Goal: Task Accomplishment & Management: Use online tool/utility

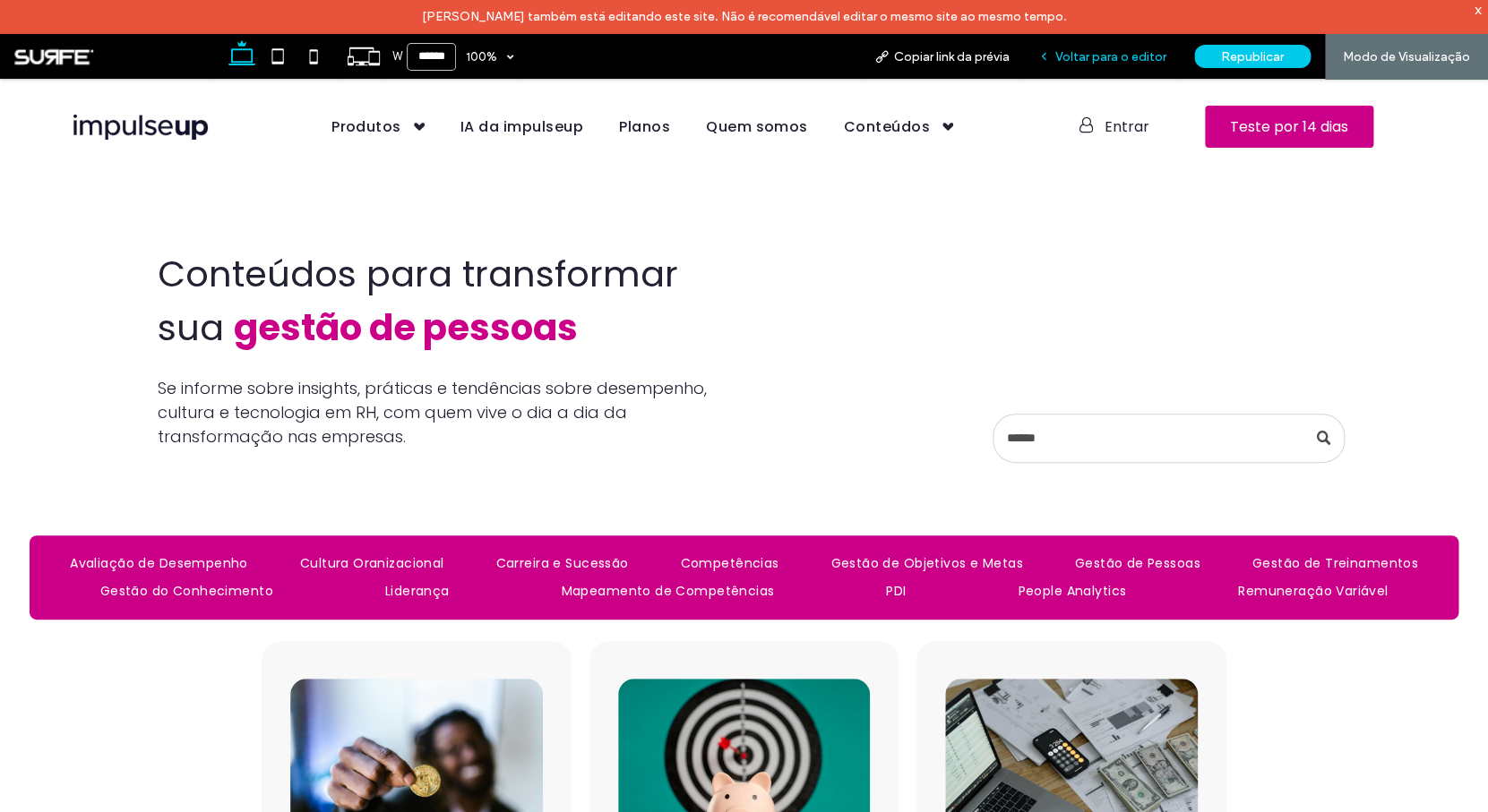
click at [1144, 52] on span "Voltar para o editor" at bounding box center [1111, 57] width 111 height 16
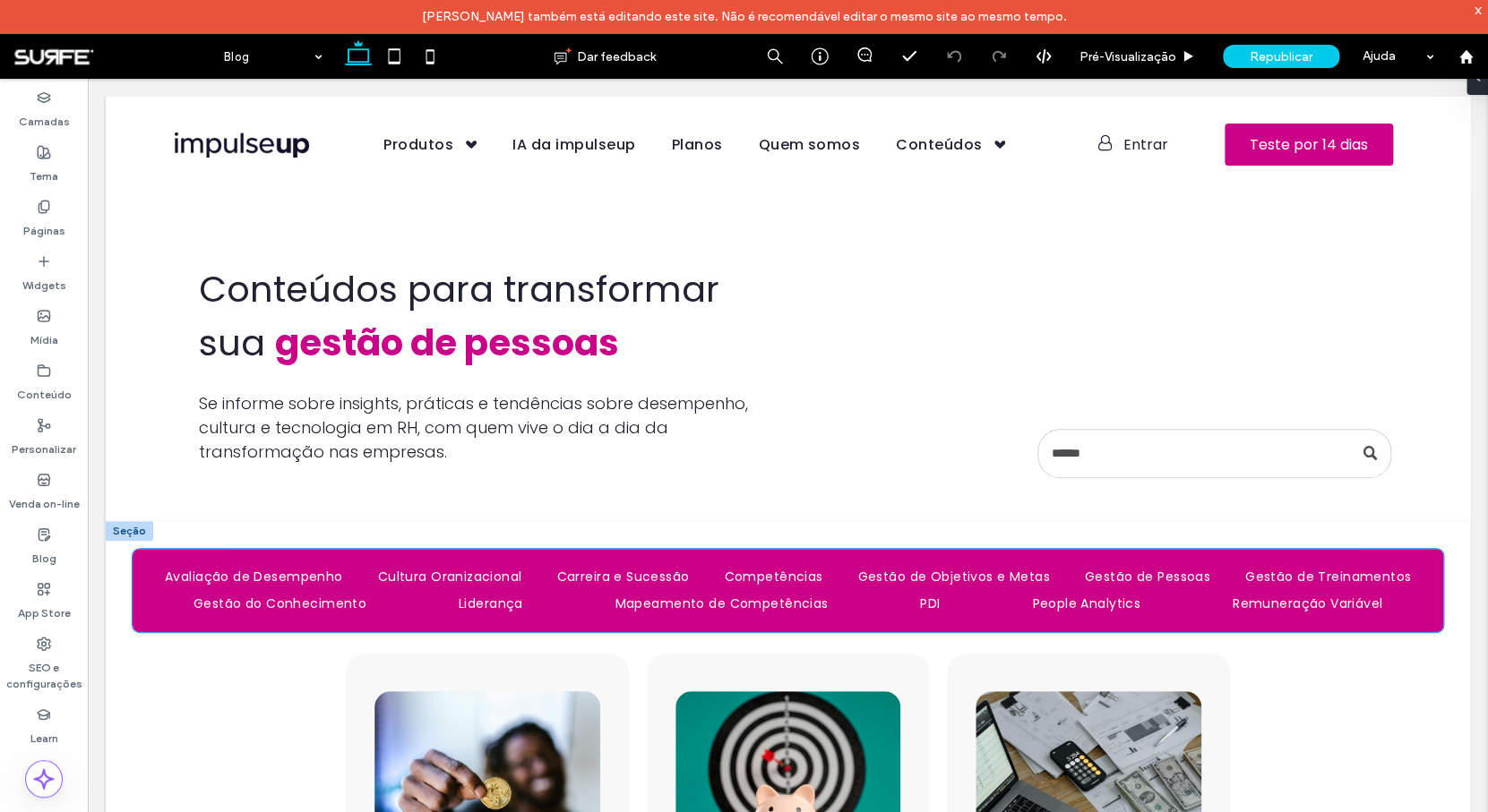
click at [150, 615] on ul "Avaliação de Desempenho Cultura Oranizacional [GEOGRAPHIC_DATA] e Sucessão Comp…" at bounding box center [787, 590] width 1281 height 55
click at [153, 588] on link "Avaliação de Desempenho" at bounding box center [260, 577] width 220 height 27
click at [148, 620] on div "Avaliação de Desempenho Cultura Oranizacional [GEOGRAPHIC_DATA] e Sucessão Comp…" at bounding box center [787, 590] width 1309 height 83
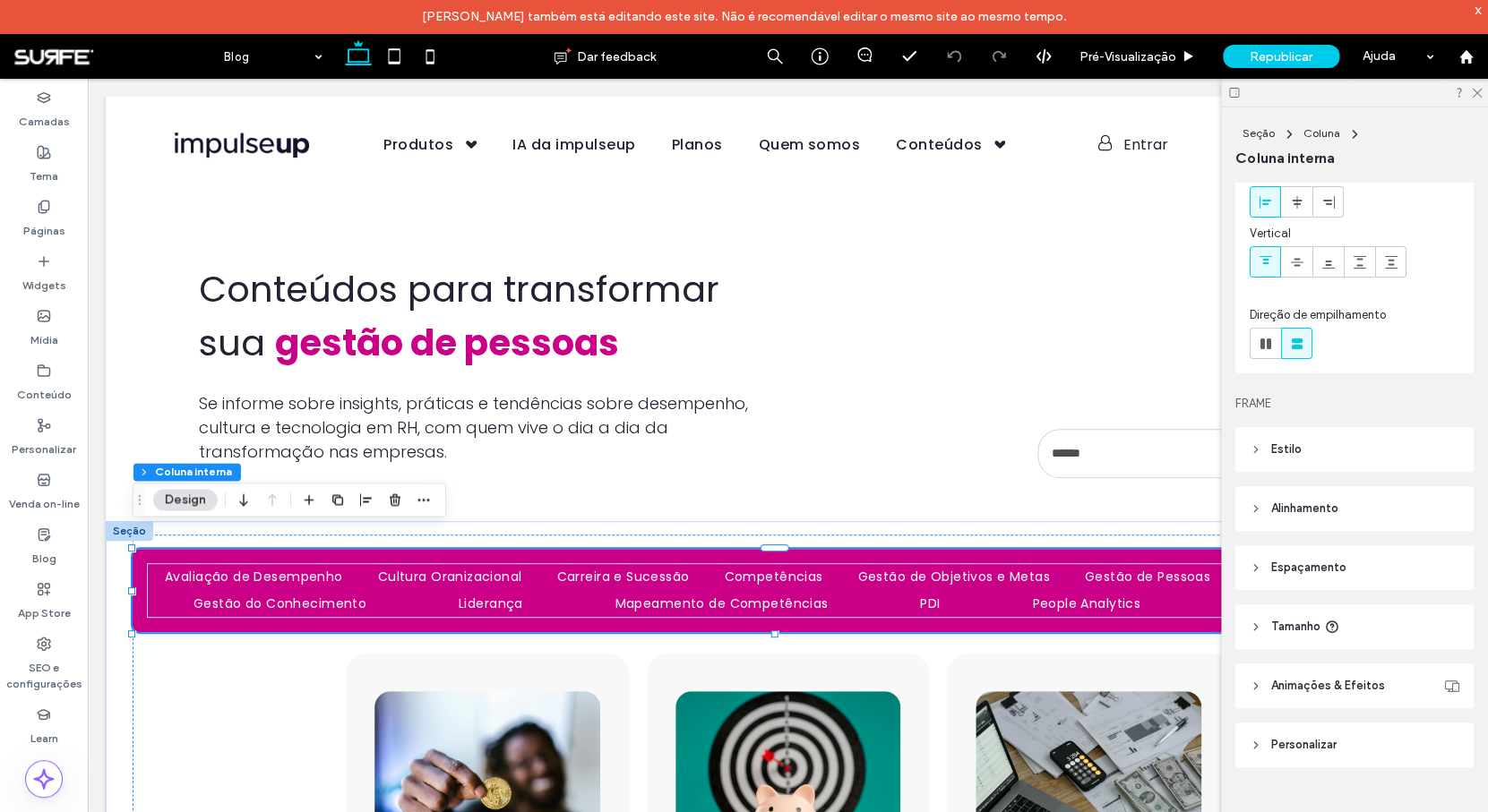
scroll to position [64, 0]
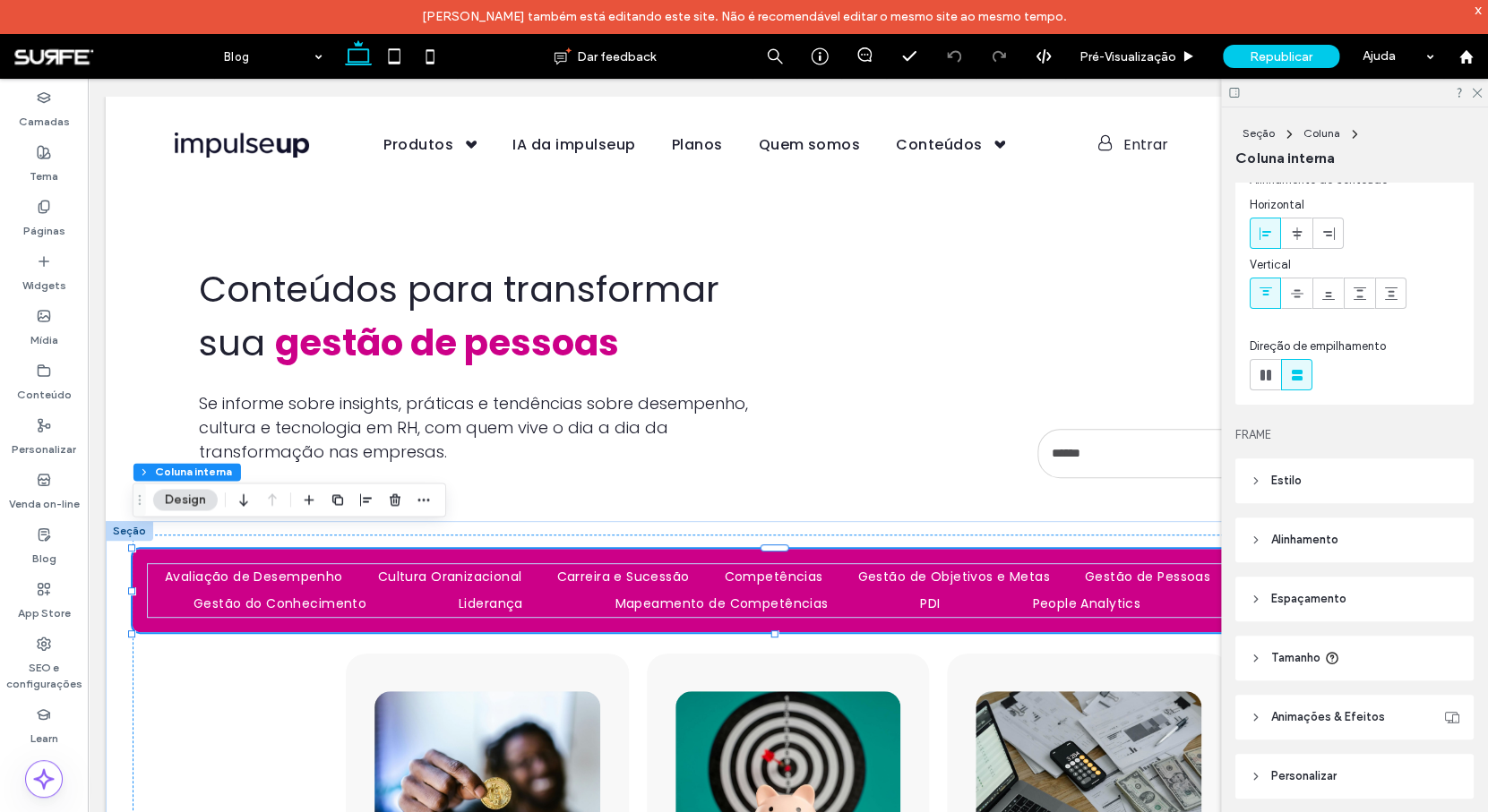
click at [1371, 492] on header "Estilo" at bounding box center [1354, 481] width 239 height 45
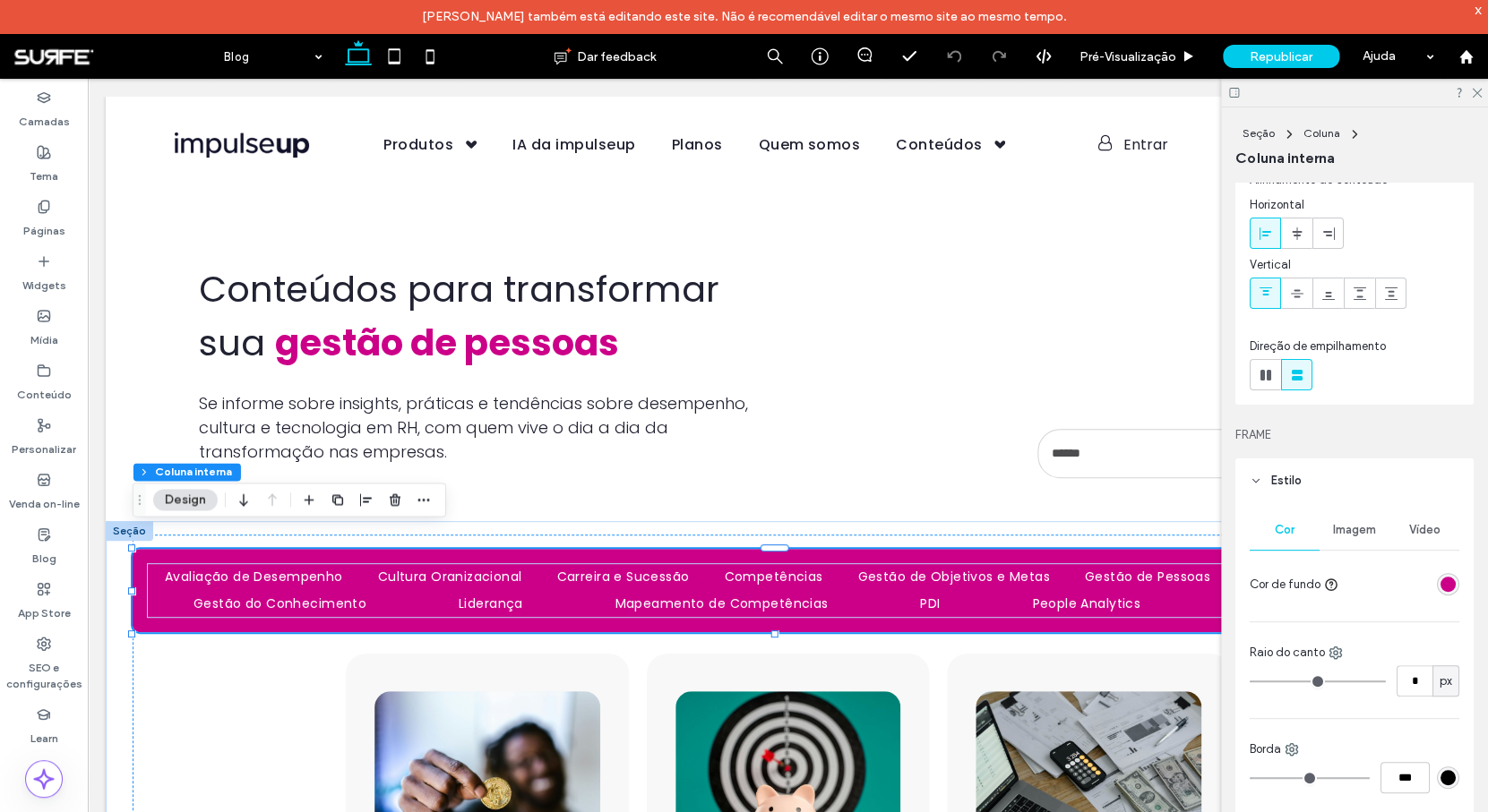
click at [1440, 578] on div "rgba(204, 0, 136, 1)" at bounding box center [1448, 584] width 16 height 16
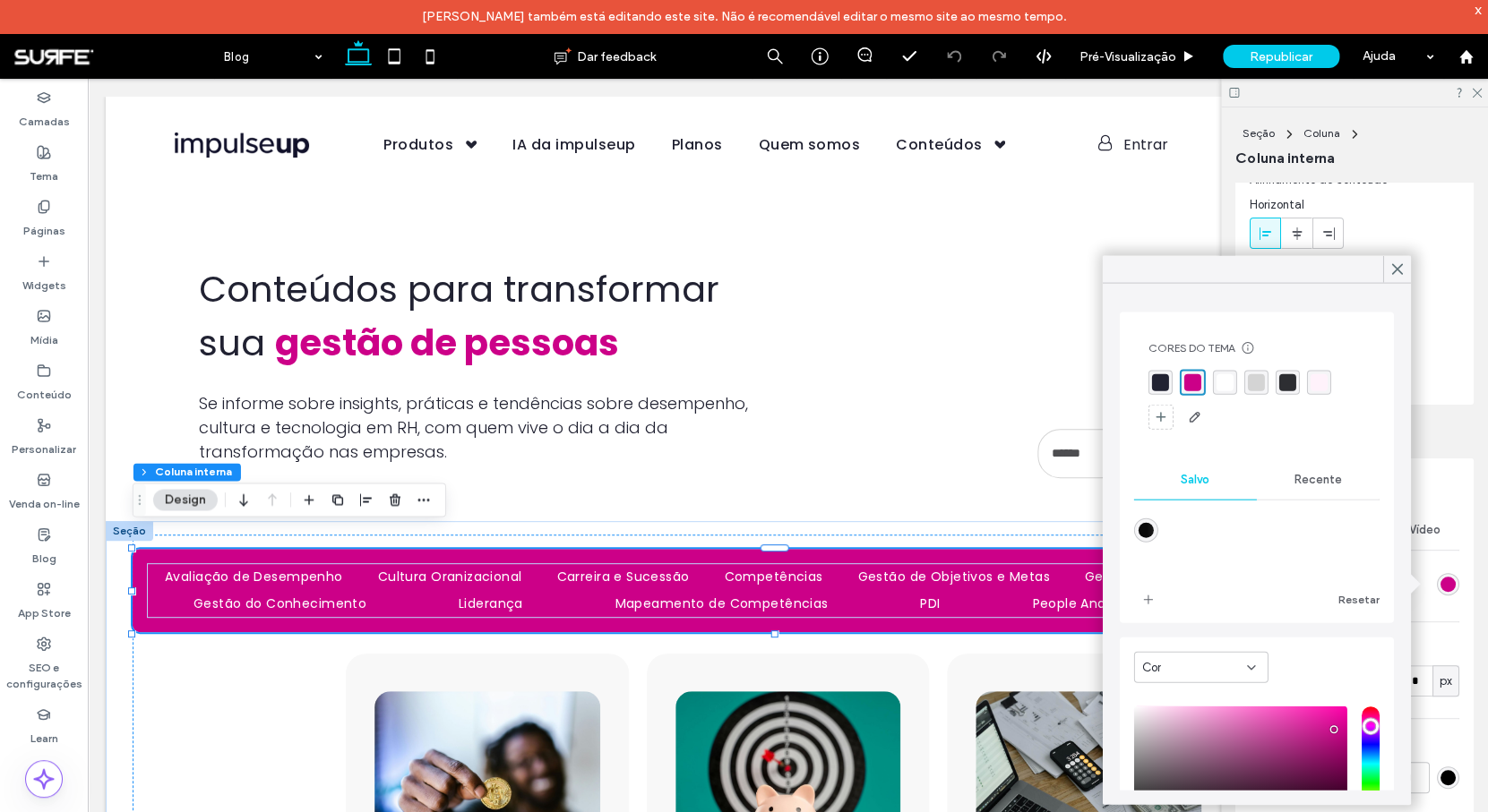
click at [1303, 481] on span "Recente" at bounding box center [1318, 480] width 48 height 15
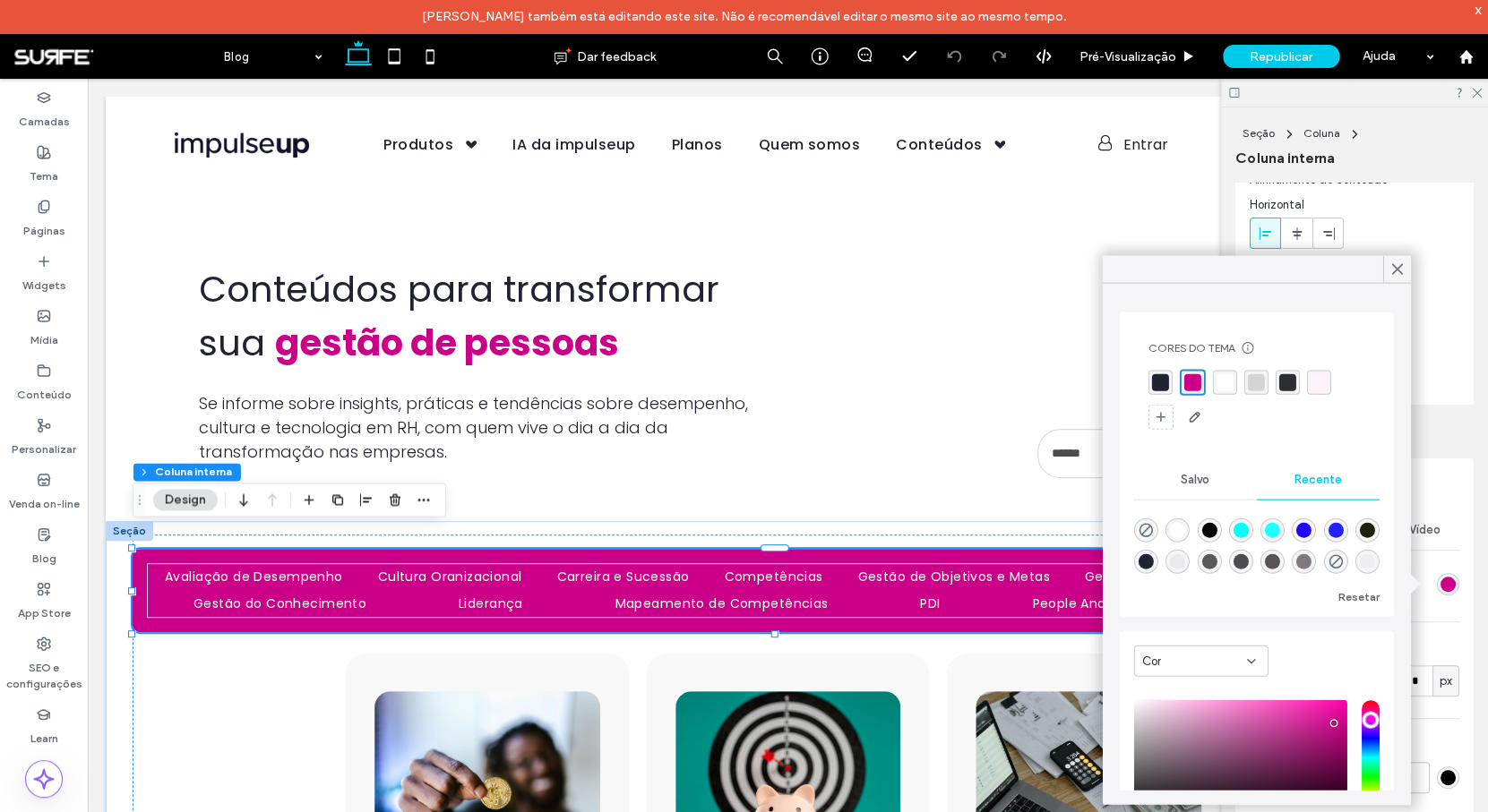
click at [1149, 537] on div "rgba(0, 0, 0, 0)" at bounding box center [1146, 530] width 24 height 24
type input "*******"
type input "*"
type input "**"
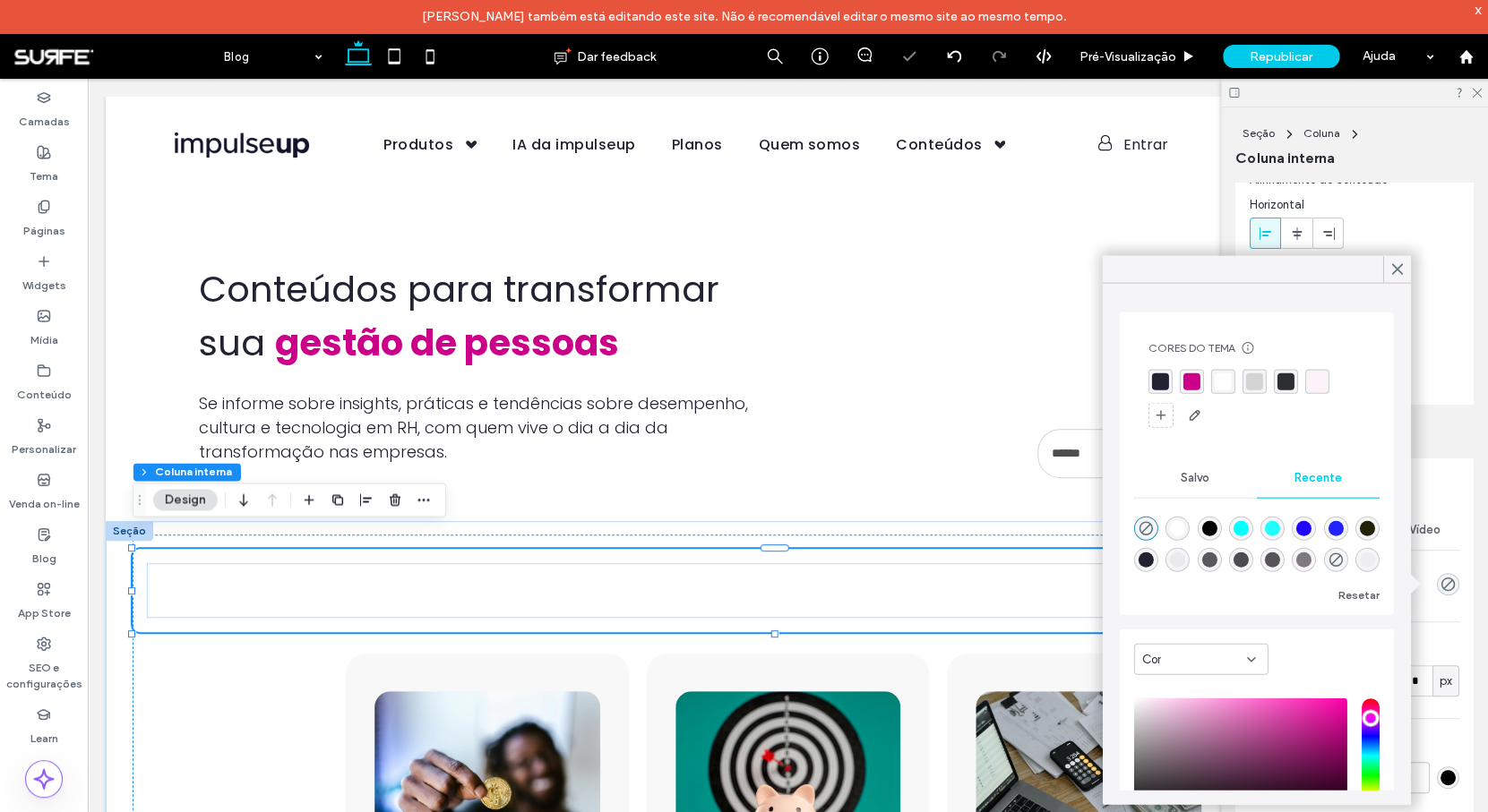
click at [1442, 438] on span "FRAME" at bounding box center [1354, 435] width 239 height 18
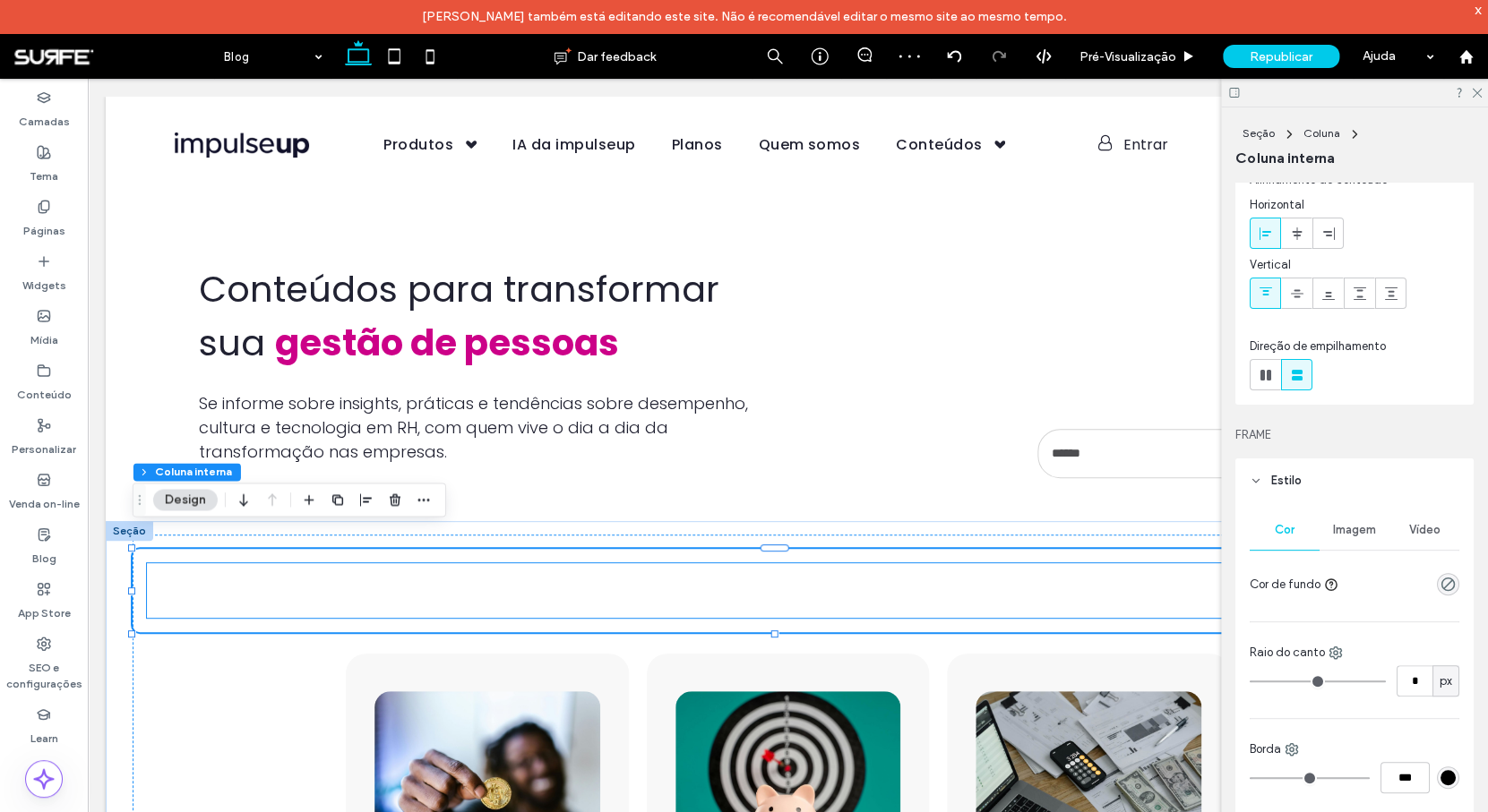
click at [260, 580] on span "Avaliação de Desempenho" at bounding box center [261, 577] width 194 height 27
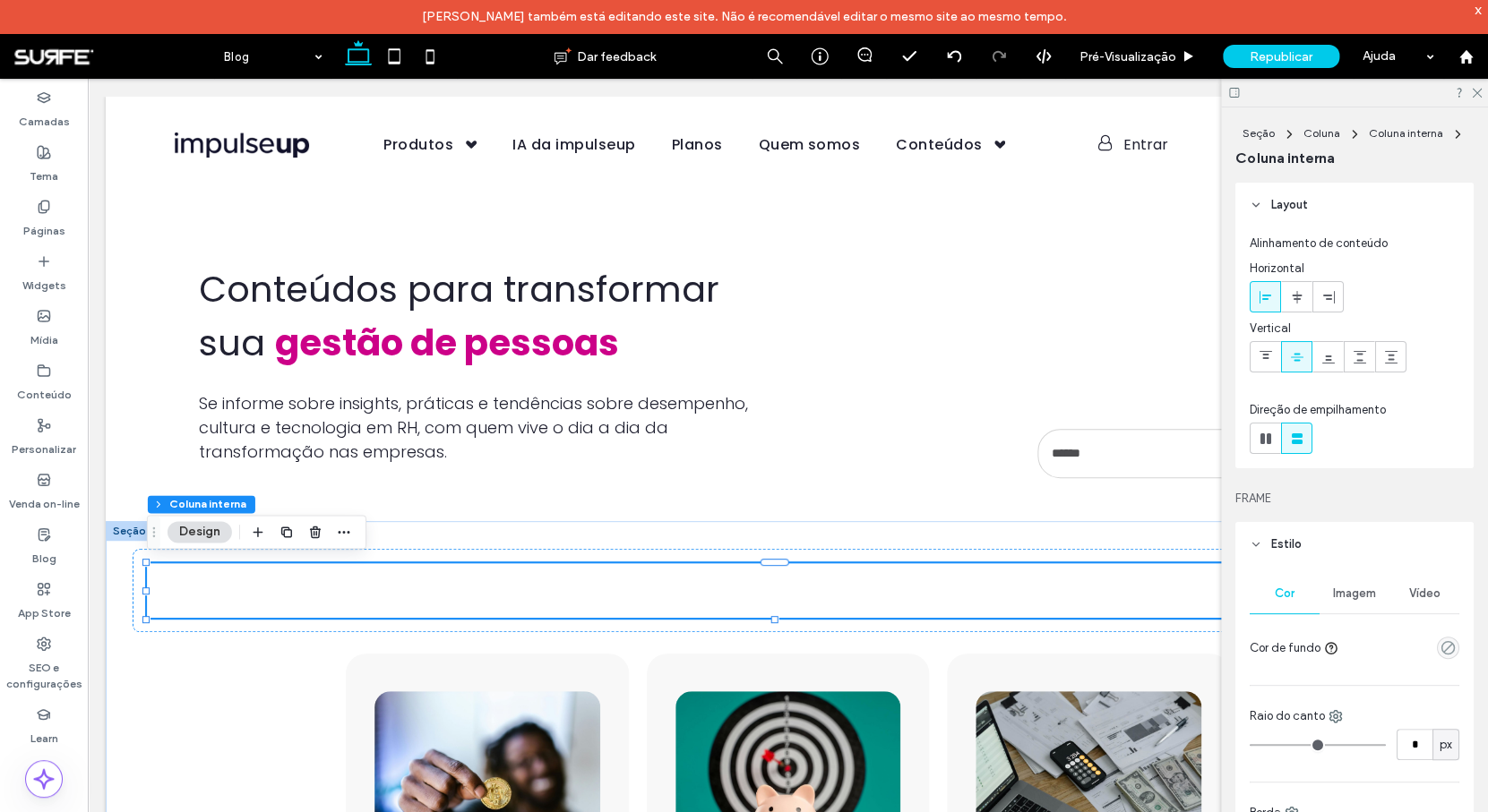
click at [217, 586] on span "Avaliação de Desempenho" at bounding box center [261, 577] width 194 height 27
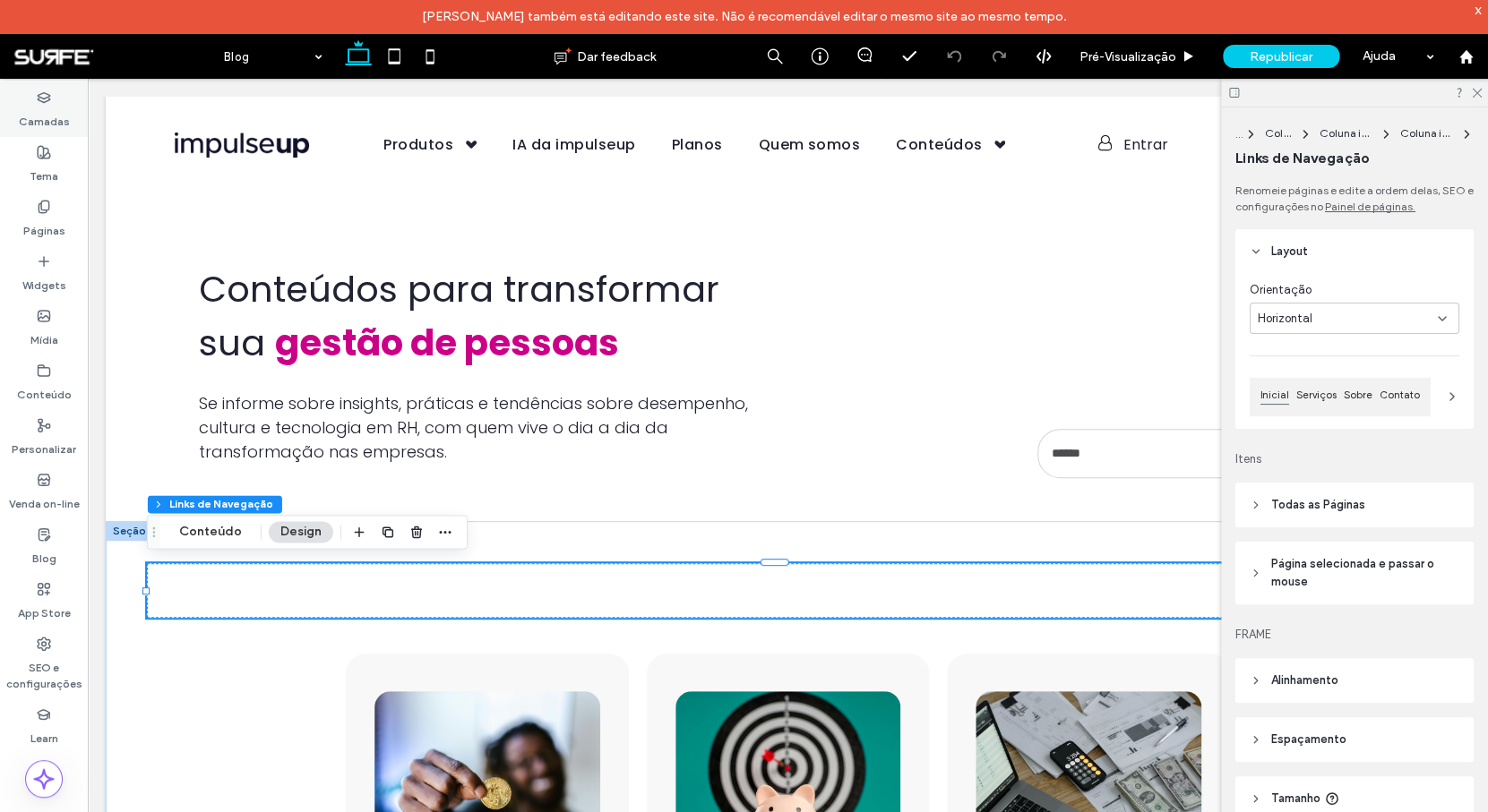
click at [48, 116] on label "Camadas" at bounding box center [44, 117] width 51 height 25
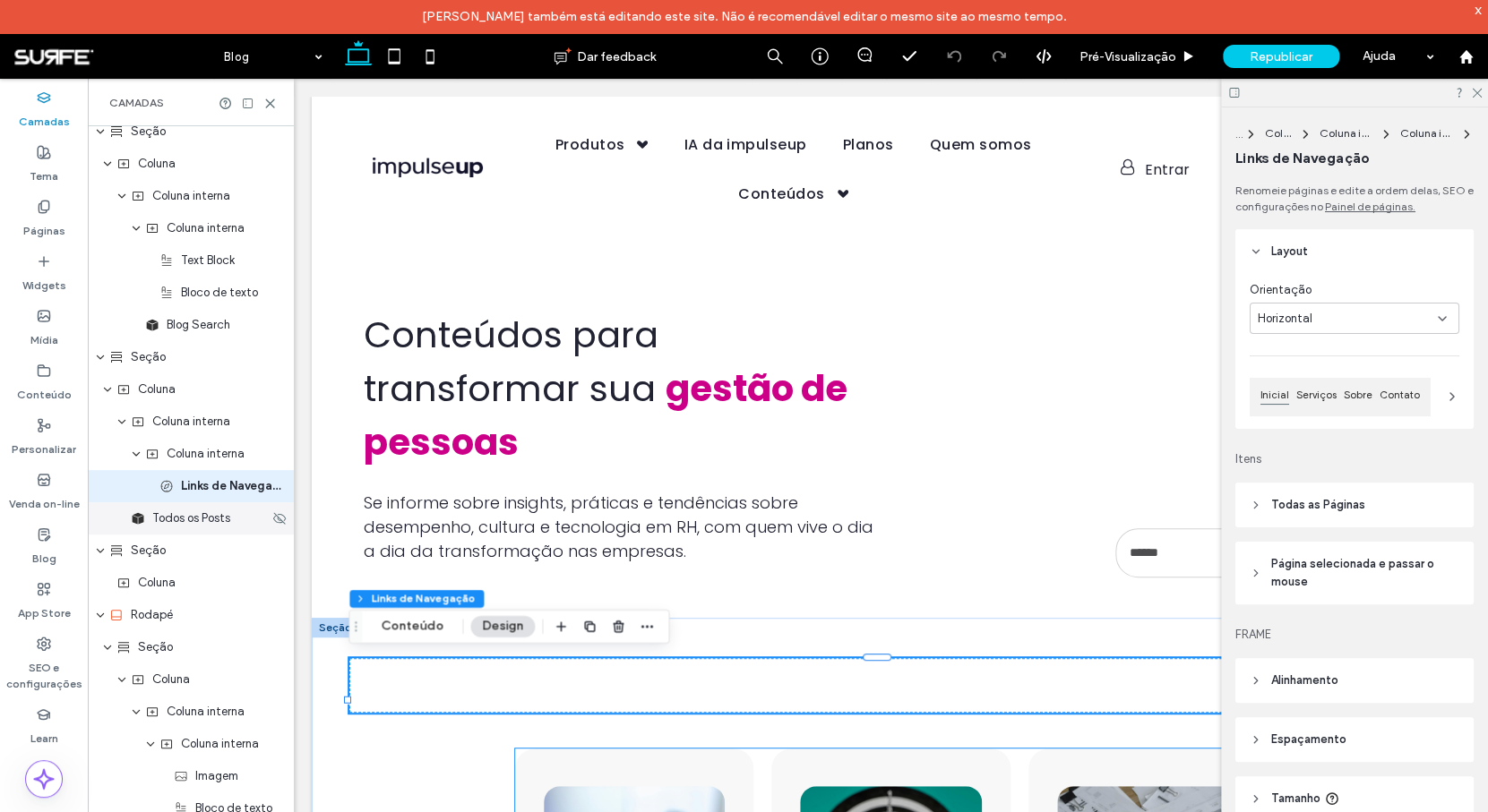
scroll to position [398, 0]
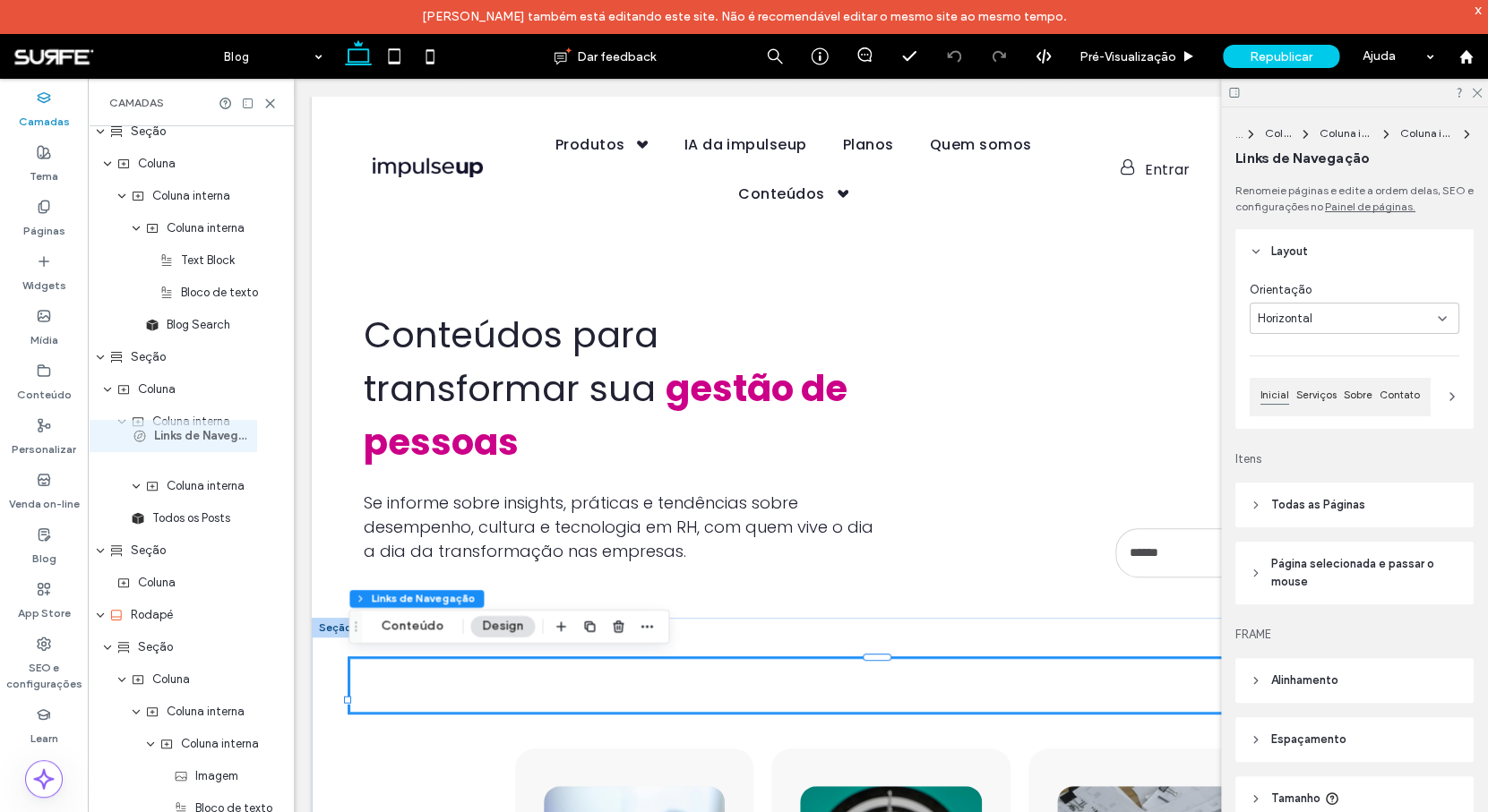
drag, startPoint x: 209, startPoint y: 496, endPoint x: 183, endPoint y: 446, distance: 56.4
click at [183, 445] on div "Cabeçalho Seção Coluna Image Coluna Navigation Links Coluna Button Button Icon …" at bounding box center [191, 566] width 206 height 1676
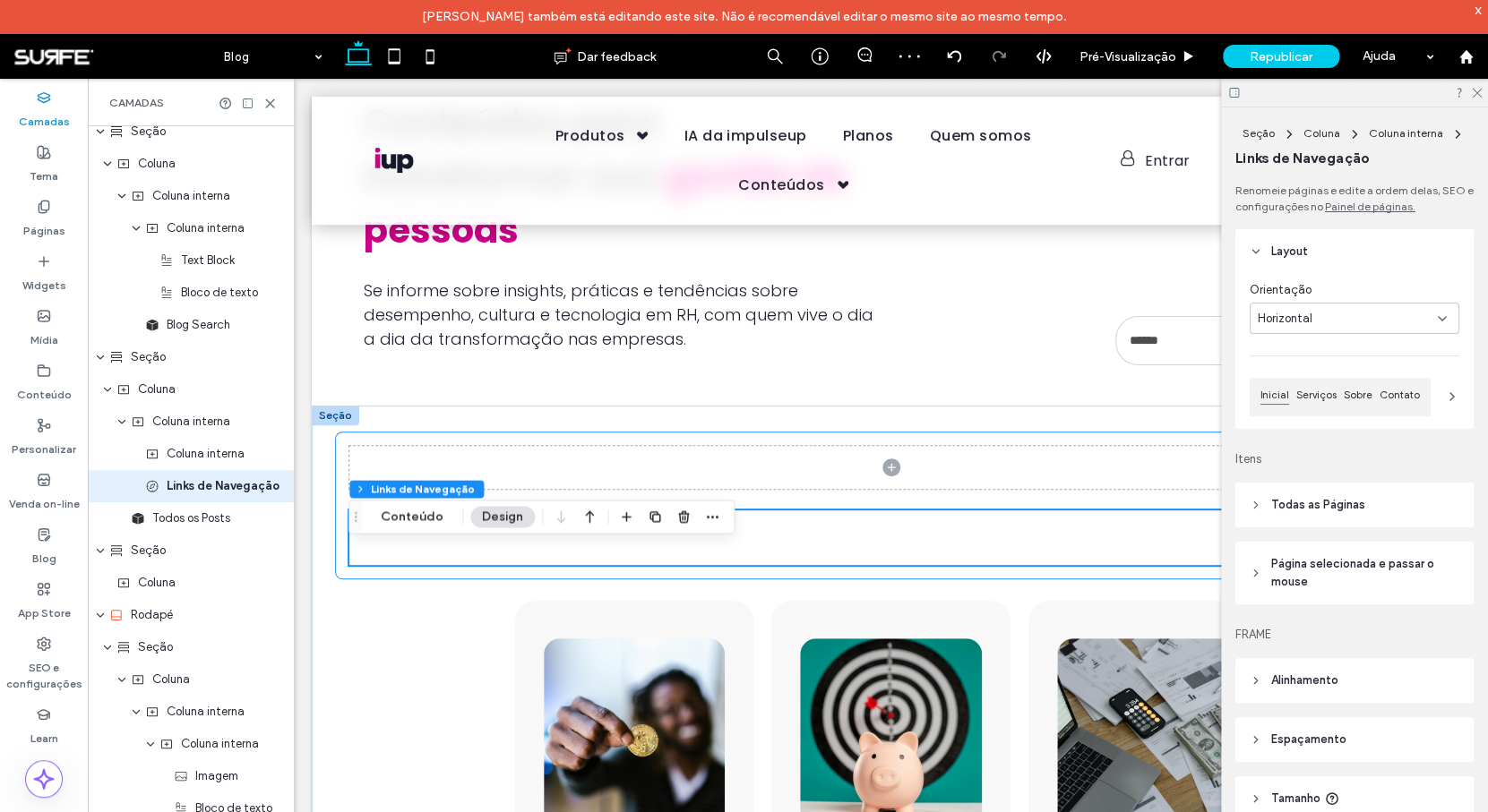
scroll to position [301, 0]
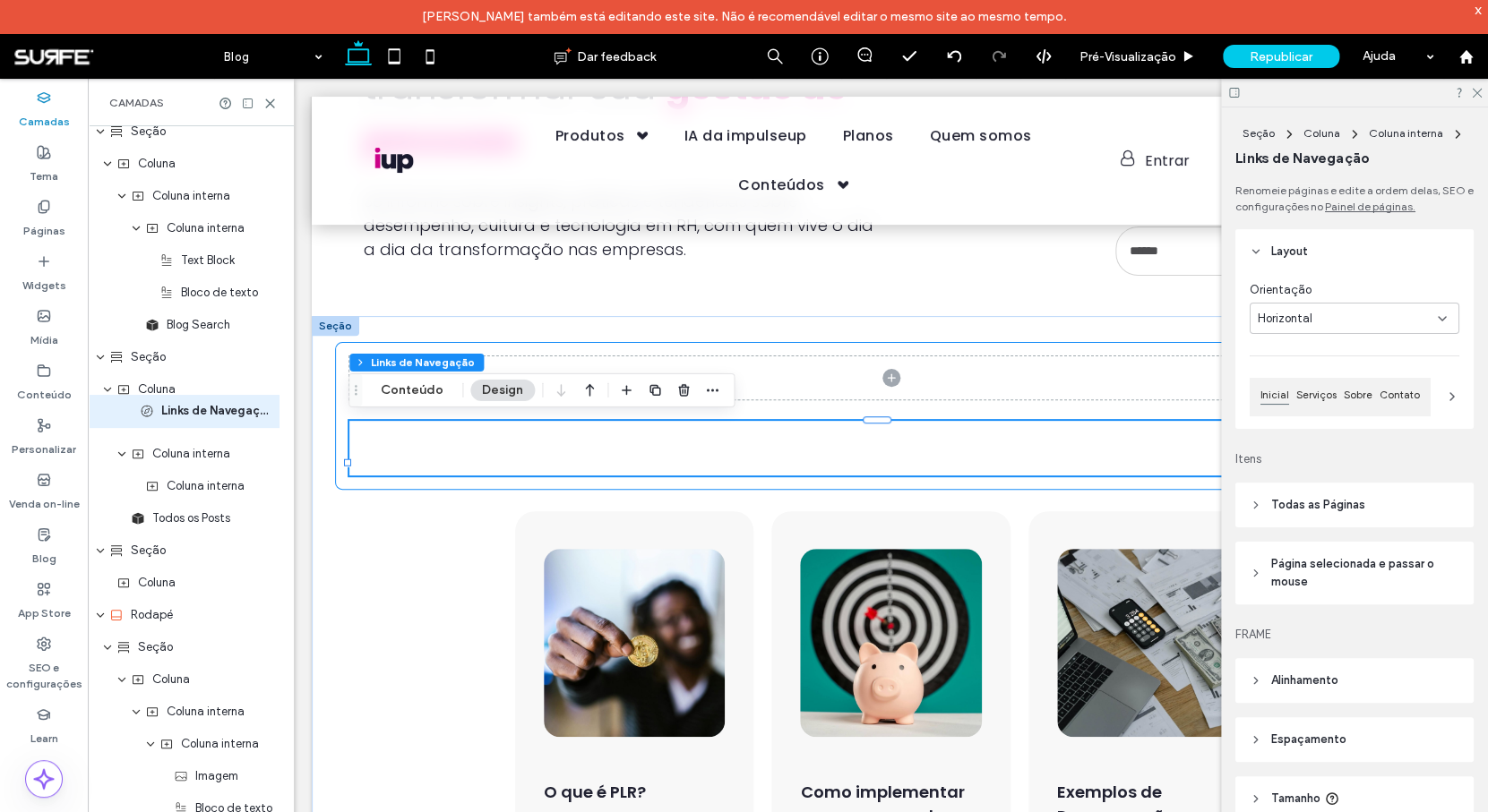
drag, startPoint x: 197, startPoint y: 487, endPoint x: 193, endPoint y: 411, distance: 76.1
click at [193, 411] on div "Cabeçalho Seção Coluna Image Coluna Navigation Links Coluna Button Button Icon …" at bounding box center [191, 566] width 206 height 1676
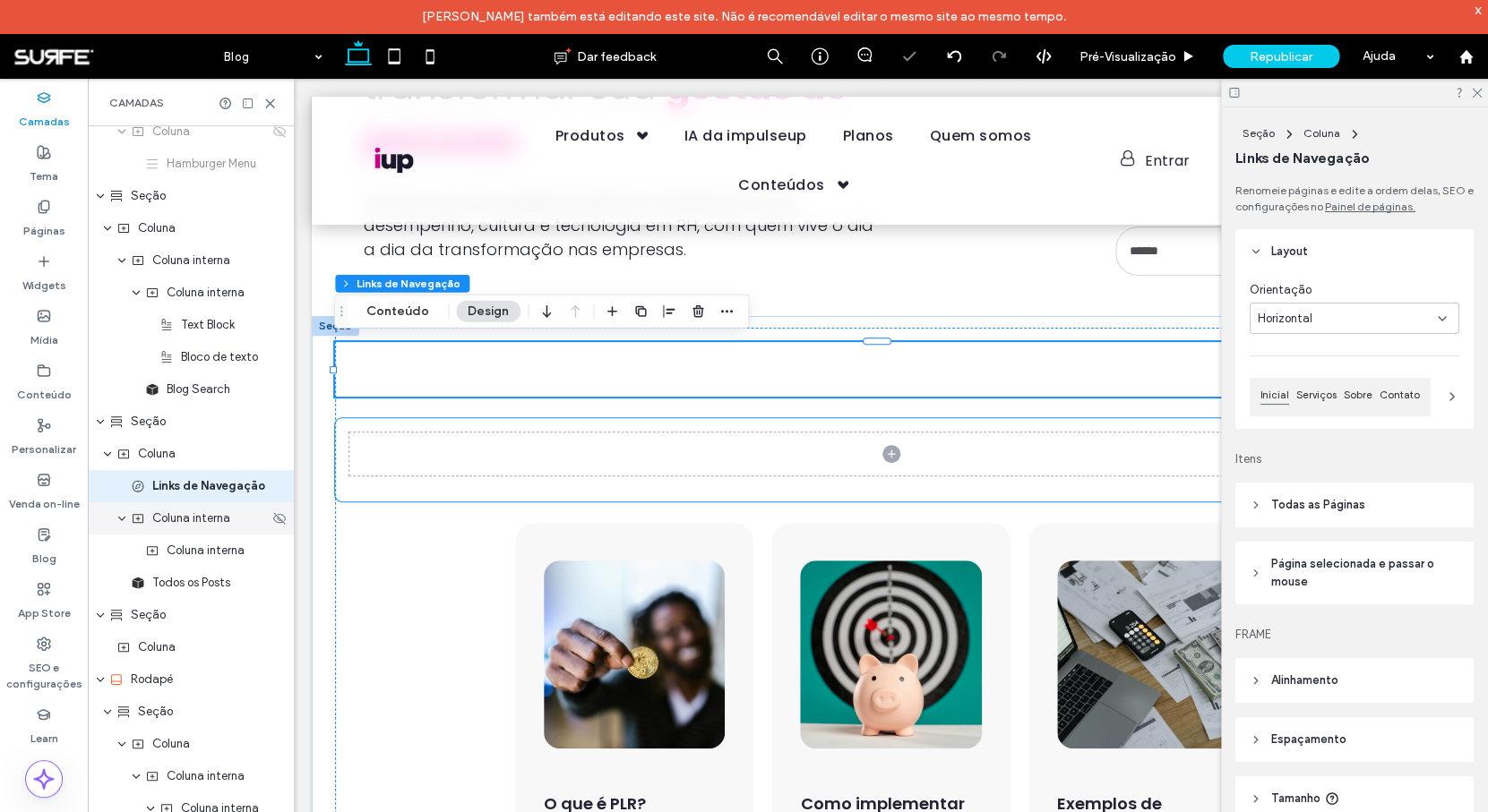
click at [197, 529] on div "Coluna interna" at bounding box center [191, 518] width 206 height 32
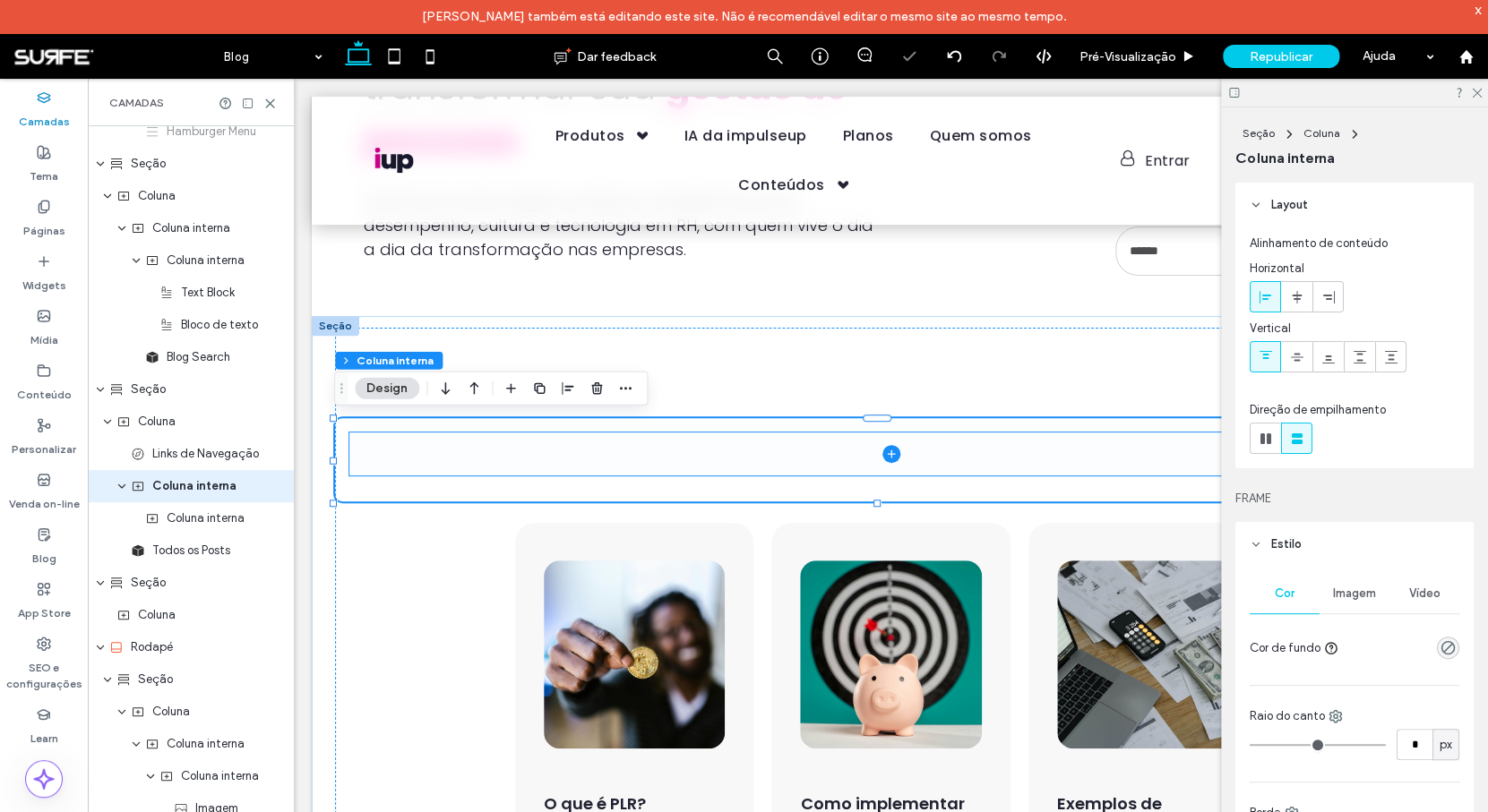
scroll to position [365, 0]
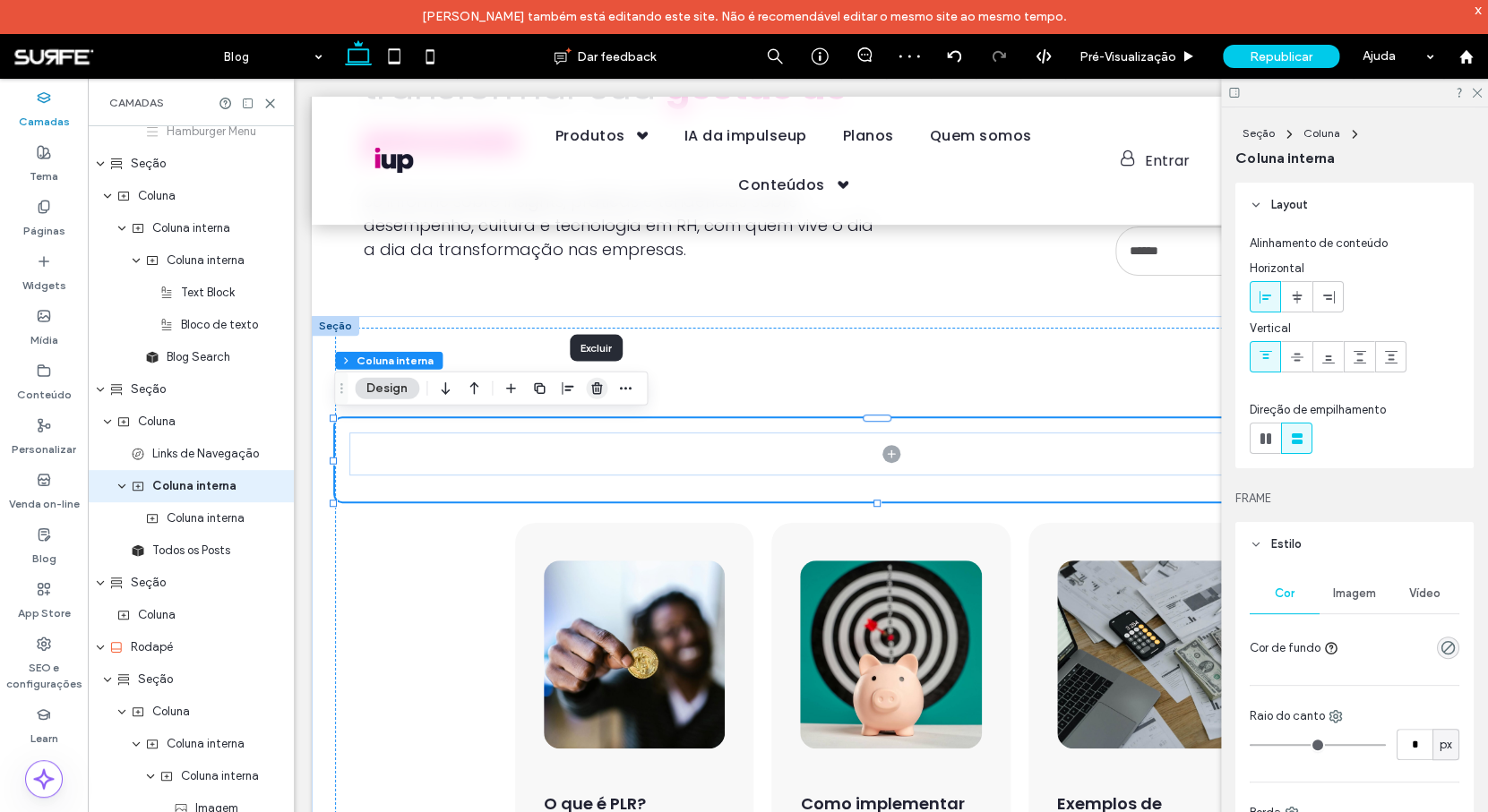
click at [593, 389] on icon "button" at bounding box center [596, 388] width 15 height 15
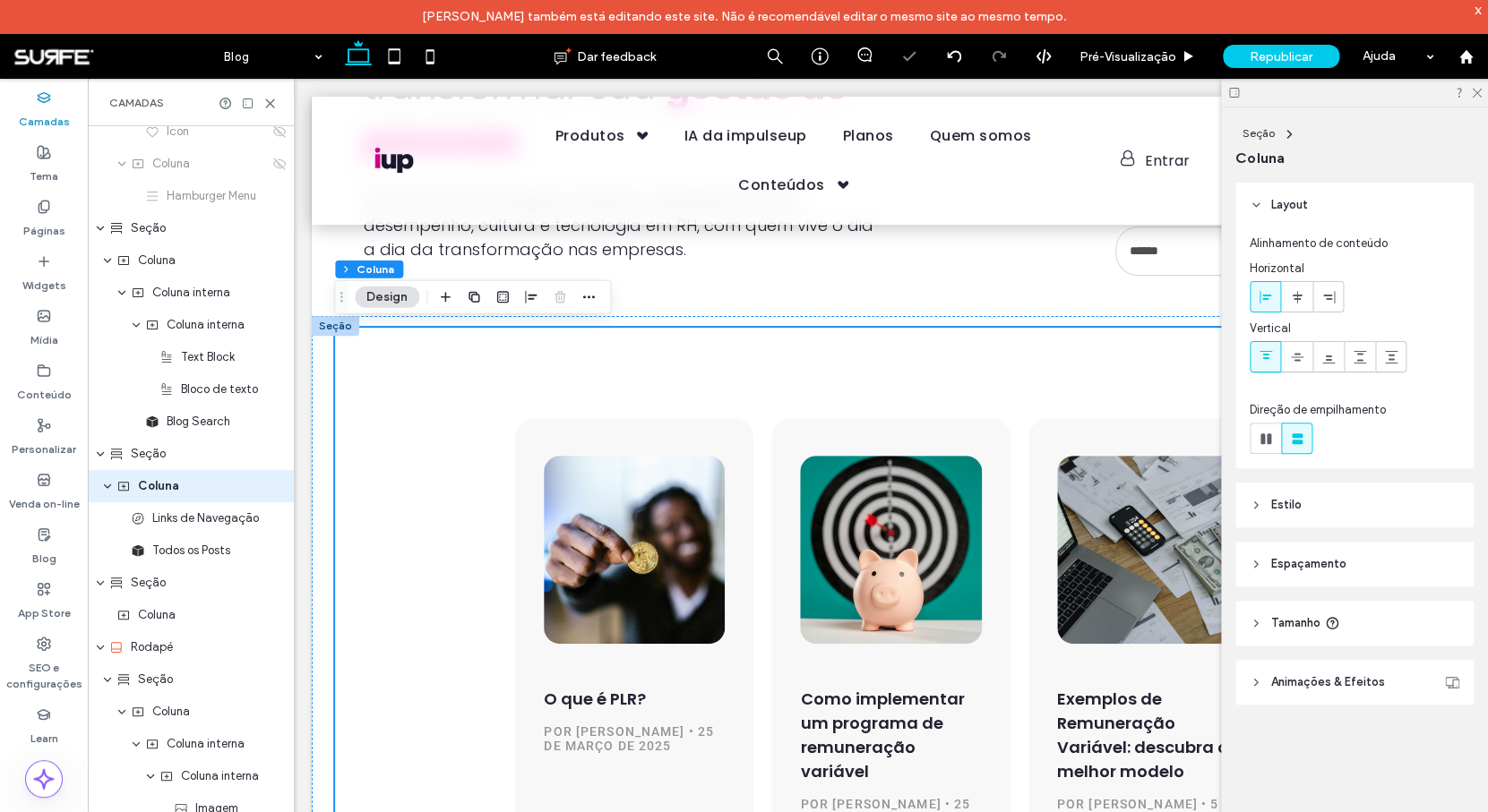
scroll to position [301, 0]
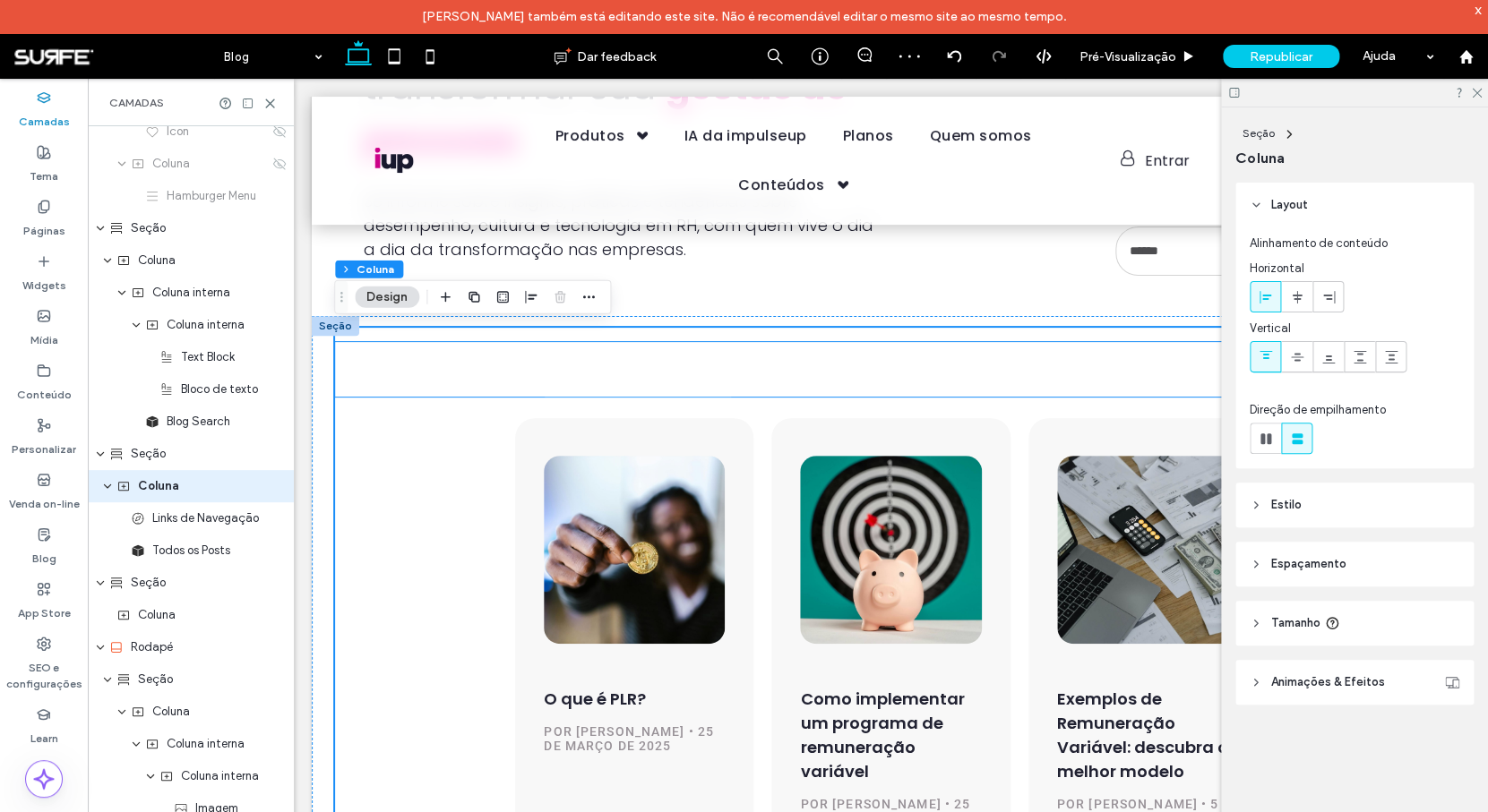
click at [589, 387] on span "Gestão do Conhecimento" at bounding box center [637, 382] width 187 height 27
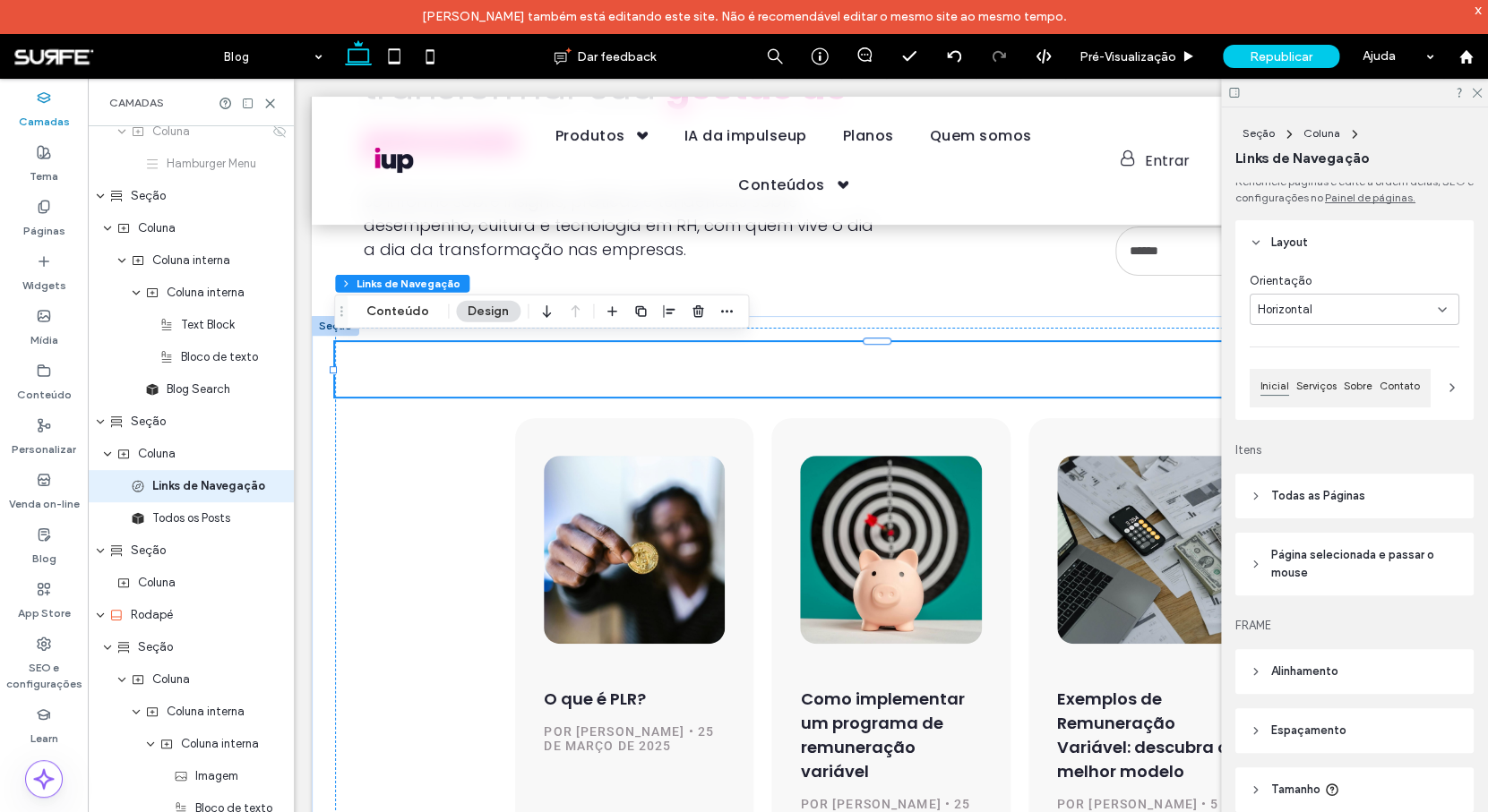
scroll to position [31, 0]
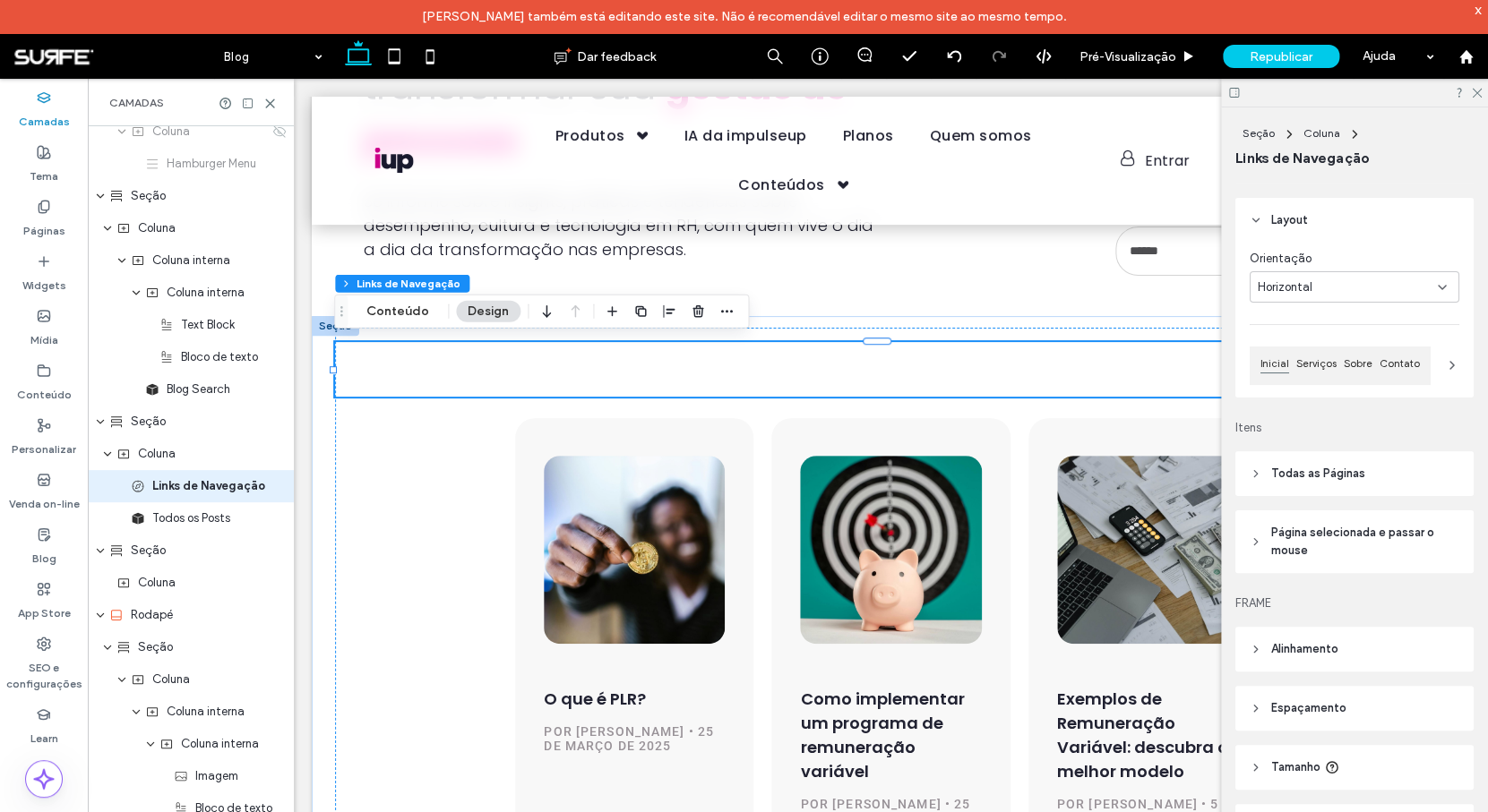
click at [1445, 356] on span at bounding box center [1452, 365] width 15 height 37
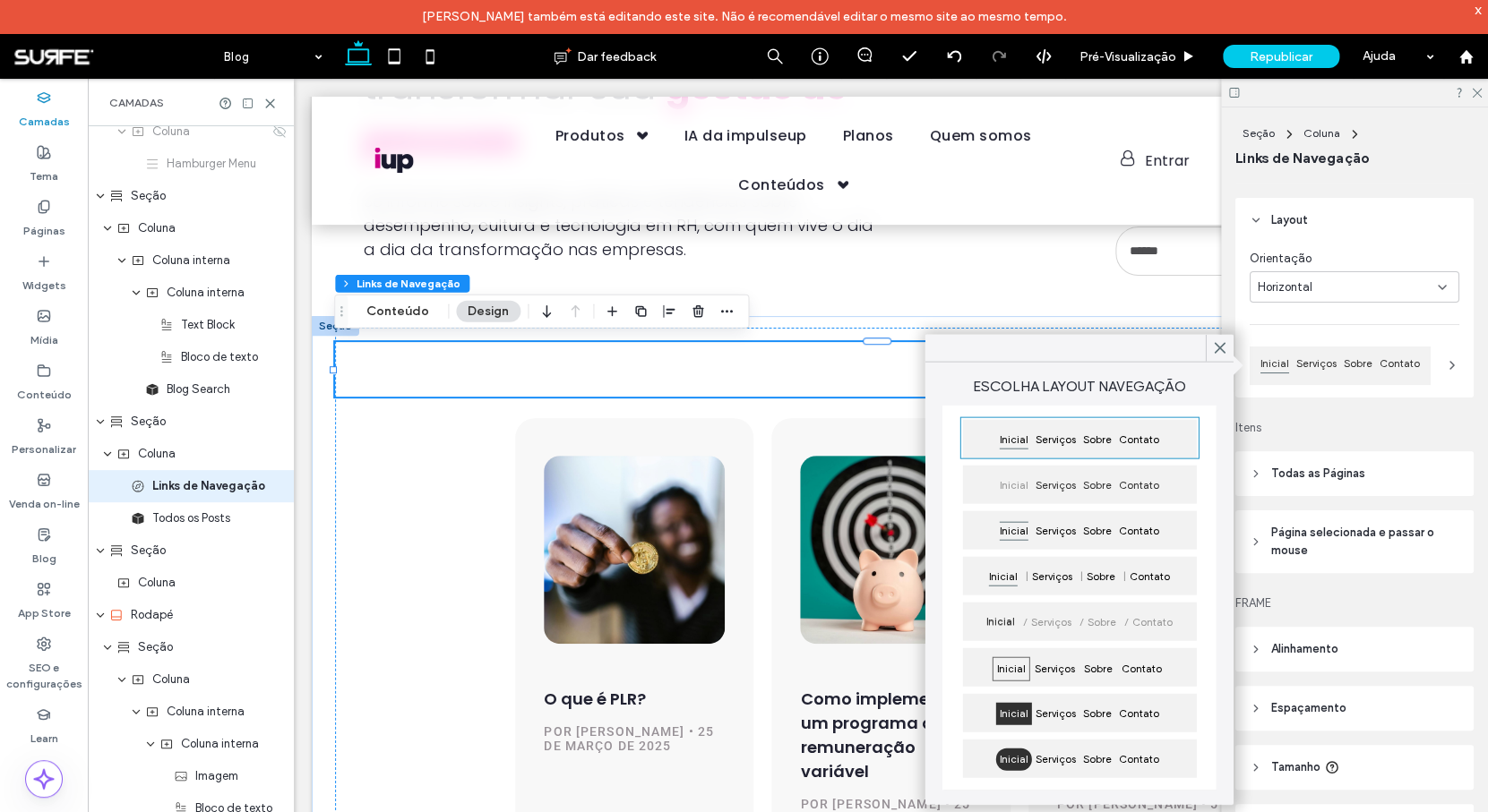
click at [1190, 749] on div "Inicial Serviços Sobre Contato" at bounding box center [1078, 758] width 234 height 38
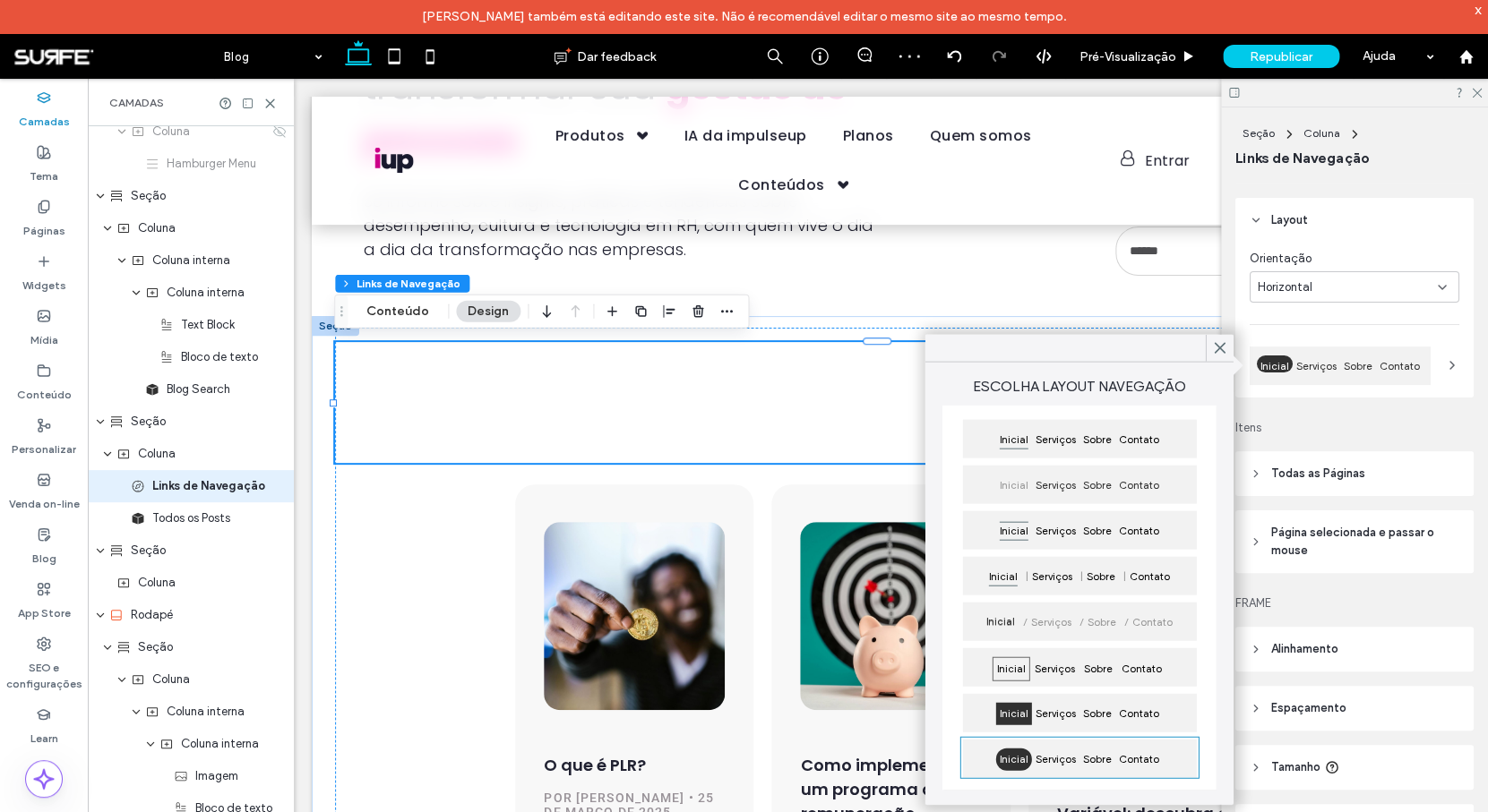
click at [1370, 432] on span "Itens" at bounding box center [1354, 428] width 239 height 18
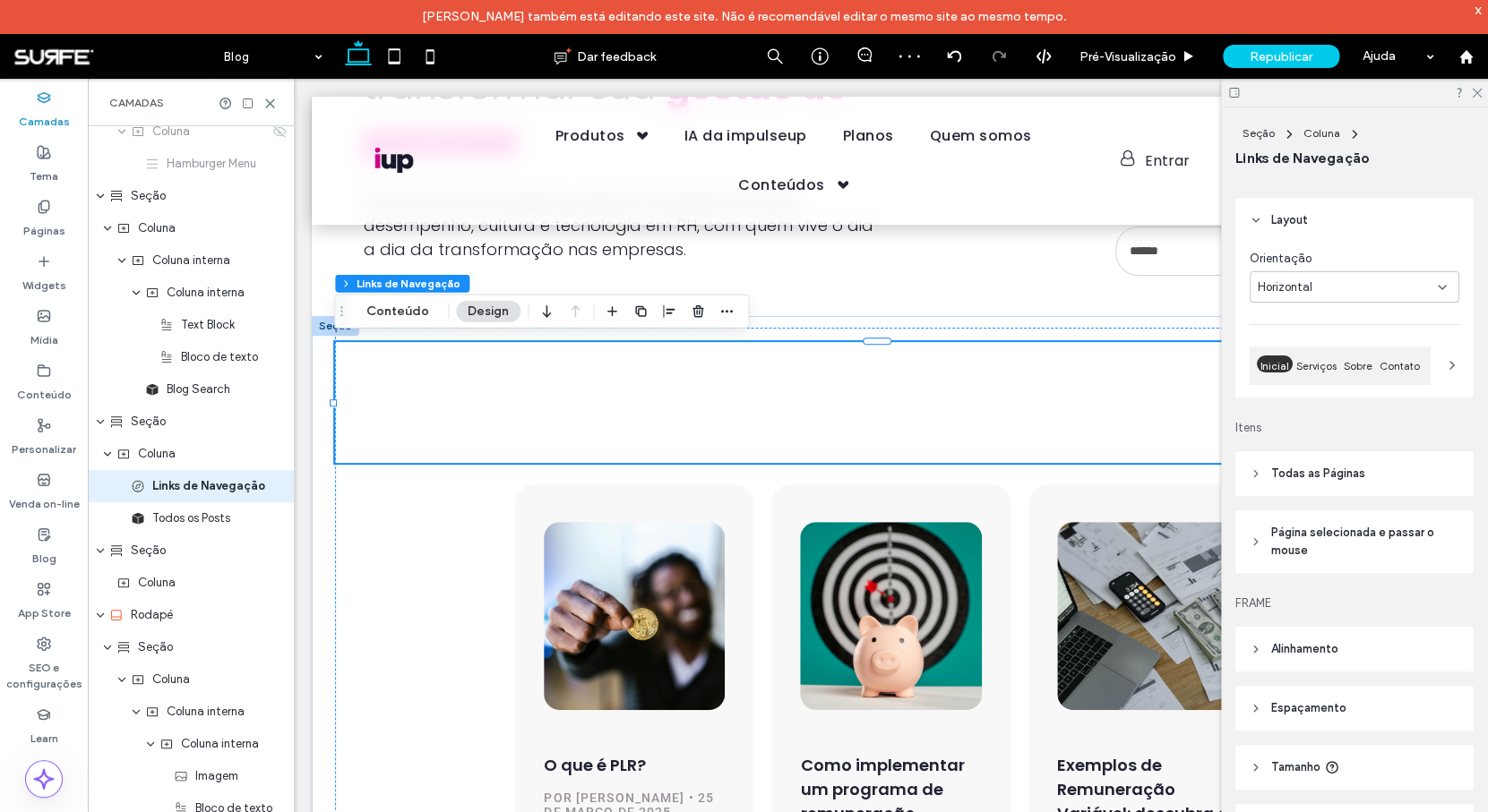
click at [1322, 471] on span "Todas as Páginas" at bounding box center [1318, 473] width 94 height 18
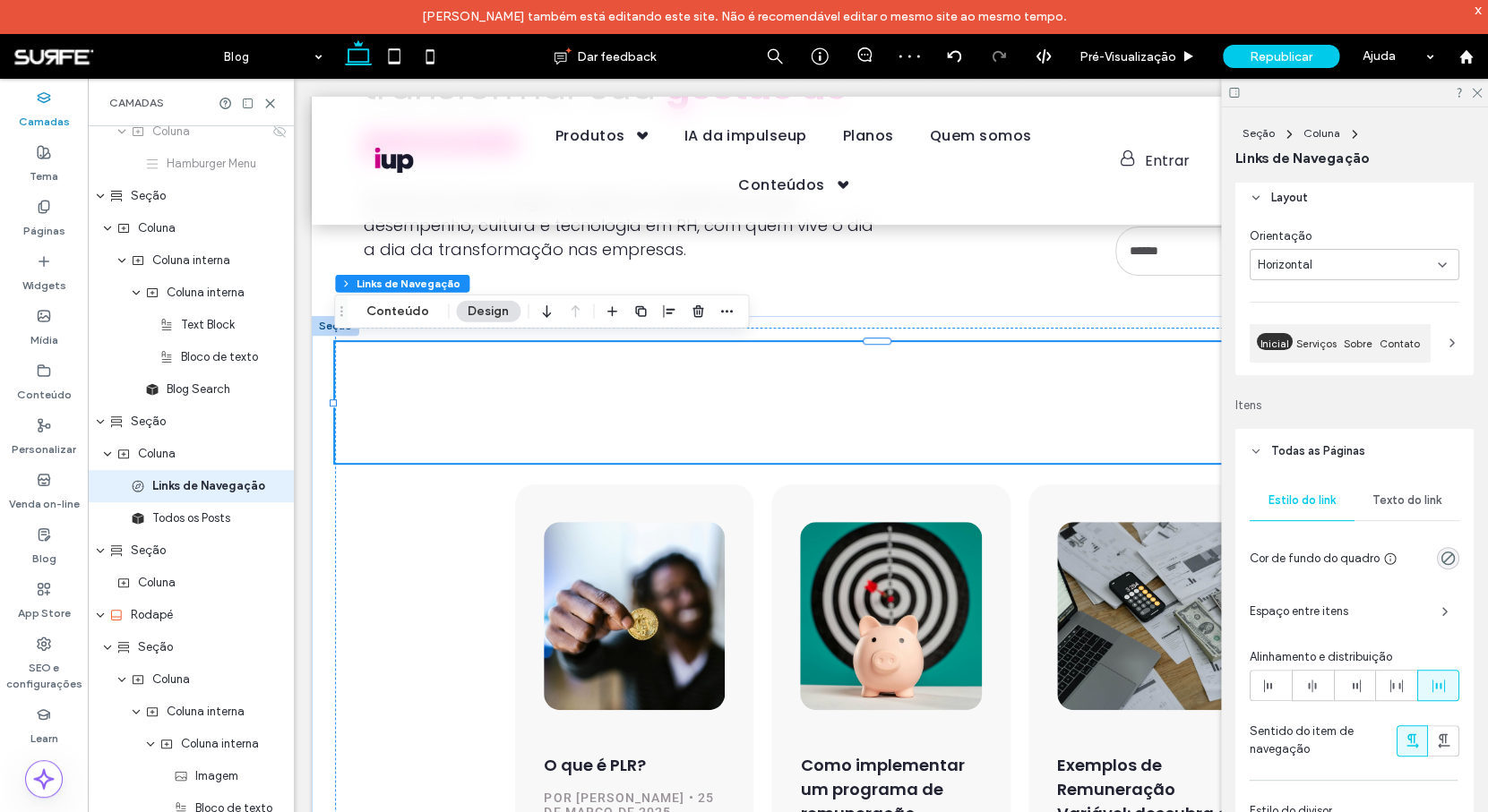
scroll to position [109, 0]
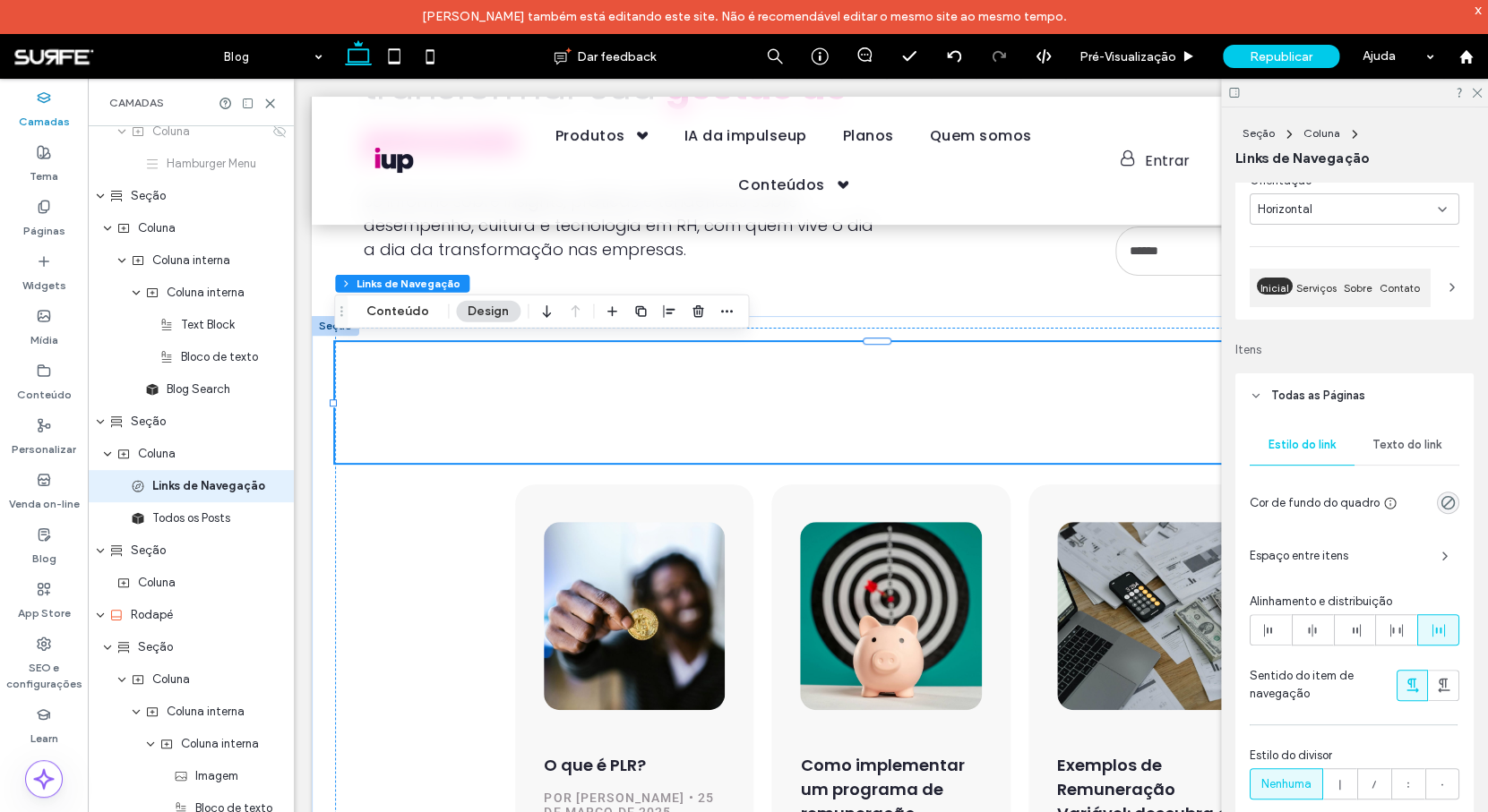
click at [1343, 396] on span "Todas as Páginas" at bounding box center [1318, 396] width 94 height 18
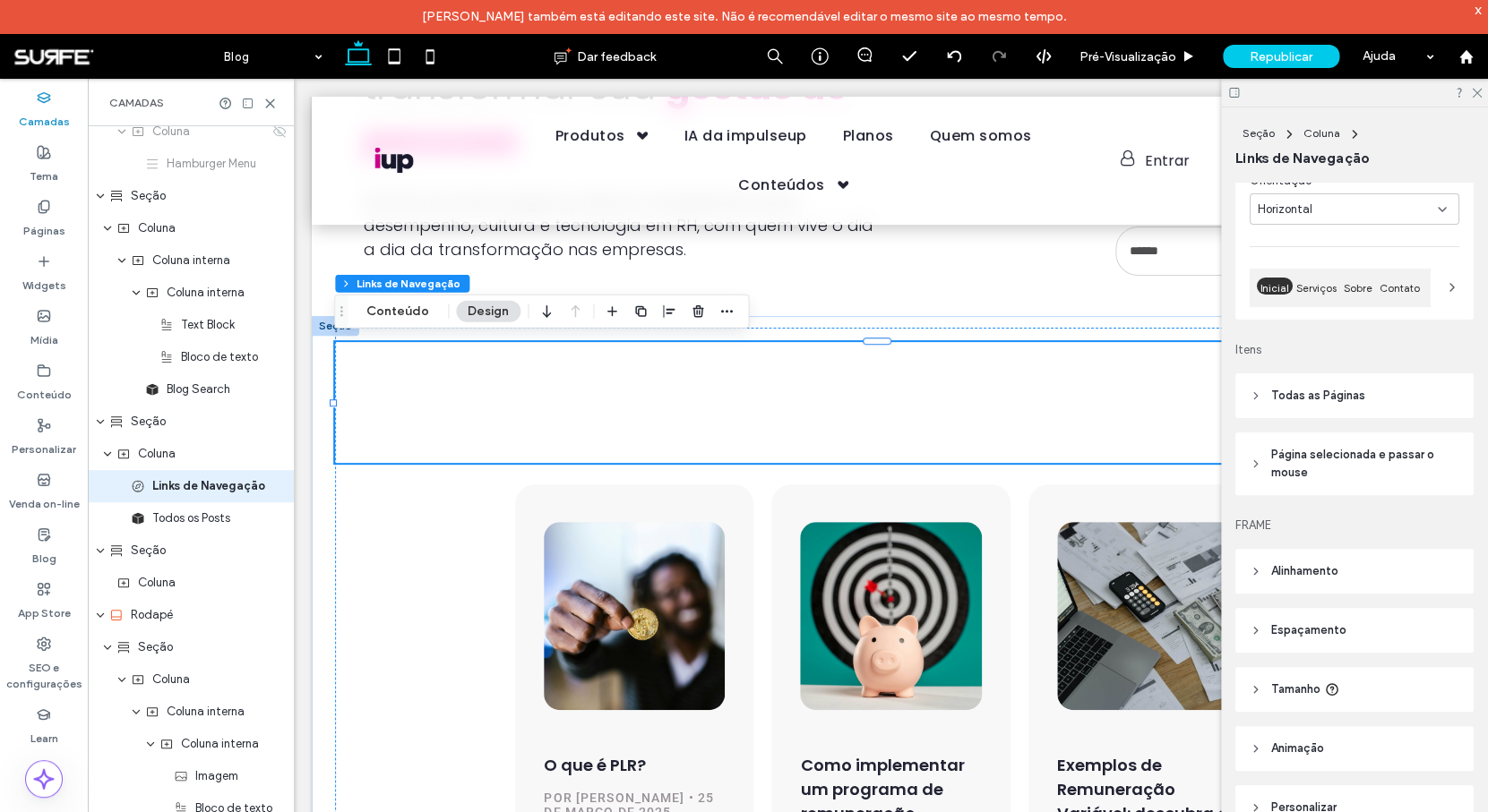
click at [1365, 387] on header "Todas as Páginas" at bounding box center [1354, 396] width 239 height 45
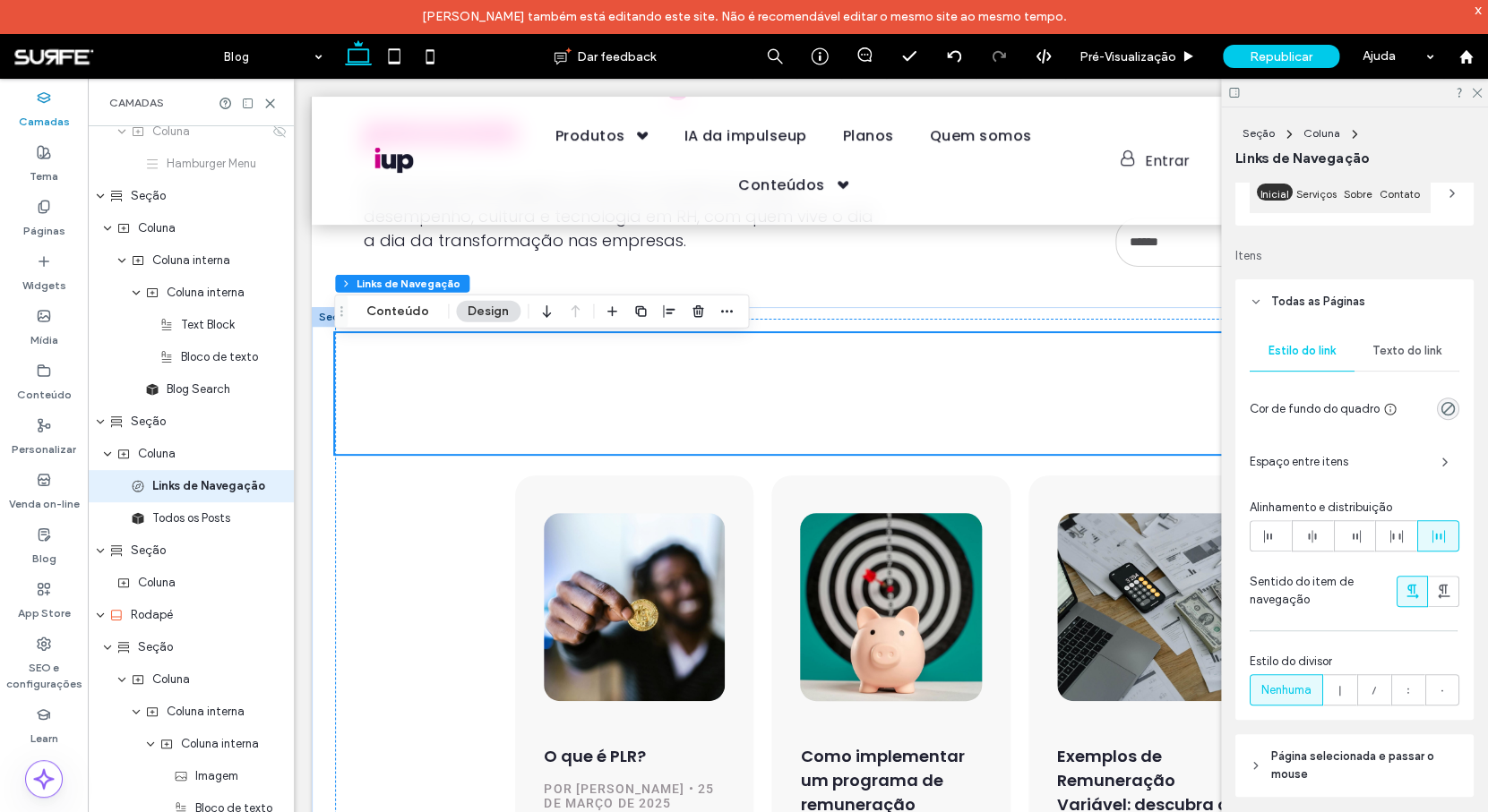
scroll to position [285, 0]
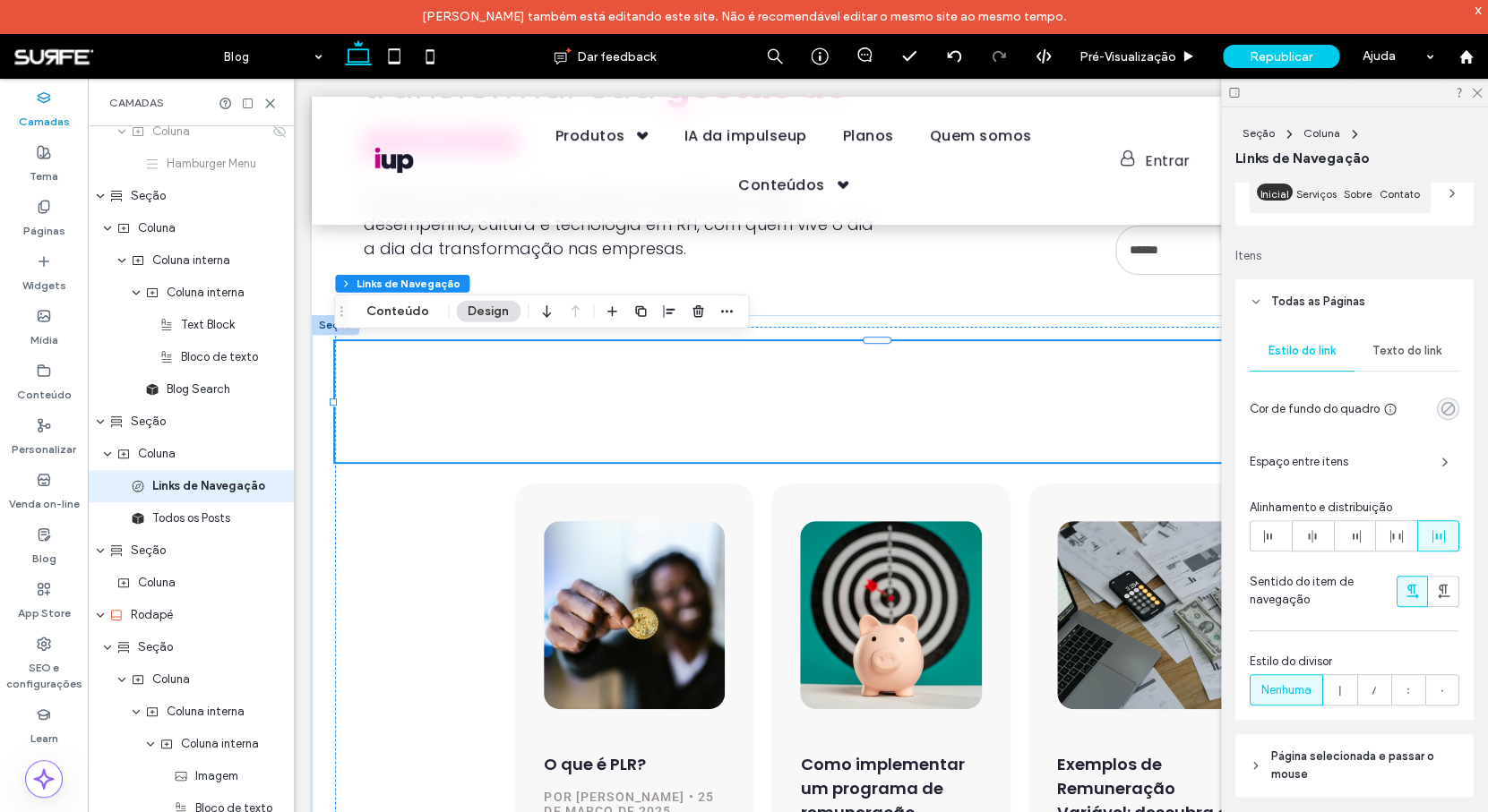
click at [1440, 406] on icon "rgba(0, 0, 0, 0)" at bounding box center [1448, 408] width 16 height 16
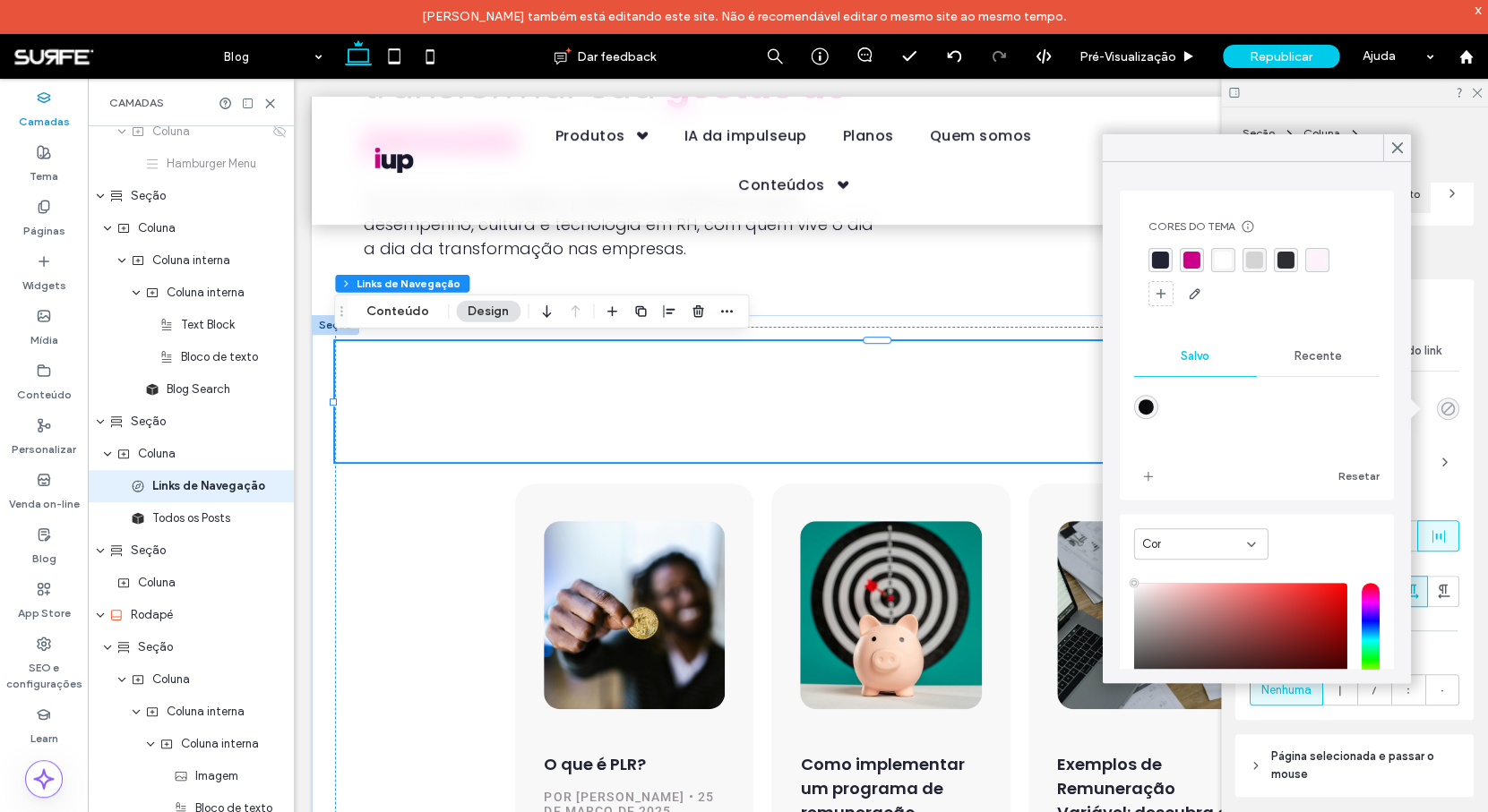
type input "**"
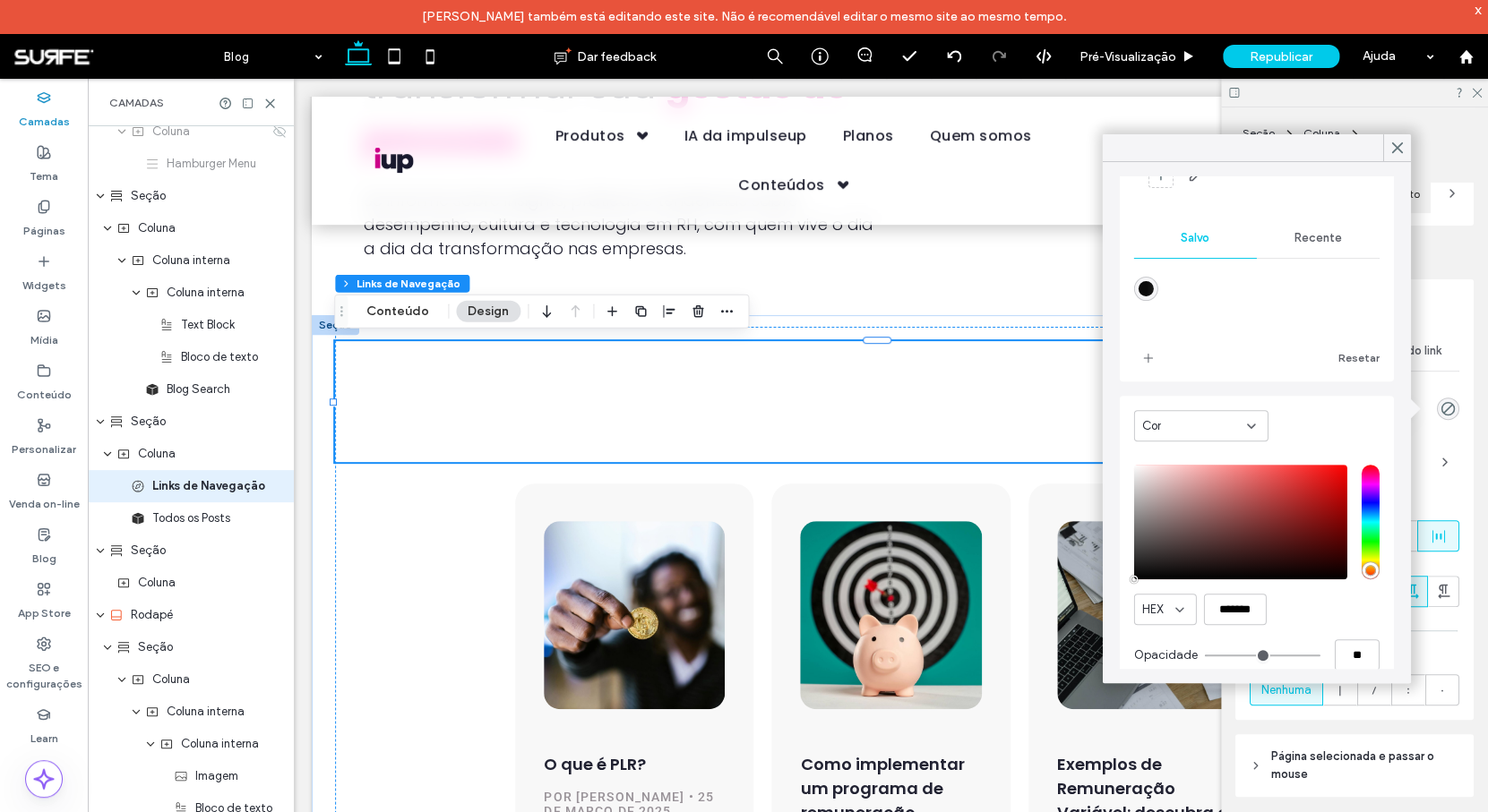
scroll to position [143, 0]
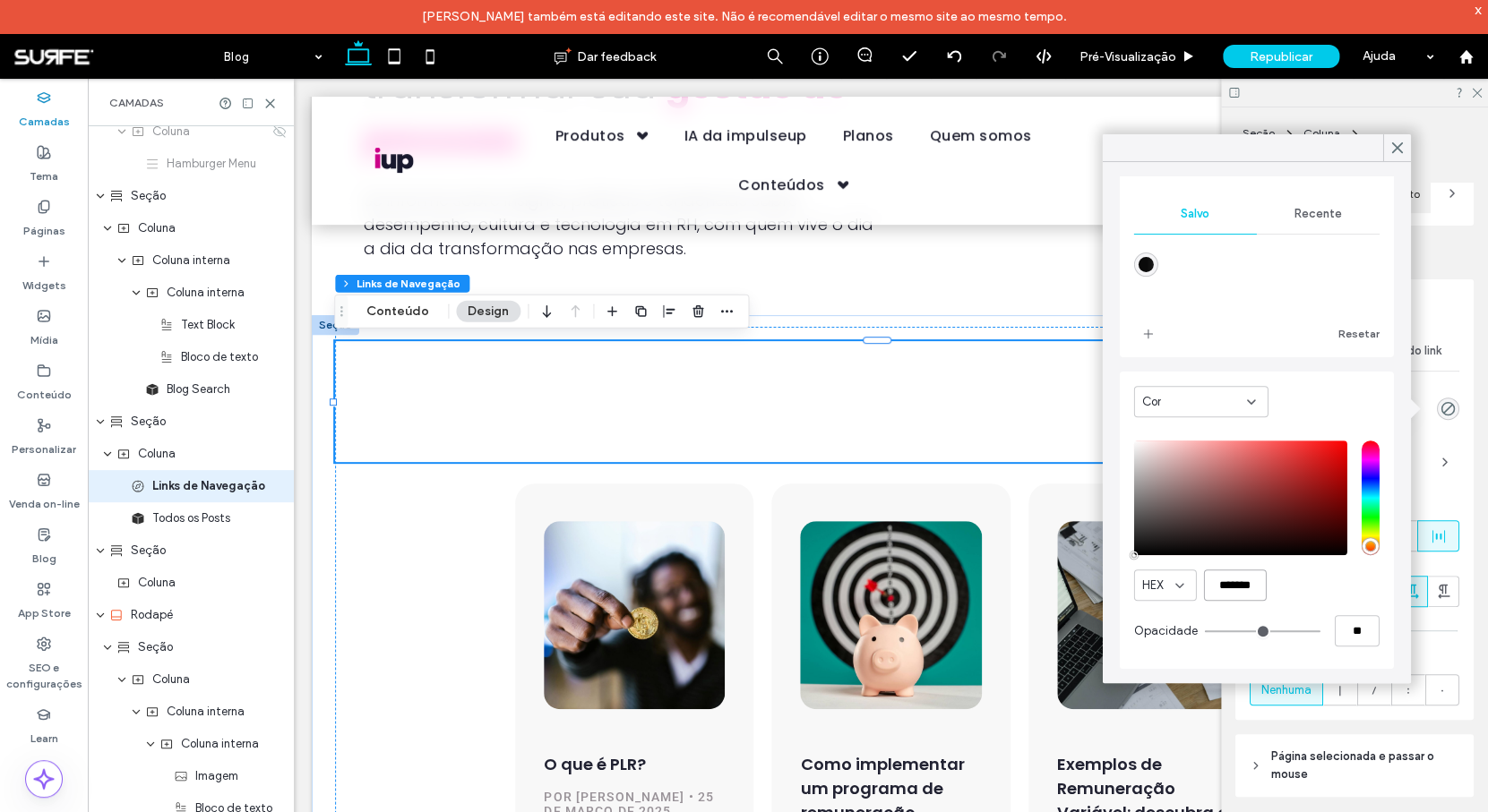
click at [1231, 582] on input "*******" at bounding box center [1235, 585] width 63 height 31
paste input "color picker textbox"
type input "*******"
type input "***"
type input "****"
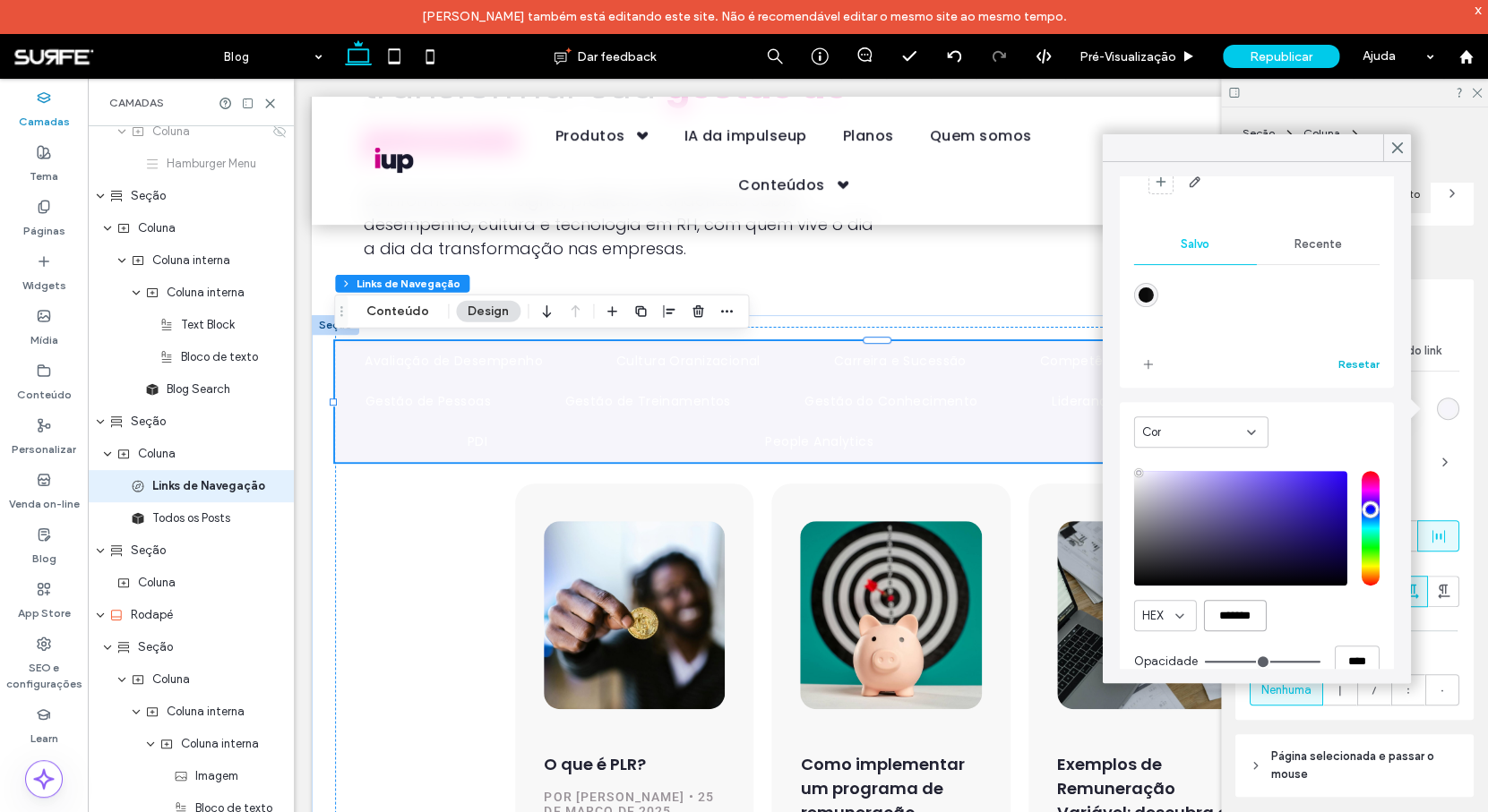
scroll to position [0, 0]
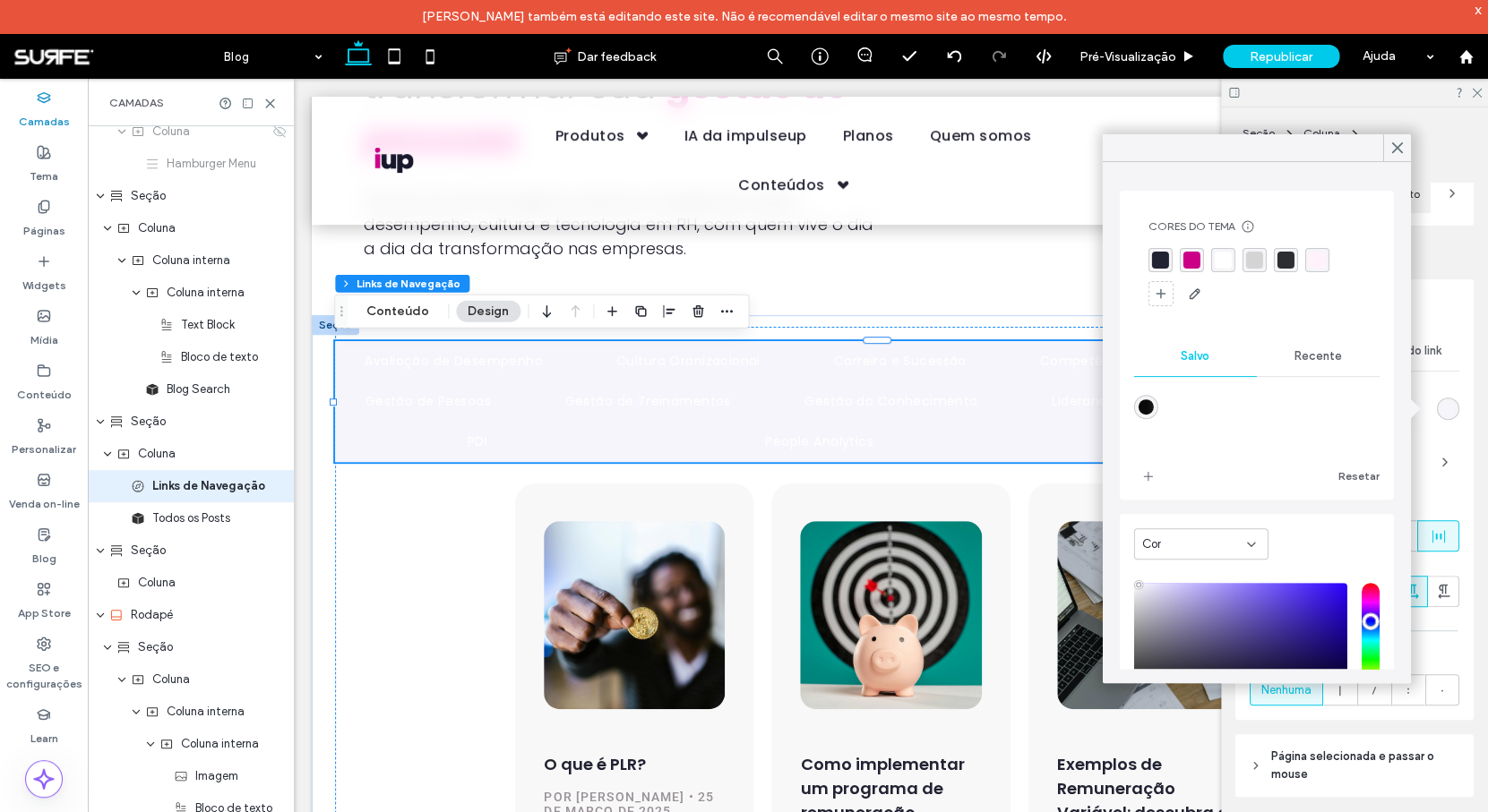
type input "*******"
click at [1397, 149] on use at bounding box center [1396, 149] width 9 height 10
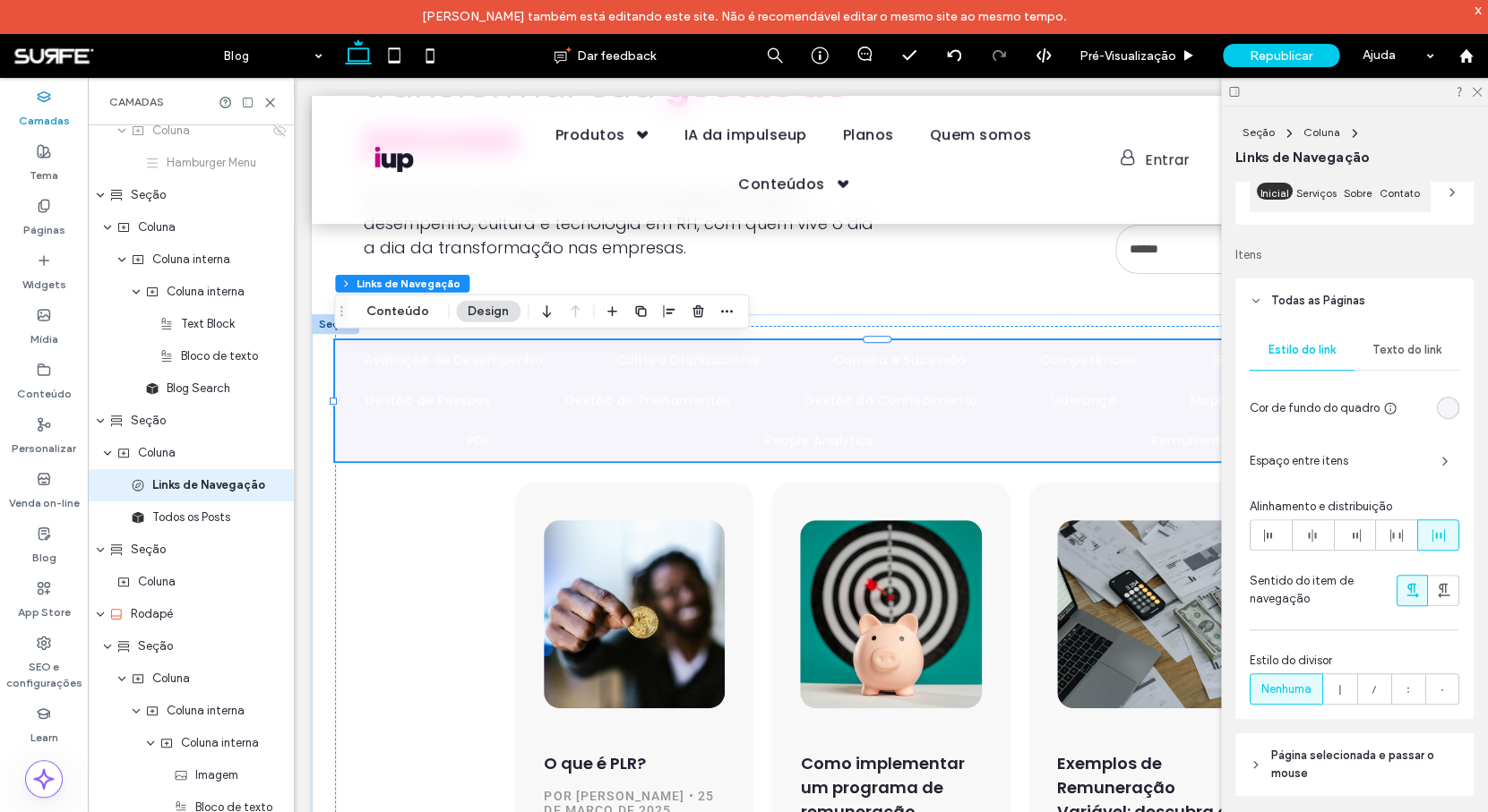
click at [1413, 349] on span "Texto do link" at bounding box center [1406, 350] width 69 height 15
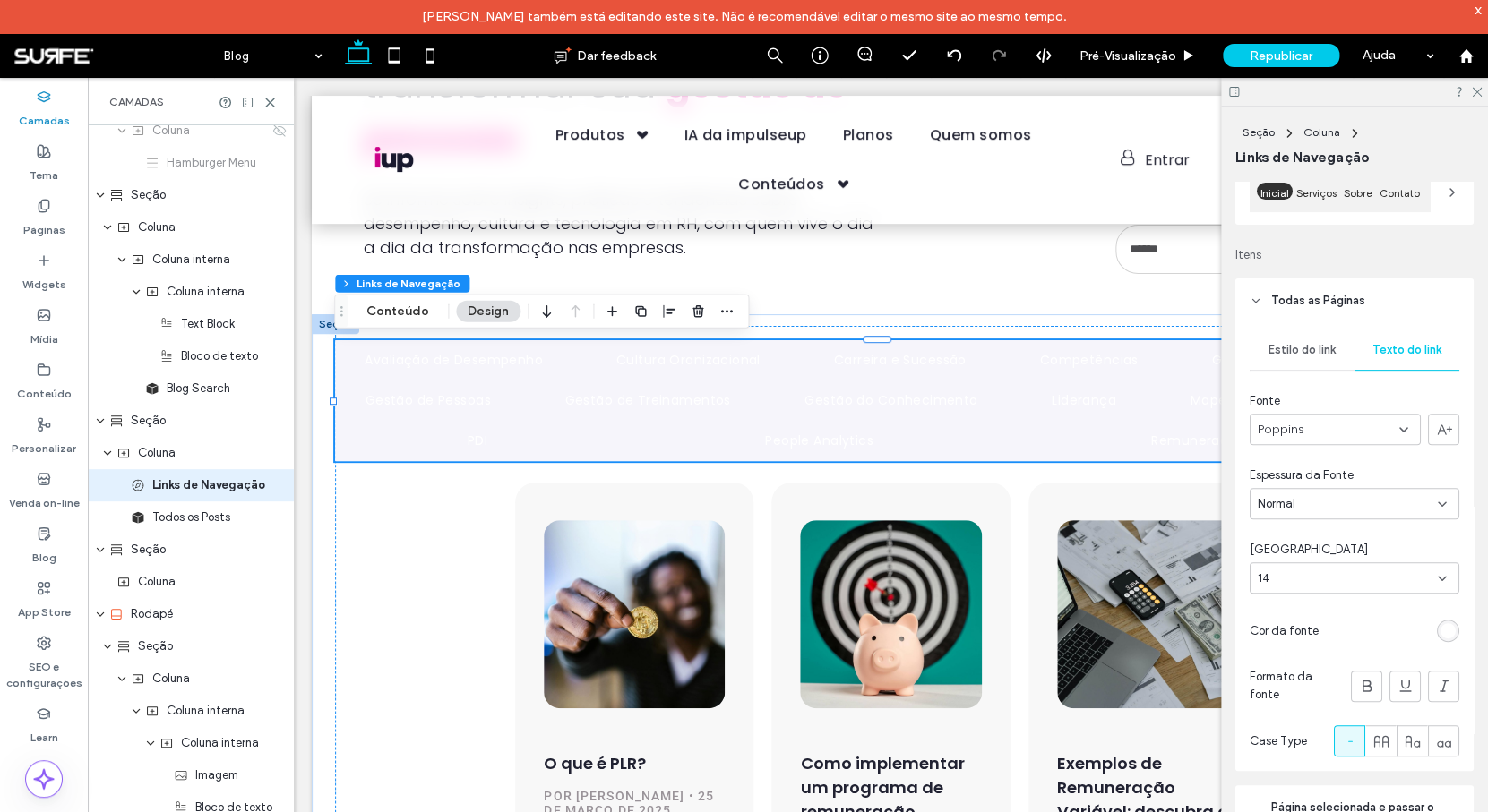
click at [1440, 636] on div "rgb(255, 255, 255)" at bounding box center [1448, 631] width 16 height 16
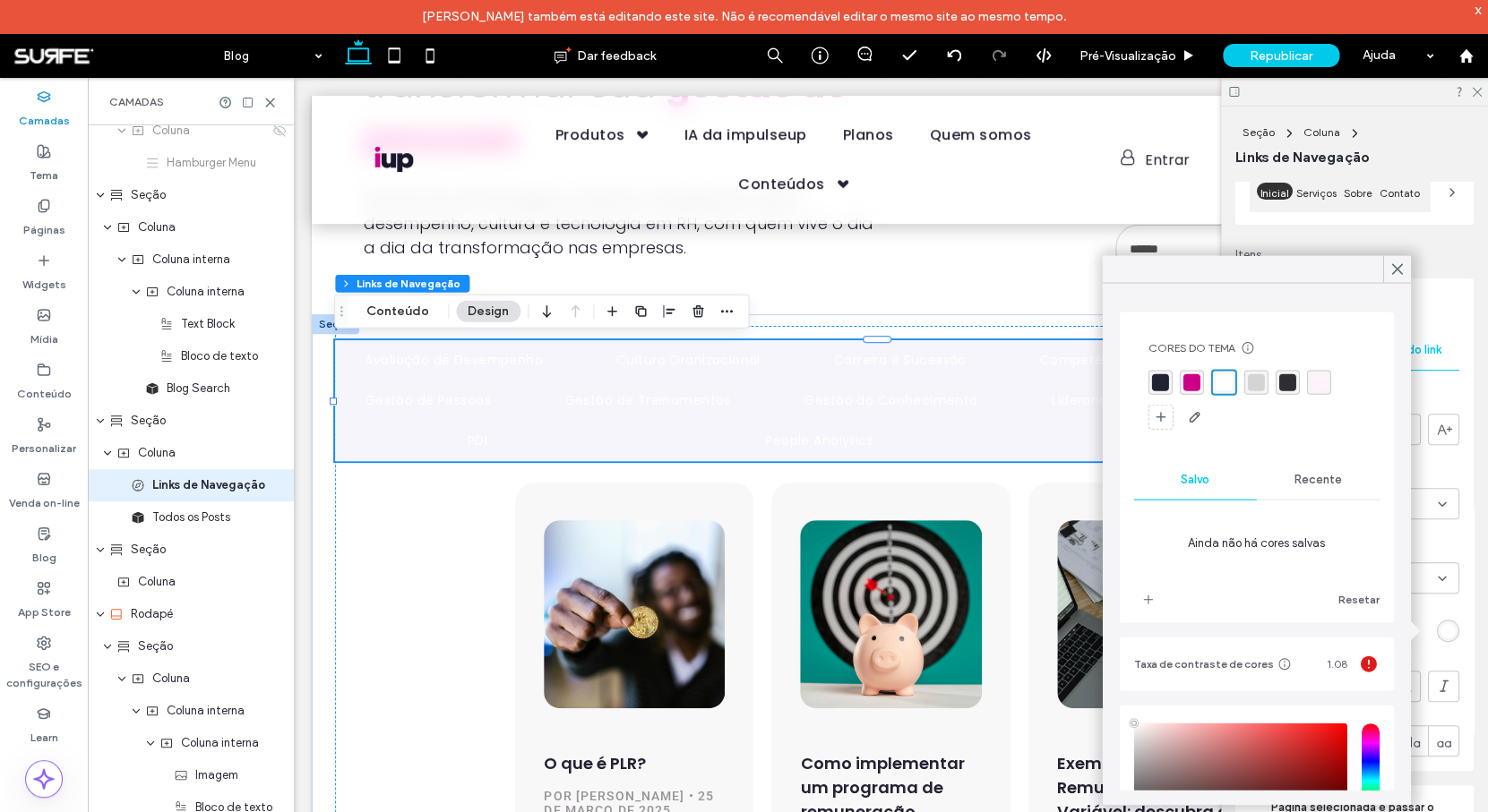
type input "****"
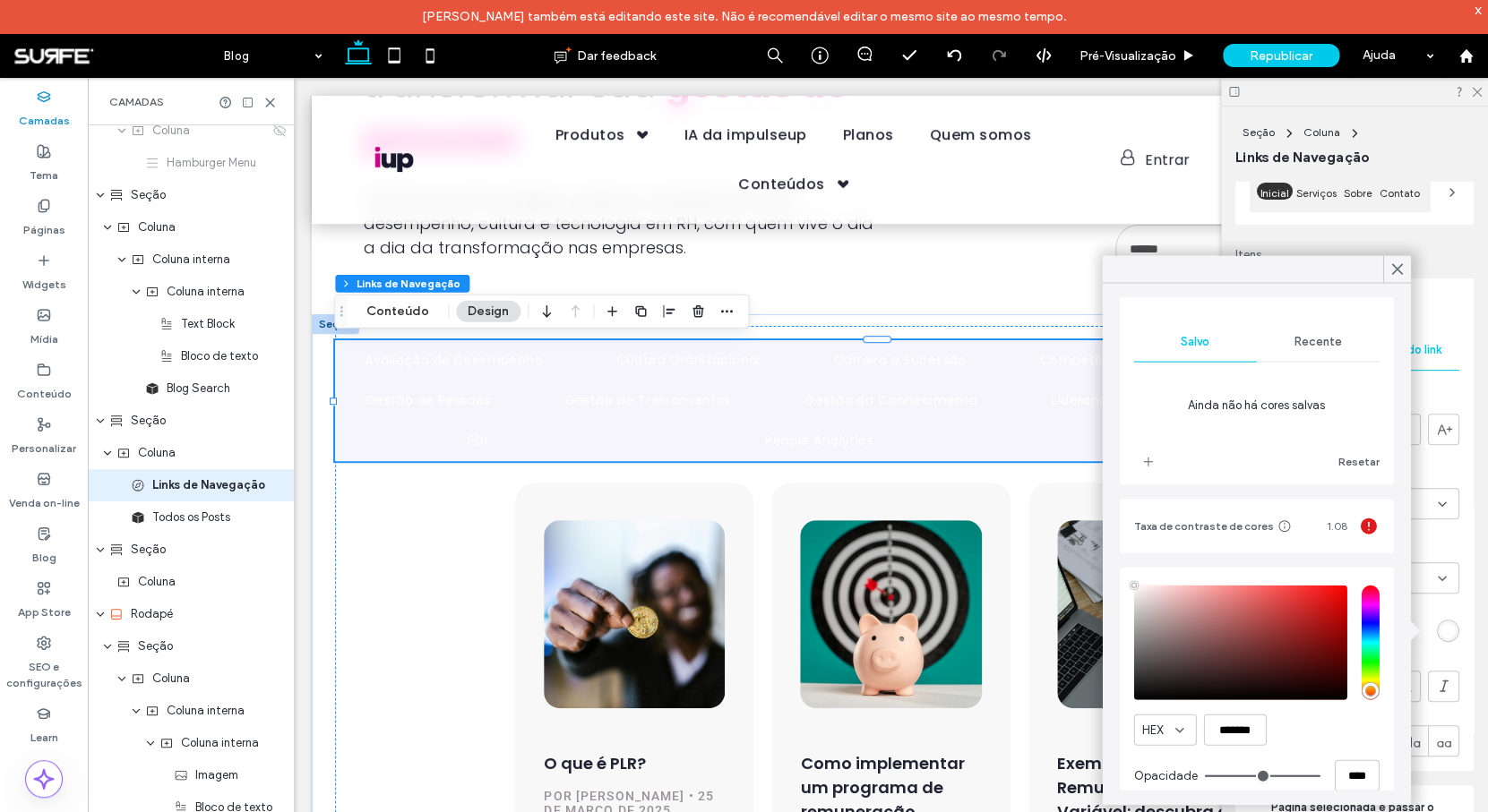
scroll to position [161, 0]
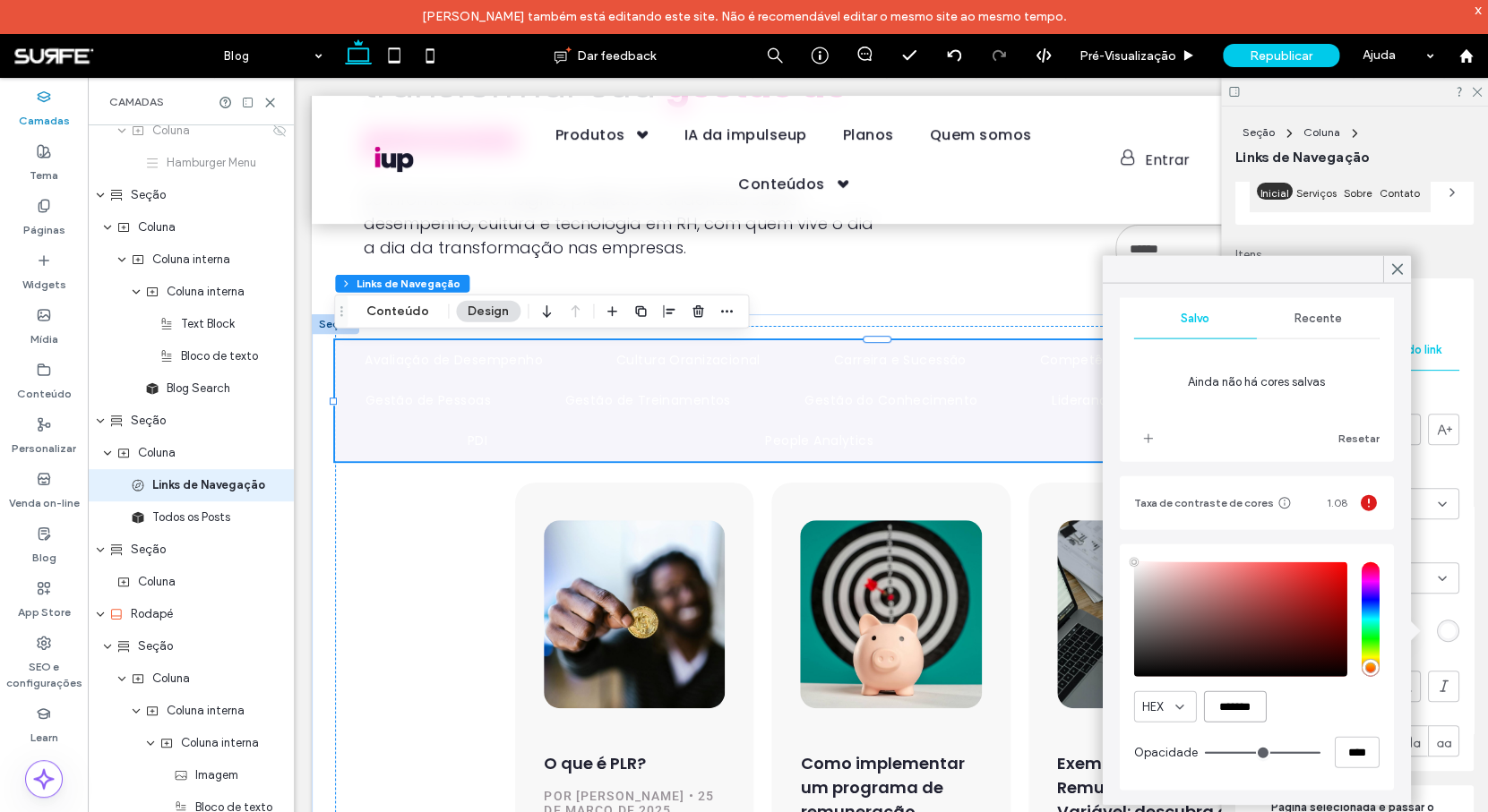
click at [1257, 697] on input "*******" at bounding box center [1235, 706] width 63 height 31
paste input "color picker textbox"
type input "*******"
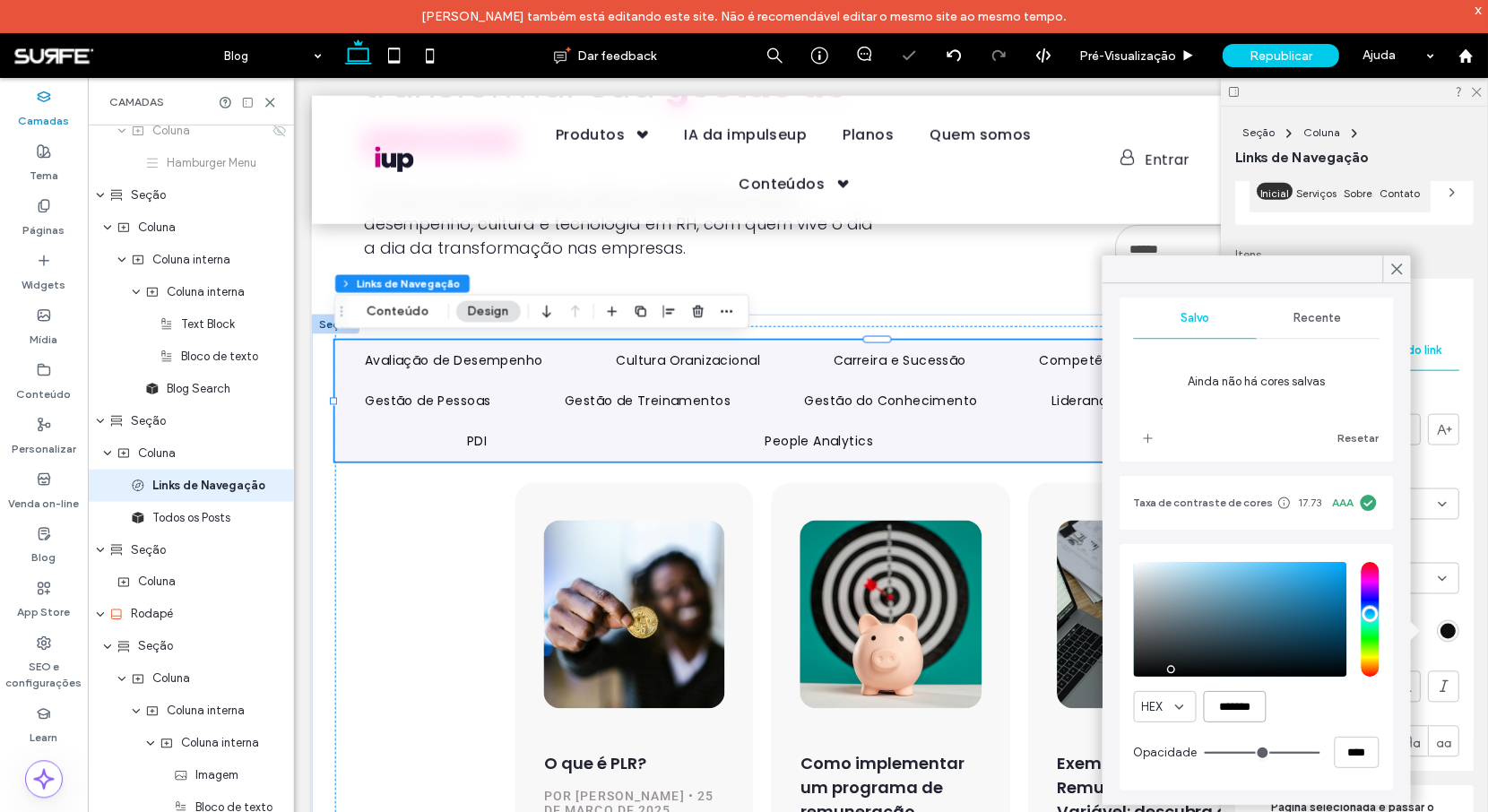
scroll to position [159, 0]
type input "**"
type input "*******"
click at [1295, 710] on div "HEX *******" at bounding box center [1257, 707] width 246 height 31
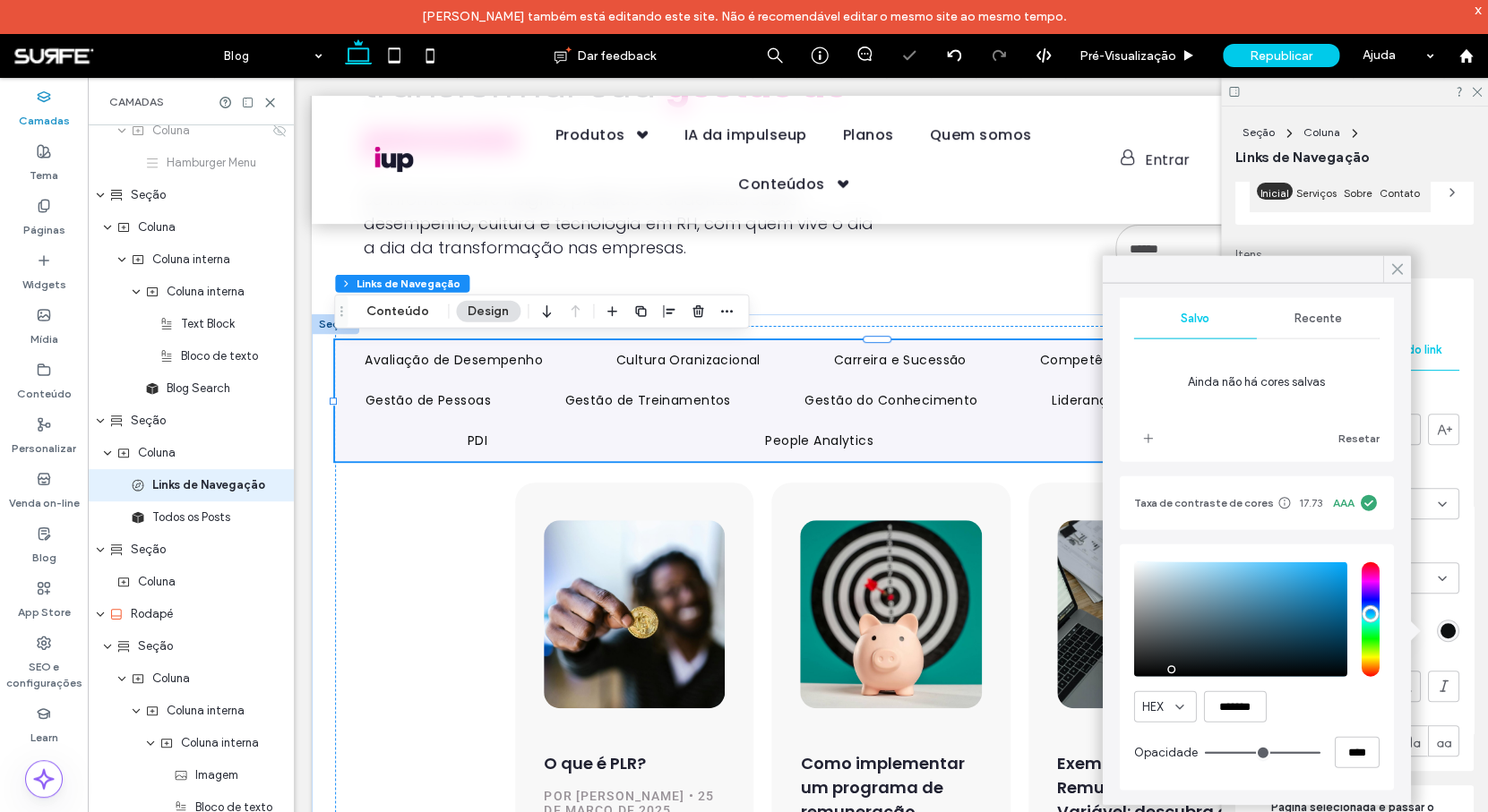
click at [1401, 264] on use at bounding box center [1396, 269] width 9 height 10
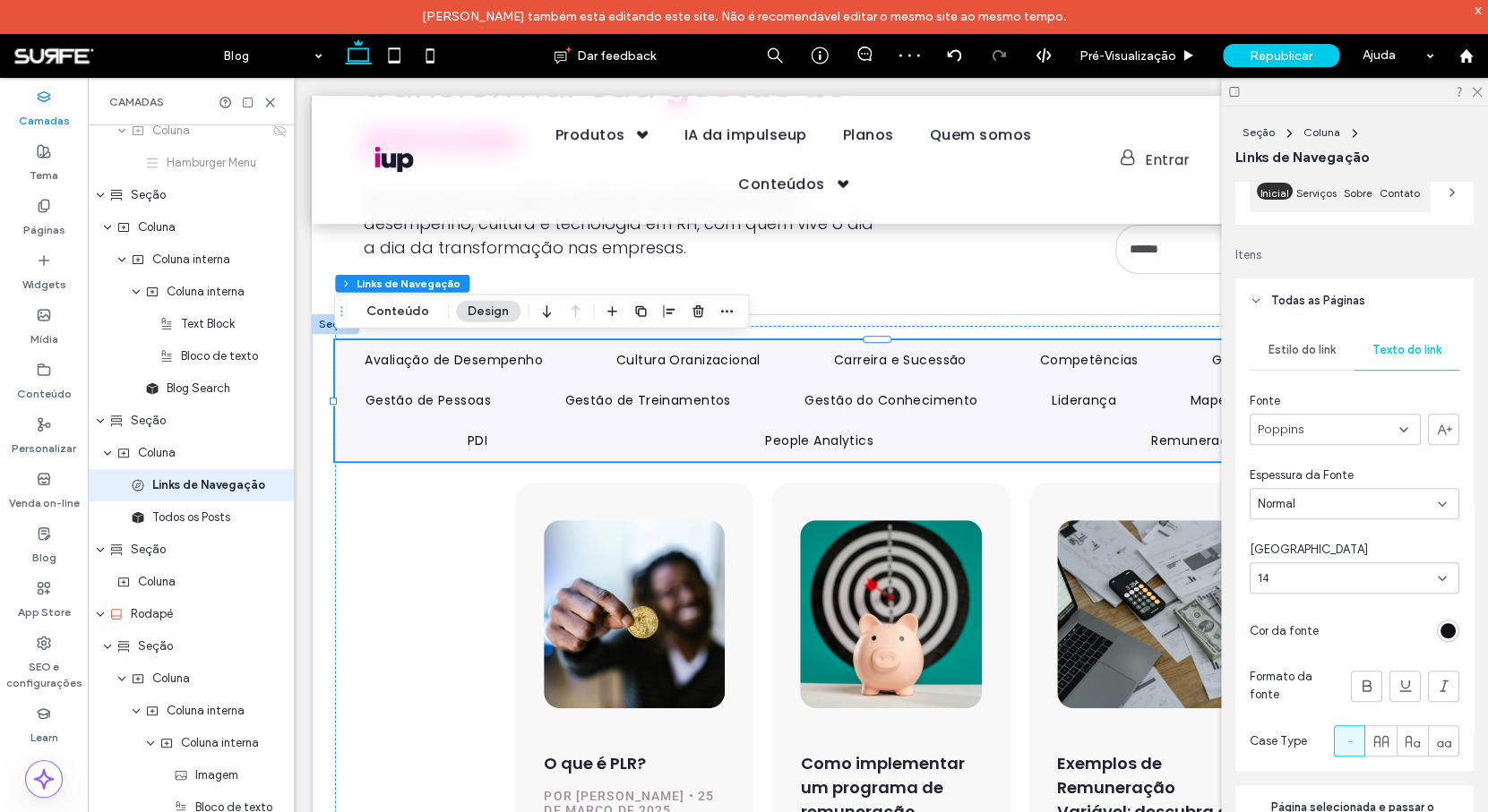
click at [1308, 349] on span "Estilo do link" at bounding box center [1301, 350] width 67 height 15
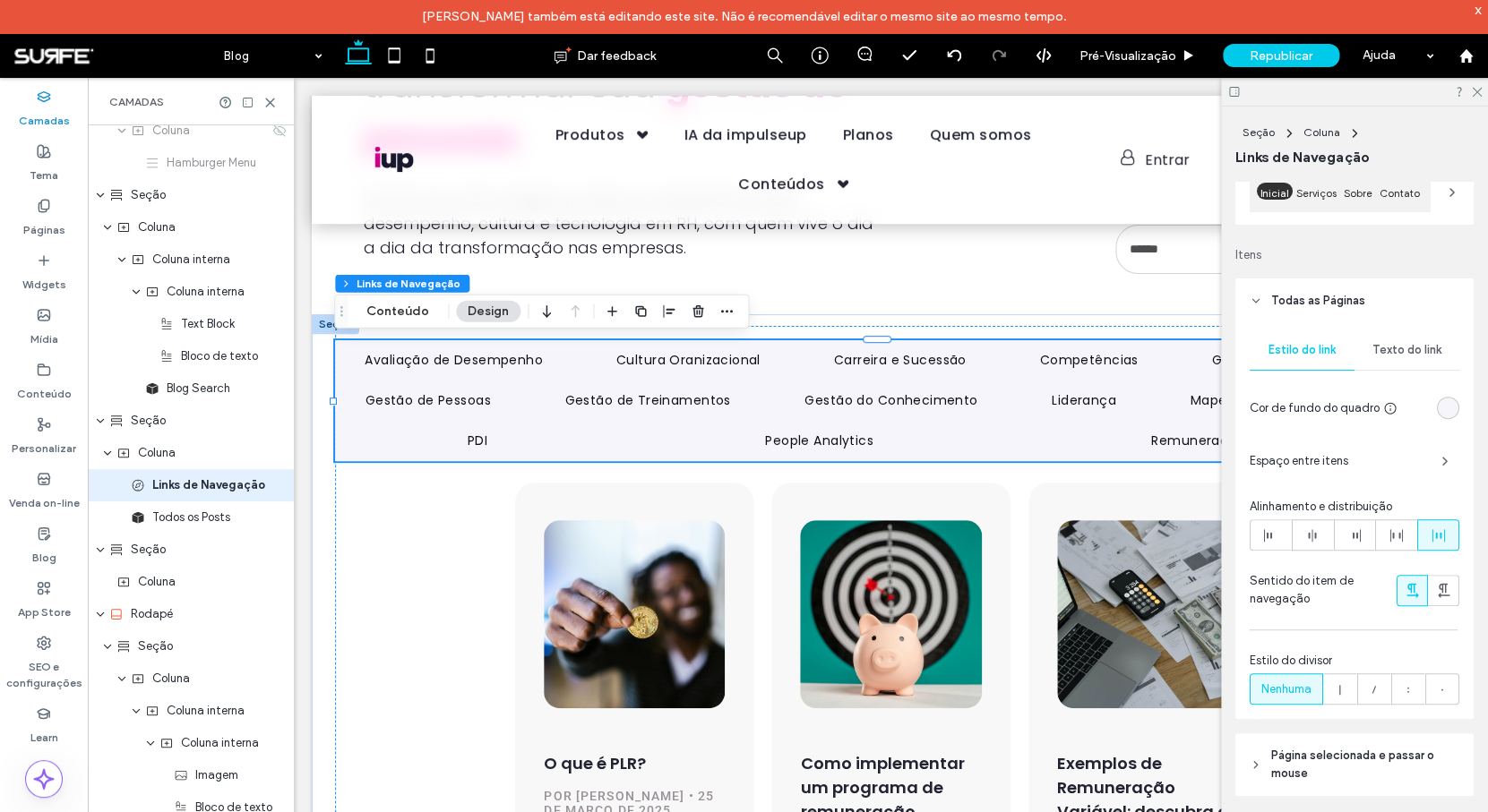
click at [1404, 464] on span "Espaço entre itens" at bounding box center [1337, 461] width 177 height 18
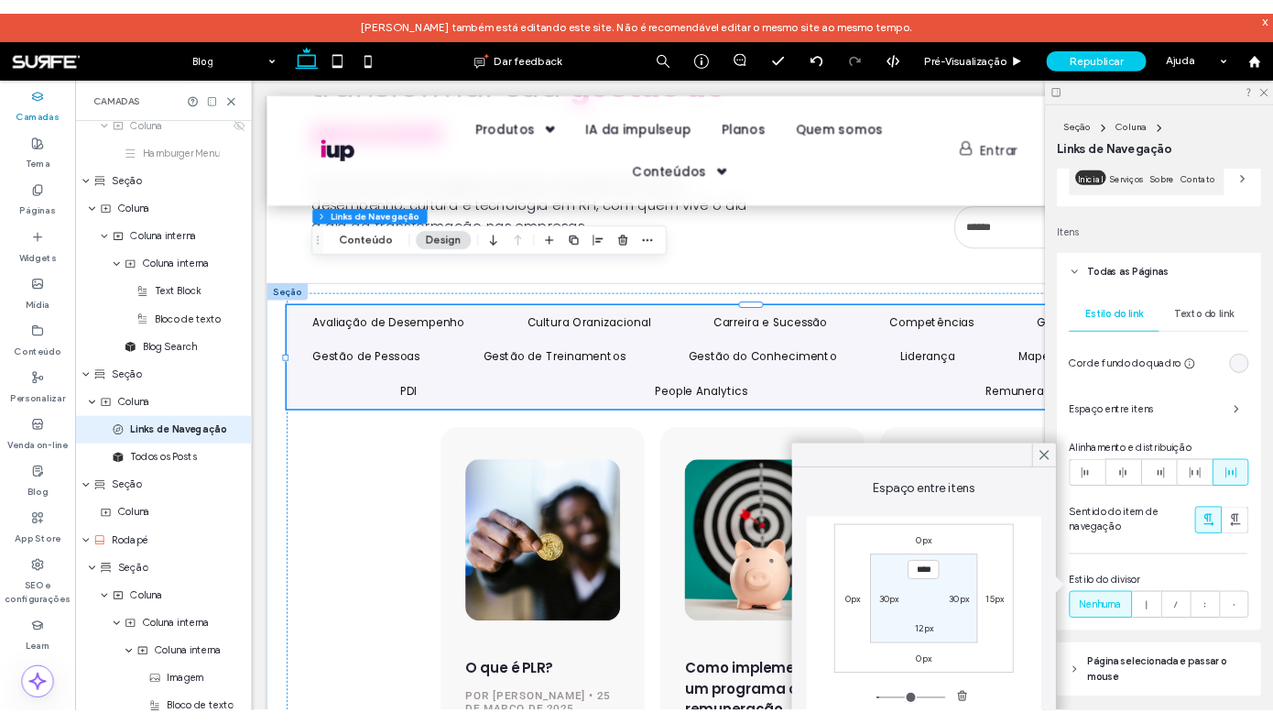
scroll to position [156, 0]
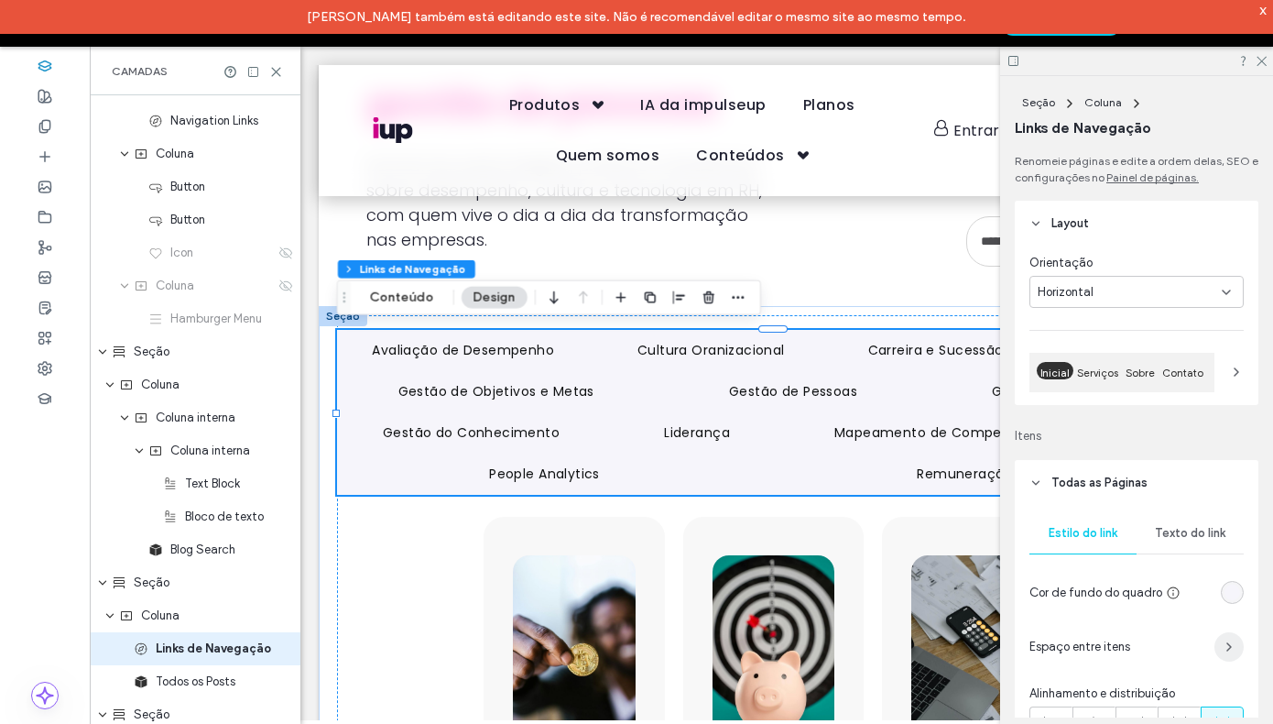
click at [1222, 645] on icon "button" at bounding box center [1229, 646] width 15 height 15
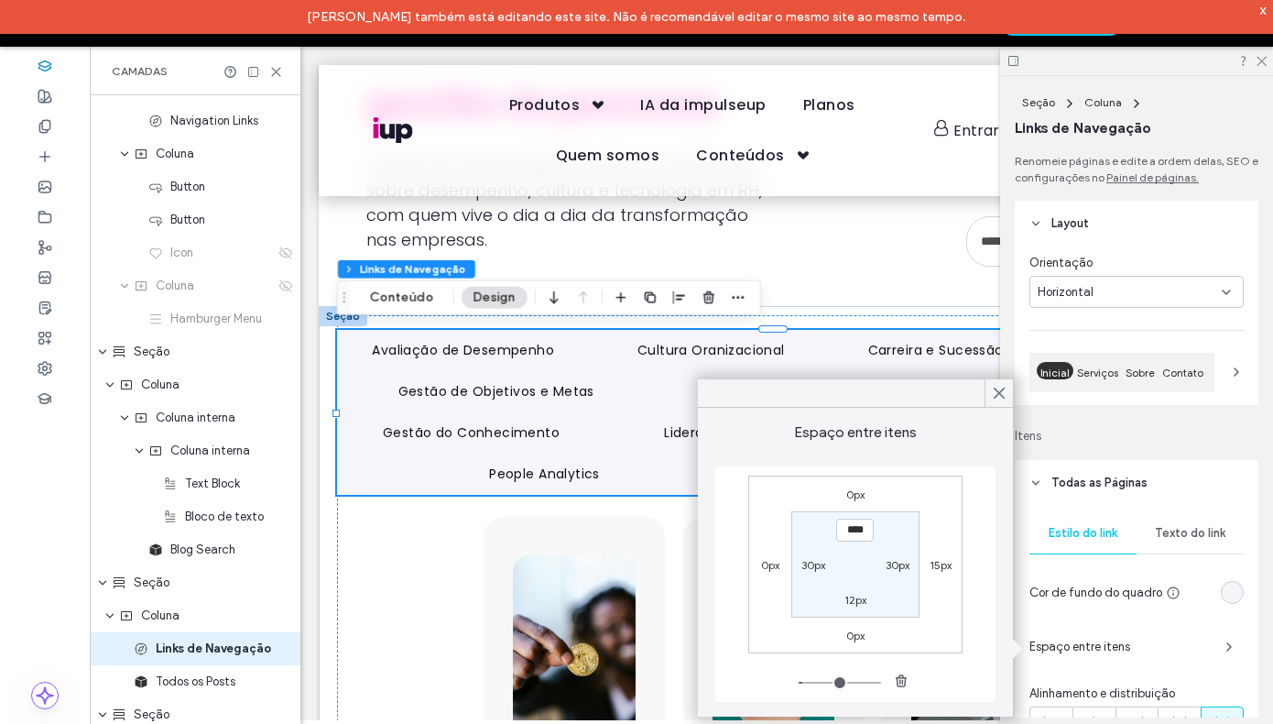
click at [938, 568] on label "15px" at bounding box center [941, 565] width 22 height 14
type input "**"
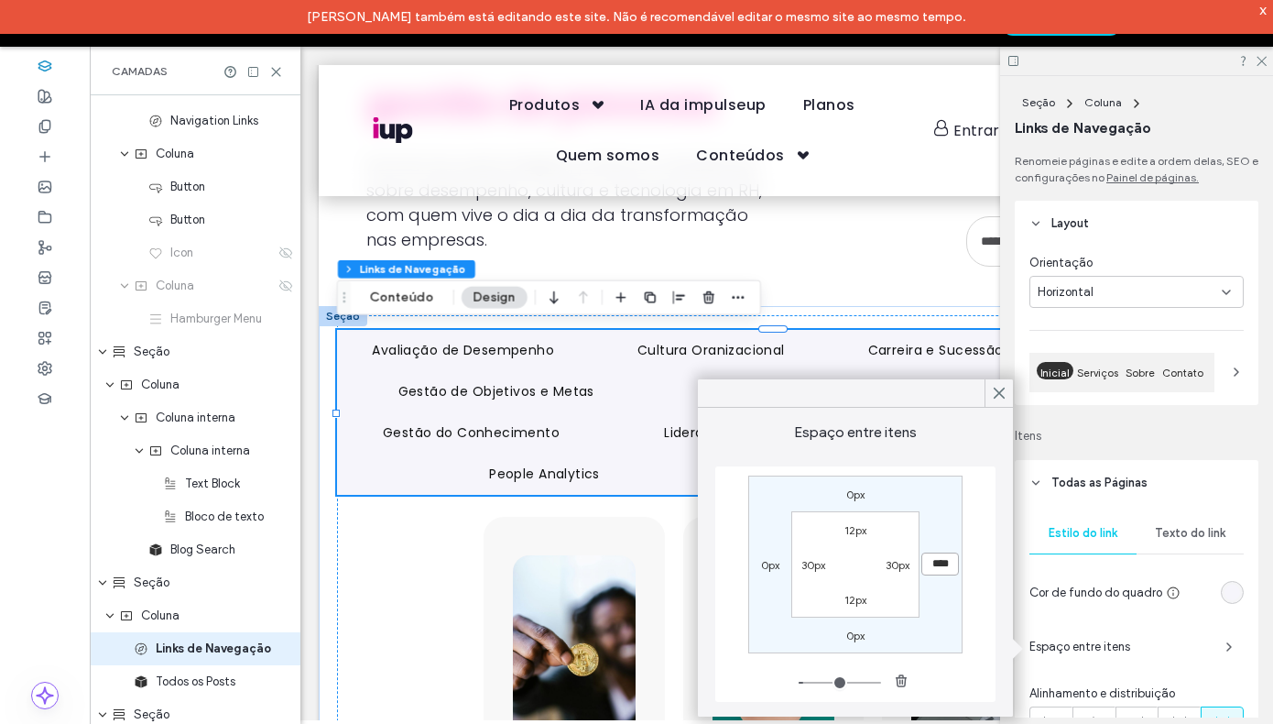
click at [949, 569] on input "****" at bounding box center [941, 563] width 38 height 23
type input "*"
type input "***"
click at [773, 566] on label "0px" at bounding box center [770, 565] width 18 height 14
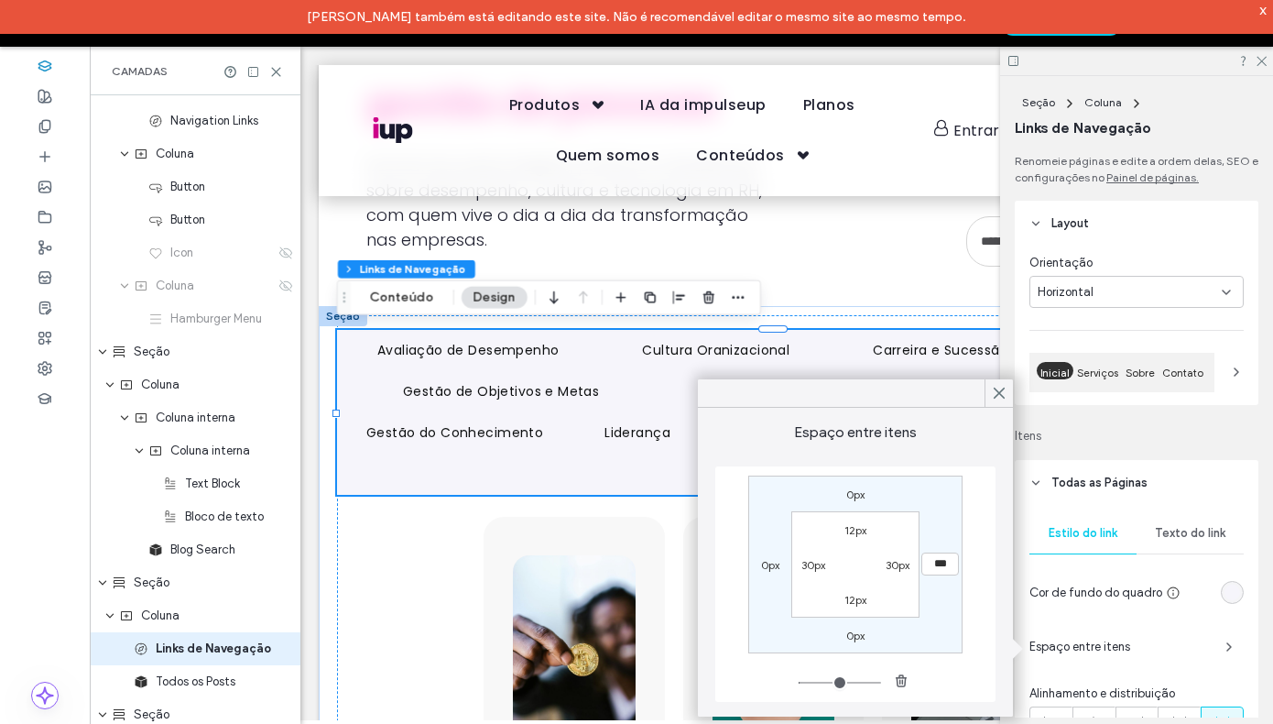
type input "*"
click at [781, 565] on input "***" at bounding box center [771, 563] width 38 height 23
type input "*"
type input "***"
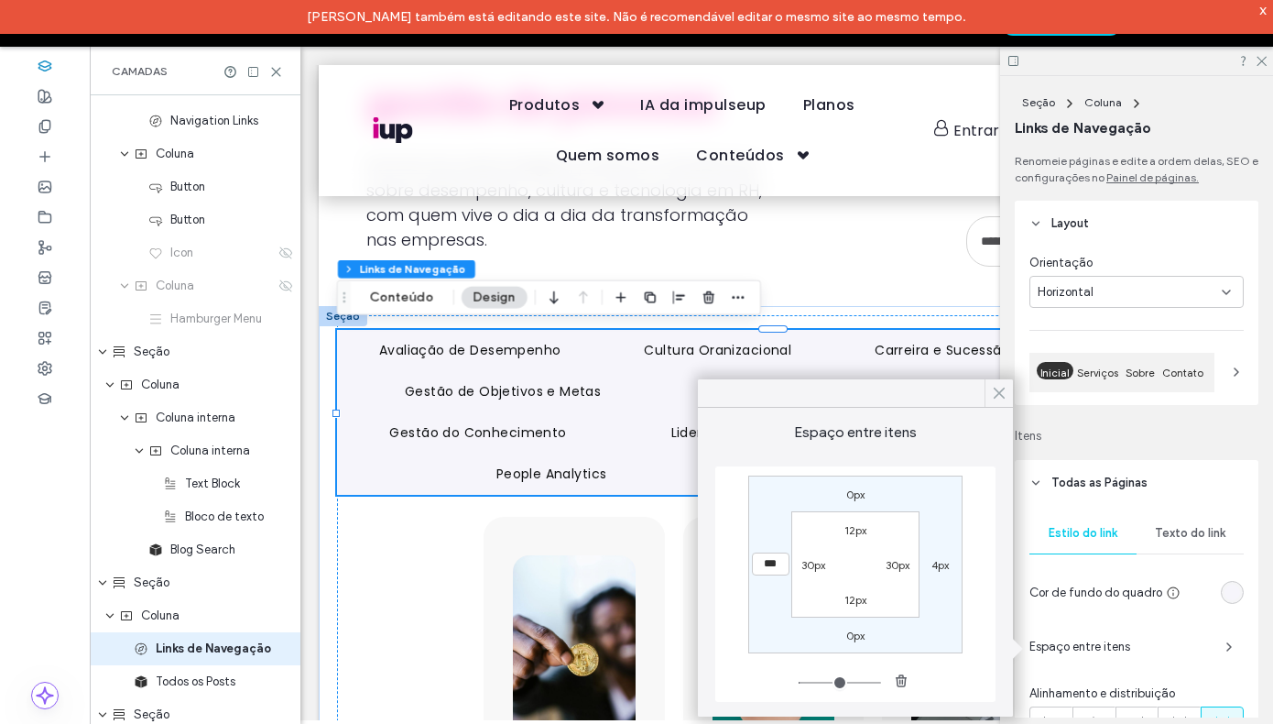
click at [998, 390] on icon at bounding box center [999, 393] width 16 height 16
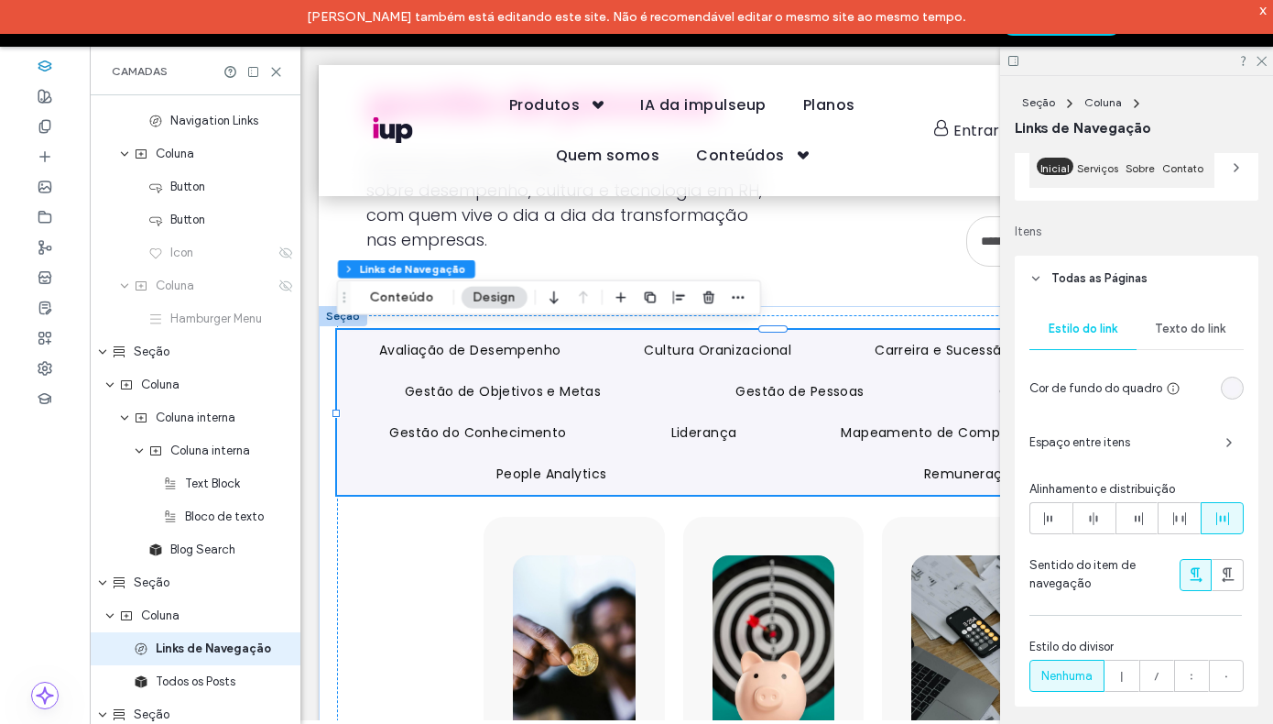
scroll to position [99, 0]
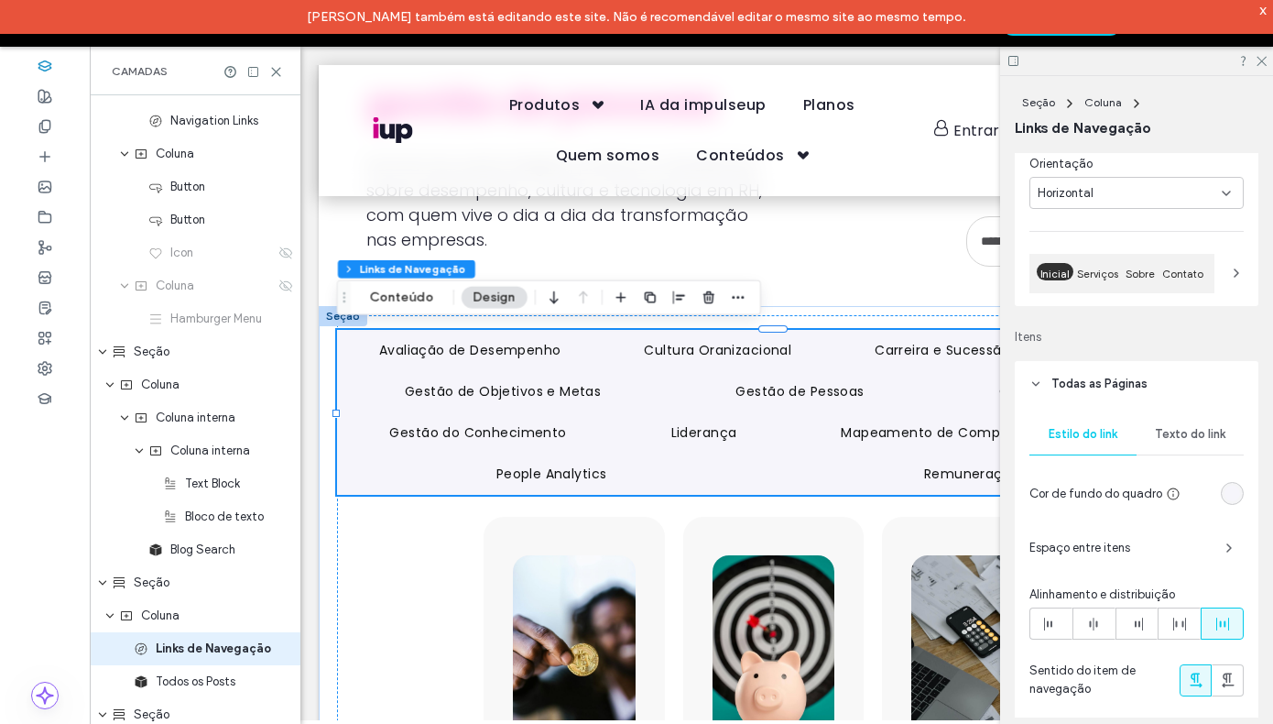
click at [1240, 278] on div "Orientação Horizontal Inicial Serviços Sobre Contato" at bounding box center [1137, 226] width 244 height 158
click at [1218, 277] on div "Inicial Serviços Sobre Contato" at bounding box center [1137, 273] width 214 height 38
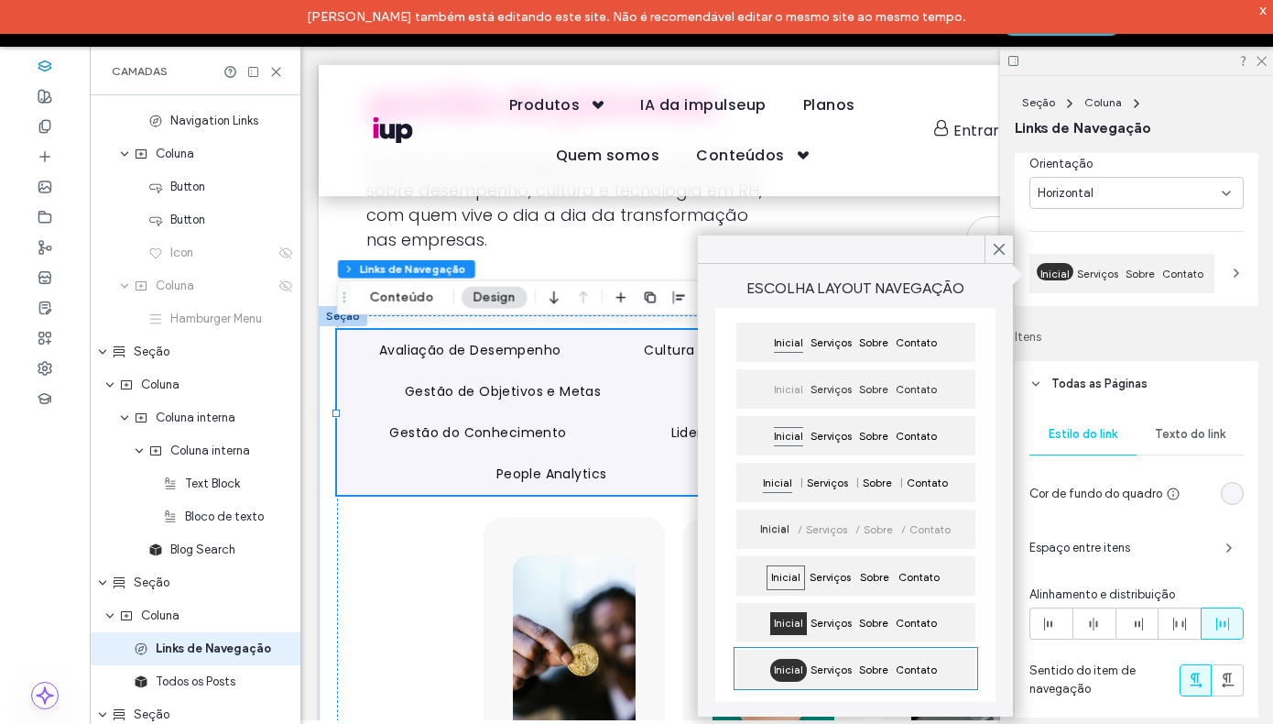
click at [1203, 344] on span "Itens" at bounding box center [1137, 337] width 244 height 18
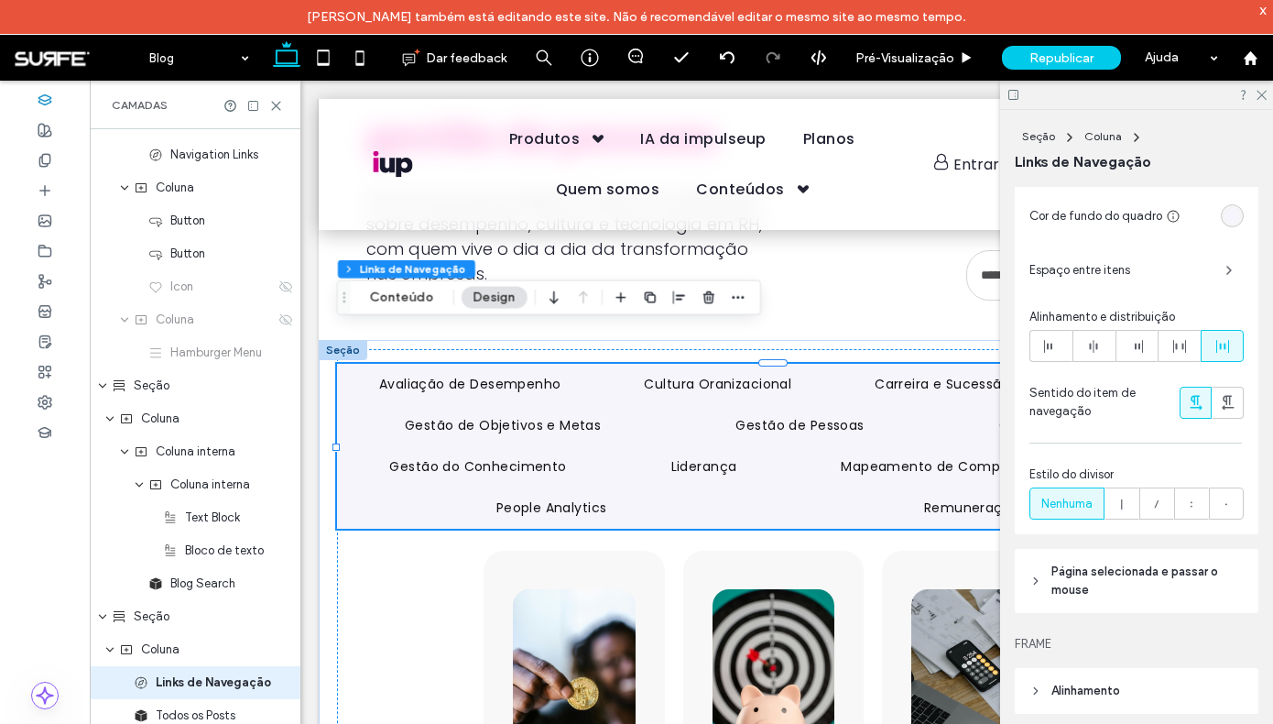
scroll to position [511, 0]
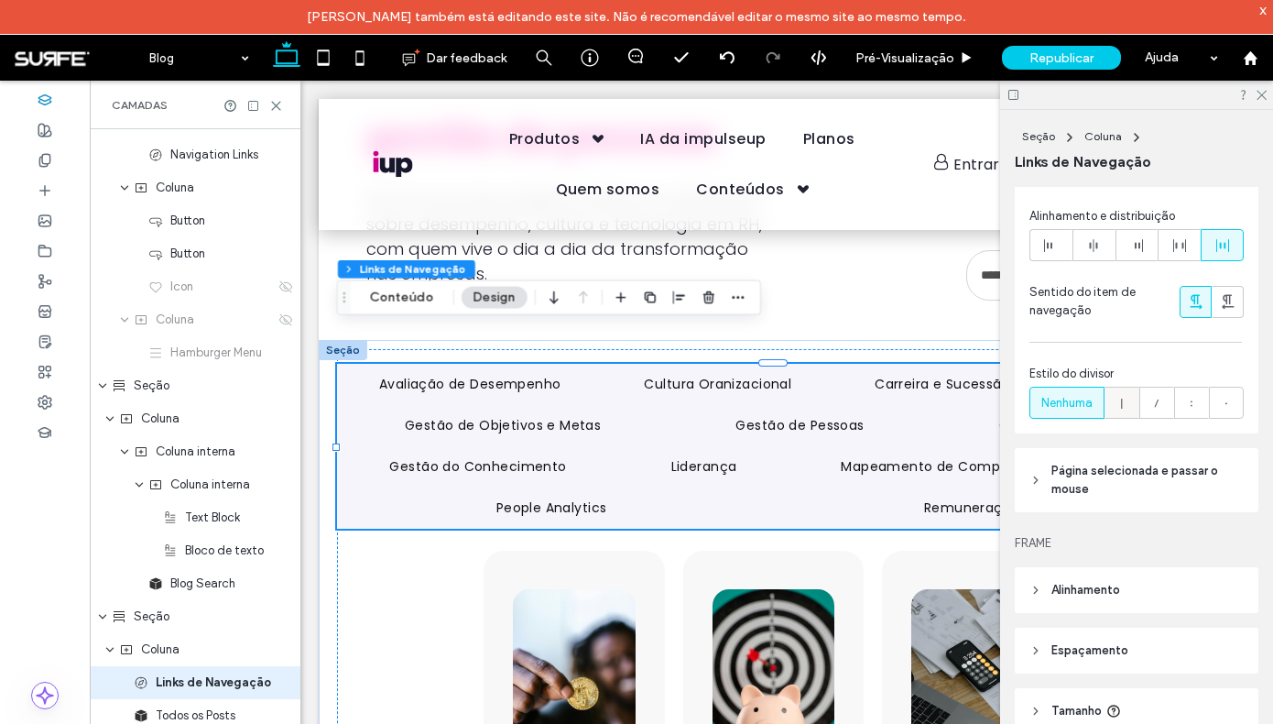
click at [1130, 414] on span at bounding box center [1122, 402] width 18 height 30
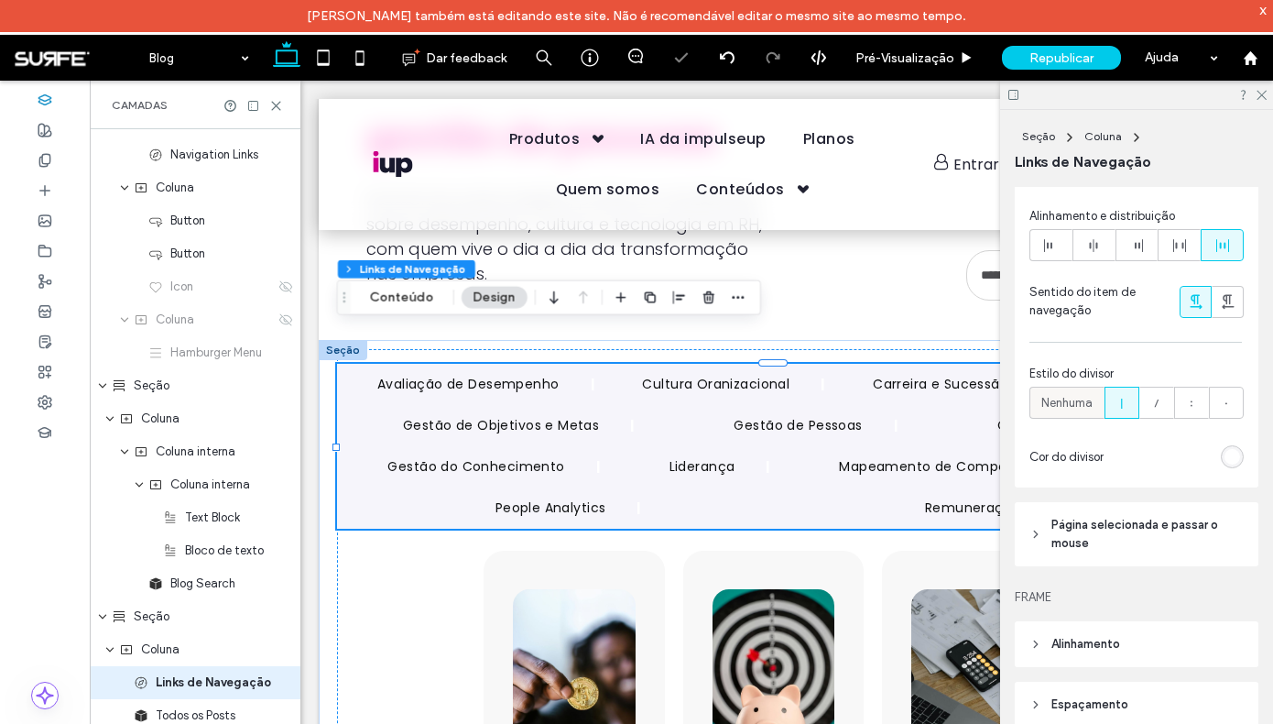
click at [1064, 414] on div "Nenhuma" at bounding box center [1067, 402] width 51 height 30
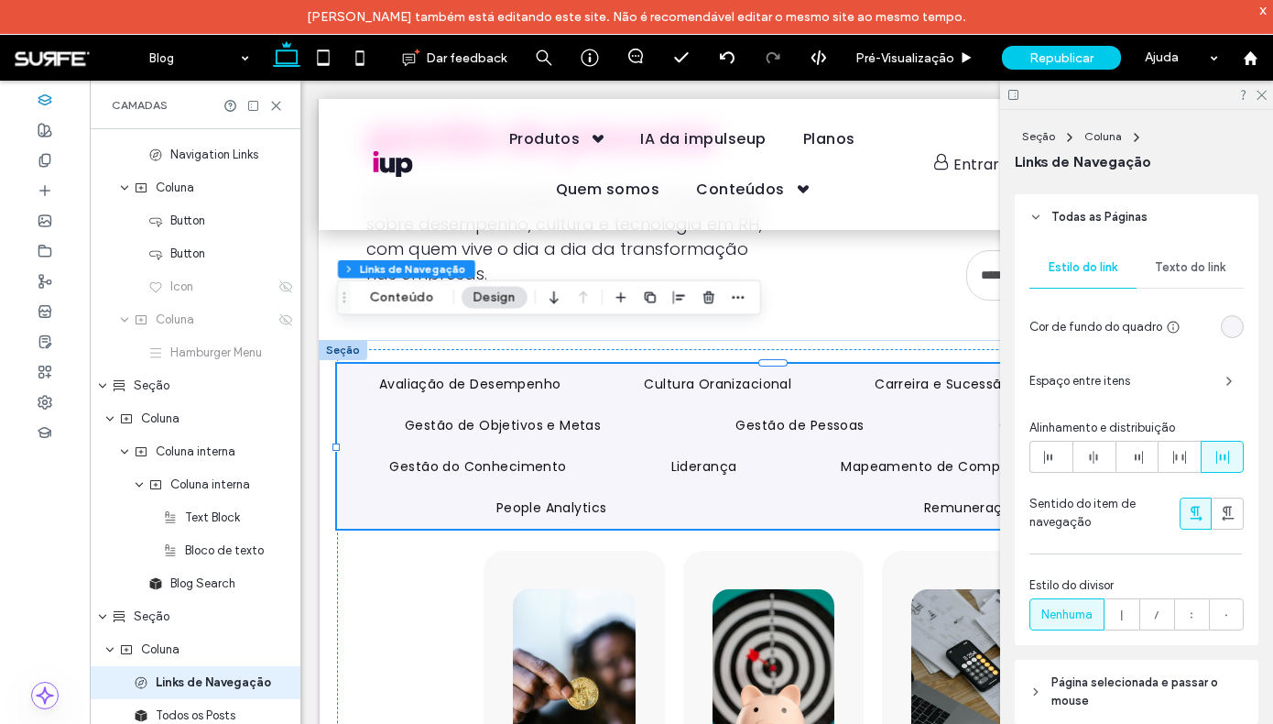
scroll to position [294, 0]
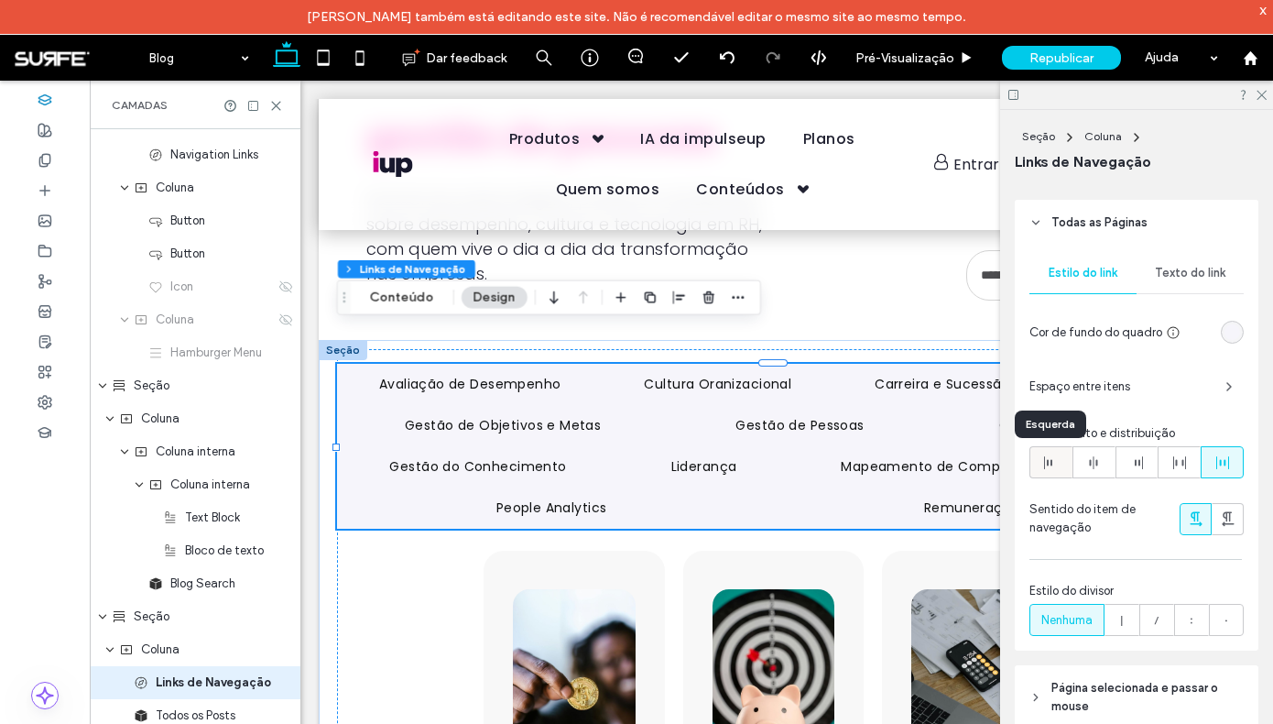
click at [1049, 473] on span at bounding box center [1050, 462] width 15 height 30
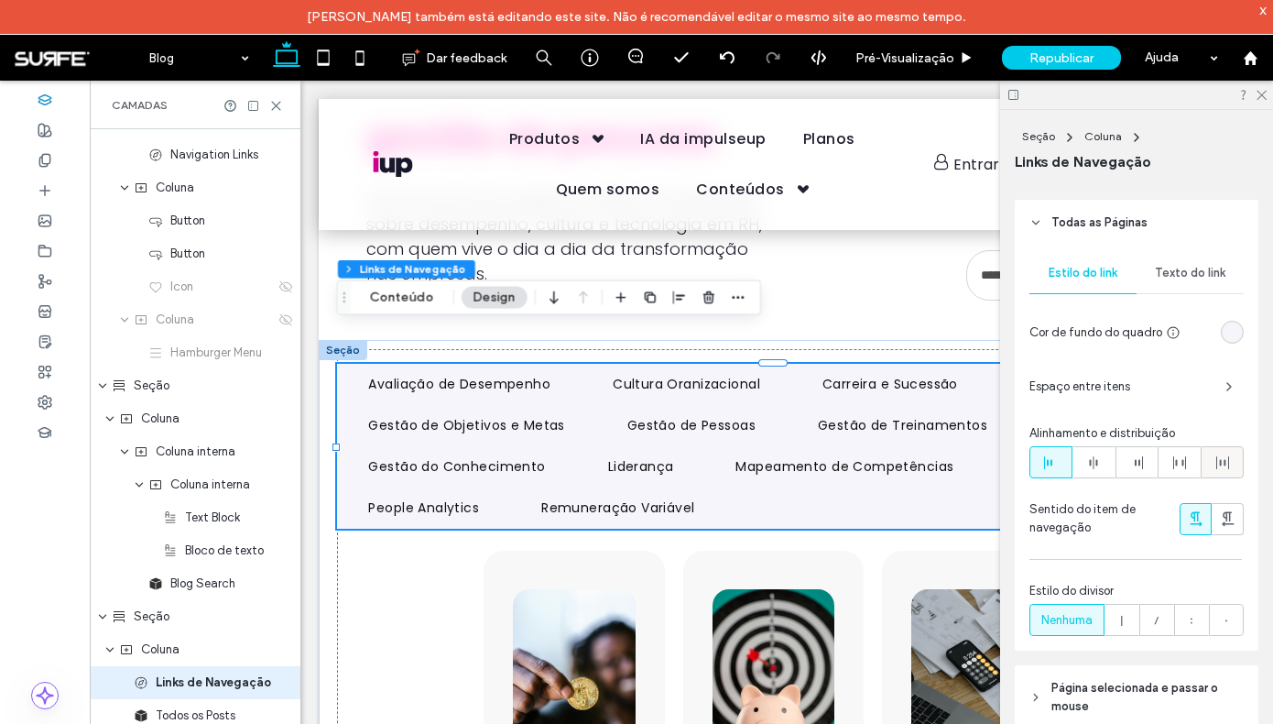
click at [1217, 464] on use at bounding box center [1223, 462] width 13 height 13
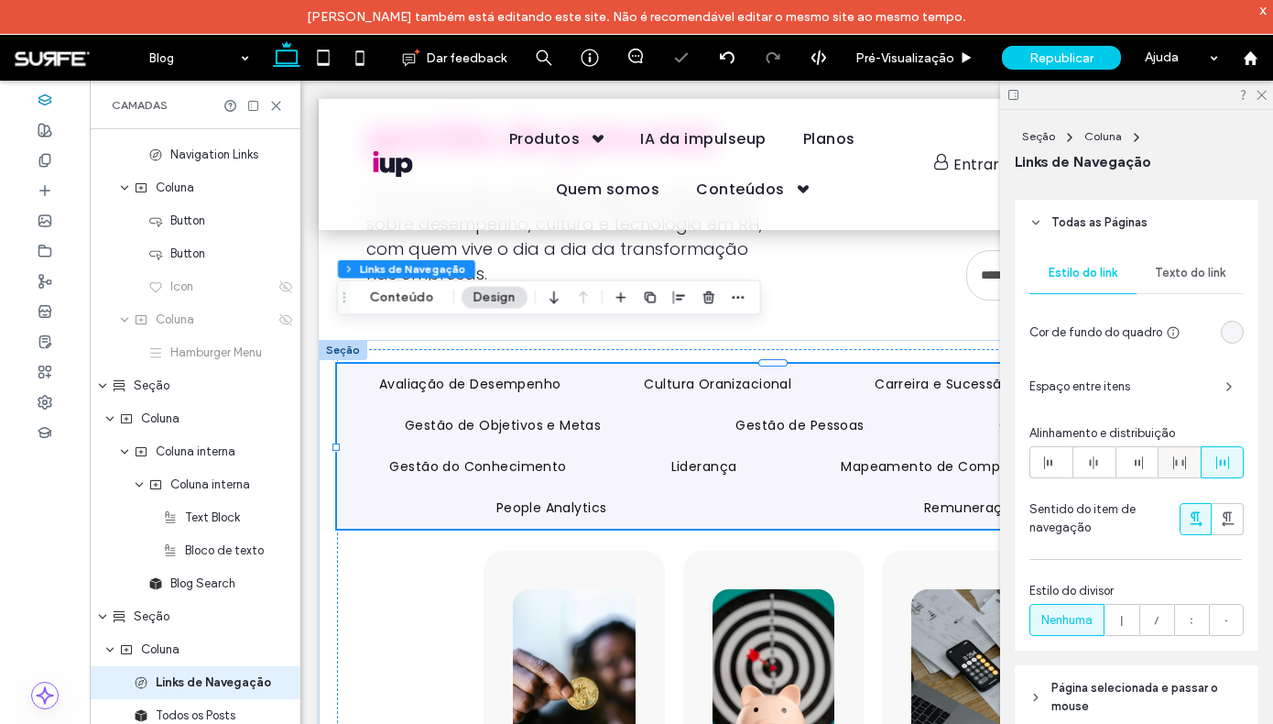
click at [1183, 469] on div at bounding box center [1179, 462] width 41 height 30
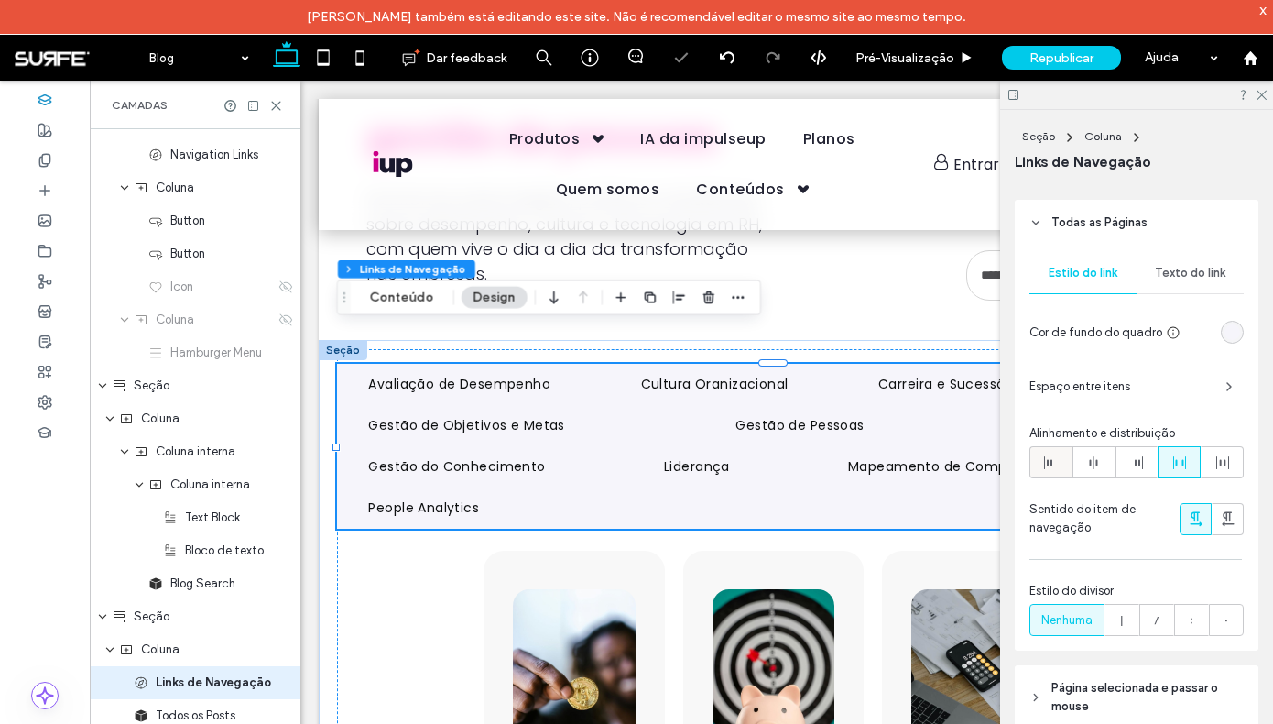
click at [1052, 469] on icon at bounding box center [1050, 462] width 15 height 15
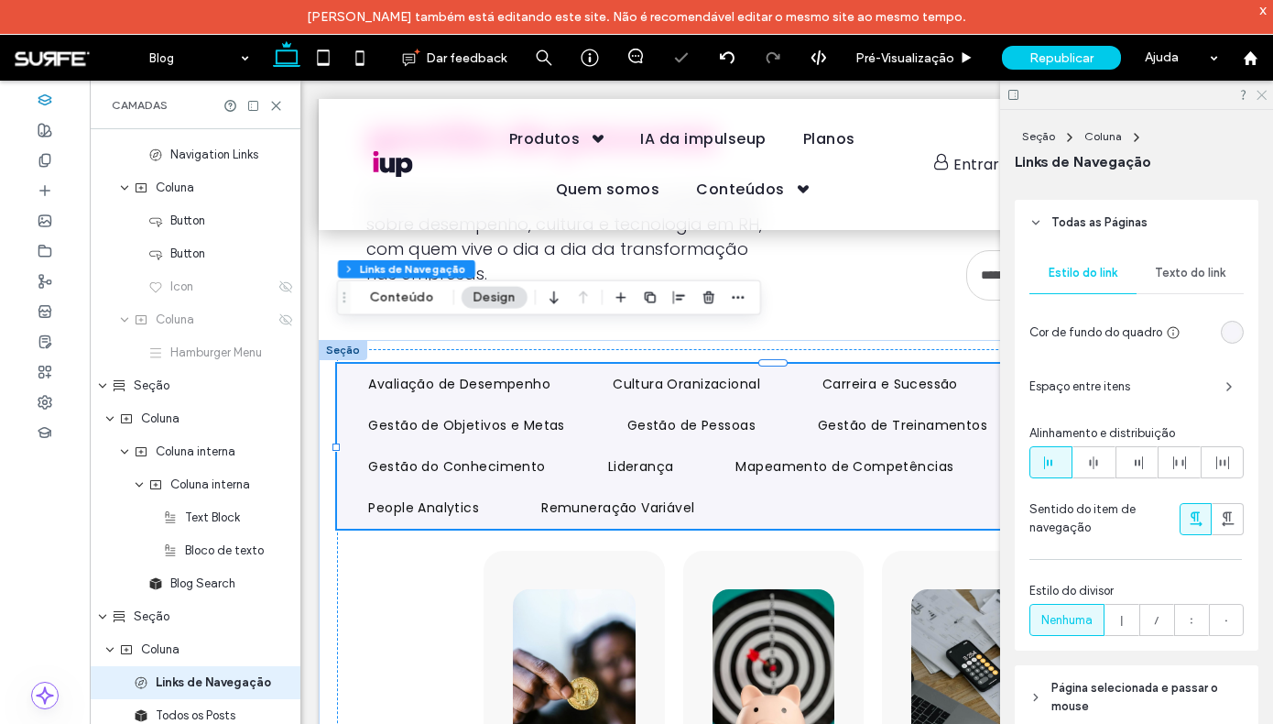
click at [1263, 96] on use at bounding box center [1262, 96] width 10 height 10
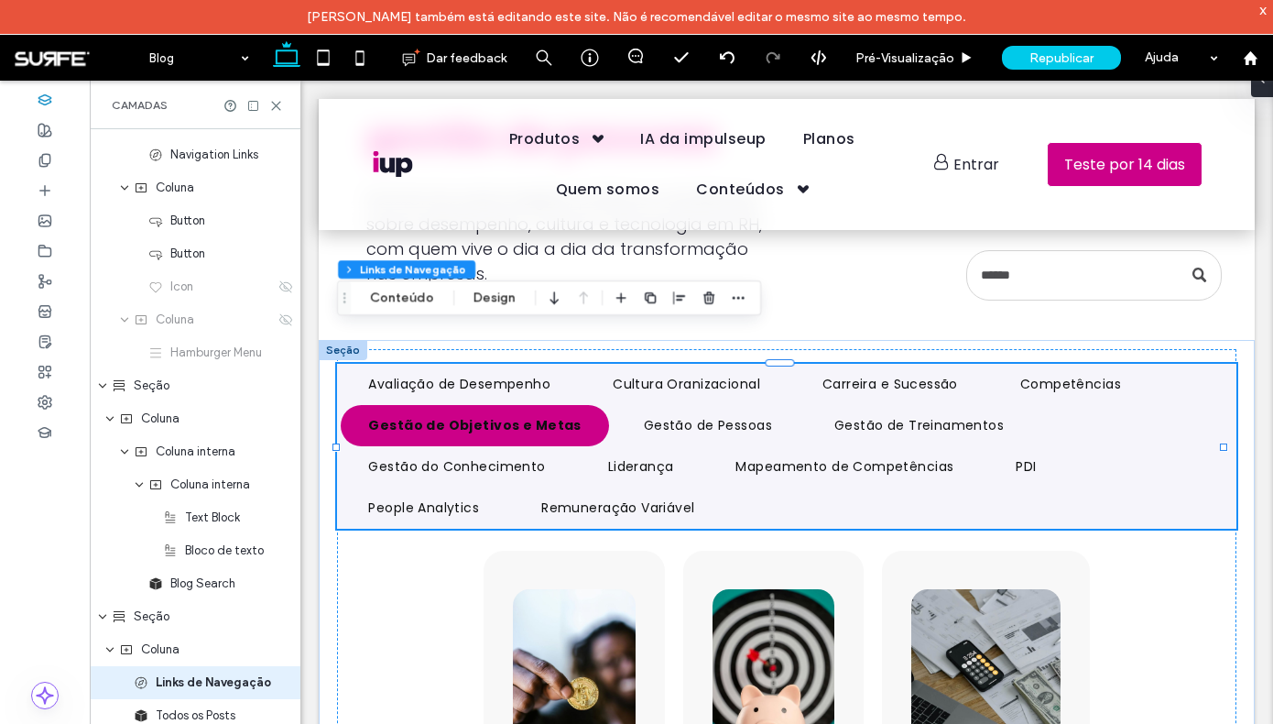
click at [358, 431] on link "Gestão de Objetivos e Metas" at bounding box center [474, 425] width 267 height 41
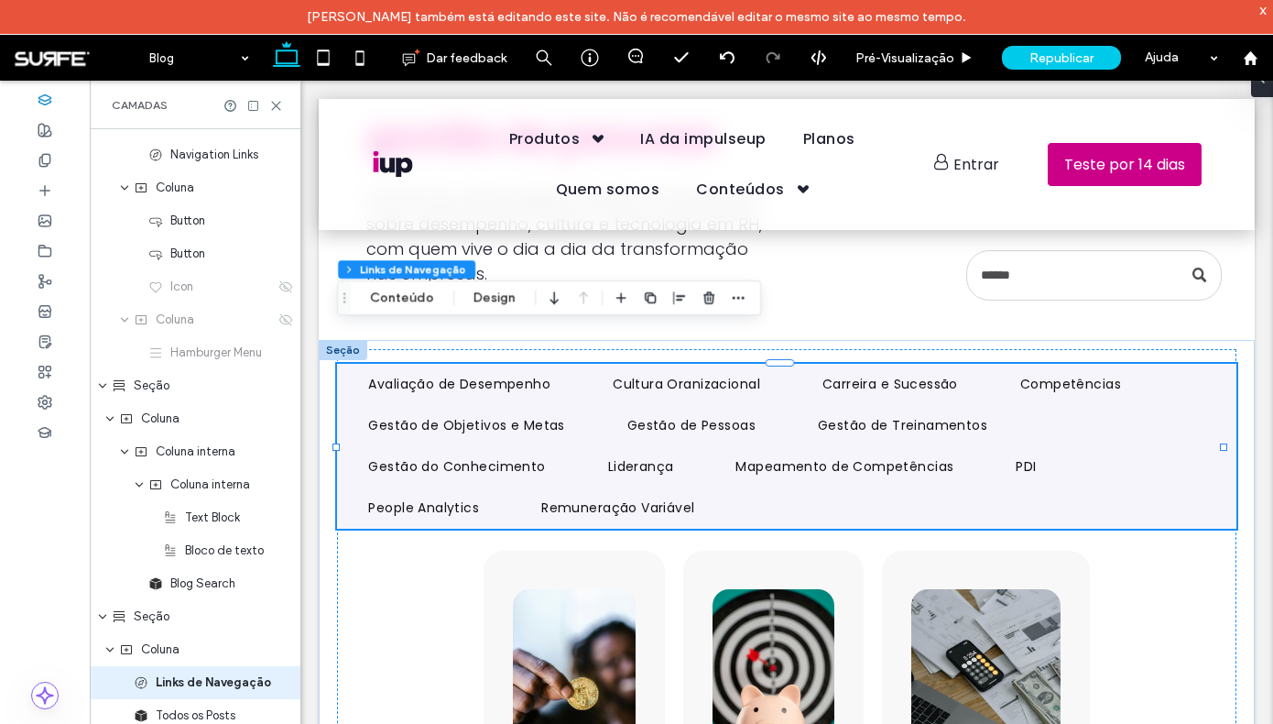
click at [1119, 480] on ul "Avaliação de Desempenho Cultura Oranizacional Carreira e Sucessão Competências …" at bounding box center [786, 446] width 899 height 165
click at [491, 296] on button "Design" at bounding box center [495, 298] width 66 height 22
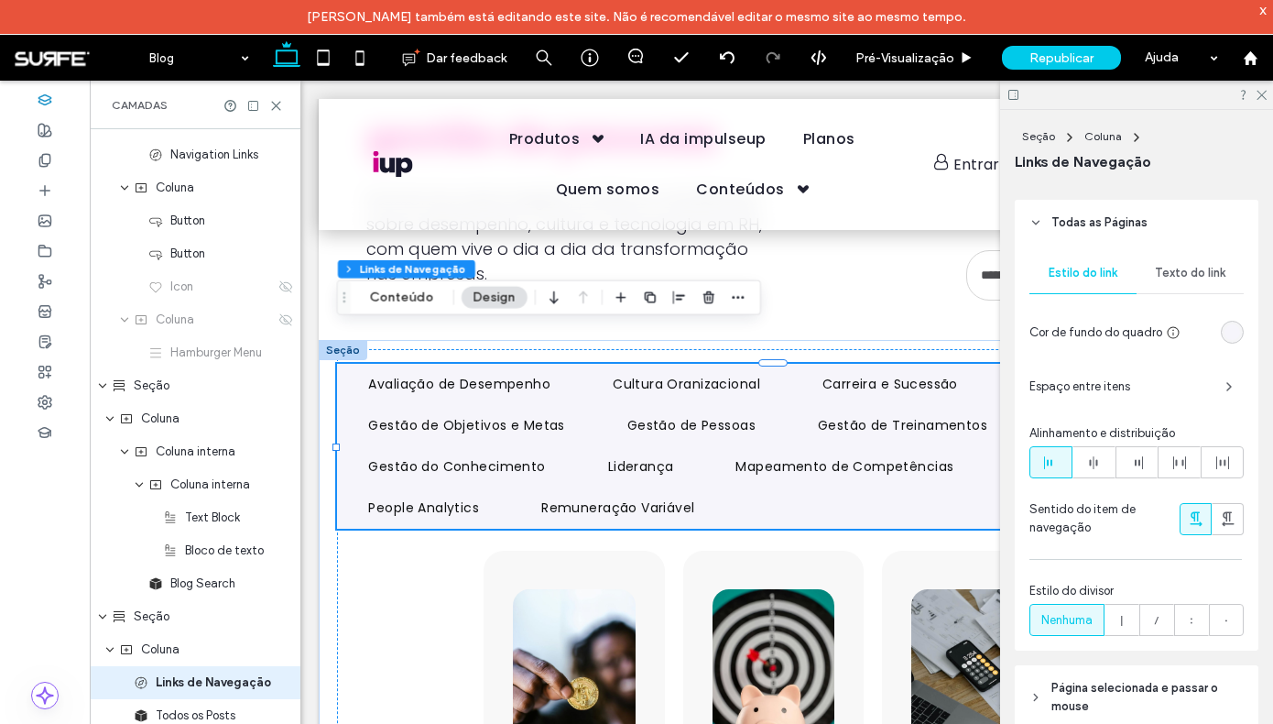
click at [1221, 324] on div "rgb(246, 245, 251)" at bounding box center [1232, 332] width 23 height 23
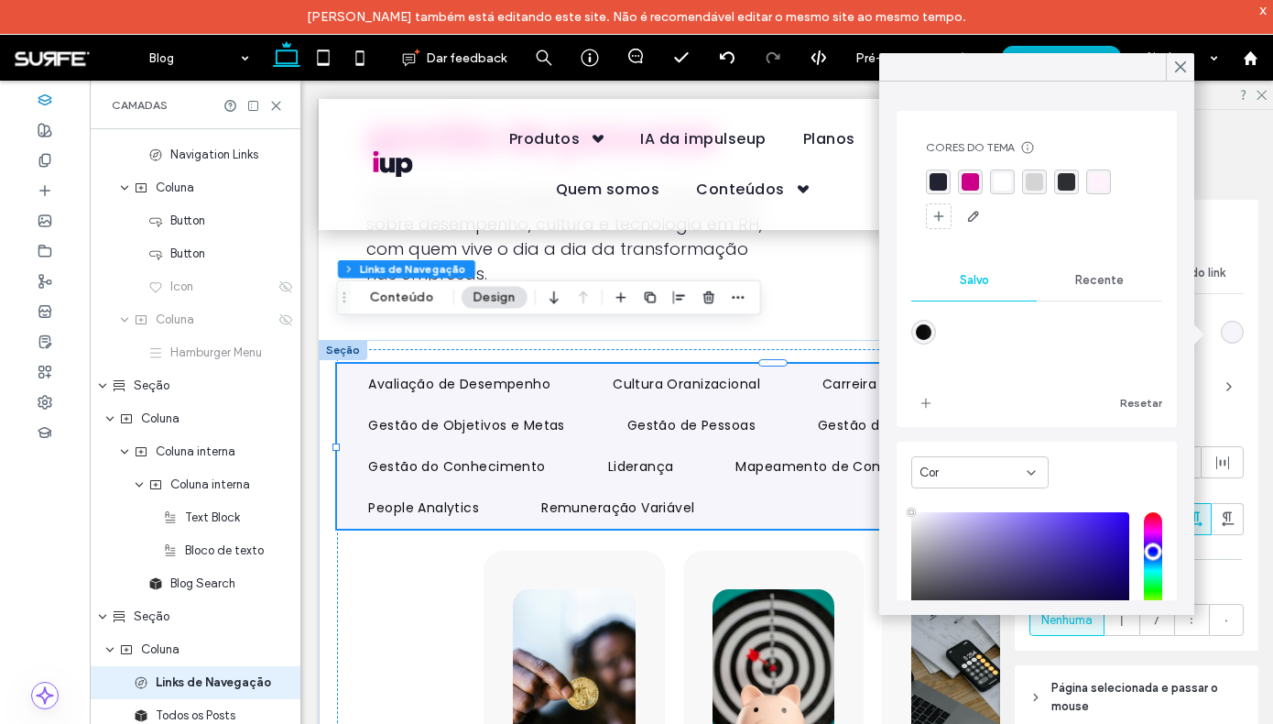
type input "****"
click at [1082, 285] on span "Recente" at bounding box center [1099, 280] width 49 height 15
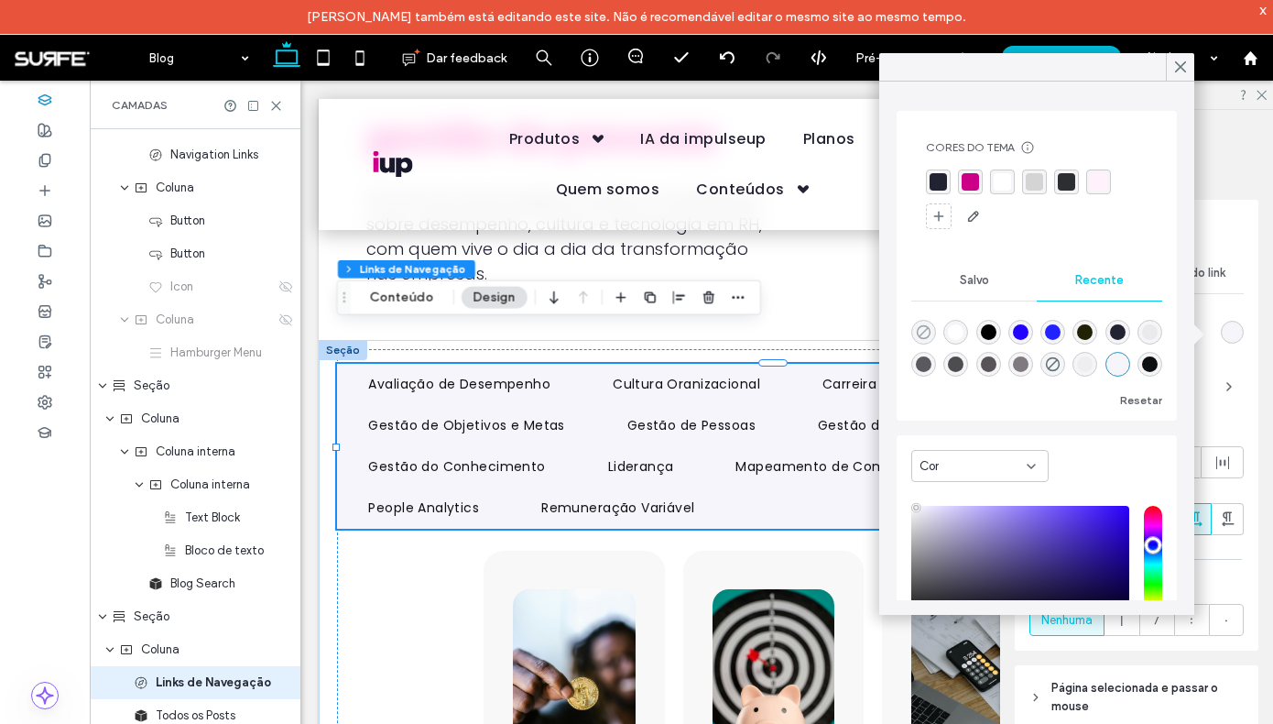
click at [928, 334] on icon "rgba(0, 0, 0, 0)" at bounding box center [924, 332] width 16 height 16
type input "*******"
type input "*"
type input "**"
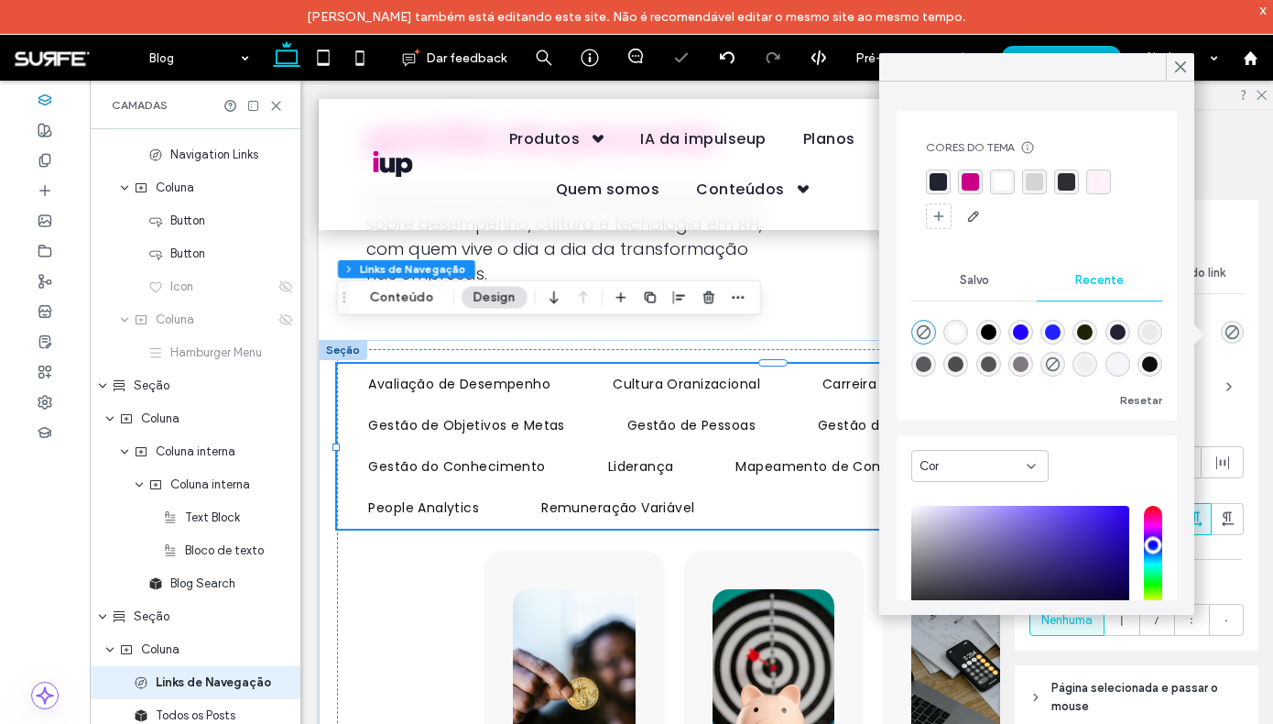
click at [1244, 431] on div "Estilo do link Texto do link Cor de fundo do quadro Espaço entre itens Alinhame…" at bounding box center [1137, 447] width 244 height 405
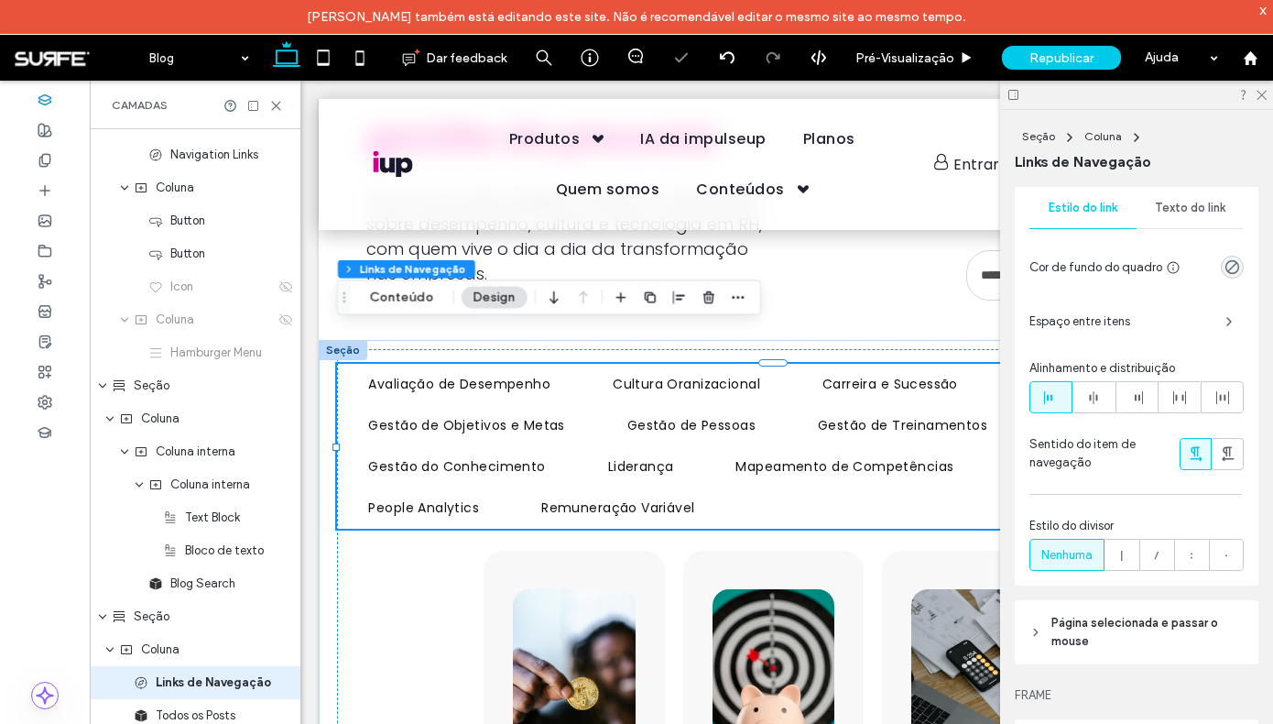
scroll to position [459, 0]
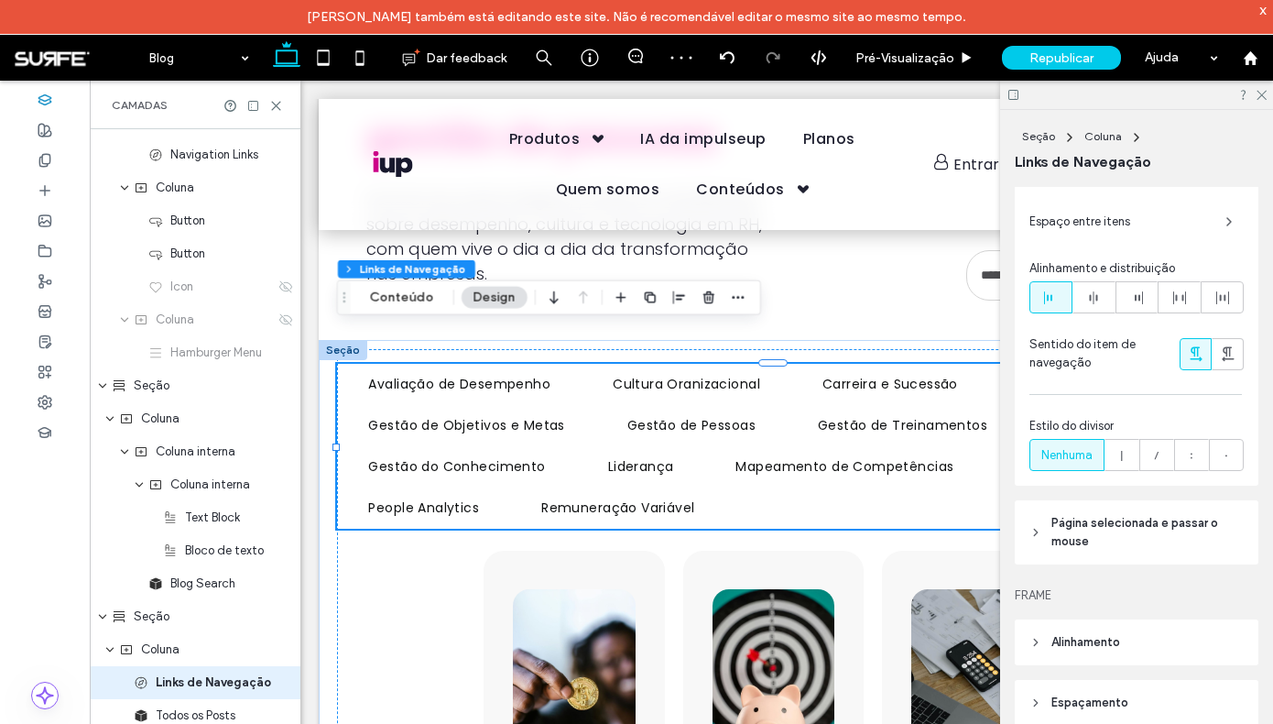
click at [1092, 525] on span "Página selecionada e passar o mouse" at bounding box center [1143, 532] width 183 height 37
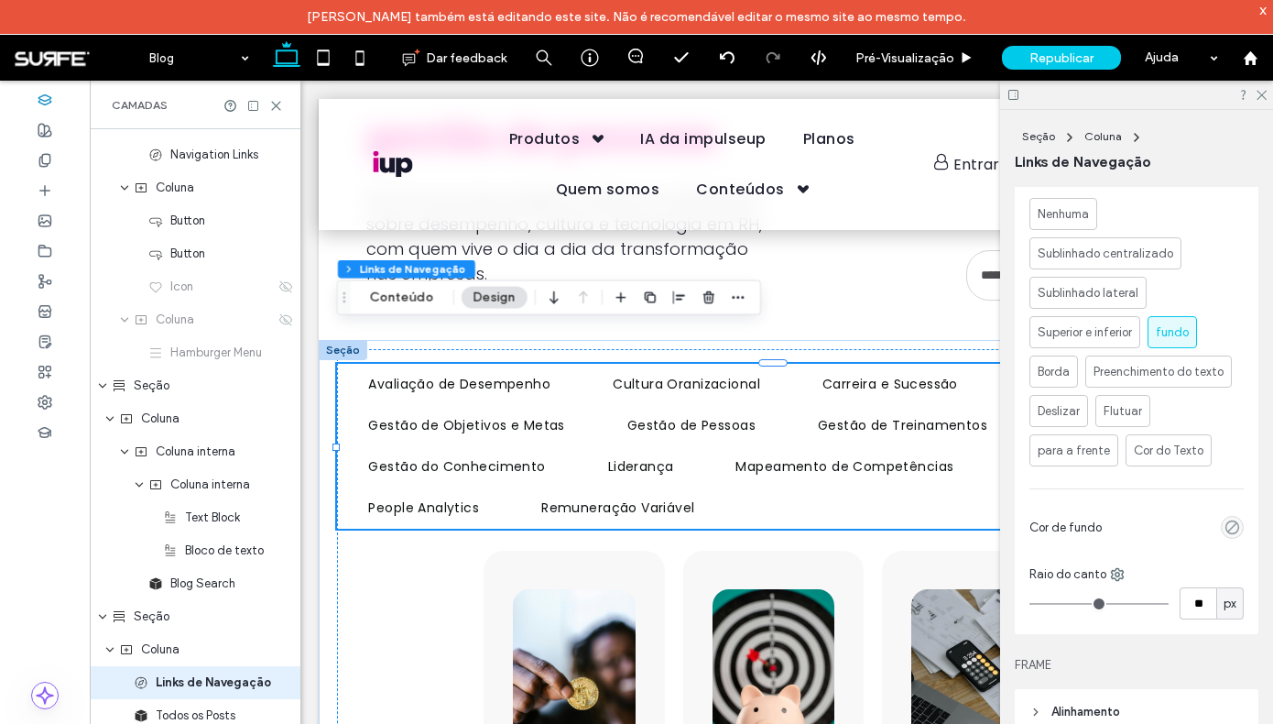
scroll to position [987, 0]
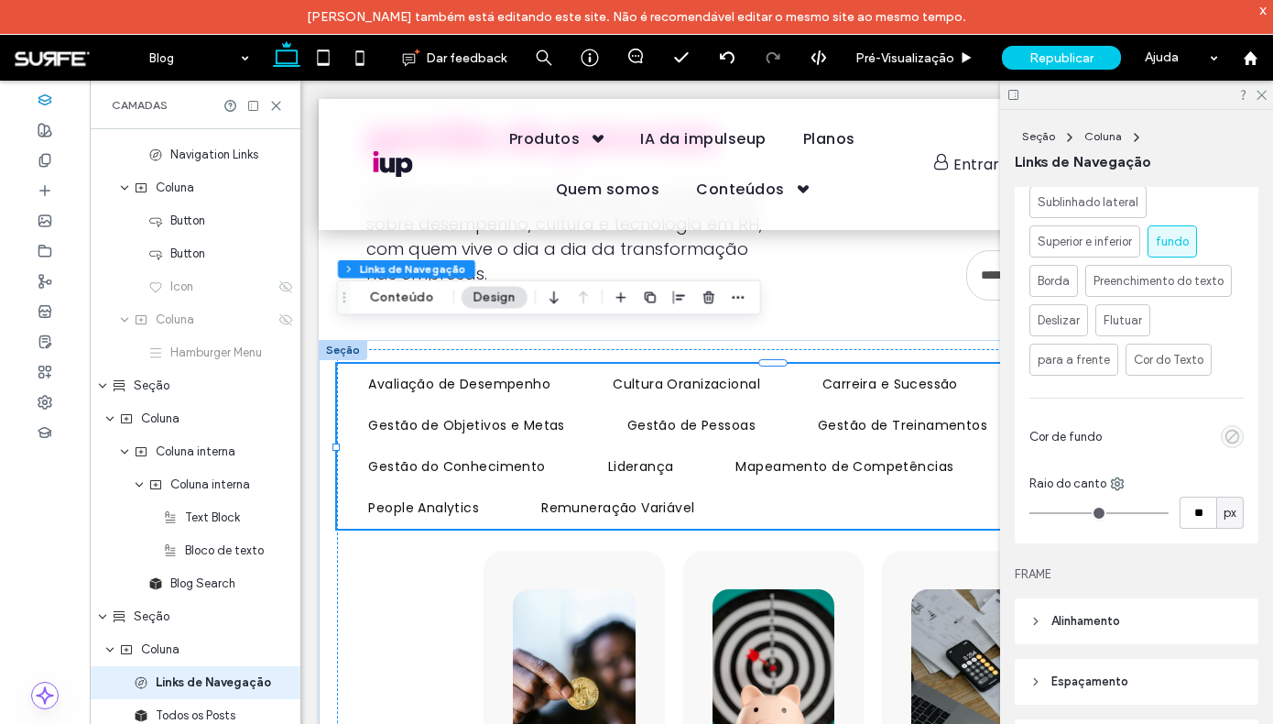
click at [1227, 439] on icon "empty color" at bounding box center [1233, 437] width 16 height 16
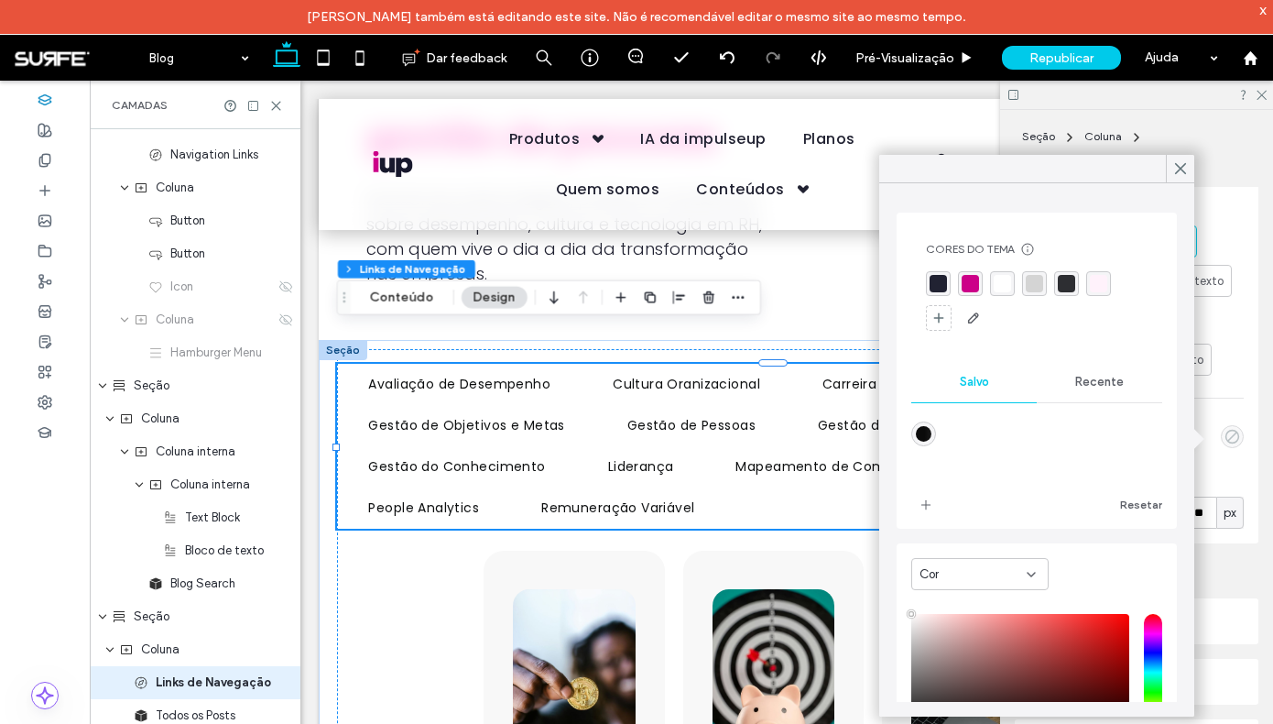
type input "**"
click at [977, 289] on div "rgba(204, 0, 136, 1)" at bounding box center [970, 283] width 17 height 17
click at [1240, 425] on div "Efeito Texto do link Nenhuma Sublinhado centralizado Sublinhado lateral Superio…" at bounding box center [1137, 290] width 244 height 507
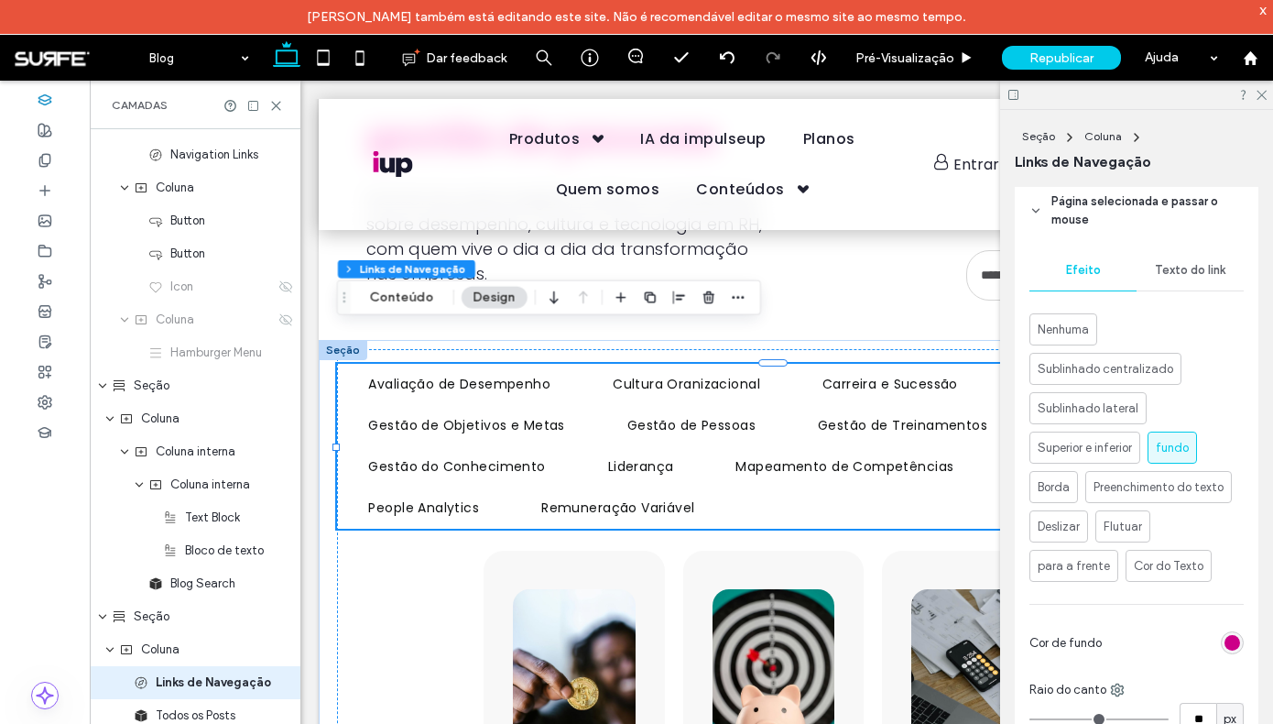
scroll to position [772, 0]
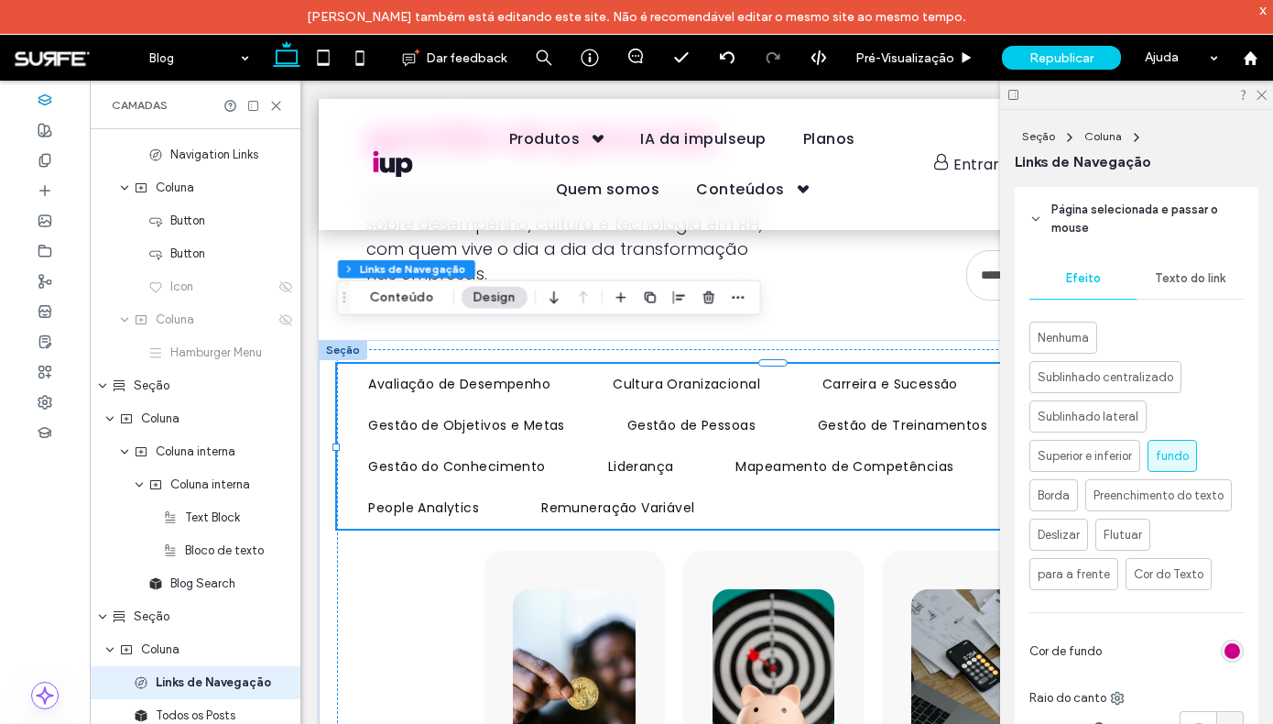
click at [1195, 289] on div "Texto do link" at bounding box center [1190, 278] width 107 height 40
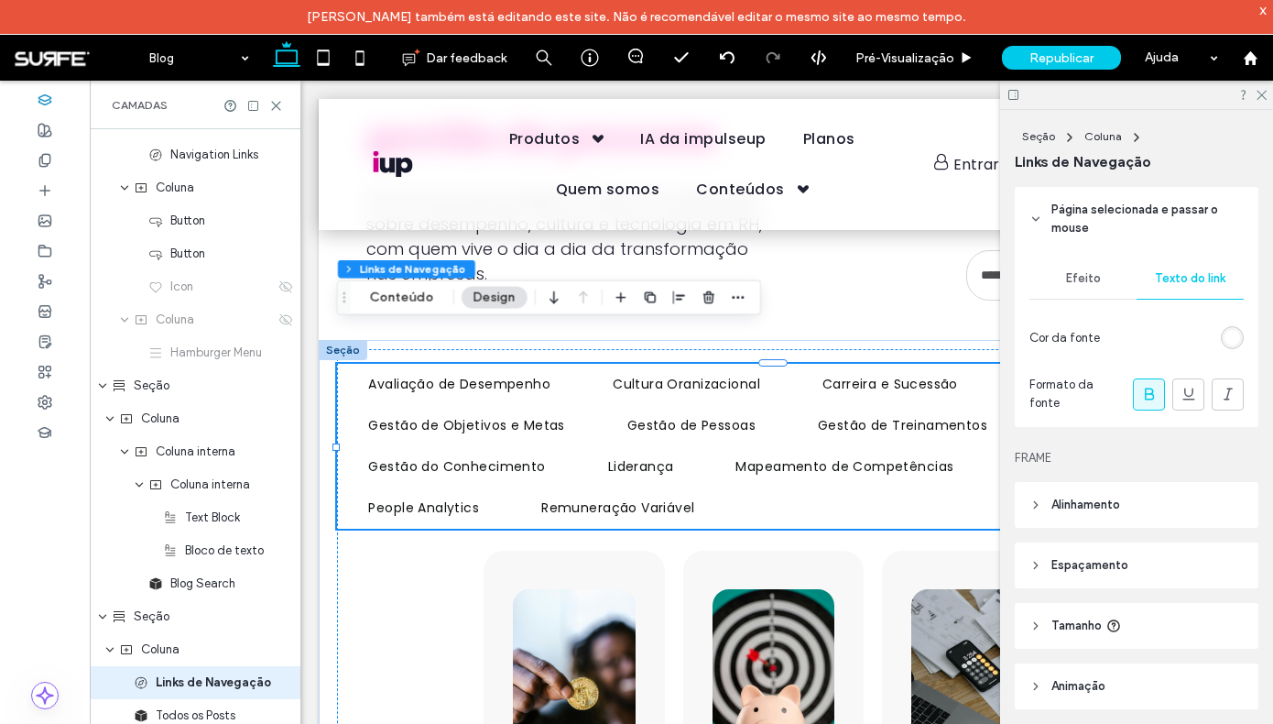
click at [1225, 344] on div "rgb(255, 255, 255)" at bounding box center [1233, 338] width 16 height 16
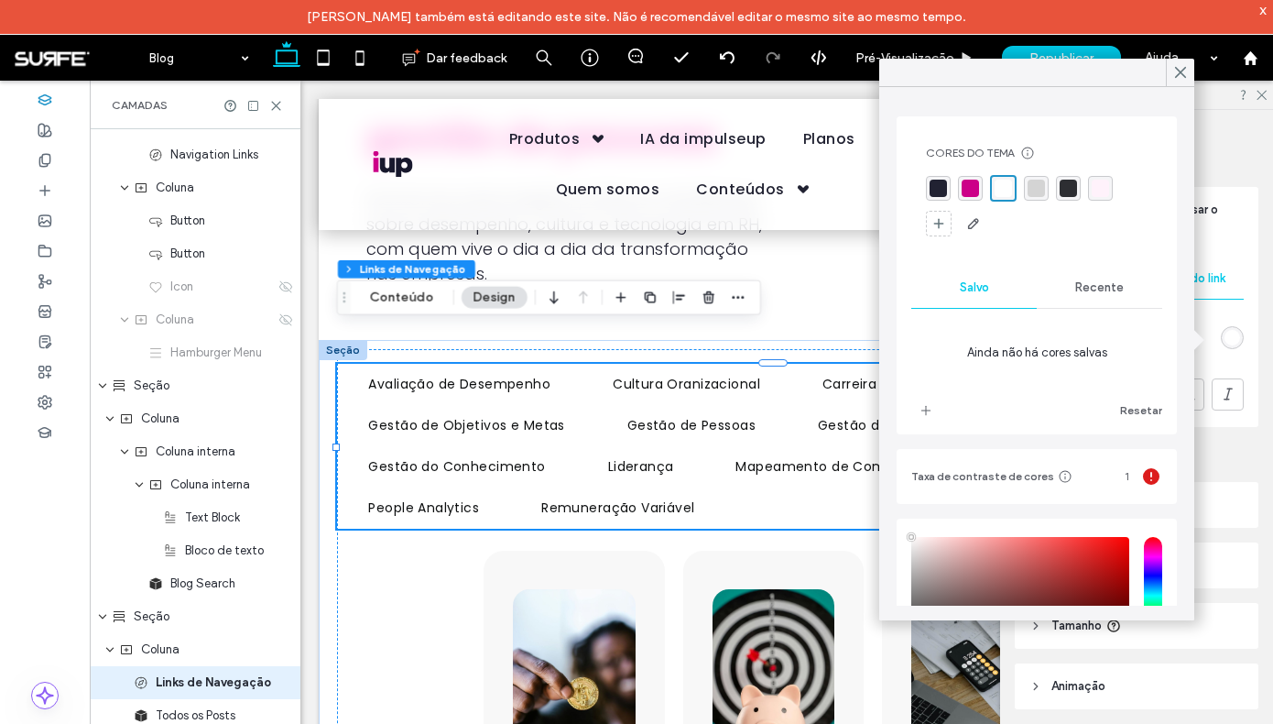
click at [1008, 194] on div "rgba(255, 255, 255, 1)" at bounding box center [1003, 188] width 17 height 17
click at [1255, 355] on div "Renomeie páginas e edite a ordem delas, SEO e configurações no Painel de página…" at bounding box center [1143, 469] width 256 height 564
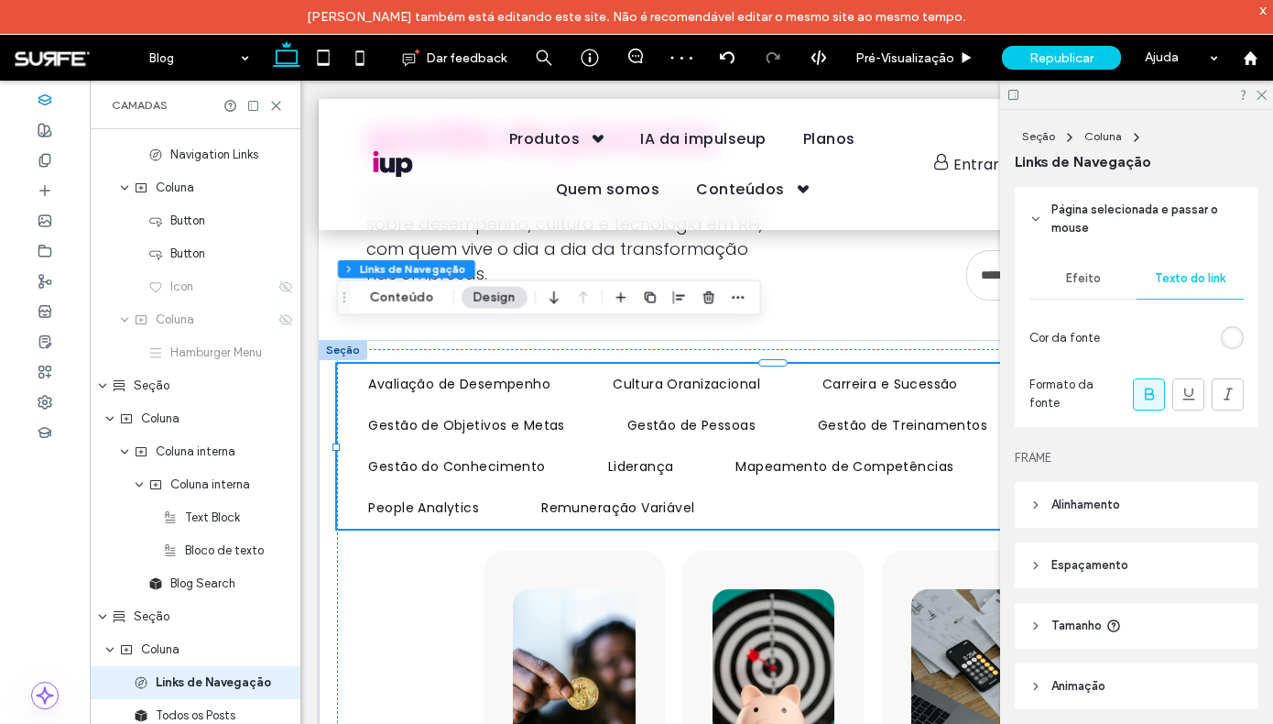
click at [1134, 398] on div at bounding box center [1149, 394] width 30 height 30
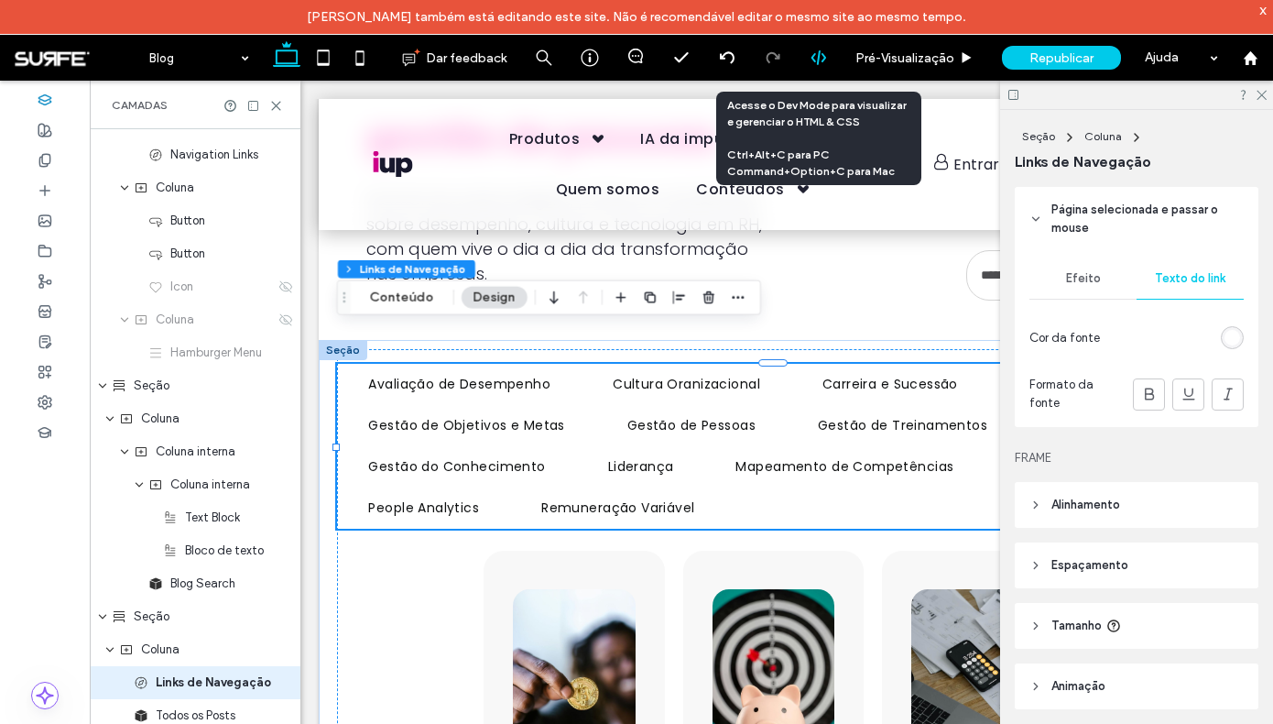
click at [823, 58] on icon at bounding box center [819, 57] width 16 height 16
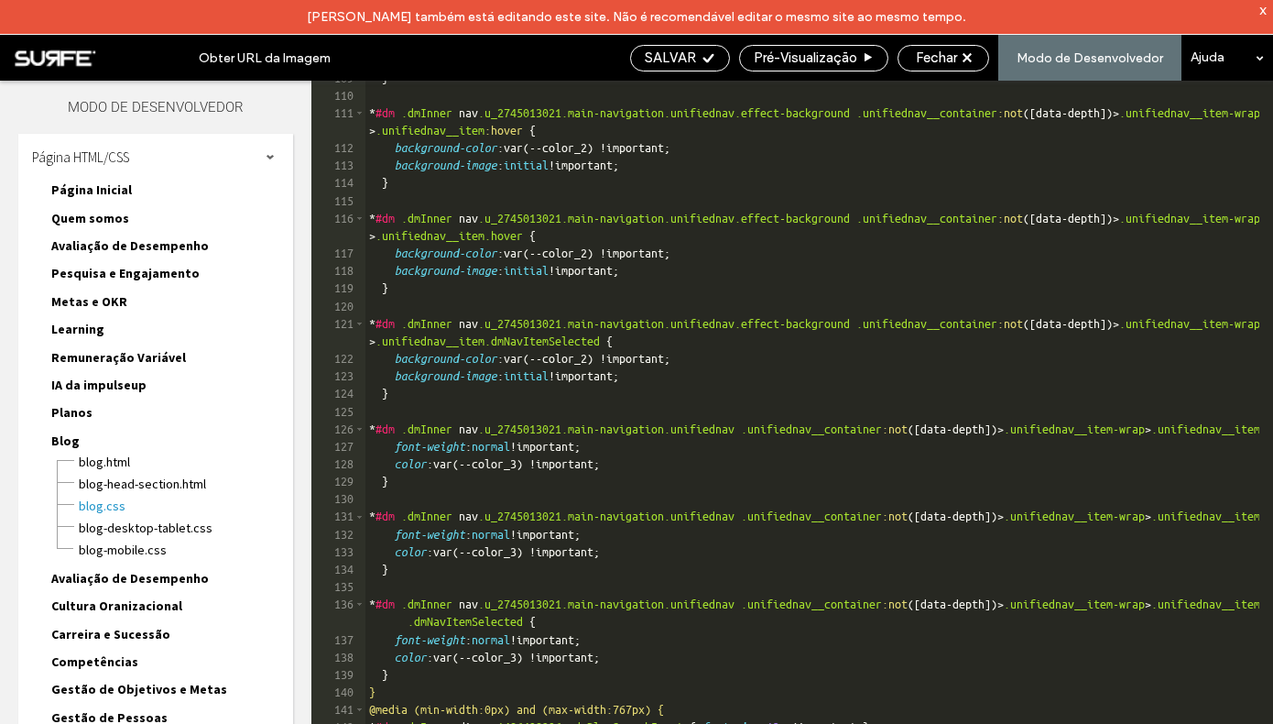
scroll to position [2026, 0]
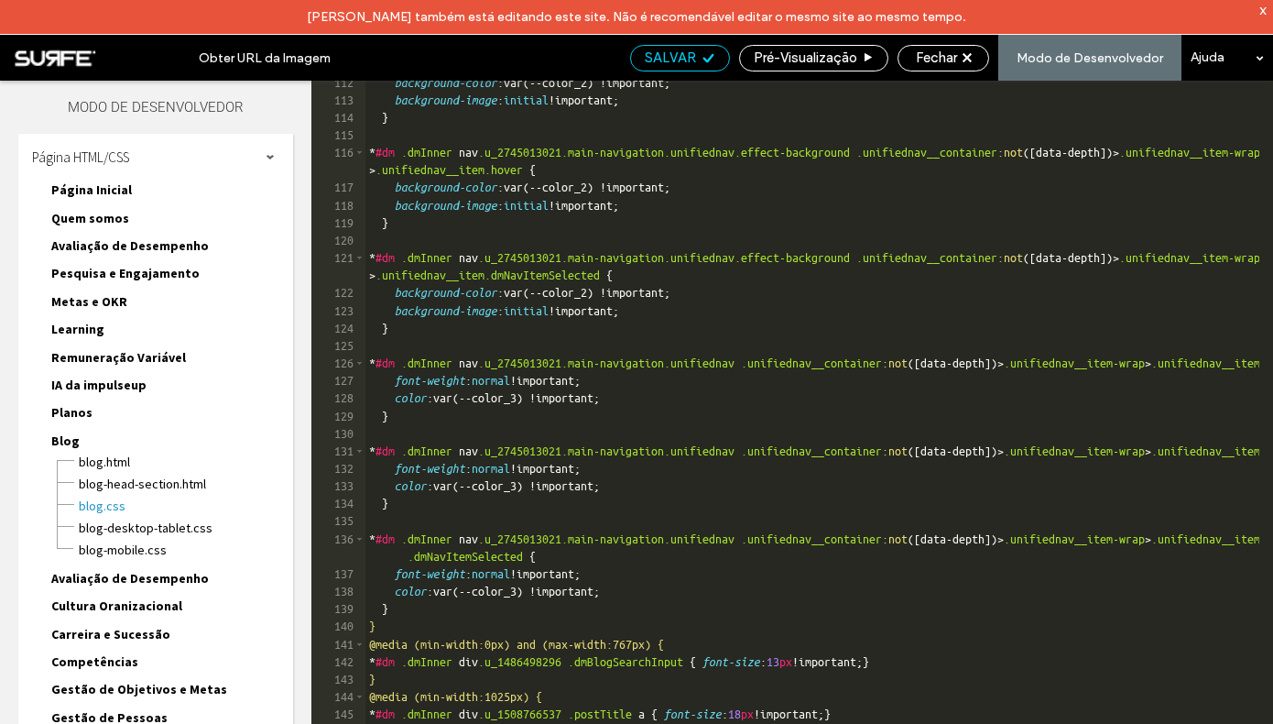
click at [670, 60] on span "SALVAR" at bounding box center [670, 57] width 51 height 16
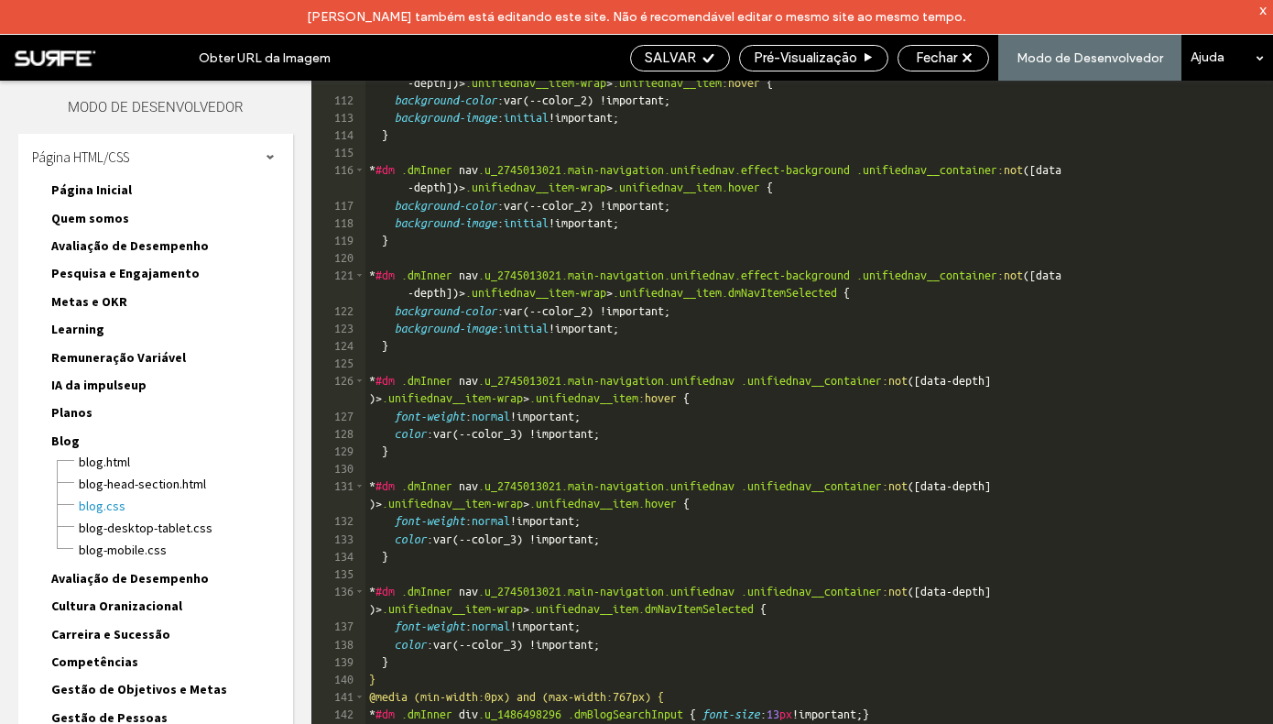
click at [867, 294] on div "* #dm .dmInner nav .u_2745013021.main-navigation.unifiednav.effect-background .…" at bounding box center [813, 421] width 894 height 731
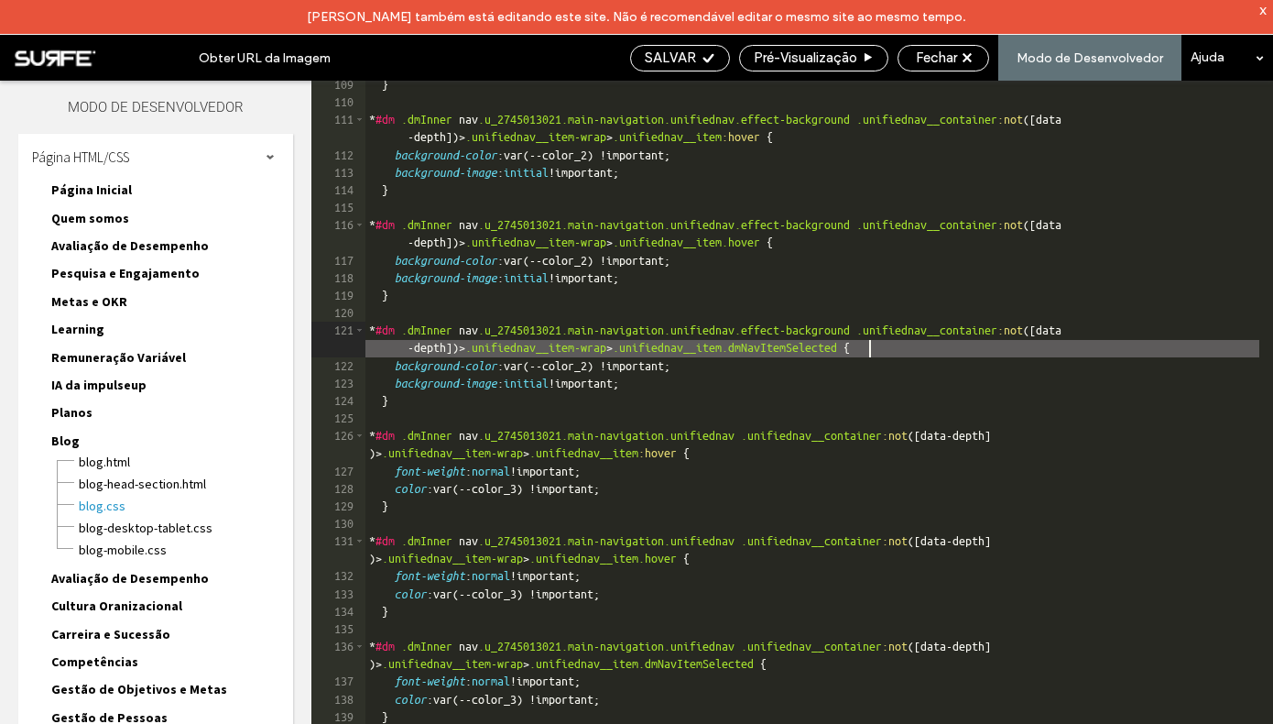
scroll to position [2005, 0]
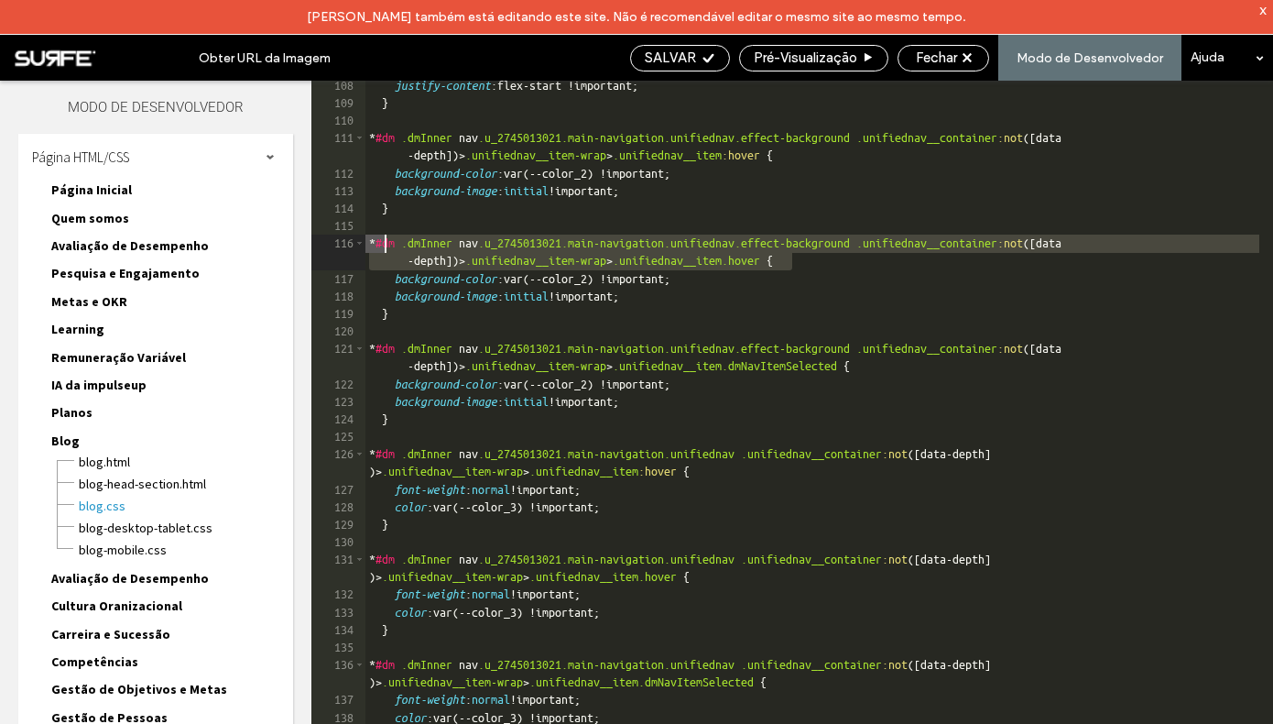
drag, startPoint x: 792, startPoint y: 256, endPoint x: 387, endPoint y: 246, distance: 405.9
click at [387, 246] on div "justify-content :flex-start !important; } * #dm .dmInner nav .u_2745013021.main…" at bounding box center [813, 433] width 894 height 713
click at [499, 115] on div "justify-content :flex-start !important; } * #dm .dmInner nav .u_2745013021.main…" at bounding box center [813, 433] width 894 height 713
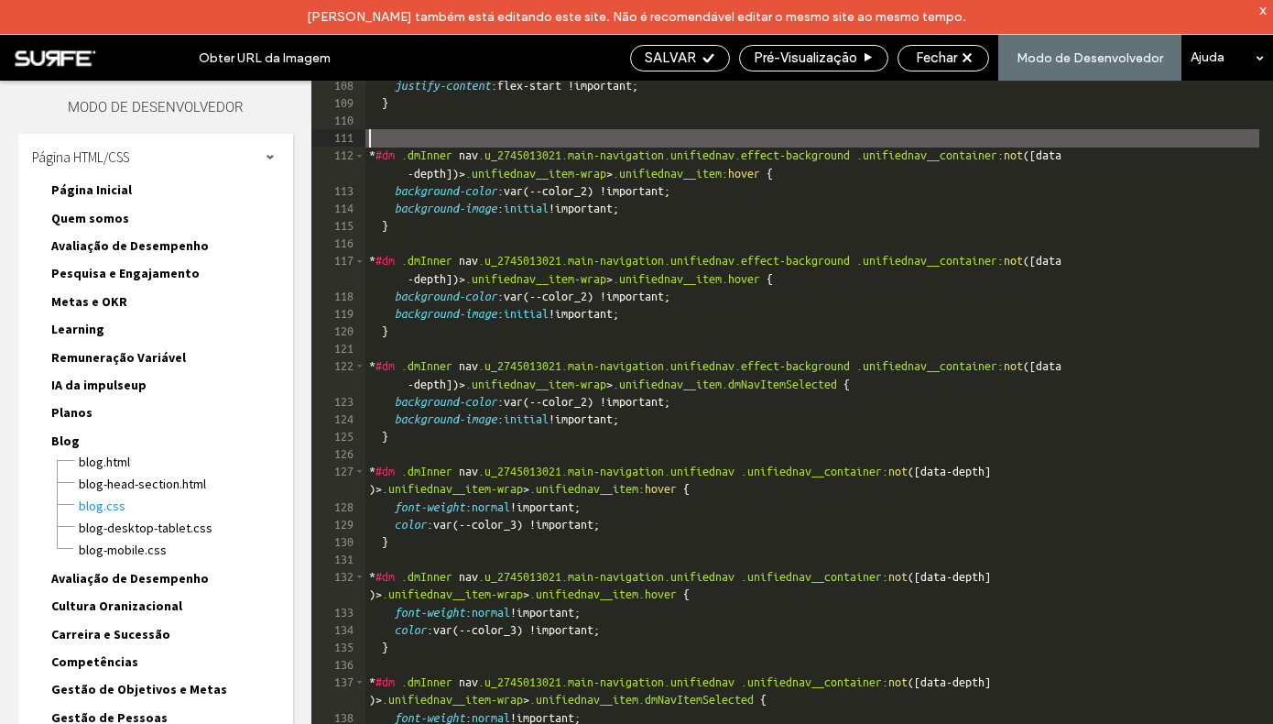
scroll to position [0, 5]
paste textarea
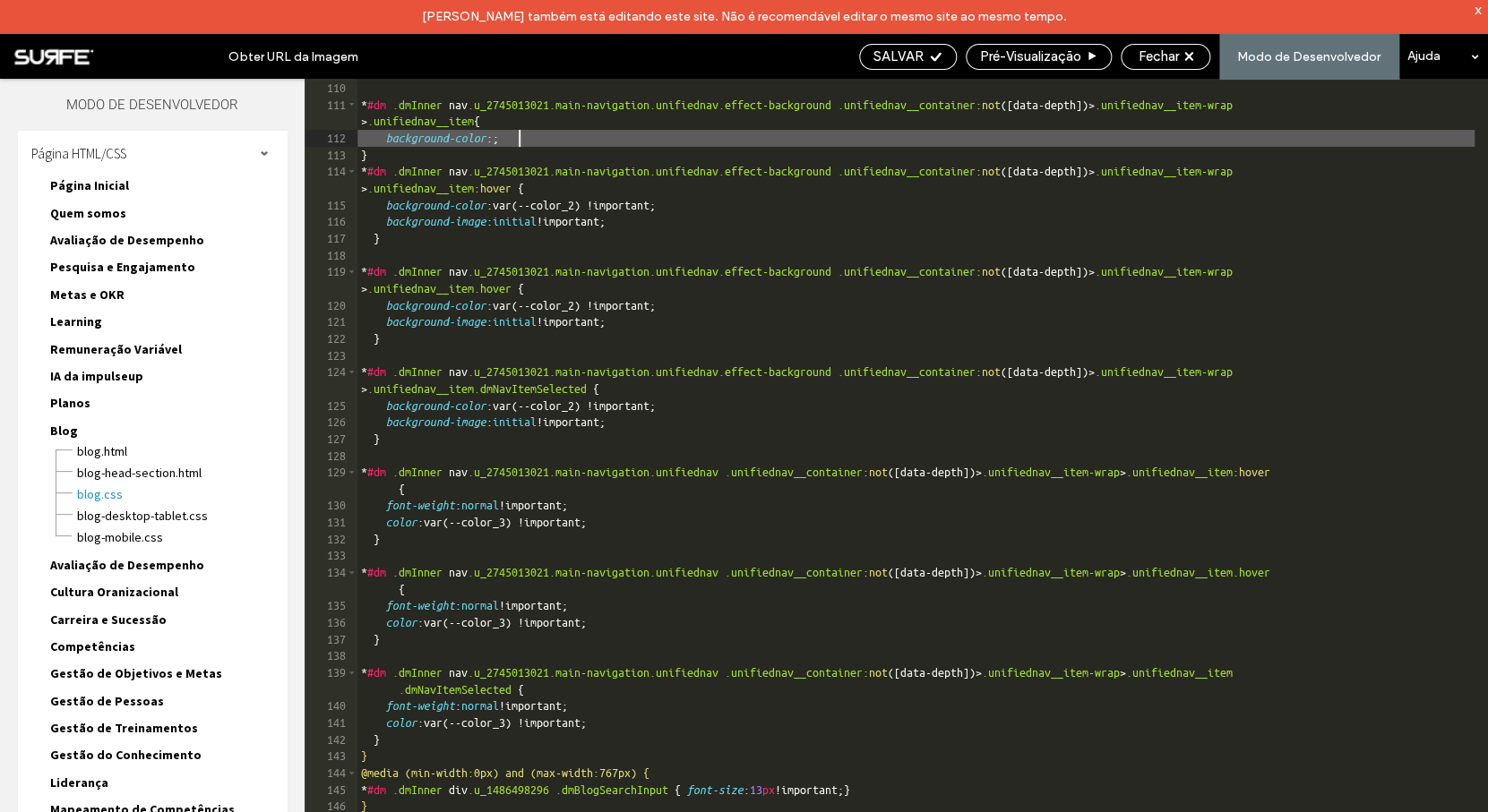
scroll to position [1834, 0]
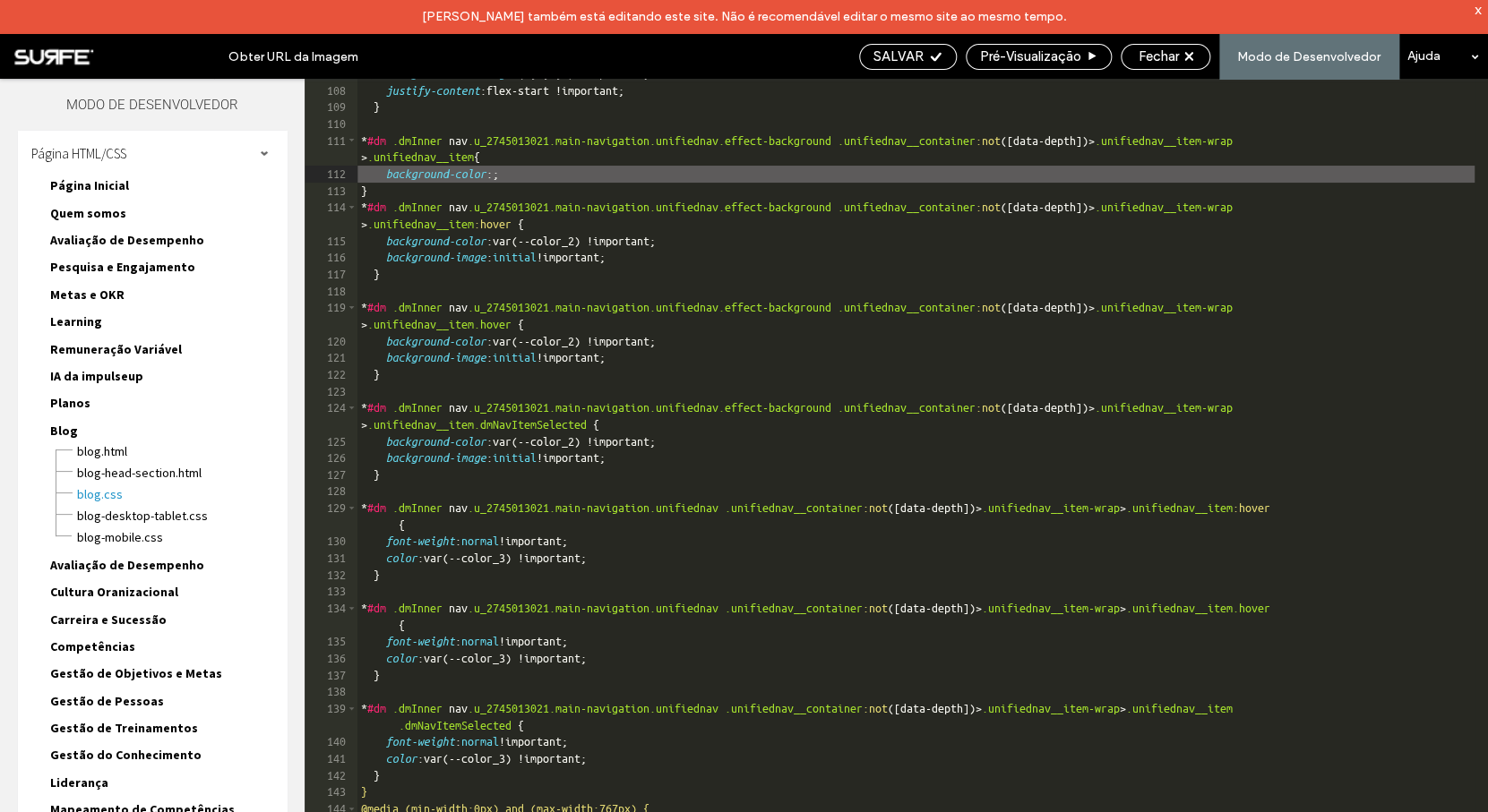
click at [556, 175] on div "background-color : rgba ( 0 , 0 , 0 , 0 ) !important; justify-content :flex-sta…" at bounding box center [916, 465] width 1116 height 800
type textarea "**"
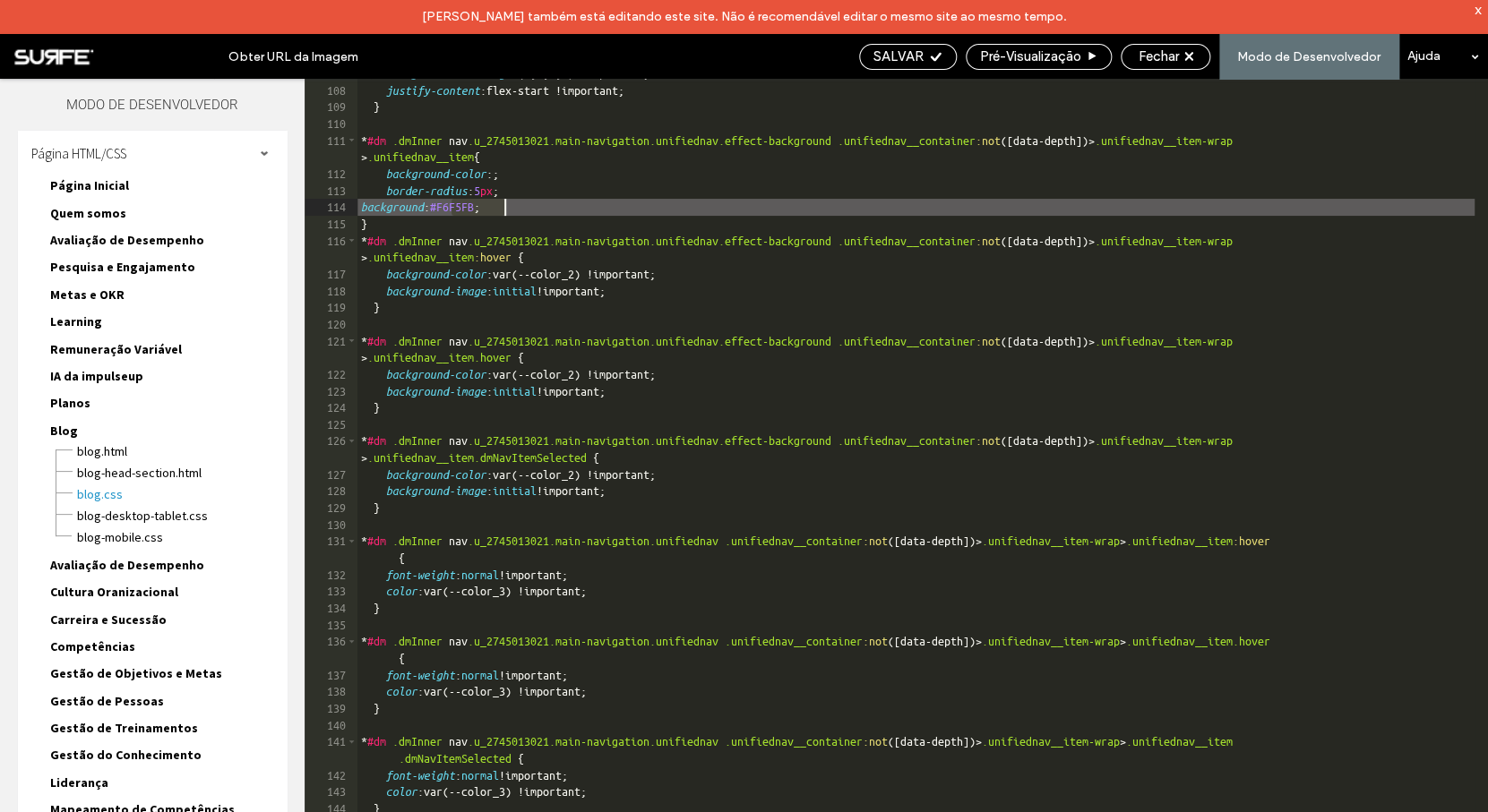
drag, startPoint x: 454, startPoint y: 209, endPoint x: 503, endPoint y: 208, distance: 49.0
click at [503, 208] on div "background-color : rgba ( 0 , 0 , 0 , 0 ) !important; justify-content :flex-sta…" at bounding box center [916, 465] width 1116 height 800
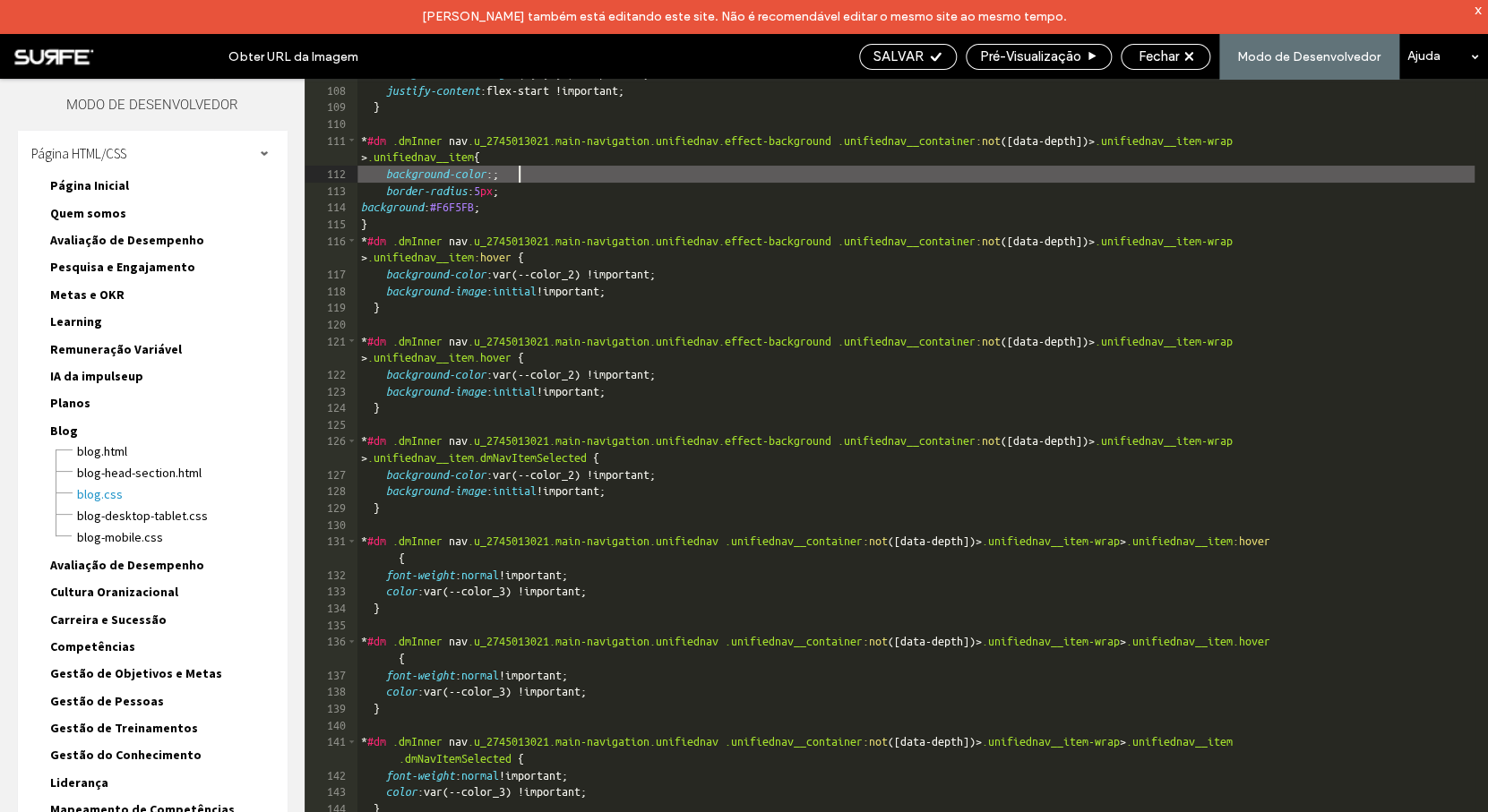
click at [520, 176] on div "background-color : rgba ( 0 , 0 , 0 , 0 ) !important; justify-content :flex-sta…" at bounding box center [916, 465] width 1116 height 800
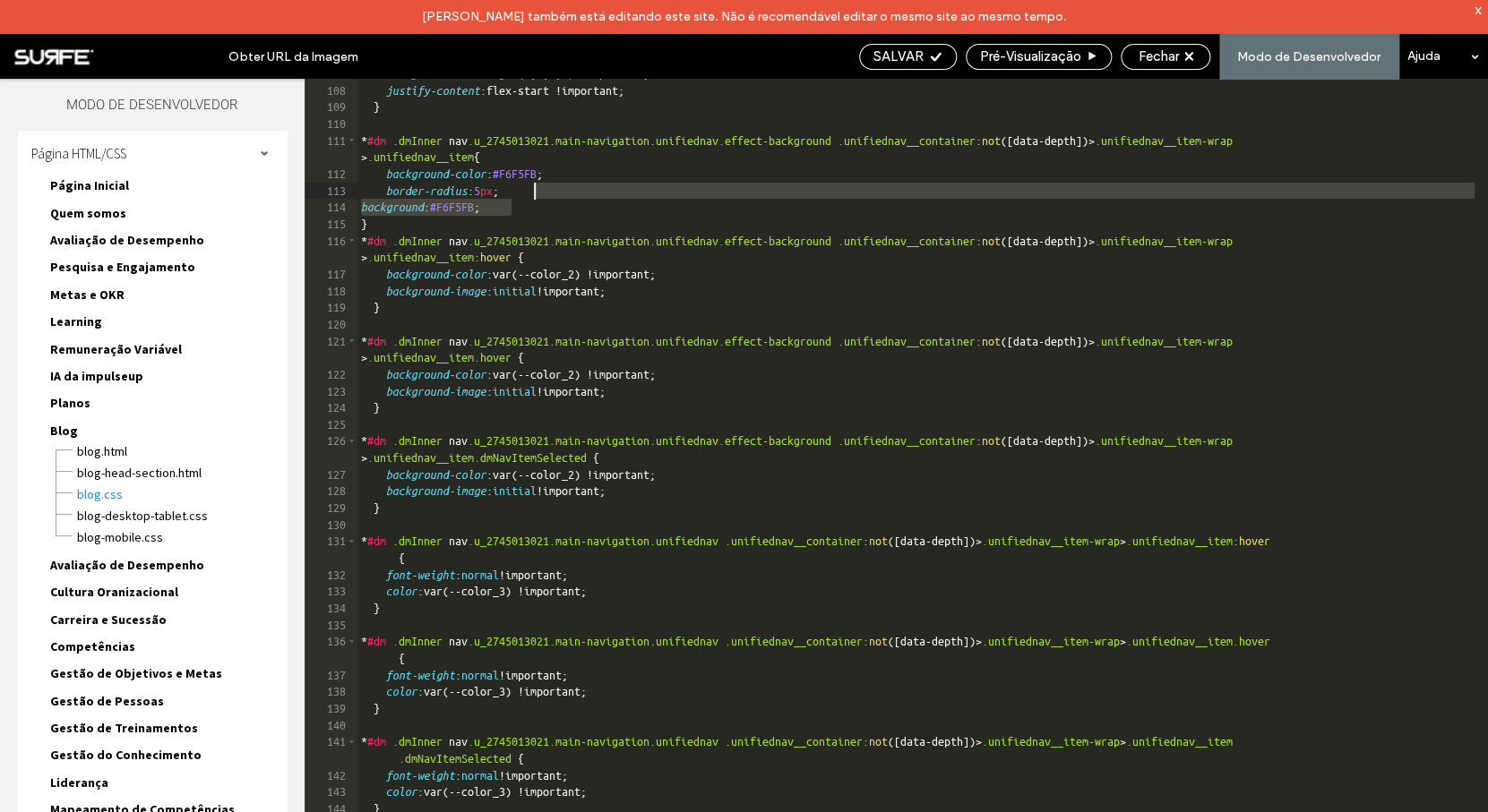
drag, startPoint x: 546, startPoint y: 204, endPoint x: 553, endPoint y: 189, distance: 16.6
click at [553, 189] on div "background-color : rgba ( 0 , 0 , 0 , 0 ) !important; justify-content :flex-sta…" at bounding box center [916, 465] width 1116 height 800
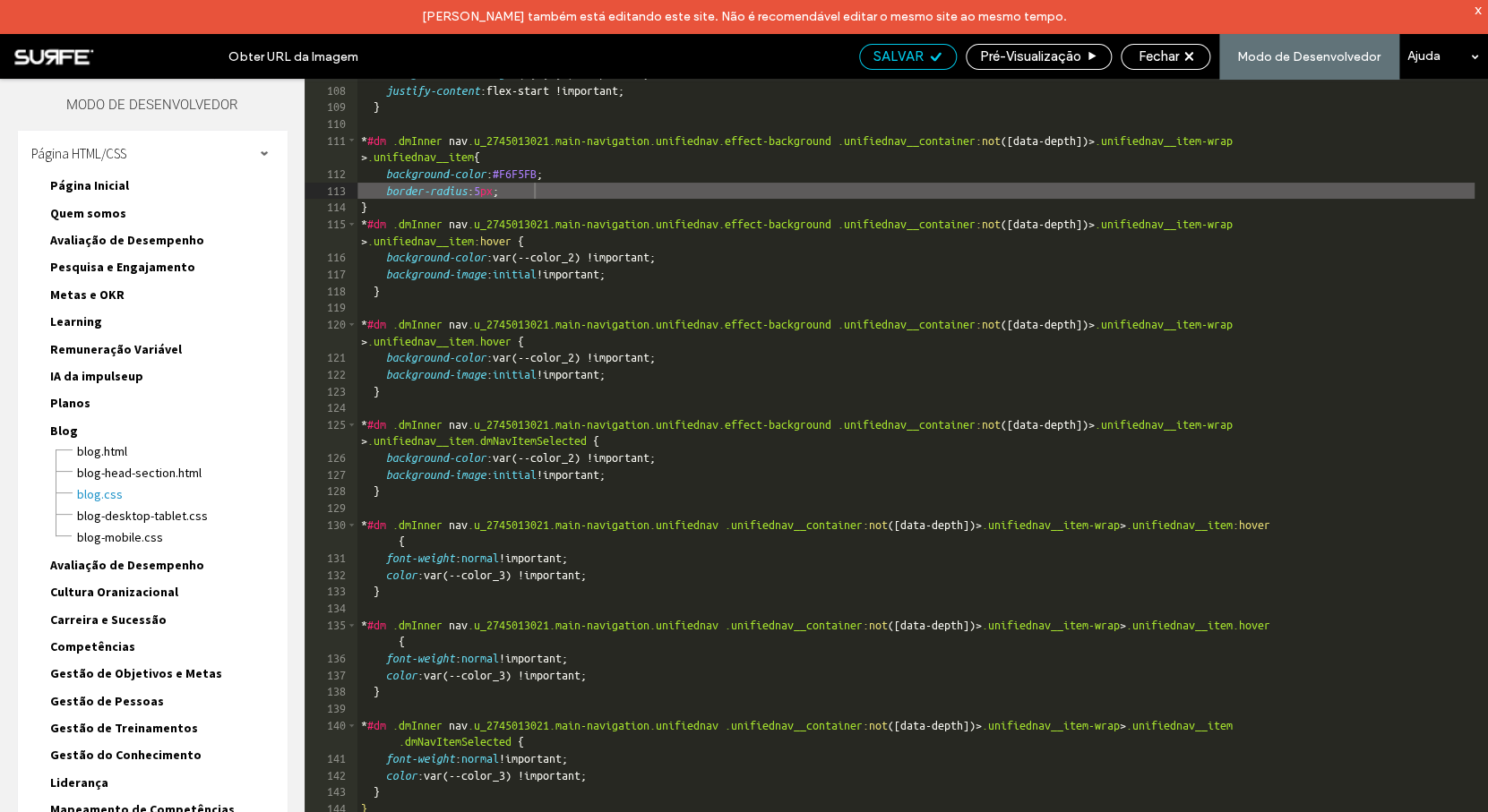
click at [897, 64] on span "SALVAR" at bounding box center [897, 56] width 50 height 16
click at [1168, 59] on span "Fechar" at bounding box center [1158, 56] width 40 height 16
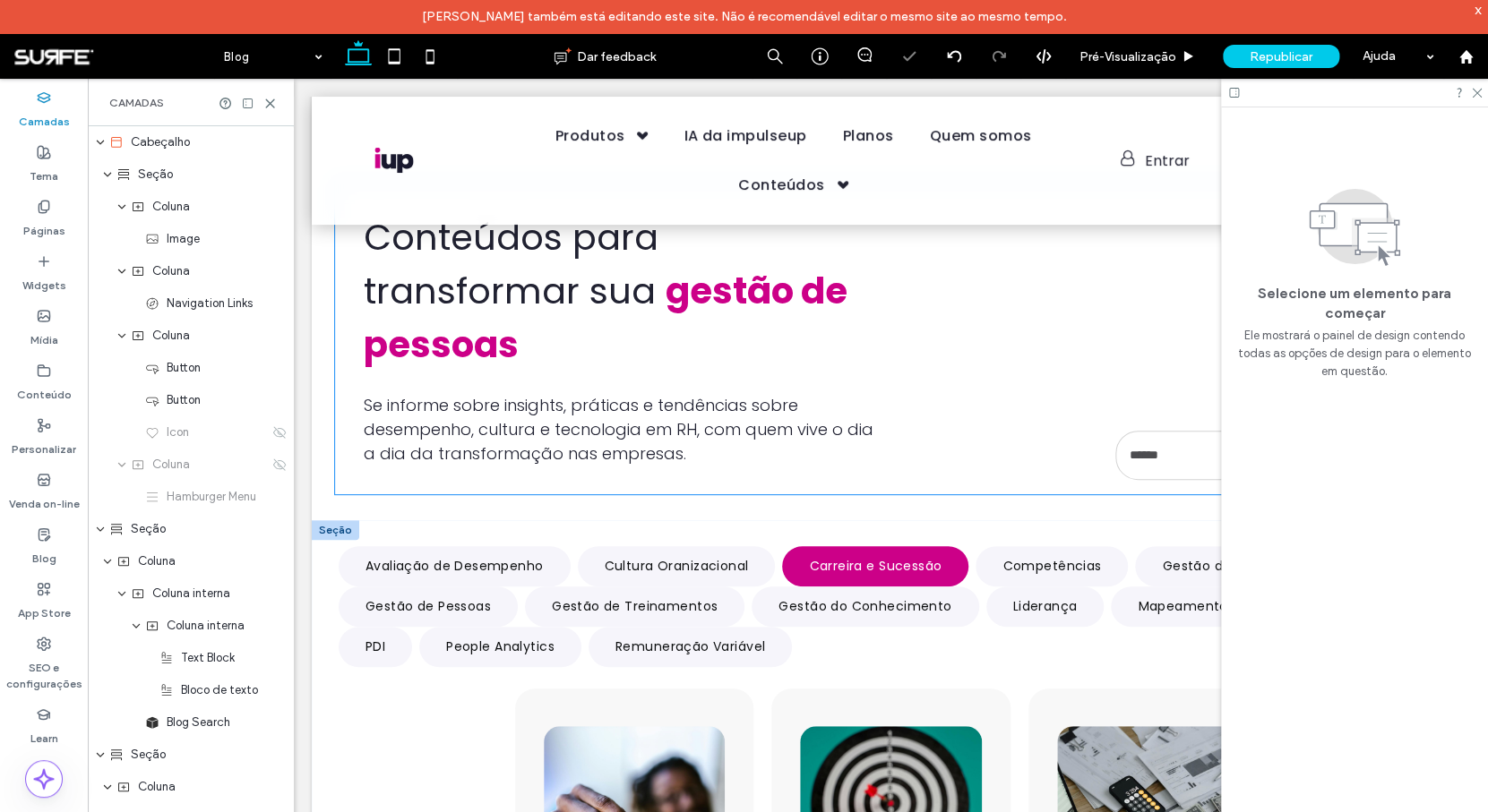
scroll to position [184, 0]
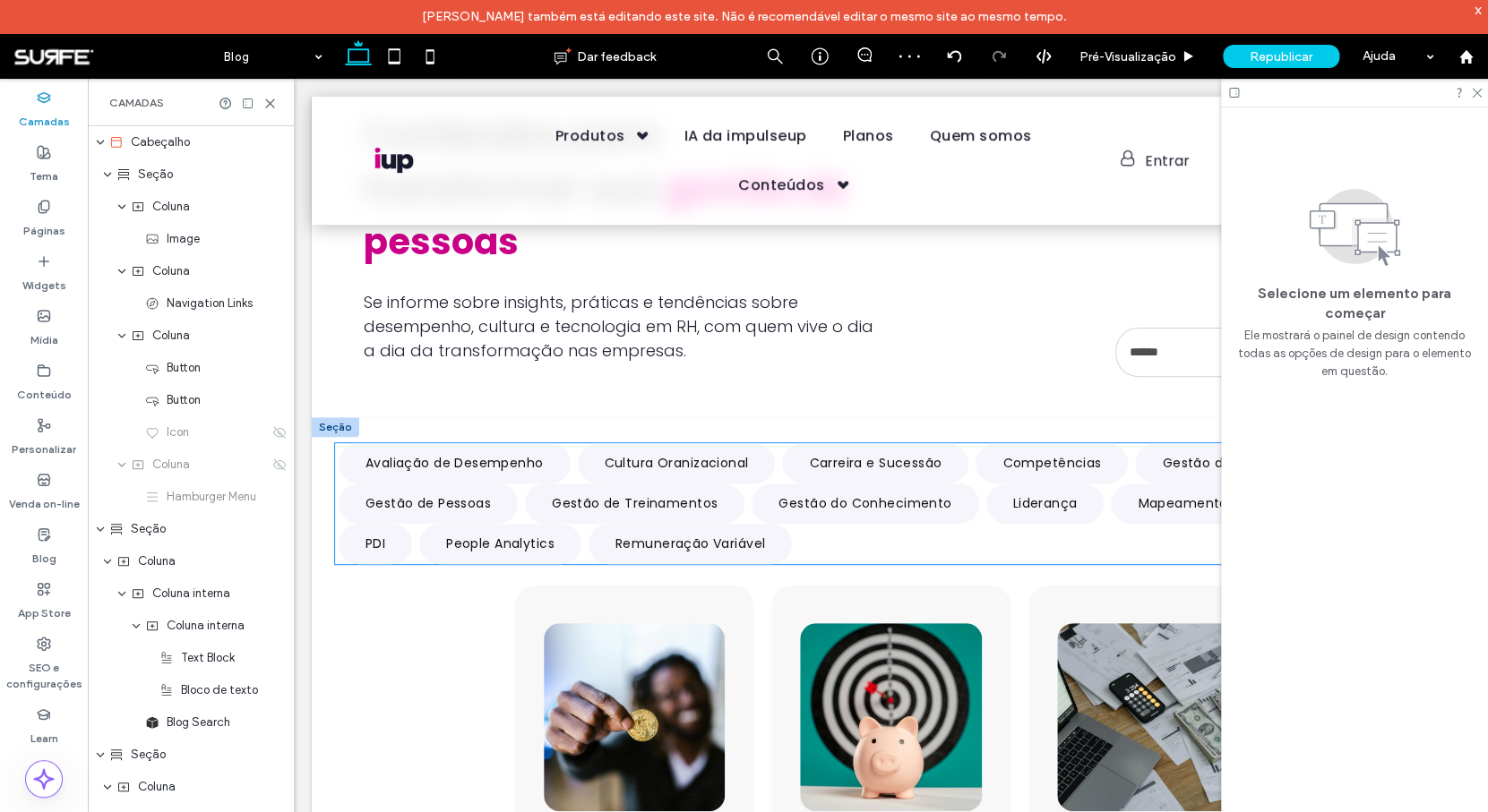
click at [838, 556] on ul "Avaliação de Desempenho Cultura Oranizacional Carreira e Sucessão Competências …" at bounding box center [891, 503] width 1112 height 121
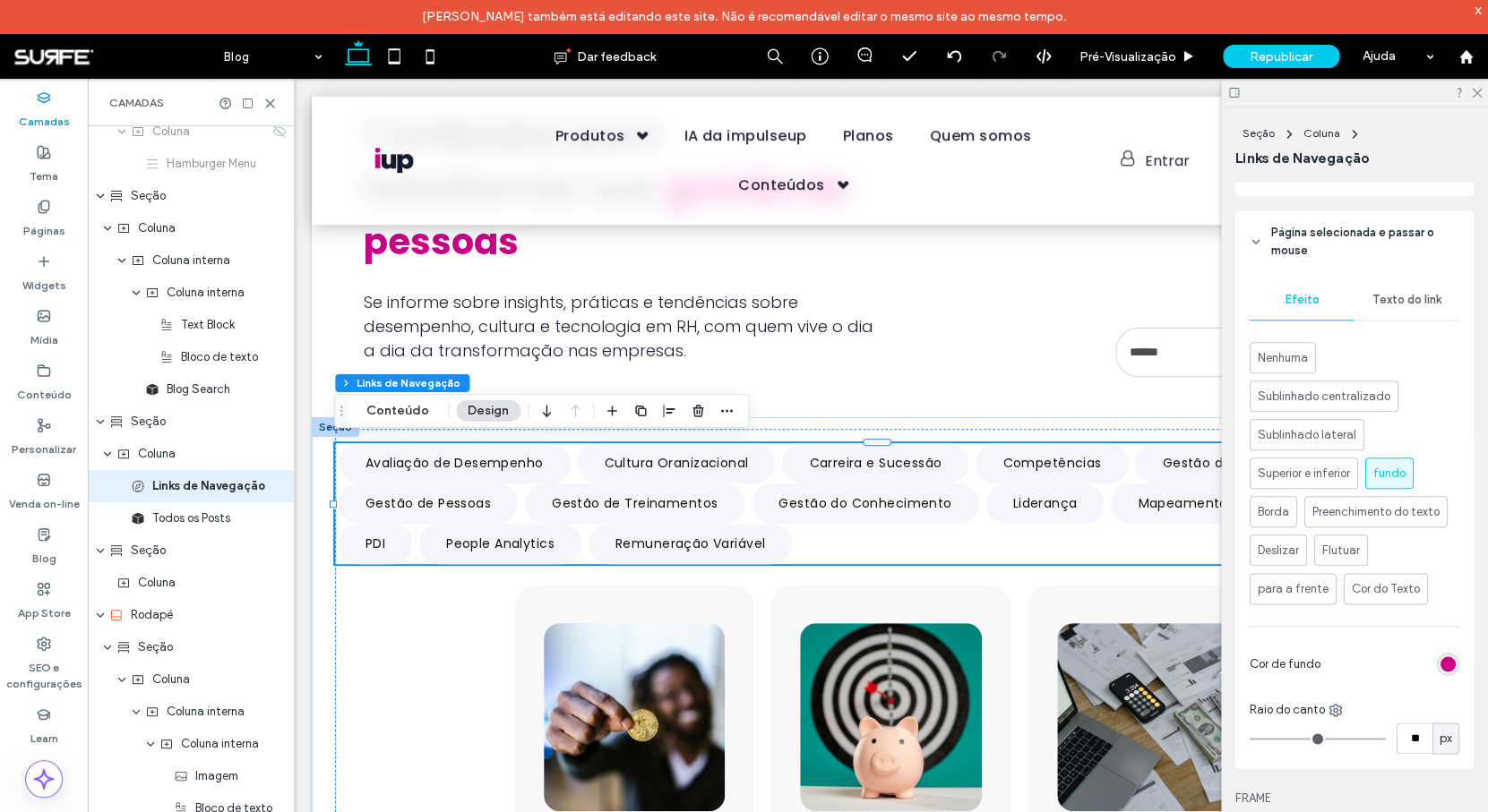
scroll to position [815, 0]
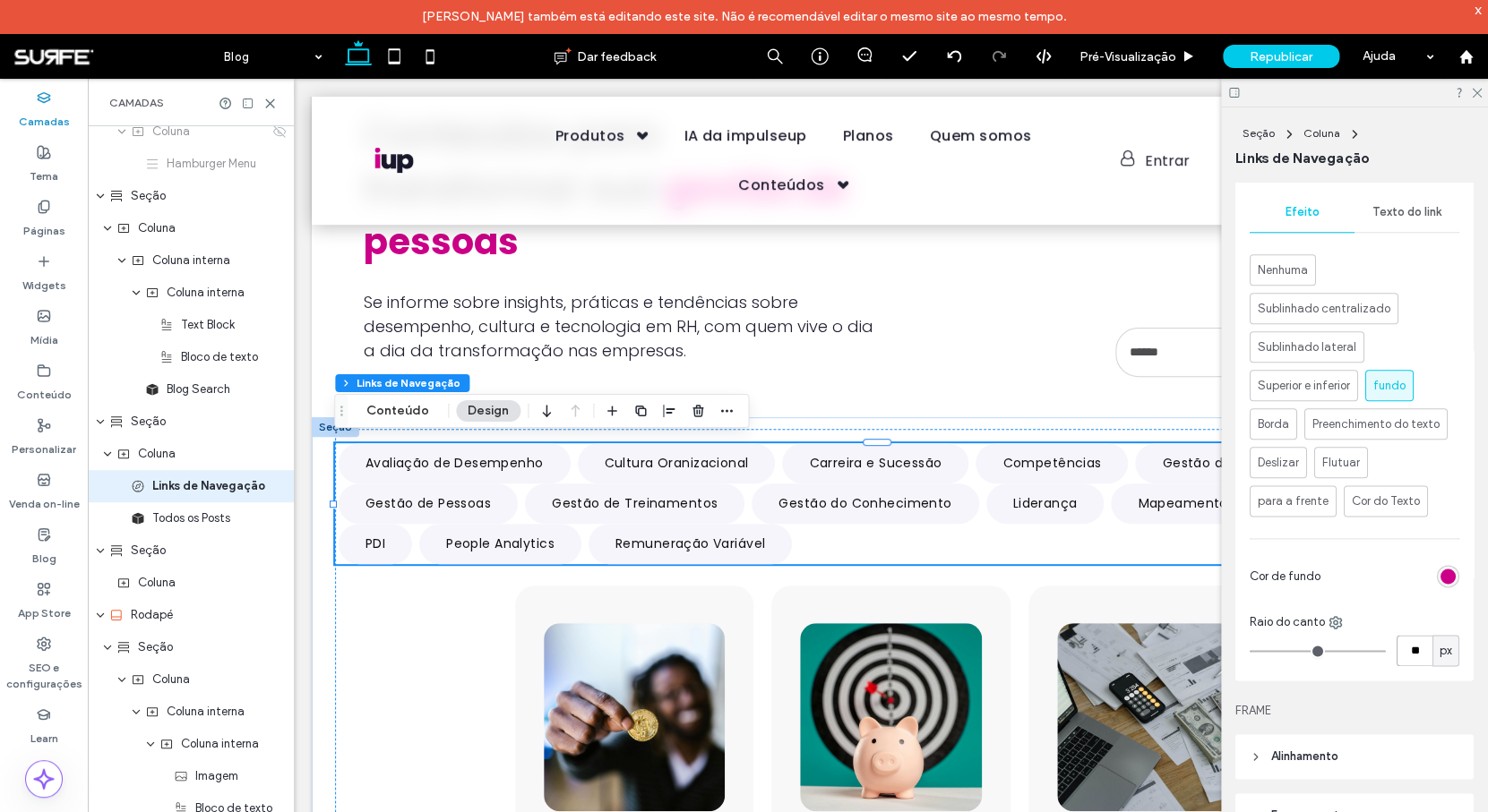
click at [1407, 656] on input "**" at bounding box center [1414, 650] width 36 height 31
type input "*"
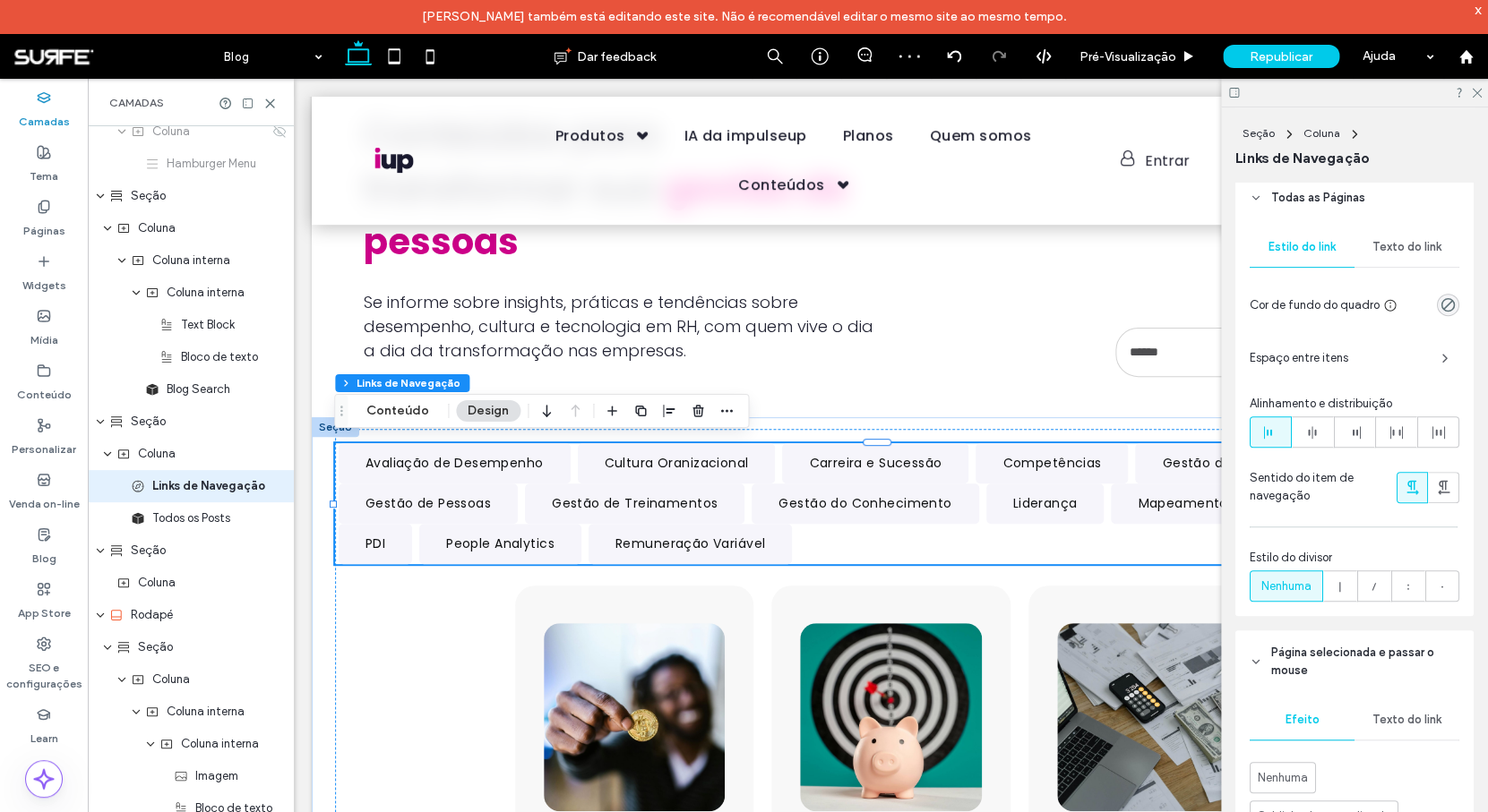
scroll to position [266, 0]
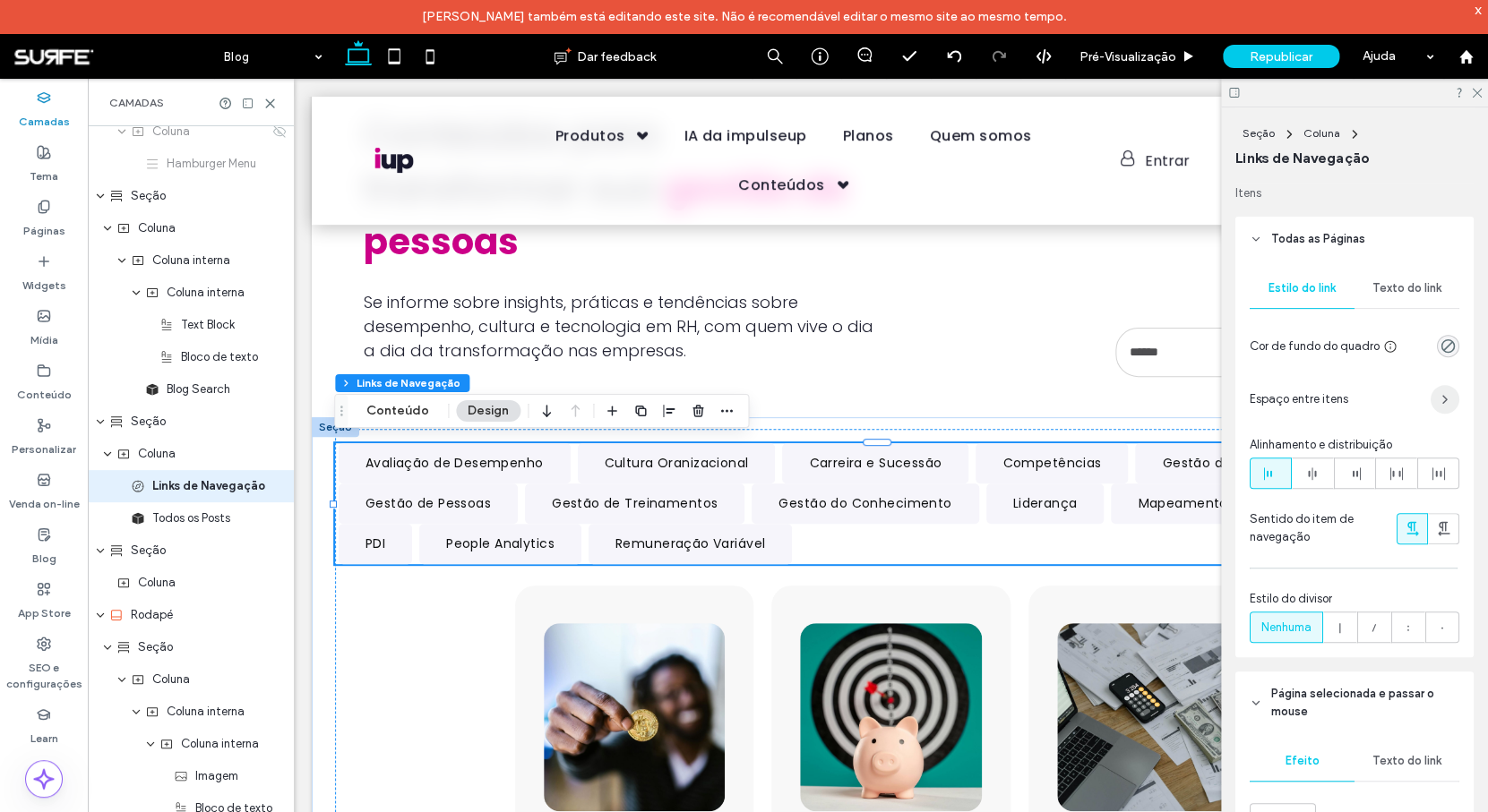
click at [1437, 395] on icon "button" at bounding box center [1444, 399] width 15 height 15
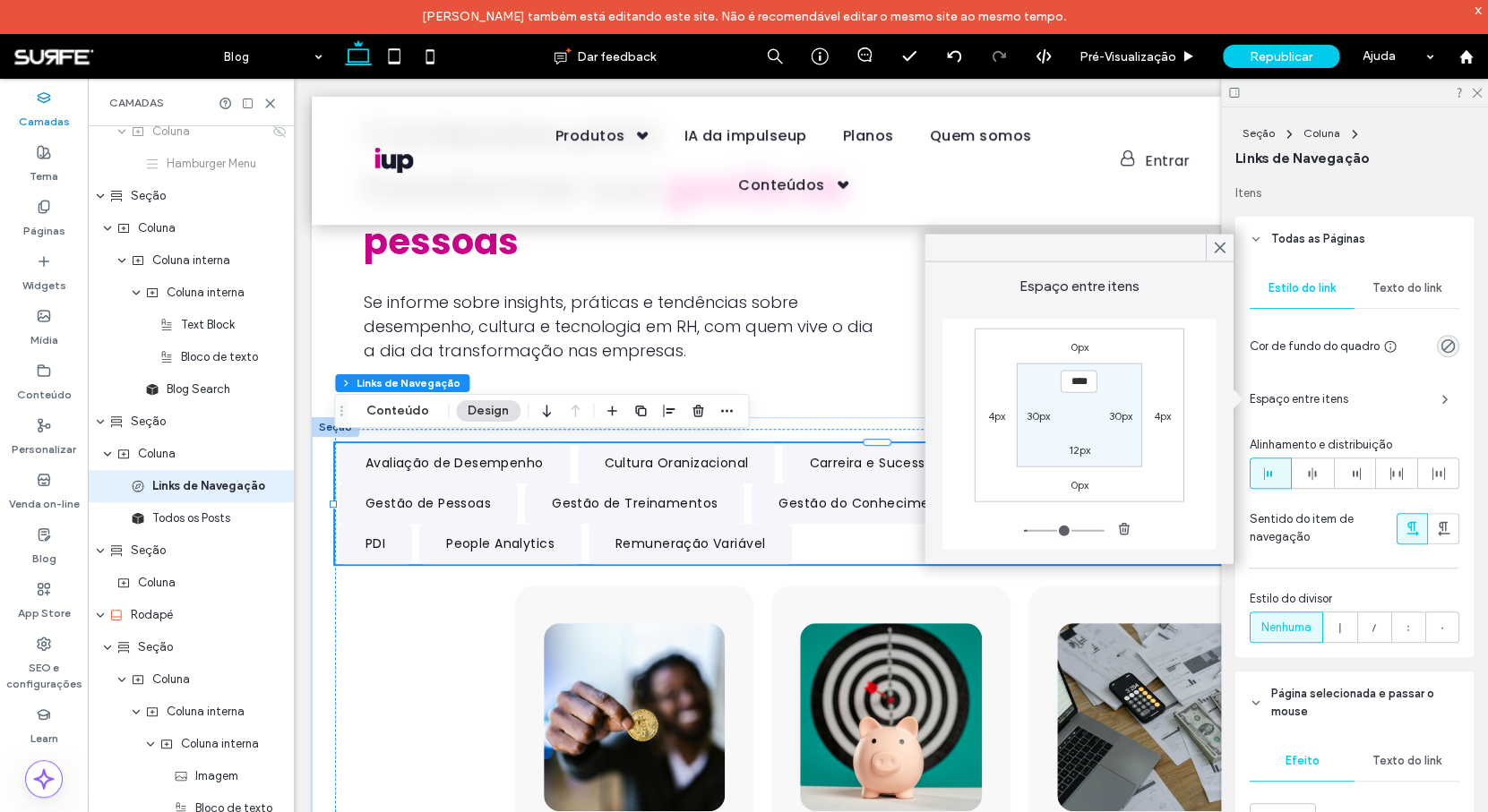
click at [1072, 481] on label "0px" at bounding box center [1078, 484] width 18 height 14
type input "*"
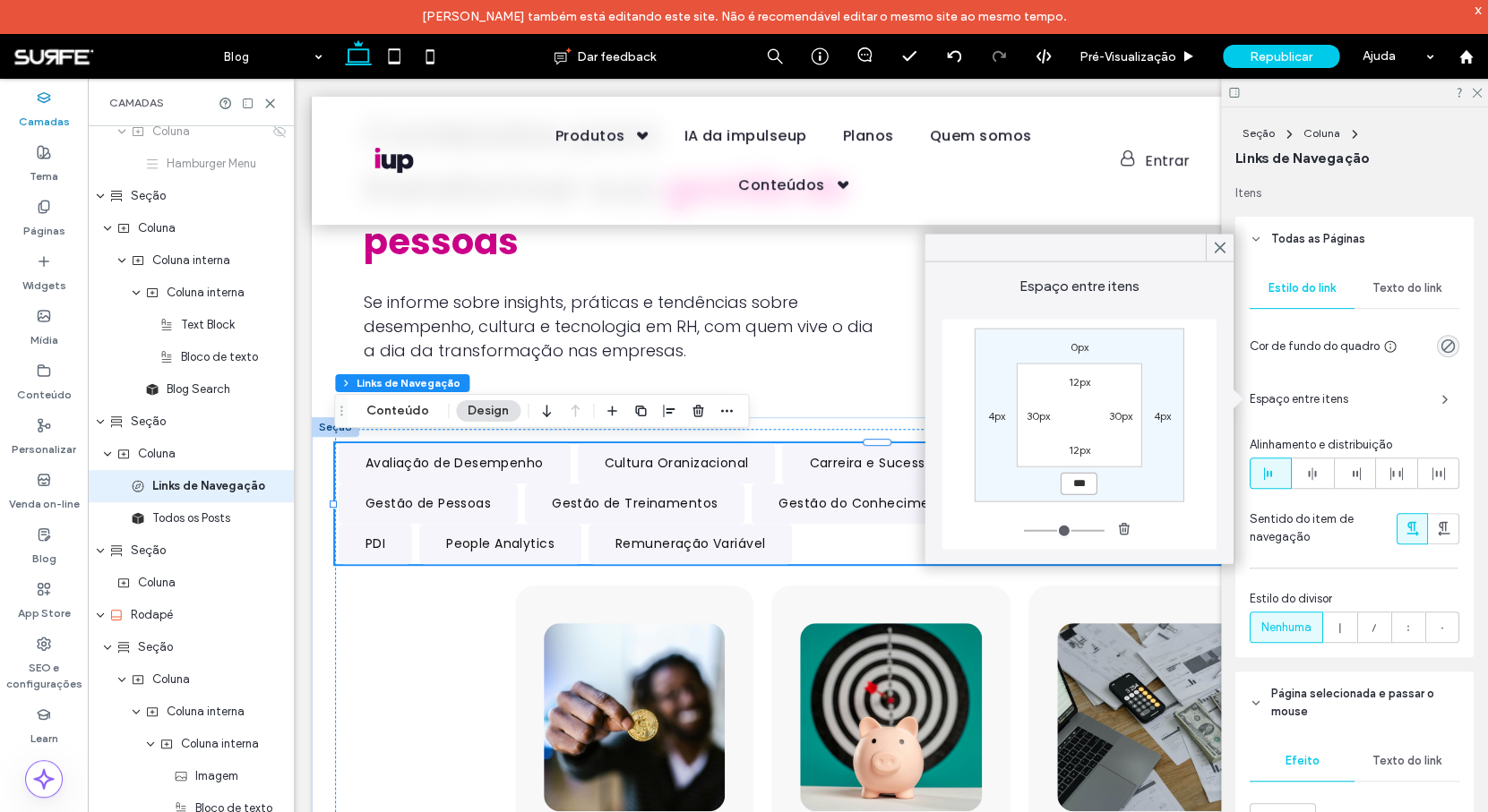
click at [1087, 490] on input "***" at bounding box center [1079, 484] width 37 height 22
type input "*"
type input "***"
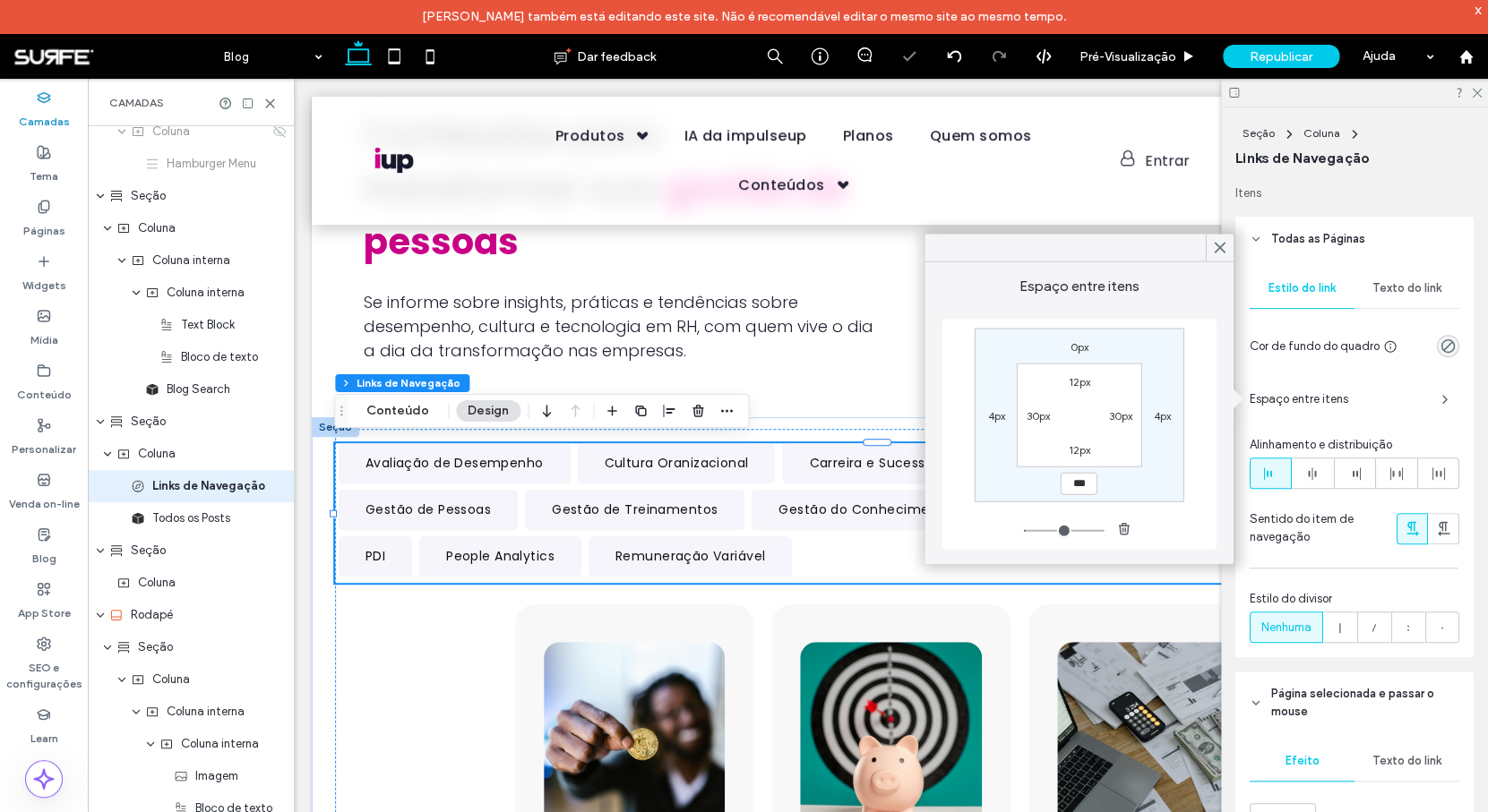
click at [1080, 347] on label "0px" at bounding box center [1078, 347] width 18 height 14
type input "*"
click at [1085, 347] on input "***" at bounding box center [1079, 346] width 37 height 22
type input "*"
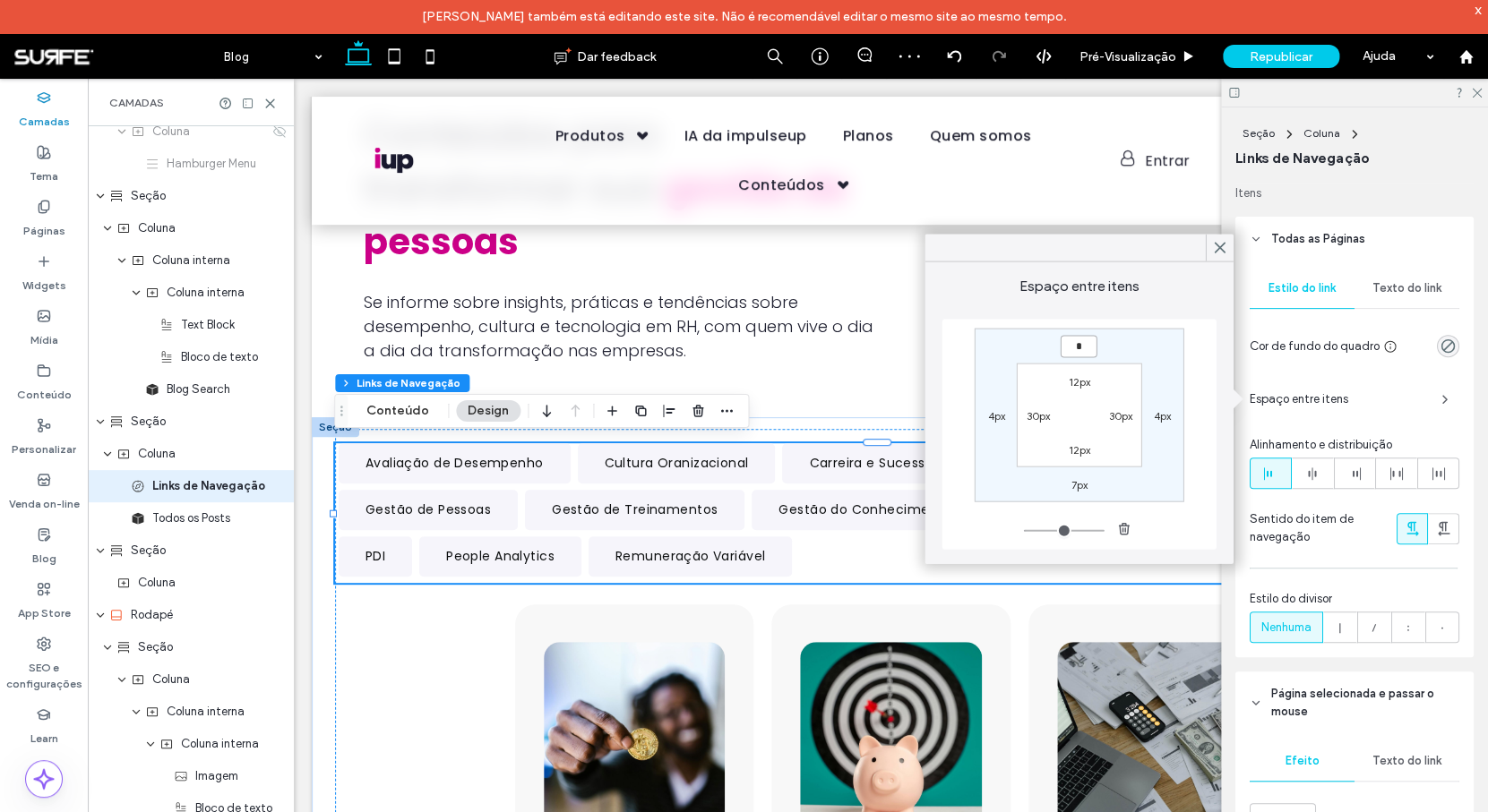
type input "***"
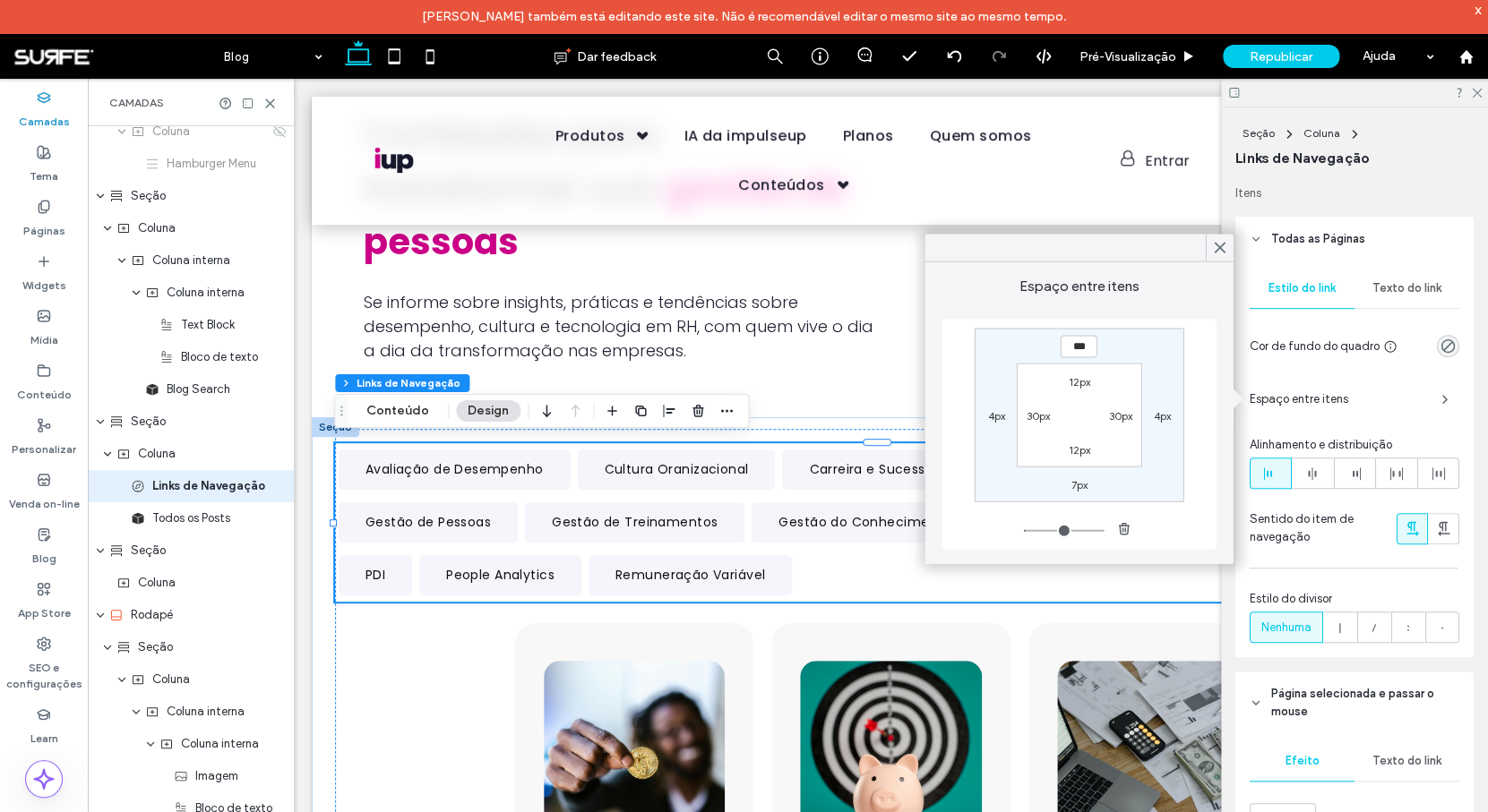
click at [1059, 406] on section "12px 30px 12px 30px" at bounding box center [1078, 414] width 124 height 103
click at [1031, 421] on label "30px" at bounding box center [1038, 415] width 23 height 14
type input "**"
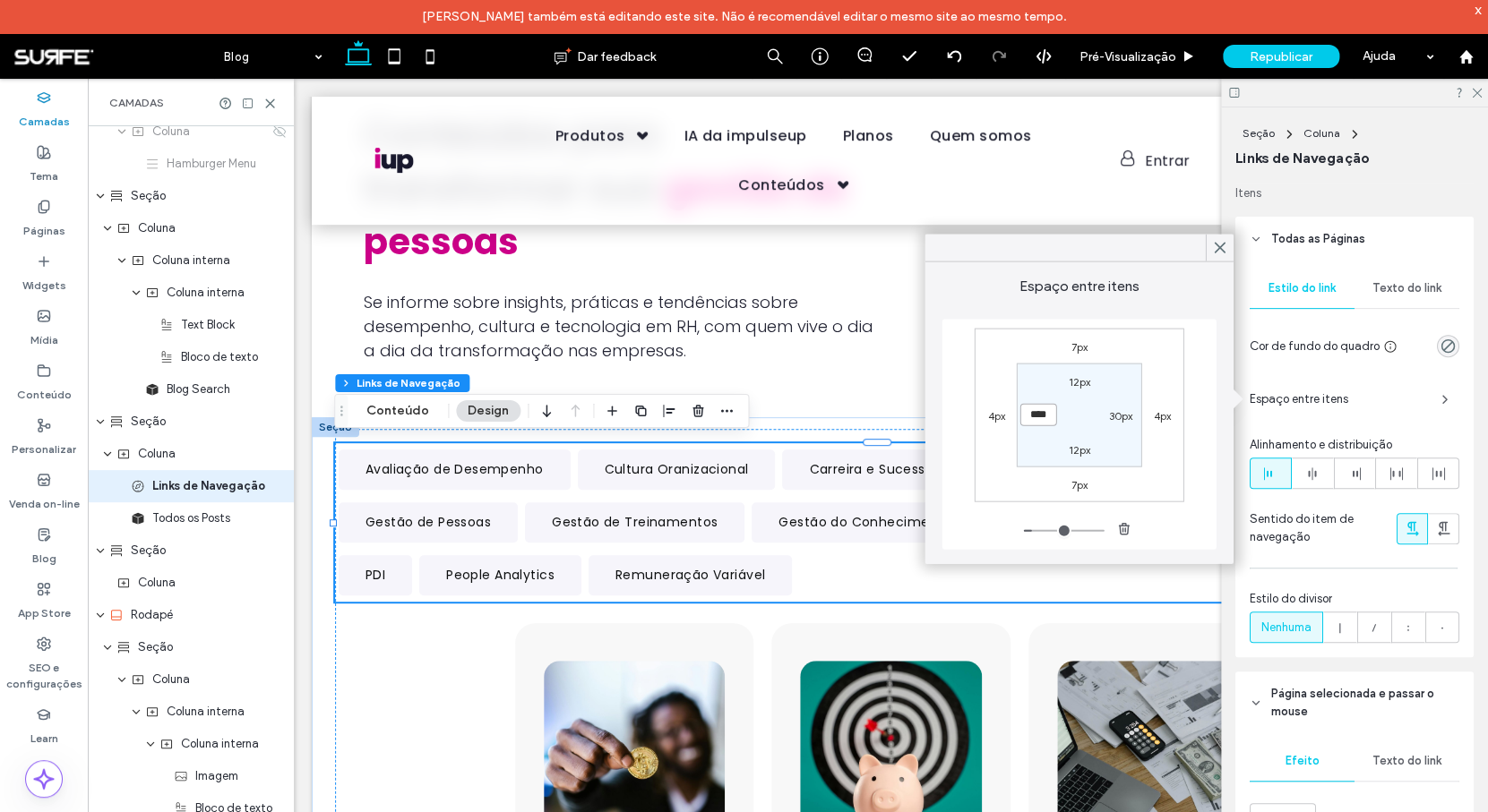
click at [1039, 416] on input "****" at bounding box center [1037, 414] width 37 height 22
type input "*"
type input "***"
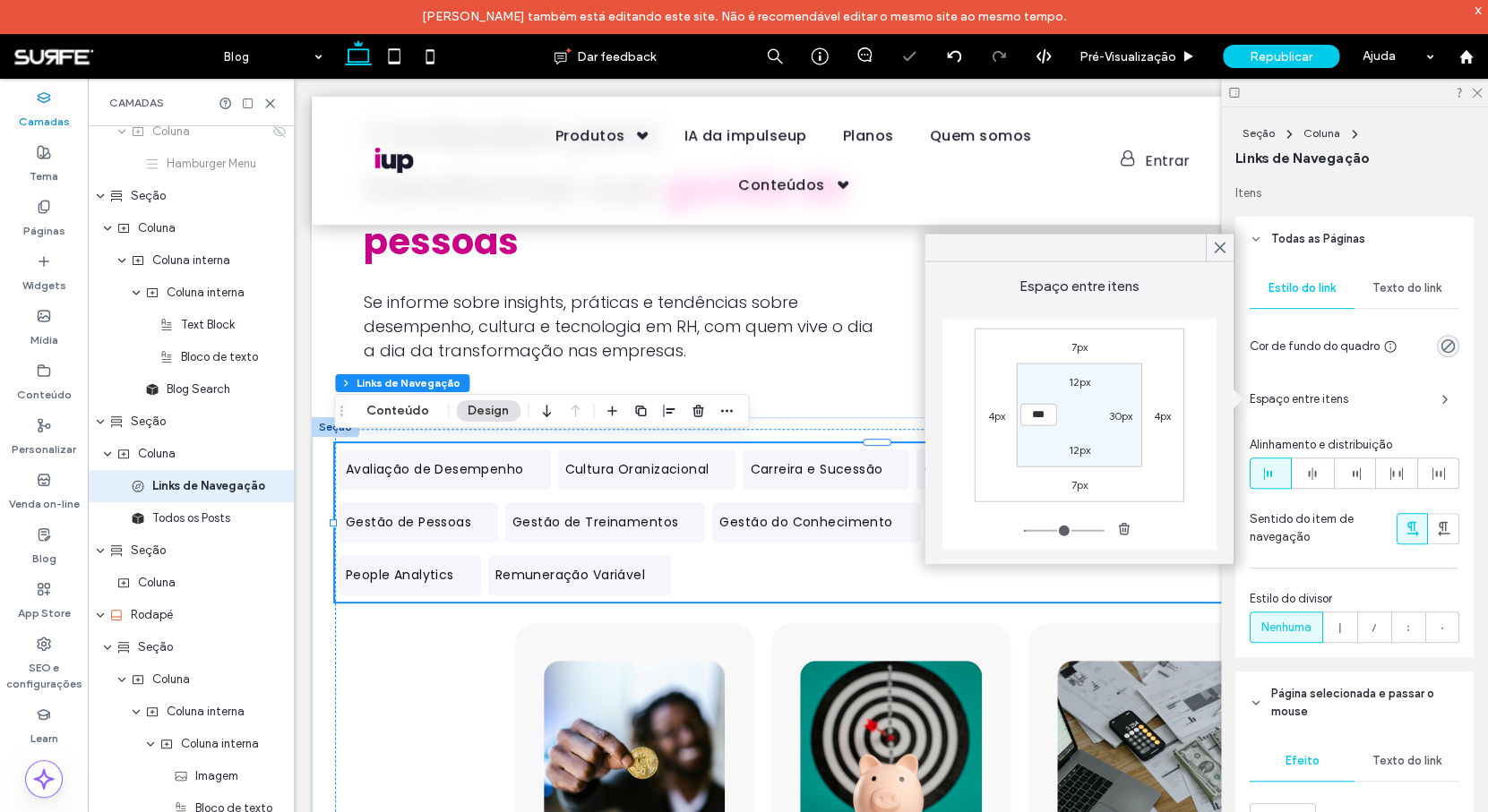
click at [1125, 414] on label "30px" at bounding box center [1119, 415] width 23 height 14
type input "**"
click at [1125, 414] on input "****" at bounding box center [1120, 414] width 37 height 22
type input "**"
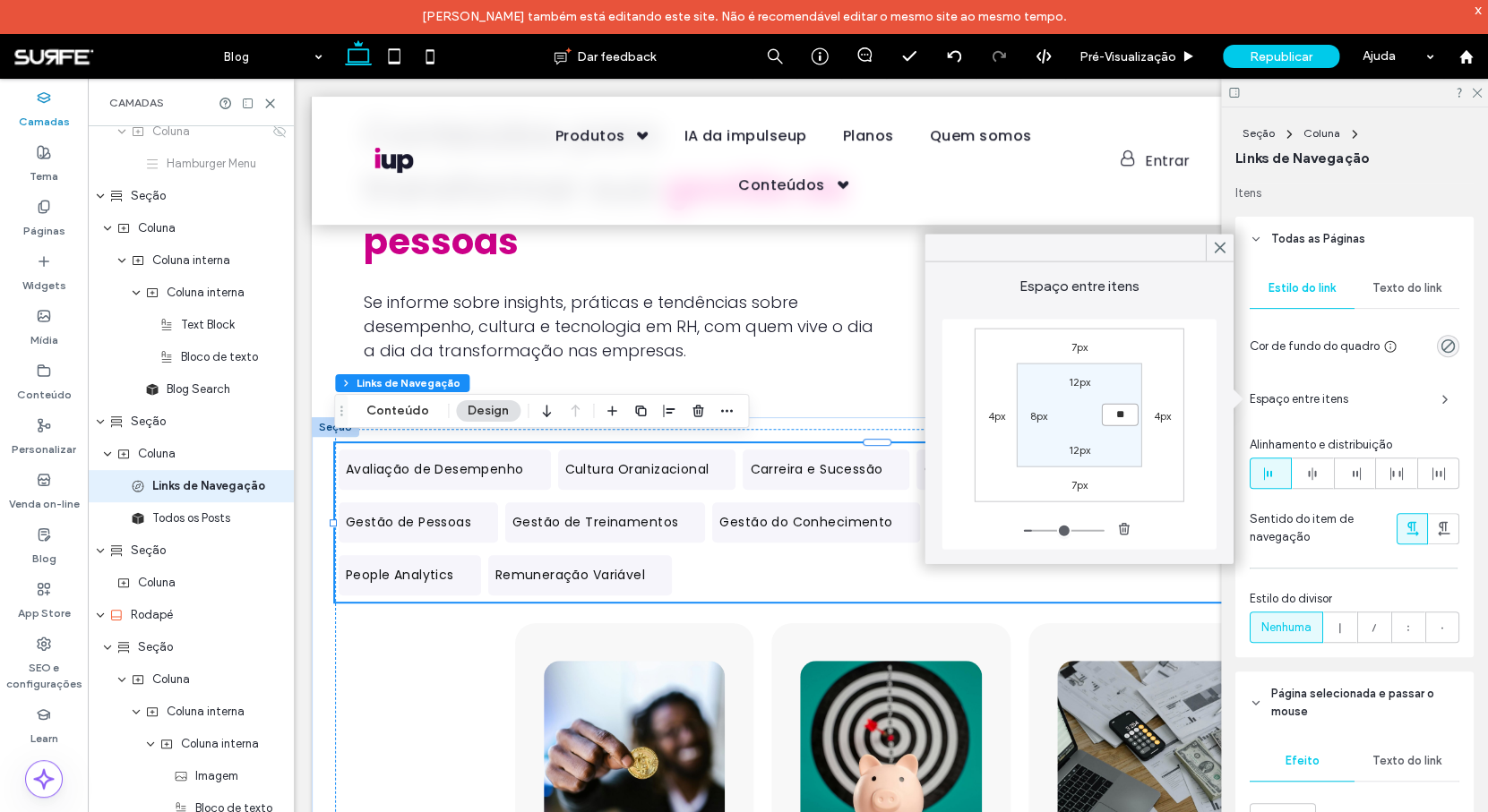
type input "****"
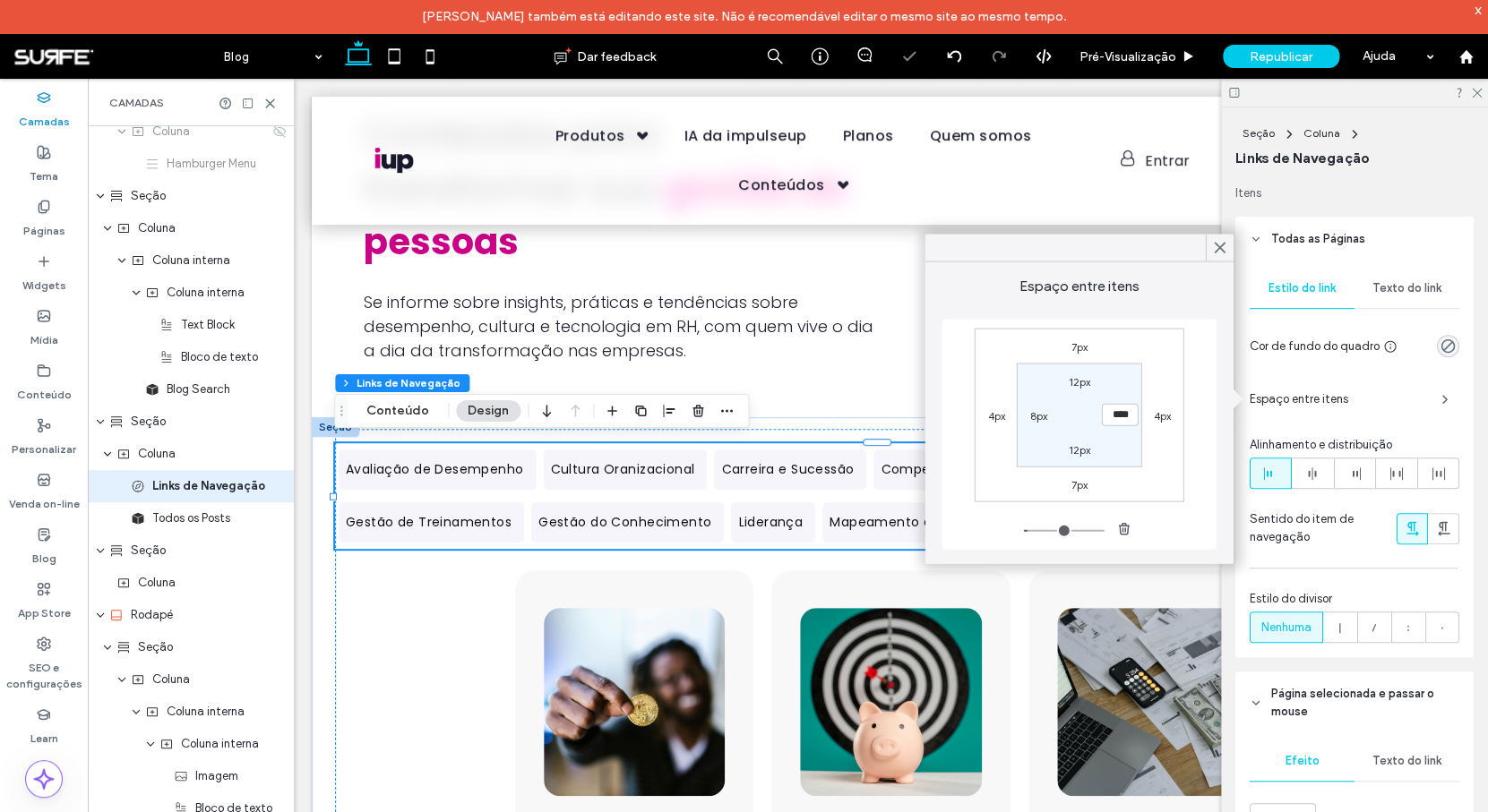
click at [1040, 410] on label "8px" at bounding box center [1037, 415] width 17 height 14
type input "*"
click at [1037, 421] on input "***" at bounding box center [1037, 414] width 37 height 22
type input "**"
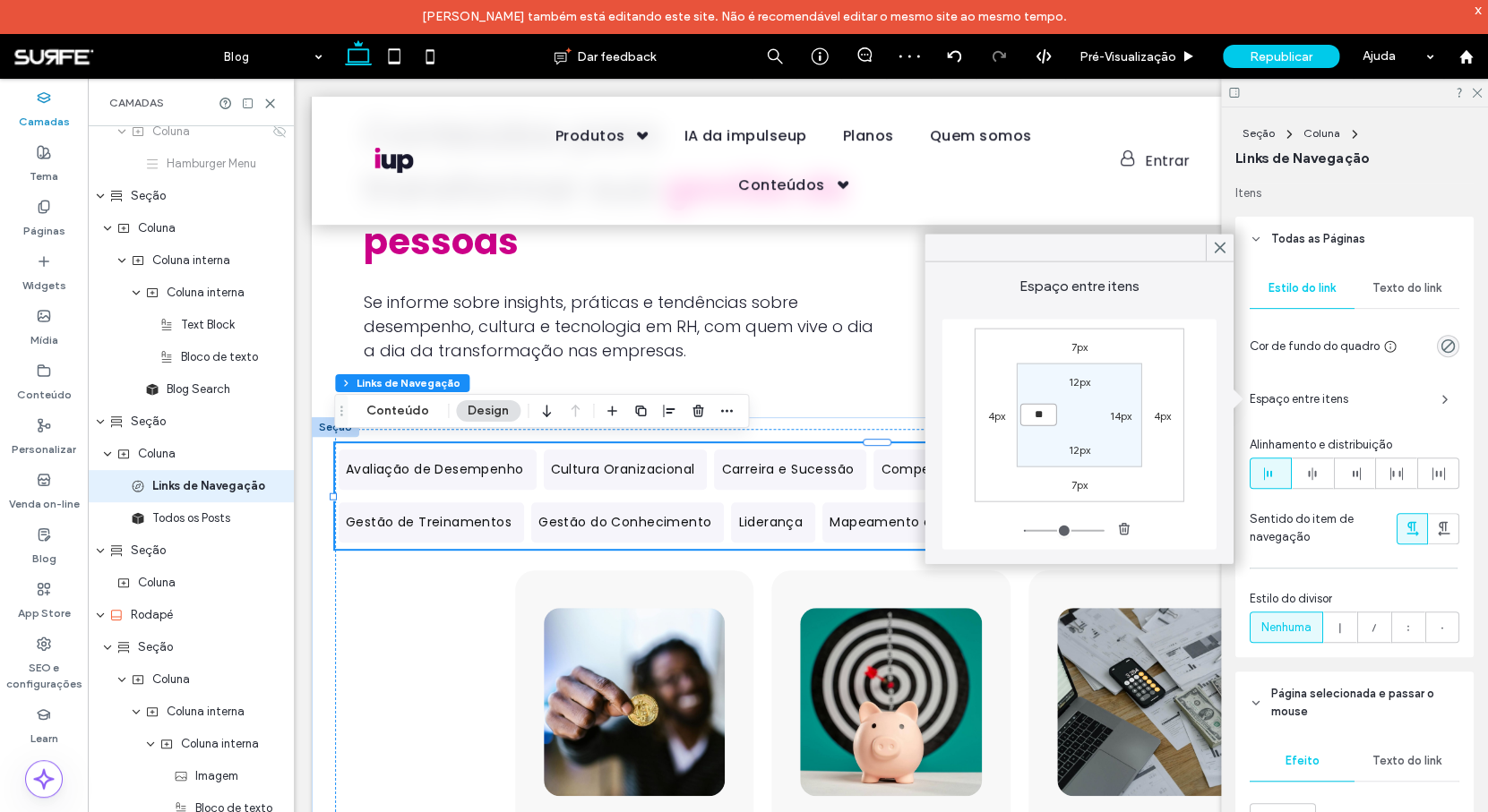
type input "****"
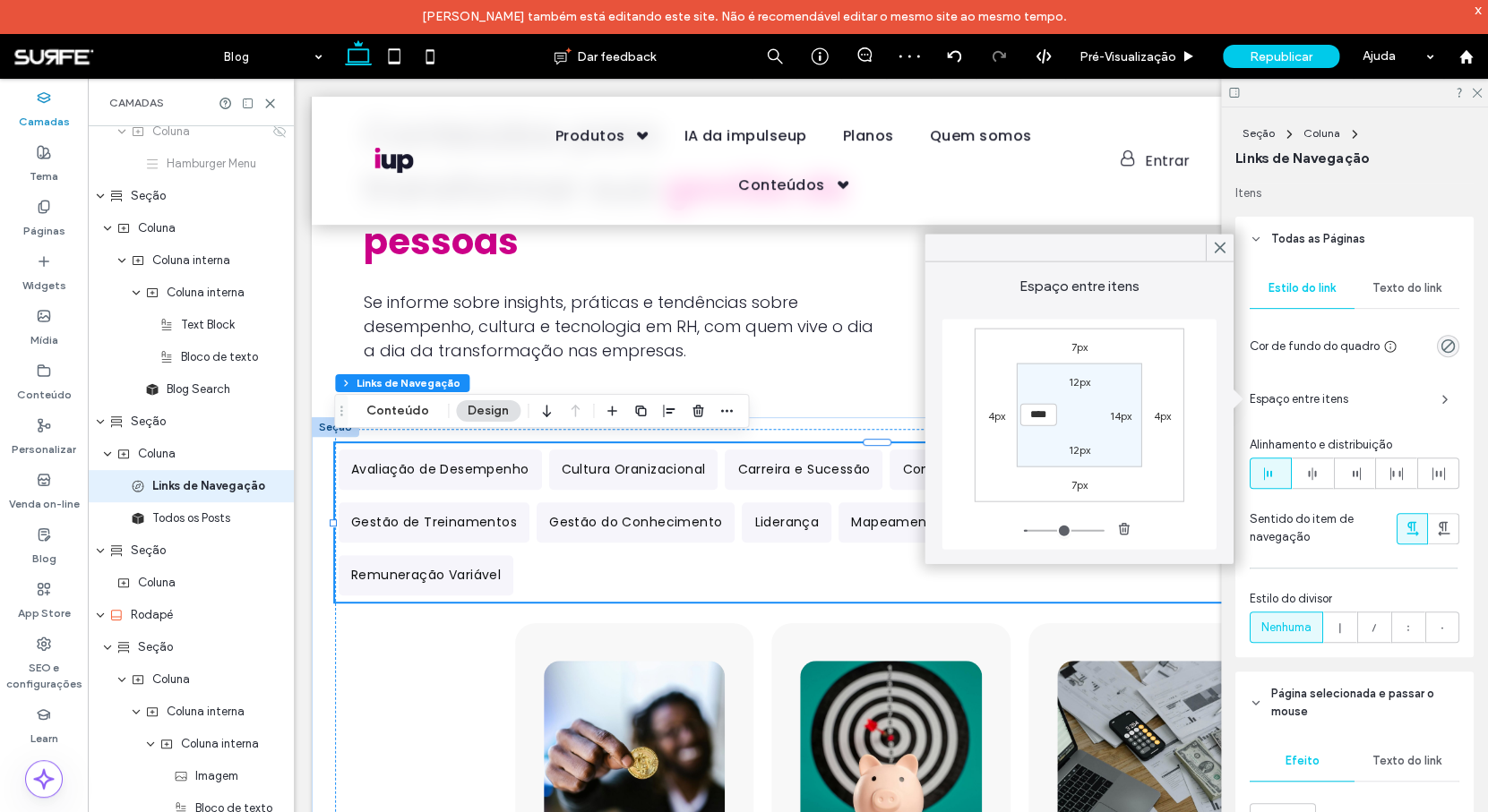
click at [1088, 382] on label "12px" at bounding box center [1078, 382] width 22 height 14
type input "**"
click at [1088, 382] on input "****" at bounding box center [1079, 380] width 37 height 22
type input "*"
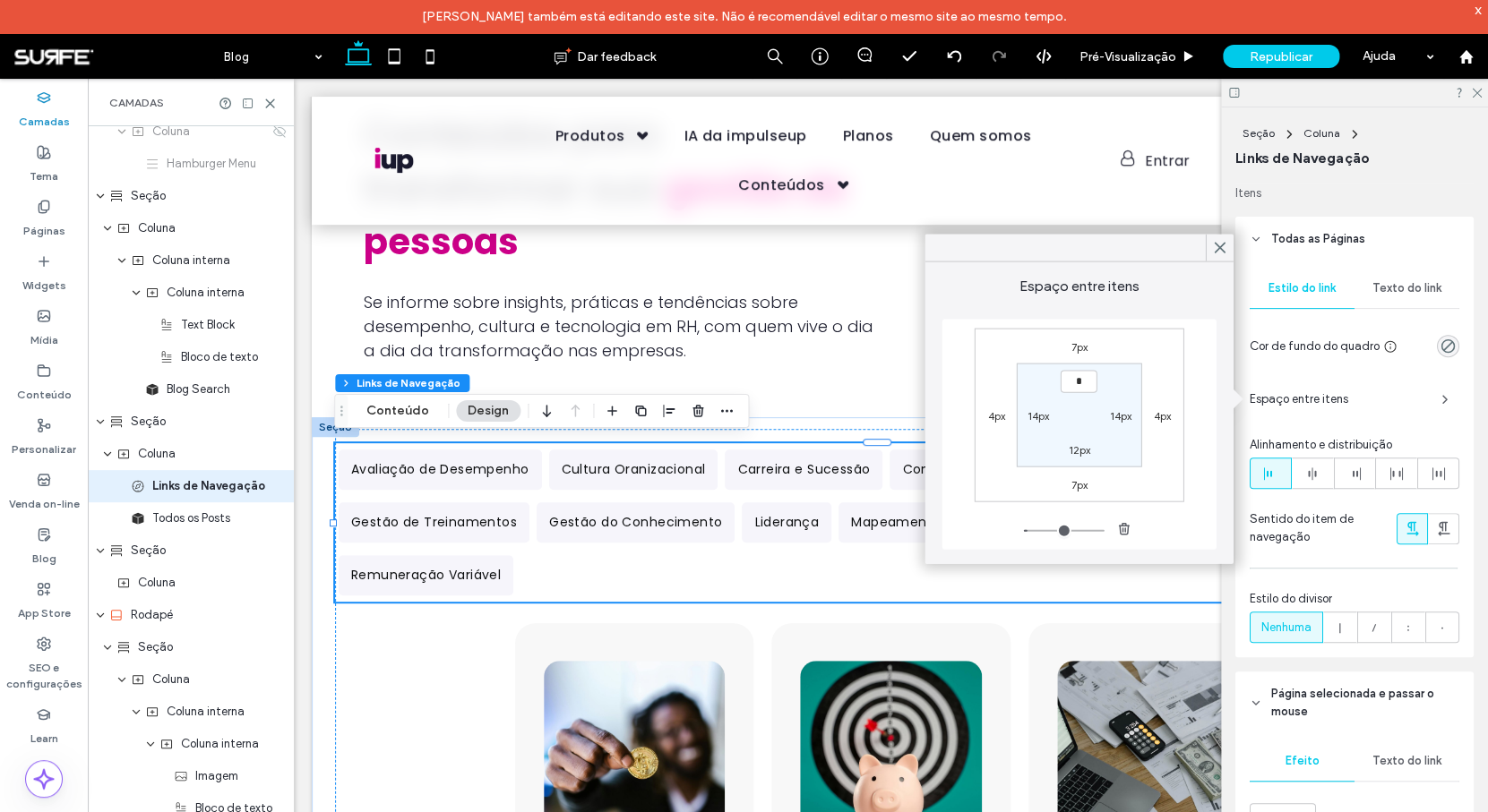
type input "***"
click at [1082, 460] on section "*** 14px 12px 14px" at bounding box center [1078, 414] width 124 height 103
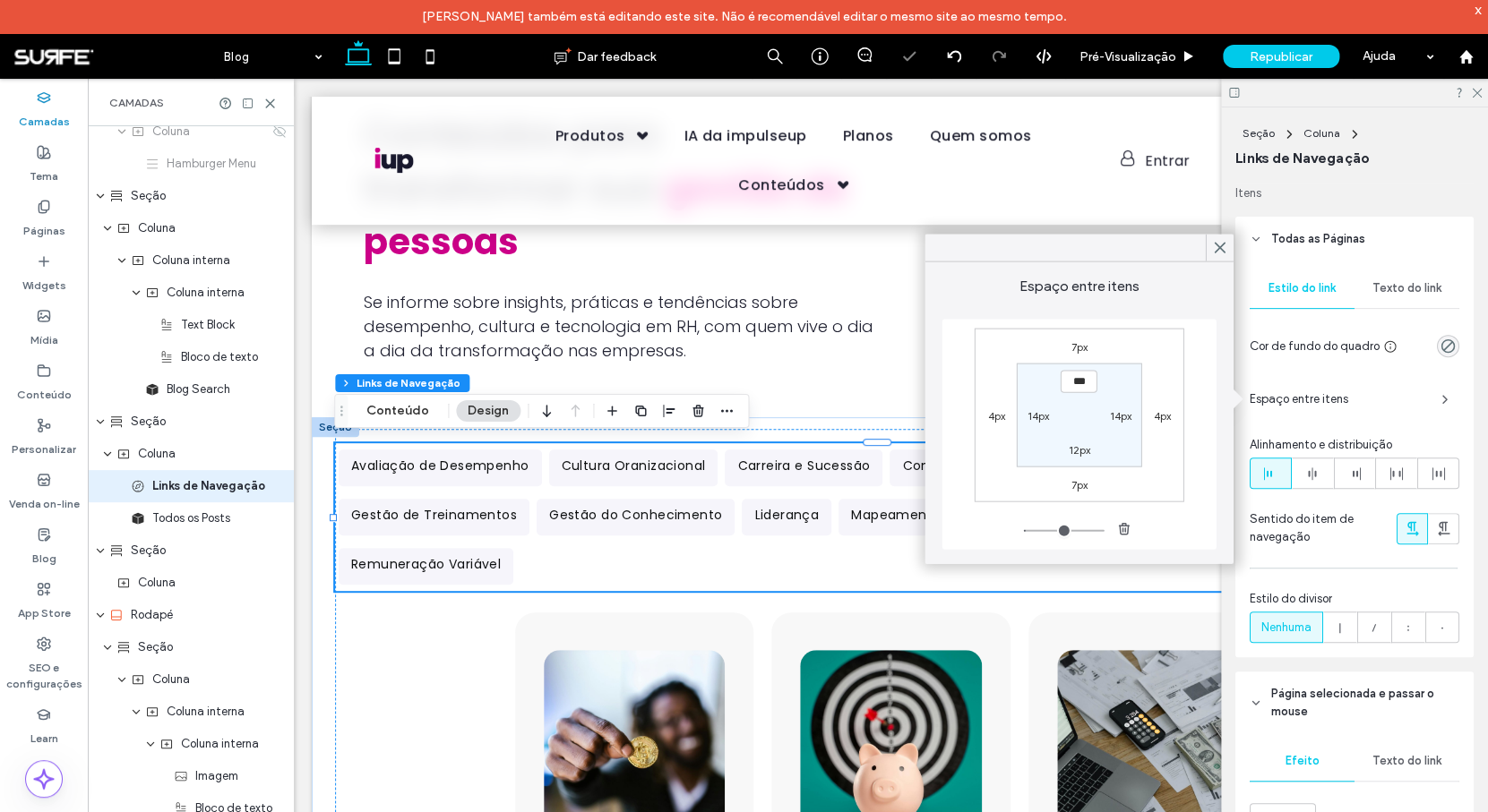
click at [1080, 449] on label "12px" at bounding box center [1078, 449] width 22 height 14
type input "**"
click at [1080, 449] on input "****" at bounding box center [1079, 449] width 37 height 22
type input "***"
type input "*"
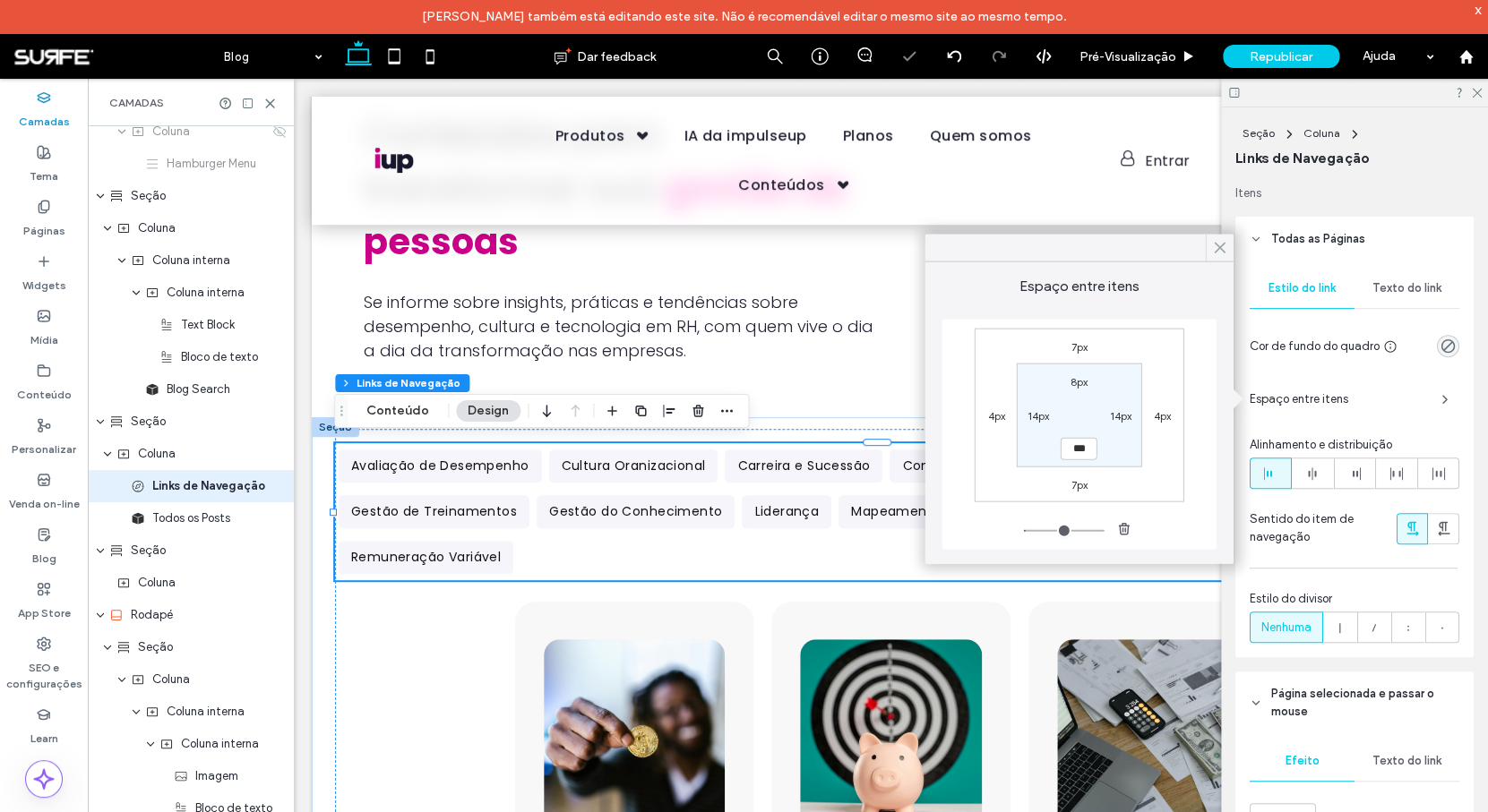
click at [1216, 241] on icon at bounding box center [1219, 247] width 16 height 16
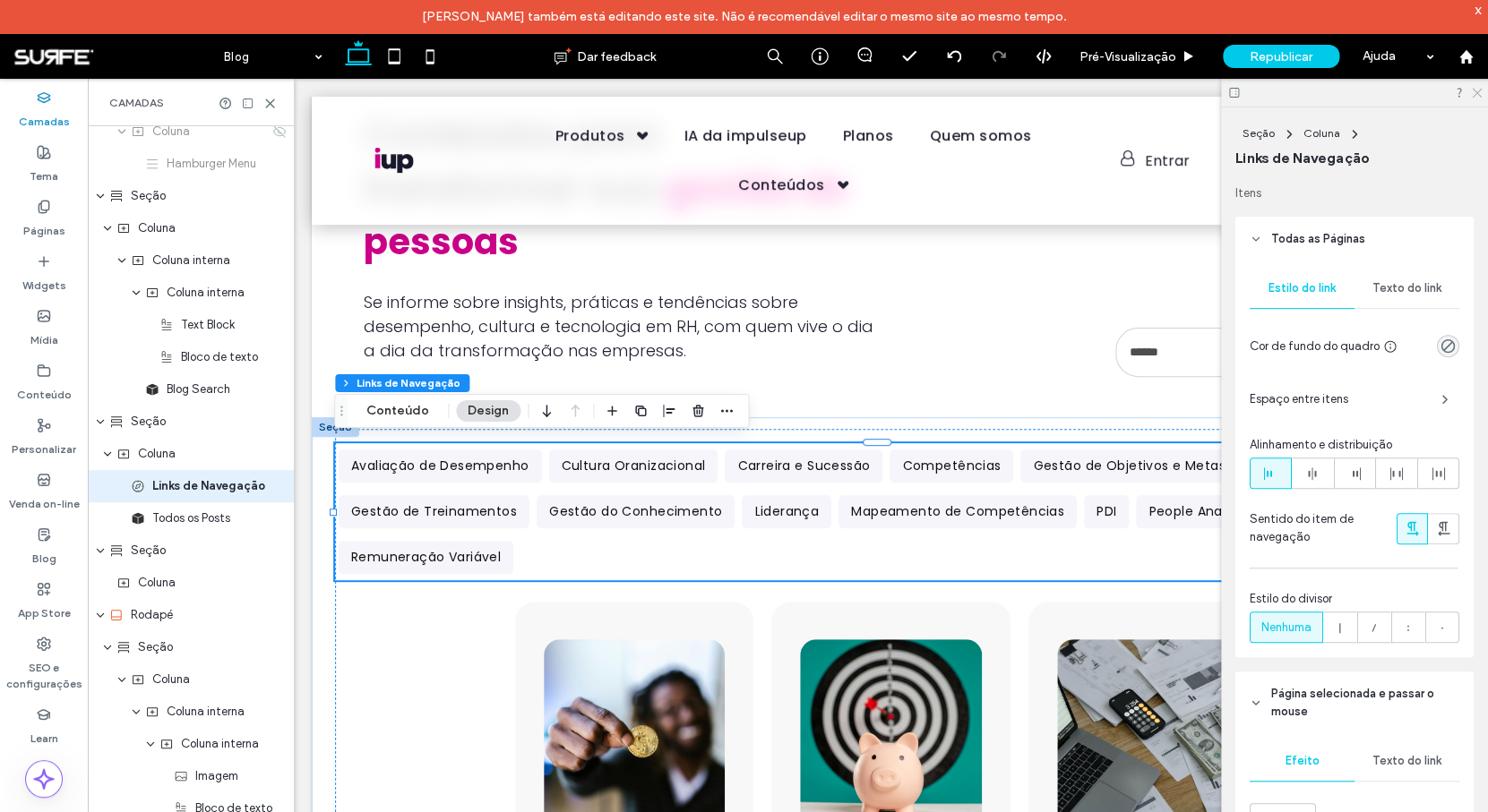
click at [1477, 97] on icon at bounding box center [1475, 92] width 12 height 12
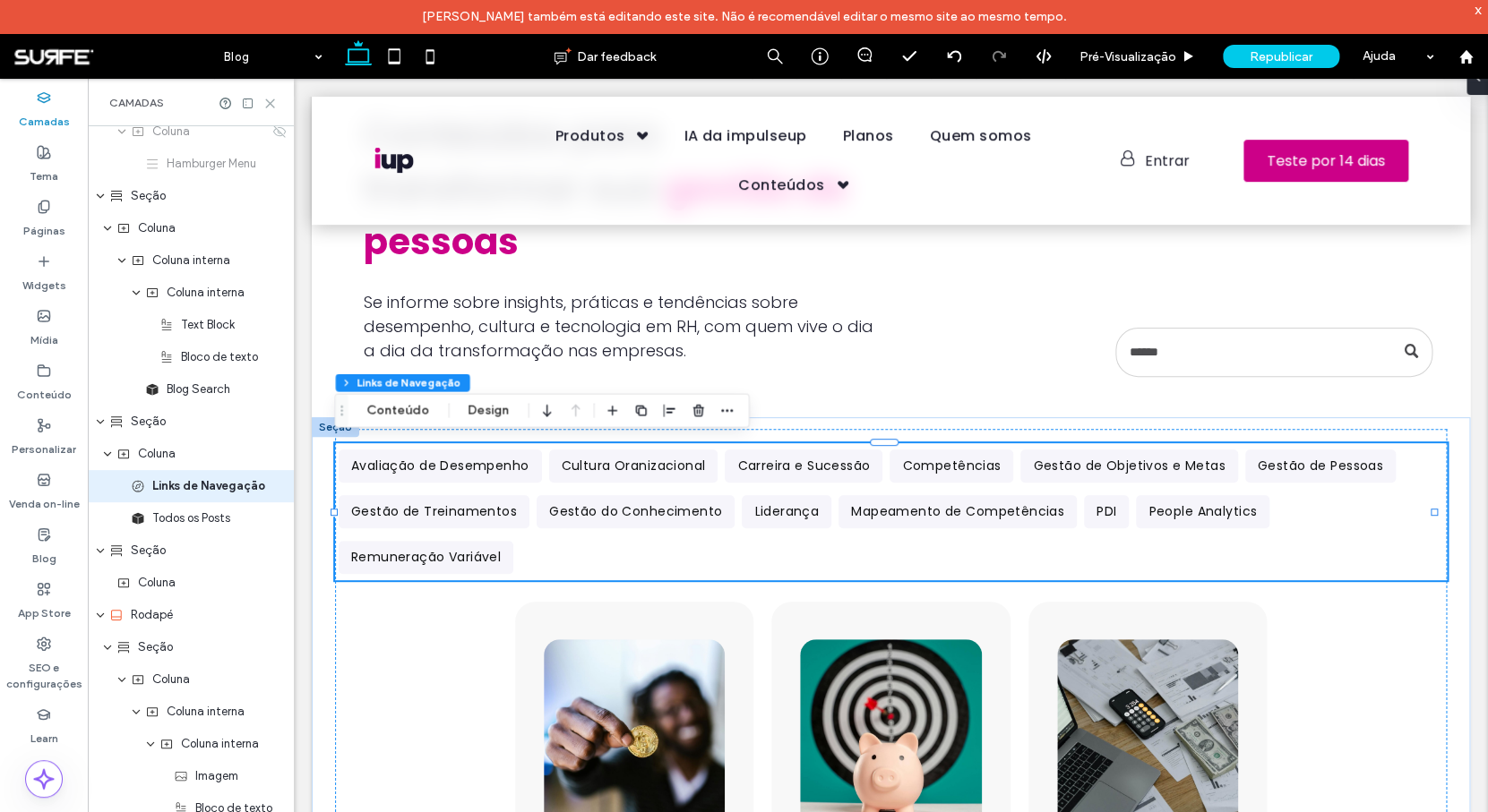
click at [271, 103] on use at bounding box center [270, 104] width 8 height 8
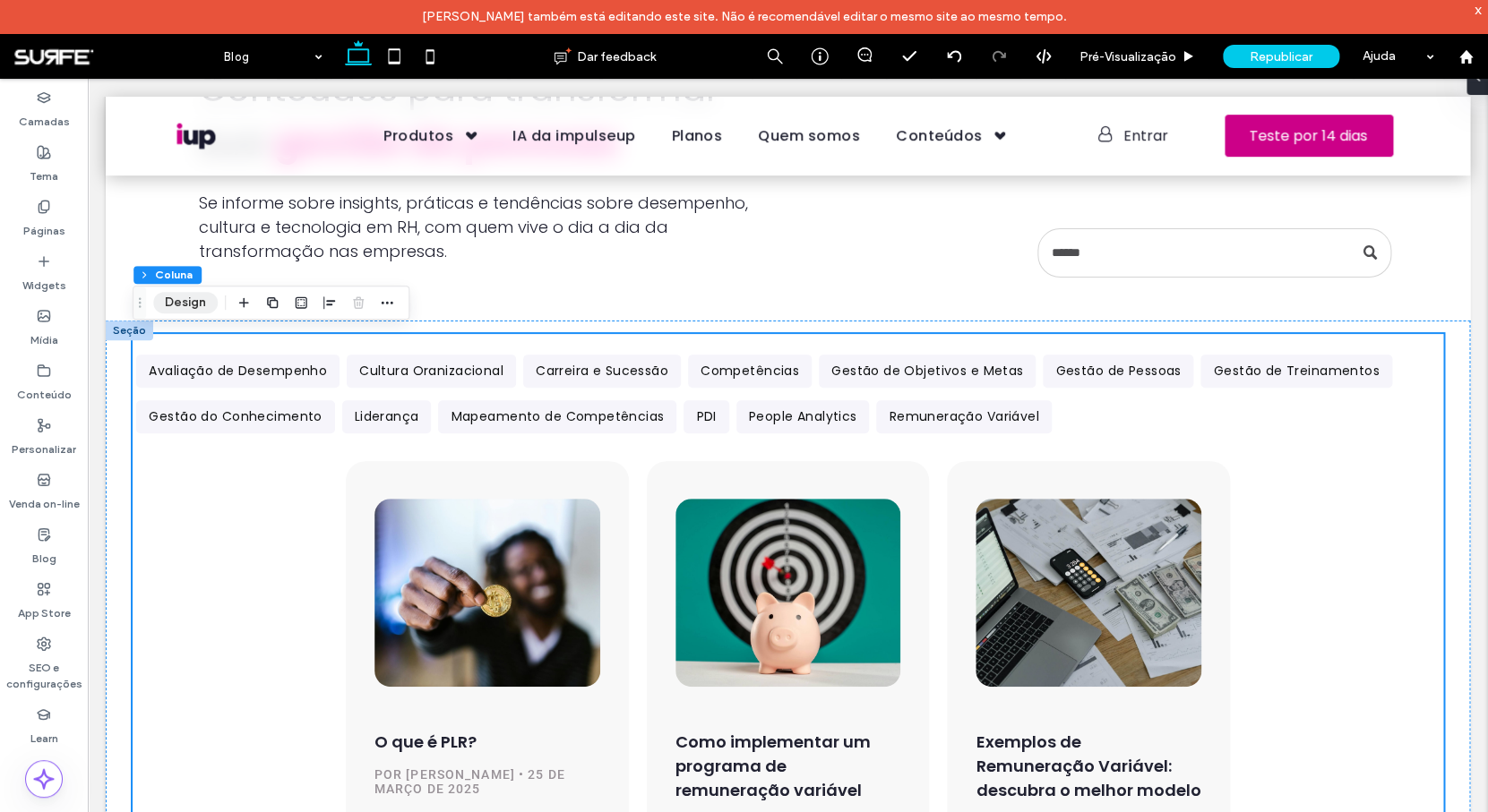
click at [187, 296] on button "Design" at bounding box center [186, 303] width 65 height 21
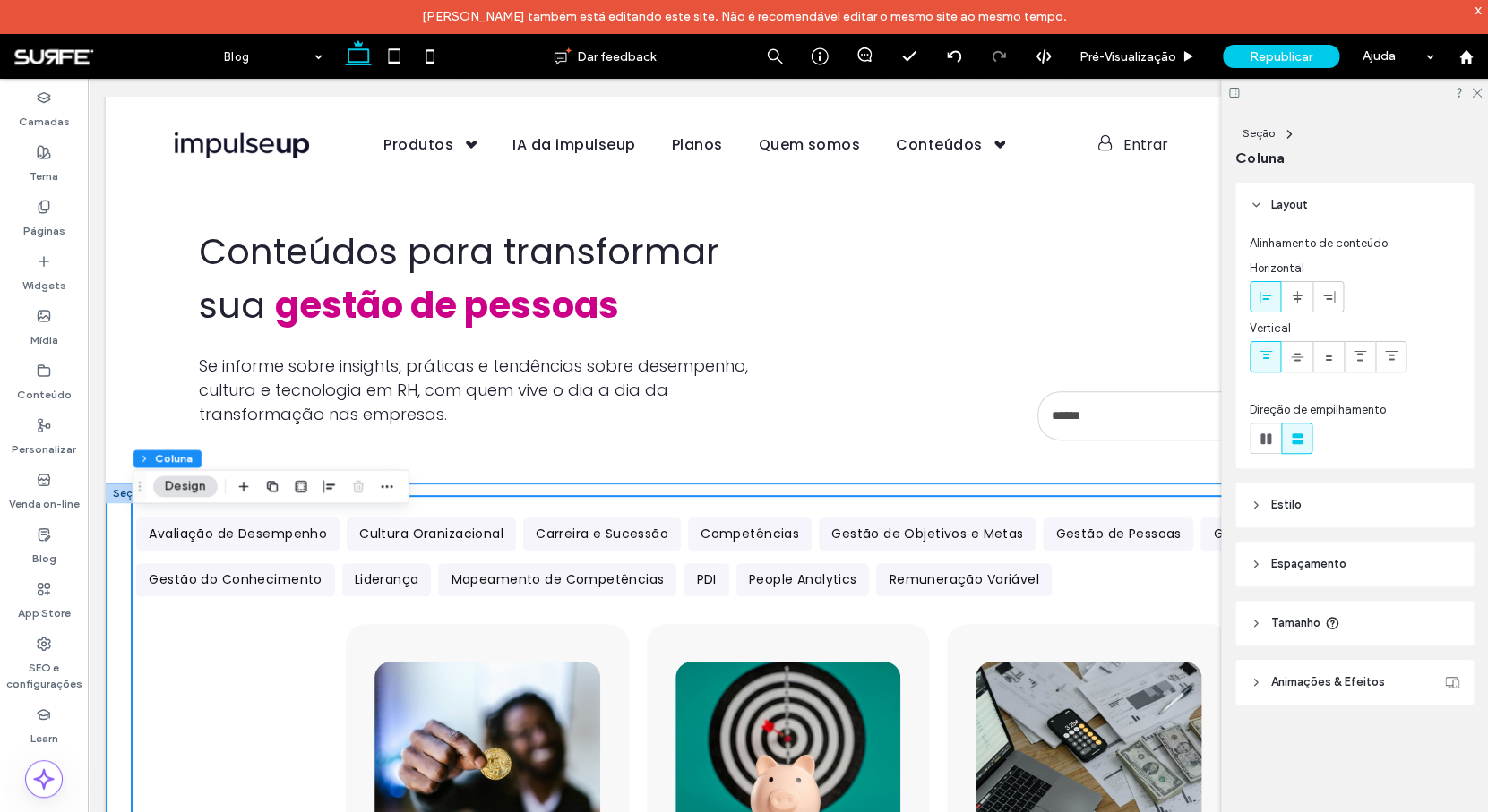
scroll to position [0, 0]
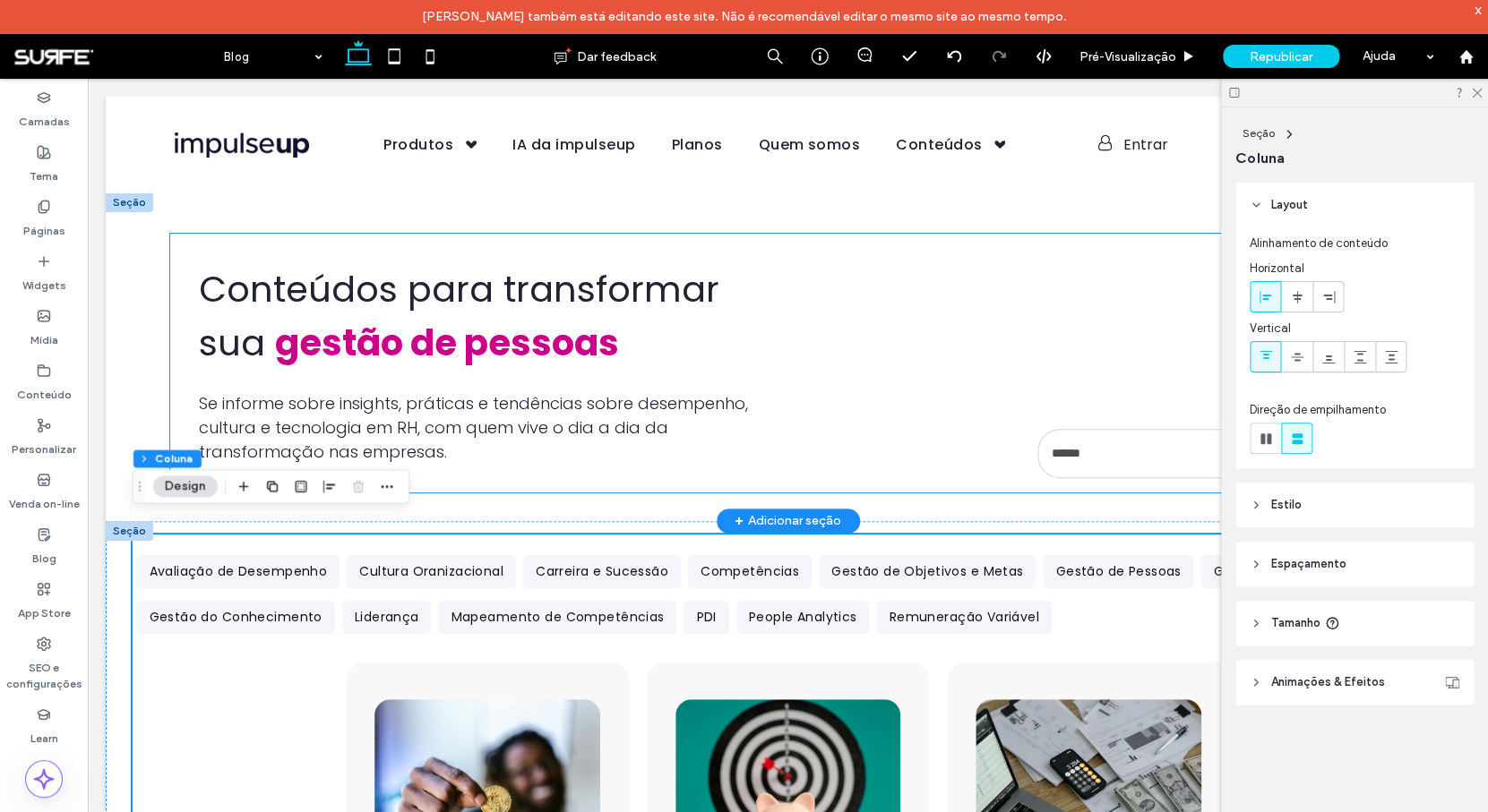
click at [1113, 467] on input "Busca" at bounding box center [1214, 453] width 354 height 49
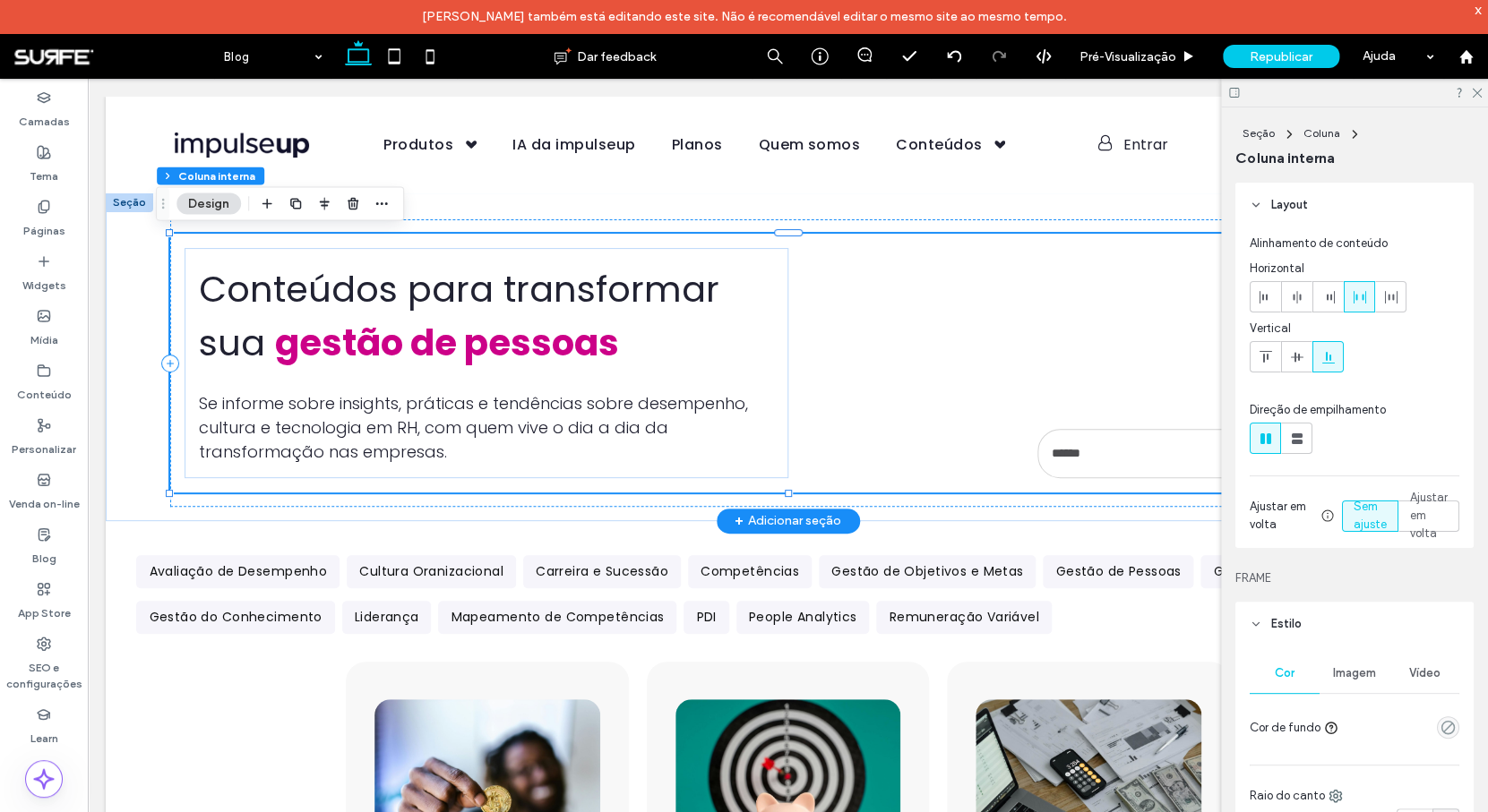
click at [1117, 449] on input "Busca" at bounding box center [1214, 453] width 354 height 49
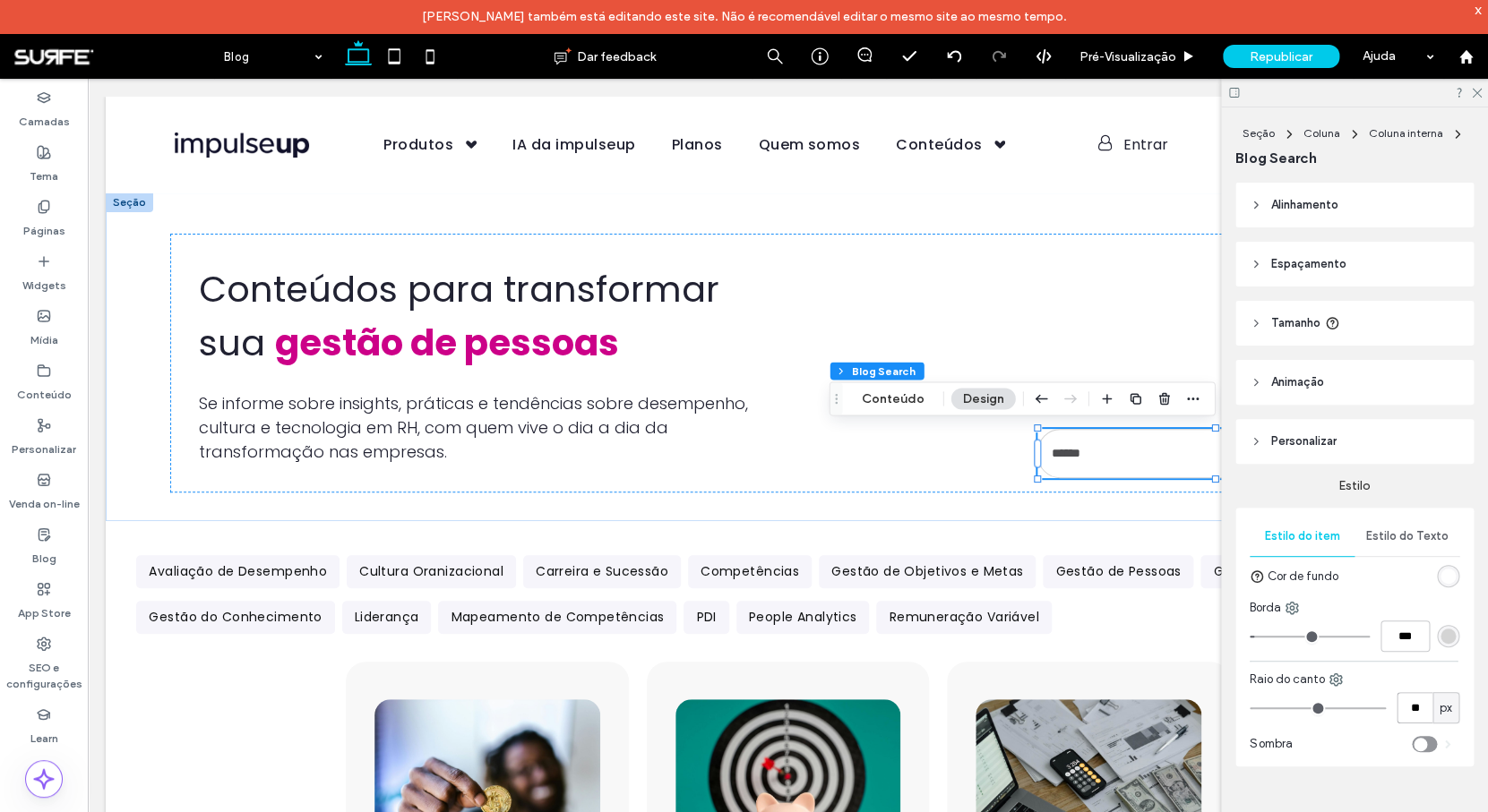
click at [1424, 707] on input "**" at bounding box center [1414, 707] width 36 height 31
type input "*"
click at [1419, 709] on input "*" at bounding box center [1414, 707] width 36 height 31
type input "**"
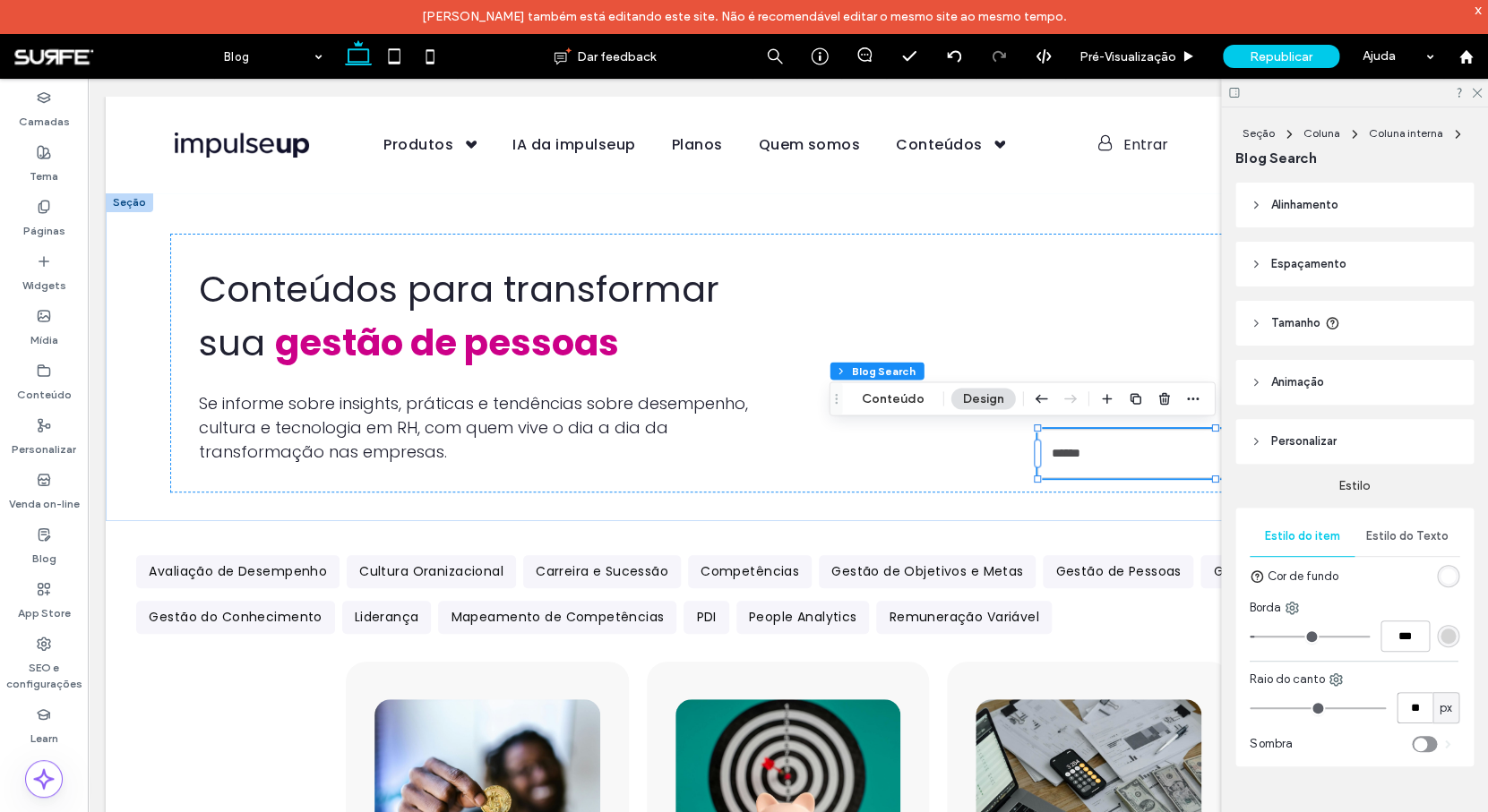
type input "**"
click at [1440, 645] on div at bounding box center [1447, 635] width 22 height 22
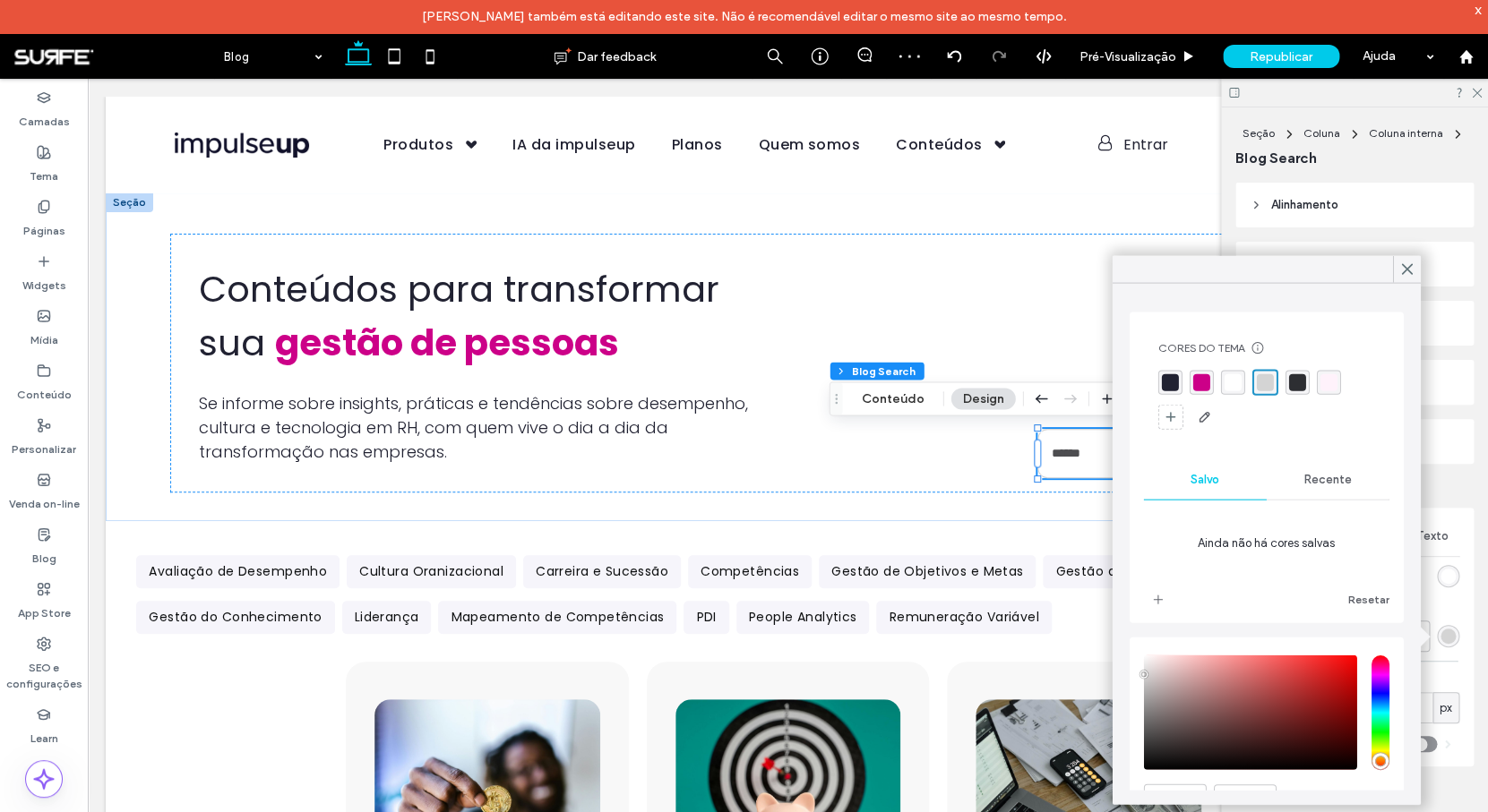
scroll to position [93, 0]
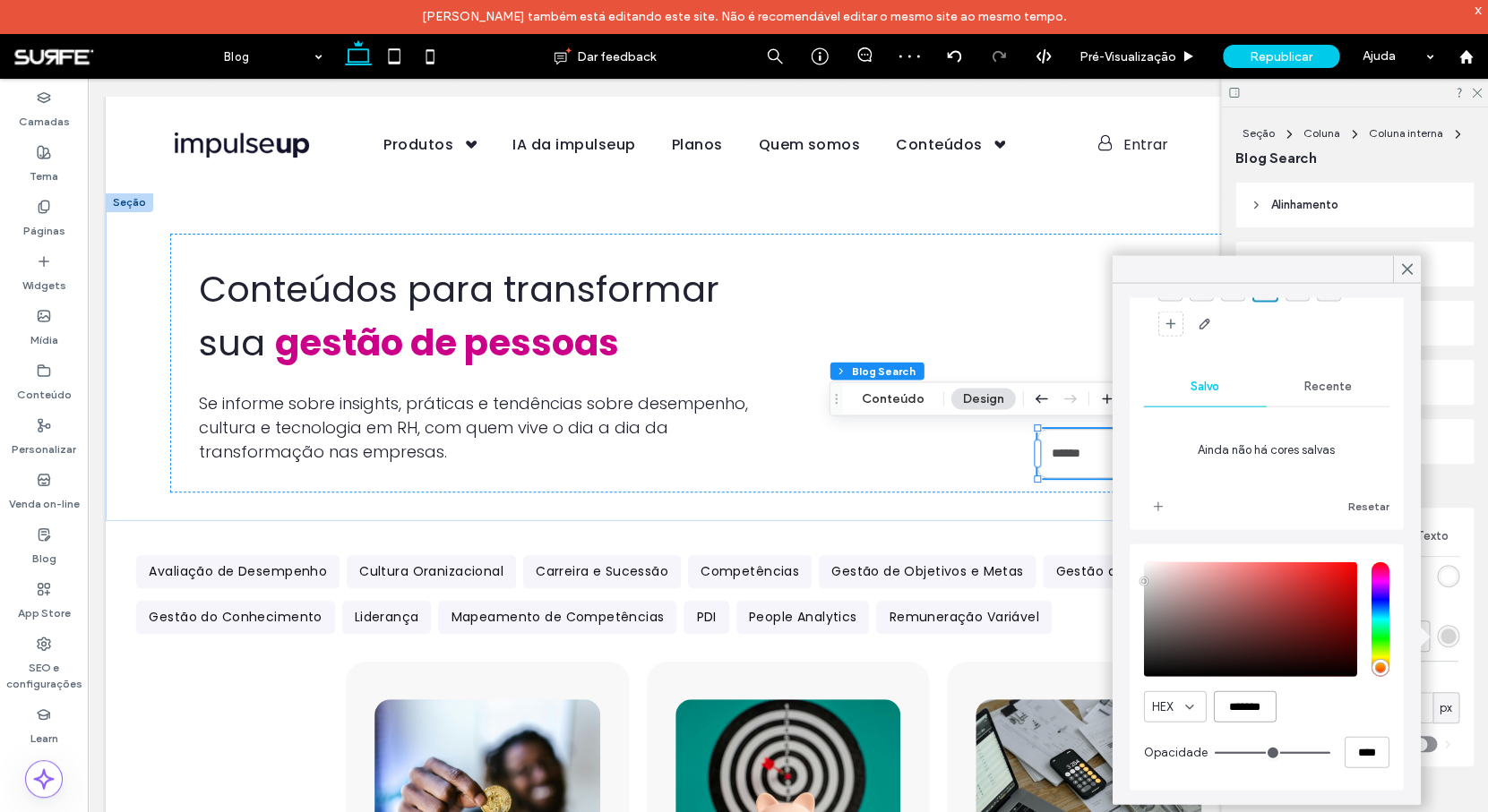
click at [1252, 704] on input "*******" at bounding box center [1245, 706] width 63 height 31
paste input "color picker textbox"
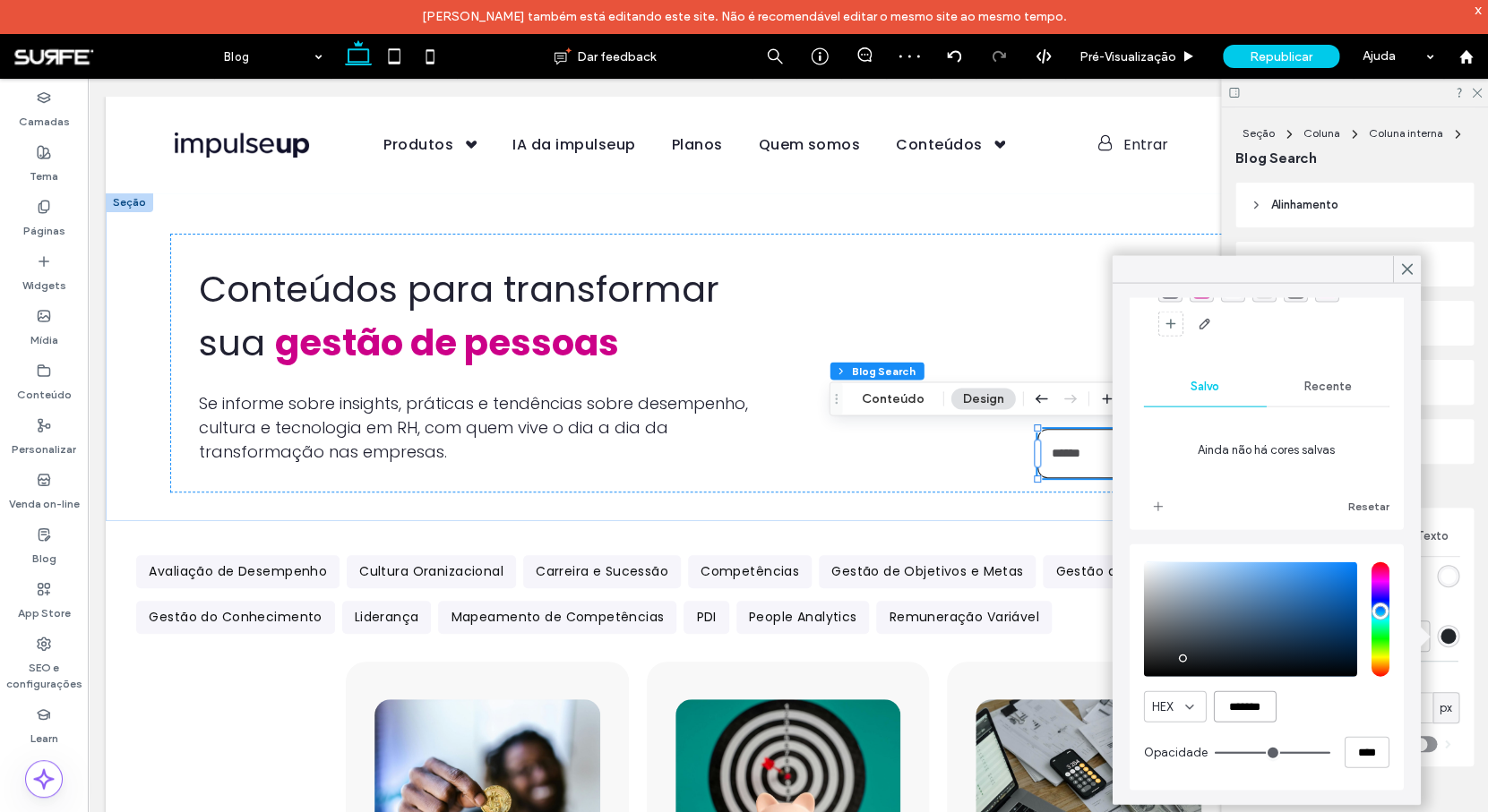
type input "*******"
click at [1317, 707] on div "HEX *******" at bounding box center [1266, 706] width 245 height 31
click at [1404, 272] on use at bounding box center [1406, 269] width 9 height 10
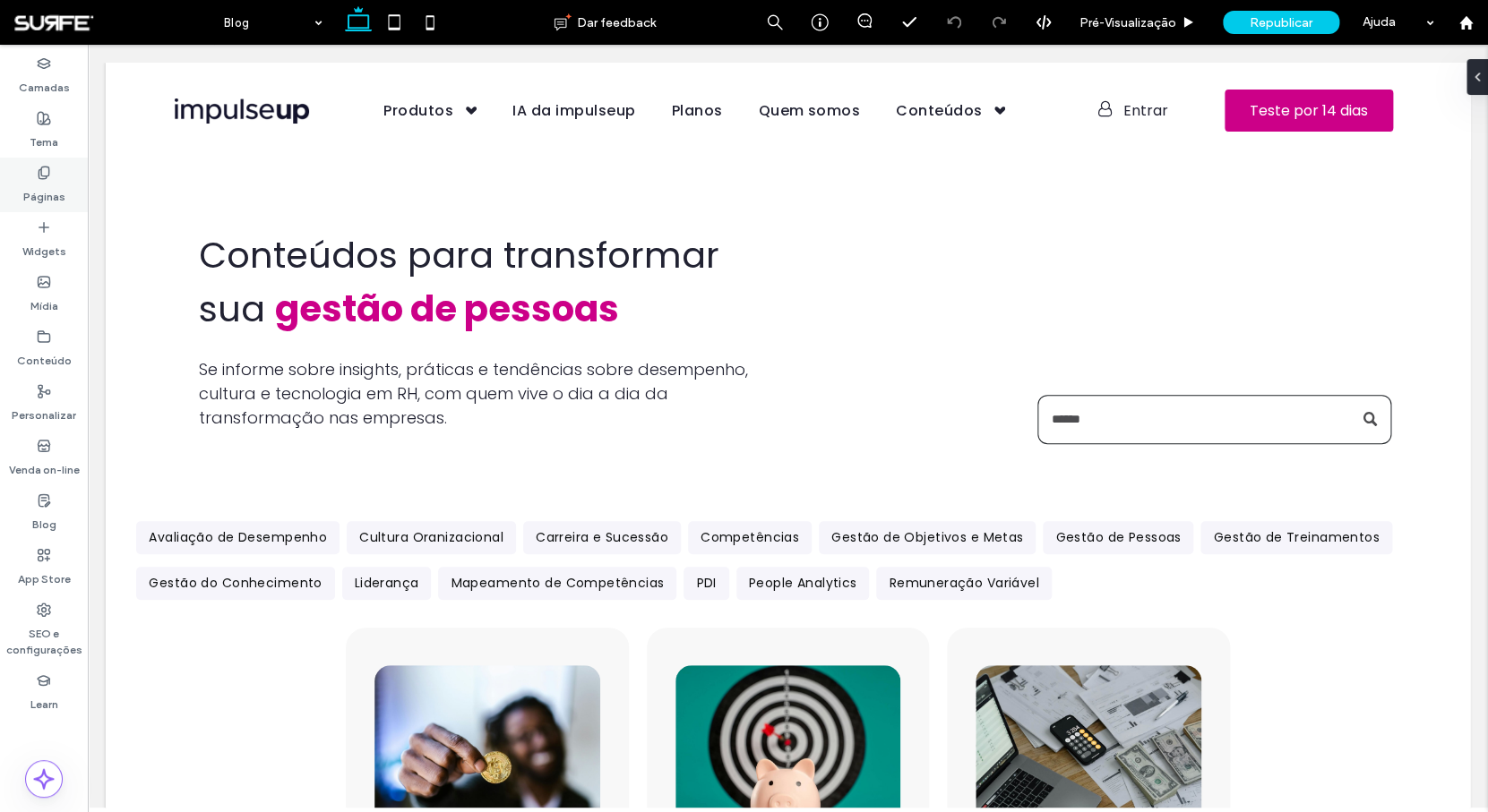
click at [37, 191] on label "Páginas" at bounding box center [44, 192] width 42 height 25
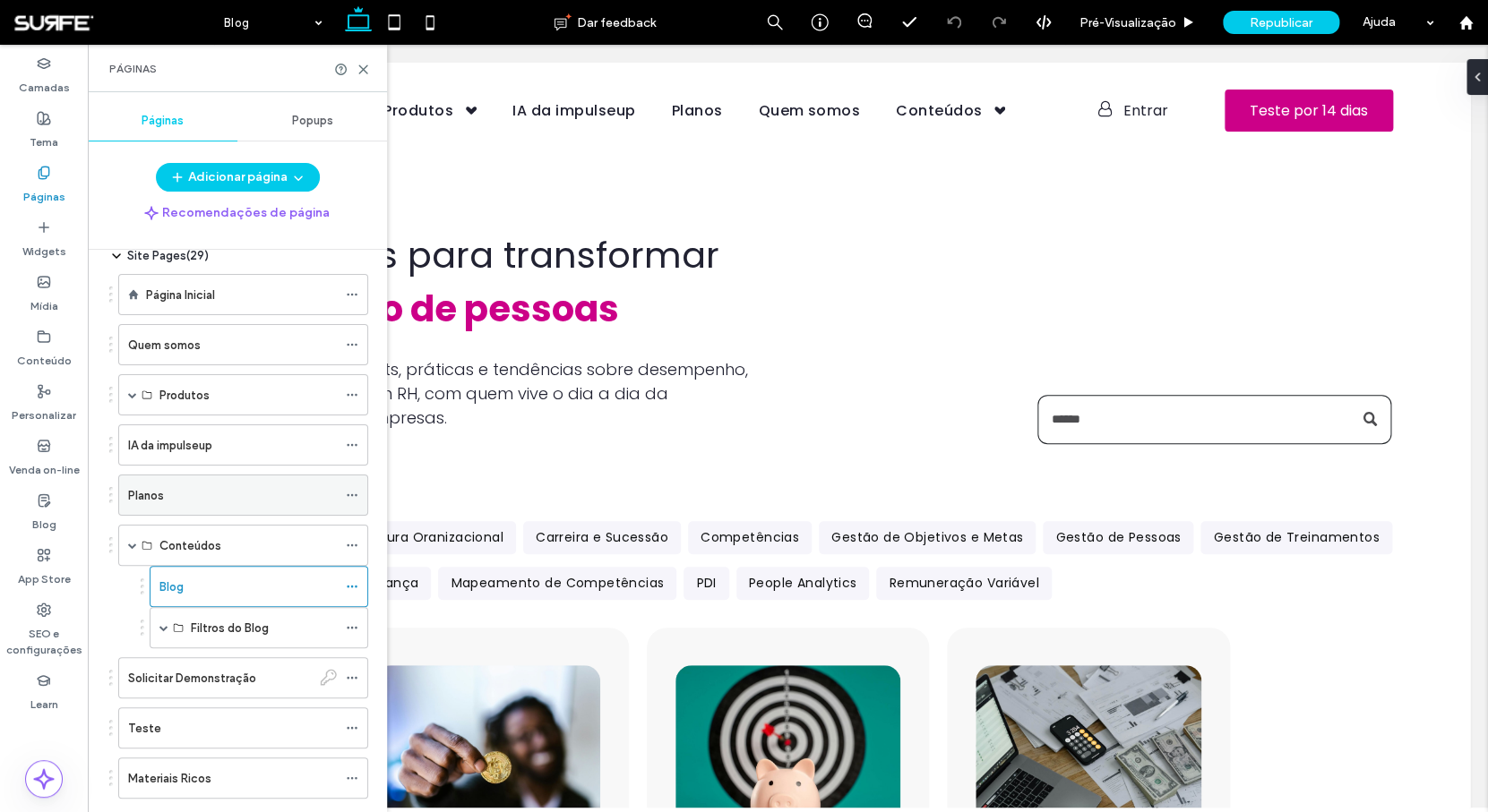
scroll to position [104, 0]
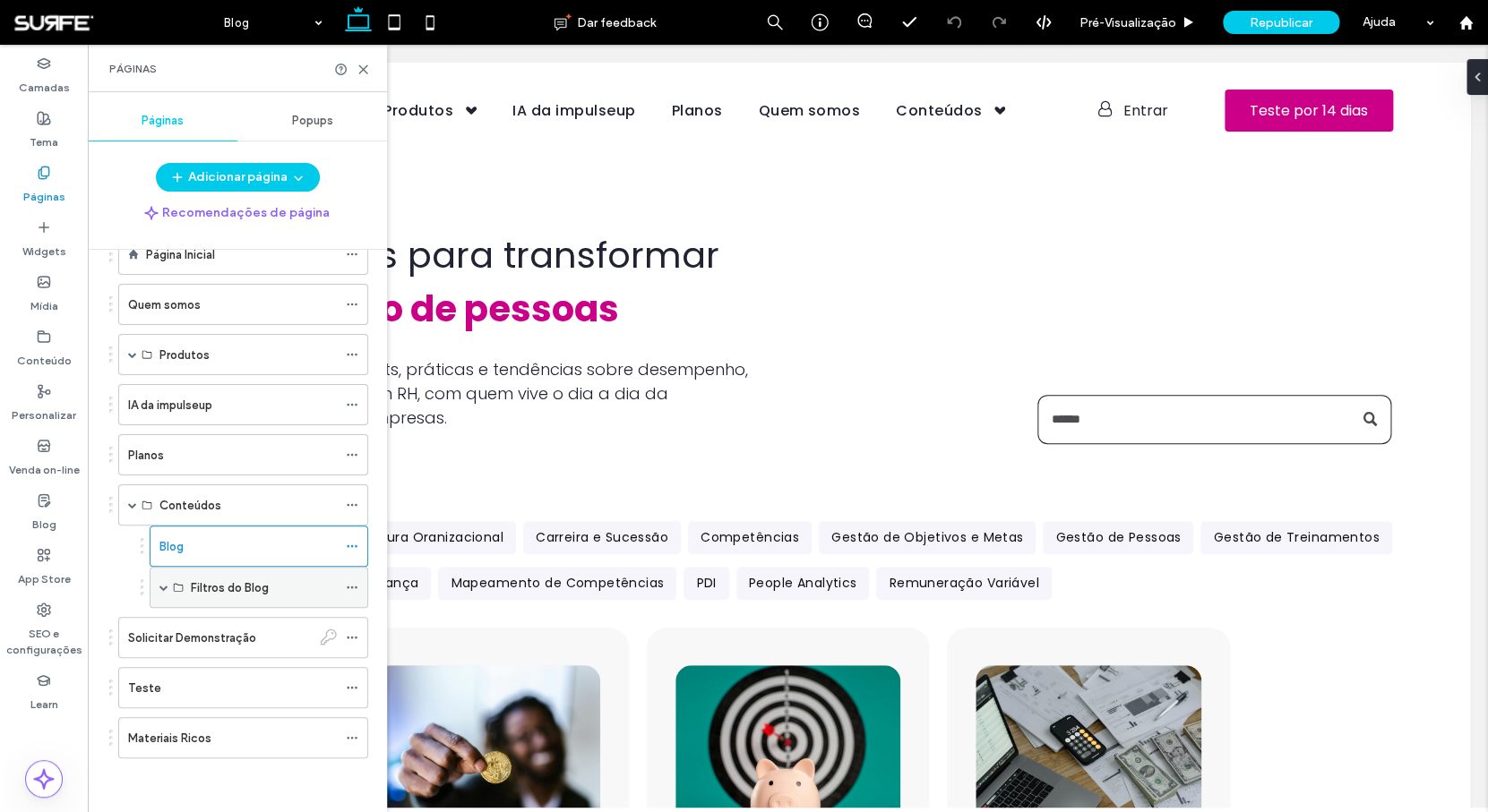
click at [161, 583] on span at bounding box center [163, 586] width 9 height 9
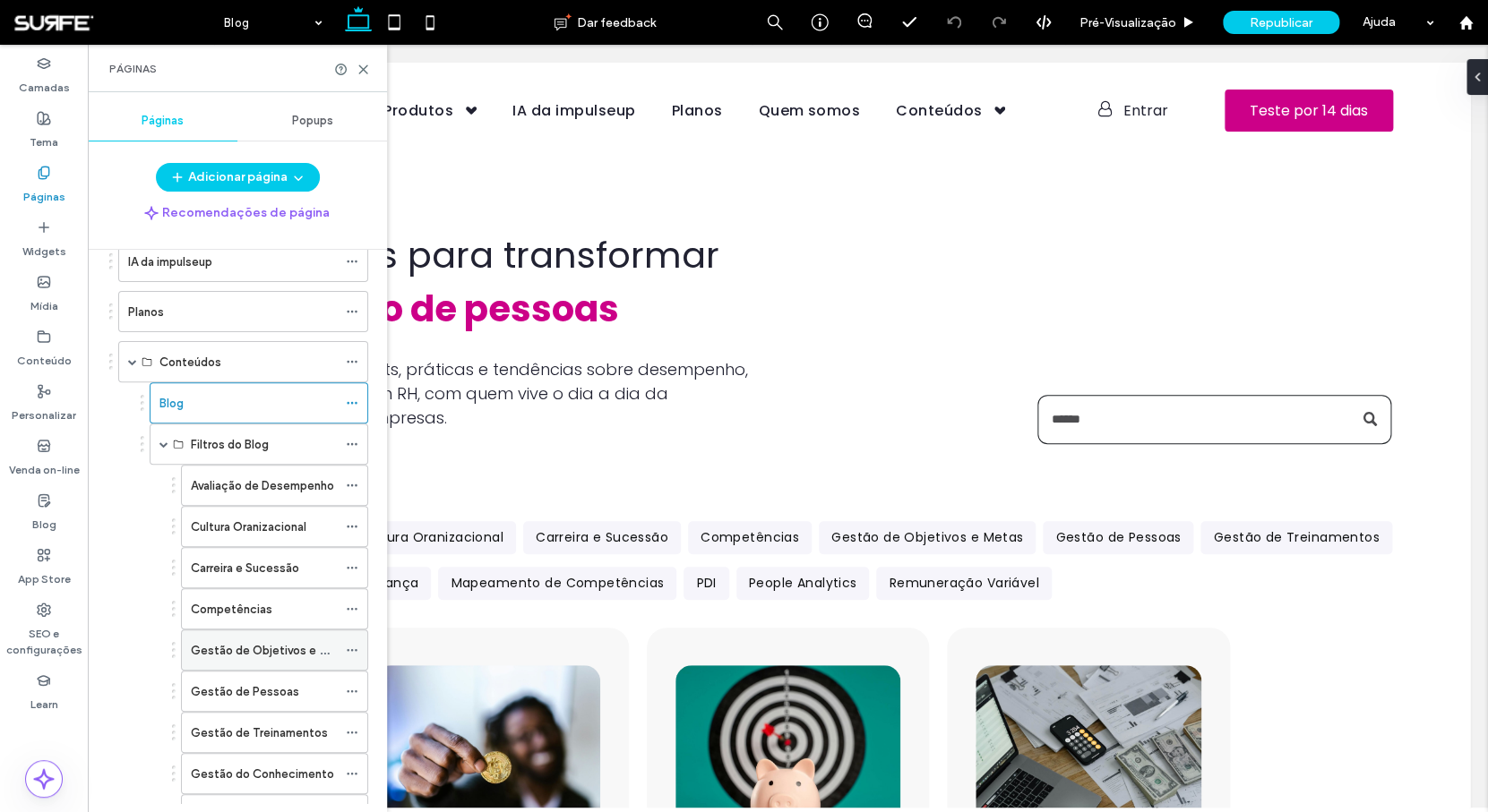
scroll to position [230, 0]
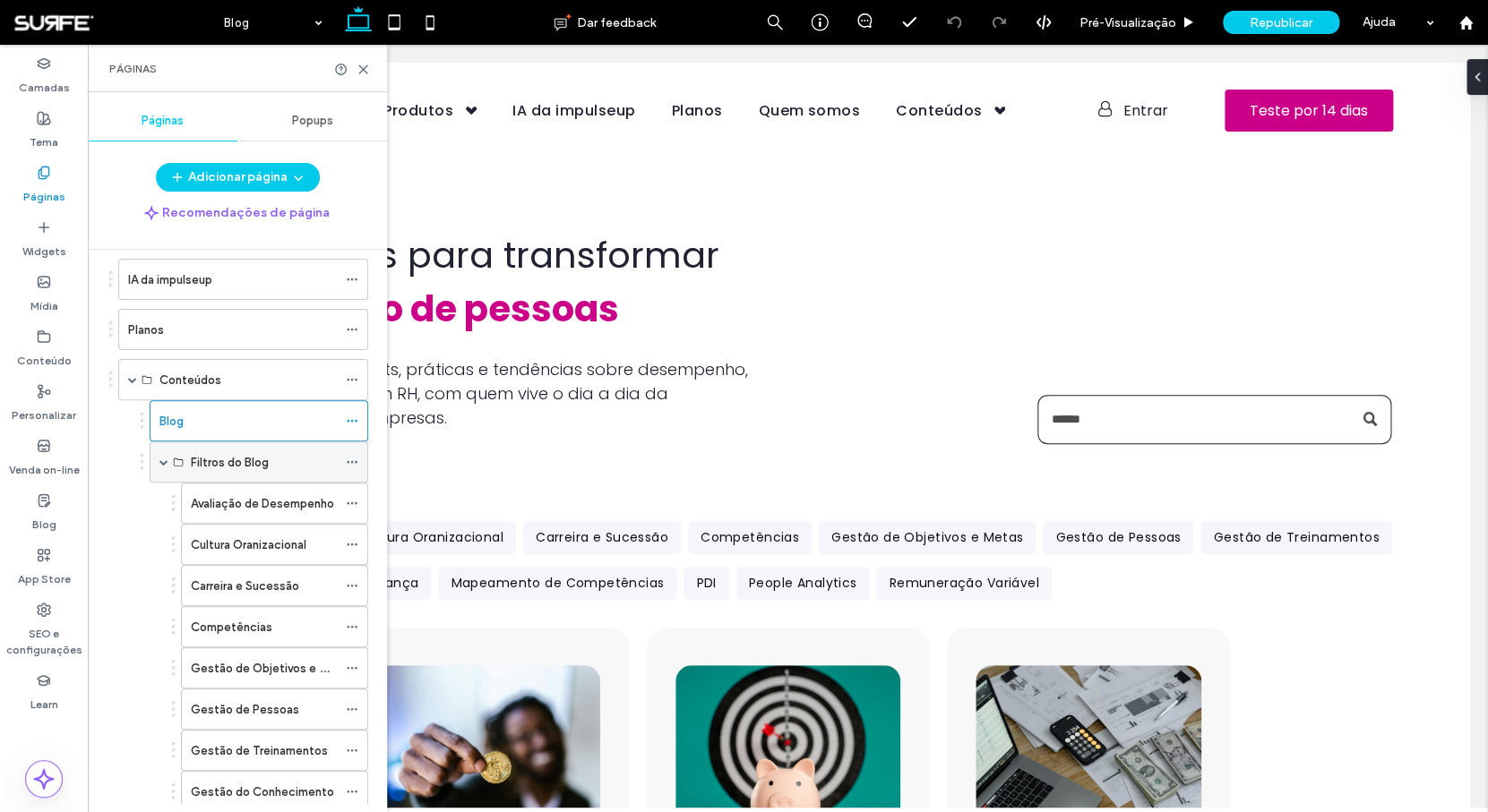
click at [165, 462] on span at bounding box center [163, 461] width 9 height 9
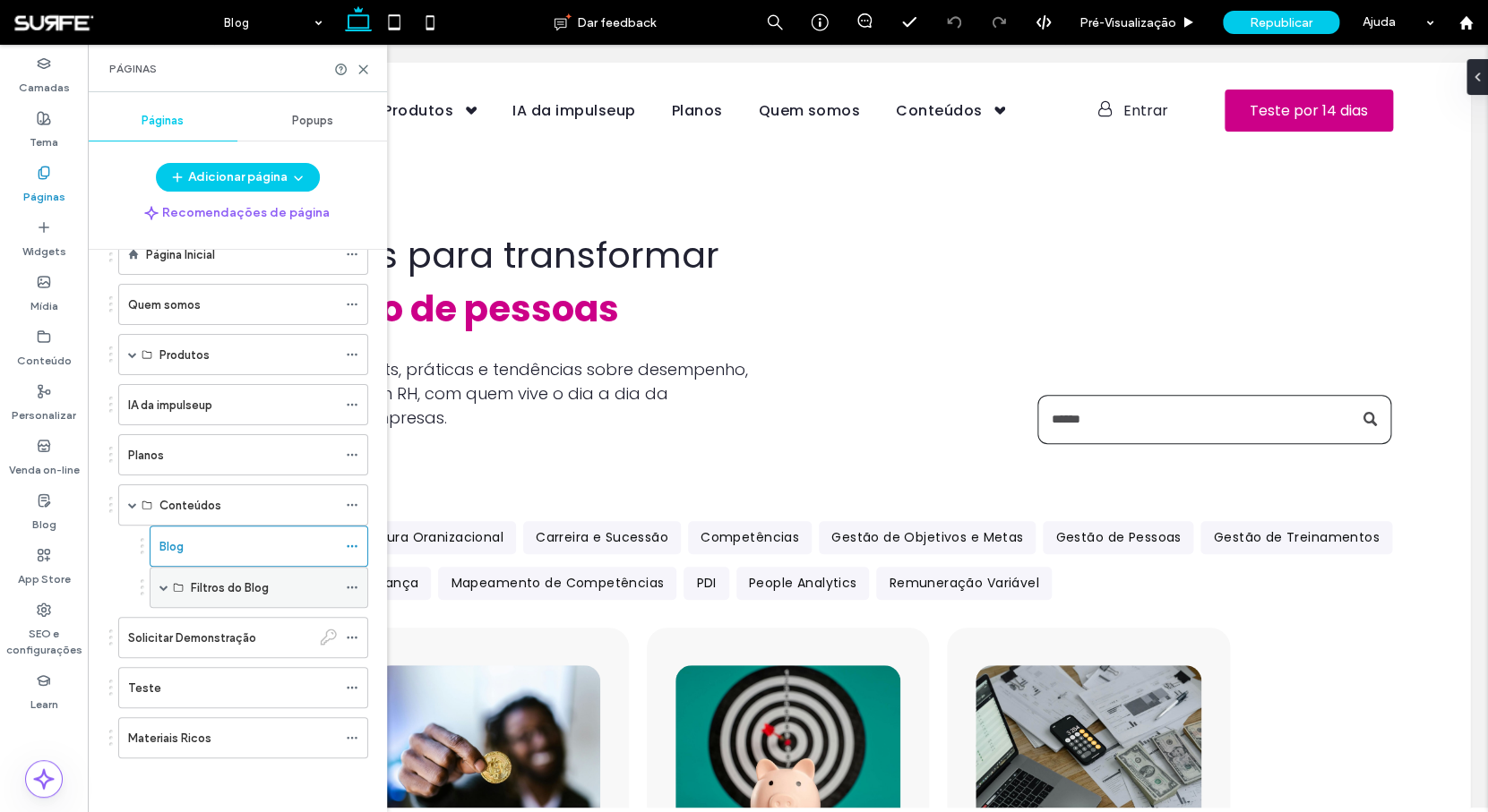
scroll to position [104, 0]
click at [365, 72] on icon at bounding box center [364, 69] width 14 height 14
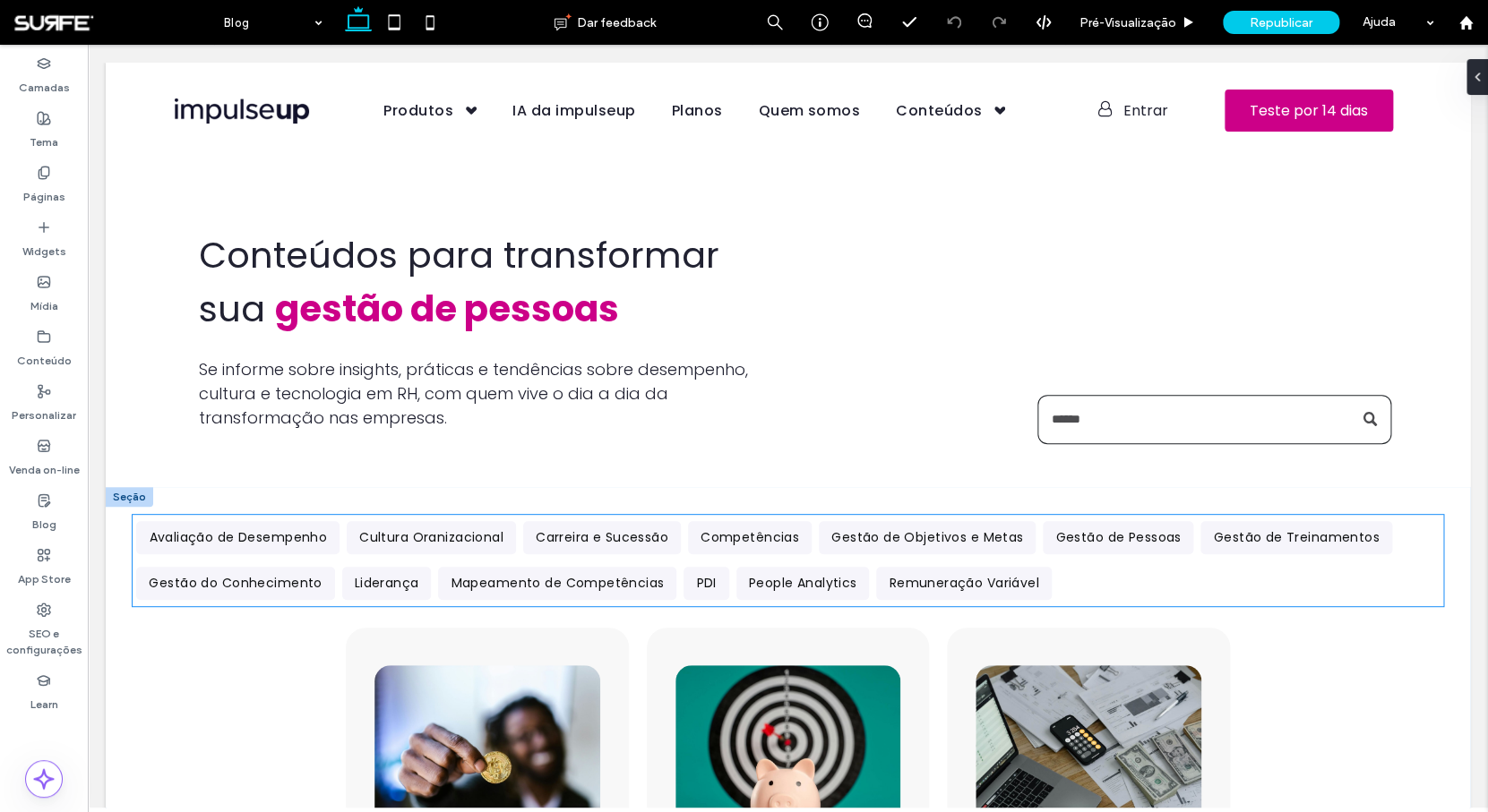
click at [338, 560] on li "Avaliação de Desempenho" at bounding box center [238, 537] width 210 height 46
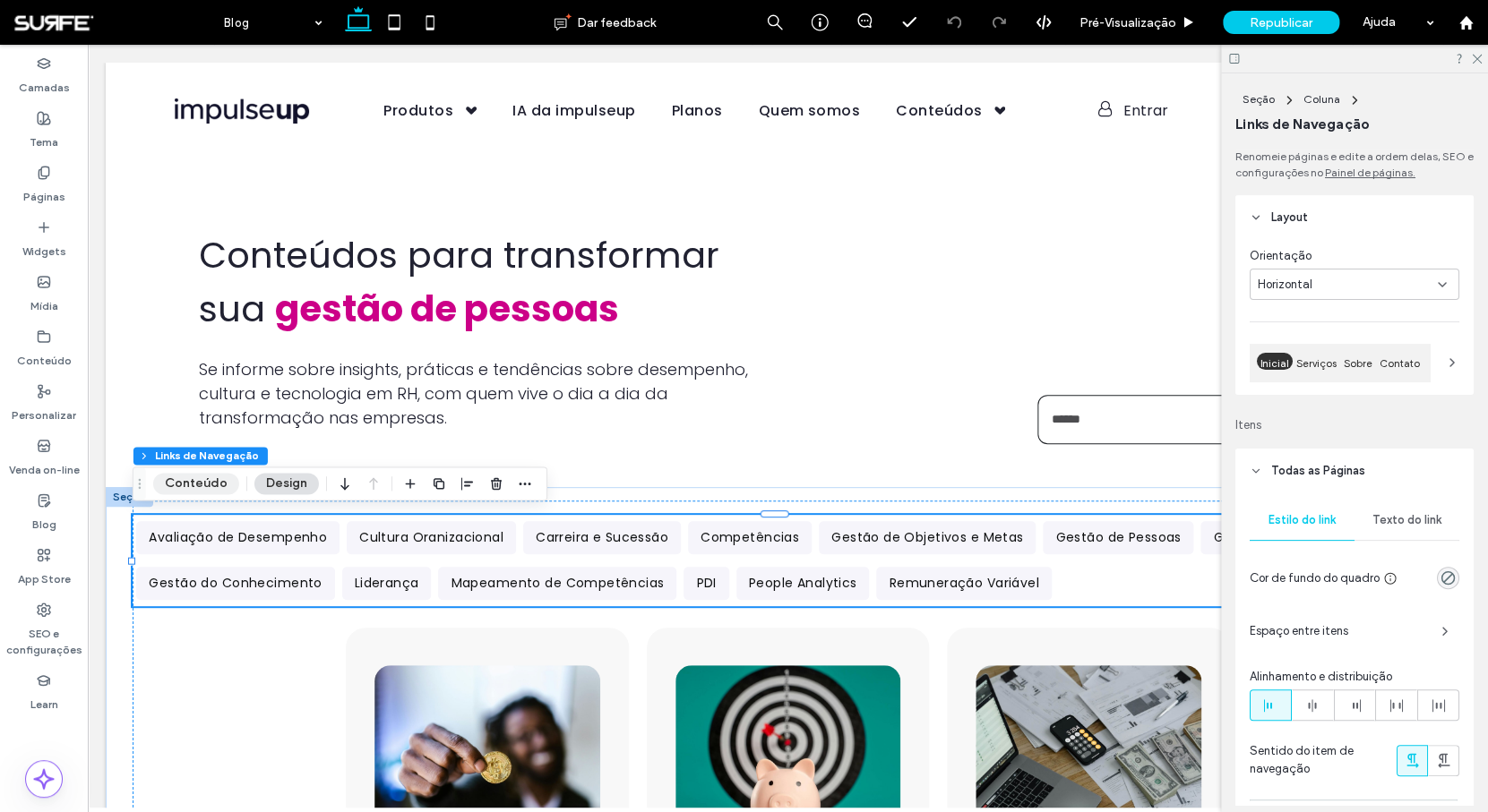
click at [206, 491] on button "Conteúdo" at bounding box center [197, 484] width 86 height 21
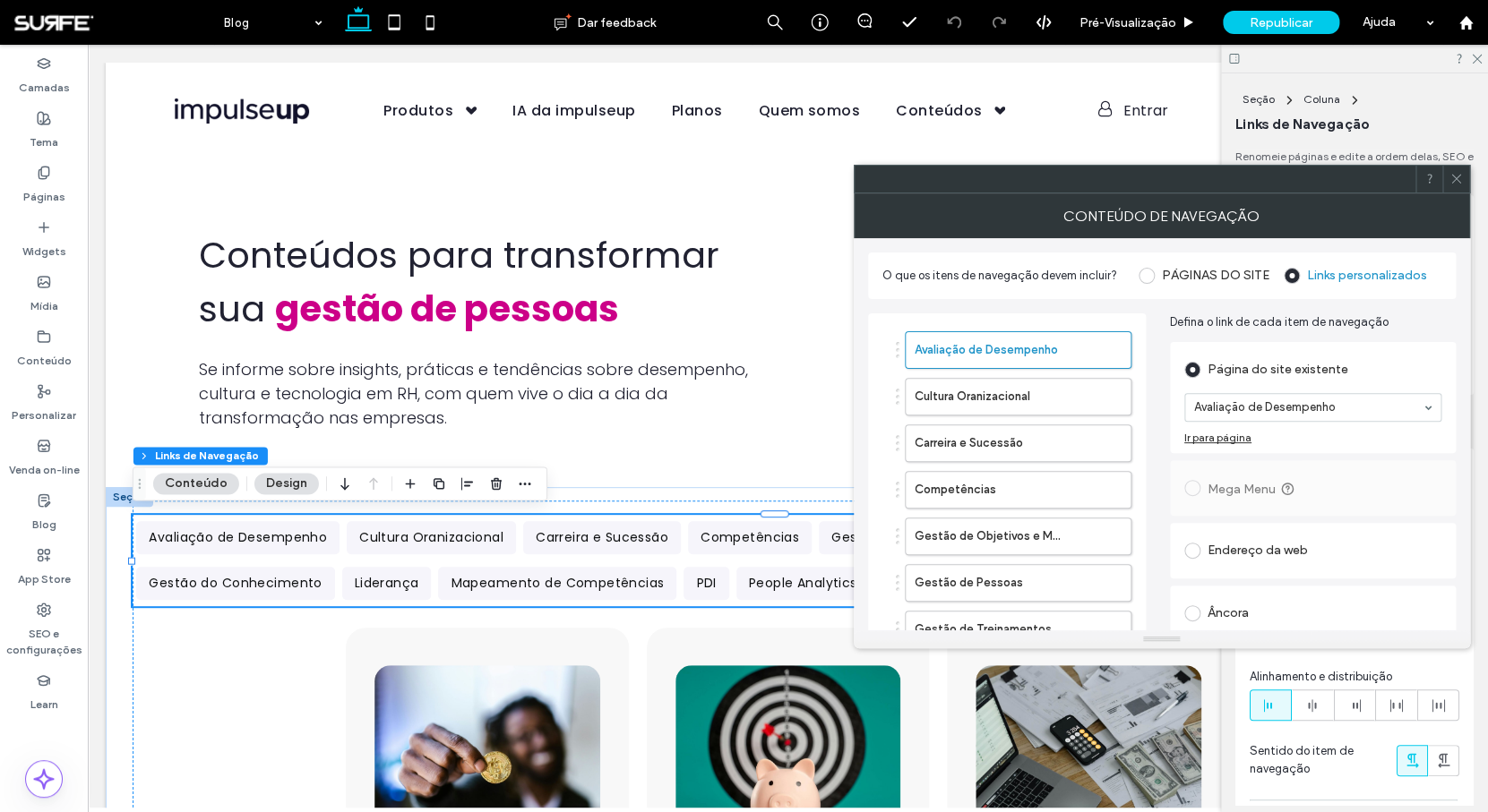
scroll to position [400, 0]
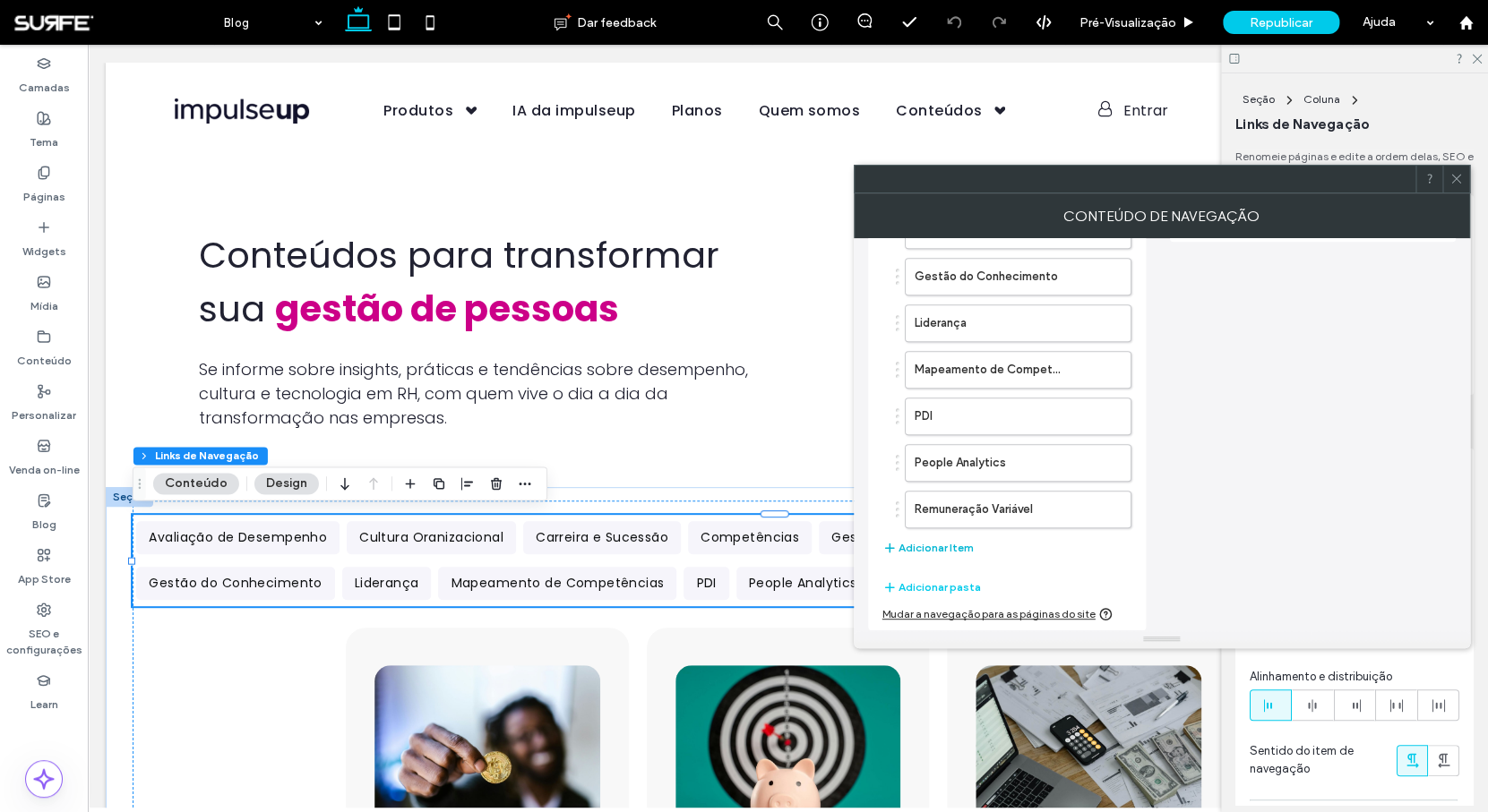
click at [951, 548] on button "Adicionar Item" at bounding box center [927, 548] width 91 height 21
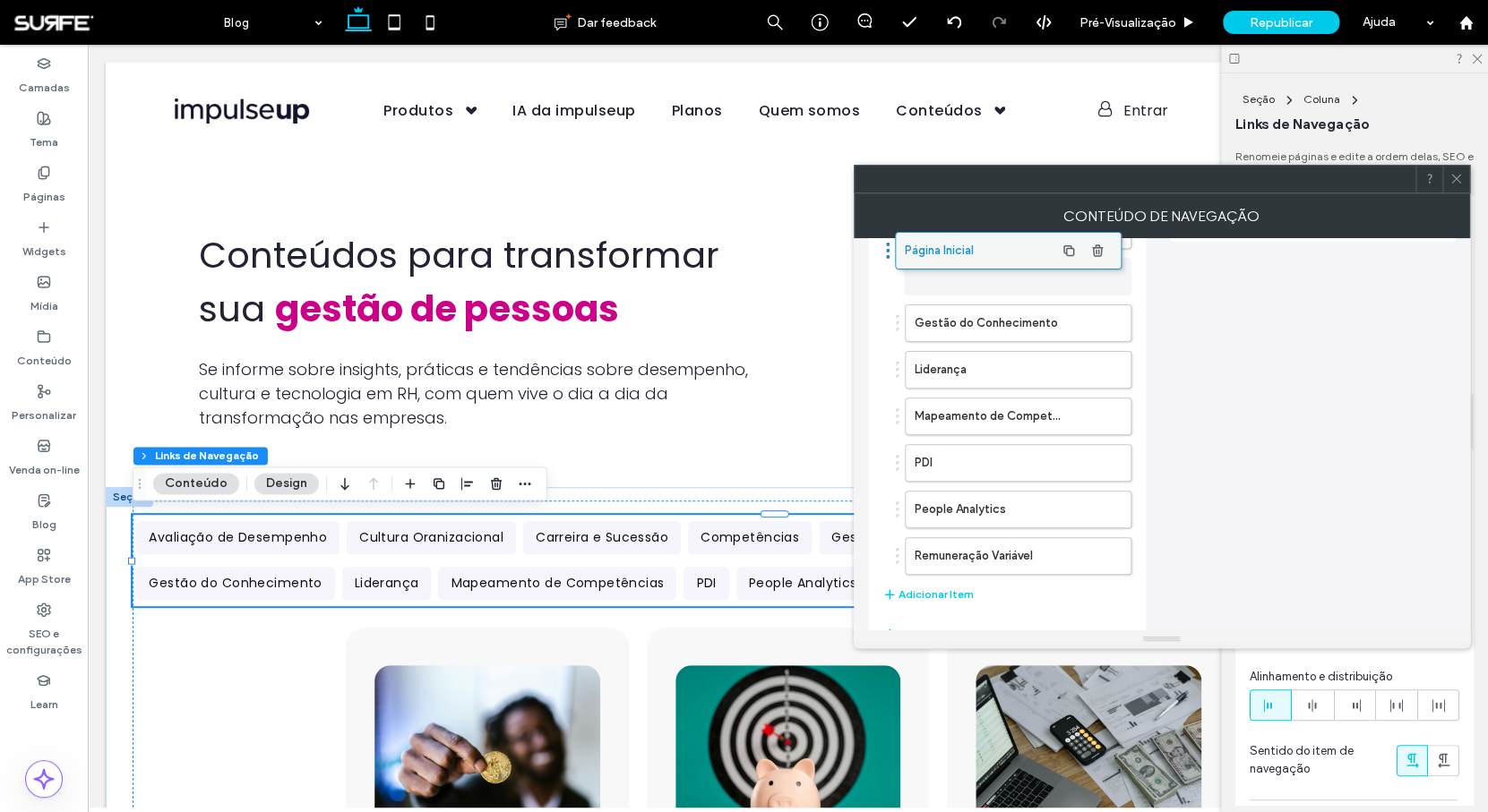
drag, startPoint x: 980, startPoint y: 553, endPoint x: 970, endPoint y: 248, distance: 305.2
click at [970, 248] on body ".wqwq-1{fill:#231f20;} .cls-1q, .cls-2q { fill-rule: evenodd; } .cls-2q { fill:…" at bounding box center [744, 406] width 1488 height 812
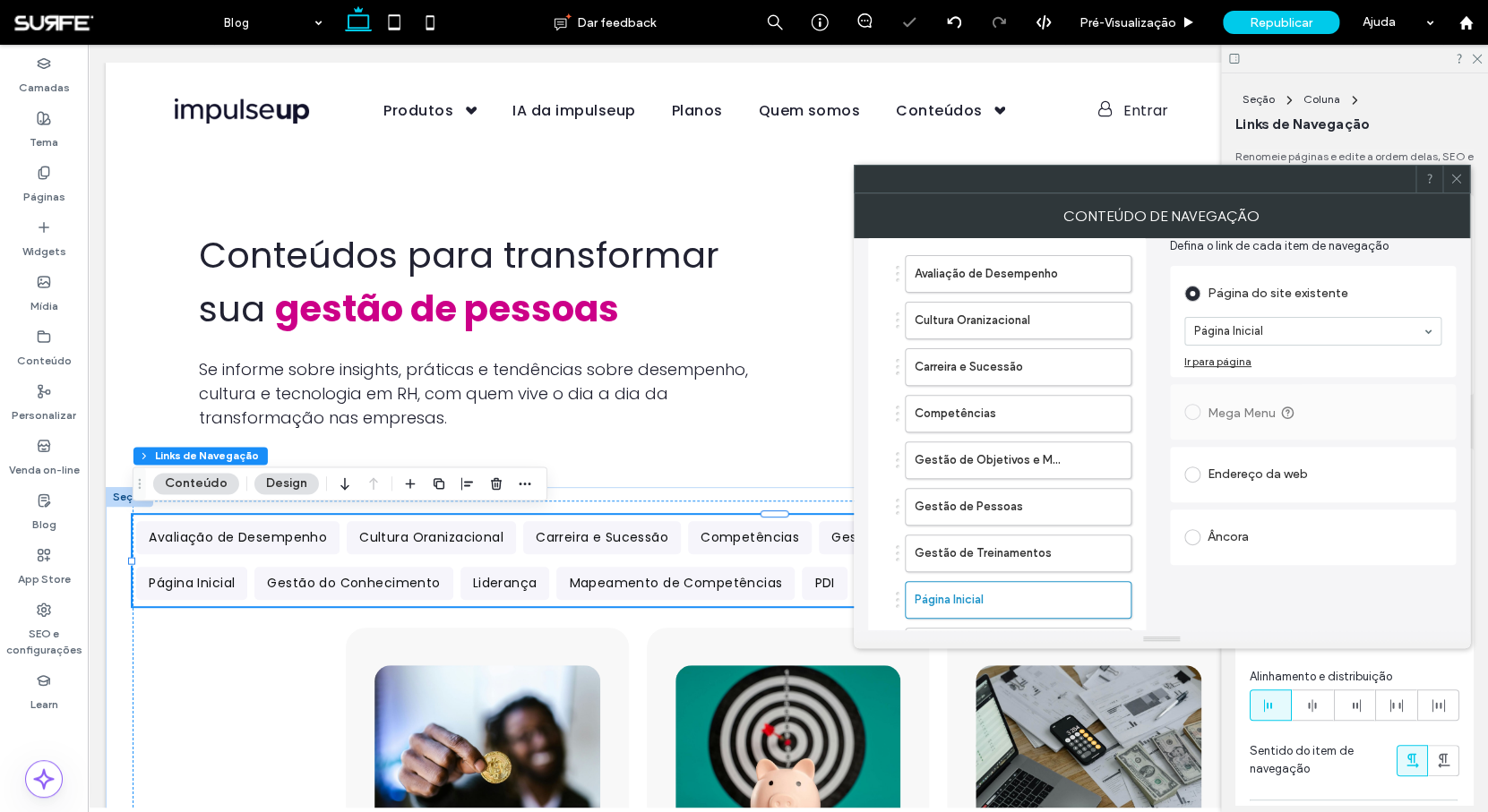
scroll to position [77, 0]
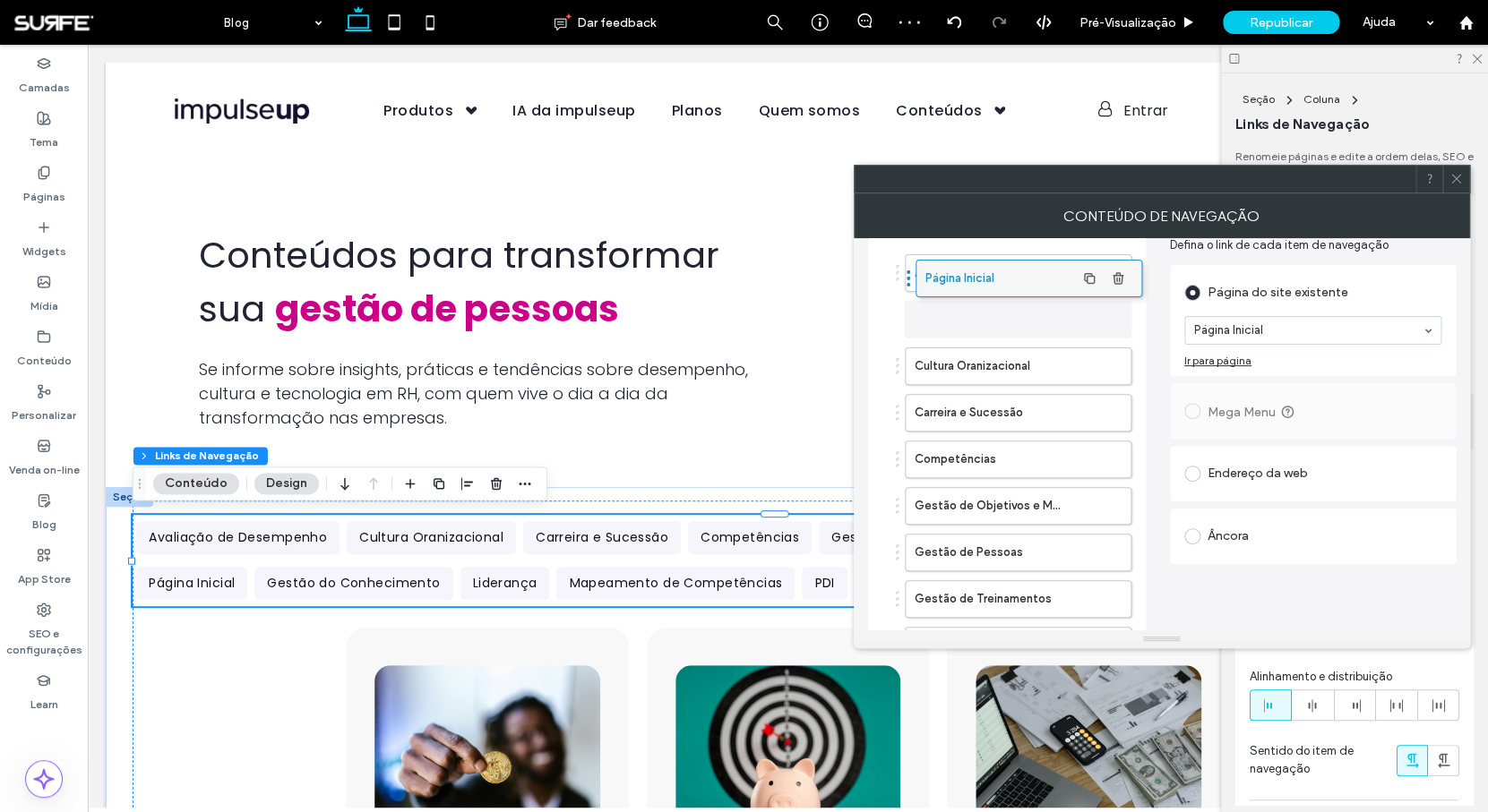
drag, startPoint x: 976, startPoint y: 594, endPoint x: 986, endPoint y: 274, distance: 320.2
click at [986, 274] on body ".wqwq-1{fill:#231f20;} .cls-1q, .cls-2q { fill-rule: evenodd; } .cls-2q { fill:…" at bounding box center [744, 406] width 1488 height 812
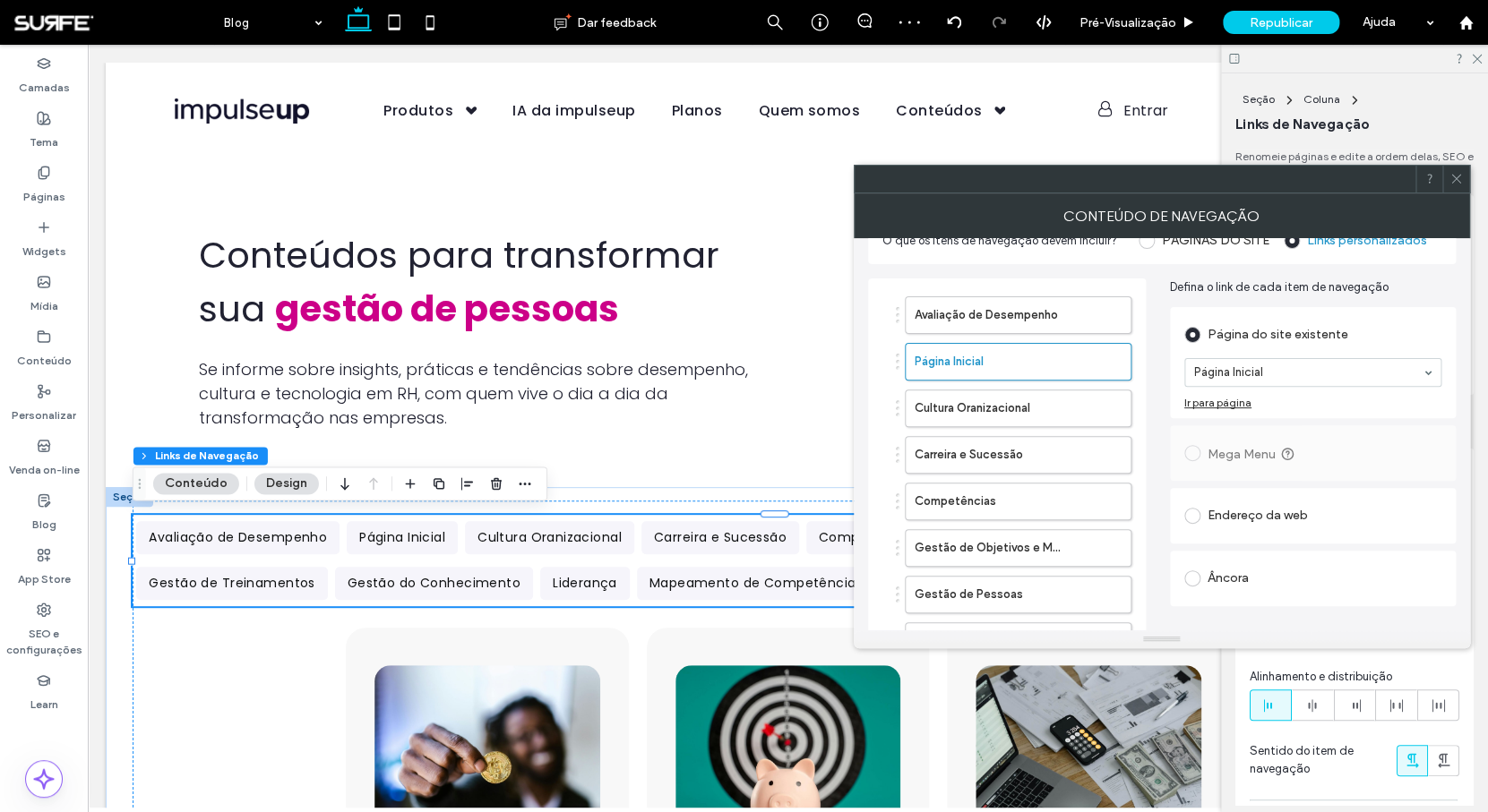
scroll to position [0, 0]
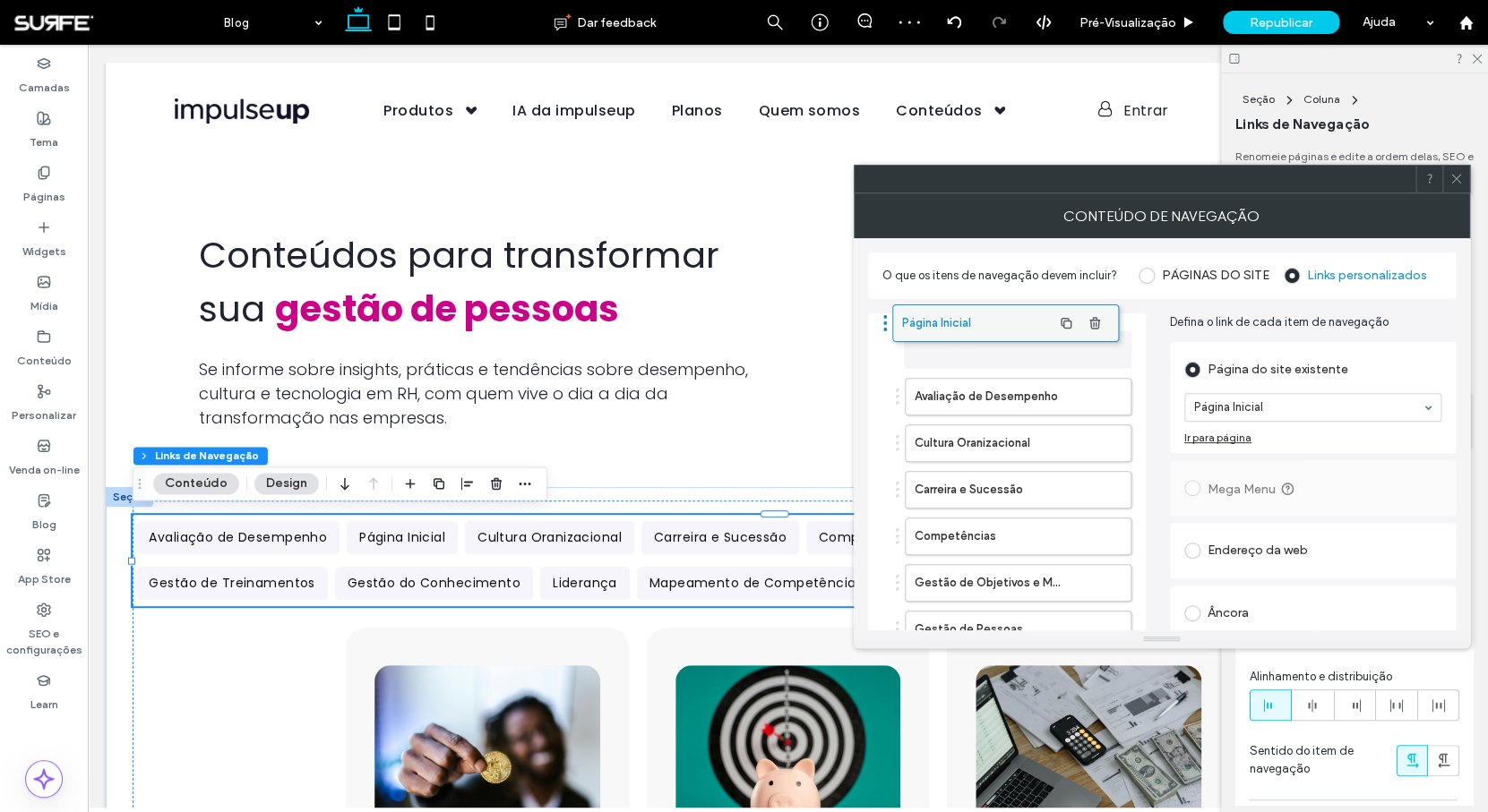
drag, startPoint x: 958, startPoint y: 396, endPoint x: 945, endPoint y: 322, distance: 75.1
click at [945, 322] on body ".wqwq-1{fill:#231f20;} .cls-1q, .cls-2q { fill-rule: evenodd; } .cls-2q { fill:…" at bounding box center [744, 406] width 1488 height 812
click at [1019, 347] on label "Página Inicial" at bounding box center [988, 350] width 150 height 36
click at [1230, 551] on div "Endereço da web" at bounding box center [1312, 550] width 257 height 28
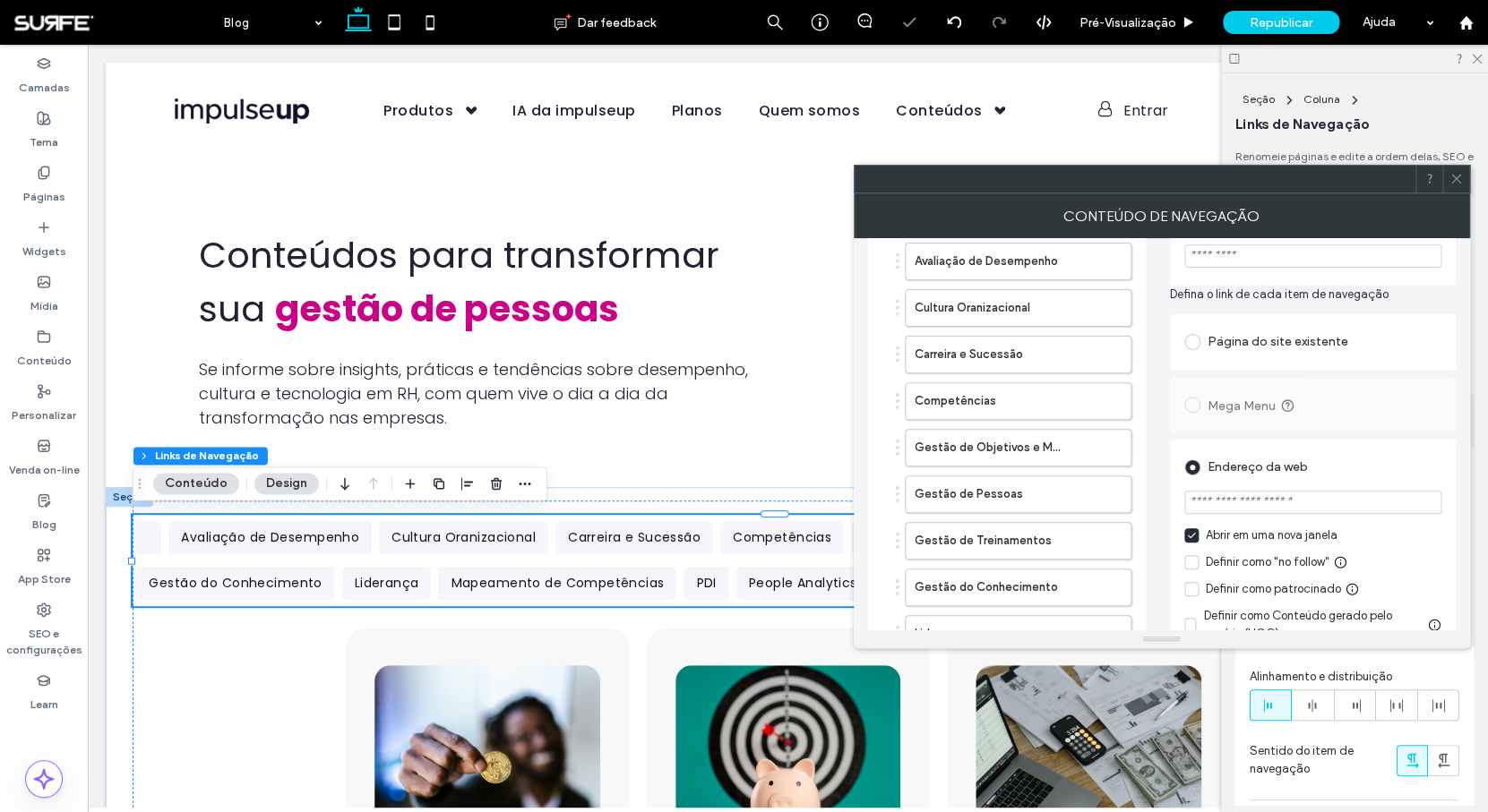
scroll to position [161, 0]
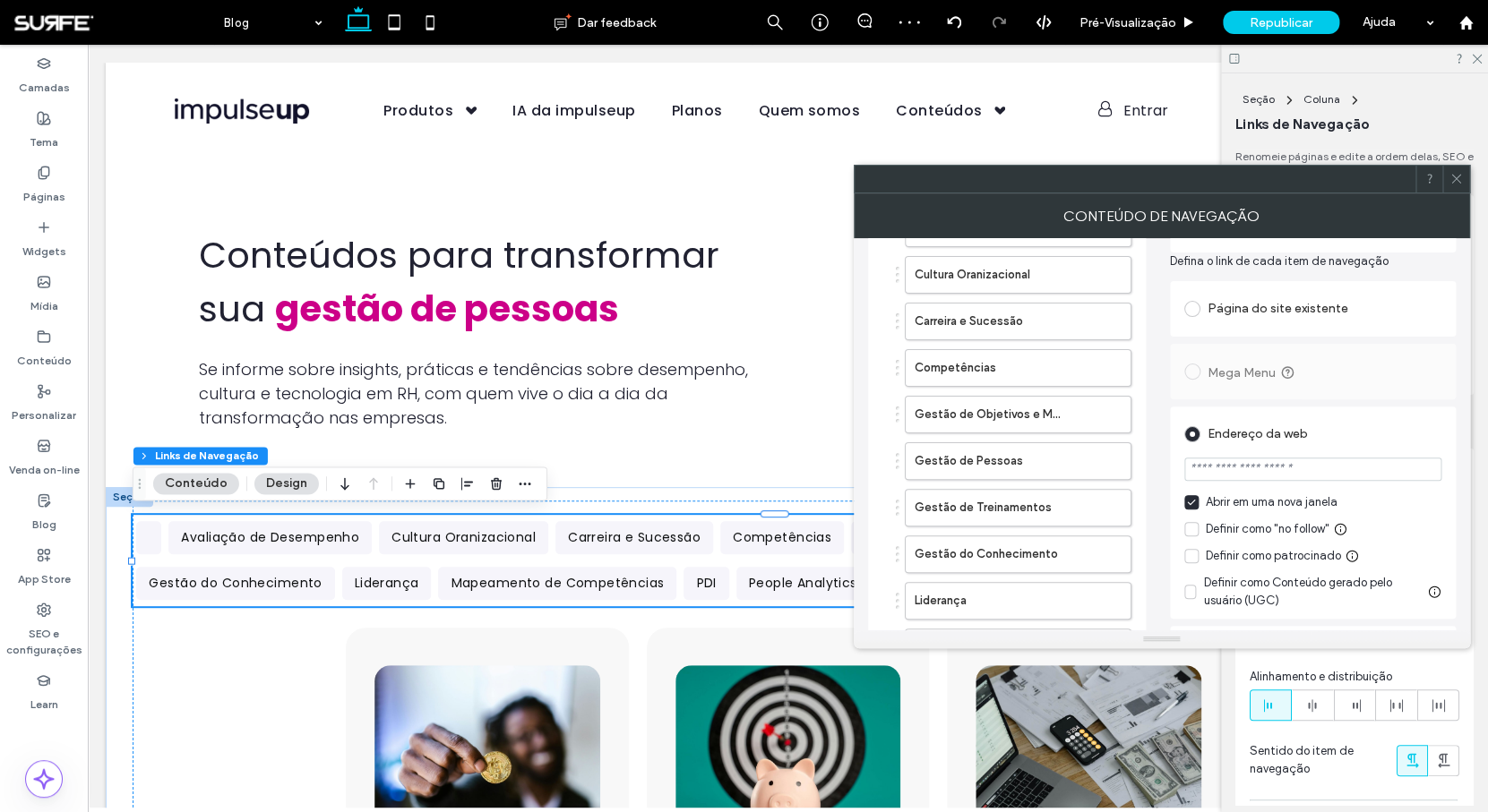
click at [1193, 506] on icon at bounding box center [1191, 501] width 9 height 7
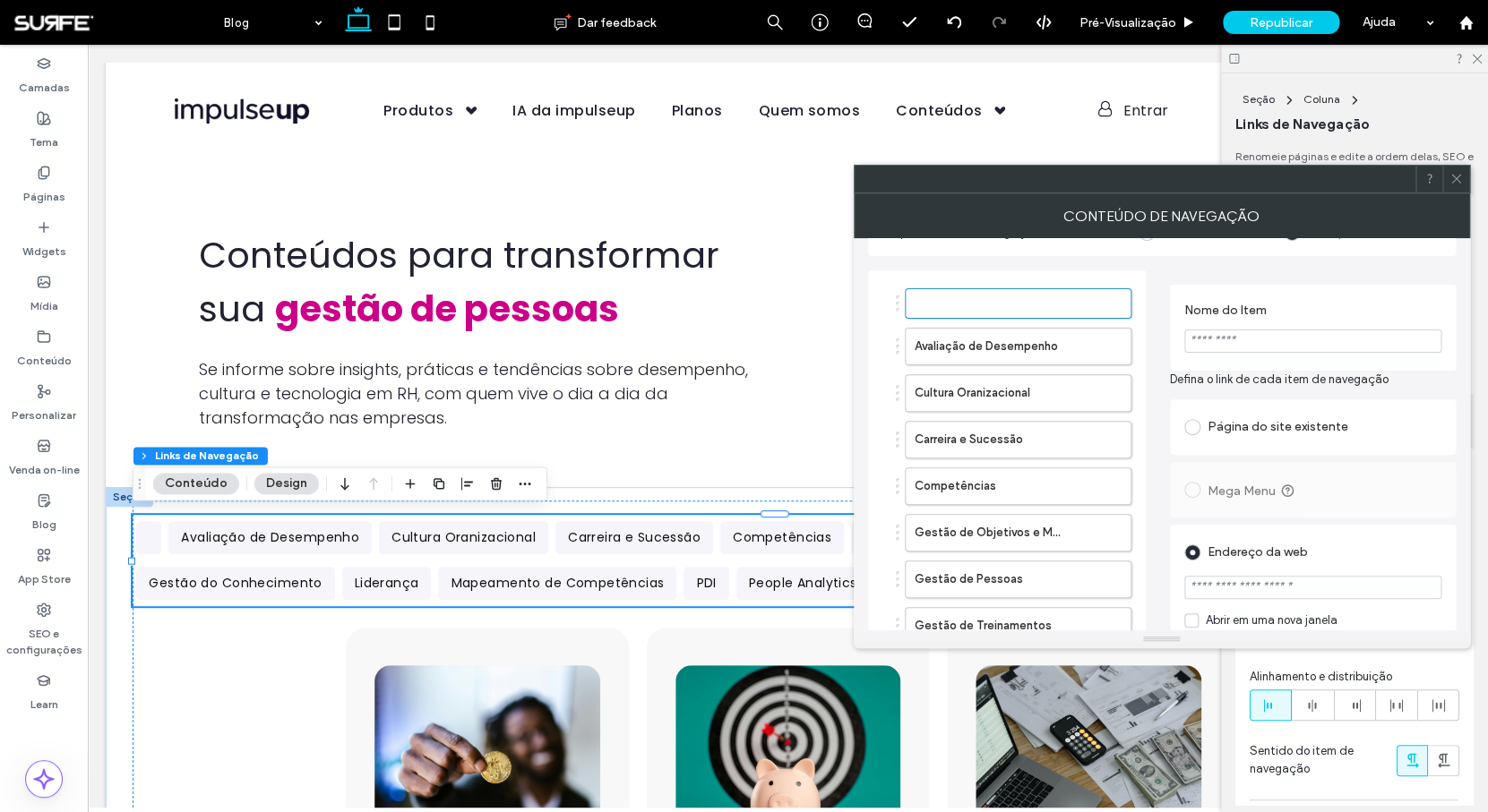
scroll to position [0, 0]
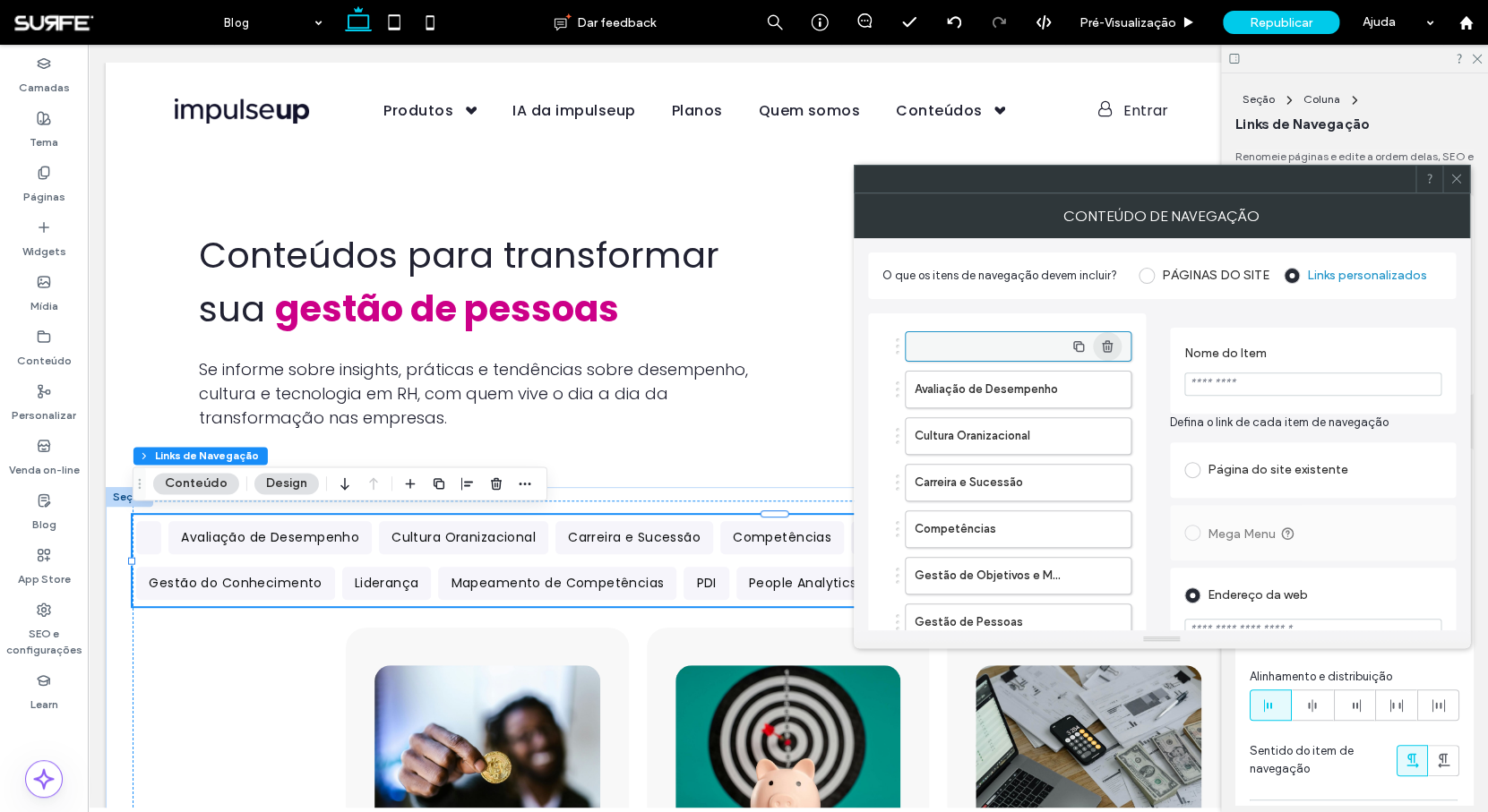
click at [1110, 347] on icon "button" at bounding box center [1107, 346] width 15 height 15
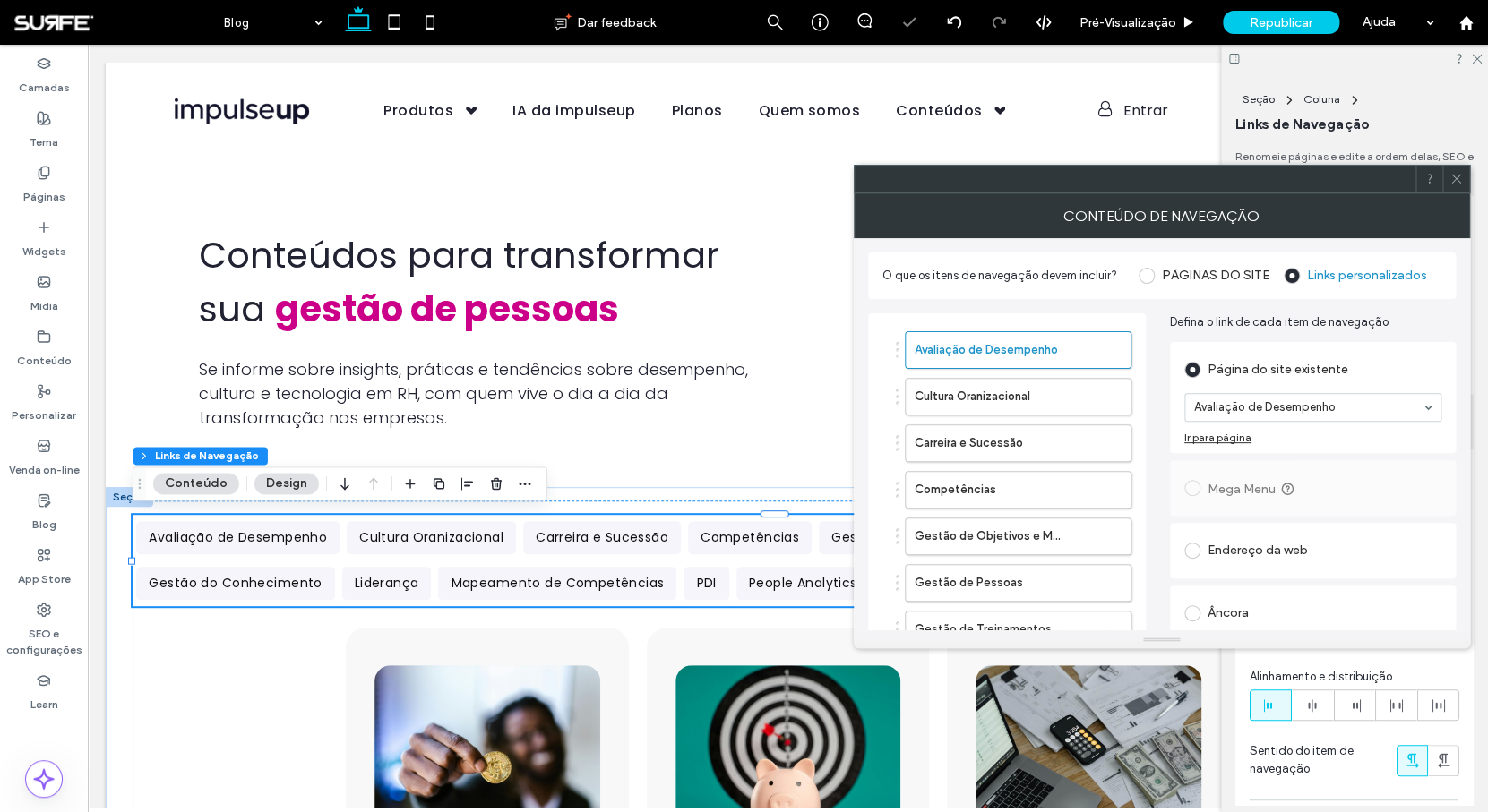
click at [1461, 176] on icon at bounding box center [1456, 179] width 14 height 14
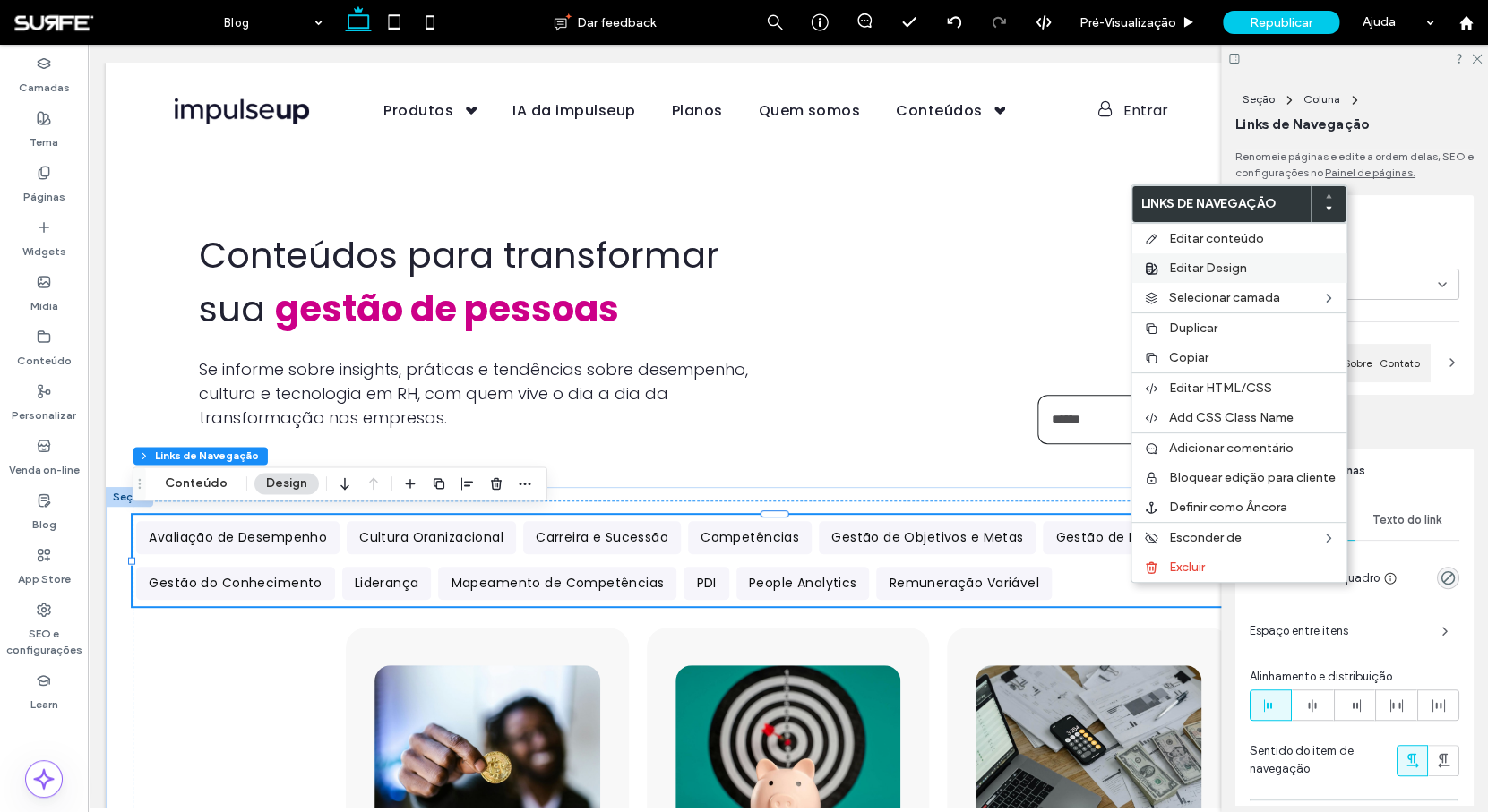
click at [1177, 269] on span "Editar Design" at bounding box center [1207, 269] width 78 height 16
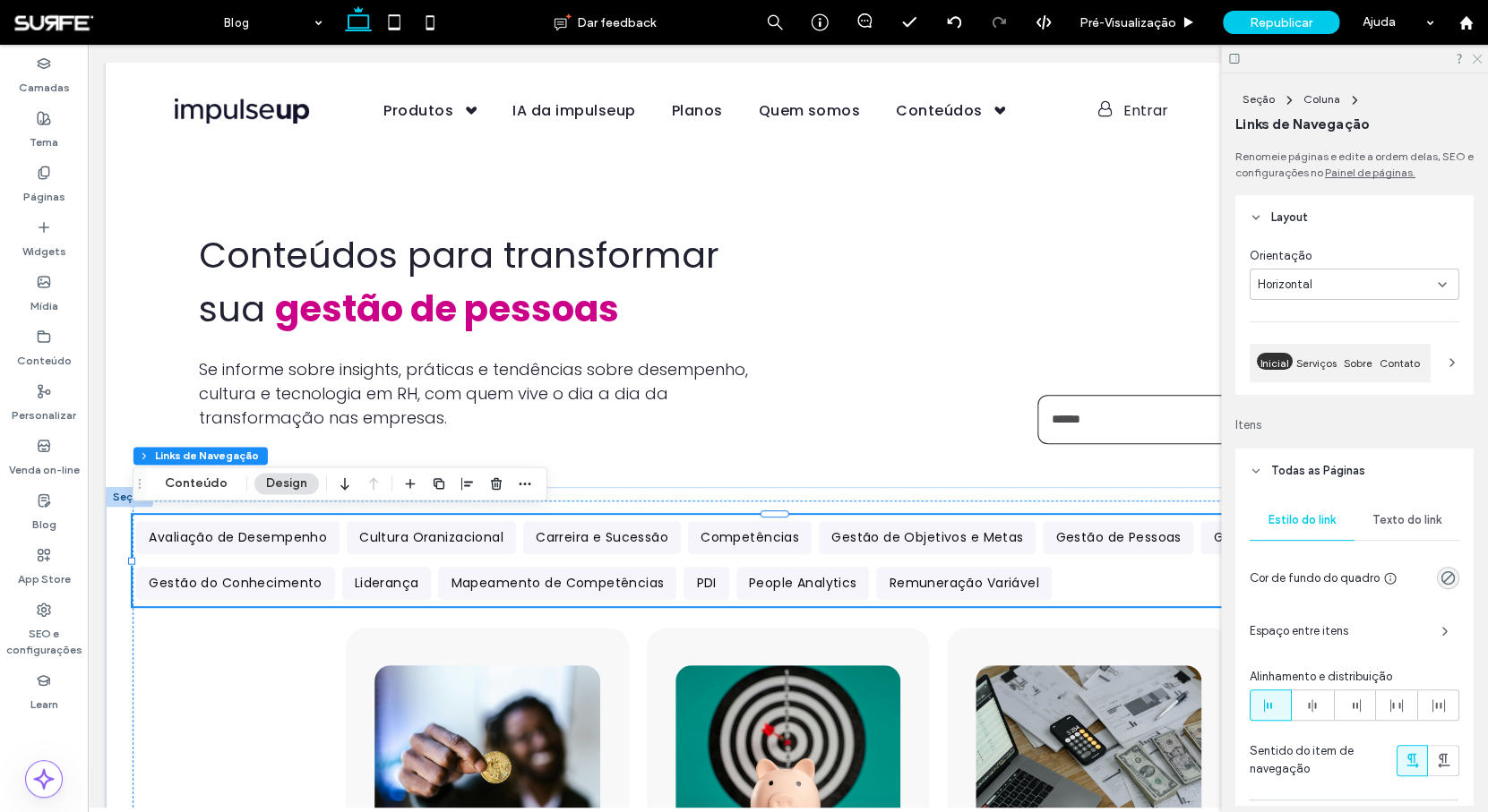
click at [1477, 58] on icon at bounding box center [1475, 58] width 12 height 12
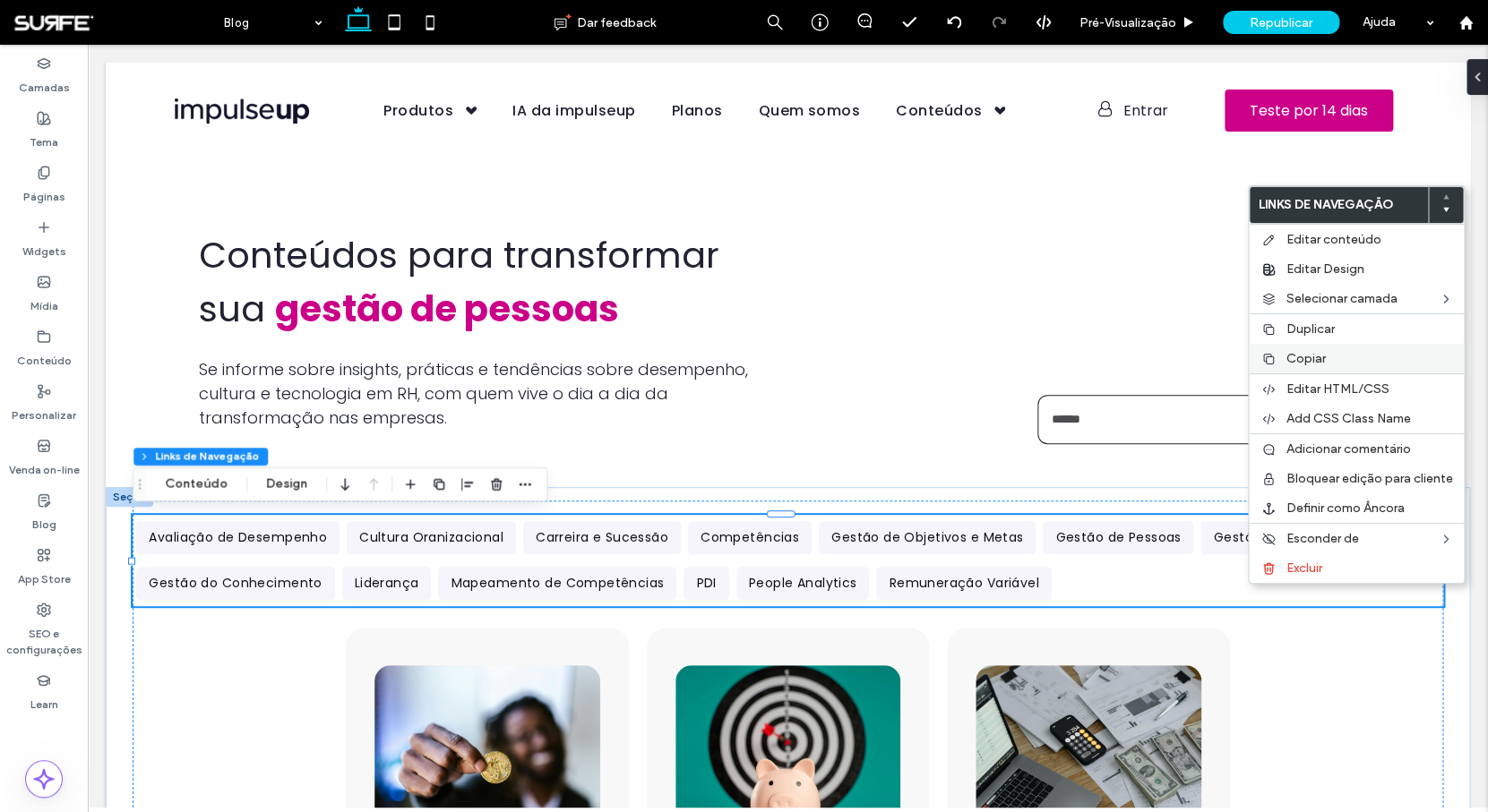
click at [1332, 361] on label "Copiar" at bounding box center [1369, 359] width 166 height 16
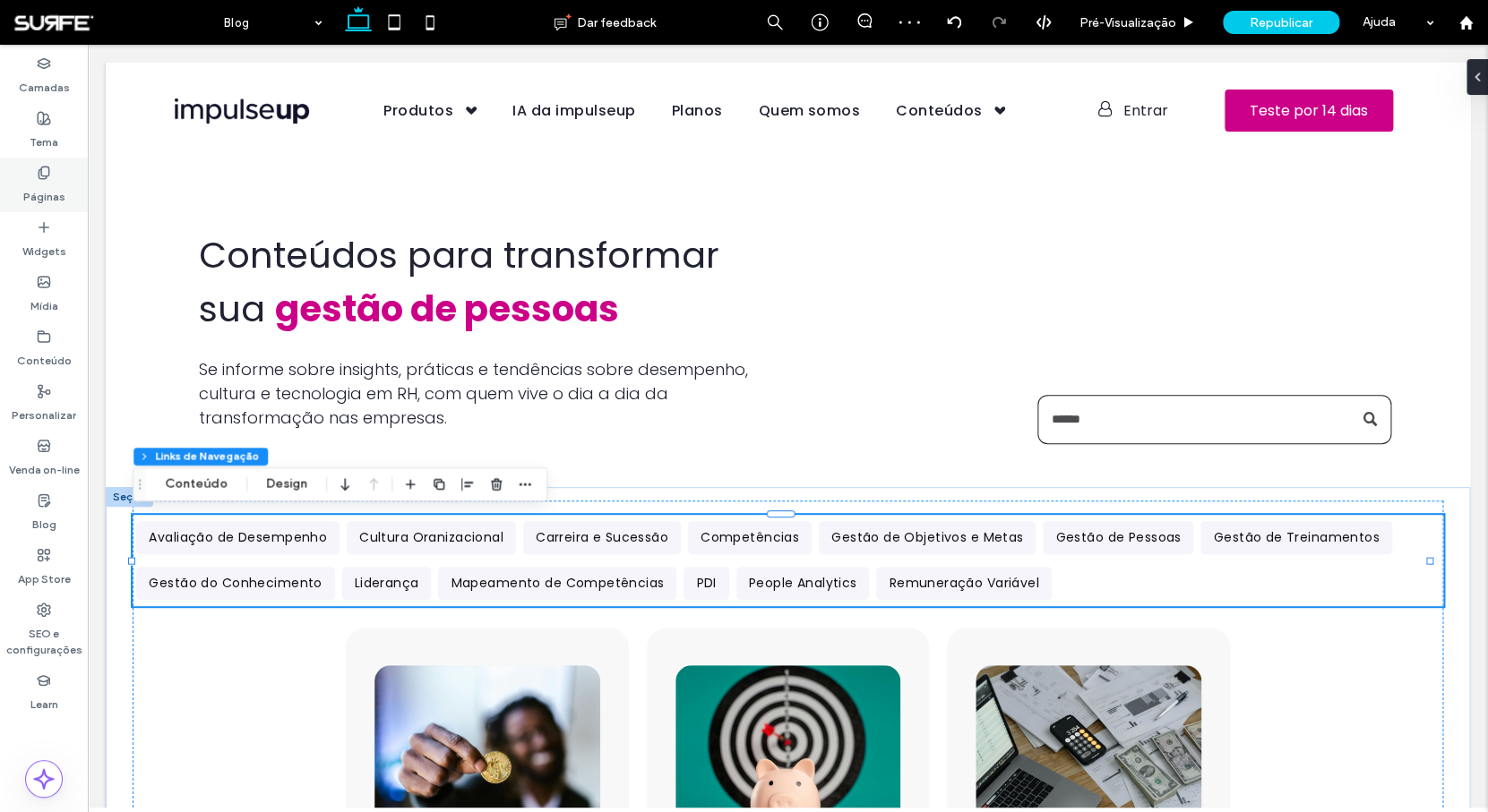
click at [45, 181] on label "Páginas" at bounding box center [44, 192] width 42 height 25
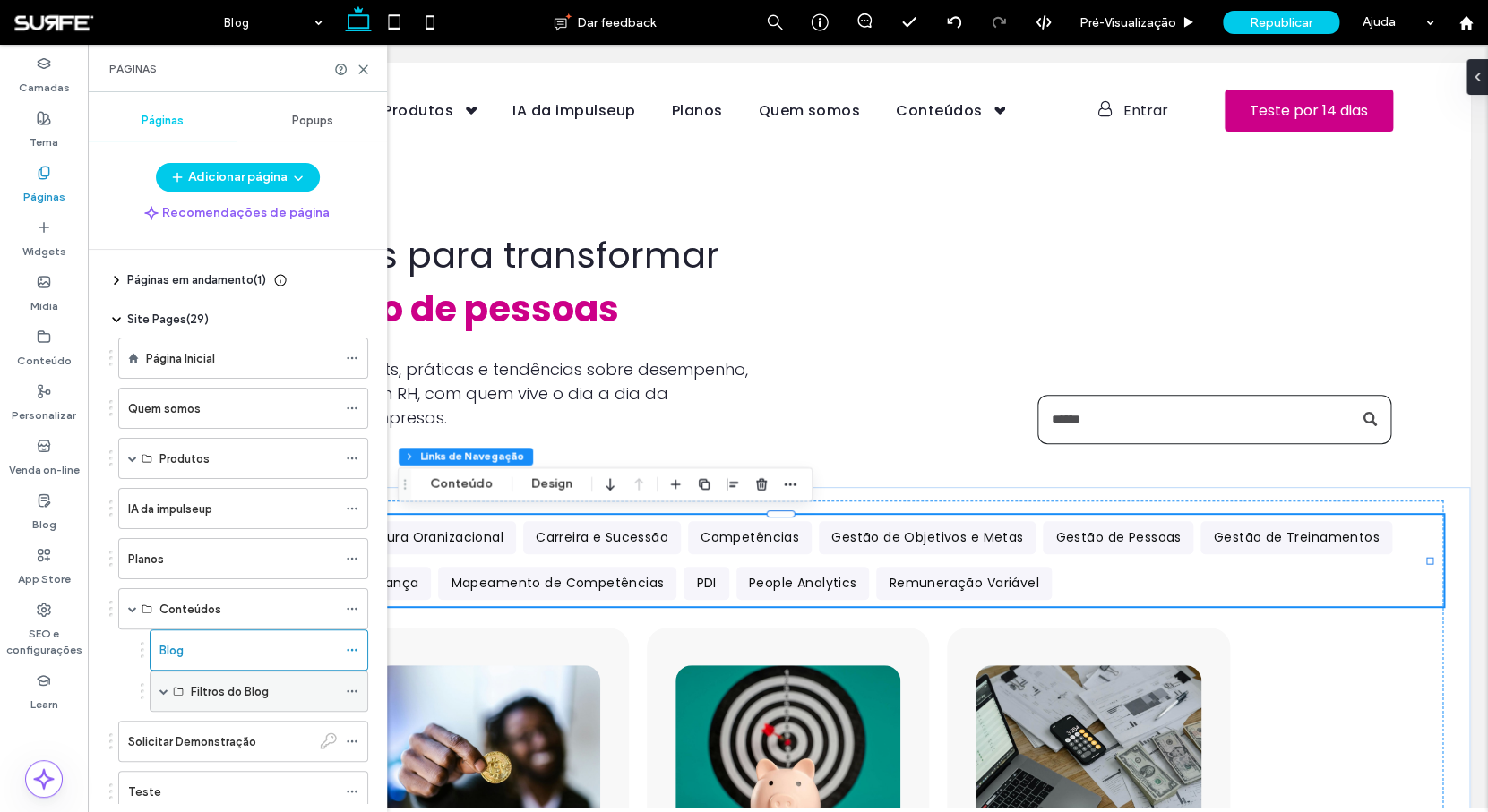
click at [165, 688] on span at bounding box center [163, 691] width 9 height 9
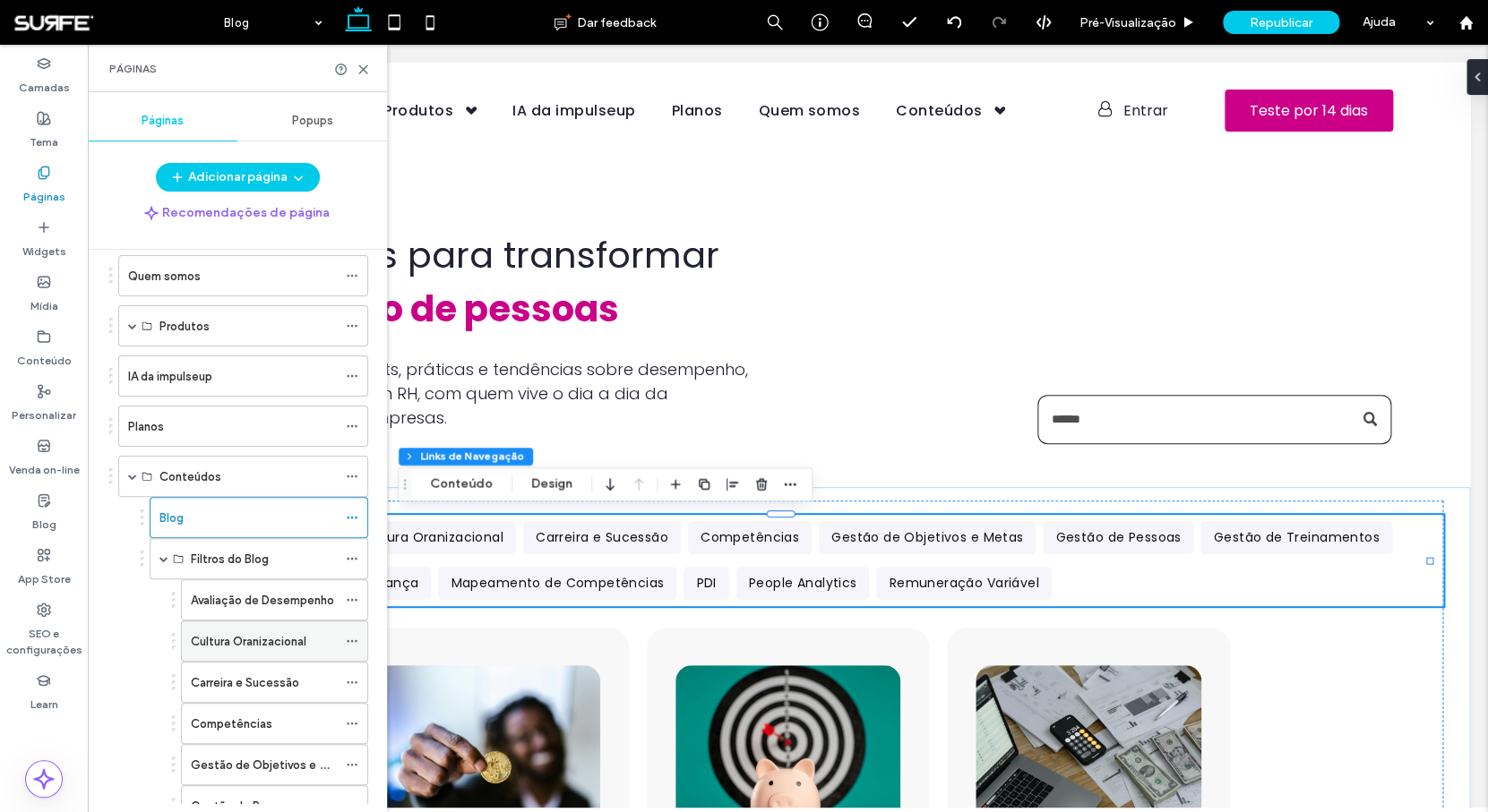
scroll to position [197, 0]
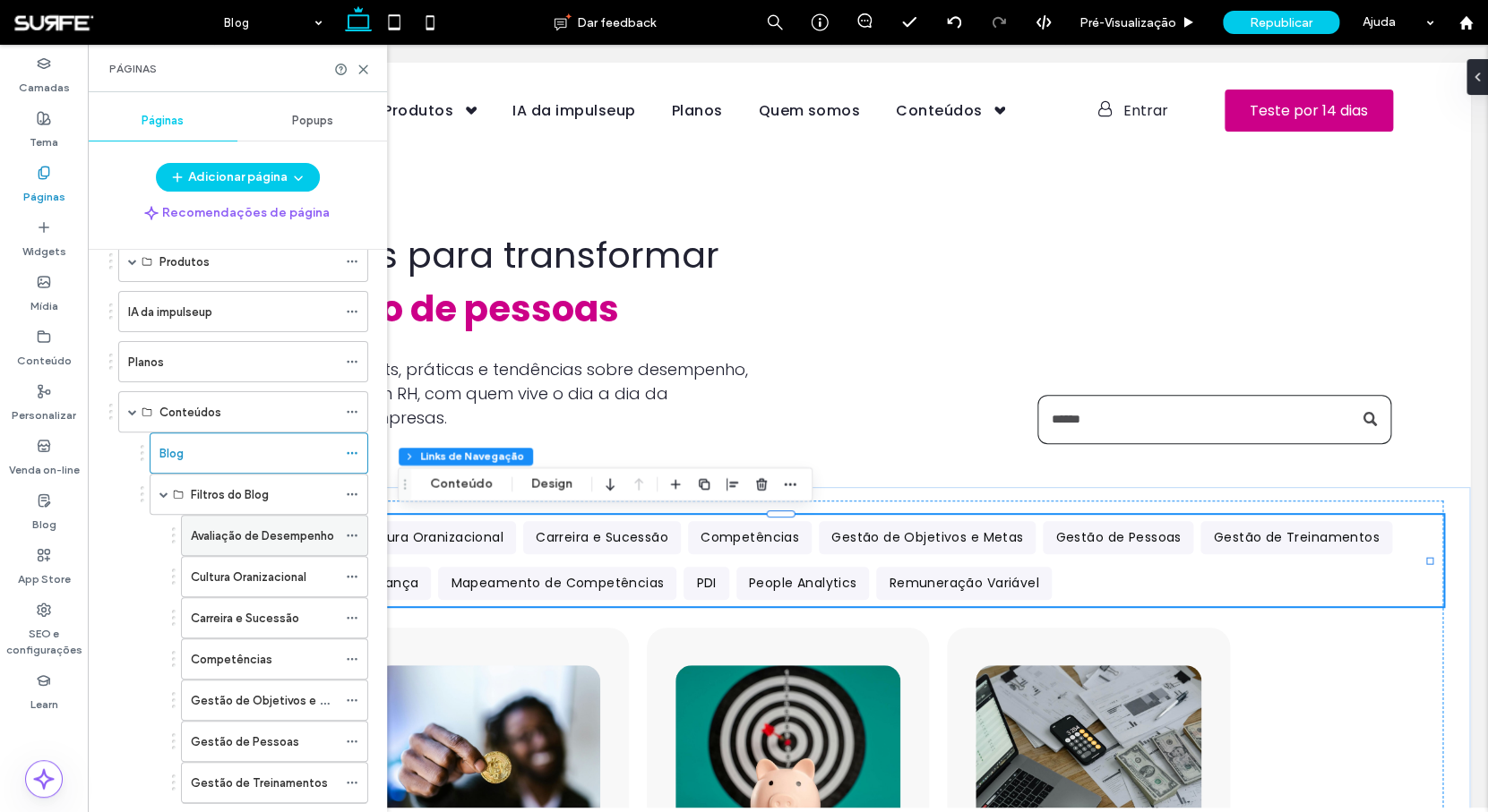
click at [240, 532] on label "Avaliação de Desempenho" at bounding box center [262, 535] width 144 height 31
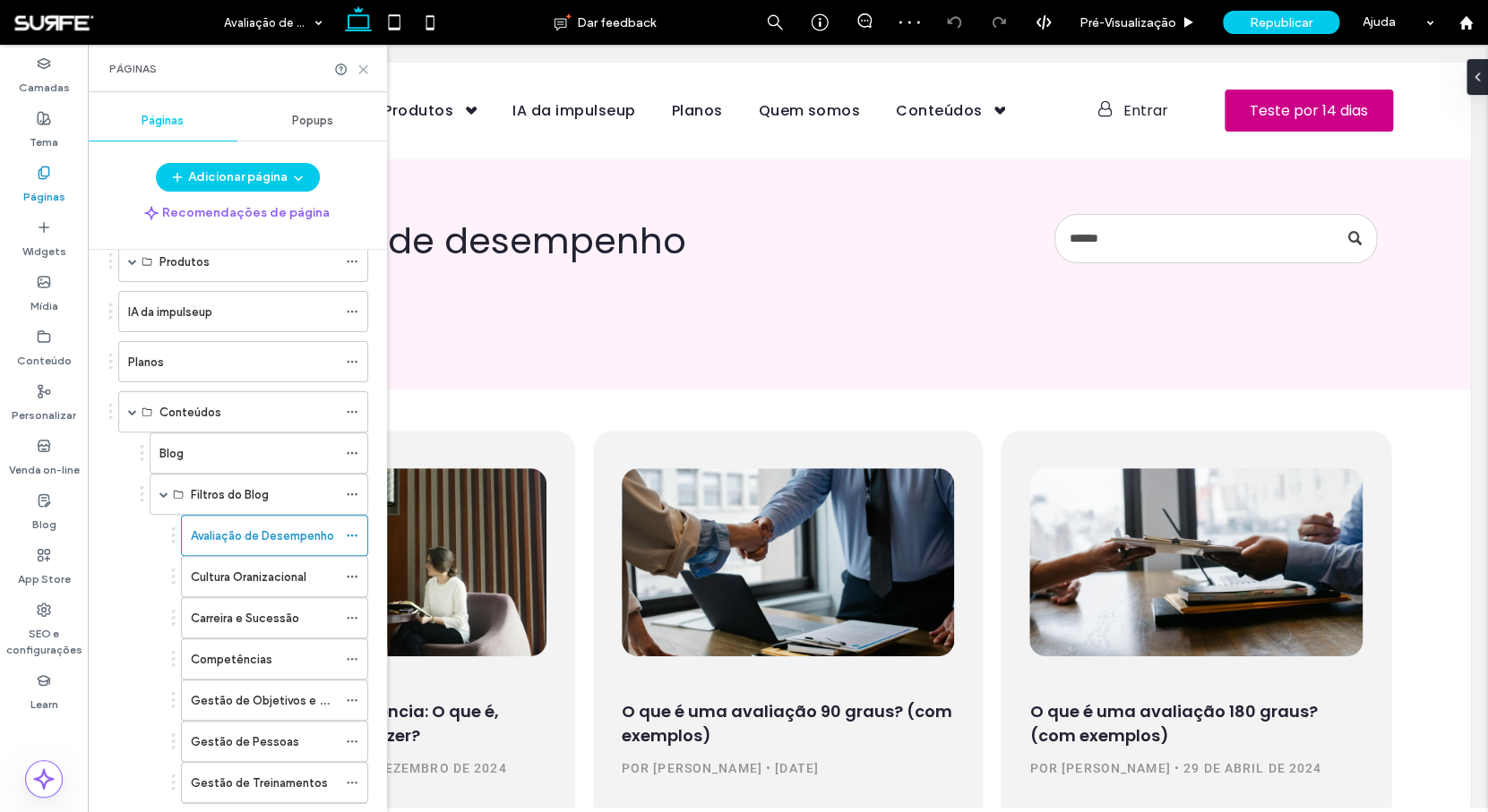
click at [366, 67] on use at bounding box center [363, 69] width 8 height 8
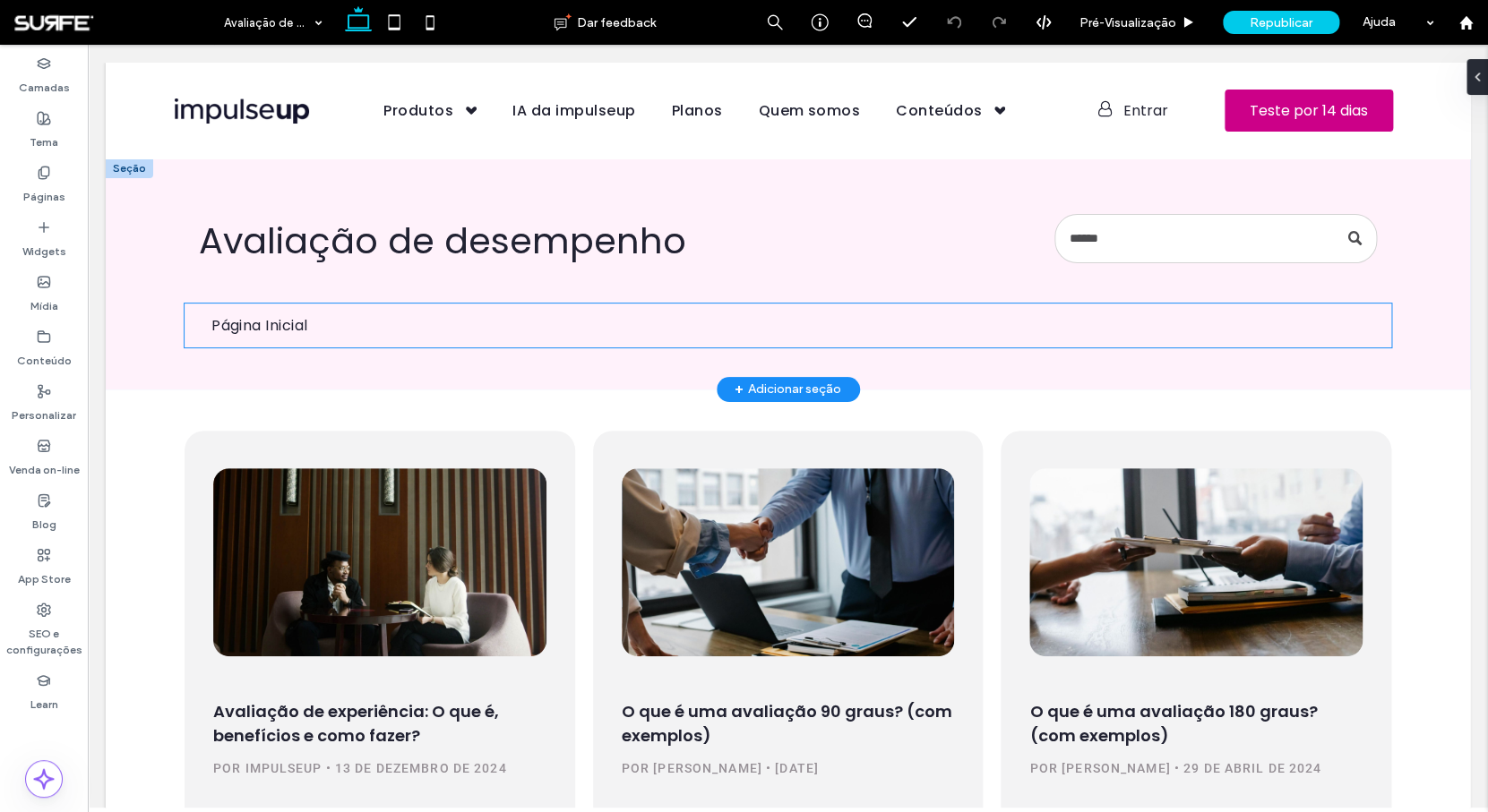
click at [405, 330] on ul "Página Inicial" at bounding box center [788, 325] width 1206 height 44
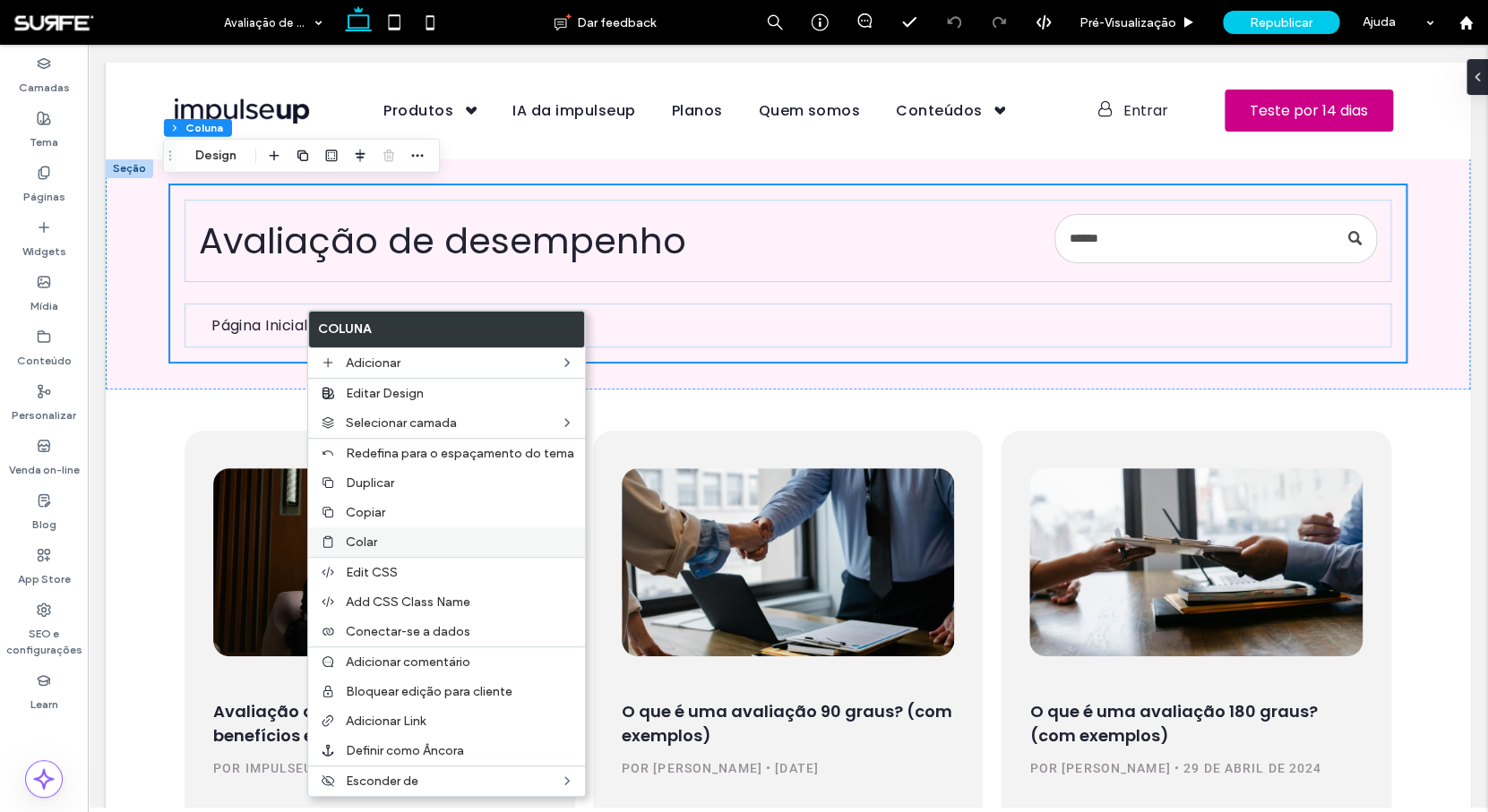
click at [383, 538] on label "Colar" at bounding box center [460, 542] width 229 height 16
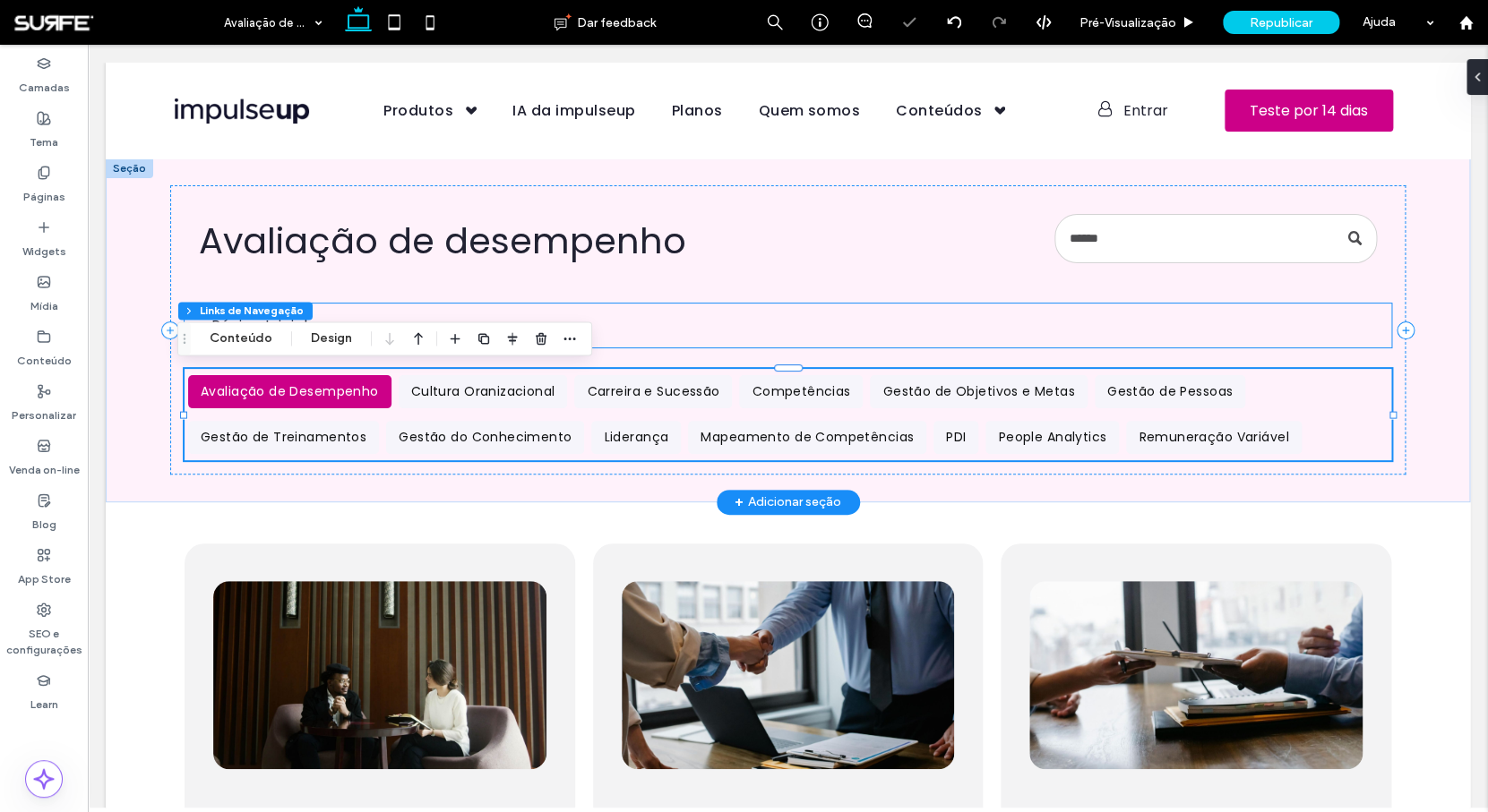
click at [658, 318] on ul "Página Inicial" at bounding box center [788, 325] width 1206 height 44
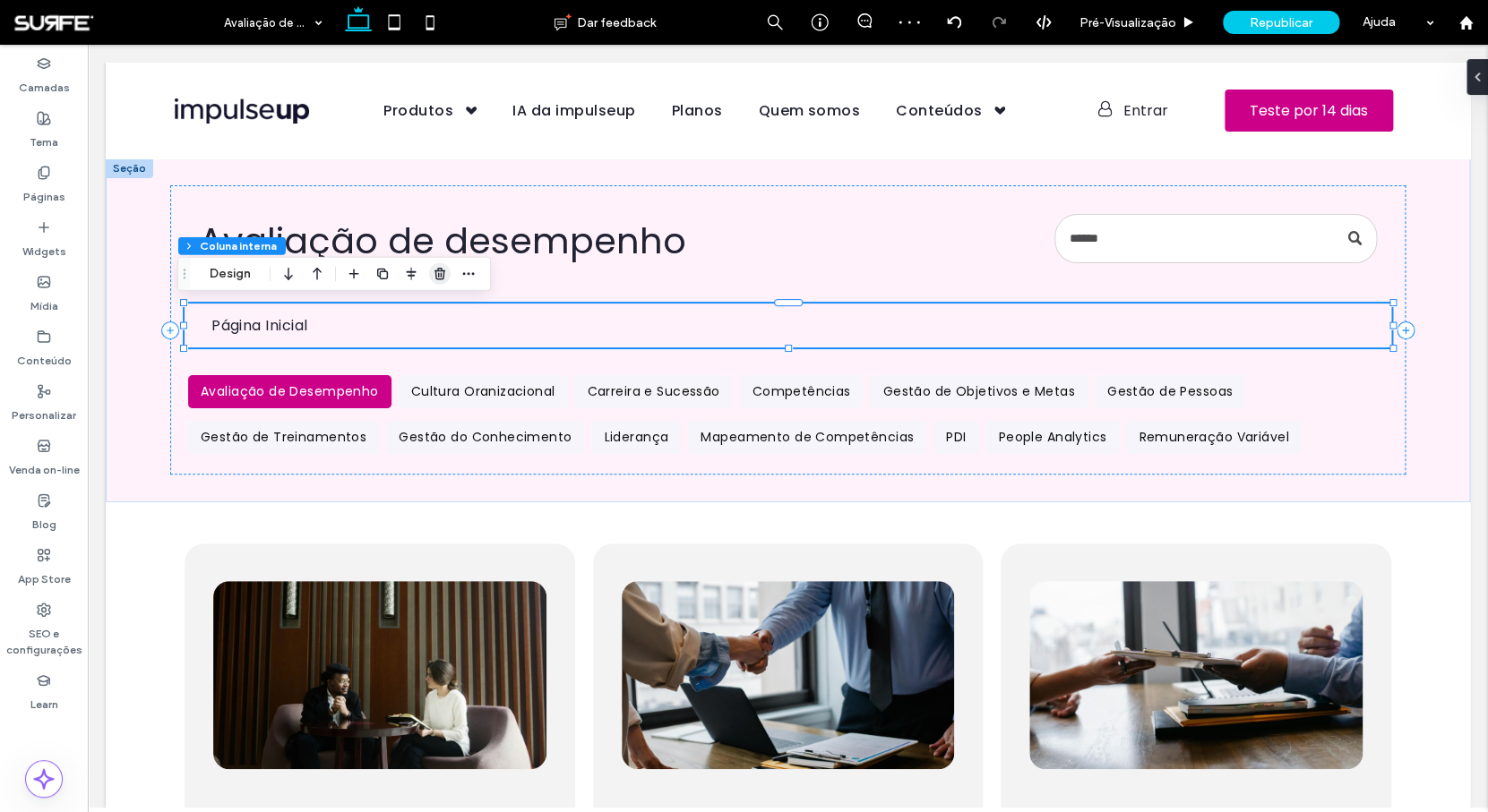
click at [438, 270] on use "button" at bounding box center [439, 274] width 11 height 12
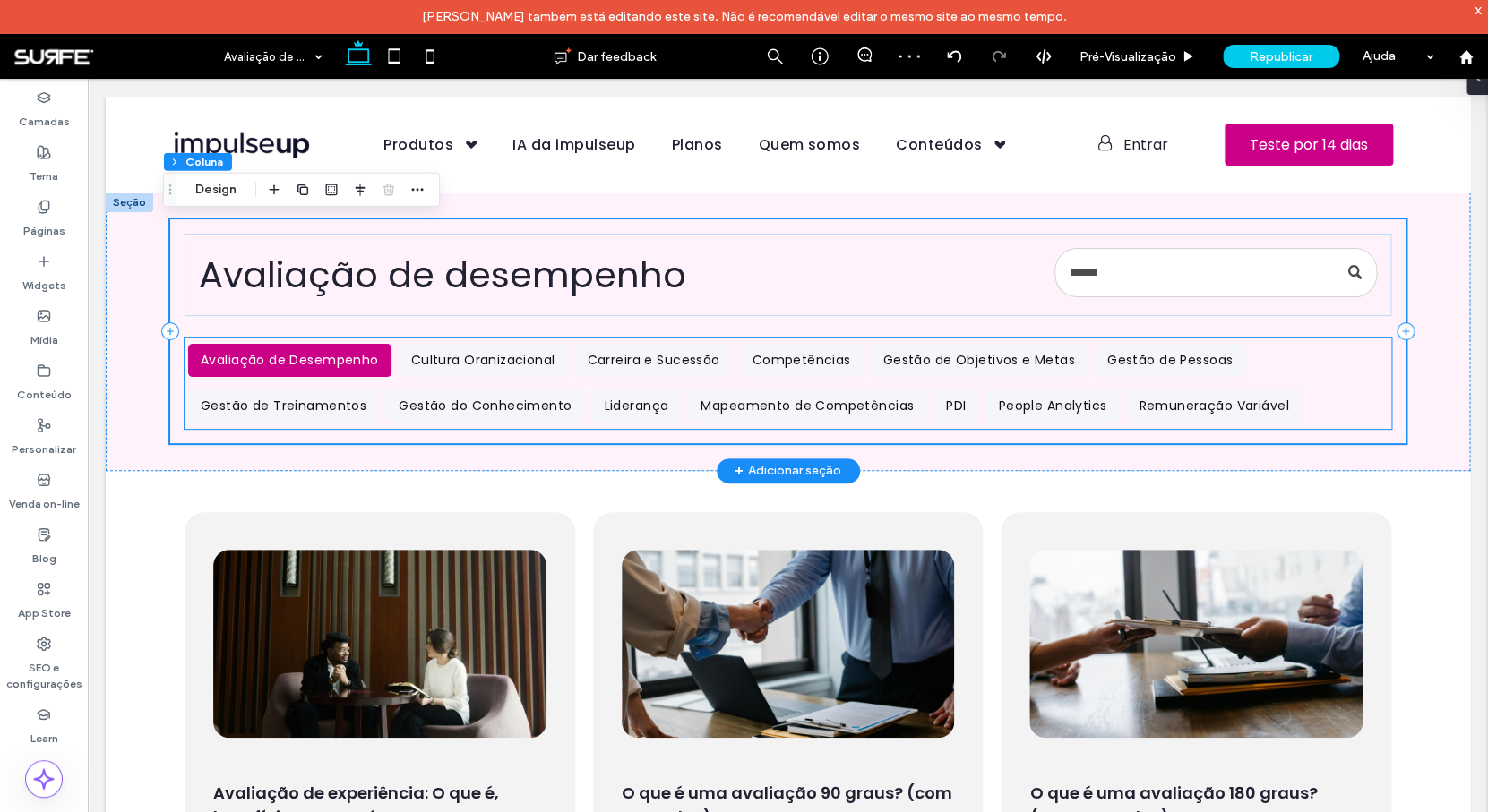
click at [571, 379] on div "Avaliação de desempenho Avaliação de Desempenho Cultura Oranizacional Carreira …" at bounding box center [787, 330] width 1235 height 224
click at [571, 379] on li "Carreira e Sucessão" at bounding box center [653, 360] width 165 height 46
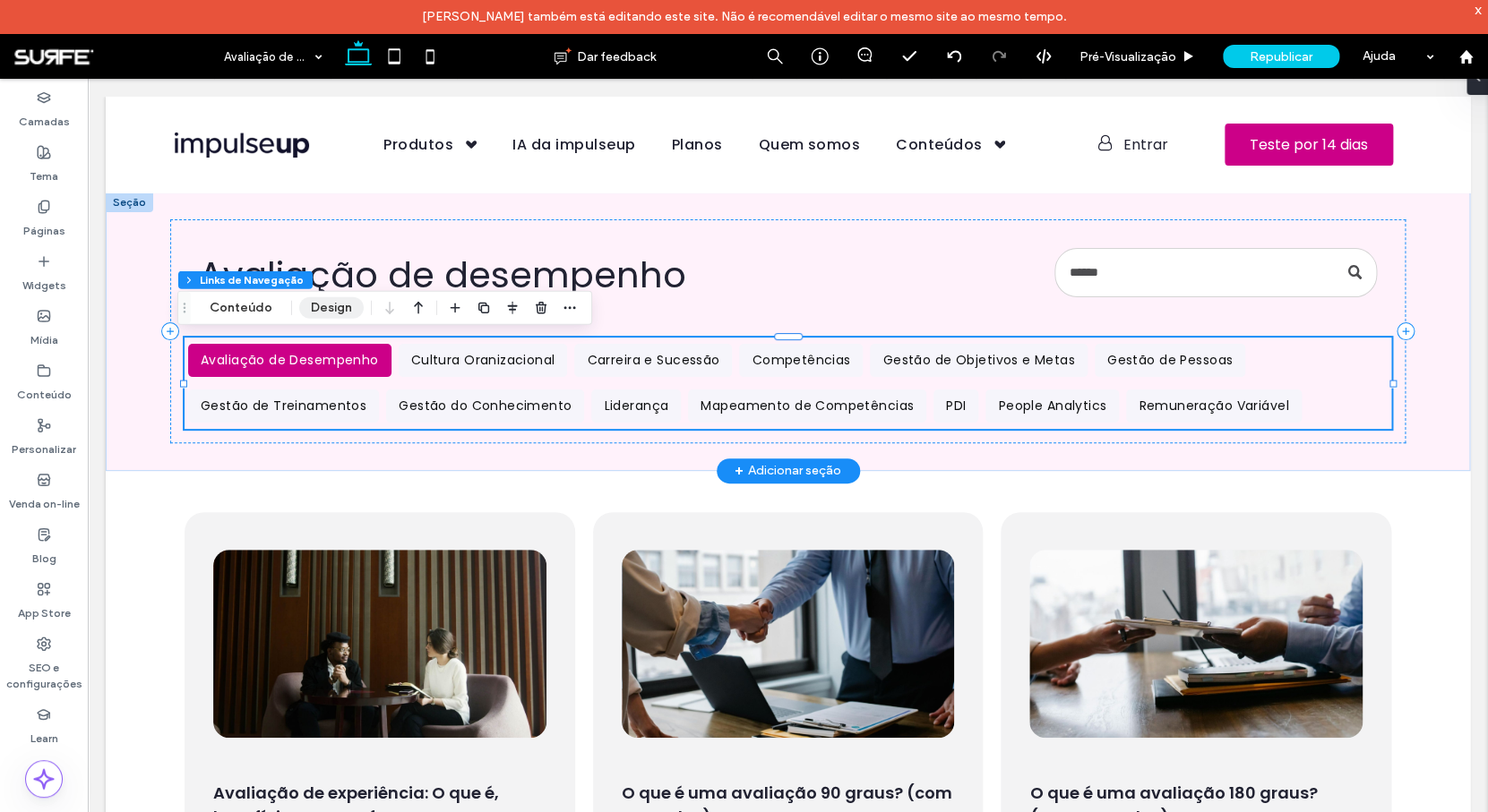
click at [332, 315] on button "Design" at bounding box center [331, 308] width 65 height 21
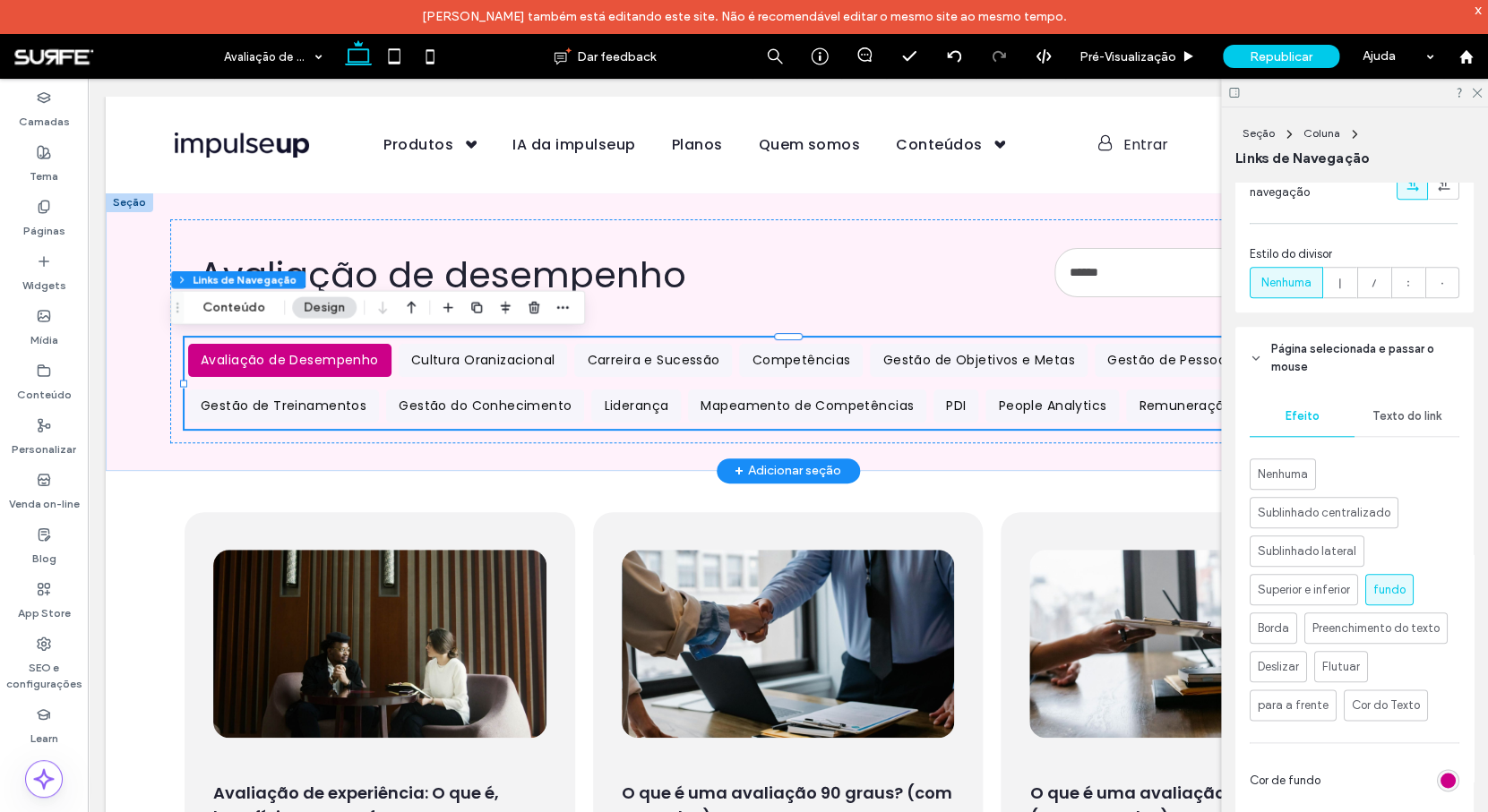
scroll to position [626, 0]
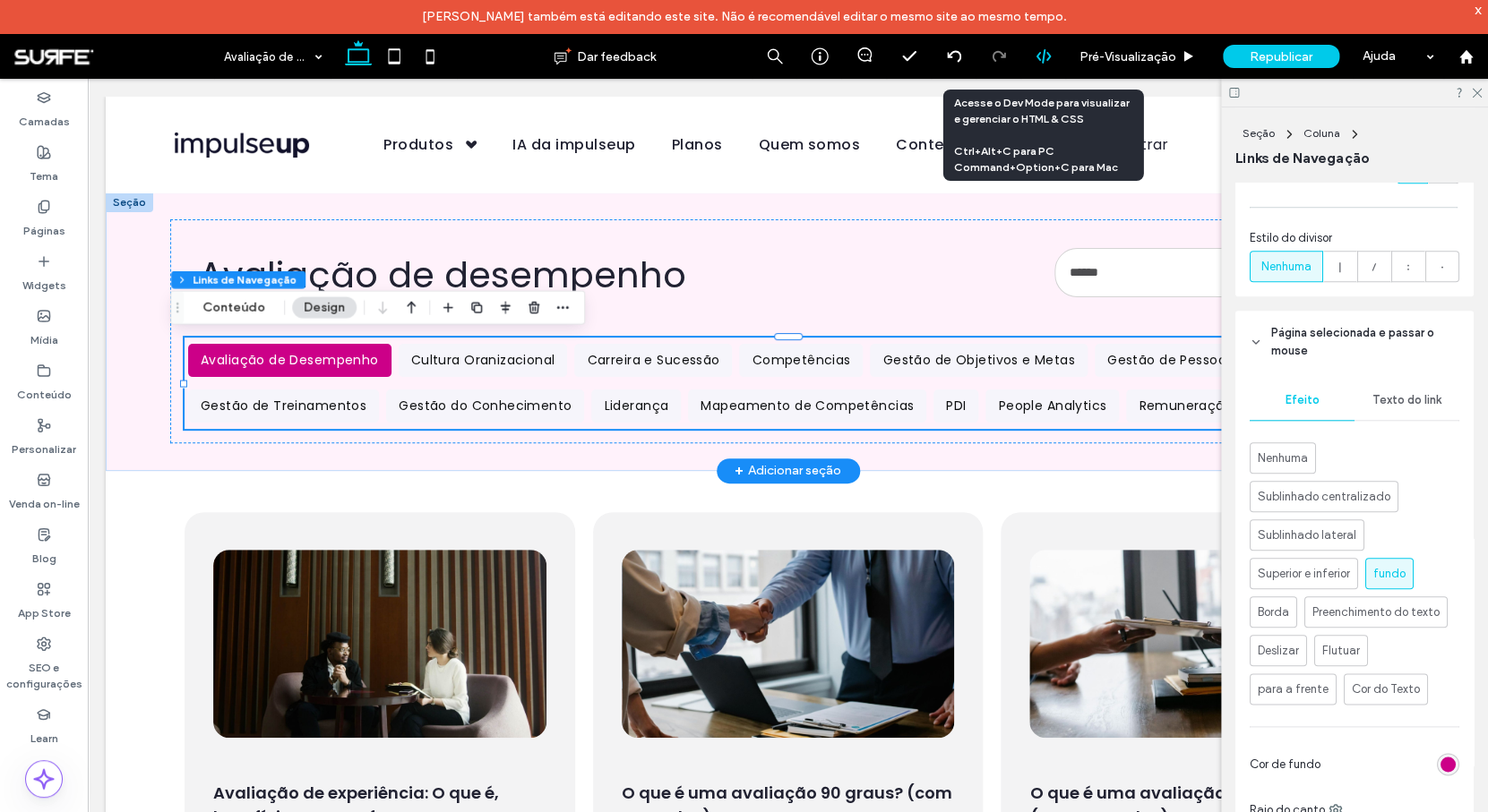
click at [1037, 62] on icon at bounding box center [1043, 56] width 16 height 16
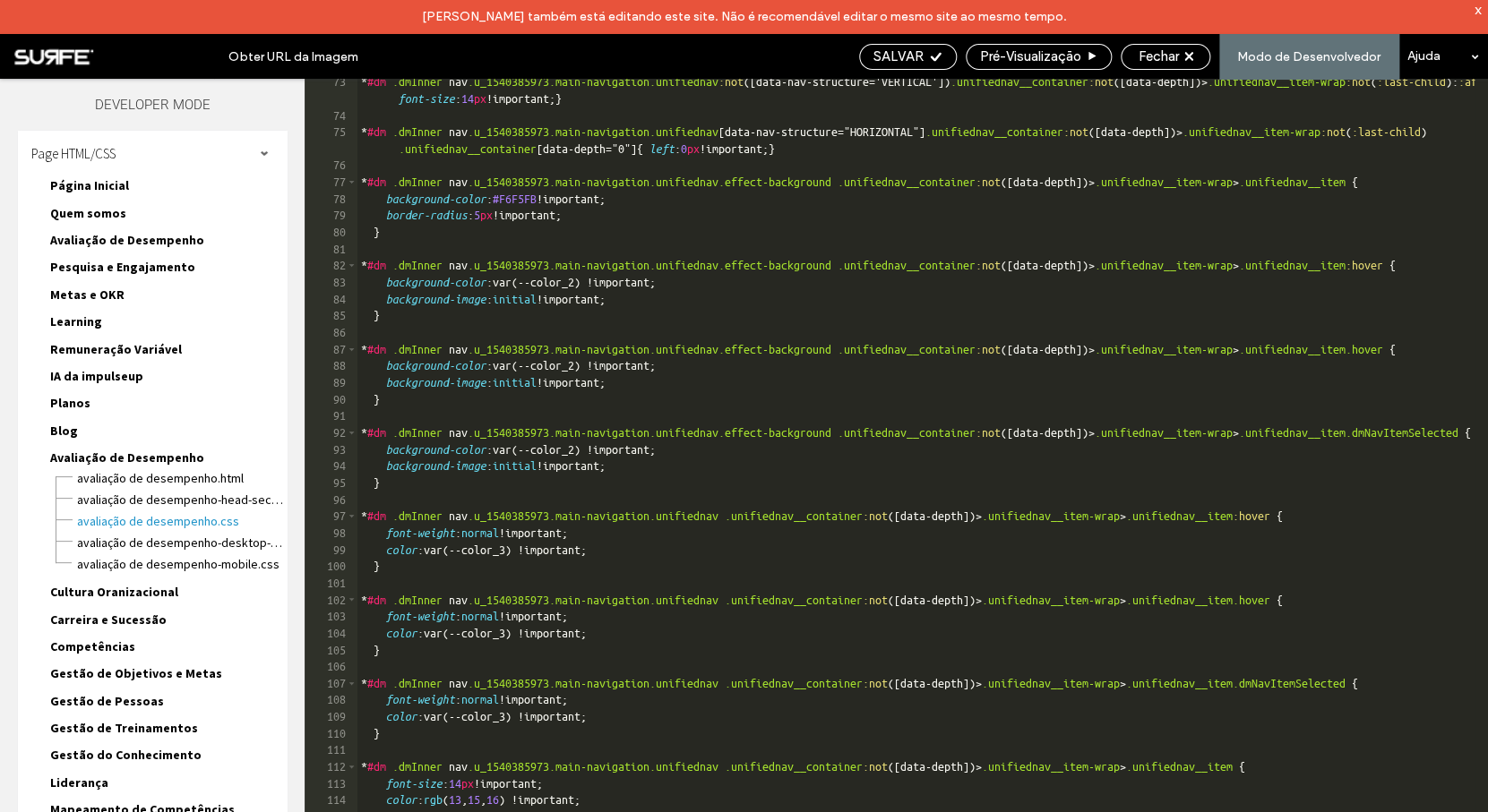
scroll to position [1114, 0]
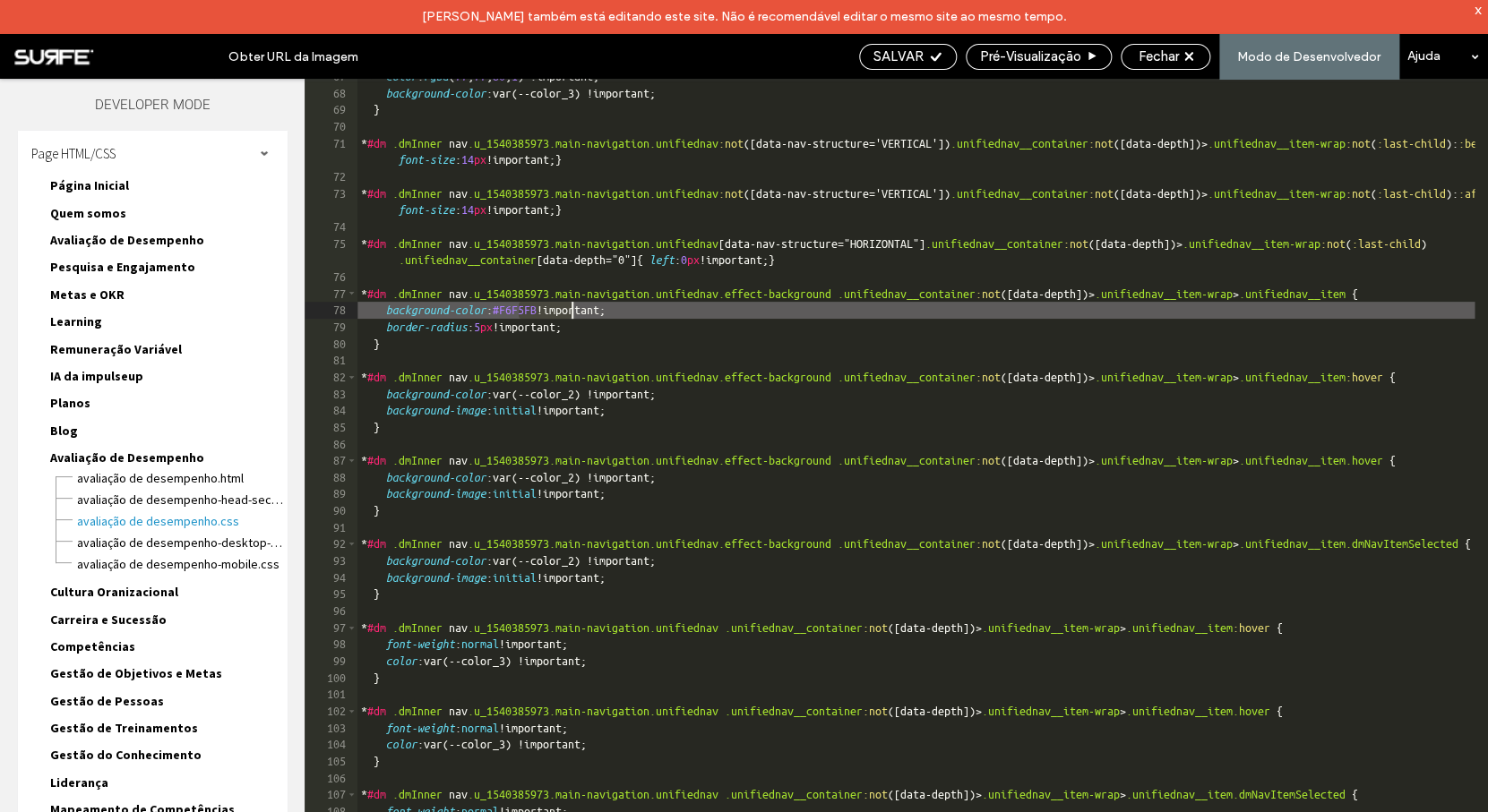
drag, startPoint x: 521, startPoint y: 312, endPoint x: 575, endPoint y: 309, distance: 54.1
click at [575, 309] on div "color : rgba ( 77 , 77 , 80 , 1 ) !important; background-color :var(--color_3) …" at bounding box center [1069, 468] width 1422 height 800
type textarea "**"
click at [891, 57] on span "SALVAR" at bounding box center [897, 56] width 50 height 16
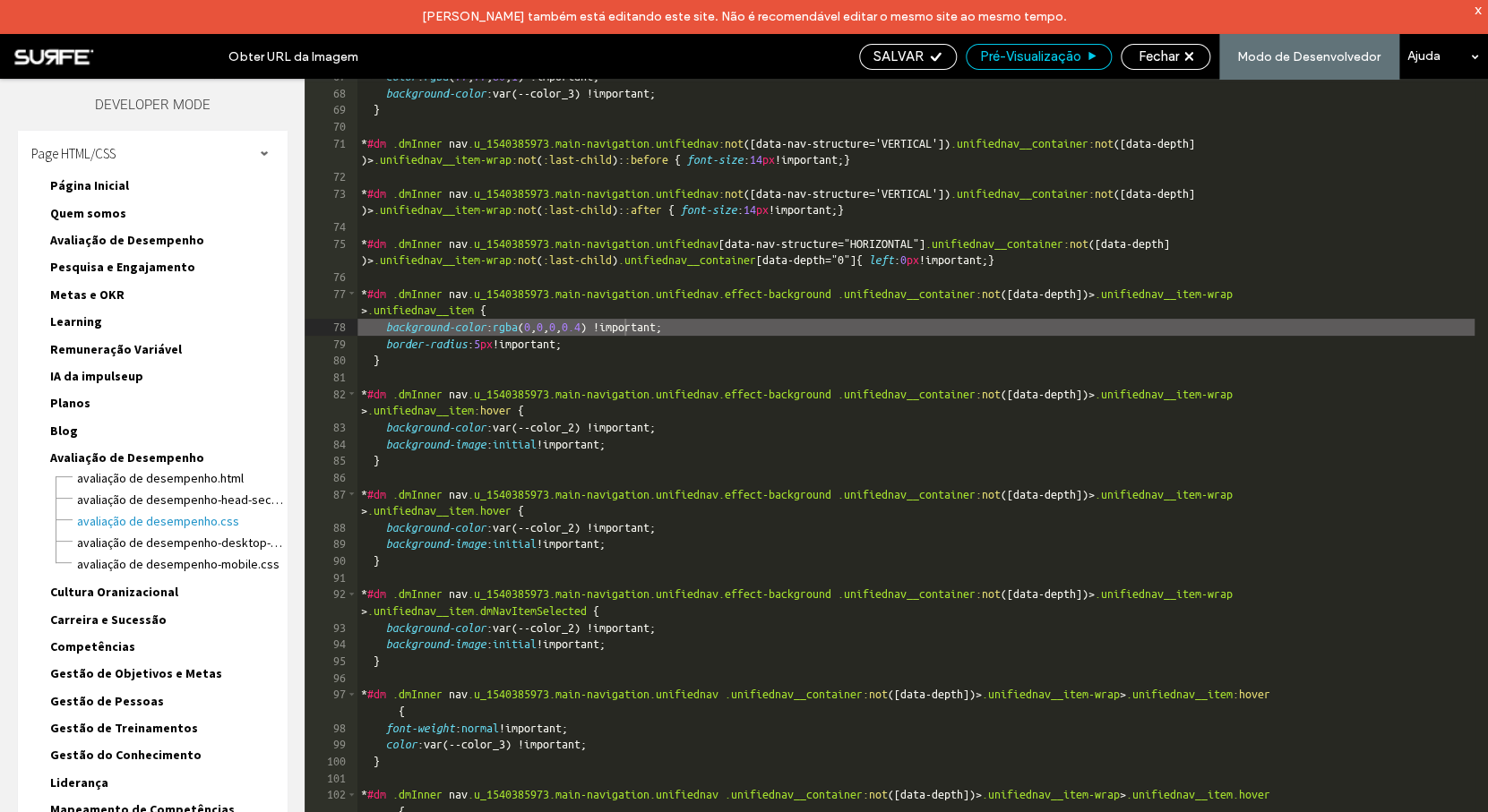
scroll to position [0, 0]
click at [1141, 55] on span "Fechar" at bounding box center [1158, 56] width 40 height 16
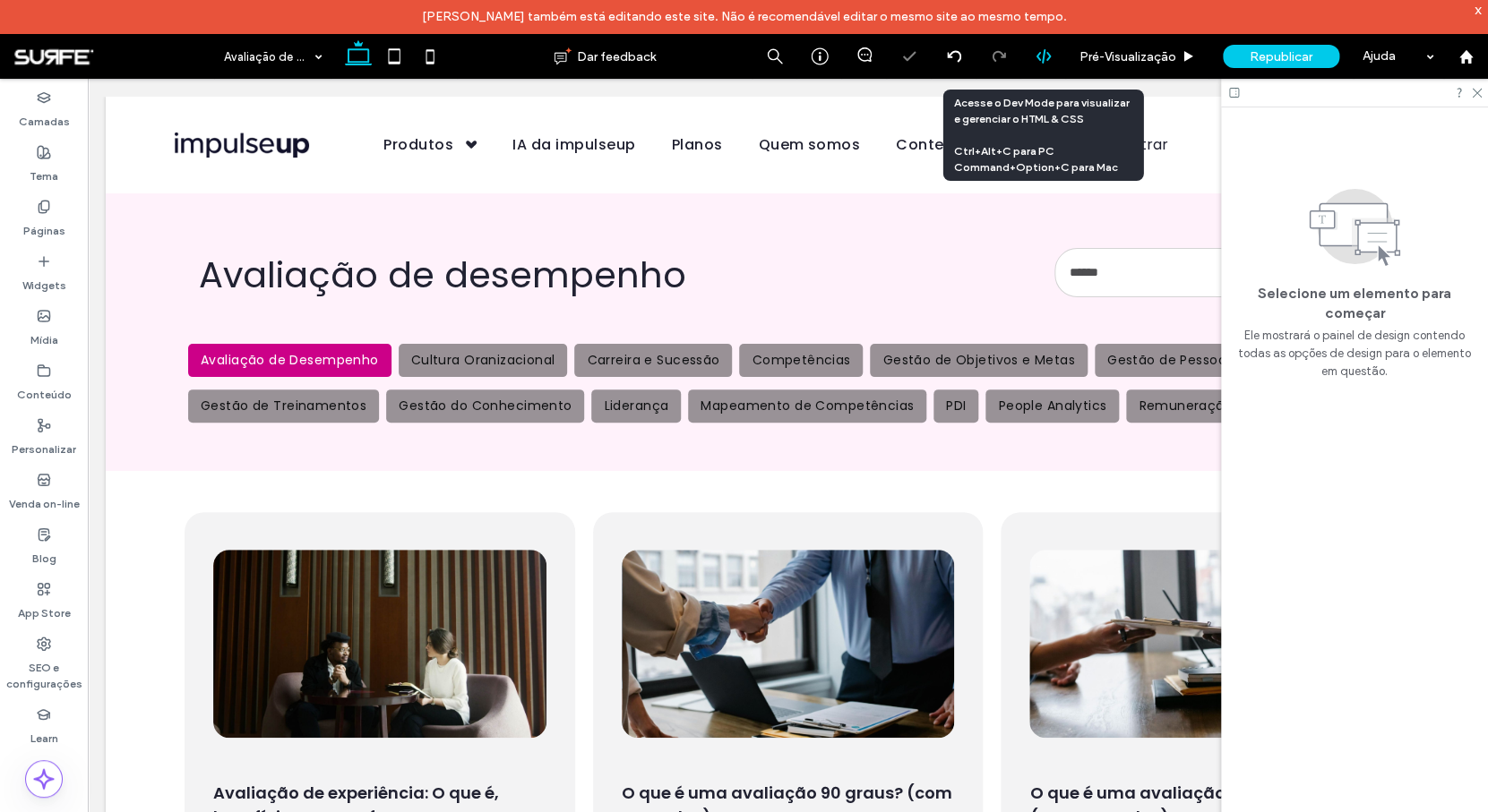
click at [1040, 60] on icon at bounding box center [1043, 56] width 16 height 16
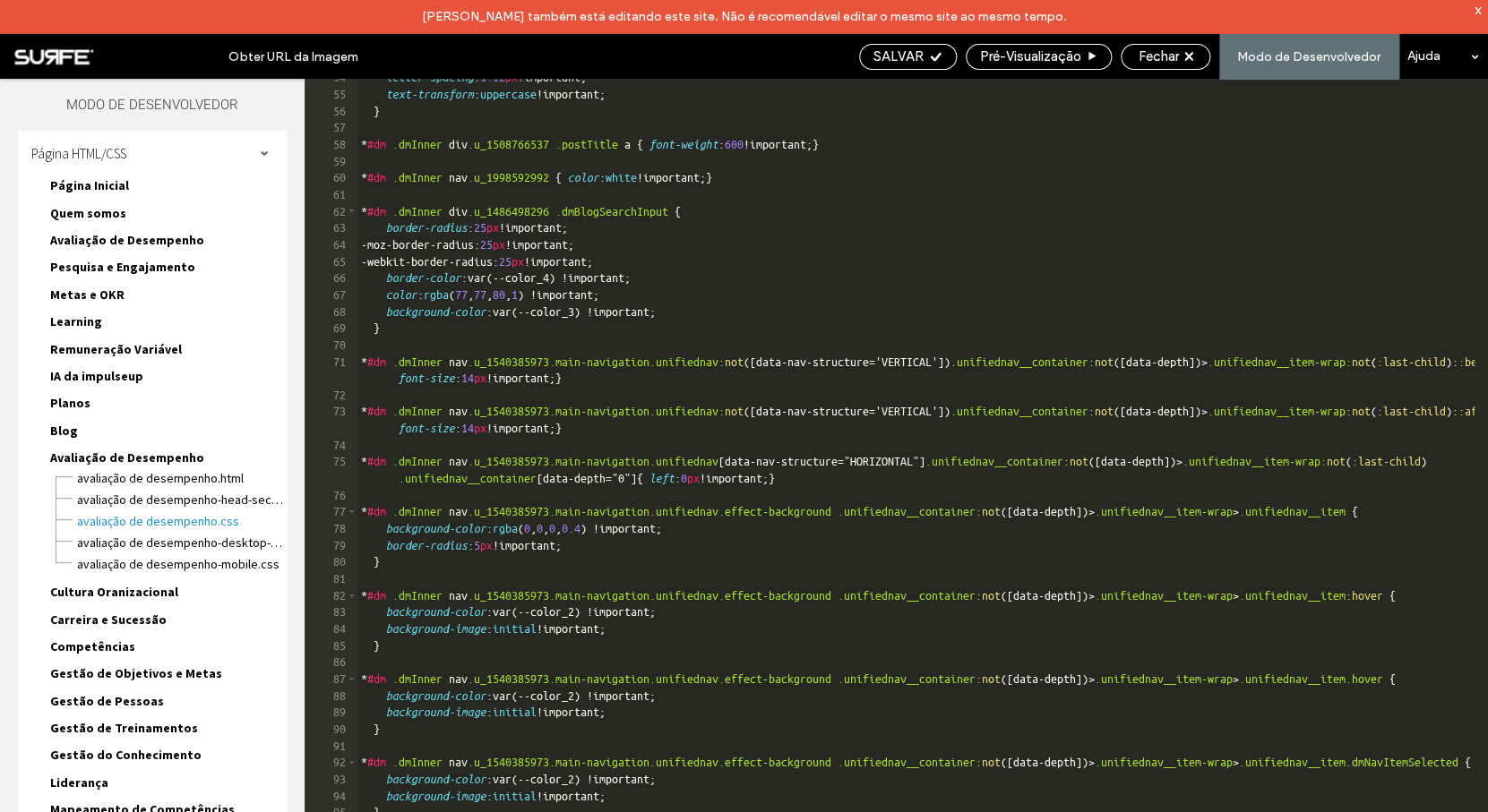
scroll to position [895, 0]
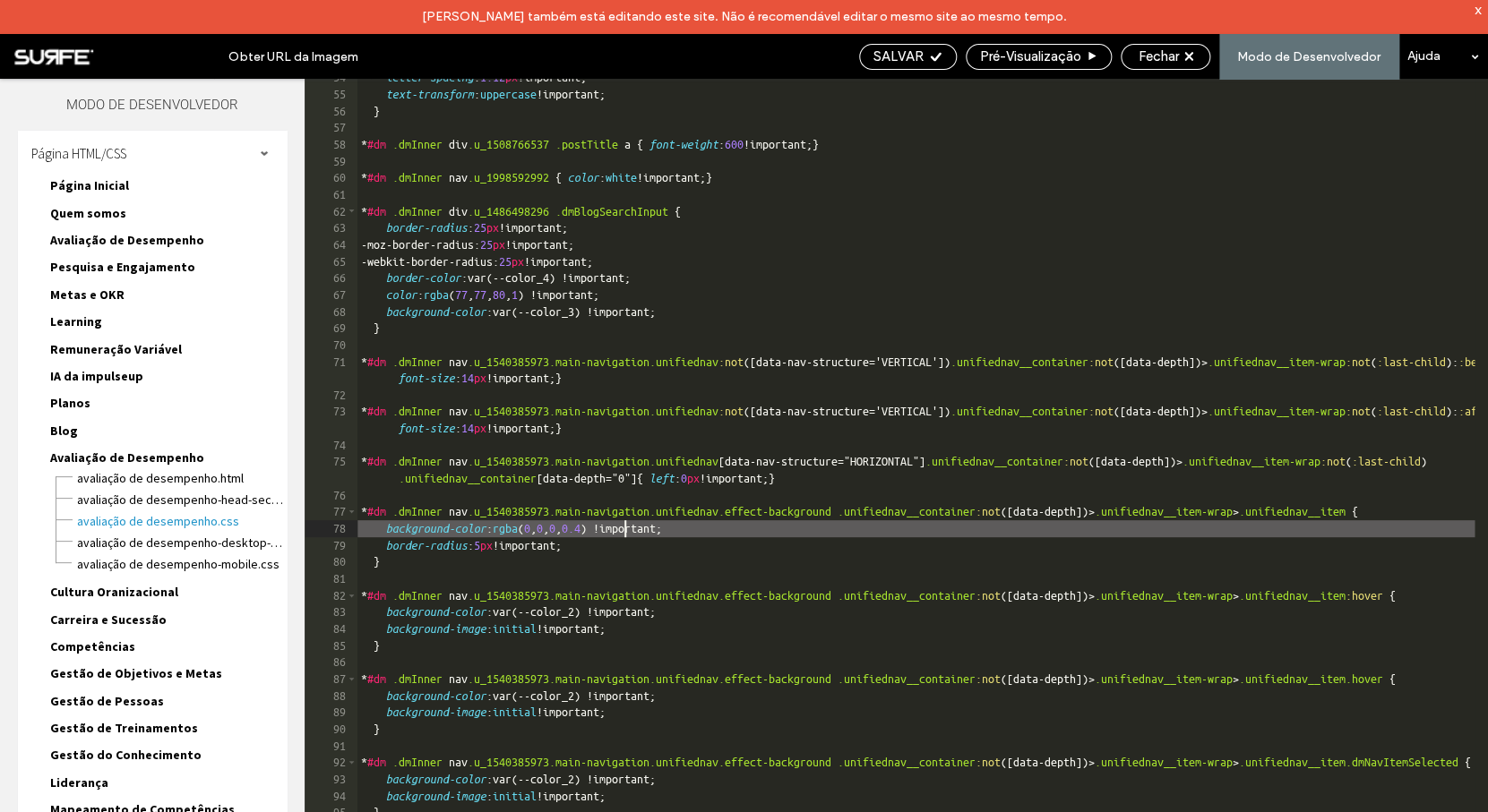
click at [621, 535] on div "letter-spacing : 1.12 px !important; text-transform : uppercase !important; } *…" at bounding box center [1069, 469] width 1422 height 800
type textarea "**"
click at [902, 55] on span "SALVAR" at bounding box center [897, 56] width 50 height 16
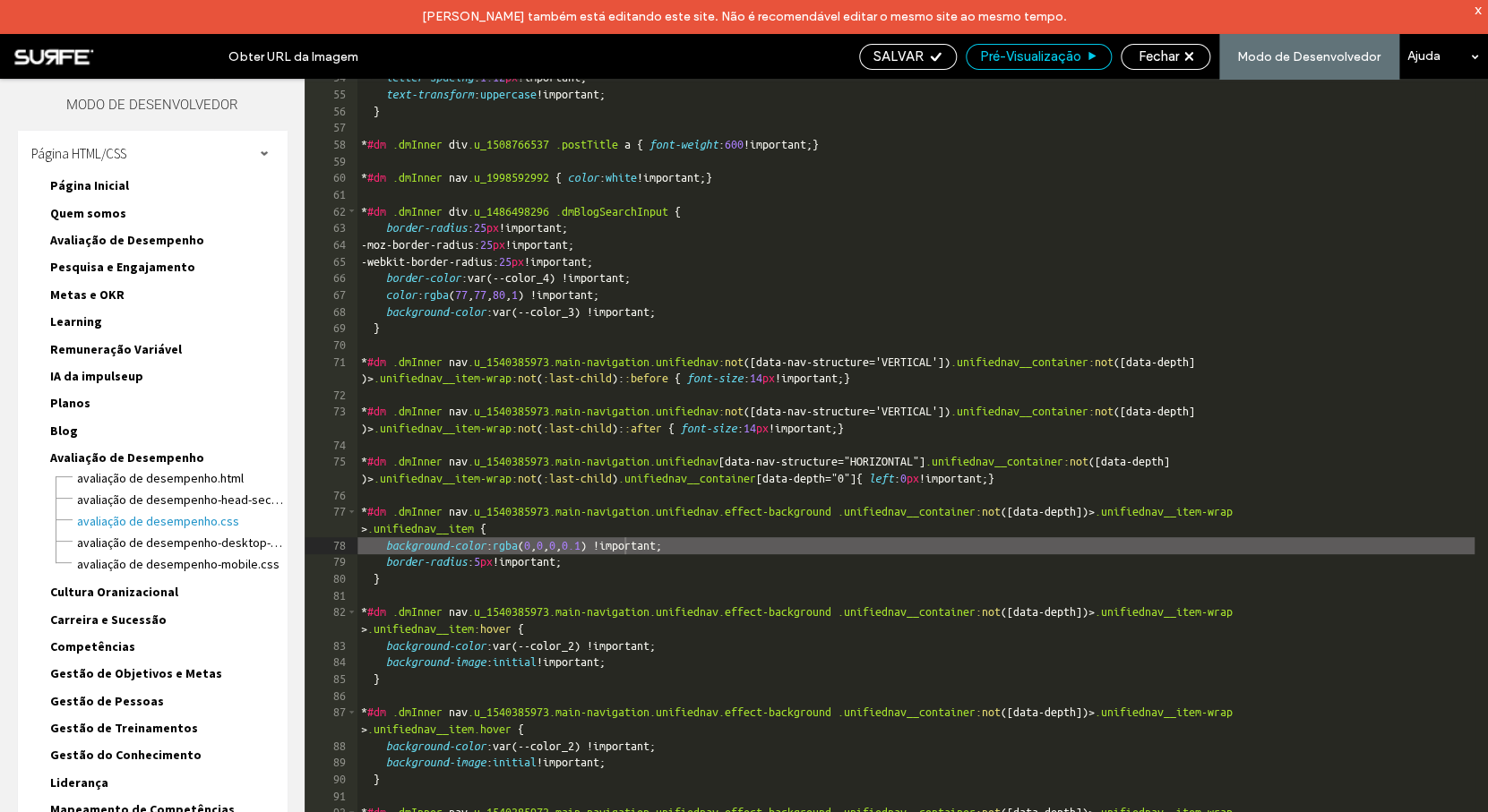
scroll to position [0, 0]
click at [1158, 57] on span "Fechar" at bounding box center [1158, 56] width 40 height 16
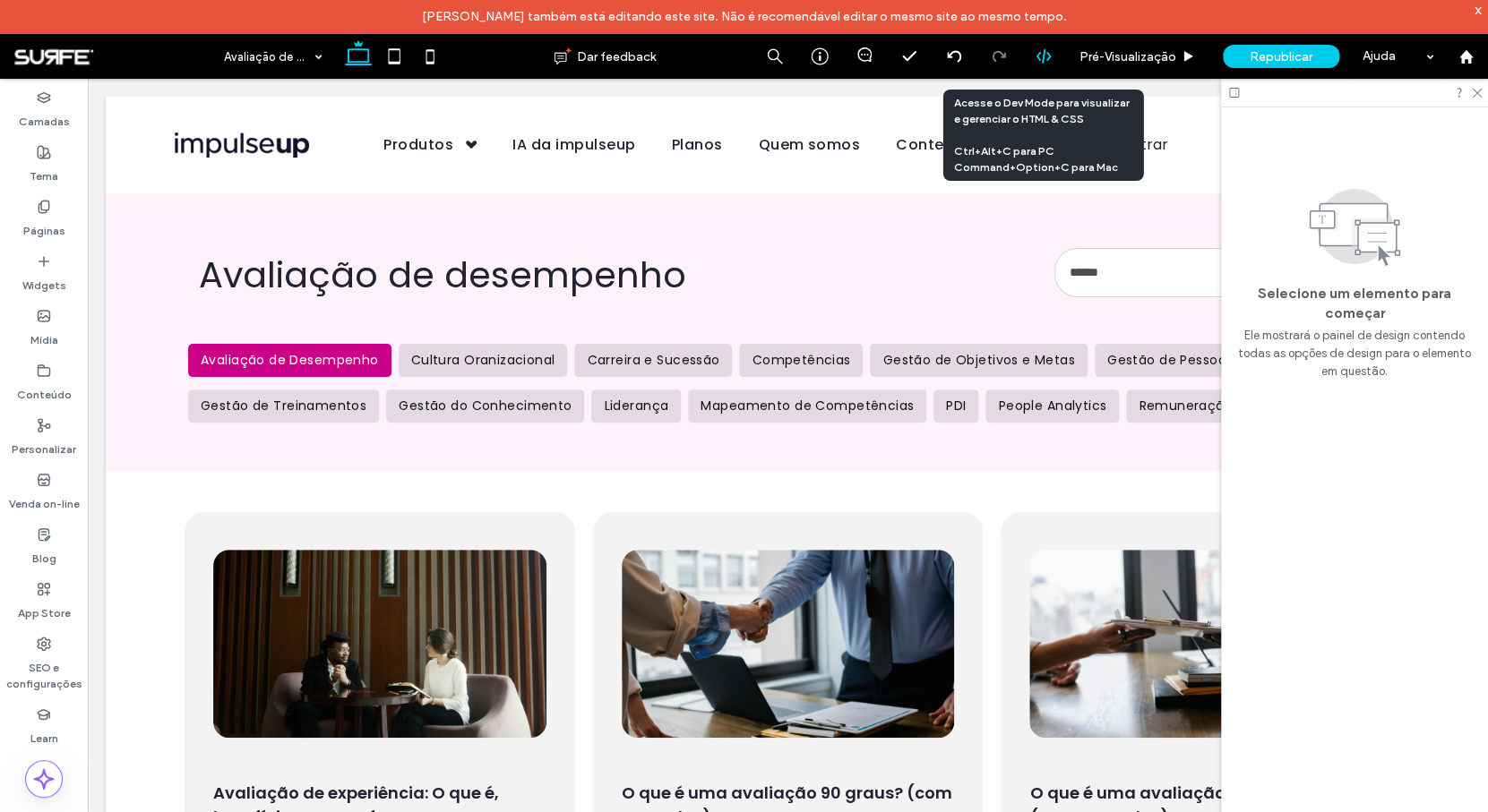
click at [1050, 65] on div at bounding box center [1043, 57] width 45 height 45
click at [1048, 60] on icon at bounding box center [1043, 56] width 16 height 16
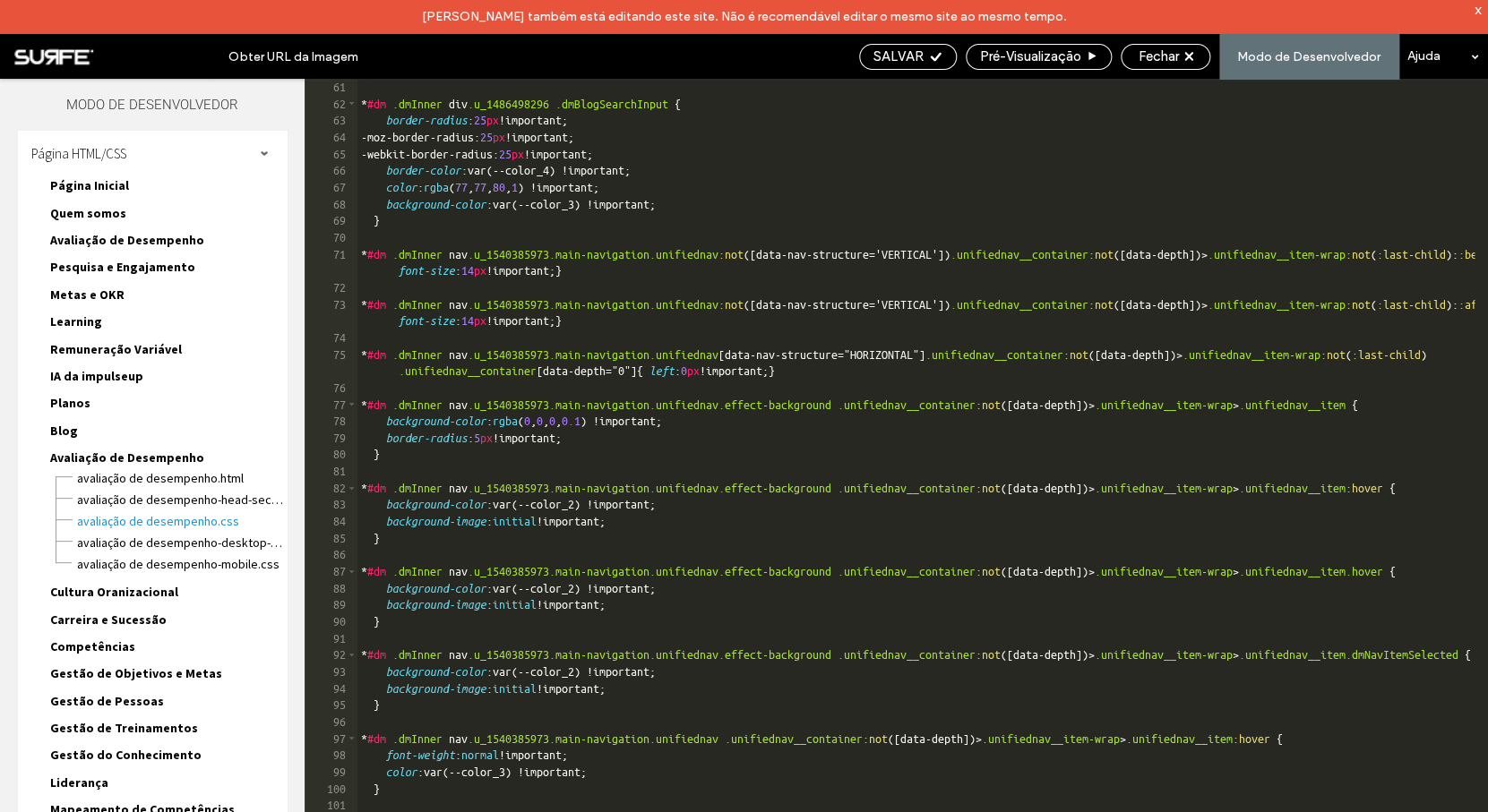
scroll to position [1003, 0]
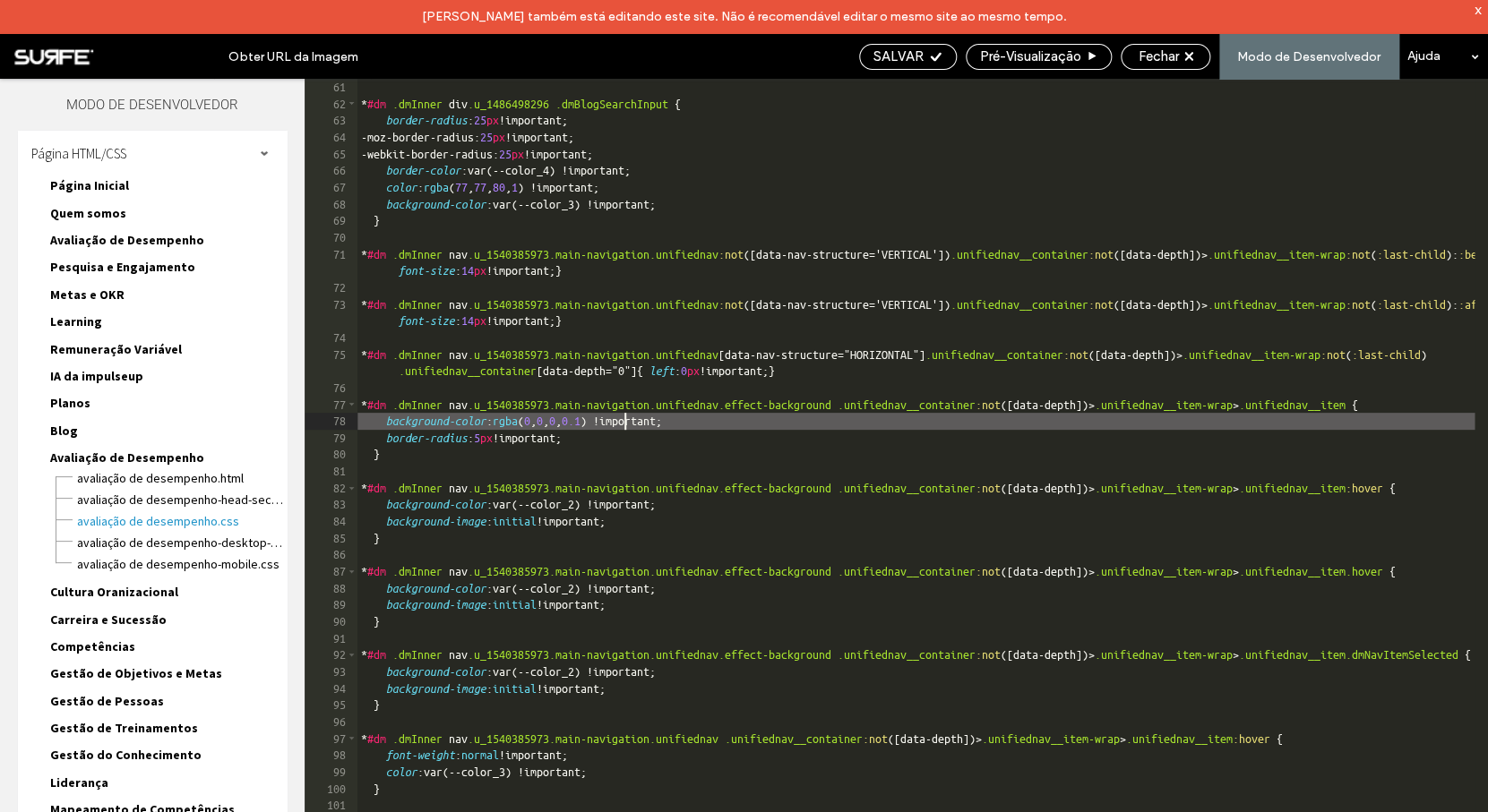
click at [625, 424] on div "* #dm .dmInner nav .u_1998592992 { color : white !important; } * #dm .dmInner d…" at bounding box center [1069, 461] width 1422 height 800
type textarea "**"
click at [900, 58] on span "SALVAR" at bounding box center [897, 56] width 50 height 16
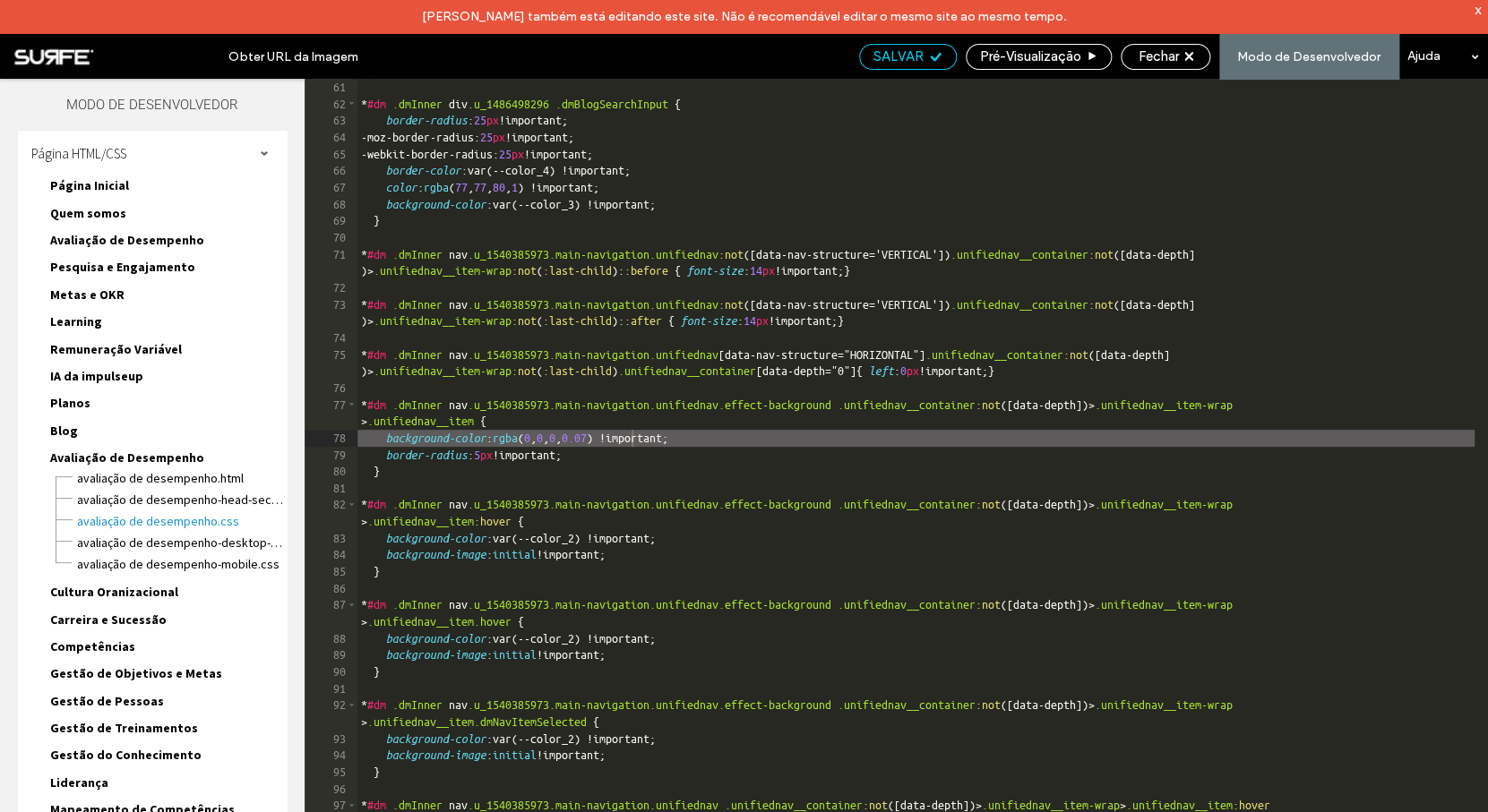
scroll to position [0, 0]
click at [1179, 58] on span "Fechar" at bounding box center [1158, 56] width 40 height 16
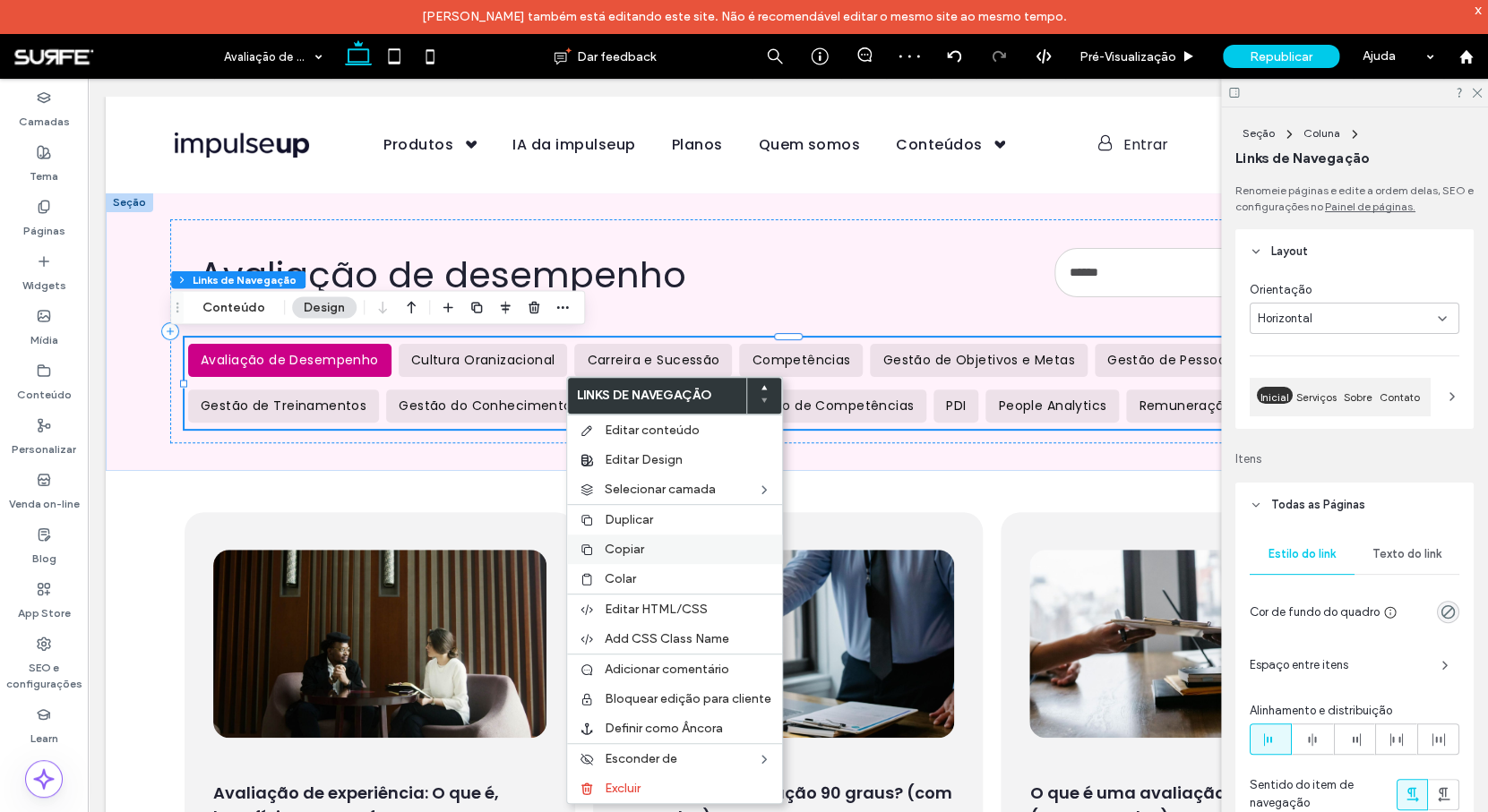
click at [655, 550] on label "Copiar" at bounding box center [687, 549] width 166 height 16
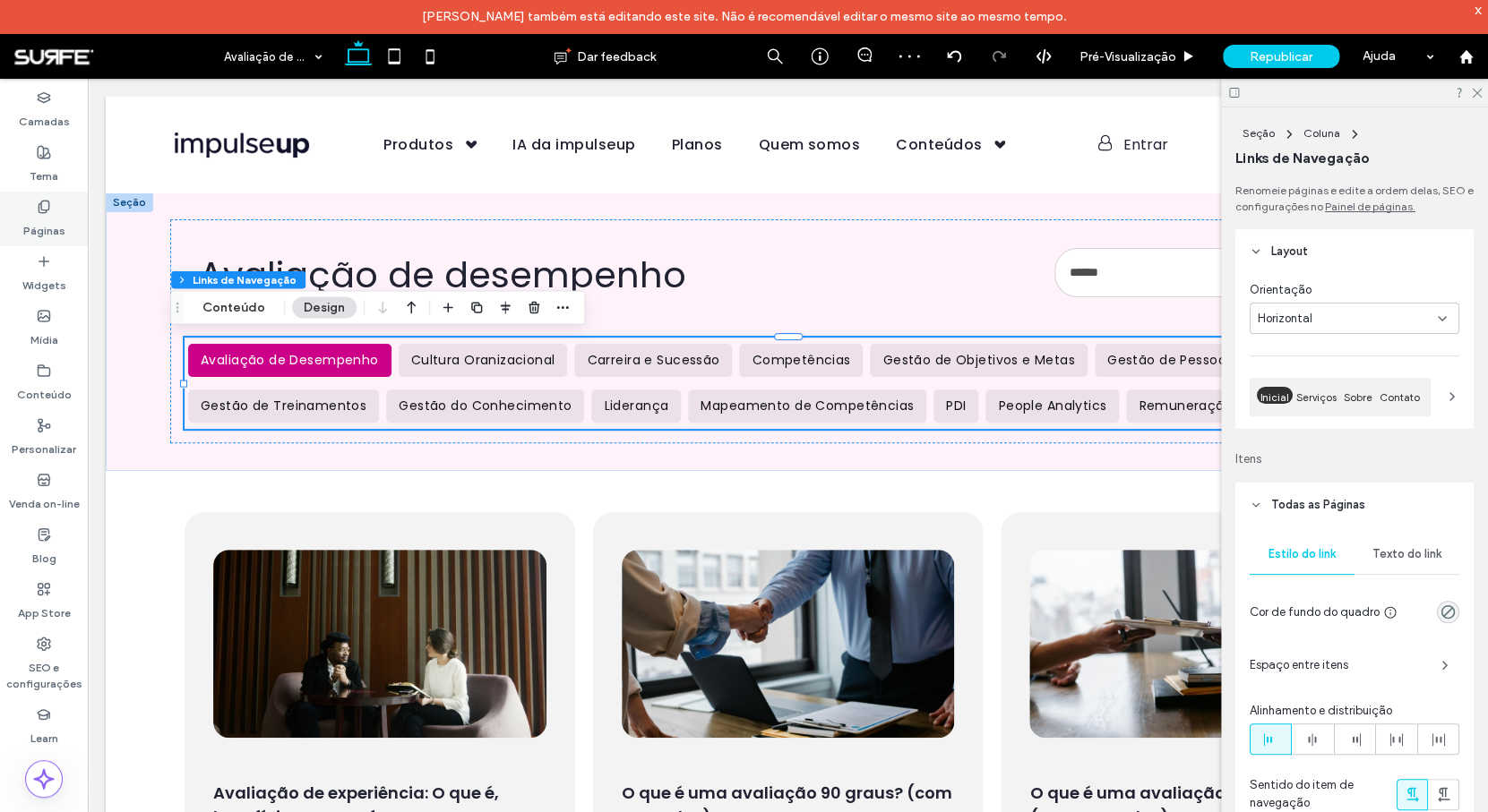
click at [26, 210] on div "Páginas" at bounding box center [44, 219] width 88 height 55
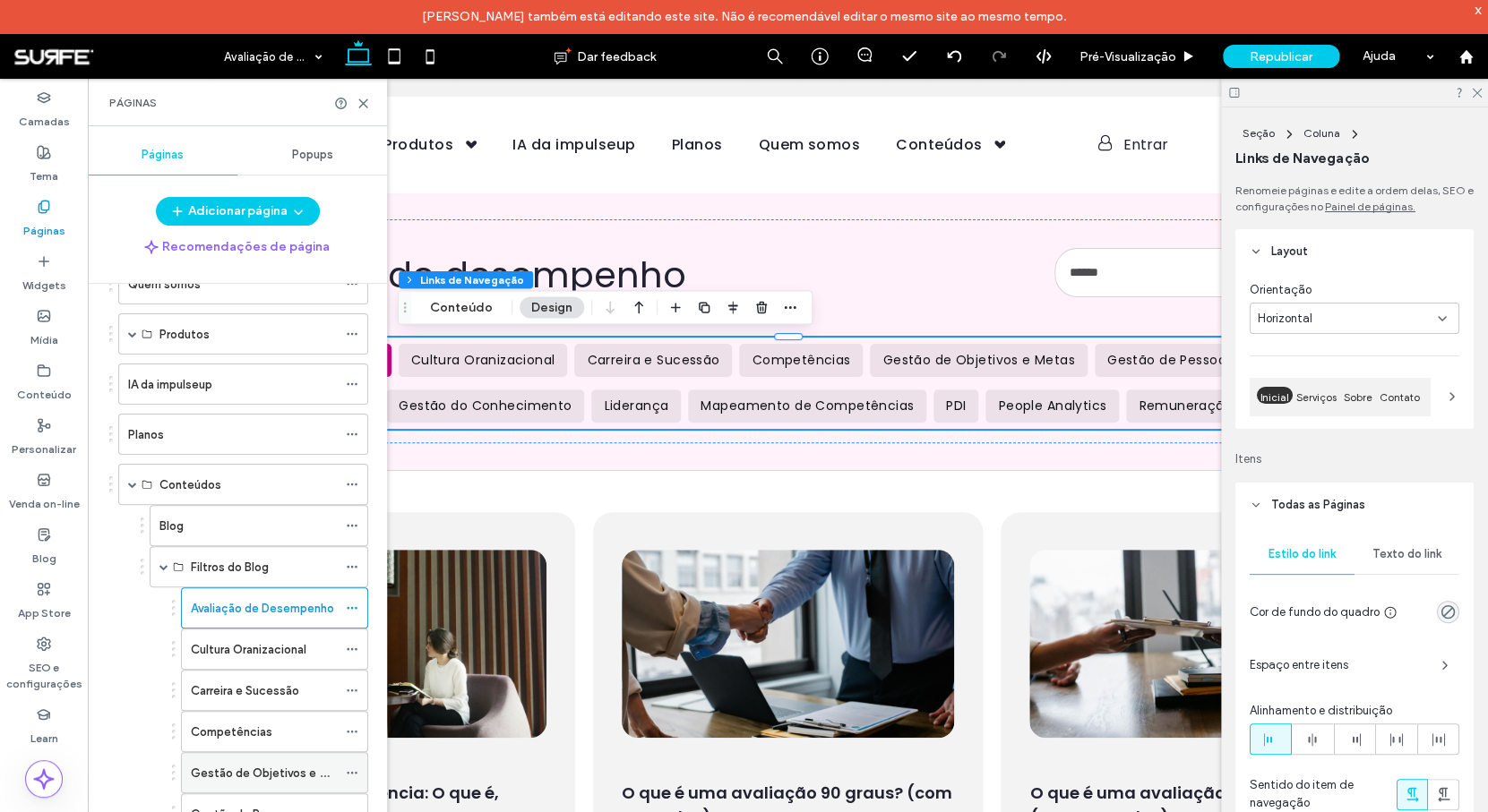
scroll to position [250, 0]
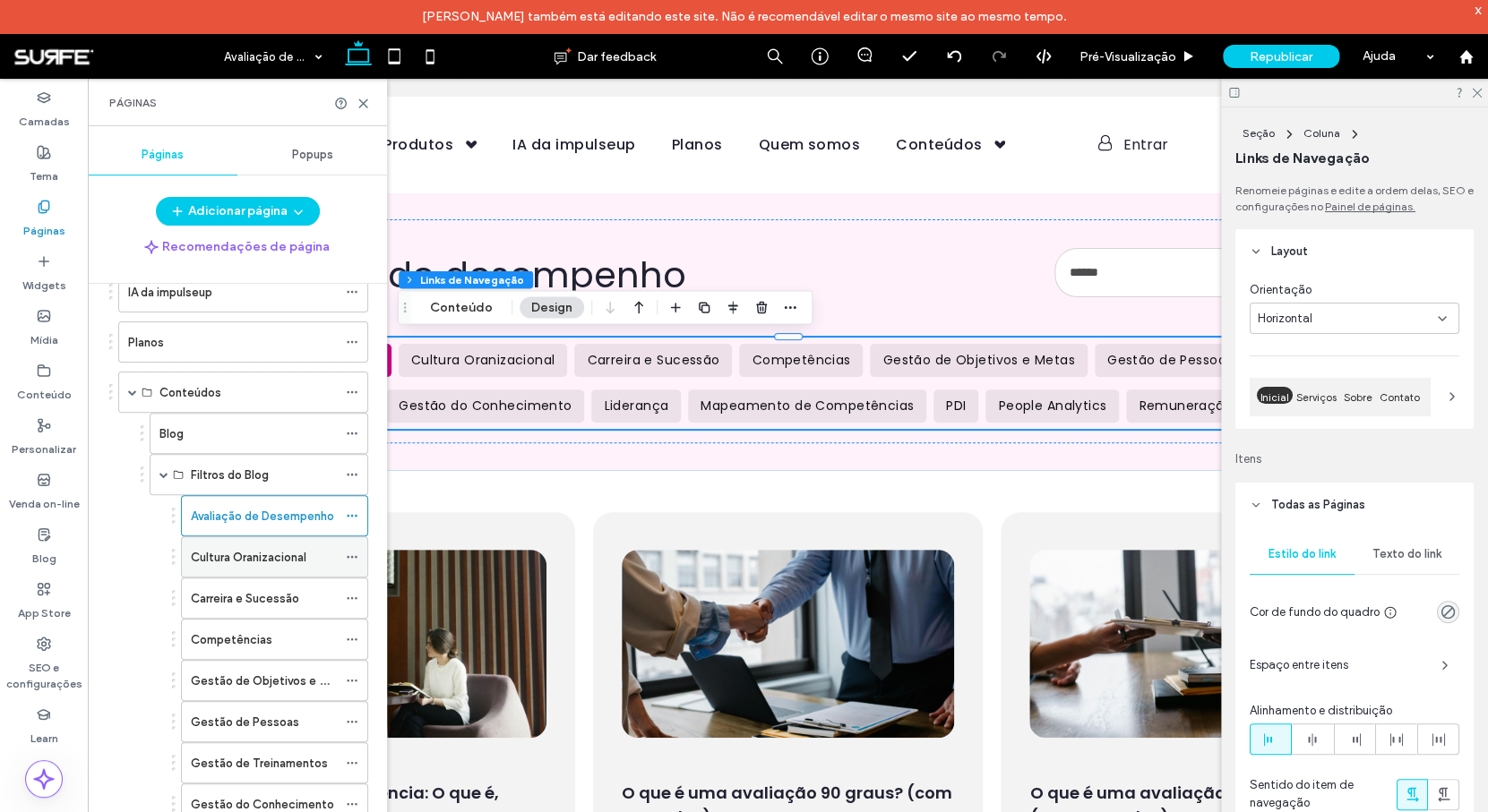
click at [282, 562] on label "Cultura Oranizacional" at bounding box center [248, 557] width 115 height 31
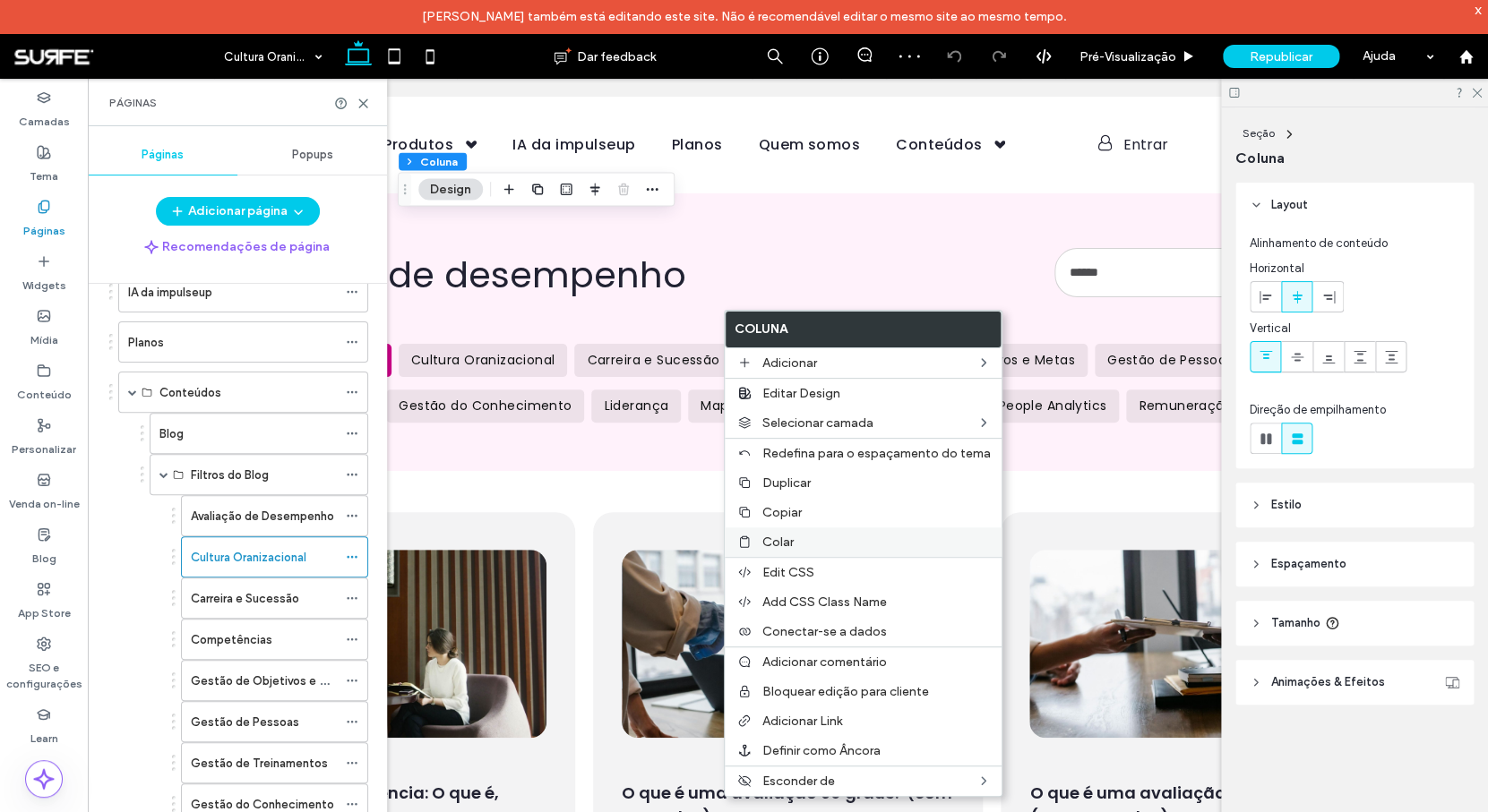
click at [822, 549] on label "Colar" at bounding box center [877, 542] width 229 height 16
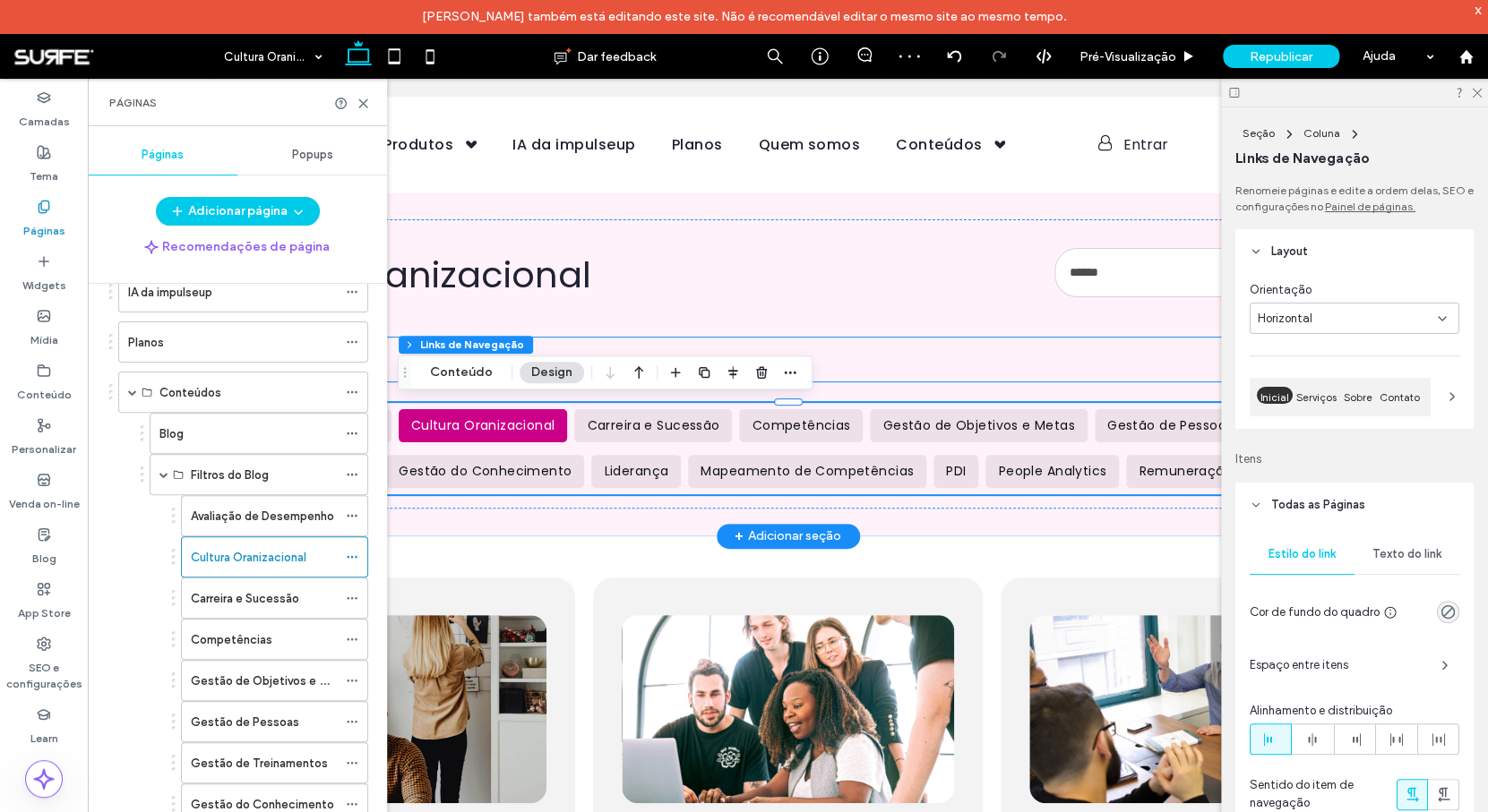
click at [827, 367] on ul "Página Inicial" at bounding box center [788, 359] width 1206 height 44
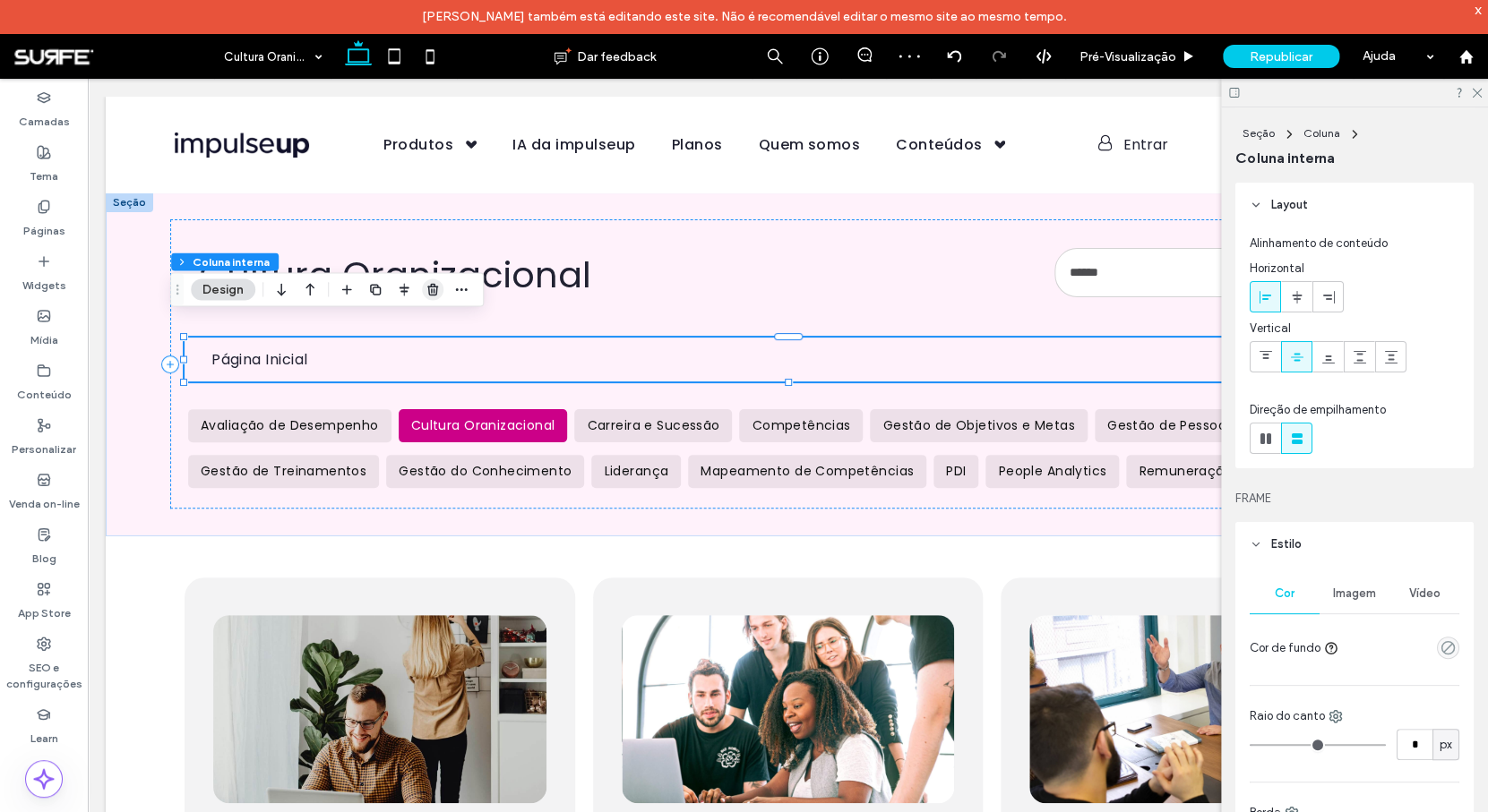
click at [430, 290] on icon "button" at bounding box center [432, 289] width 15 height 15
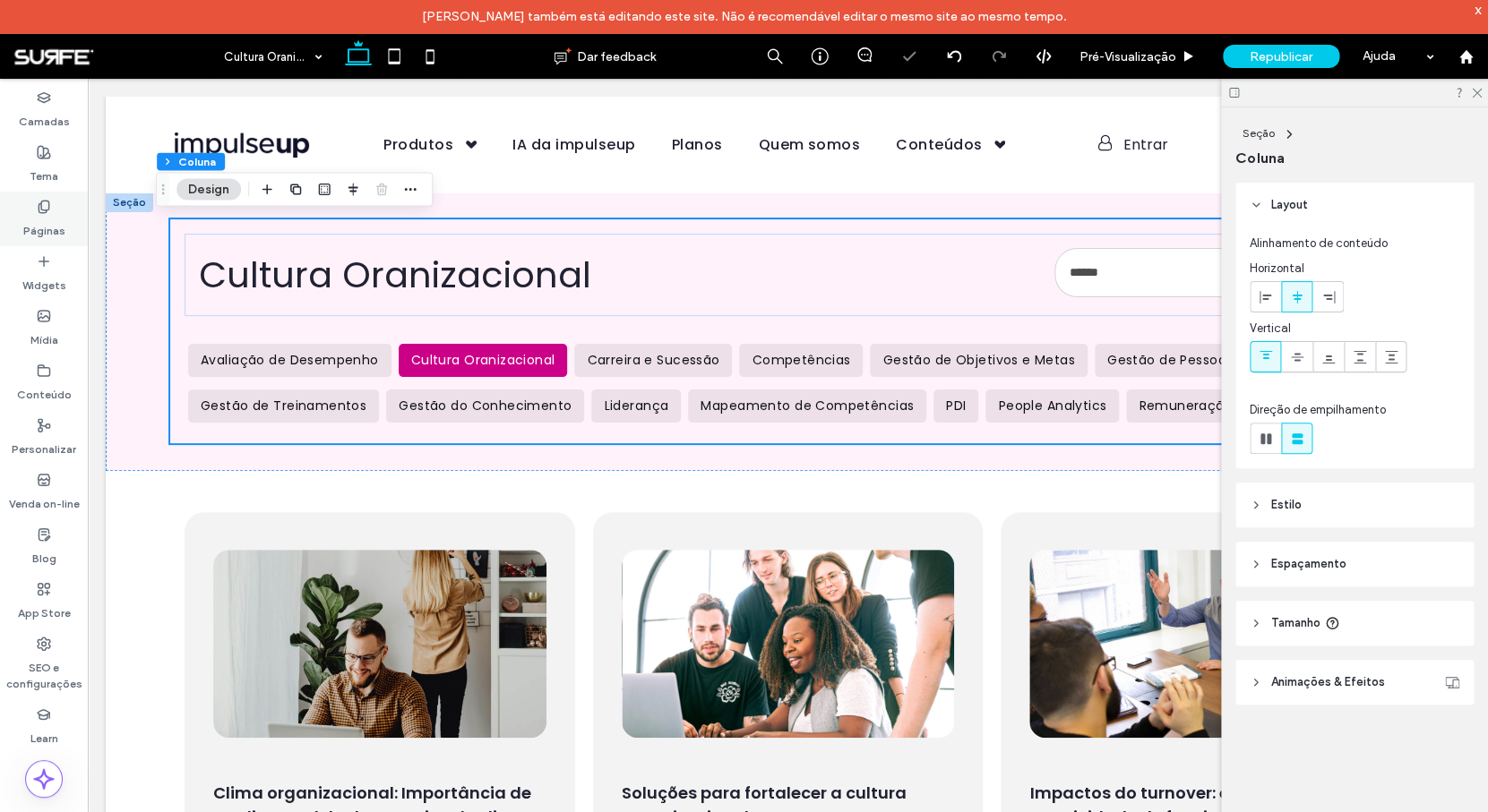
click at [57, 215] on label "Páginas" at bounding box center [44, 227] width 42 height 25
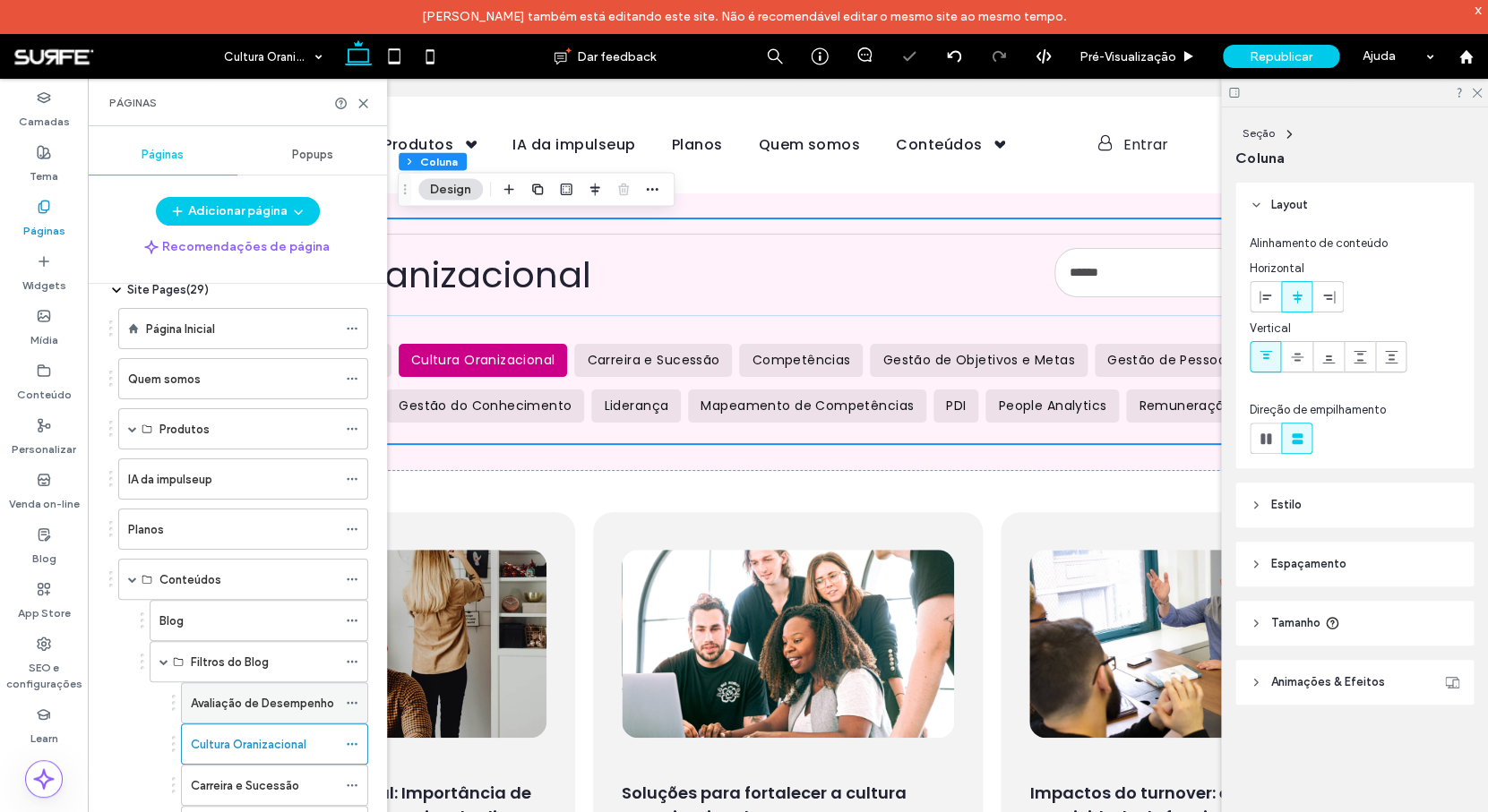
scroll to position [71, 0]
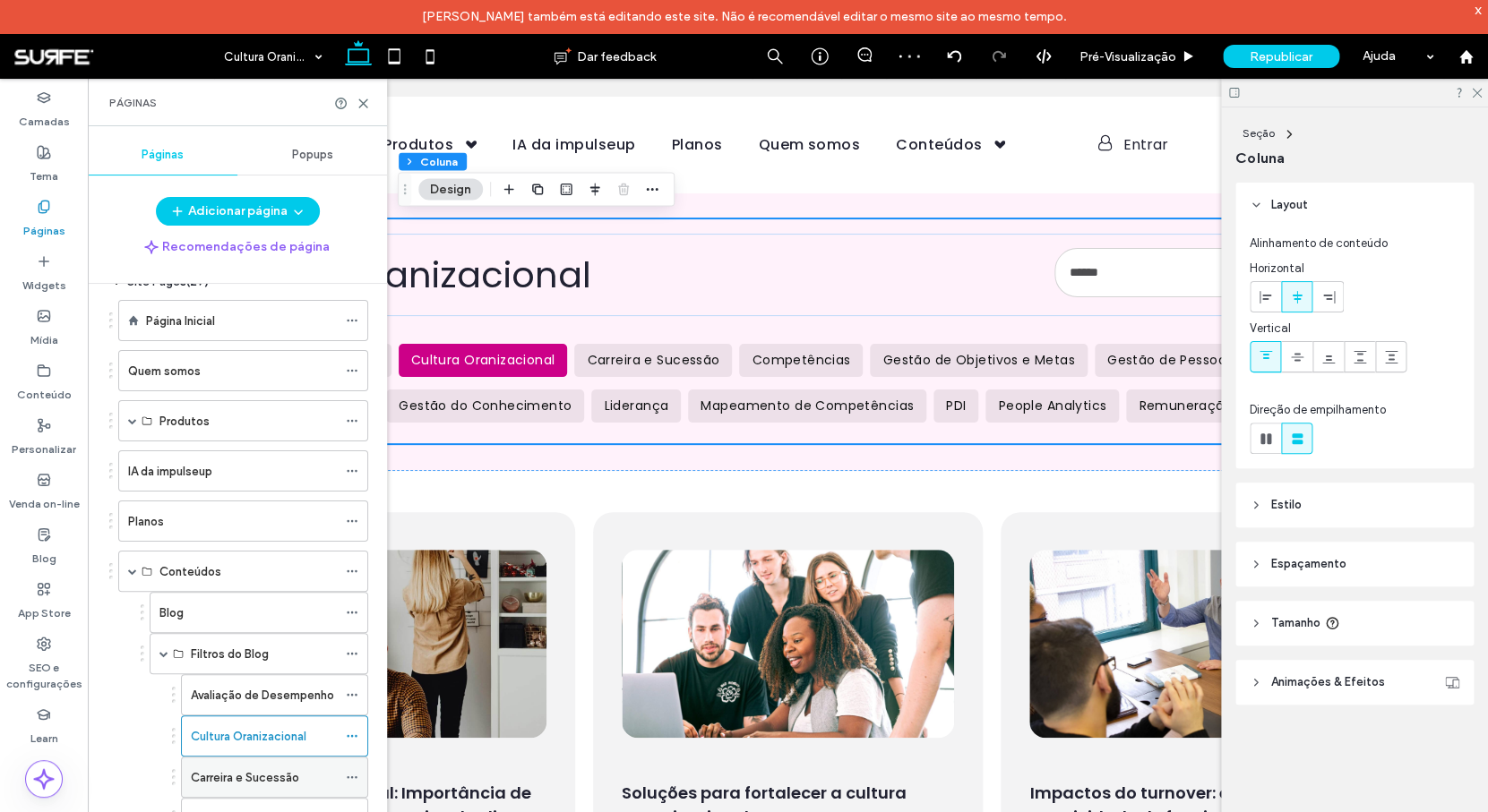
click at [265, 780] on label "Carreira e Sucessão" at bounding box center [244, 778] width 109 height 31
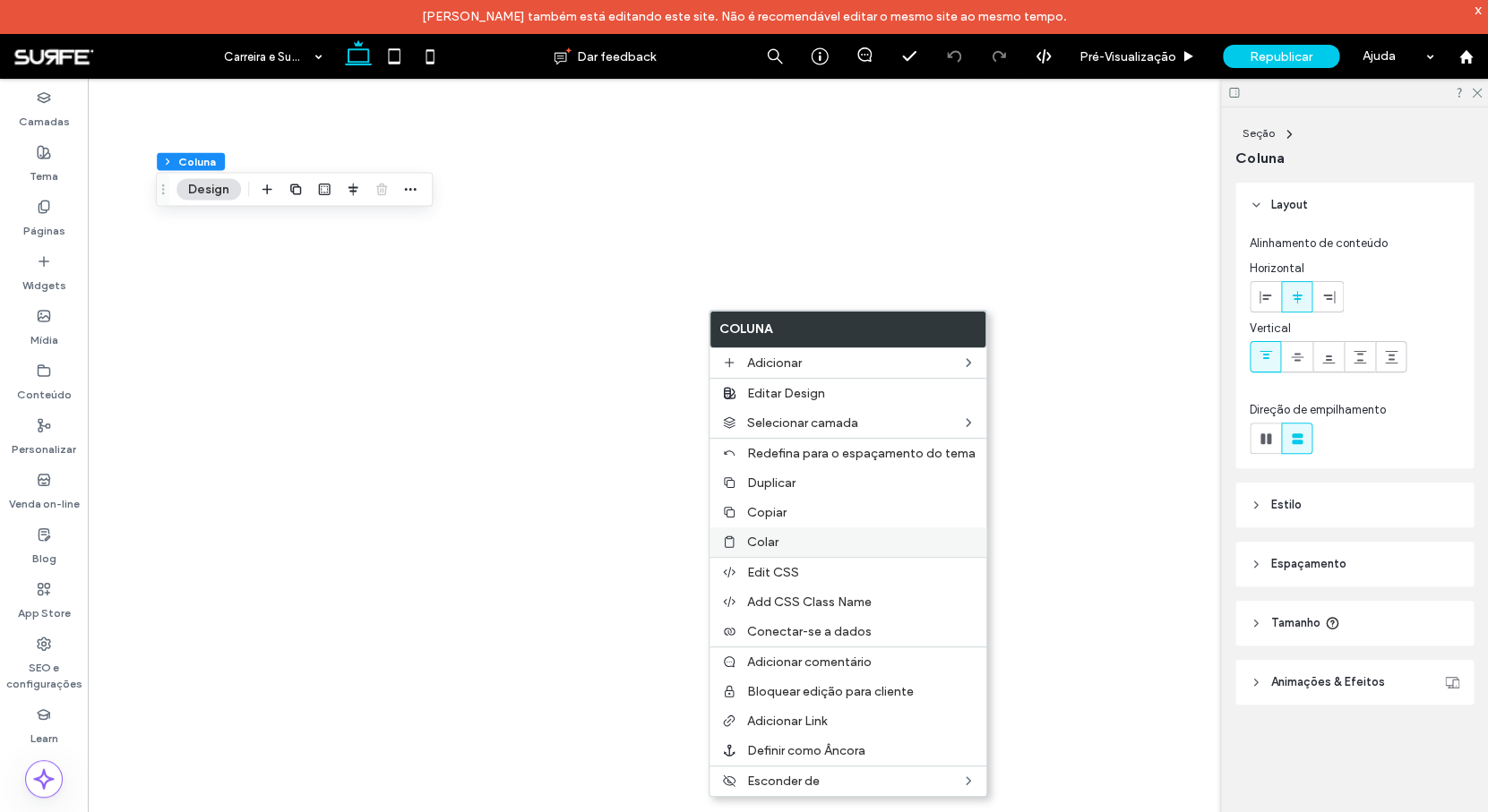
click at [792, 554] on div "Colar" at bounding box center [848, 542] width 277 height 29
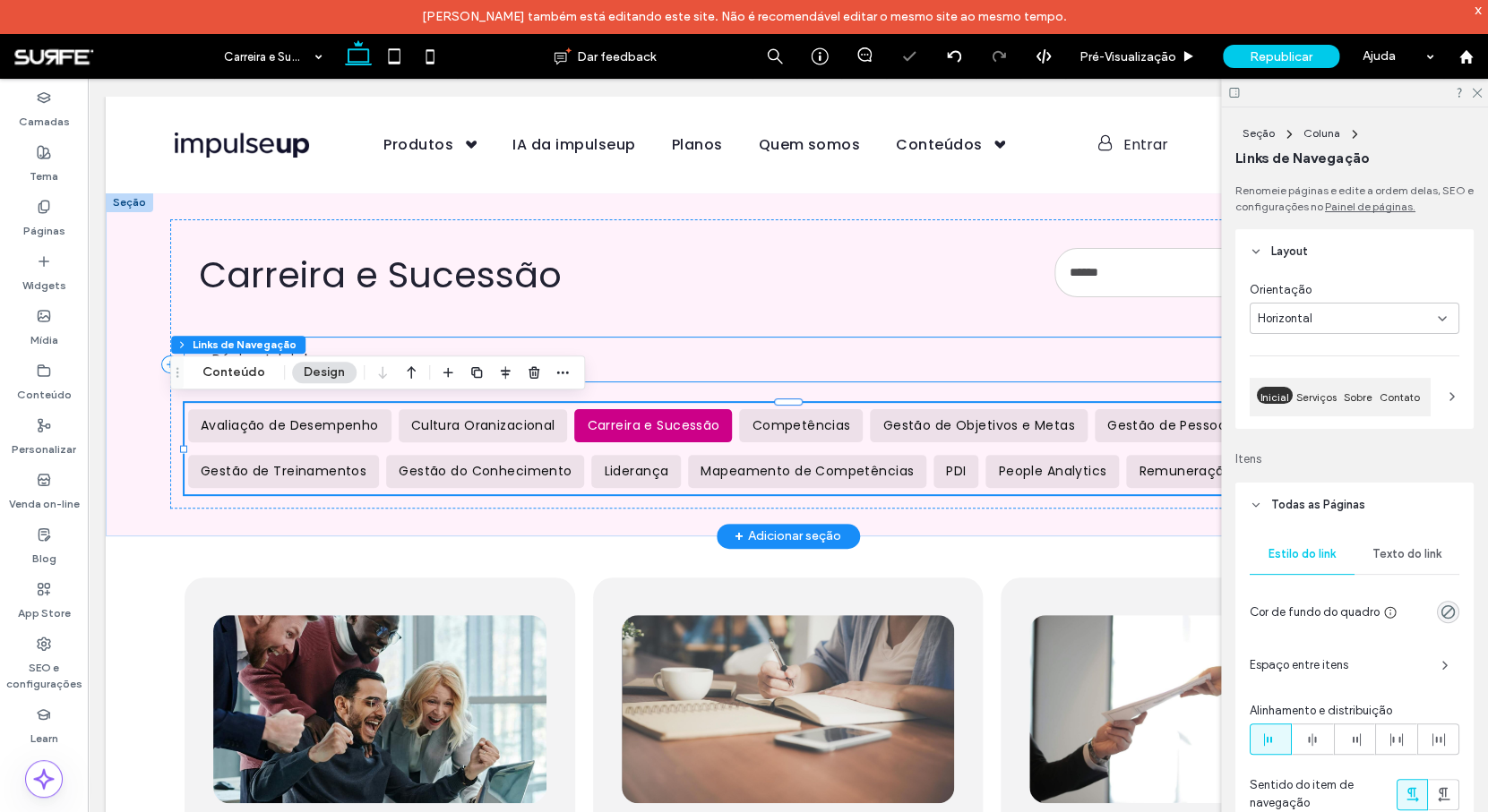
click at [687, 356] on ul "Página Inicial" at bounding box center [788, 359] width 1206 height 44
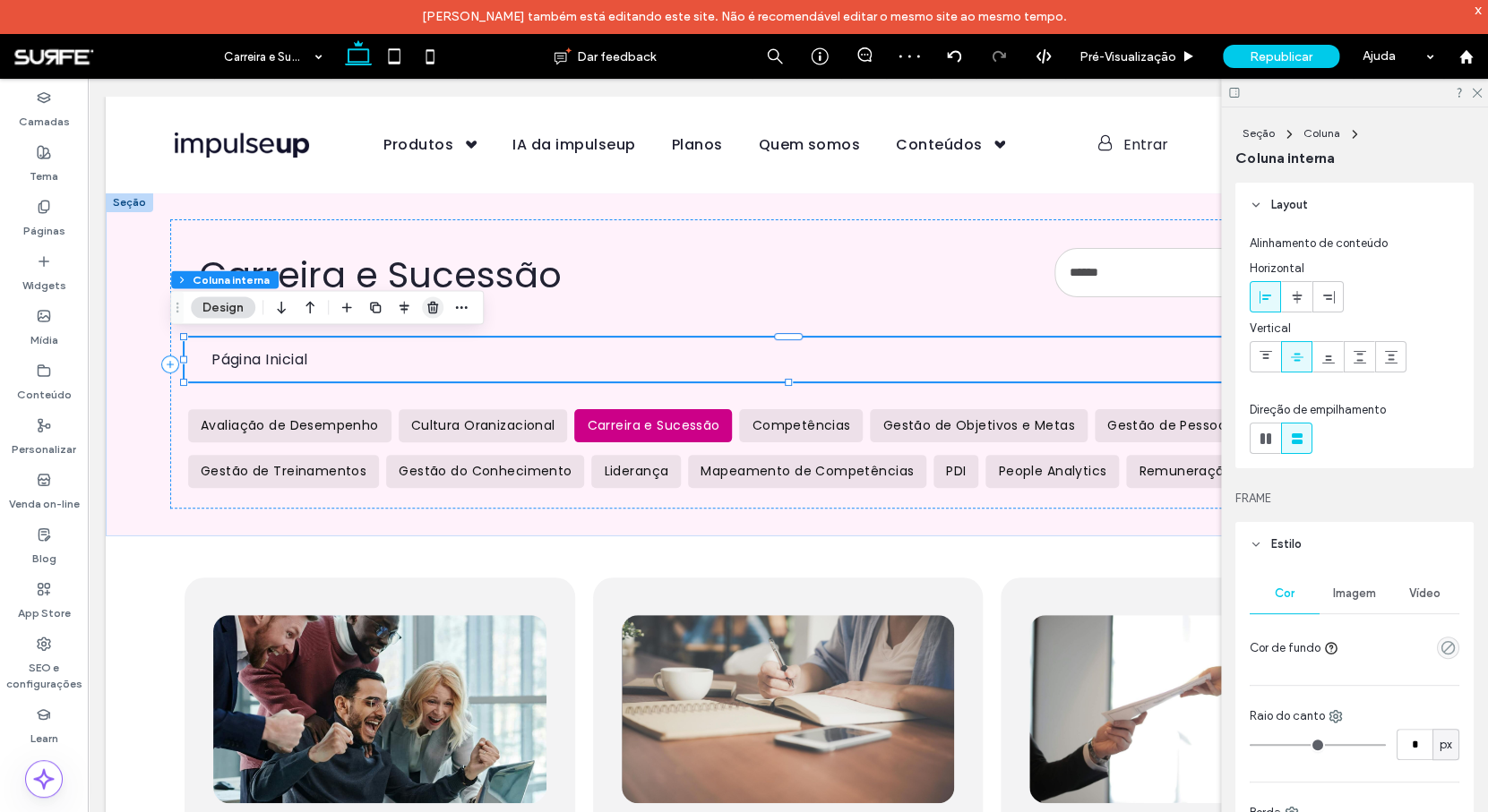
click at [432, 309] on icon "button" at bounding box center [432, 307] width 15 height 15
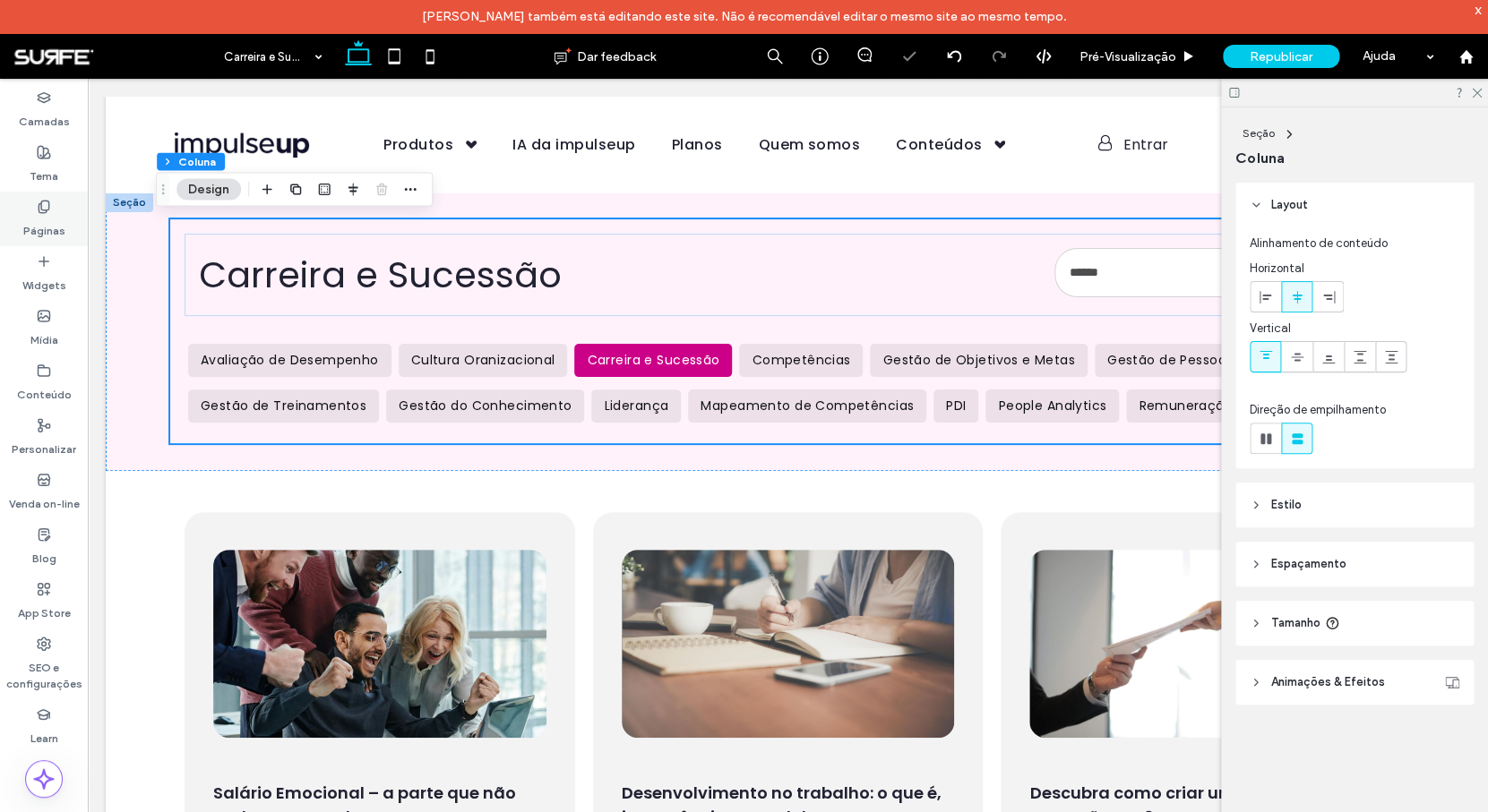
click at [54, 223] on label "Páginas" at bounding box center [44, 227] width 42 height 25
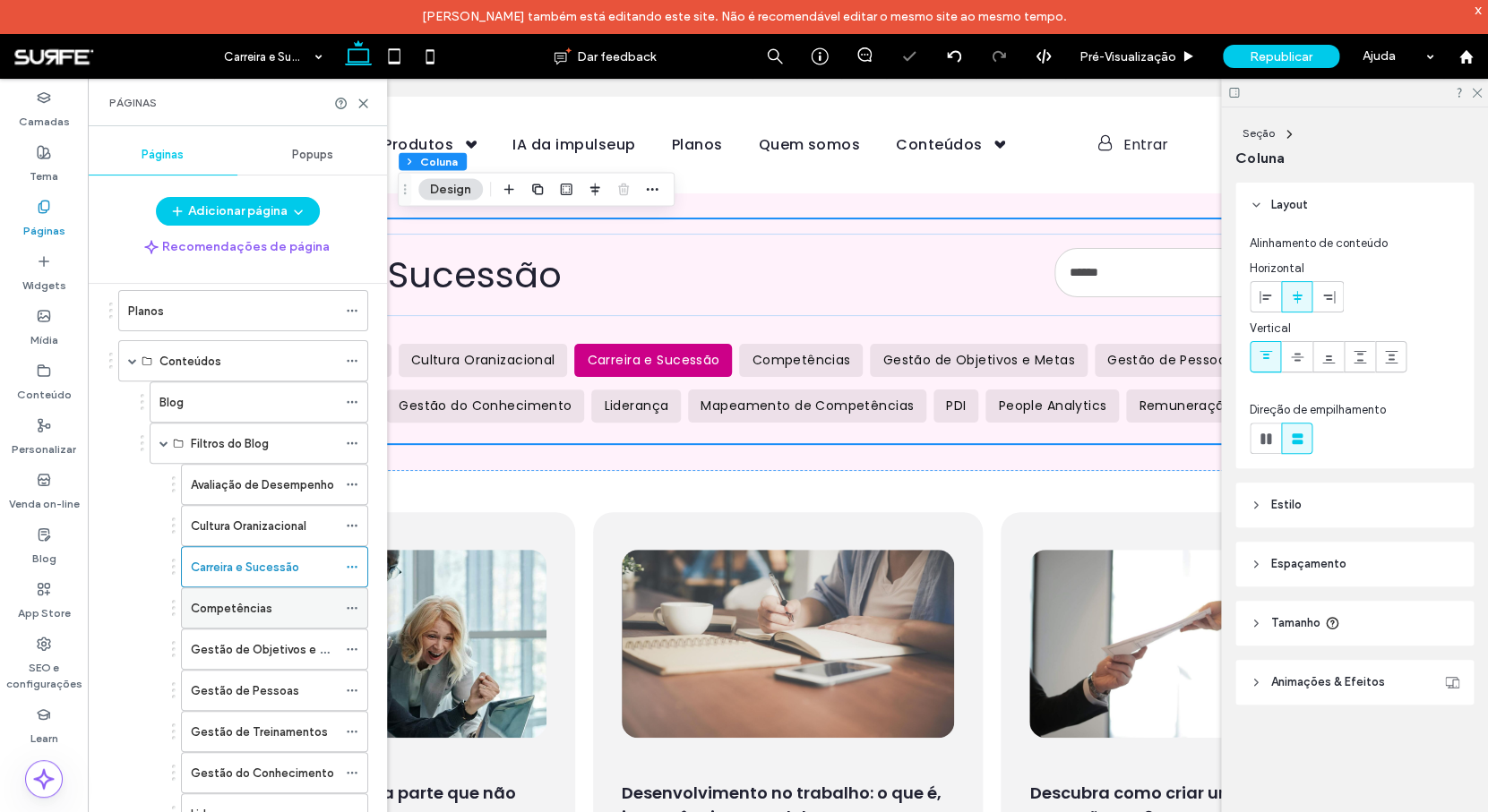
scroll to position [286, 0]
click at [277, 607] on div "Competências" at bounding box center [263, 603] width 146 height 19
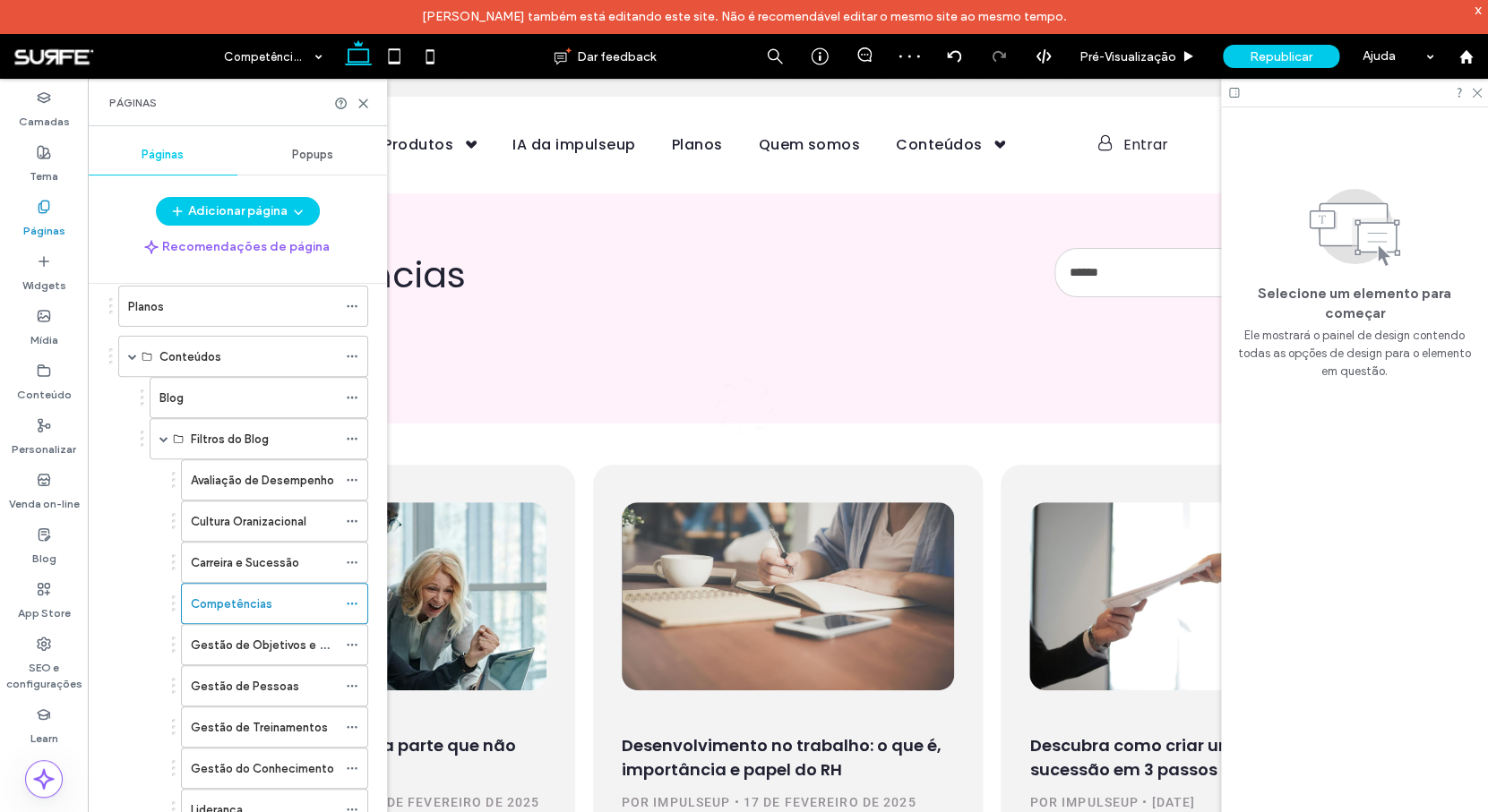
scroll to position [0, 0]
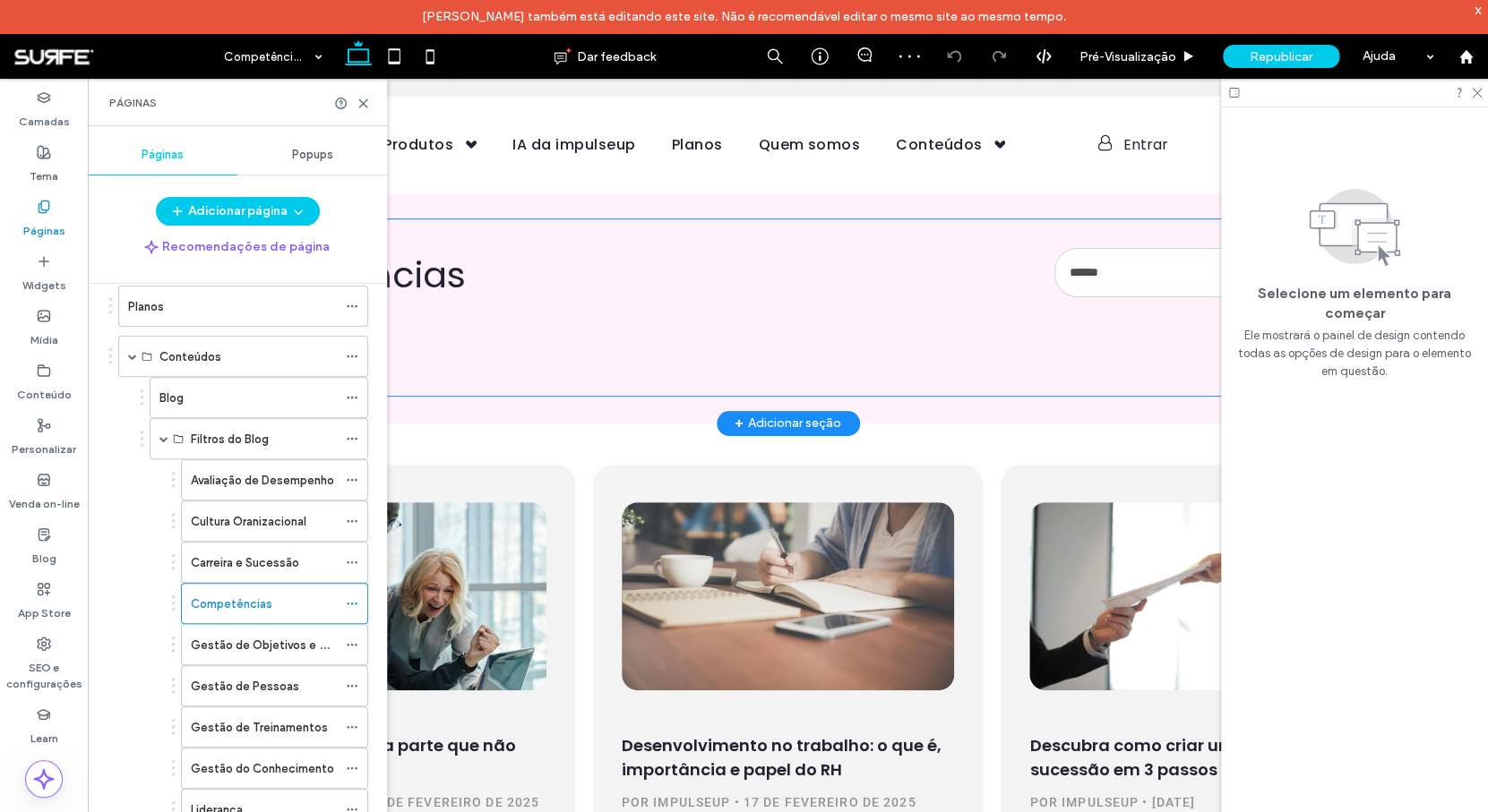
click at [650, 384] on div "Competências Página Inicial" at bounding box center [787, 307] width 1235 height 176
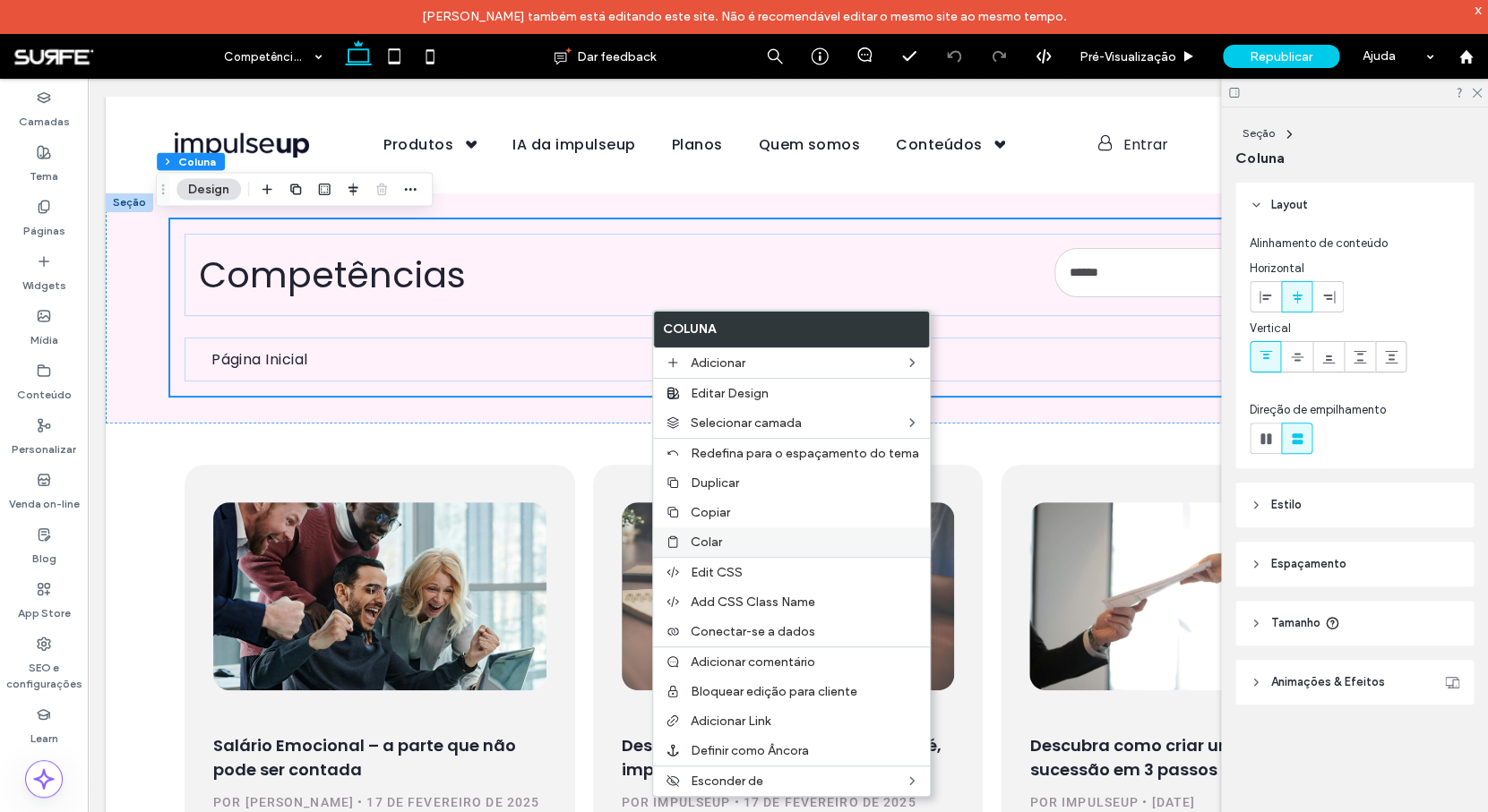
click at [712, 538] on span "Colar" at bounding box center [706, 542] width 31 height 16
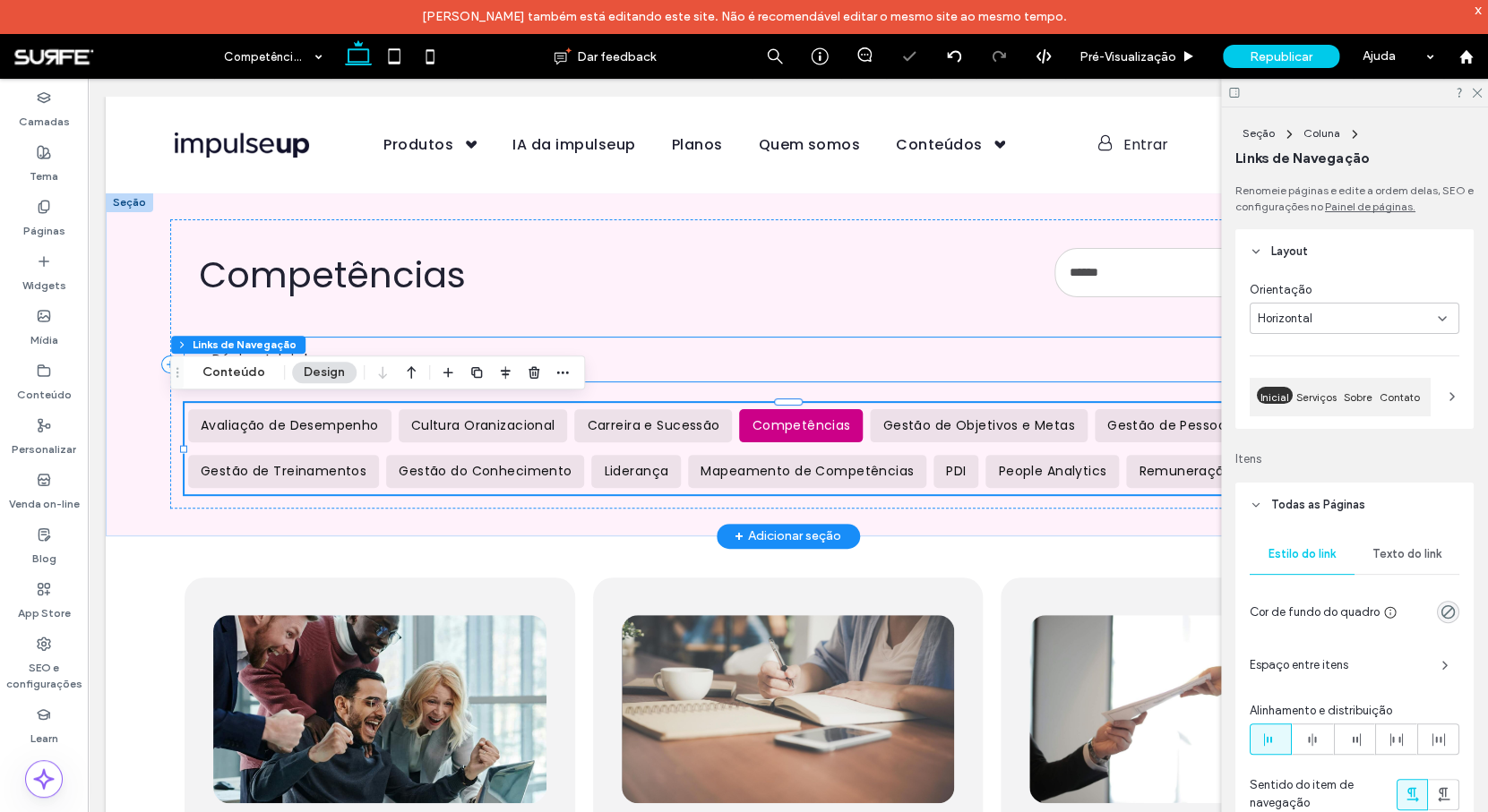
click at [712, 360] on ul "Página Inicial" at bounding box center [788, 359] width 1206 height 44
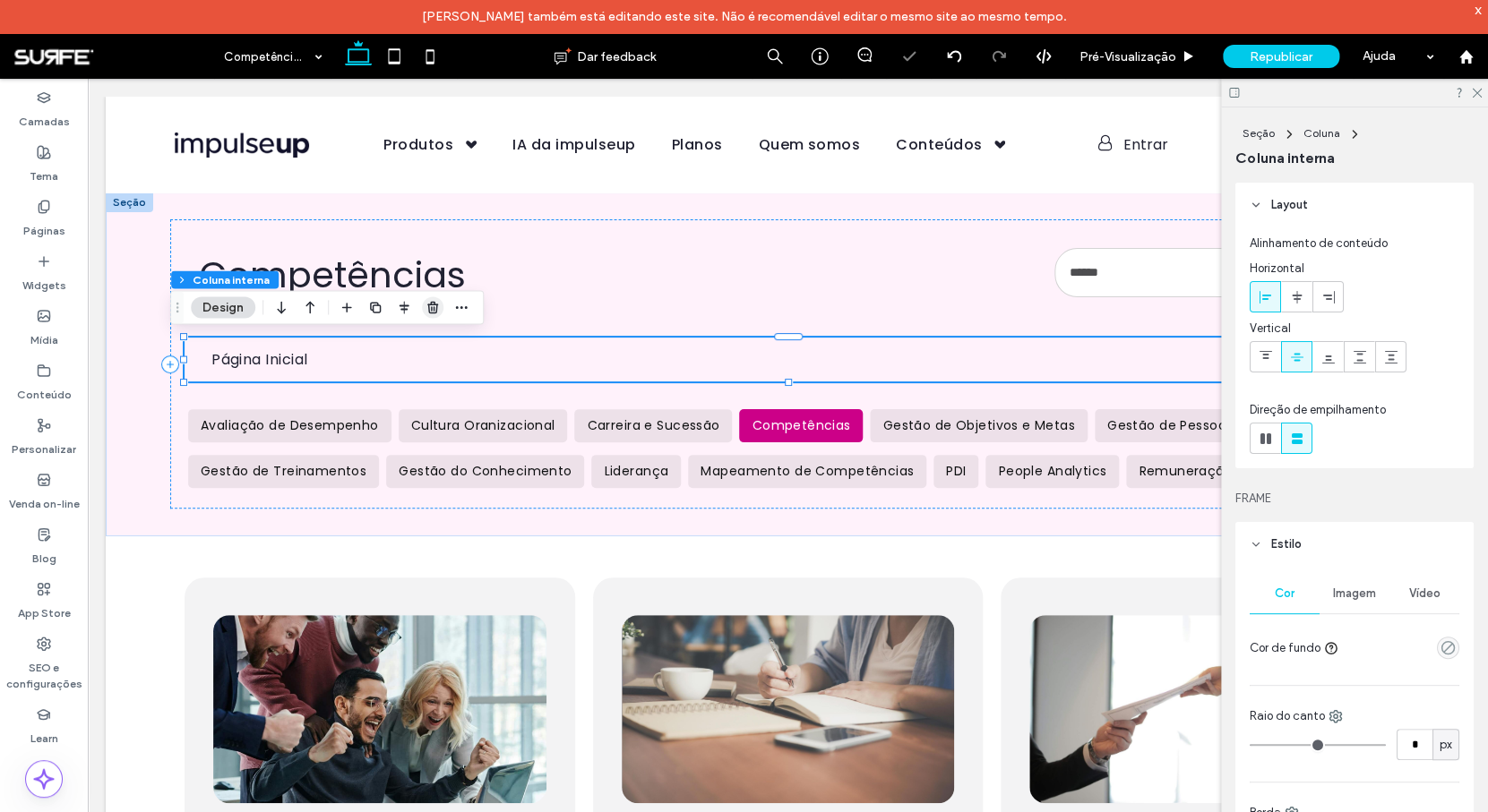
click at [434, 313] on use "button" at bounding box center [432, 308] width 11 height 12
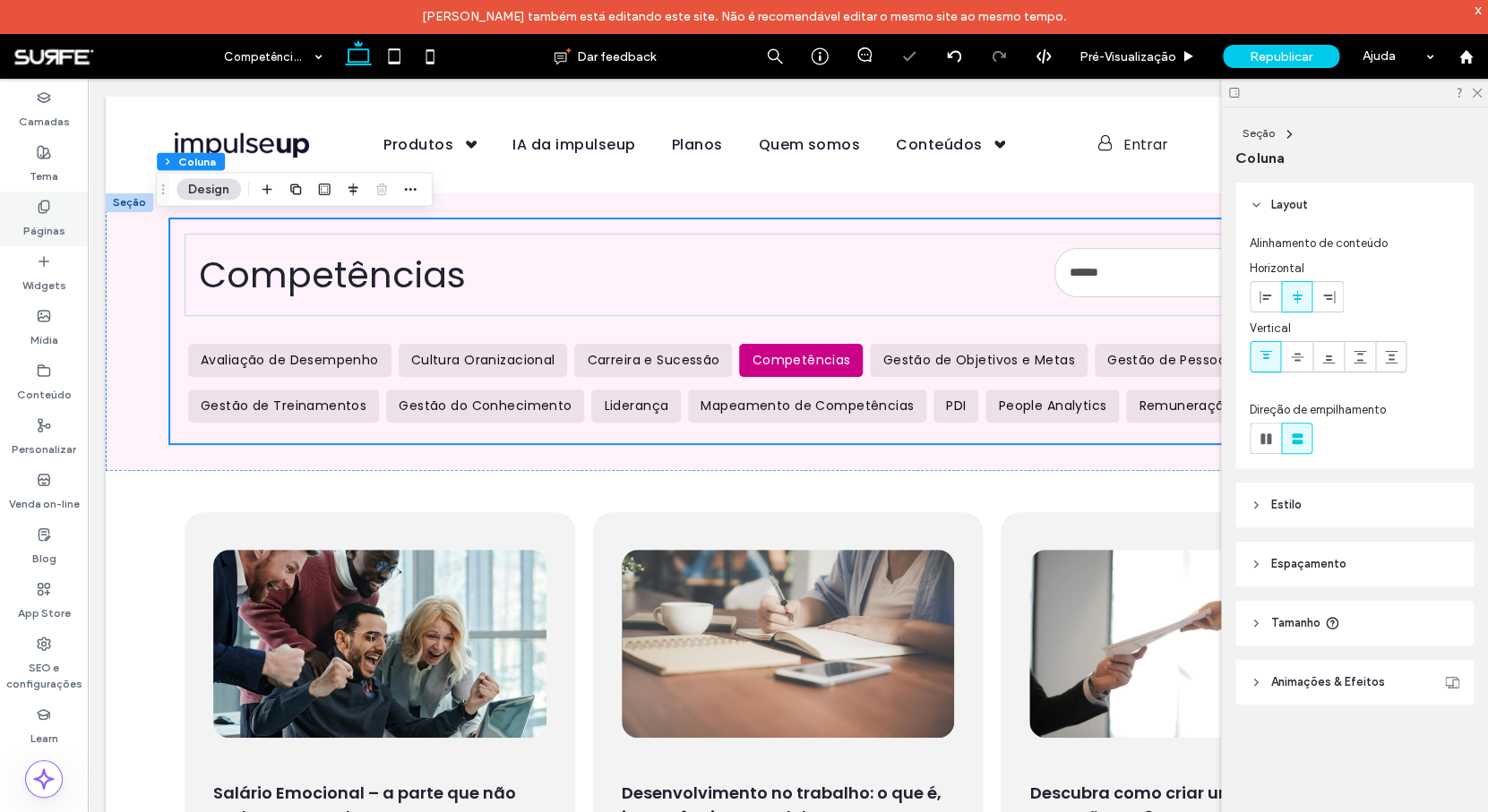
click at [69, 216] on div "Páginas" at bounding box center [44, 219] width 88 height 55
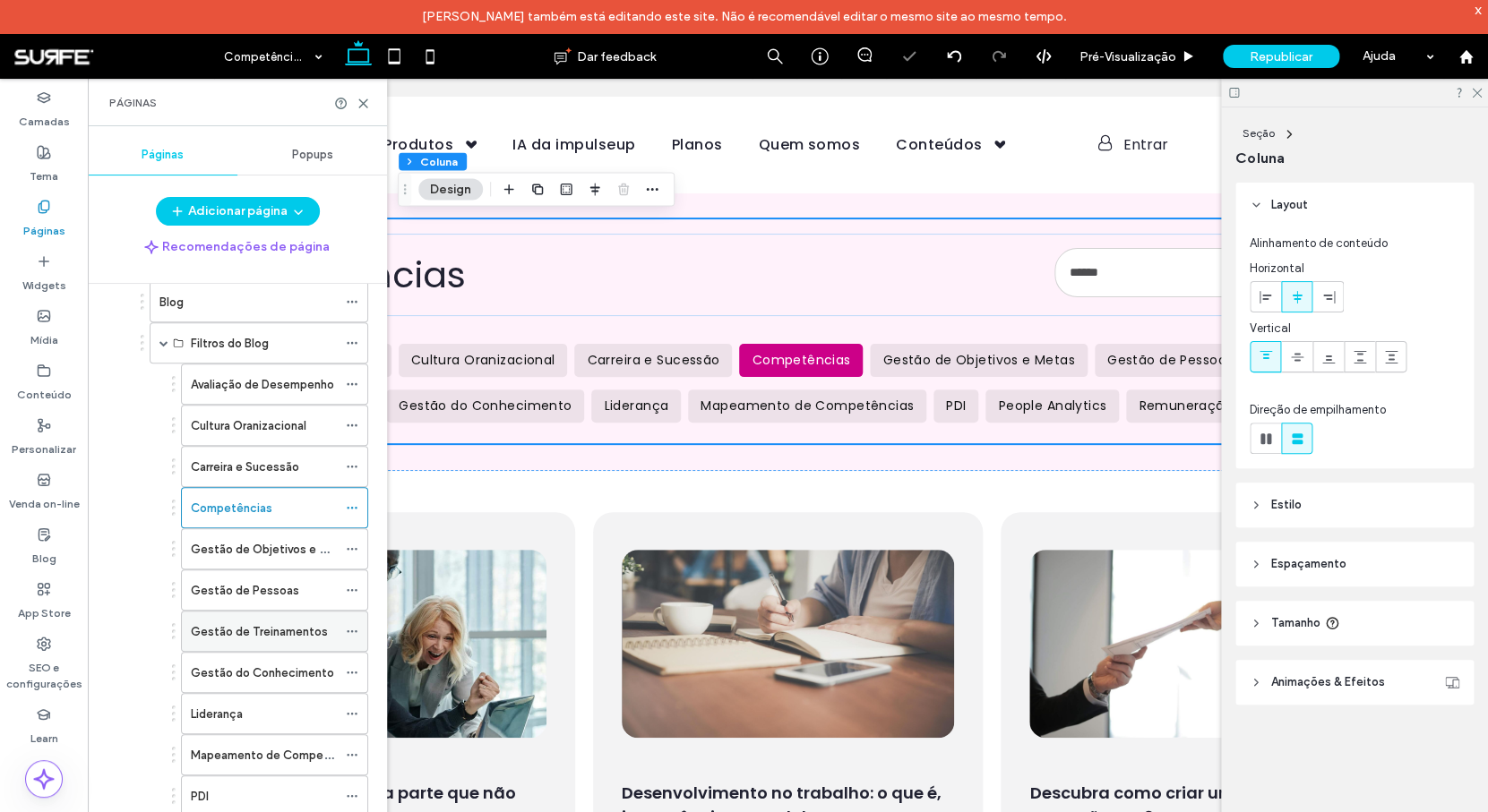
scroll to position [448, 0]
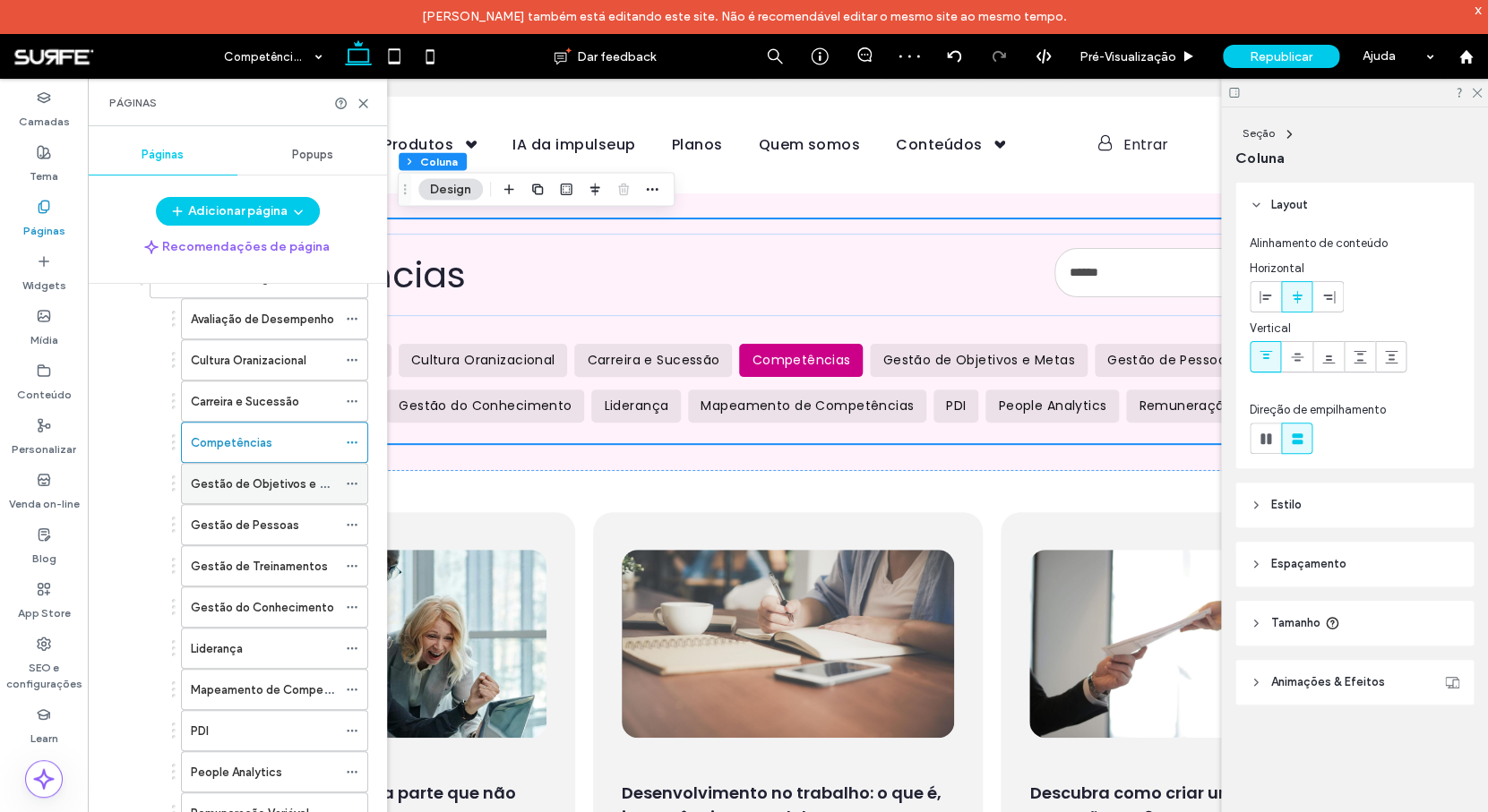
click at [257, 487] on label "Gestão de Objetivos e Metas" at bounding box center [272, 484] width 163 height 31
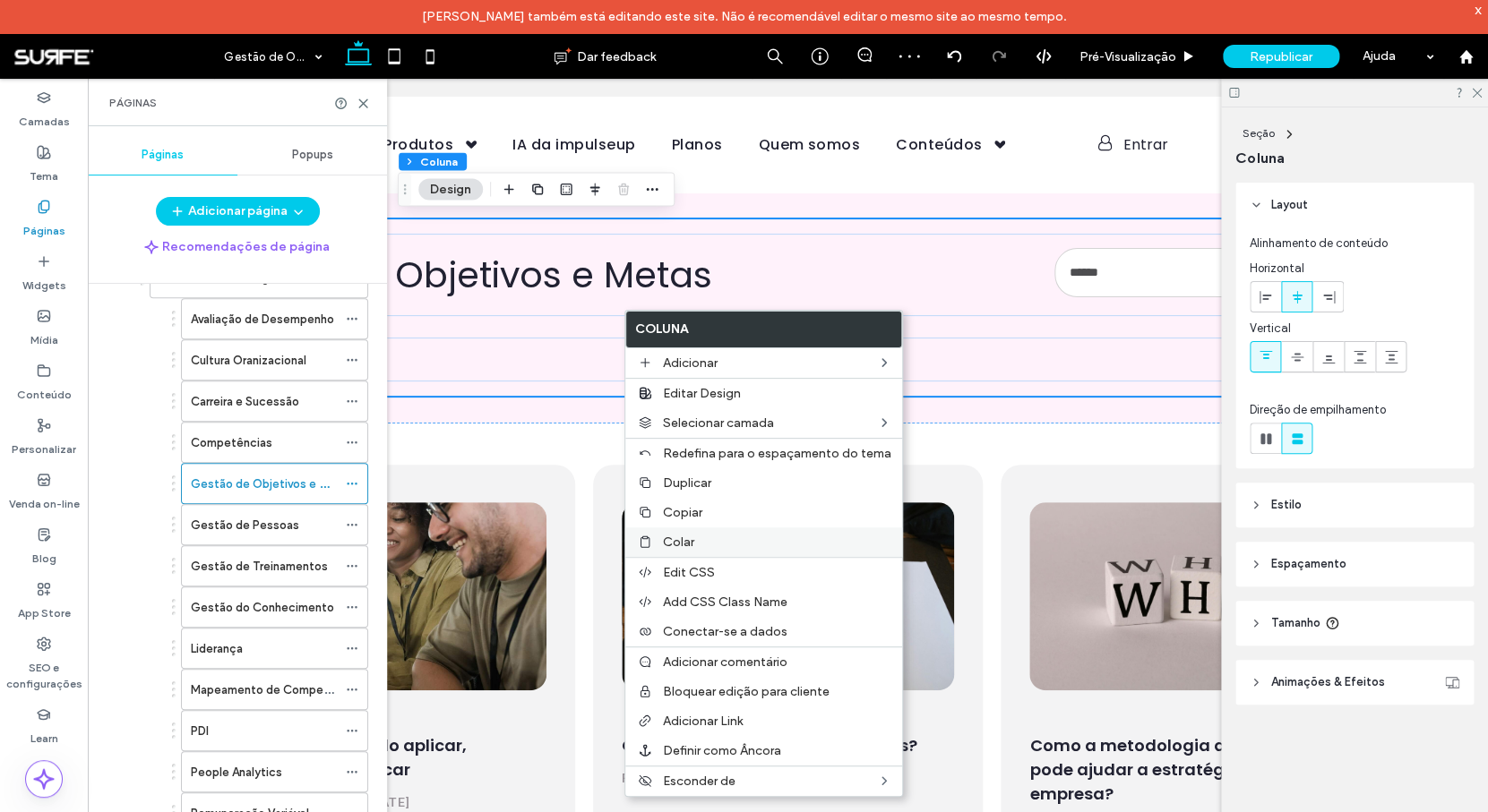
click at [698, 537] on label "Colar" at bounding box center [777, 542] width 229 height 16
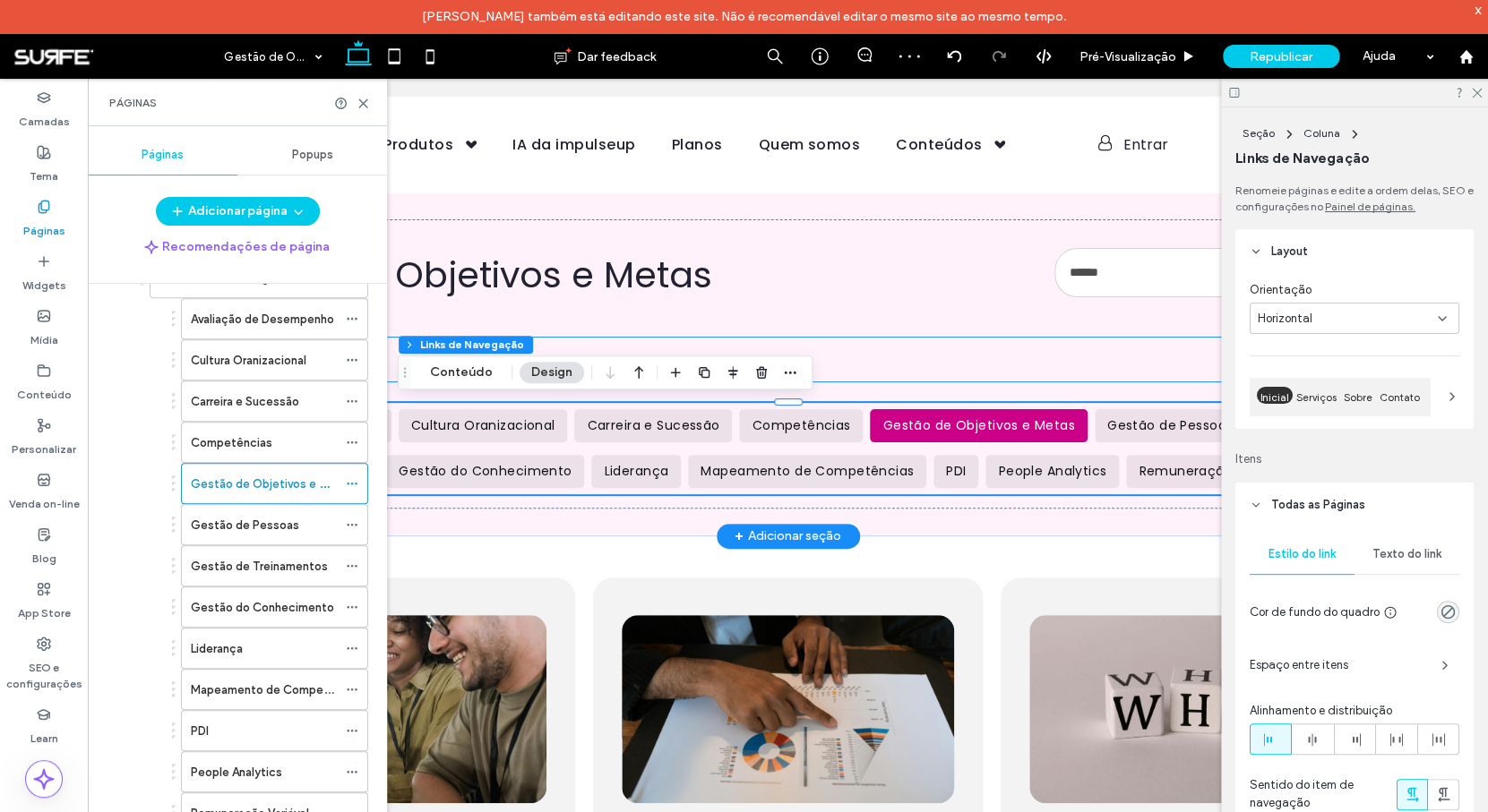
click at [835, 353] on ul "Página Inicial" at bounding box center [788, 359] width 1206 height 44
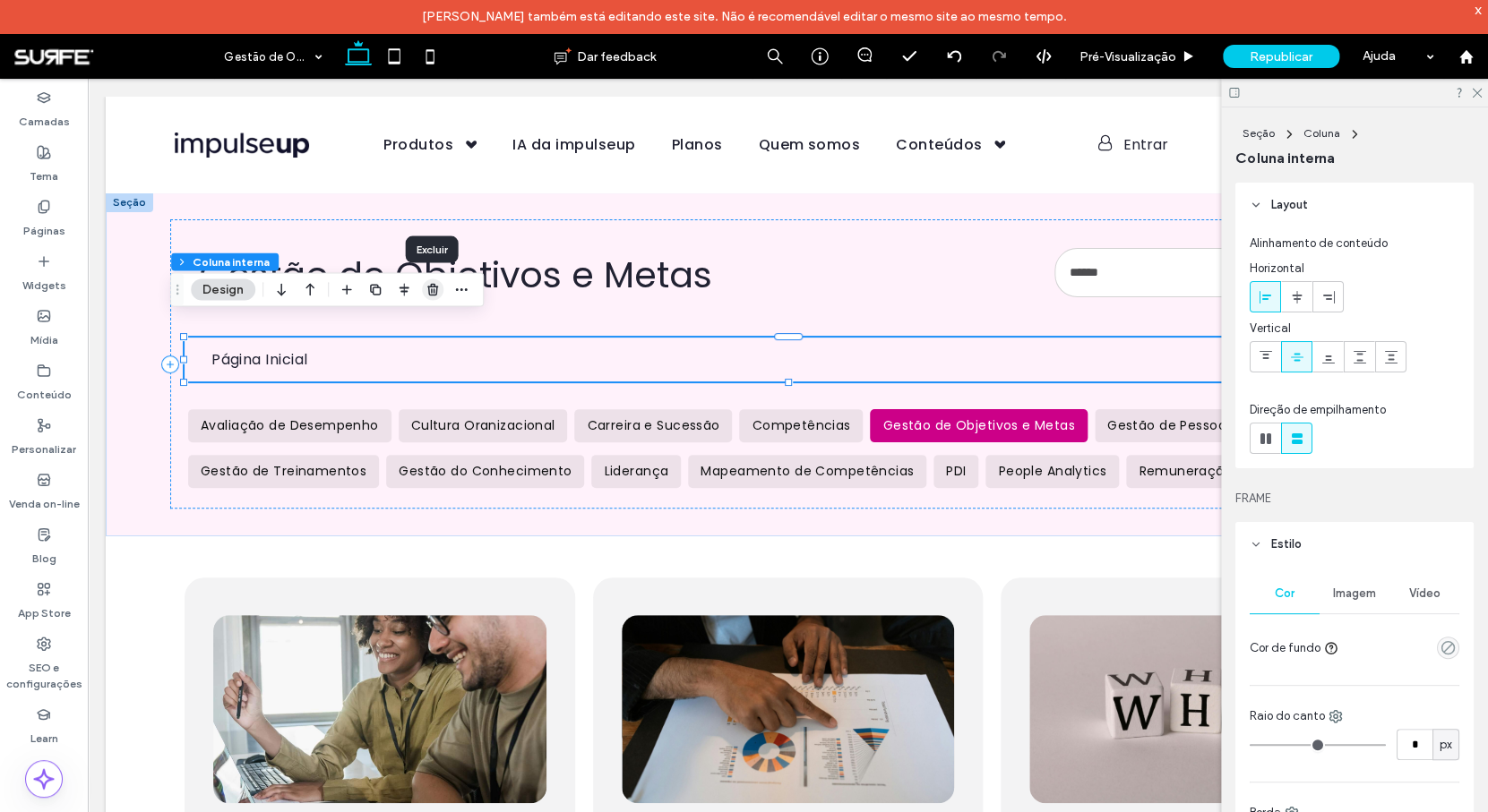
click at [441, 293] on span "button" at bounding box center [432, 289] width 22 height 21
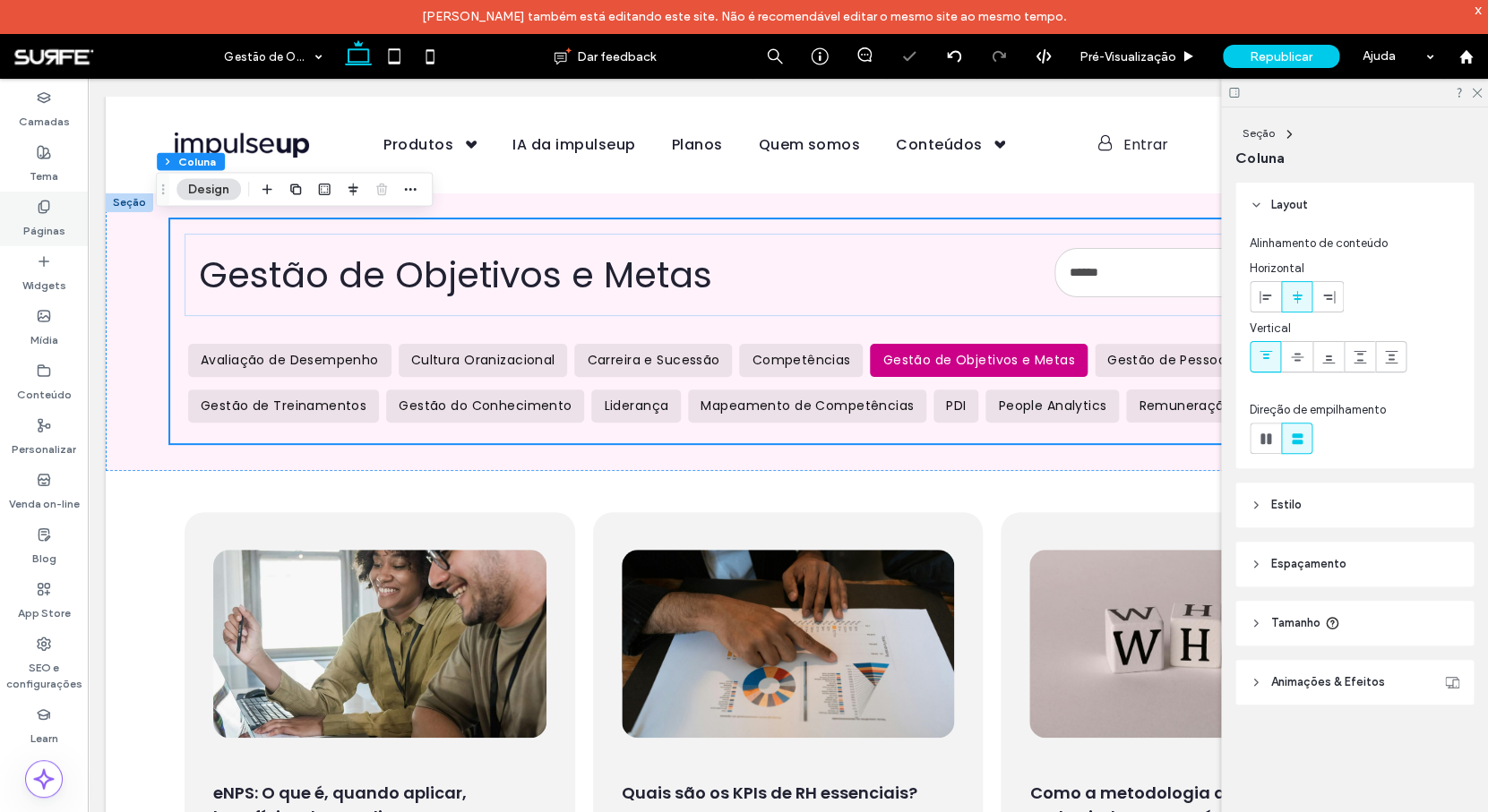
click at [45, 223] on label "Páginas" at bounding box center [44, 227] width 42 height 25
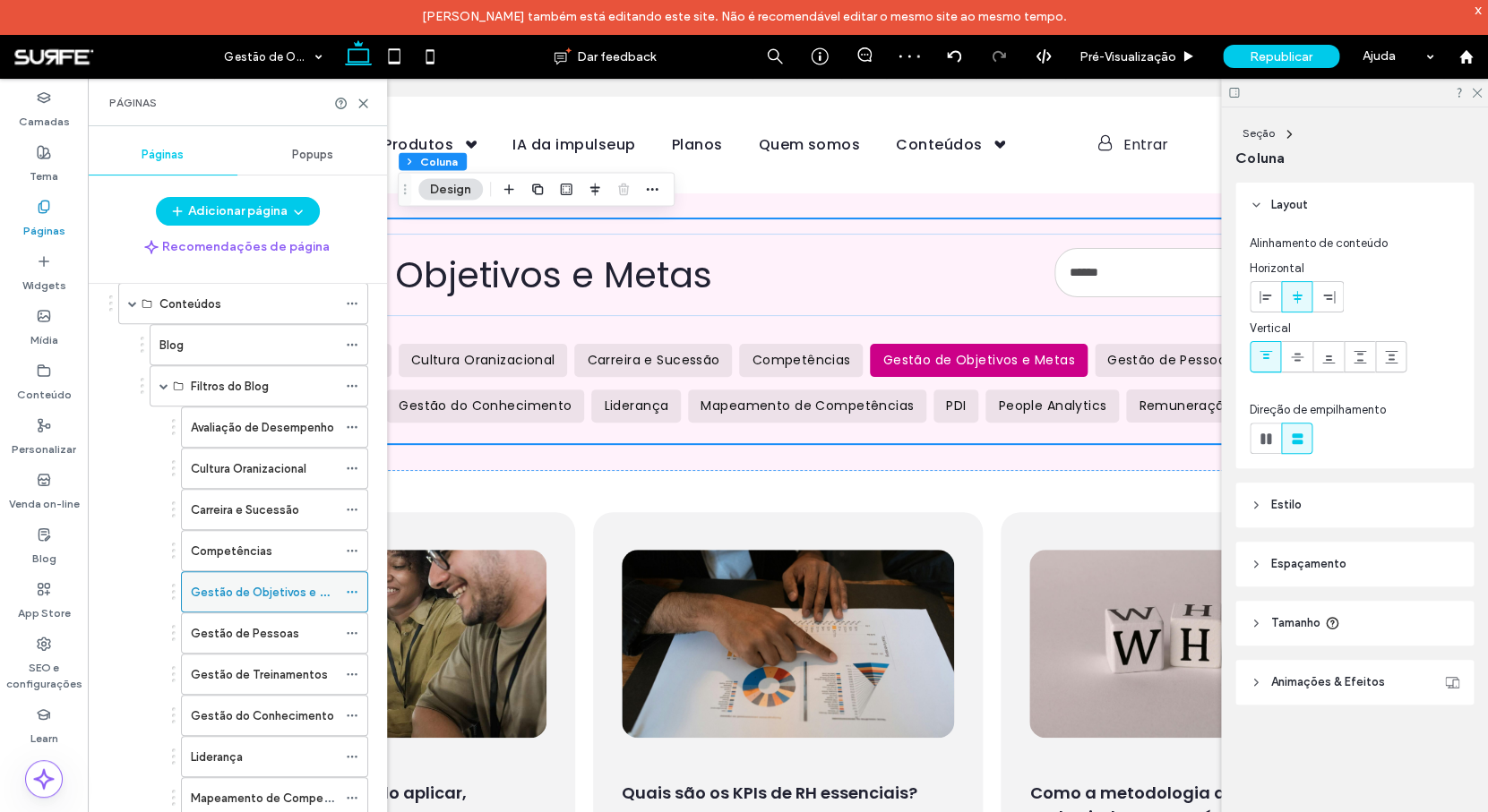
scroll to position [340, 0]
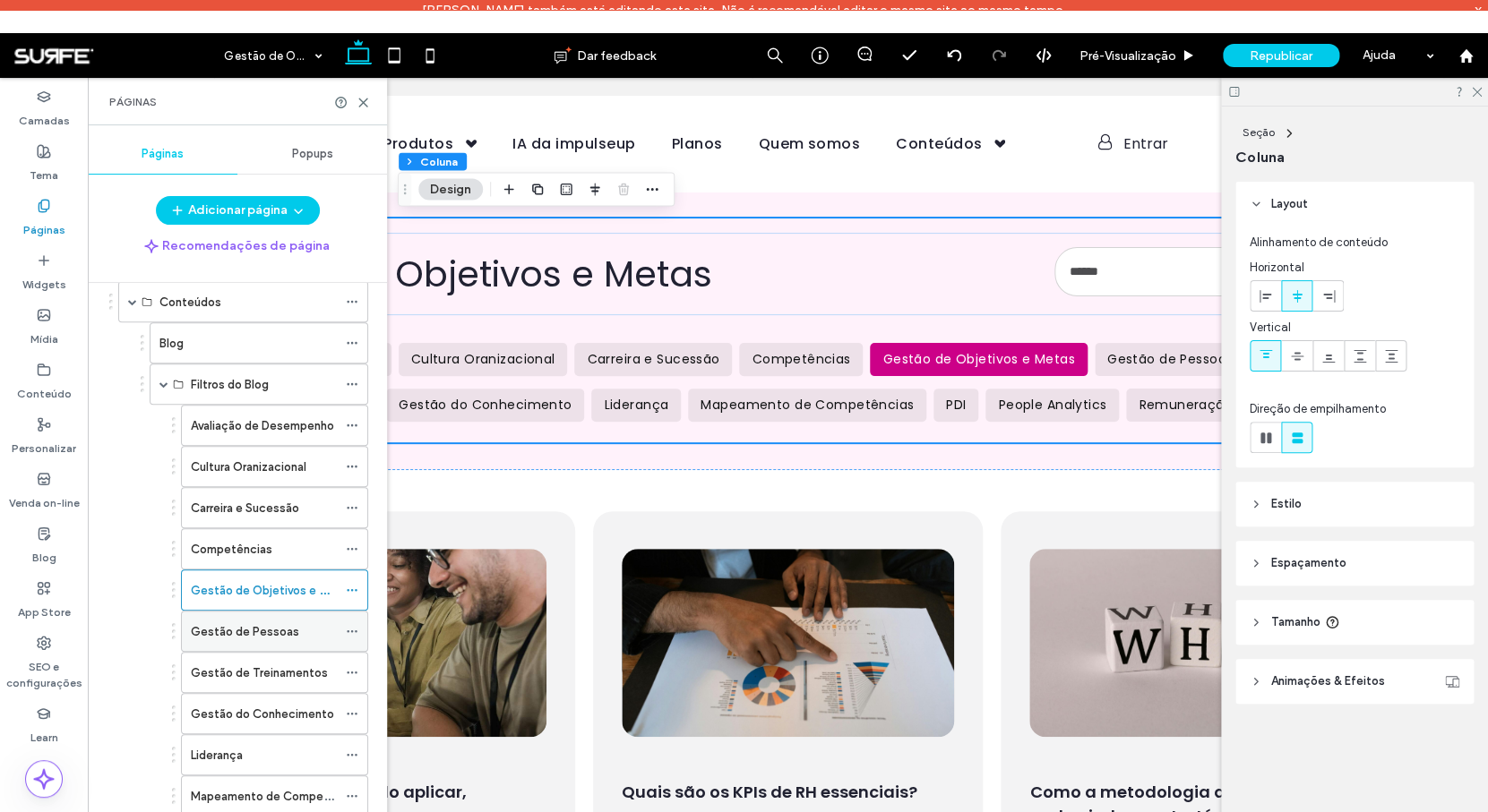
click at [290, 632] on label "Gestão de Pessoas" at bounding box center [244, 631] width 109 height 31
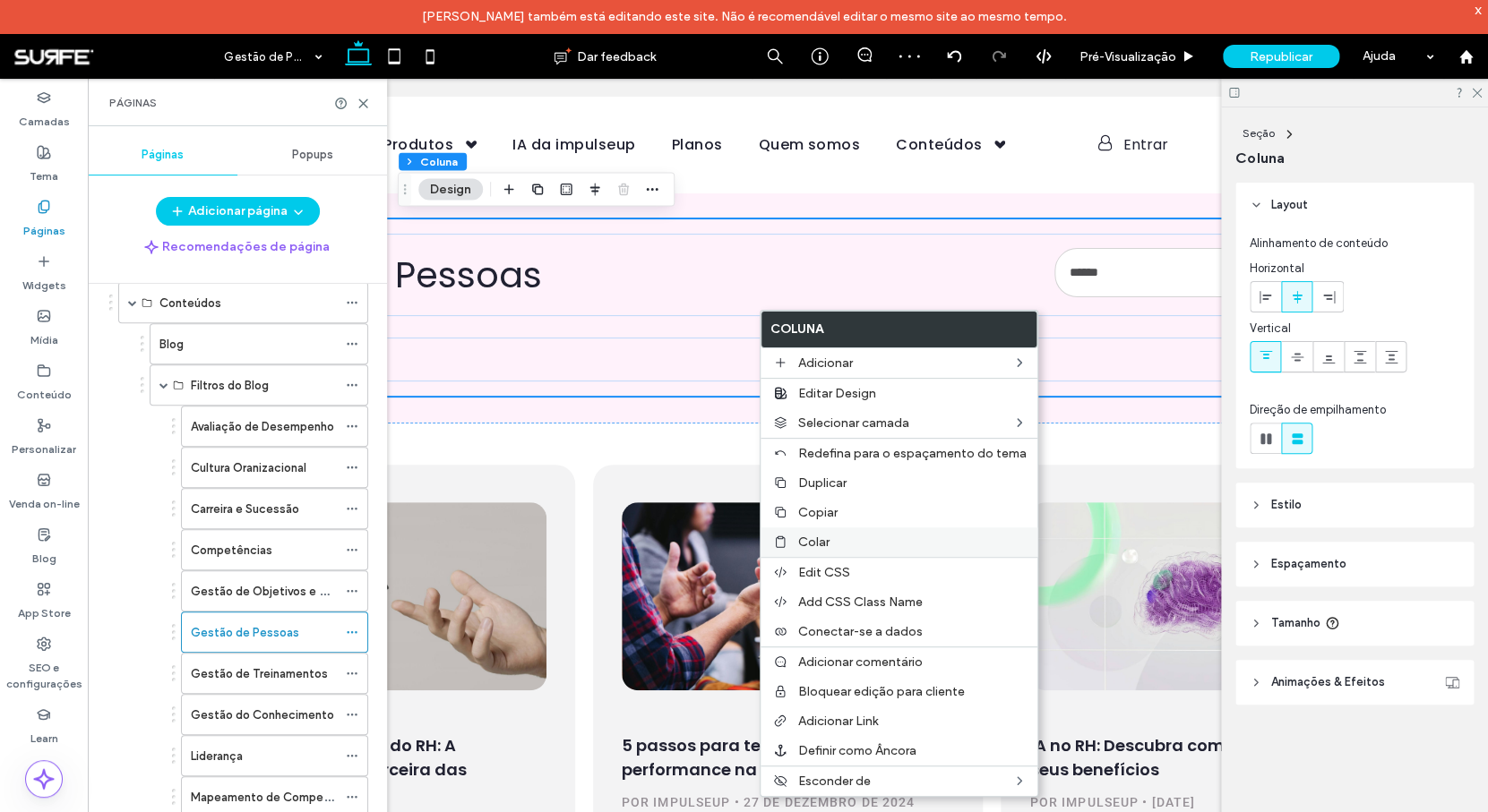
click at [832, 545] on label "Colar" at bounding box center [912, 542] width 229 height 16
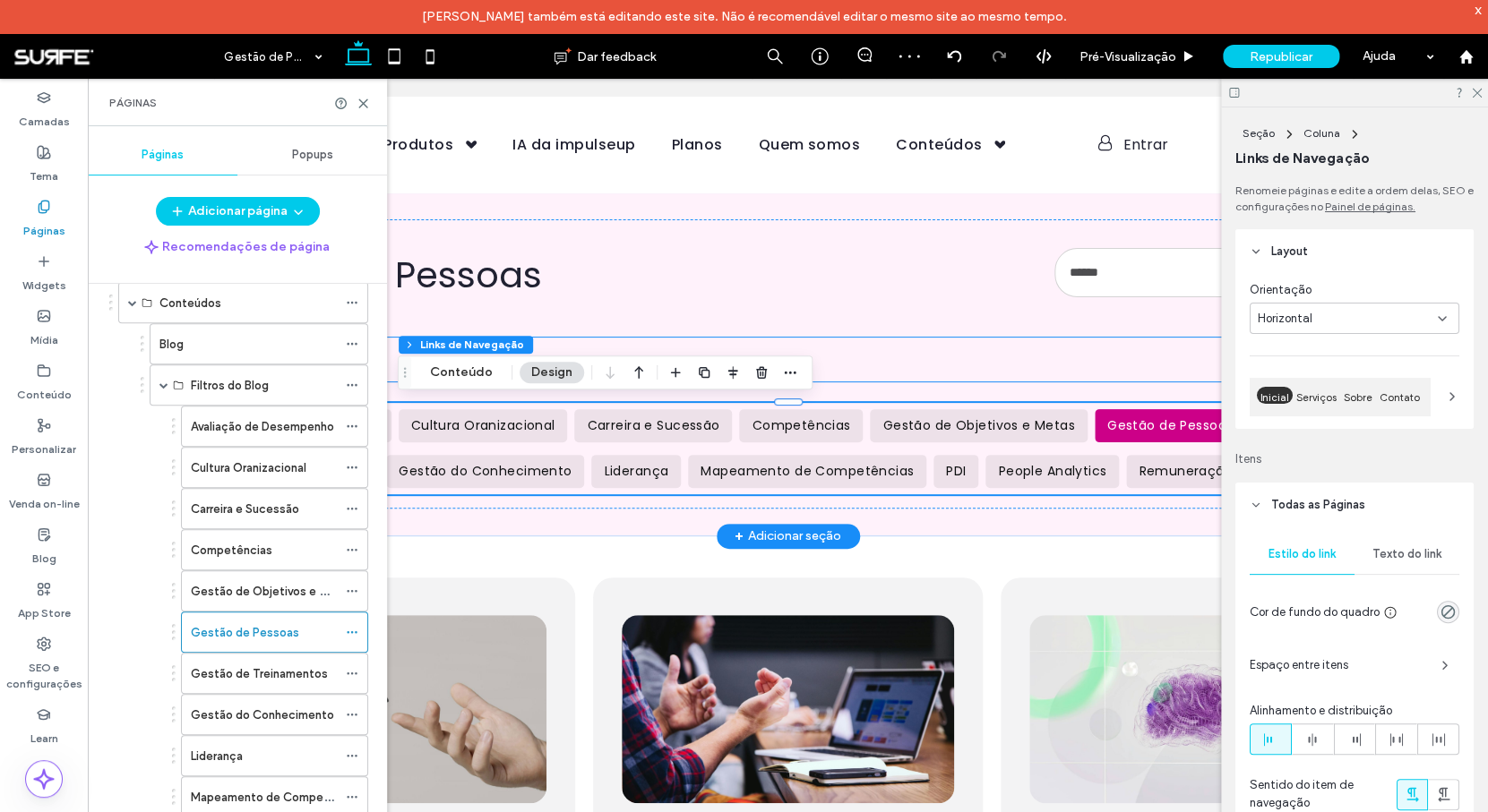
click at [867, 358] on ul "Página Inicial" at bounding box center [788, 359] width 1206 height 44
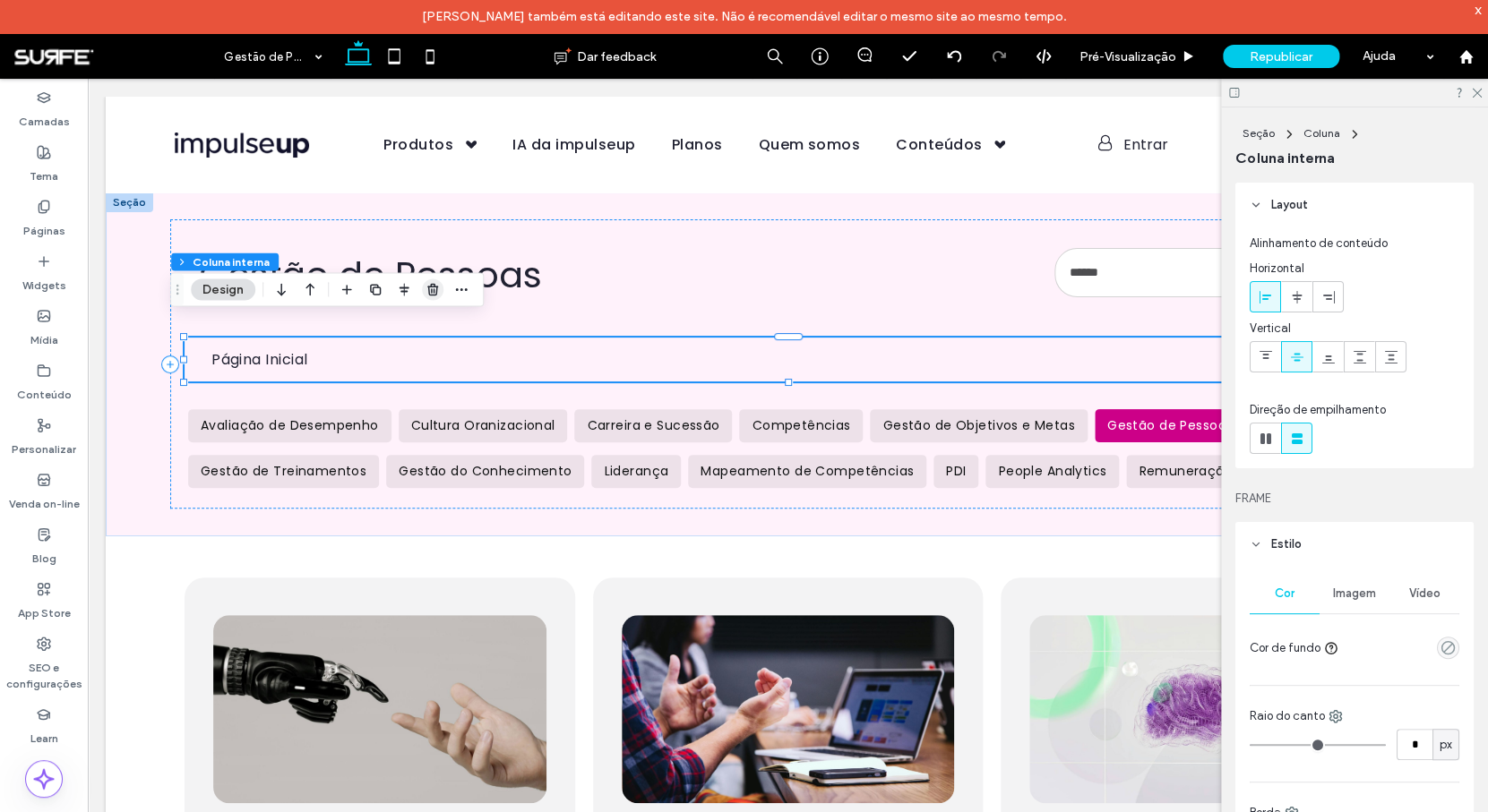
click at [432, 290] on use "button" at bounding box center [432, 289] width 11 height 12
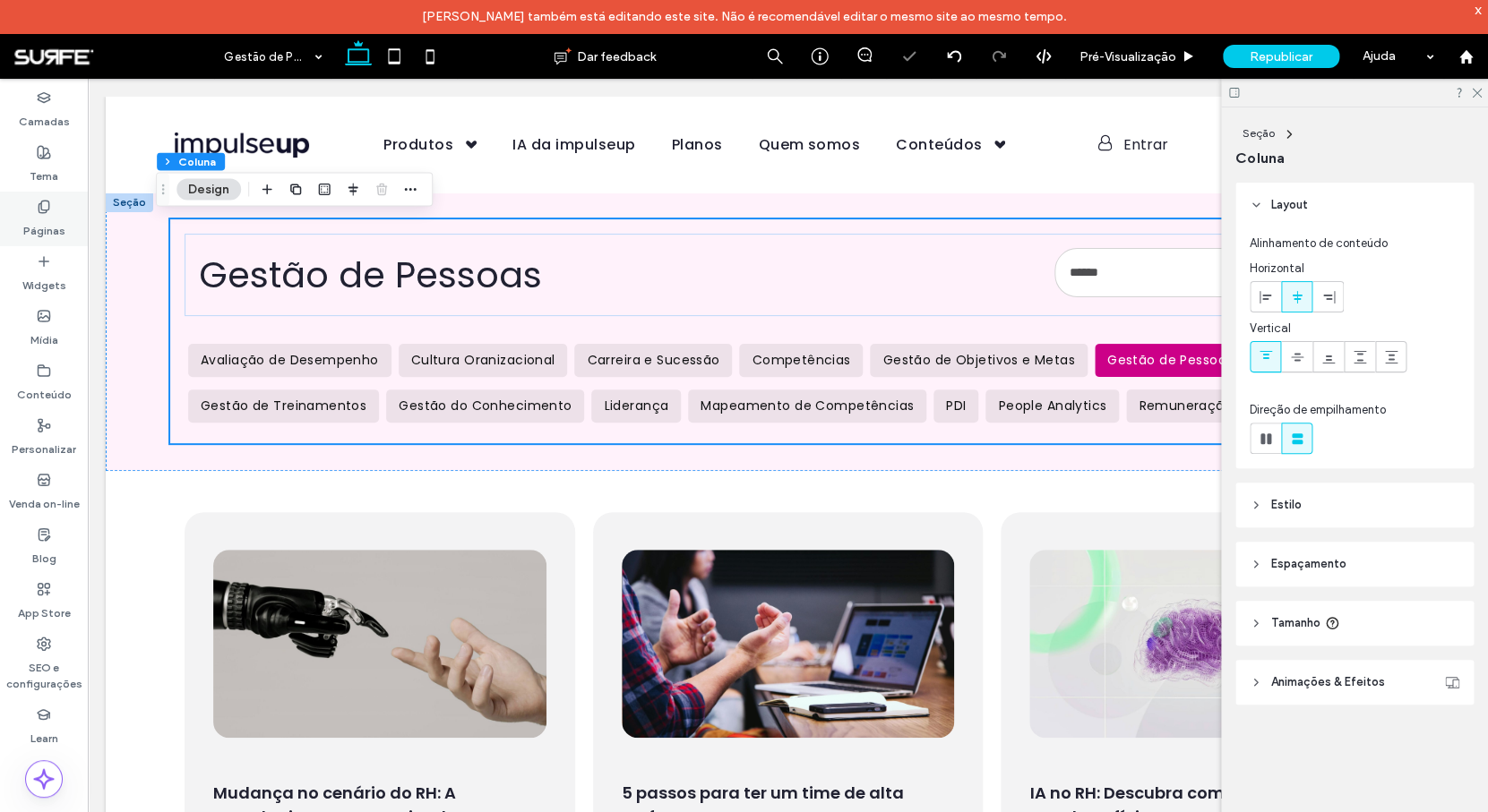
click at [56, 210] on div "Páginas" at bounding box center [44, 219] width 88 height 55
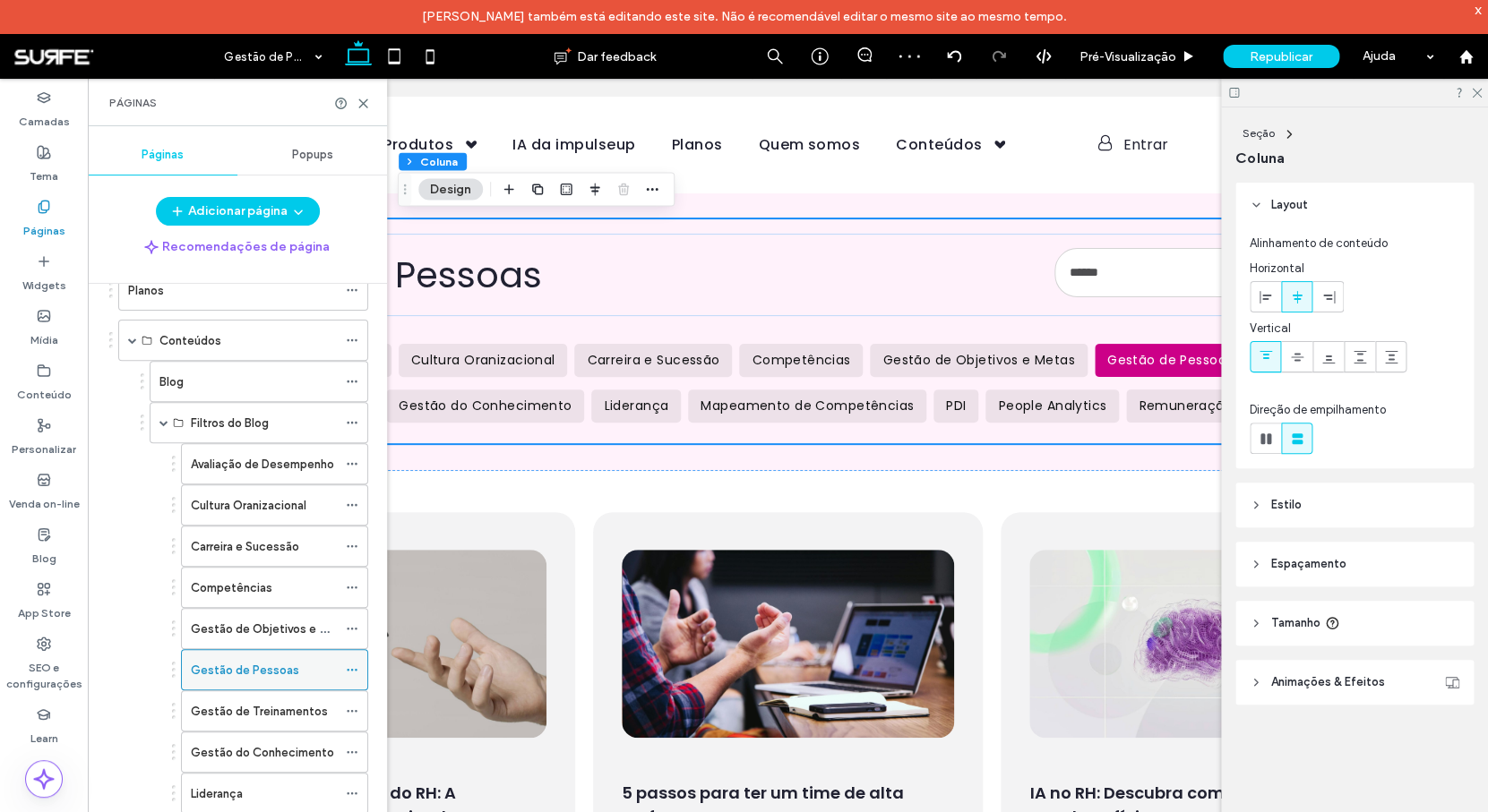
scroll to position [340, 0]
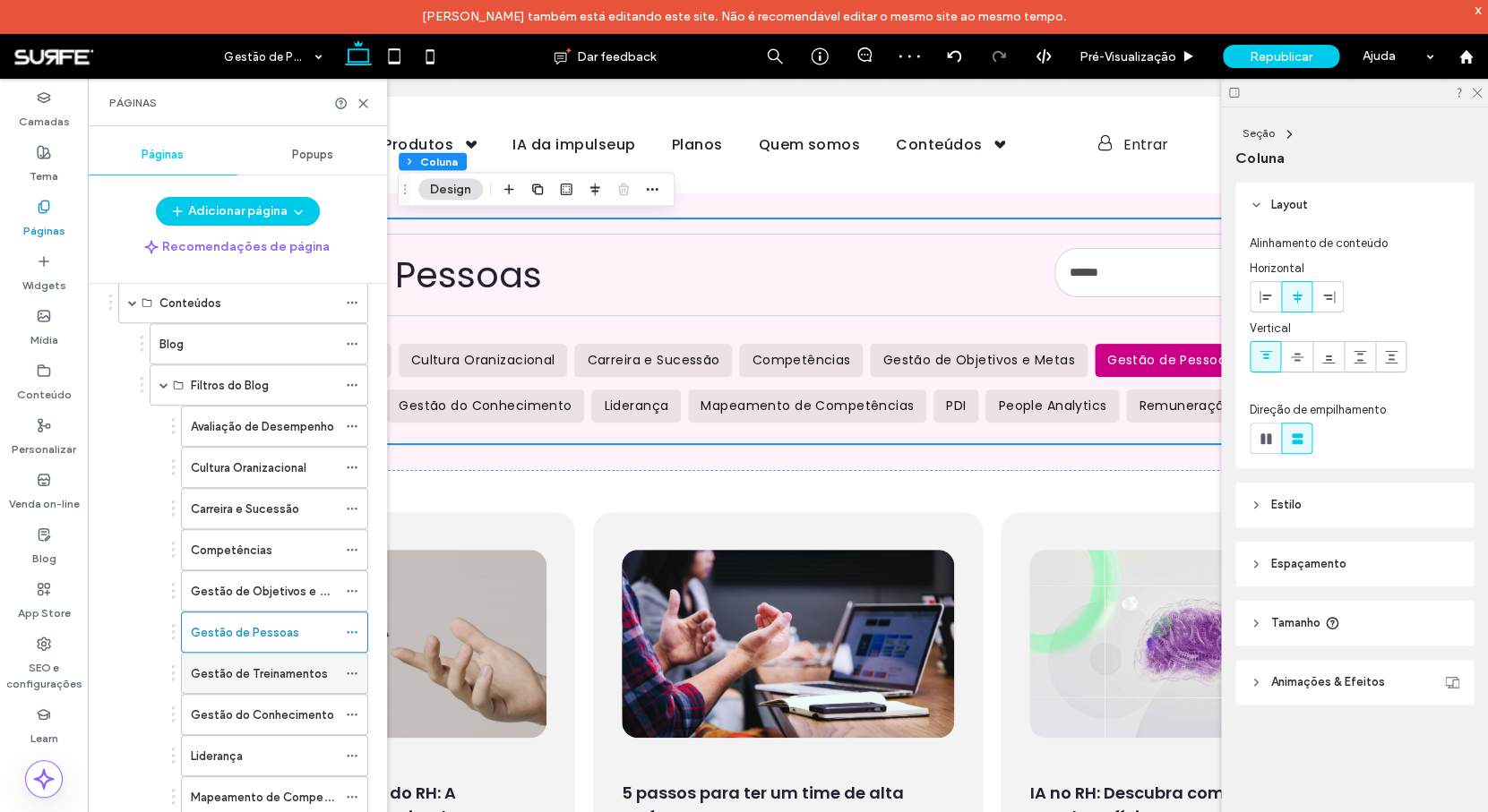
click at [254, 658] on div "Gestão de Treinamentos" at bounding box center [263, 673] width 146 height 39
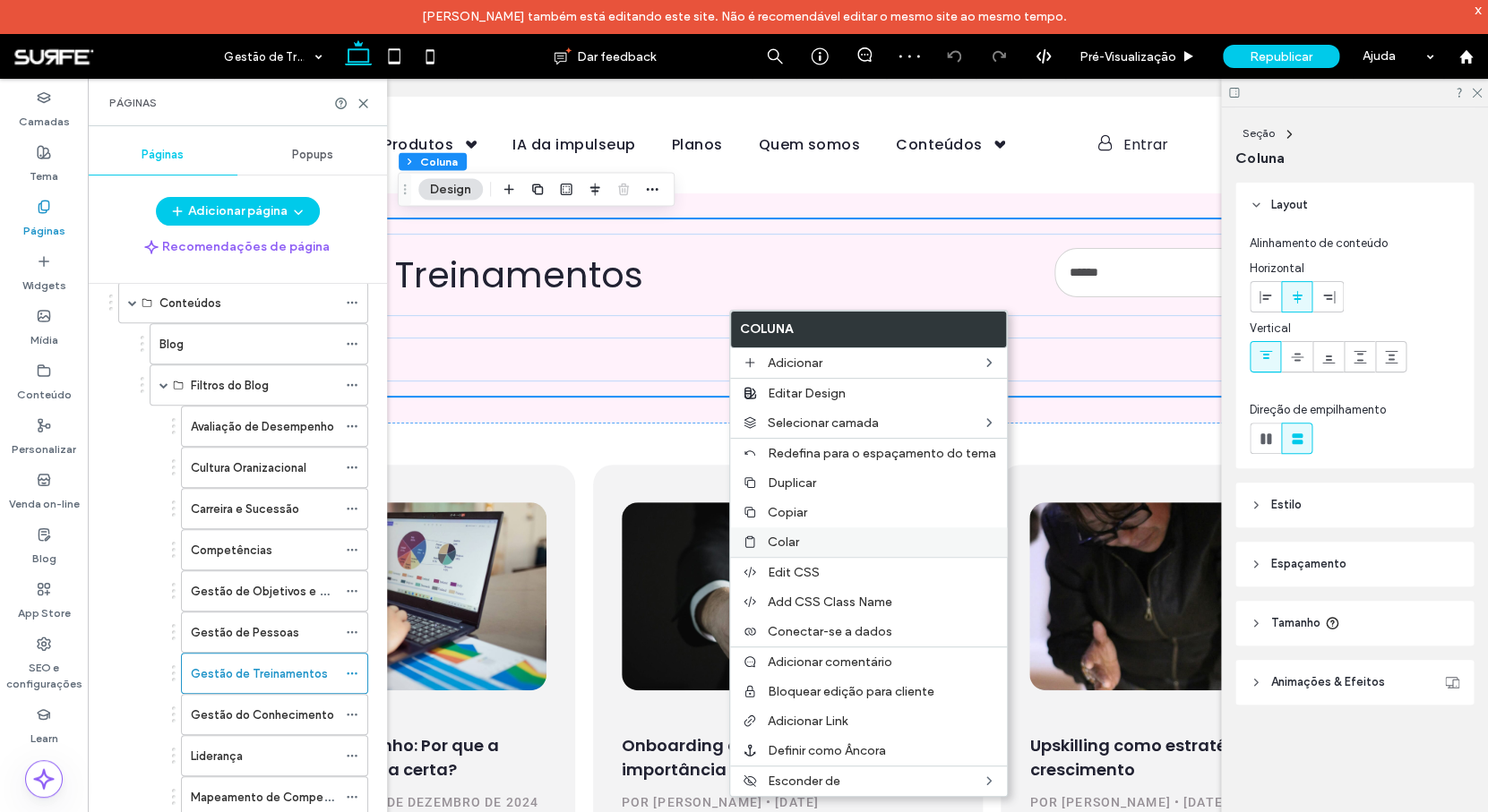
click at [804, 546] on label "Colar" at bounding box center [882, 542] width 229 height 16
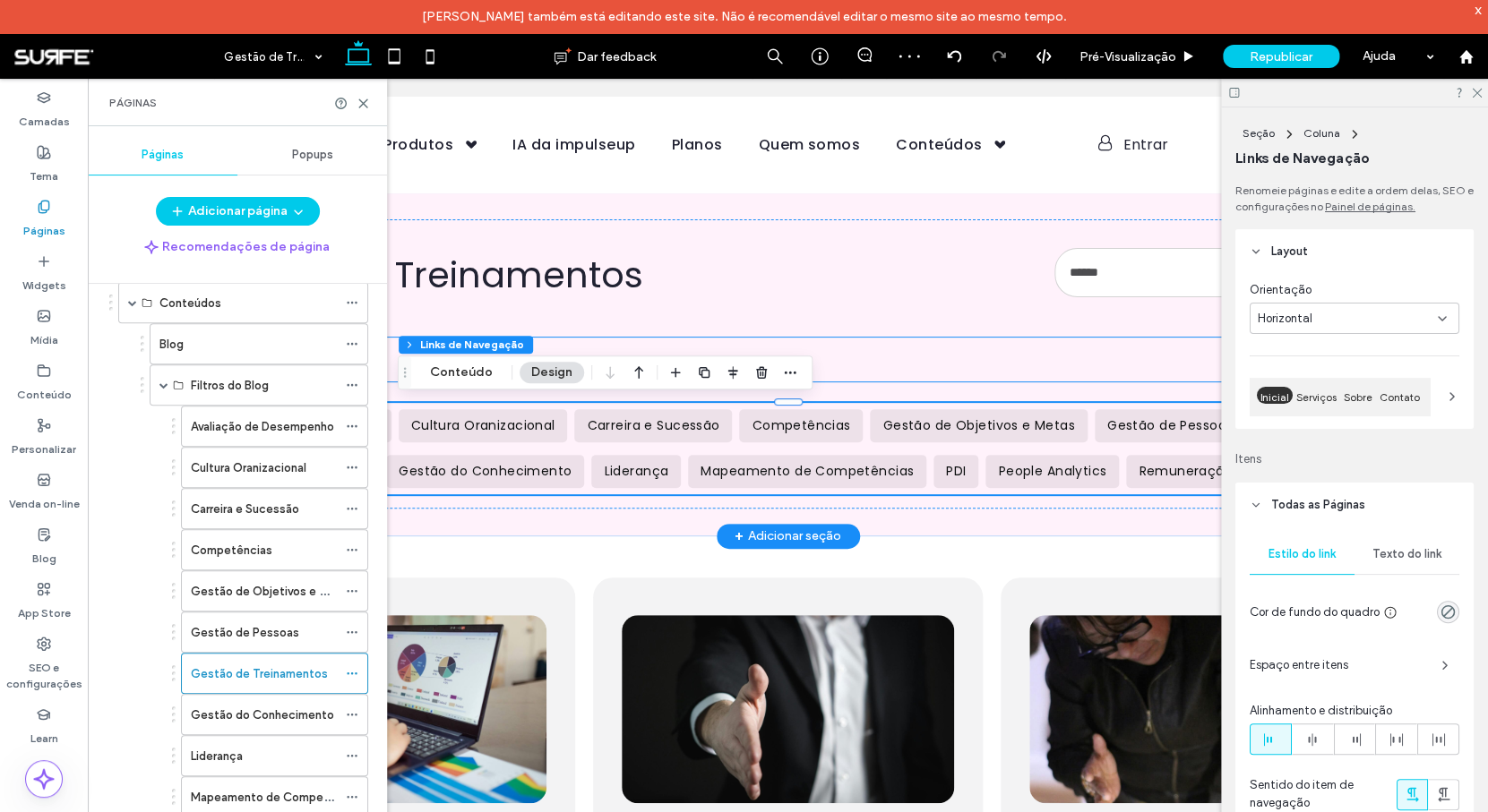
click at [778, 347] on ul "Página Inicial" at bounding box center [788, 359] width 1206 height 44
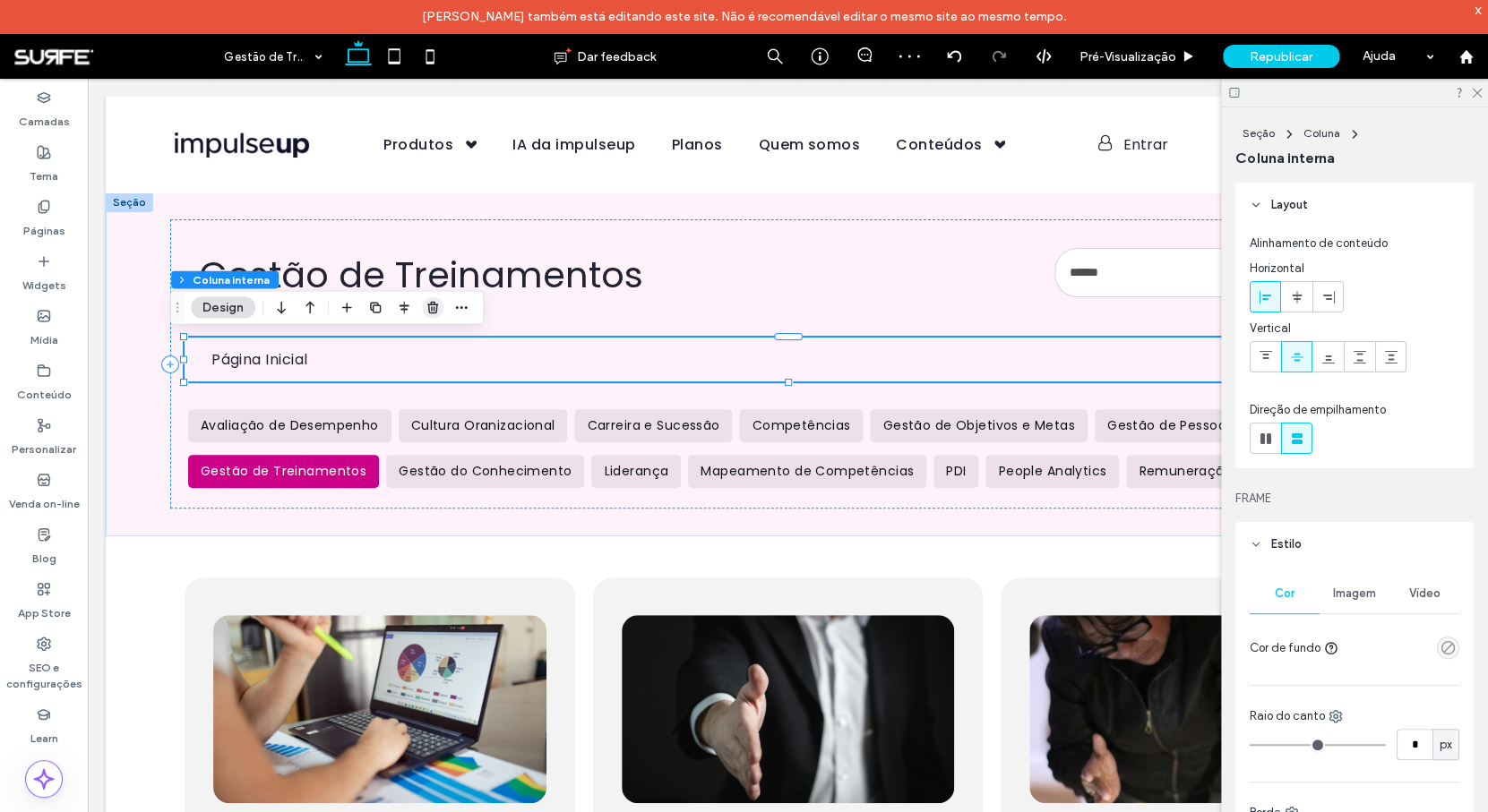
click at [427, 309] on icon "button" at bounding box center [432, 307] width 15 height 15
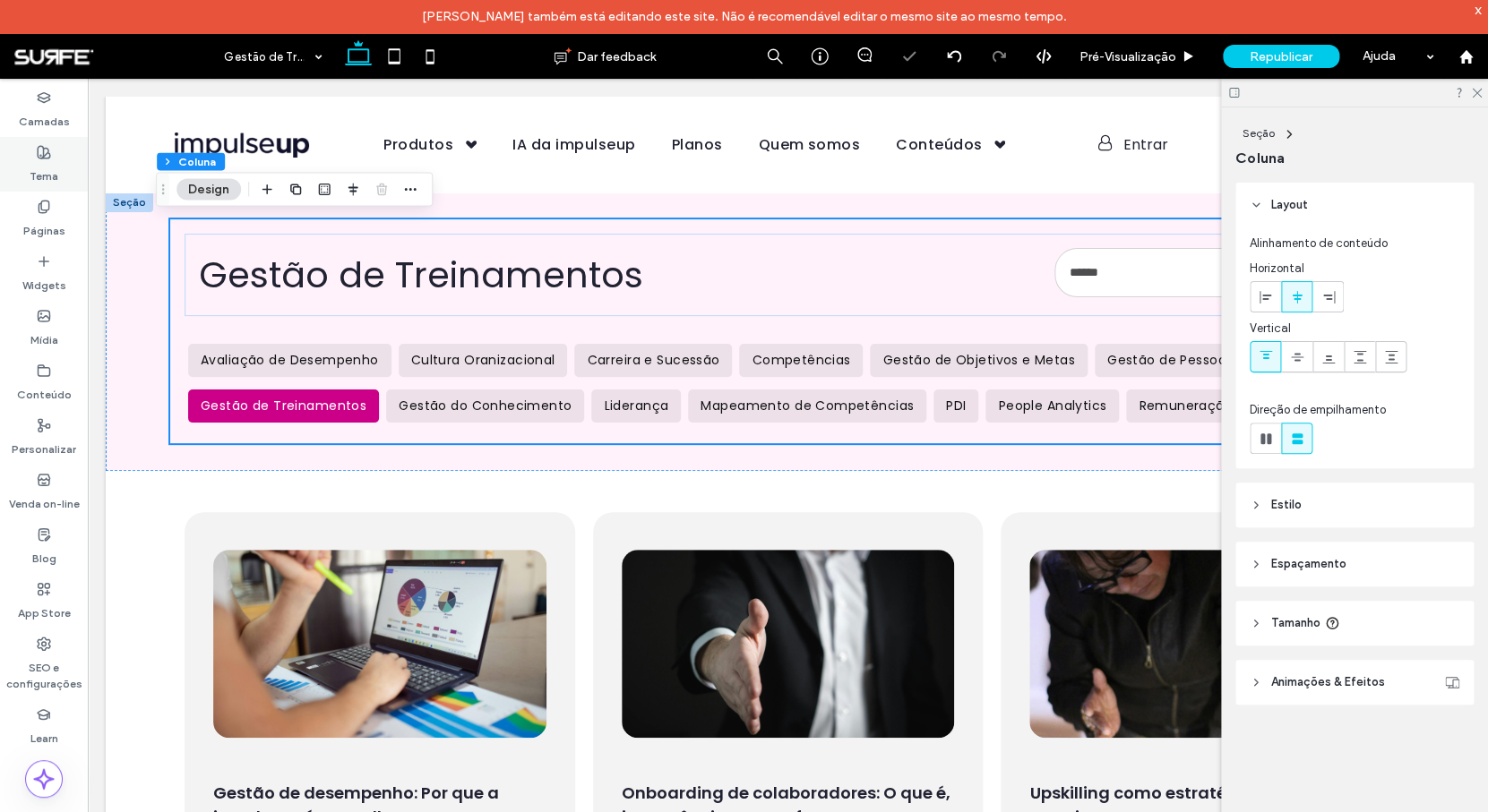
click at [48, 191] on div "Tema" at bounding box center [44, 164] width 88 height 55
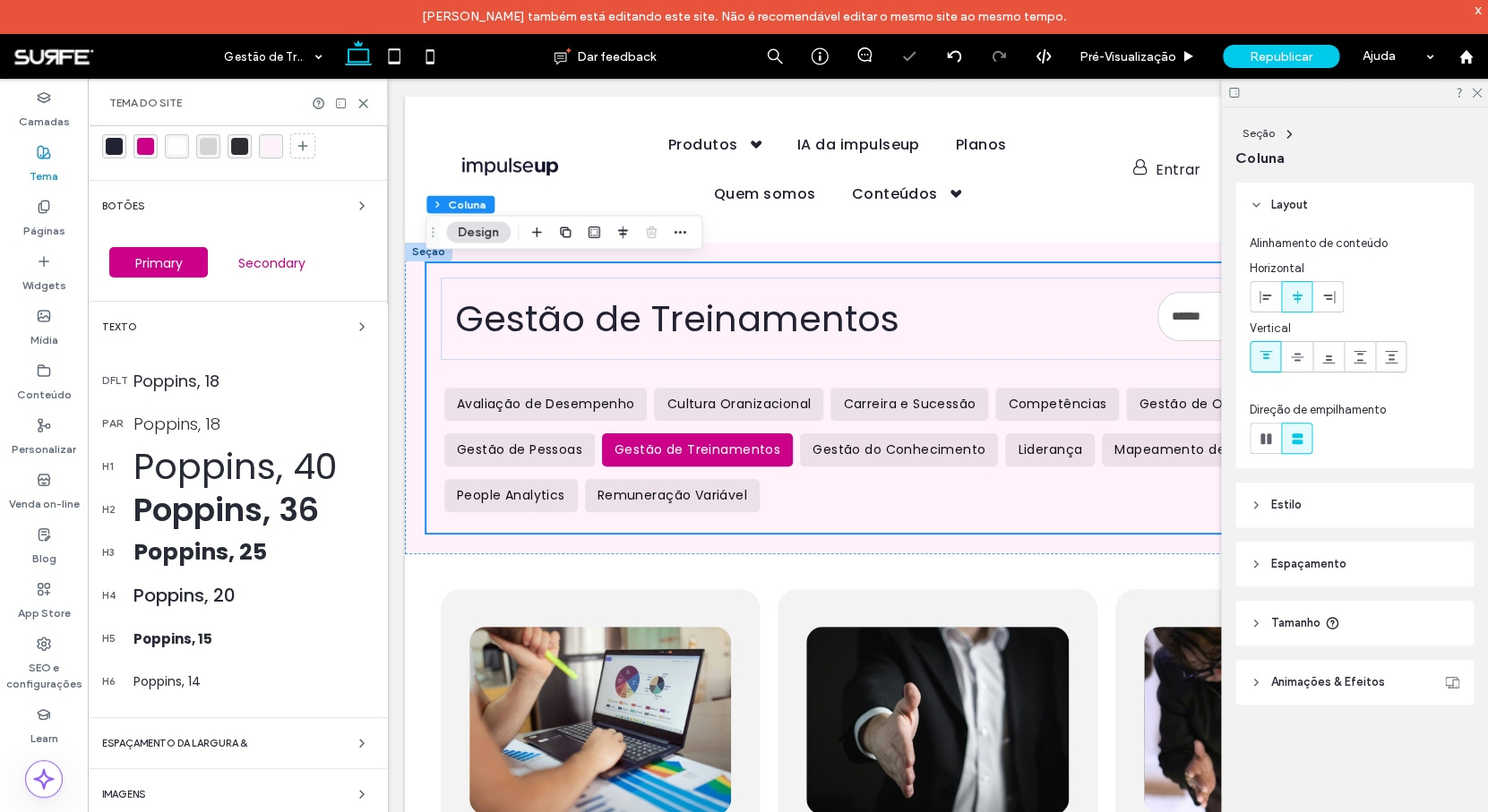
scroll to position [75, 0]
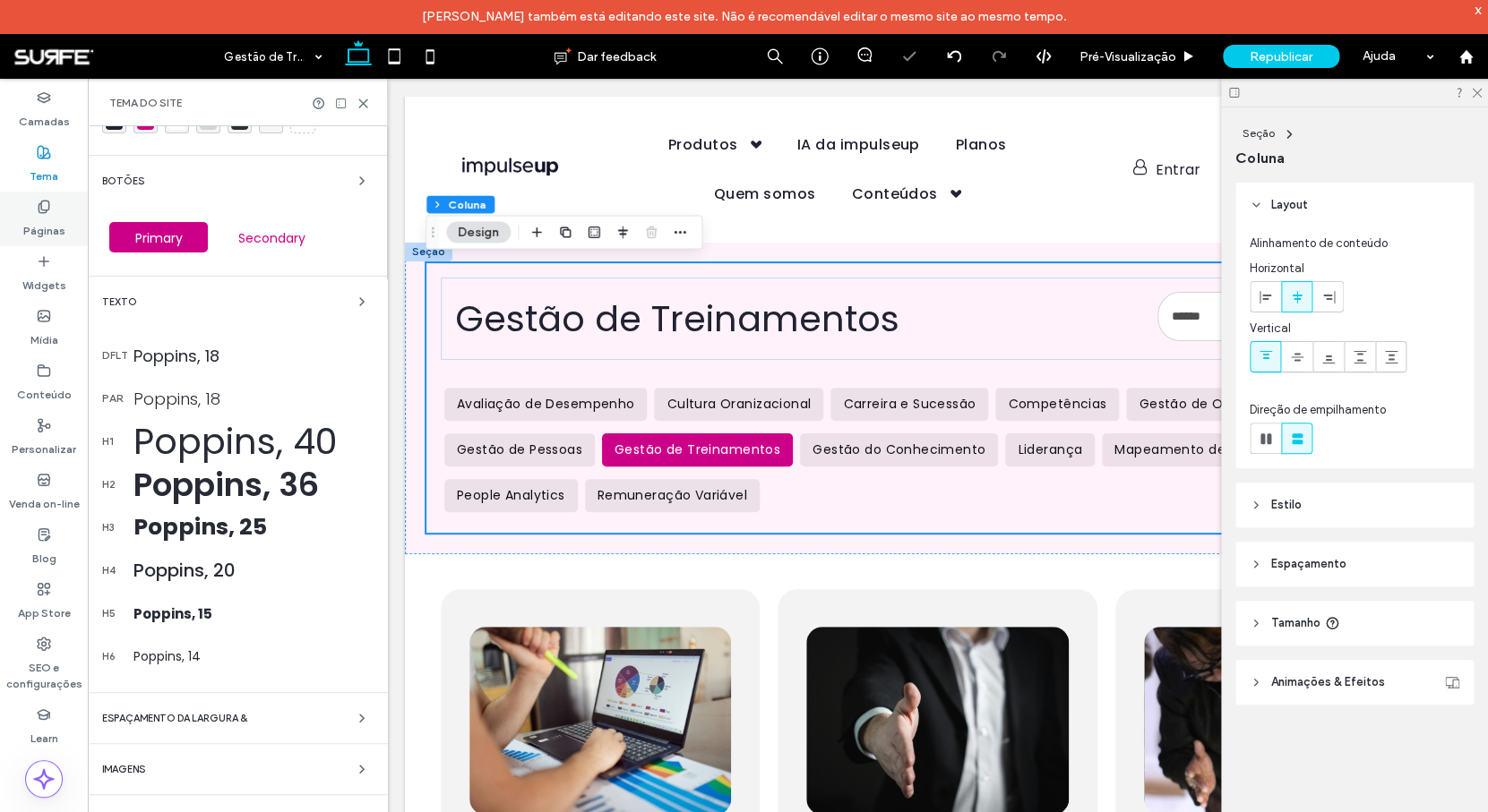
click at [48, 213] on icon at bounding box center [44, 206] width 15 height 15
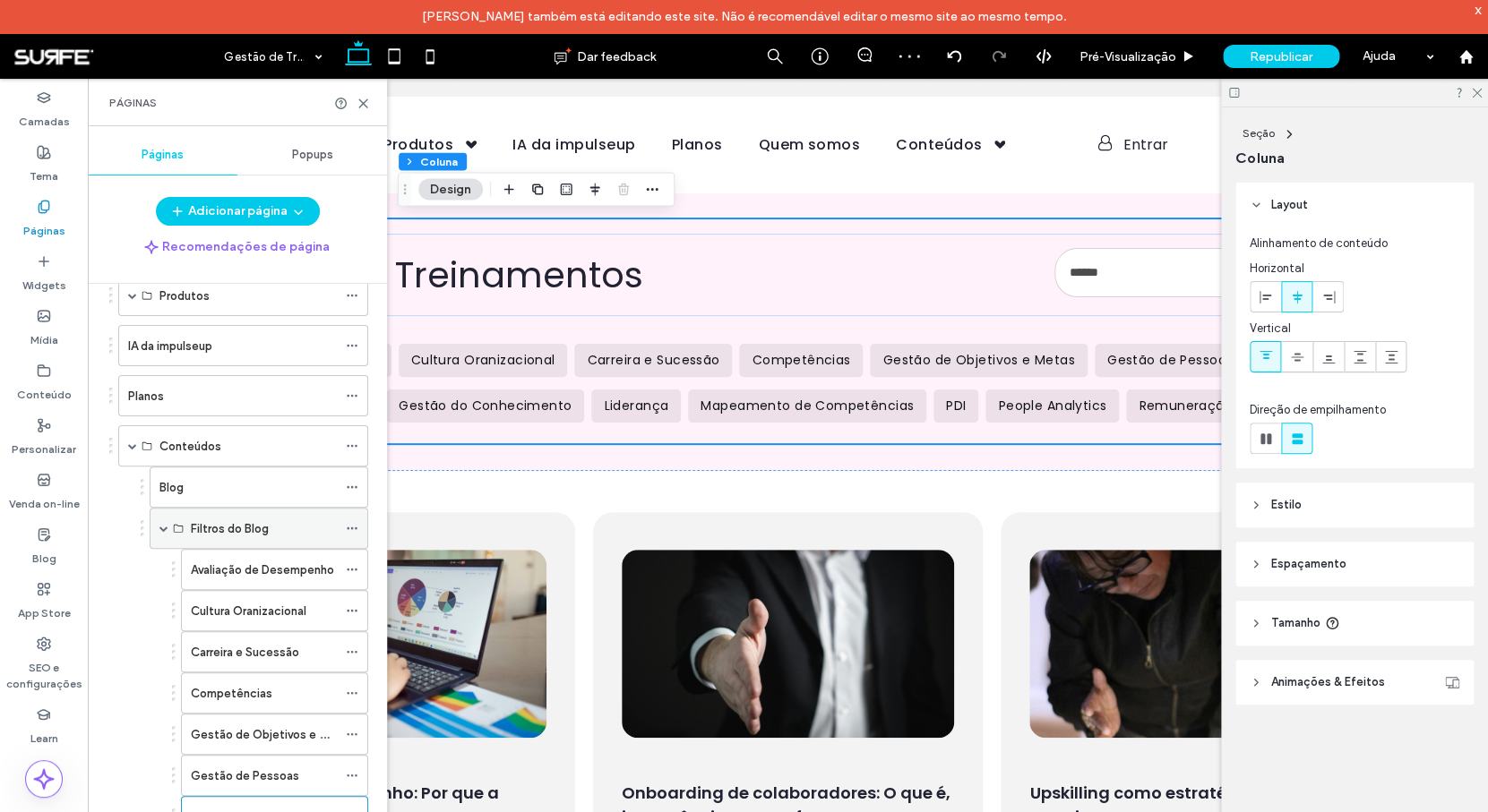
scroll to position [394, 0]
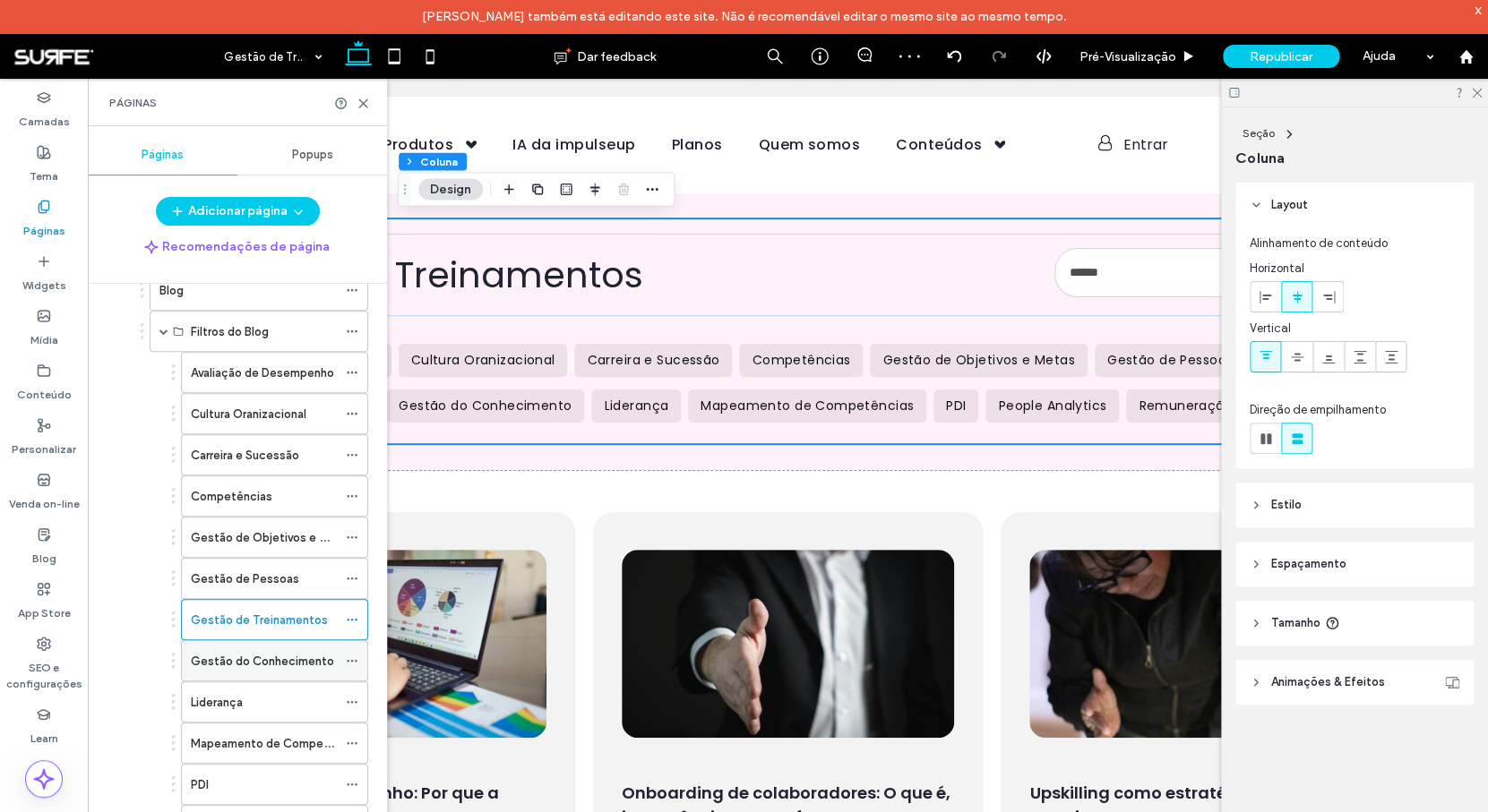
click at [255, 658] on label "Gestão do Conhecimento" at bounding box center [262, 661] width 144 height 31
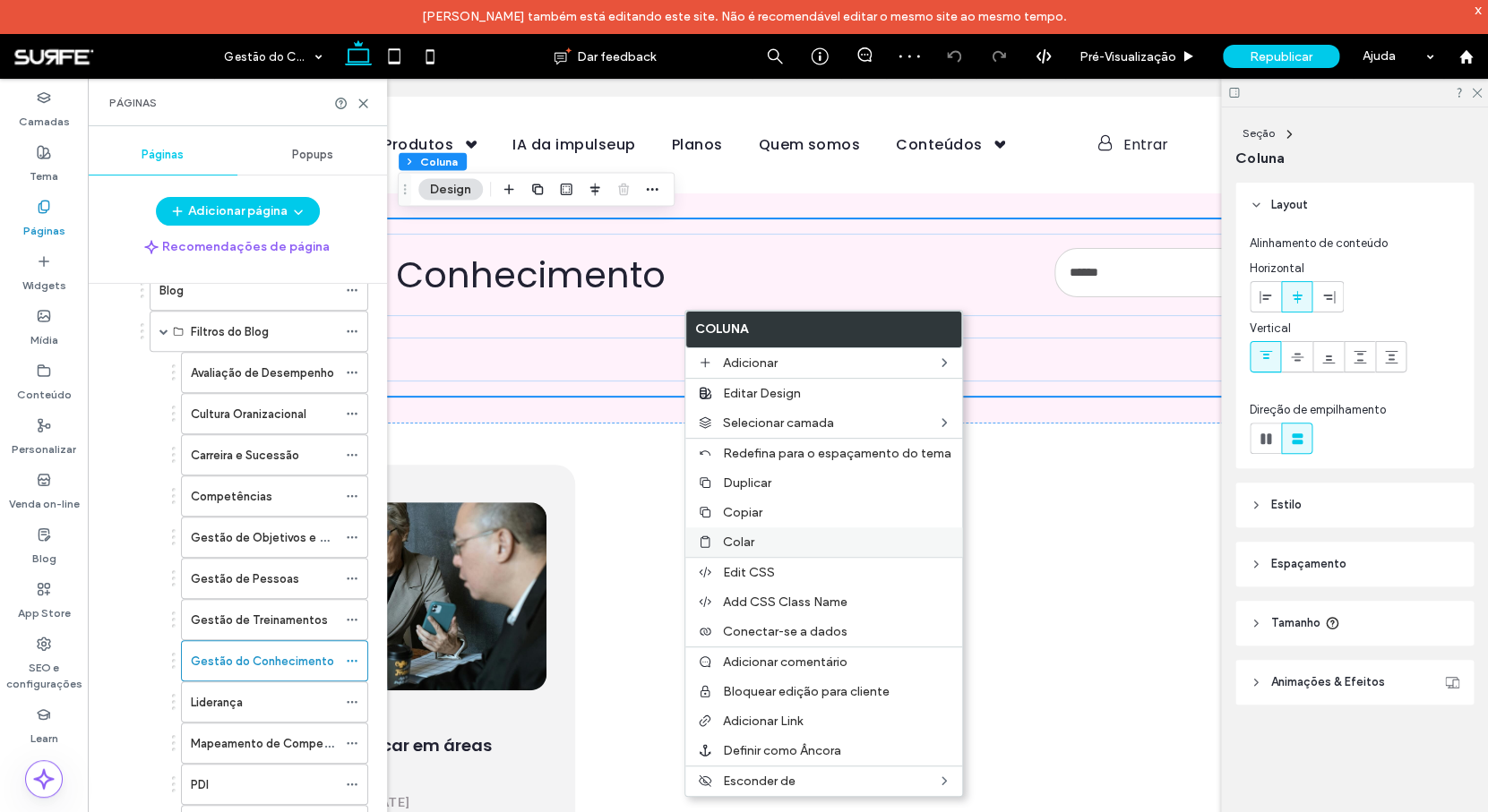
click at [787, 554] on div "Colar" at bounding box center [823, 542] width 277 height 29
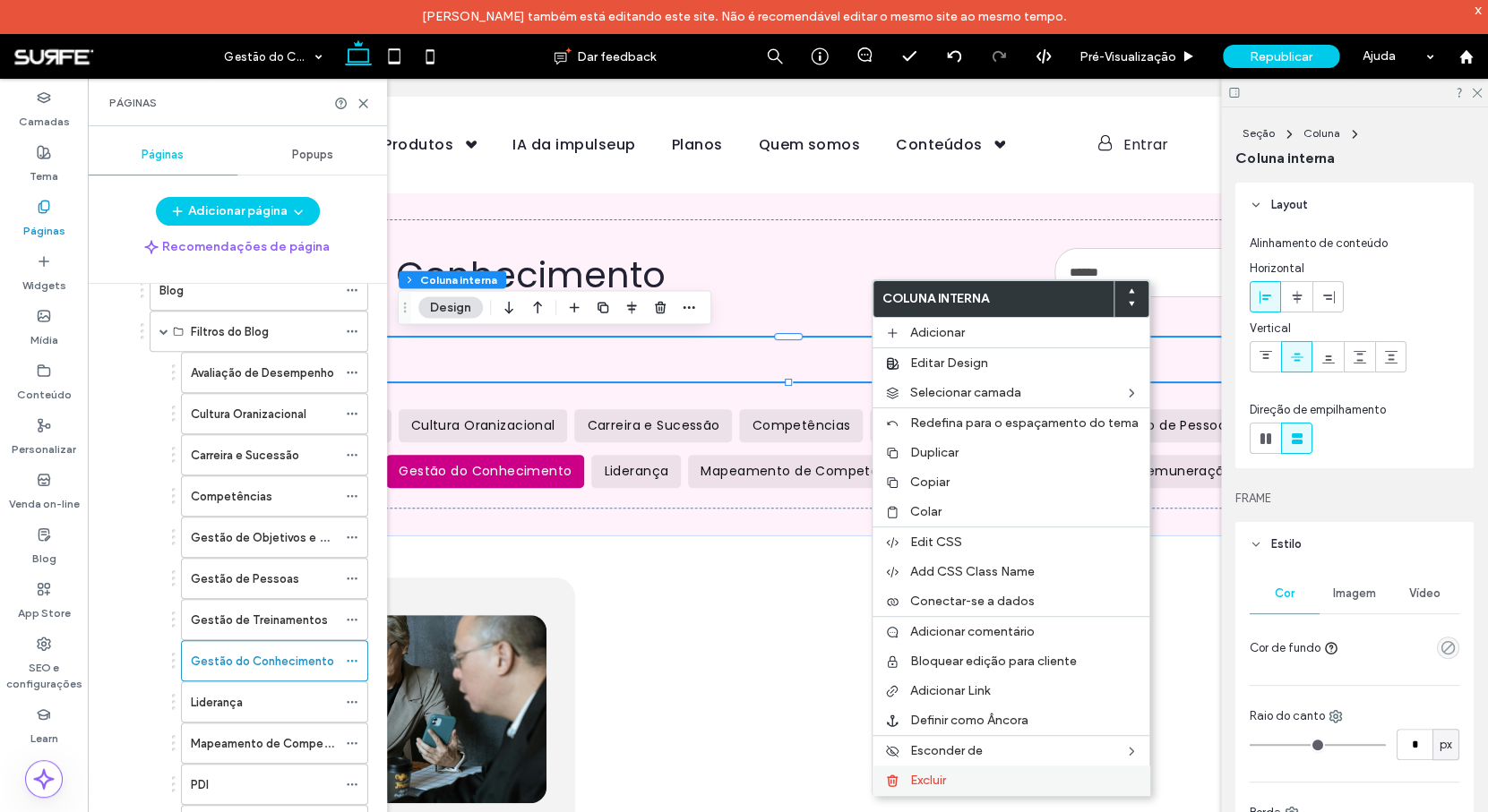
click at [953, 779] on div "Excluir" at bounding box center [1010, 780] width 277 height 29
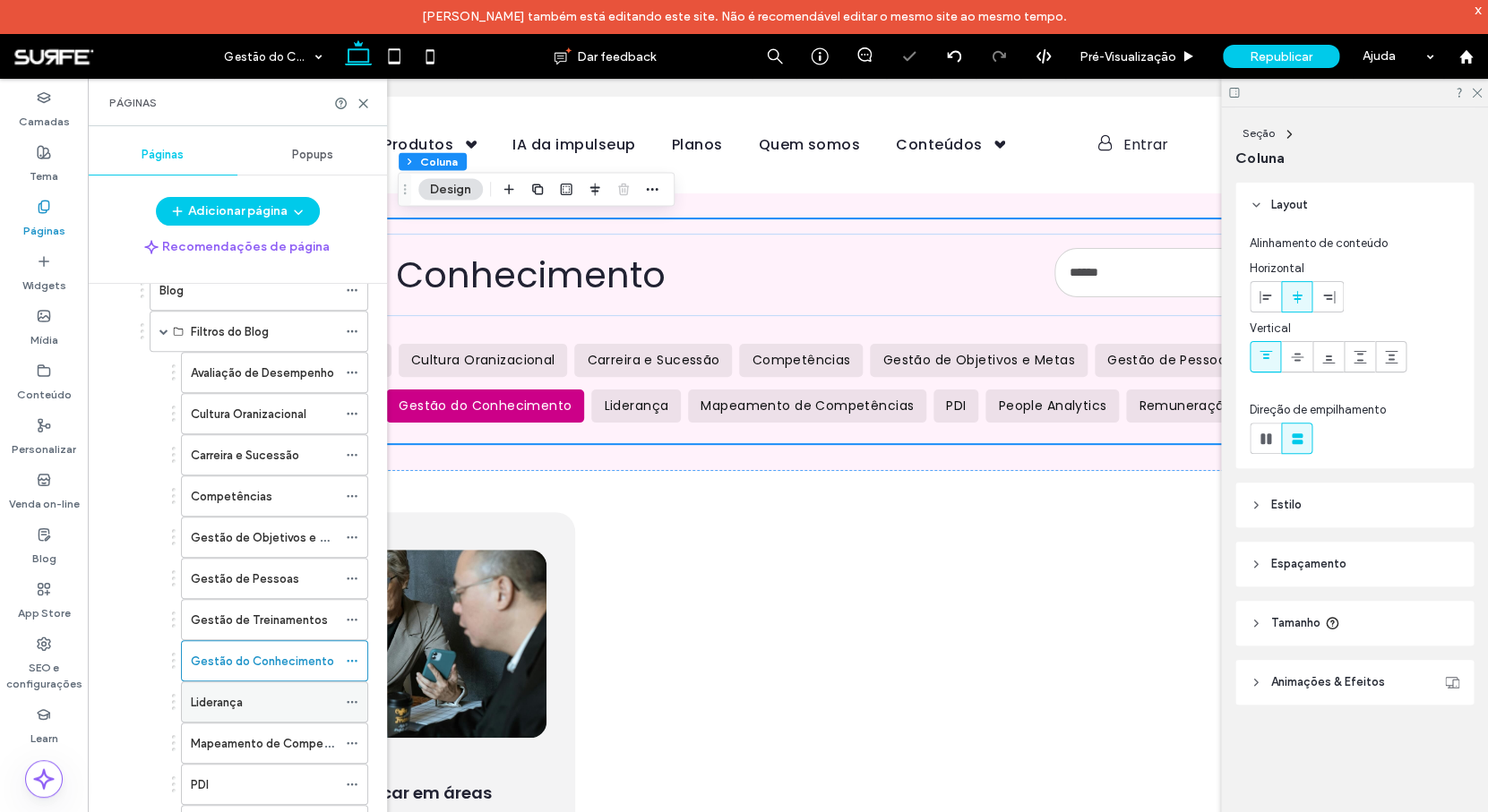
click at [261, 699] on div "Liderança" at bounding box center [263, 702] width 146 height 19
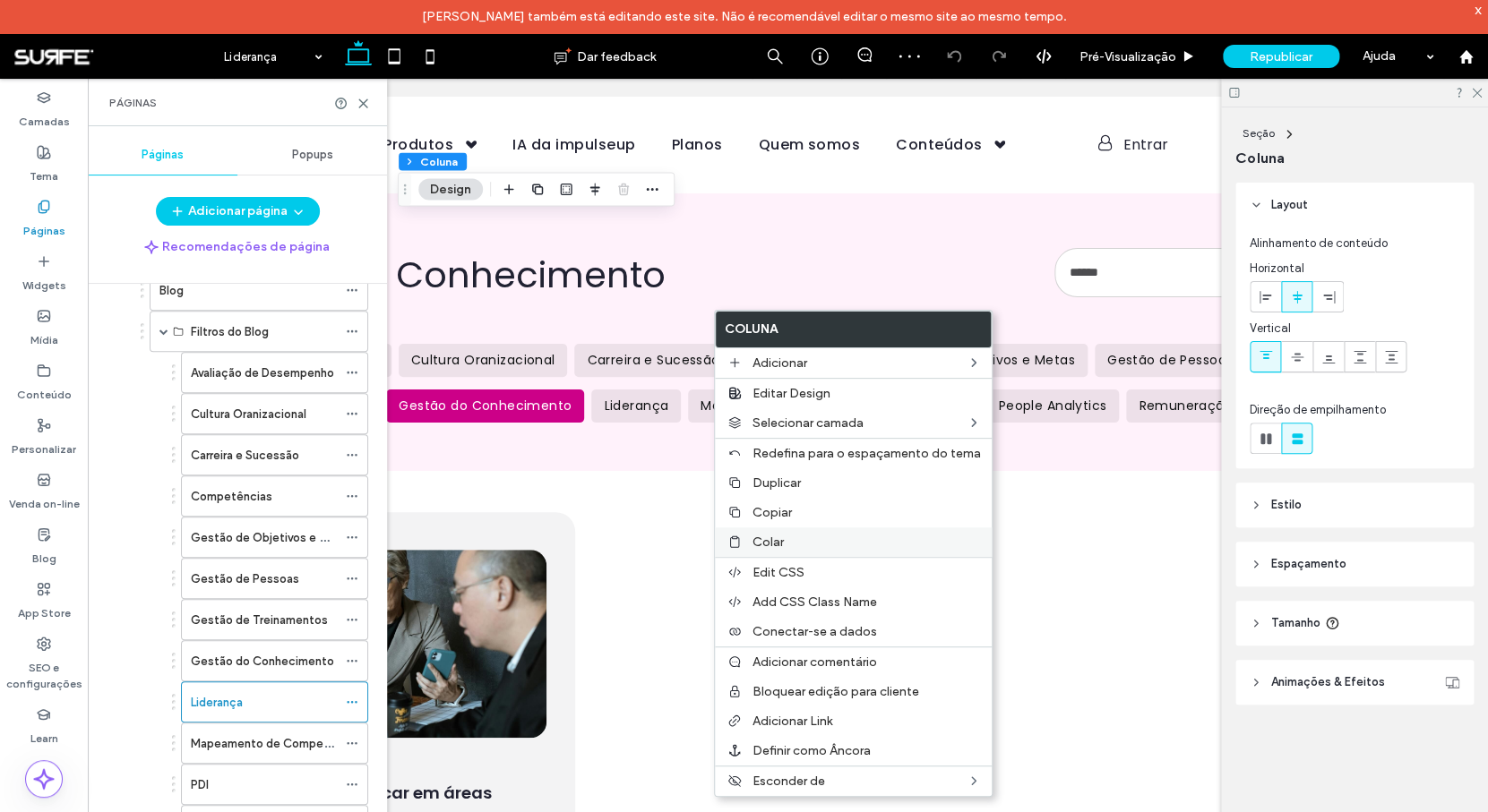
click at [789, 543] on label "Colar" at bounding box center [866, 542] width 229 height 16
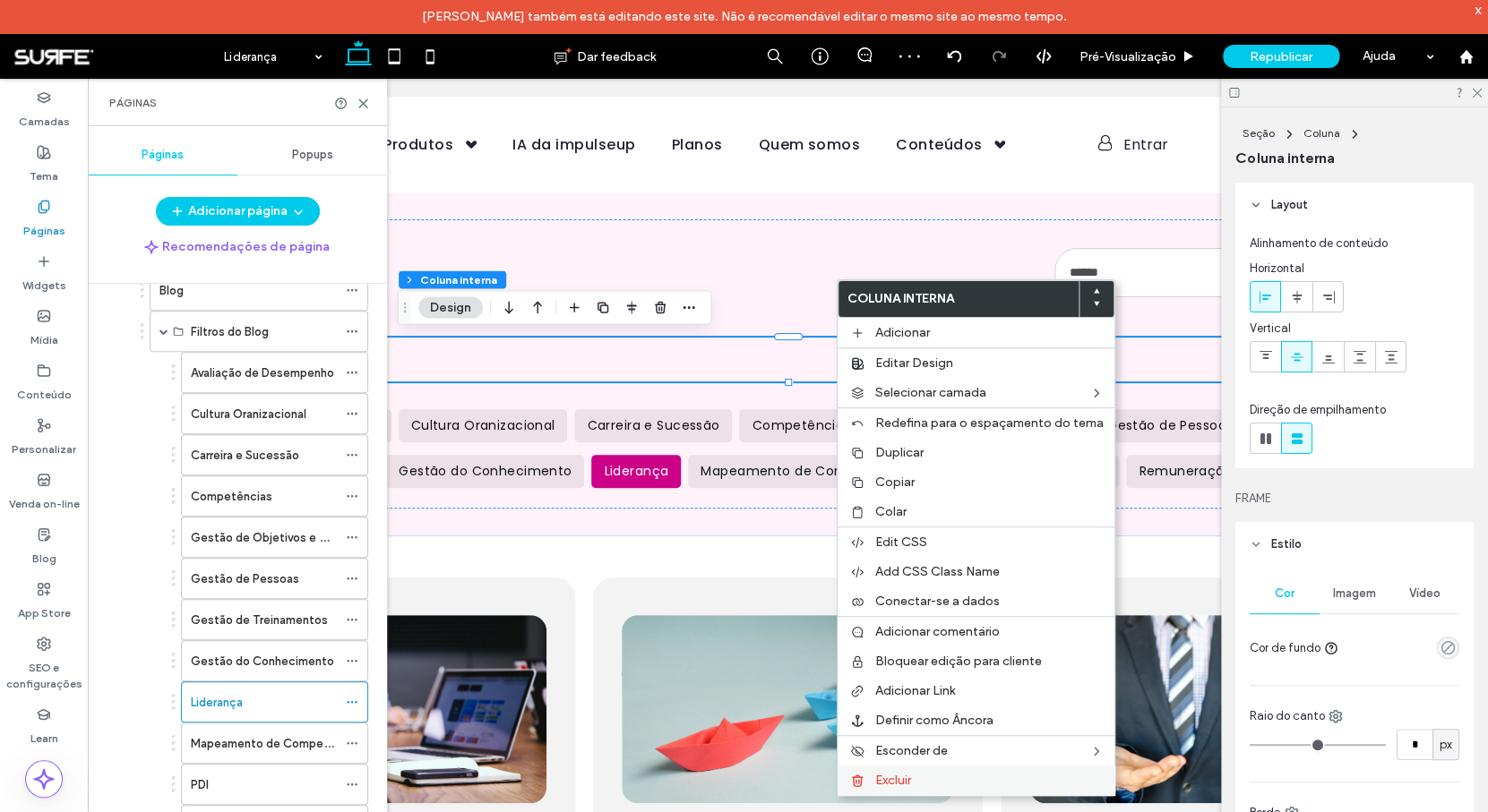
click at [921, 780] on label "Excluir" at bounding box center [989, 781] width 229 height 16
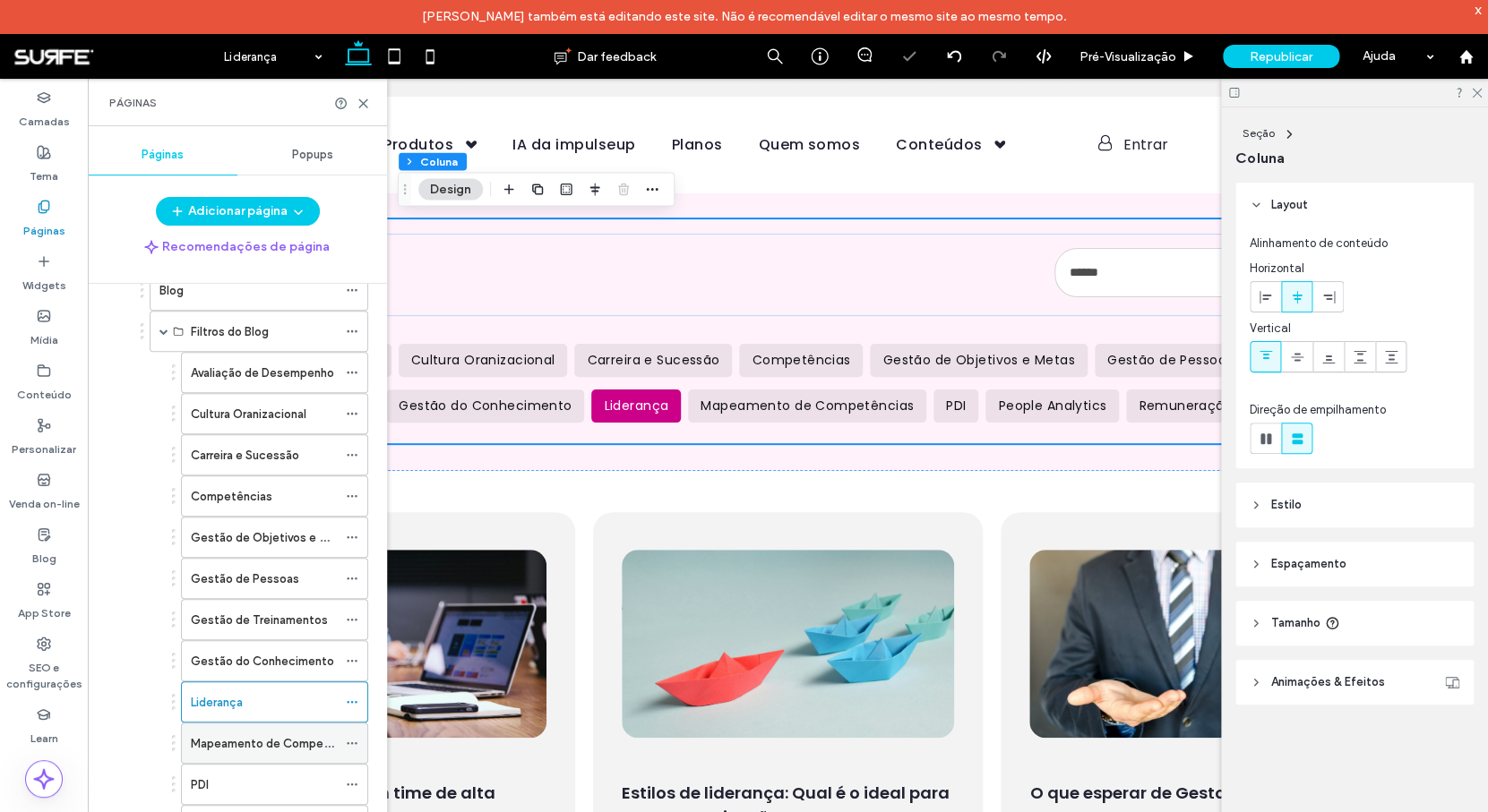
click at [251, 748] on label "Mapeamento de Competências" at bounding box center [278, 744] width 174 height 31
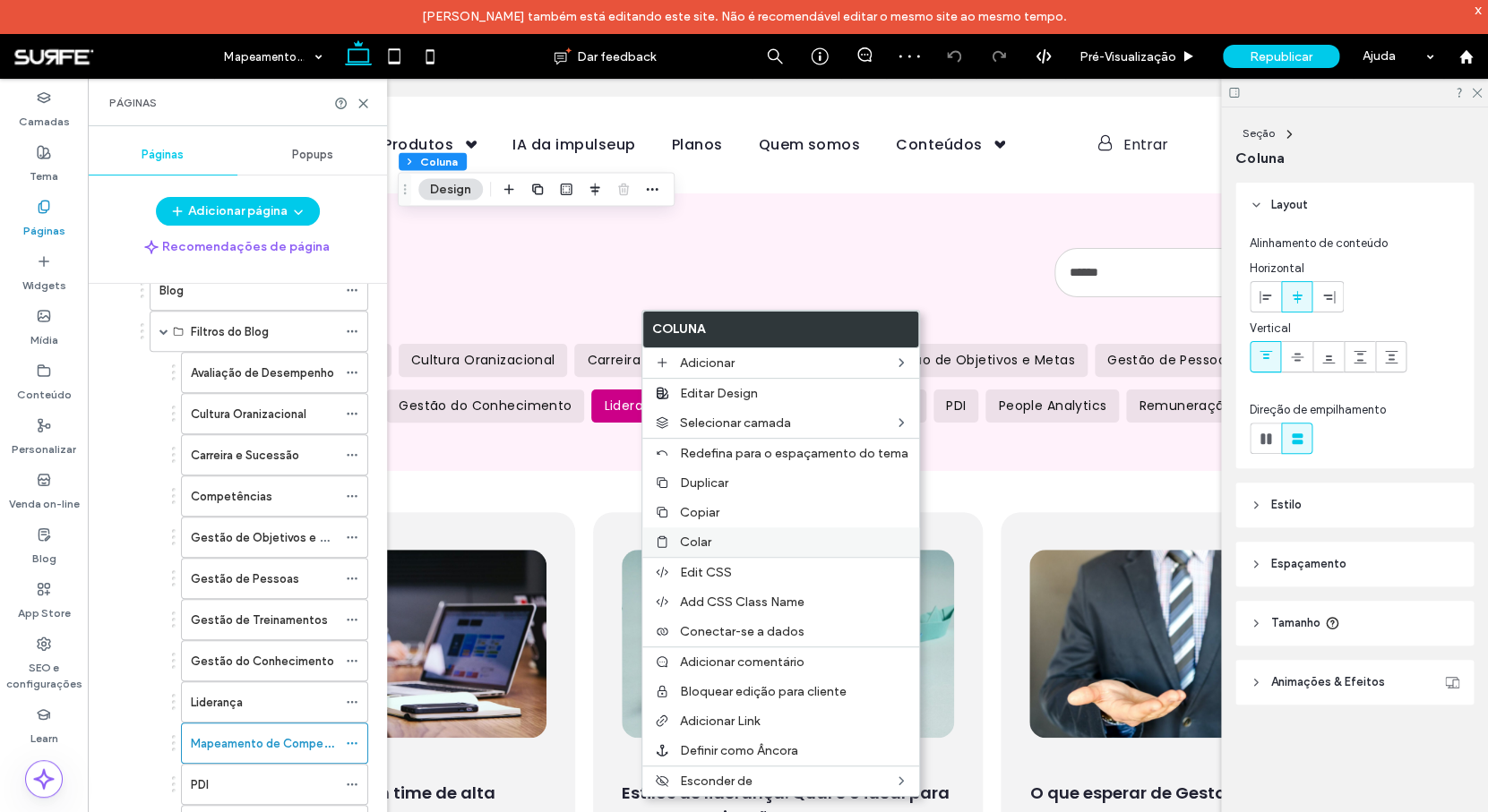
click at [690, 542] on span "Colar" at bounding box center [695, 542] width 31 height 16
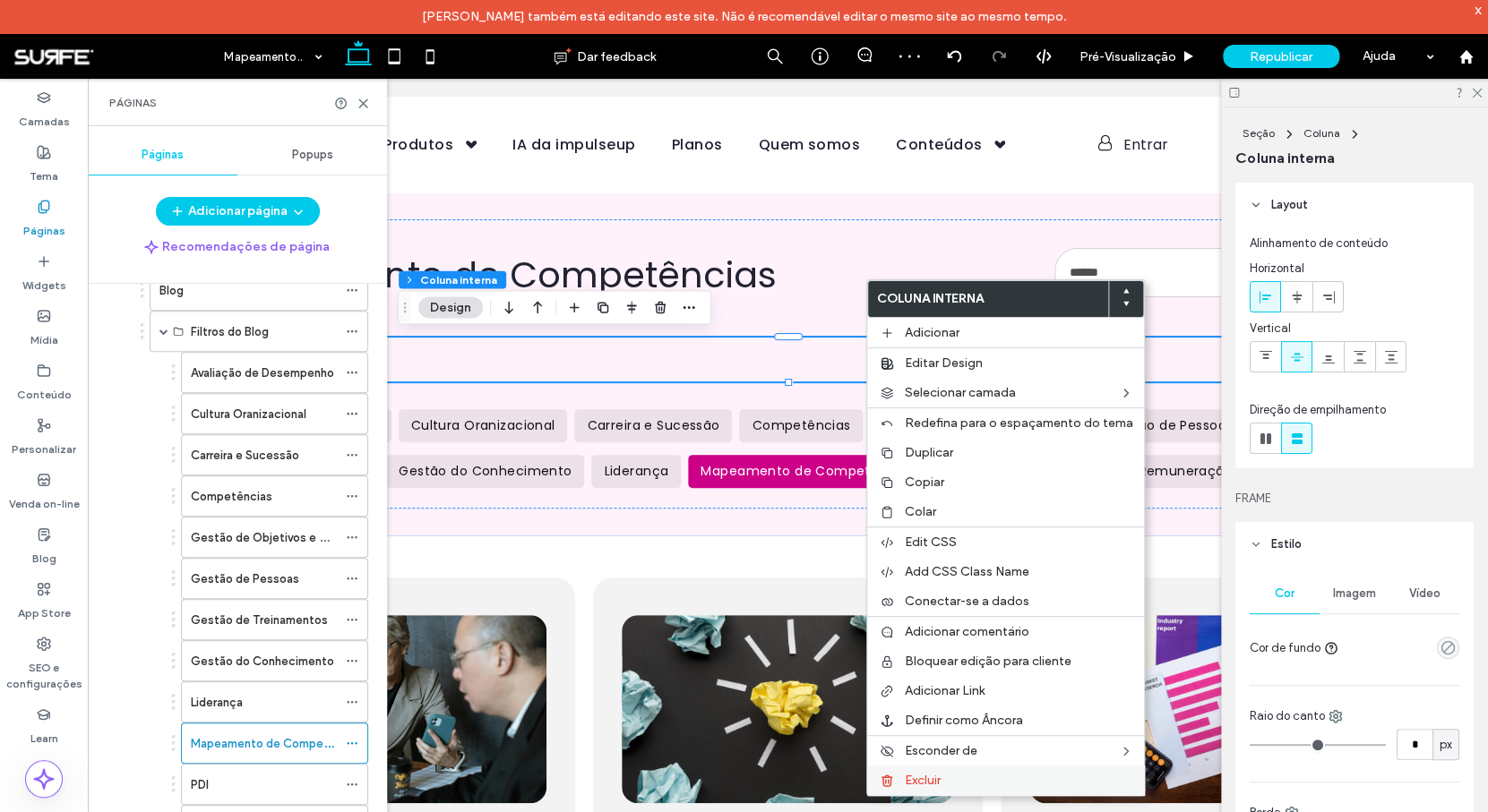
click at [943, 776] on div "Excluir" at bounding box center [1005, 780] width 277 height 29
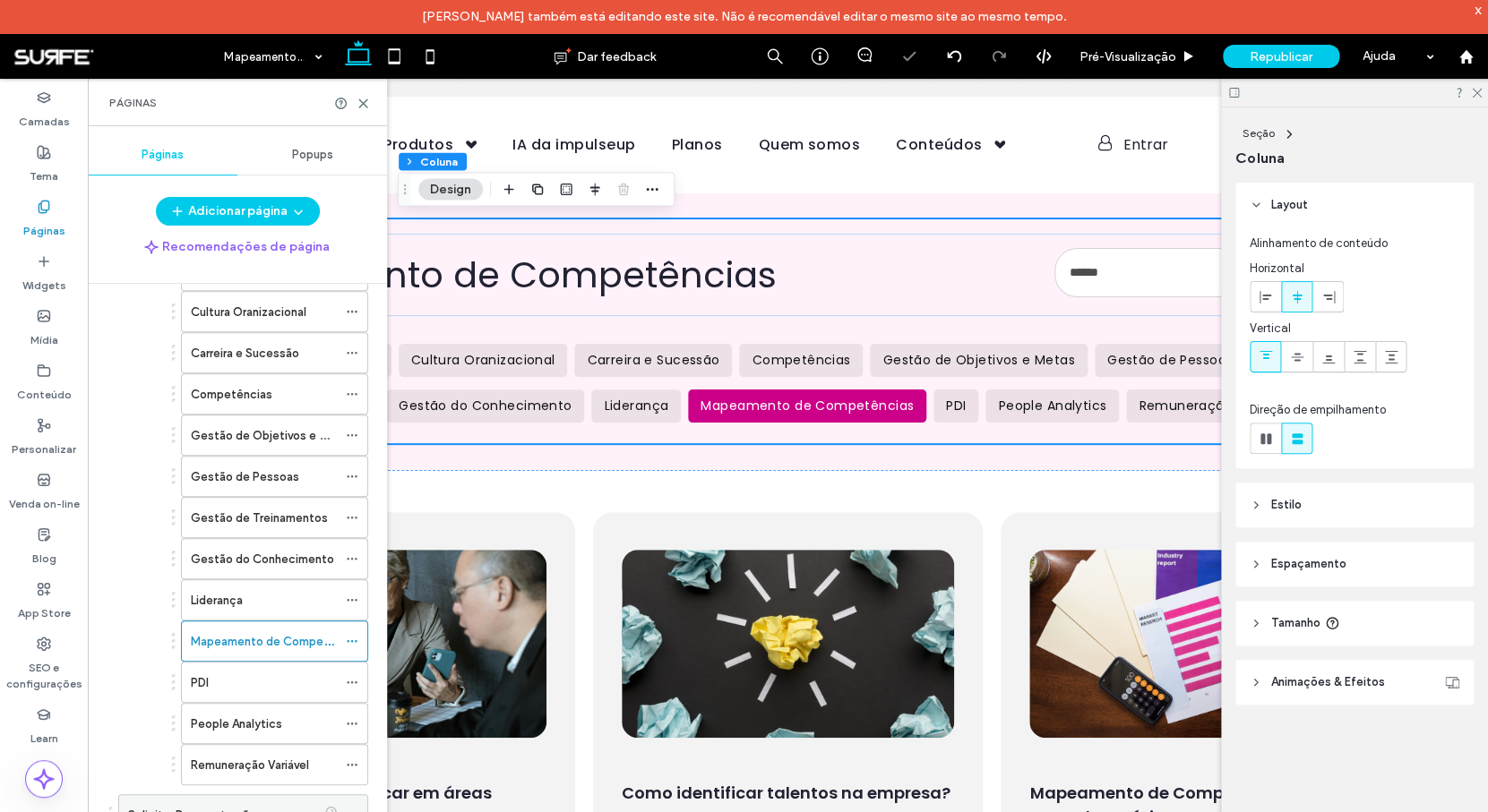
scroll to position [591, 0]
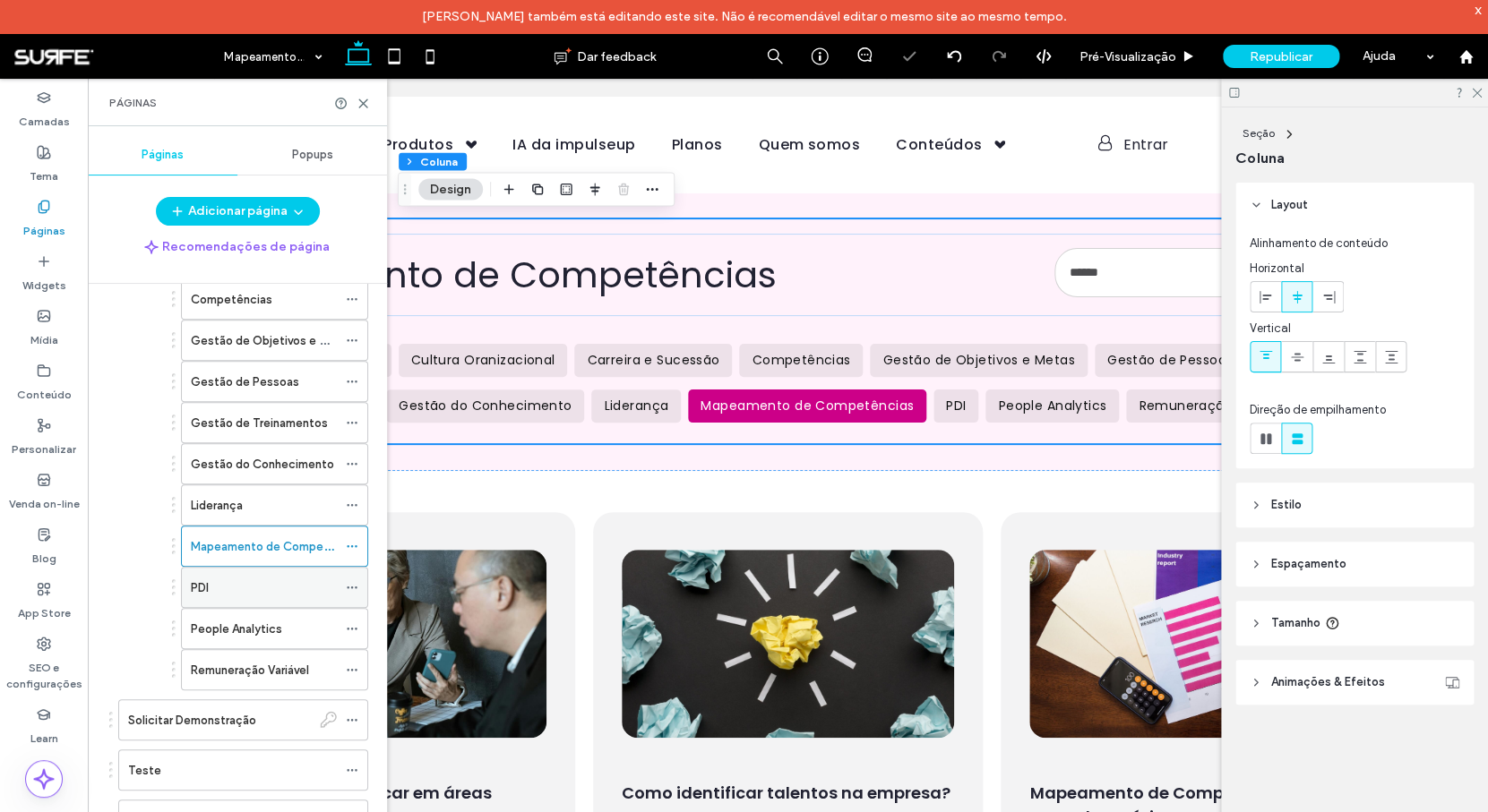
click at [266, 596] on div "PDI" at bounding box center [263, 587] width 146 height 19
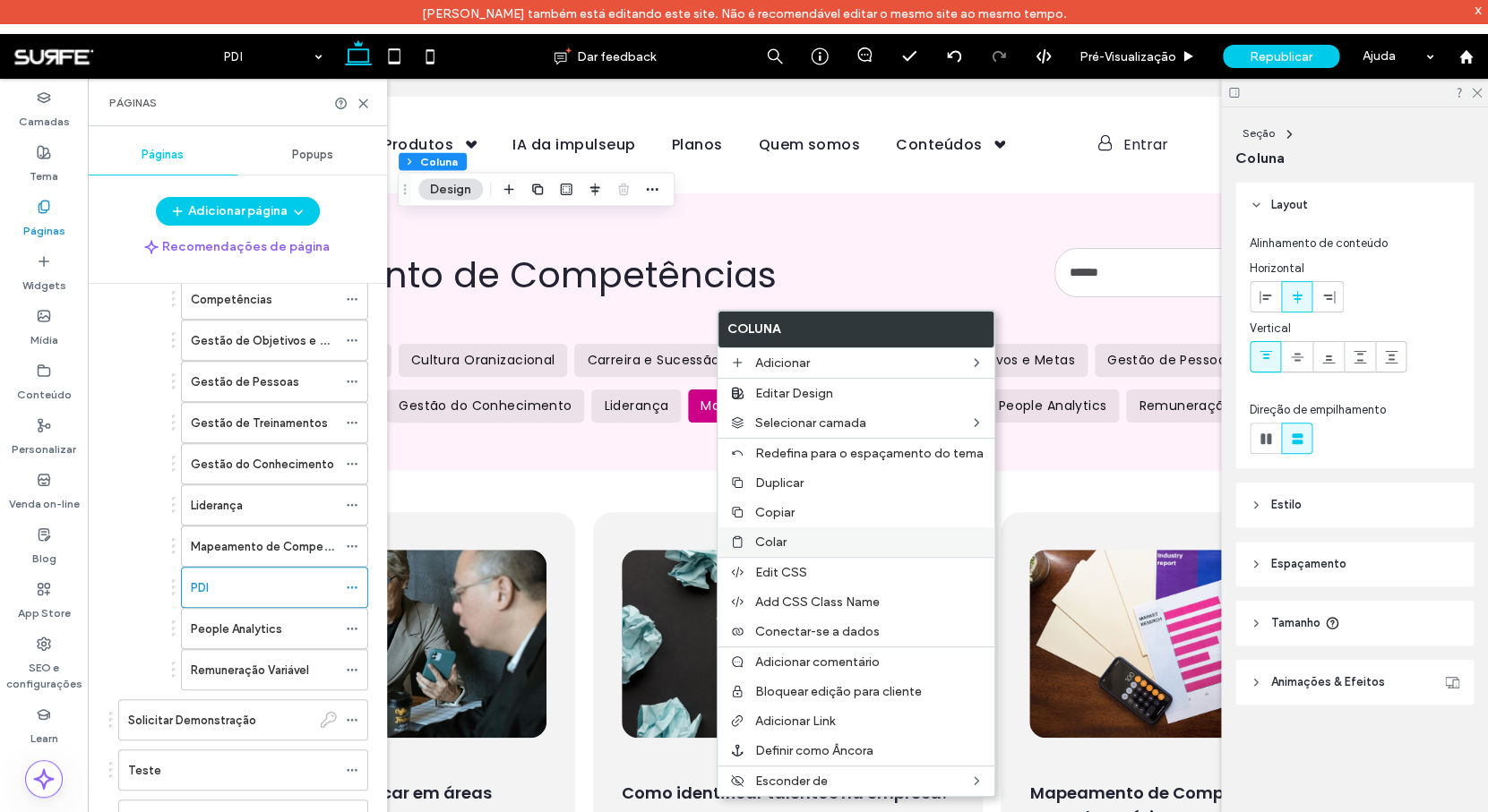
click at [816, 545] on label "Colar" at bounding box center [869, 542] width 229 height 16
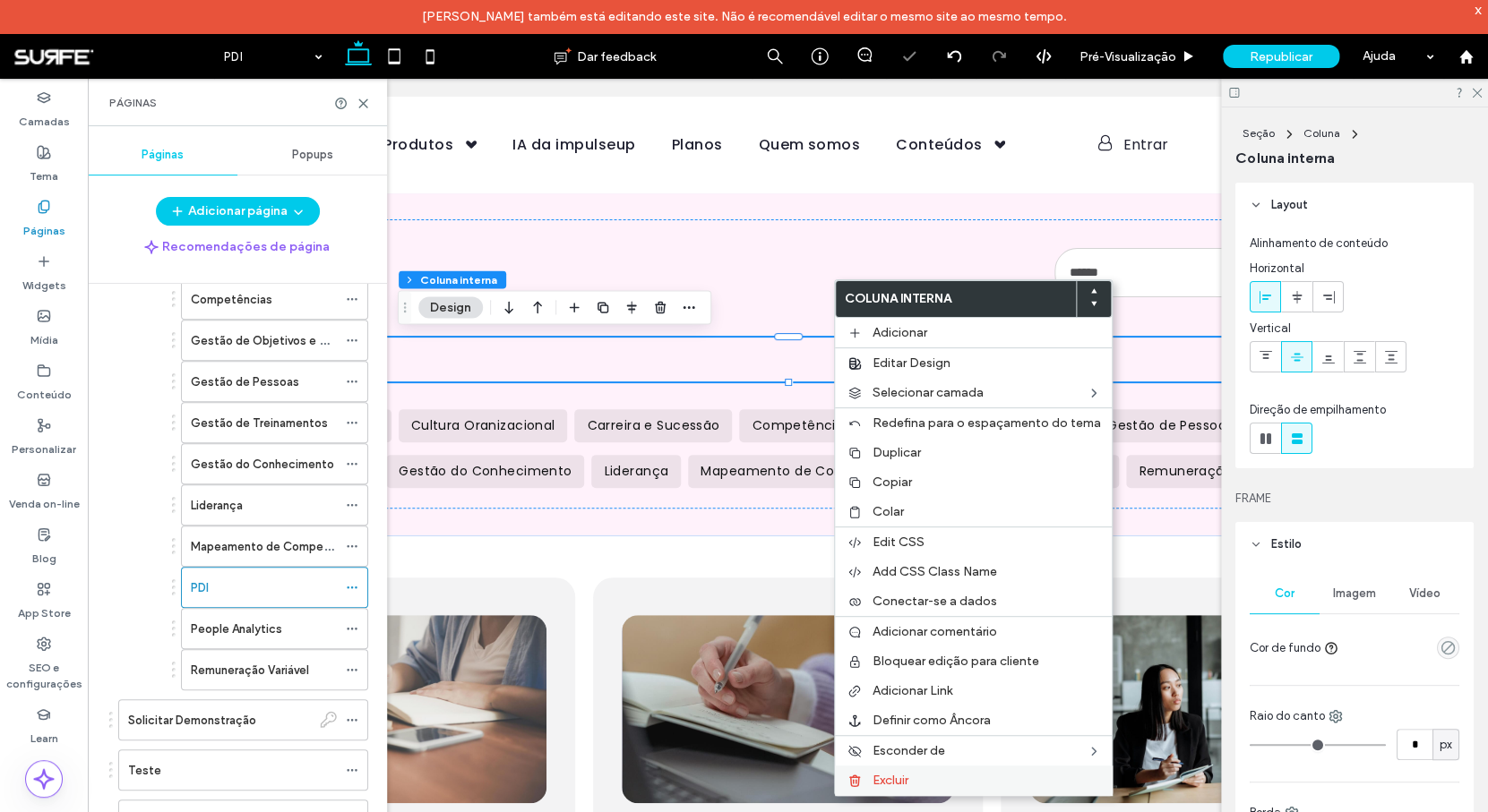
click at [905, 780] on span "Excluir" at bounding box center [890, 781] width 36 height 16
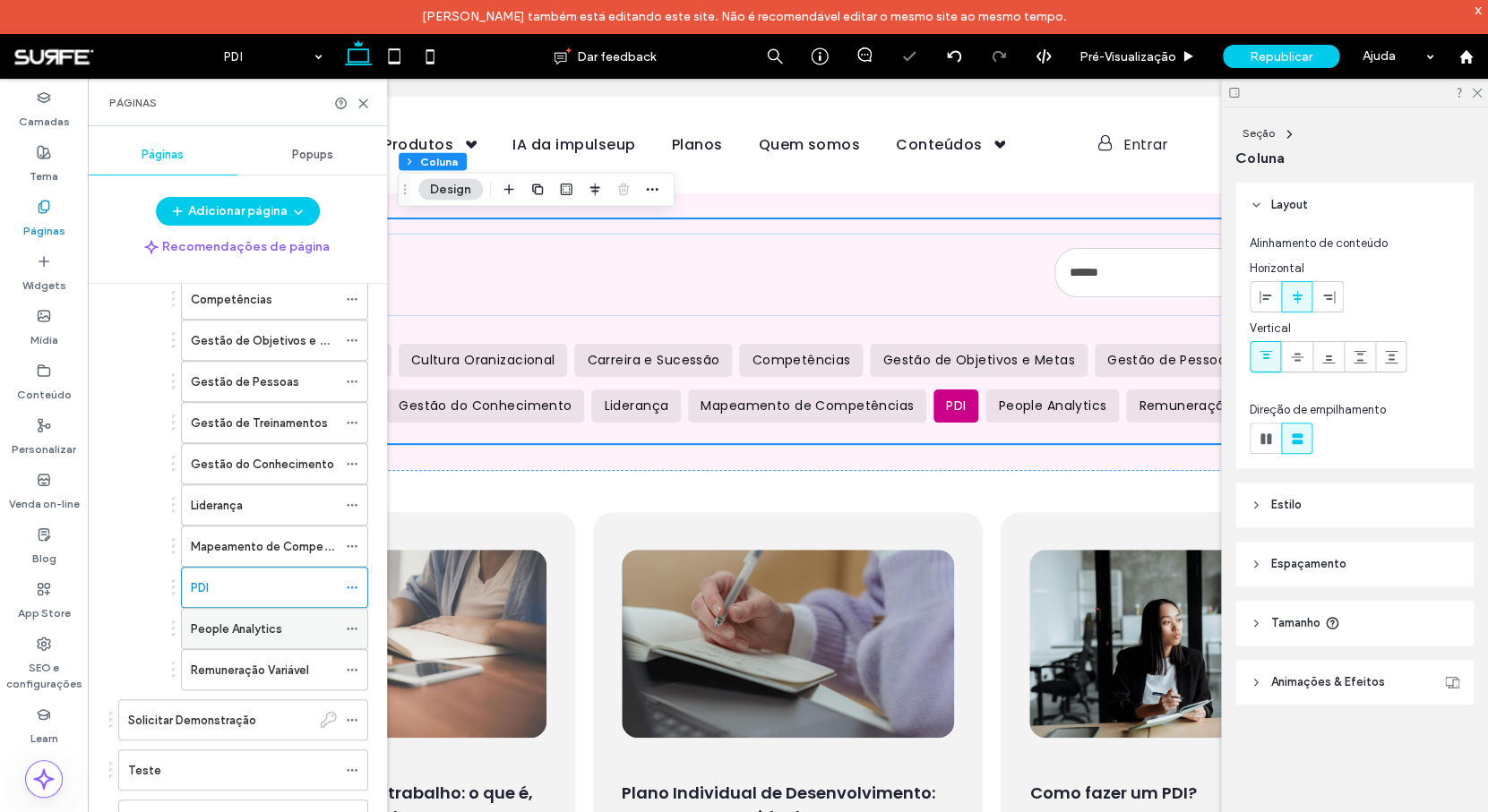
click at [237, 623] on label "People Analytics" at bounding box center [236, 628] width 91 height 31
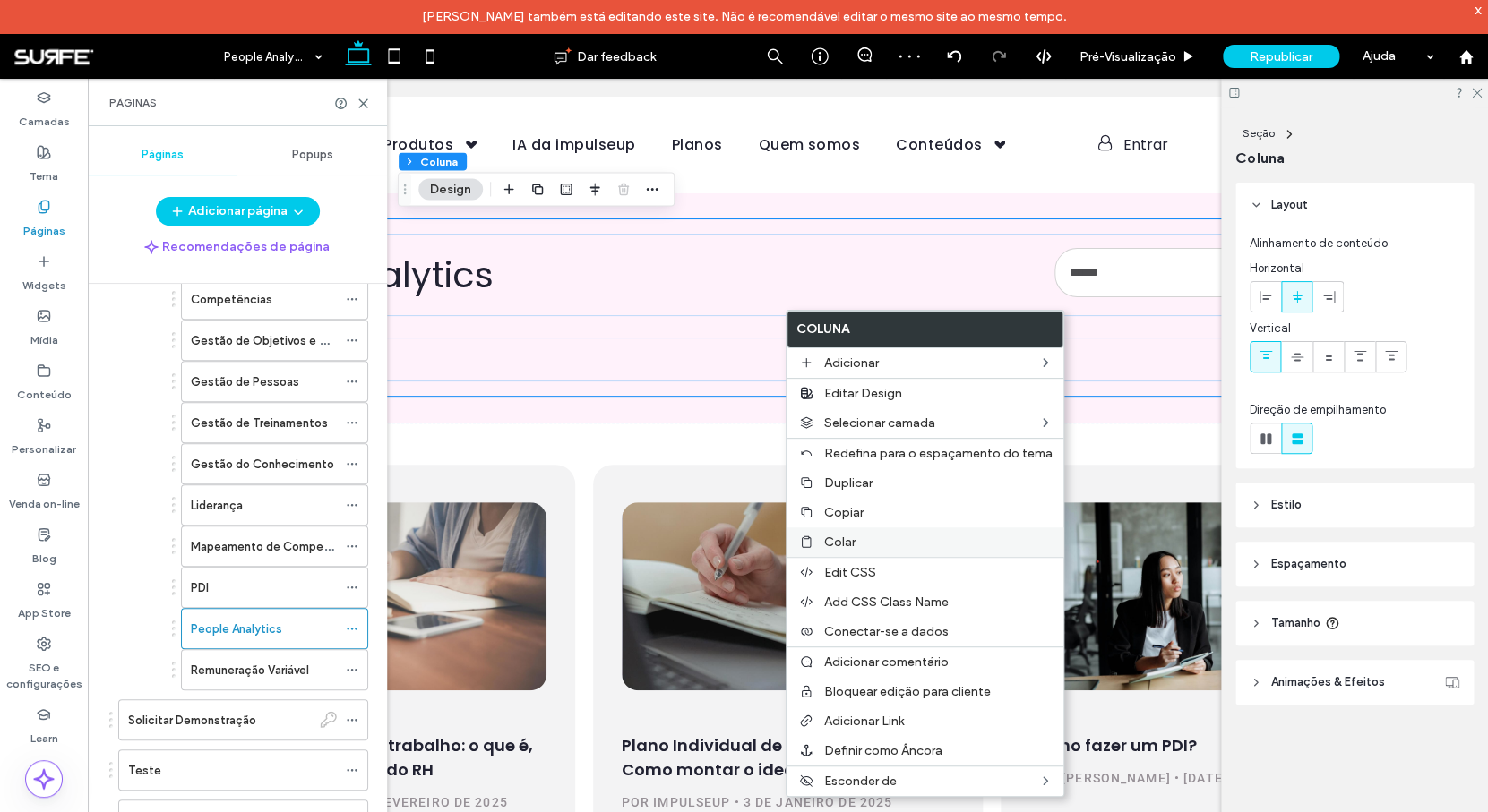
click at [857, 549] on label "Colar" at bounding box center [939, 542] width 229 height 16
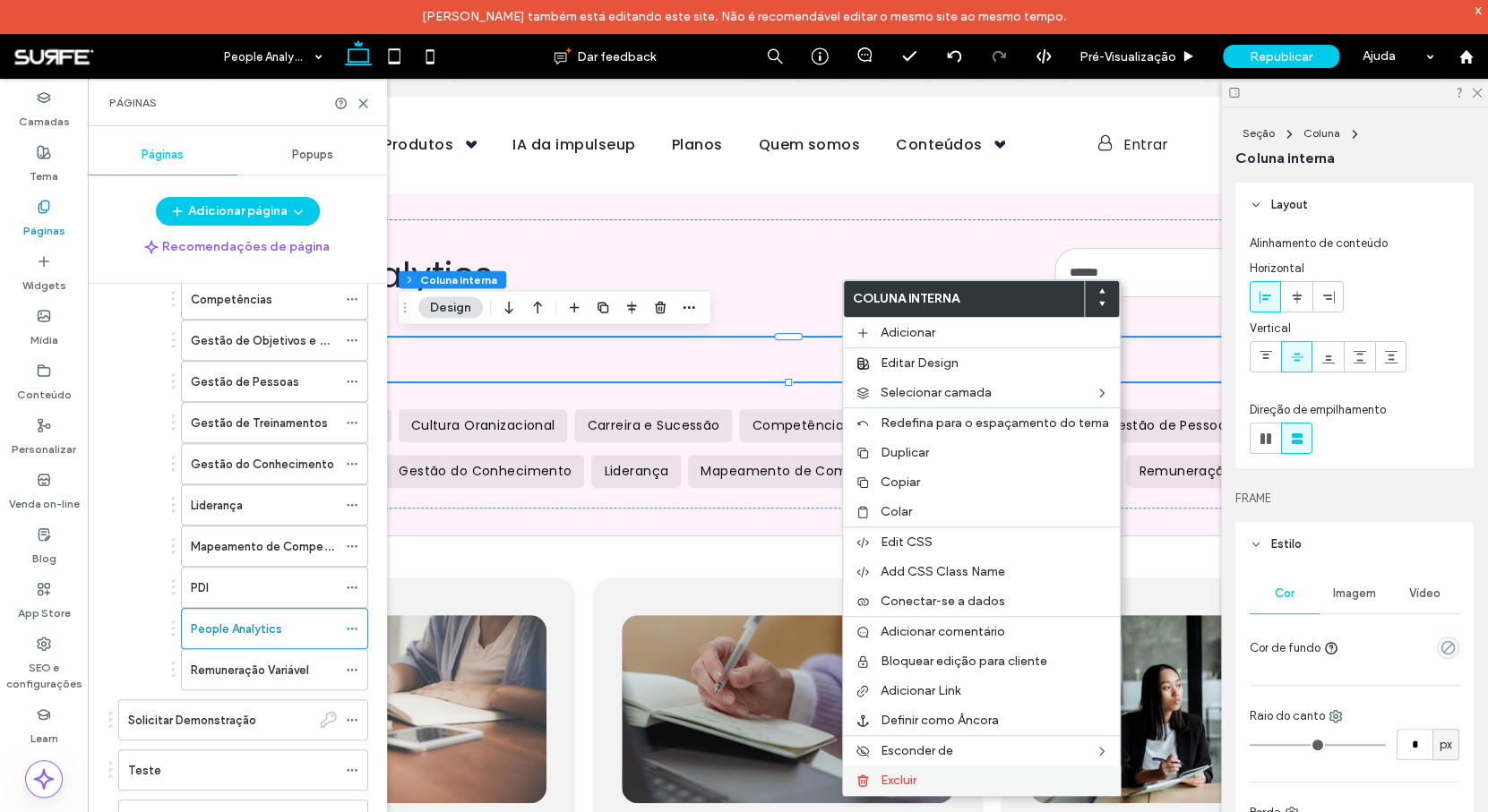
click at [921, 787] on label "Excluir" at bounding box center [994, 781] width 229 height 16
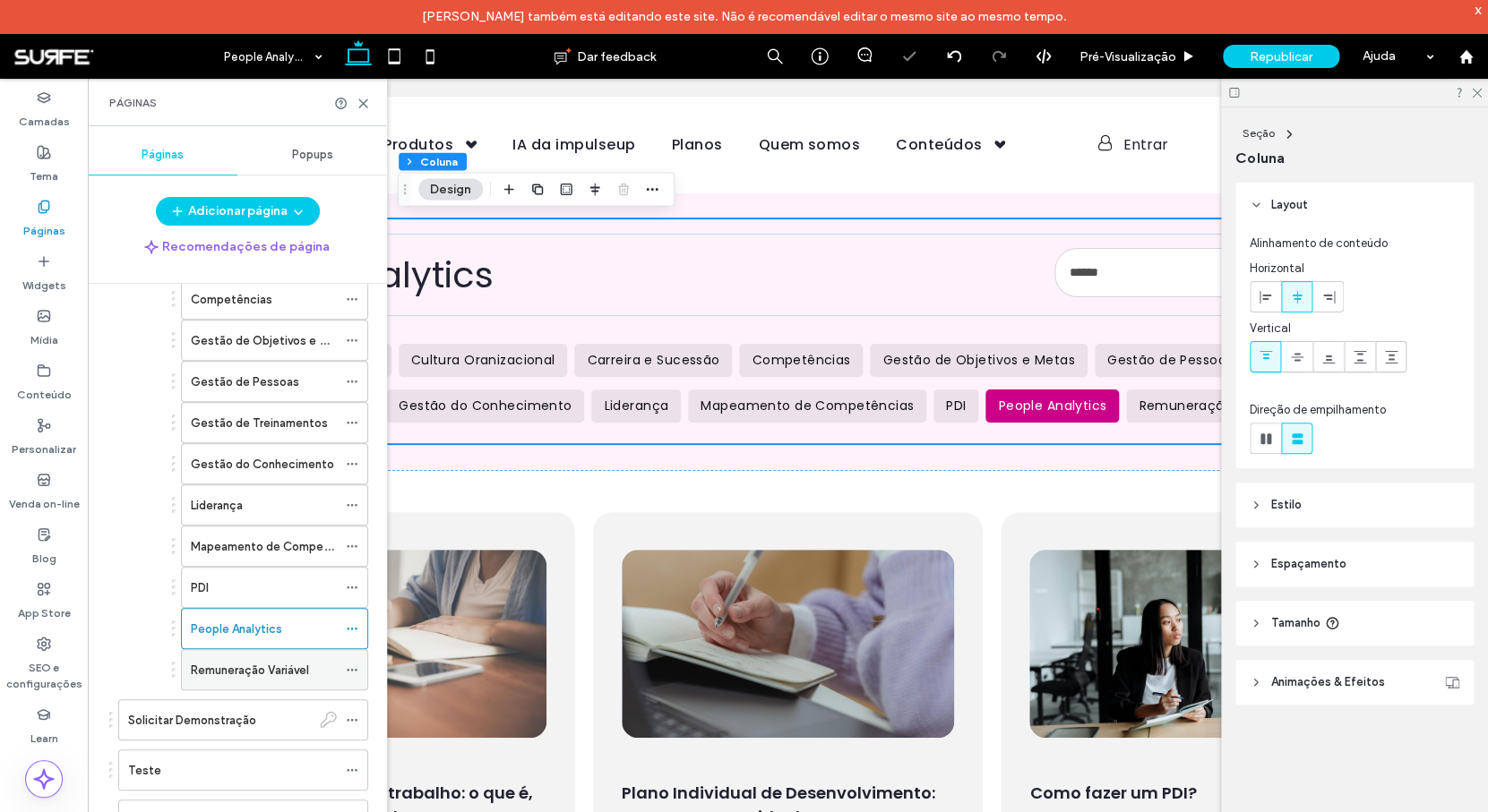
click at [261, 679] on div "Remuneração Variável" at bounding box center [263, 669] width 146 height 39
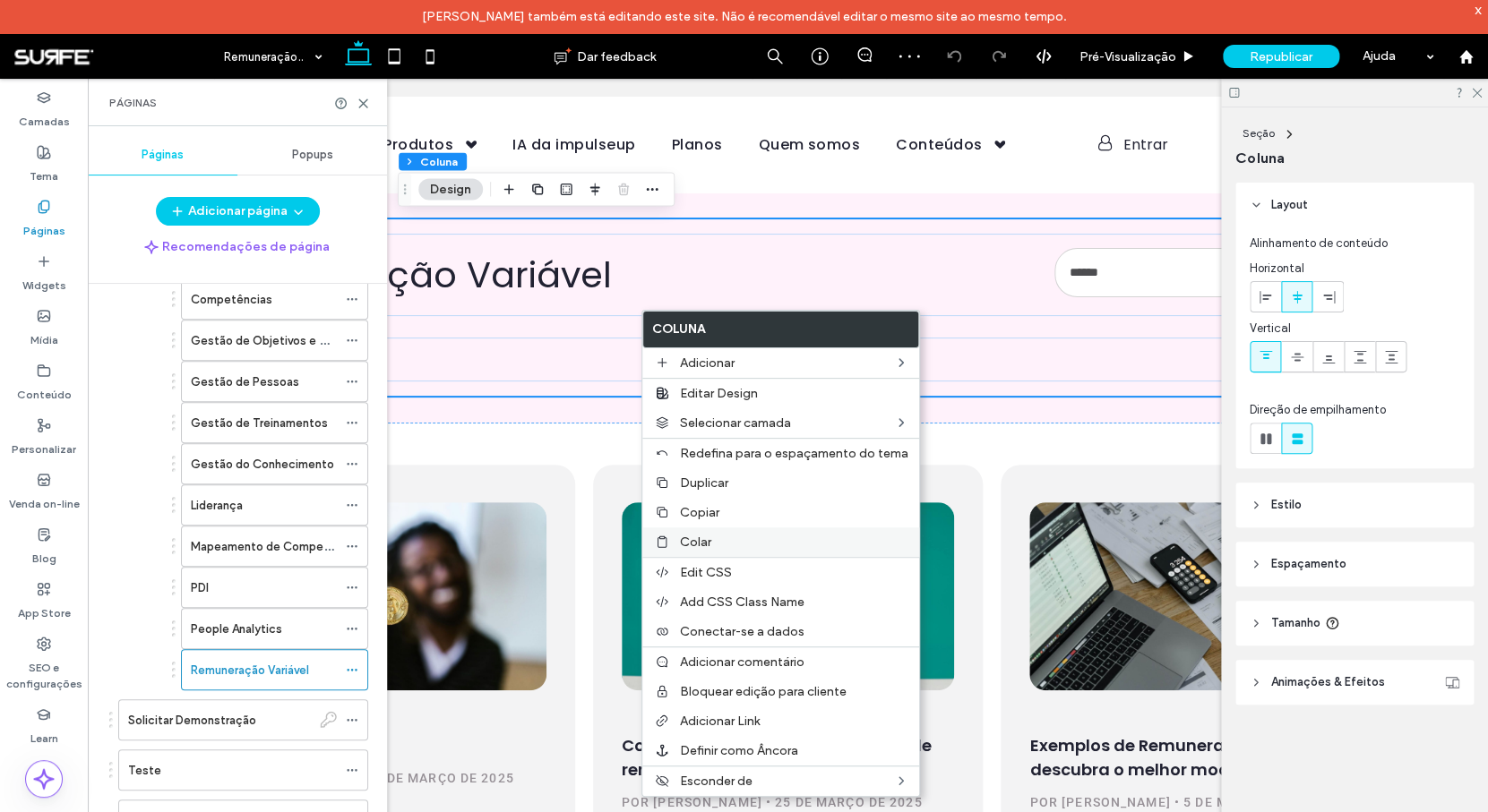
click at [707, 543] on span "Colar" at bounding box center [695, 542] width 31 height 16
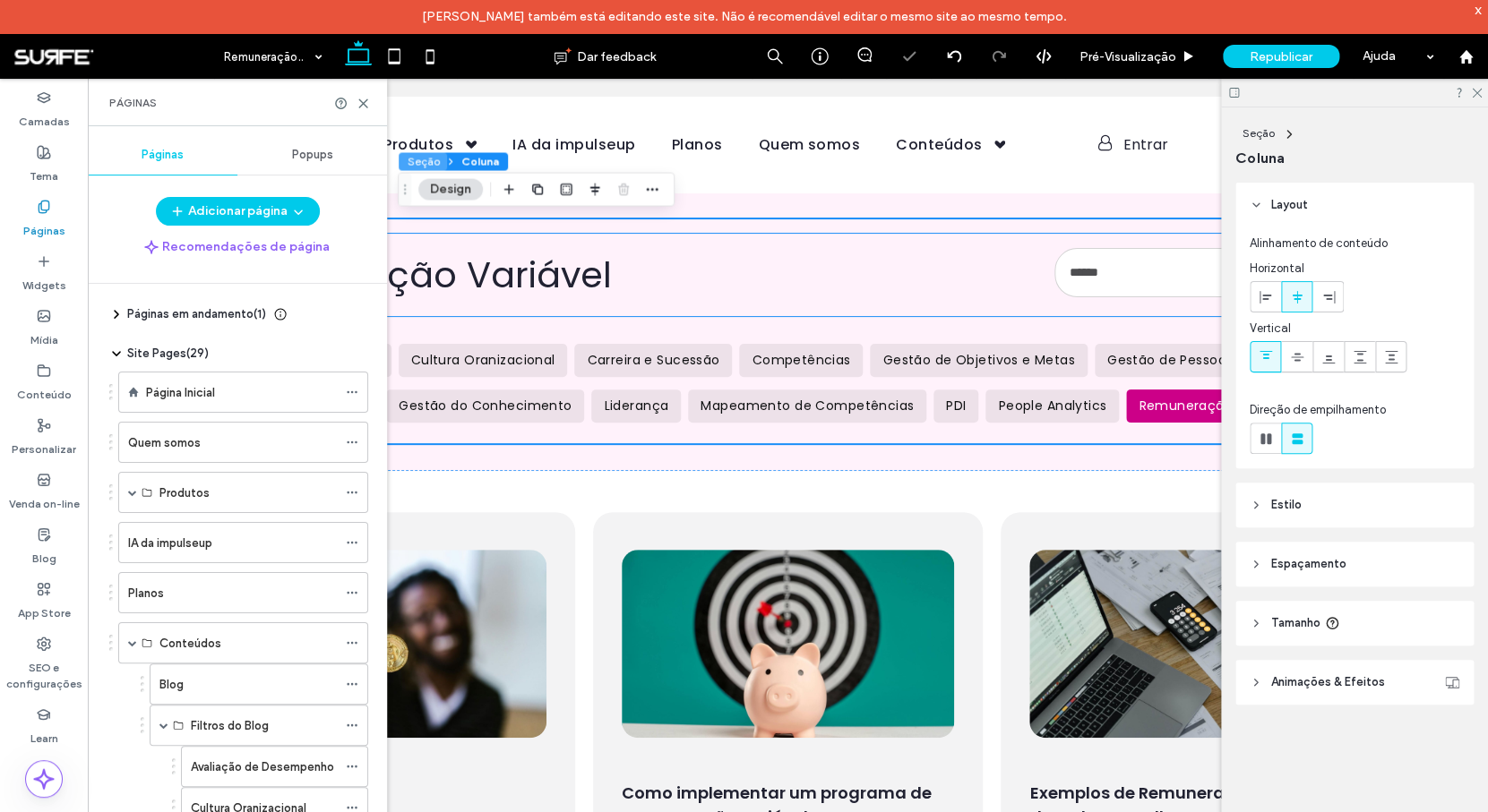
scroll to position [591, 0]
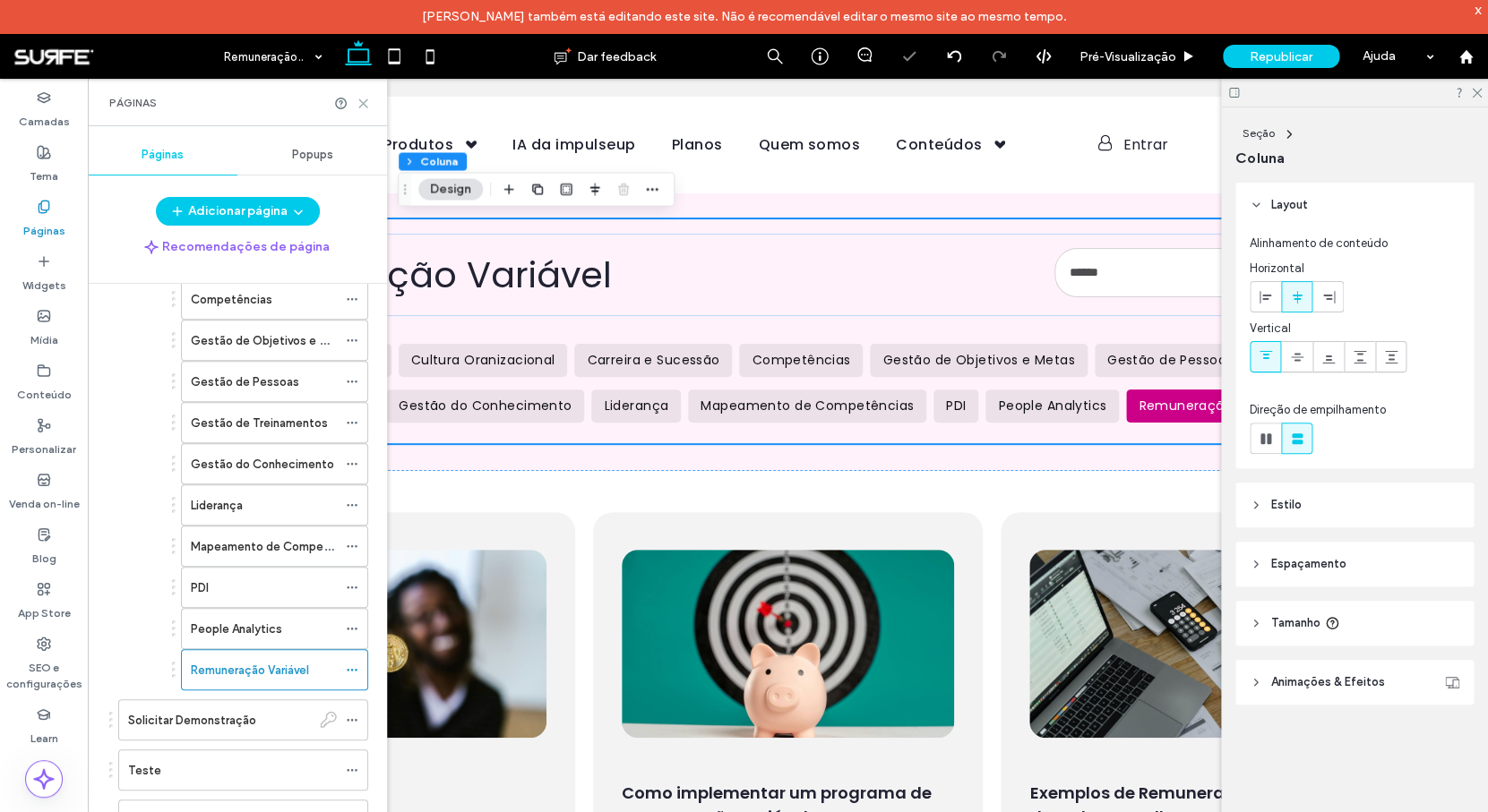
click at [363, 102] on icon at bounding box center [364, 104] width 14 height 14
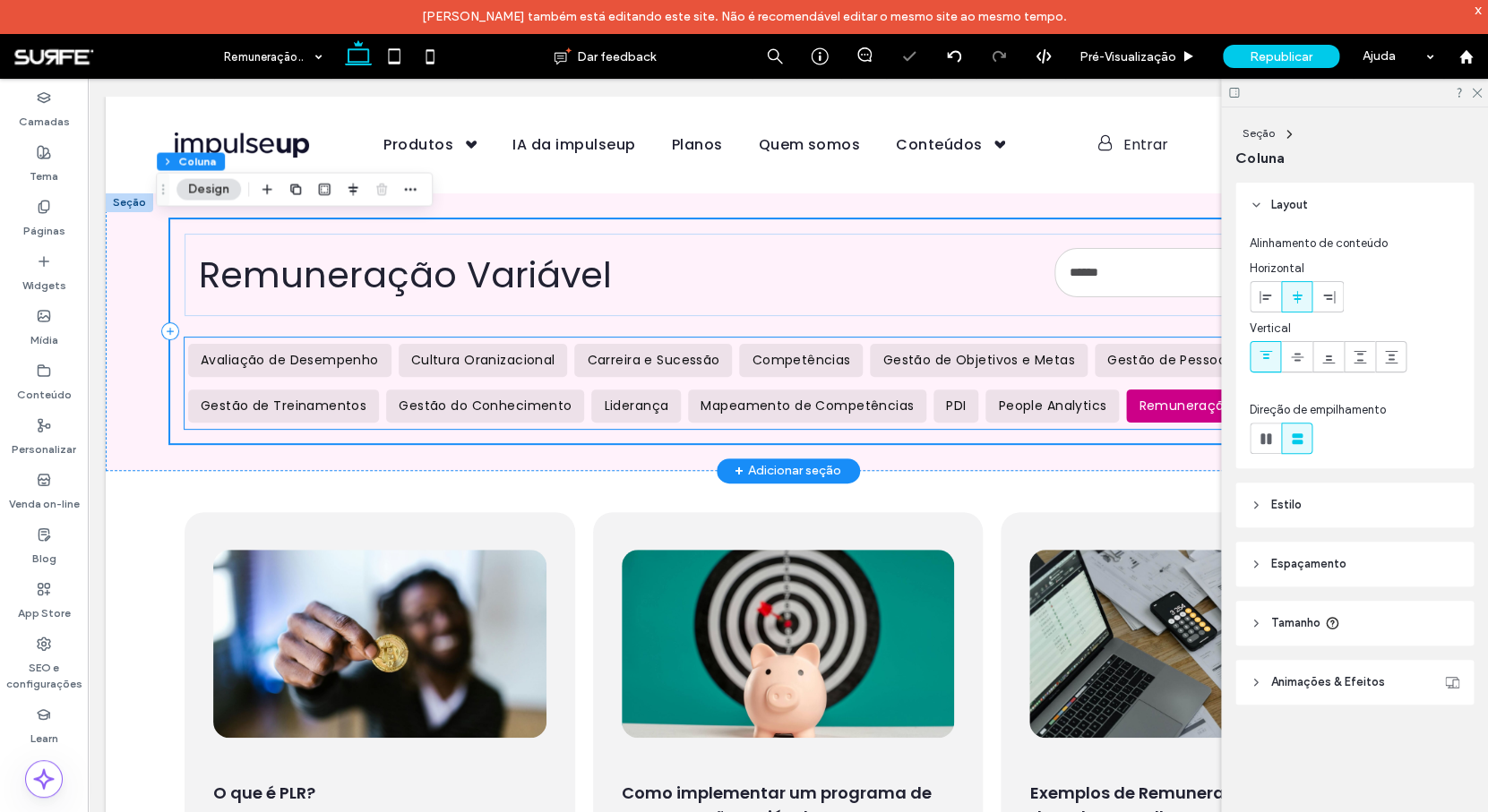
scroll to position [0, 0]
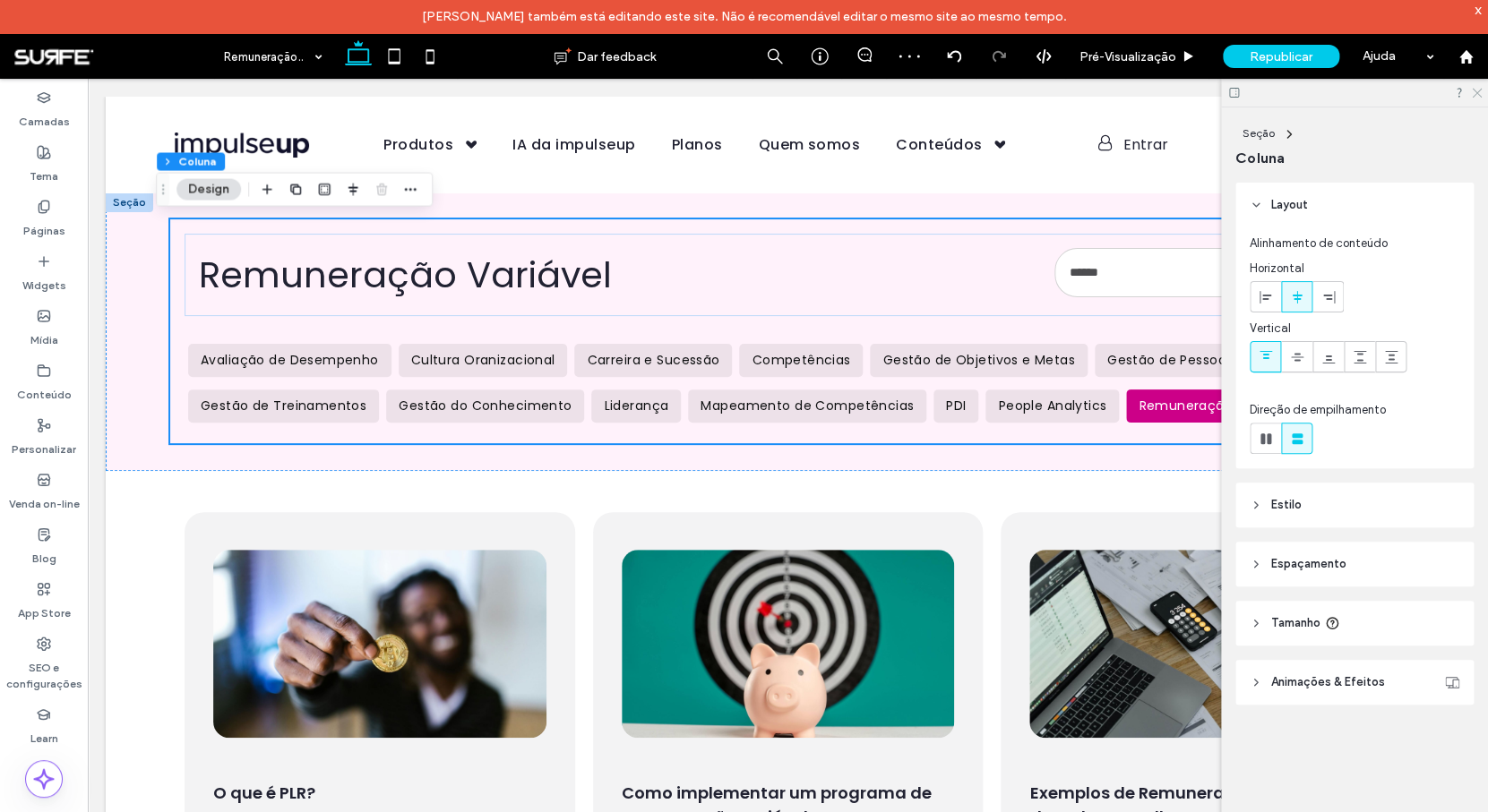
click at [1477, 97] on icon at bounding box center [1475, 92] width 12 height 12
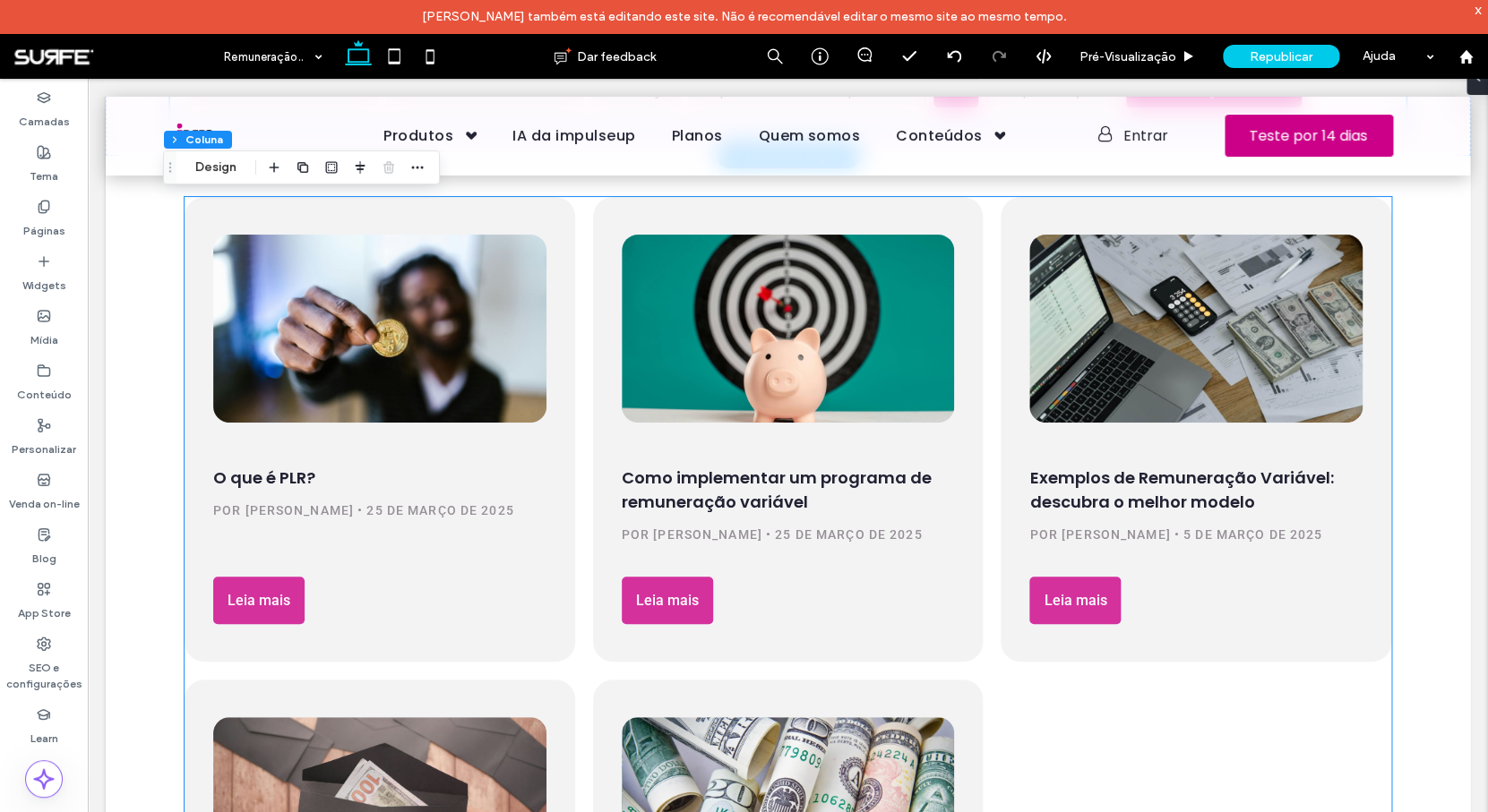
scroll to position [15, 0]
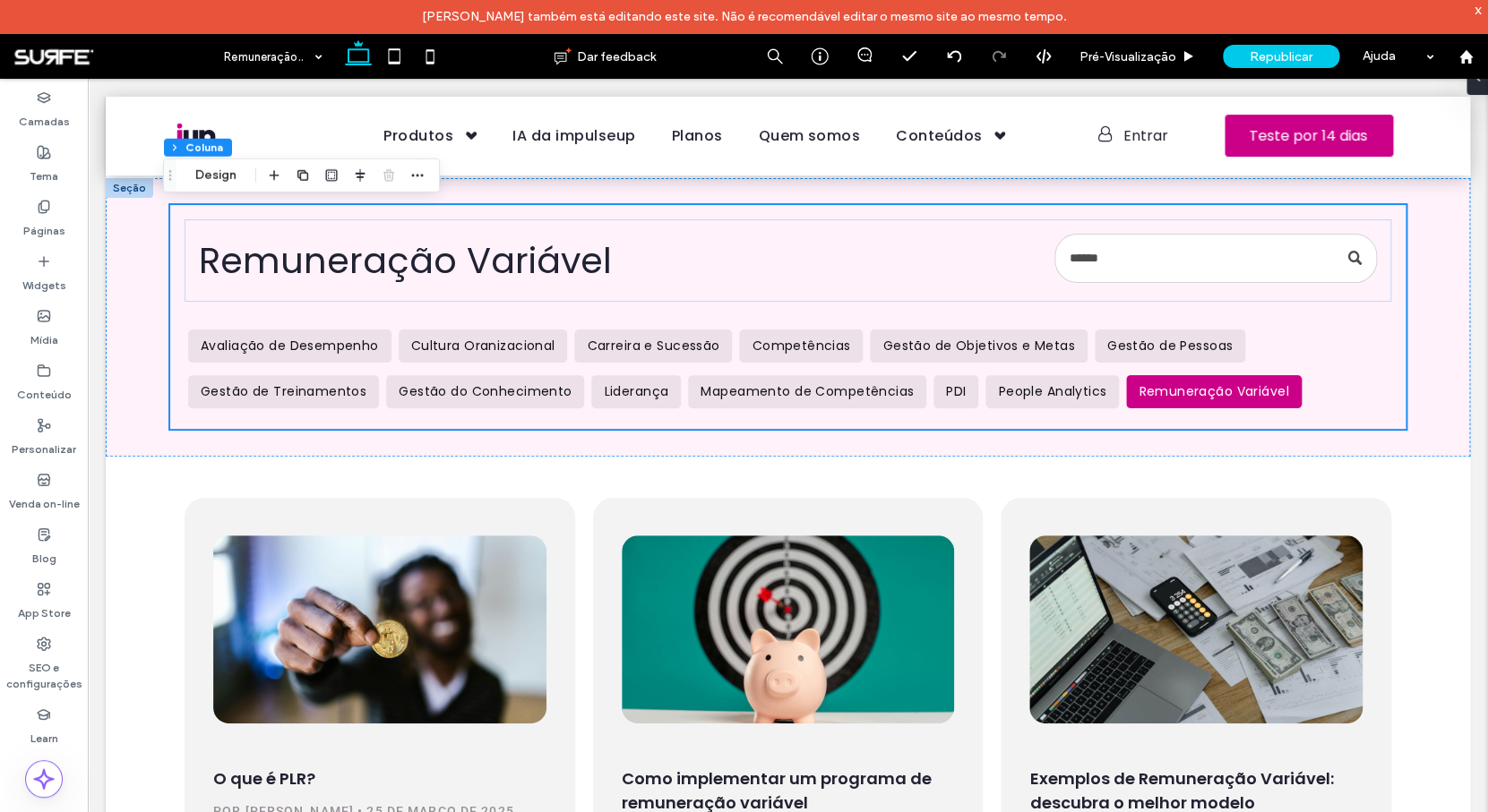
click at [717, 20] on span "[PERSON_NAME] também está editando este site. Não é recomendável editar o mesmo…" at bounding box center [744, 17] width 645 height 16
click at [37, 218] on label "Páginas" at bounding box center [44, 227] width 42 height 25
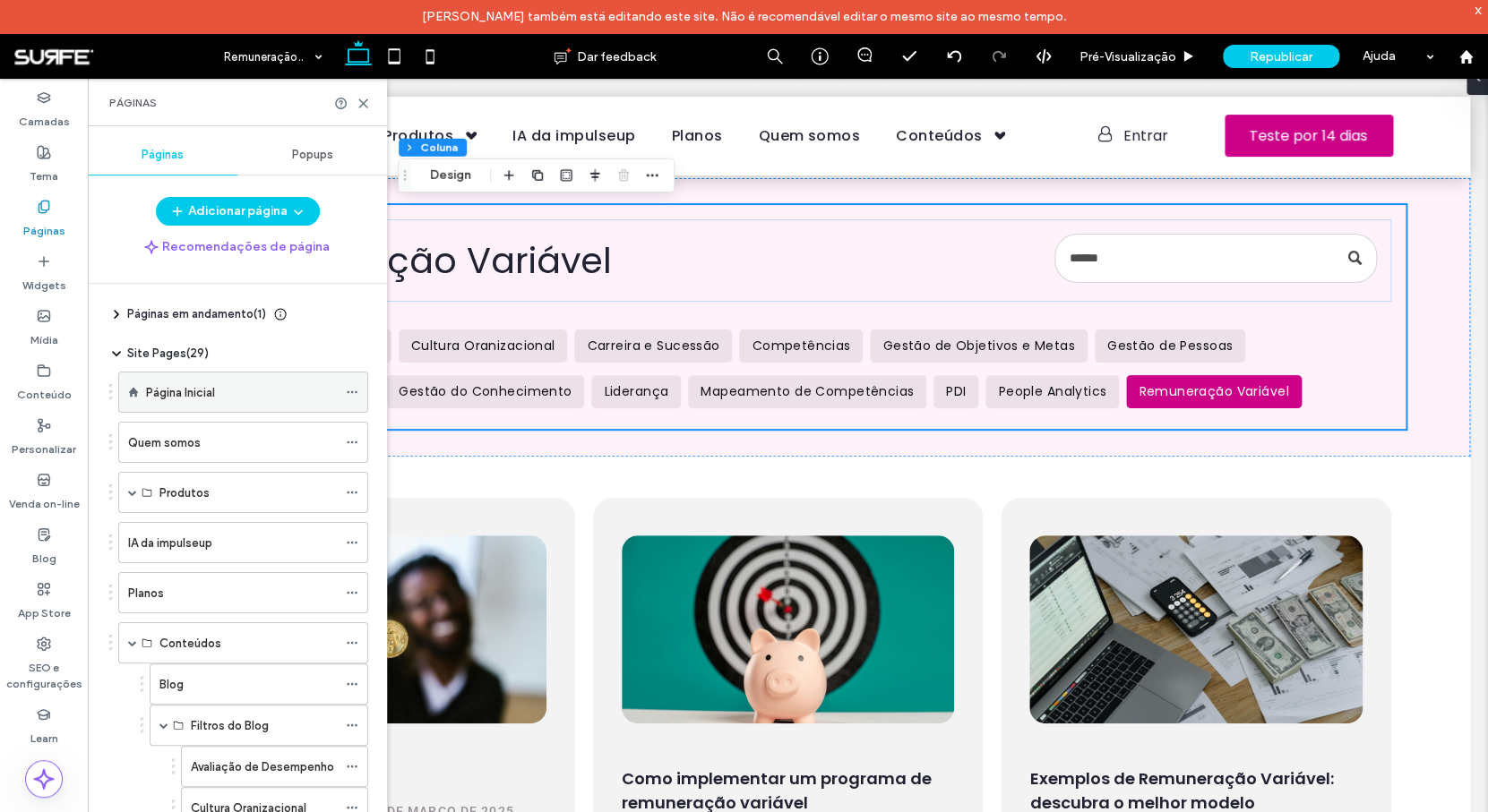
click at [230, 388] on div "Página Inicial" at bounding box center [241, 392] width 191 height 19
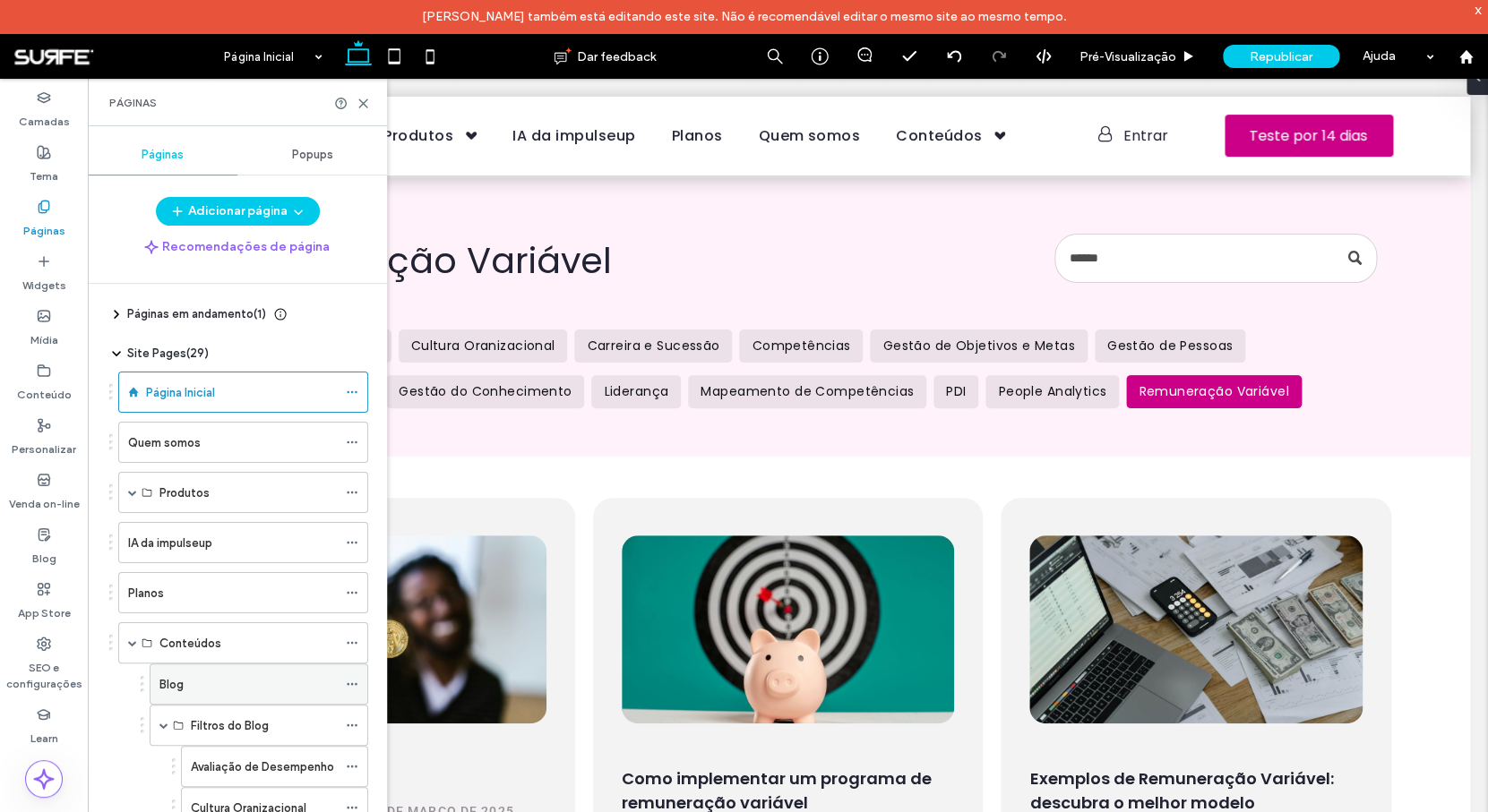
click at [234, 686] on div "Blog" at bounding box center [247, 684] width 177 height 19
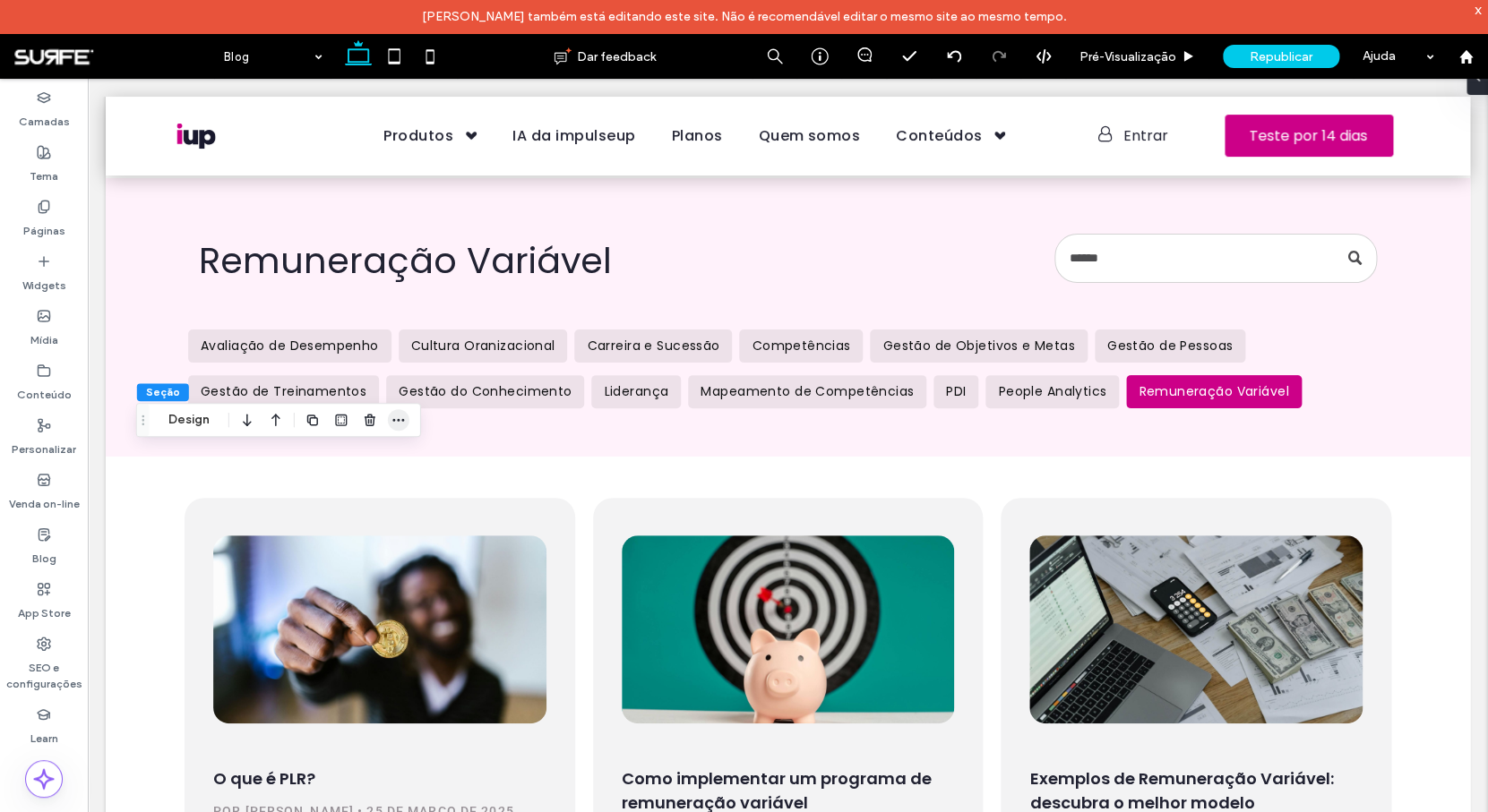
click at [392, 420] on icon "button" at bounding box center [398, 419] width 15 height 15
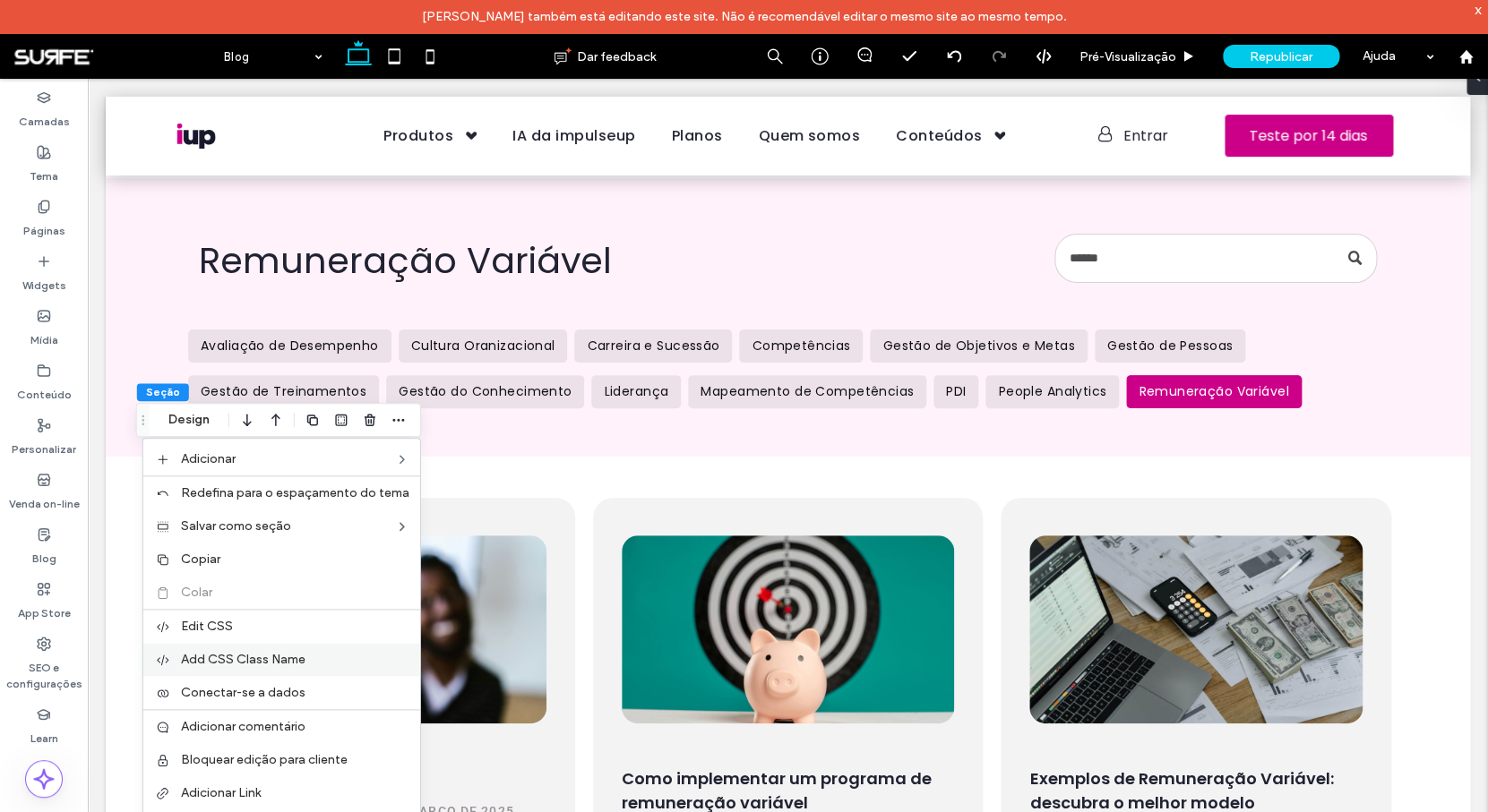
click at [265, 658] on span "Add CSS Class Name" at bounding box center [242, 660] width 124 height 16
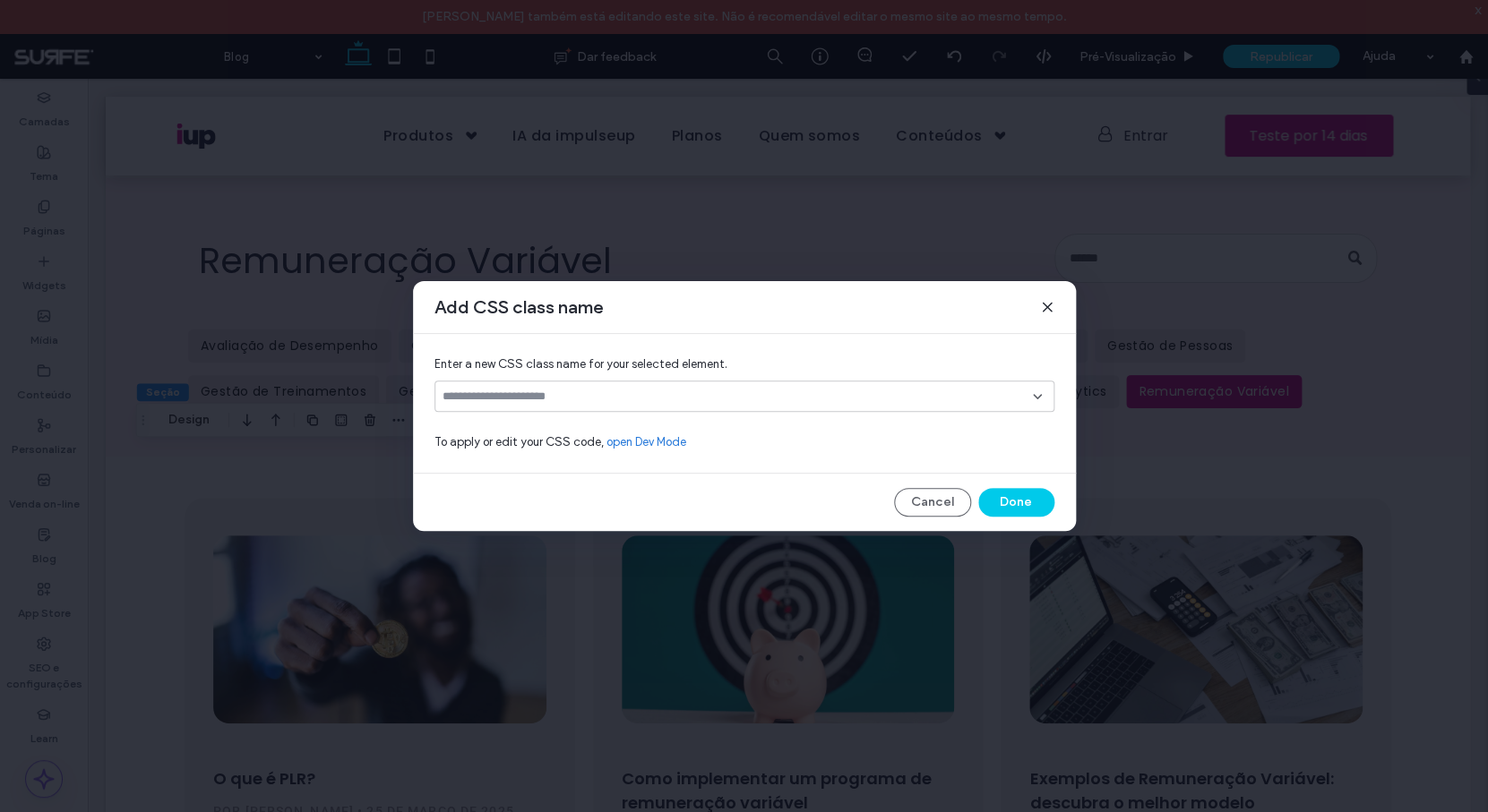
click at [574, 389] on input at bounding box center [738, 396] width 591 height 15
type input "*********"
click at [475, 421] on div "Create "deg-pag-1"" at bounding box center [744, 425] width 602 height 14
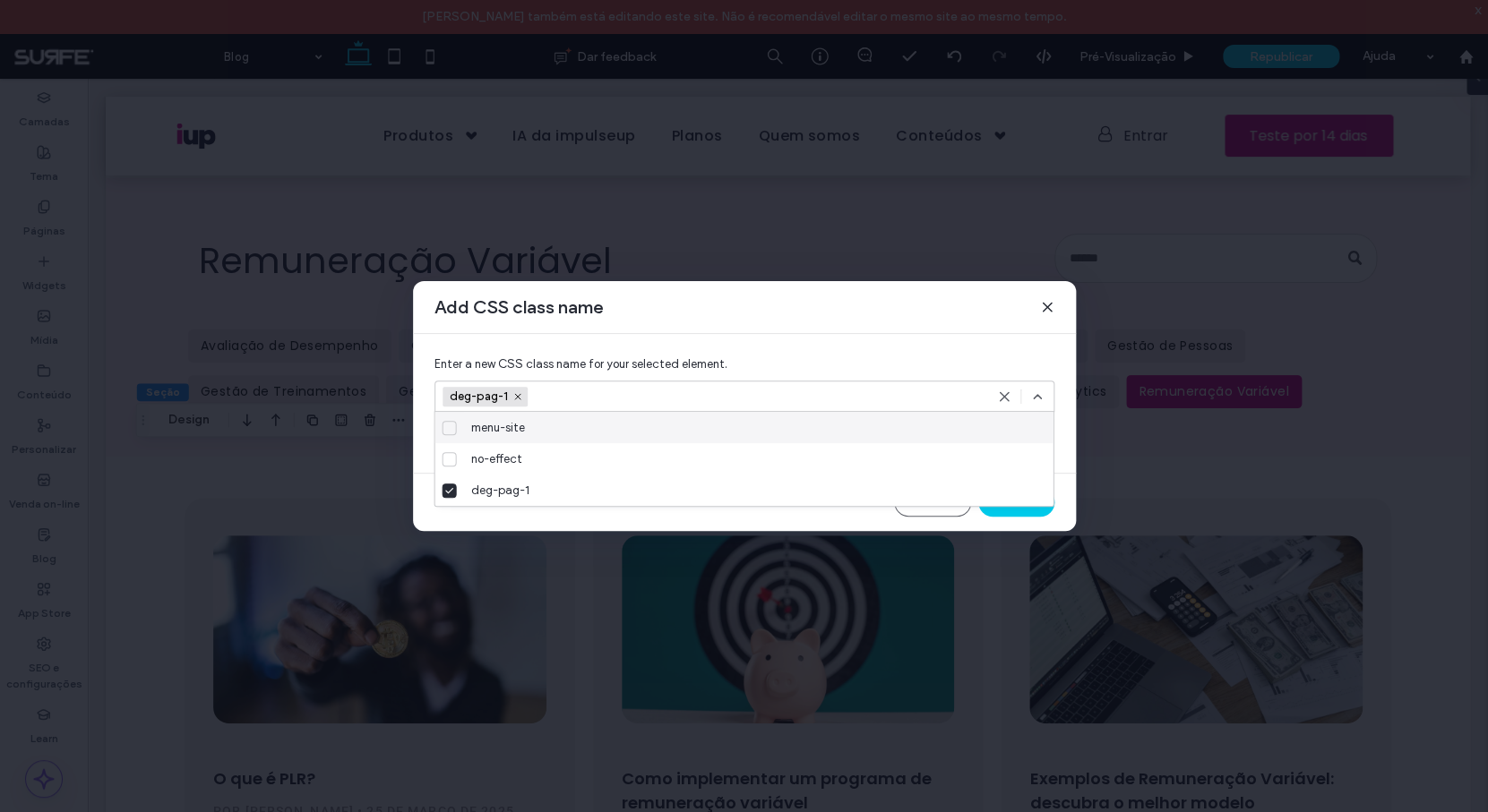
click at [1037, 396] on use at bounding box center [1036, 397] width 7 height 4
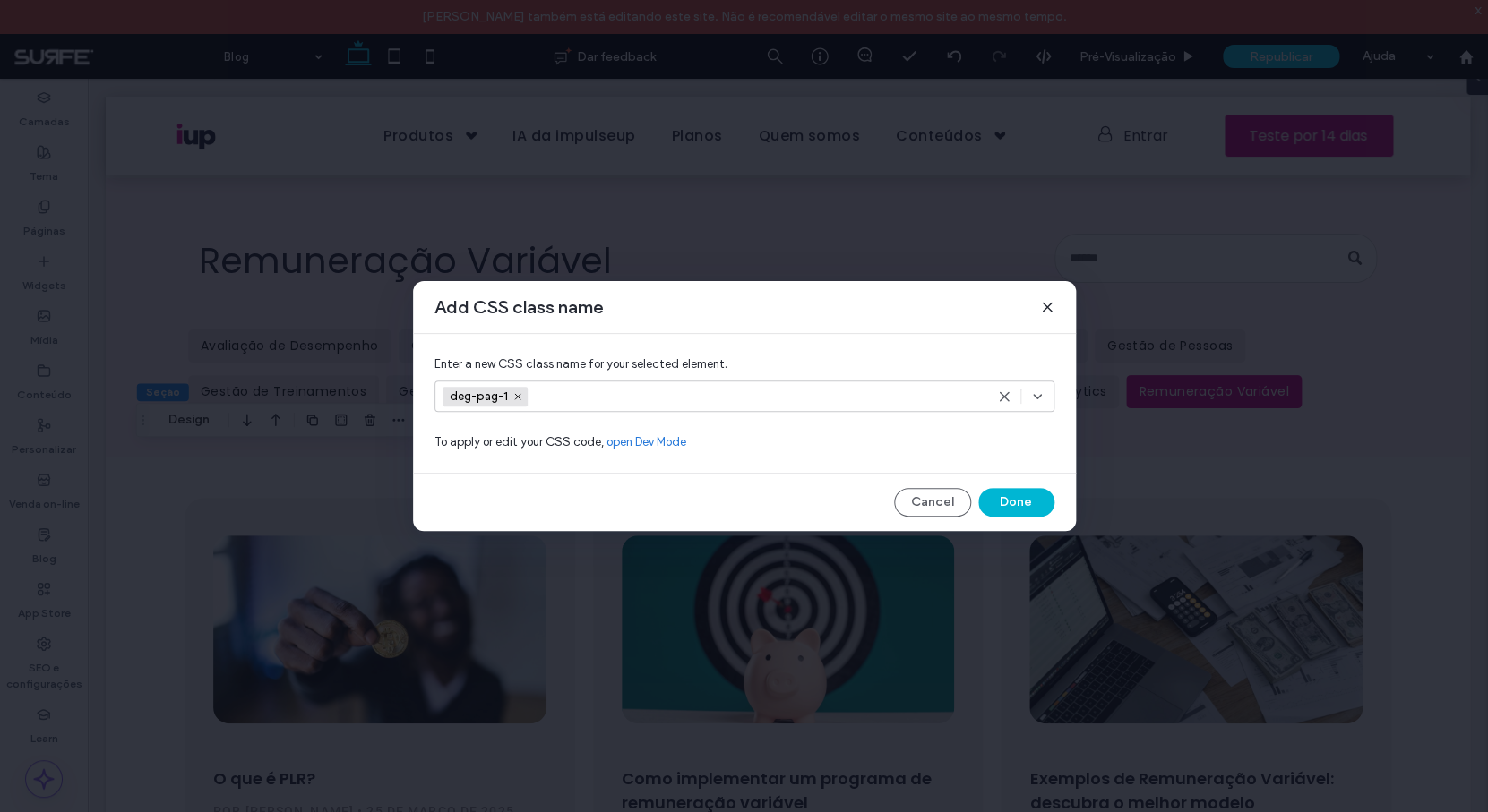
click at [1024, 503] on button "Done" at bounding box center [1016, 501] width 76 height 28
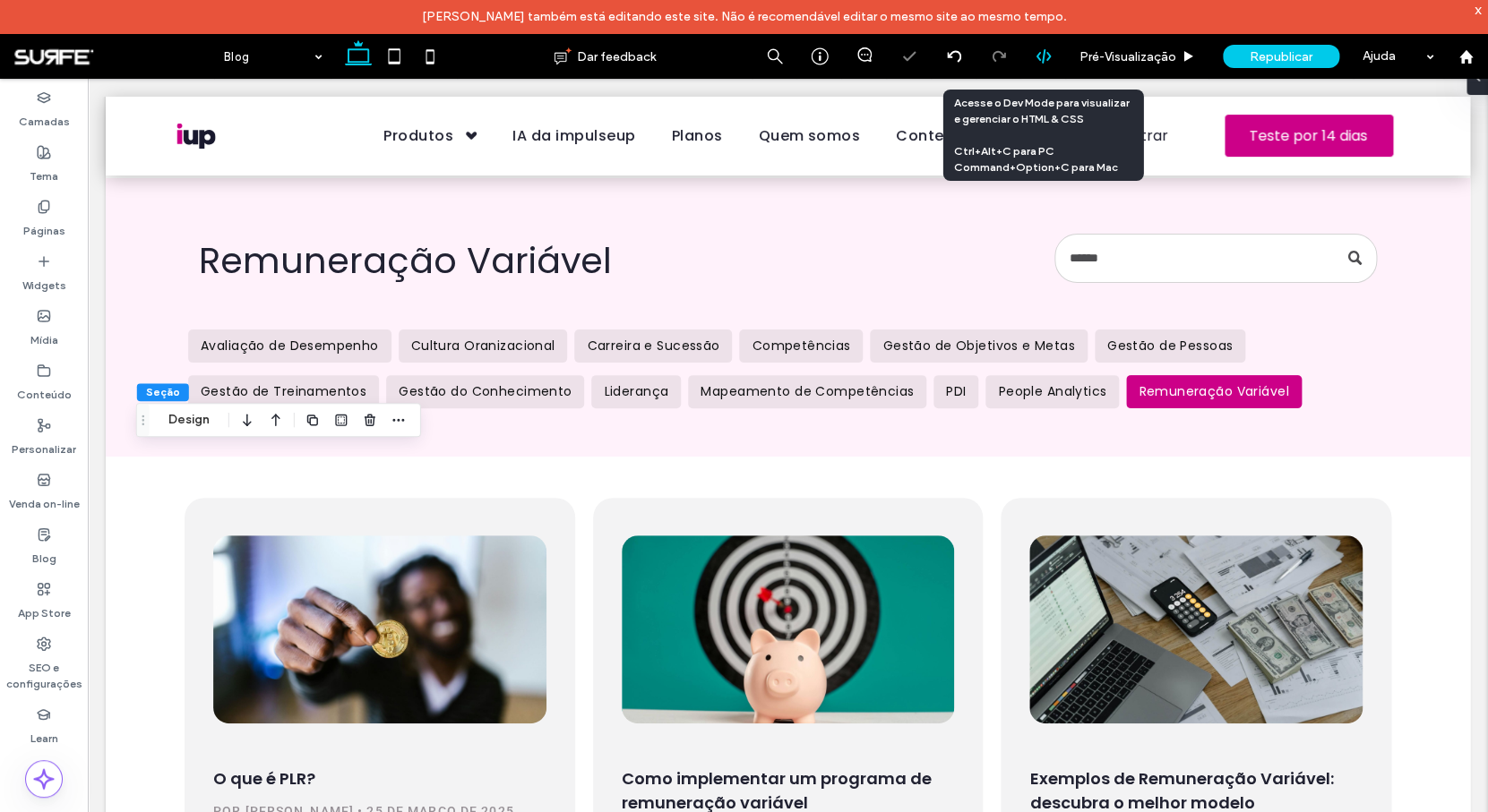
click at [1045, 59] on icon at bounding box center [1043, 56] width 16 height 16
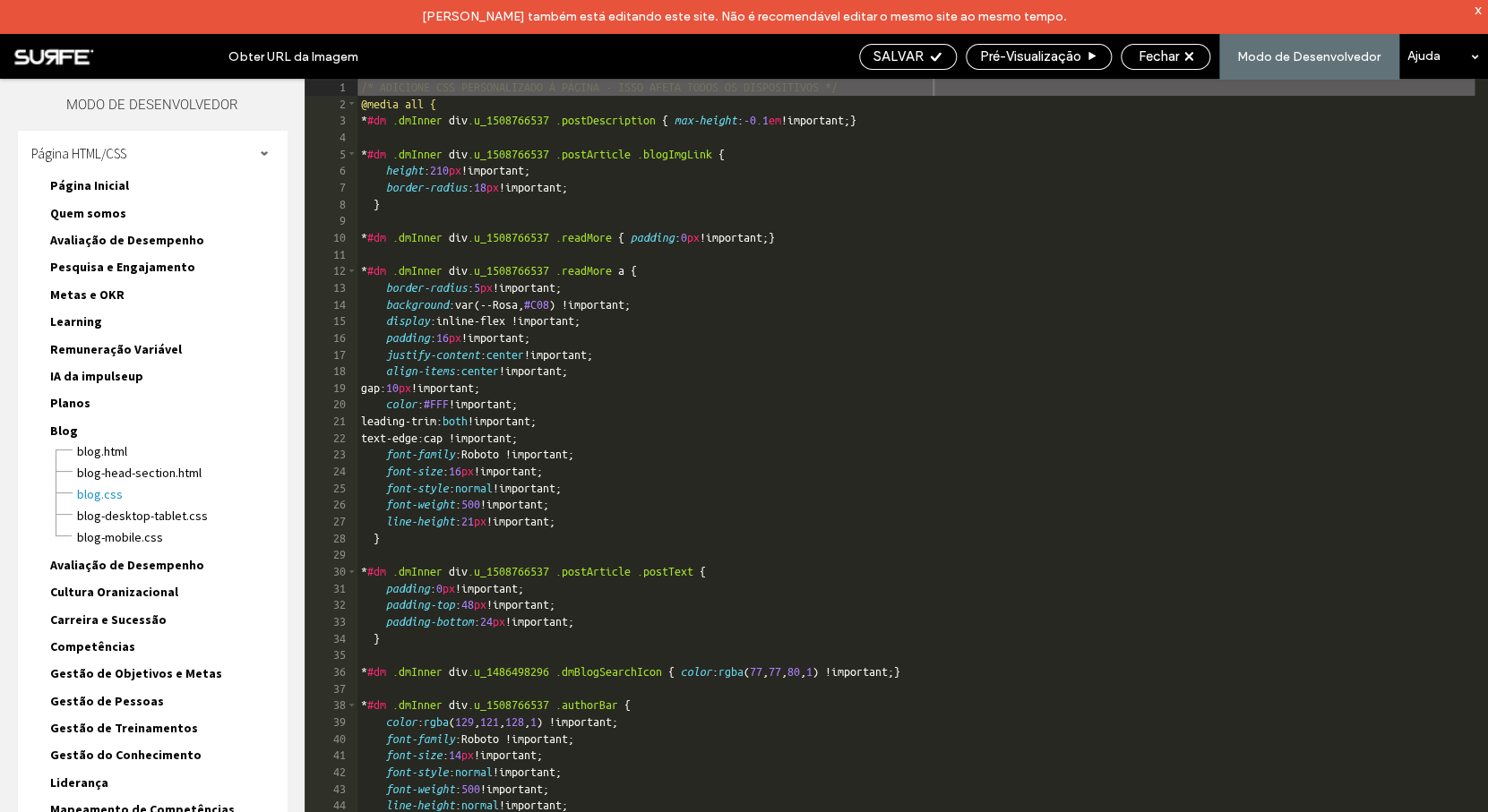
click at [466, 108] on div "/* ADICIONE CSS PERSONALIZADO À PÁGINA - ISSO AFETA TODOS OS DISPOSITIVOS */ @m…" at bounding box center [1069, 479] width 1422 height 800
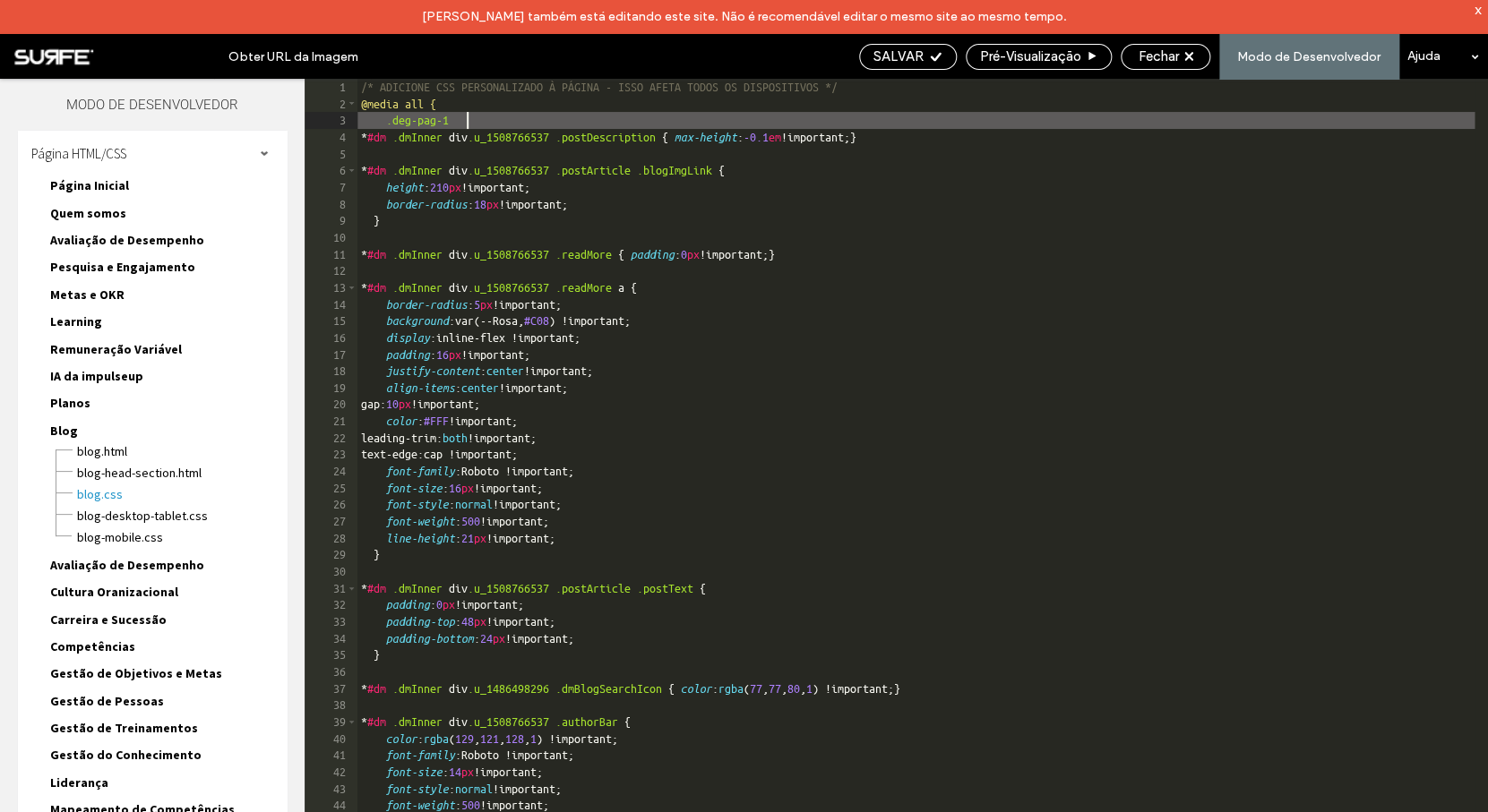
scroll to position [0, 4]
type textarea "**"
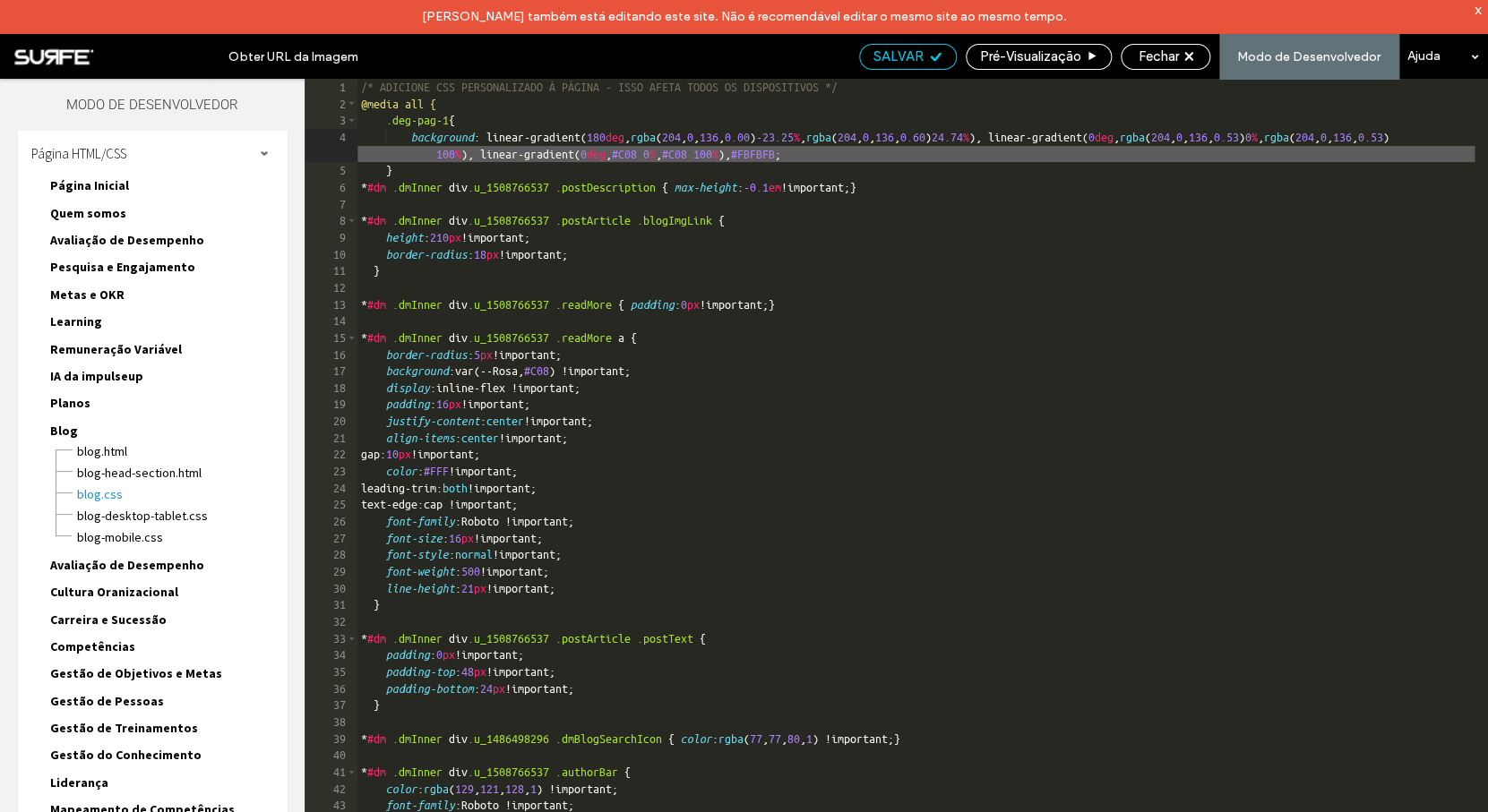
click at [908, 59] on span "SALVAR" at bounding box center [897, 56] width 50 height 16
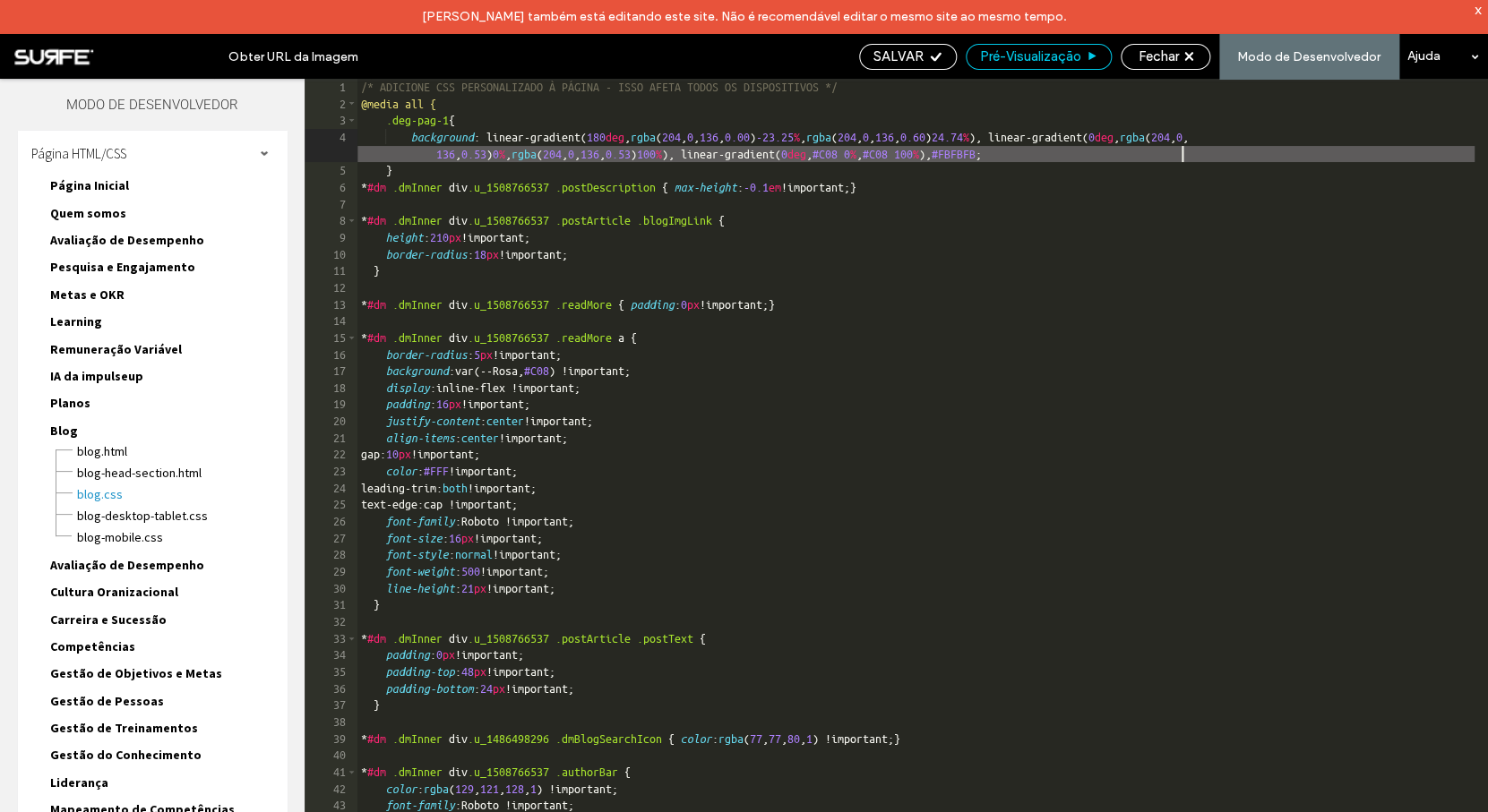
scroll to position [0, 0]
click at [1168, 60] on span "Fechar" at bounding box center [1158, 56] width 40 height 16
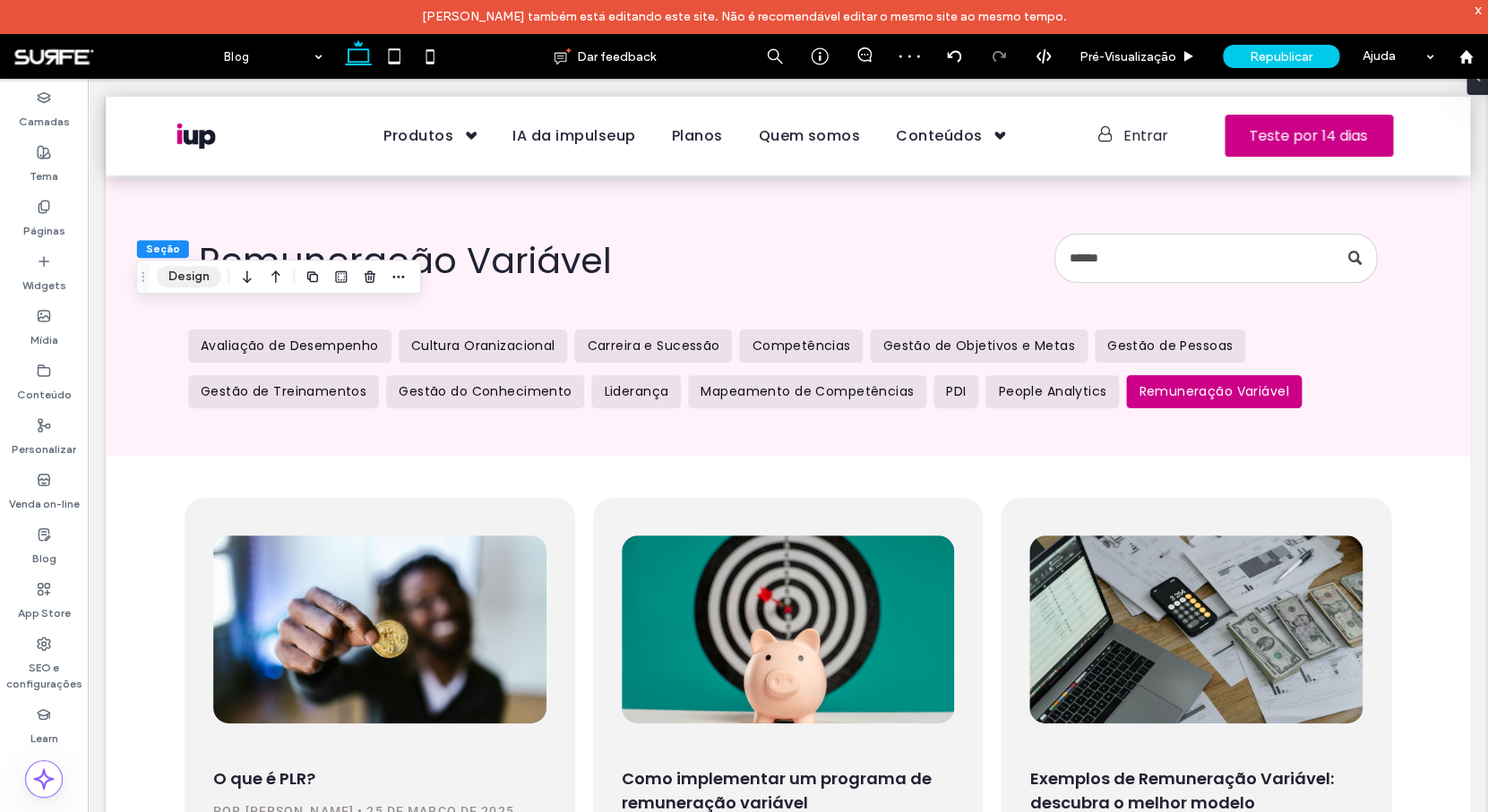
click at [183, 277] on button "Design" at bounding box center [189, 277] width 65 height 21
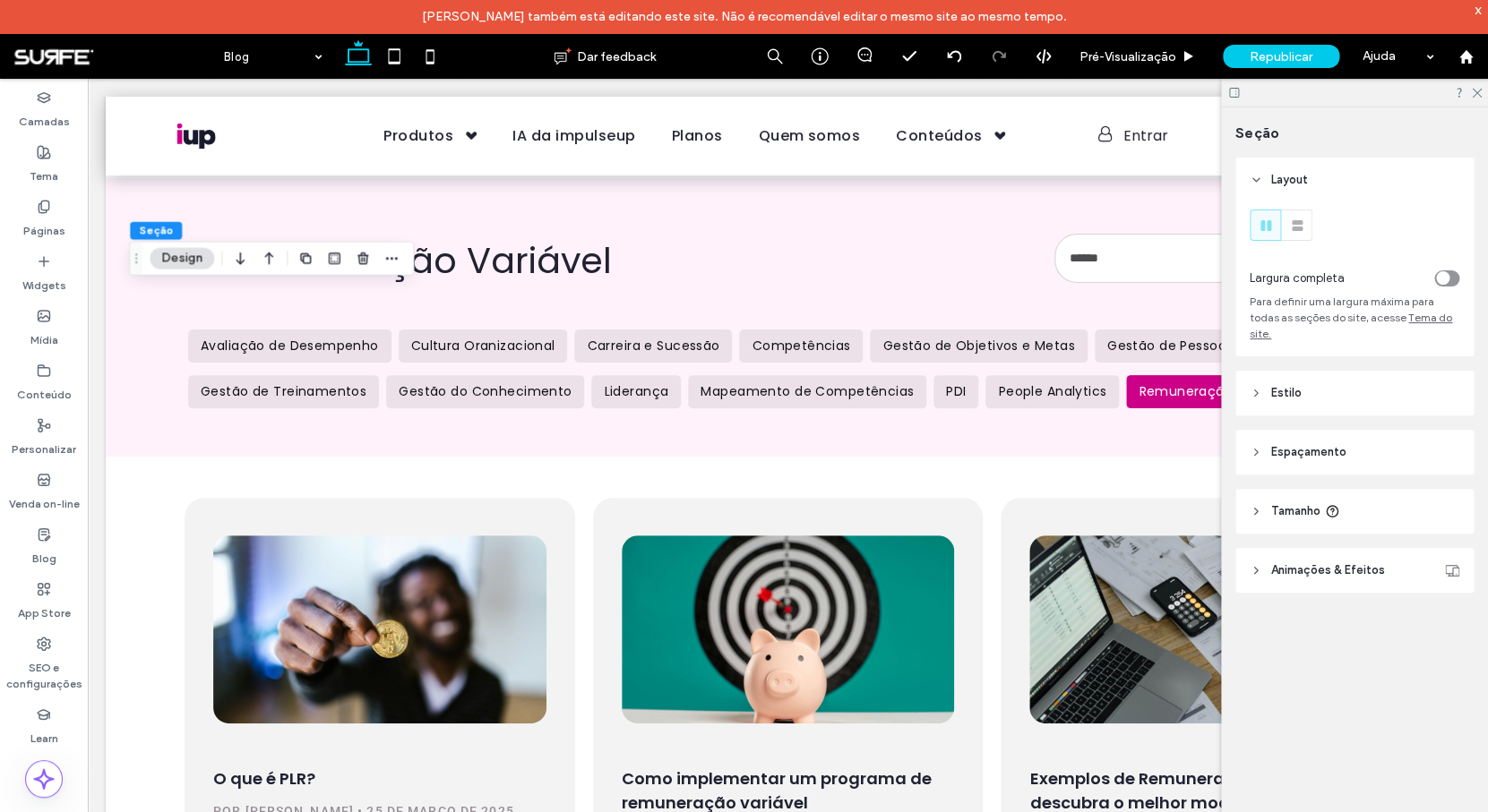
click at [1388, 439] on header "Espaçamento" at bounding box center [1354, 452] width 239 height 45
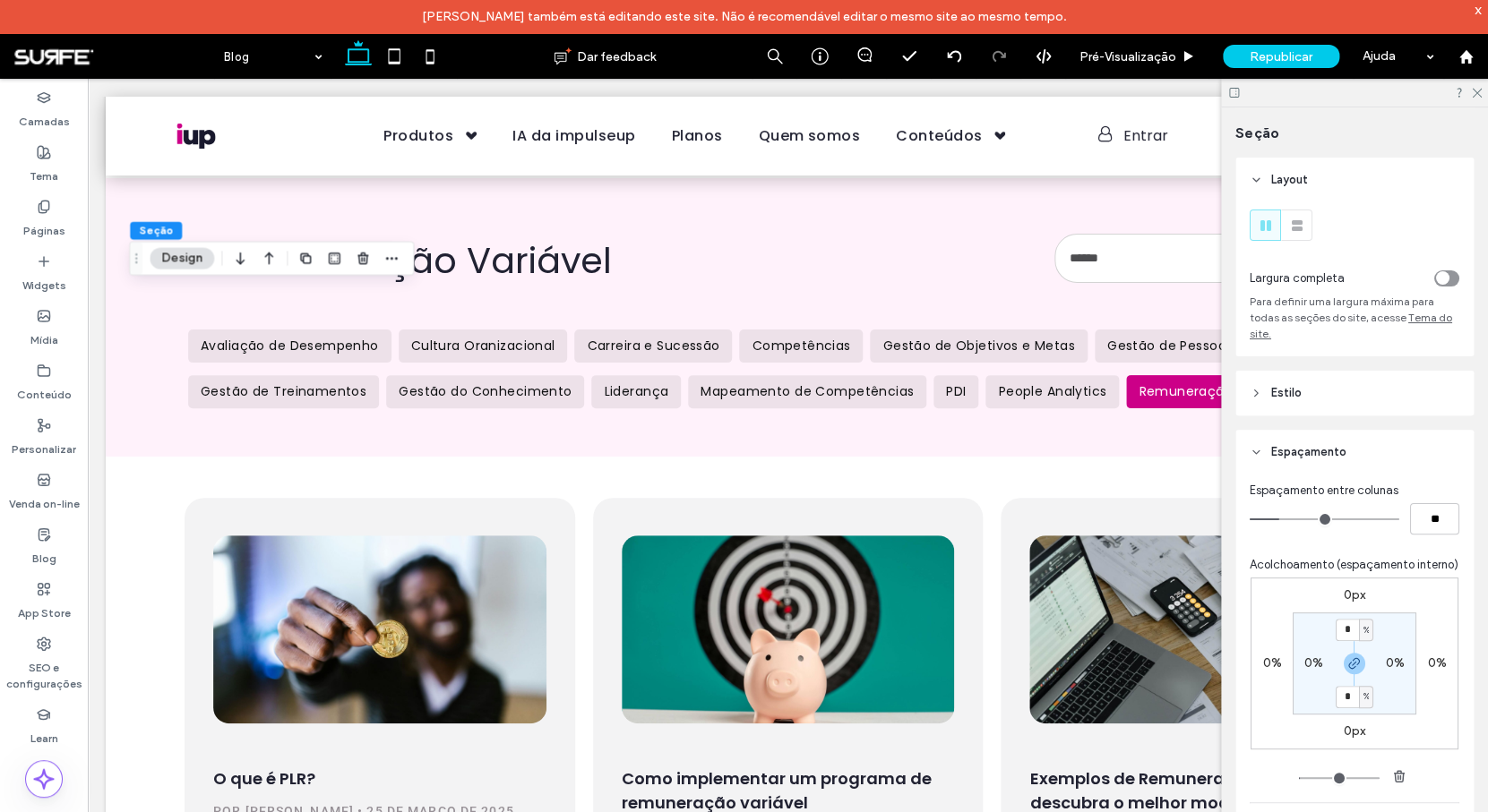
scroll to position [31, 0]
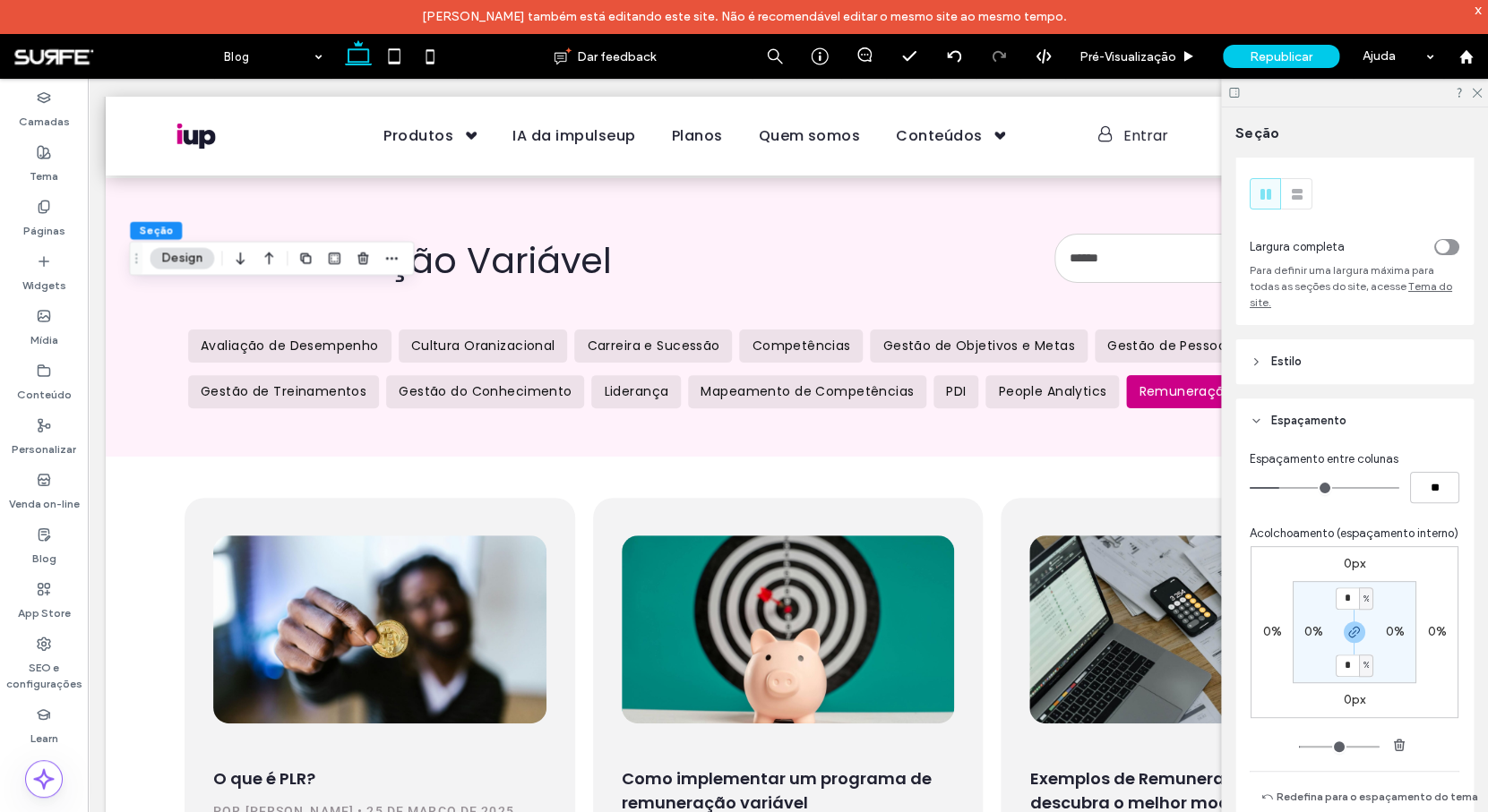
click at [1362, 608] on span "%" at bounding box center [1365, 599] width 6 height 18
click at [1356, 637] on span "px" at bounding box center [1354, 644] width 13 height 18
type input "****"
type input "**"
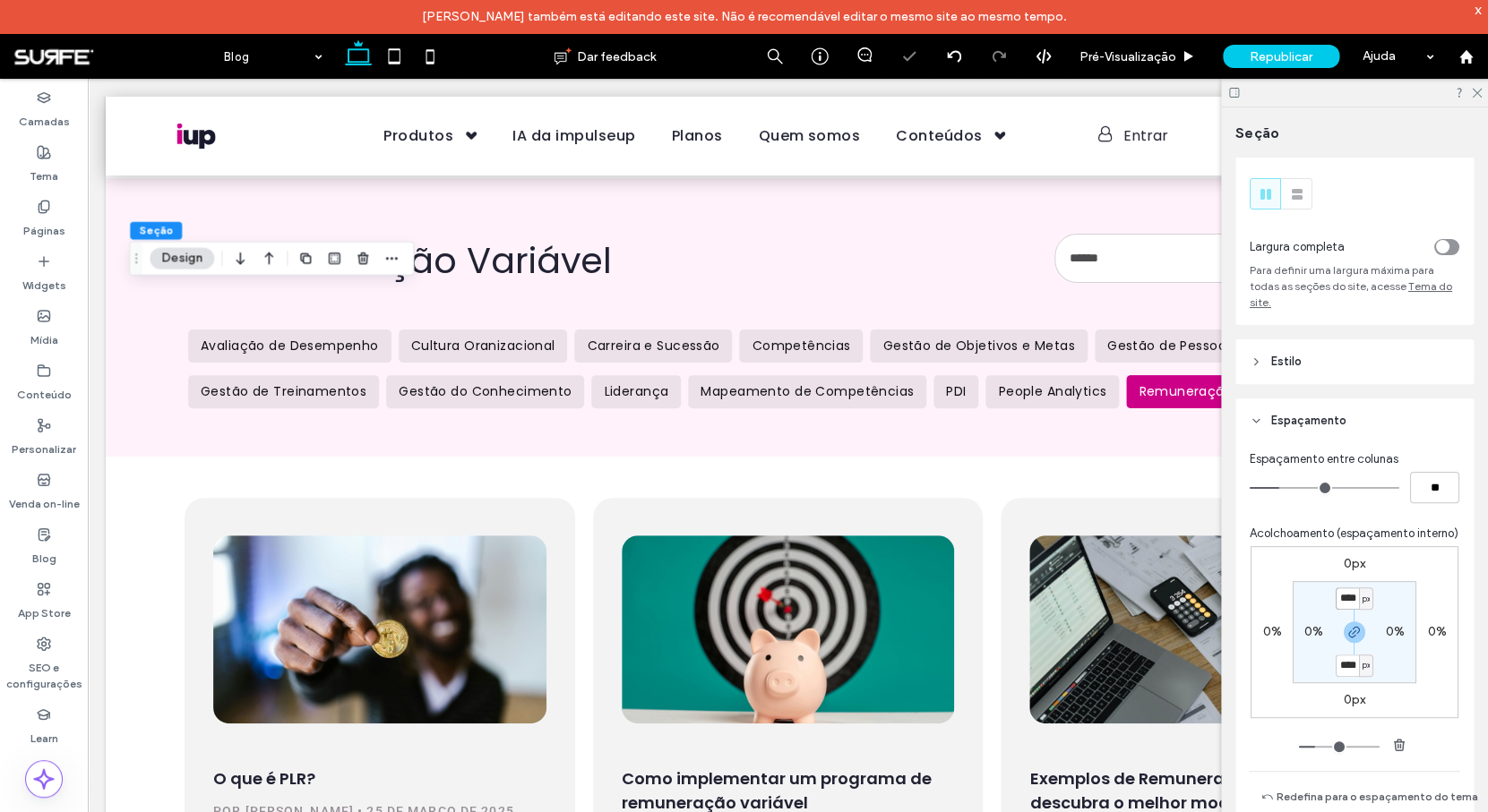
click at [1339, 610] on input "****" at bounding box center [1347, 598] width 23 height 22
type input "**"
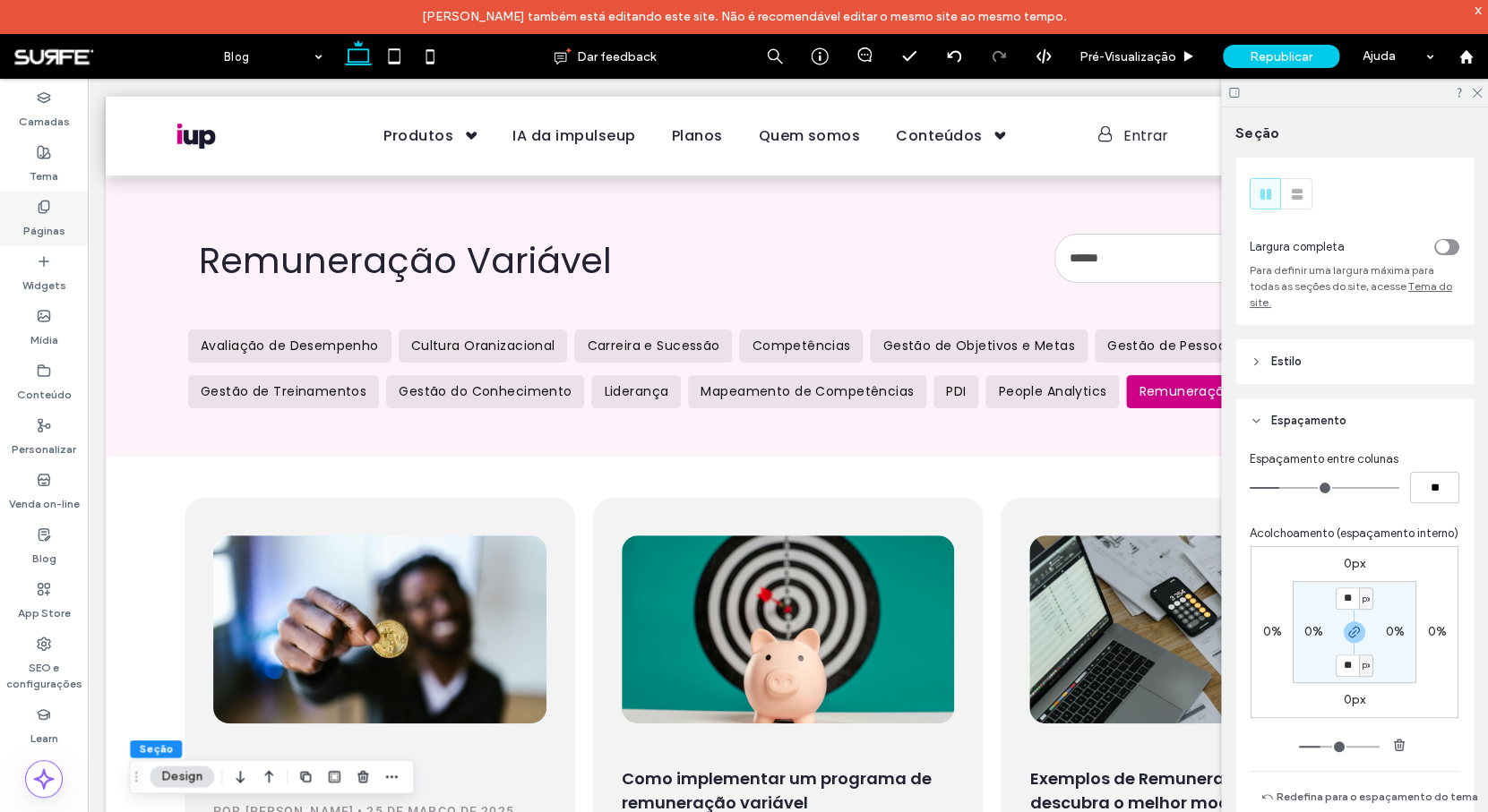
click at [40, 219] on label "Páginas" at bounding box center [44, 227] width 42 height 25
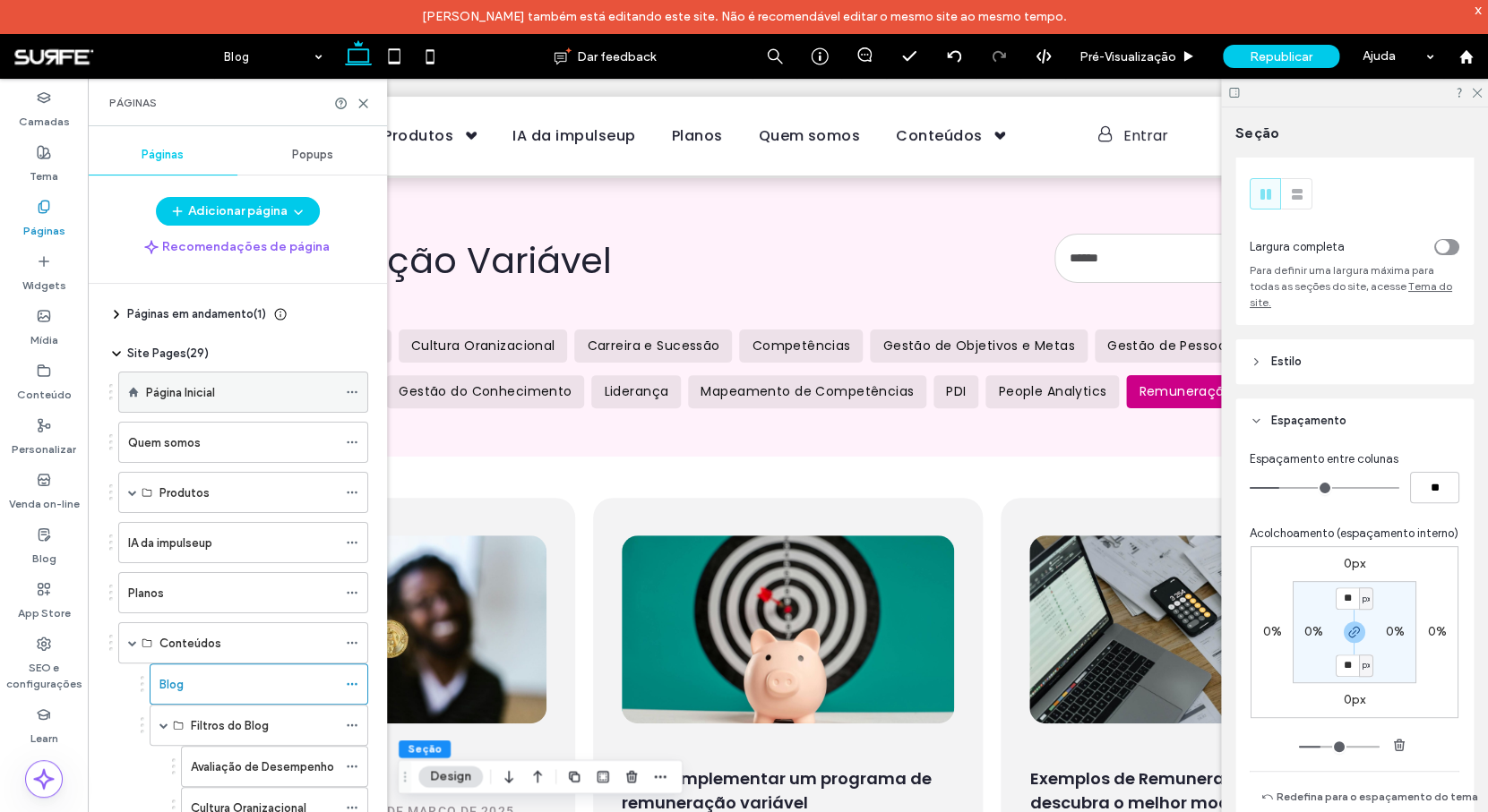
click at [243, 400] on div "Página Inicial" at bounding box center [241, 392] width 191 height 19
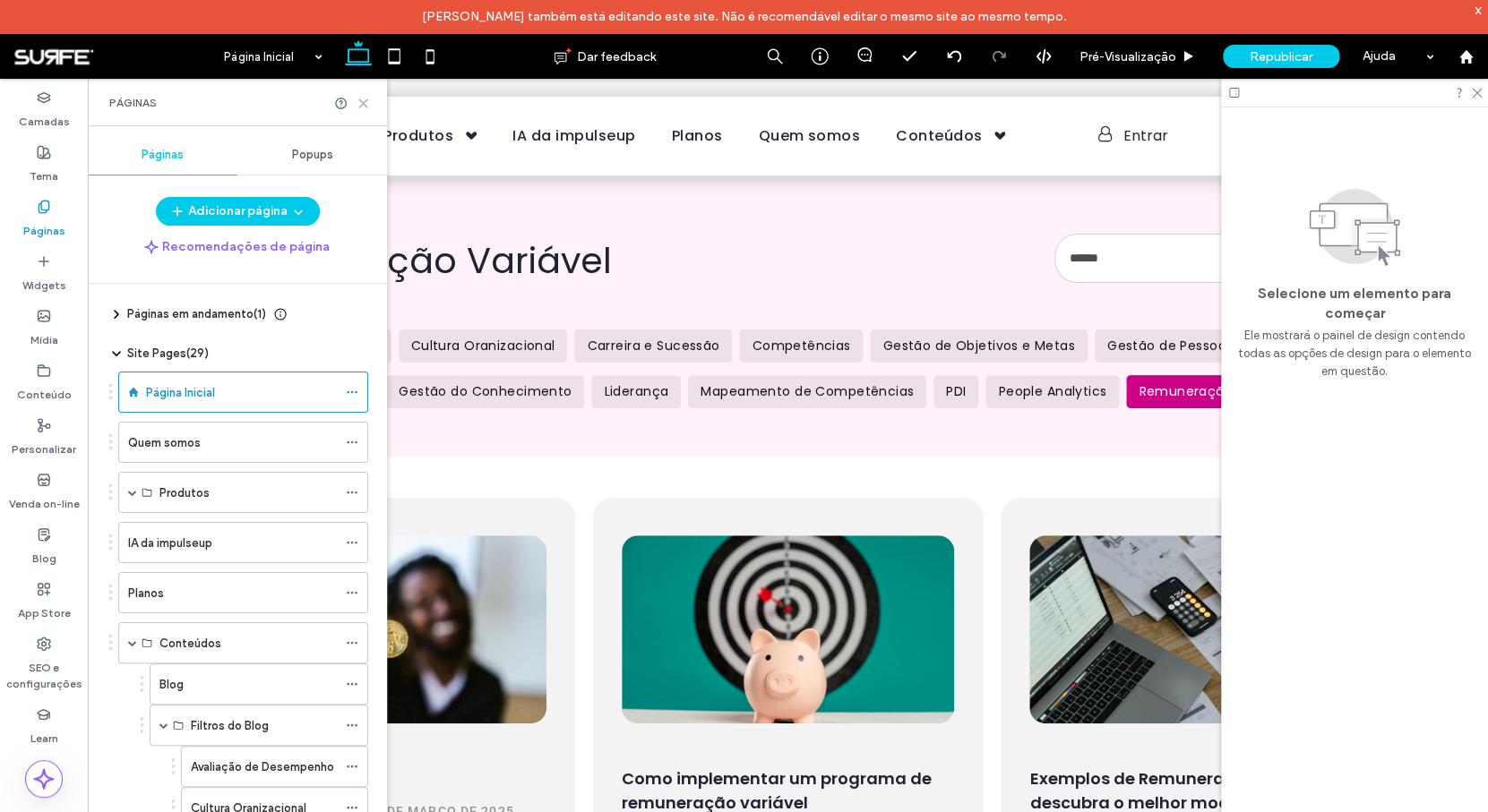
click at [363, 102] on icon at bounding box center [364, 104] width 14 height 14
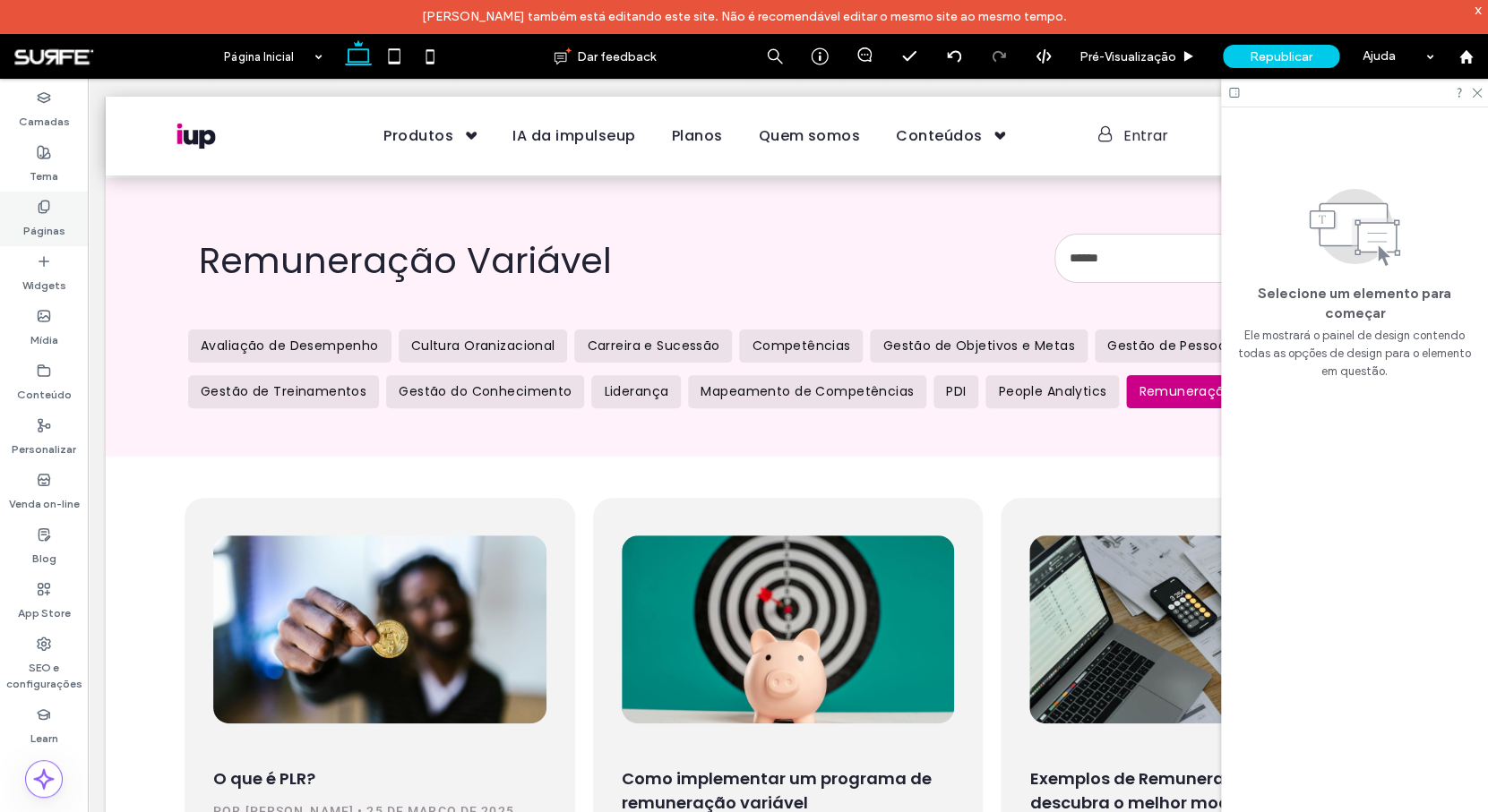
click at [45, 227] on label "Páginas" at bounding box center [44, 227] width 42 height 25
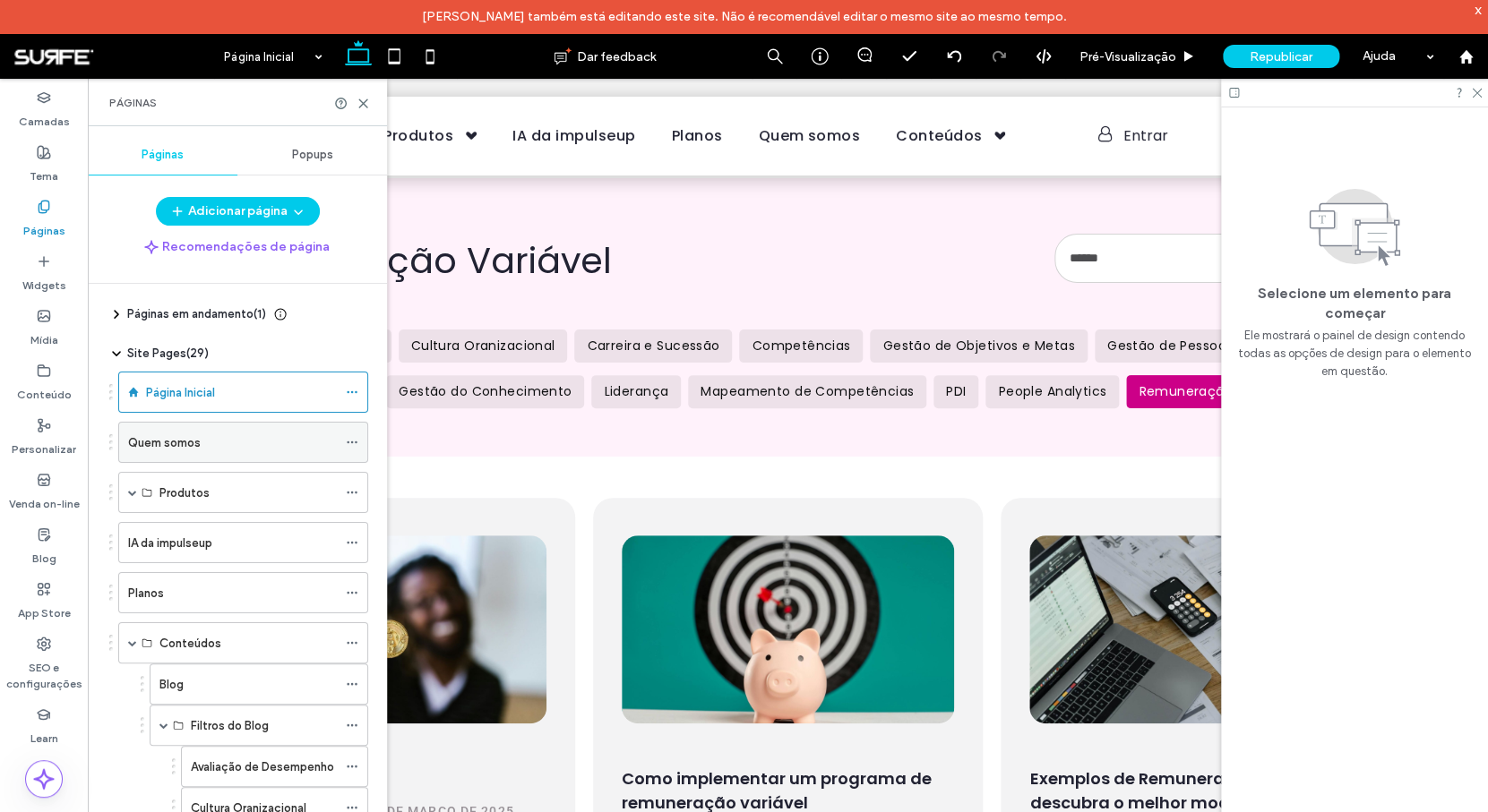
click at [206, 433] on div "Quem somos" at bounding box center [232, 442] width 208 height 19
click at [362, 106] on use at bounding box center [363, 104] width 8 height 8
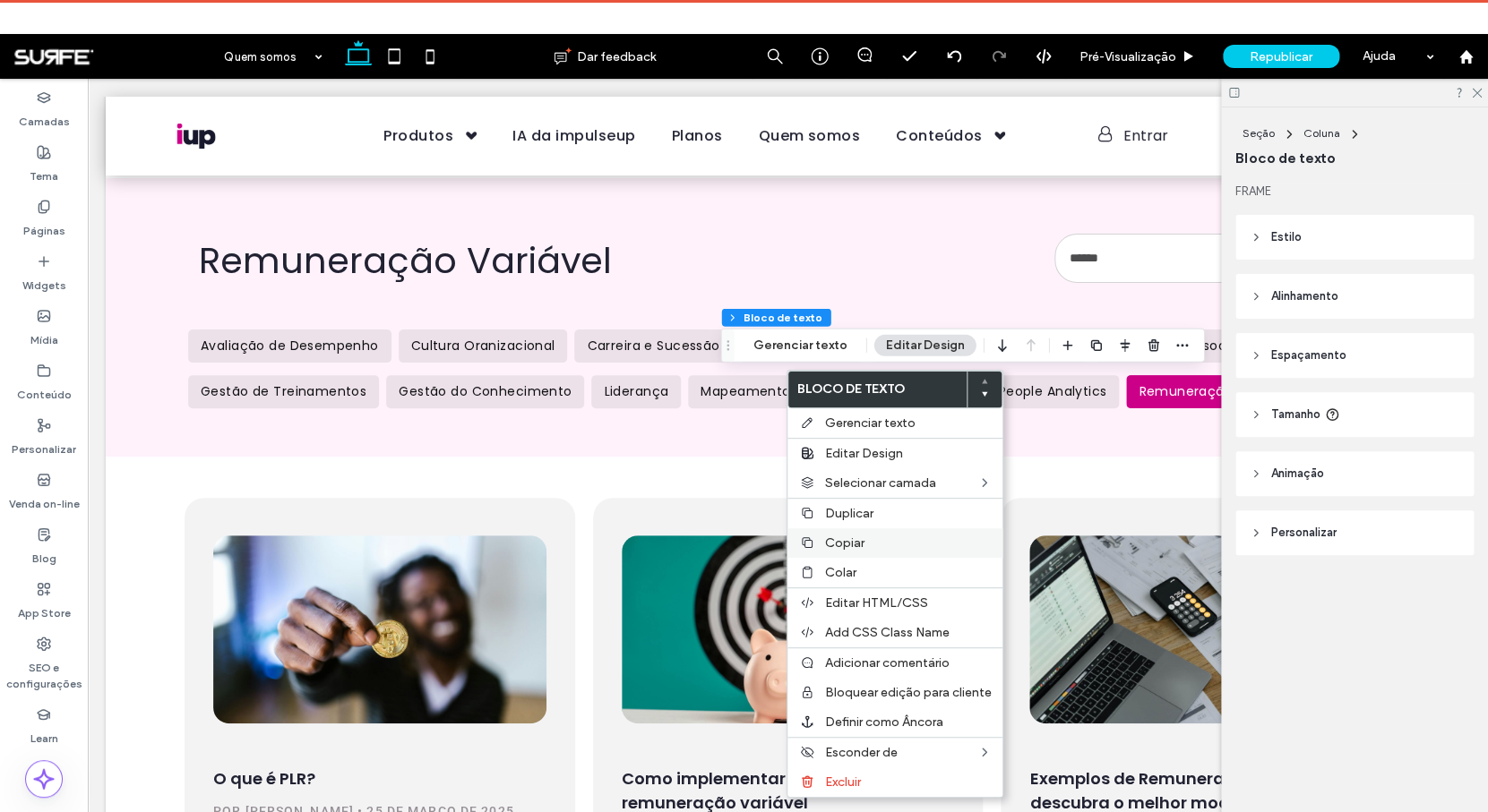
click at [876, 535] on div "Copiar" at bounding box center [895, 542] width 215 height 29
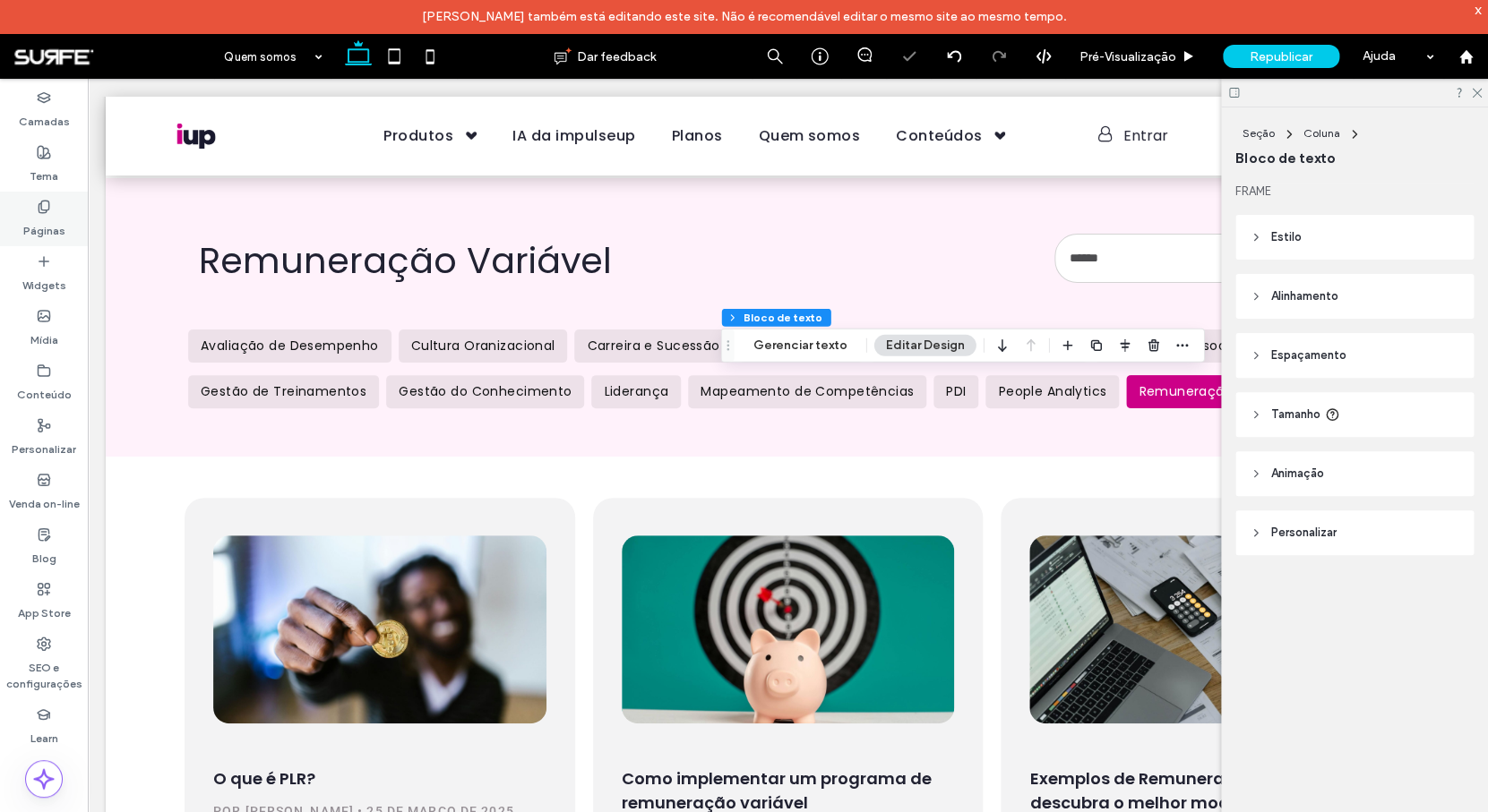
click at [32, 202] on div "Páginas" at bounding box center [44, 219] width 88 height 55
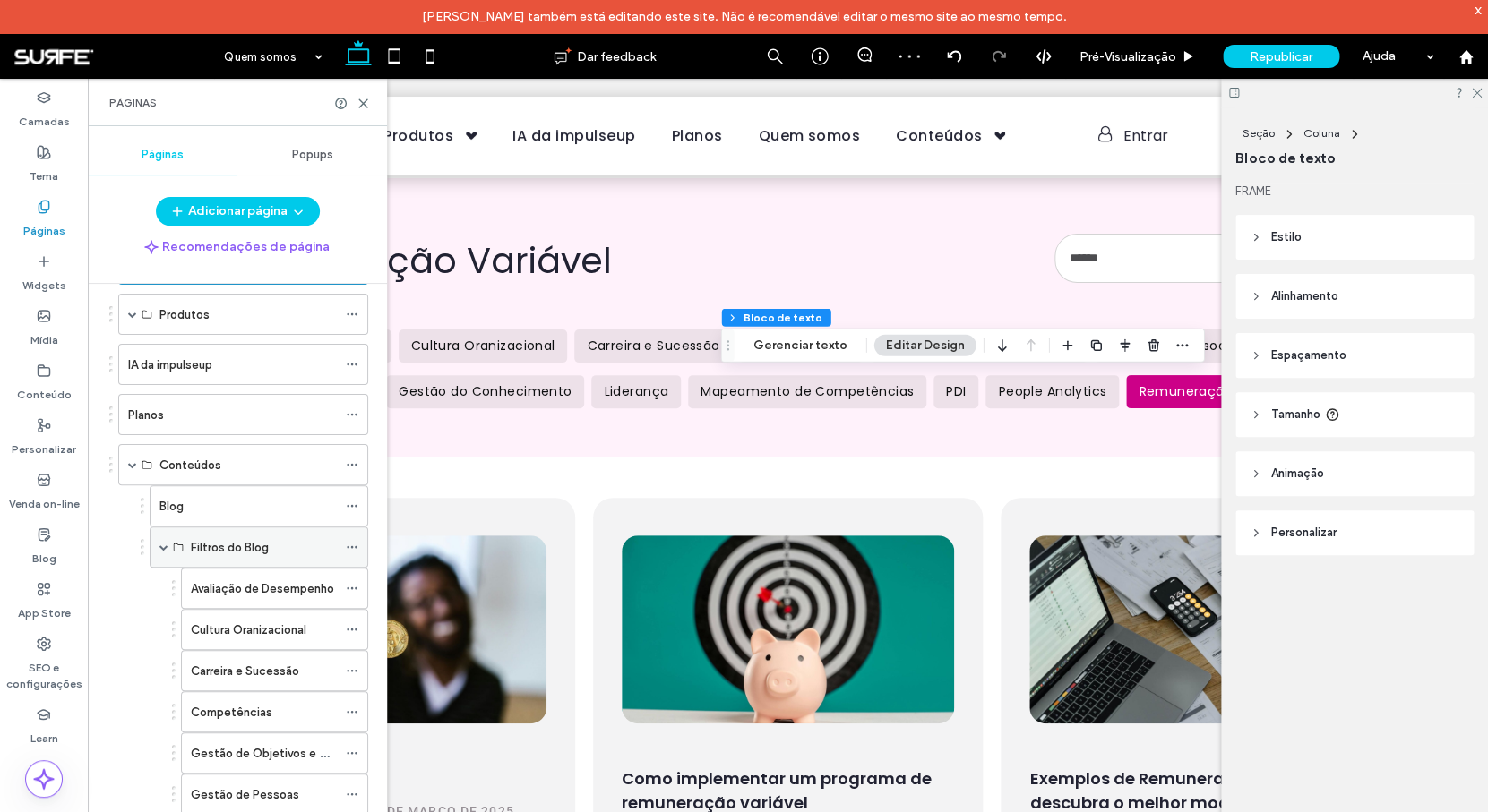
scroll to position [138, 0]
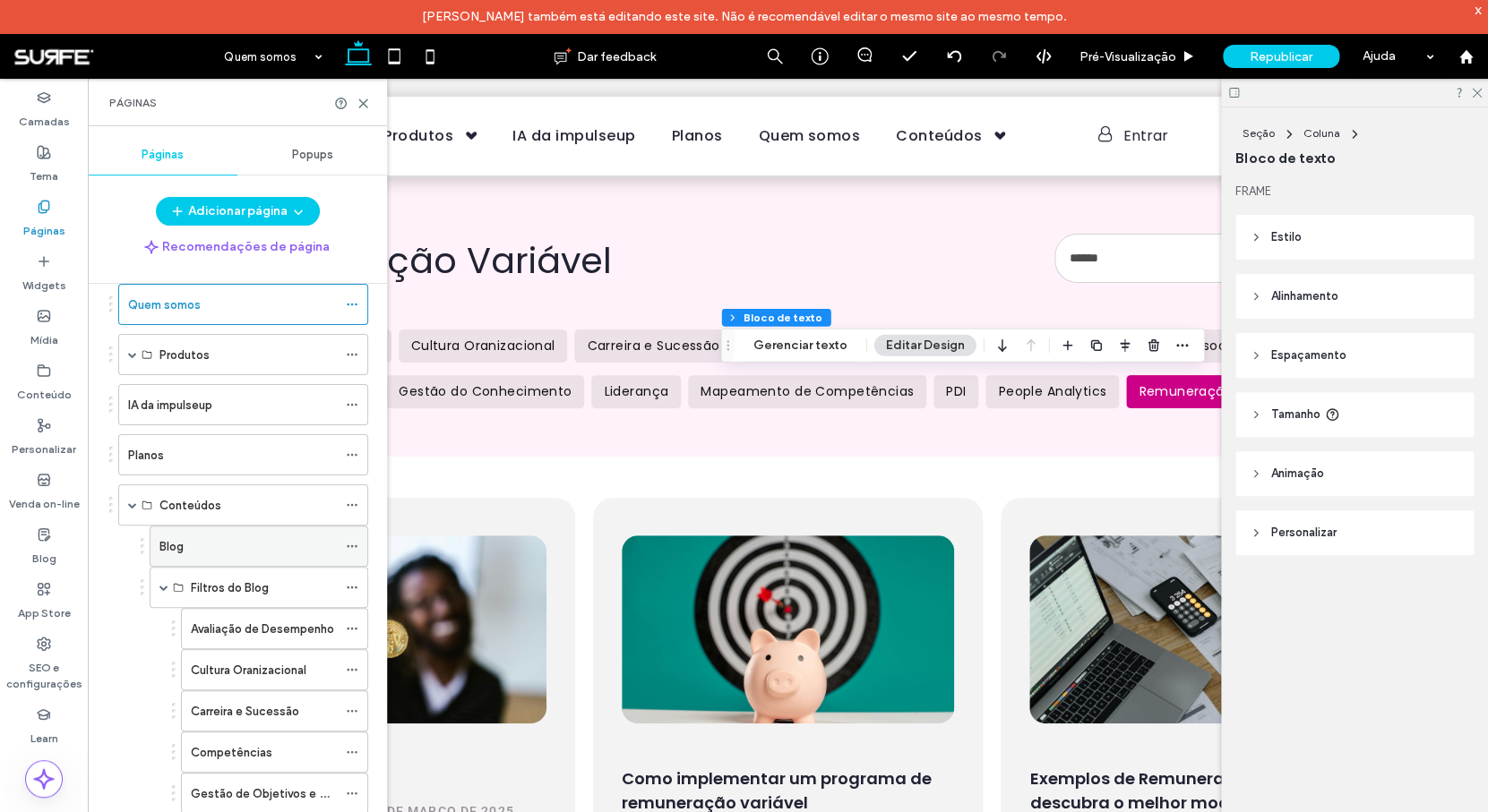
click at [236, 549] on div "Blog" at bounding box center [247, 546] width 177 height 19
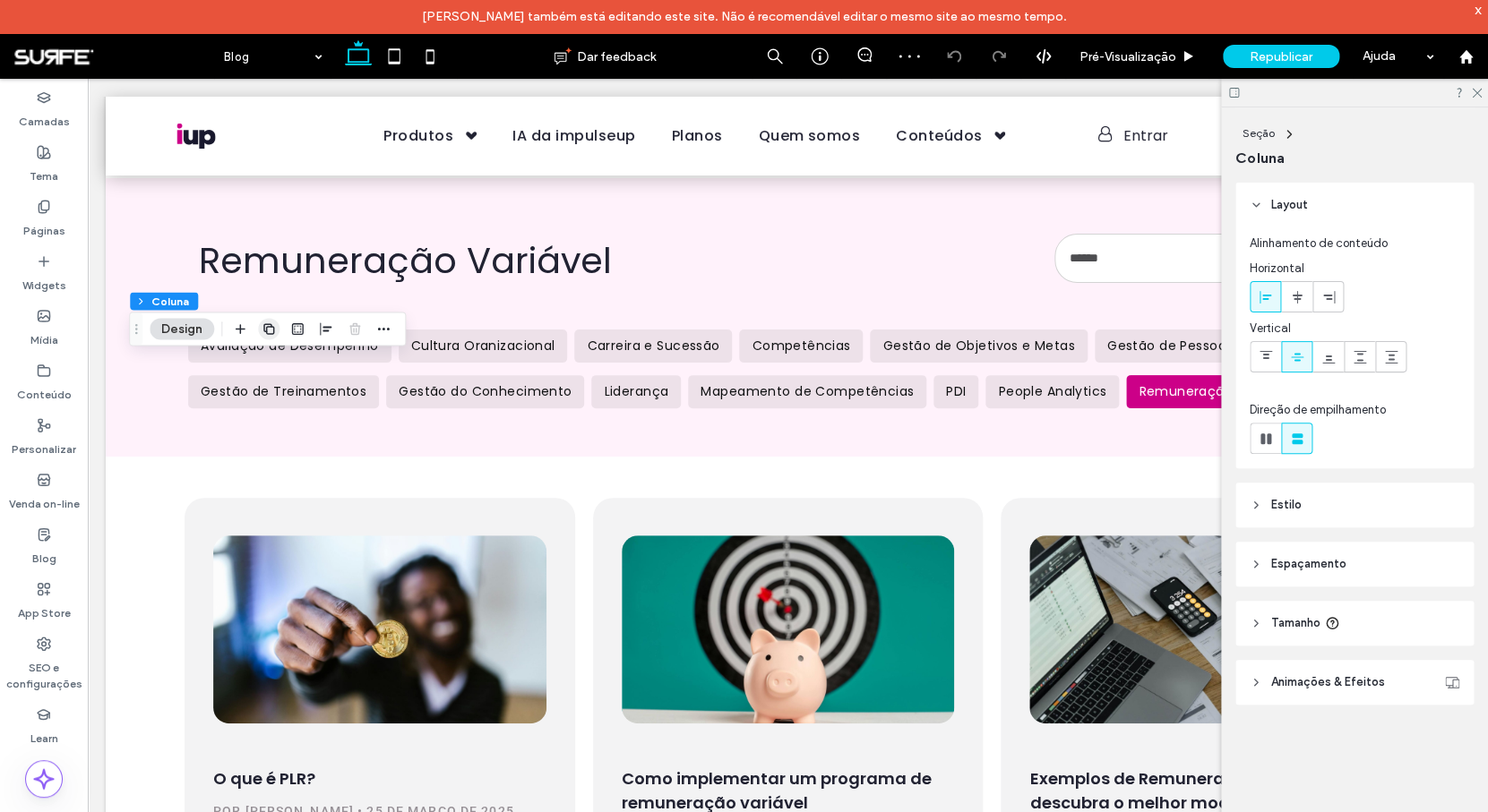
click at [274, 324] on icon "button" at bounding box center [268, 328] width 15 height 15
type input "**"
type input "***"
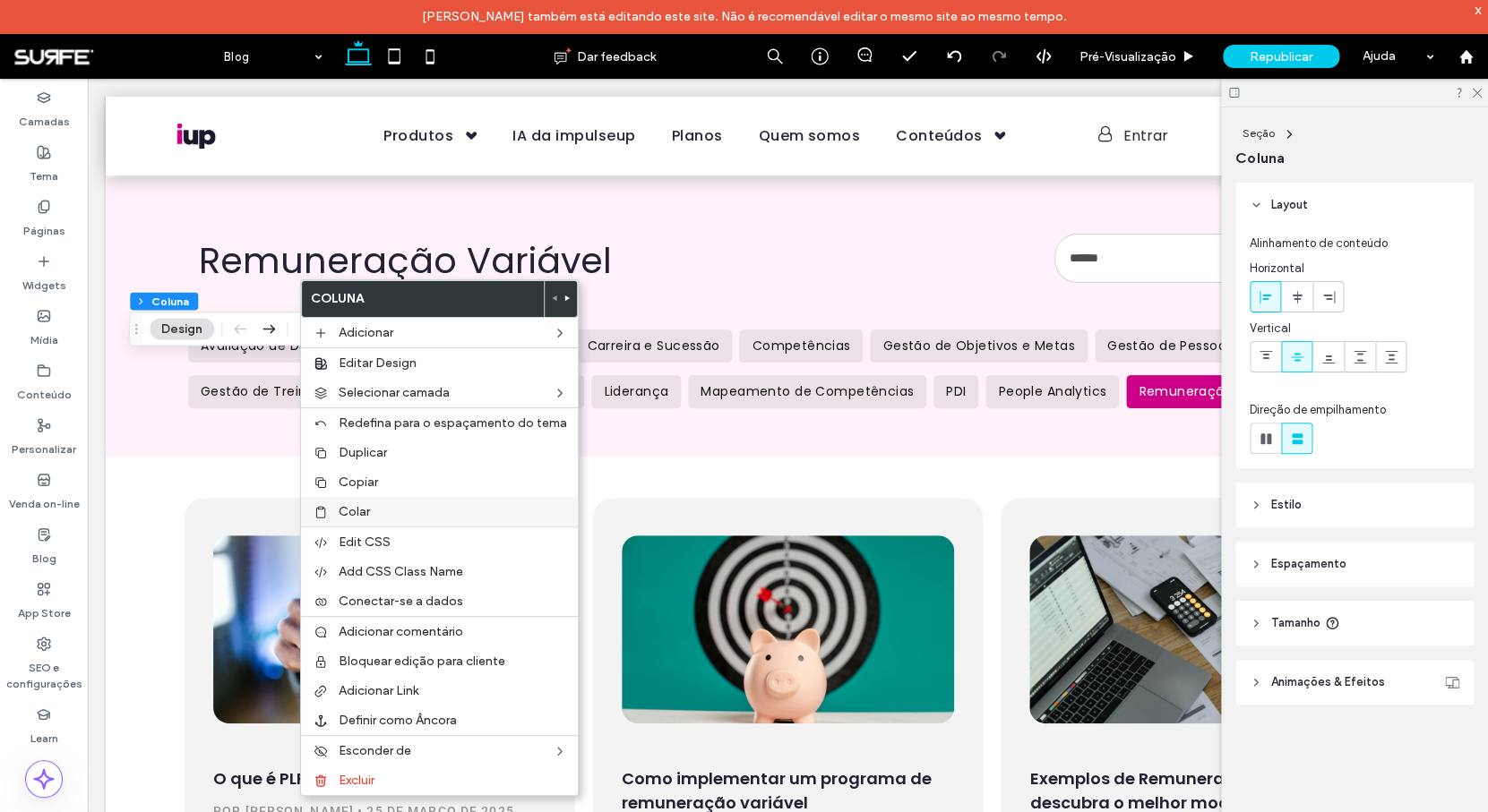
click at [372, 504] on div "Colar" at bounding box center [439, 511] width 277 height 29
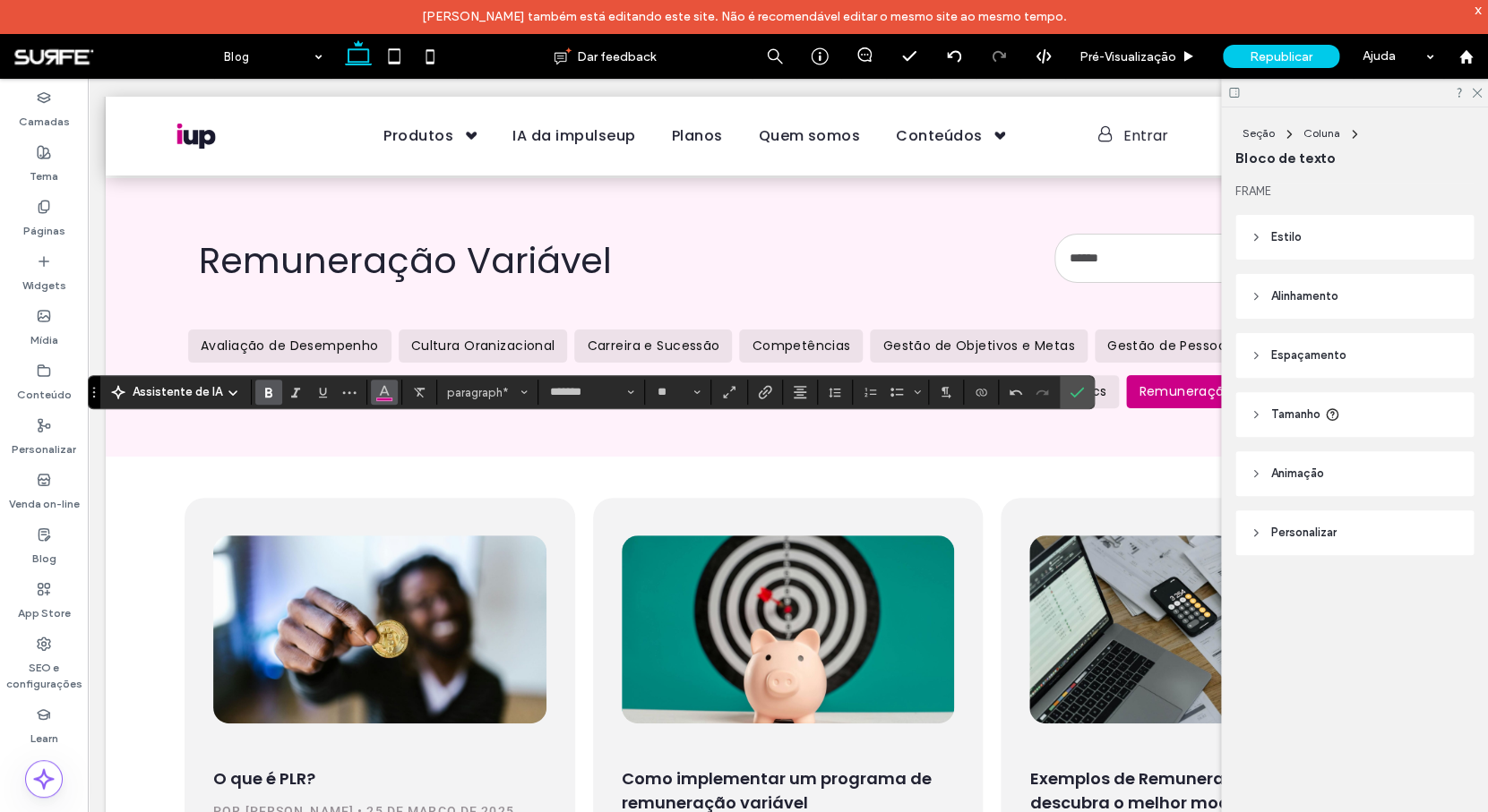
click at [378, 397] on icon "Cor" at bounding box center [384, 390] width 15 height 15
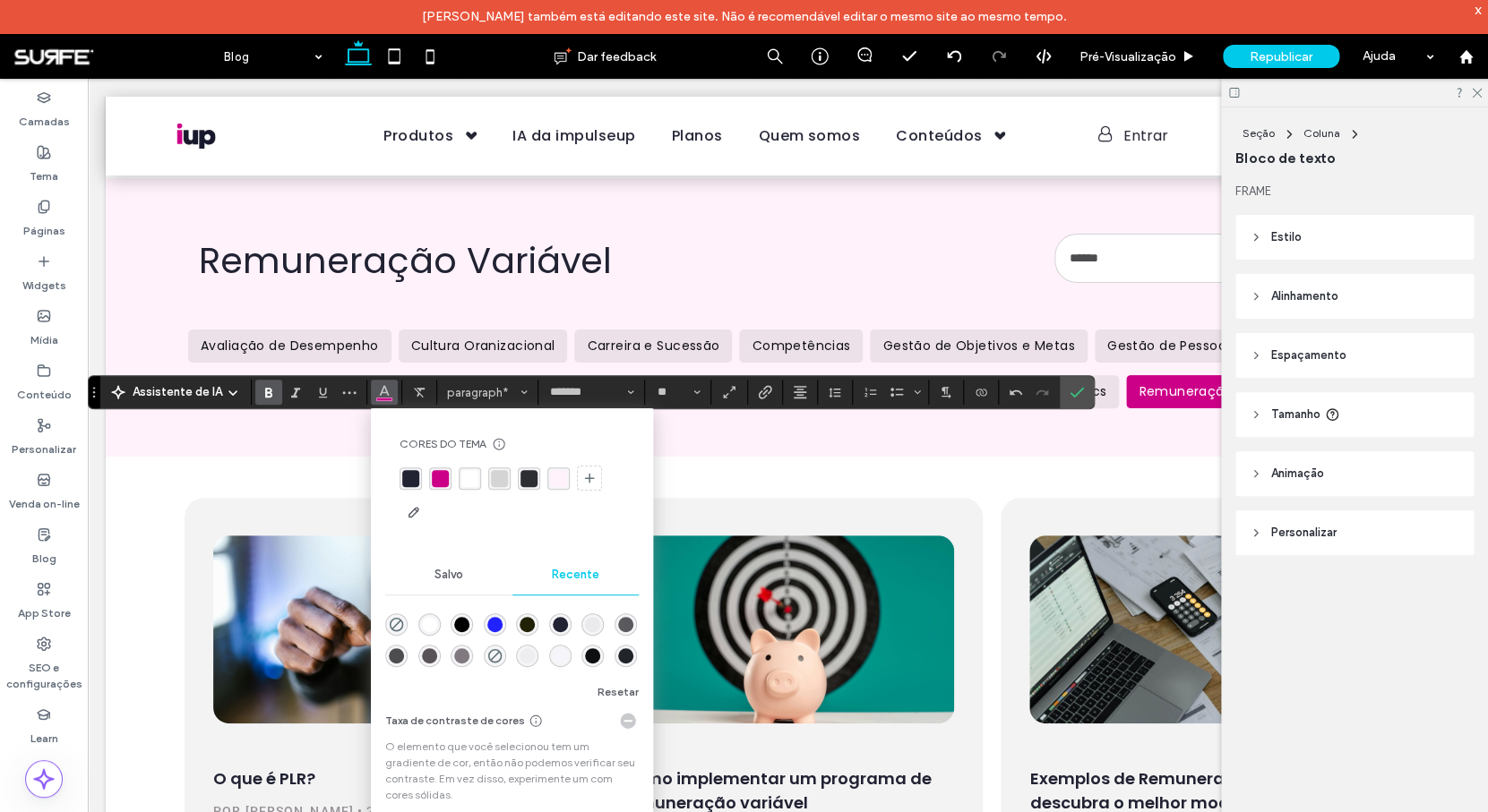
click at [469, 482] on div "rgba(255, 255, 255, 1)" at bounding box center [469, 478] width 17 height 17
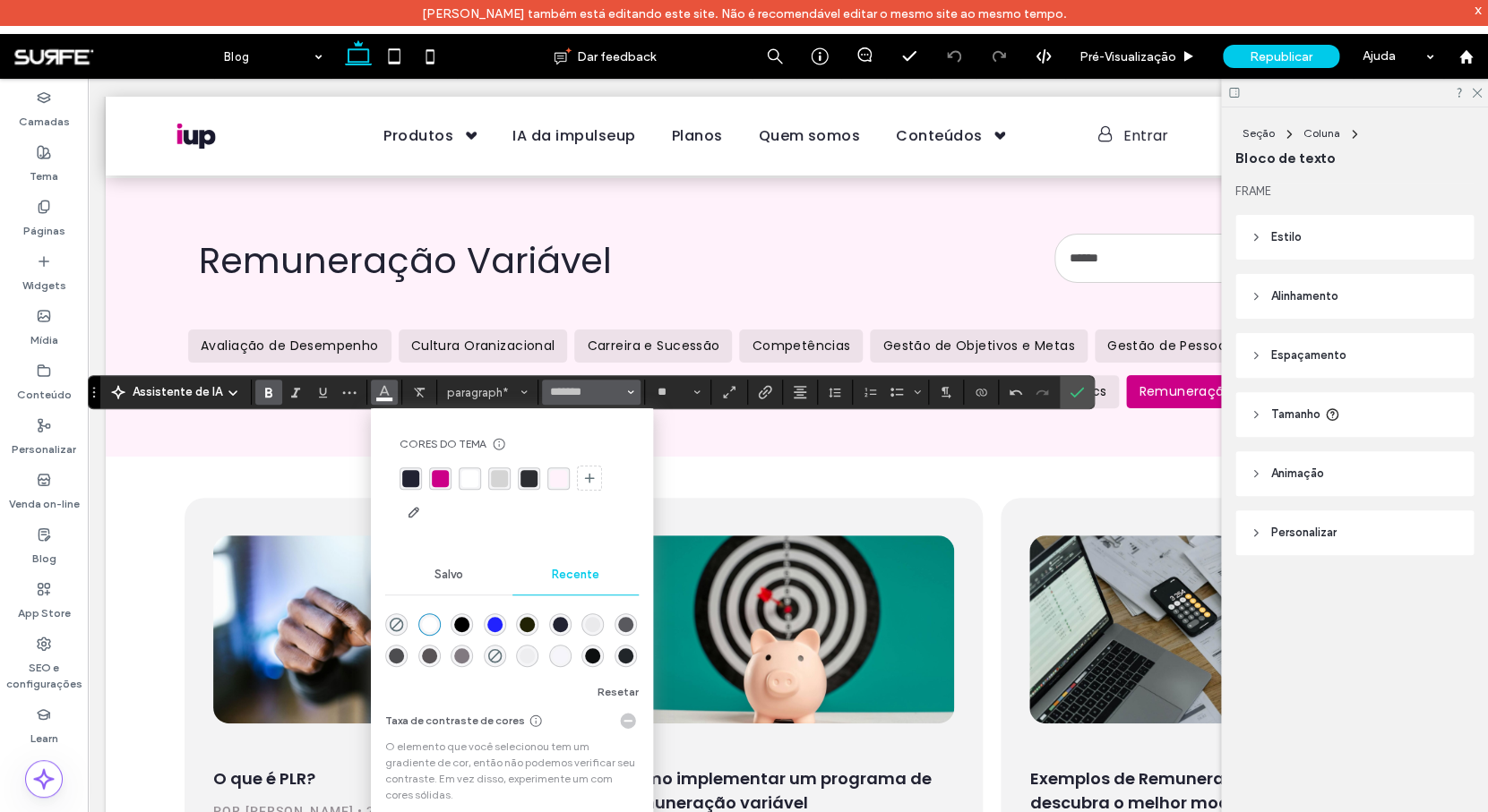
click at [628, 394] on icon "Fonte e Espessura da Fonte" at bounding box center [630, 392] width 7 height 7
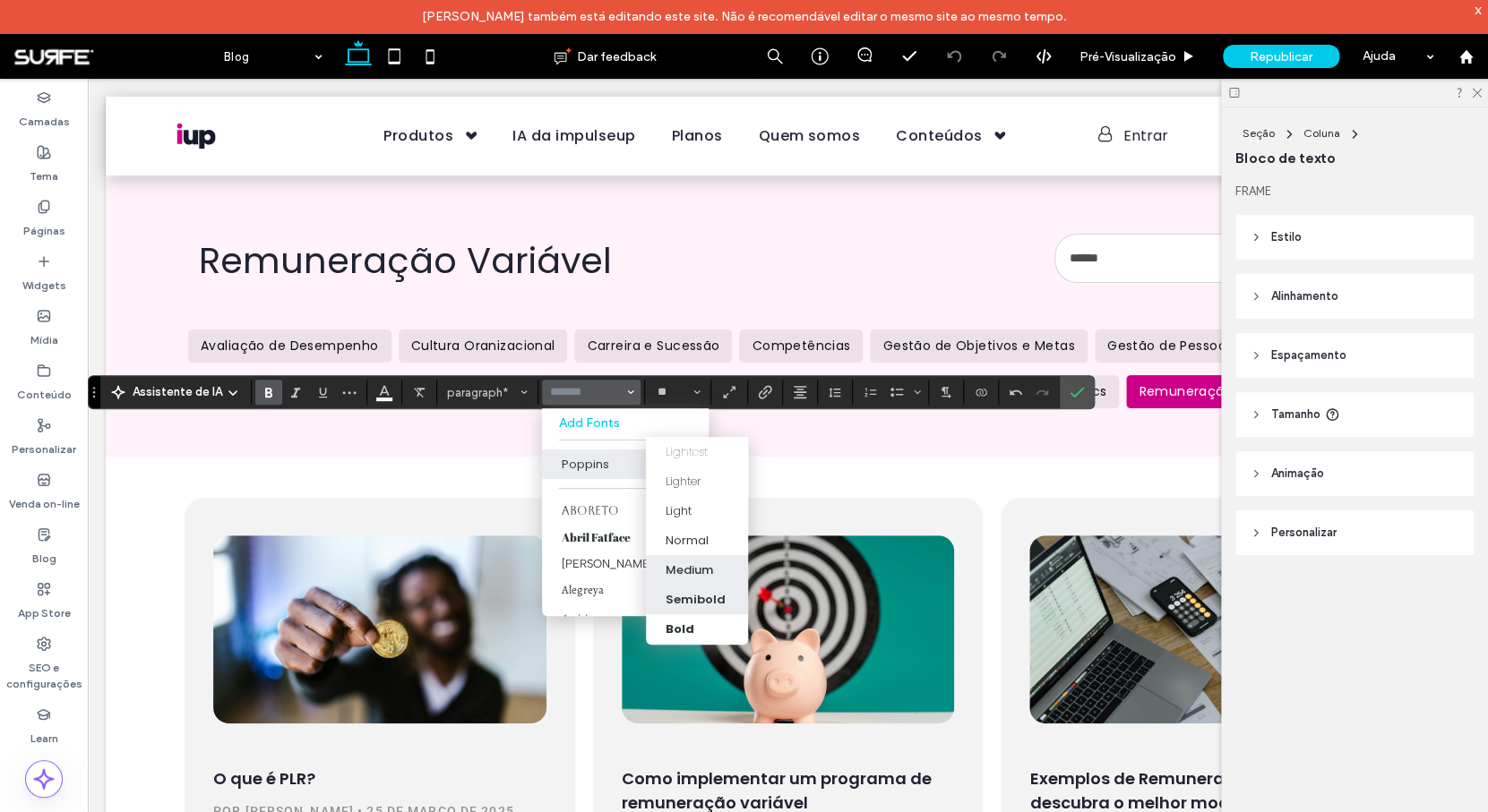
click at [698, 573] on div "Medium" at bounding box center [689, 570] width 48 height 18
type input "*******"
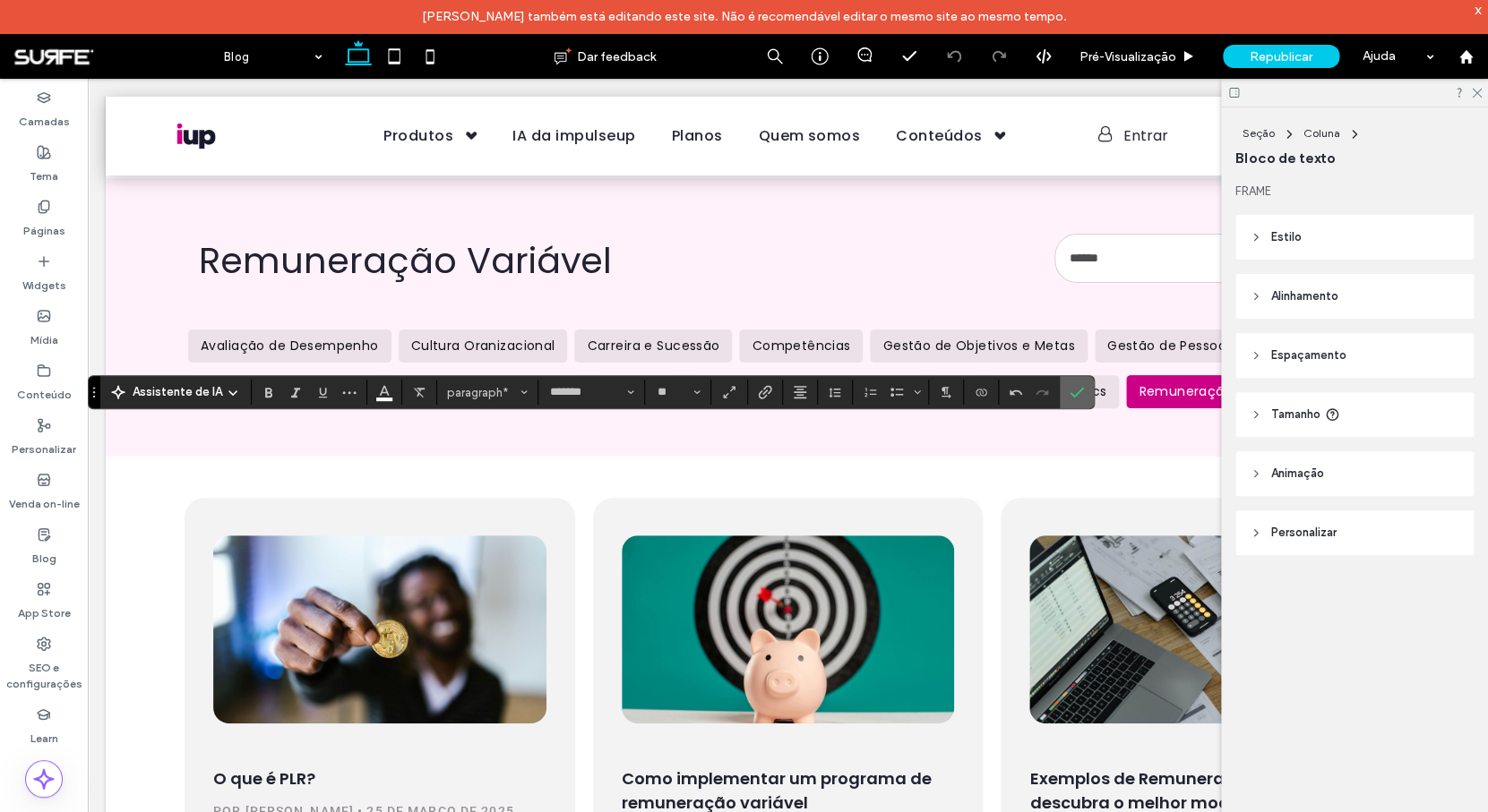
click at [1080, 390] on use "Confirmar" at bounding box center [1077, 393] width 15 height 11
click at [348, 389] on icon "Mais" at bounding box center [349, 392] width 15 height 15
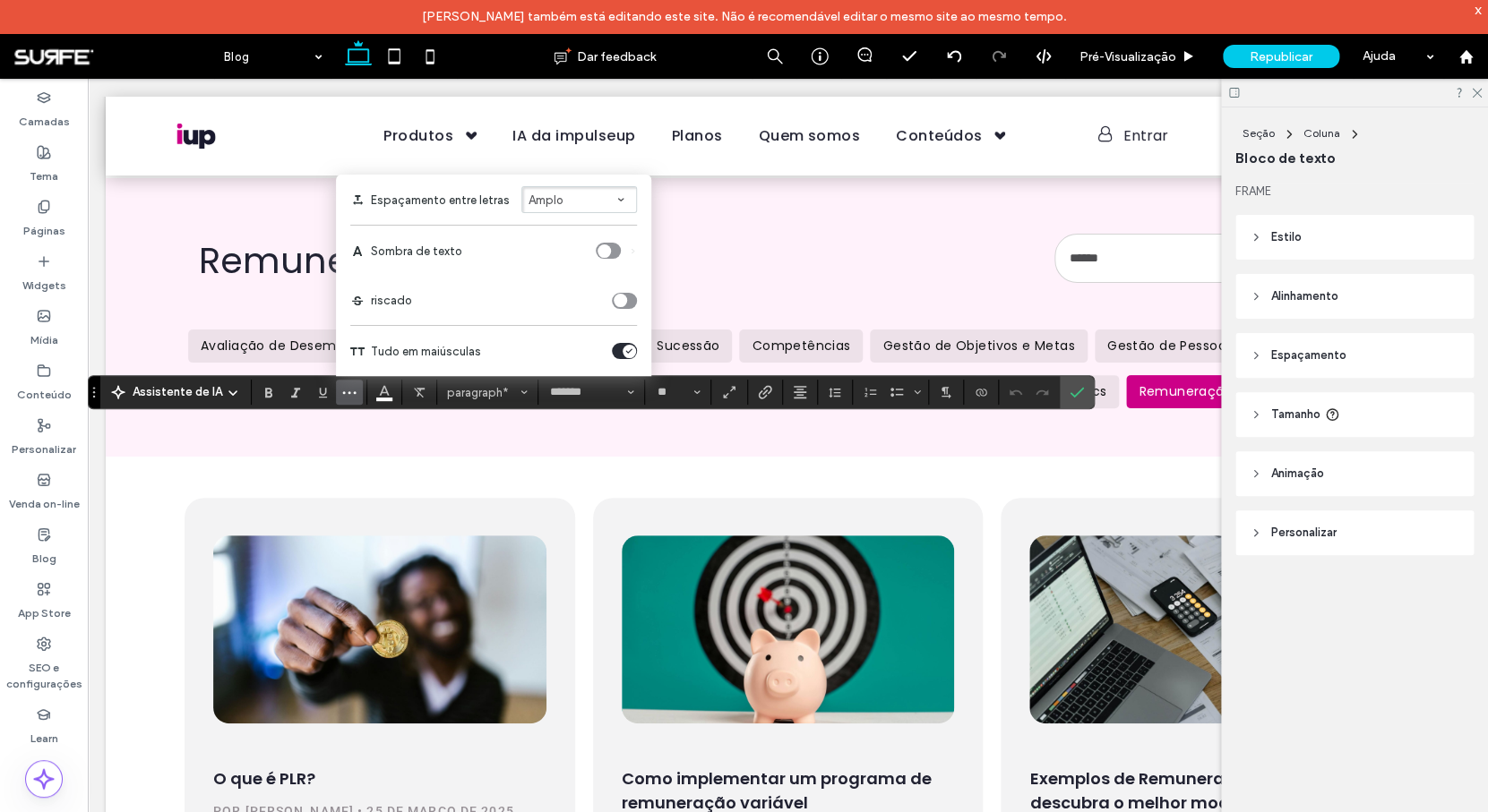
click at [628, 197] on button "Amplo" at bounding box center [579, 199] width 115 height 26
click at [1073, 397] on use "Confirmar" at bounding box center [1077, 393] width 15 height 11
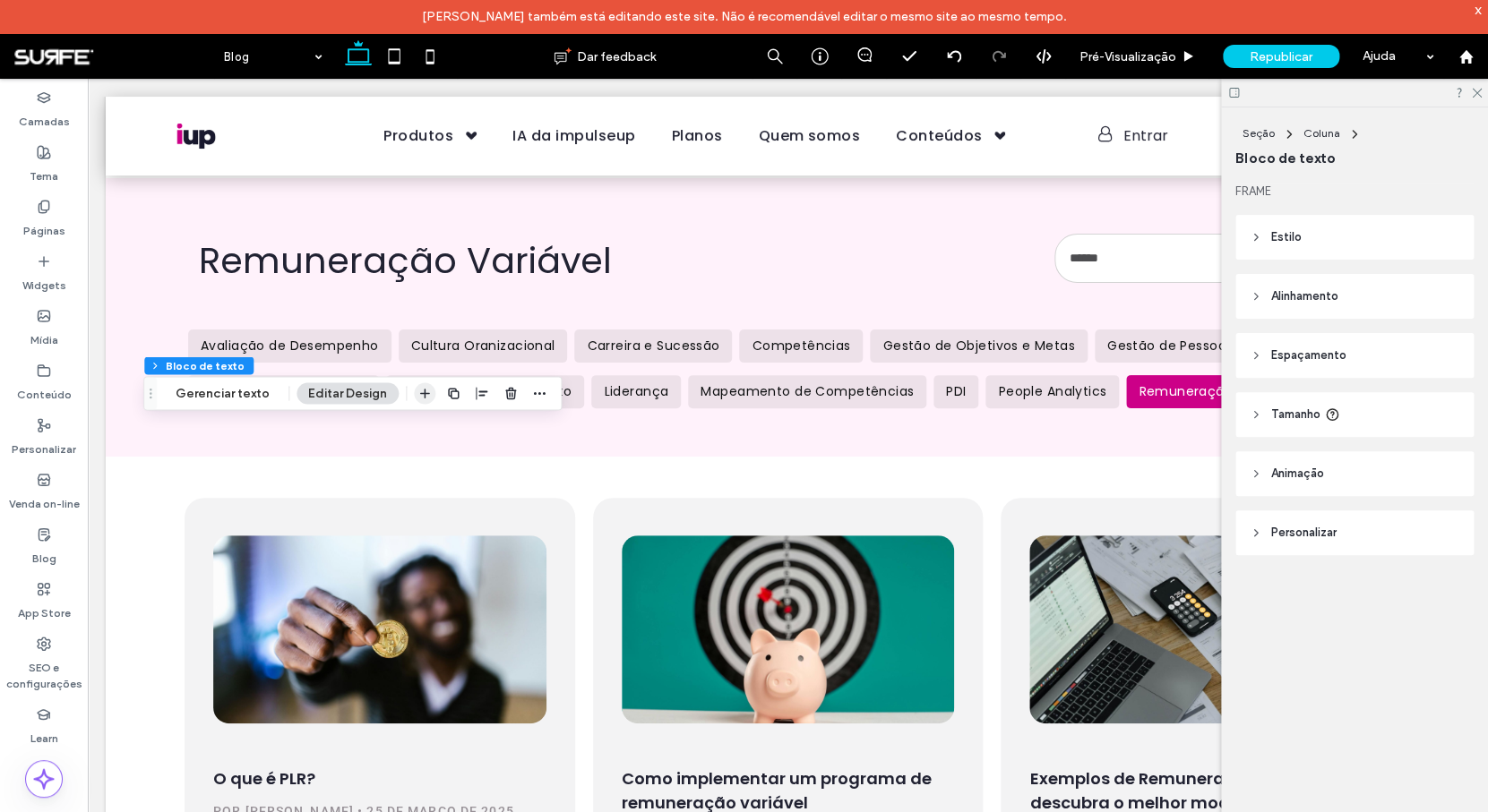
click at [421, 399] on icon "button" at bounding box center [424, 393] width 15 height 15
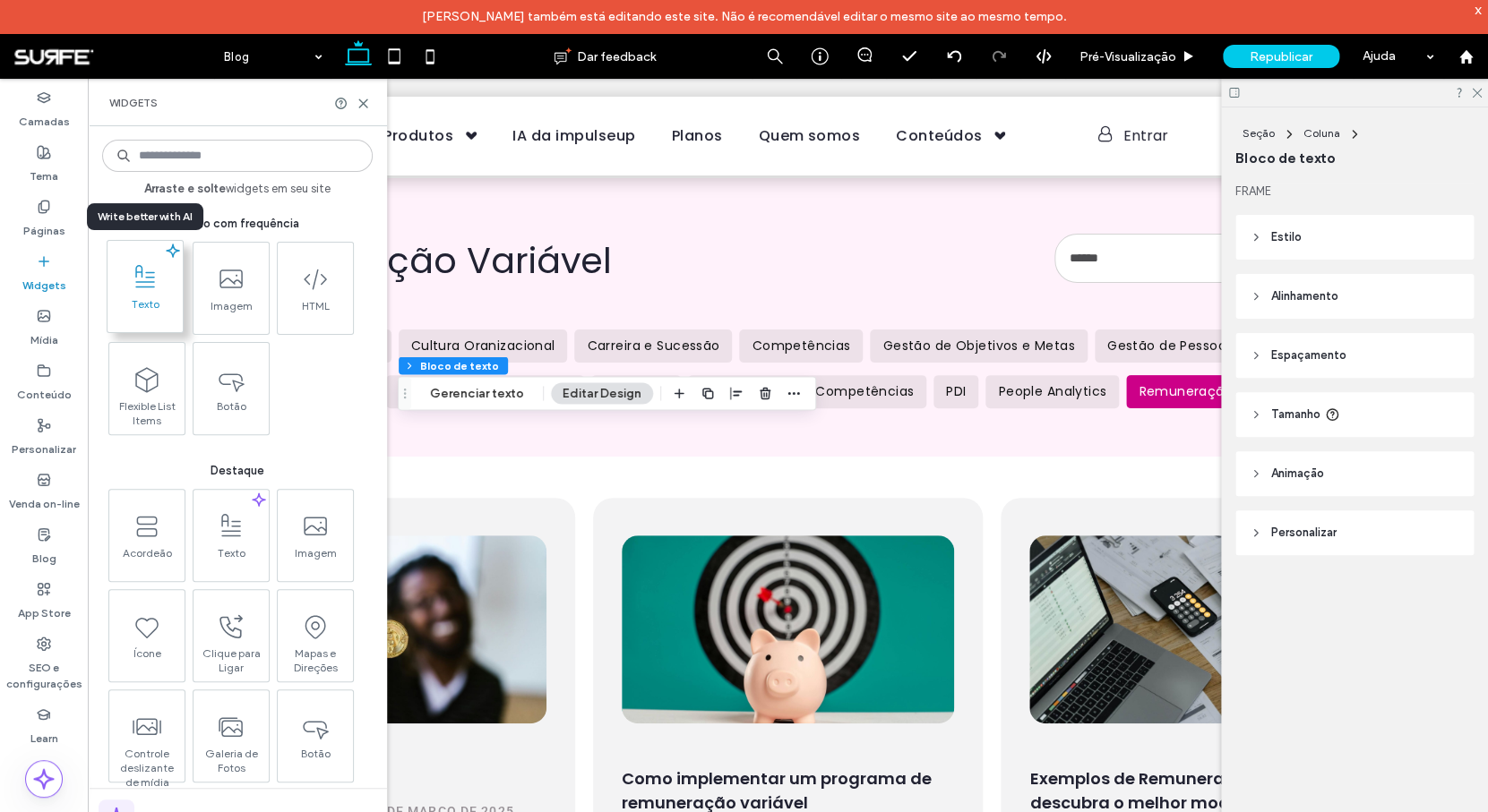
click at [153, 268] on icon at bounding box center [145, 277] width 28 height 28
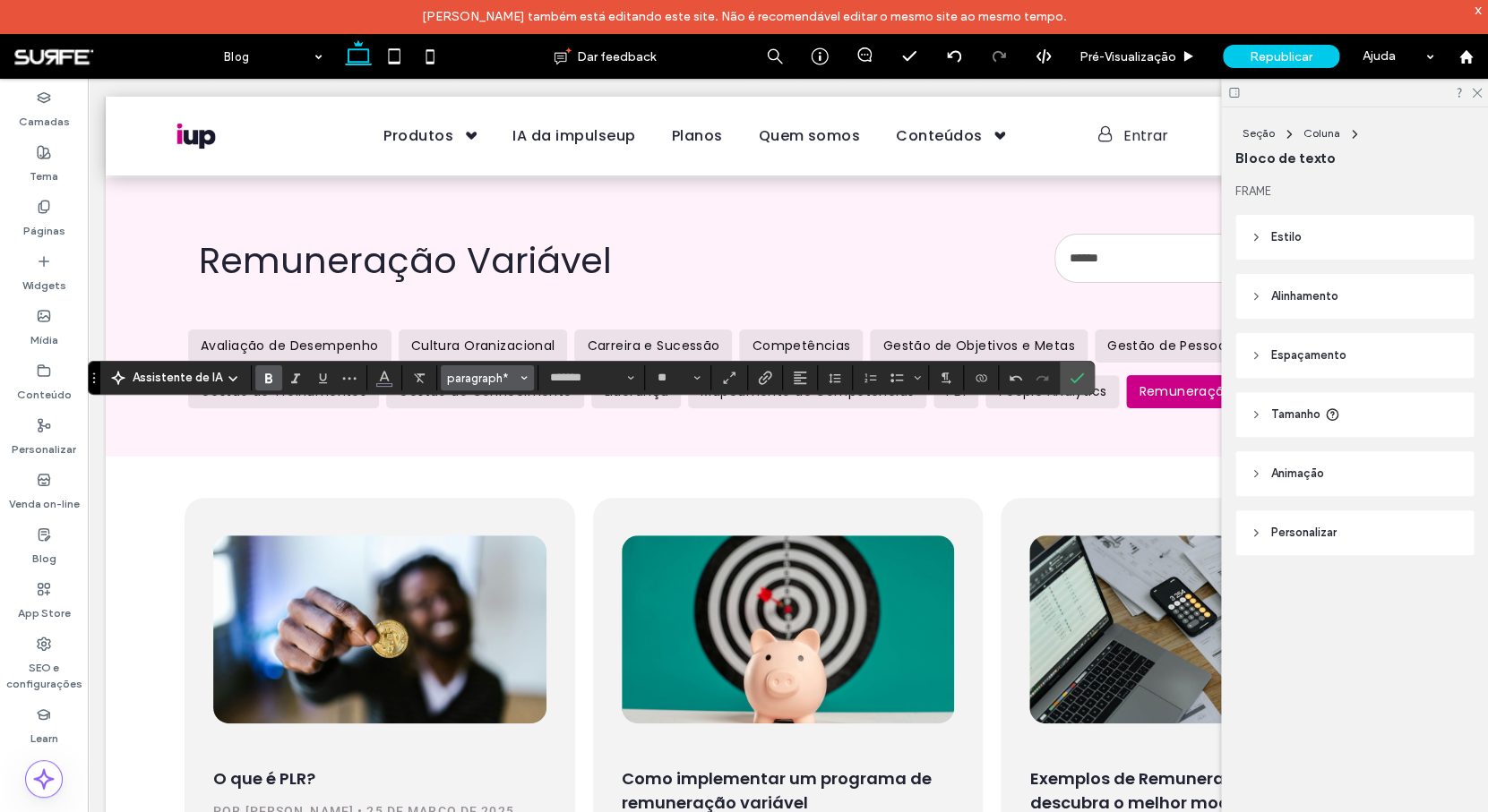
click at [524, 382] on span "Estilos" at bounding box center [523, 378] width 7 height 23
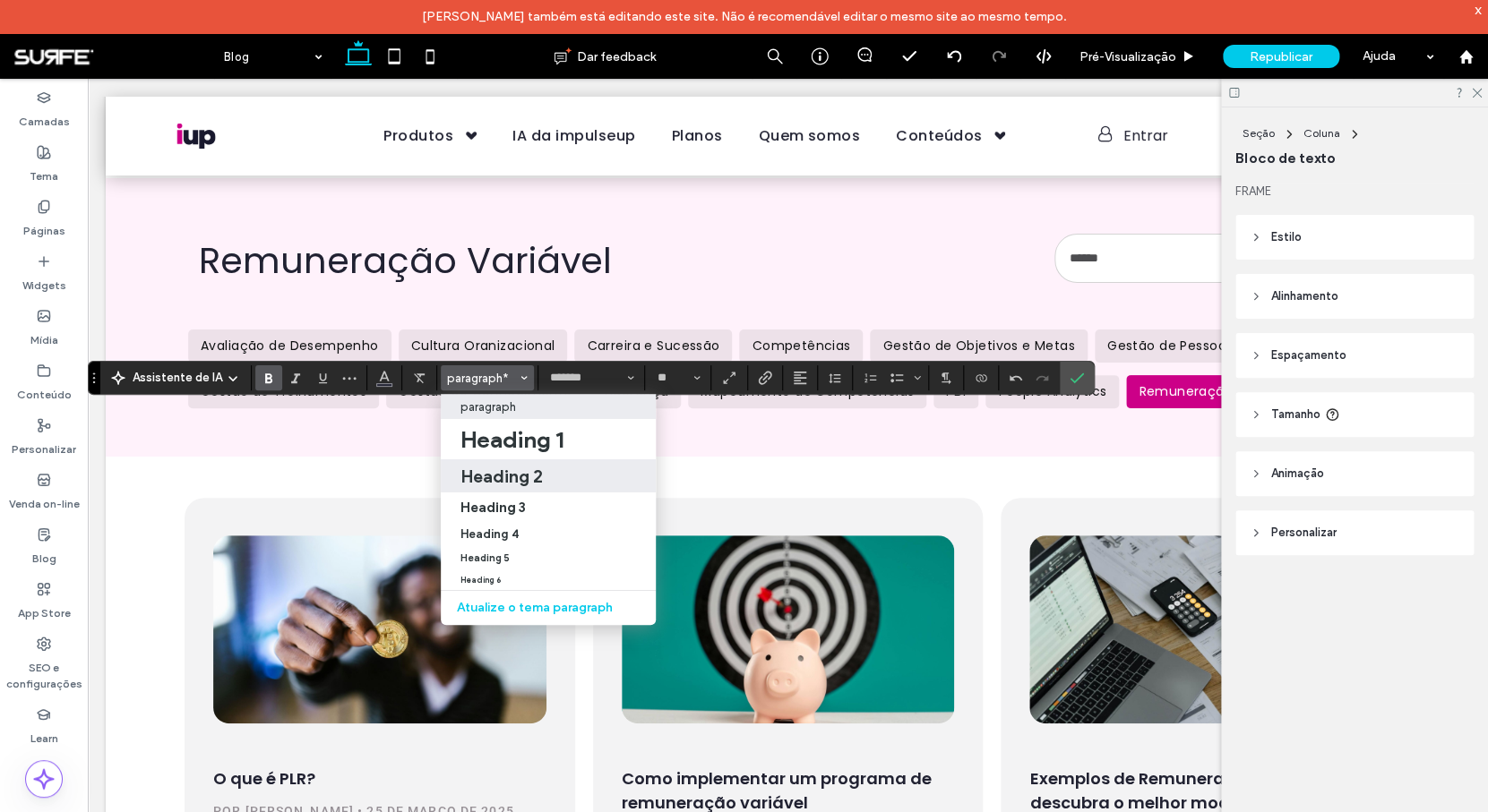
click at [528, 474] on h2 "Heading 2" at bounding box center [502, 476] width 82 height 21
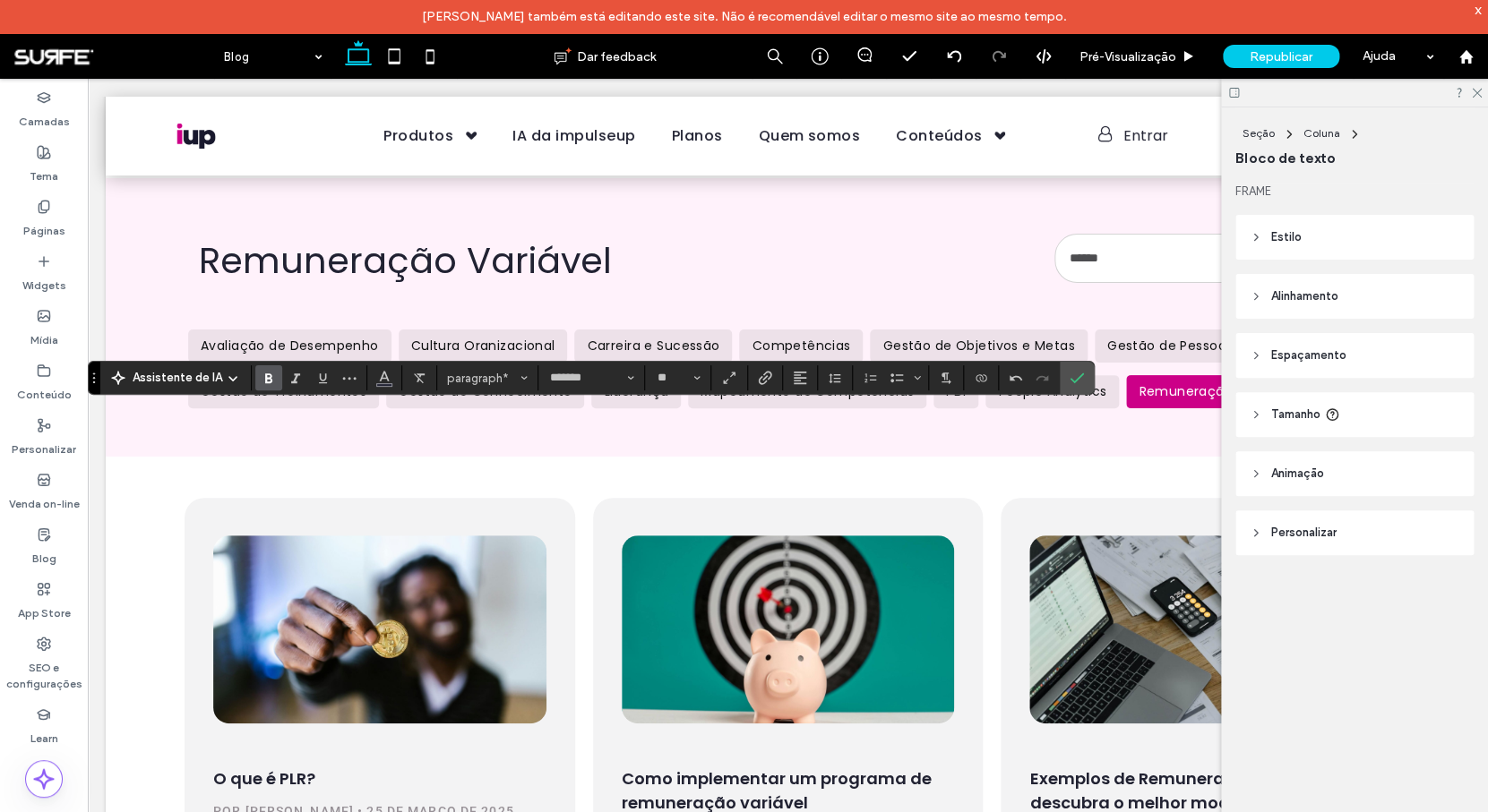
type input "**"
click at [675, 382] on input "**" at bounding box center [673, 377] width 35 height 15
type input "**"
click at [383, 380] on icon "Cor" at bounding box center [384, 375] width 15 height 15
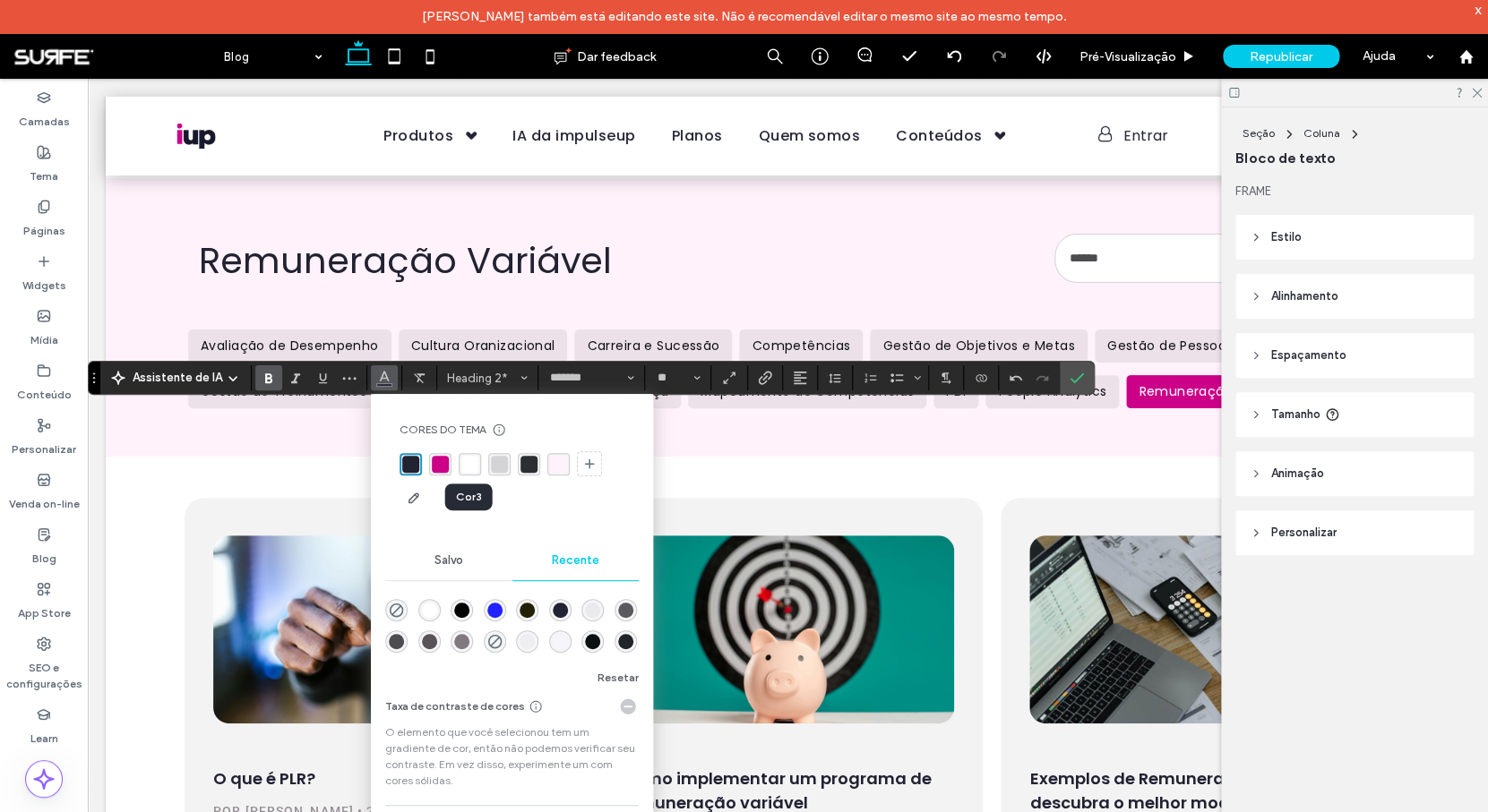
click at [466, 464] on div "rgba(255, 255, 255, 1)" at bounding box center [469, 463] width 17 height 17
click at [1074, 379] on icon "Confirmar" at bounding box center [1076, 377] width 15 height 15
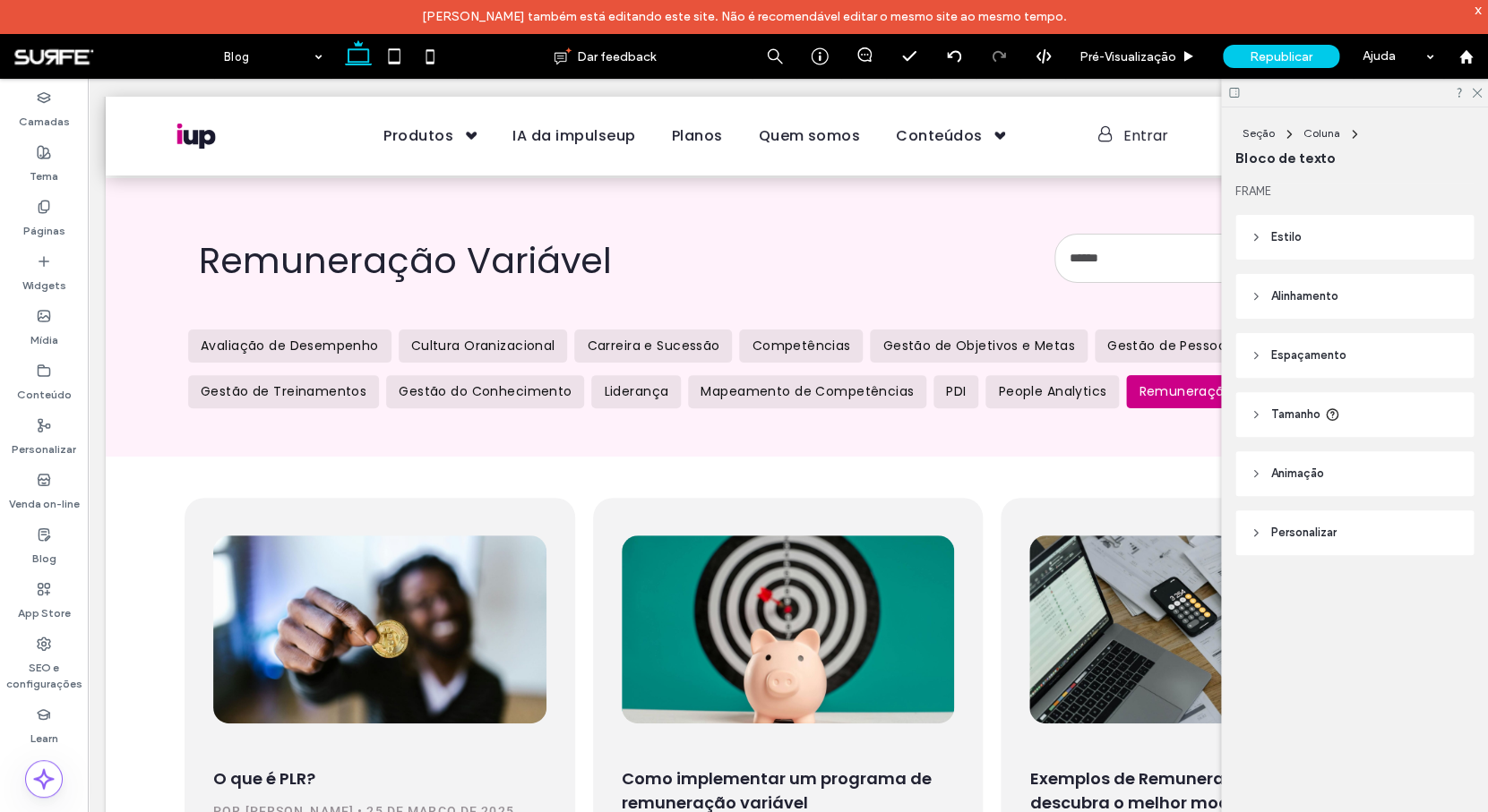
type input "**"
type input "****"
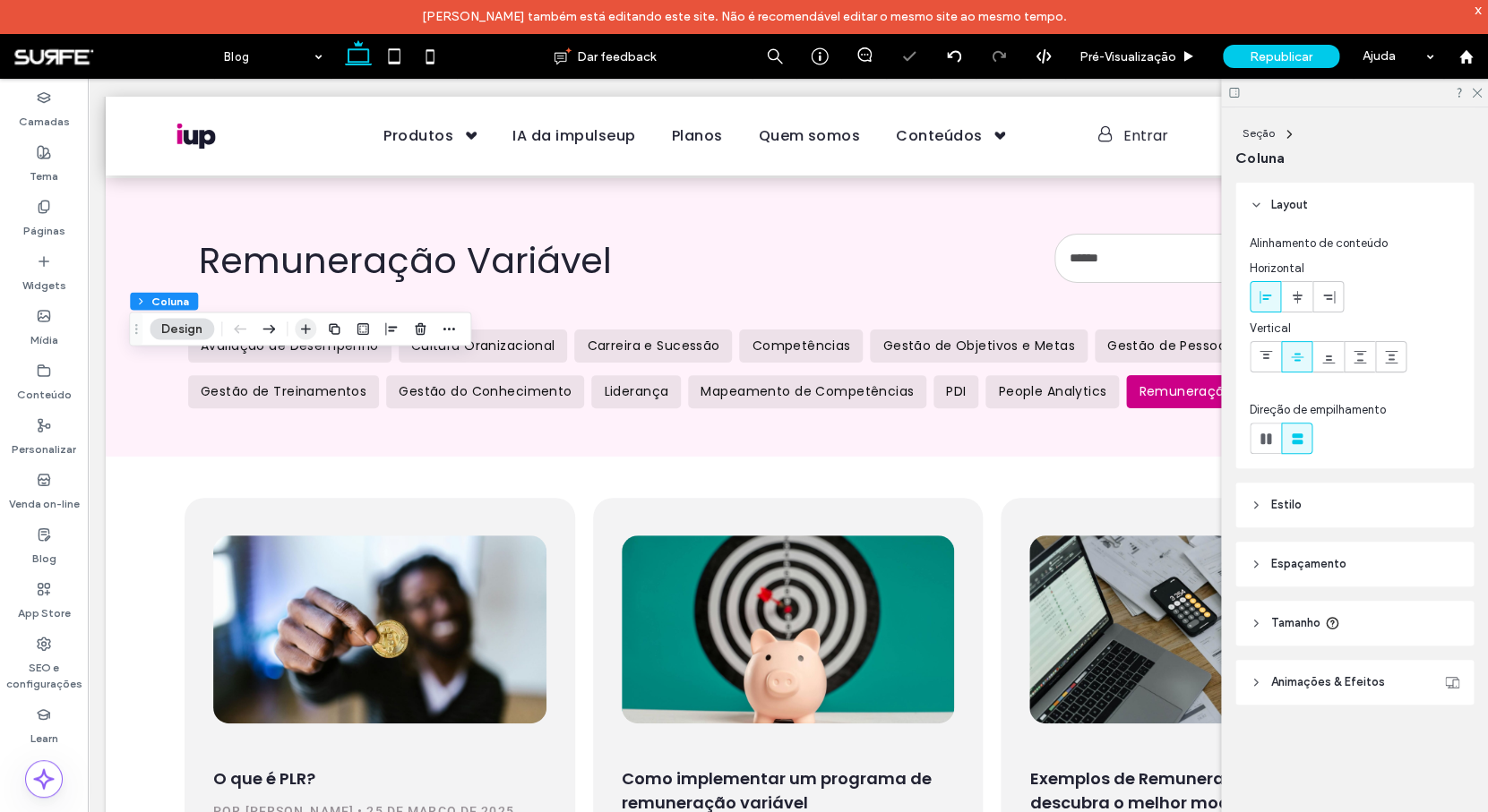
click at [305, 326] on use "button" at bounding box center [306, 329] width 10 height 10
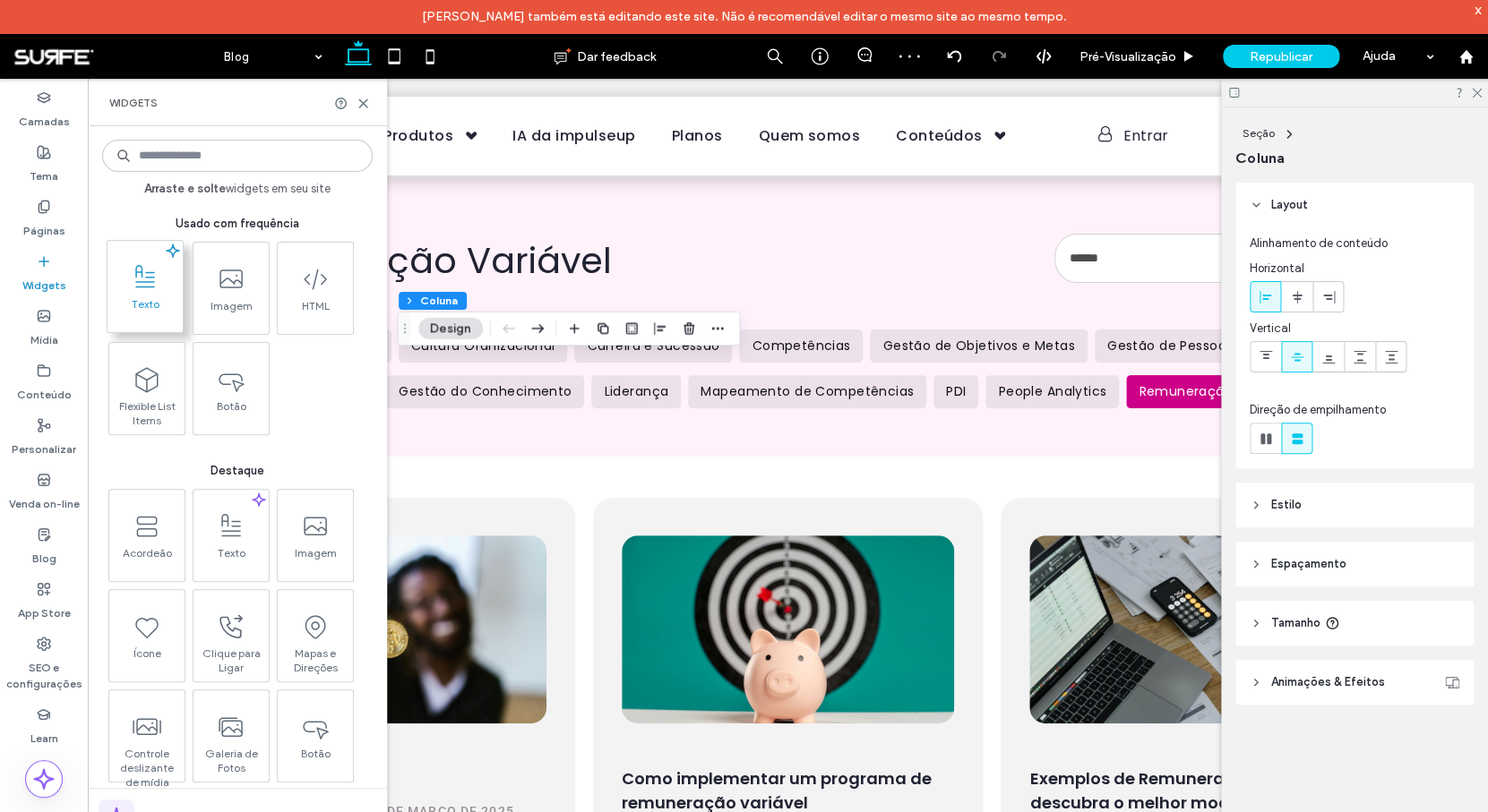
click at [145, 278] on icon at bounding box center [145, 277] width 28 height 28
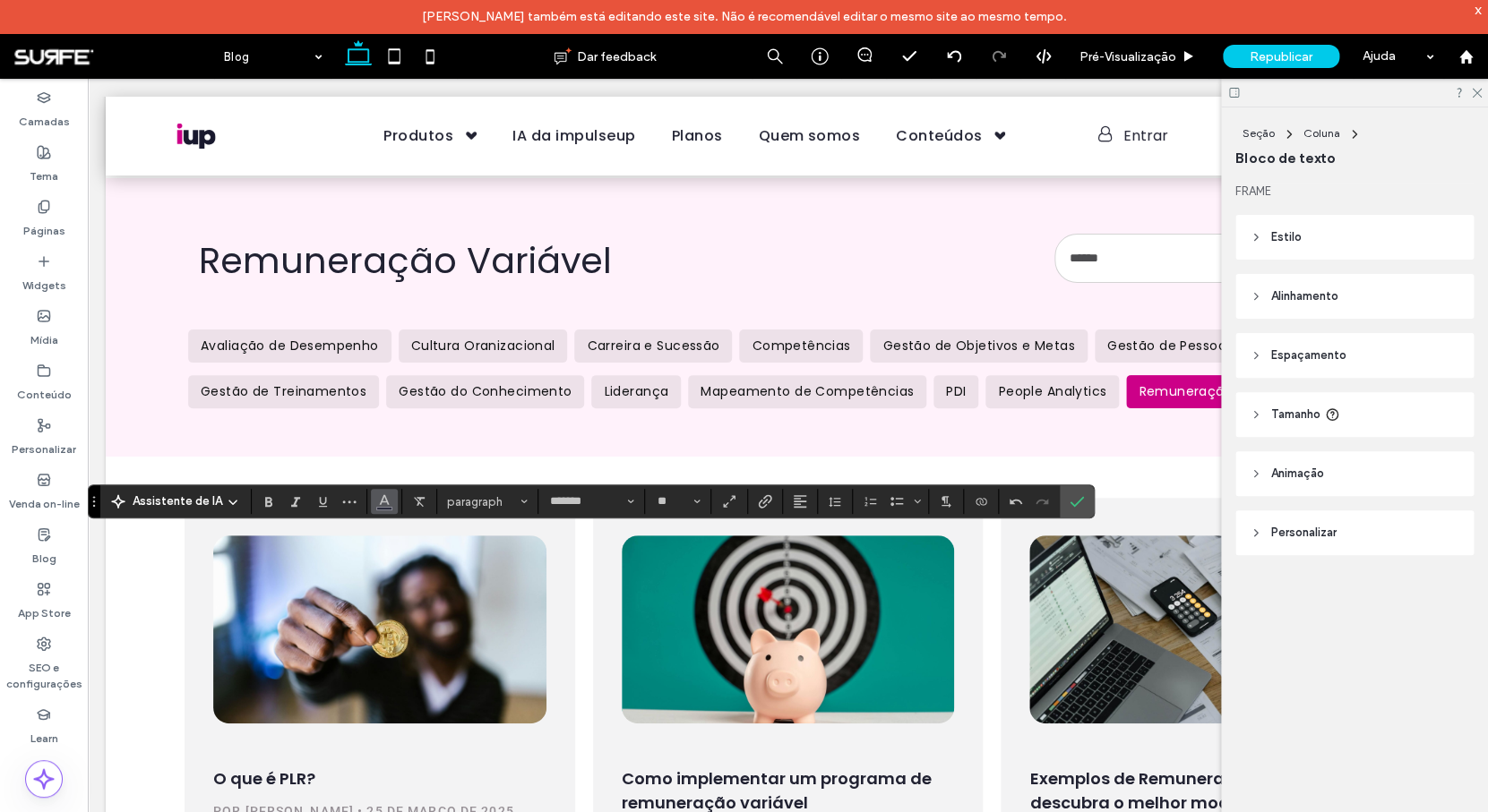
click at [384, 500] on use "Cor" at bounding box center [384, 500] width 10 height 10
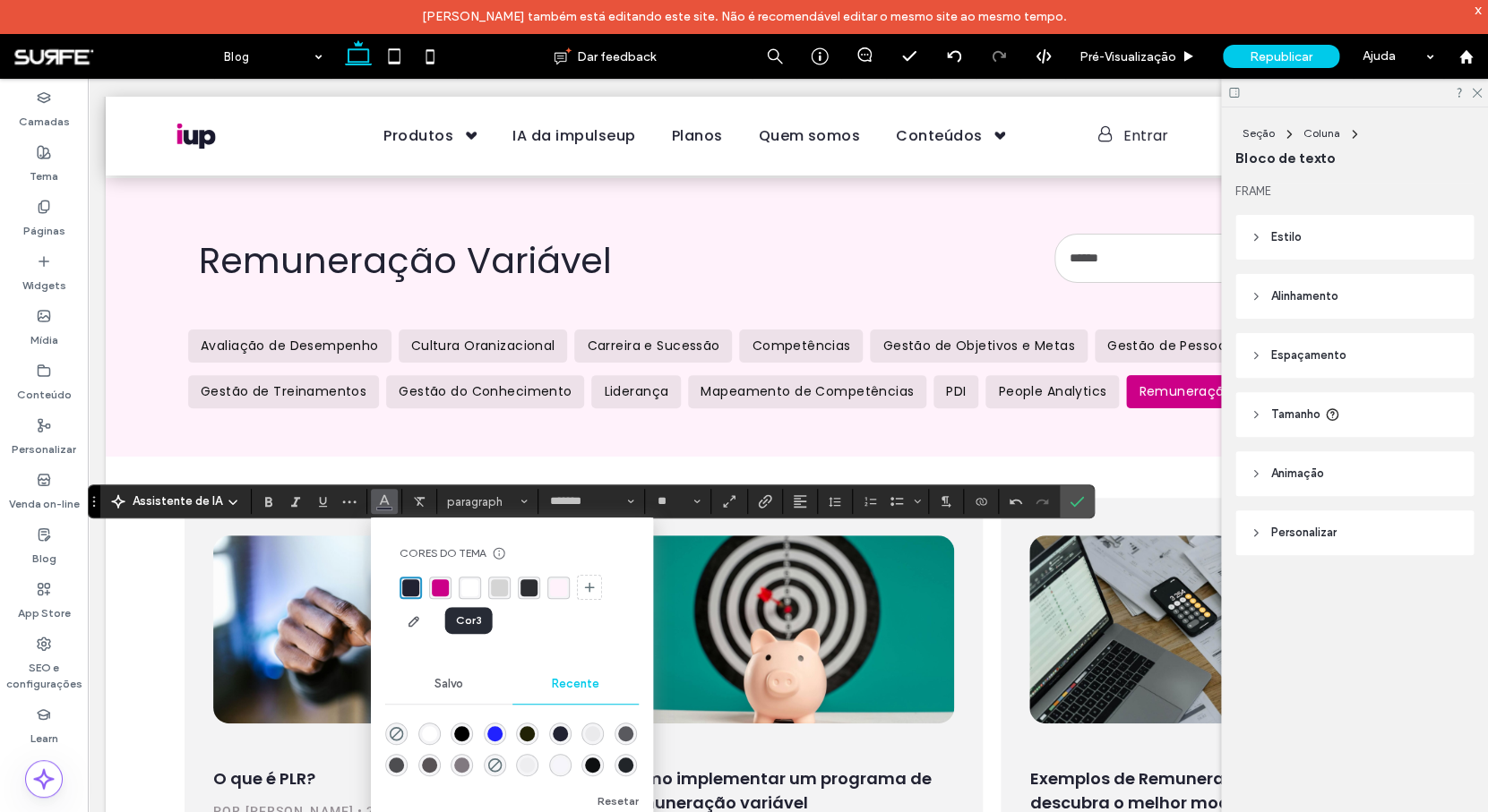
click at [469, 586] on div "rgba(255, 255, 255, 1)" at bounding box center [469, 587] width 17 height 17
click at [1072, 504] on icon "Confirmar" at bounding box center [1076, 501] width 15 height 15
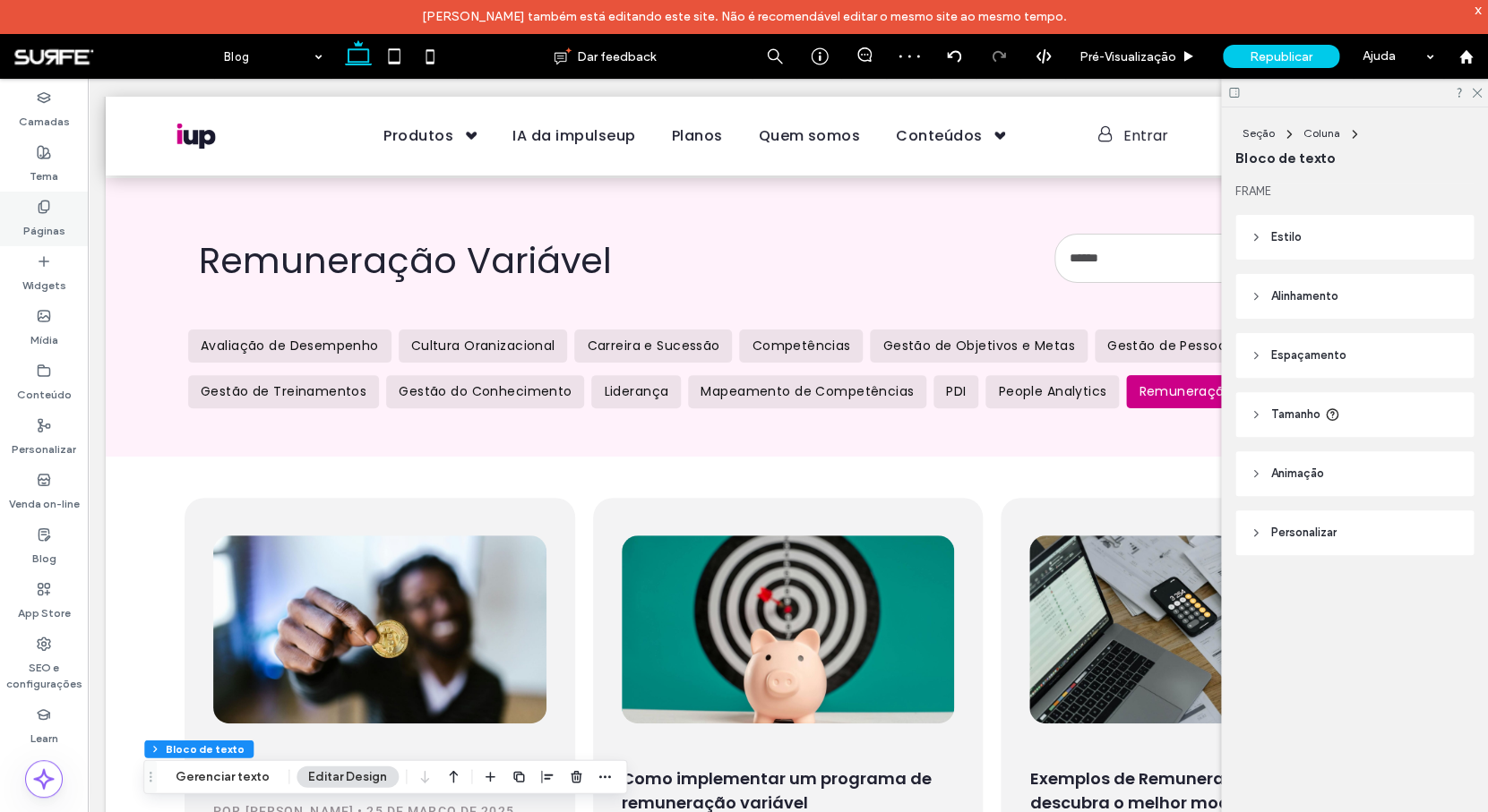
click at [48, 214] on label "Páginas" at bounding box center [44, 227] width 42 height 25
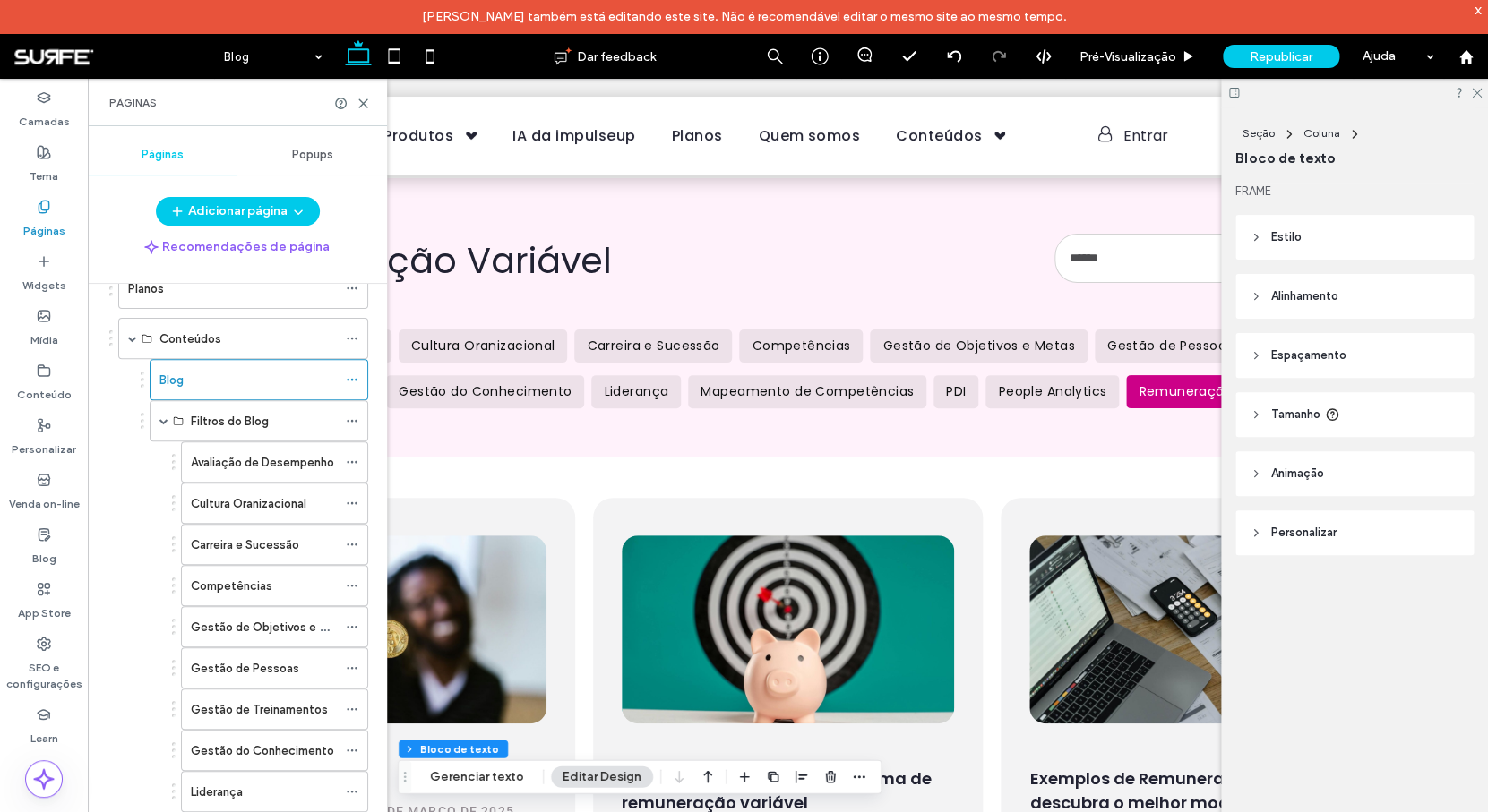
scroll to position [639, 0]
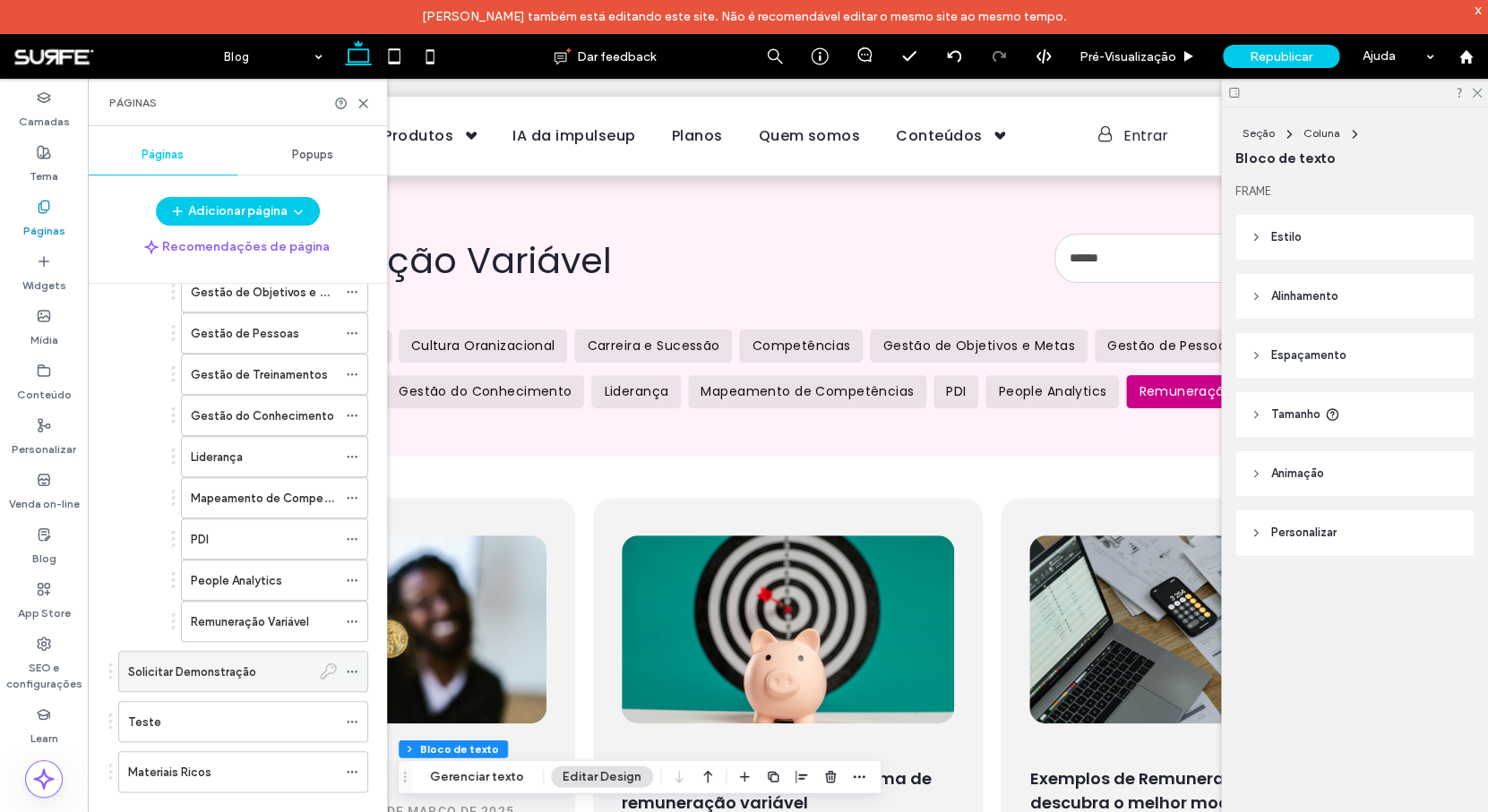
click at [241, 676] on label "Solicitar Demonstração" at bounding box center [192, 671] width 128 height 31
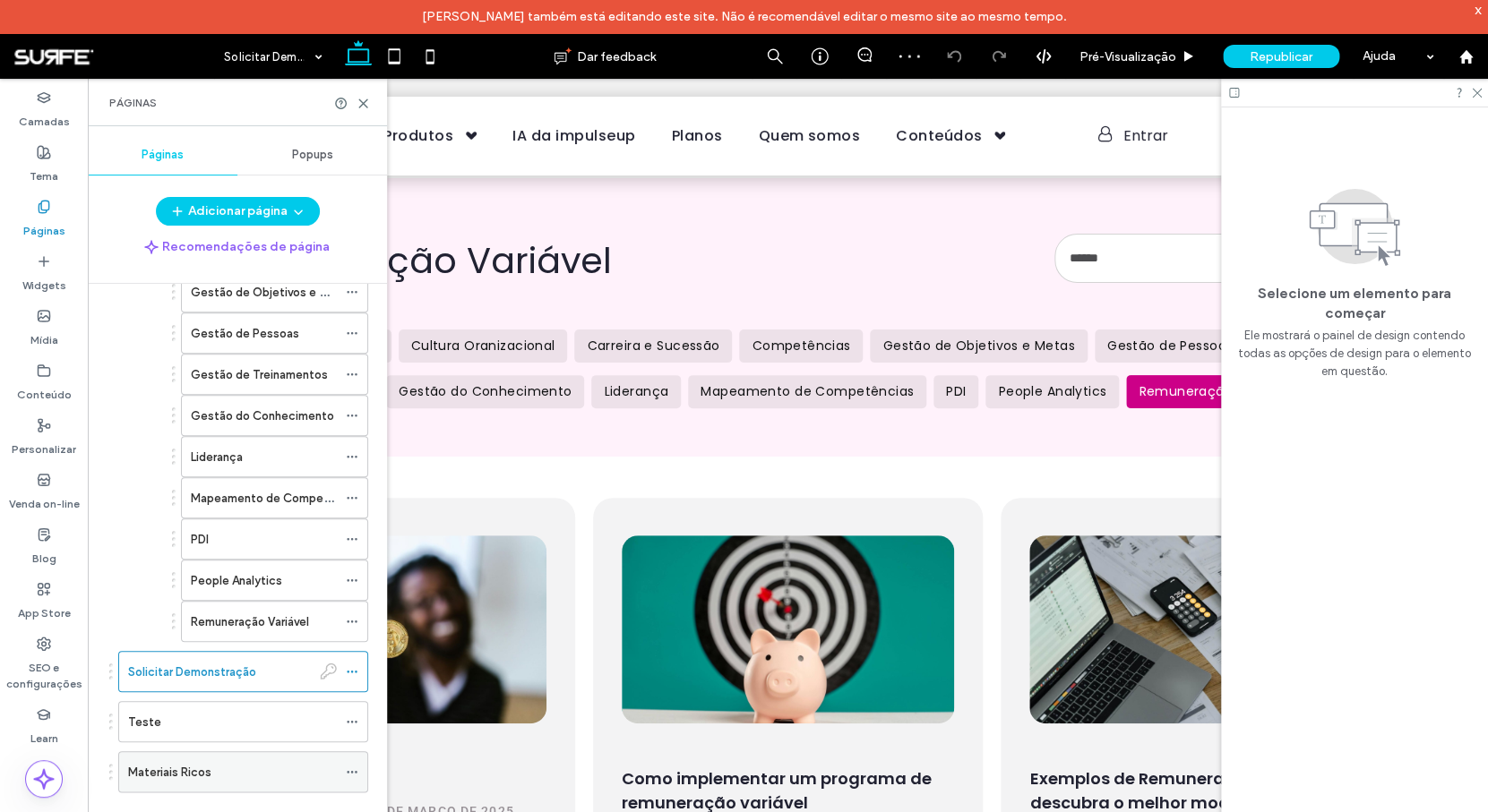
click at [233, 774] on div "Materiais Ricos" at bounding box center [232, 771] width 208 height 19
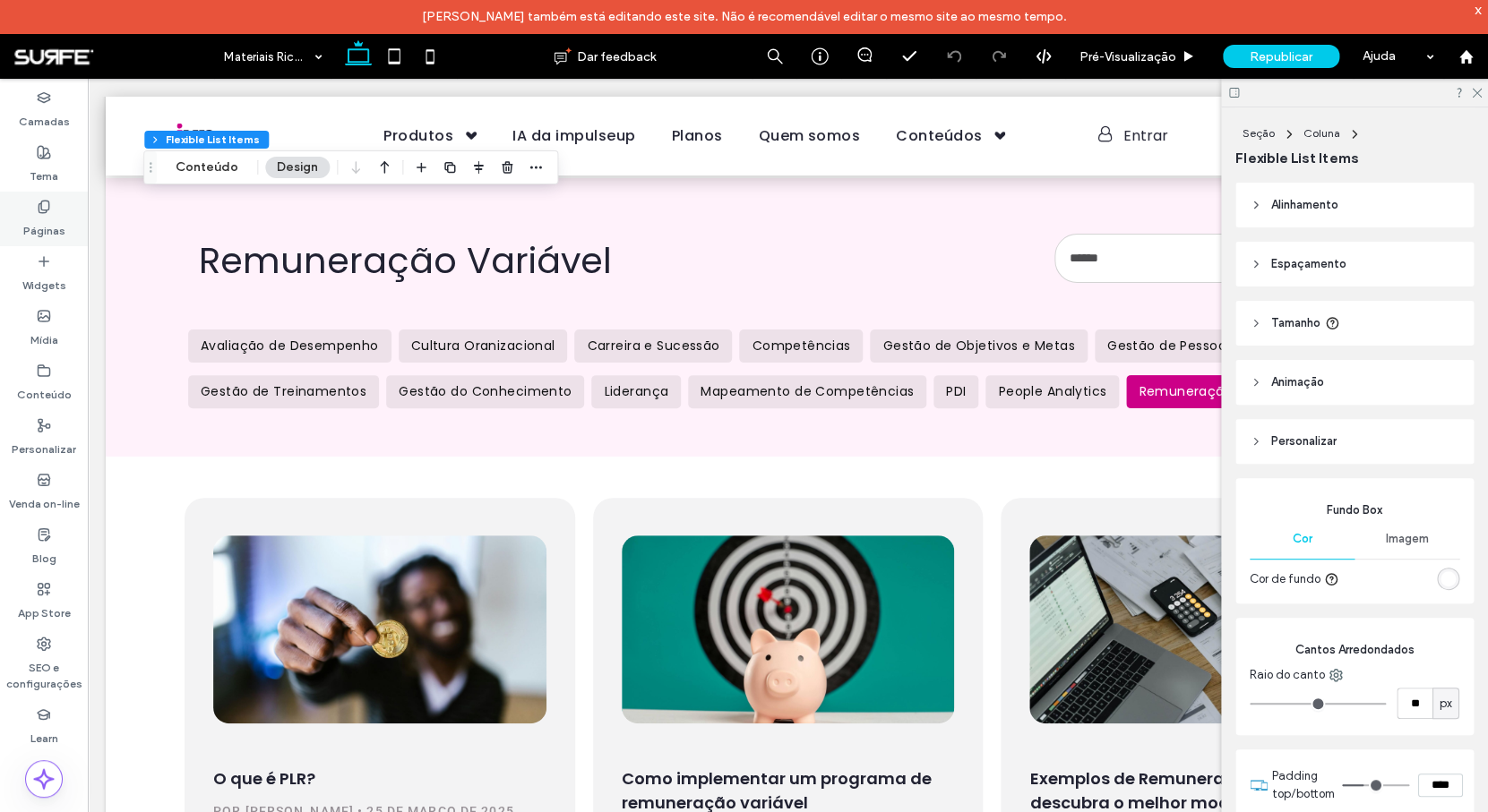
click at [51, 203] on div "Páginas" at bounding box center [44, 219] width 88 height 55
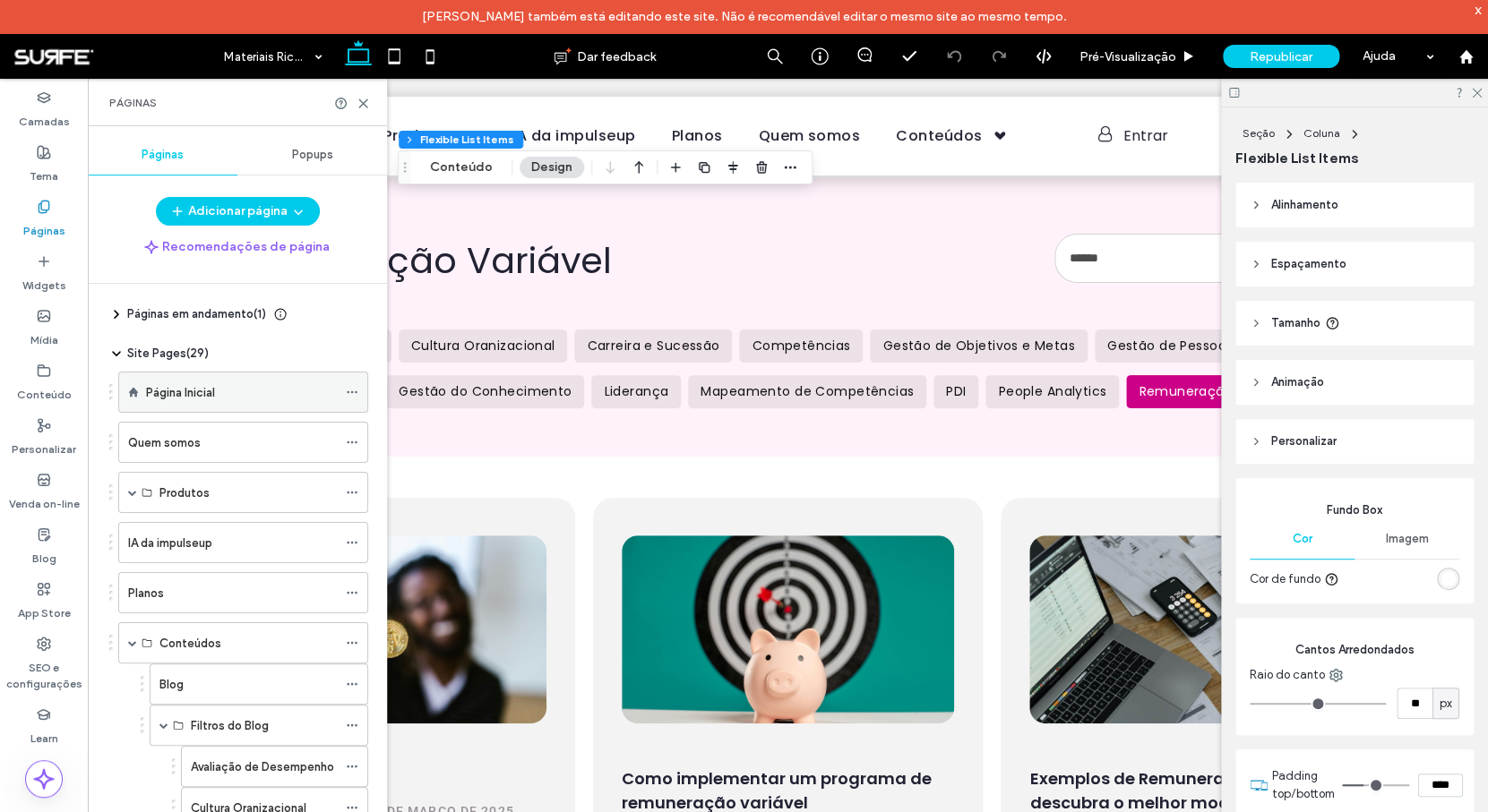
click at [237, 402] on div "Página Inicial" at bounding box center [241, 392] width 191 height 39
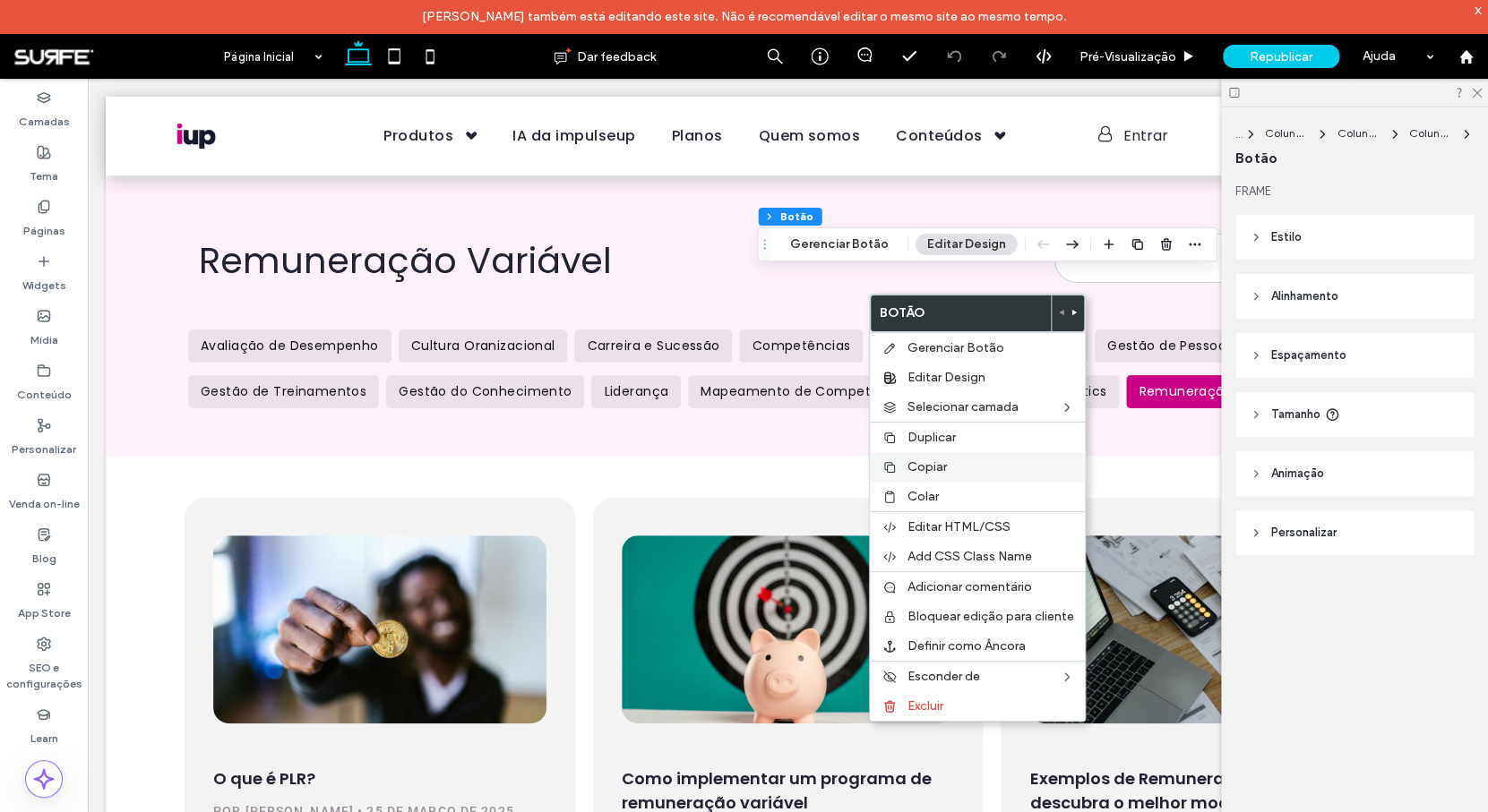
click at [915, 463] on span "Copiar" at bounding box center [927, 467] width 39 height 16
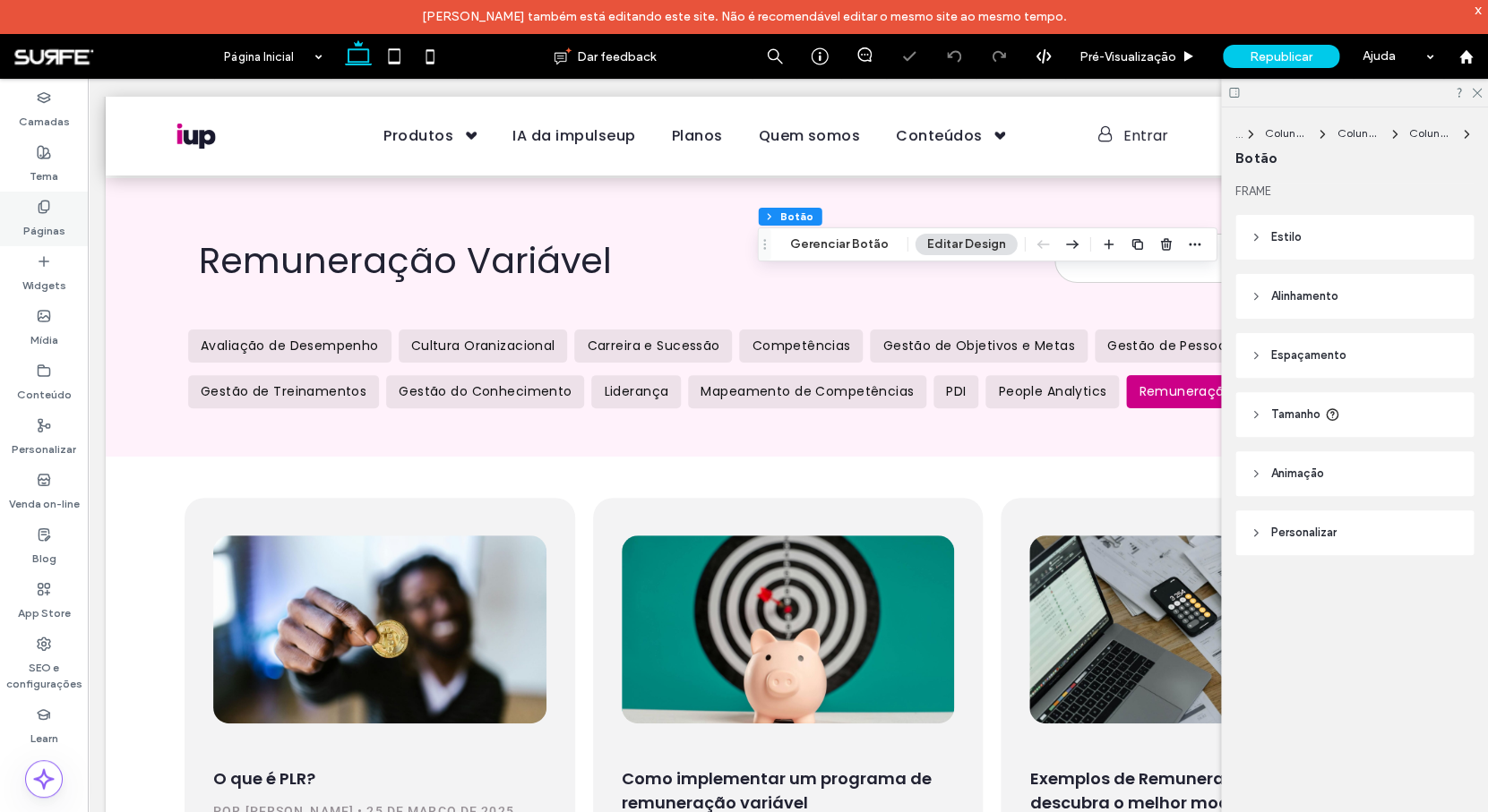
click at [48, 227] on label "Páginas" at bounding box center [44, 227] width 42 height 25
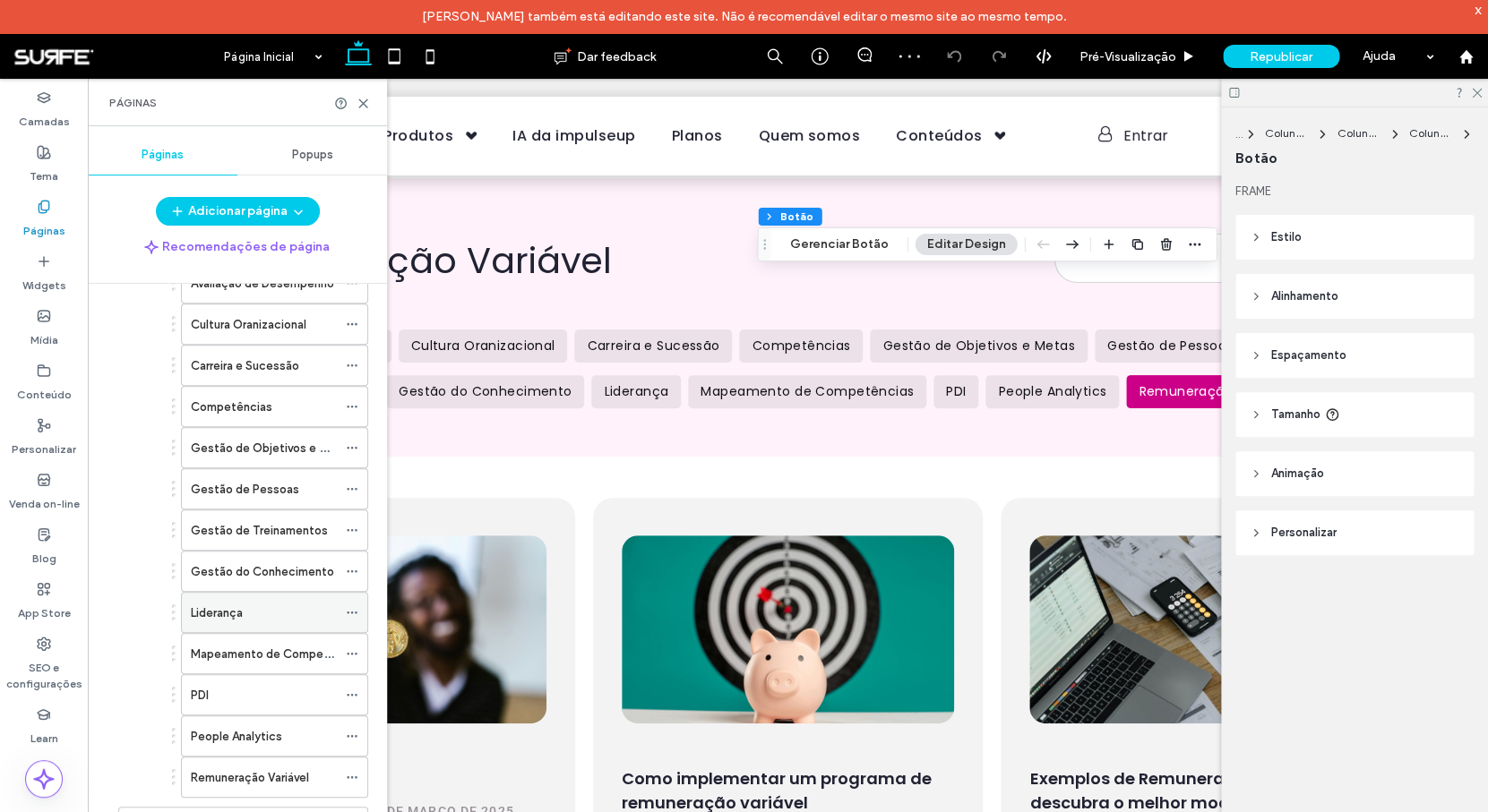
scroll to position [144, 0]
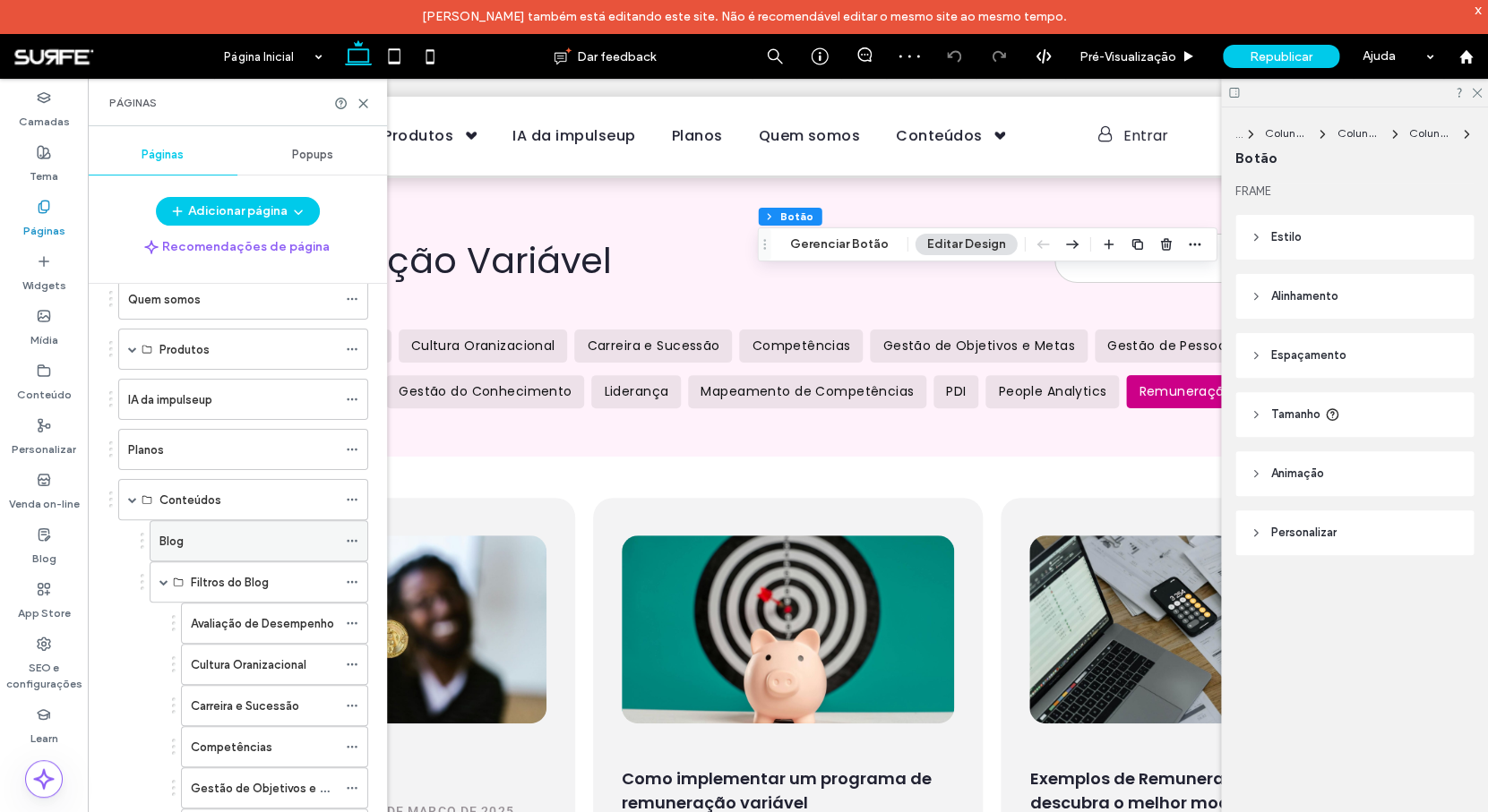
click at [241, 536] on div "Blog" at bounding box center [247, 540] width 177 height 19
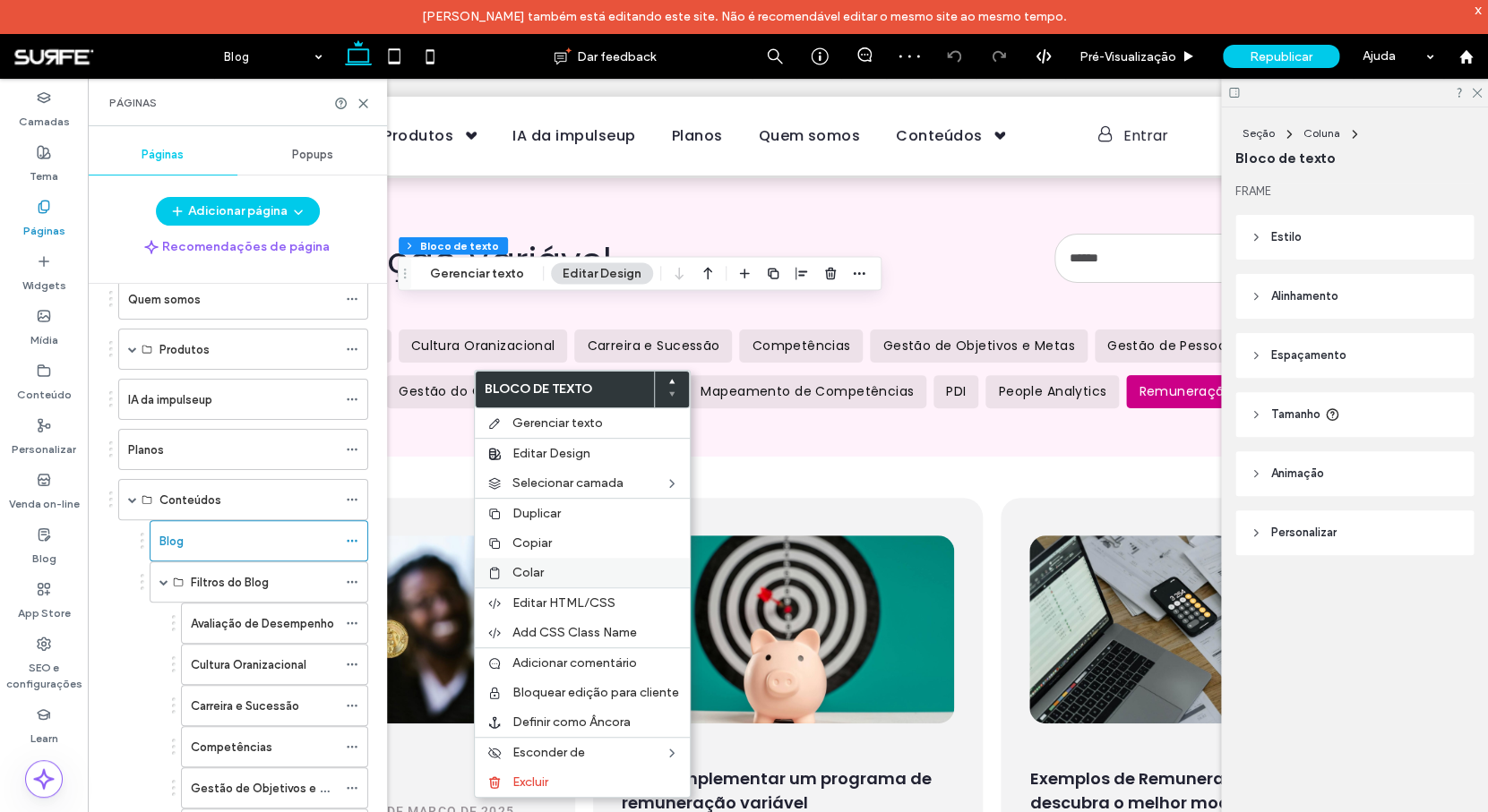
click at [582, 571] on label "Colar" at bounding box center [595, 573] width 166 height 16
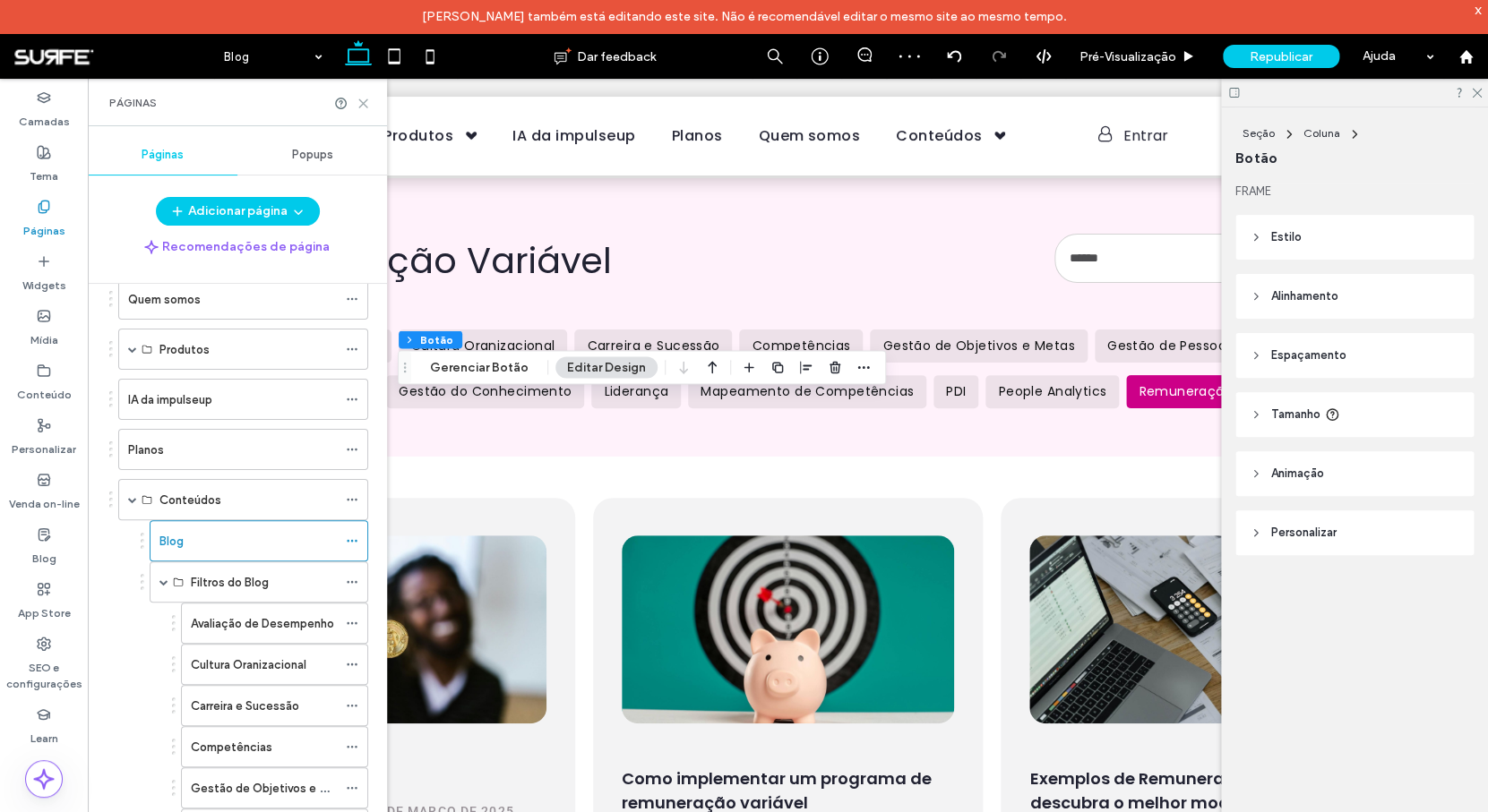
click at [366, 102] on icon at bounding box center [364, 104] width 14 height 14
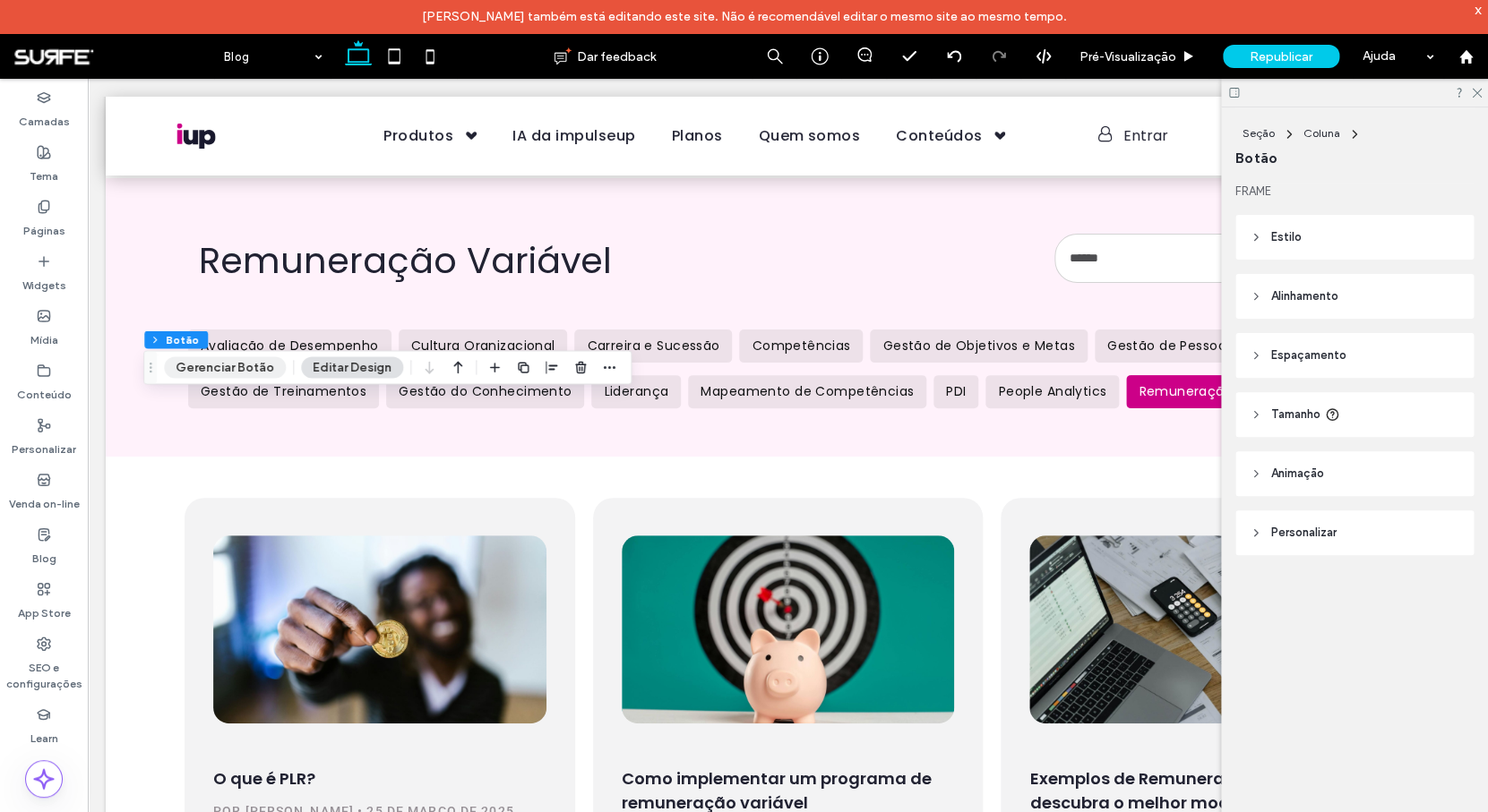
click at [214, 367] on button "Gerenciar Botão" at bounding box center [225, 367] width 122 height 21
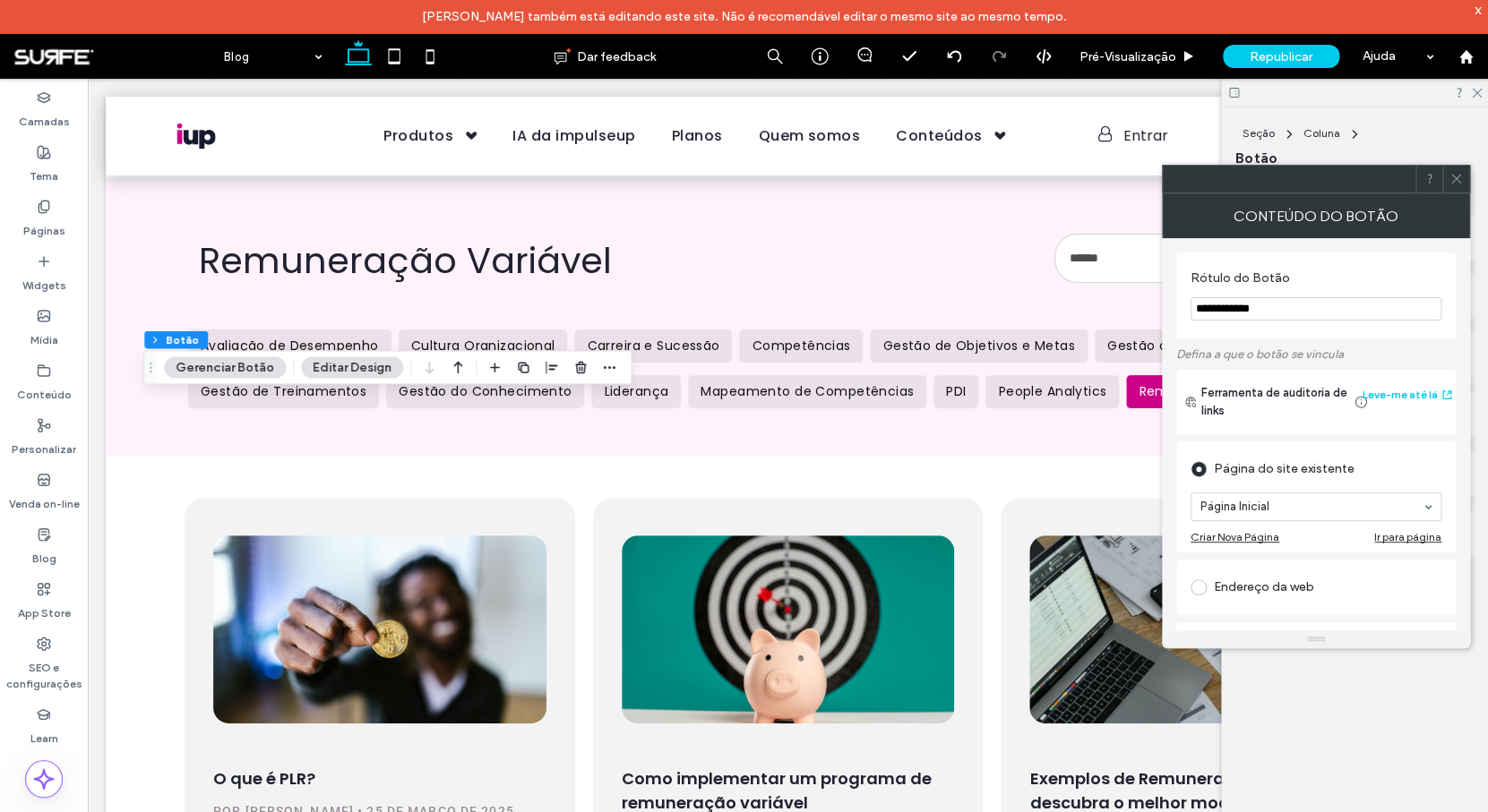
click at [261, 363] on button "Gerenciar Botão" at bounding box center [225, 367] width 122 height 21
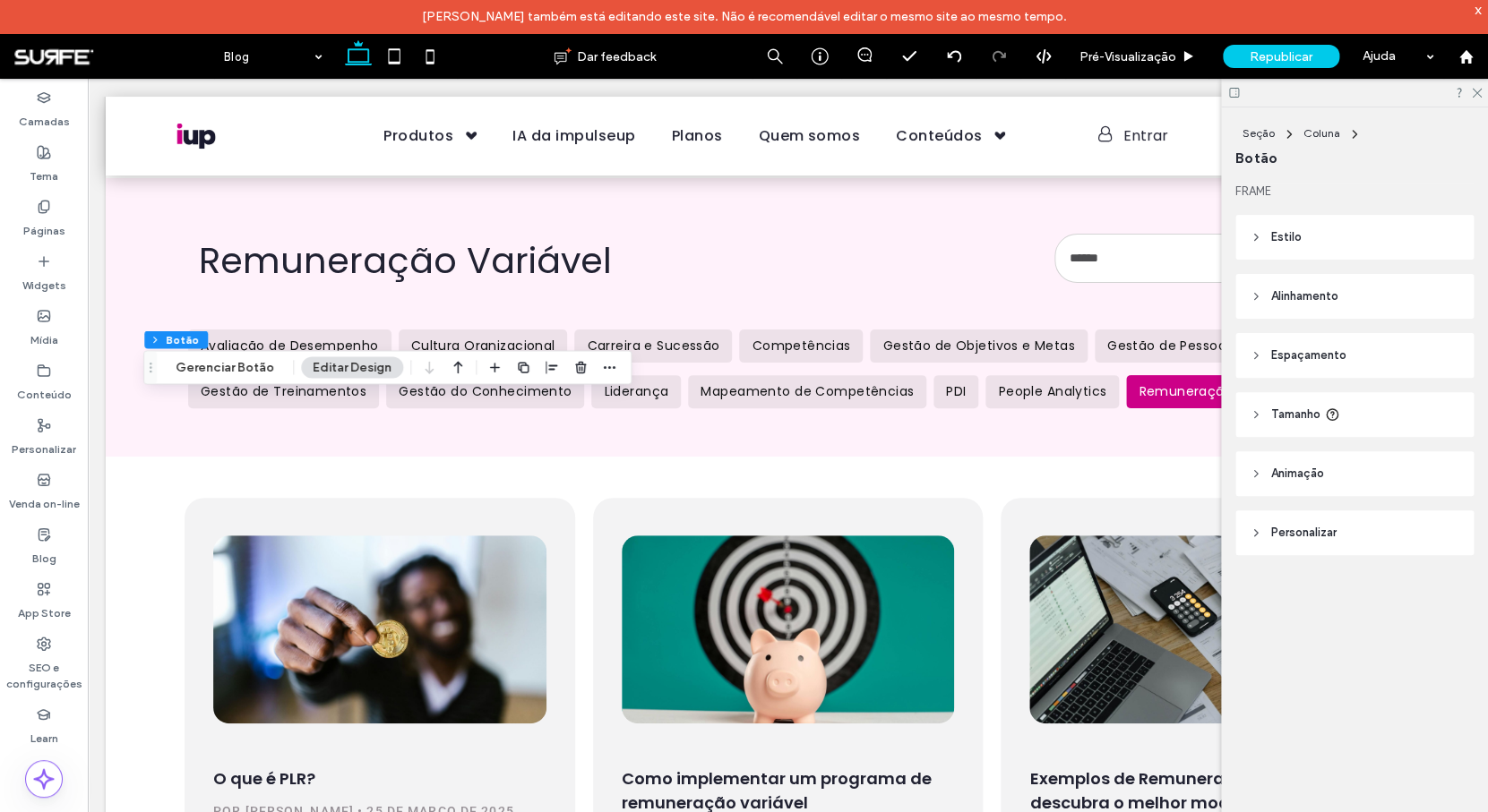
click at [1361, 230] on header "Estilo" at bounding box center [1354, 237] width 239 height 45
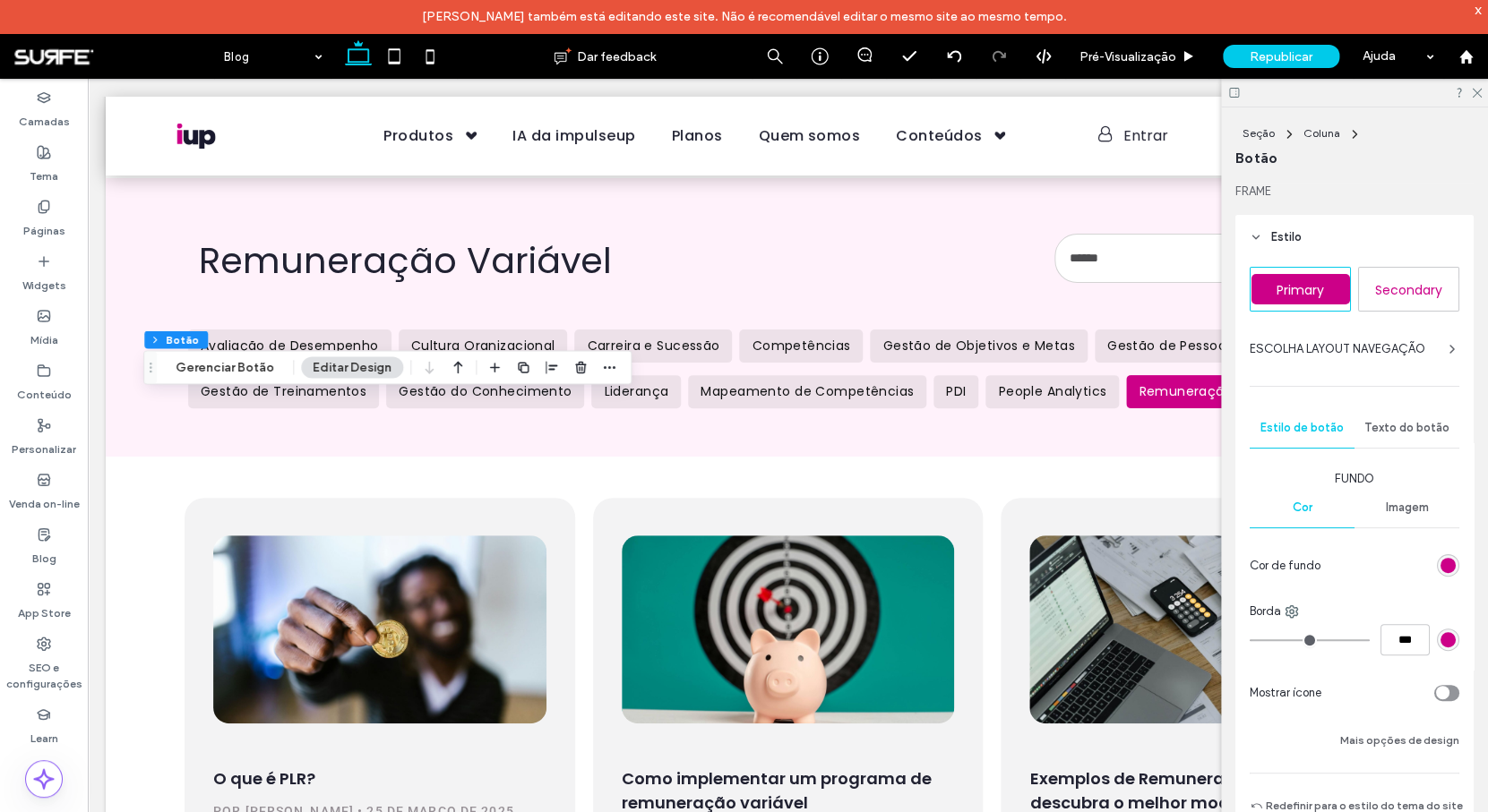
click at [1440, 569] on div "rgb(204, 0, 136)" at bounding box center [1448, 566] width 16 height 16
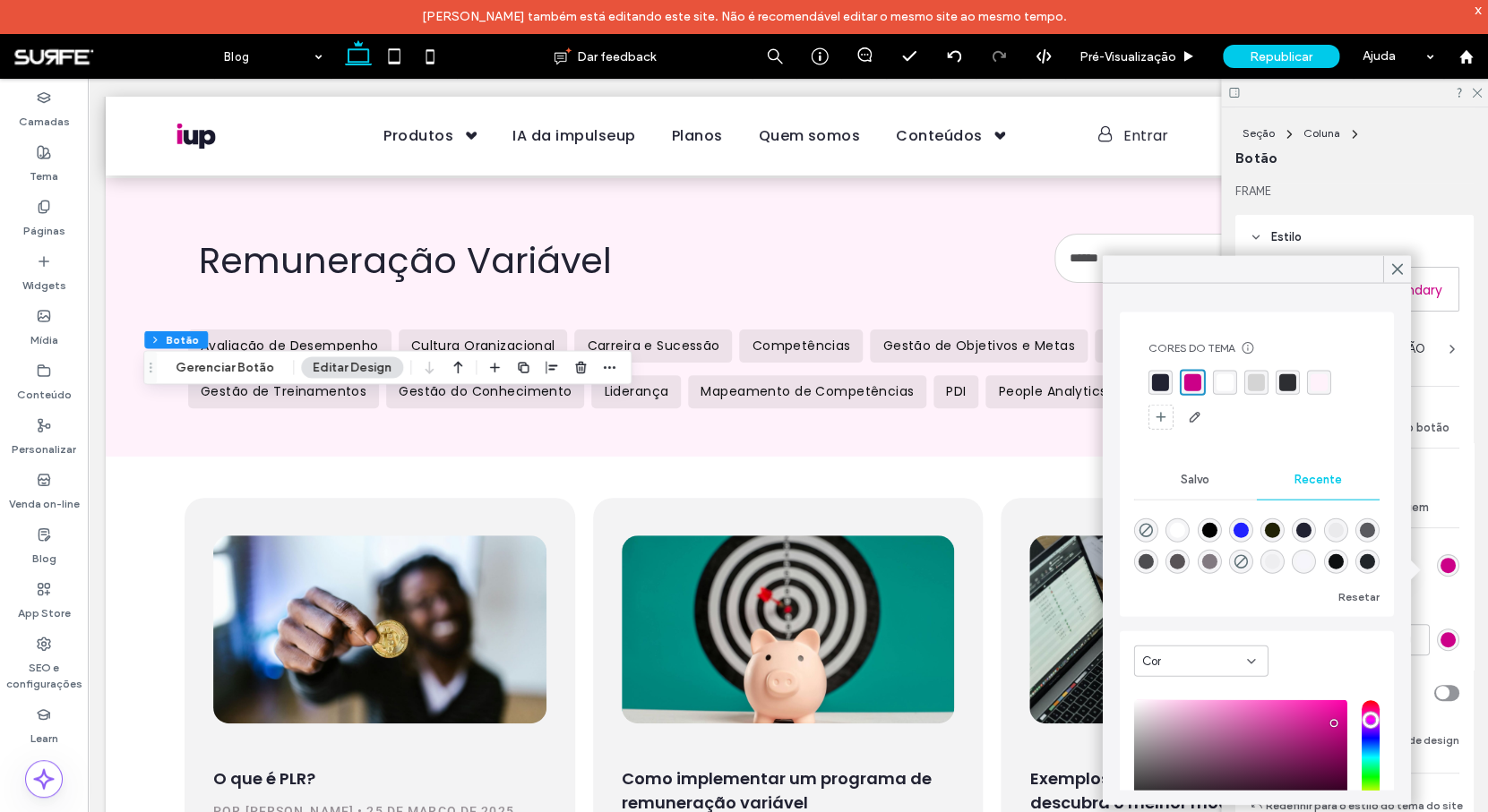
click at [1158, 383] on div "rgba(33, 34, 50, 1)" at bounding box center [1160, 382] width 17 height 17
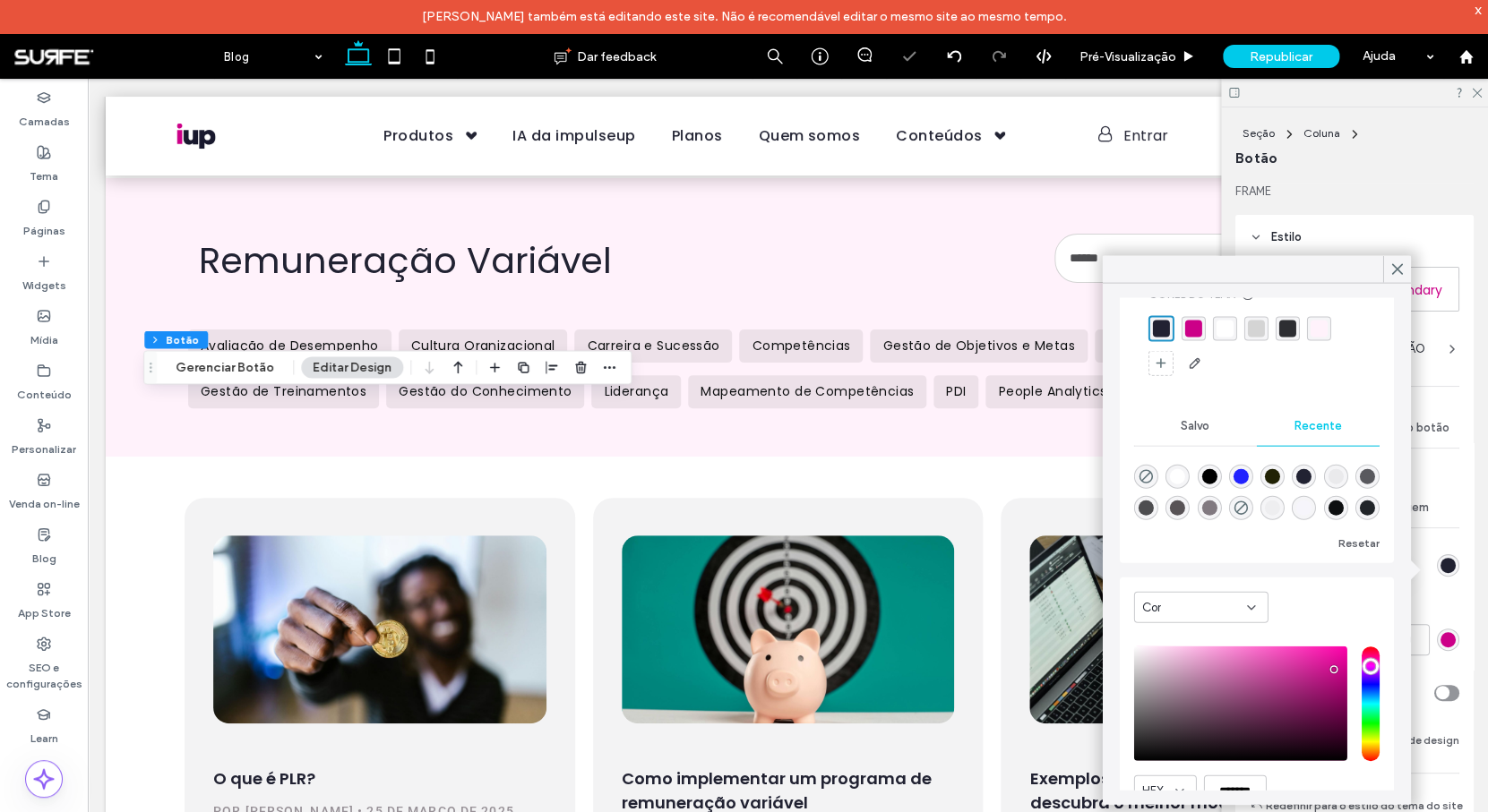
scroll to position [138, 0]
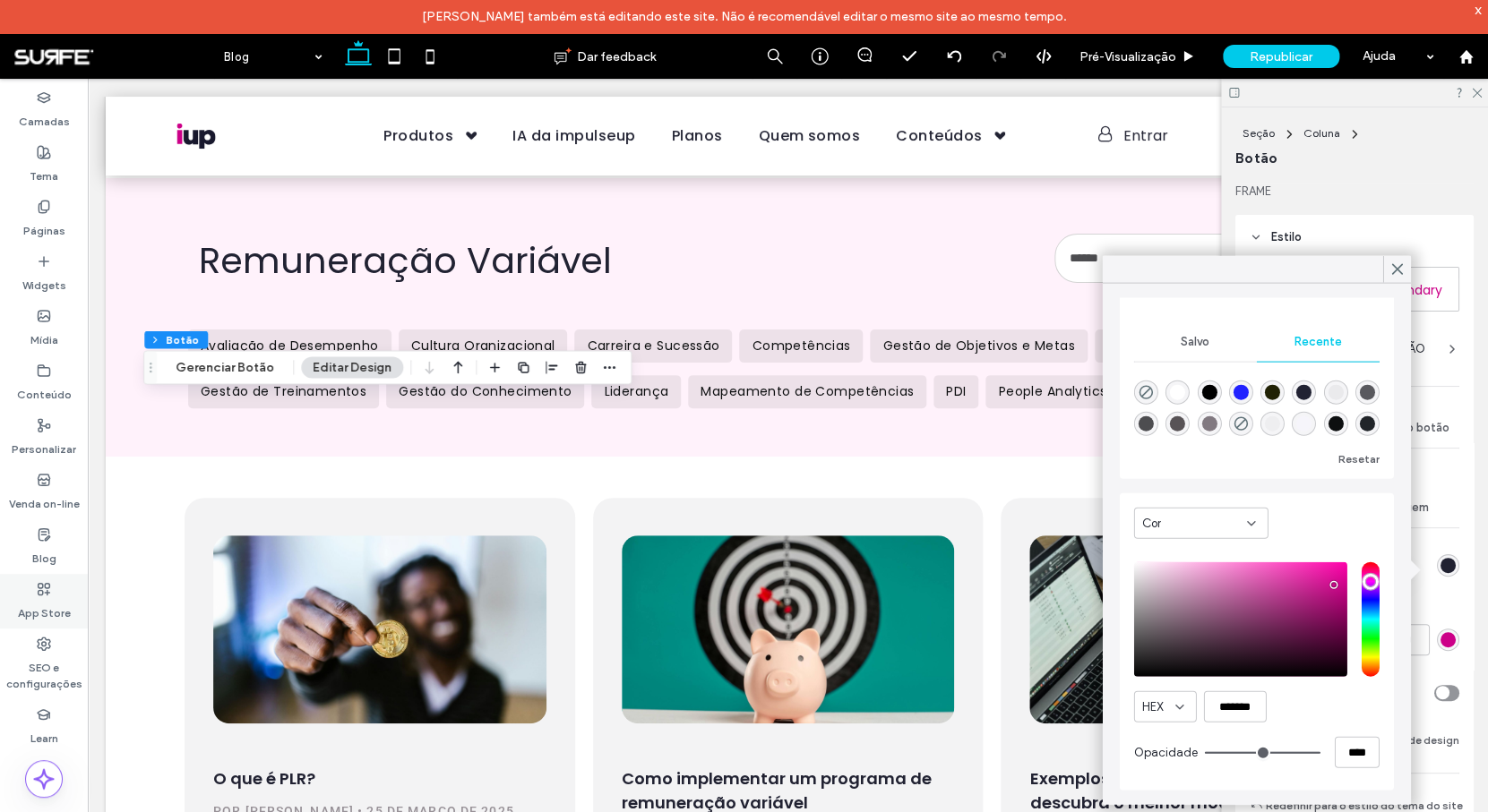
click at [1401, 273] on use at bounding box center [1396, 269] width 9 height 10
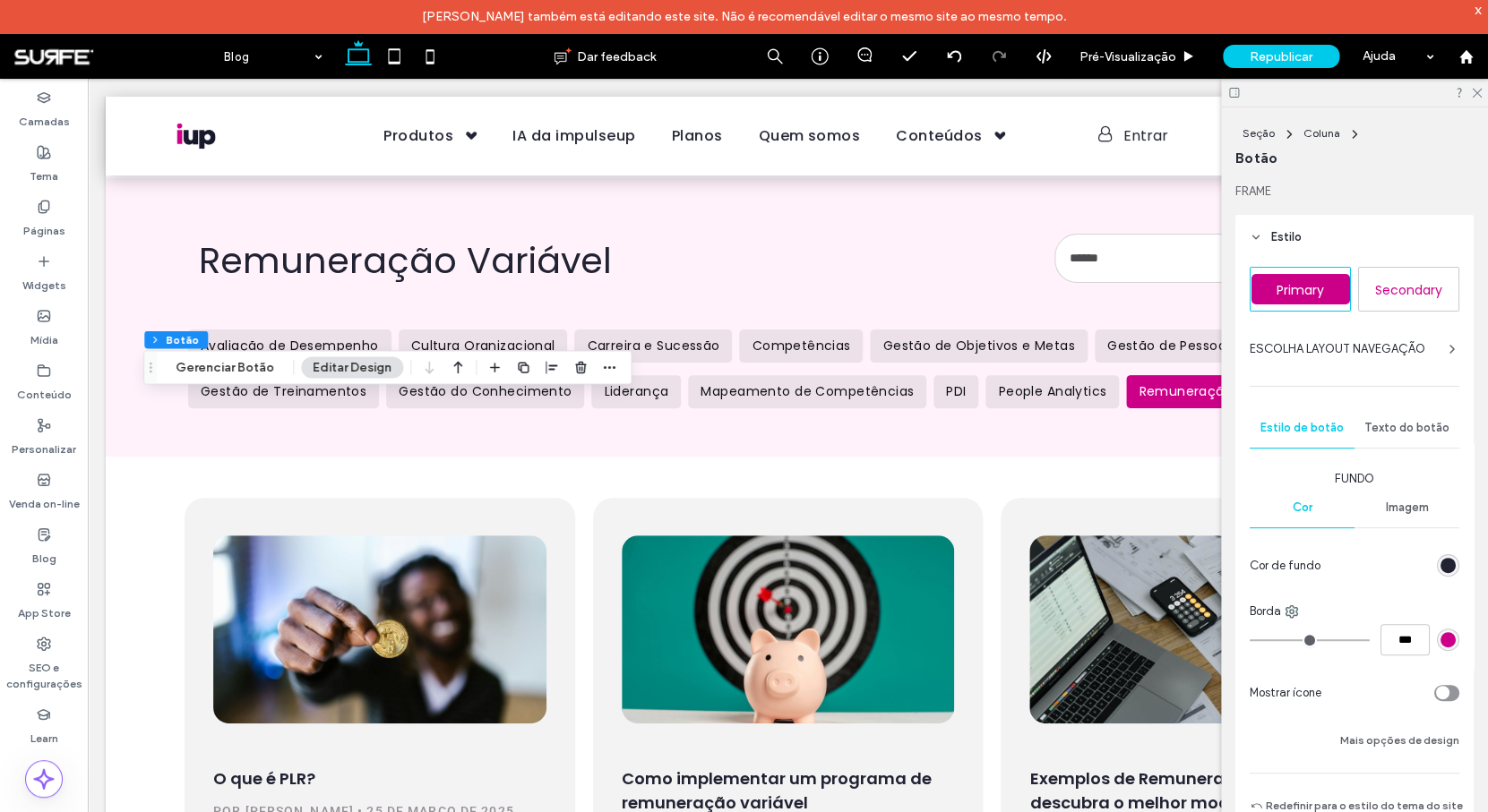
click at [1416, 432] on span "Texto do botão" at bounding box center [1406, 428] width 85 height 15
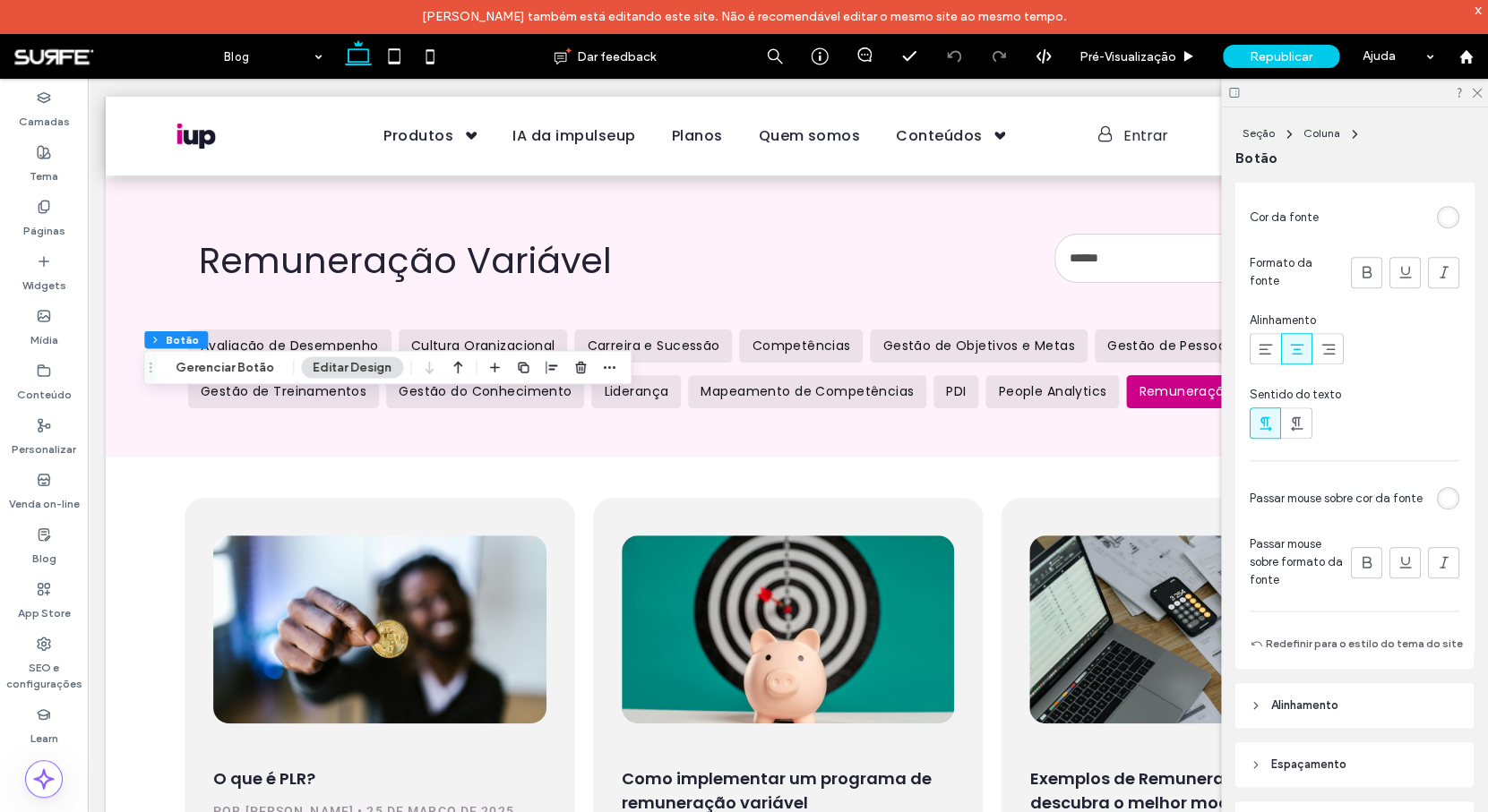
scroll to position [676, 0]
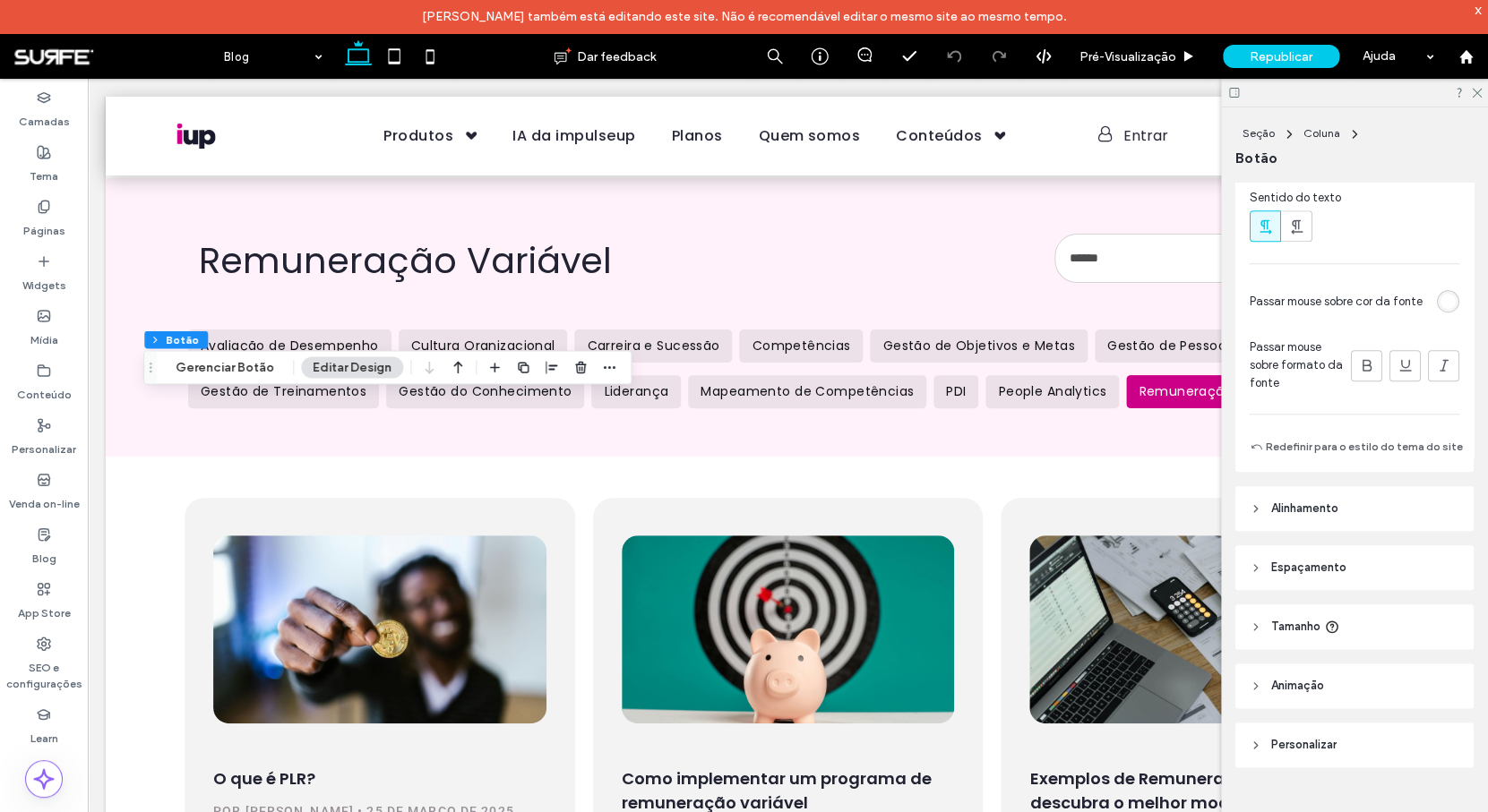
click at [1381, 626] on header "Tamanho" at bounding box center [1354, 626] width 239 height 45
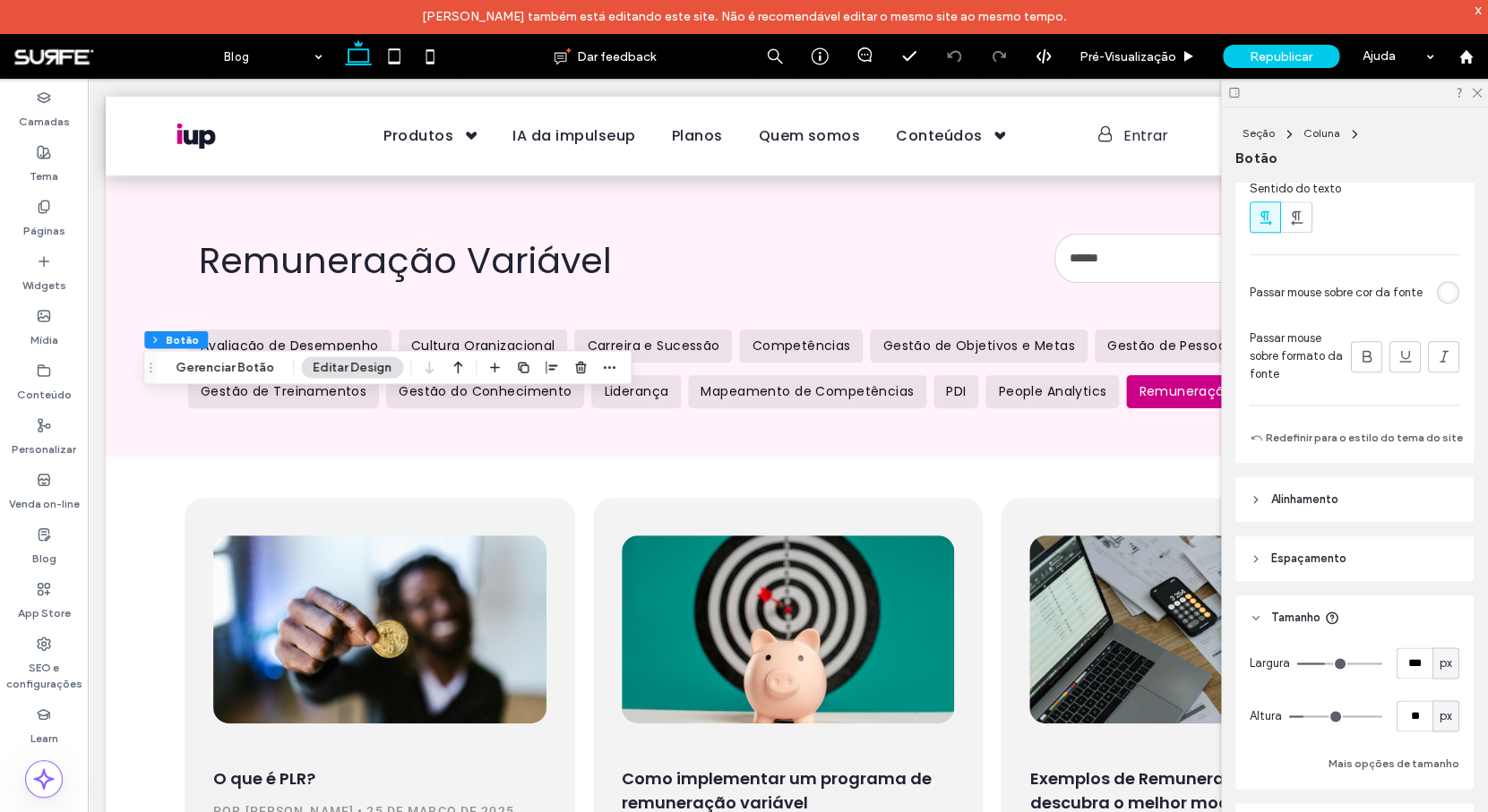
scroll to position [825, 0]
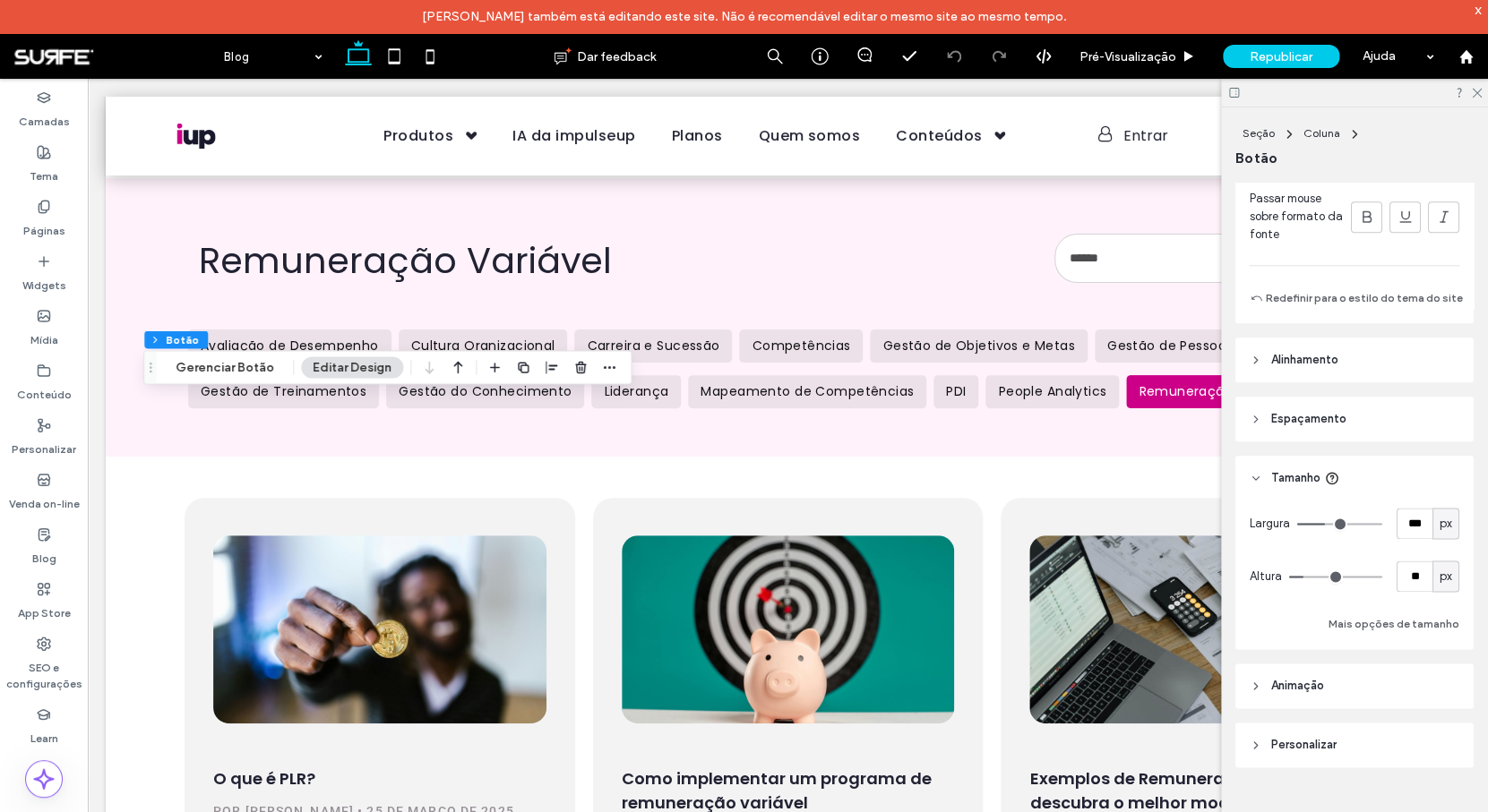
click at [1445, 528] on div "px" at bounding box center [1445, 523] width 26 height 31
click at [1442, 680] on div "A" at bounding box center [1436, 680] width 25 height 31
type input "*"
click at [1440, 578] on span "px" at bounding box center [1445, 577] width 13 height 18
click at [1440, 730] on div "A" at bounding box center [1436, 733] width 25 height 31
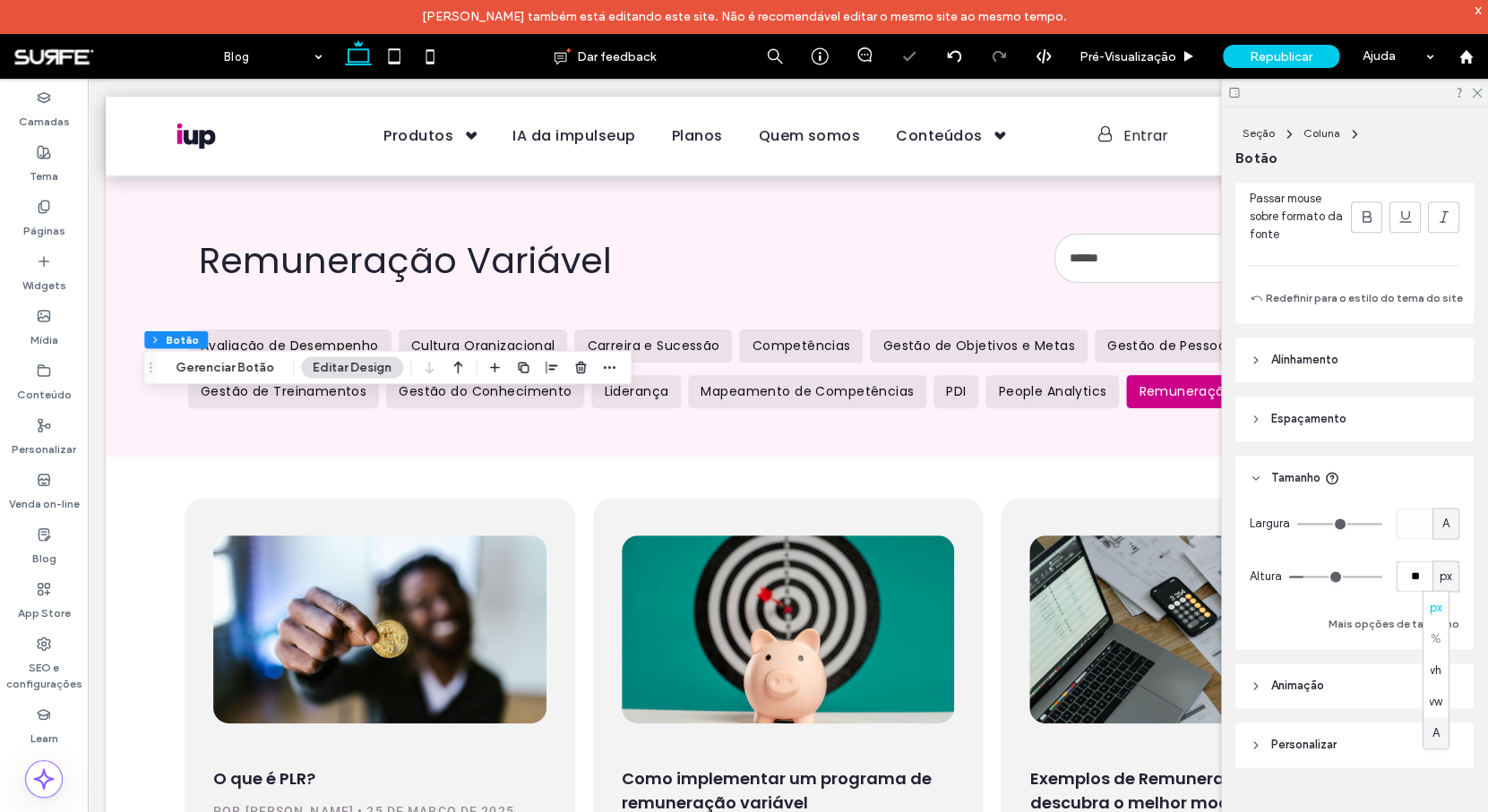
type input "*"
click at [1350, 414] on header "Espaçamento" at bounding box center [1354, 419] width 239 height 45
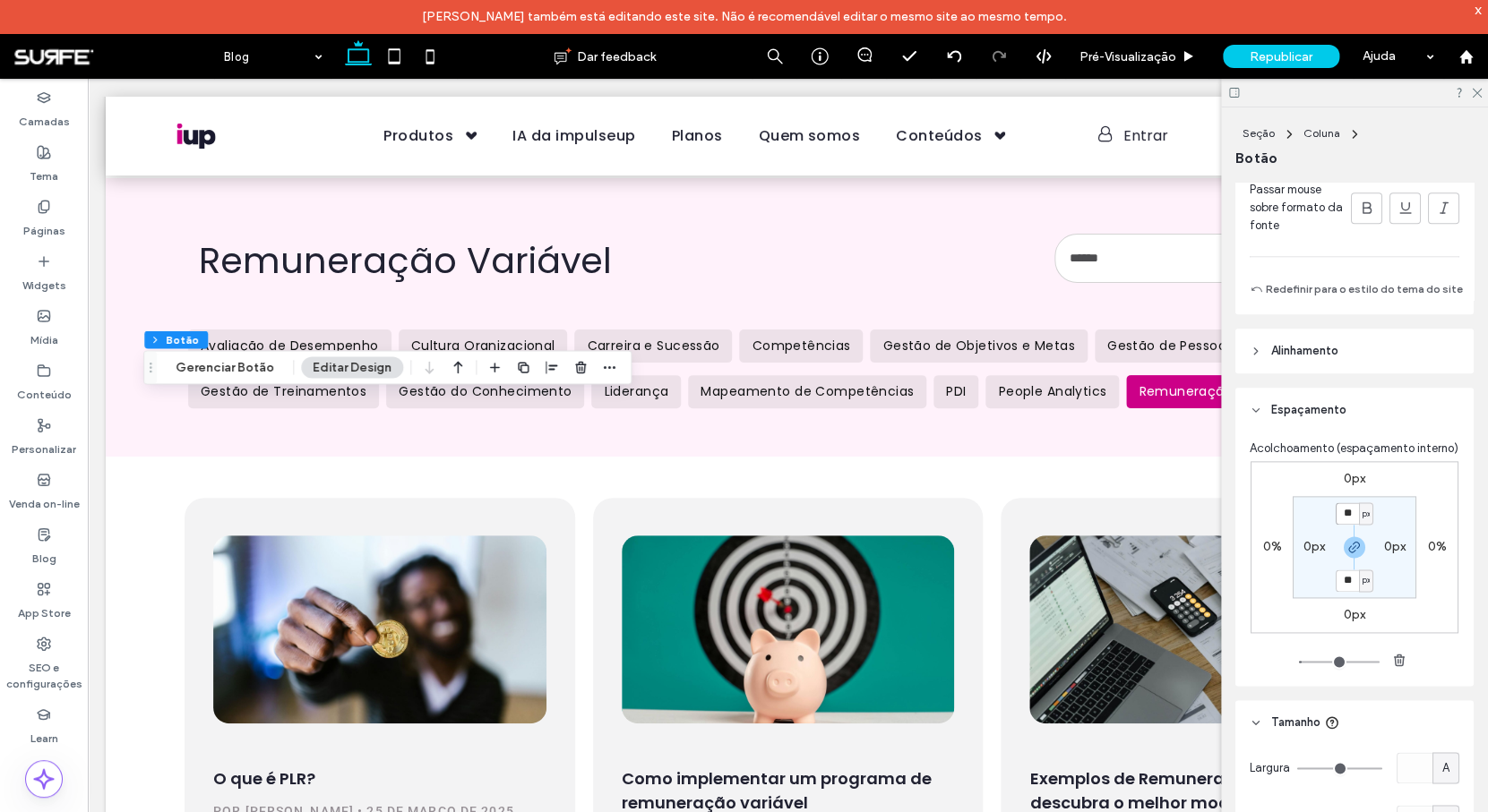
click at [1349, 525] on input "**" at bounding box center [1347, 513] width 23 height 22
type input "**"
click at [1305, 554] on label "0px" at bounding box center [1314, 546] width 22 height 16
type input "*"
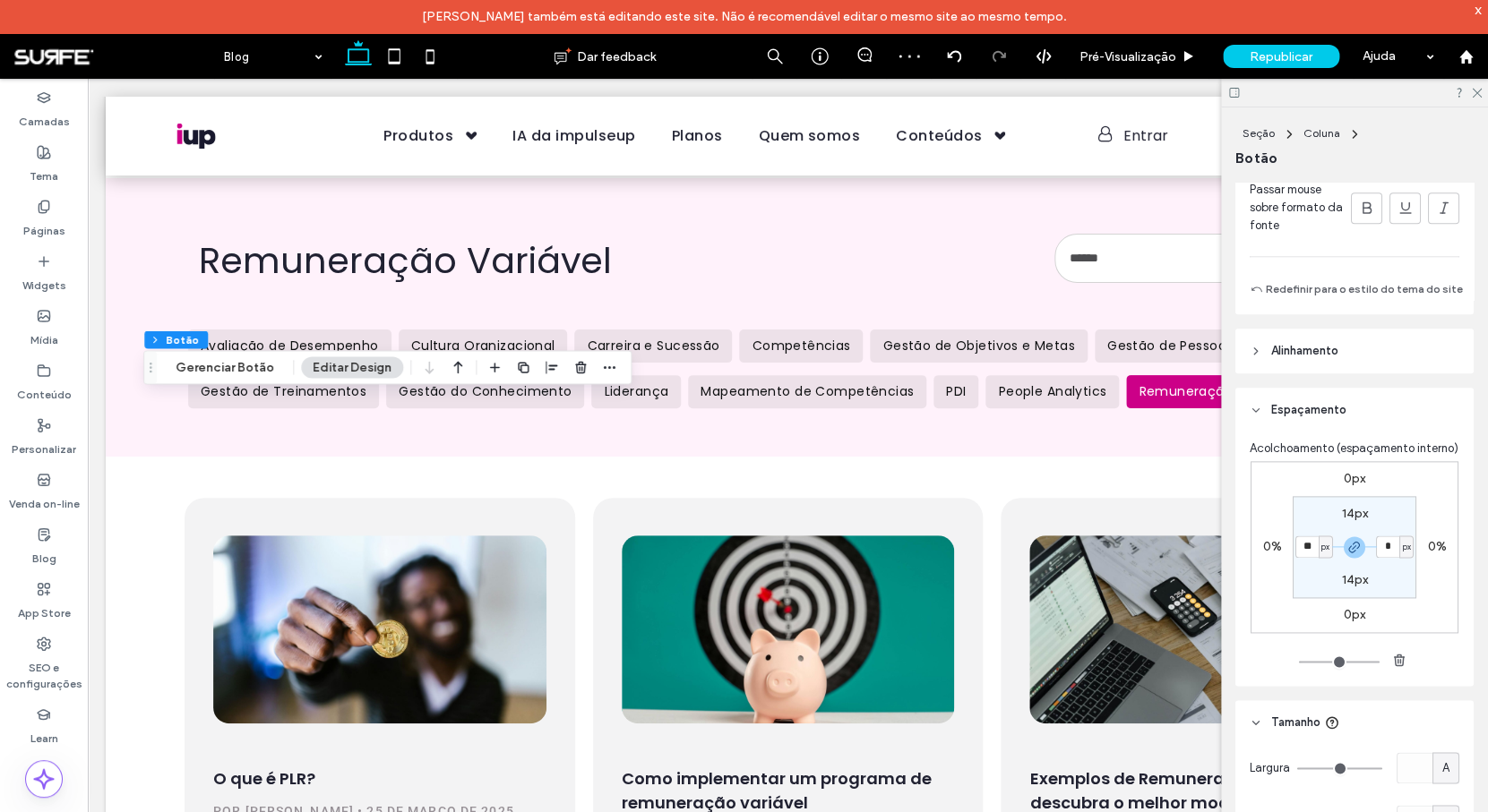
type input "**"
click at [247, 367] on button "Gerenciar Botão" at bounding box center [225, 367] width 122 height 21
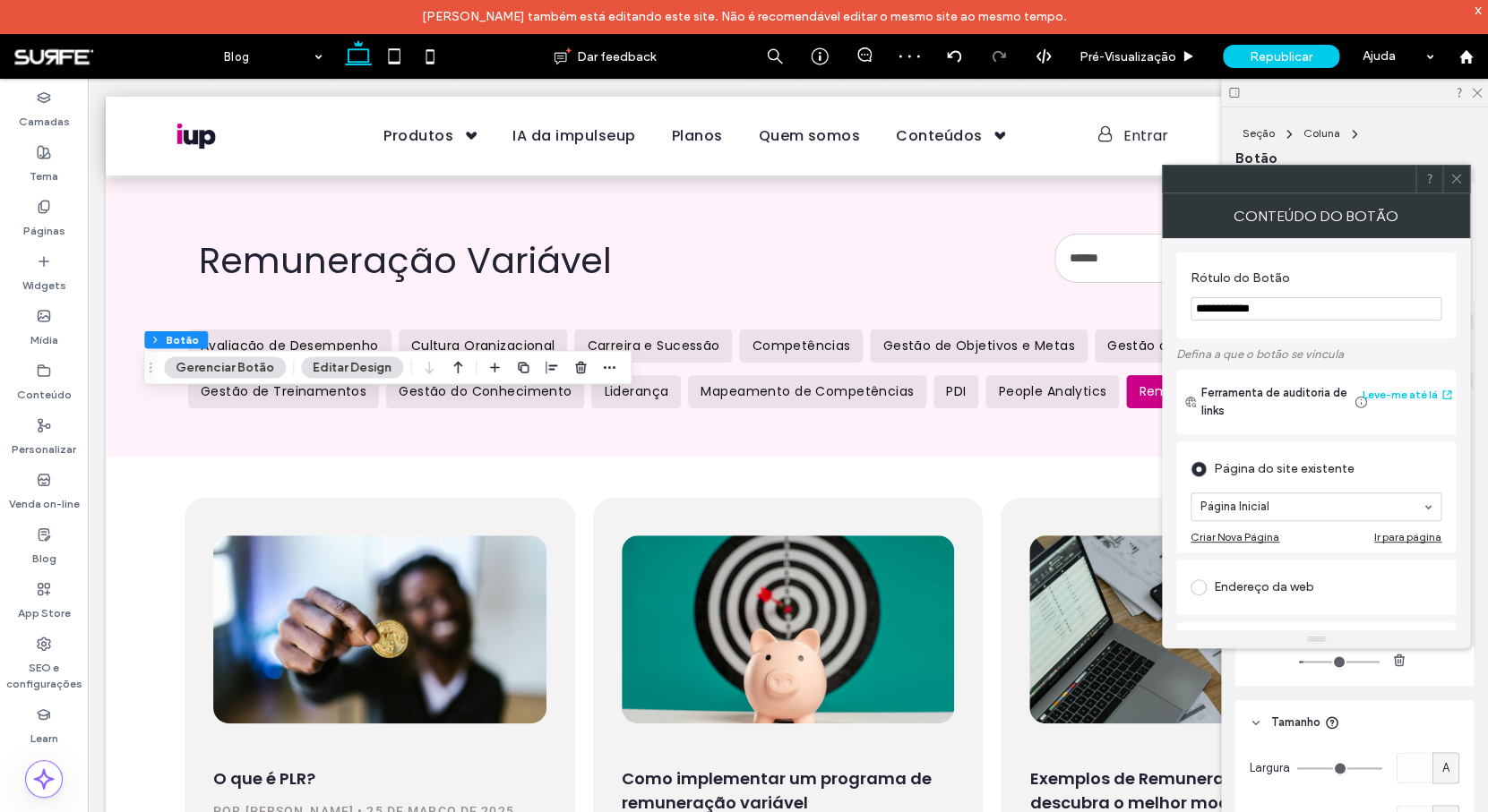
click at [1313, 314] on input "**********" at bounding box center [1315, 309] width 250 height 23
type input "**********"
drag, startPoint x: 1371, startPoint y: 350, endPoint x: 1425, endPoint y: 278, distance: 90.0
click at [1372, 348] on label "Defina a que o botão se vincula" at bounding box center [1316, 354] width 280 height 31
click at [1450, 179] on icon at bounding box center [1456, 179] width 14 height 14
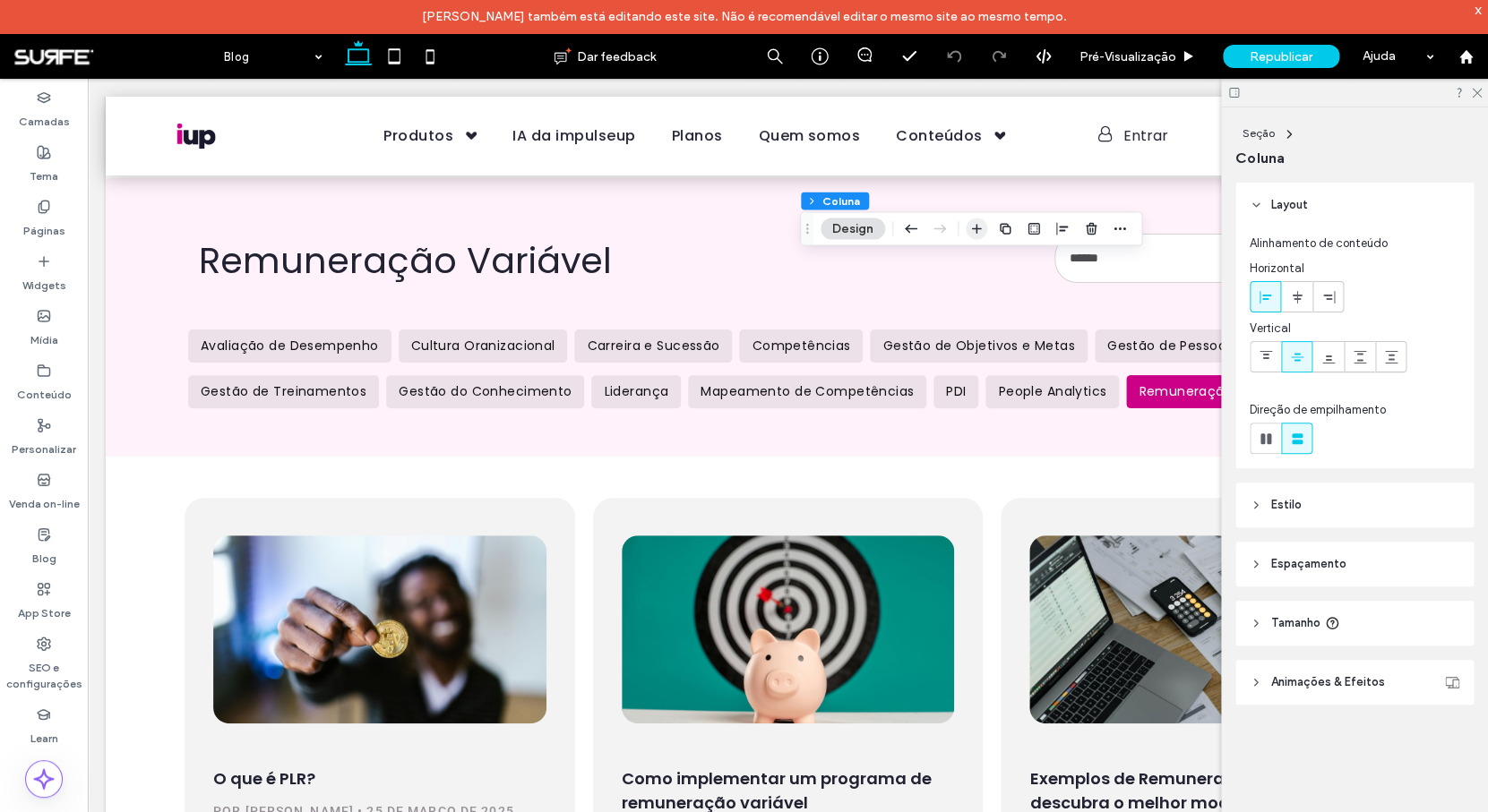
click at [980, 224] on icon "button" at bounding box center [976, 228] width 15 height 15
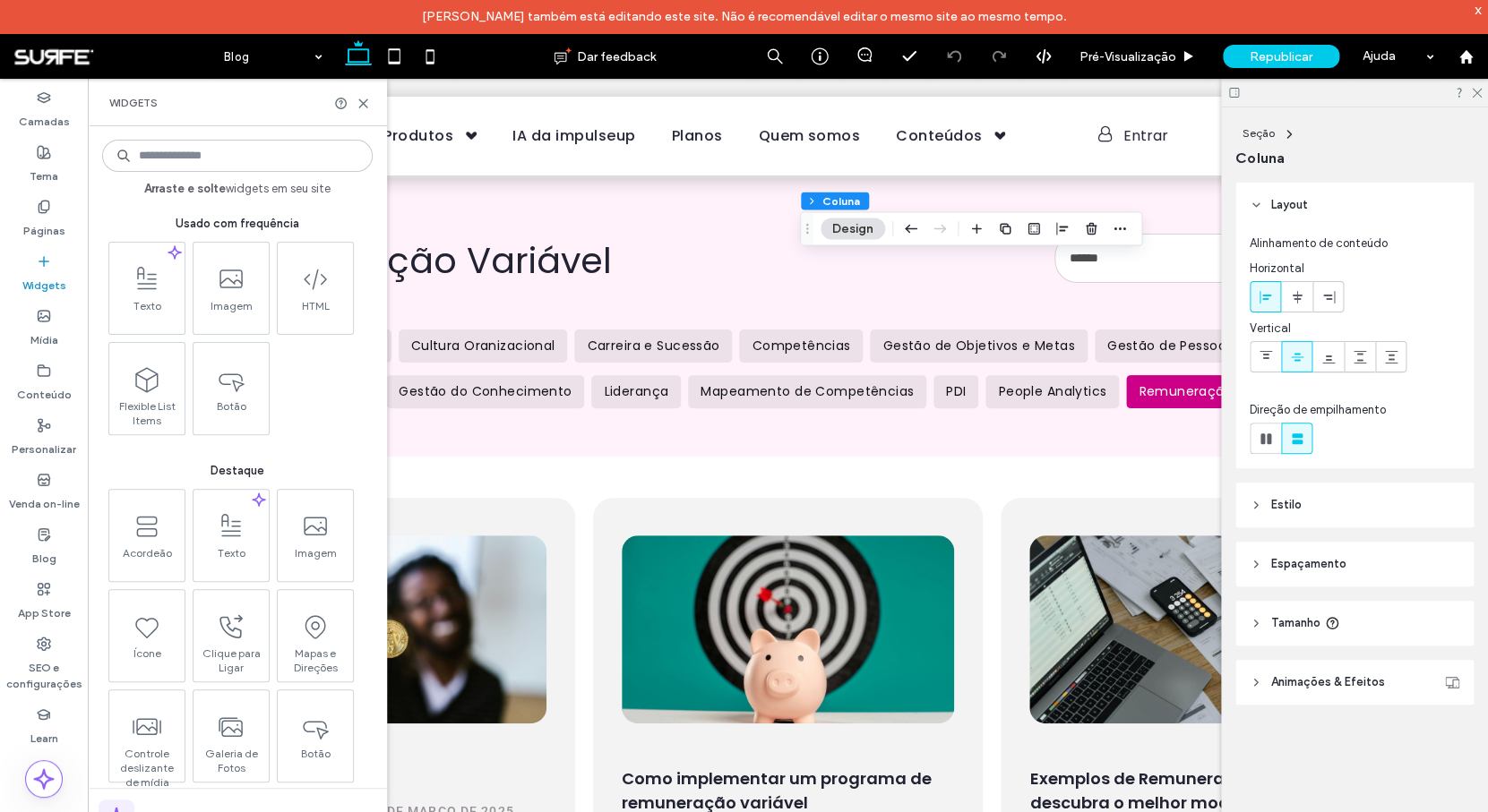
click at [251, 162] on input at bounding box center [237, 155] width 271 height 32
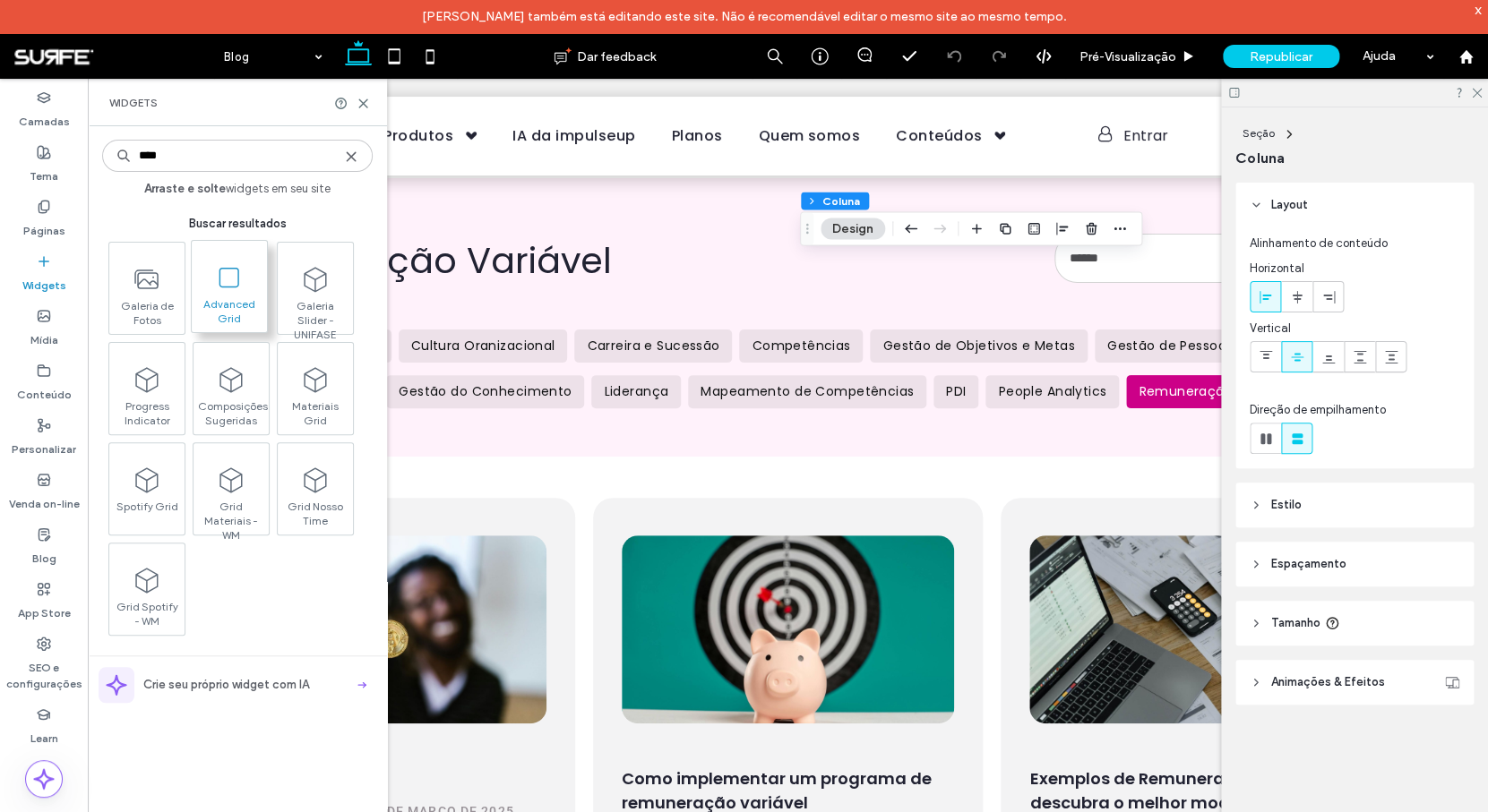
type input "****"
click at [222, 299] on span "Advanced Grid" at bounding box center [229, 310] width 75 height 25
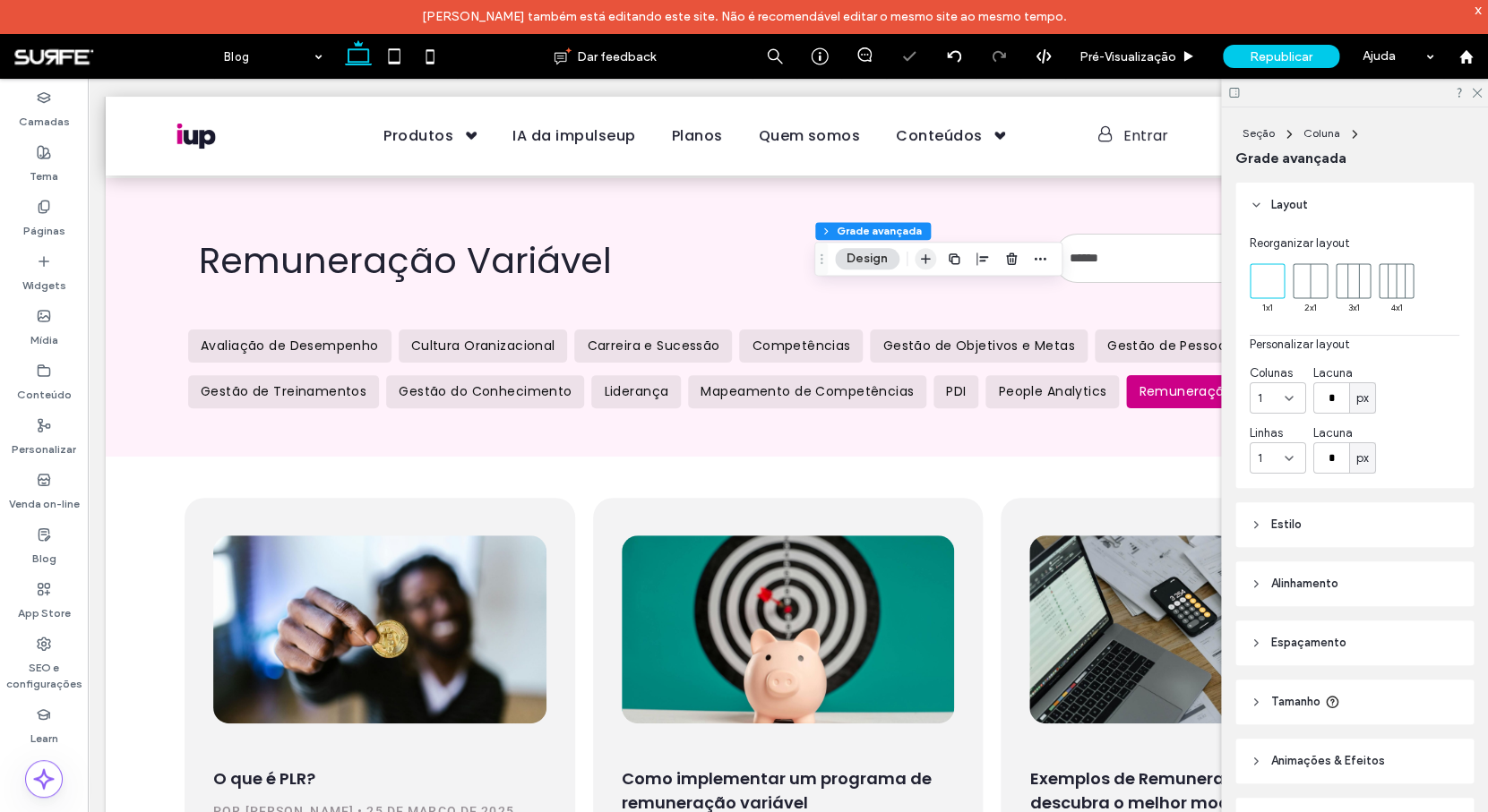
click at [924, 257] on icon "button" at bounding box center [925, 258] width 15 height 15
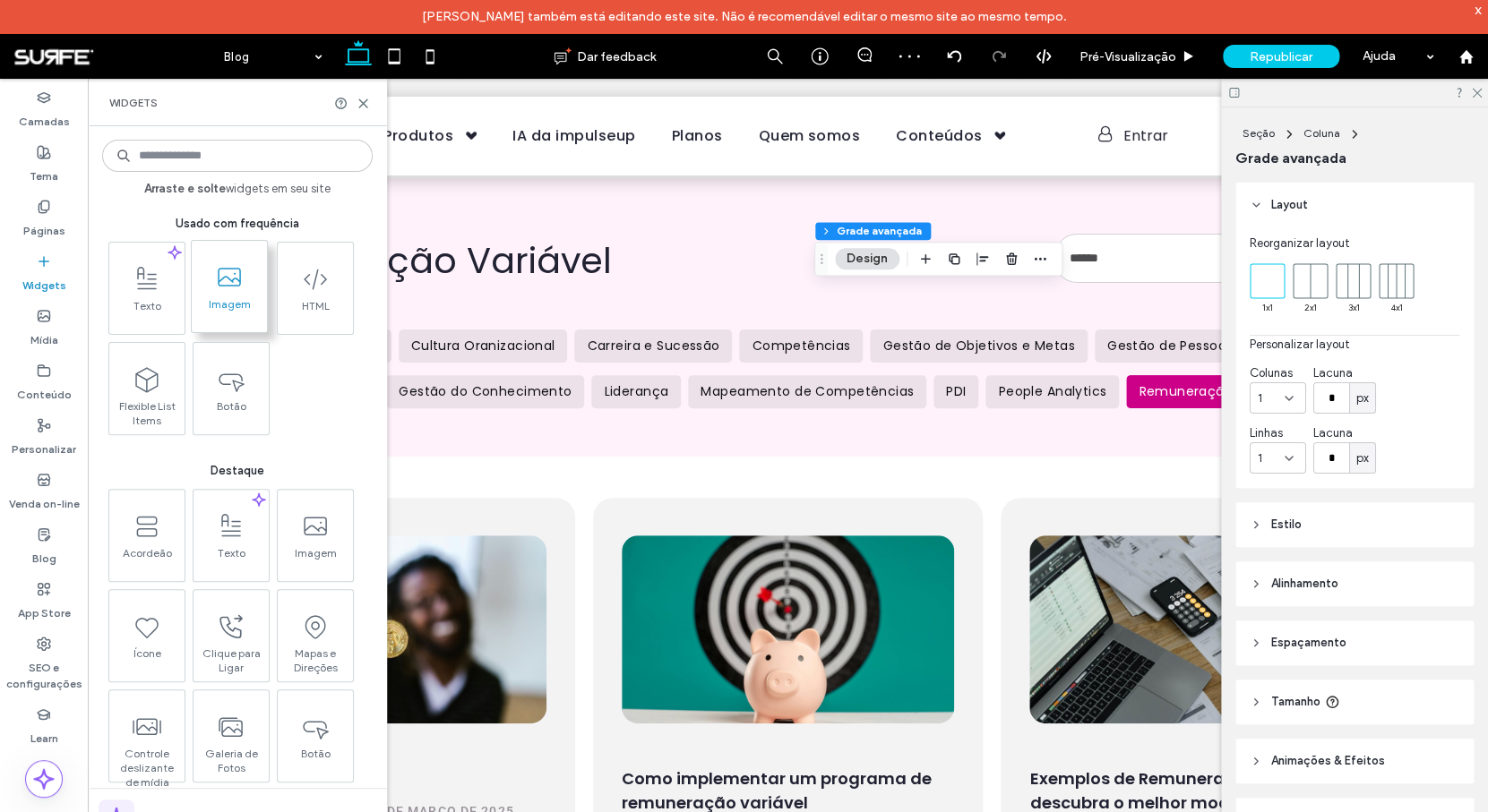
click at [237, 289] on icon at bounding box center [229, 277] width 28 height 28
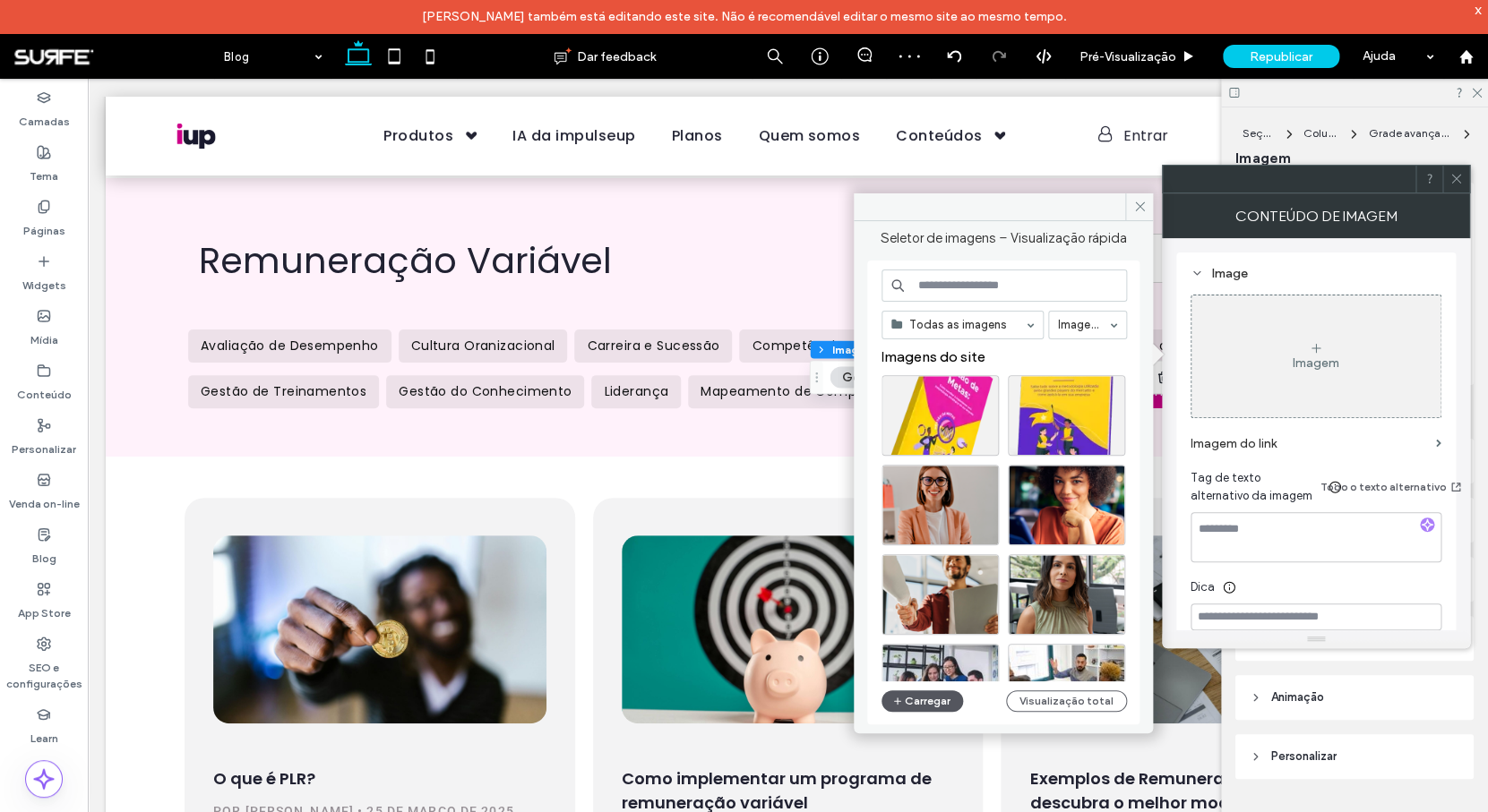
click at [915, 697] on button "Carregar" at bounding box center [921, 701] width 81 height 21
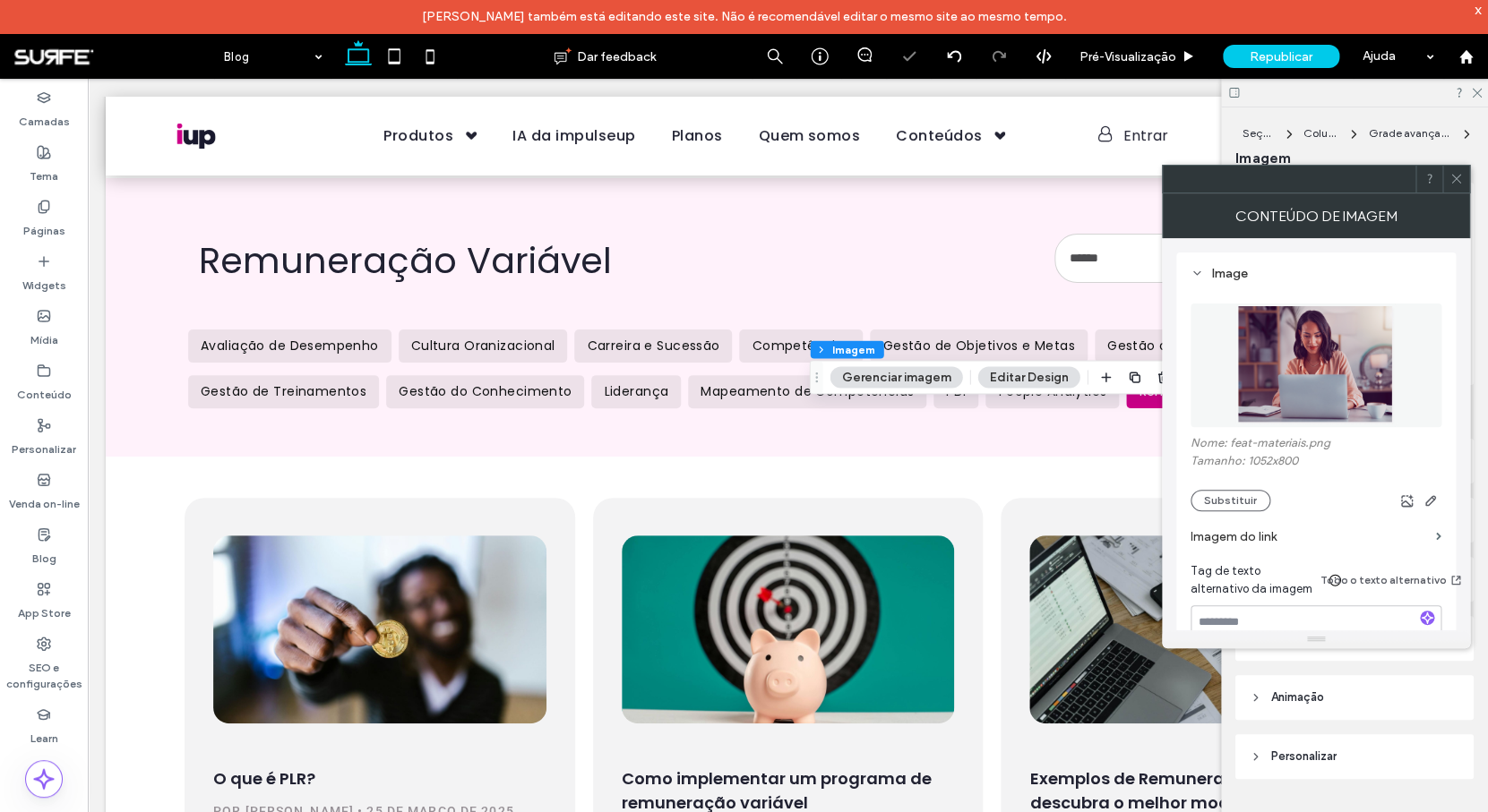
click at [1456, 173] on icon at bounding box center [1456, 179] width 14 height 14
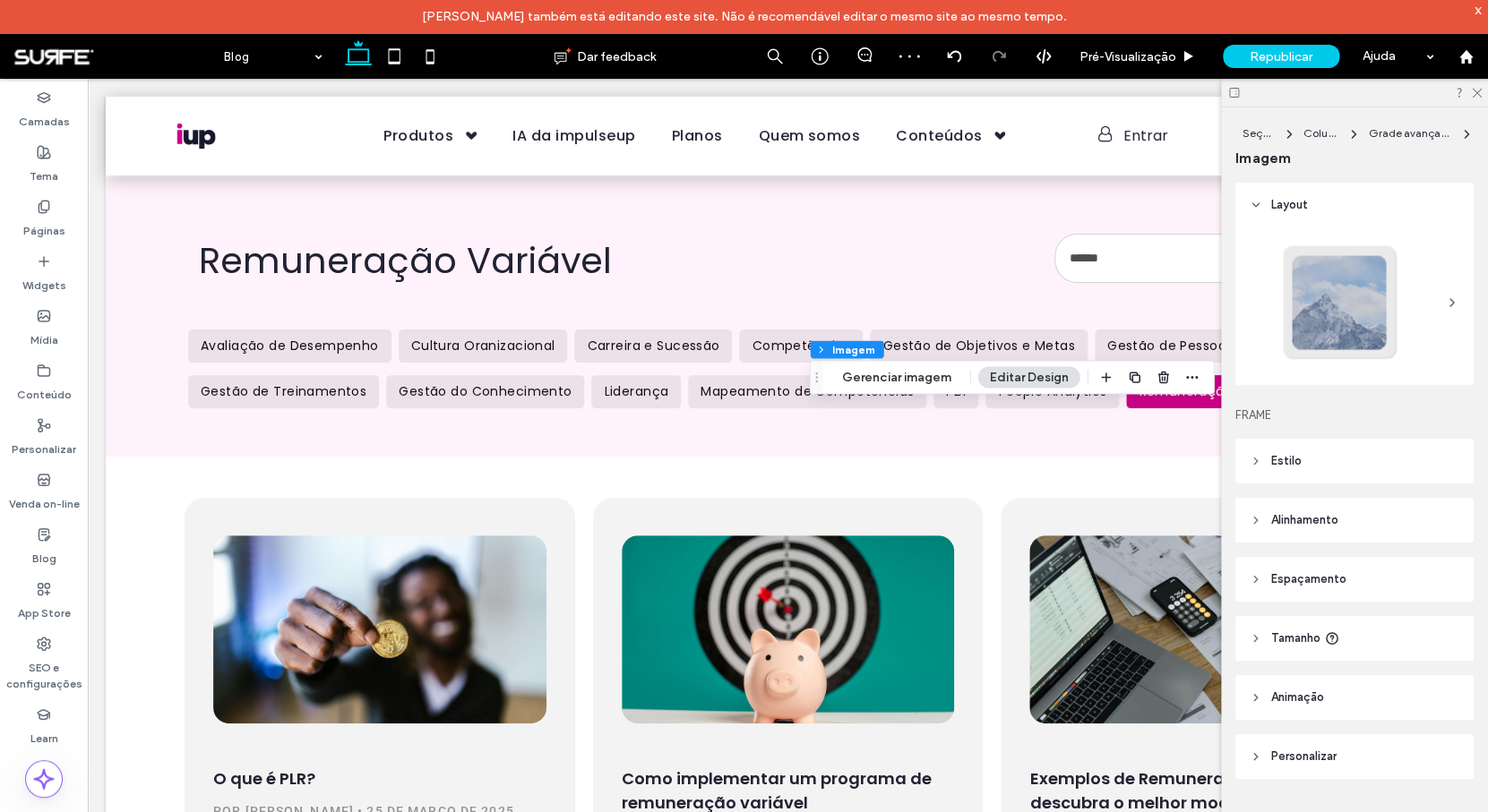
scroll to position [12, 0]
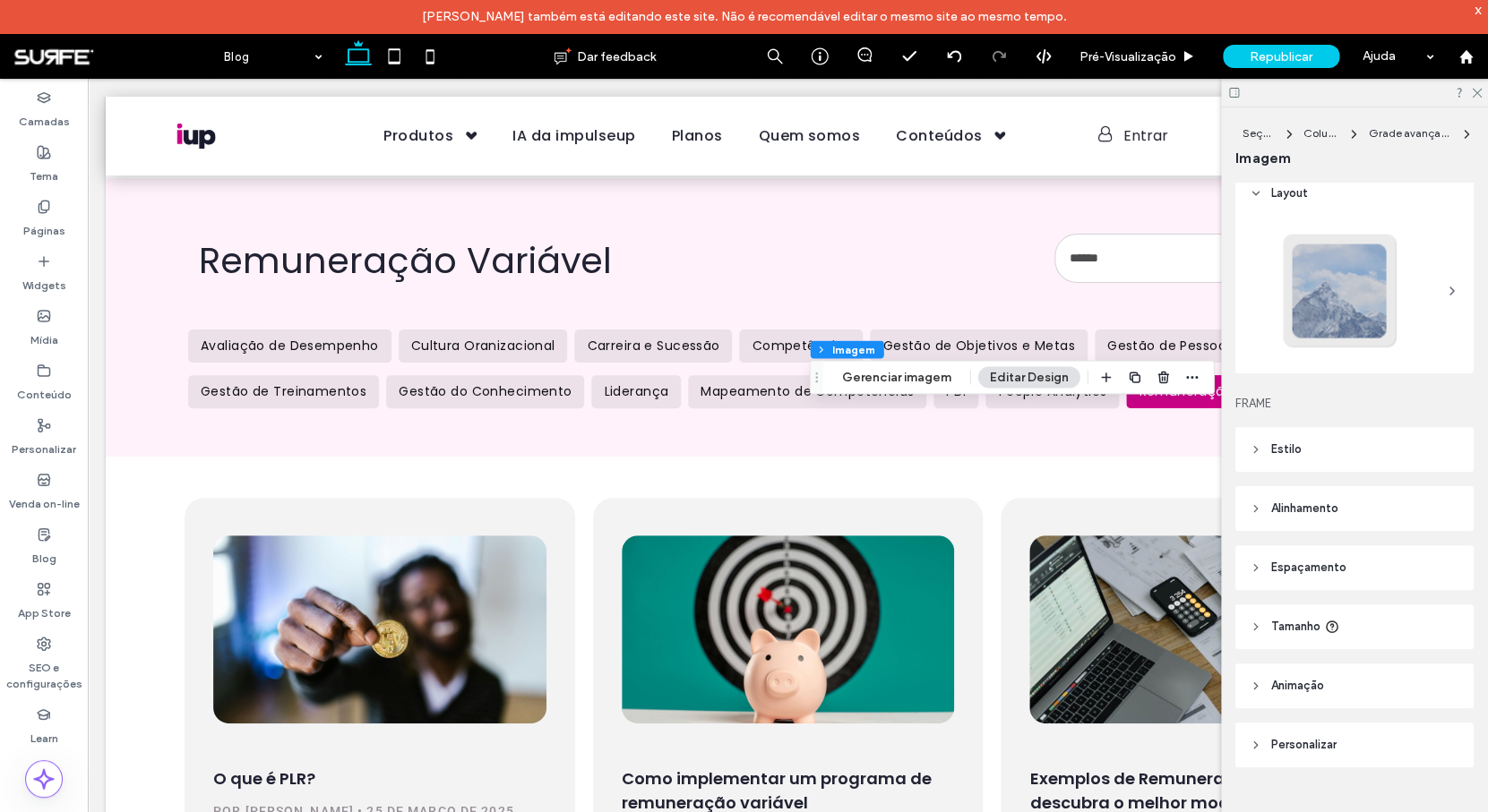
click at [1362, 571] on header "Espaçamento" at bounding box center [1354, 568] width 239 height 45
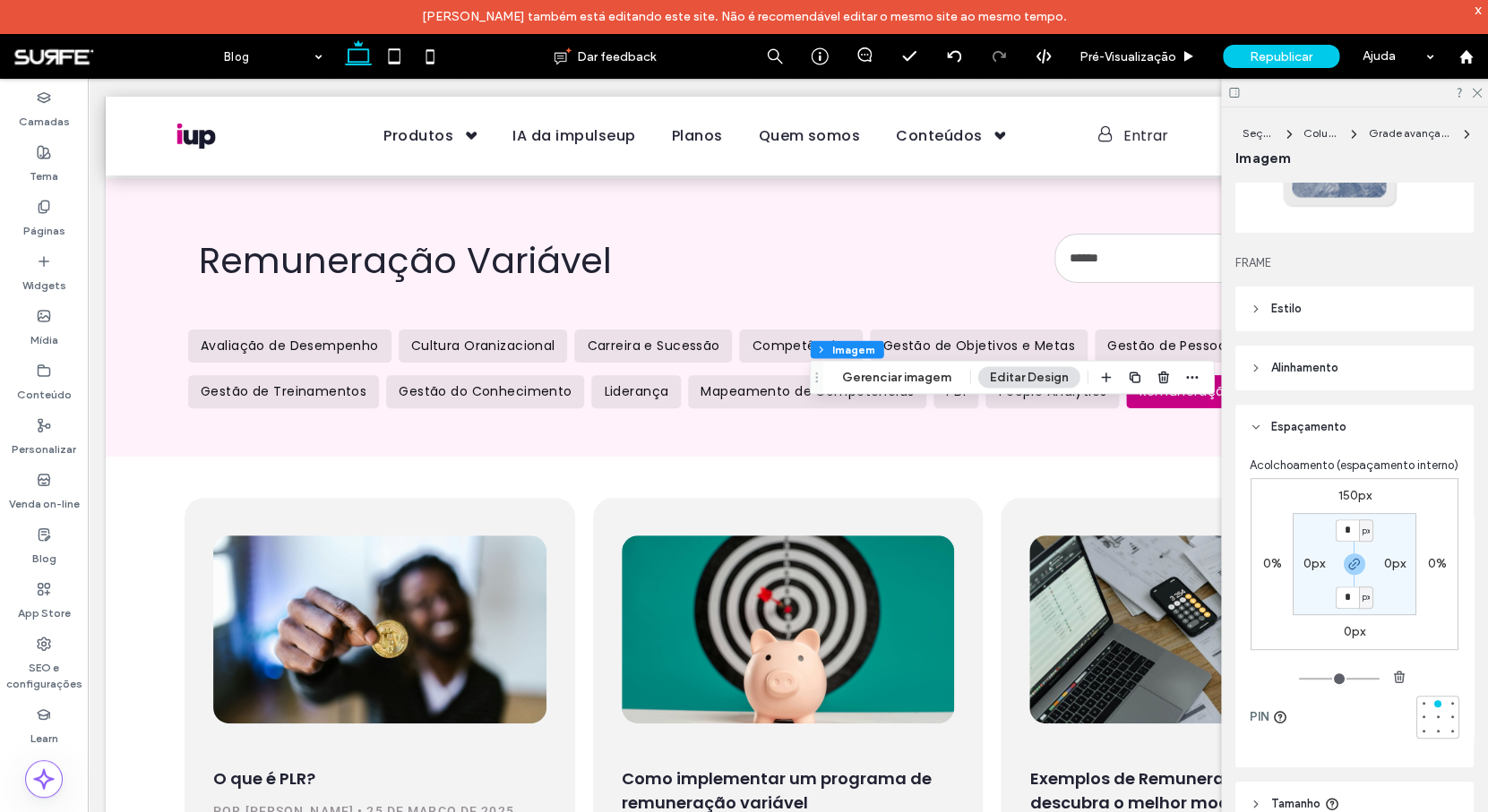
scroll to position [153, 0]
click at [1349, 502] on label "150px" at bounding box center [1355, 494] width 33 height 16
type input "***"
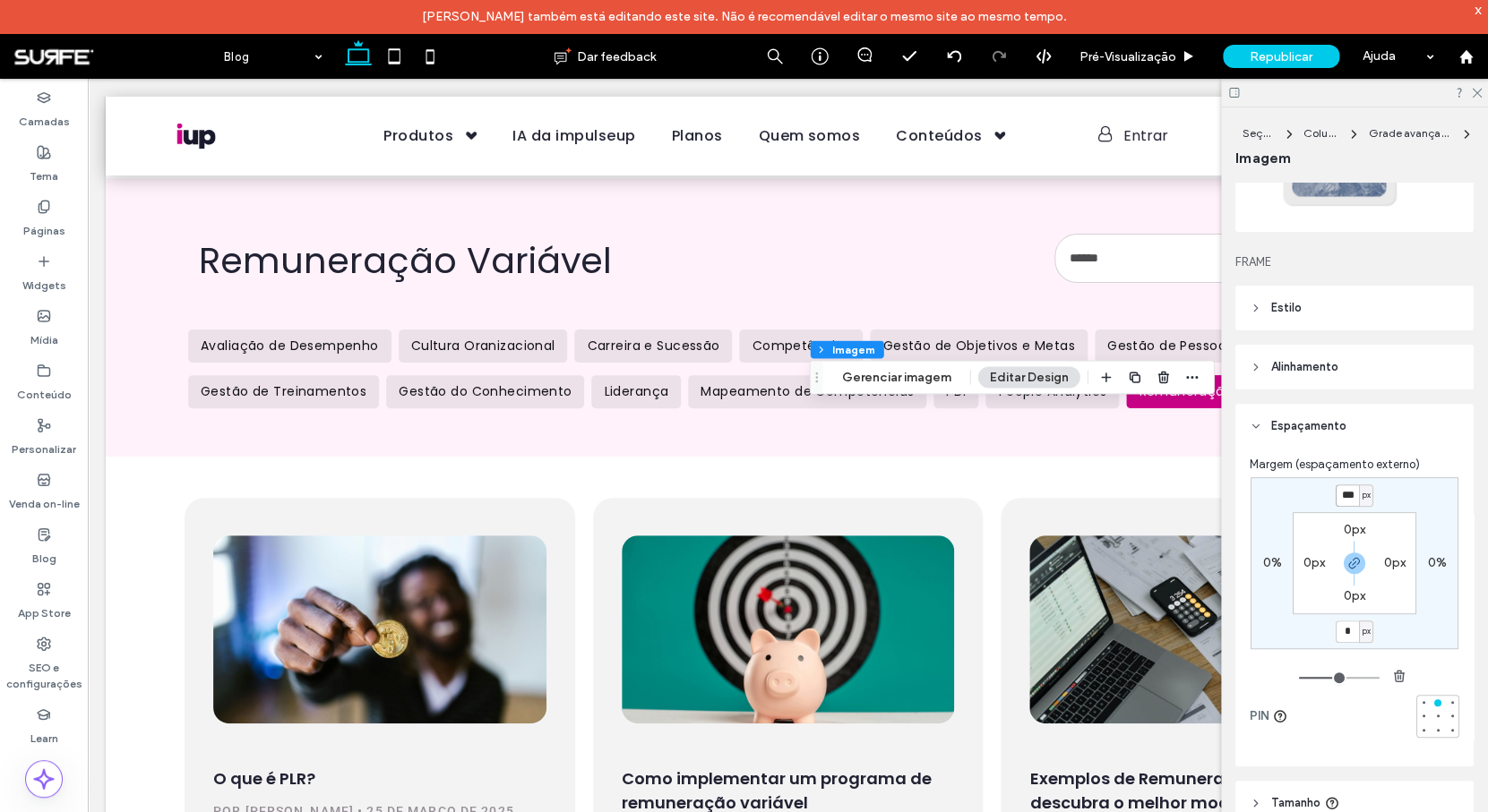
click at [1340, 498] on input "***" at bounding box center [1347, 495] width 23 height 22
type input "*"
click at [1271, 568] on label "0%" at bounding box center [1272, 563] width 19 height 16
click at [1281, 563] on span "%" at bounding box center [1284, 563] width 6 height 18
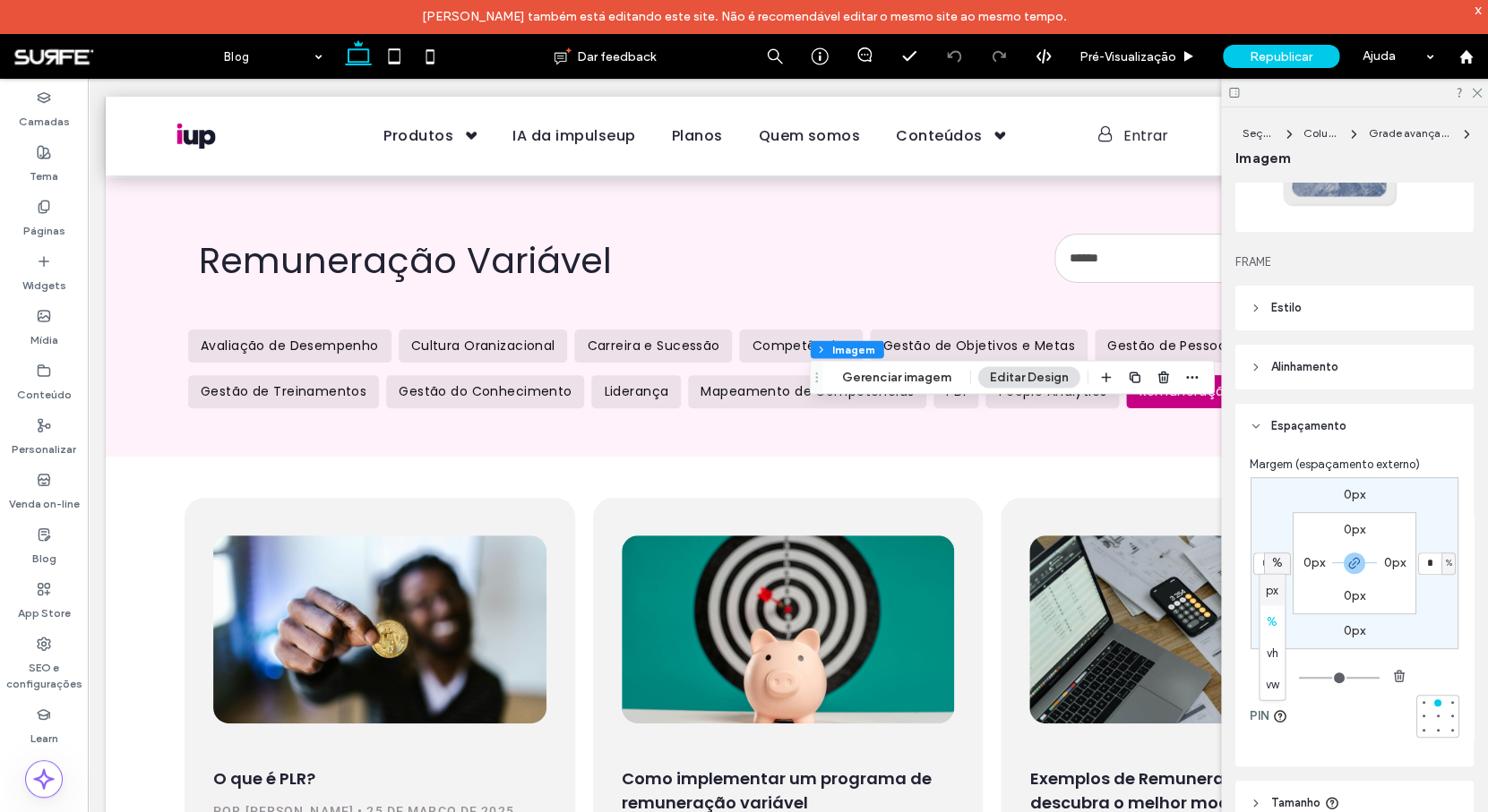
click at [1275, 583] on span "px" at bounding box center [1271, 590] width 13 height 18
click at [1263, 566] on input "*" at bounding box center [1265, 563] width 23 height 22
click at [1348, 563] on icon "button" at bounding box center [1354, 563] width 15 height 15
click at [1268, 562] on input "*" at bounding box center [1265, 563] width 23 height 22
type input "**"
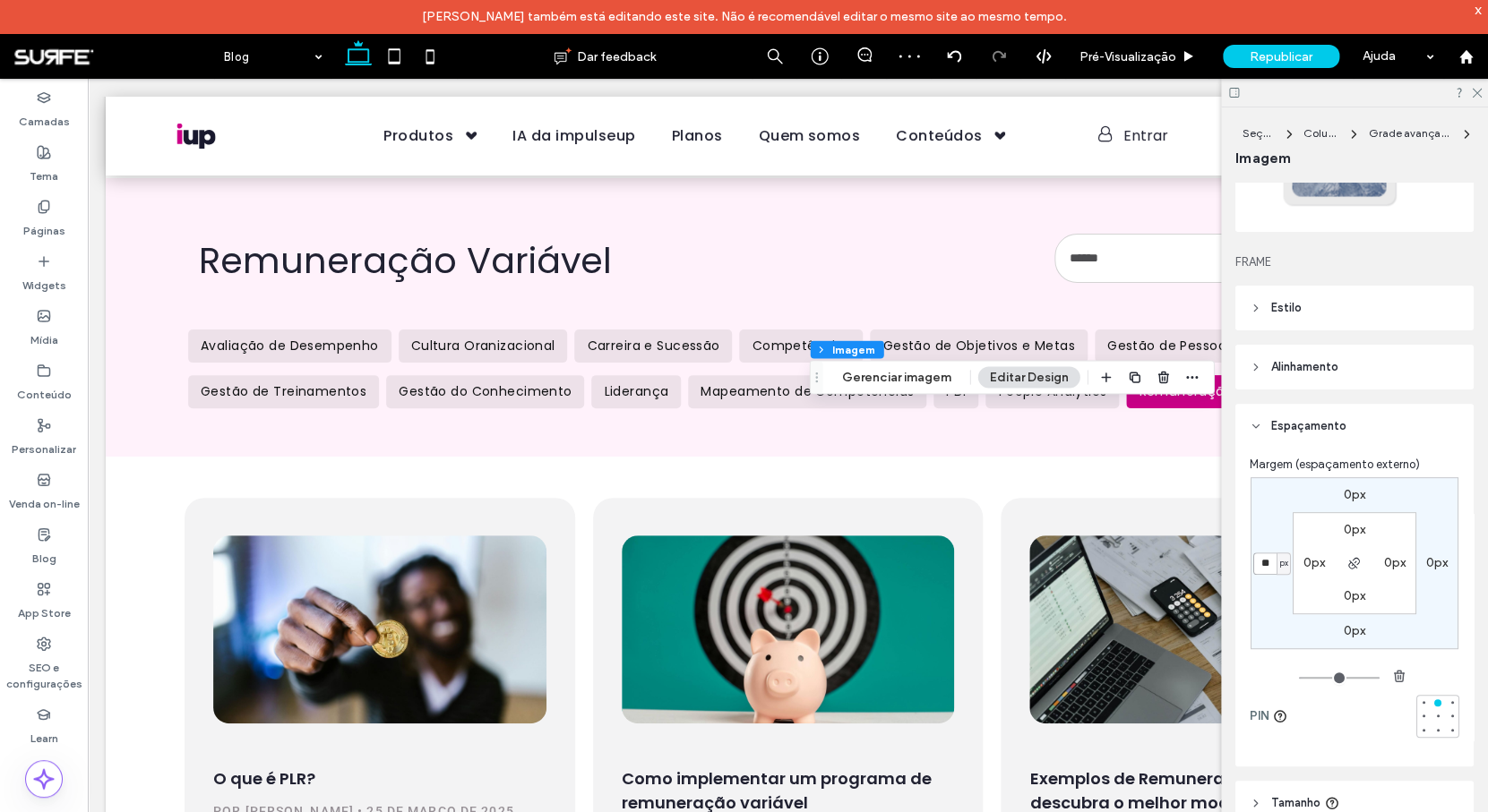
type input "**"
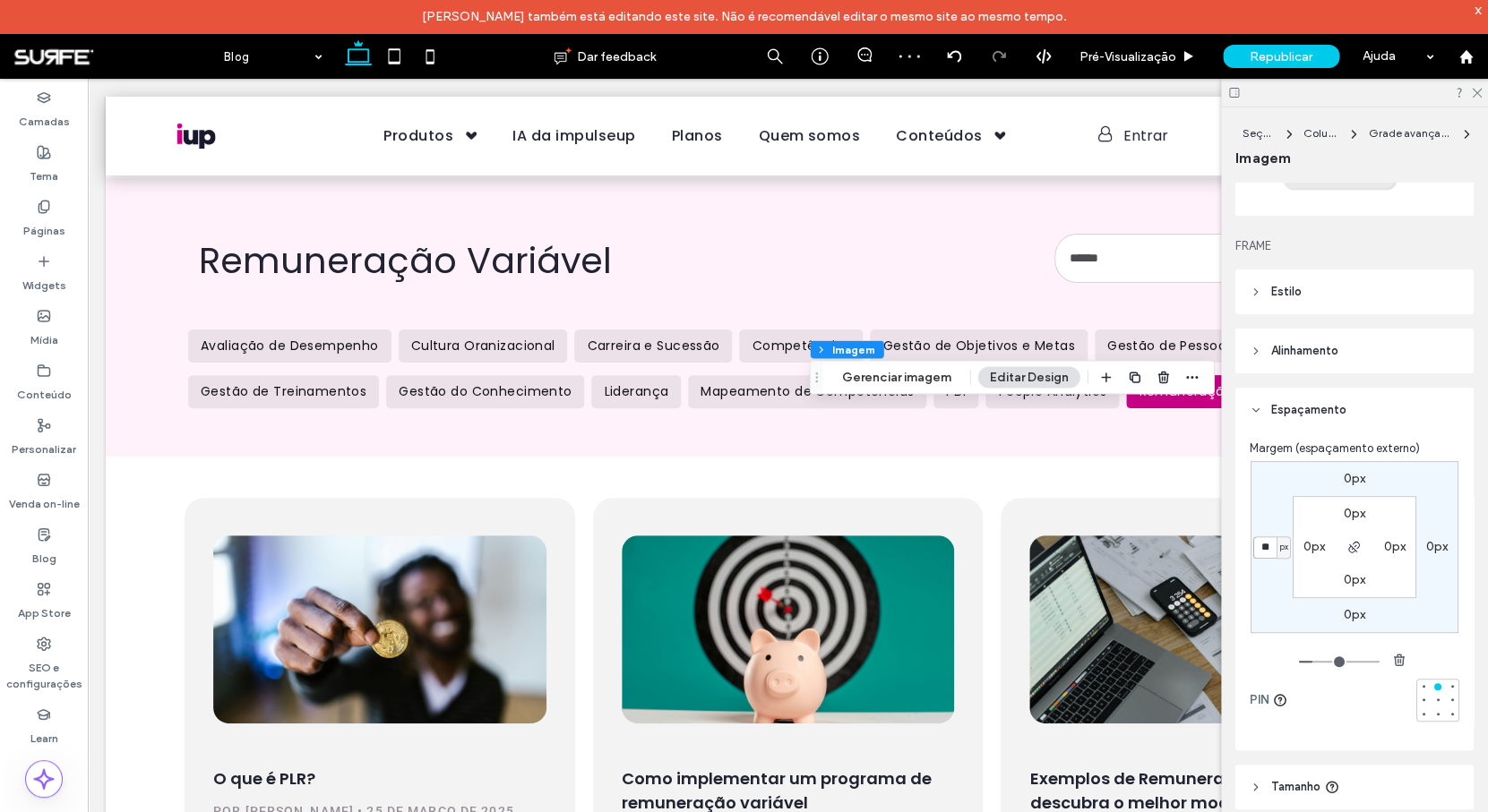
scroll to position [329, 0]
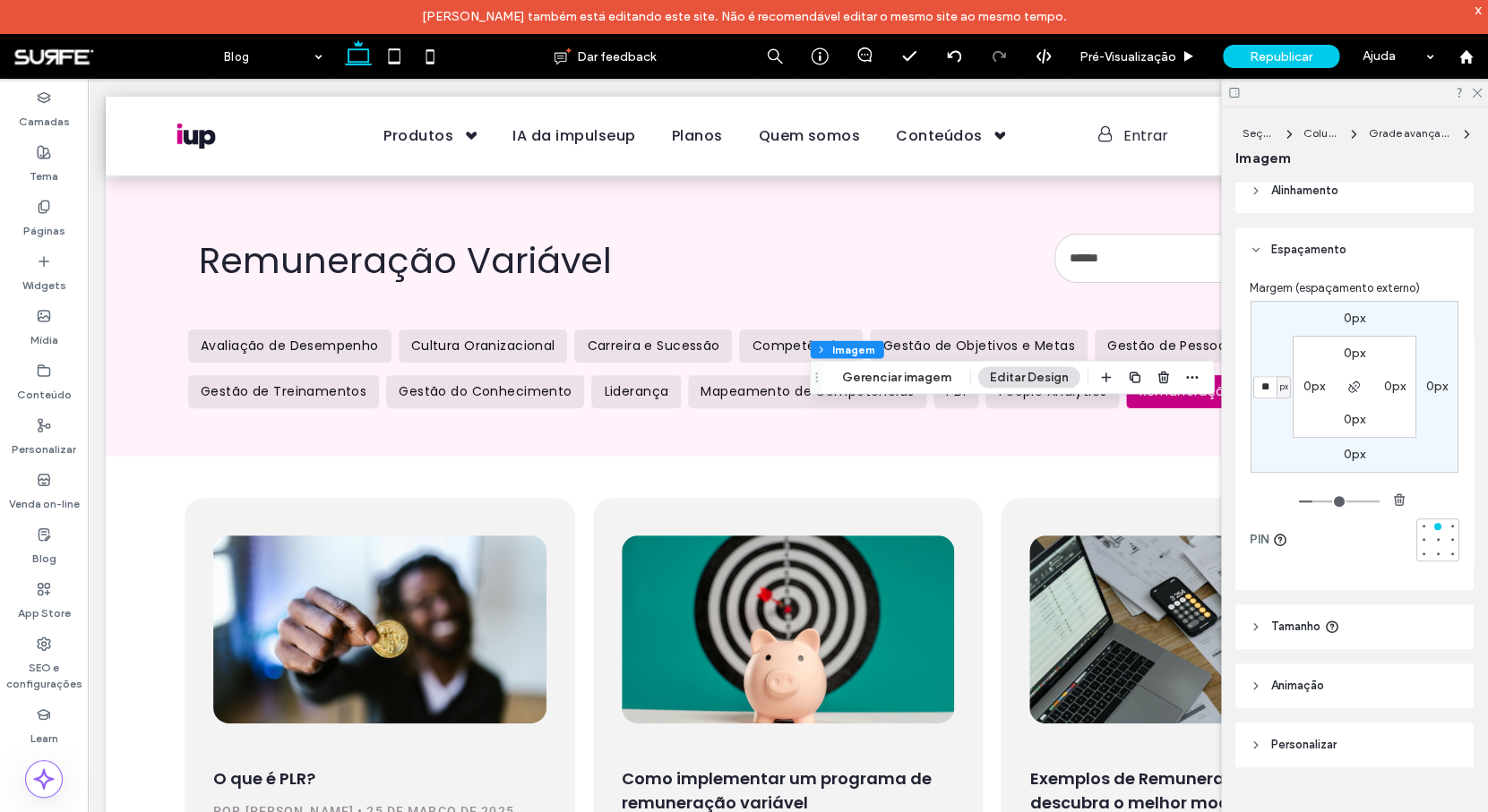
click at [1389, 626] on header "Tamanho" at bounding box center [1354, 626] width 239 height 45
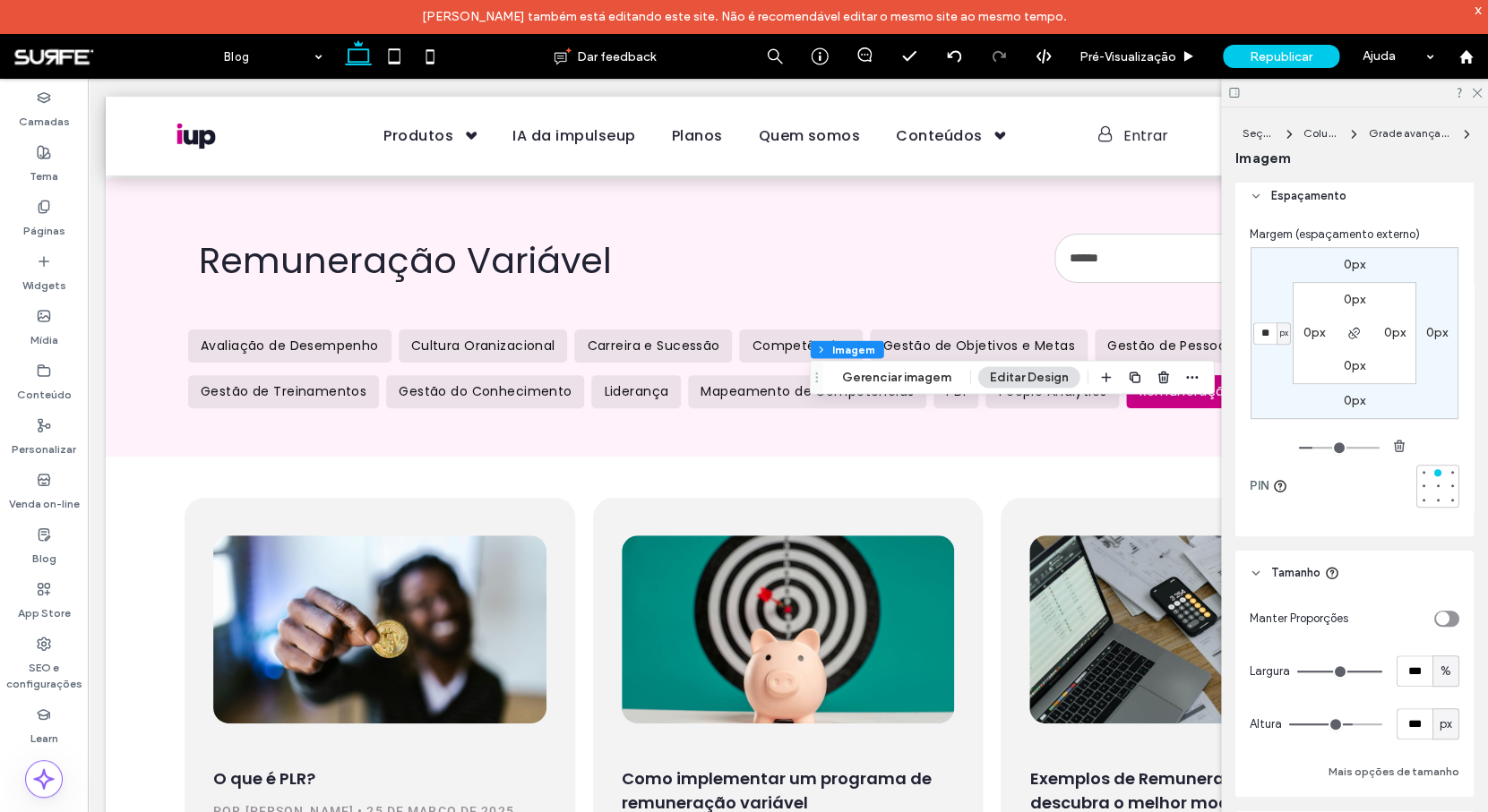
scroll to position [486, 0]
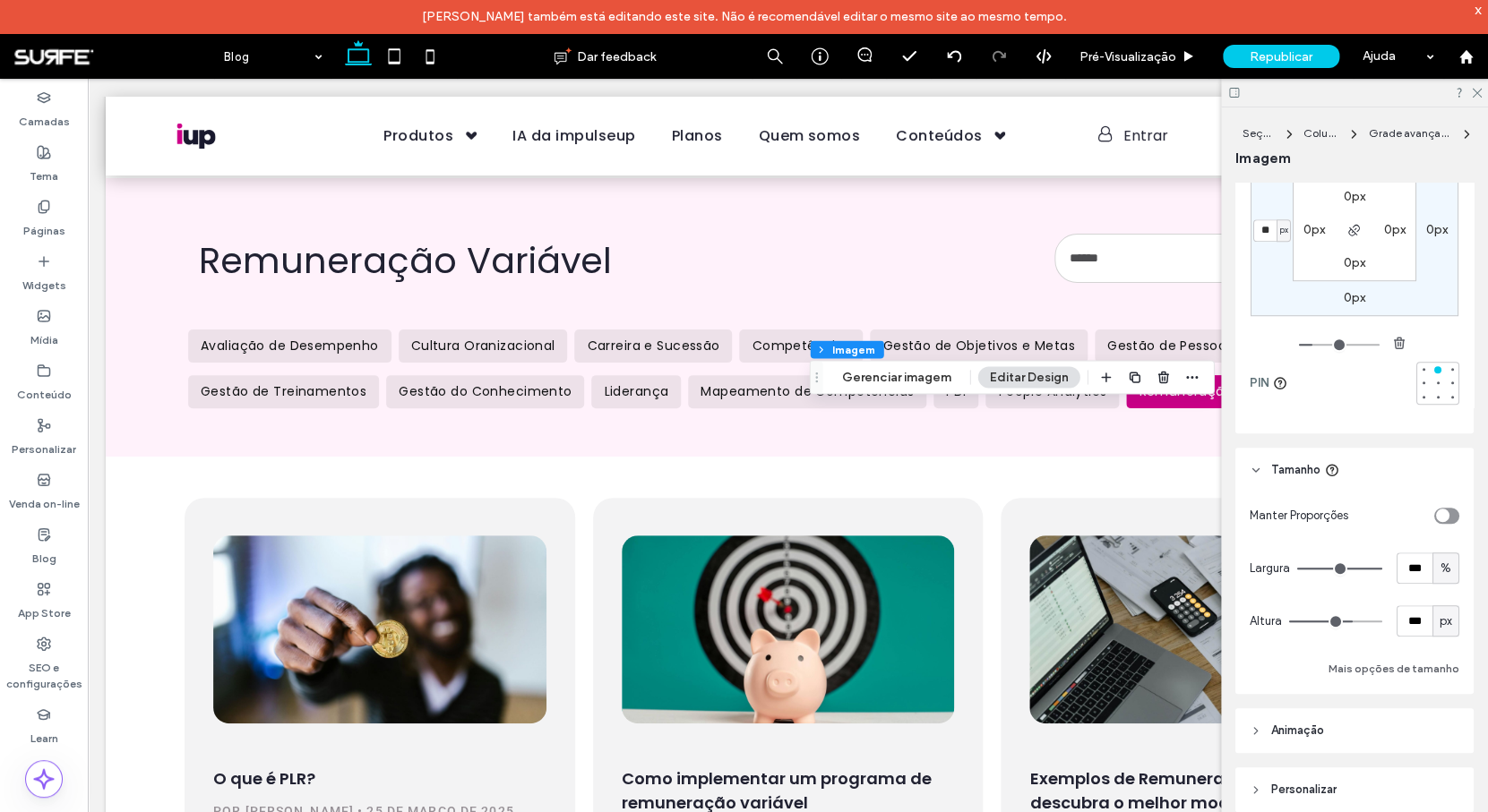
click at [1440, 574] on span "%" at bounding box center [1445, 569] width 11 height 18
click at [1454, 540] on div "Manter Proporções Largura *** % Altura *** px Mais opções de tamanho" at bounding box center [1354, 593] width 239 height 201
click at [1439, 619] on span "px" at bounding box center [1445, 621] width 13 height 18
click at [1434, 772] on span "A" at bounding box center [1435, 777] width 7 height 18
type input "*"
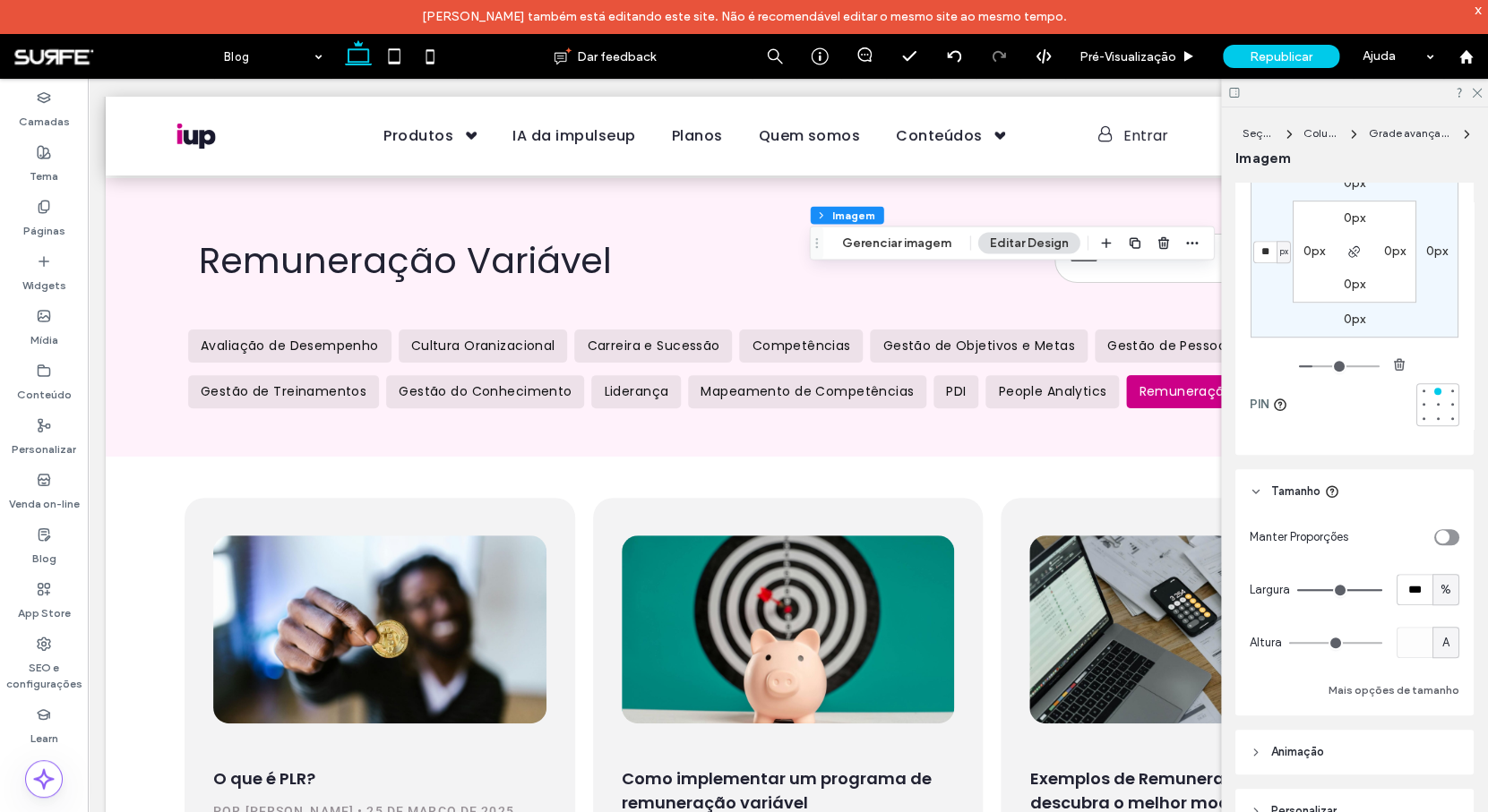
scroll to position [502, 0]
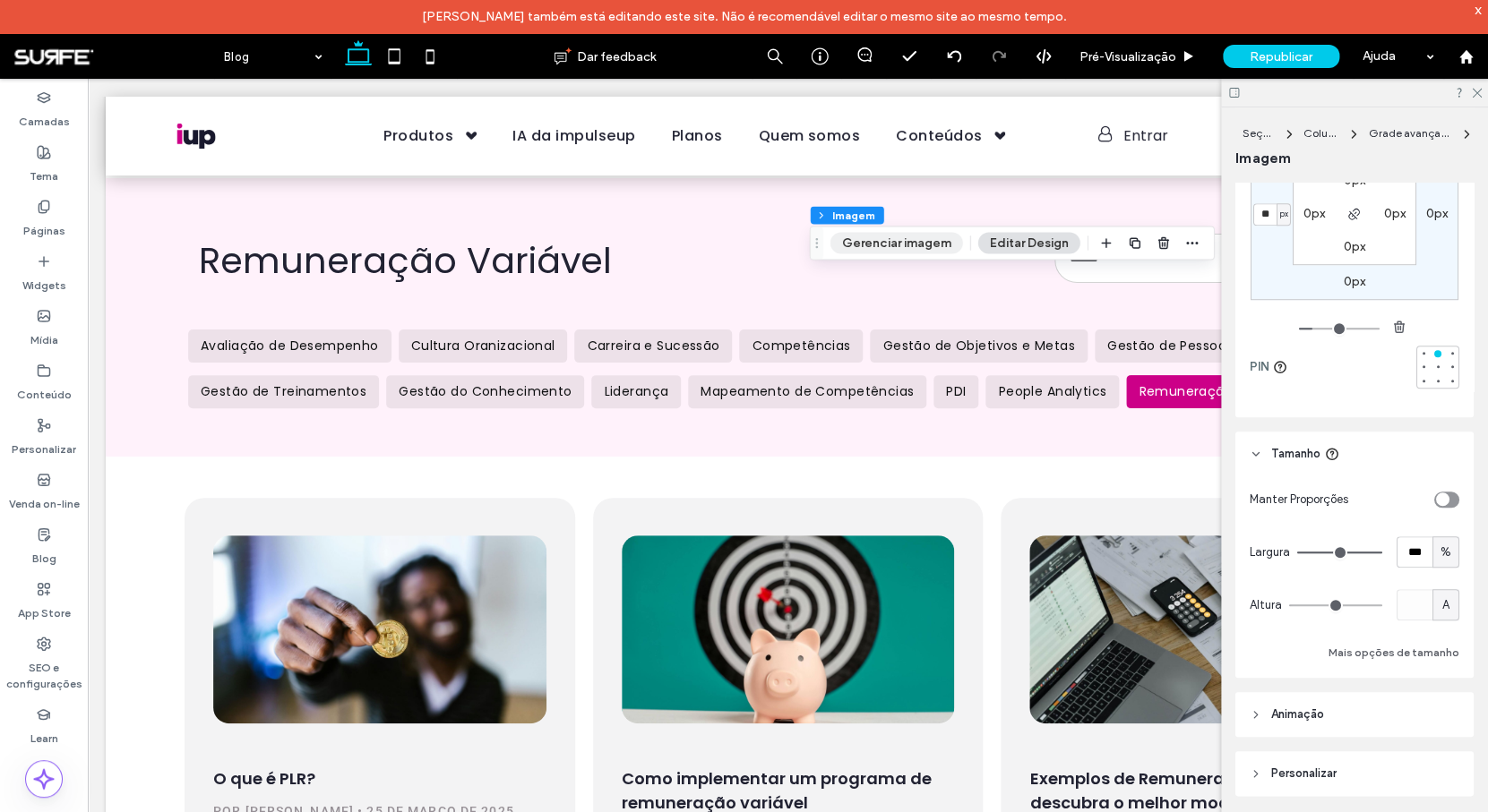
click at [907, 242] on button "Gerenciar imagem" at bounding box center [897, 242] width 133 height 21
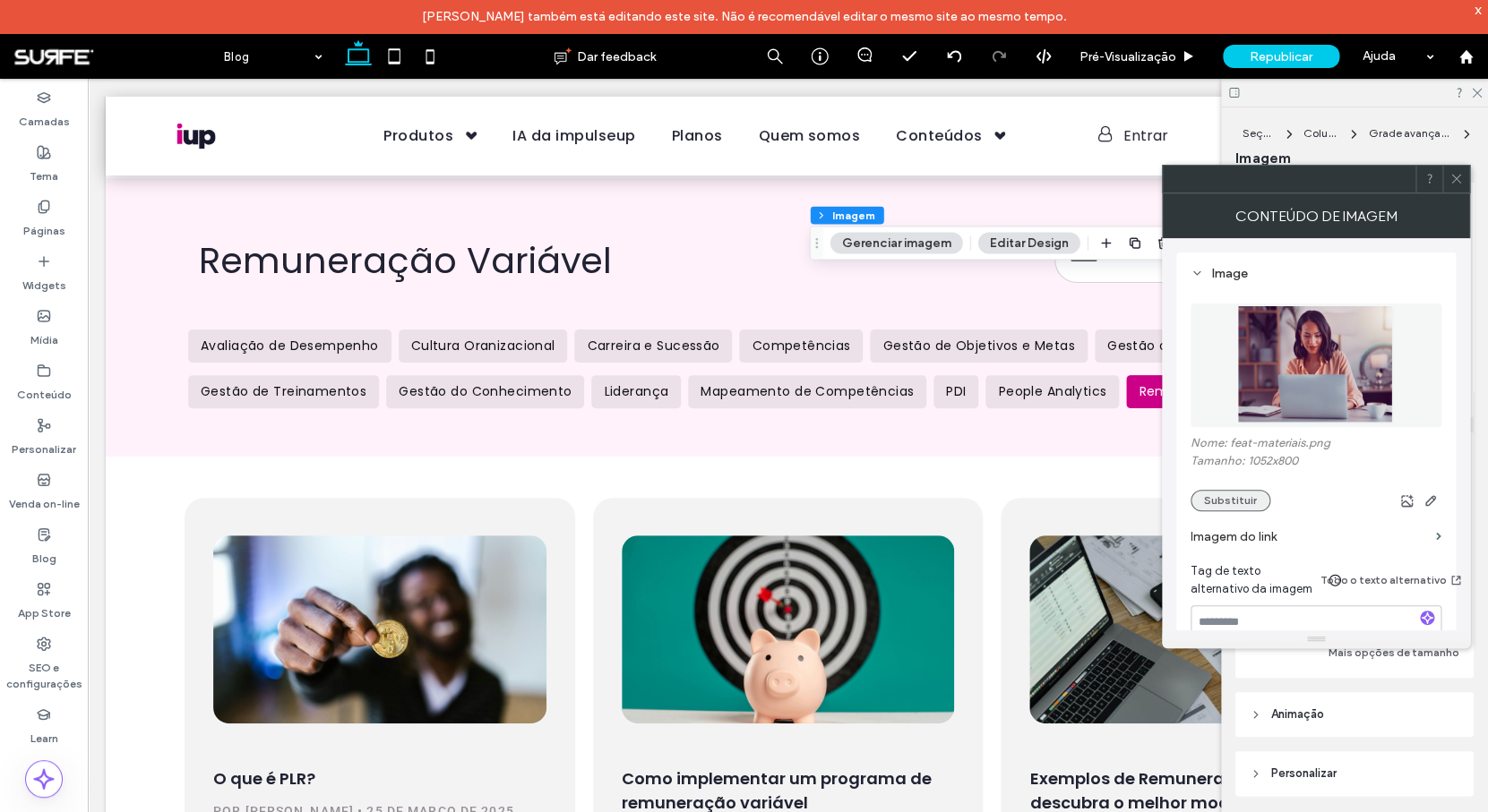
click at [1222, 503] on button "Substituir" at bounding box center [1230, 500] width 80 height 21
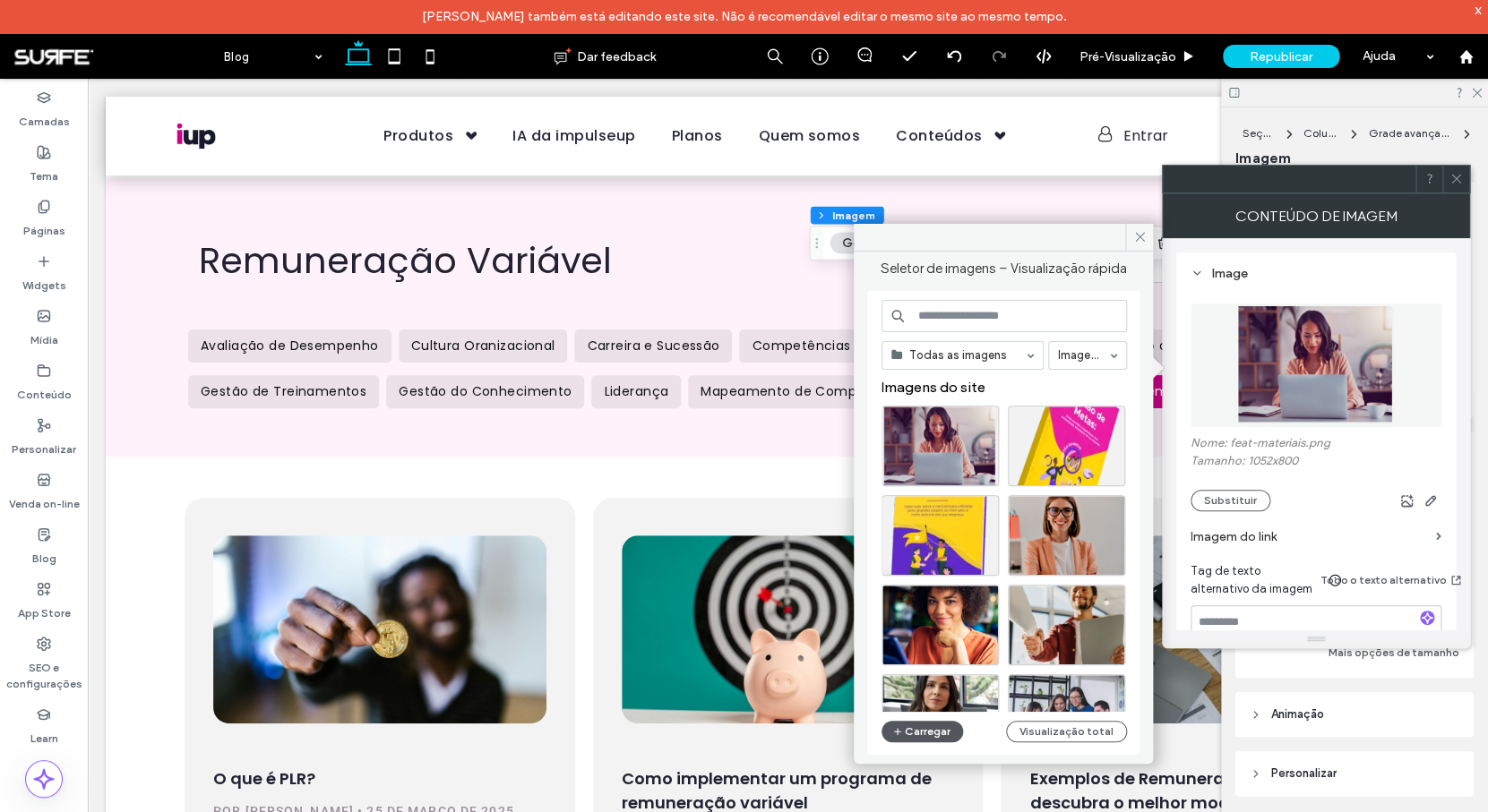
click at [915, 734] on button "Carregar" at bounding box center [921, 731] width 81 height 21
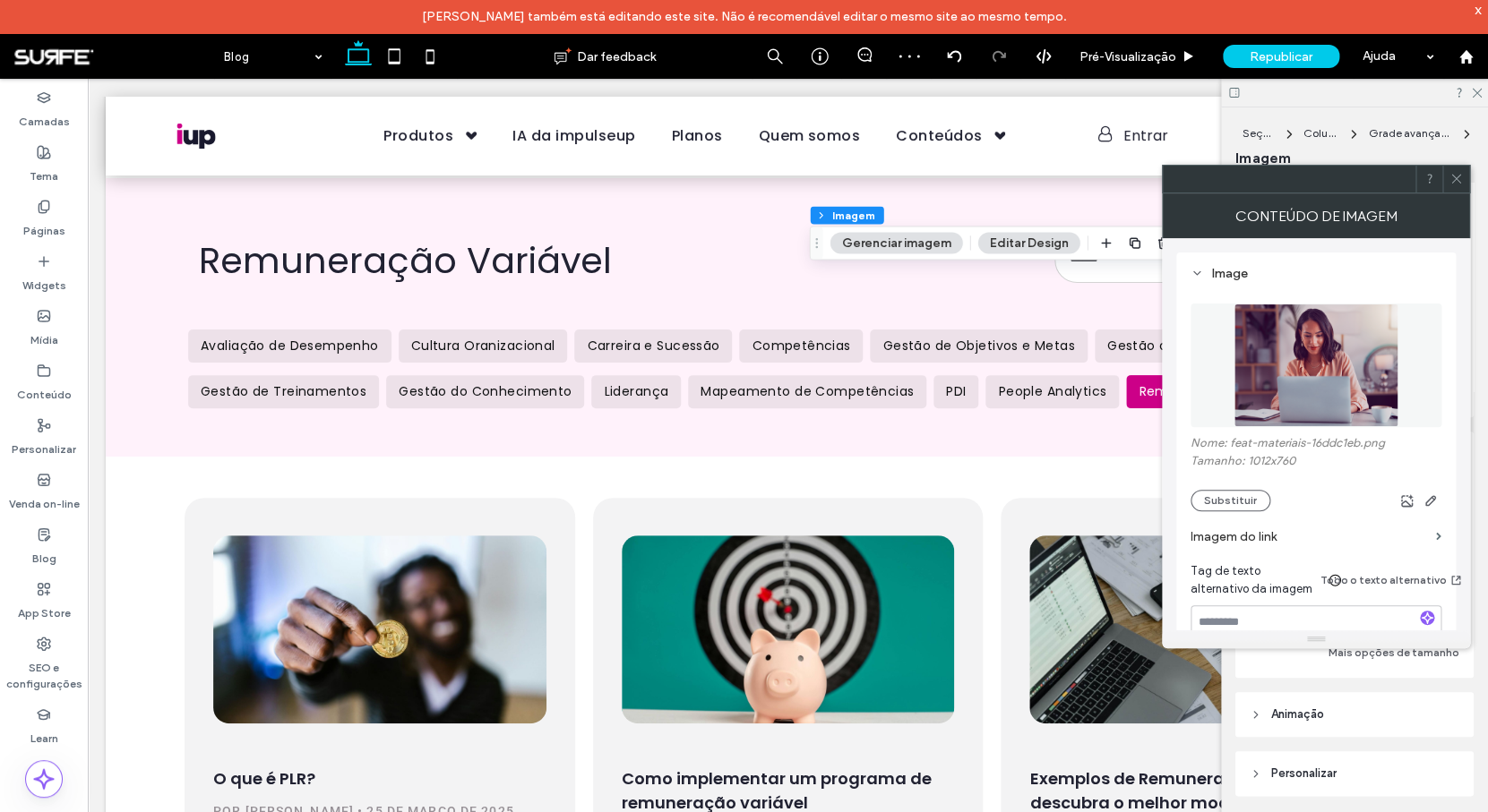
click at [1458, 182] on icon at bounding box center [1456, 179] width 14 height 14
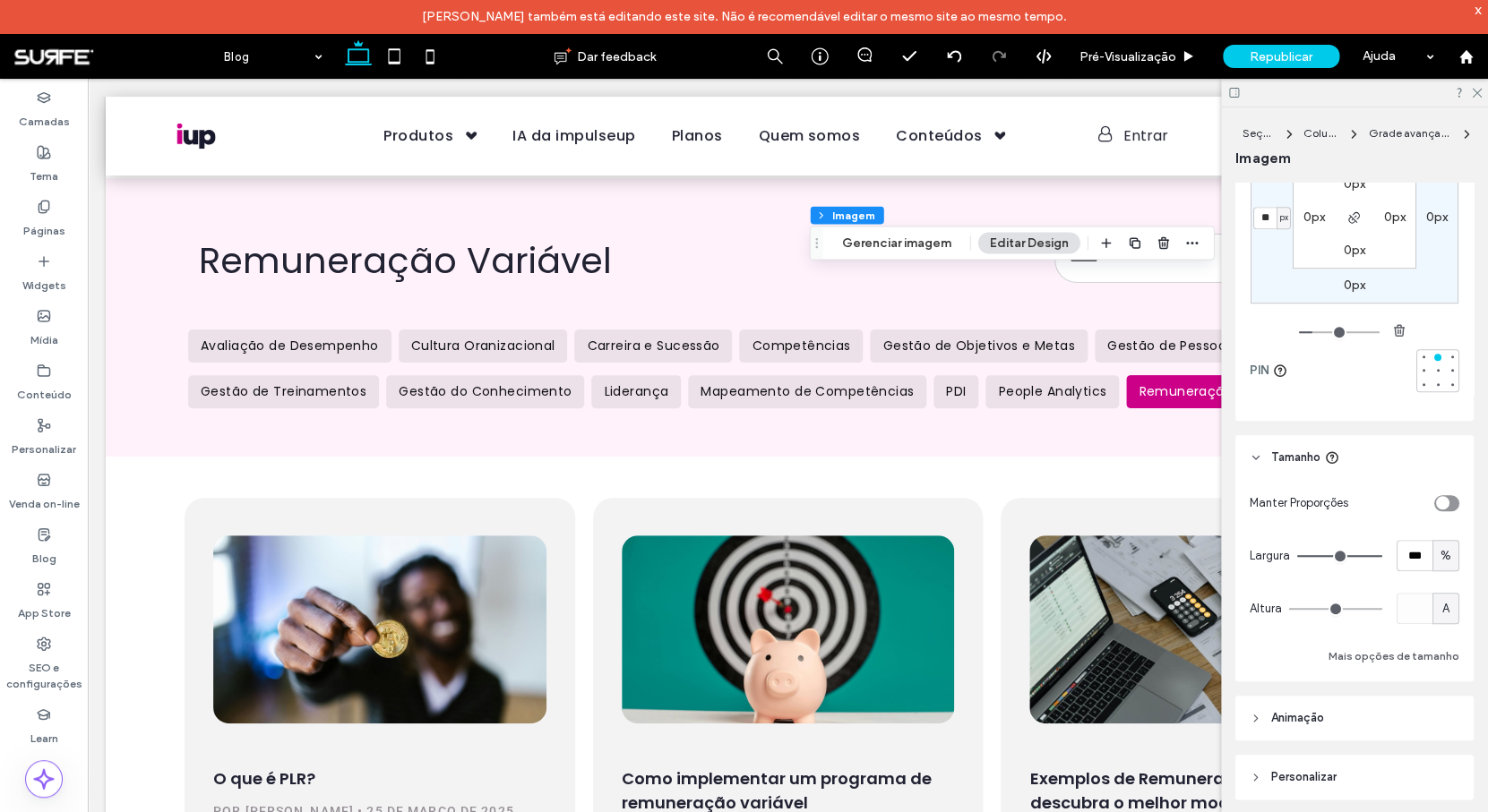
scroll to position [531, 0]
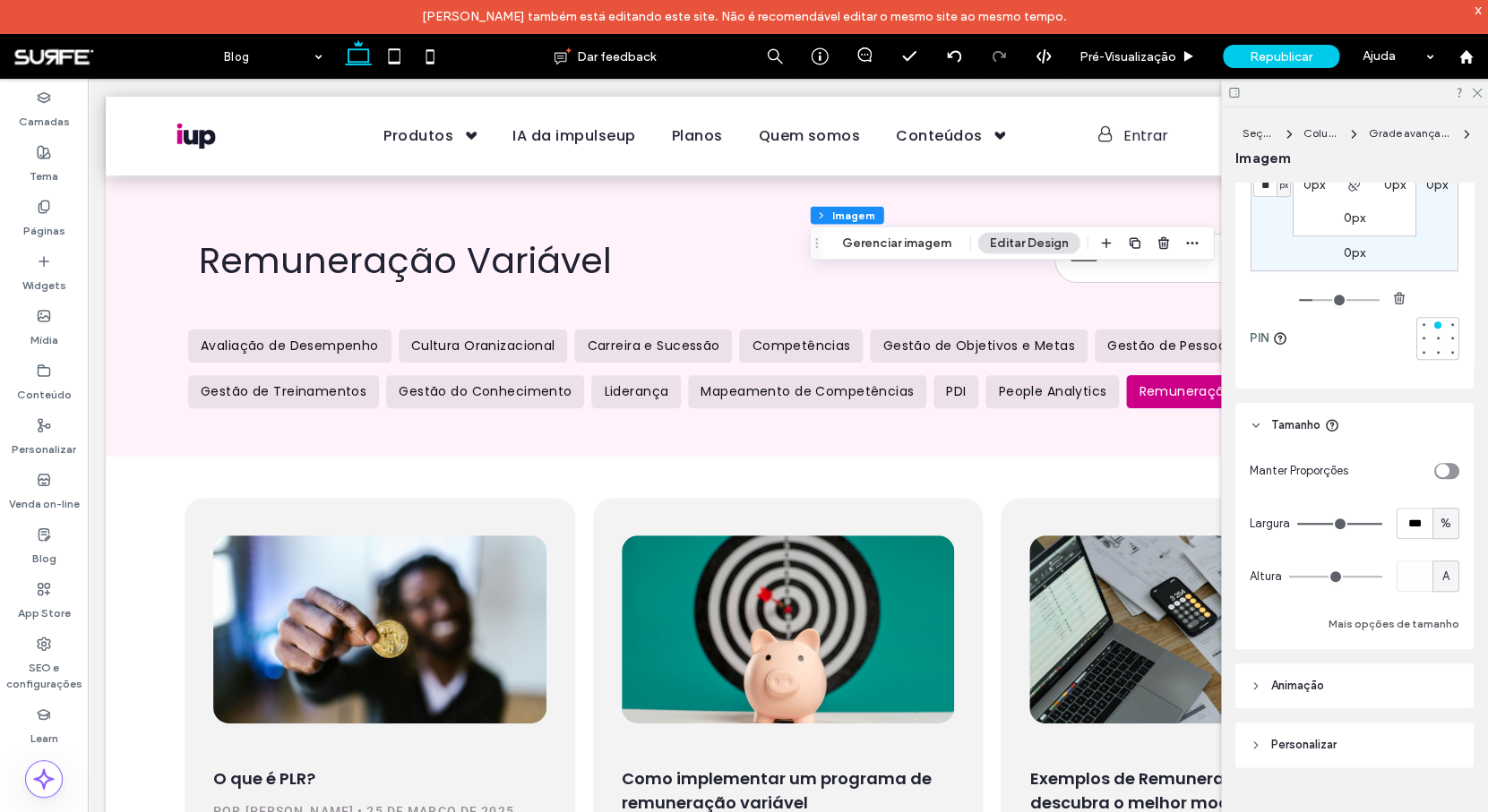
click at [1440, 534] on div "%" at bounding box center [1445, 523] width 26 height 31
click at [1443, 673] on div "A" at bounding box center [1436, 680] width 25 height 31
type input "*"
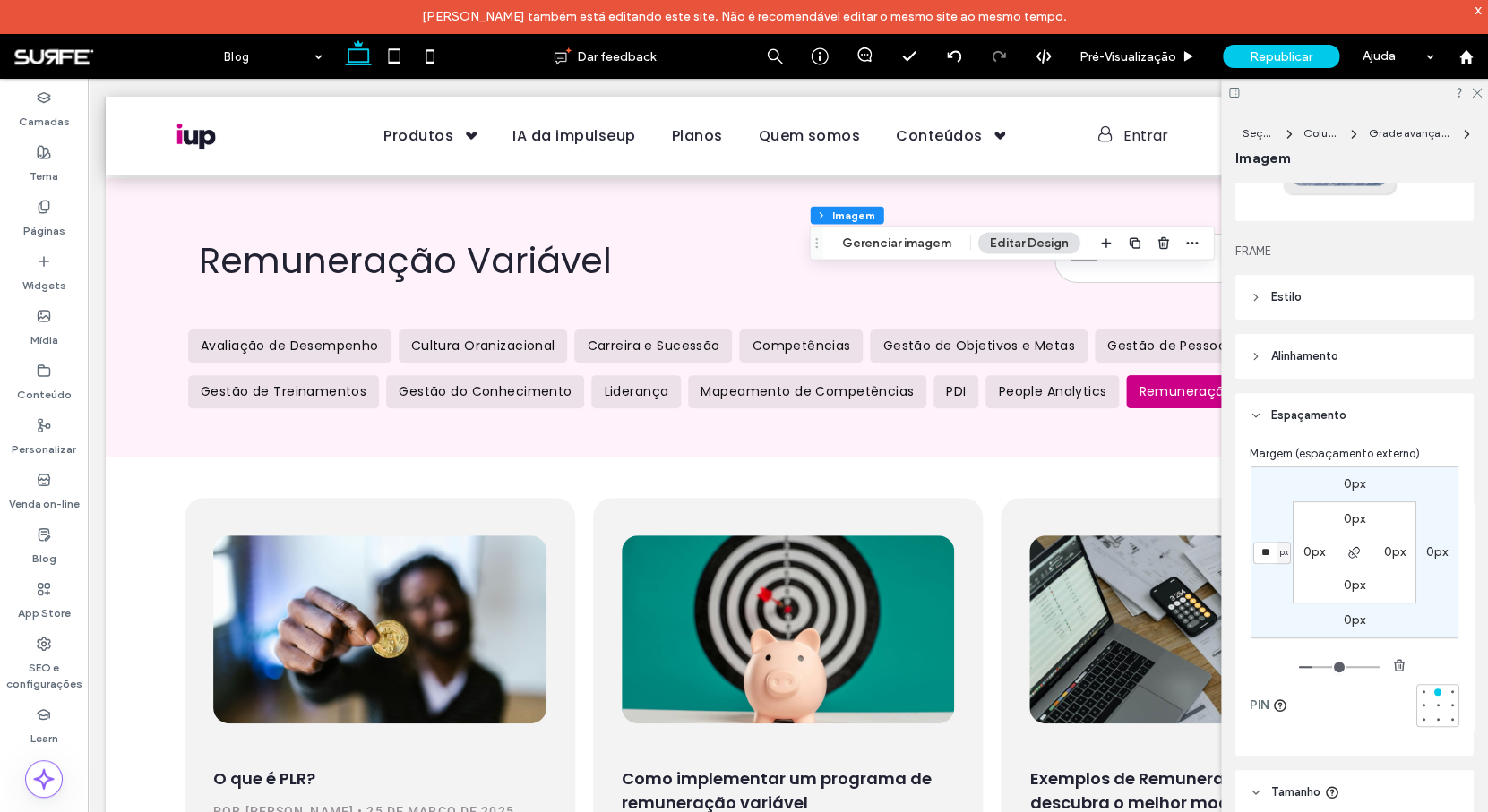
scroll to position [15, 0]
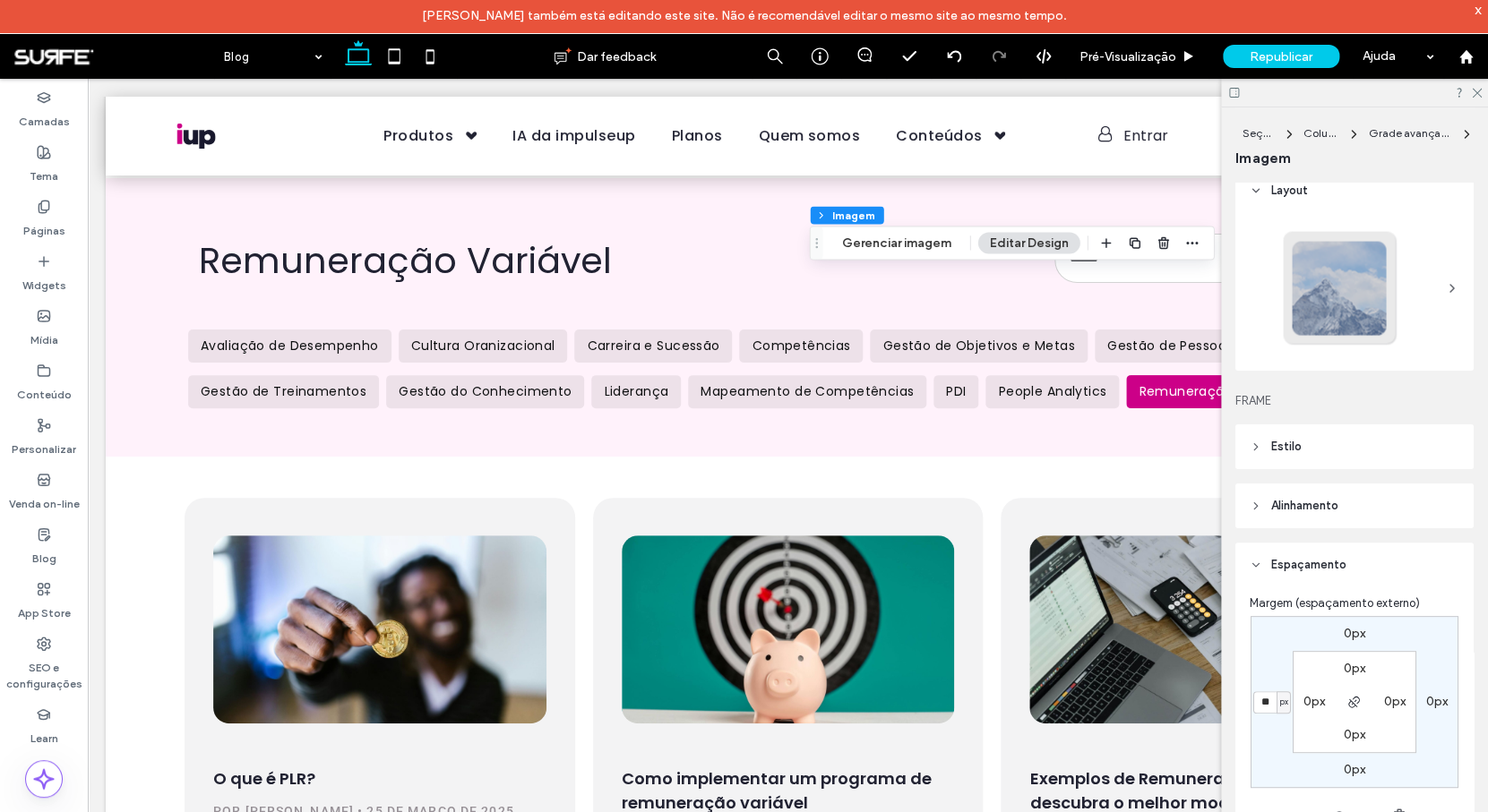
click at [1338, 454] on header "Estilo" at bounding box center [1354, 447] width 239 height 45
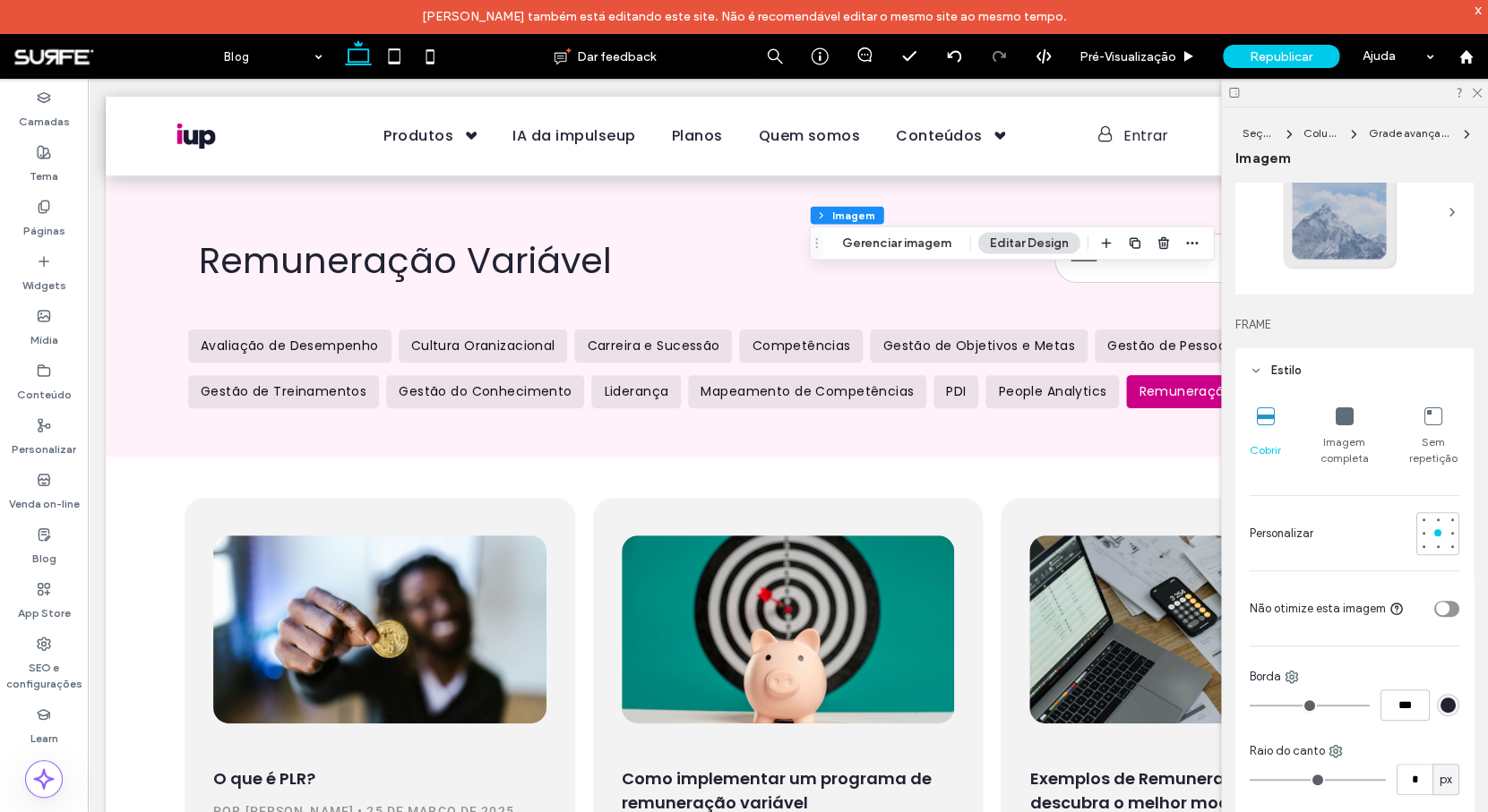
scroll to position [202, 0]
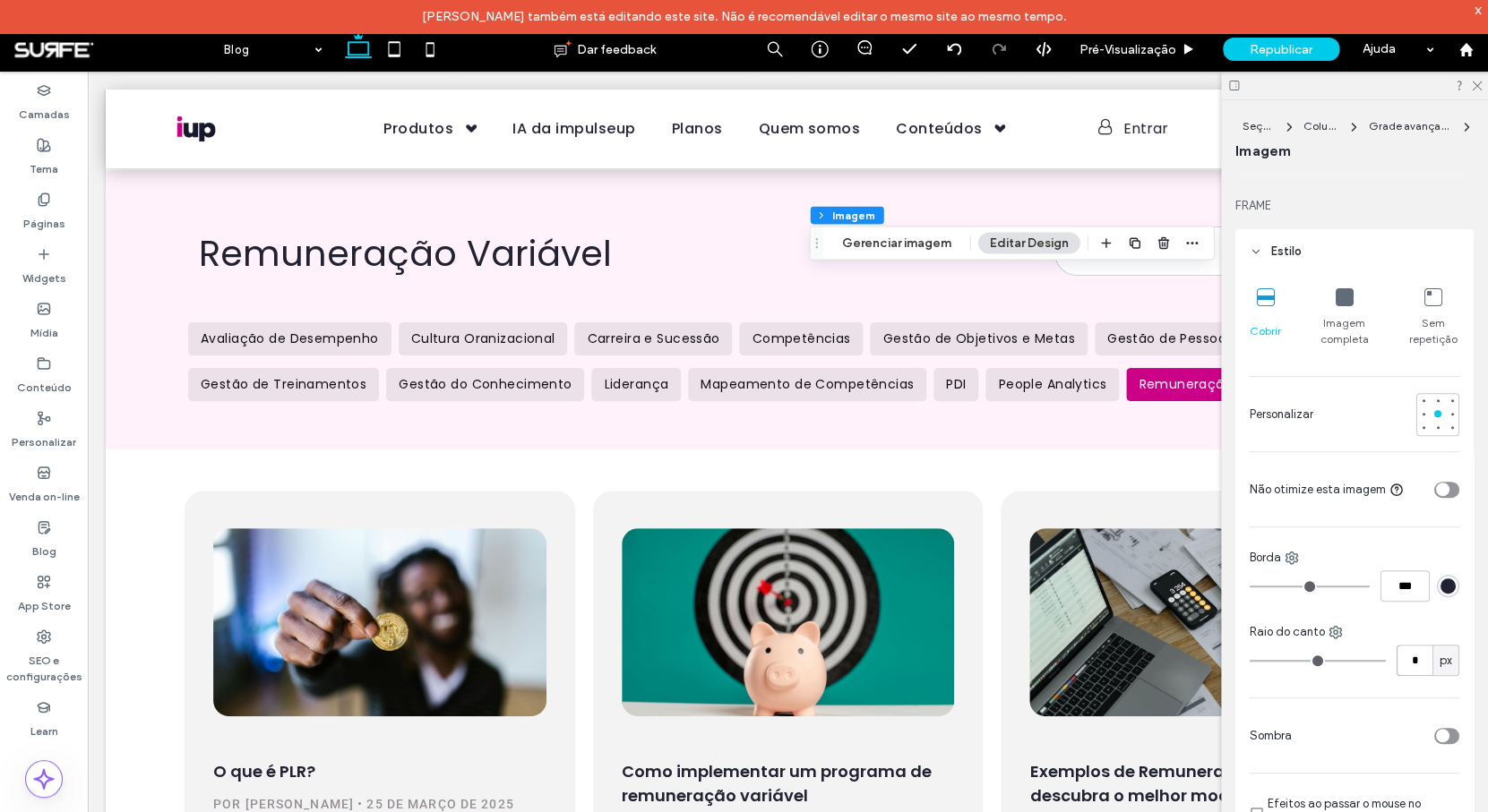
click at [1422, 656] on input "*" at bounding box center [1414, 661] width 36 height 31
type input "**"
click at [1195, 242] on use "button" at bounding box center [1192, 242] width 12 height 3
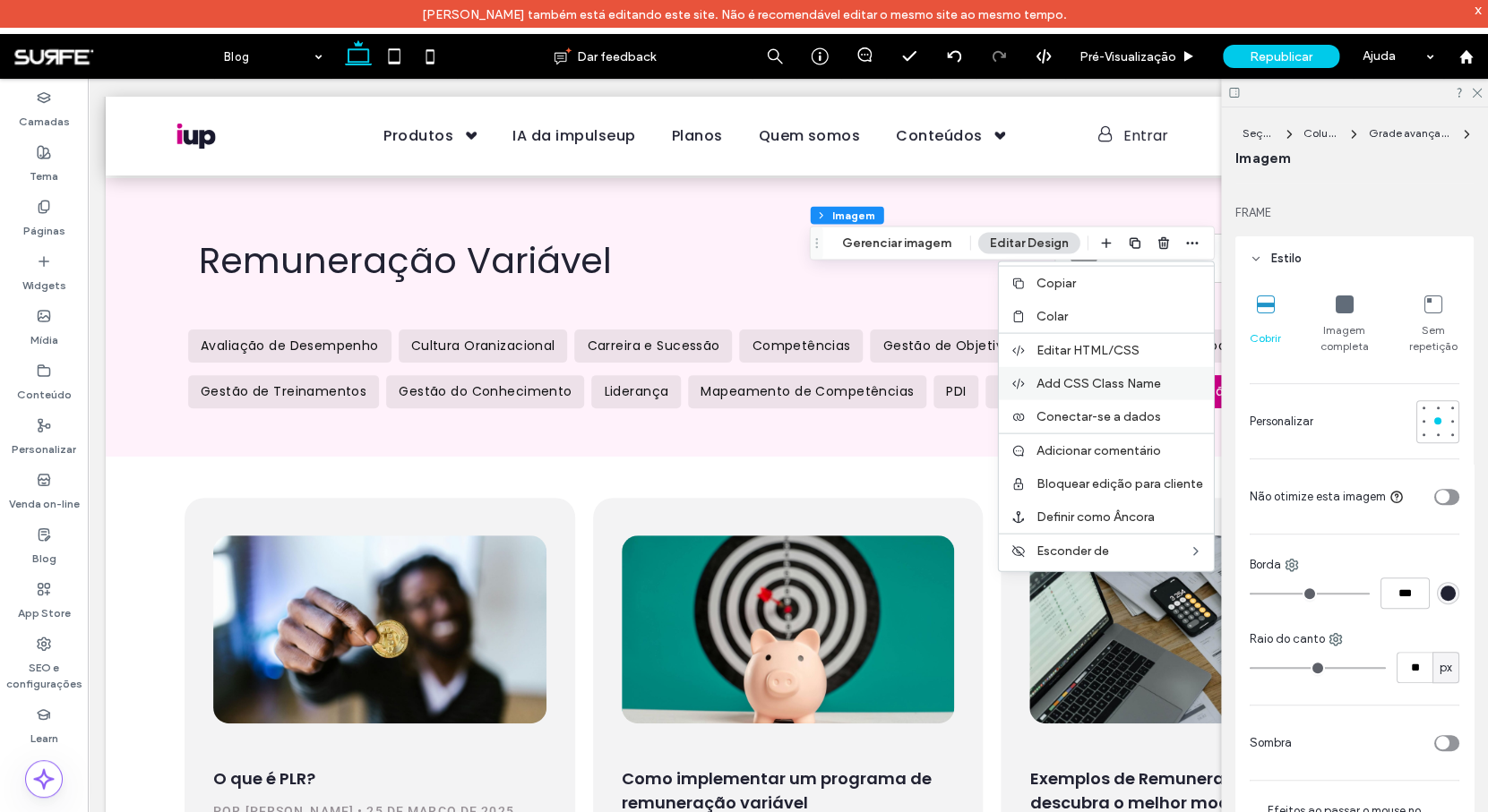
click at [1104, 385] on span "Add CSS Class Name" at bounding box center [1098, 383] width 124 height 16
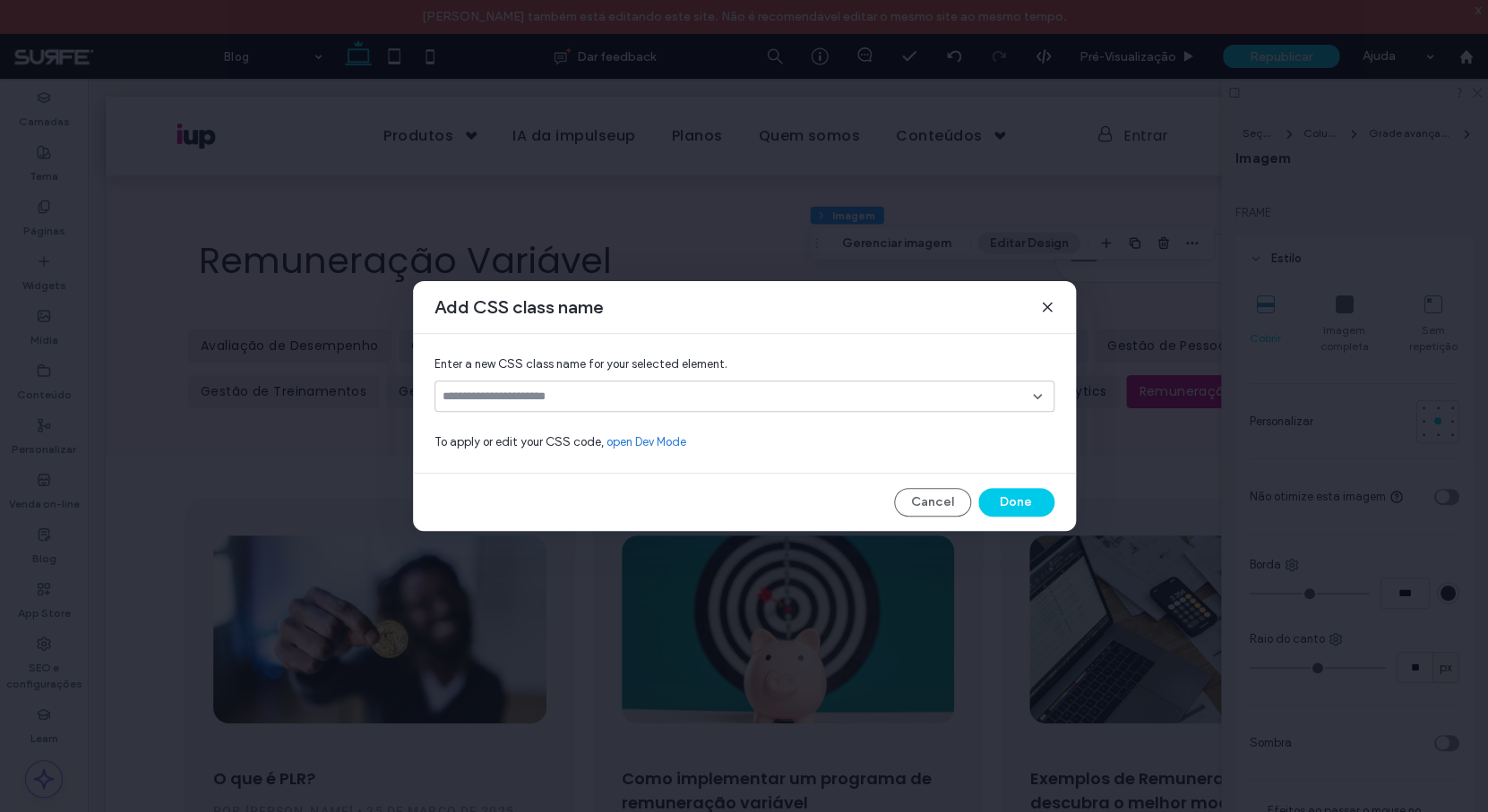
click at [695, 406] on div at bounding box center [744, 396] width 620 height 31
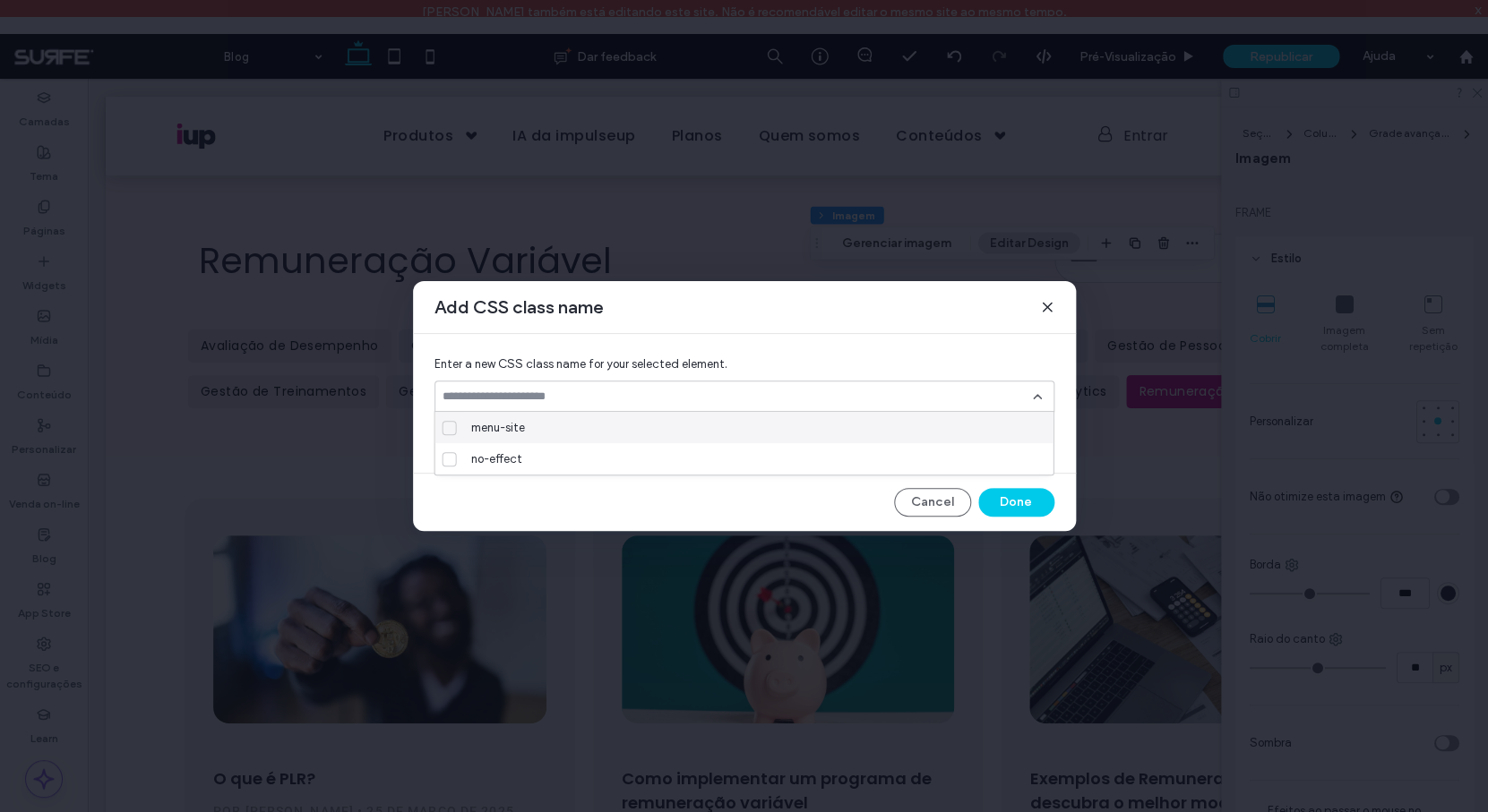
click at [707, 396] on input at bounding box center [738, 396] width 591 height 15
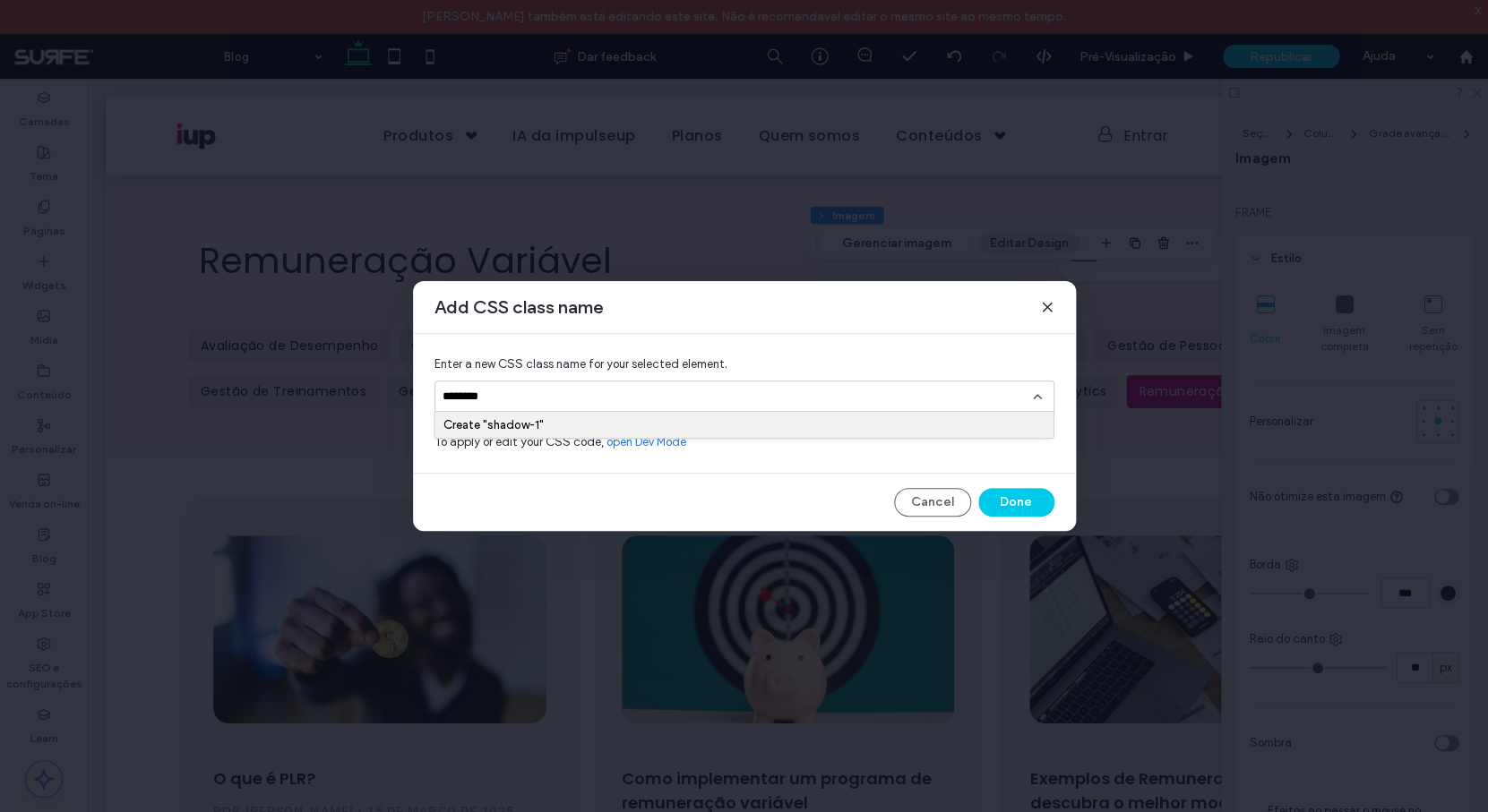
type input "********"
click at [543, 426] on div "Create "shadow-1"" at bounding box center [744, 425] width 602 height 14
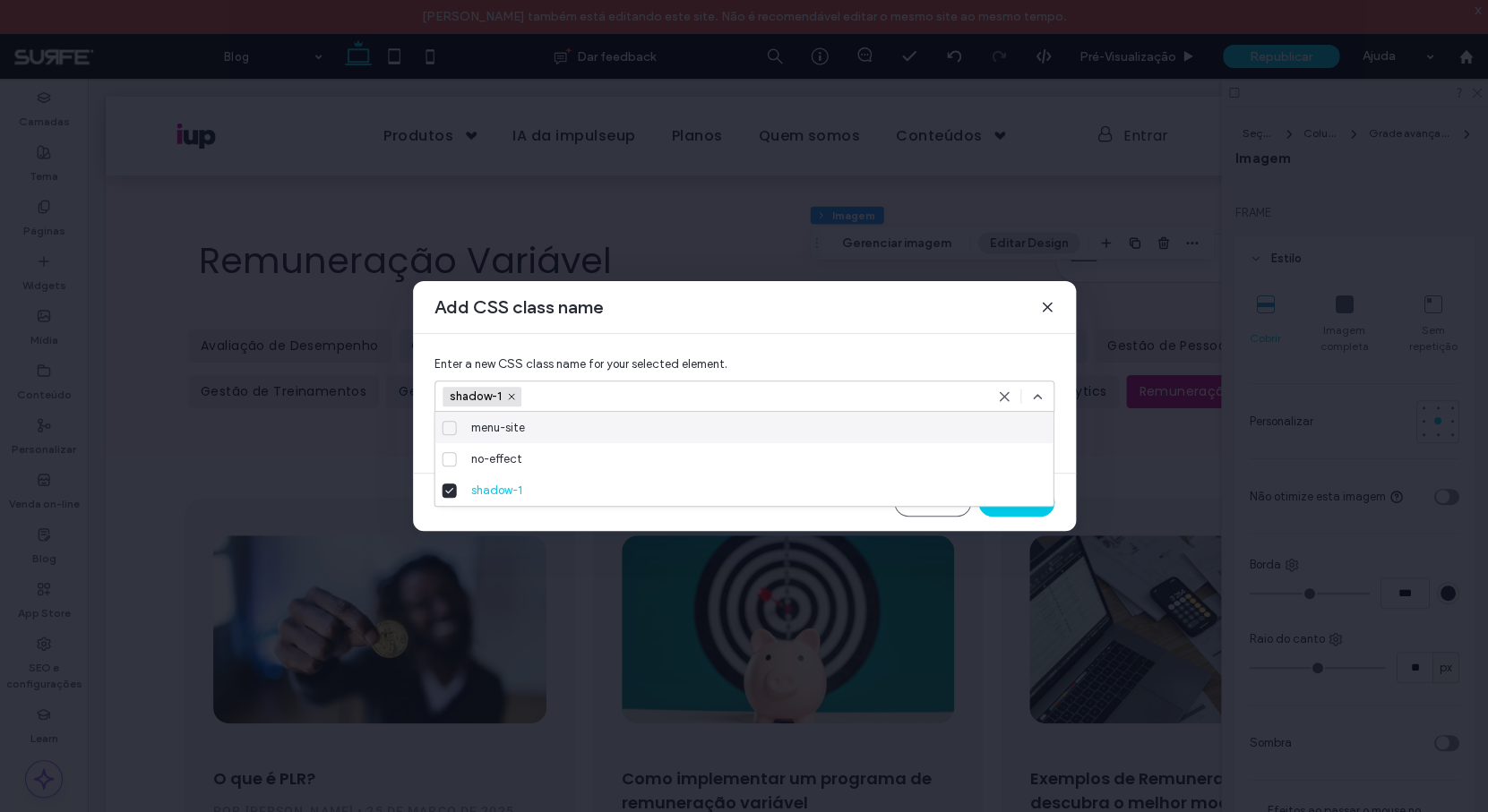
click at [1039, 396] on use at bounding box center [1036, 397] width 7 height 4
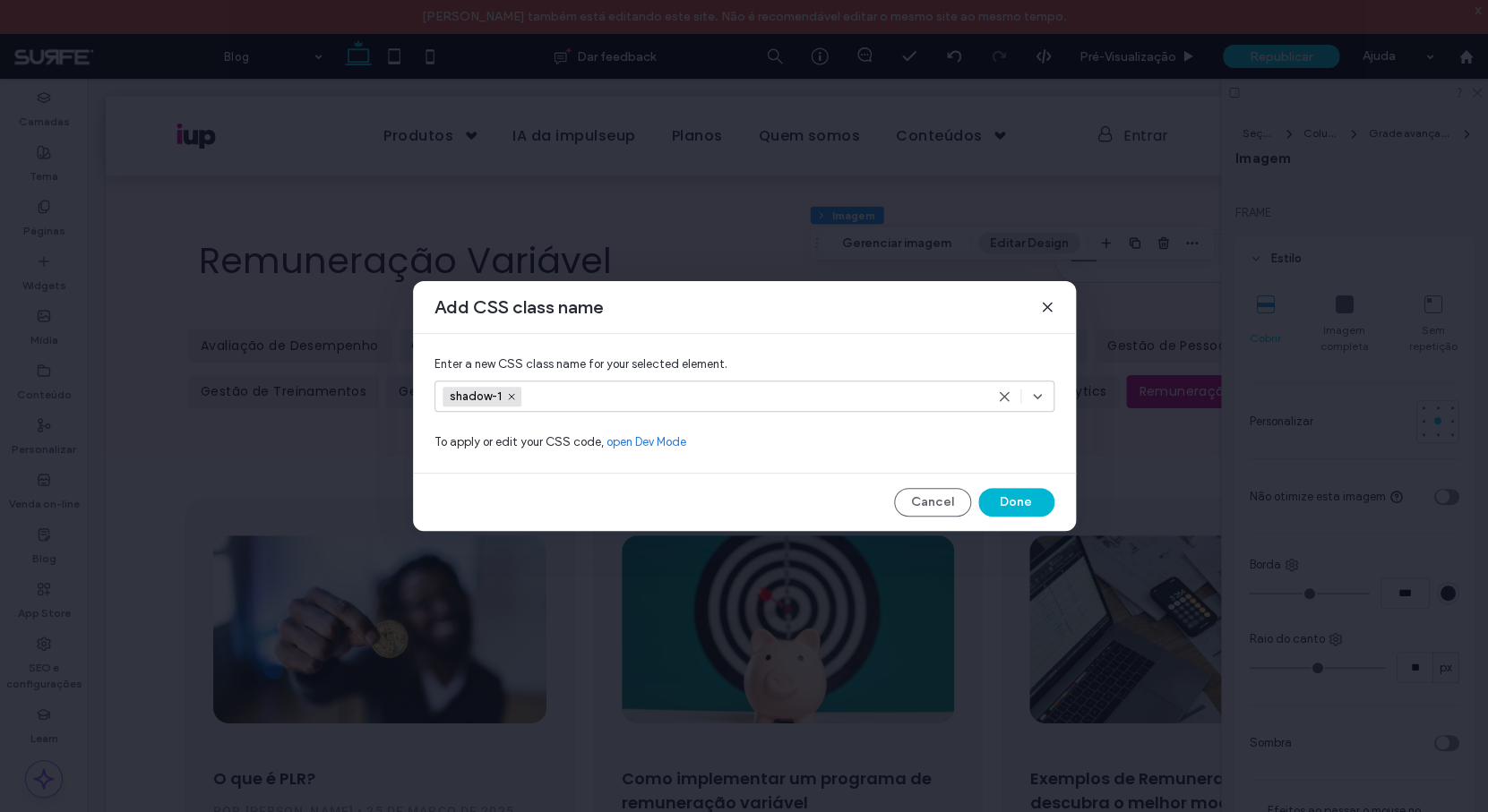
click at [1023, 503] on button "Done" at bounding box center [1016, 501] width 76 height 28
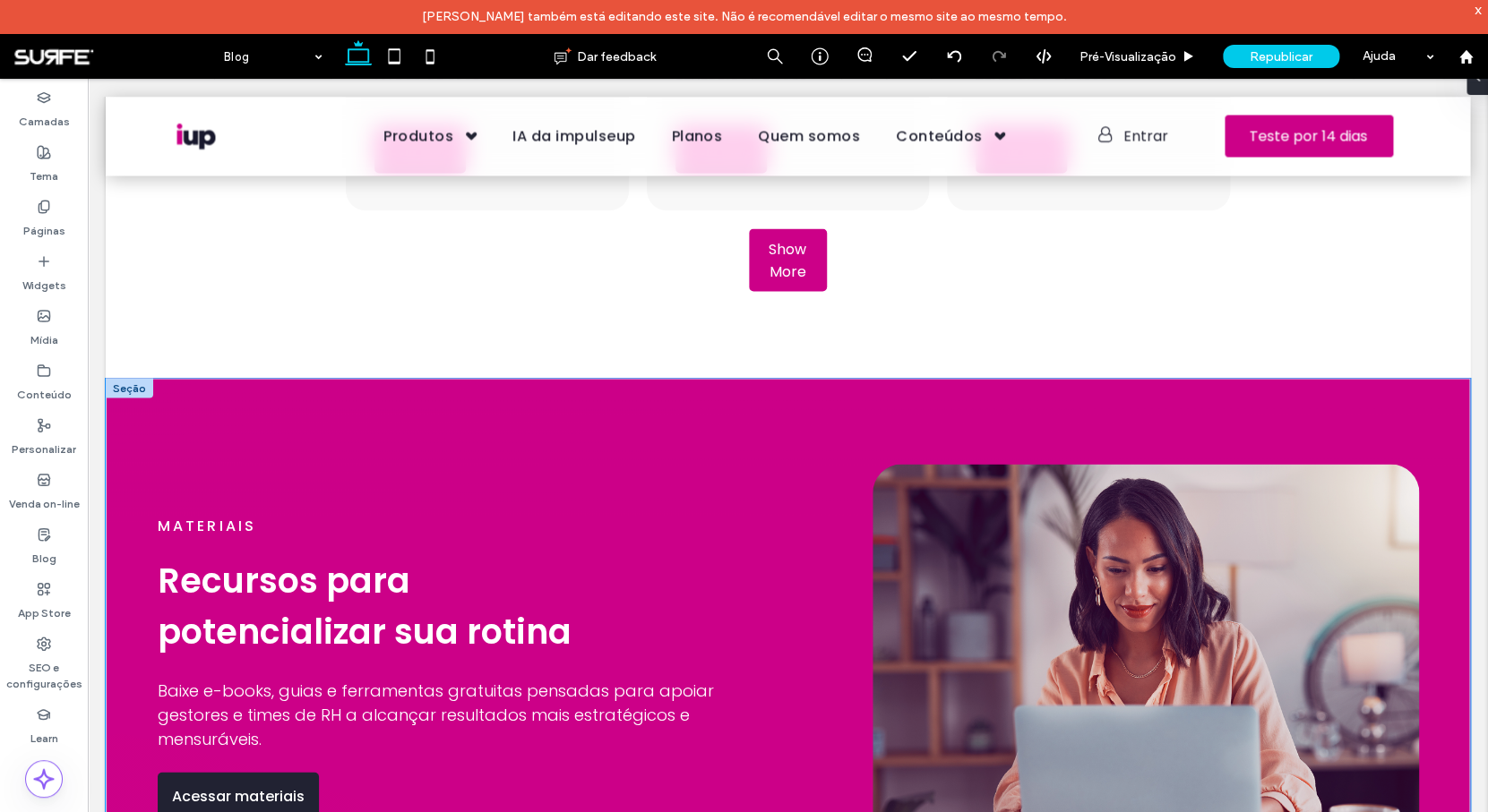
scroll to position [1701, 0]
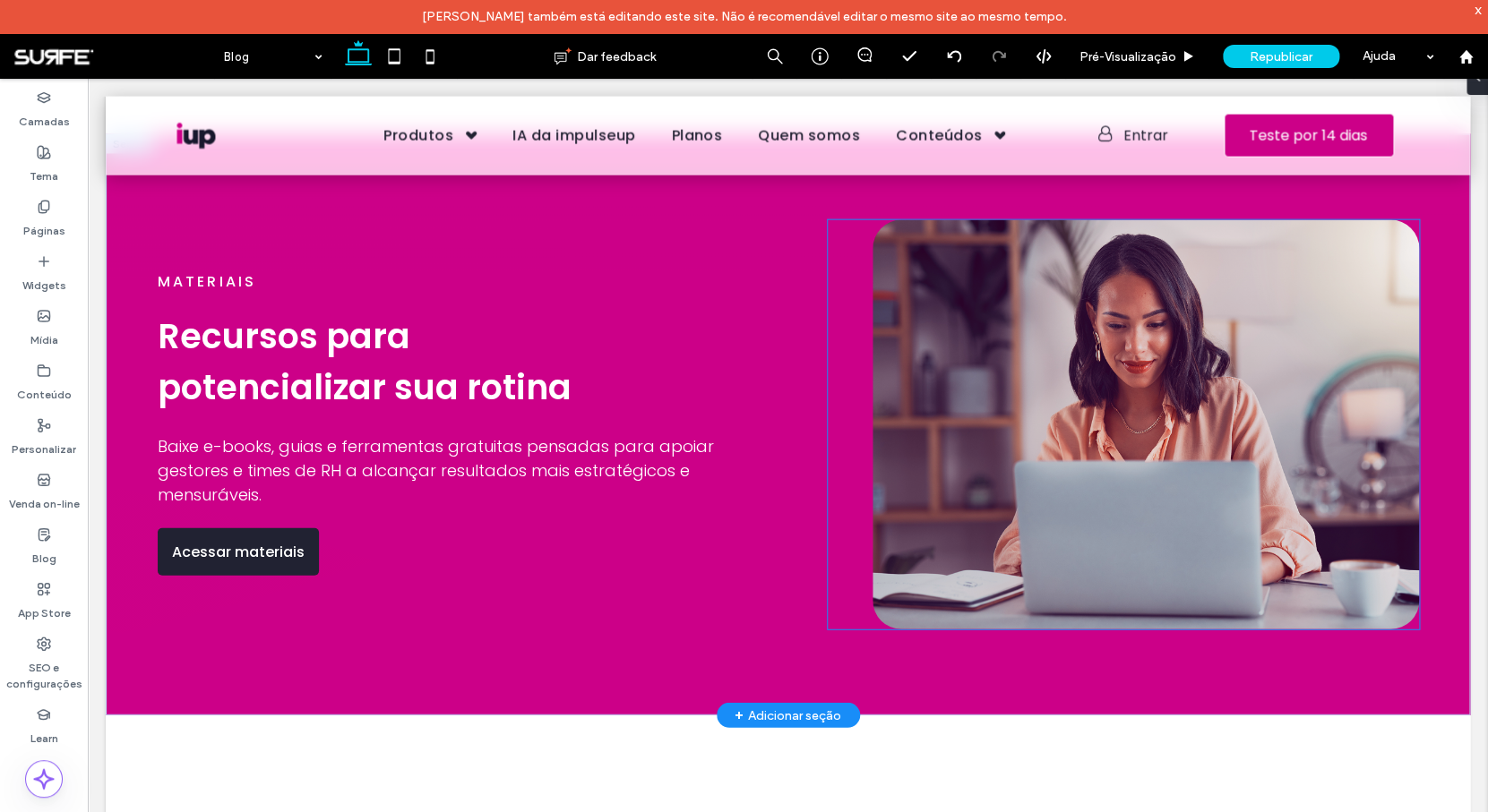
click at [1041, 359] on img at bounding box center [1145, 425] width 546 height 410
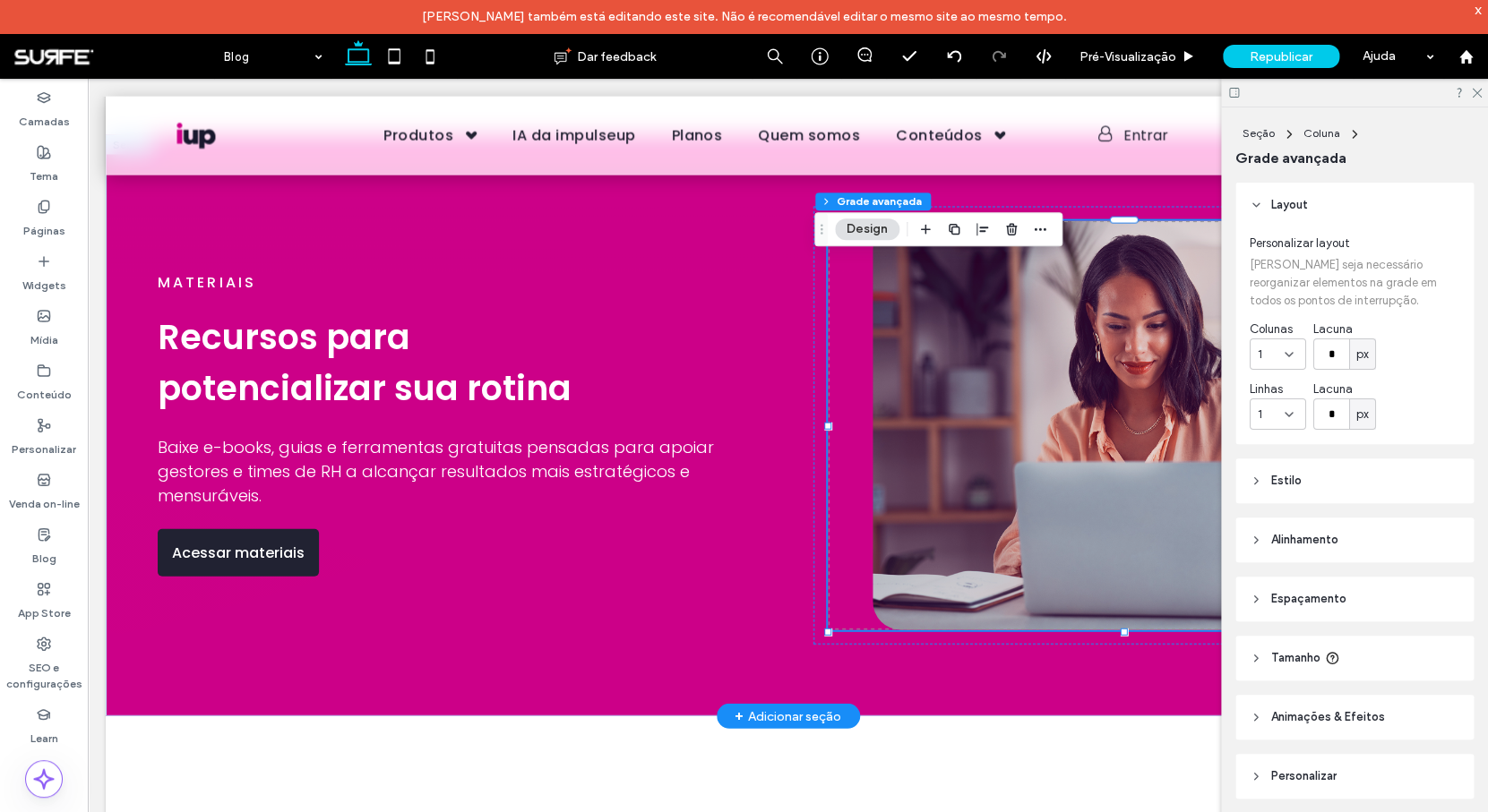
scroll to position [31, 0]
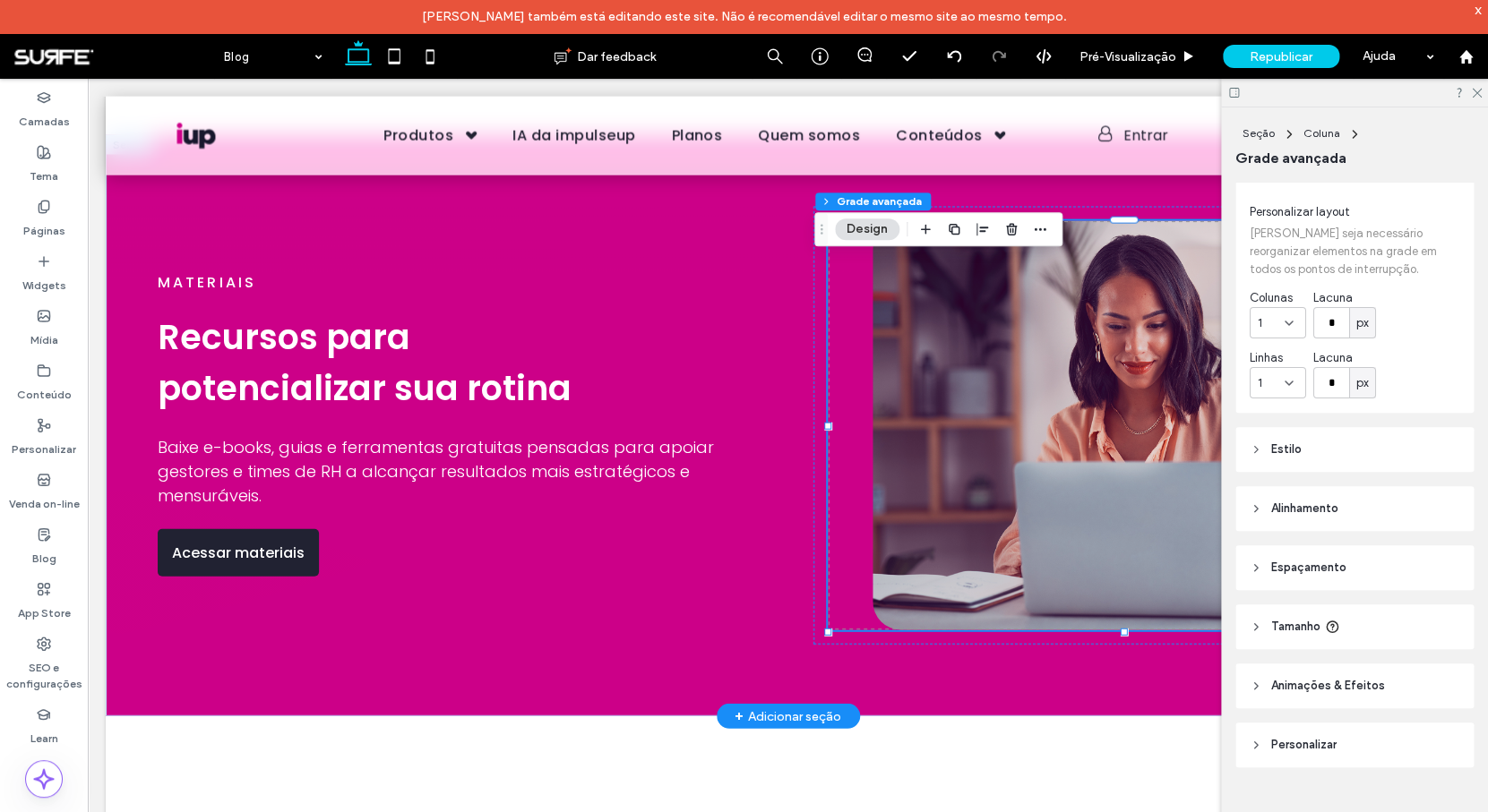
click at [988, 371] on img at bounding box center [1145, 426] width 546 height 410
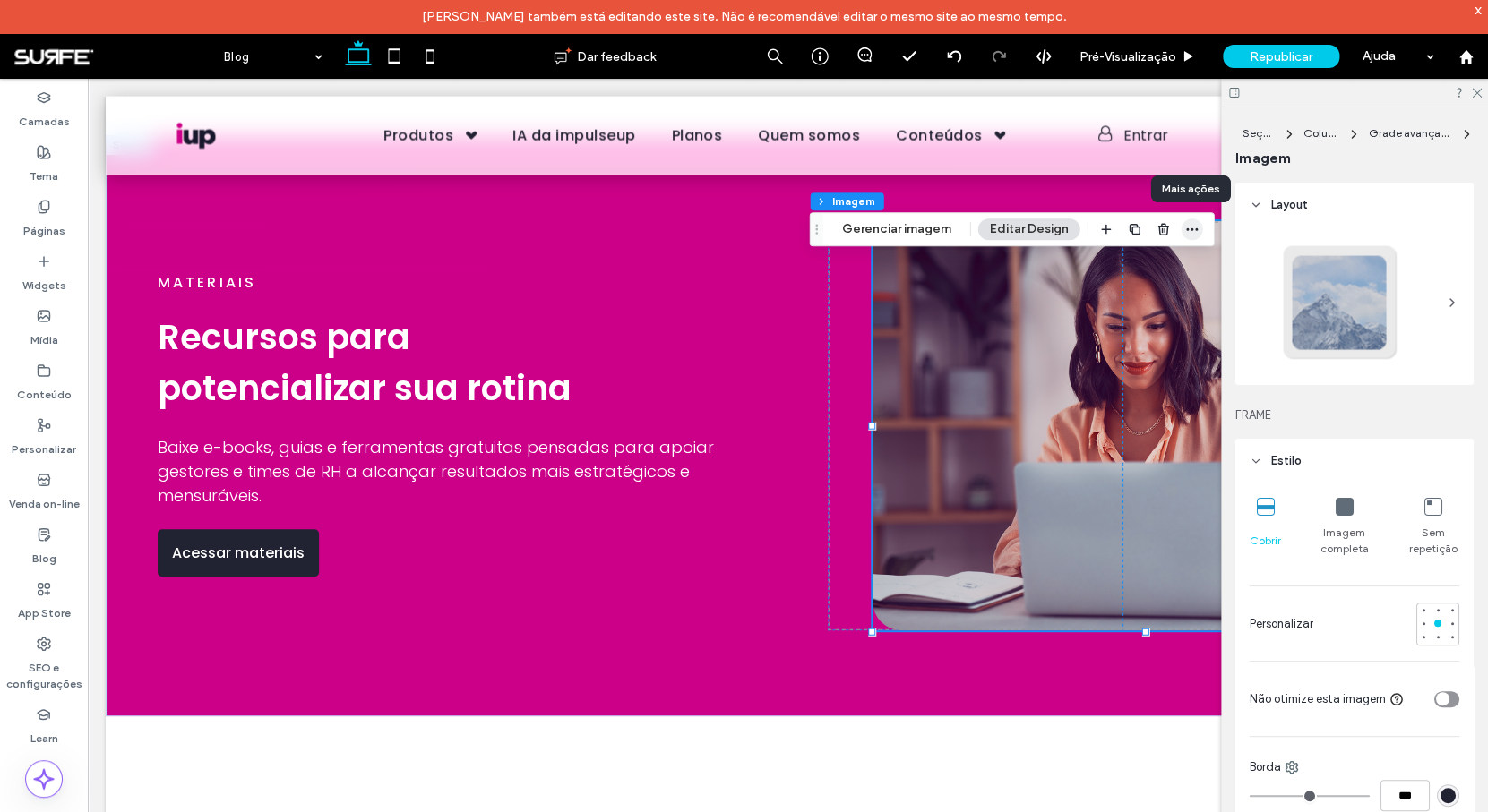
click at [1187, 230] on icon "button" at bounding box center [1192, 229] width 15 height 15
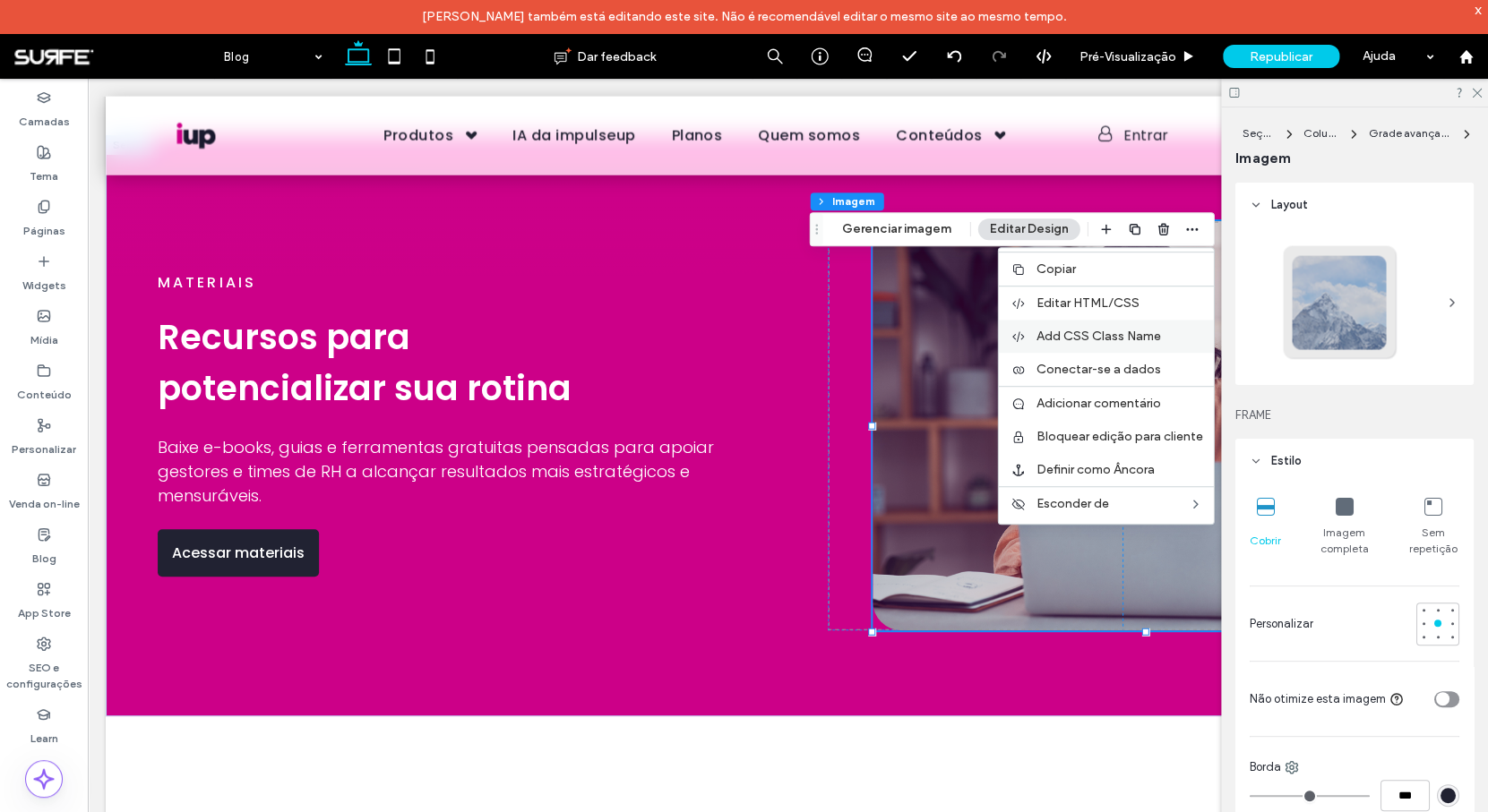
click at [1115, 346] on div "Add CSS Class Name" at bounding box center [1106, 336] width 215 height 33
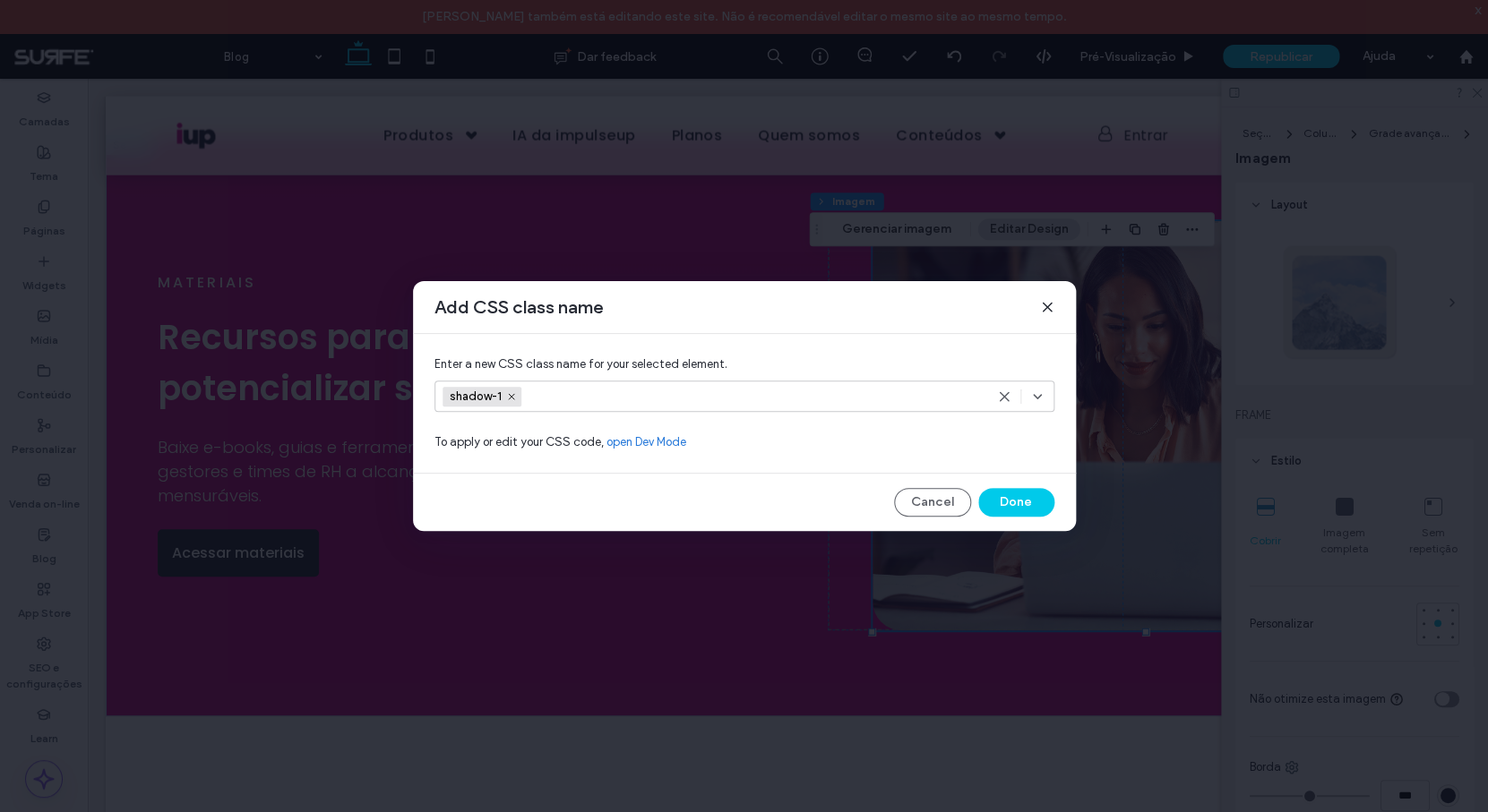
click at [1036, 399] on use at bounding box center [1036, 397] width 7 height 4
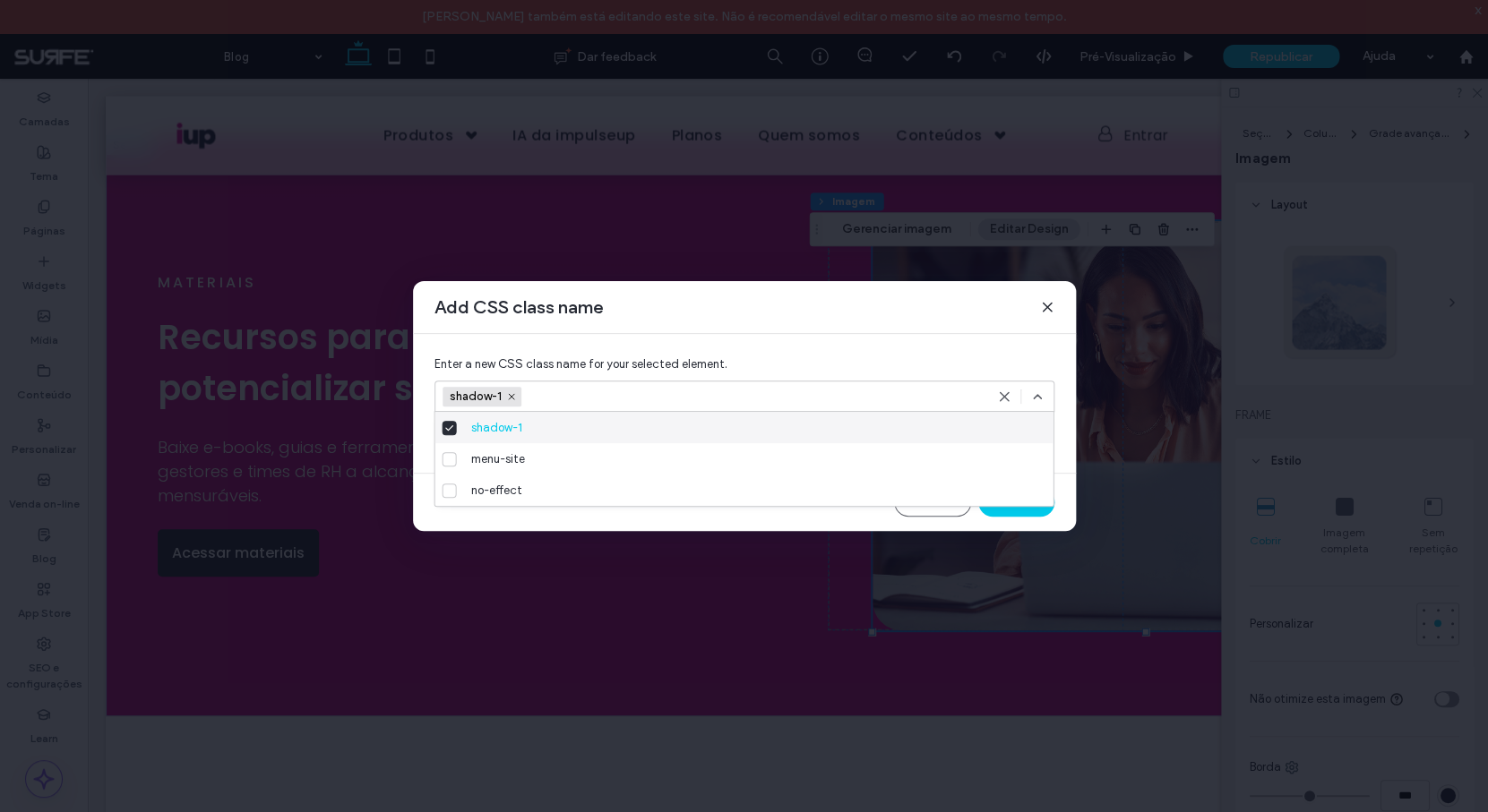
click at [1047, 308] on use at bounding box center [1046, 307] width 8 height 8
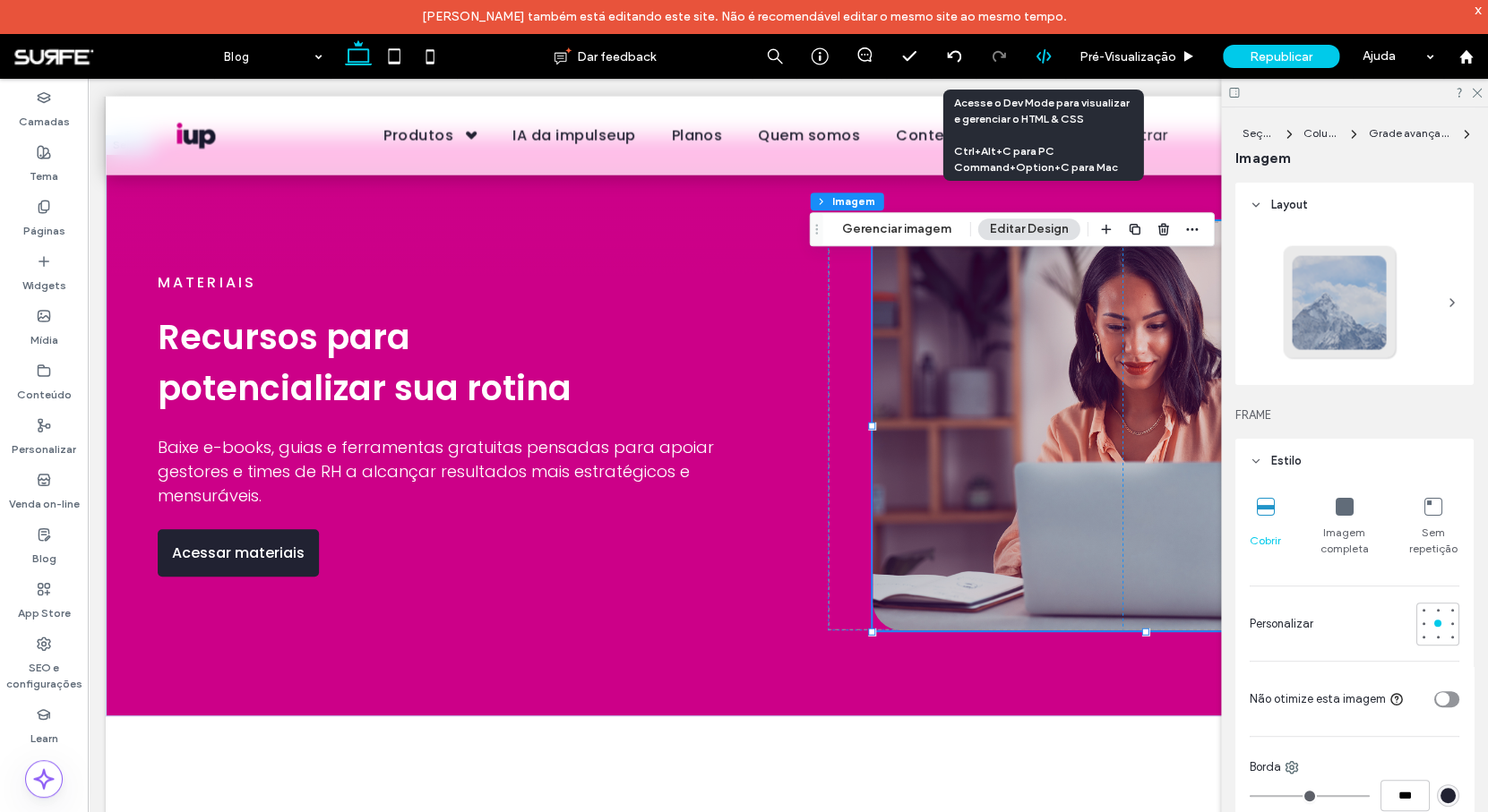
click at [1047, 66] on div at bounding box center [1043, 57] width 45 height 45
click at [1048, 52] on icon at bounding box center [1043, 56] width 16 height 16
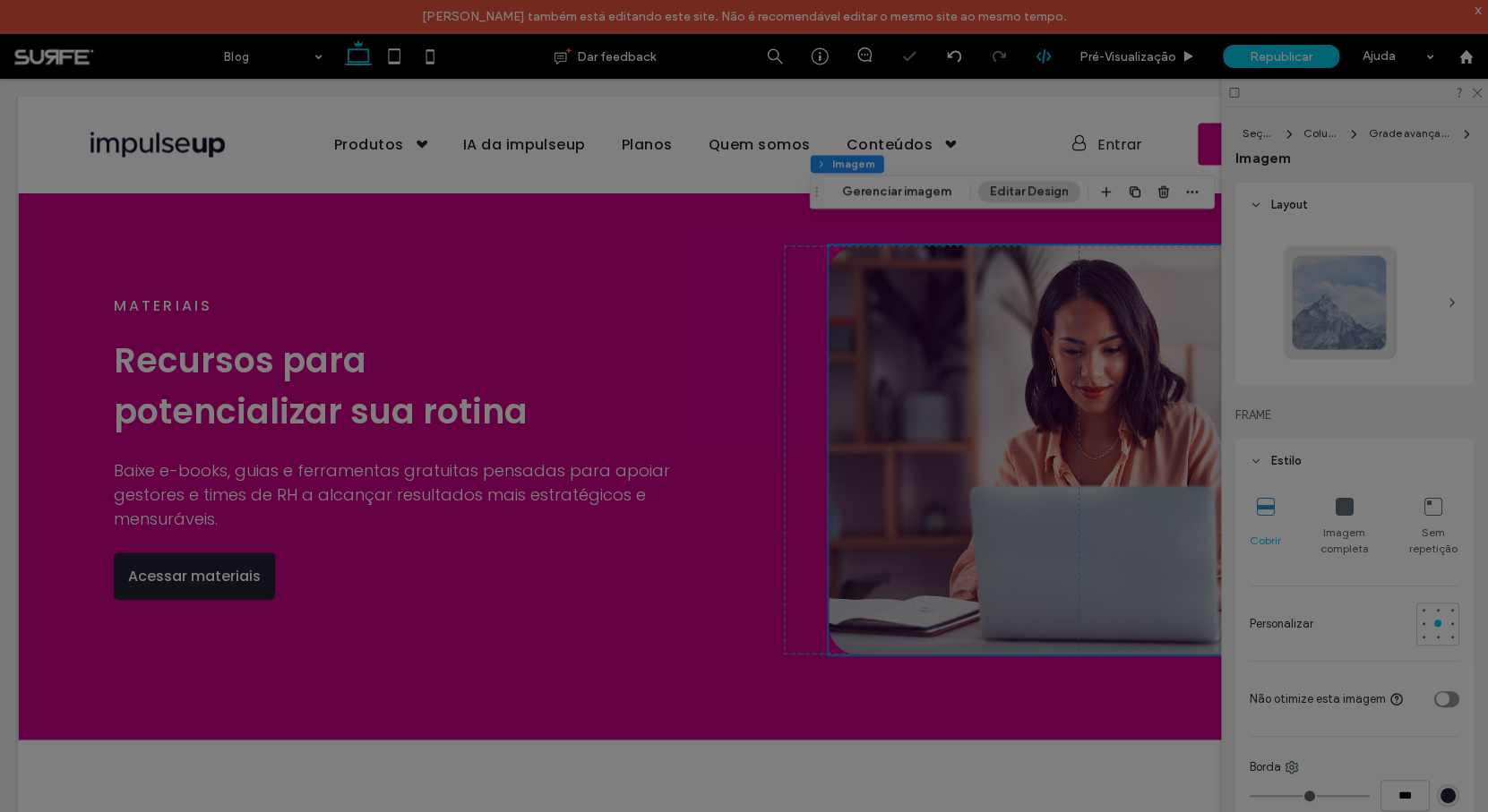
scroll to position [1717, 0]
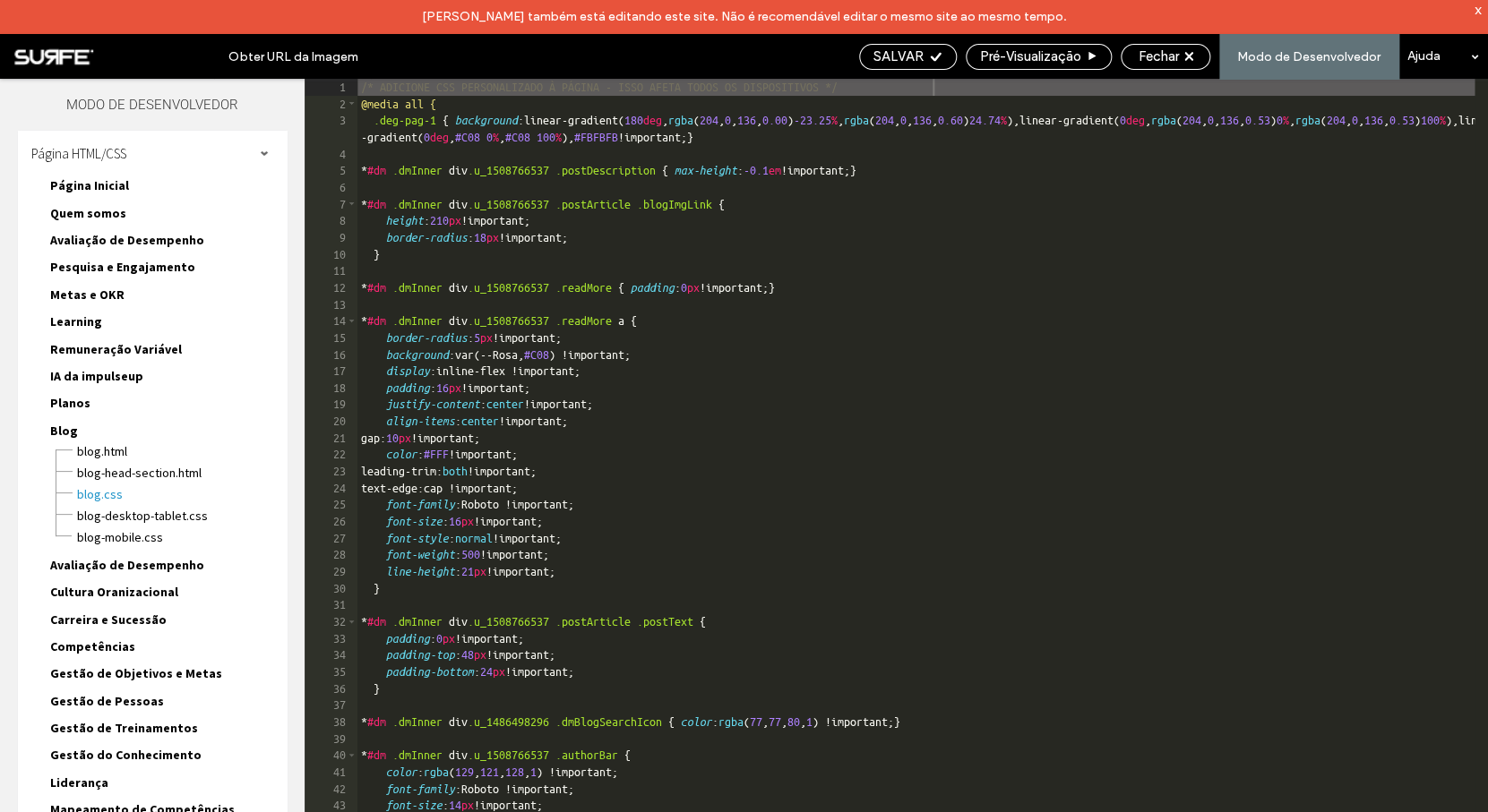
click at [460, 157] on div "/* ADICIONE CSS PERSONALIZADO À PÁGINA - ISSO AFETA TODOS OS DISPOSITIVOS */ @m…" at bounding box center [1069, 479] width 1422 height 800
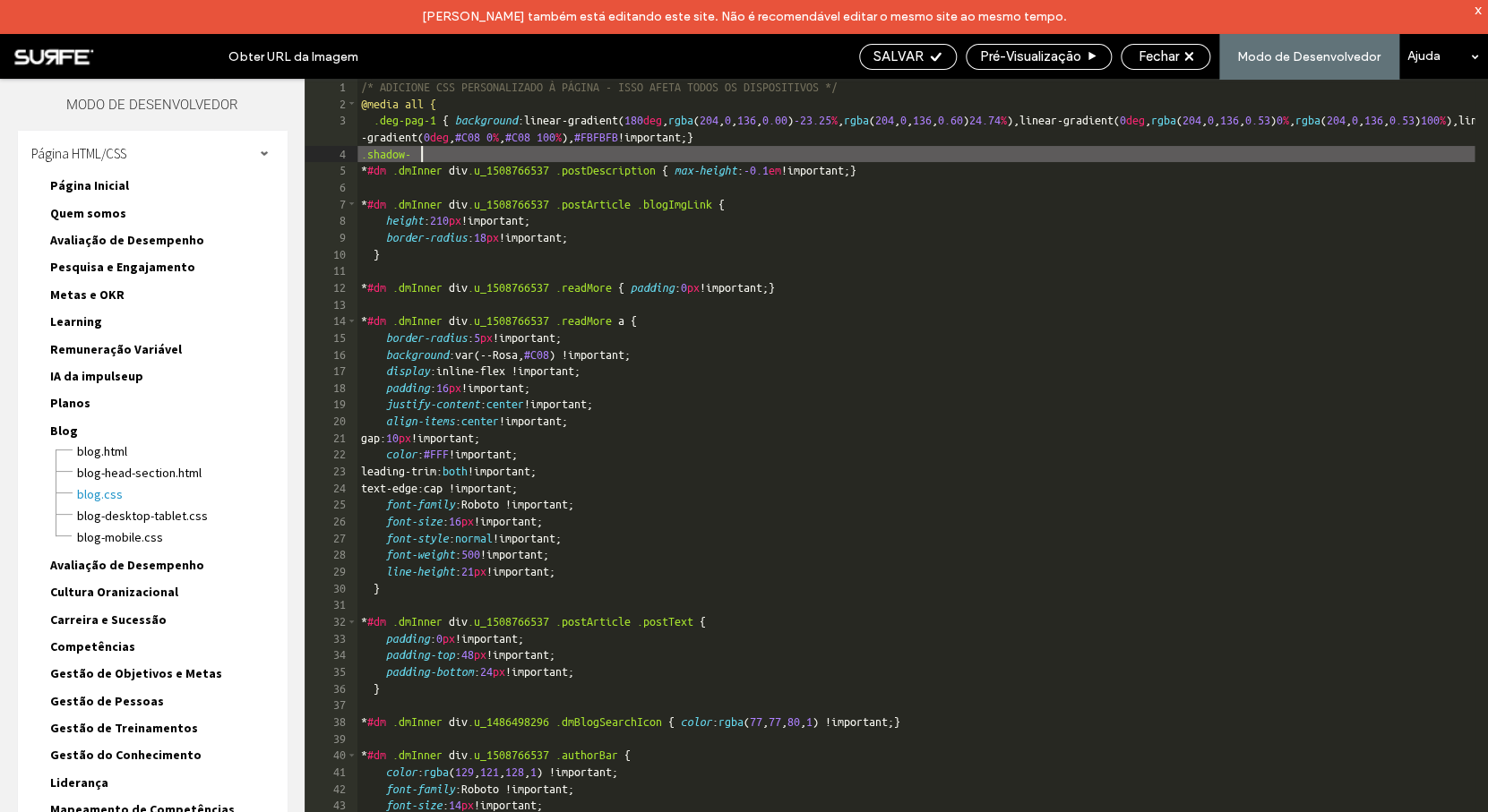
scroll to position [0, 4]
type textarea "**"
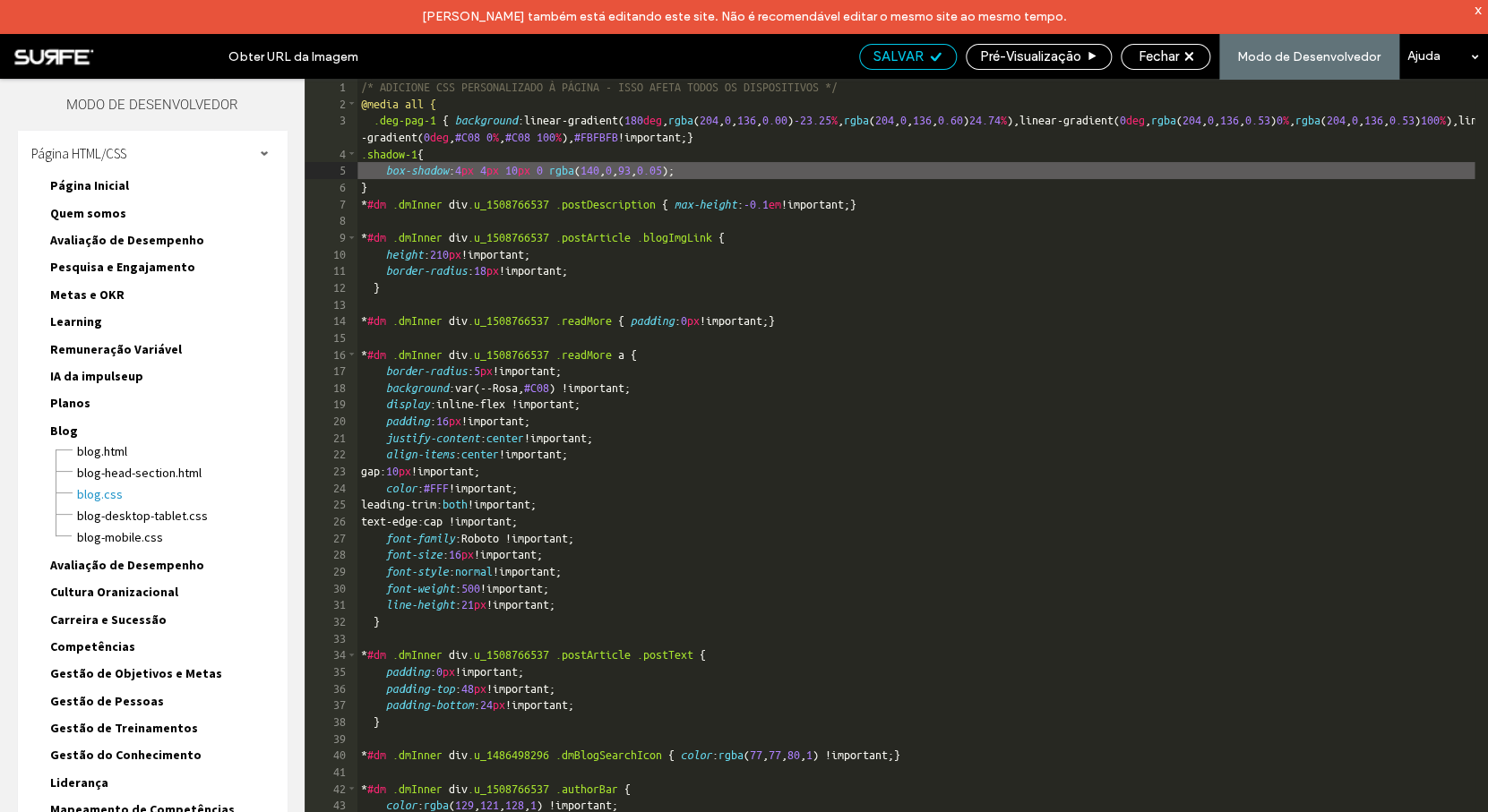
click at [913, 53] on span "SALVAR" at bounding box center [897, 56] width 50 height 16
click at [919, 55] on span "SALVAR" at bounding box center [897, 56] width 50 height 16
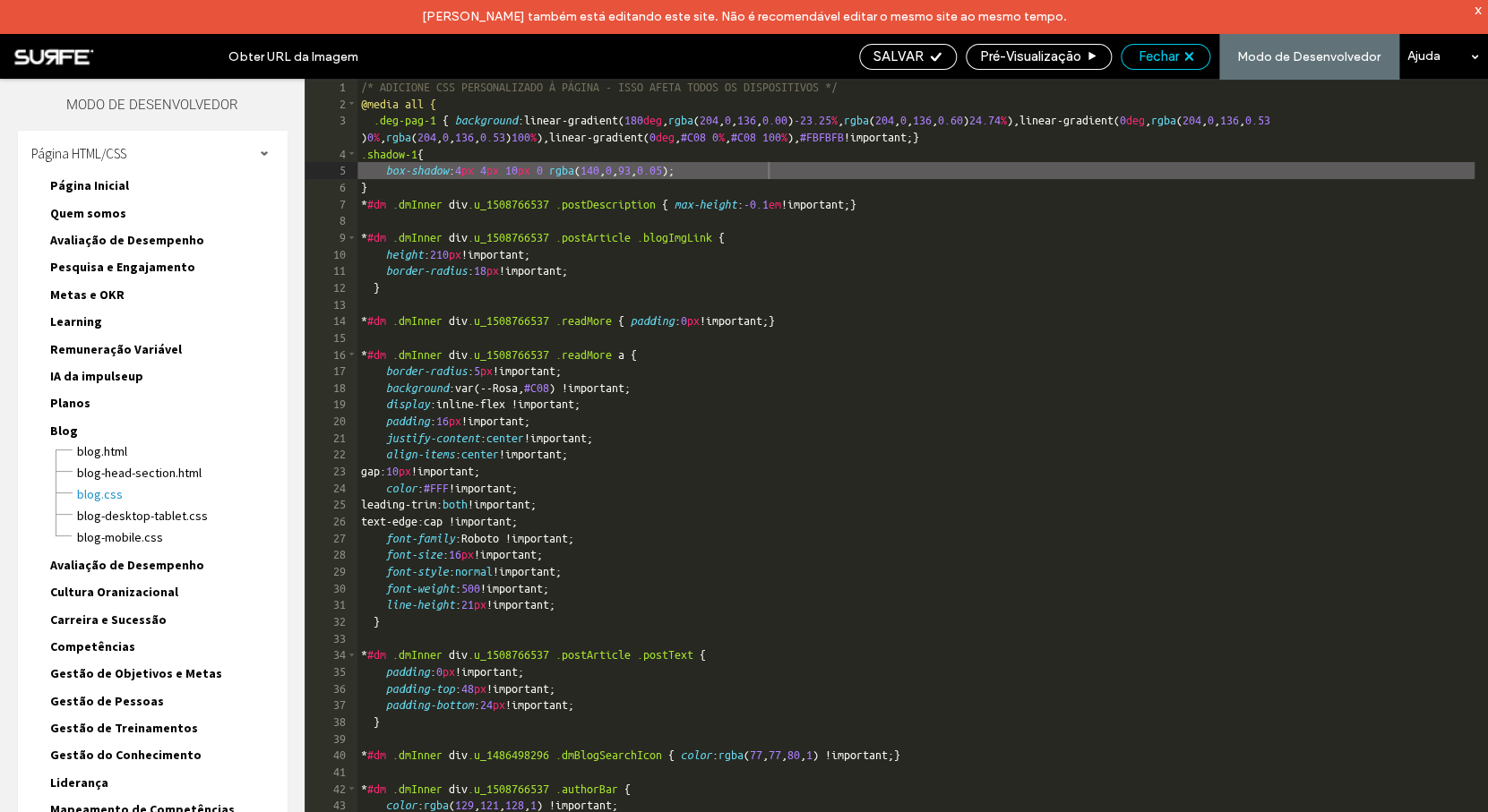
click at [1173, 56] on span "Fechar" at bounding box center [1158, 56] width 40 height 16
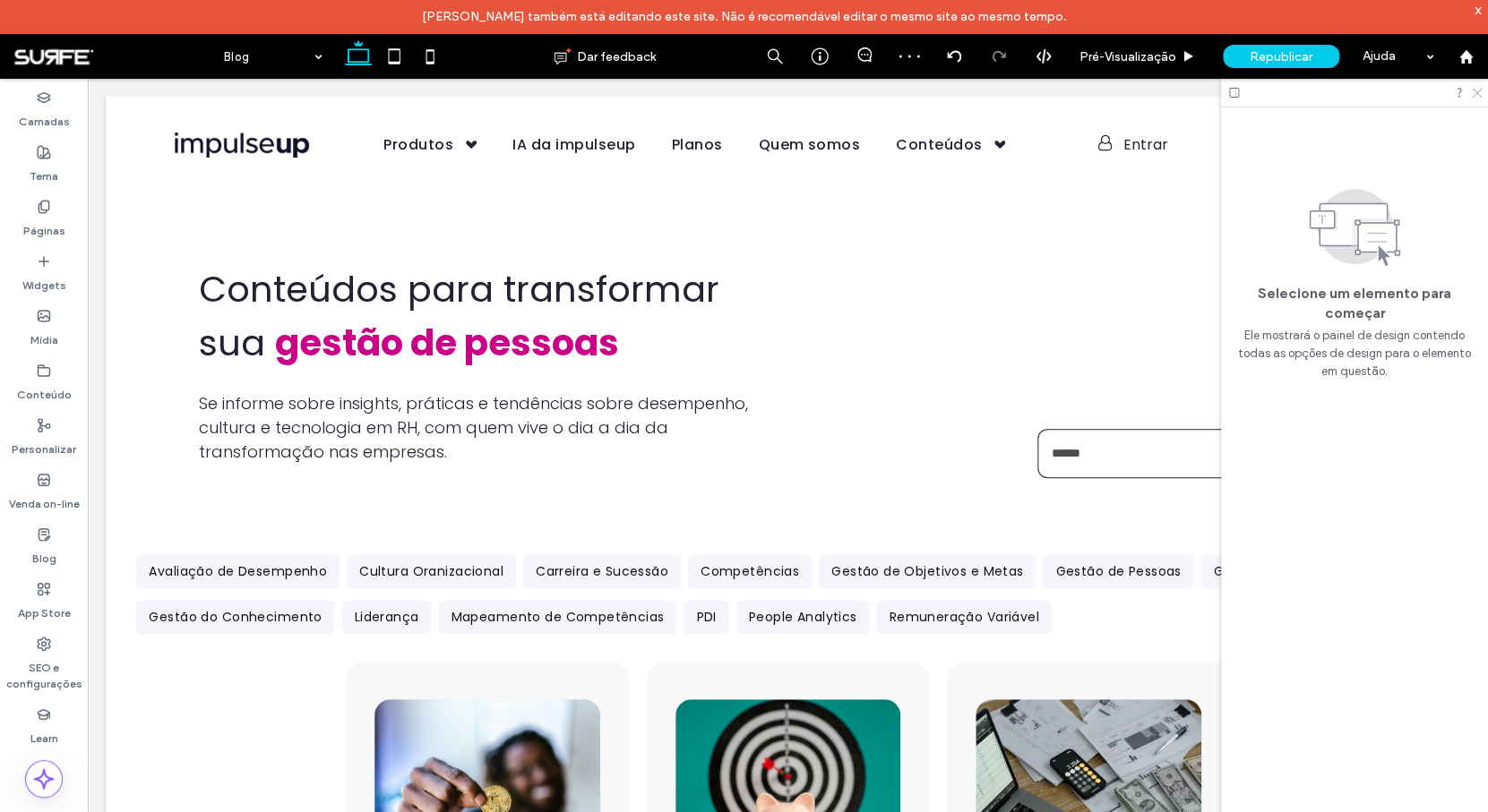
click at [1472, 91] on icon at bounding box center [1475, 92] width 12 height 12
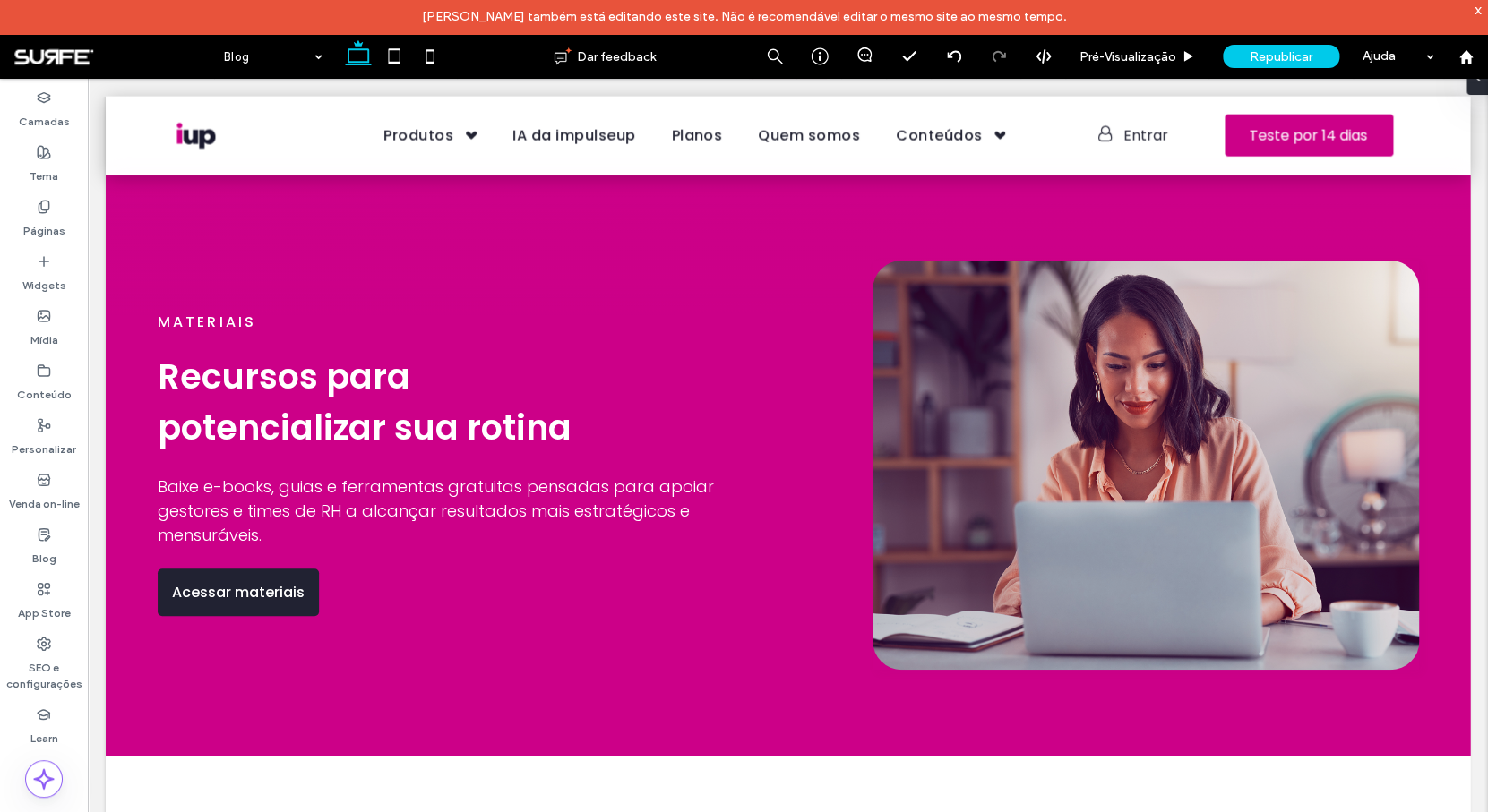
scroll to position [1651, 0]
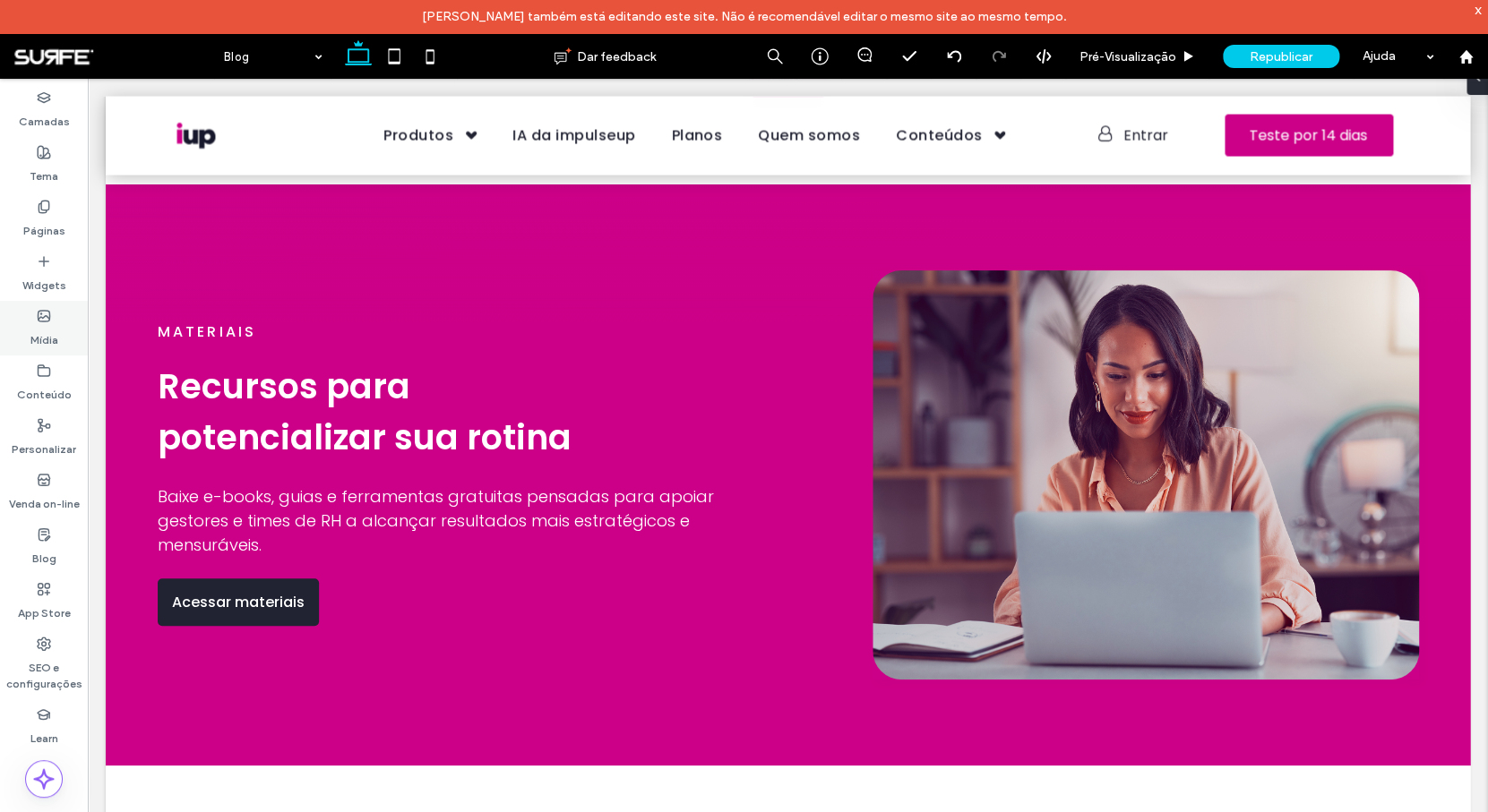
click at [61, 342] on div "Mídia" at bounding box center [44, 328] width 88 height 55
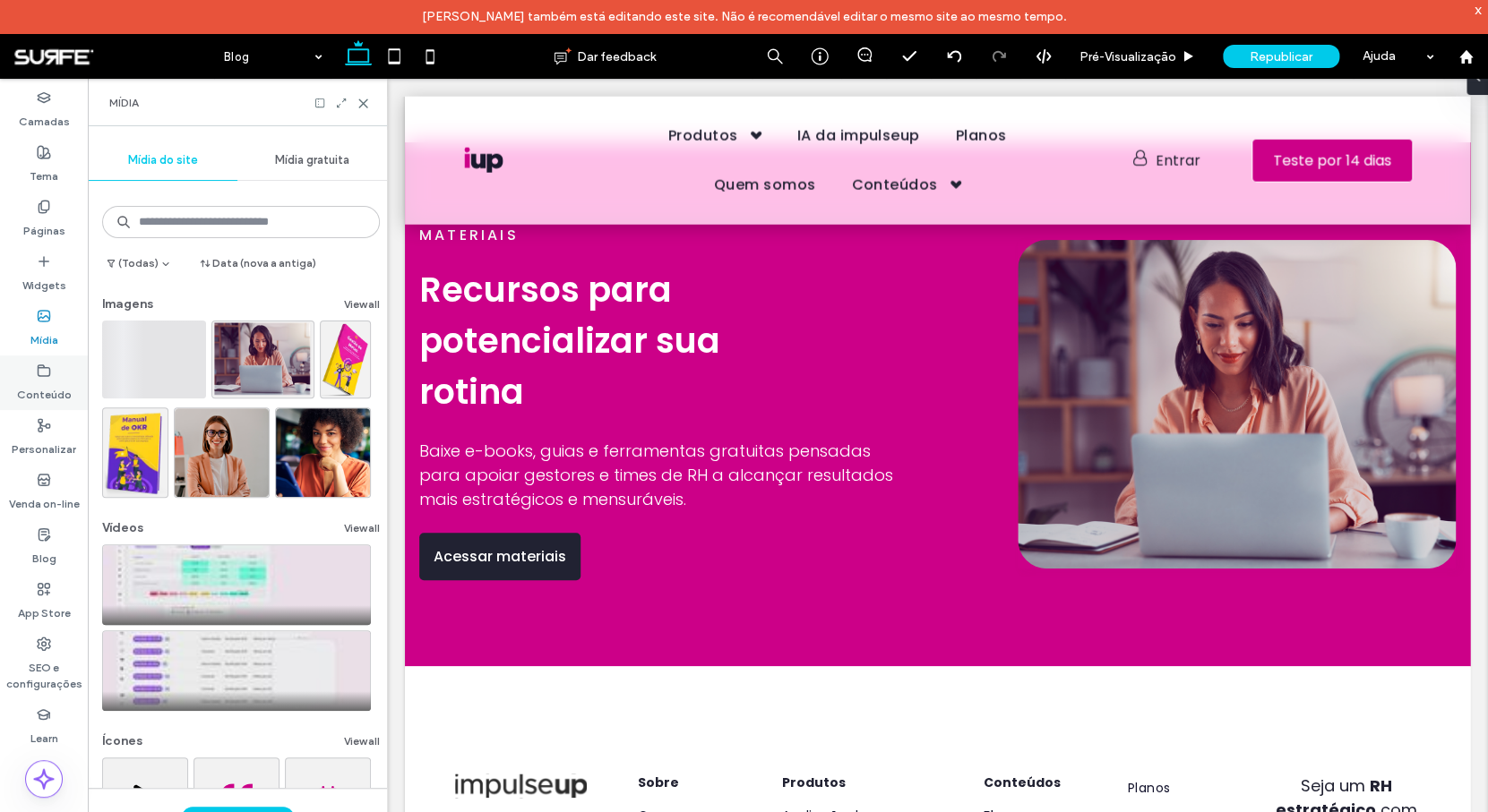
click at [56, 388] on label "Conteúdo" at bounding box center [44, 391] width 55 height 25
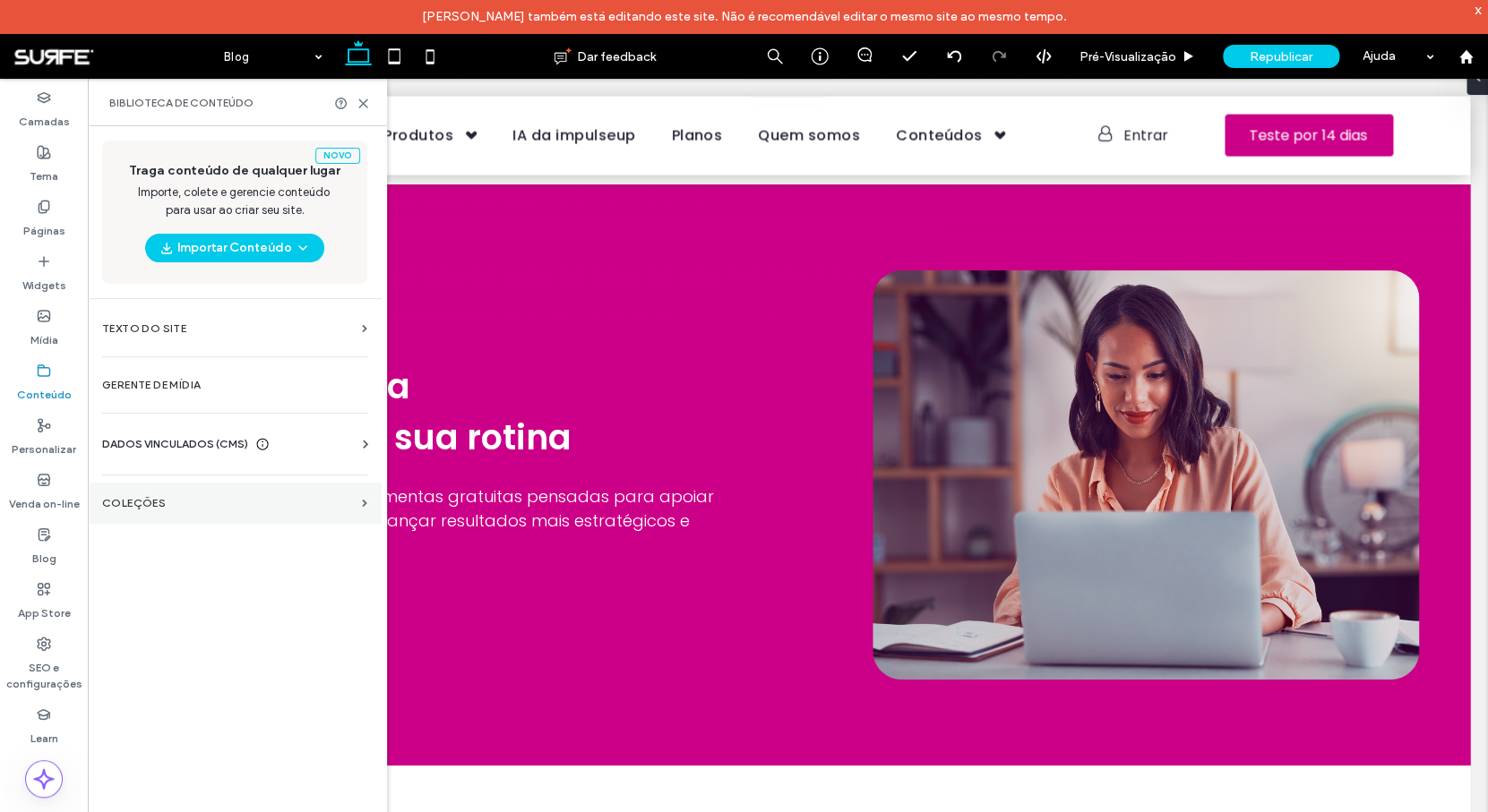
click at [164, 495] on section "COLEÇÕES" at bounding box center [235, 503] width 293 height 41
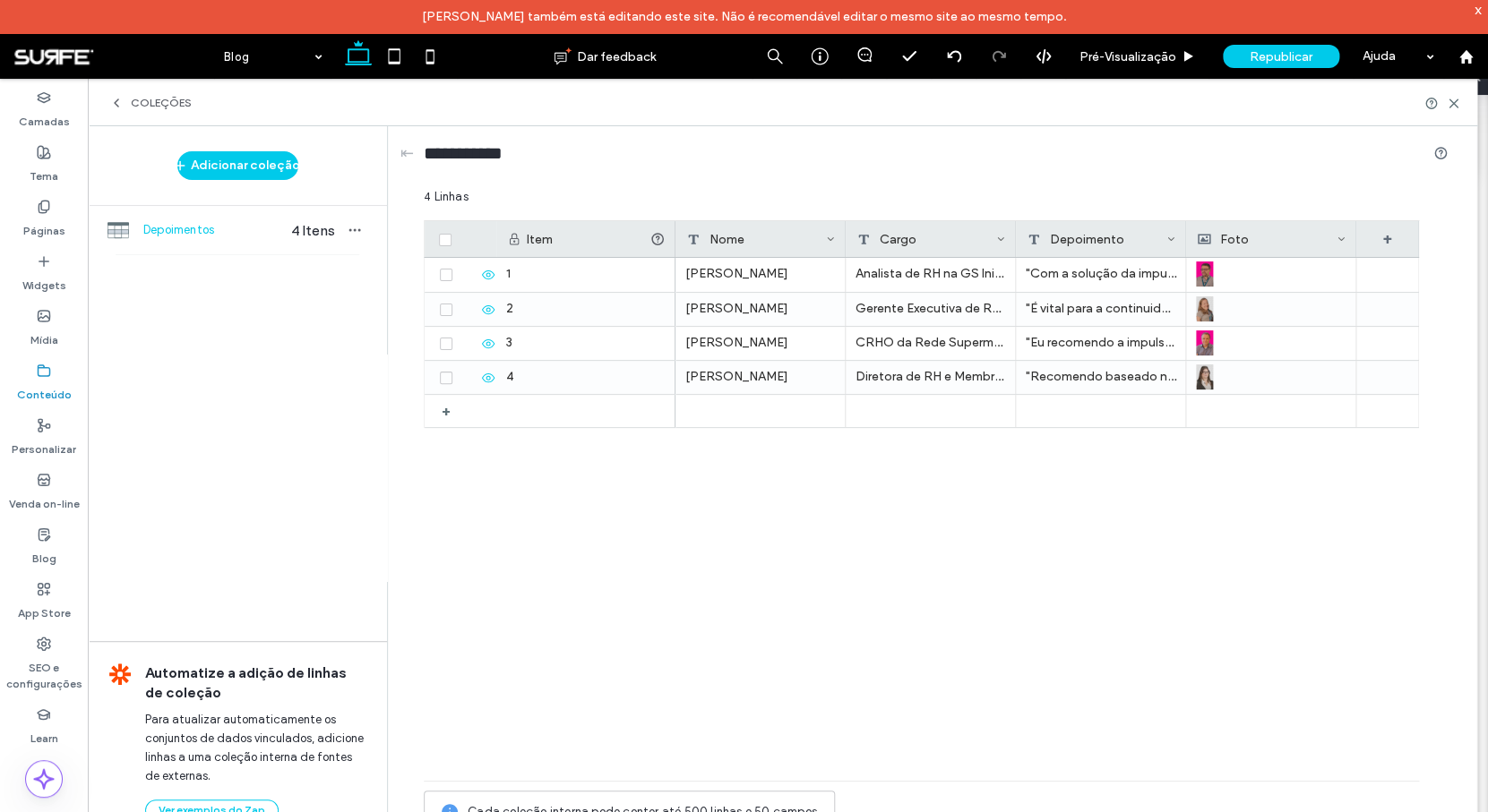
click at [64, 393] on label "Conteúdo" at bounding box center [44, 391] width 55 height 25
click at [120, 104] on icon at bounding box center [116, 103] width 15 height 15
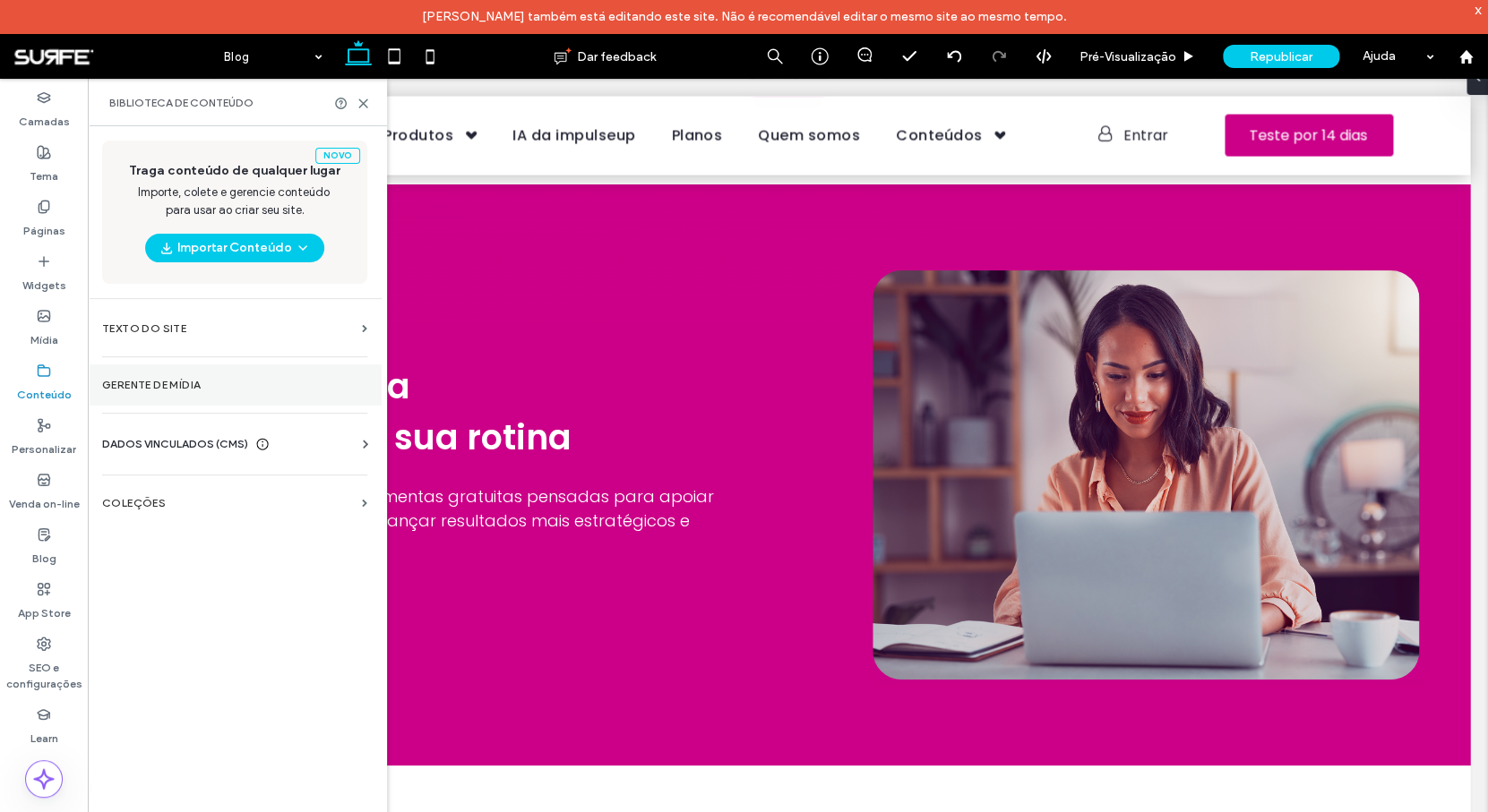
click at [187, 380] on label "Gerente de mídia" at bounding box center [234, 384] width 265 height 13
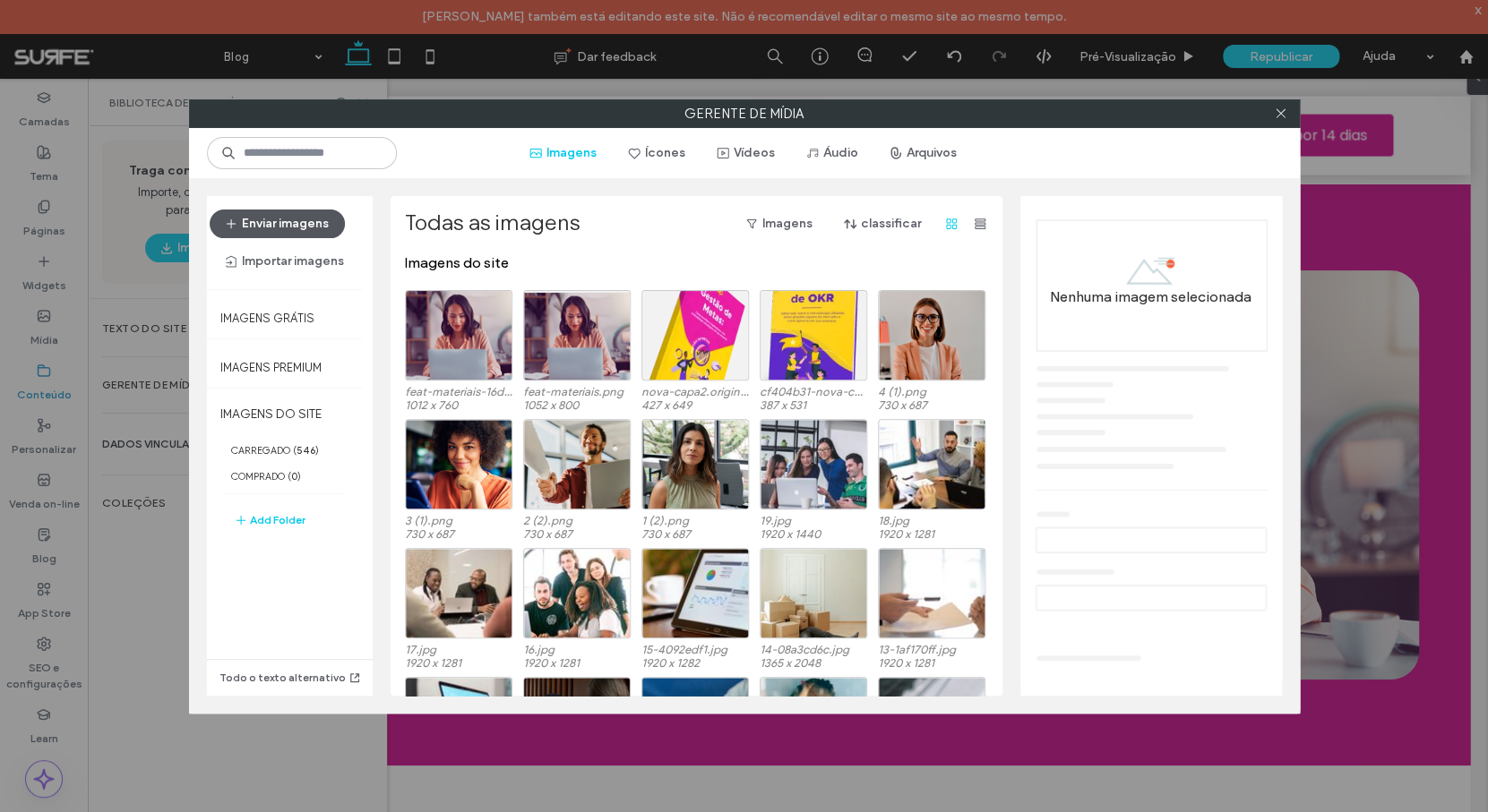
click at [303, 213] on button "Enviar imagens" at bounding box center [277, 223] width 135 height 28
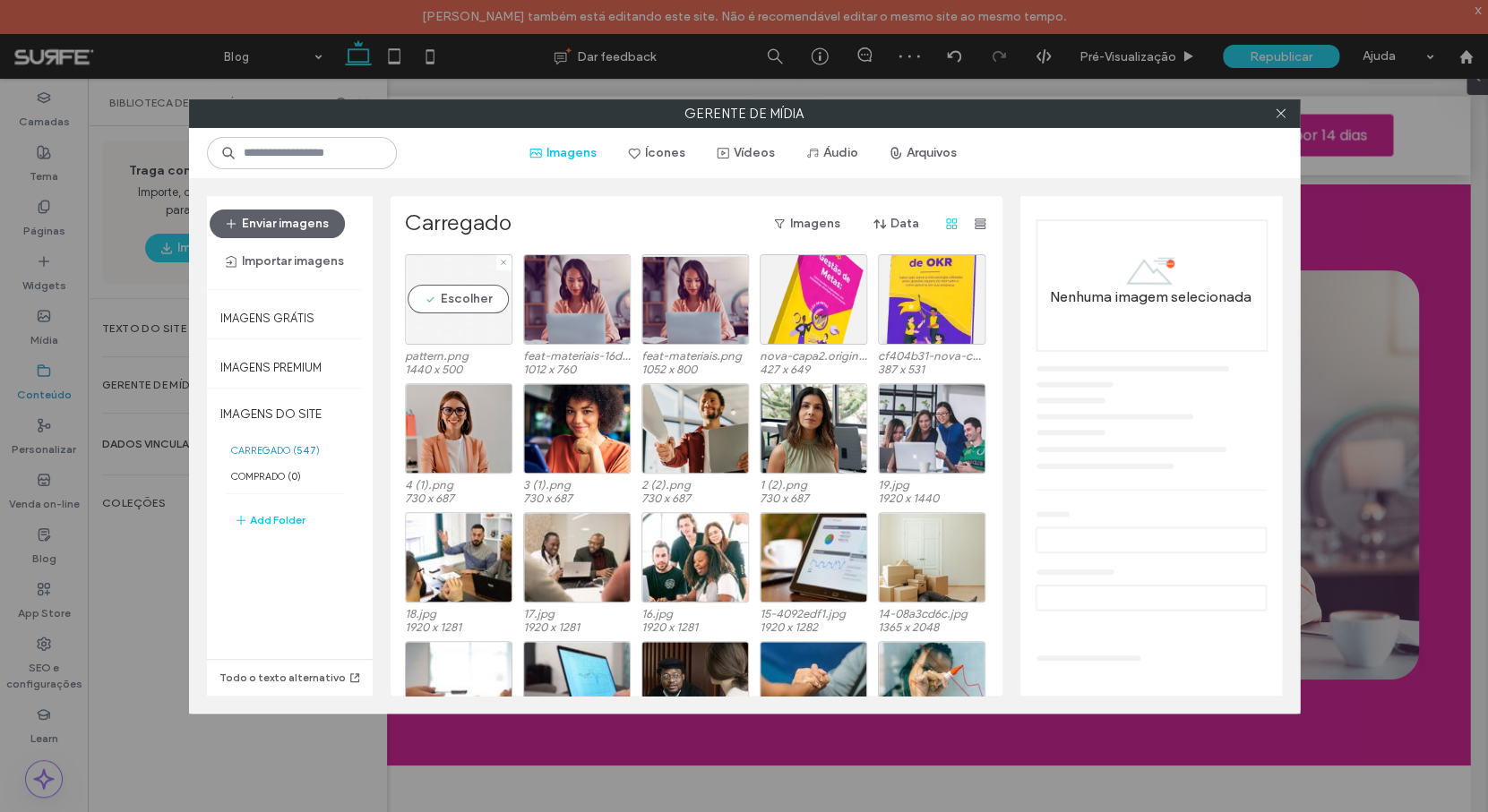
click at [448, 334] on div "Escolher" at bounding box center [459, 299] width 108 height 91
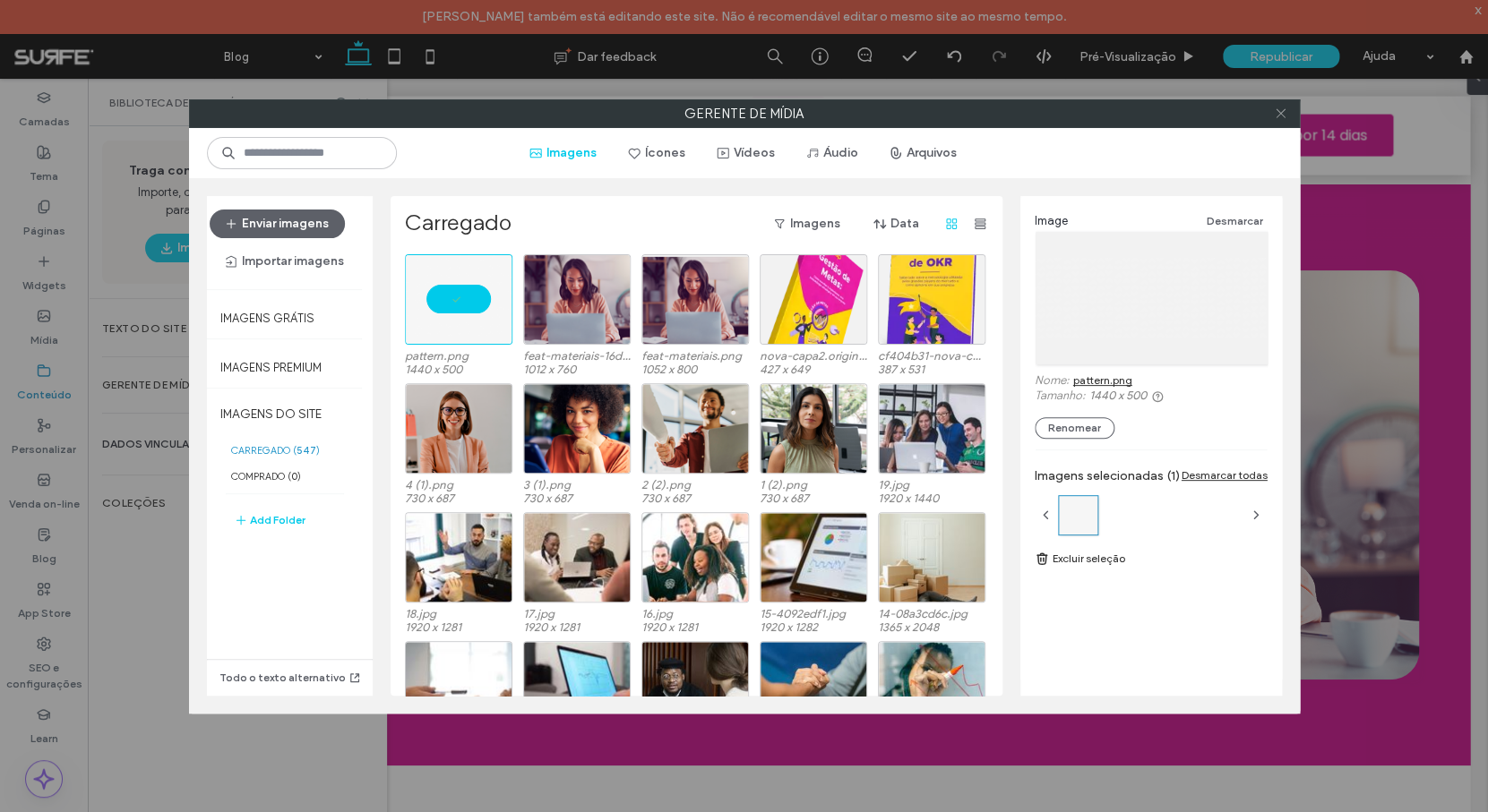
click at [1275, 117] on icon at bounding box center [1281, 113] width 14 height 14
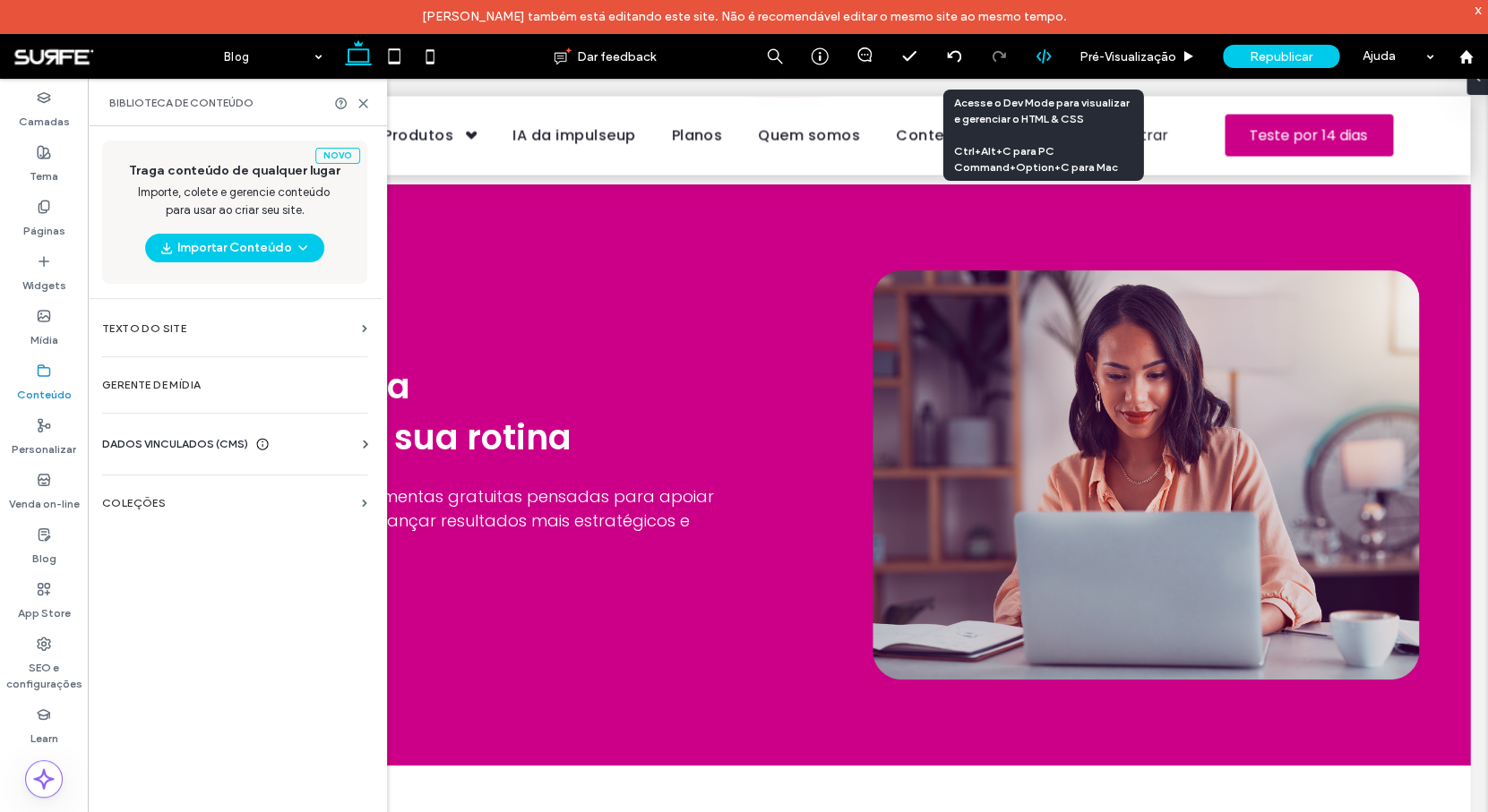
click at [1044, 66] on div at bounding box center [1043, 57] width 45 height 45
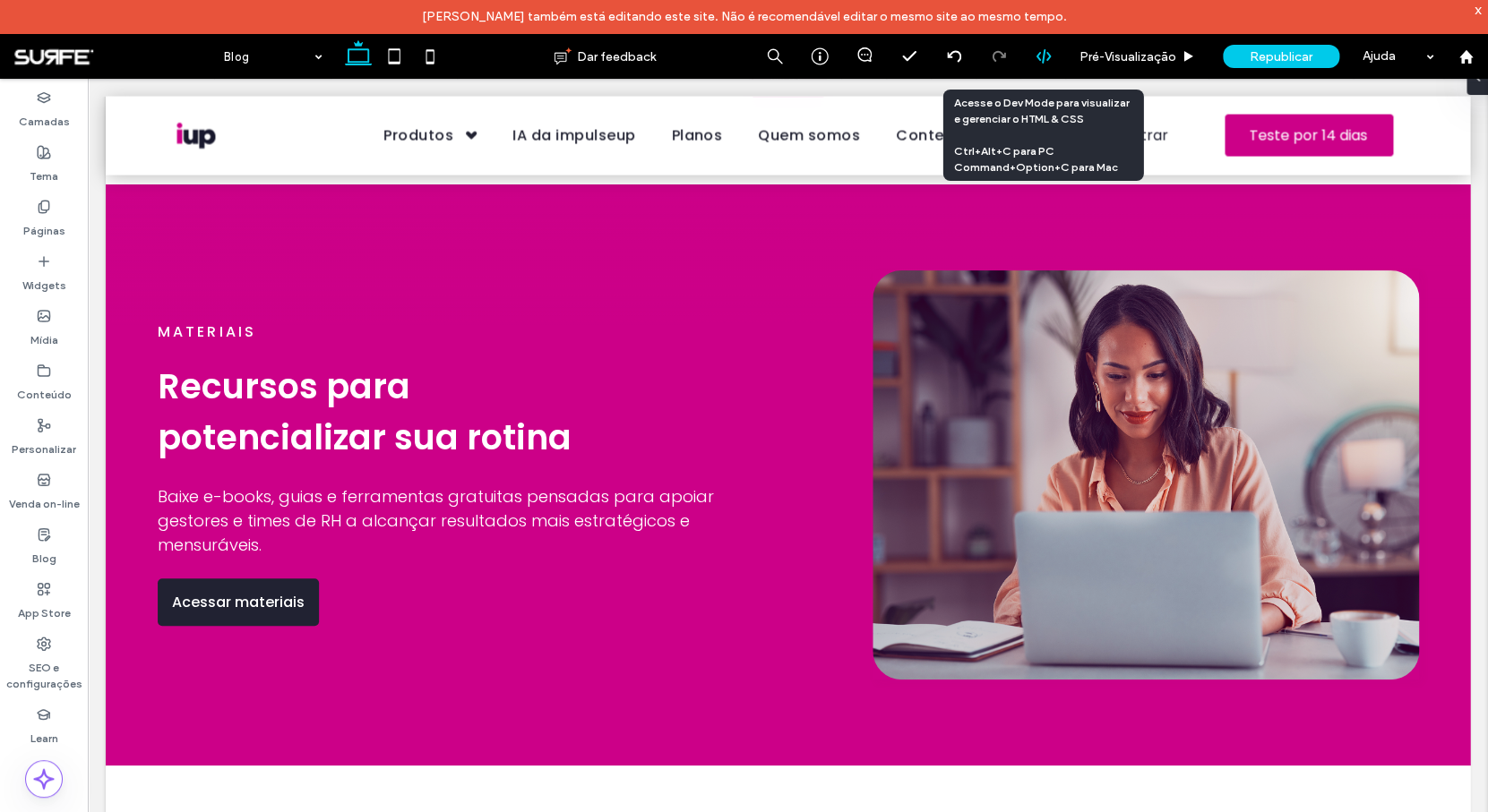
click at [1042, 66] on div at bounding box center [1043, 57] width 45 height 45
click at [1039, 52] on icon at bounding box center [1043, 56] width 16 height 16
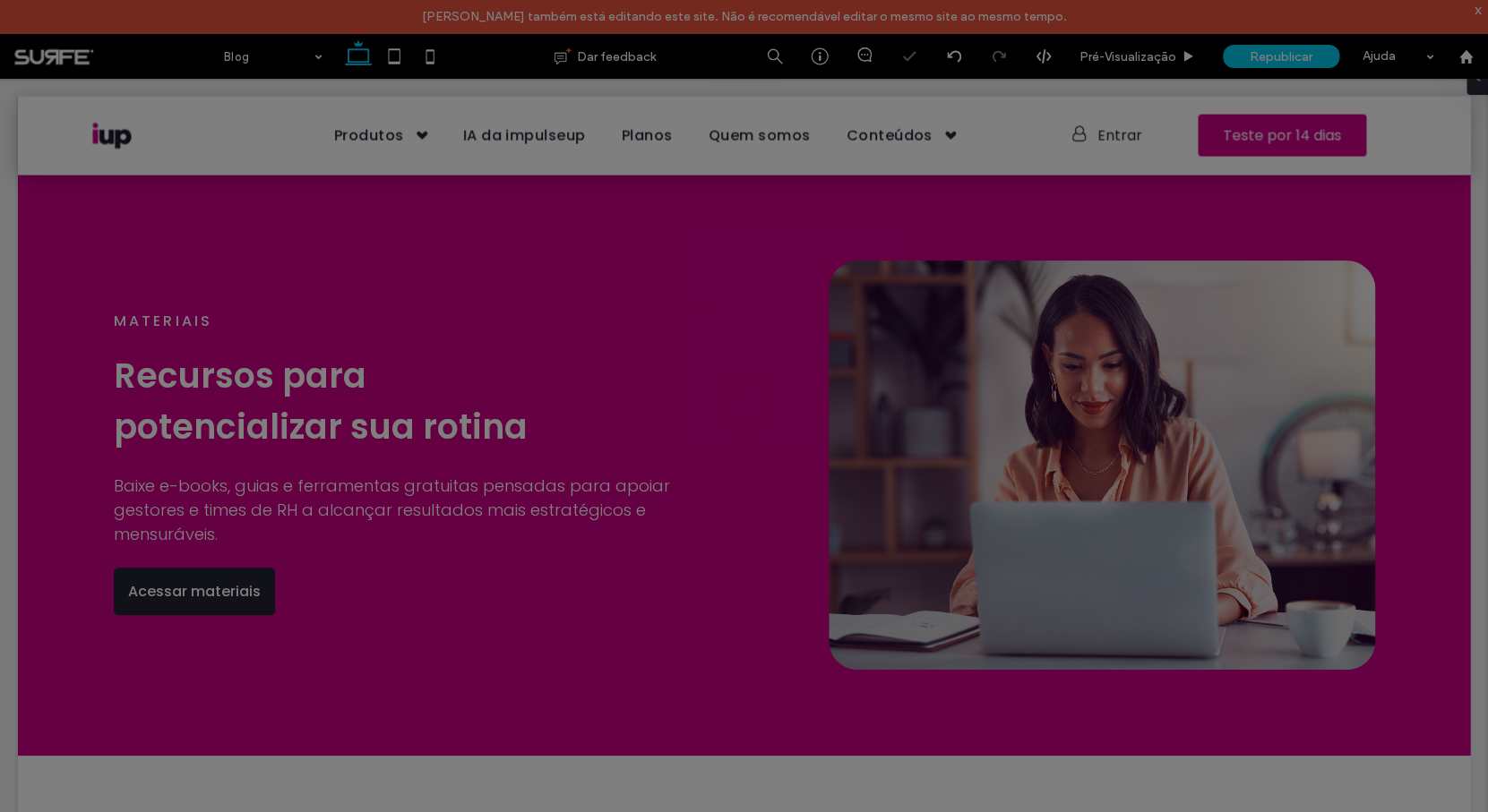
scroll to position [1671, 0]
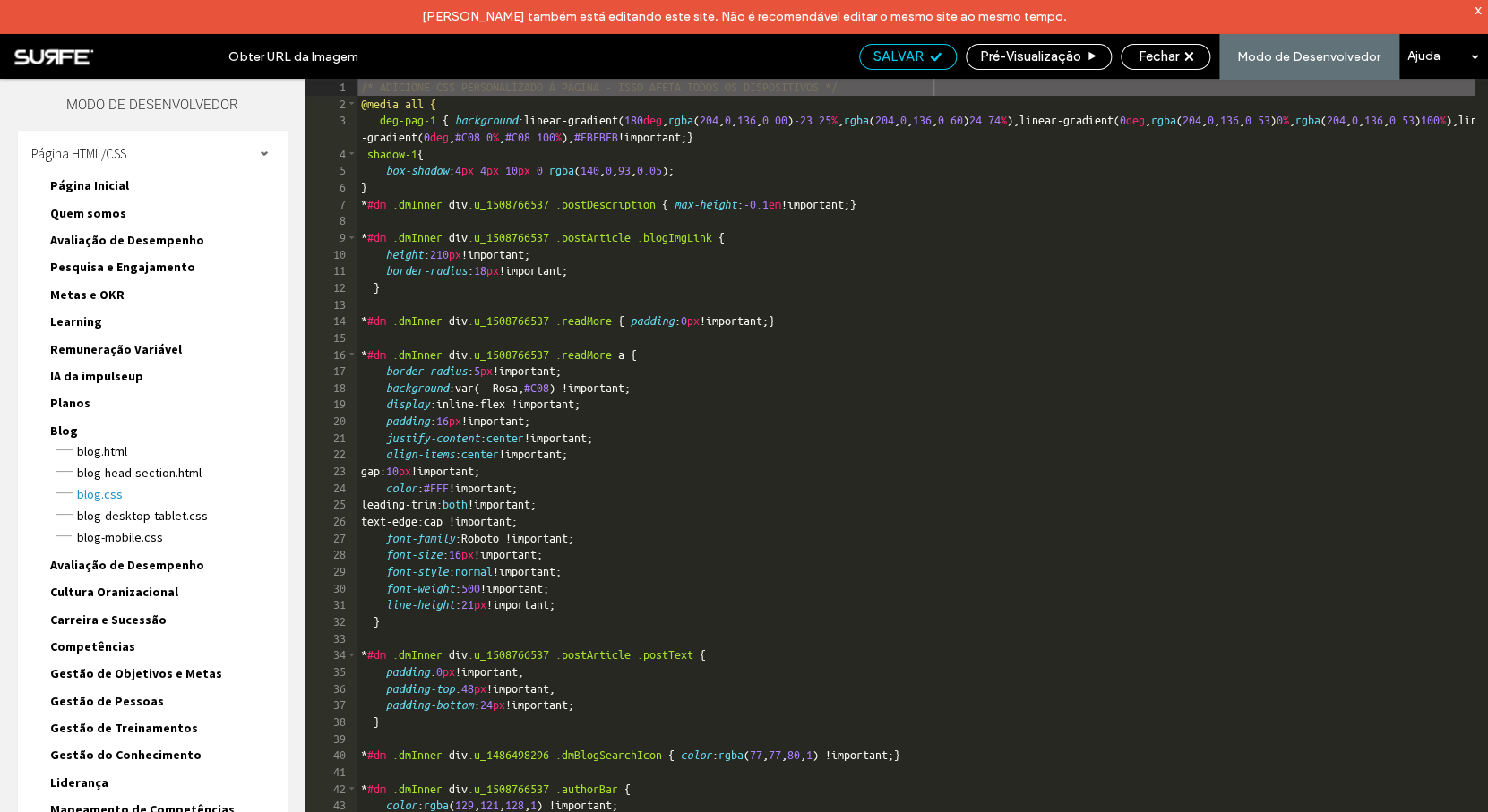
click at [897, 60] on span "SALVAR" at bounding box center [897, 56] width 50 height 16
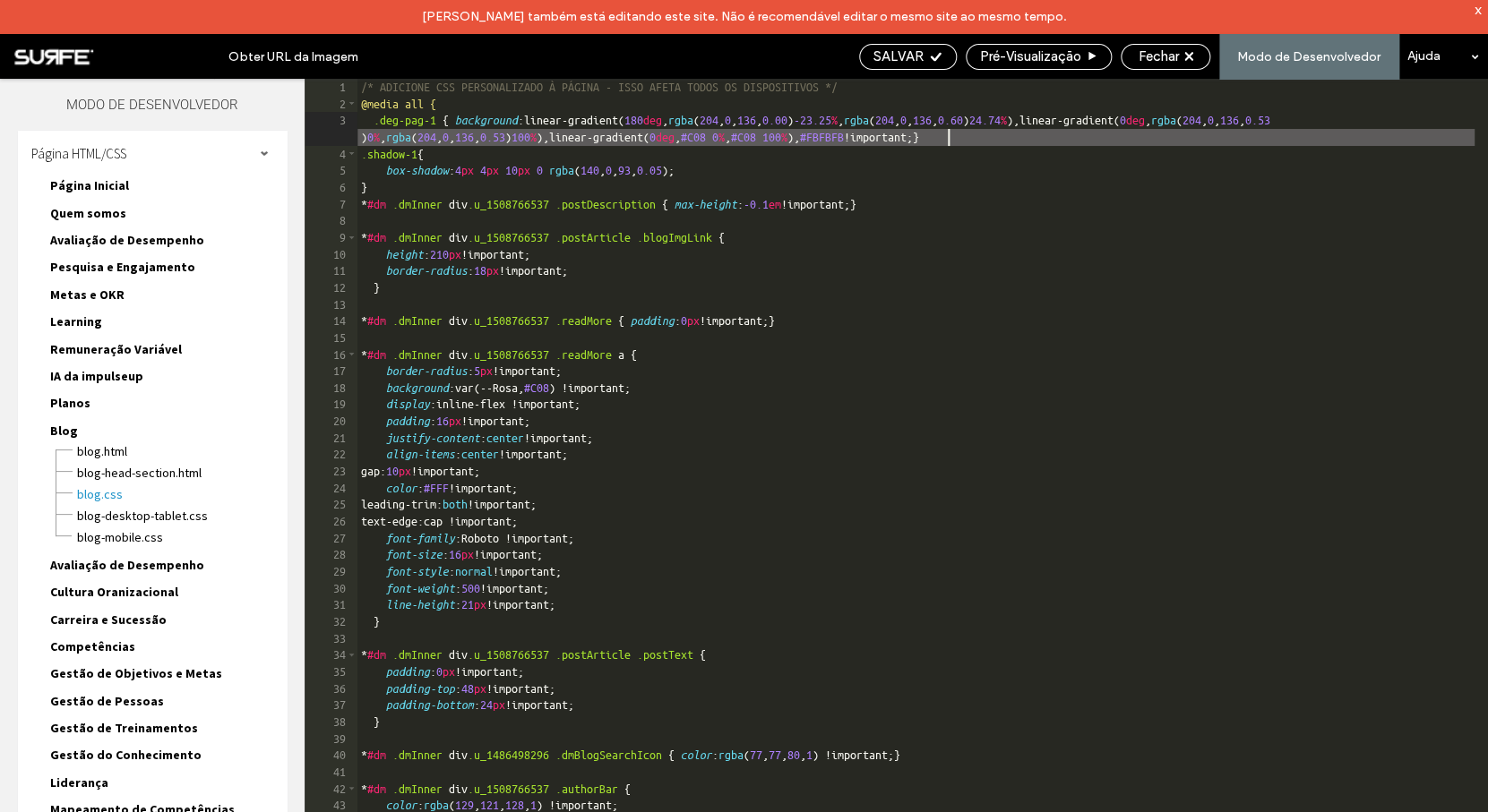
click at [947, 141] on div "/* ADICIONE CSS PERSONALIZADO À PÁGINA - ISSO AFETA TODOS OS DISPOSITIVOS */ @m…" at bounding box center [916, 479] width 1116 height 800
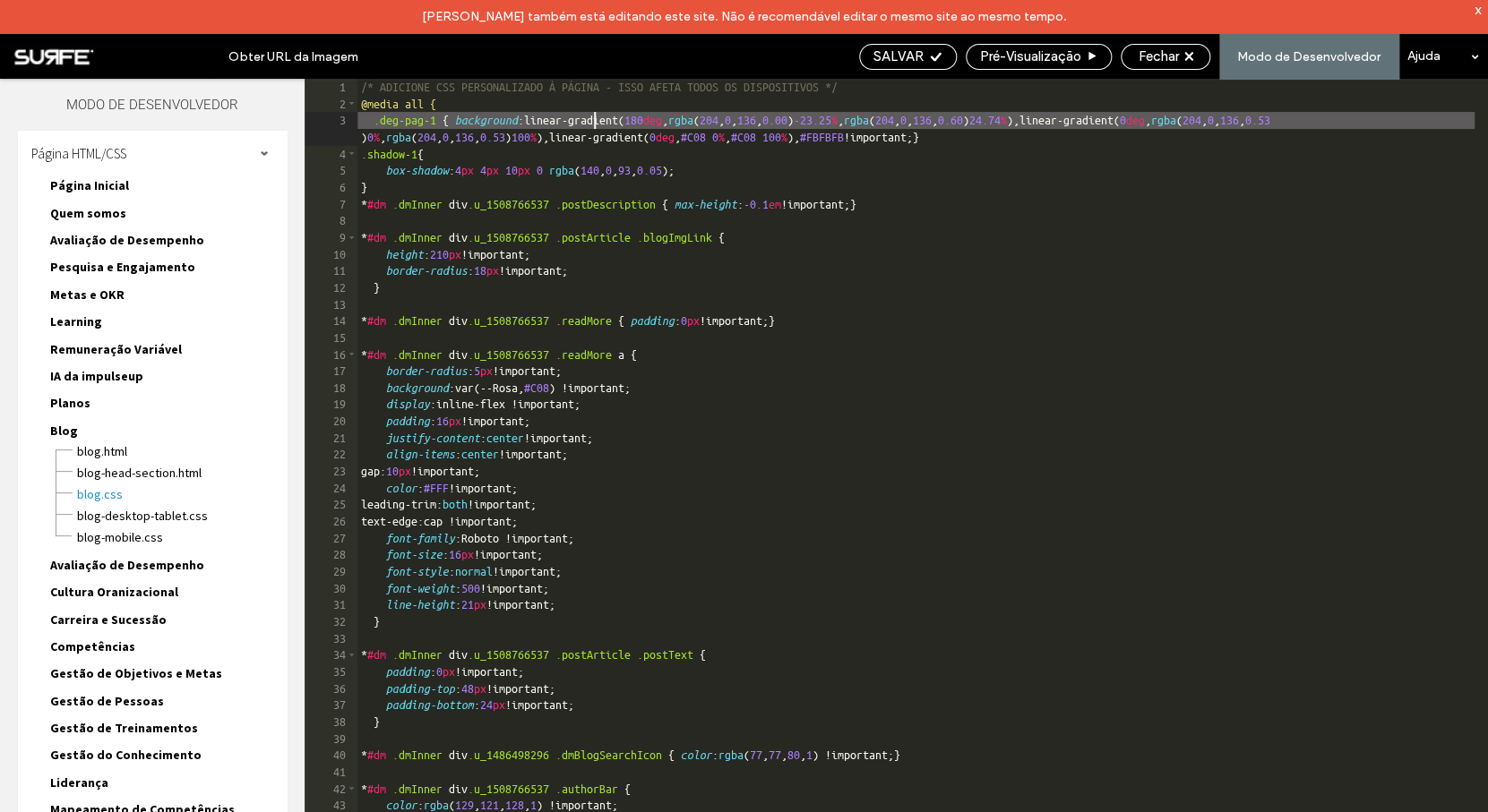
click at [595, 117] on div "/* ADICIONE CSS PERSONALIZADO À PÁGINA - ISSO AFETA TODOS OS DISPOSITIVOS */ @m…" at bounding box center [916, 479] width 1116 height 800
click at [678, 125] on div "/* ADICIONE CSS PERSONALIZADO À PÁGINA - ISSO AFETA TODOS OS DISPOSITIVOS */ @m…" at bounding box center [916, 479] width 1116 height 800
click at [891, 55] on span "SALVAR" at bounding box center [897, 56] width 50 height 16
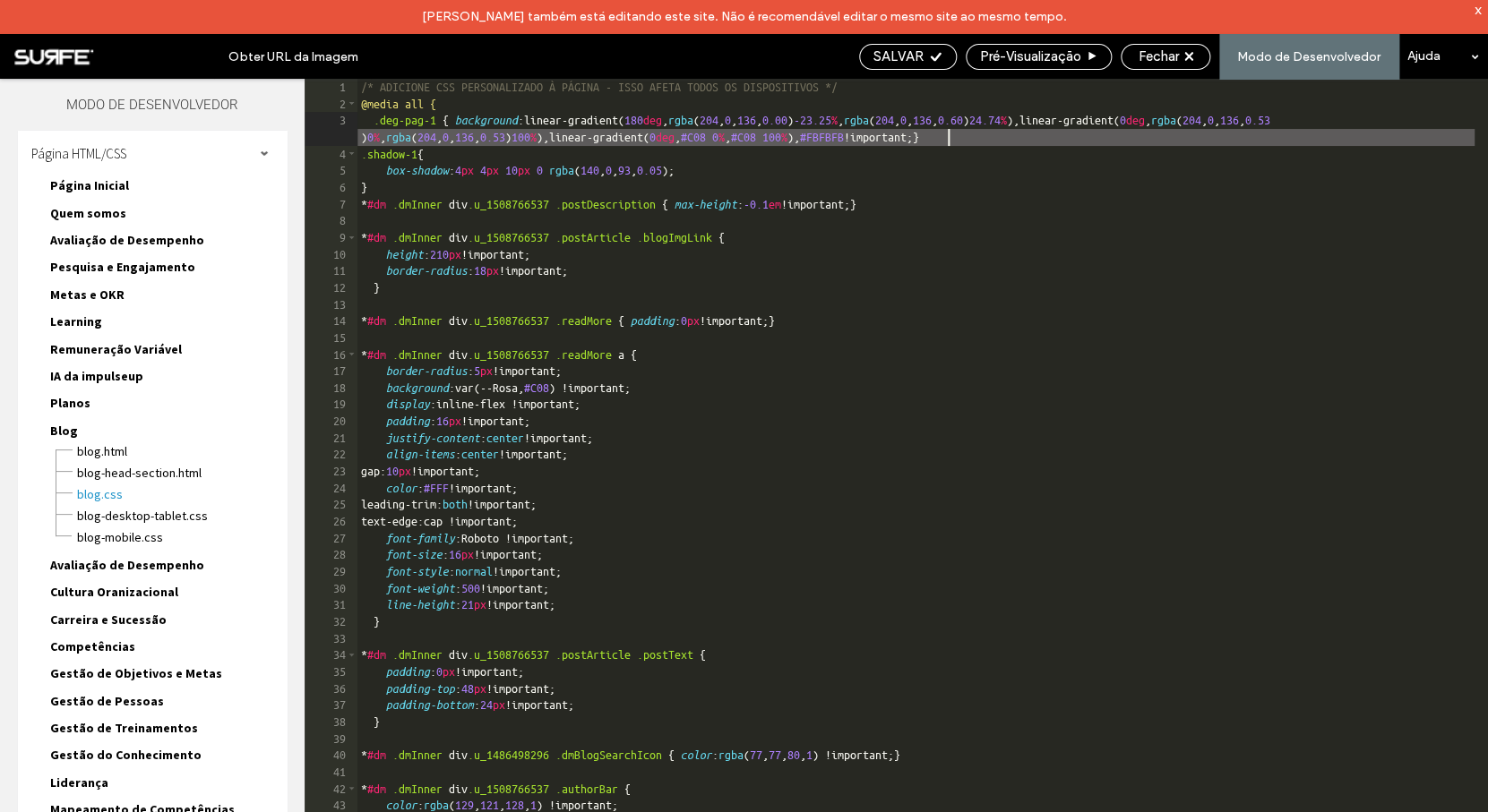
click at [948, 141] on div "/* ADICIONE CSS PERSONALIZADO À PÁGINA - ISSO AFETA TODOS OS DISPOSITIVOS */ @m…" at bounding box center [916, 479] width 1116 height 800
type textarea "**"
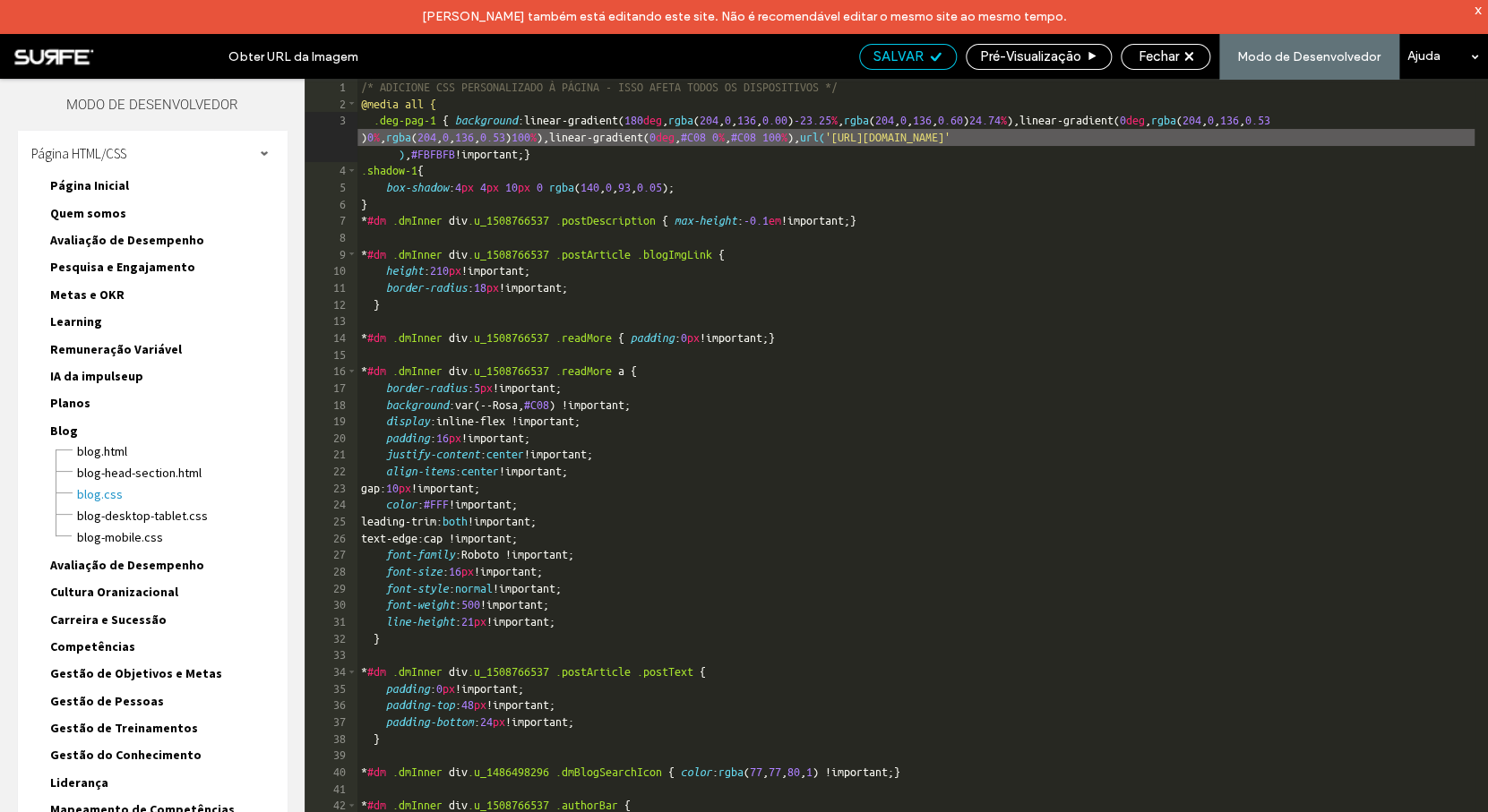
click at [908, 61] on span "SALVAR" at bounding box center [897, 56] width 50 height 16
click at [1166, 64] on span "Fechar" at bounding box center [1158, 56] width 40 height 16
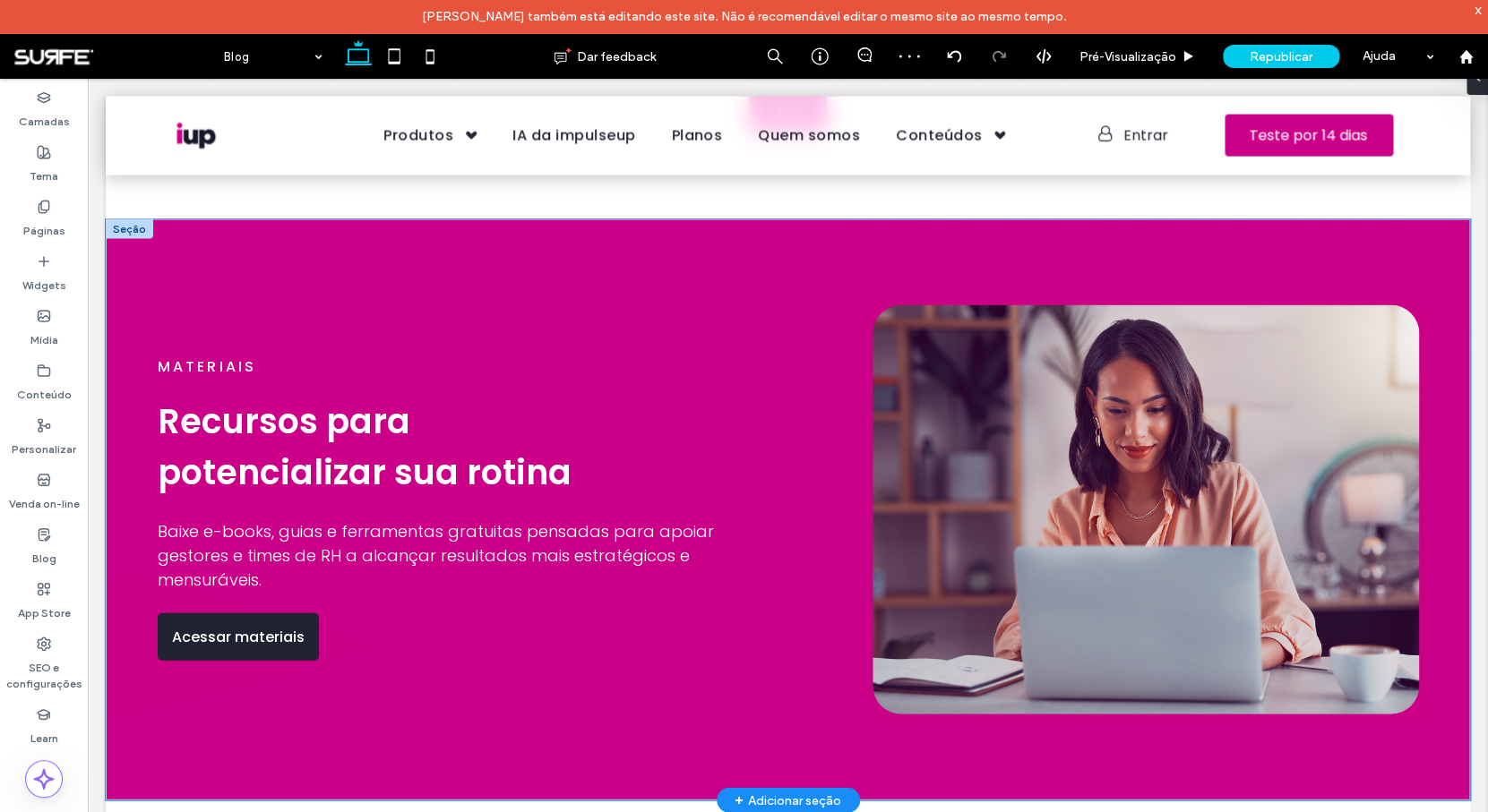
scroll to position [1615, 0]
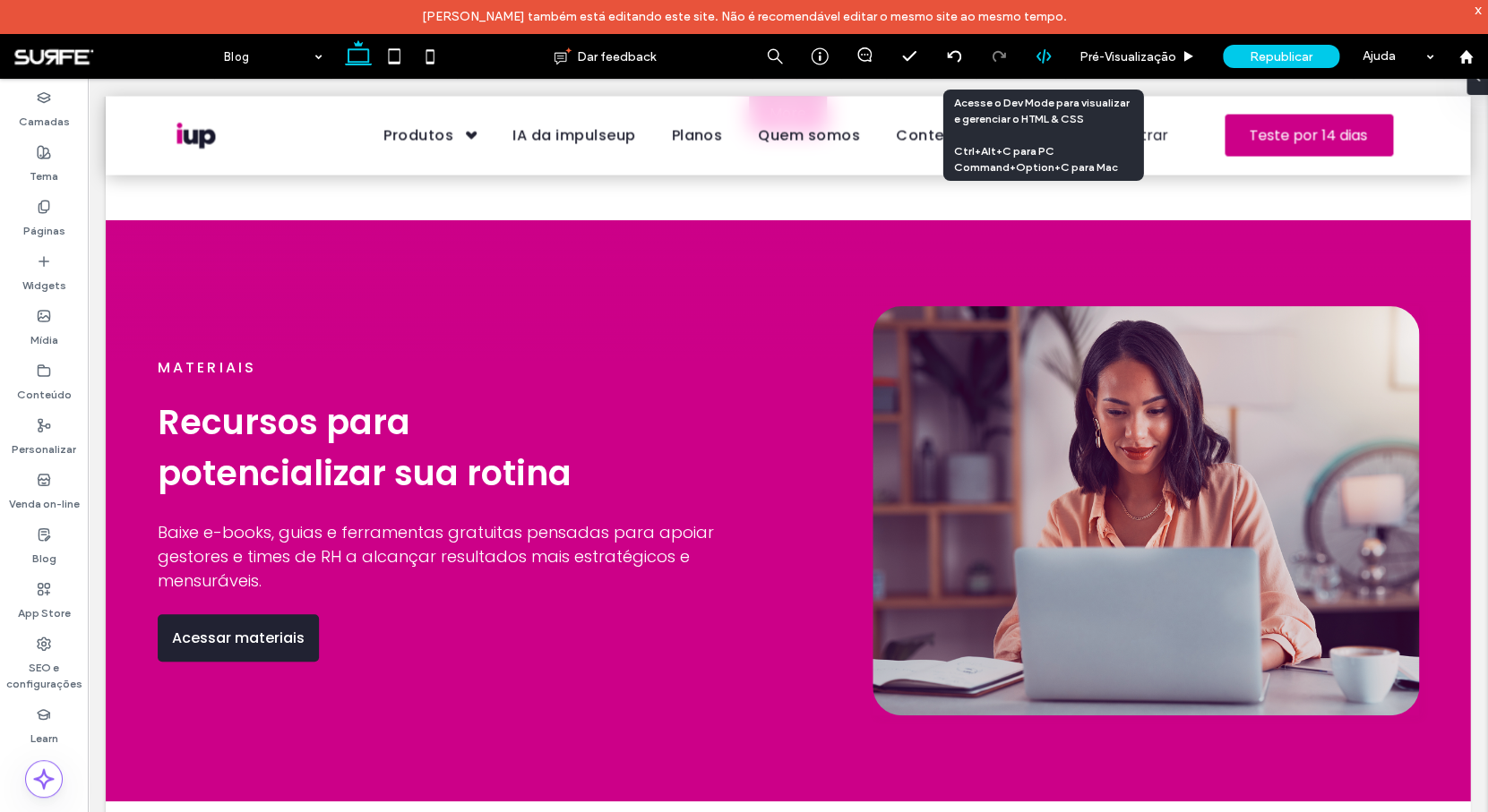
click at [1041, 55] on icon at bounding box center [1043, 56] width 16 height 16
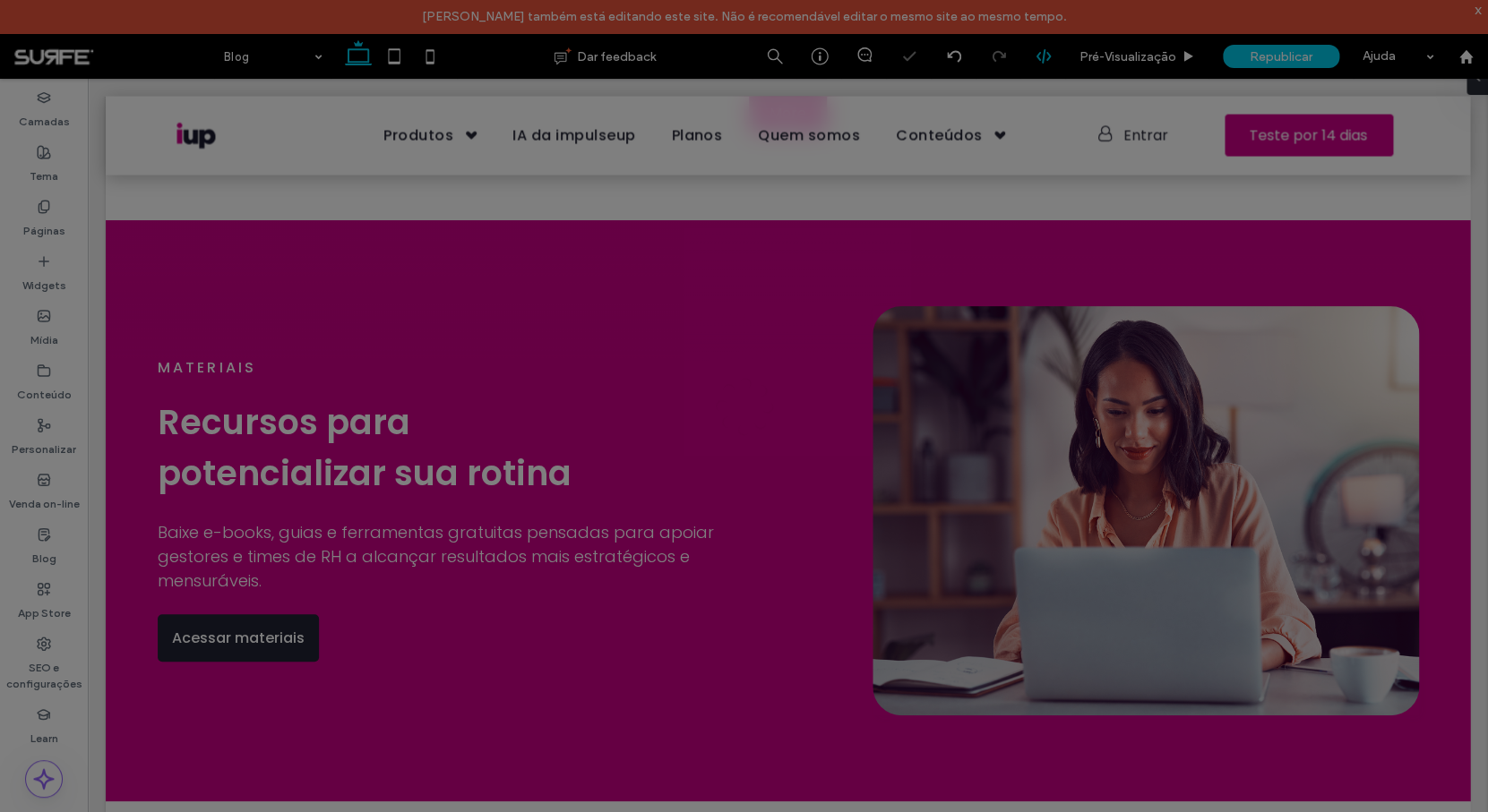
scroll to position [1631, 0]
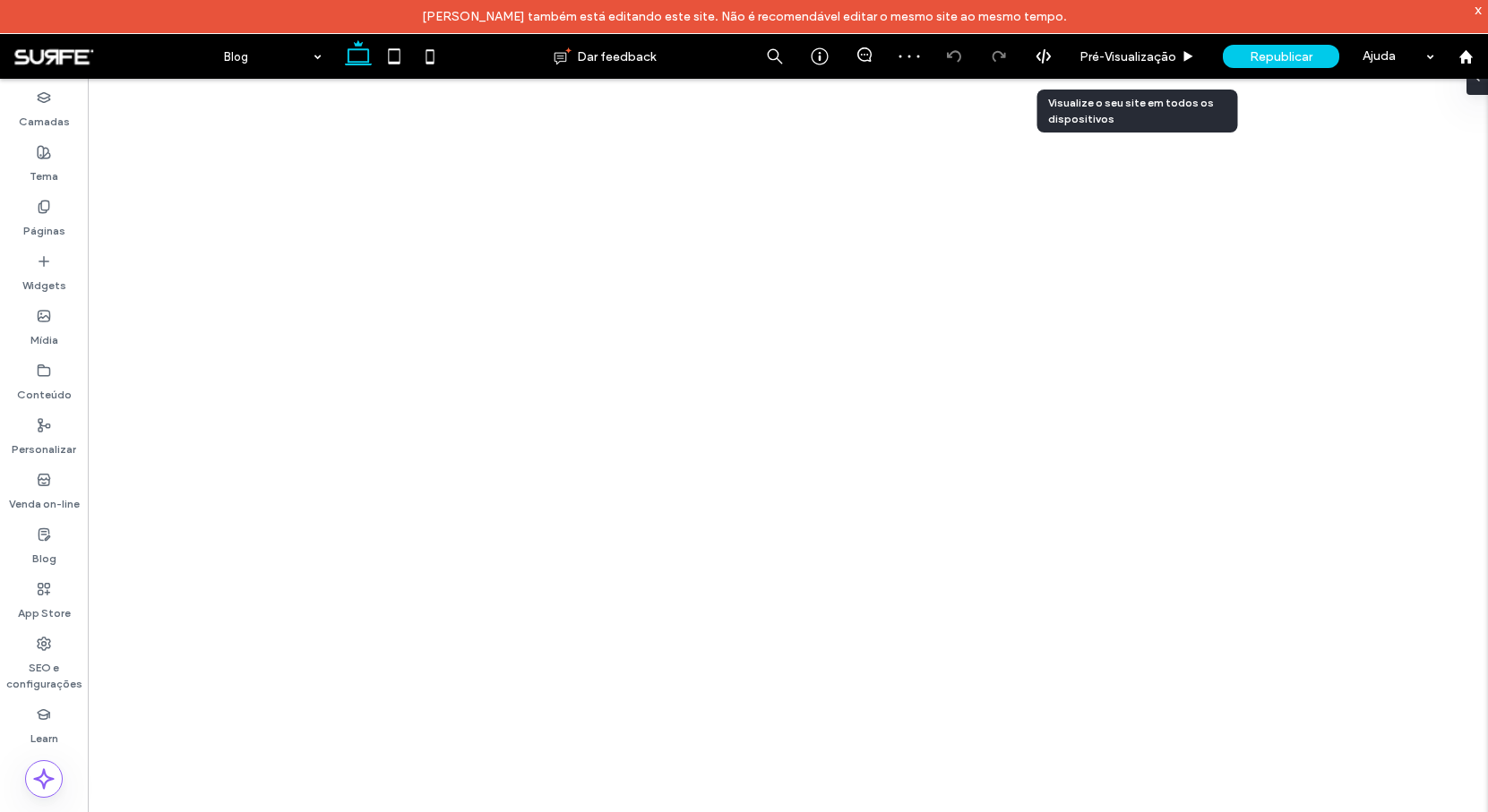
click at [1096, 52] on span "Pré-Visualizaçāo" at bounding box center [1127, 57] width 97 height 16
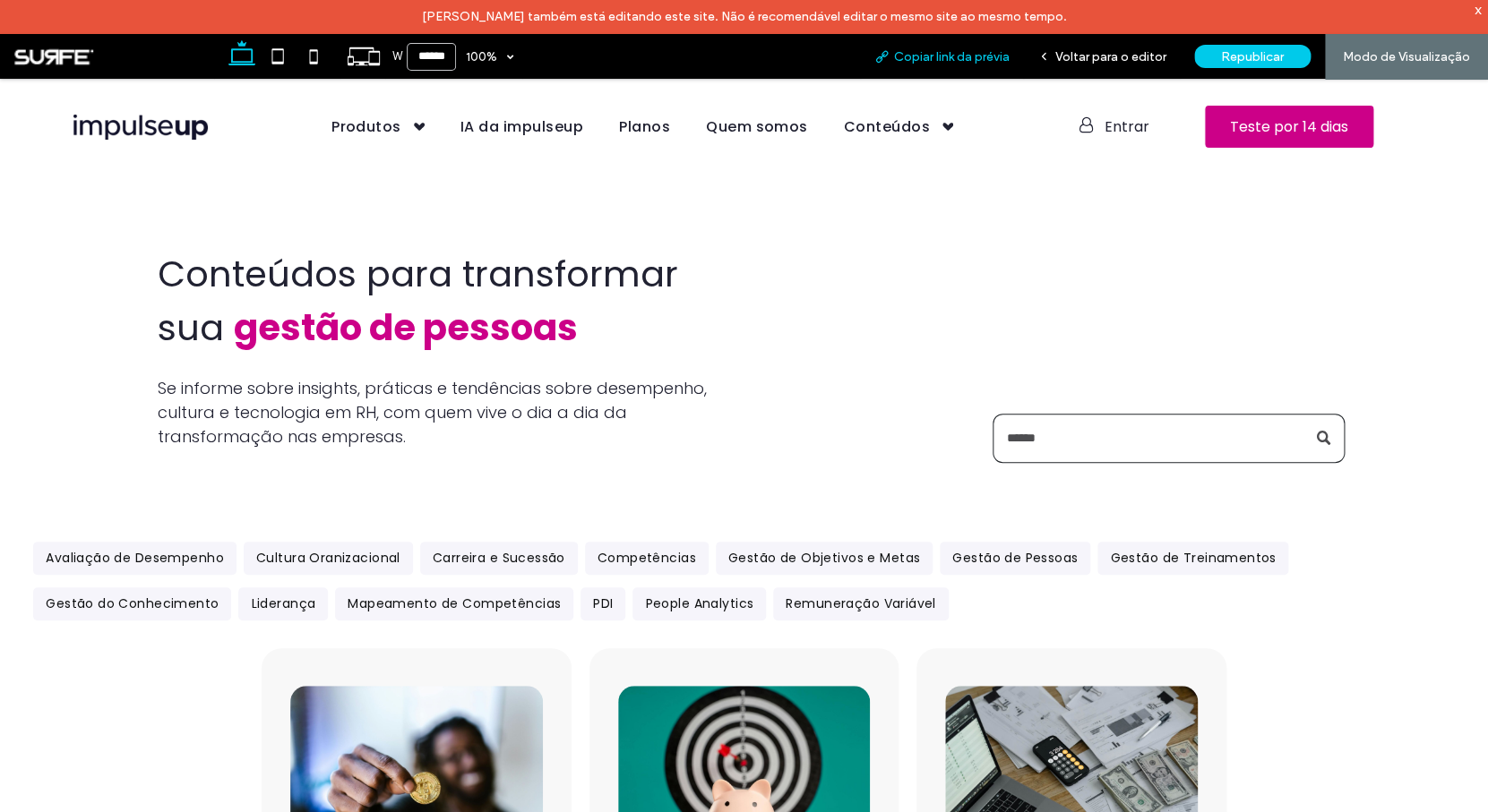
click at [954, 64] on span "Copiar link da prévia" at bounding box center [951, 57] width 115 height 16
click at [1074, 59] on span "Voltar para o editor" at bounding box center [1111, 57] width 111 height 16
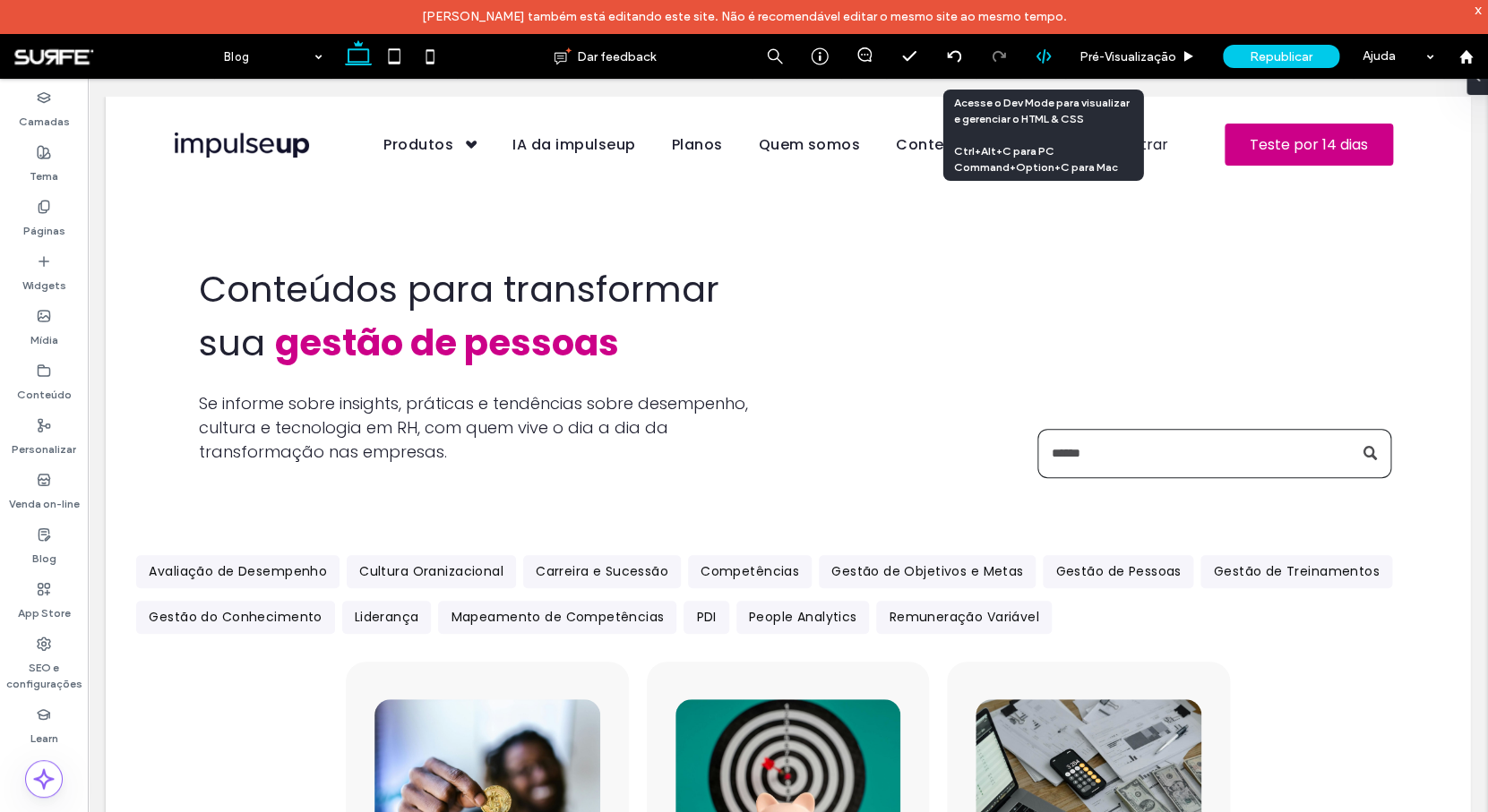
click at [1048, 58] on use at bounding box center [1042, 56] width 15 height 15
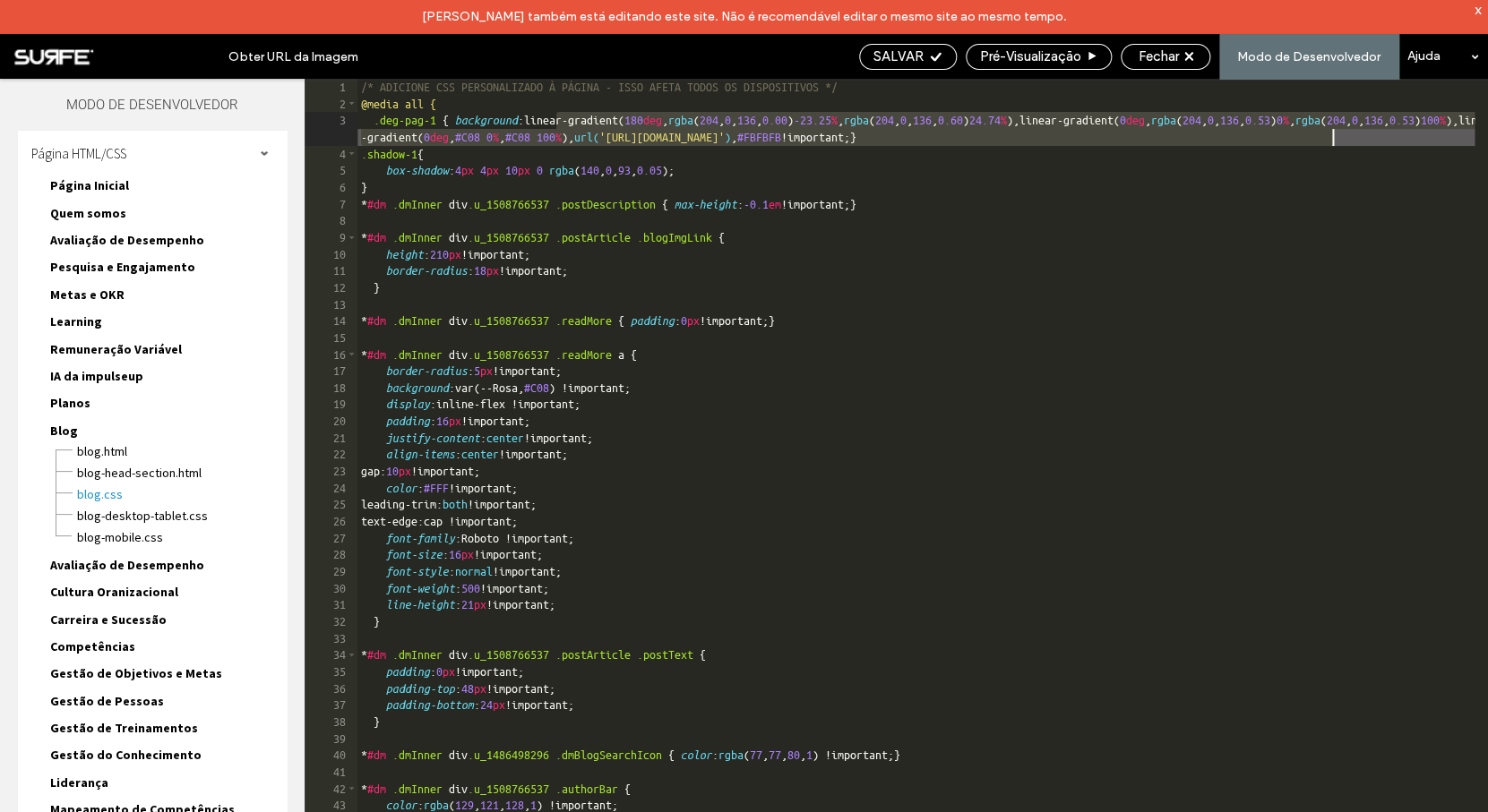
drag, startPoint x: 556, startPoint y: 120, endPoint x: 1330, endPoint y: 142, distance: 774.3
click at [1330, 142] on div "/* ADICIONE CSS PERSONALIZADO À PÁGINA - ISSO AFETA TODOS OS DISPOSITIVOS */ @m…" at bounding box center [1069, 479] width 1422 height 800
paste textarea
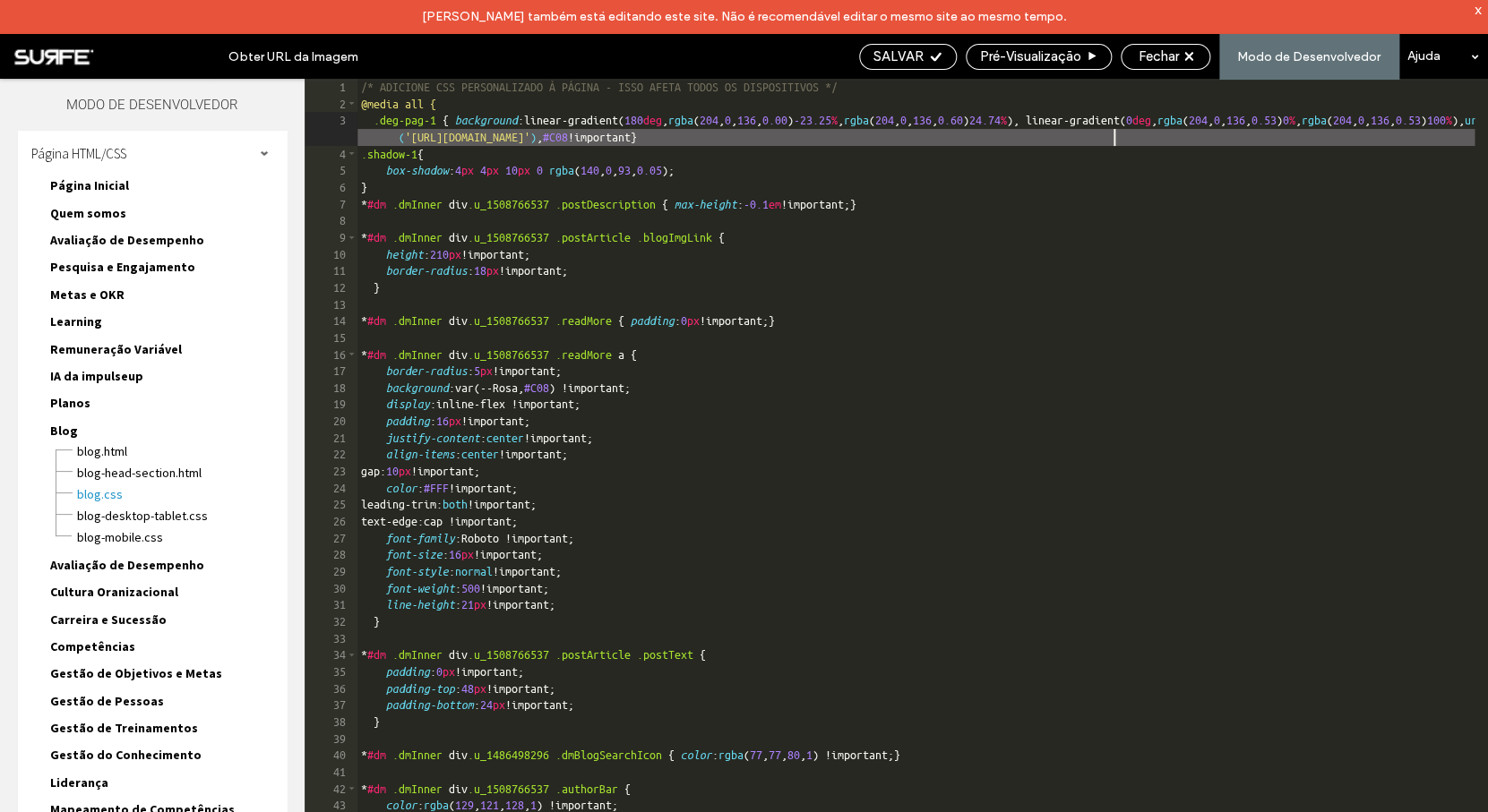
type textarea "**"
click at [929, 61] on div "SALVAR" at bounding box center [907, 56] width 96 height 16
click at [1176, 58] on span "Fechar" at bounding box center [1158, 56] width 40 height 16
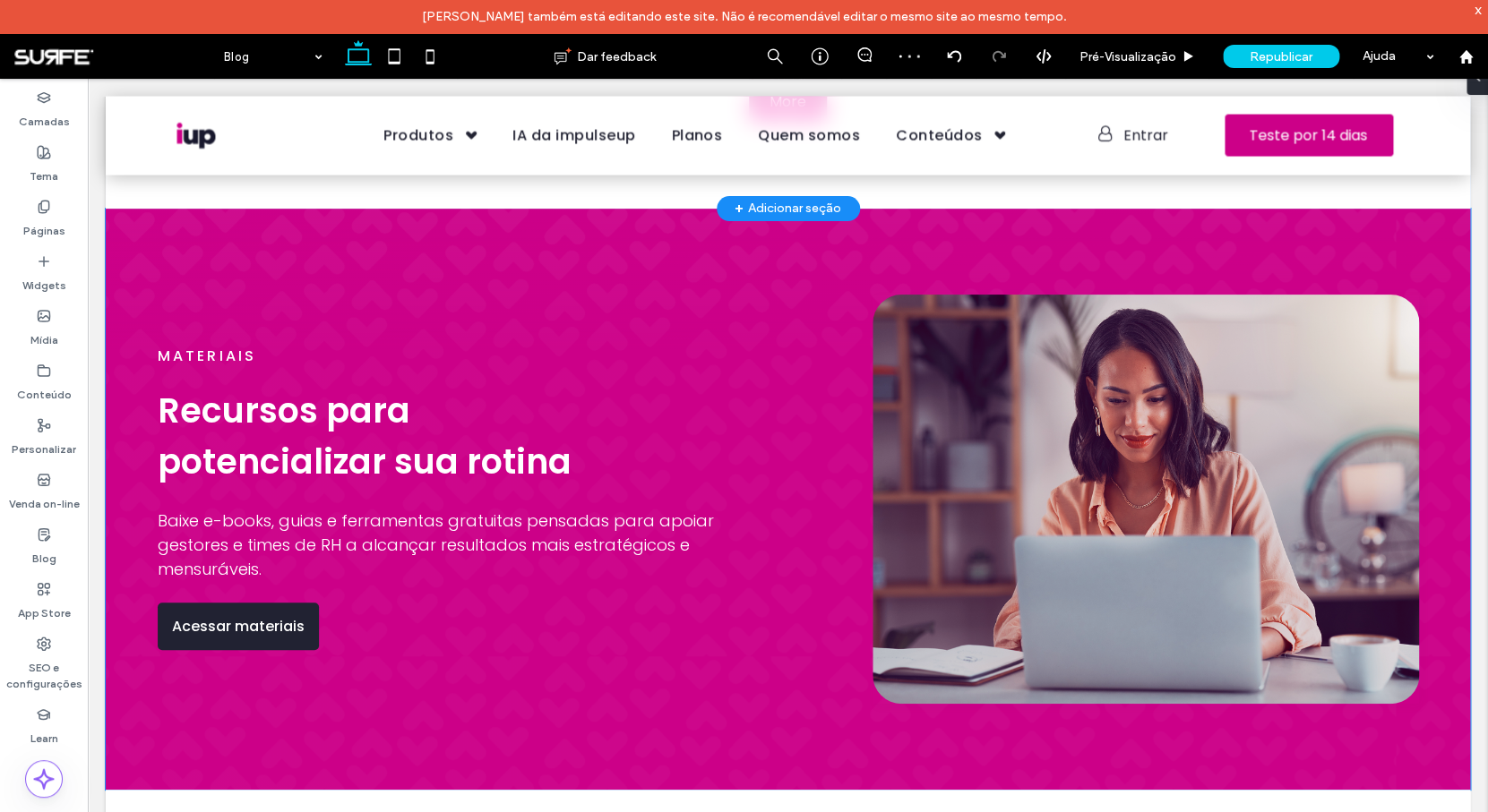
scroll to position [1658, 0]
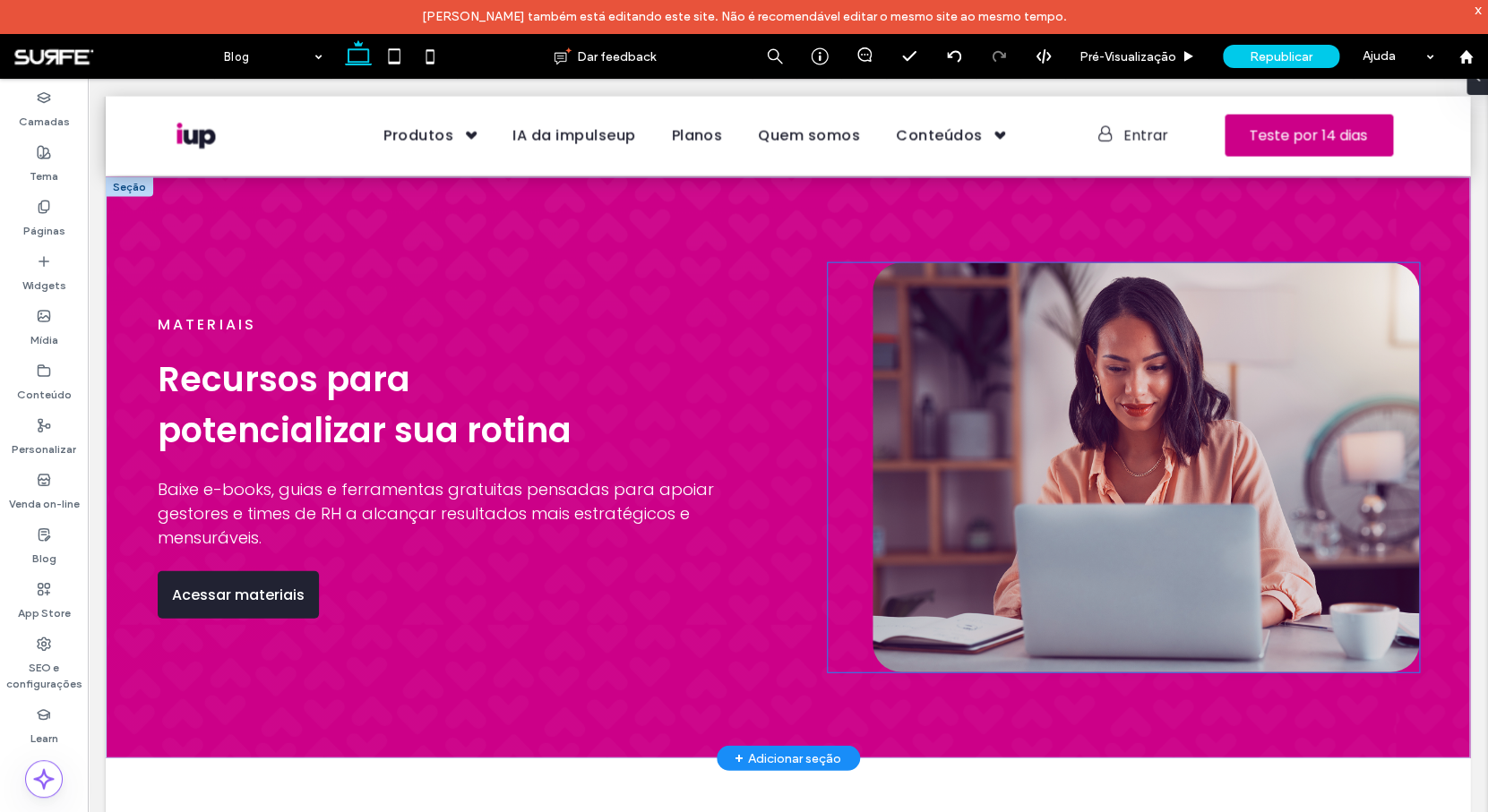
click at [862, 569] on div at bounding box center [1122, 468] width 591 height 410
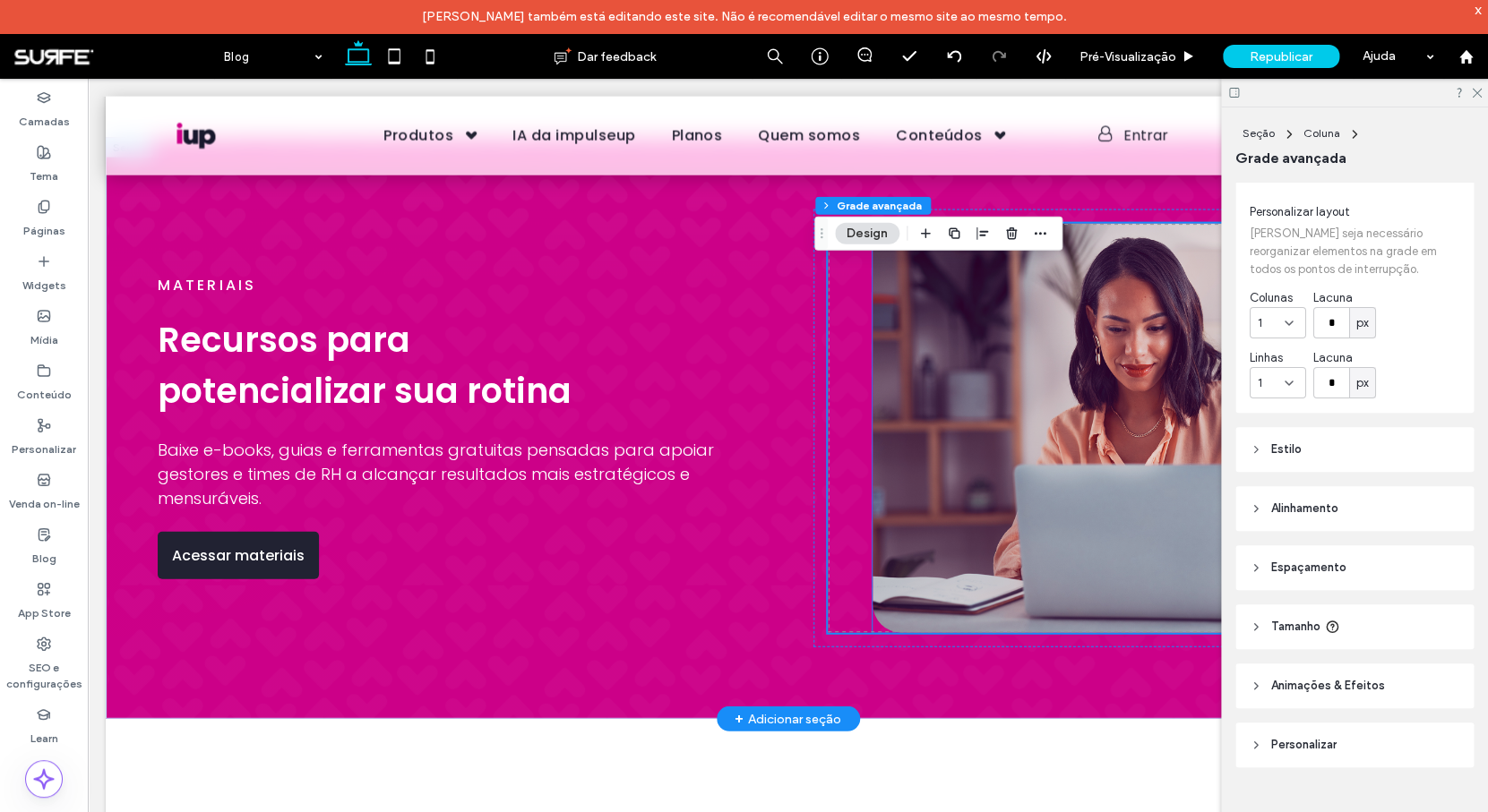
scroll to position [1696, 0]
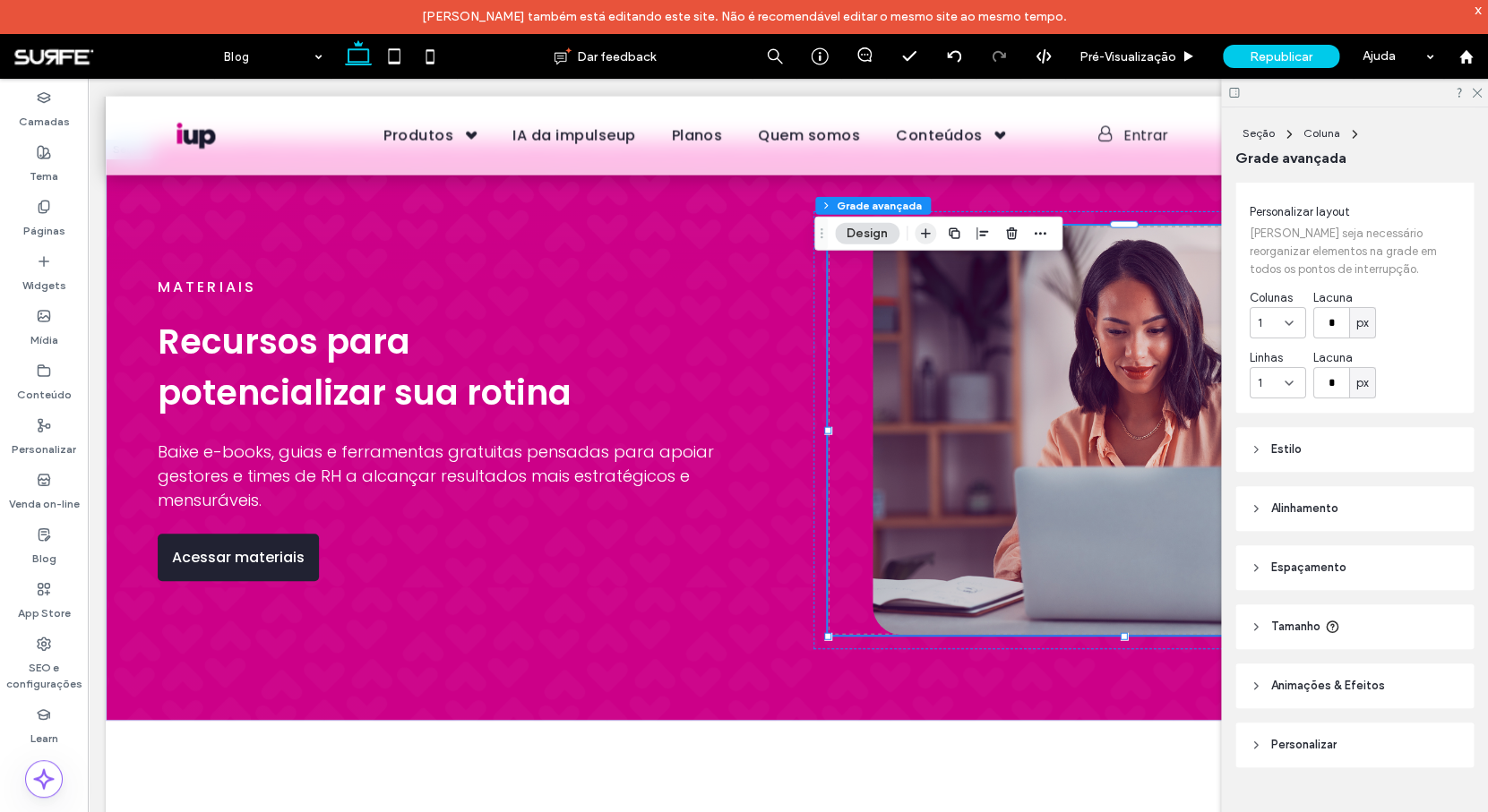
click at [919, 235] on icon "button" at bounding box center [925, 234] width 15 height 15
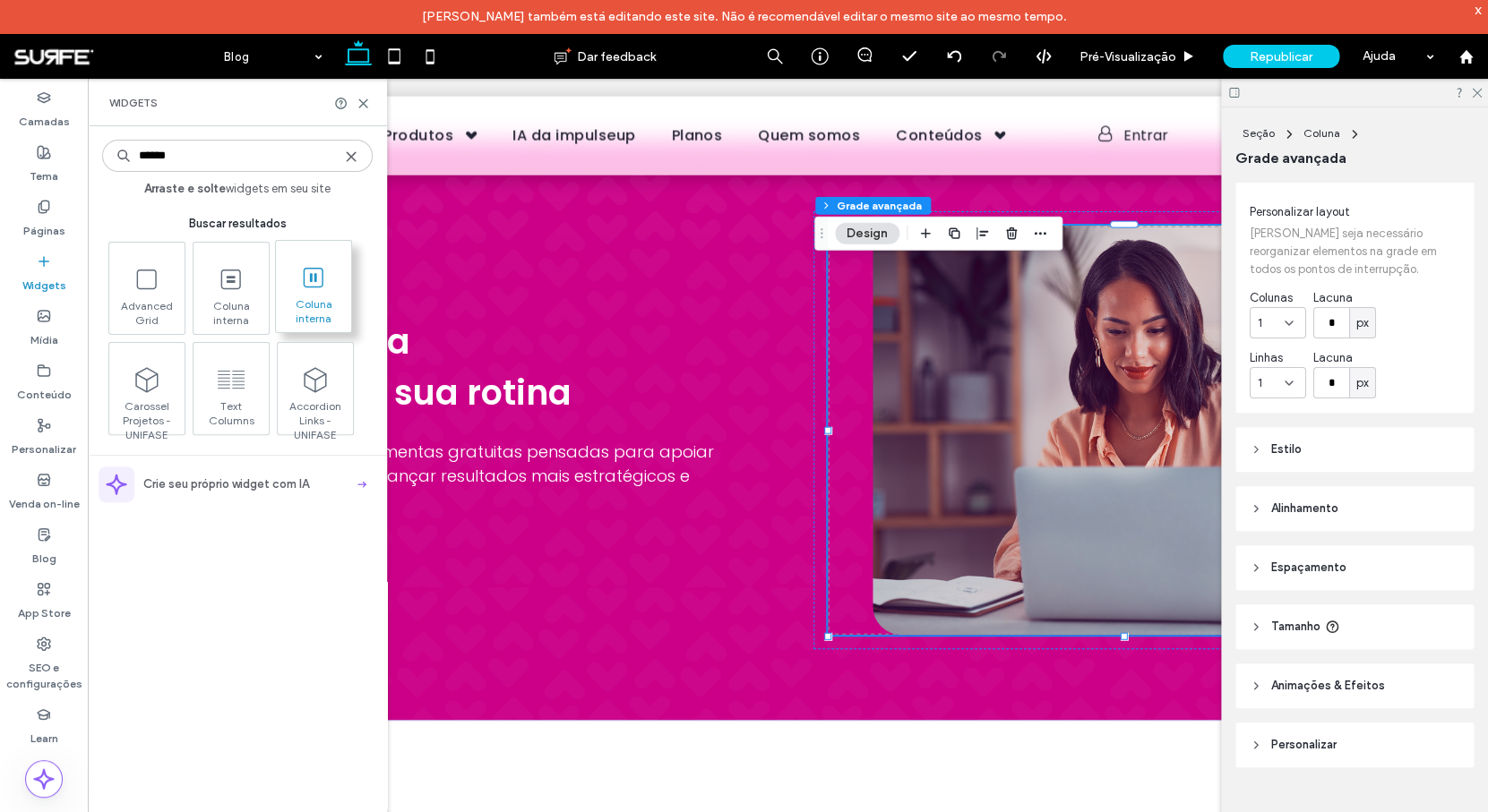
type input "******"
click at [305, 299] on span "Coluna interna" at bounding box center [313, 310] width 75 height 25
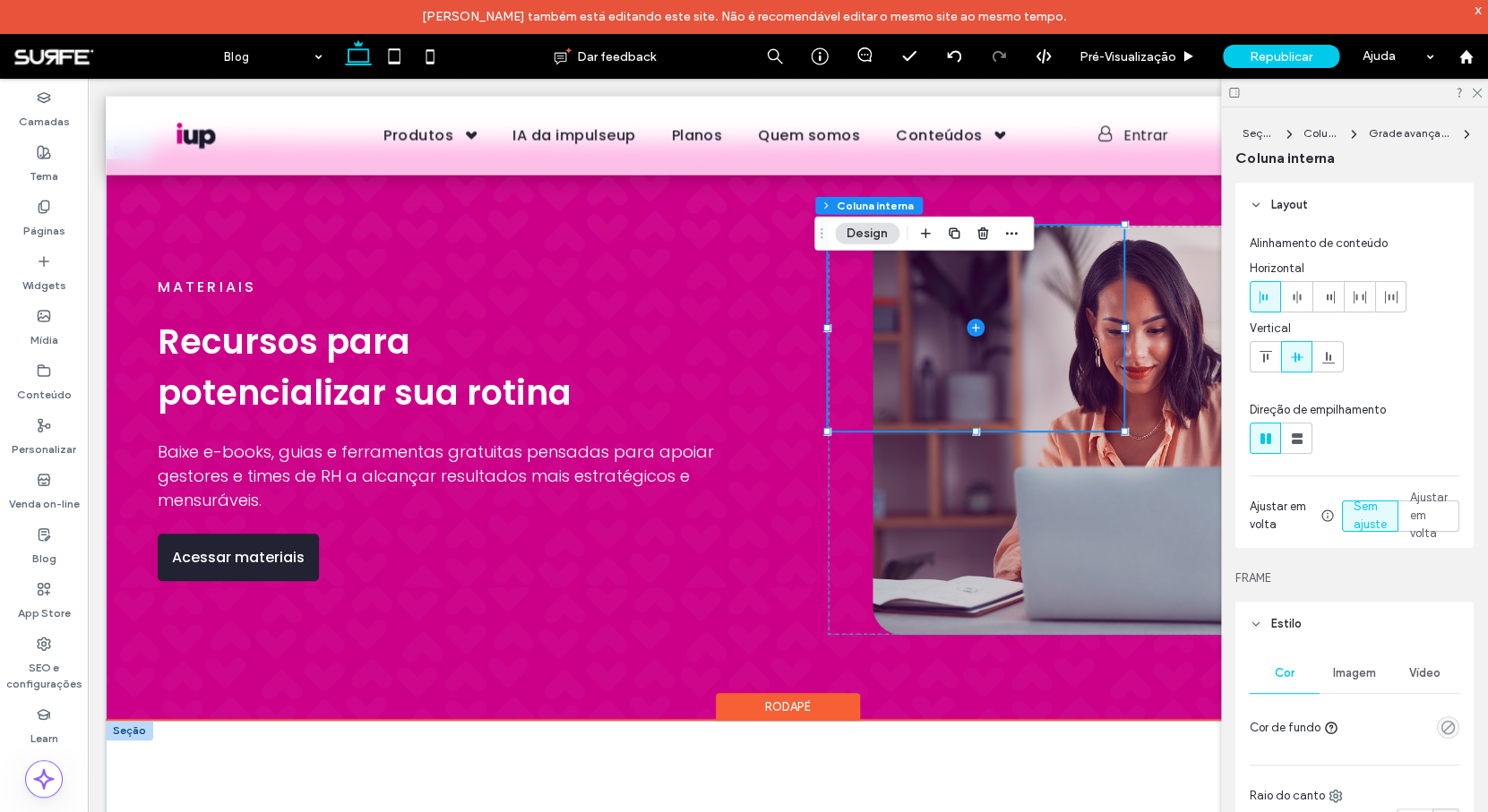
scroll to position [141, 0]
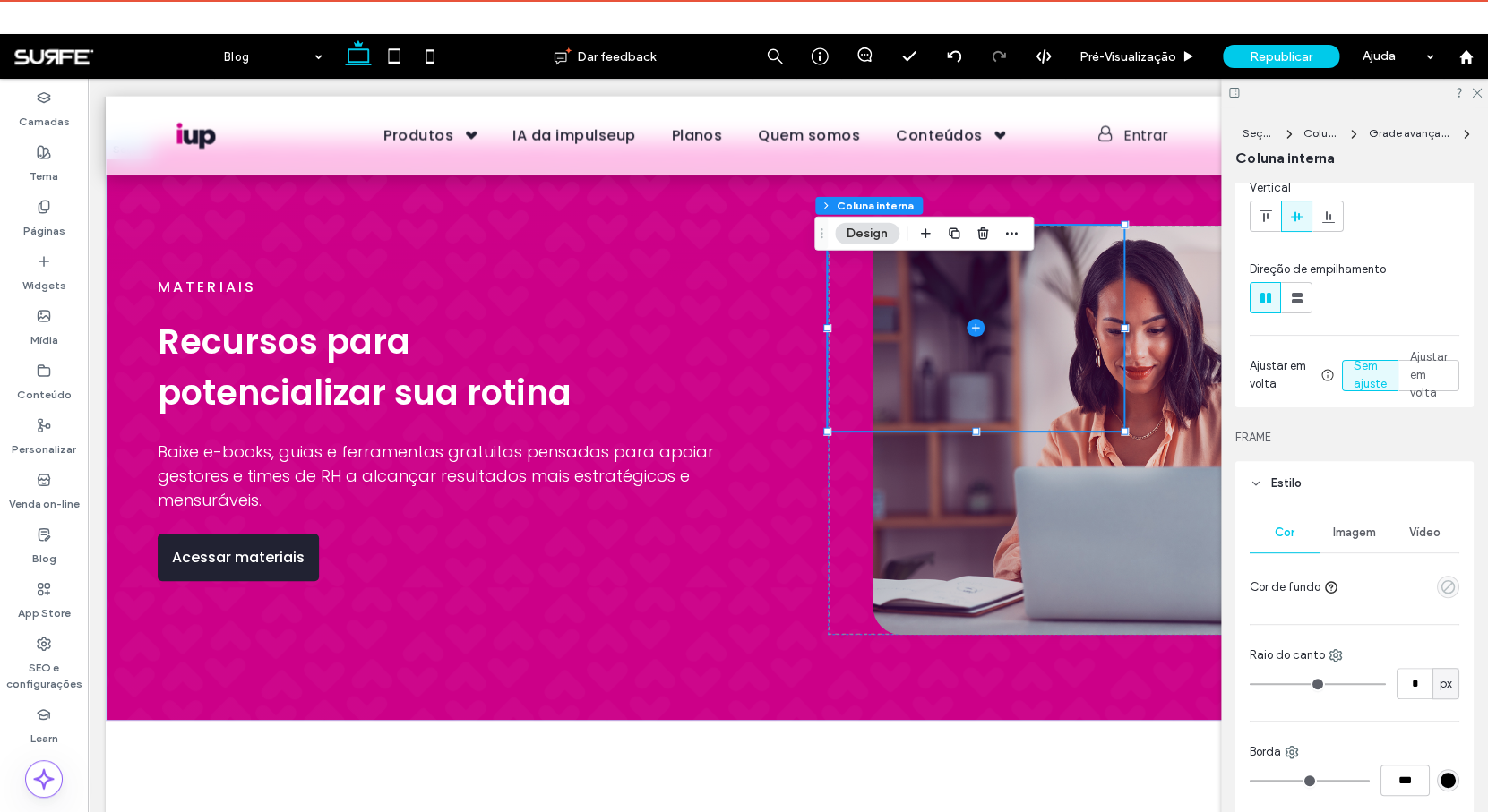
click at [1440, 586] on icon "empty color" at bounding box center [1448, 587] width 16 height 16
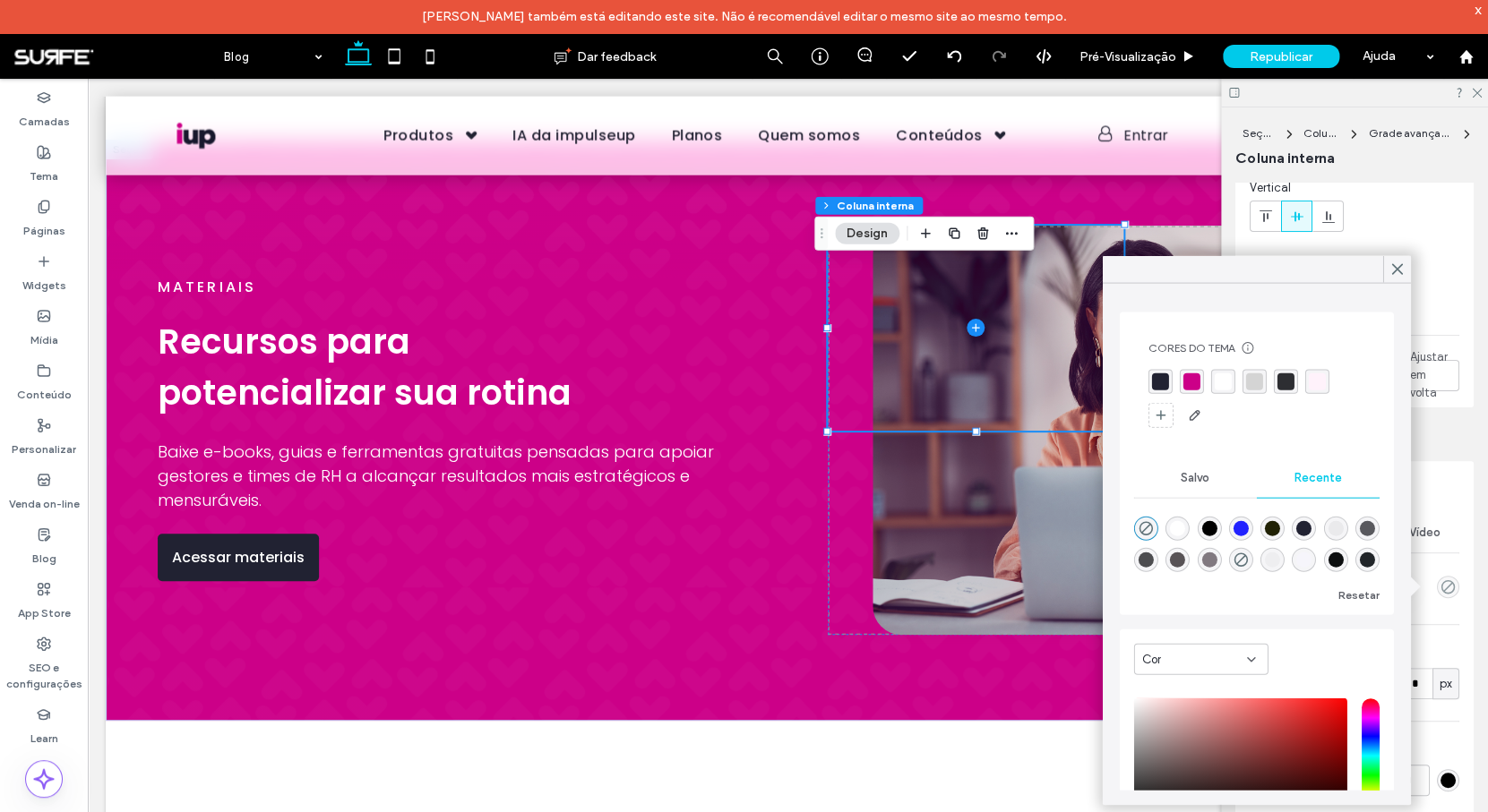
click at [1227, 380] on div "rgba(255, 255, 255, 1)" at bounding box center [1222, 381] width 17 height 17
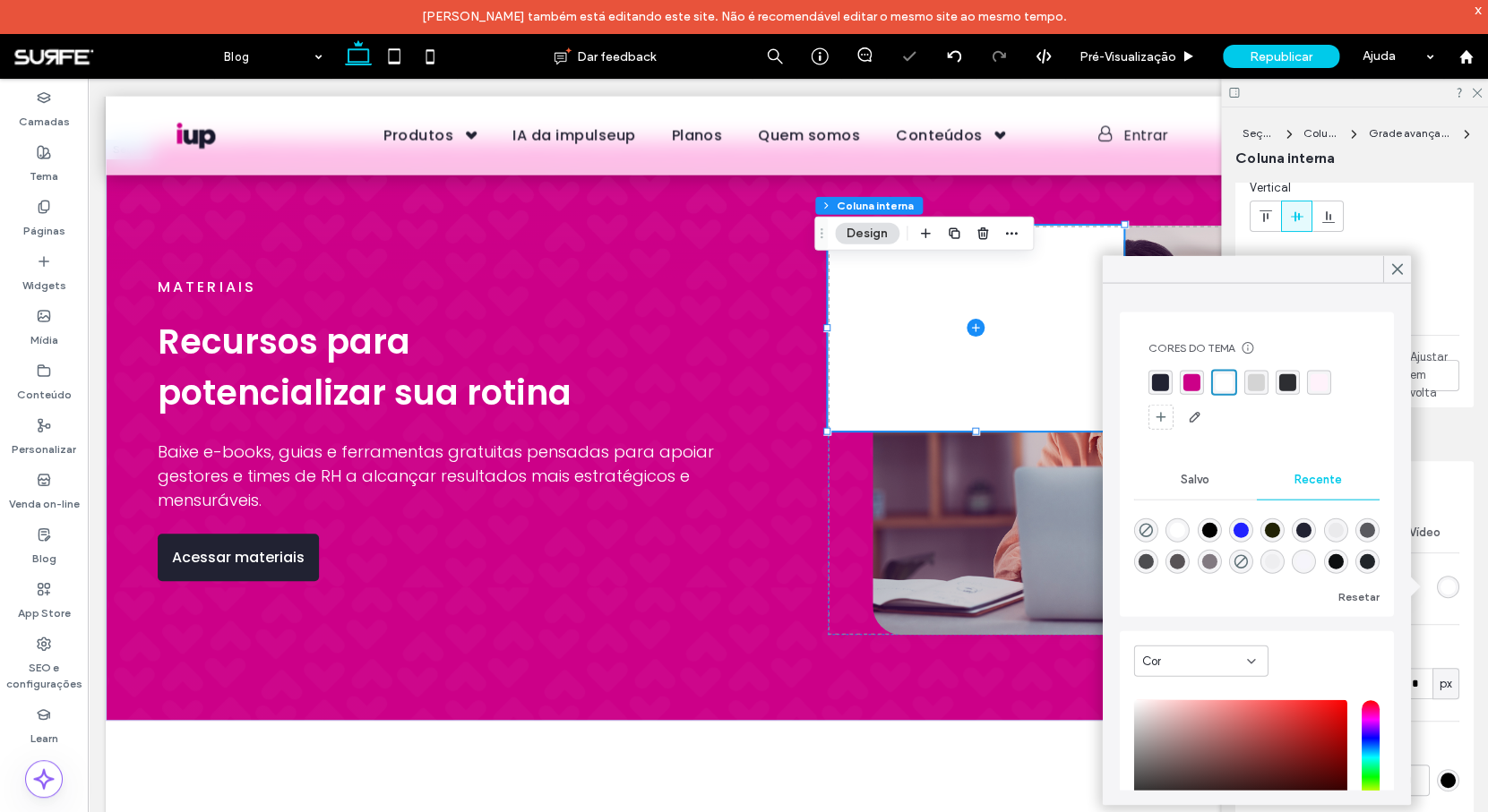
click at [1448, 443] on span "FRAME" at bounding box center [1354, 438] width 239 height 18
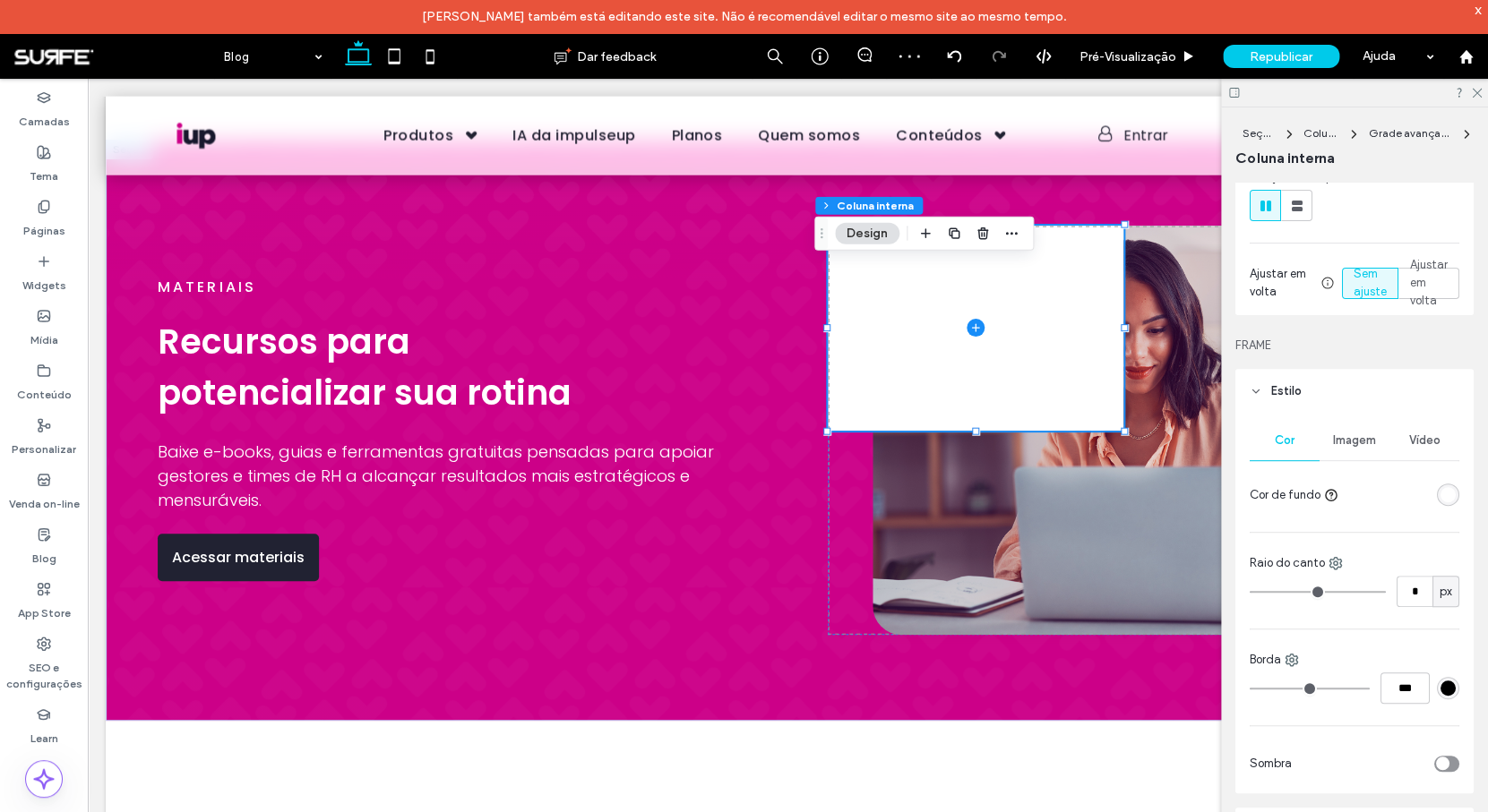
scroll to position [235, 0]
click at [1410, 602] on input "*" at bounding box center [1414, 589] width 36 height 31
type input "**"
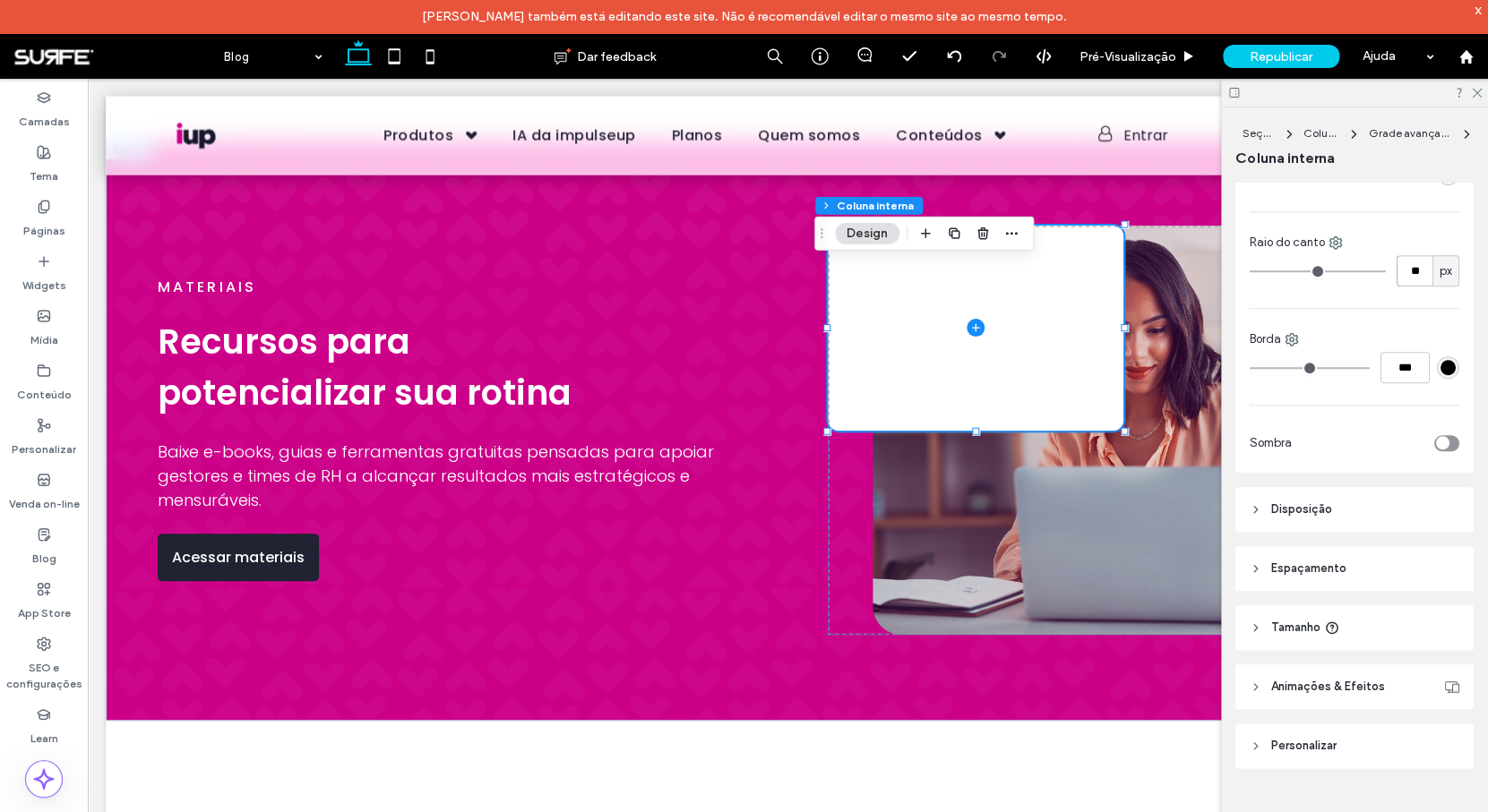
scroll to position [554, 0]
click at [1350, 566] on header "Espaçamento" at bounding box center [1354, 568] width 239 height 45
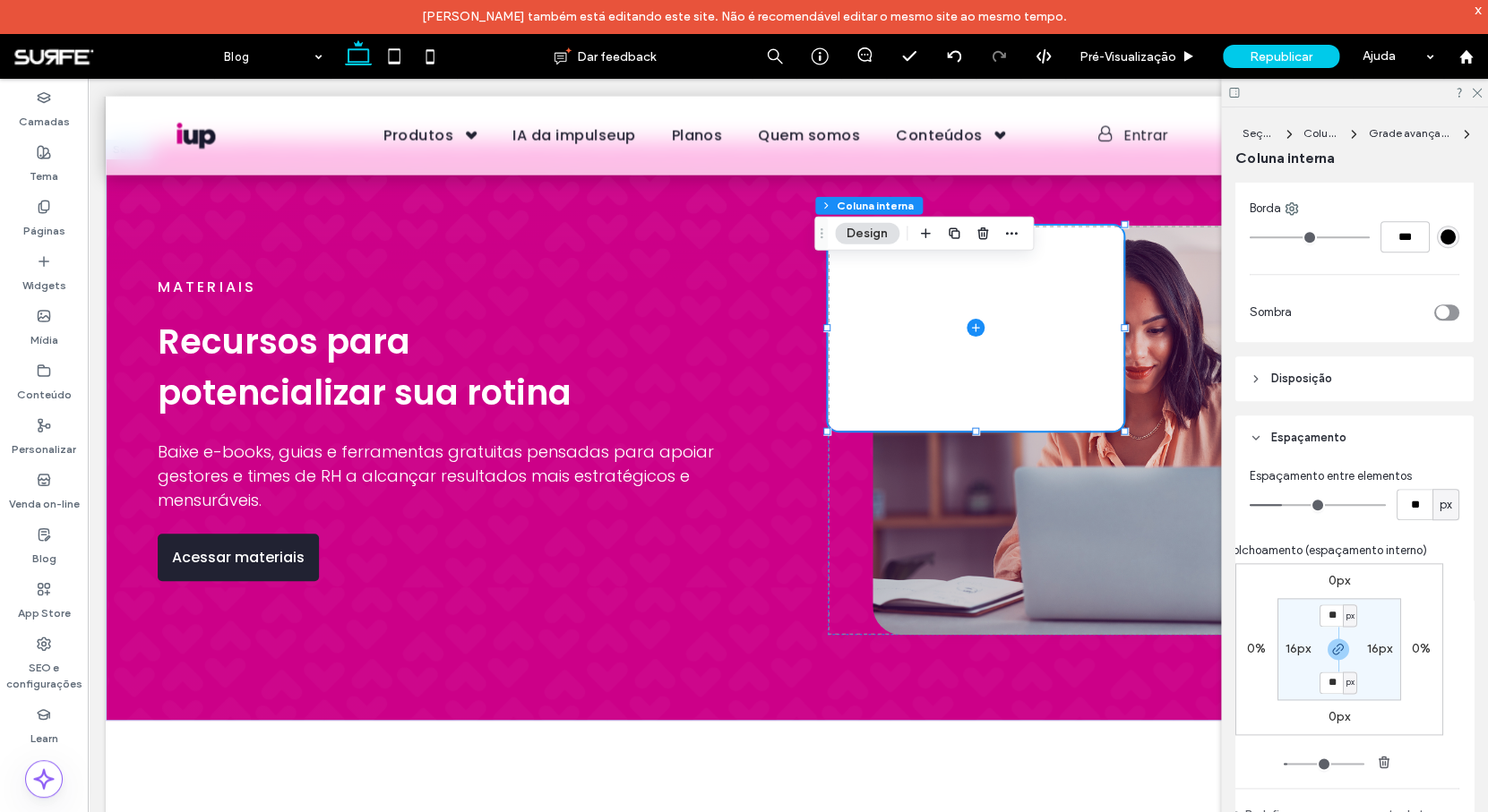
scroll to position [696, 0]
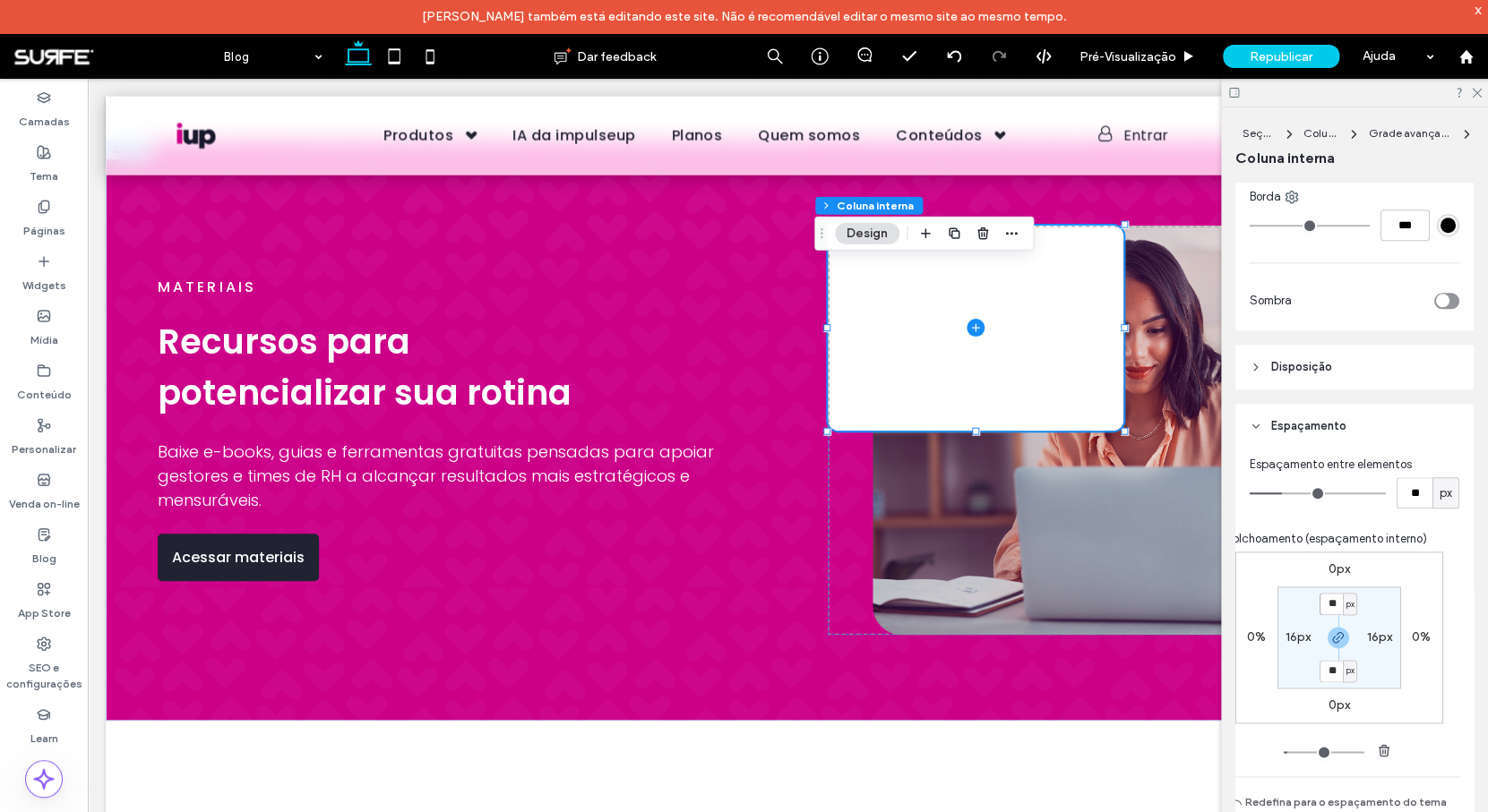
click at [1321, 602] on input "**" at bounding box center [1331, 603] width 23 height 22
type input "**"
click at [1286, 637] on label "16px" at bounding box center [1298, 637] width 25 height 16
type input "**"
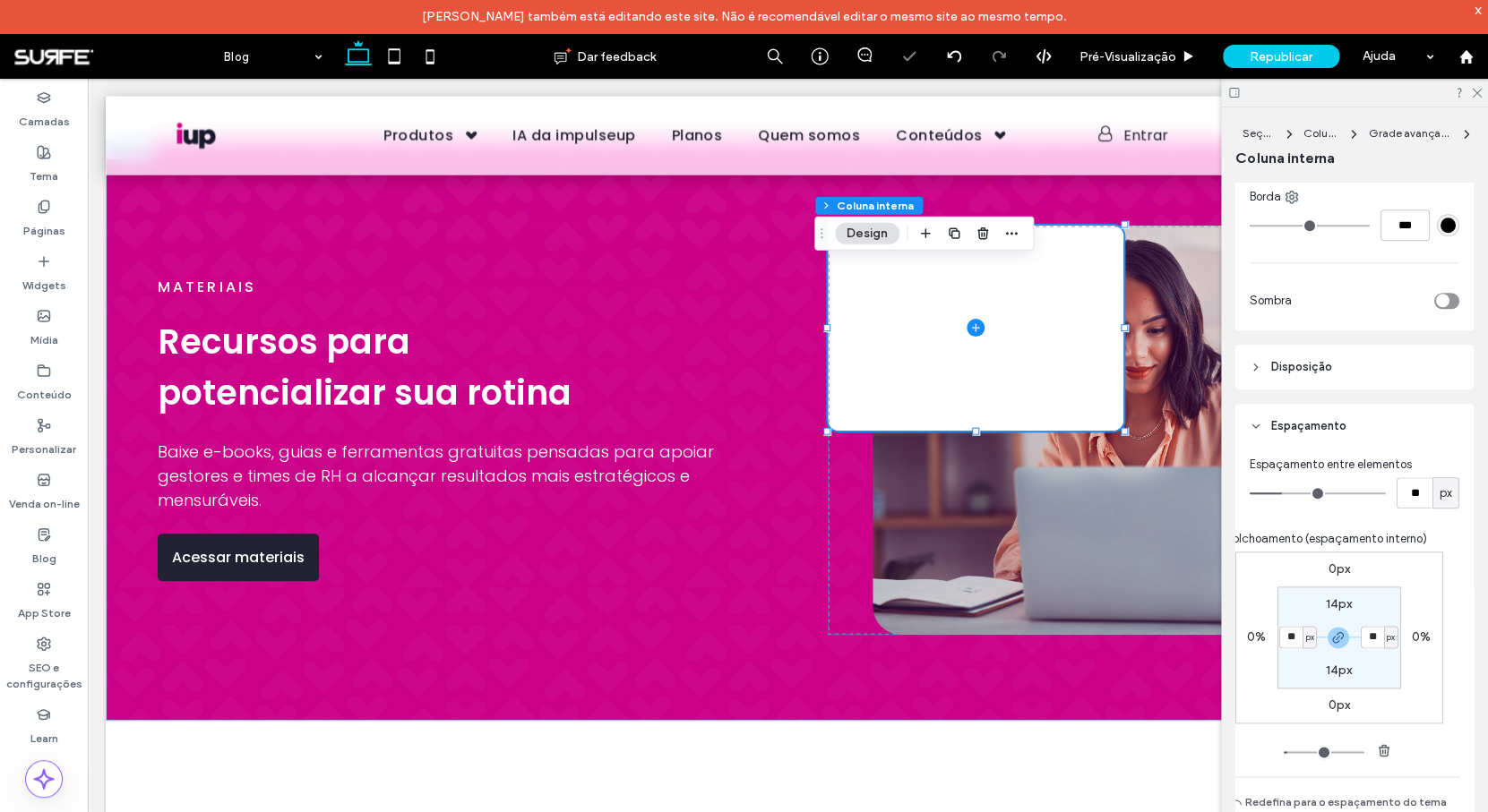
type input "**"
click at [1432, 491] on div "px" at bounding box center [1445, 492] width 26 height 31
click at [1418, 492] on input "**" at bounding box center [1414, 492] width 36 height 31
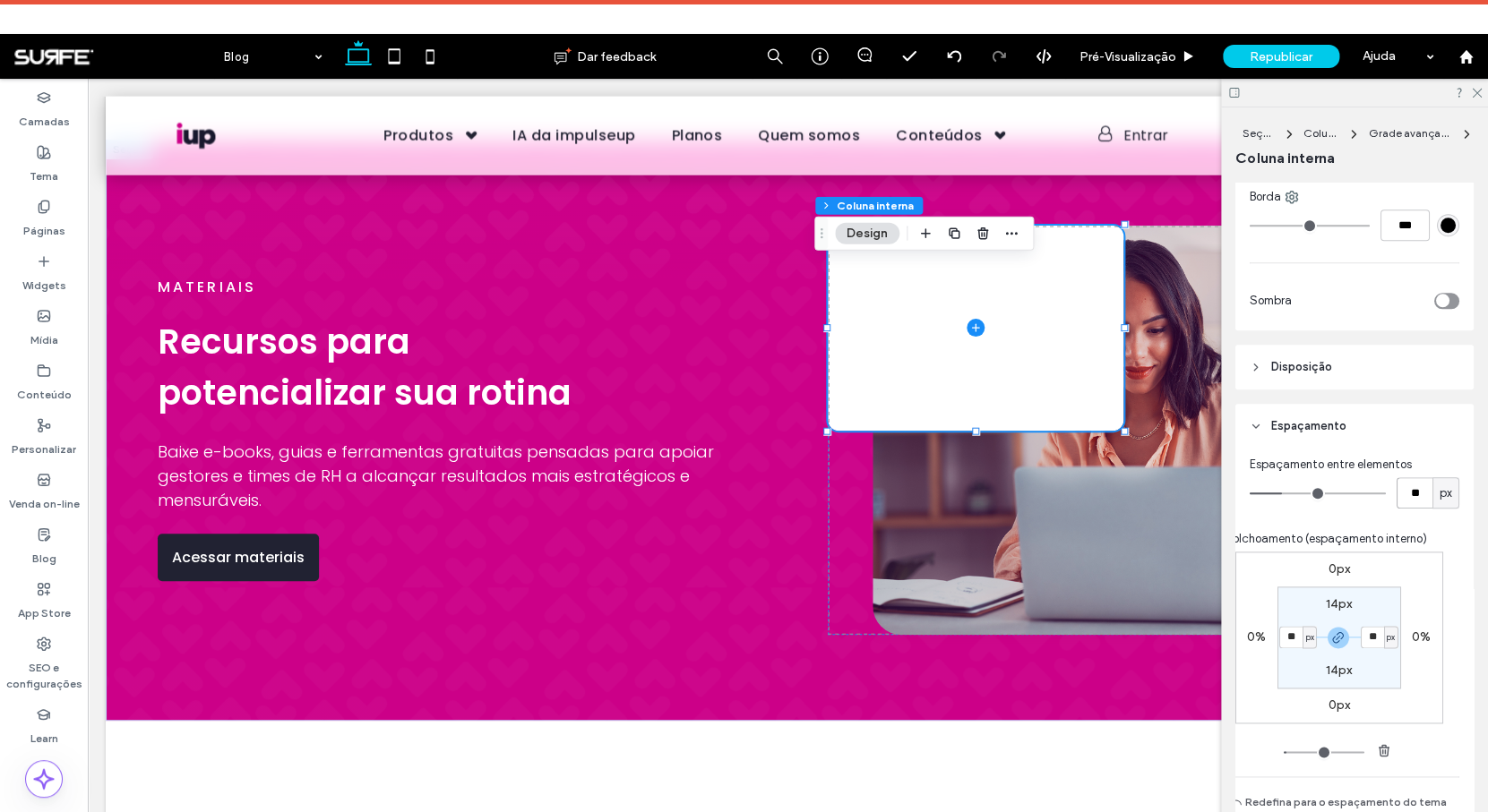
type input "**"
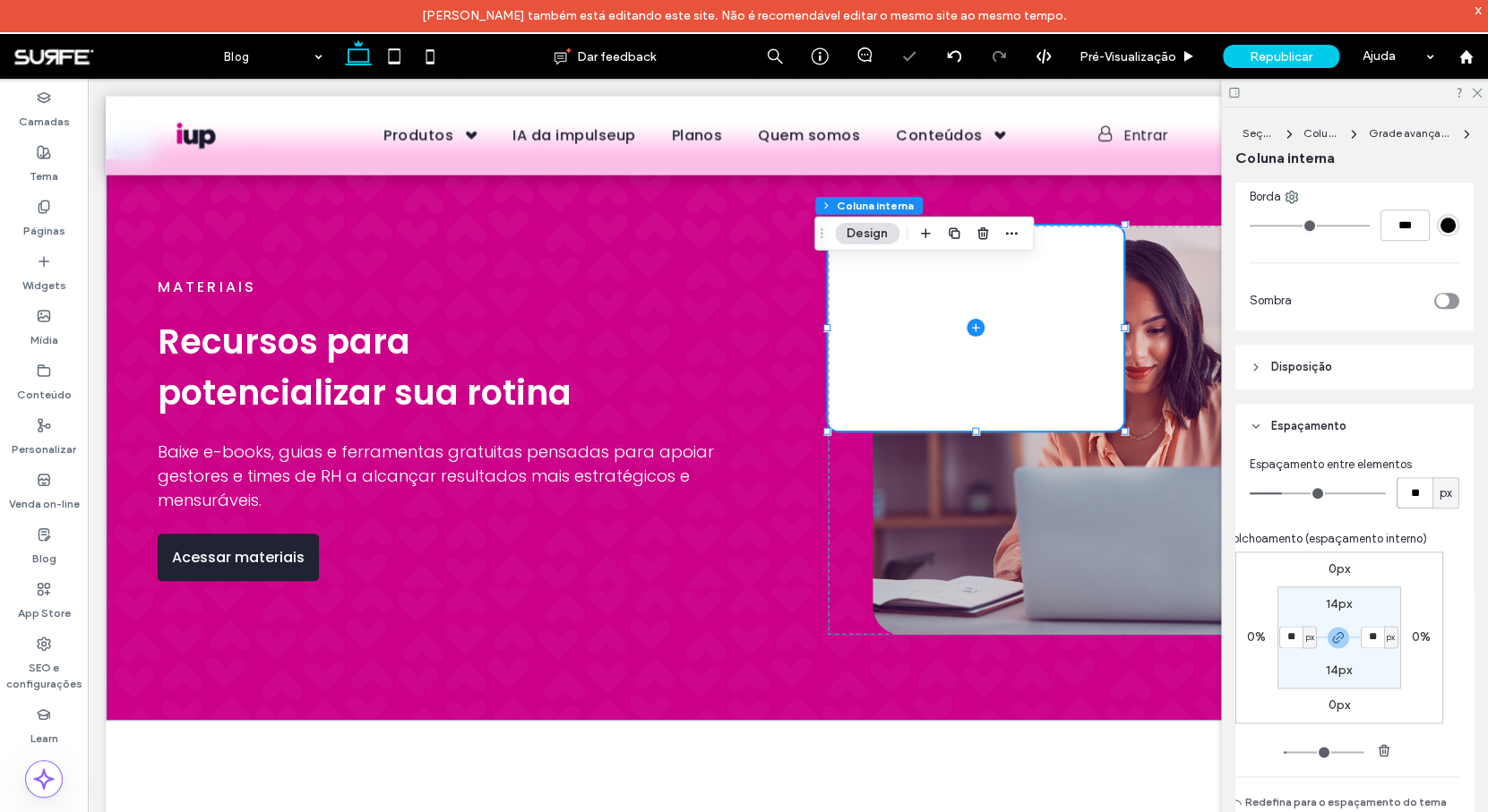
type input "**"
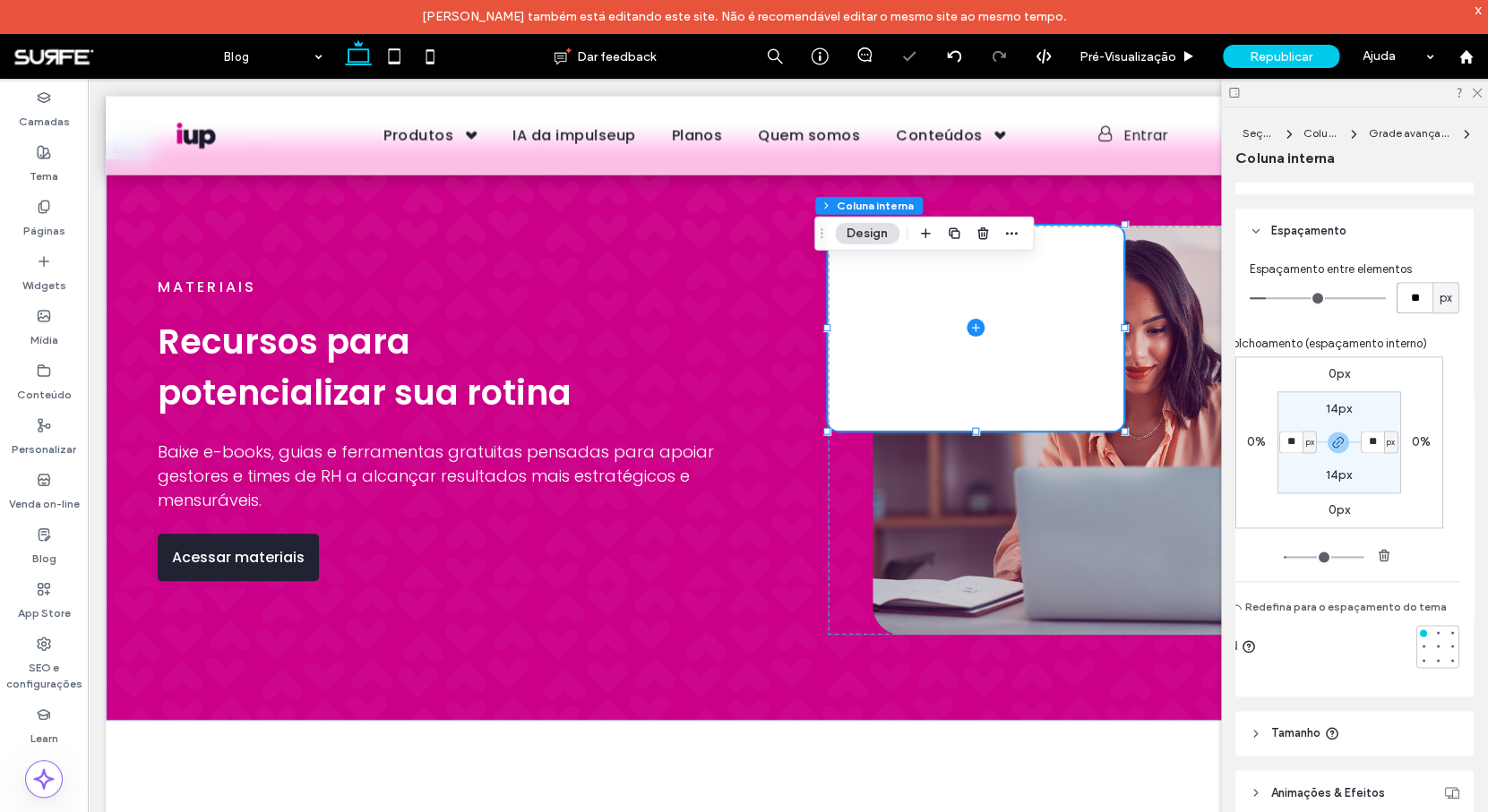
scroll to position [997, 0]
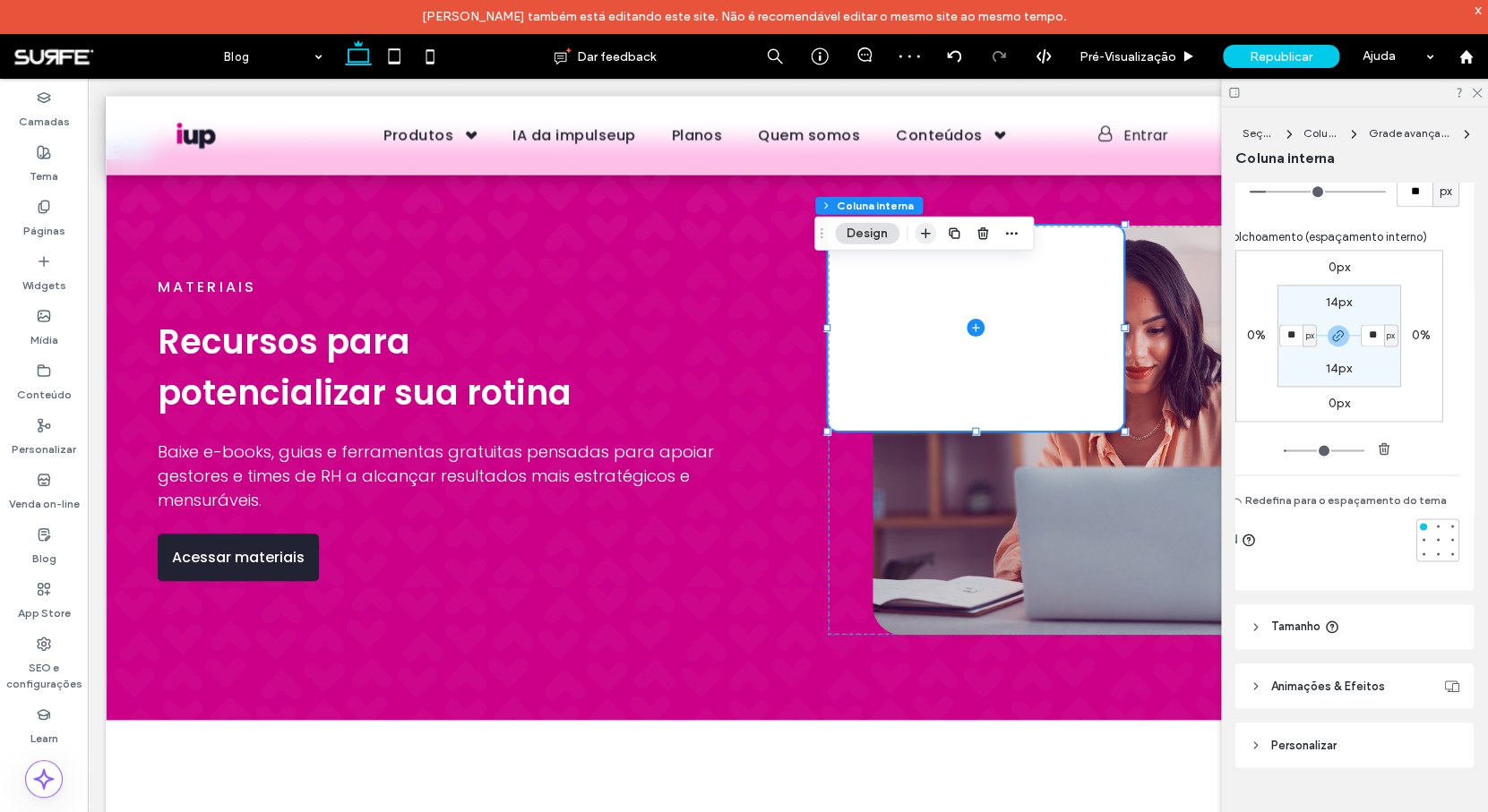
click at [922, 232] on icon "button" at bounding box center [925, 234] width 15 height 15
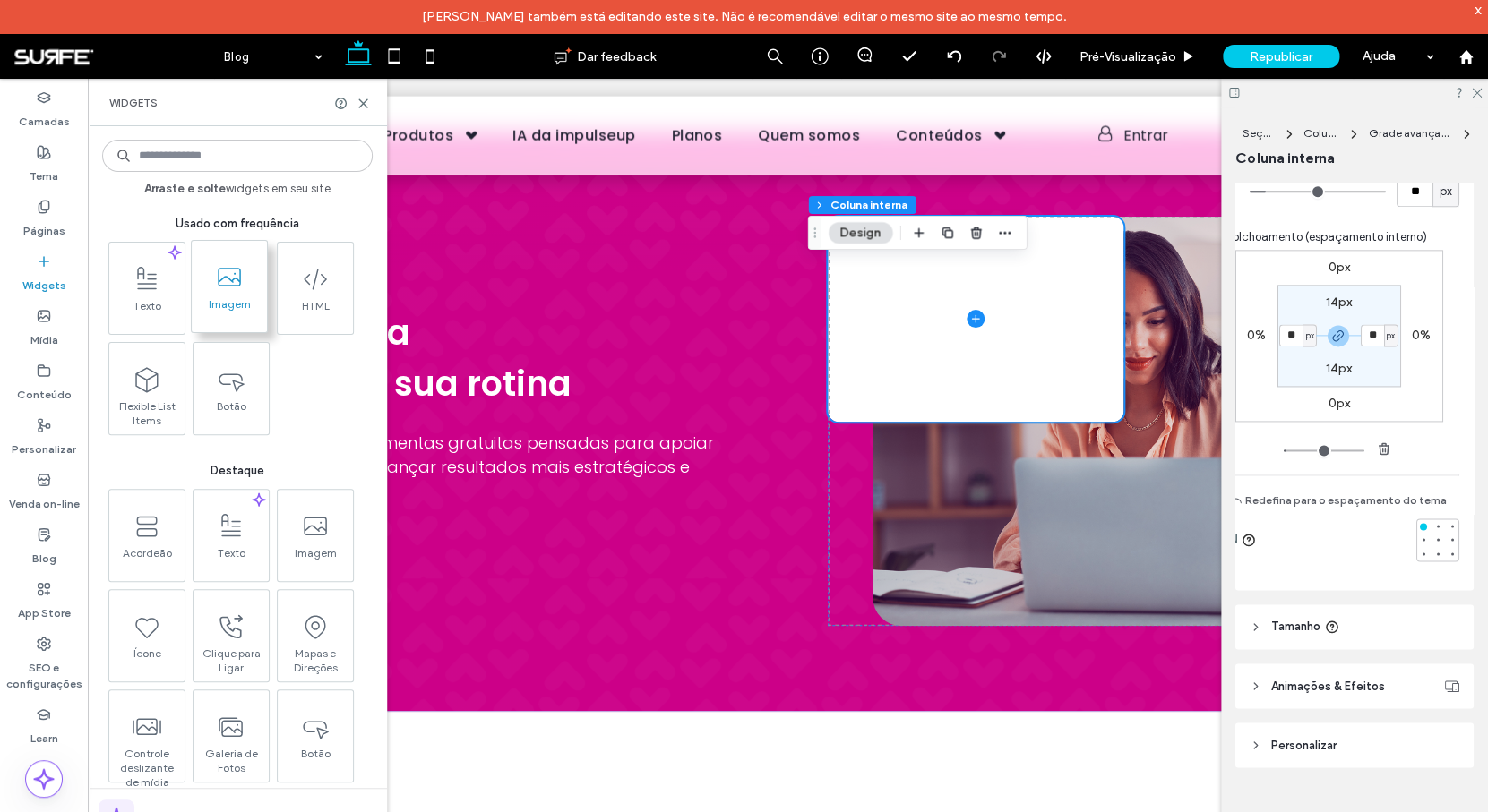
scroll to position [1696, 0]
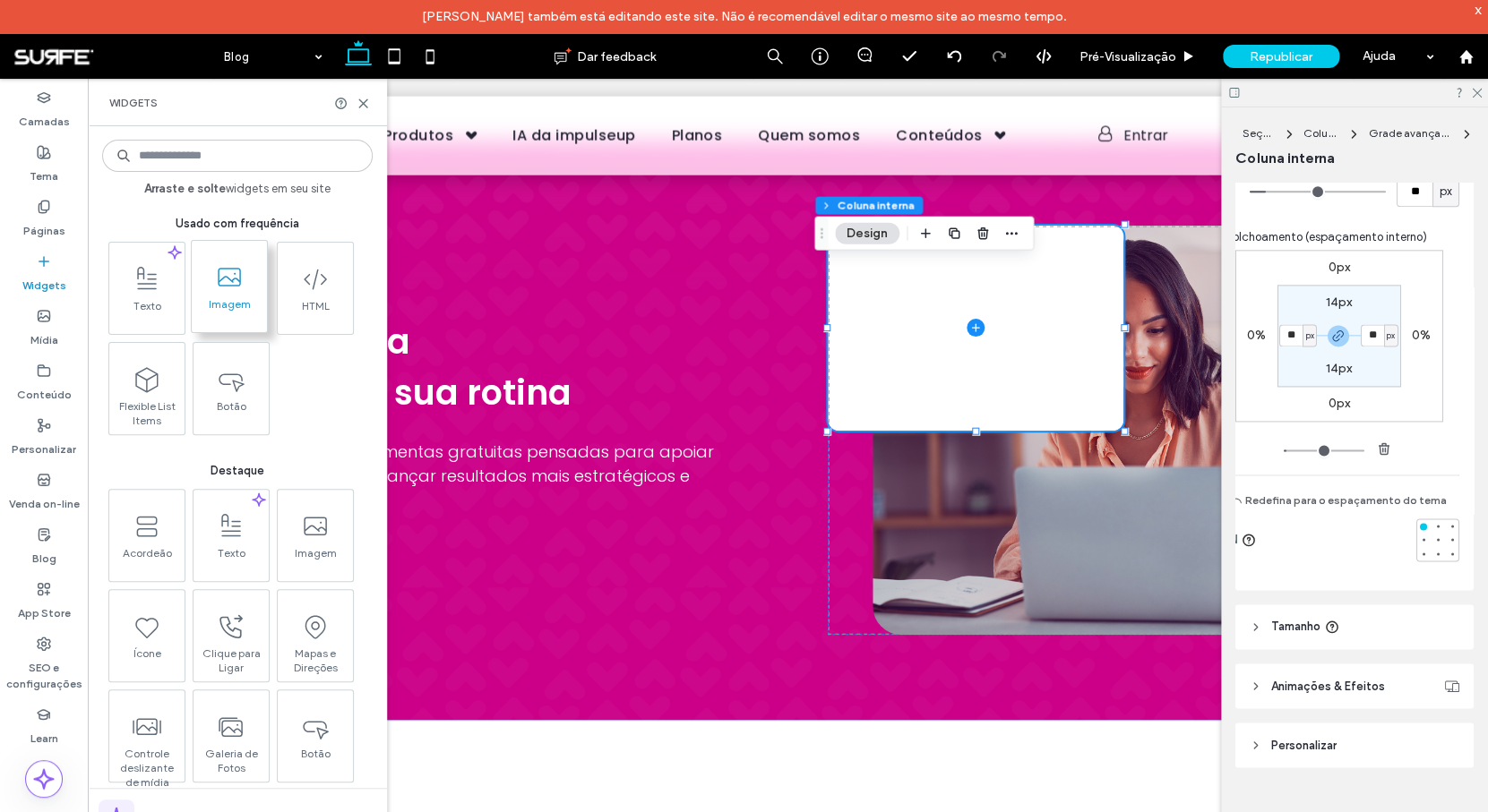
click at [225, 297] on span "Imagem" at bounding box center [229, 310] width 75 height 25
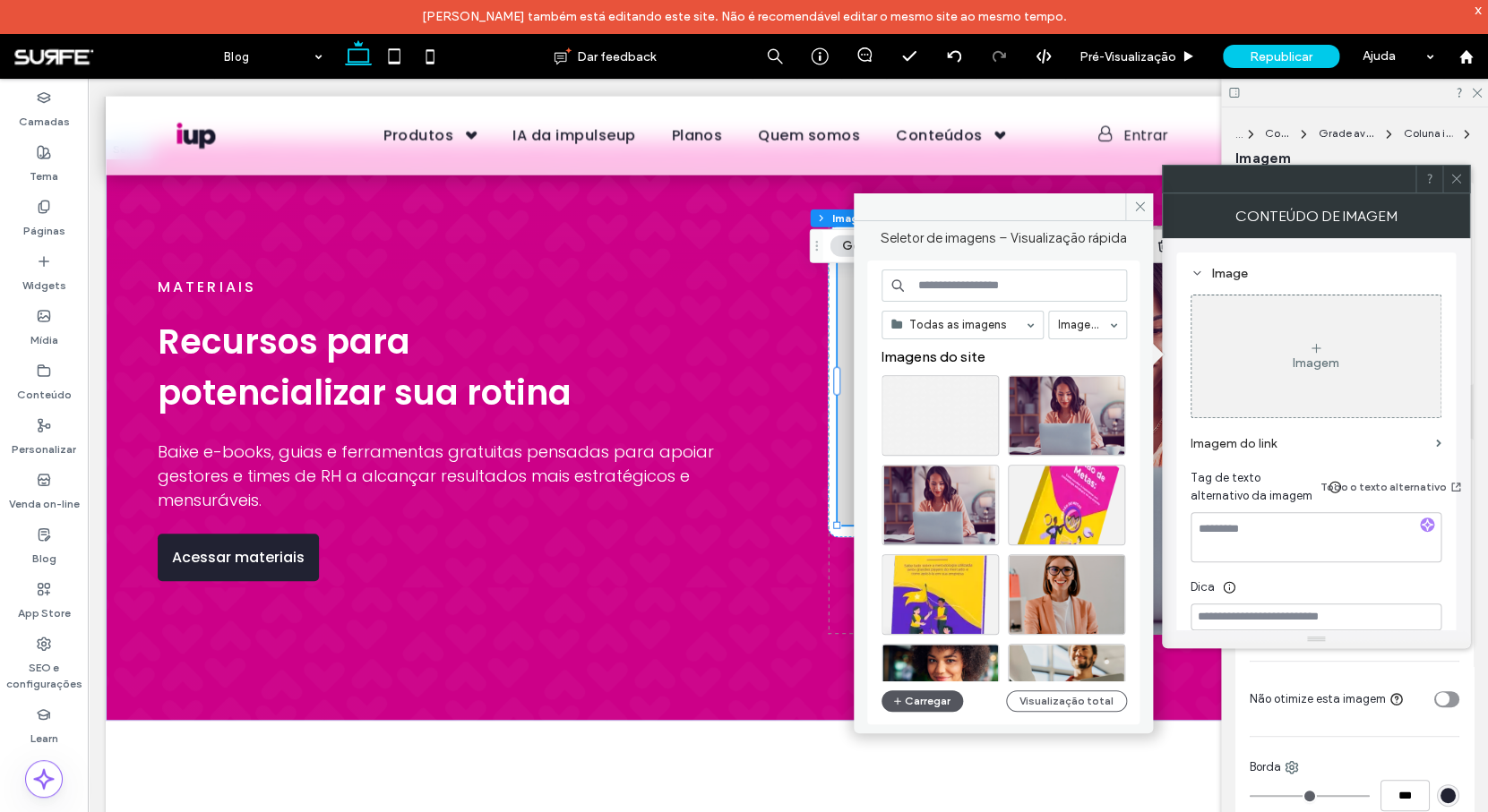
click at [904, 703] on button "Carregar" at bounding box center [921, 701] width 81 height 21
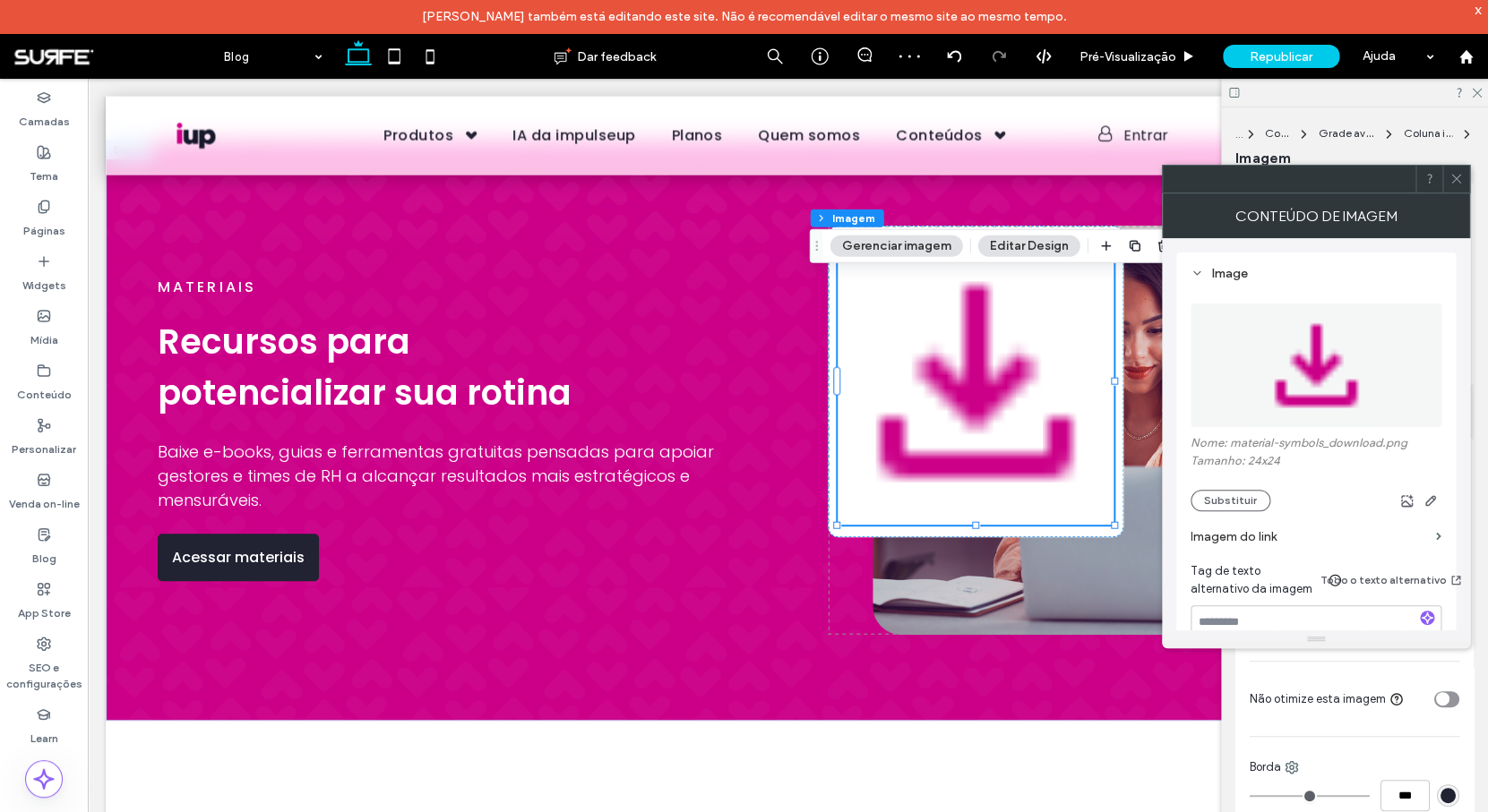
click at [1461, 176] on icon at bounding box center [1456, 179] width 14 height 14
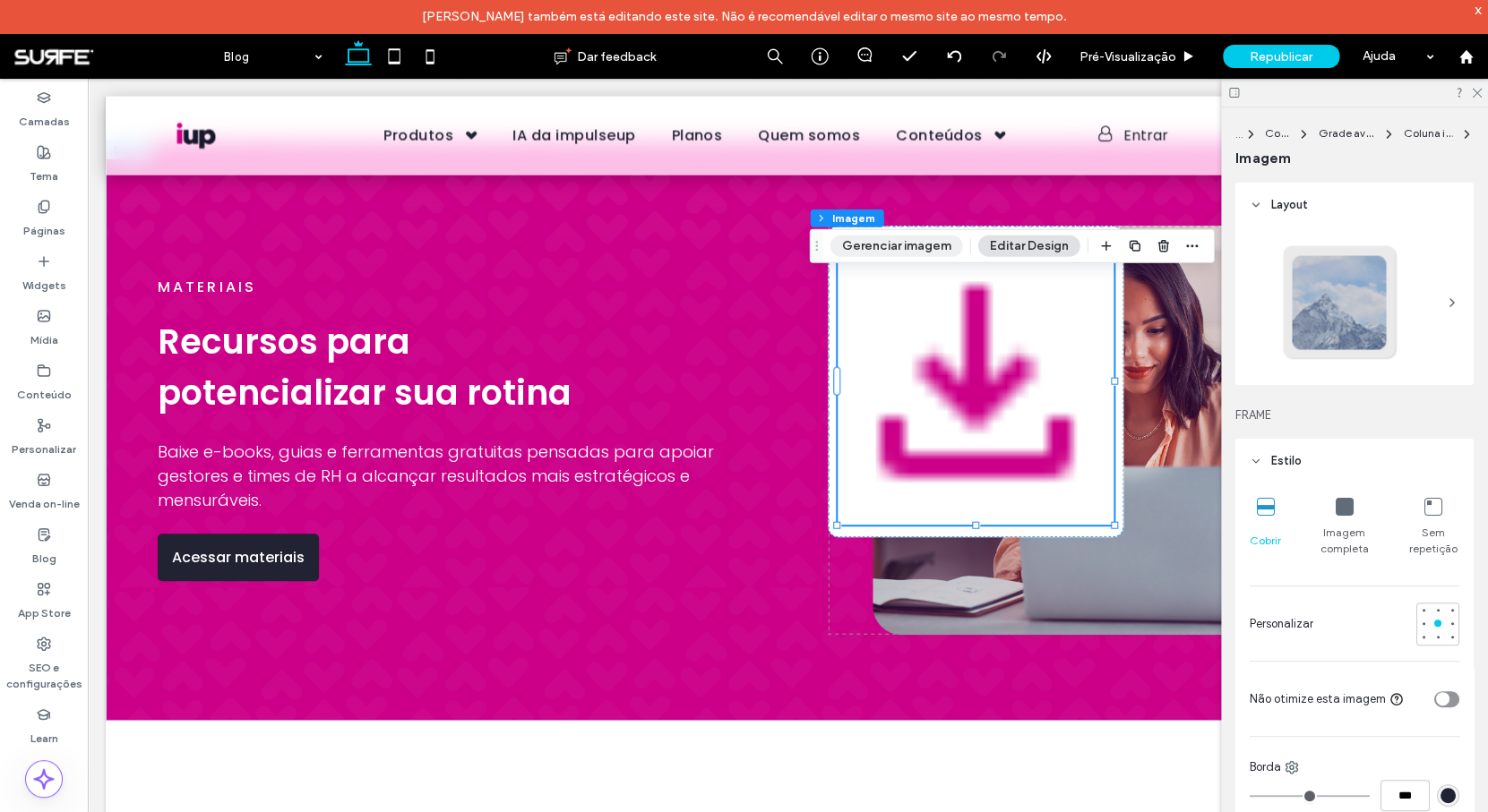
click at [901, 243] on button "Gerenciar imagem" at bounding box center [897, 246] width 133 height 21
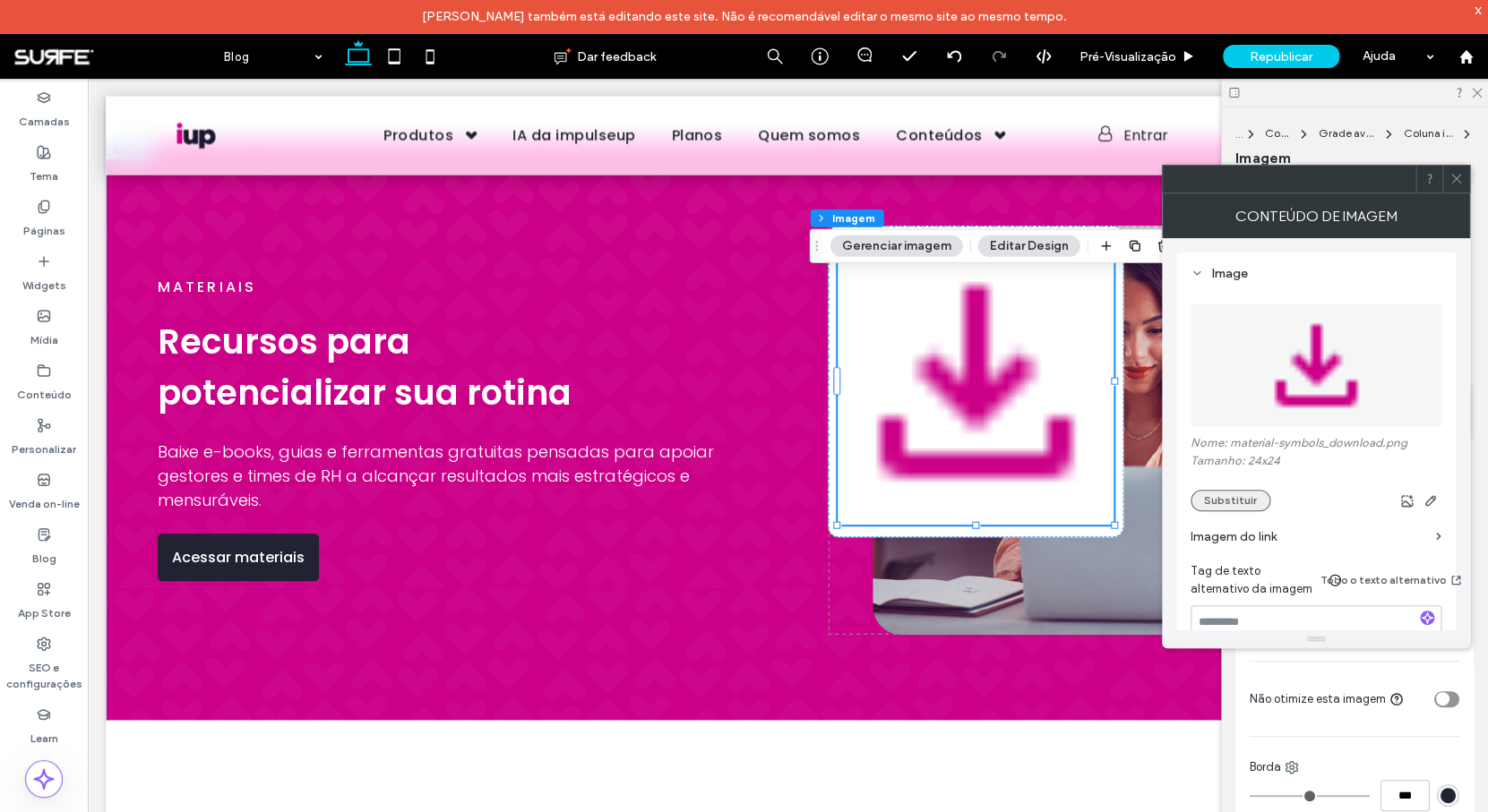
click at [1224, 501] on button "Substituir" at bounding box center [1230, 500] width 80 height 21
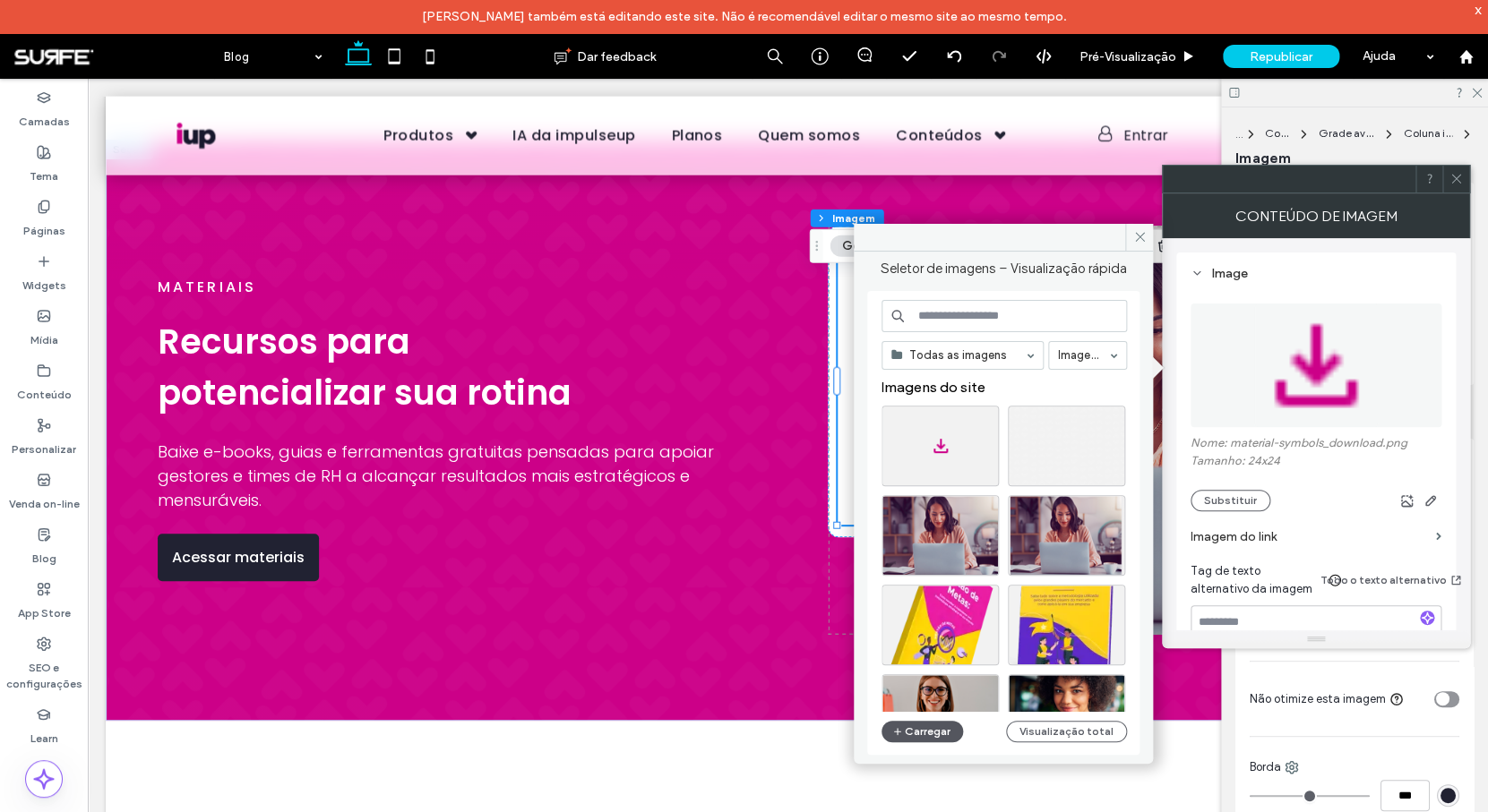
click at [941, 732] on button "Carregar" at bounding box center [921, 731] width 81 height 21
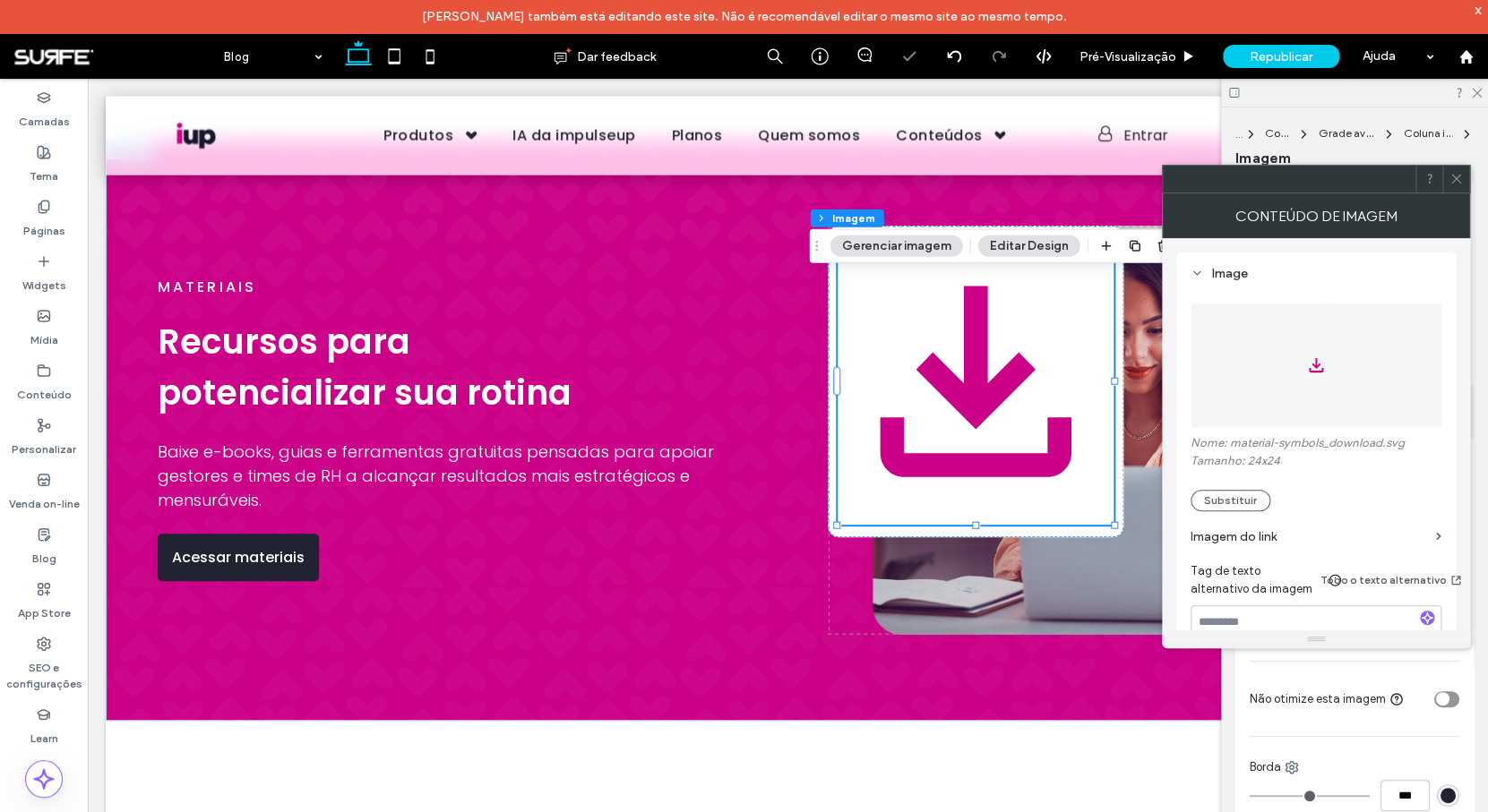
click at [1454, 187] on span at bounding box center [1456, 178] width 14 height 26
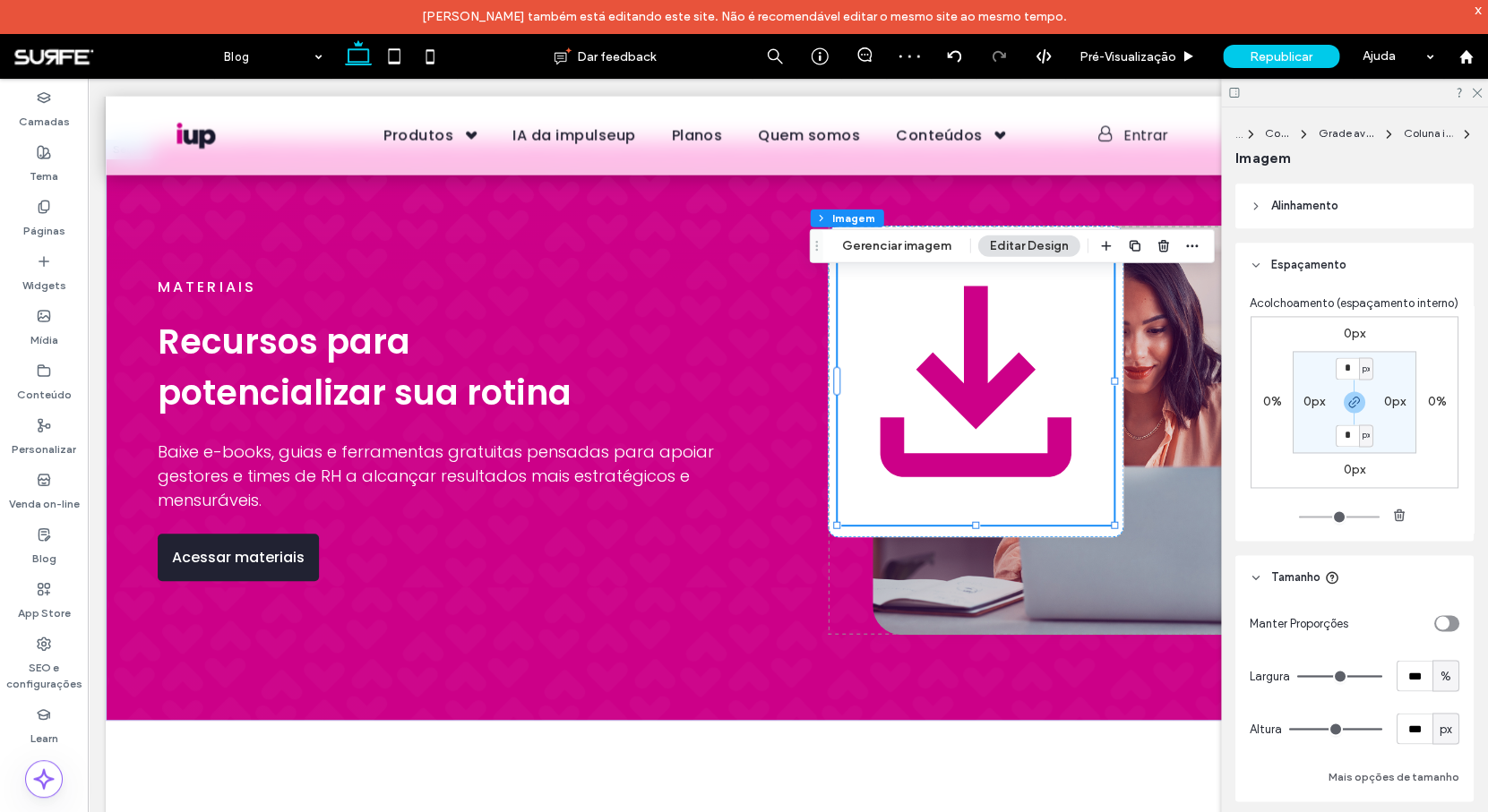
scroll to position [1159, 0]
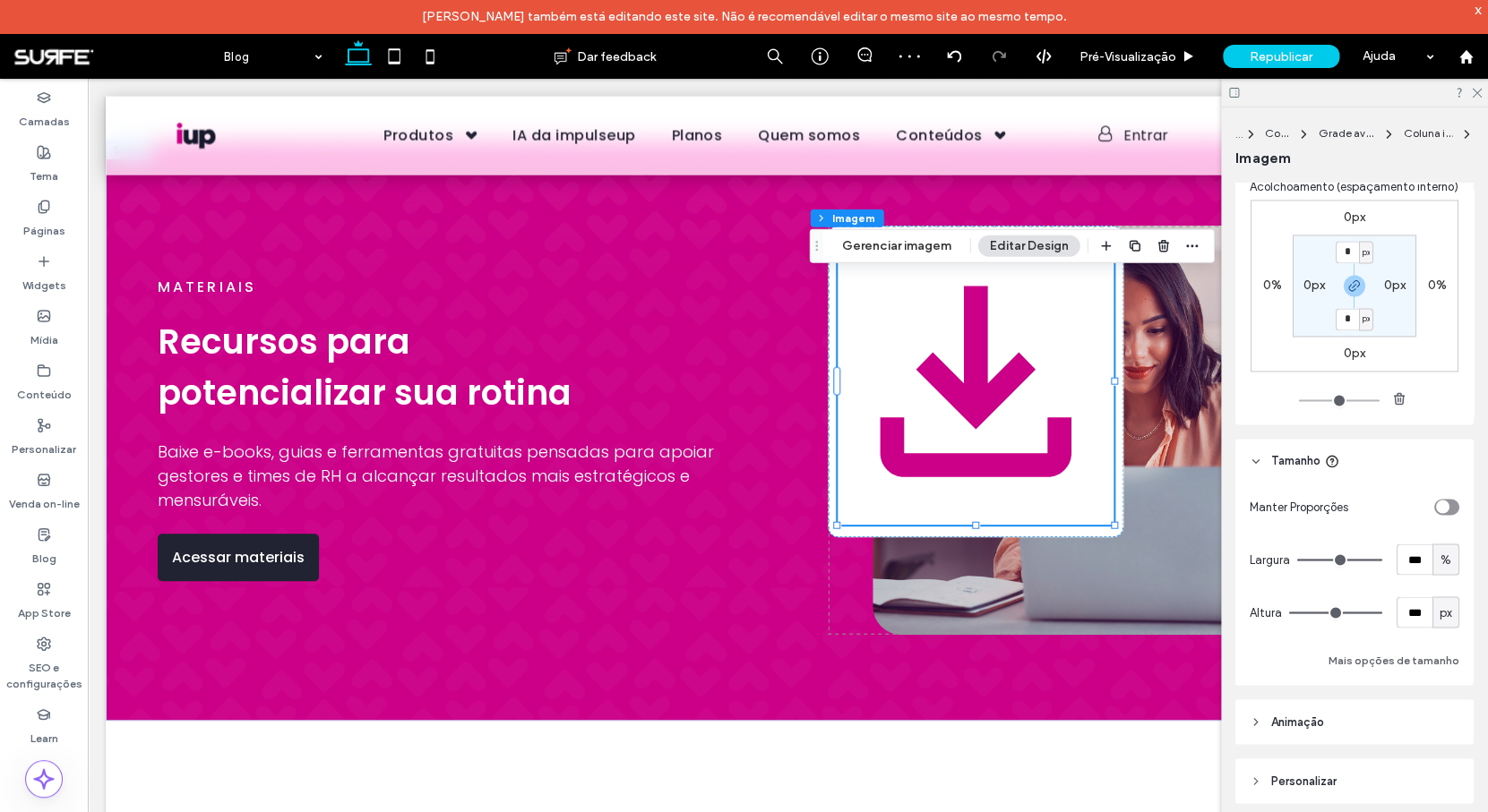
click at [1440, 569] on span "%" at bounding box center [1445, 559] width 11 height 18
click at [1440, 620] on div "px" at bounding box center [1436, 608] width 25 height 31
type input "***"
click at [1404, 575] on input "*****" at bounding box center [1414, 559] width 36 height 31
type input "**"
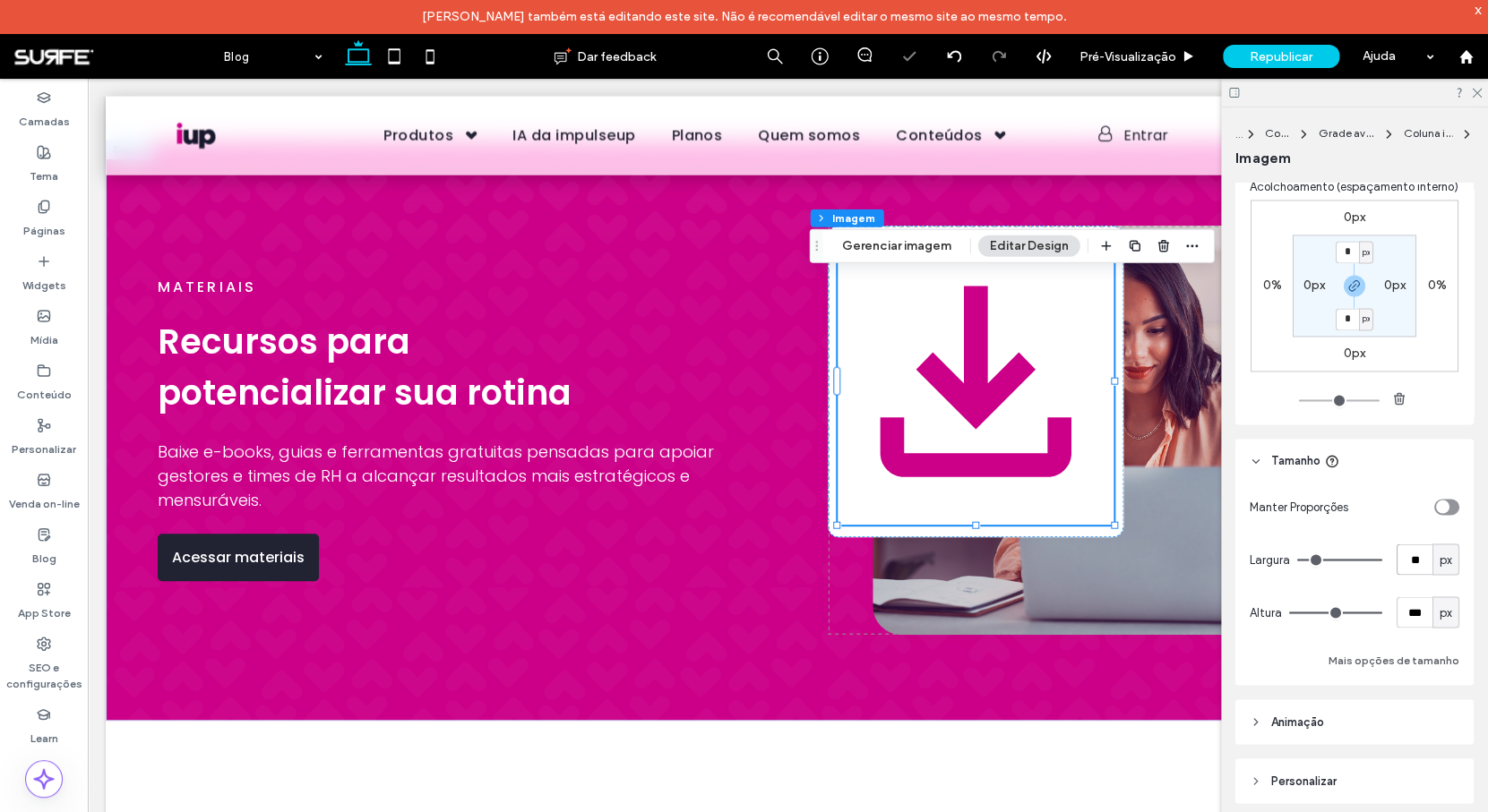
type input "**"
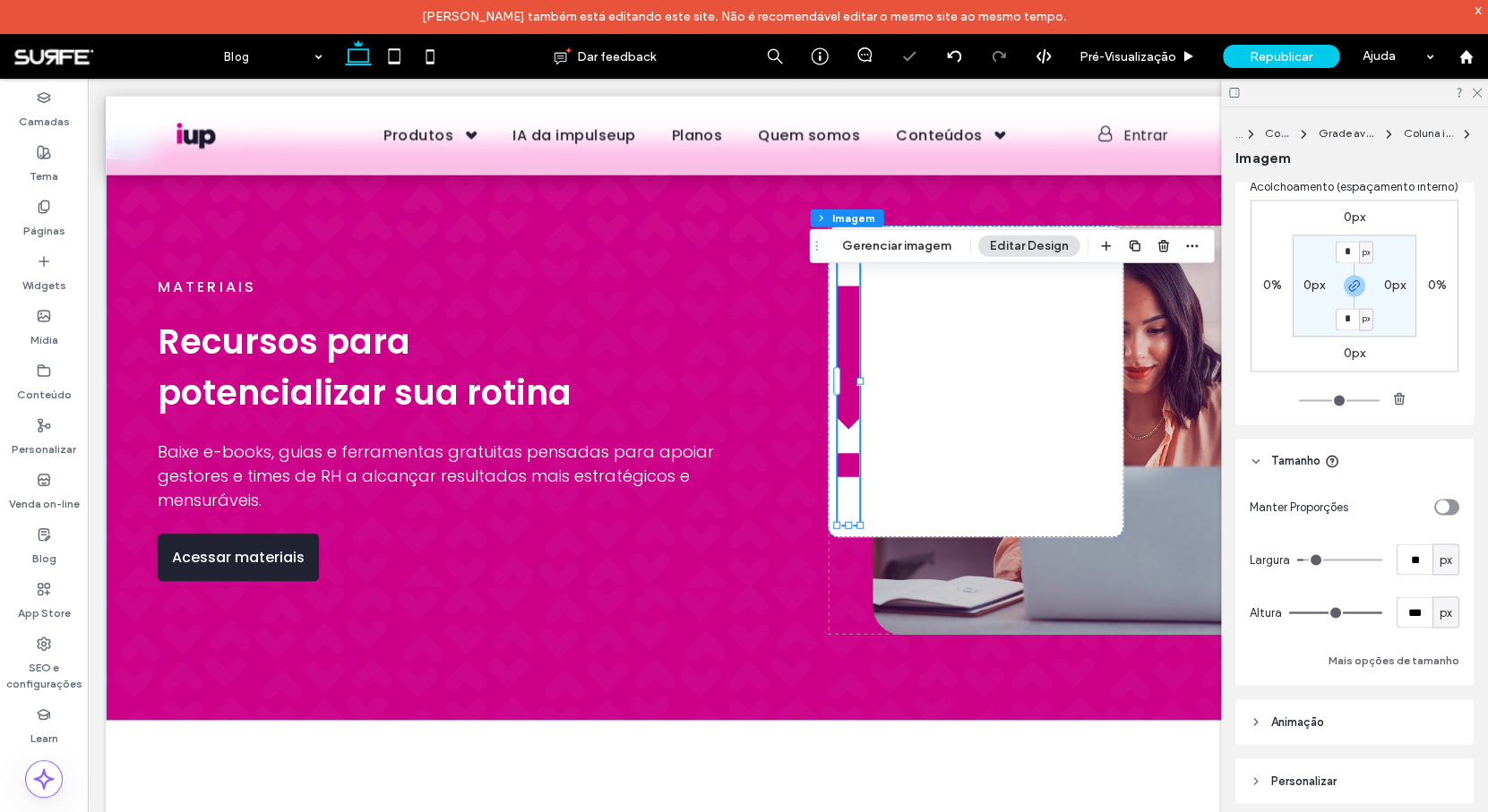
click at [1439, 621] on span "px" at bounding box center [1445, 612] width 13 height 18
click at [1397, 627] on input "***" at bounding box center [1414, 612] width 36 height 31
type input "**"
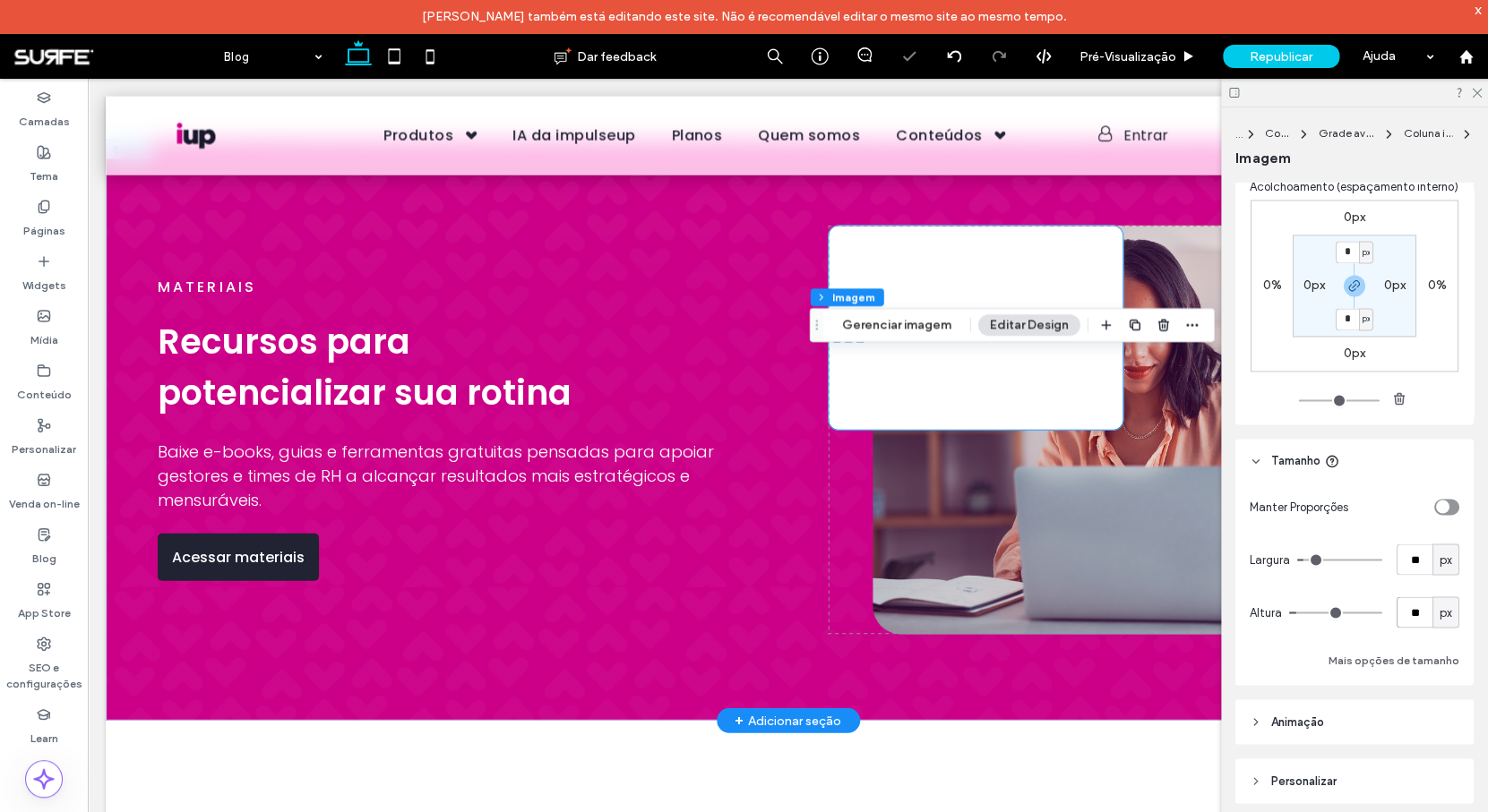
click at [922, 366] on div at bounding box center [1122, 431] width 591 height 410
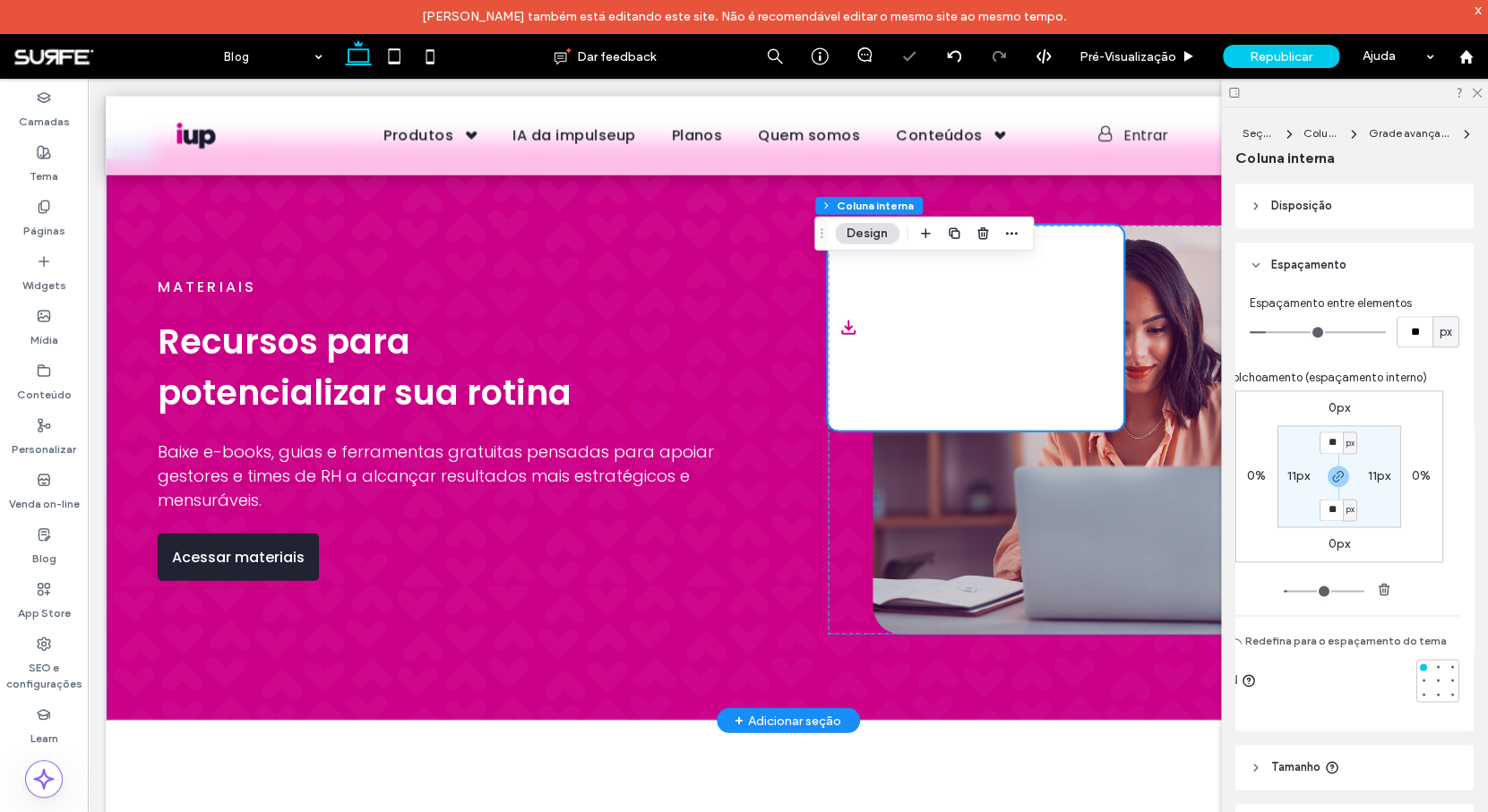
scroll to position [858, 0]
click at [927, 233] on use "button" at bounding box center [926, 234] width 10 height 10
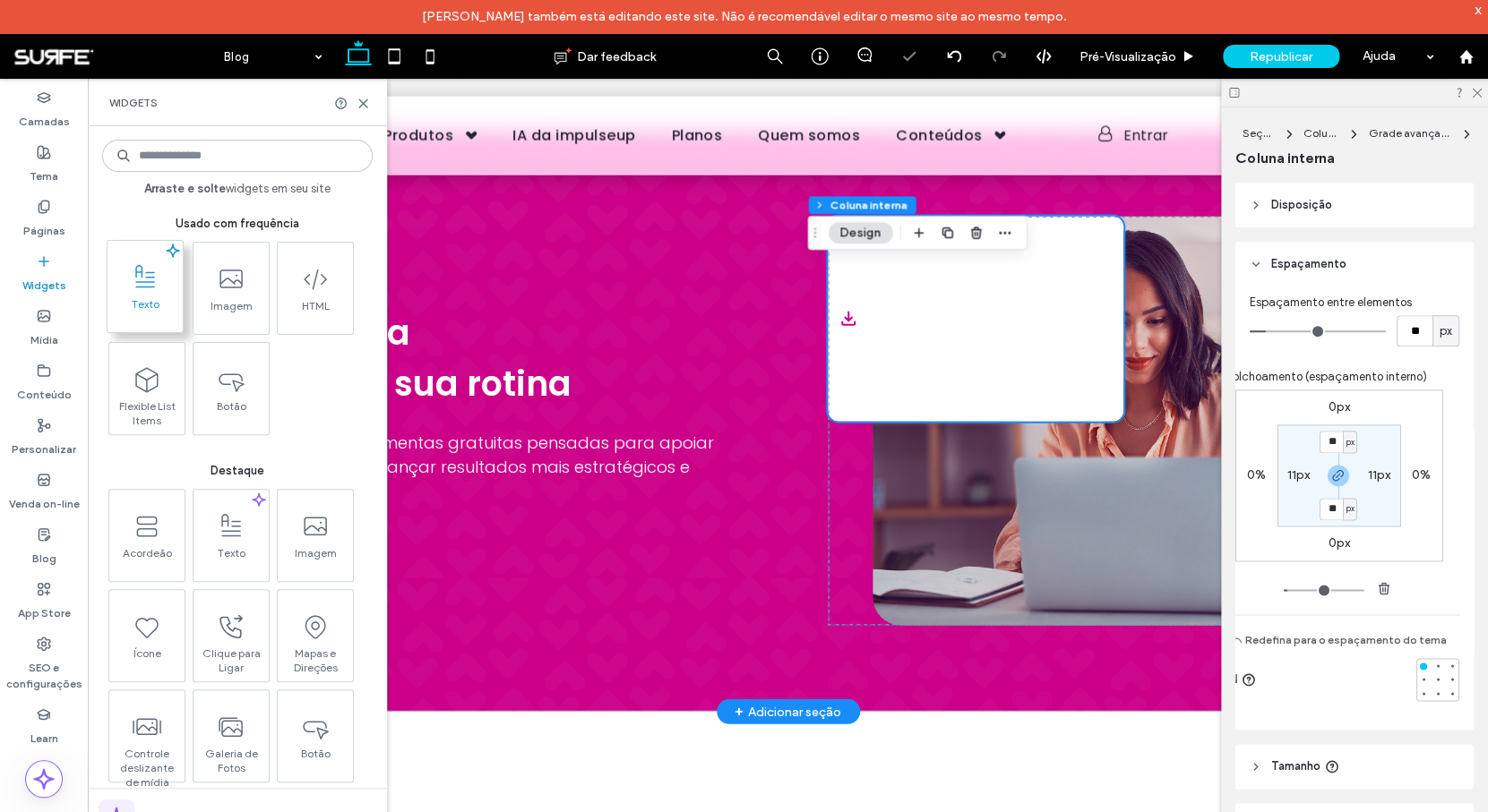
scroll to position [1696, 0]
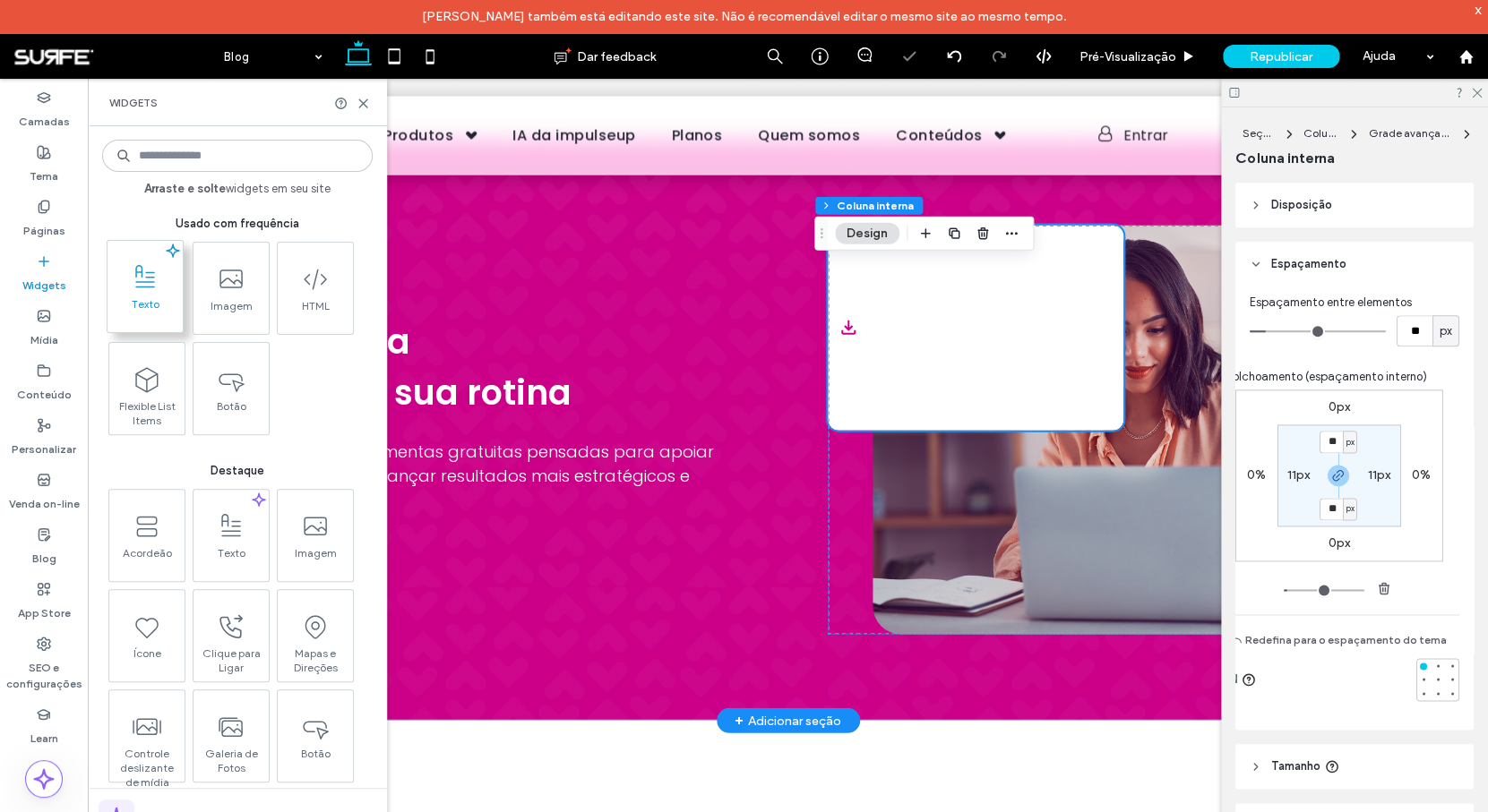
click at [153, 271] on icon at bounding box center [145, 277] width 28 height 28
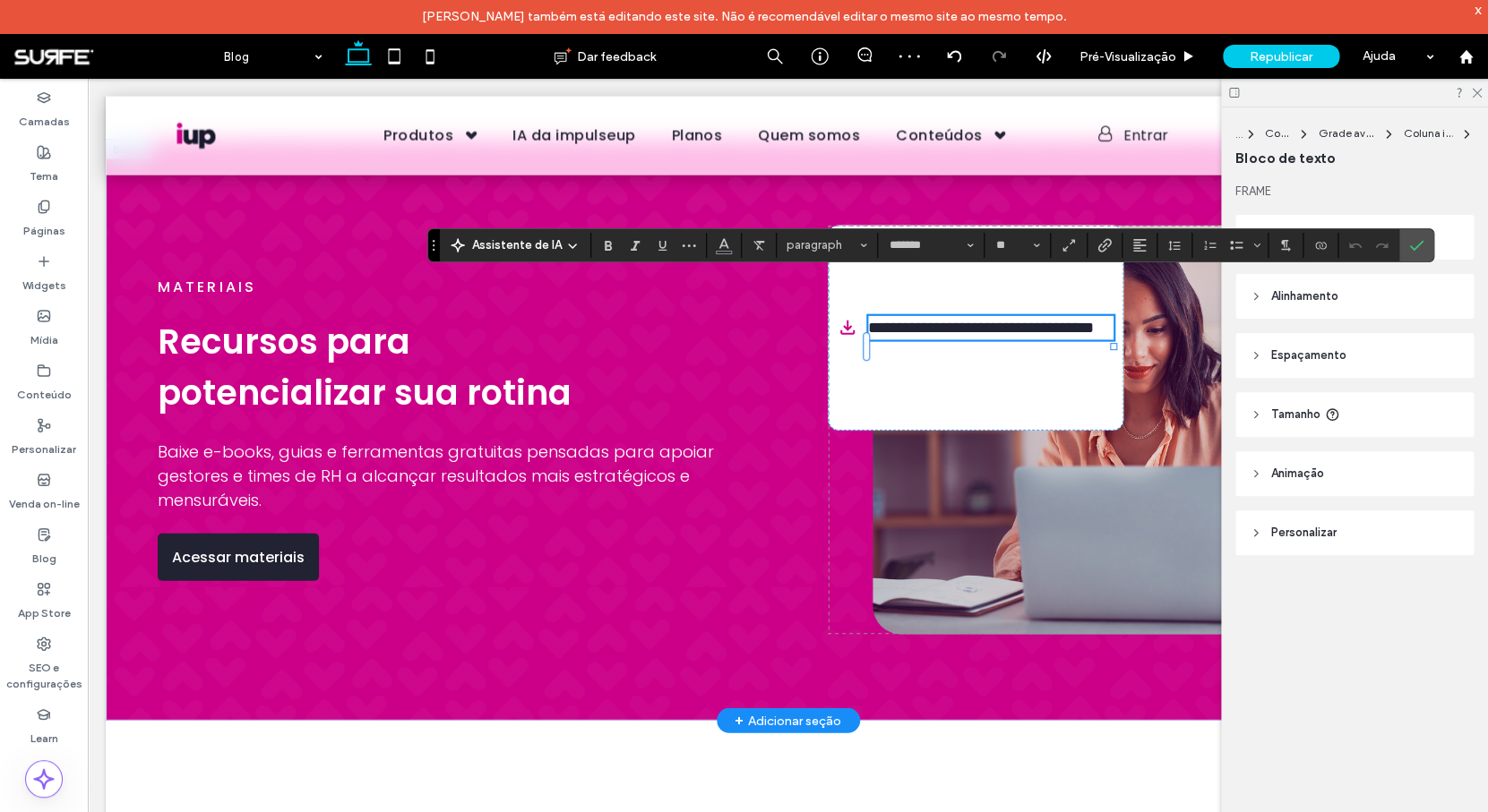
type input "*"
type input "*******"
type input "**"
click at [1010, 242] on input "**" at bounding box center [1012, 245] width 35 height 15
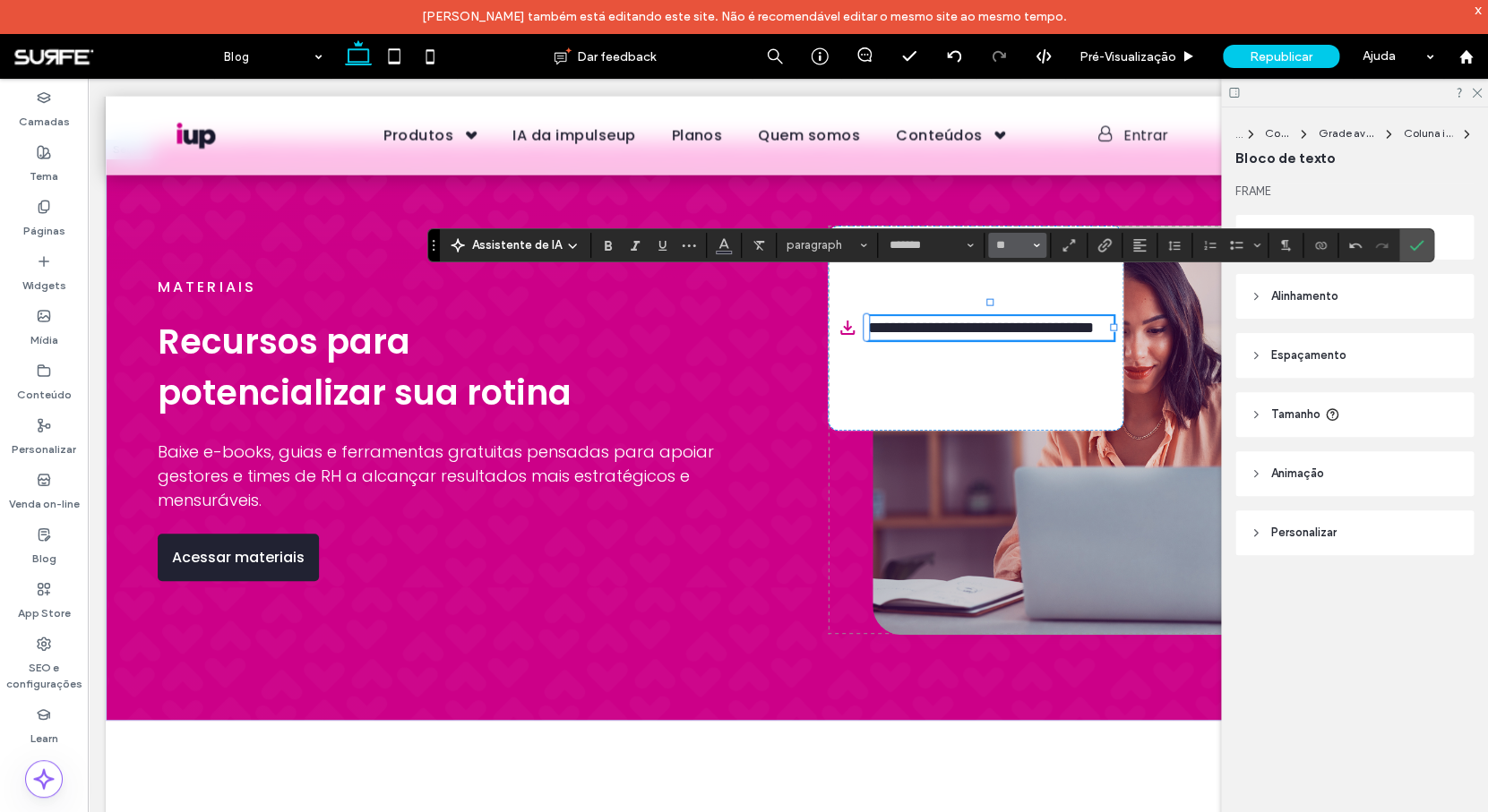
type input "**"
click at [859, 248] on icon "Estilos" at bounding box center [862, 244] width 7 height 7
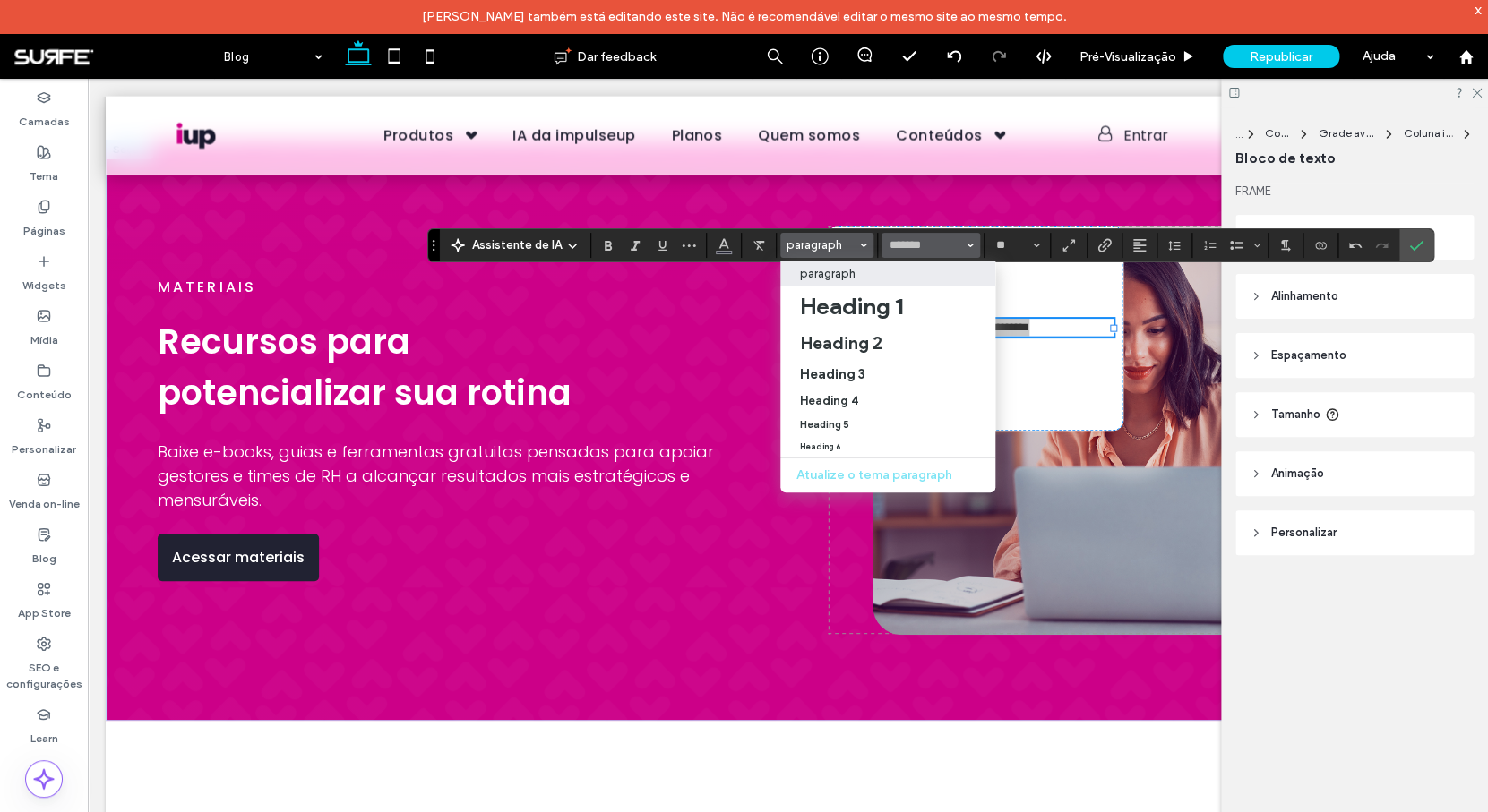
click at [966, 251] on span "Fonte e Espessura da Fonte" at bounding box center [969, 245] width 7 height 23
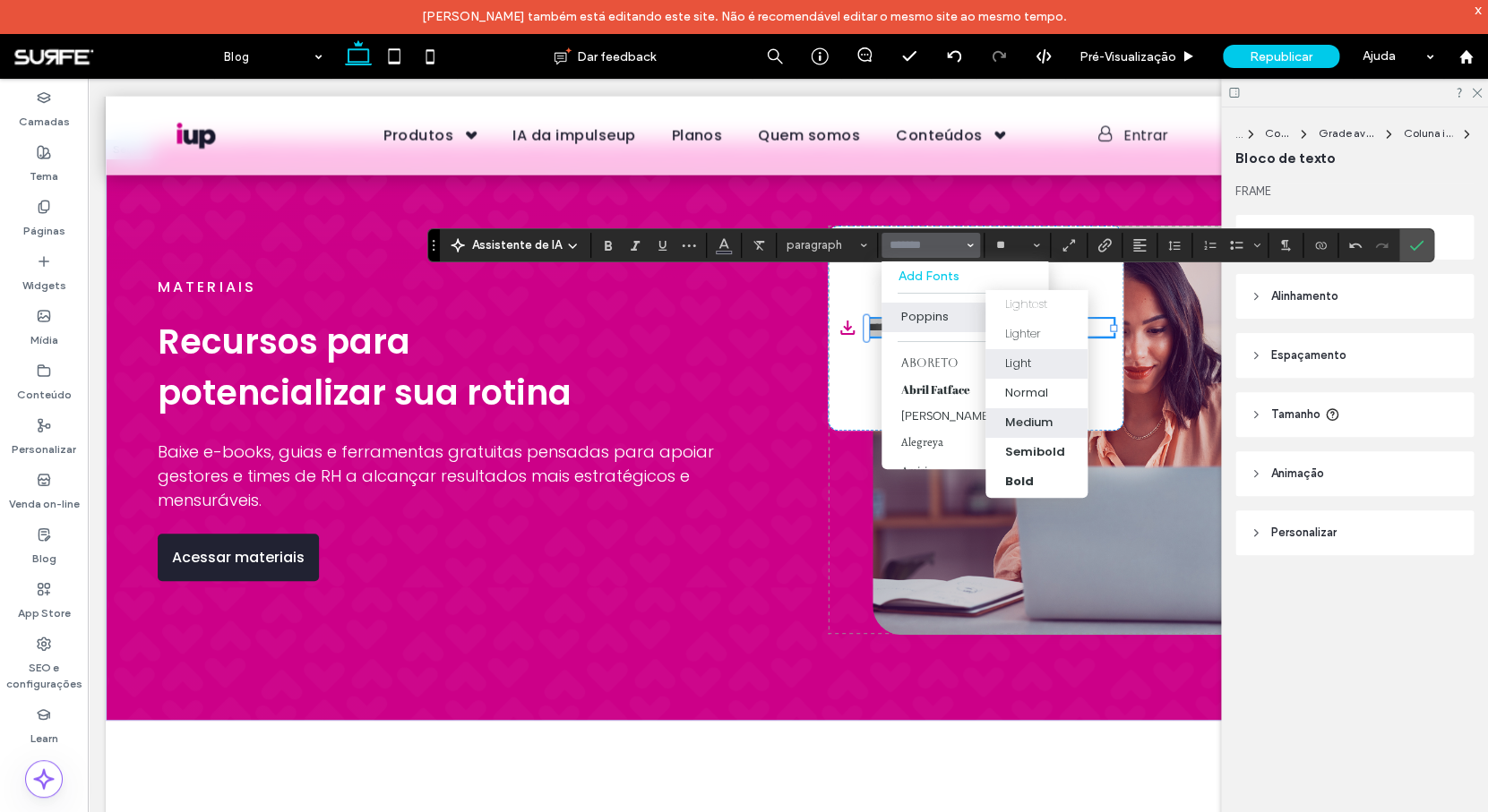
click at [1036, 420] on div "Medium" at bounding box center [1028, 422] width 48 height 18
type input "*******"
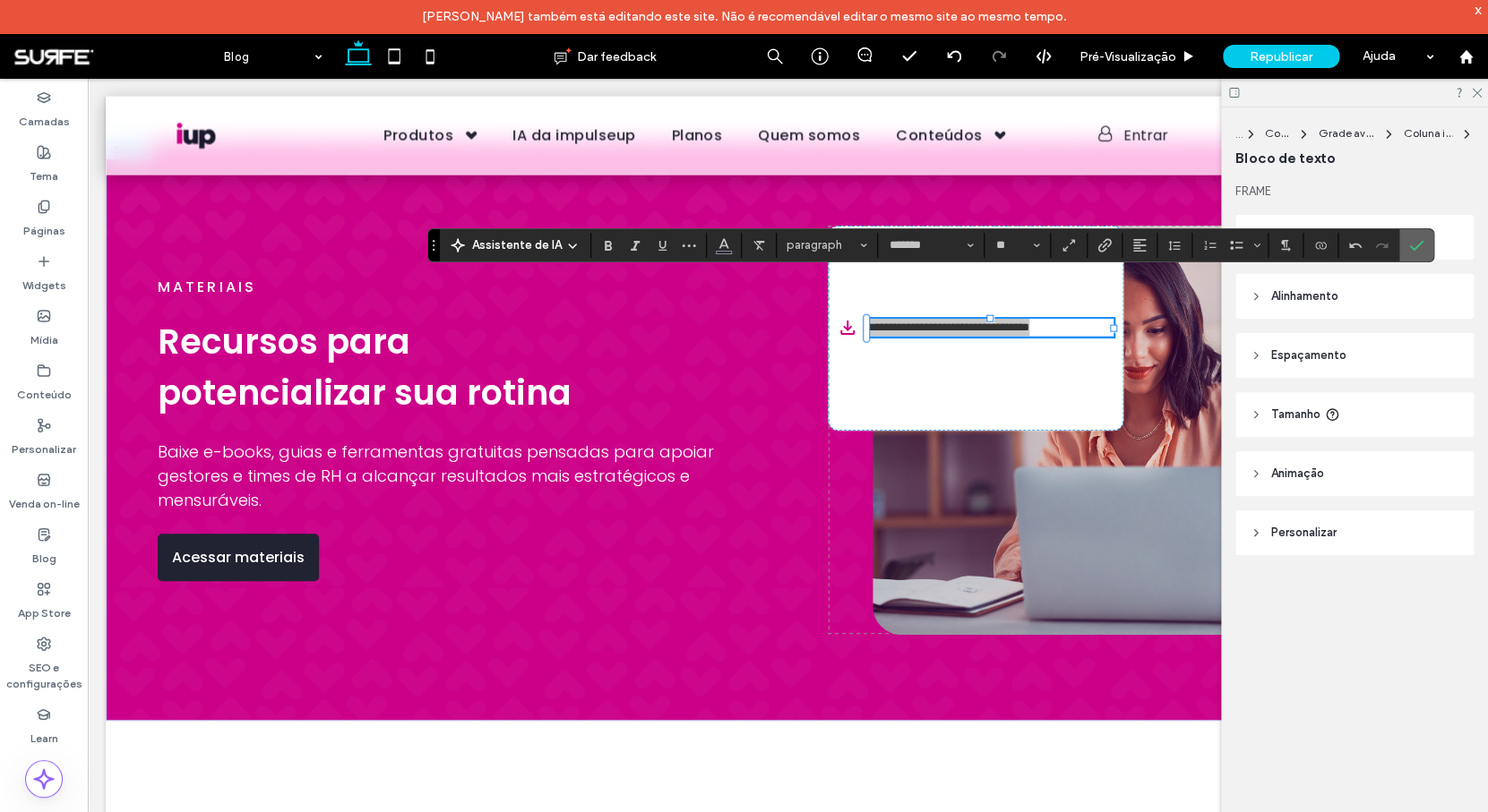
click at [1411, 239] on icon "Confirmar" at bounding box center [1416, 245] width 15 height 15
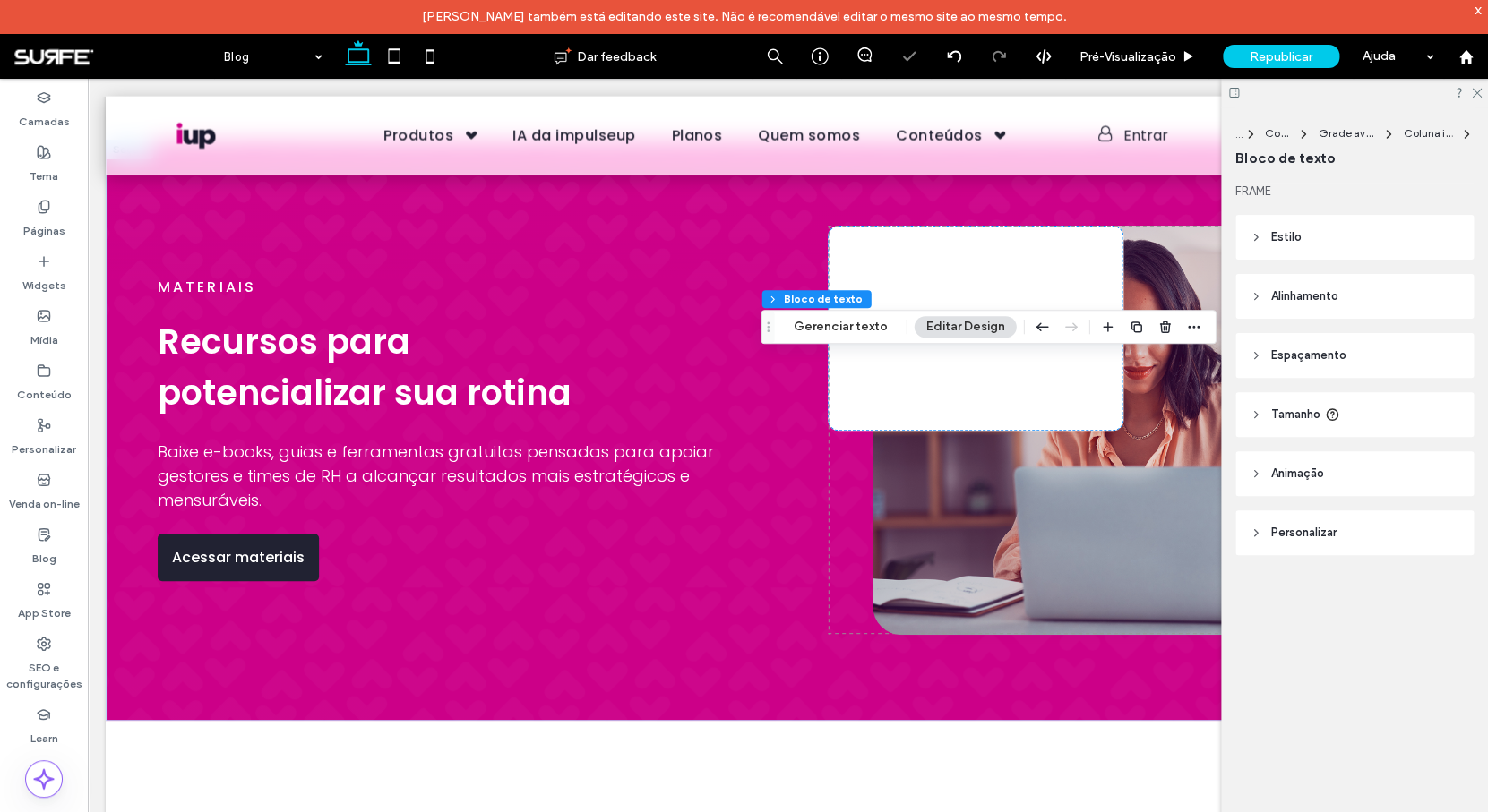
click at [1410, 353] on header "Espaçamento" at bounding box center [1354, 356] width 239 height 45
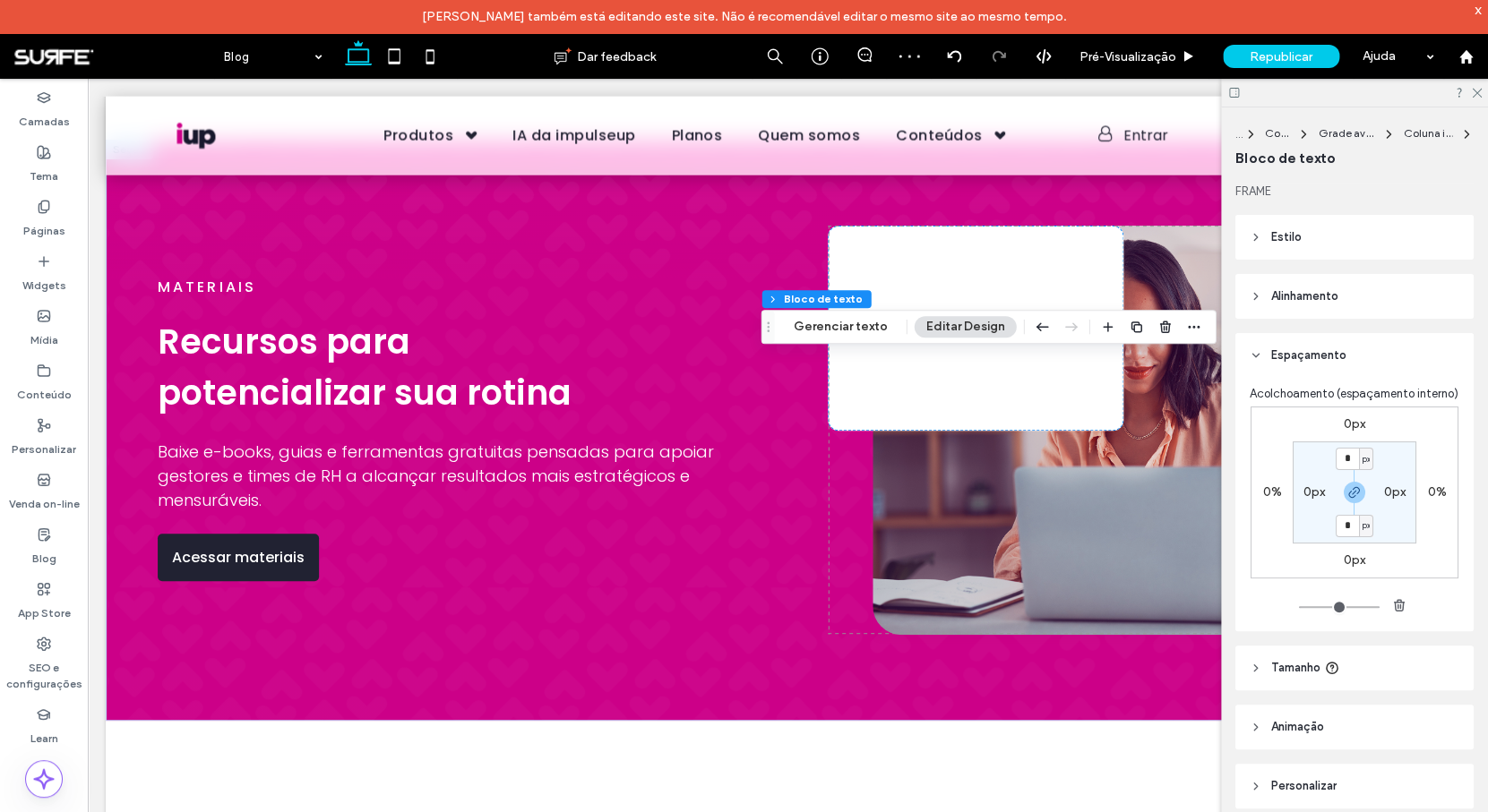
click at [1418, 686] on header "Tamanho" at bounding box center [1354, 667] width 239 height 45
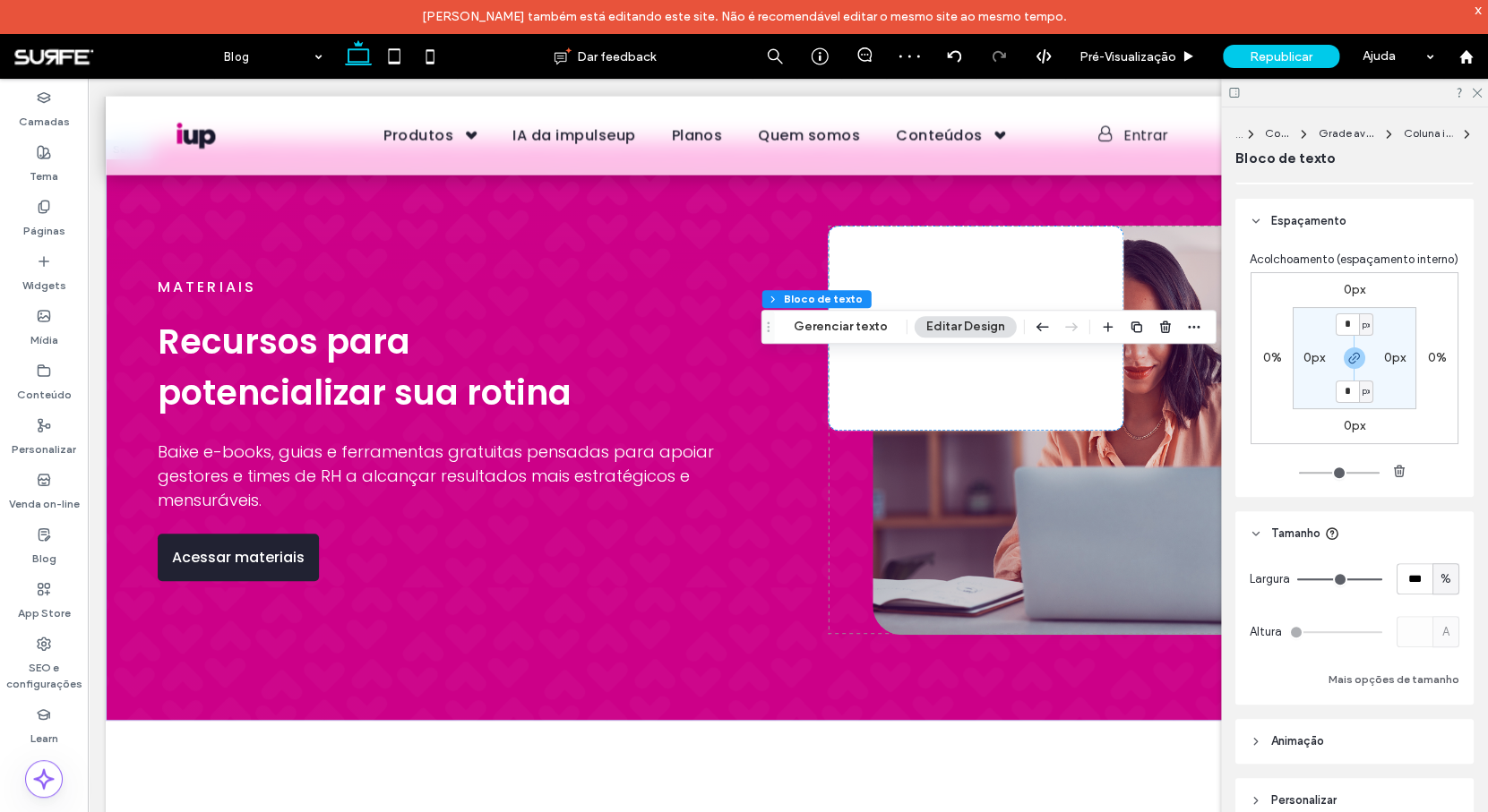
scroll to position [141, 0]
click at [1439, 588] on div "%" at bounding box center [1445, 573] width 26 height 31
click at [1439, 745] on span "A" at bounding box center [1435, 747] width 7 height 18
type input "*"
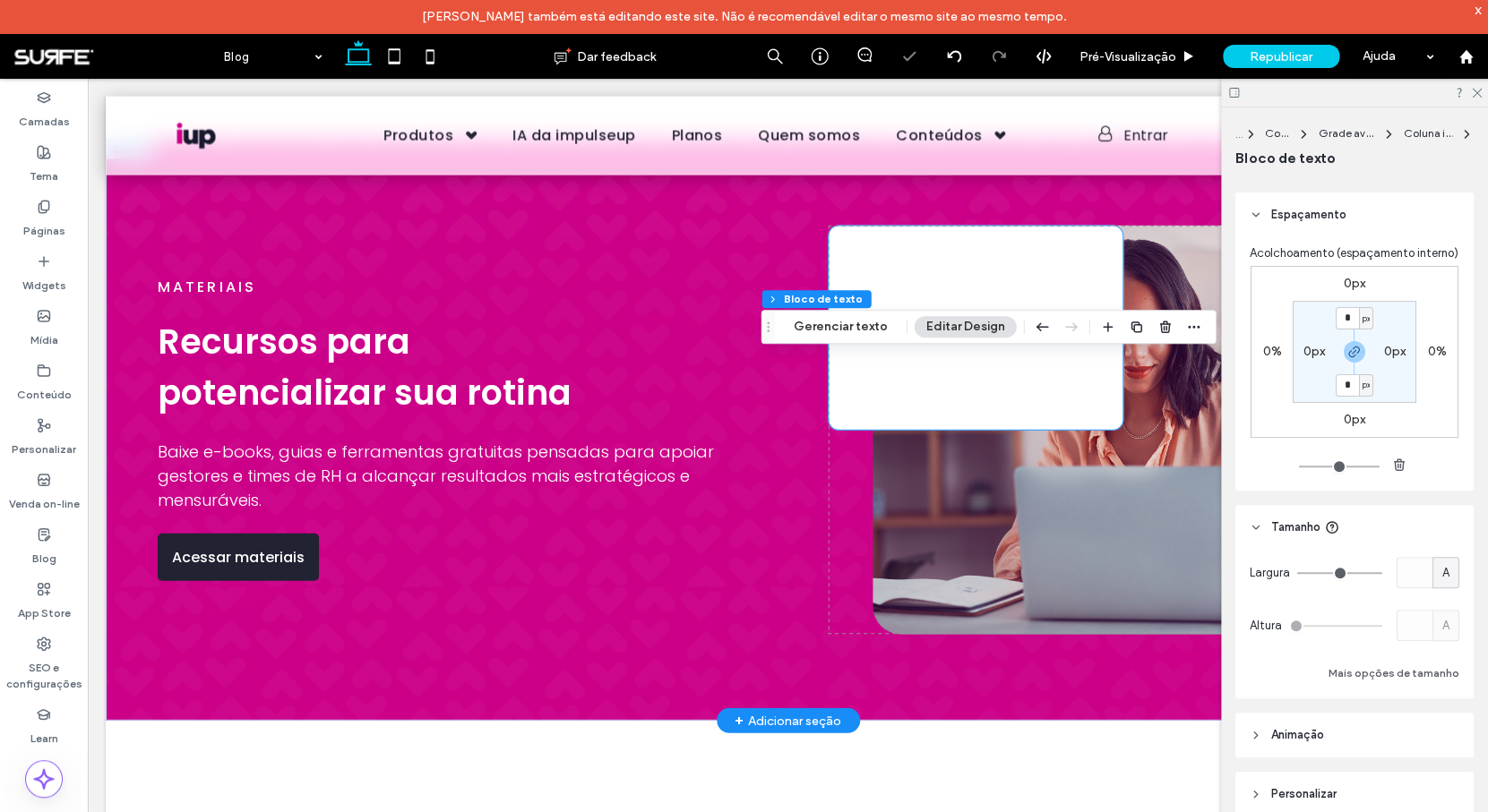
click at [999, 425] on div "Material Rico adquirido com sucesso!" at bounding box center [975, 328] width 295 height 205
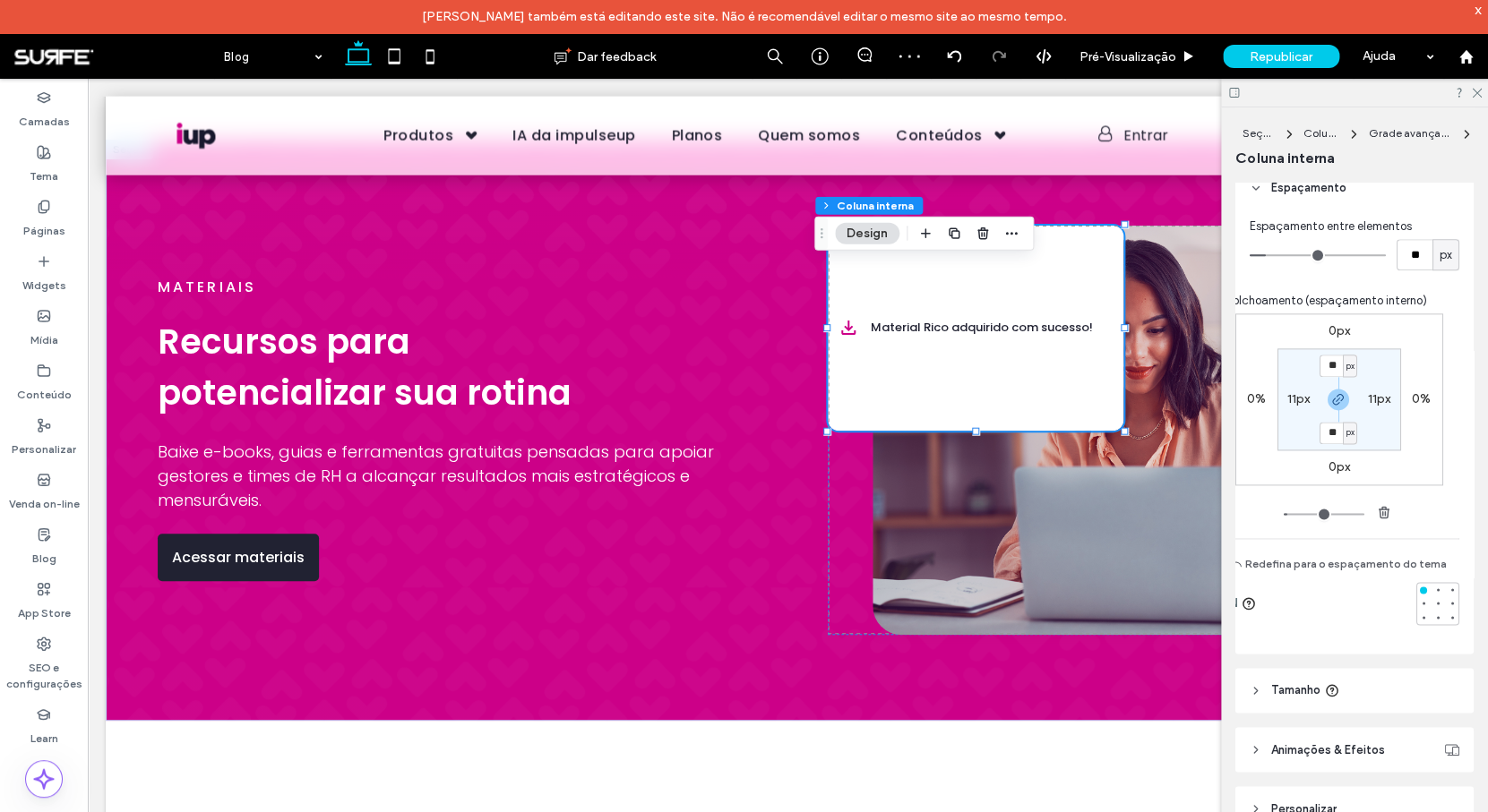
scroll to position [997, 0]
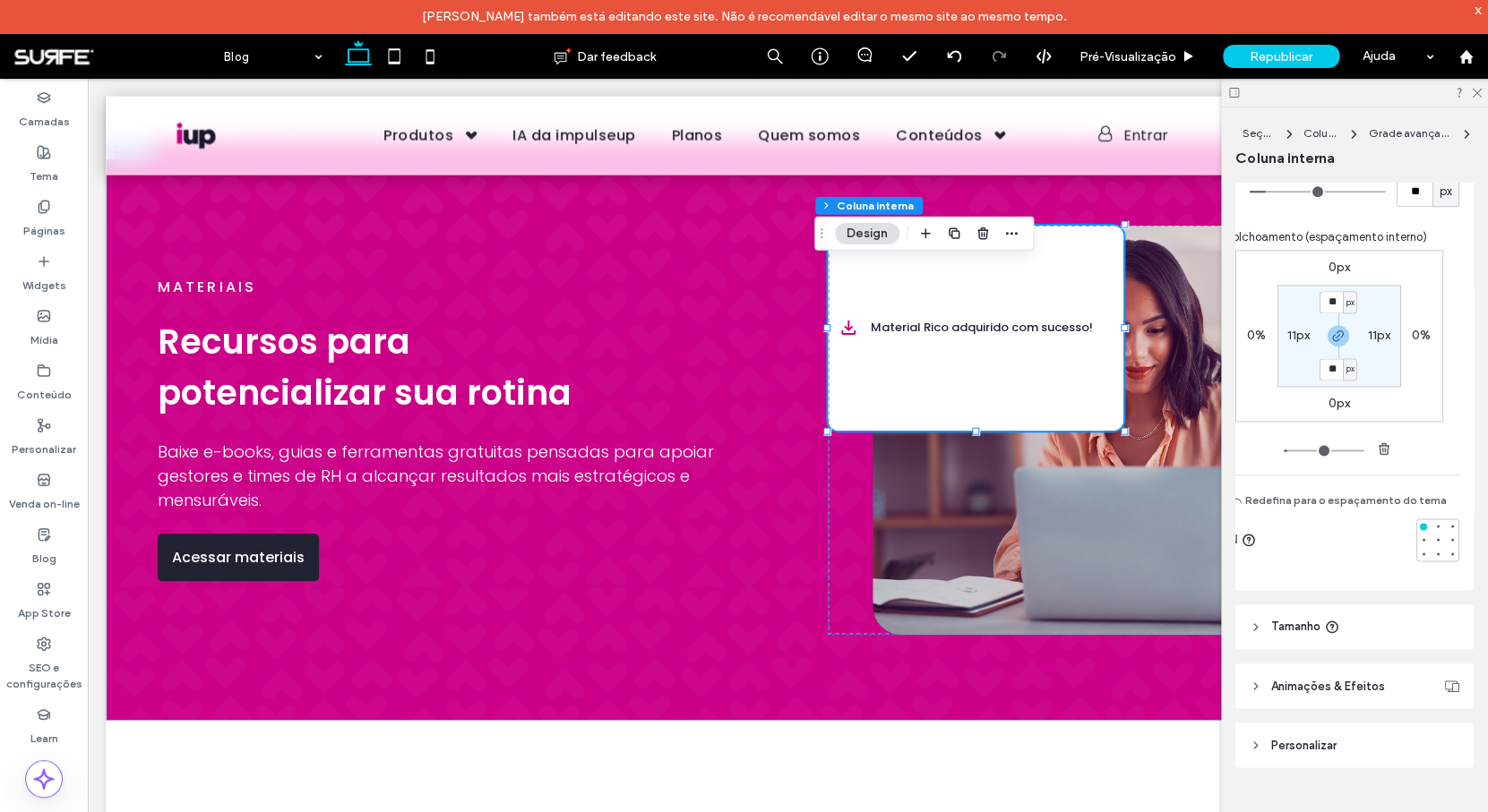
click at [1386, 614] on header "Tamanho" at bounding box center [1354, 626] width 239 height 45
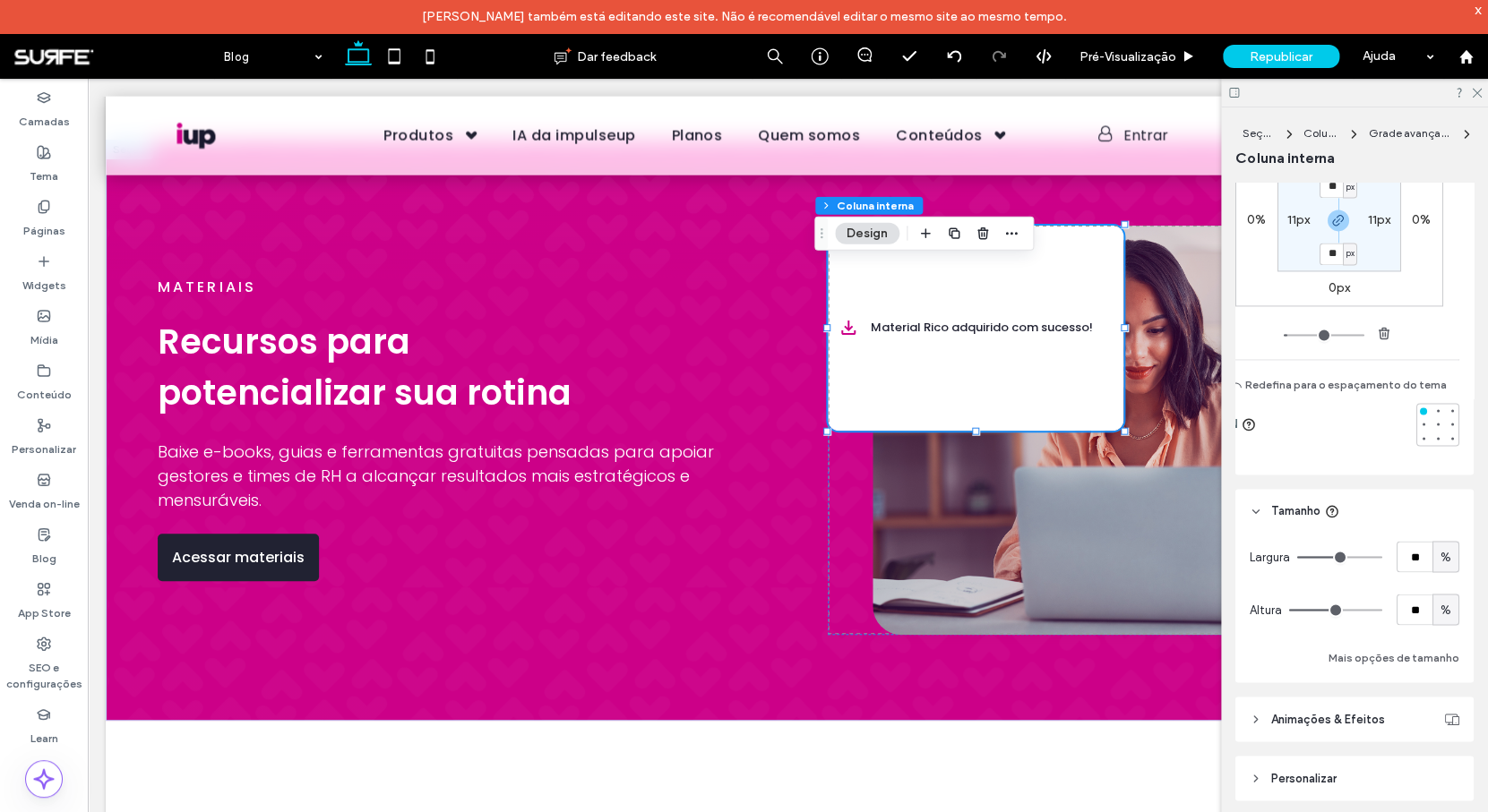
scroll to position [1146, 0]
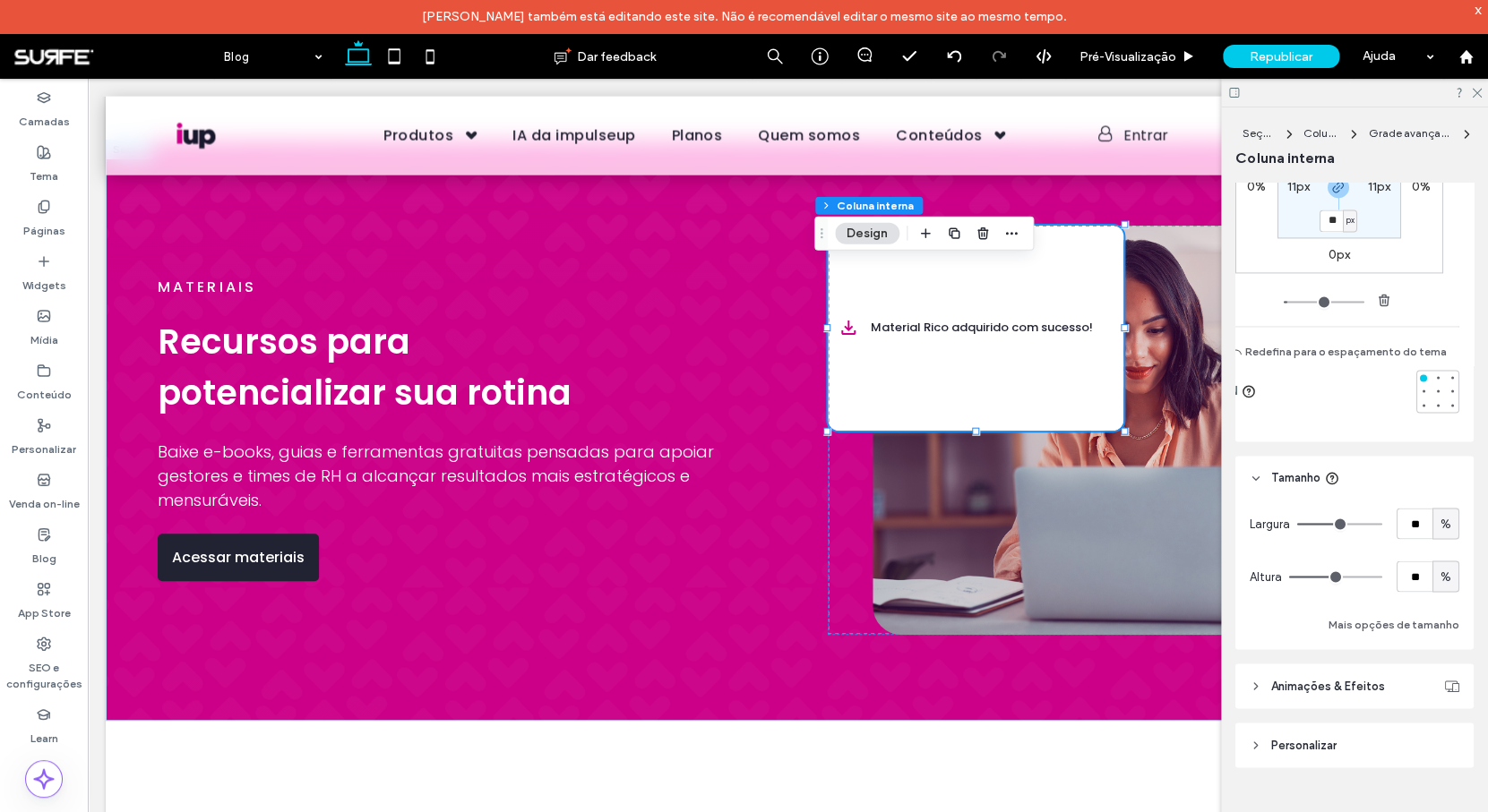
click at [1440, 576] on span "%" at bounding box center [1445, 577] width 11 height 18
click at [1443, 737] on div "A" at bounding box center [1436, 733] width 25 height 31
type input "*"
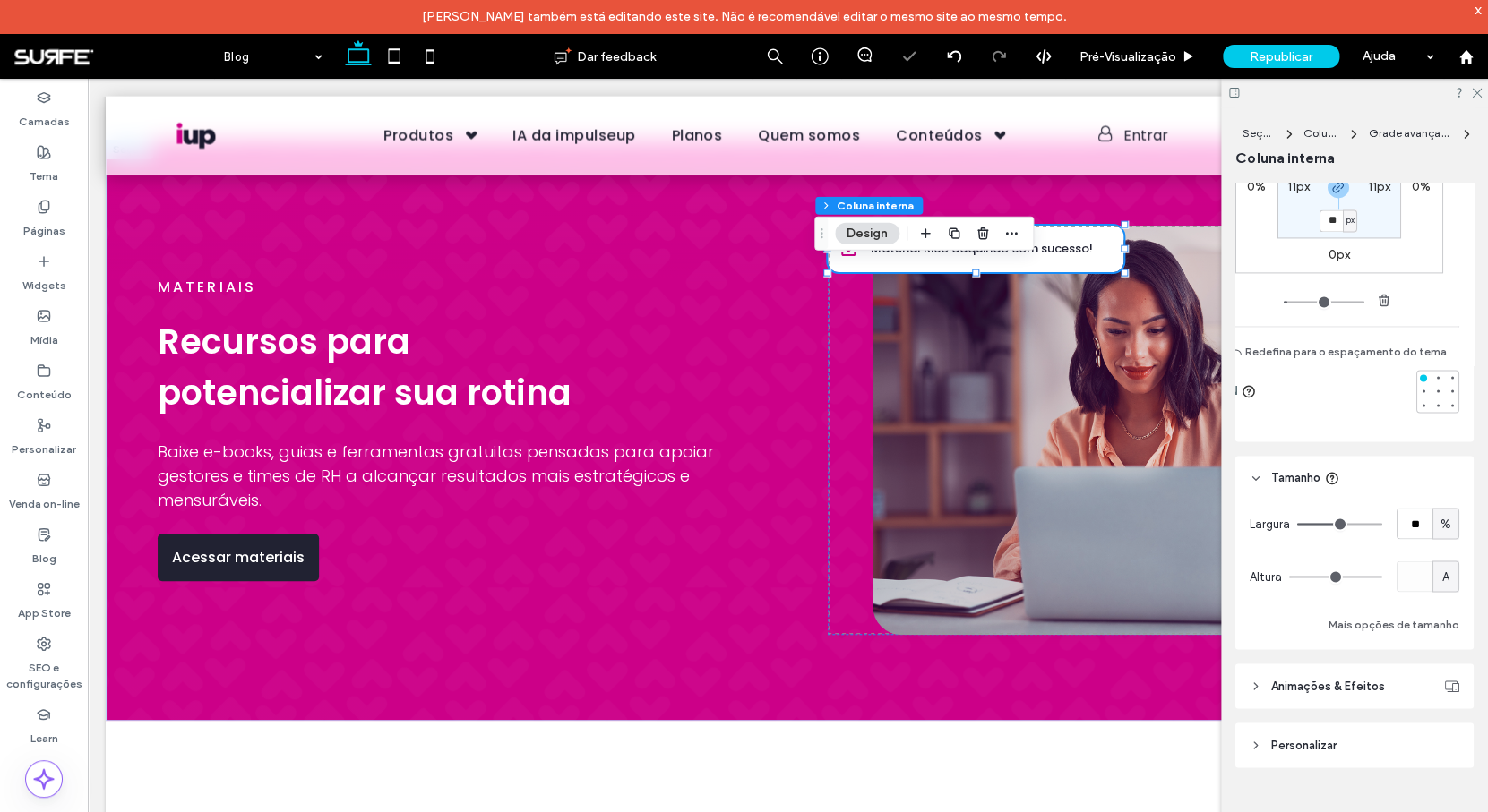
click at [1440, 526] on span "%" at bounding box center [1445, 524] width 11 height 18
click at [1445, 669] on div "A" at bounding box center [1436, 680] width 25 height 31
type input "*"
click at [852, 272] on div "Material Rico adquirido com sucesso!" at bounding box center [964, 249] width 274 height 47
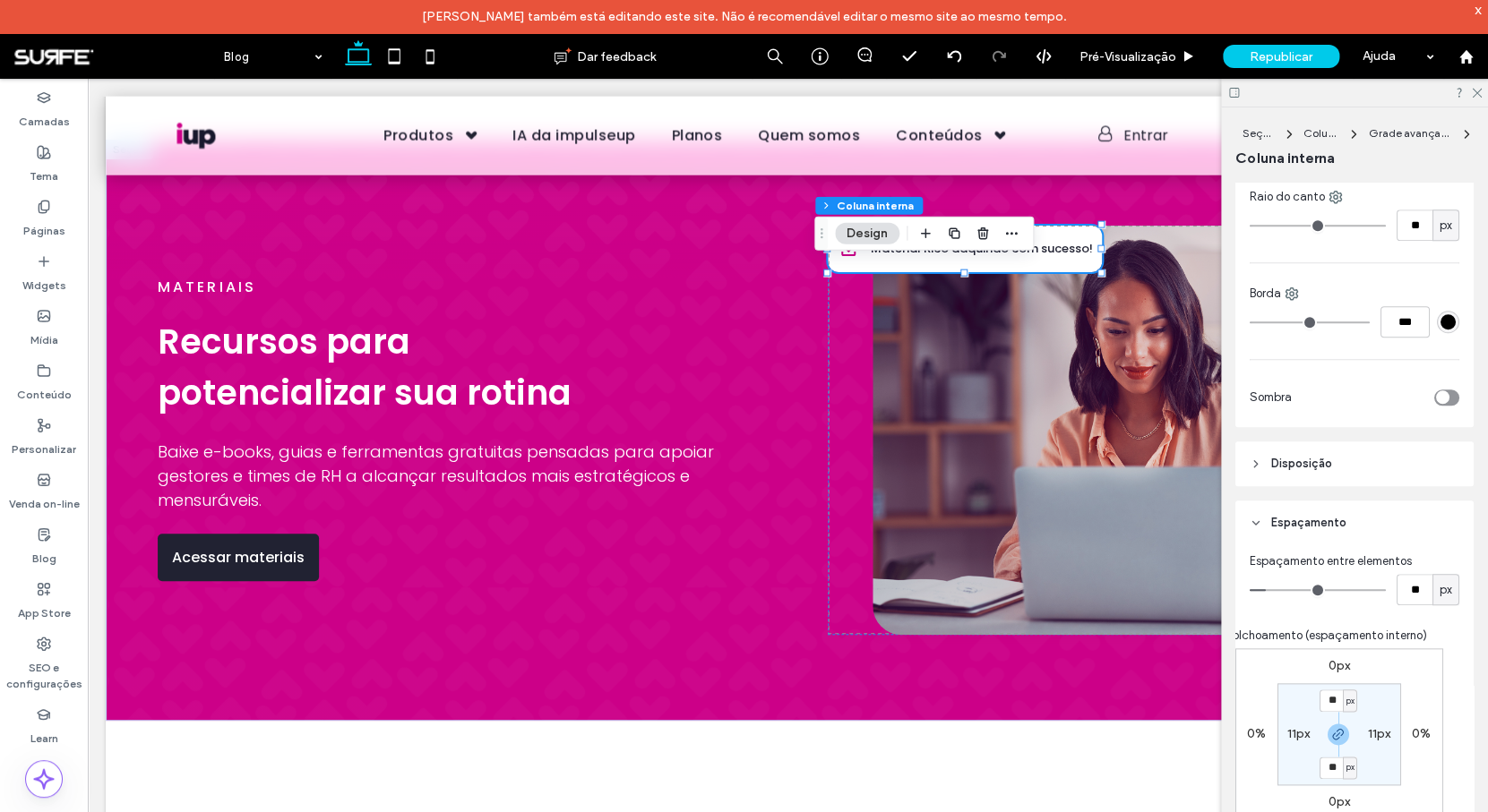
scroll to position [598, 0]
click at [1410, 589] on input "**" at bounding box center [1414, 590] width 36 height 31
type input "*"
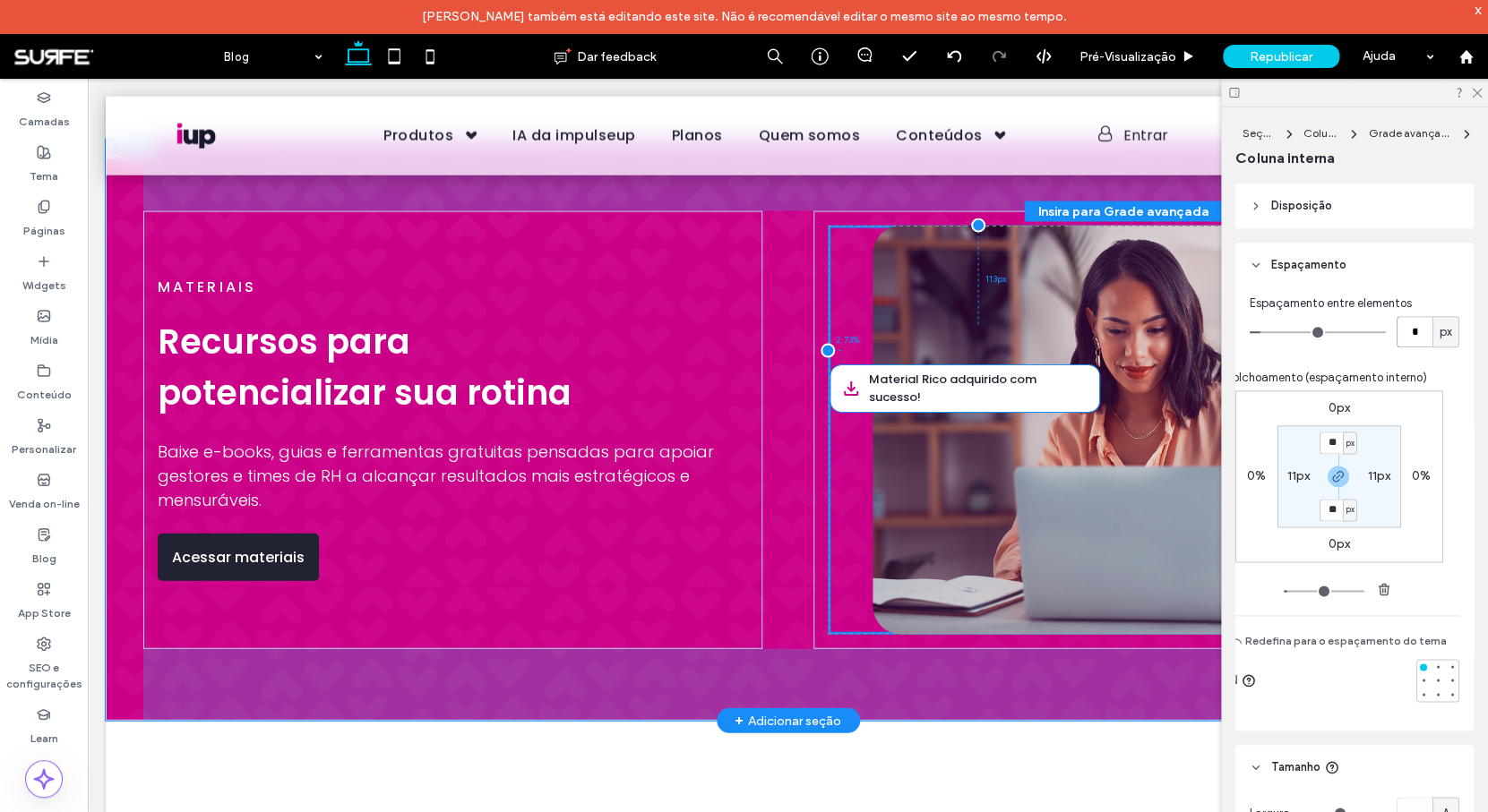
scroll to position [858, 0]
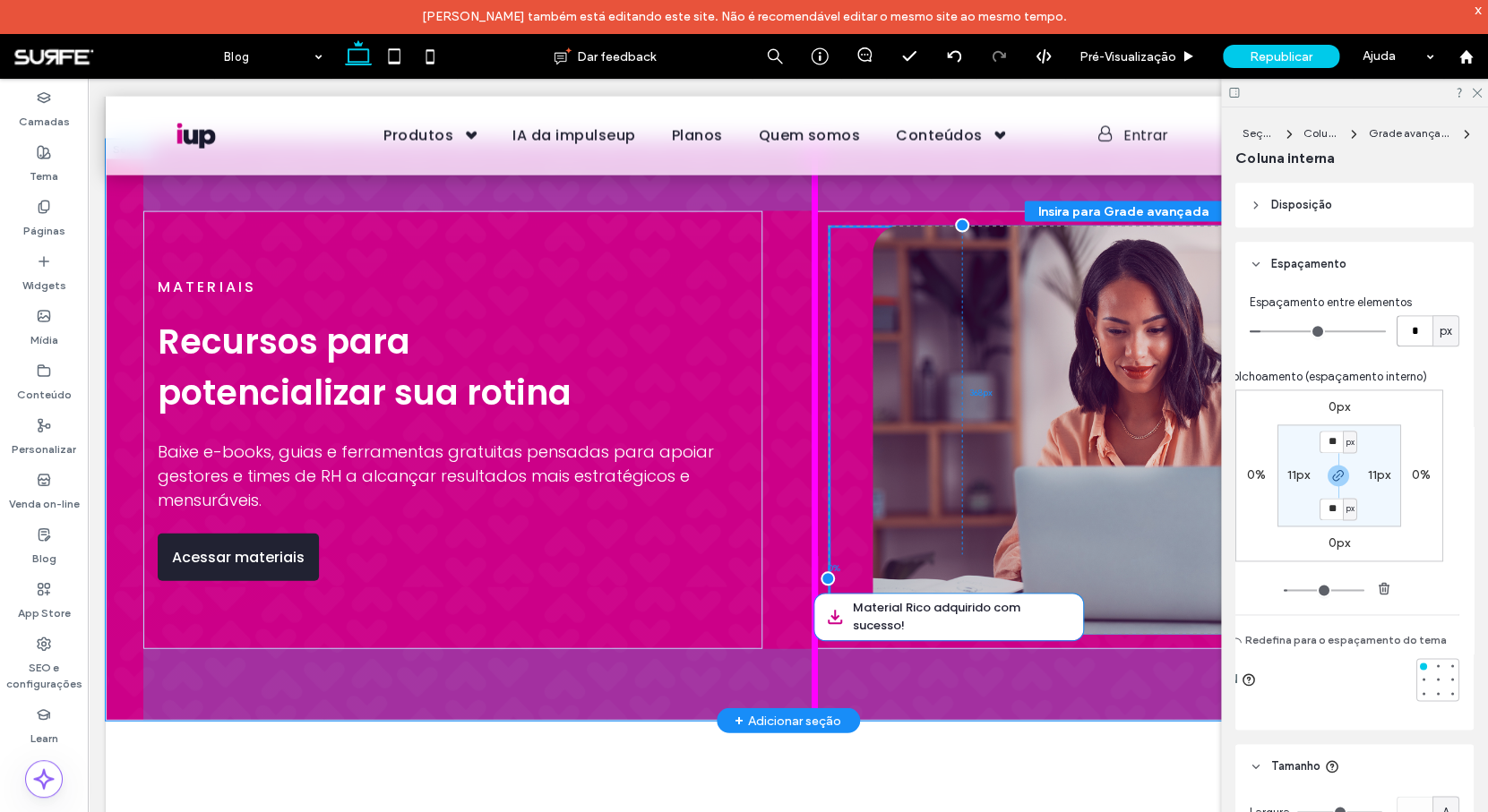
drag, startPoint x: 852, startPoint y: 304, endPoint x: 851, endPoint y: 634, distance: 330.0
click at [851, 634] on div "Material Rico adquirido com sucesso! 0% 368px" at bounding box center [1122, 431] width 591 height 410
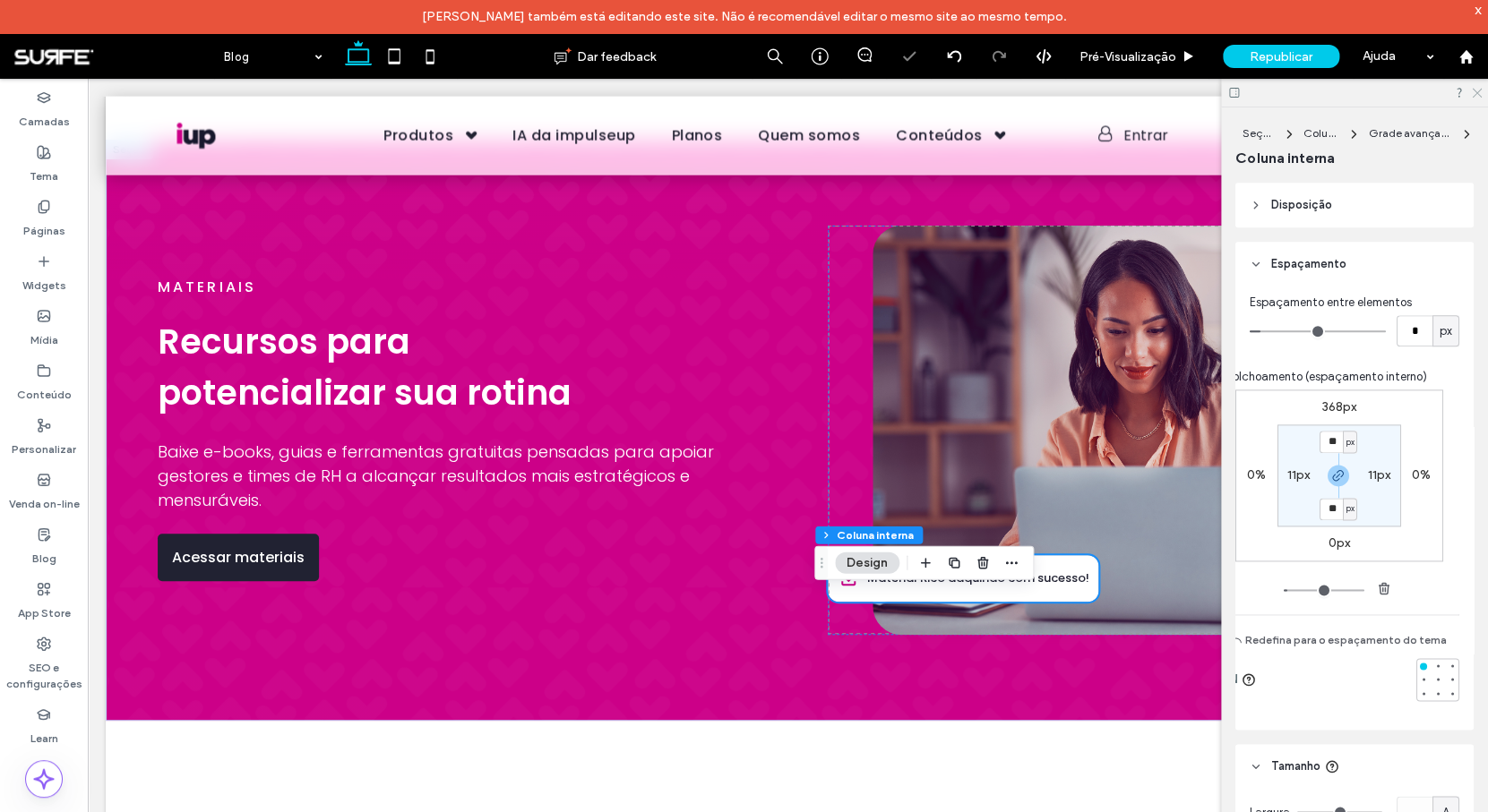
click at [1477, 96] on icon at bounding box center [1475, 92] width 12 height 12
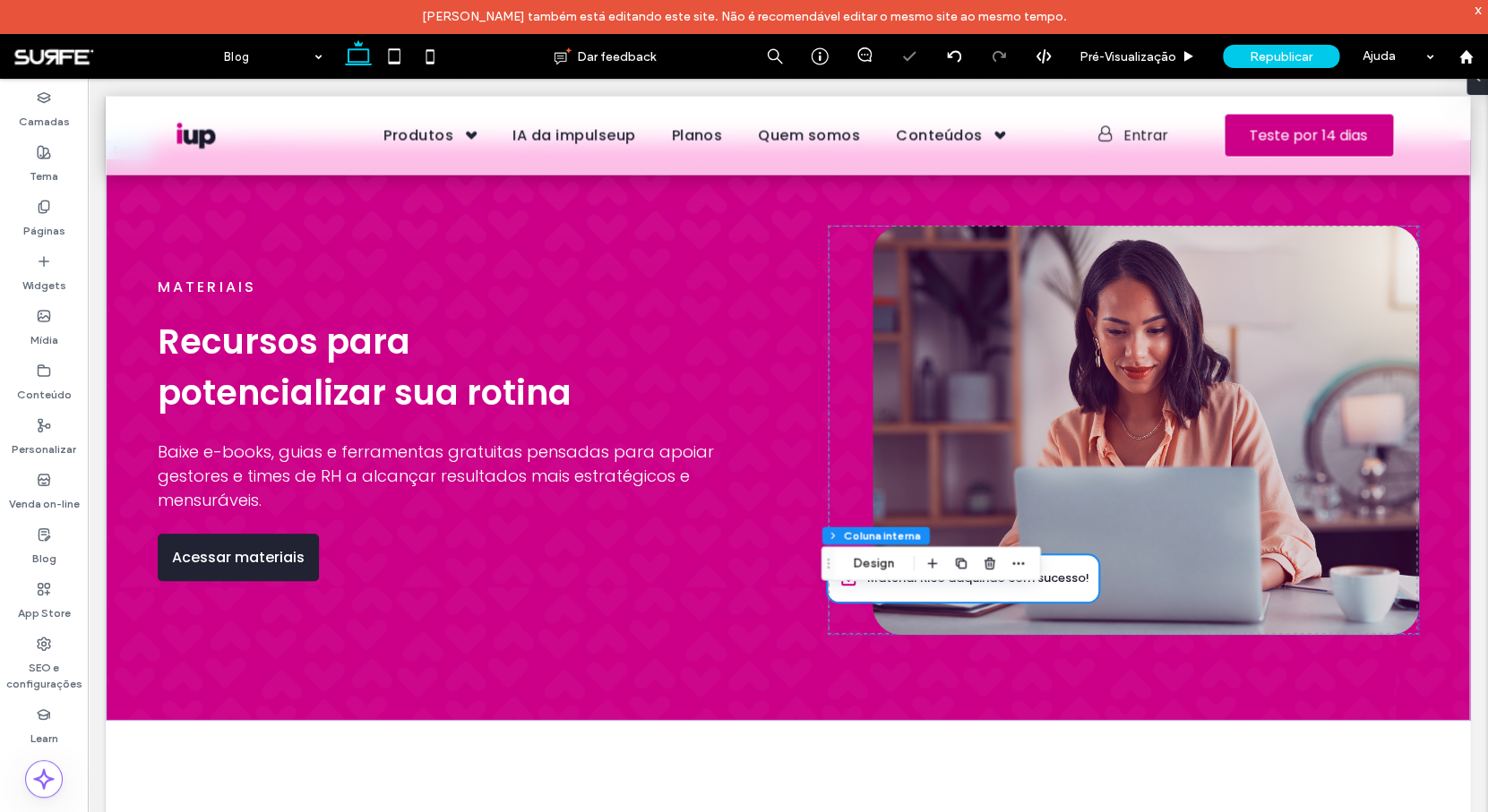
scroll to position [1658, 0]
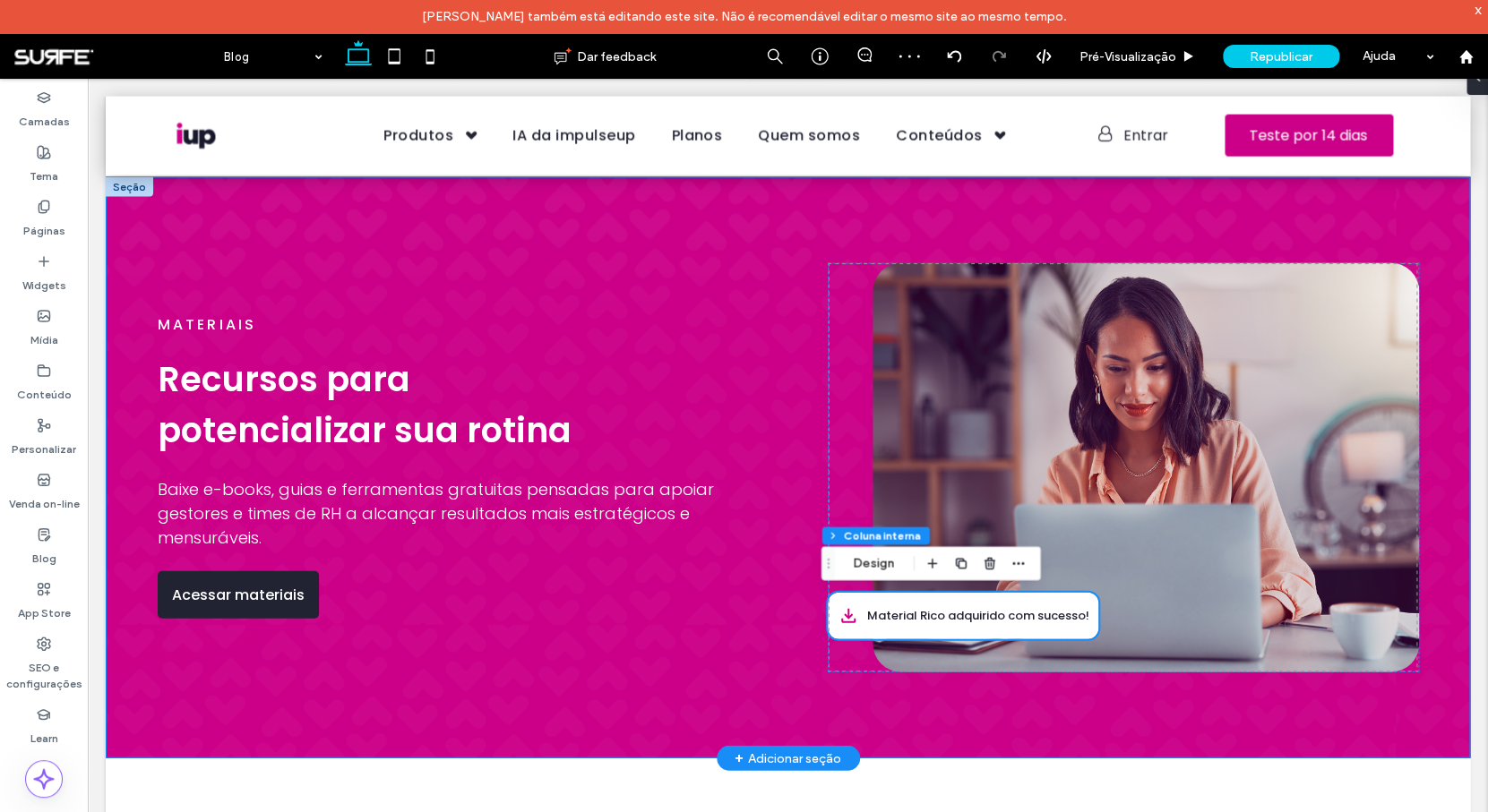
click at [793, 664] on div "Materiais Recursos para potencializar sua rotina Baixe e-books, guias e ferrame…" at bounding box center [788, 467] width 1290 height 581
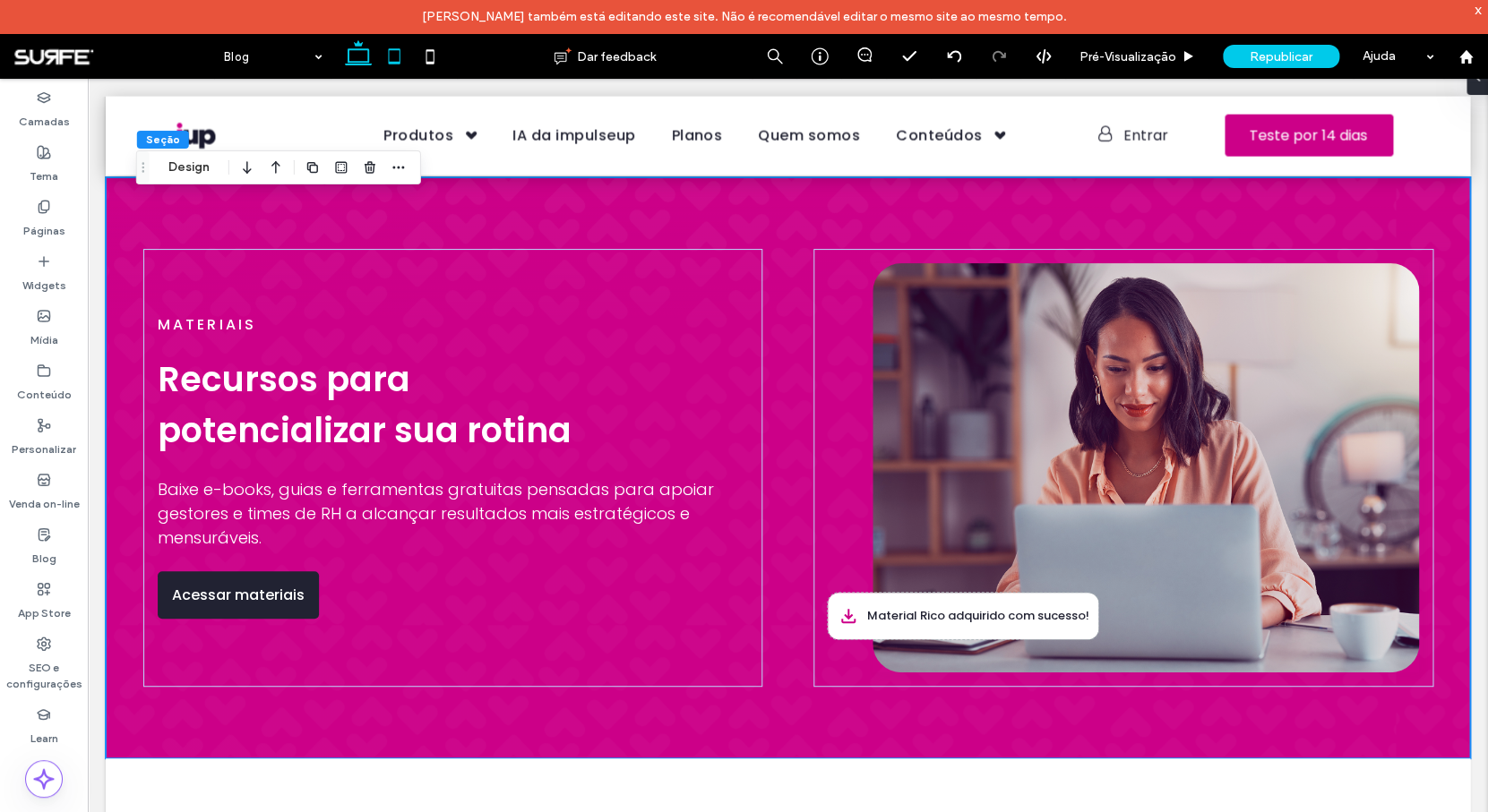
click at [397, 60] on icon at bounding box center [394, 56] width 36 height 36
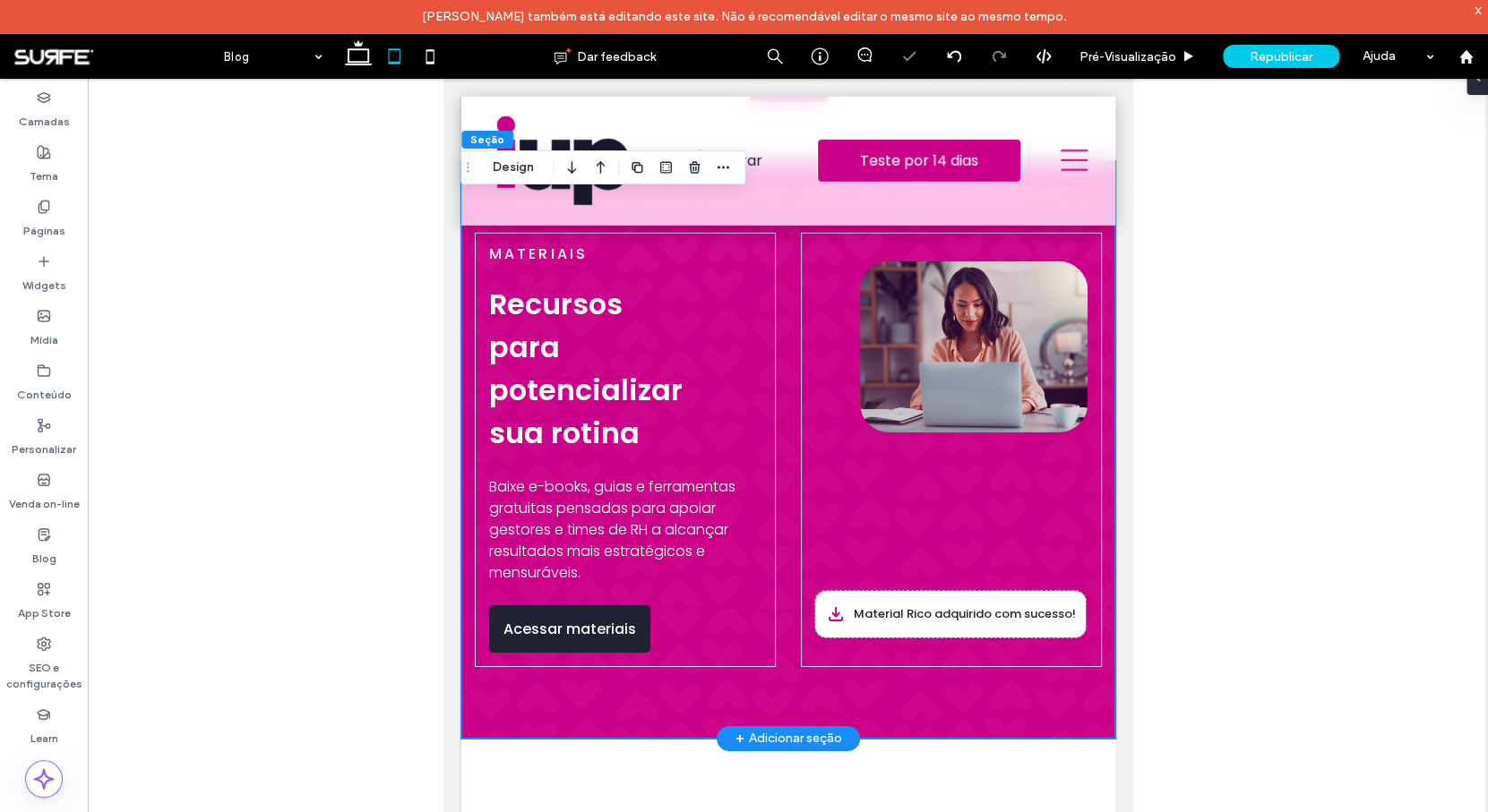
scroll to position [2283, 0]
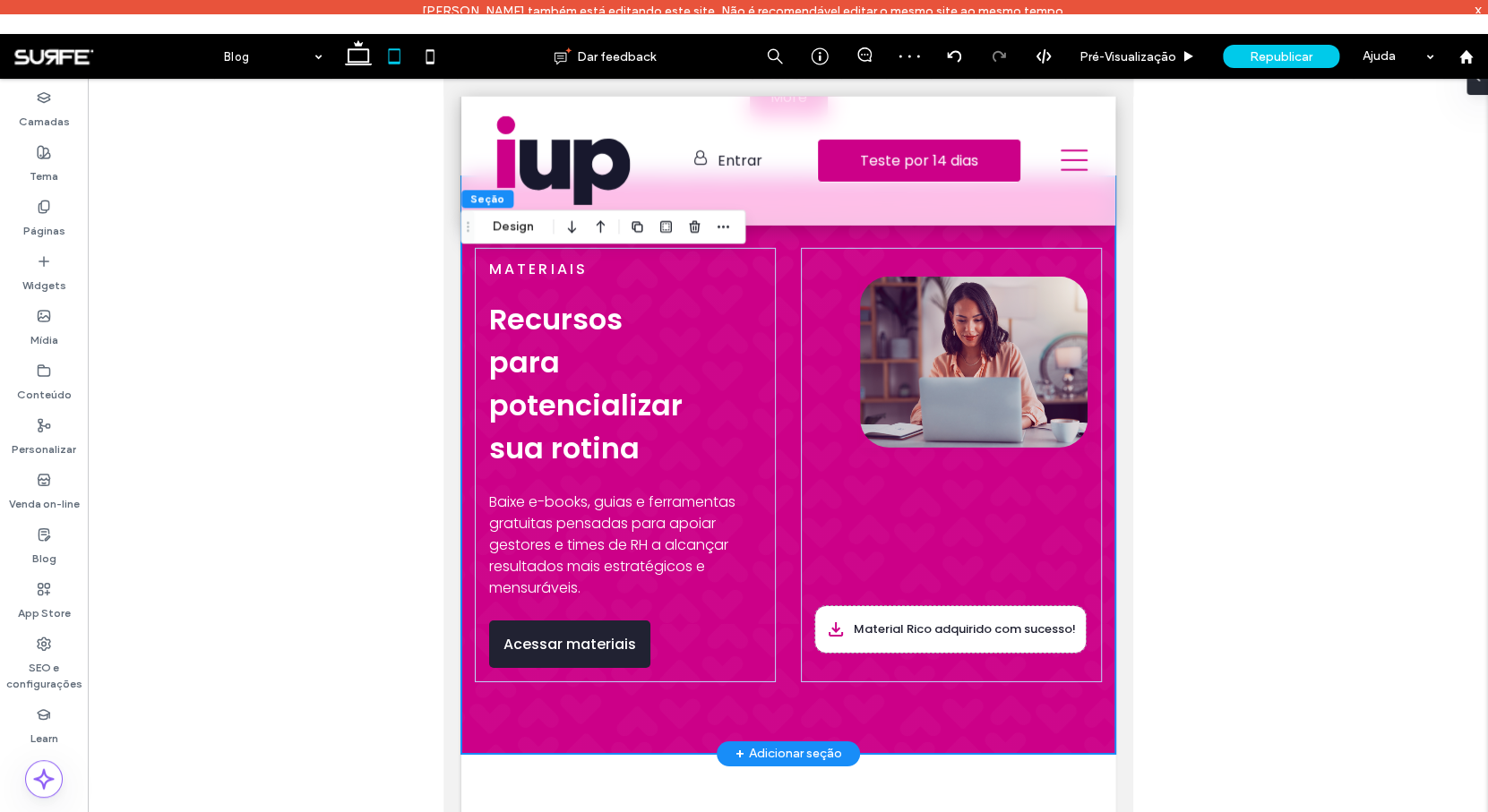
click at [777, 443] on div "Materiais Recursos para potencializar sua rotina Baixe e-books, guias e ferrame…" at bounding box center [787, 464] width 654 height 577
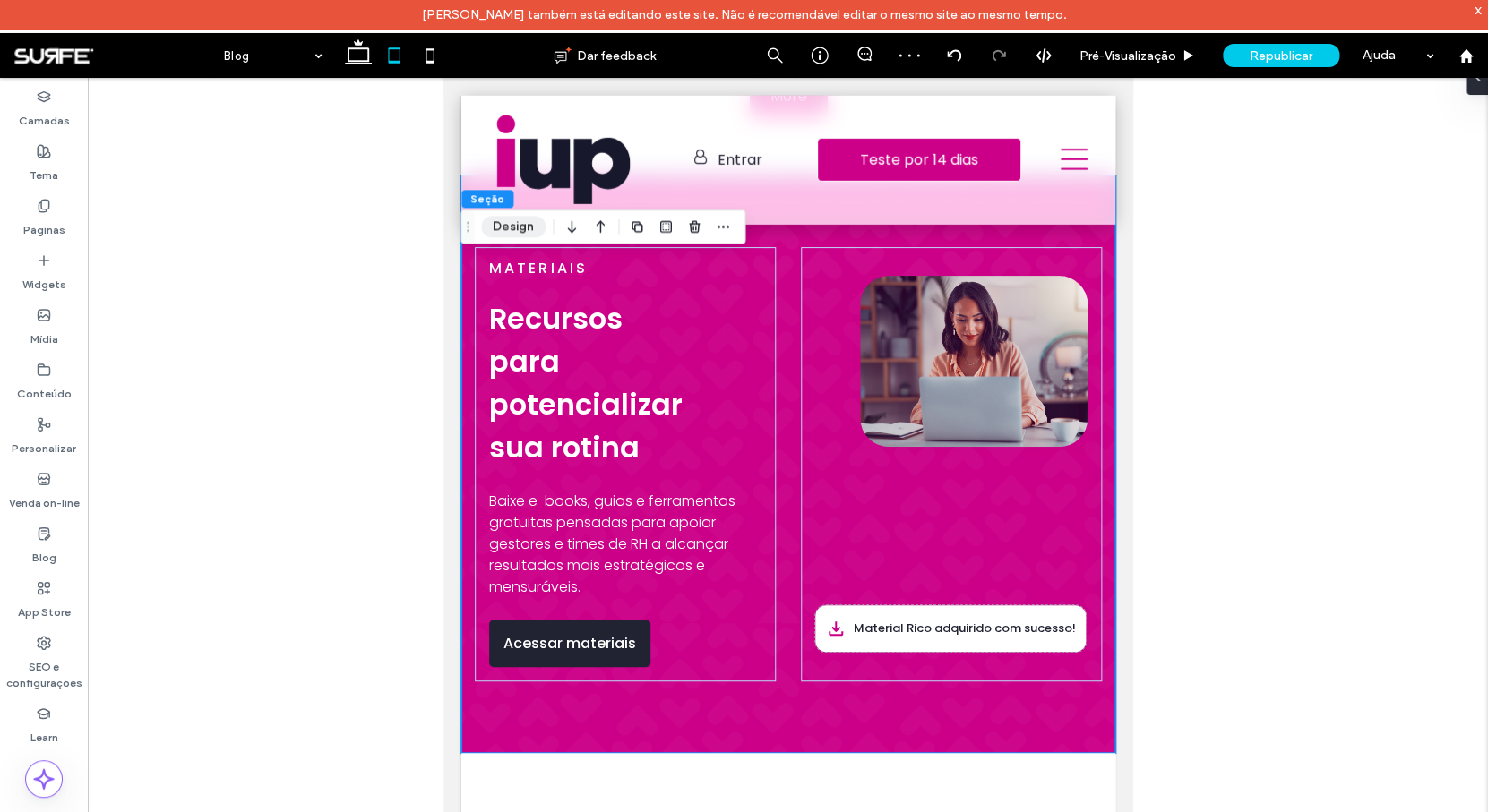
click at [523, 225] on button "Design" at bounding box center [513, 227] width 65 height 21
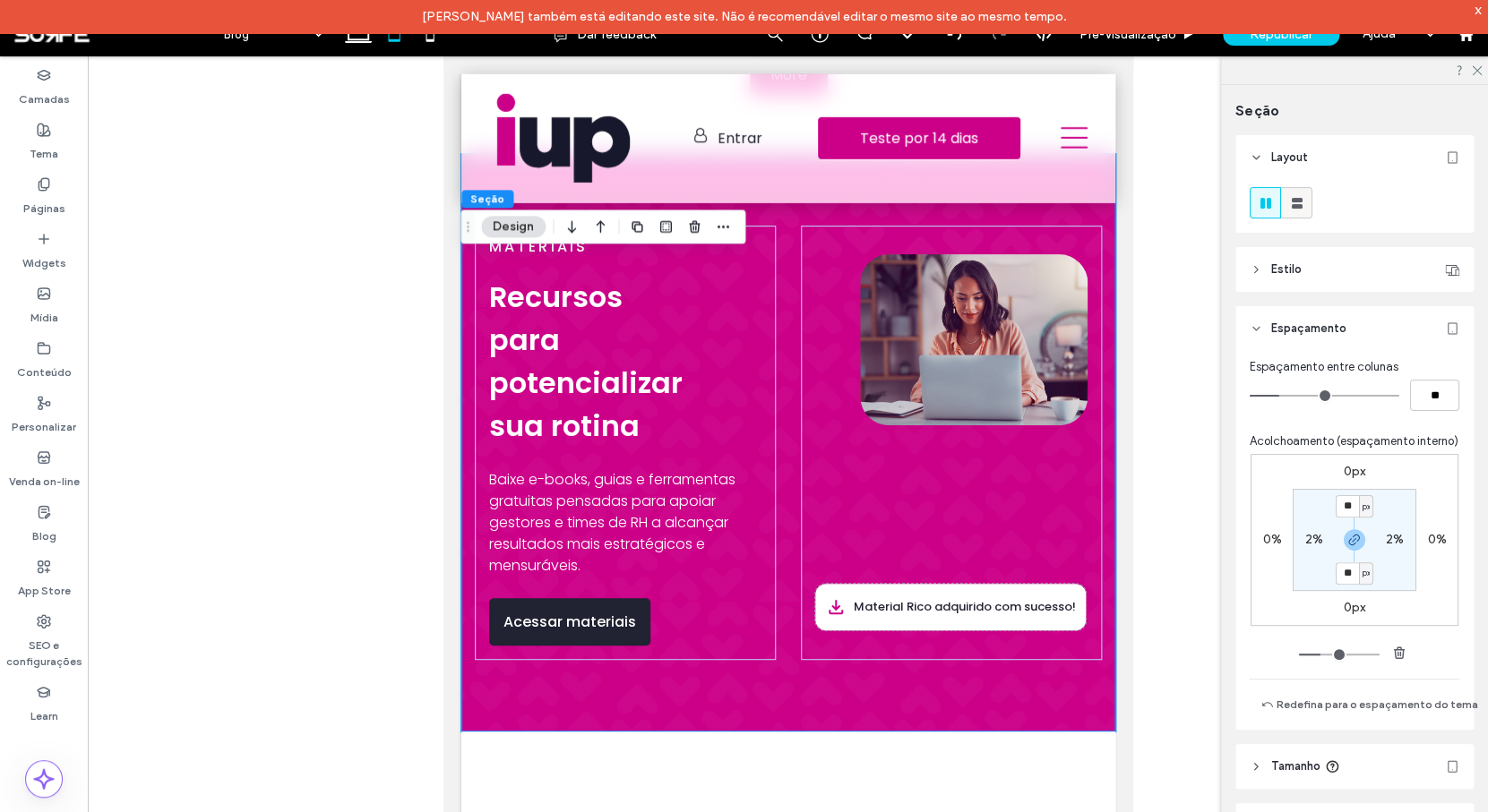
click at [1302, 208] on icon at bounding box center [1296, 203] width 18 height 18
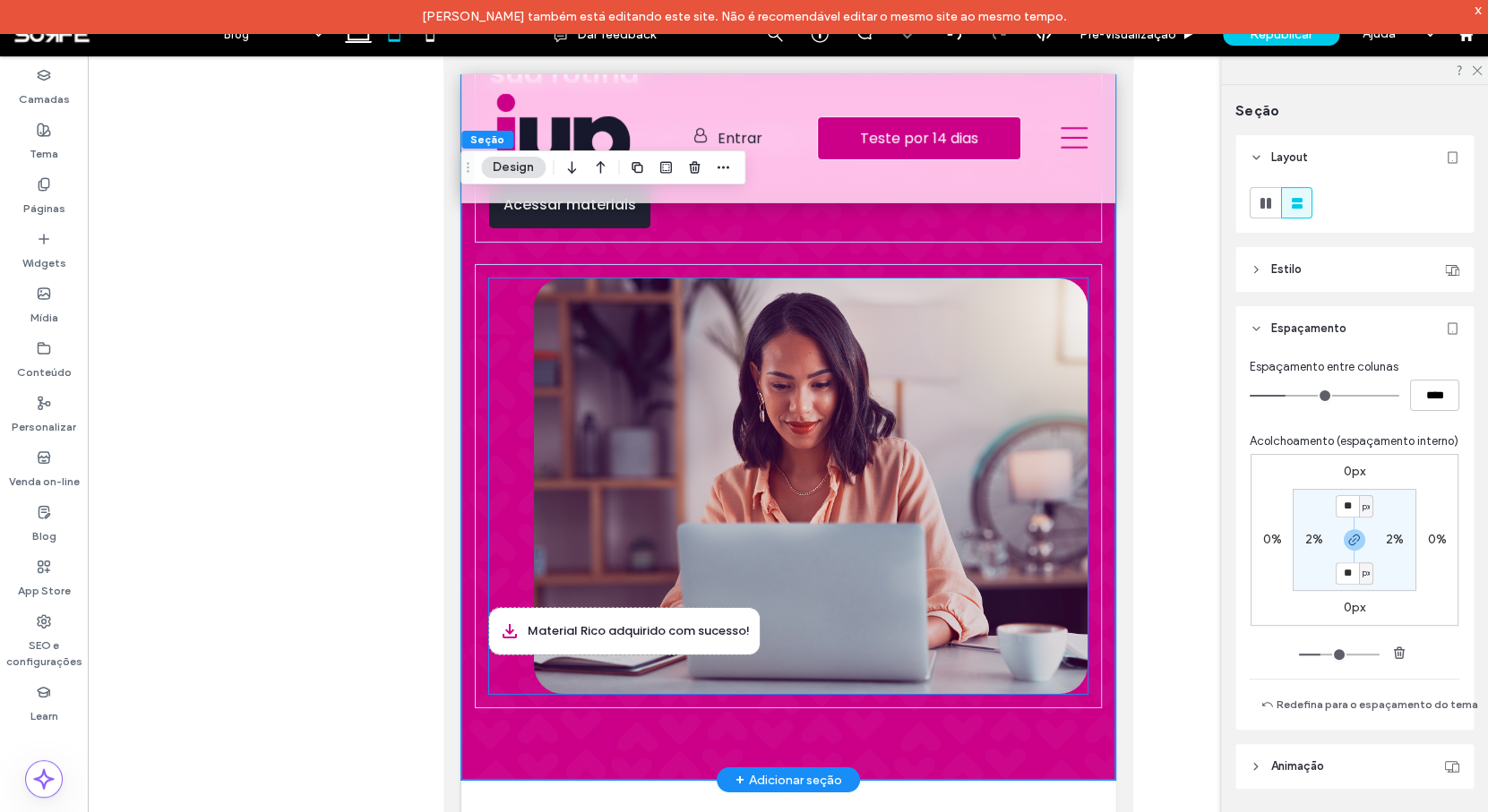
scroll to position [2670, 0]
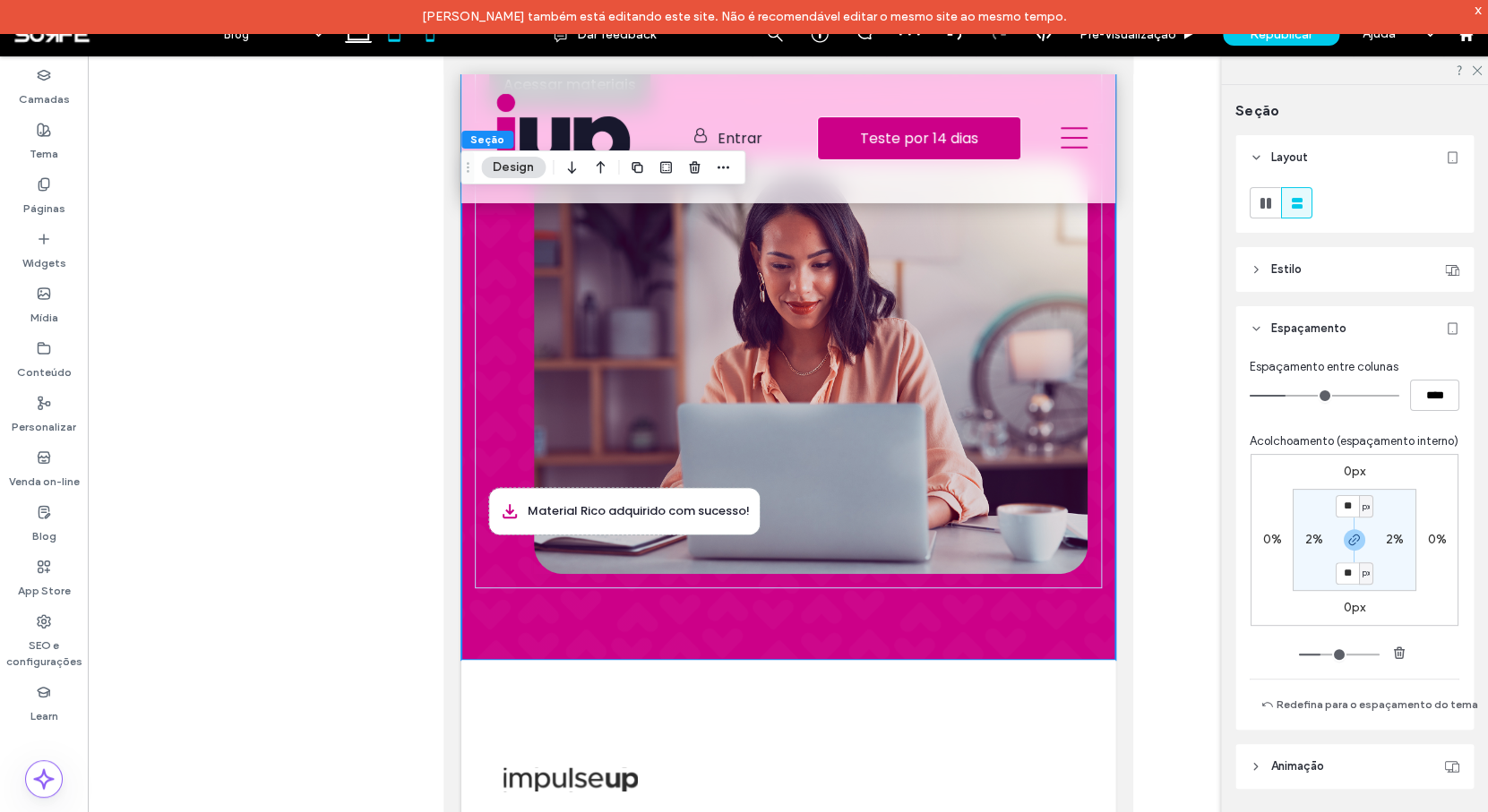
click at [435, 41] on icon at bounding box center [429, 33] width 36 height 36
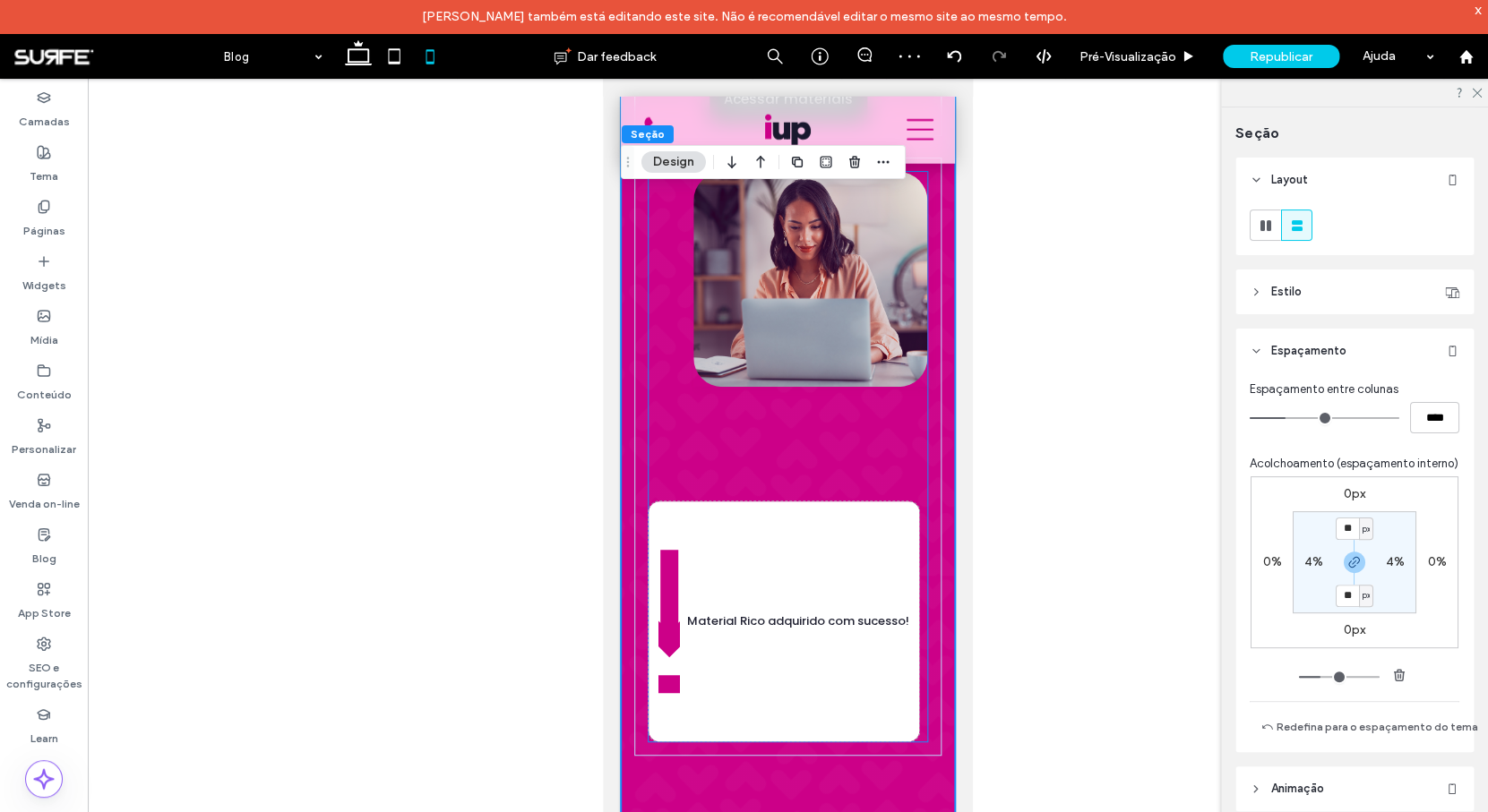
scroll to position [5073, 0]
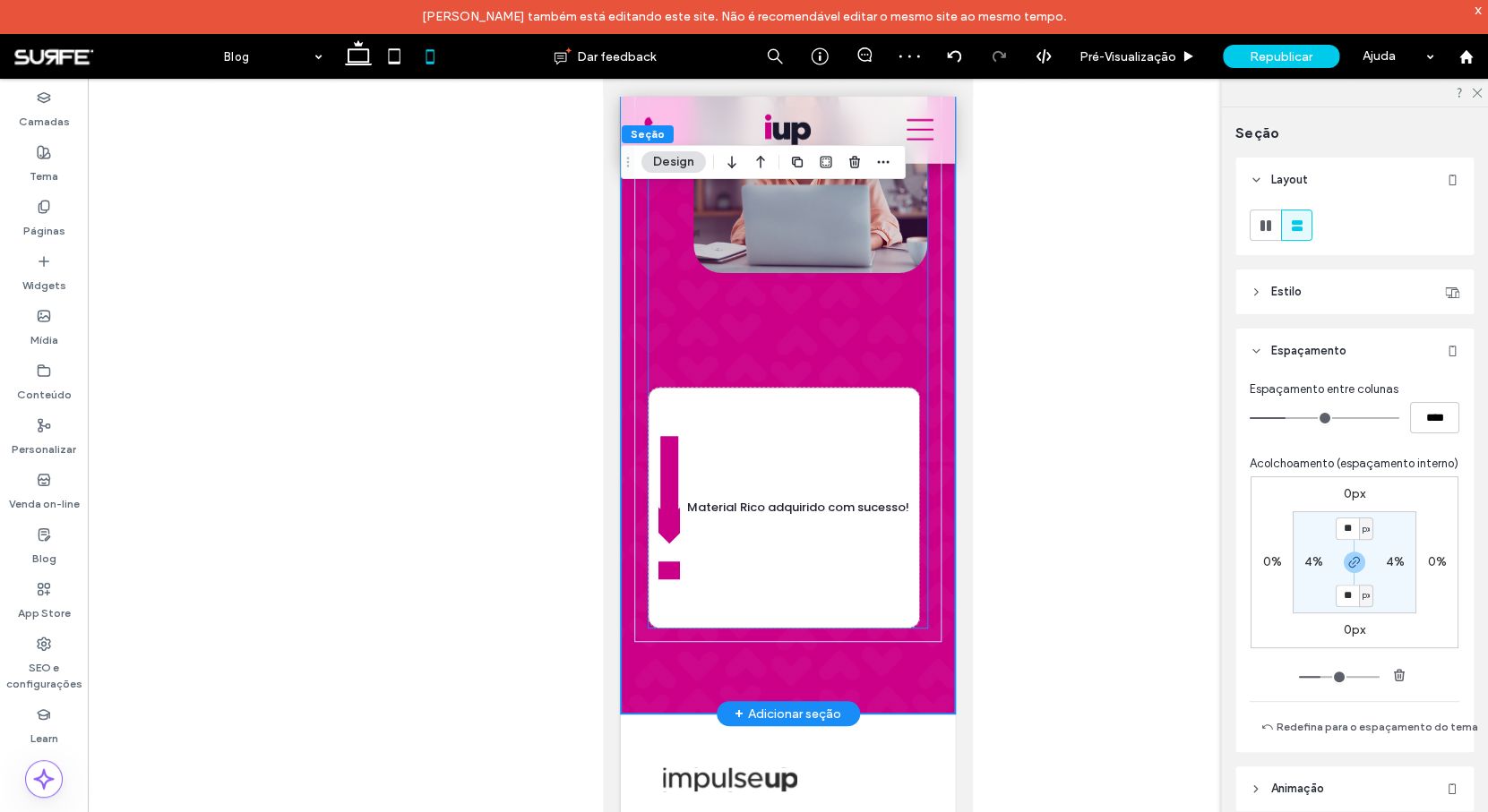
click at [755, 517] on div "Material Rico adquirido com sucesso!" at bounding box center [787, 343] width 279 height 570
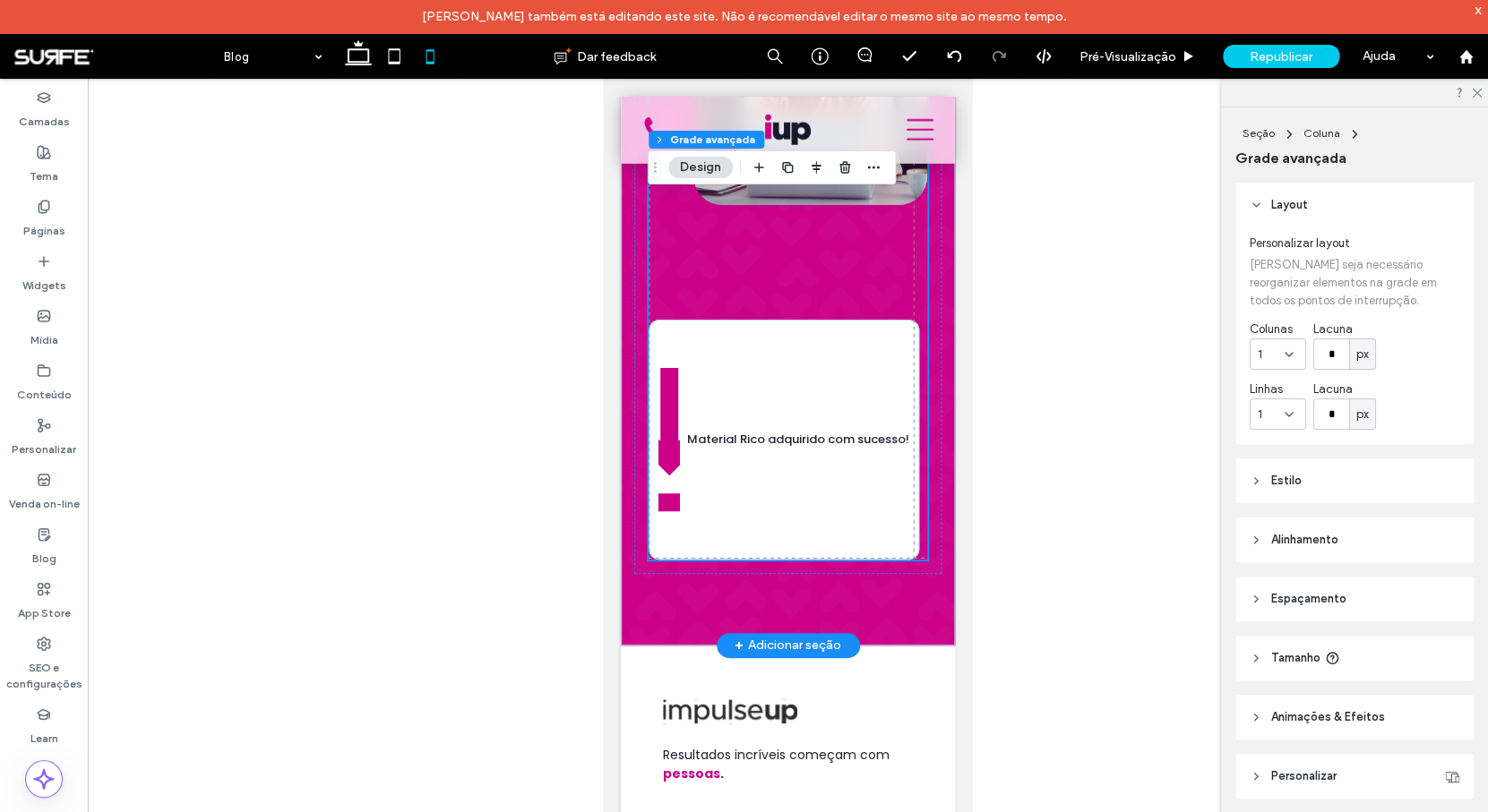
scroll to position [5131, 0]
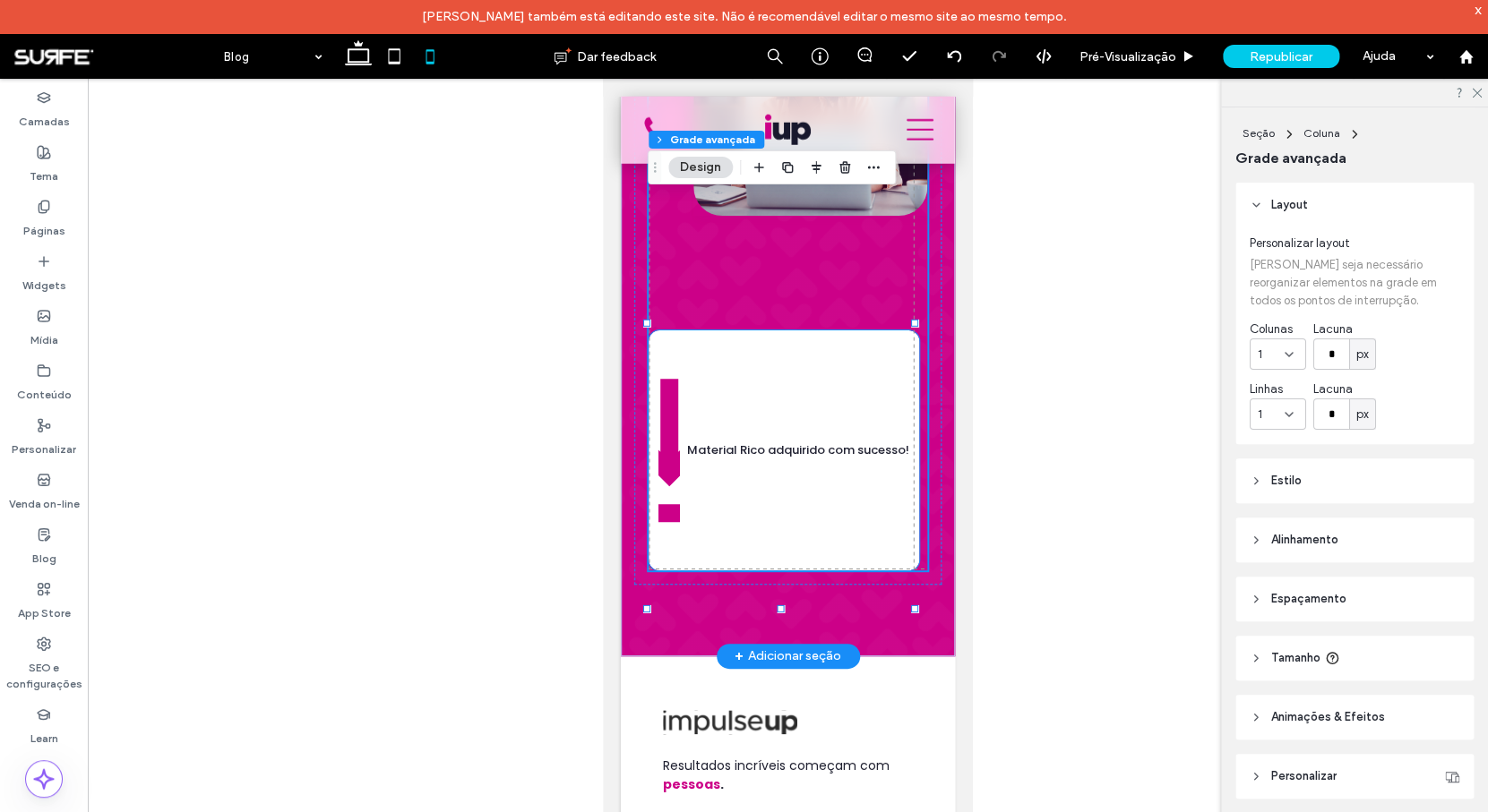
click at [674, 558] on img at bounding box center [669, 450] width 22 height 215
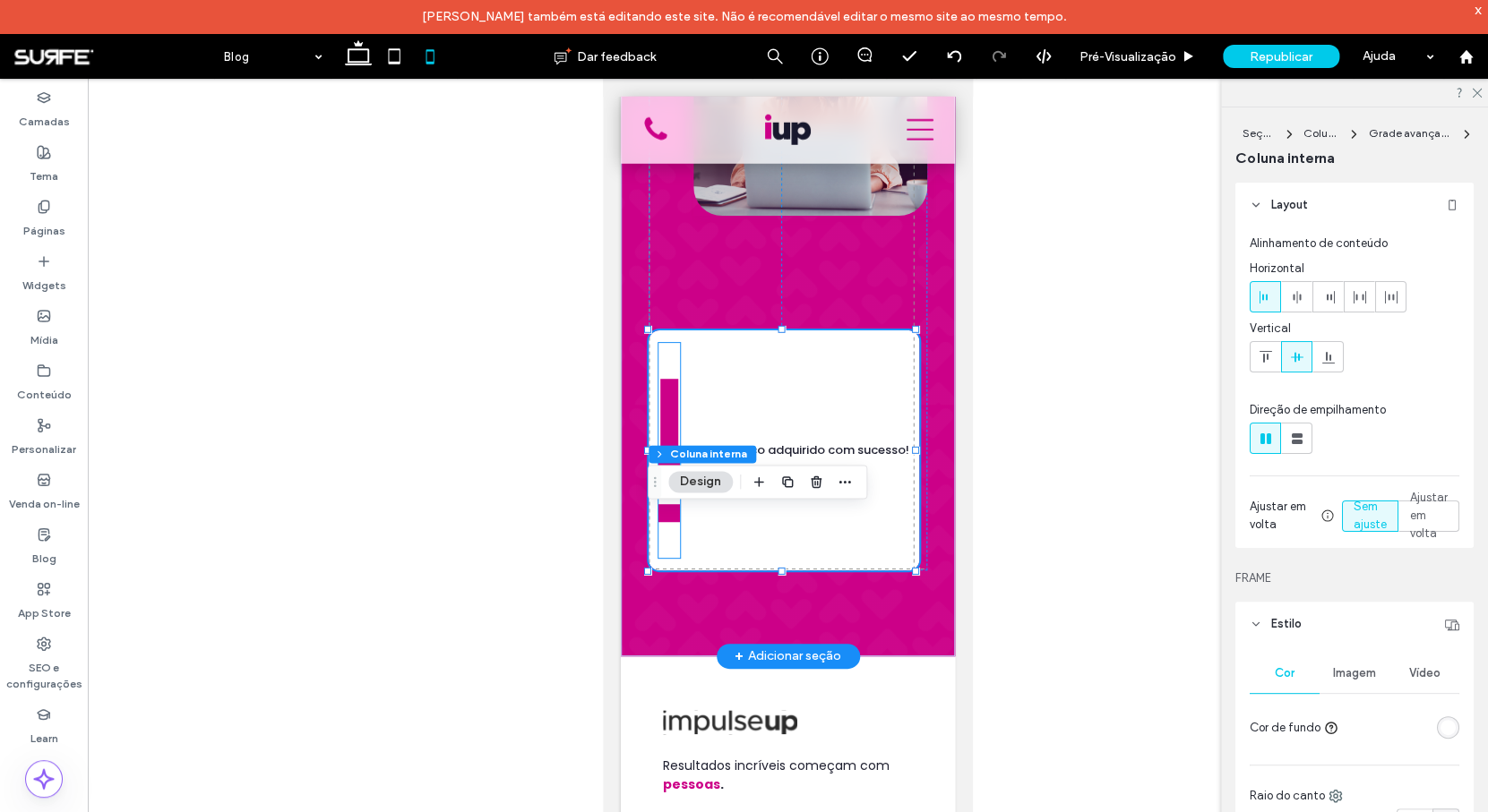
click at [668, 558] on img at bounding box center [669, 450] width 22 height 215
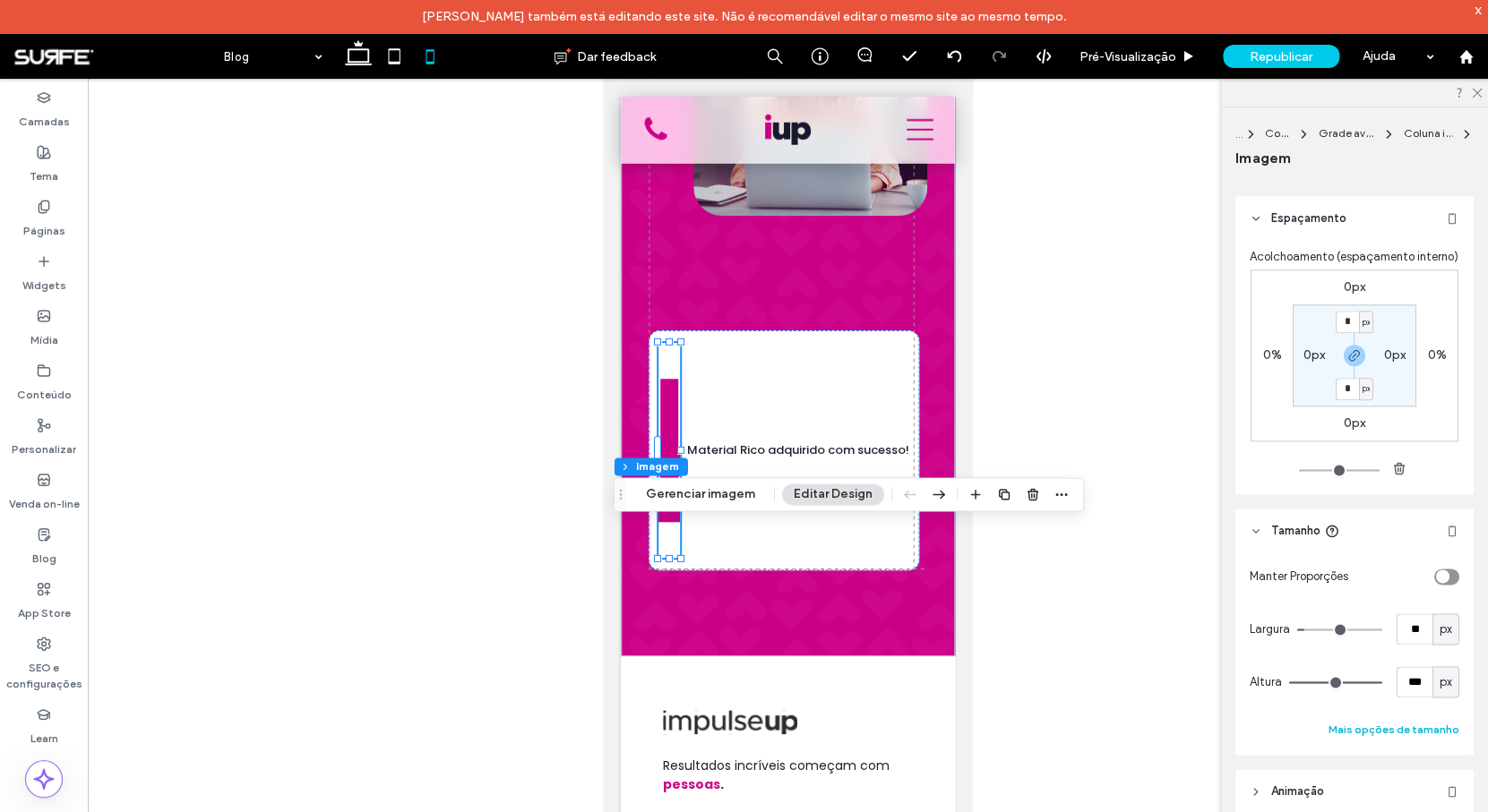
scroll to position [971, 0]
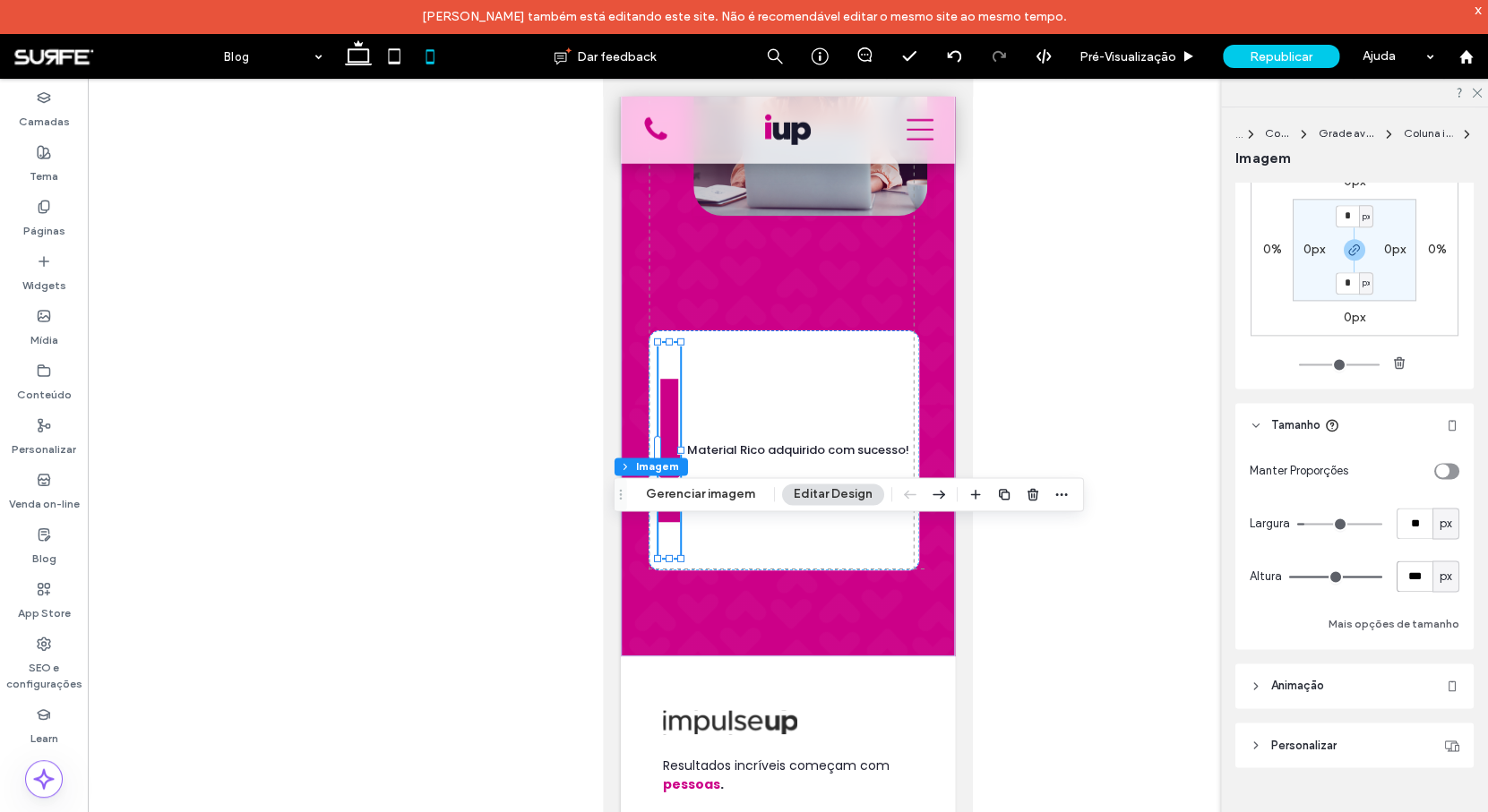
click at [1410, 576] on input "***" at bounding box center [1414, 576] width 36 height 31
type input "**"
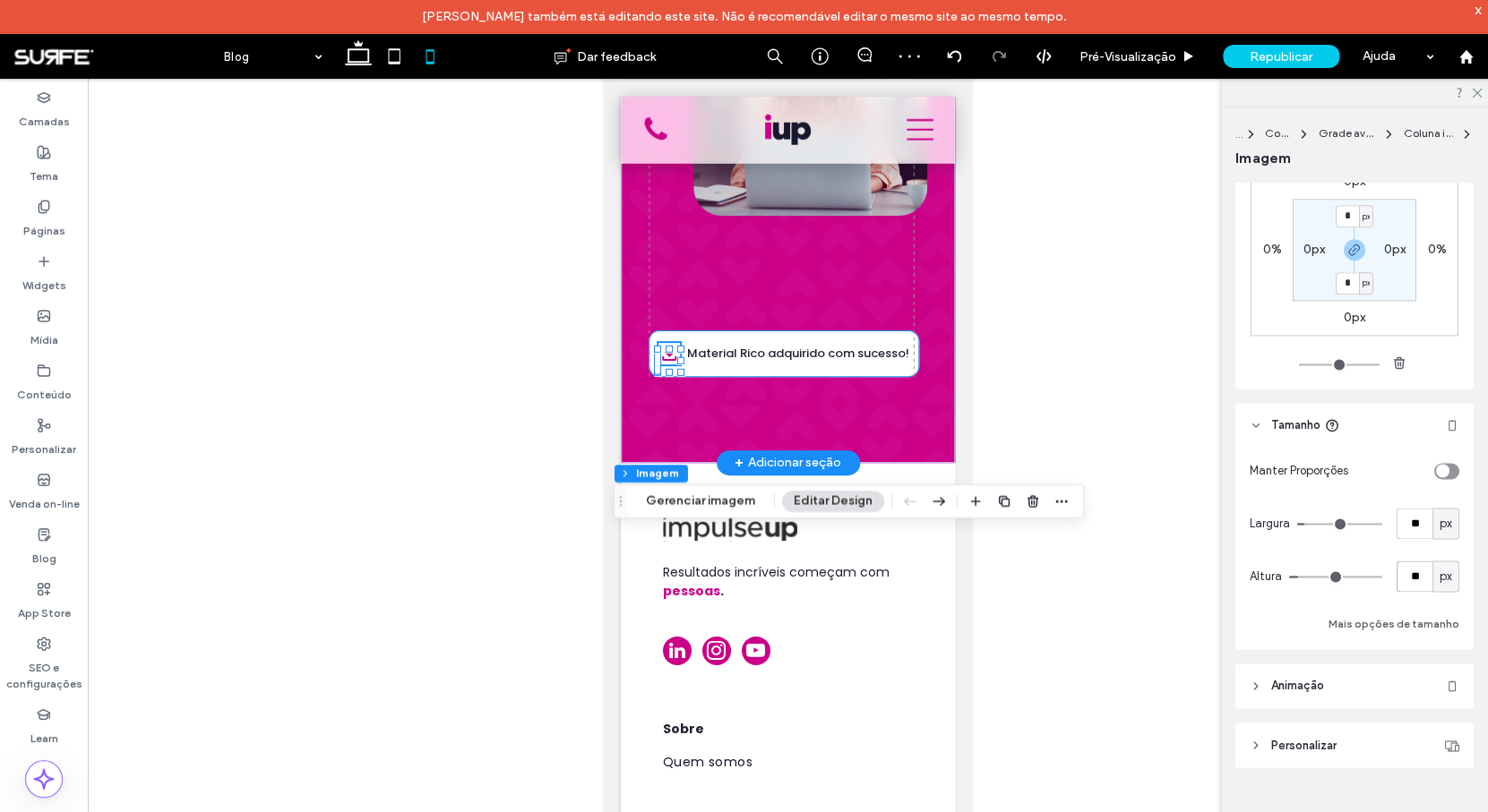
click at [876, 377] on div "Material Rico adquirido com sucesso!" at bounding box center [783, 354] width 271 height 47
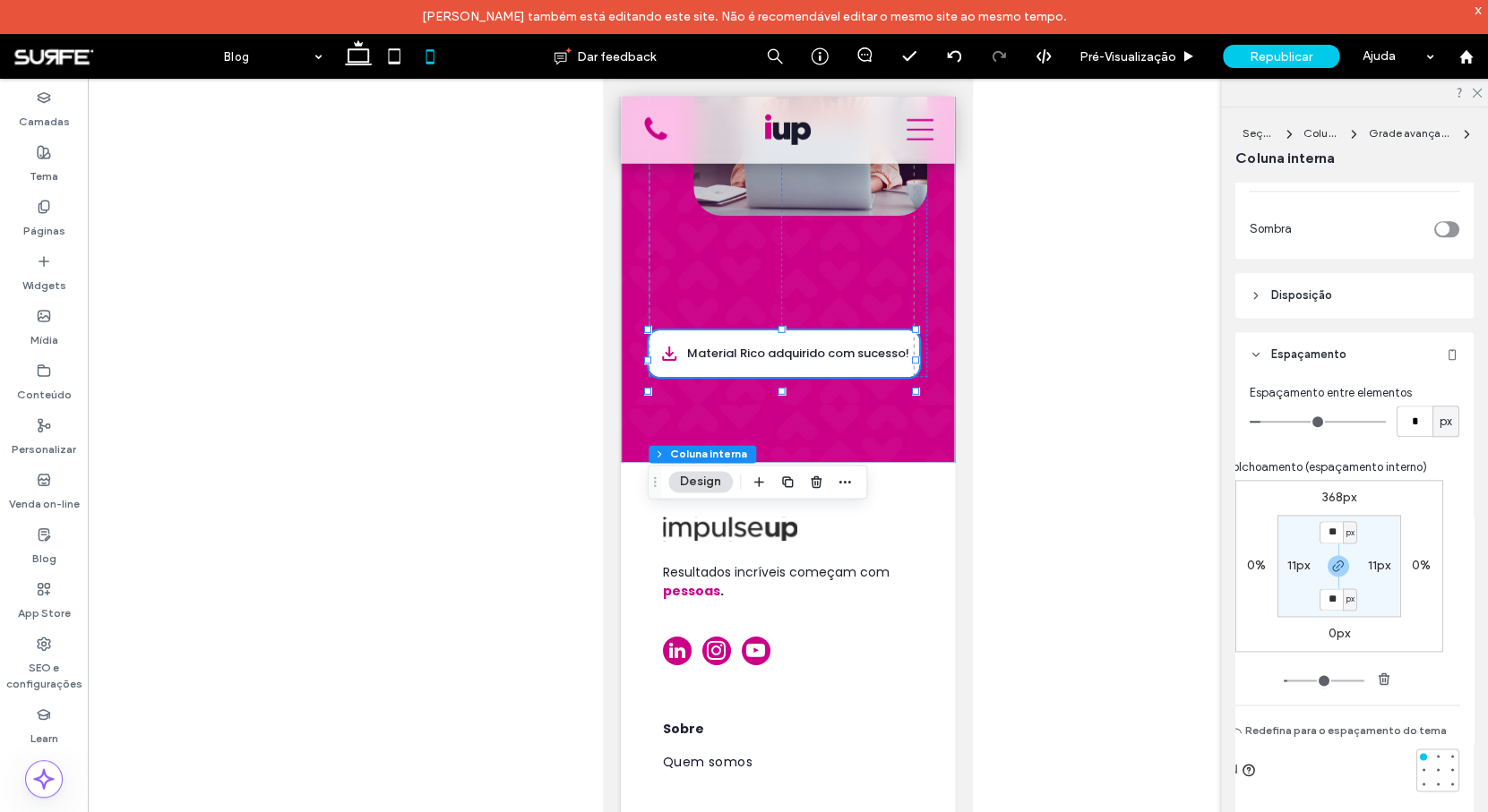
scroll to position [767, 0]
click at [1333, 501] on label "368px" at bounding box center [1338, 497] width 34 height 16
type input "***"
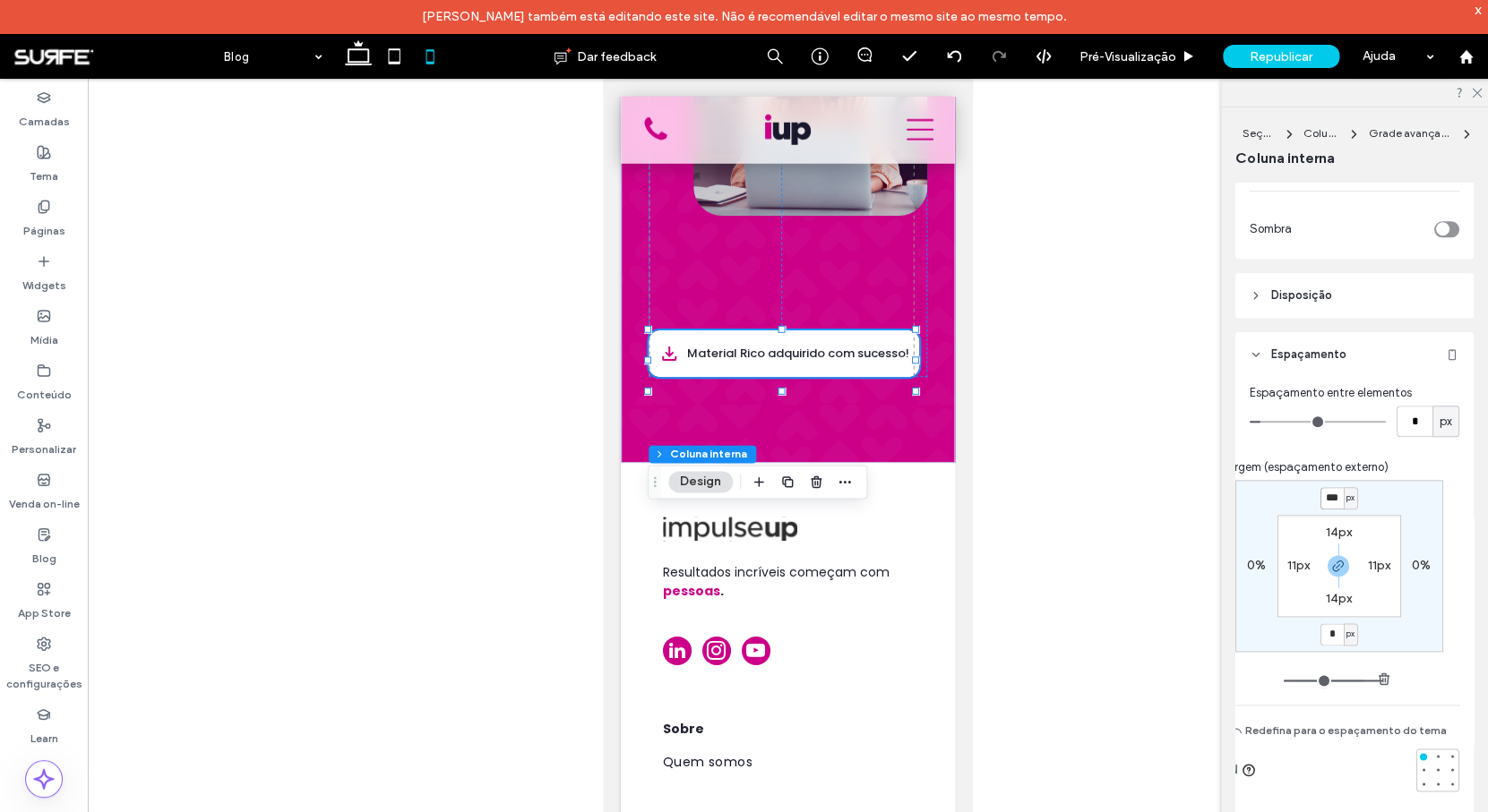
click at [1320, 501] on input "***" at bounding box center [1332, 497] width 23 height 22
click at [1324, 498] on input "***" at bounding box center [1332, 497] width 23 height 22
type input "***"
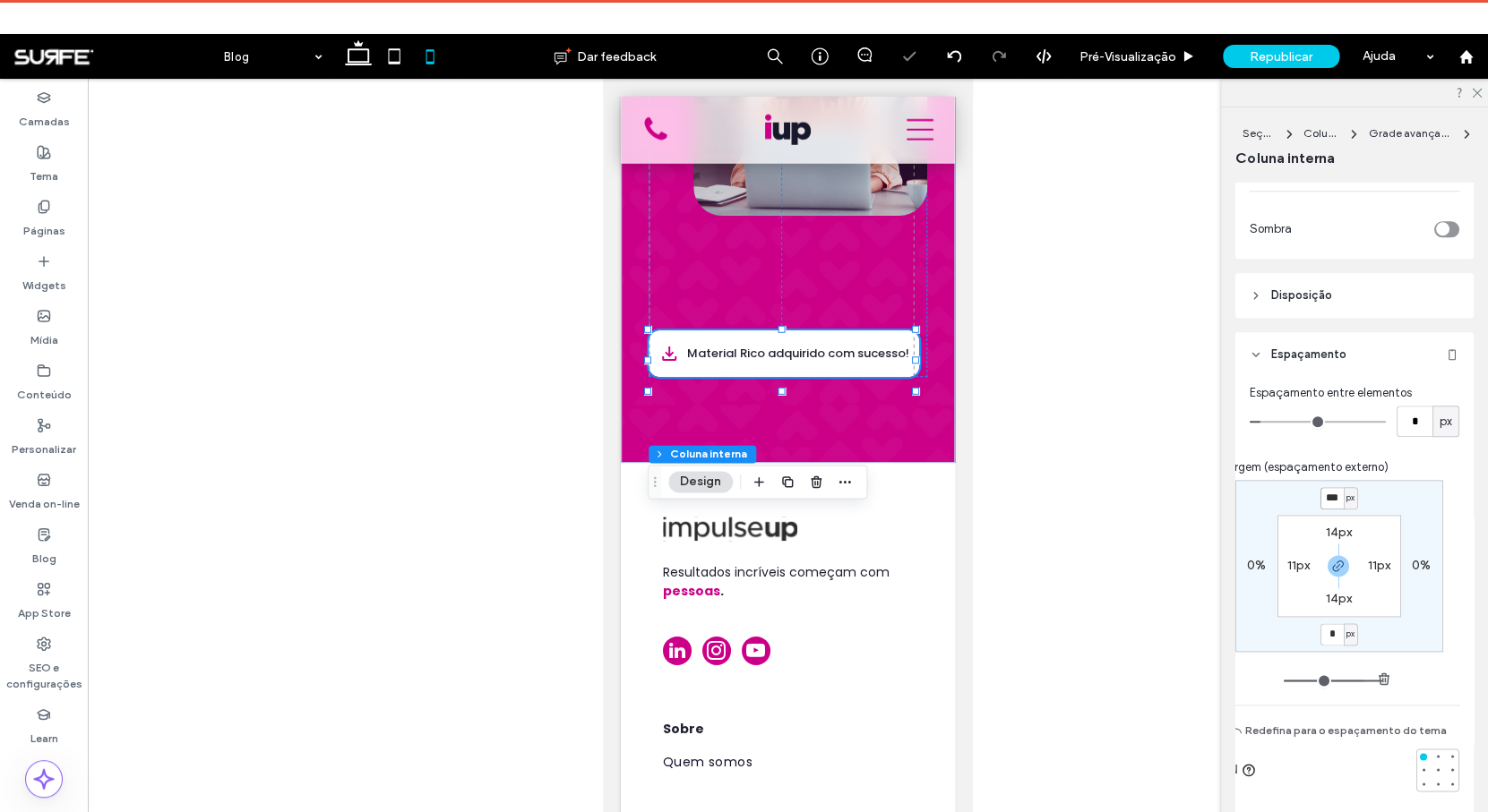
type input "***"
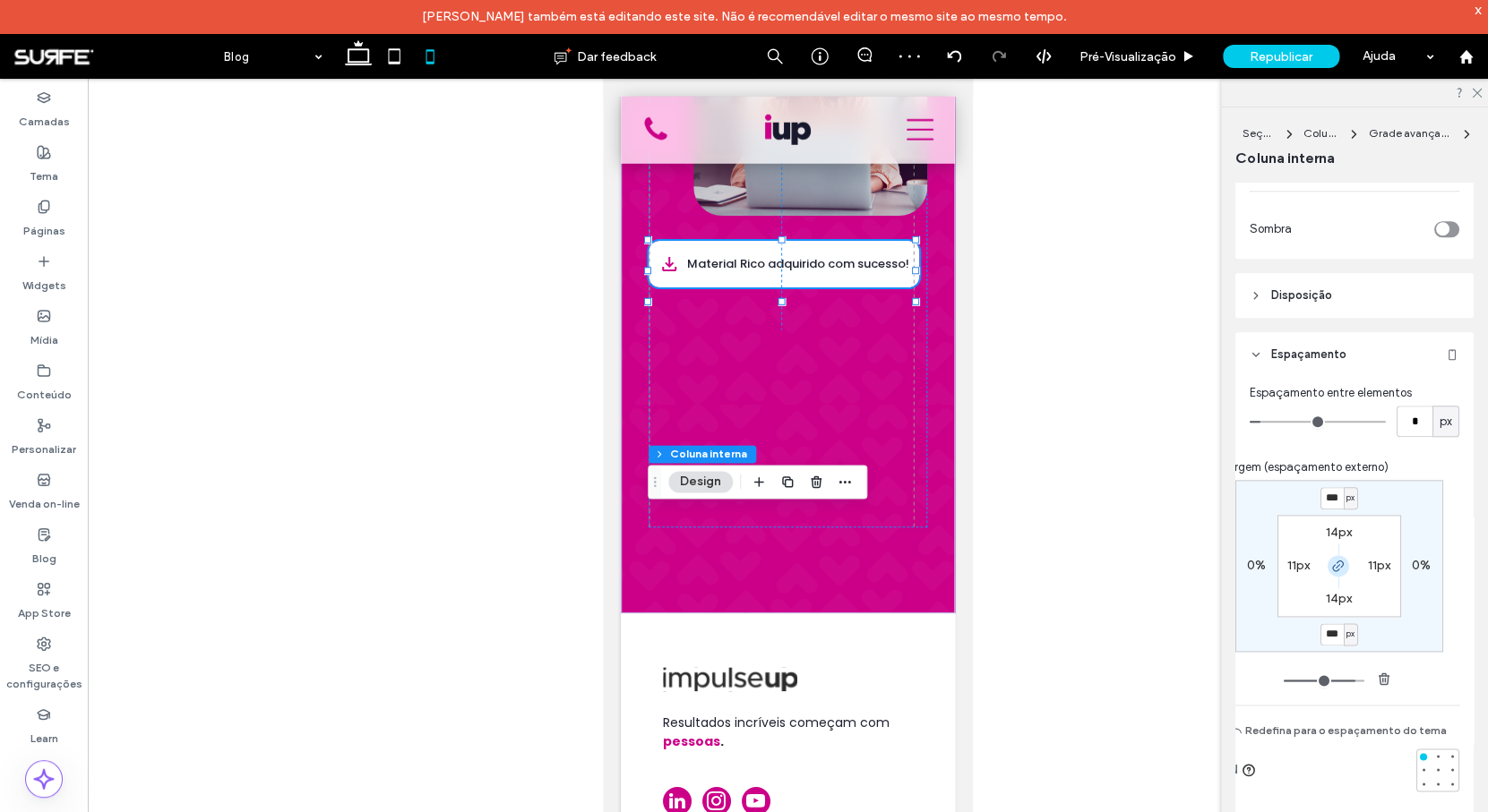
click at [1328, 565] on span "button" at bounding box center [1338, 566] width 22 height 21
click at [1335, 633] on label "268px" at bounding box center [1338, 633] width 35 height 16
type input "*"
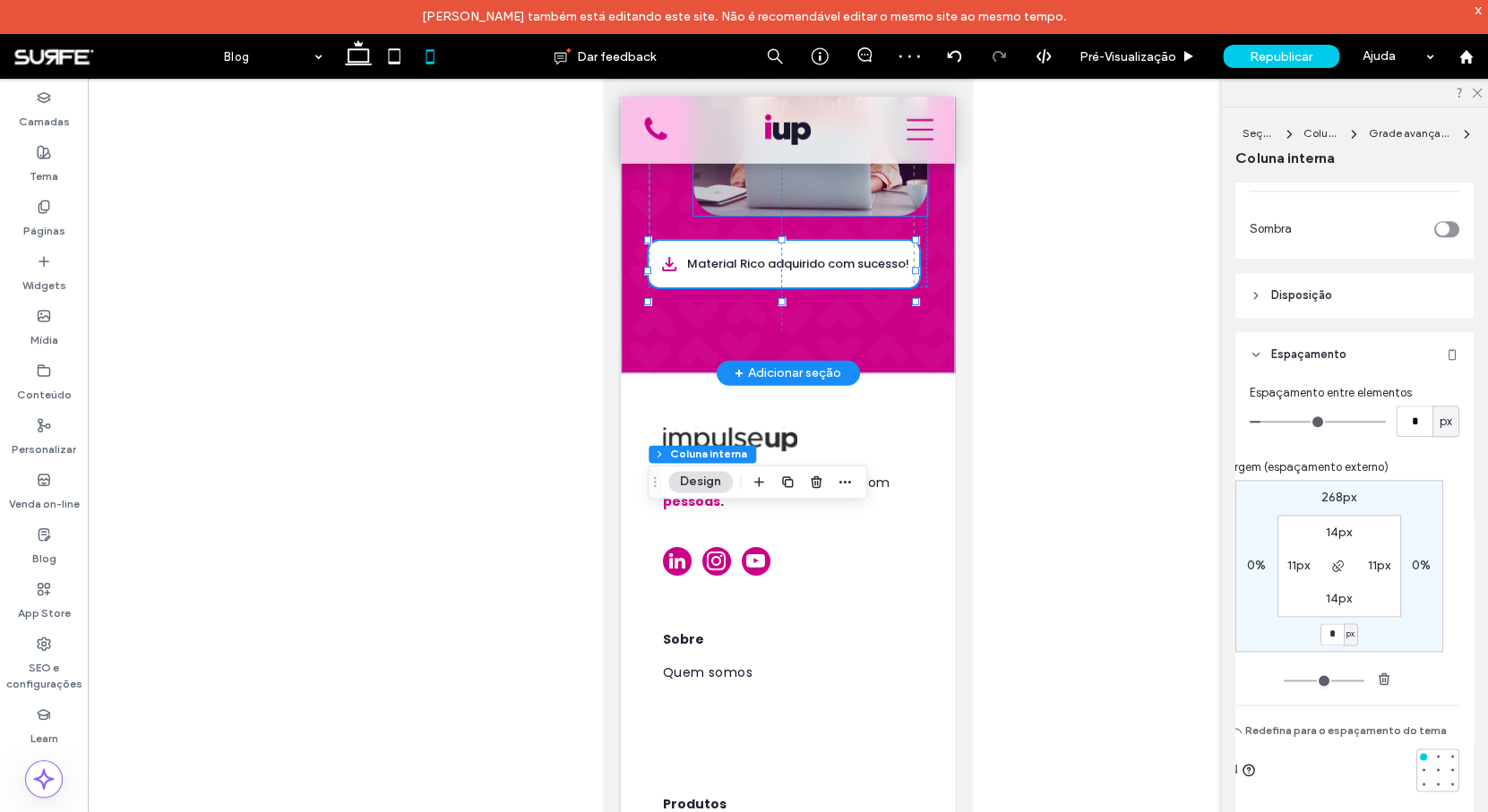
click at [847, 216] on img at bounding box center [810, 108] width 234 height 215
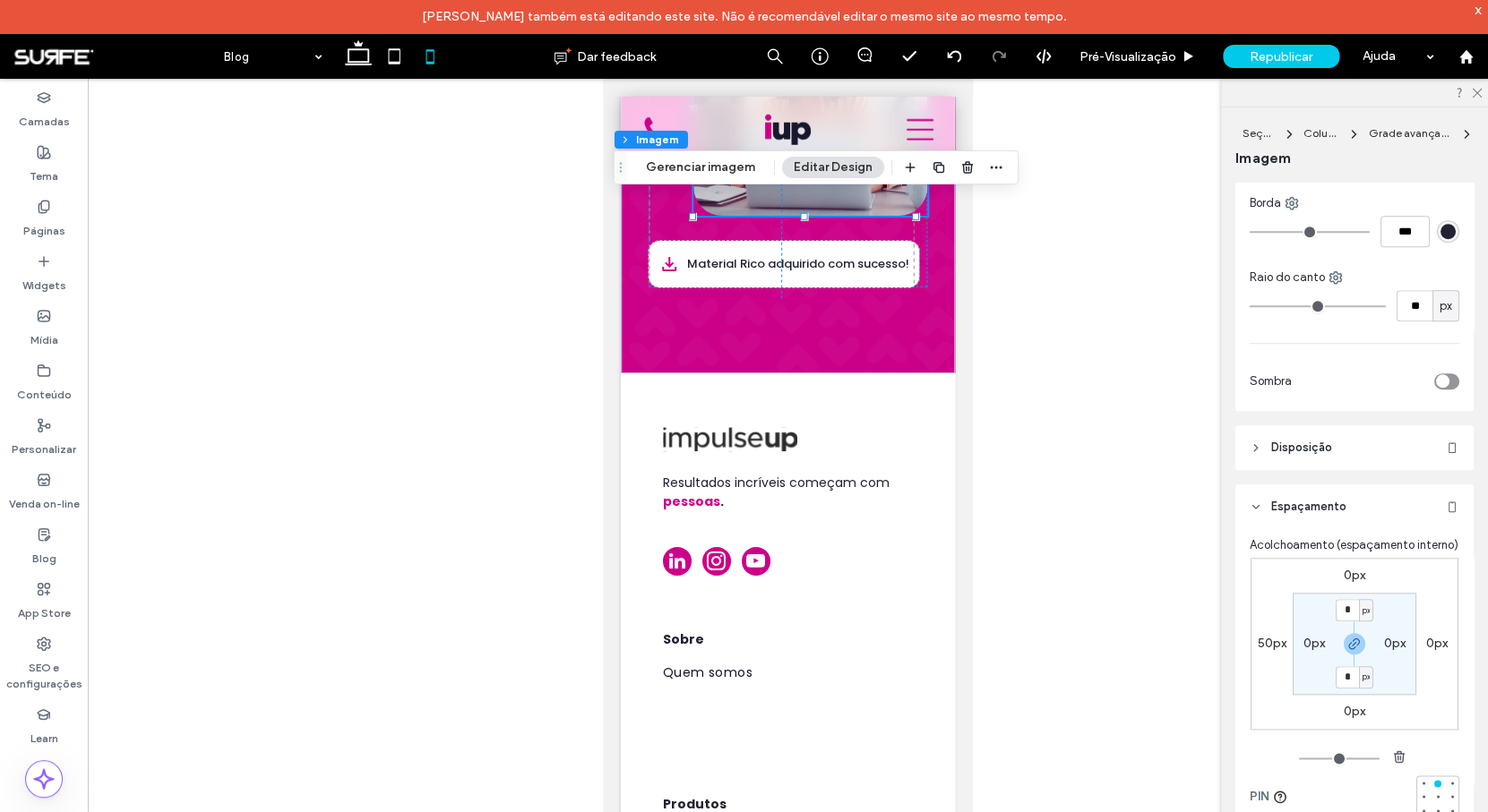
scroll to position [736, 0]
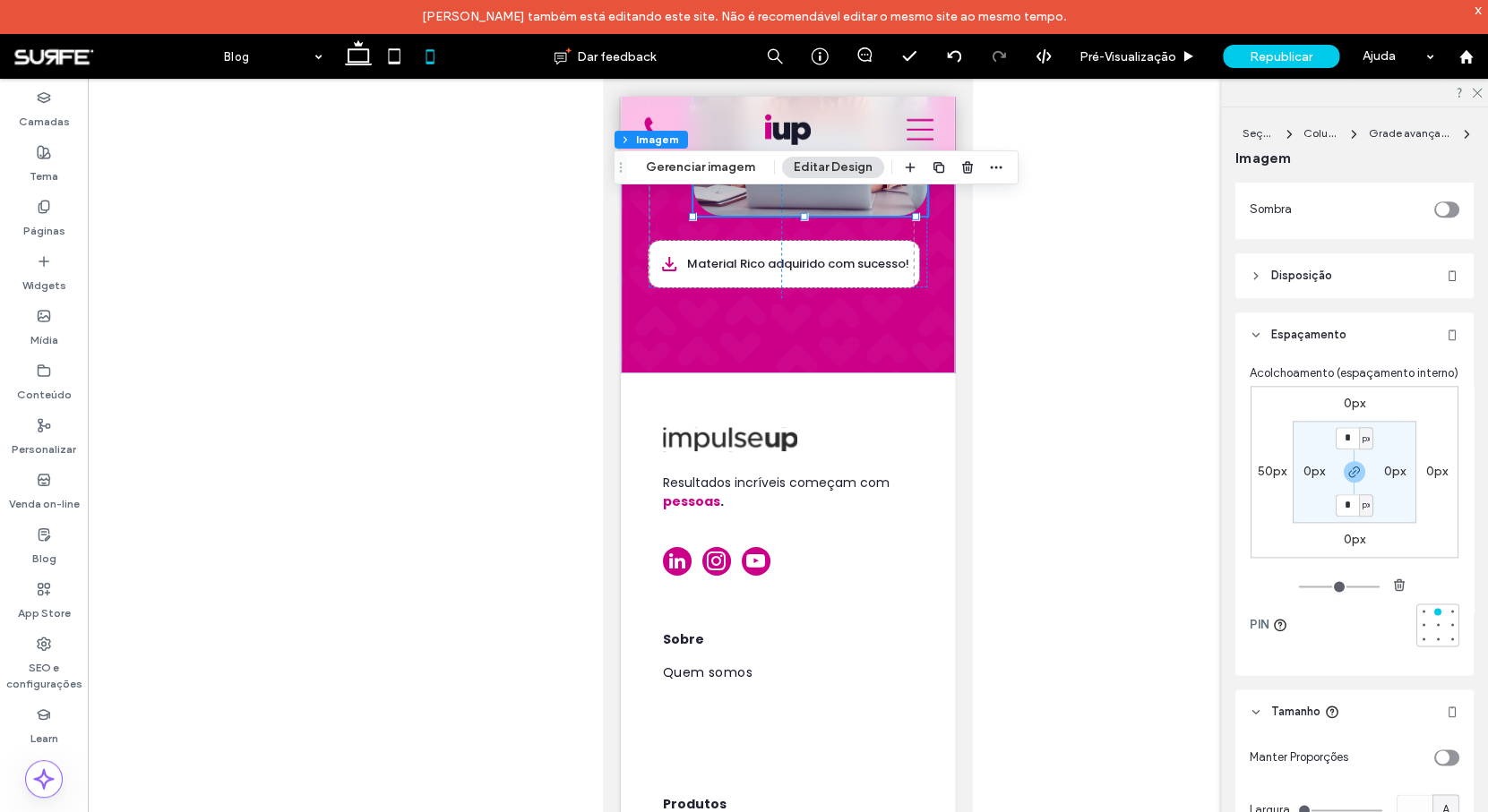
click at [1267, 479] on label "50px" at bounding box center [1271, 472] width 28 height 16
type input "**"
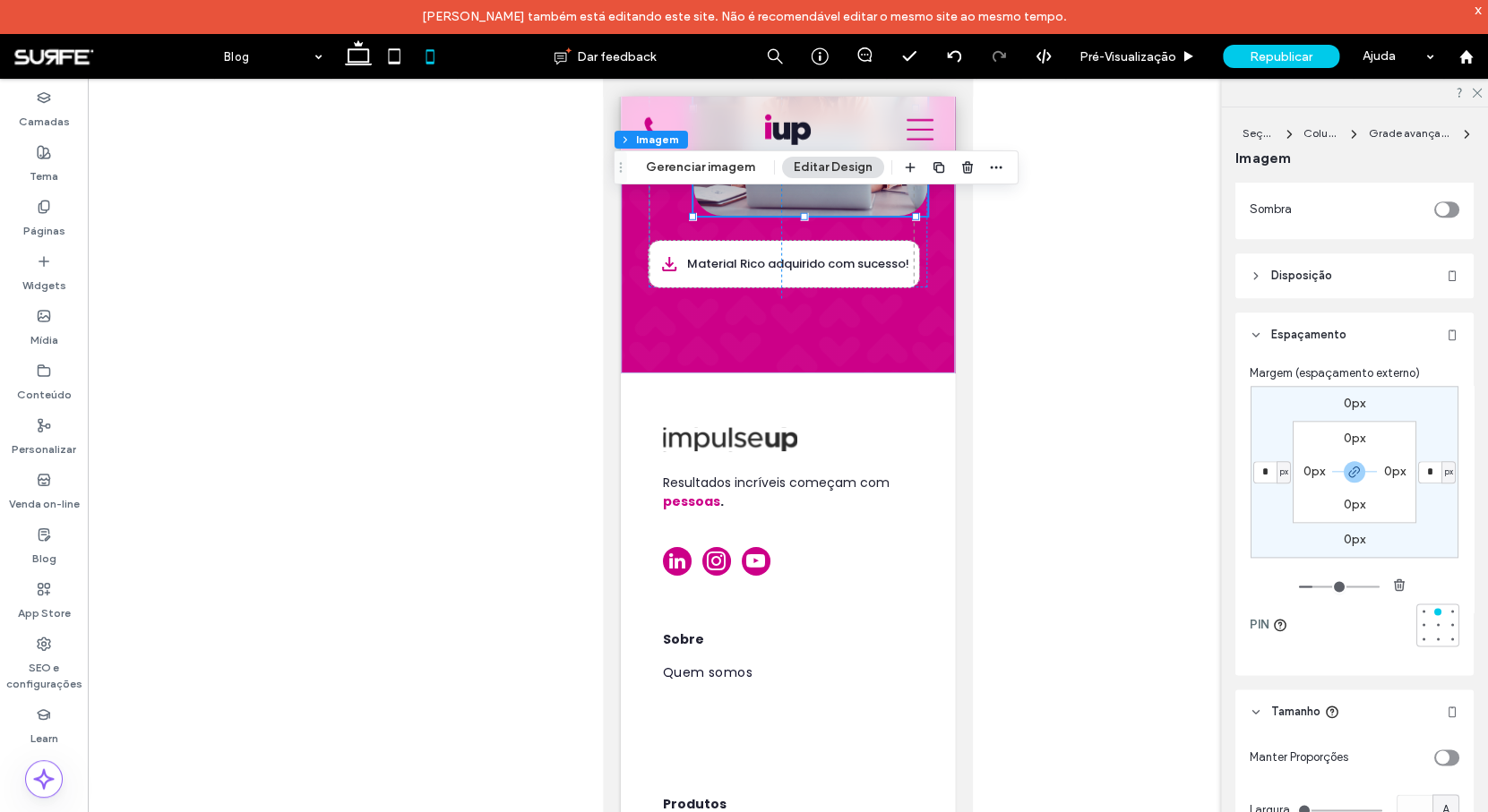
type input "*"
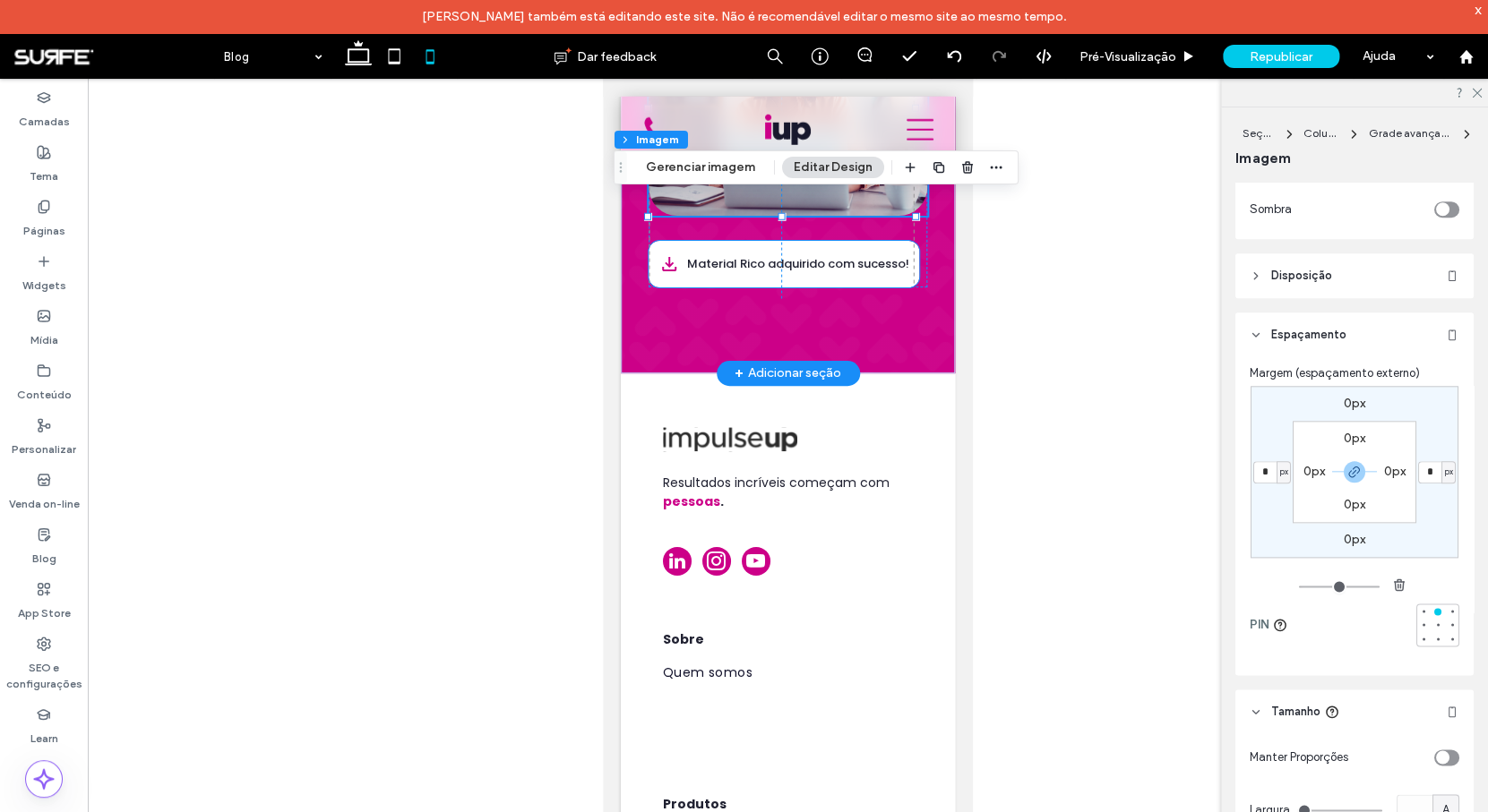
click at [892, 273] on p "Material Rico adquirido com sucesso!" at bounding box center [798, 264] width 222 height 18
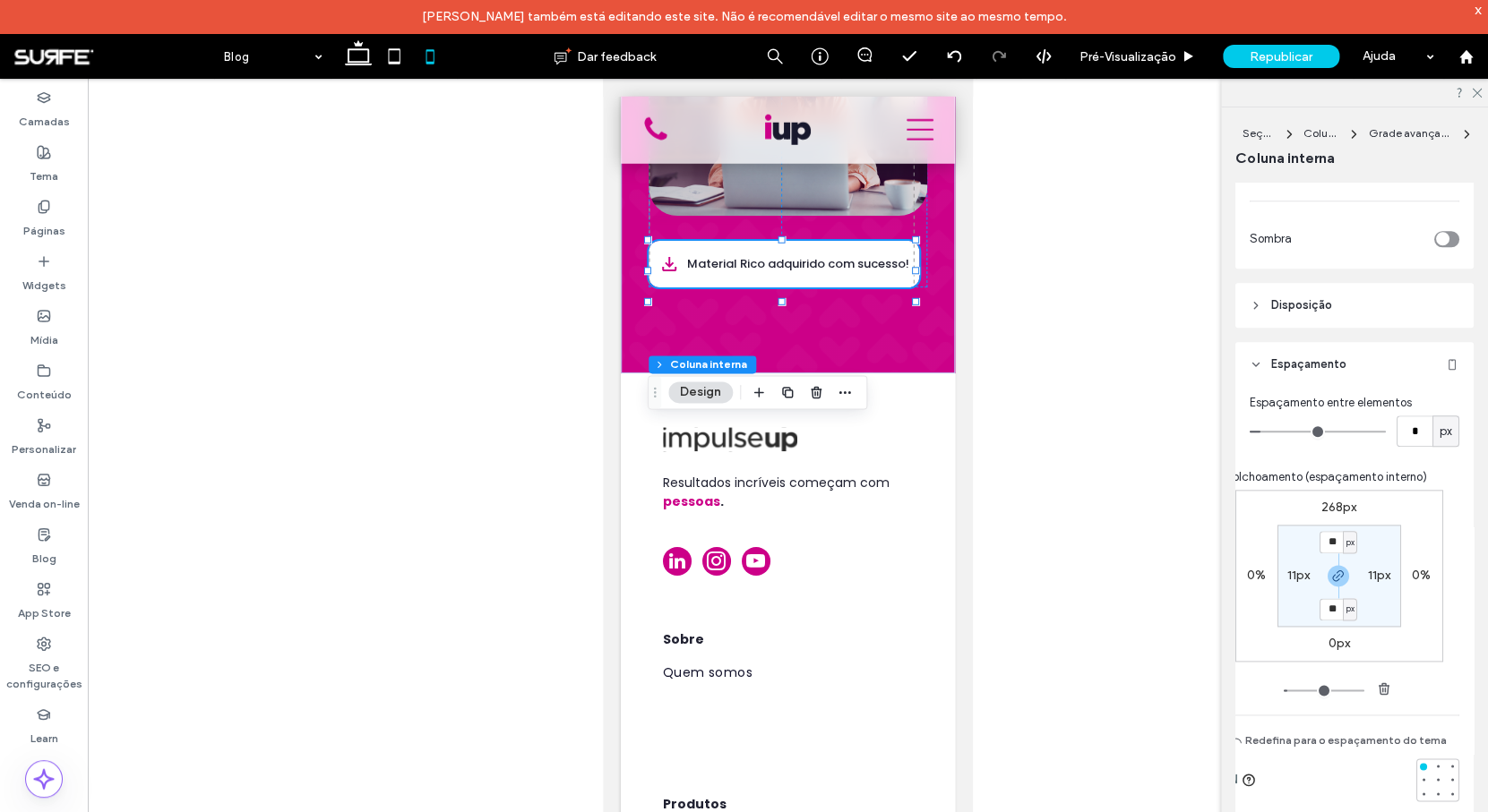
scroll to position [784, 0]
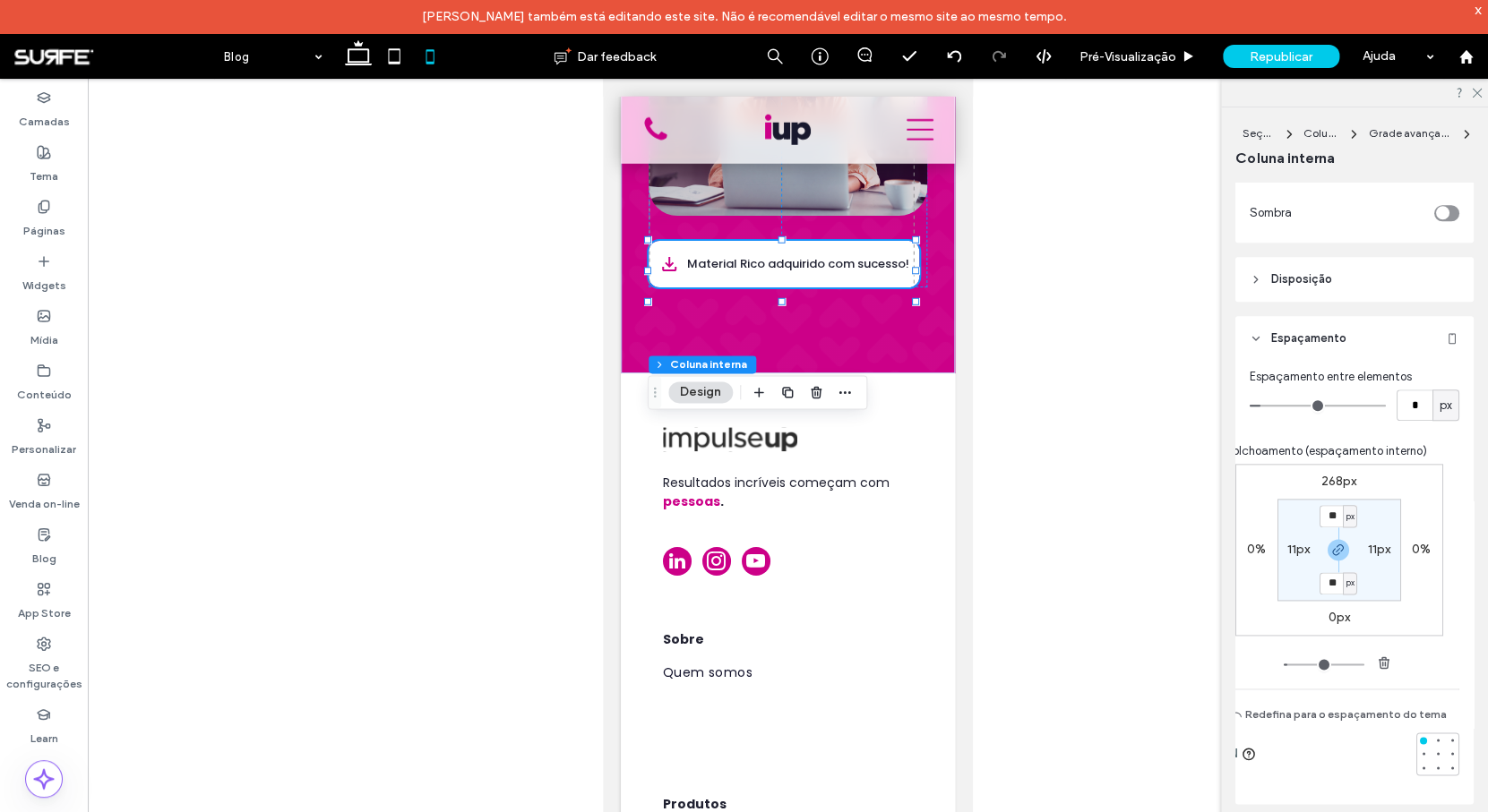
click at [1247, 551] on label "0%" at bounding box center [1255, 549] width 19 height 16
type input "*"
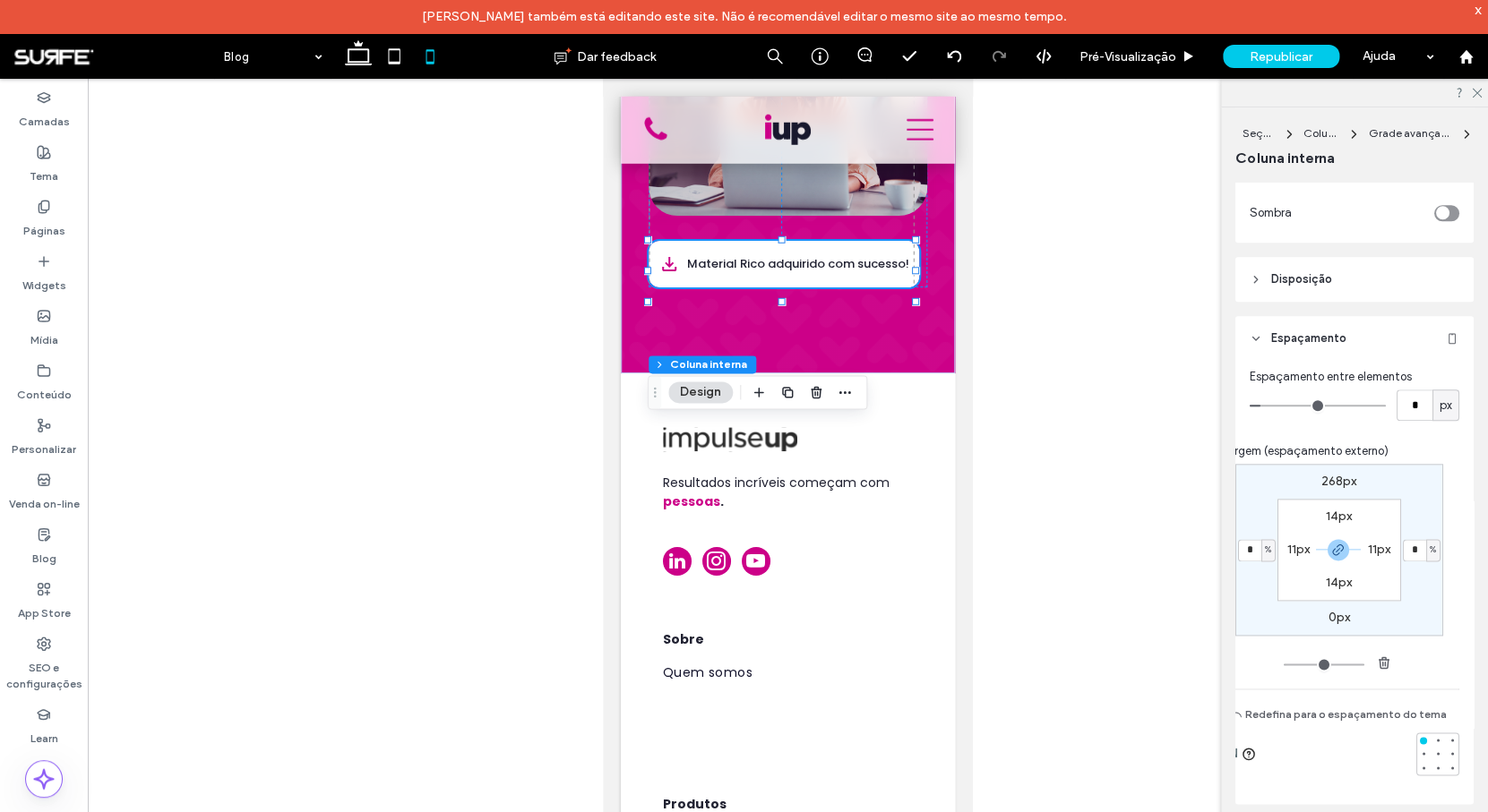
type input "*"
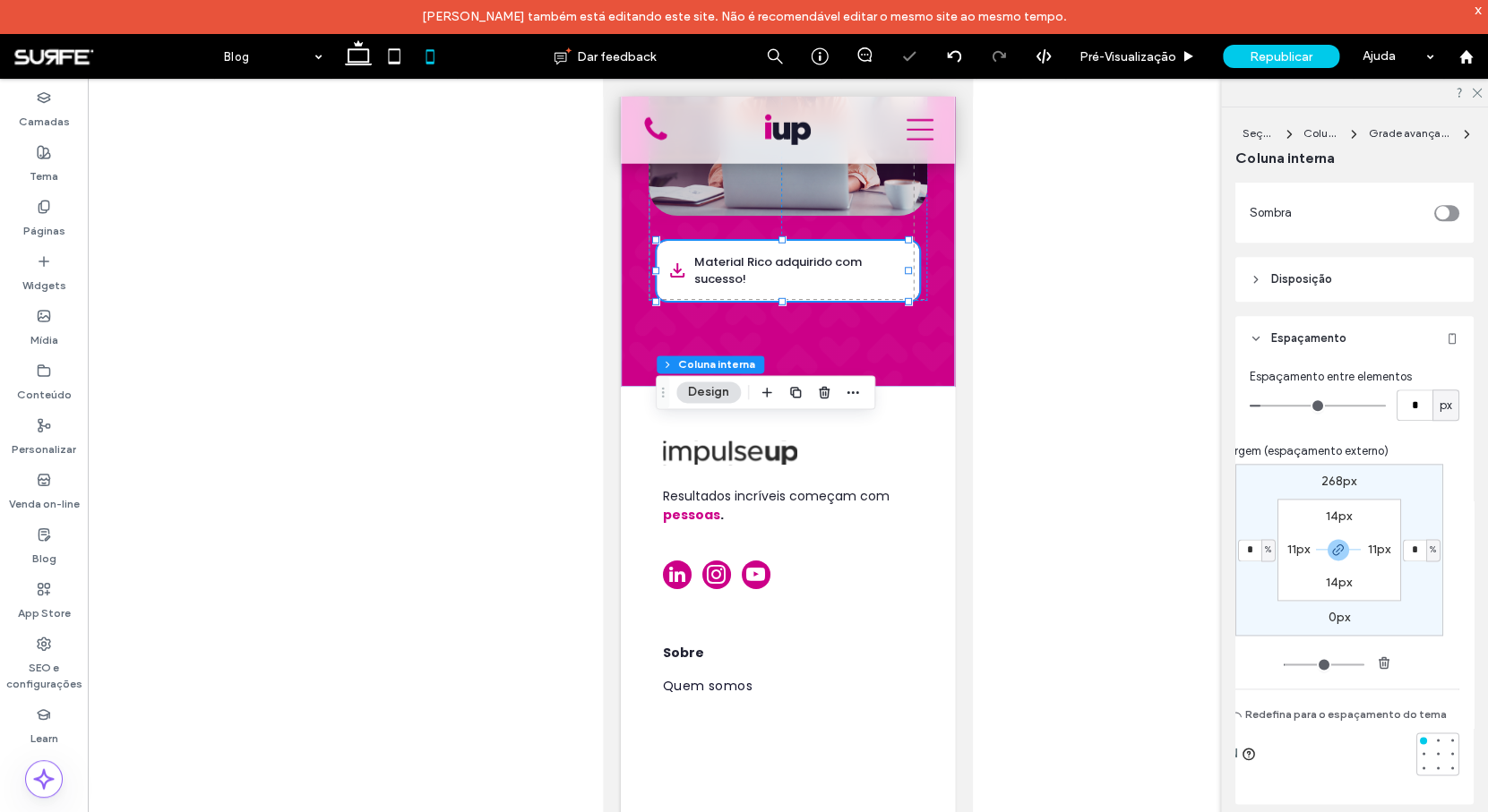
type input "*"
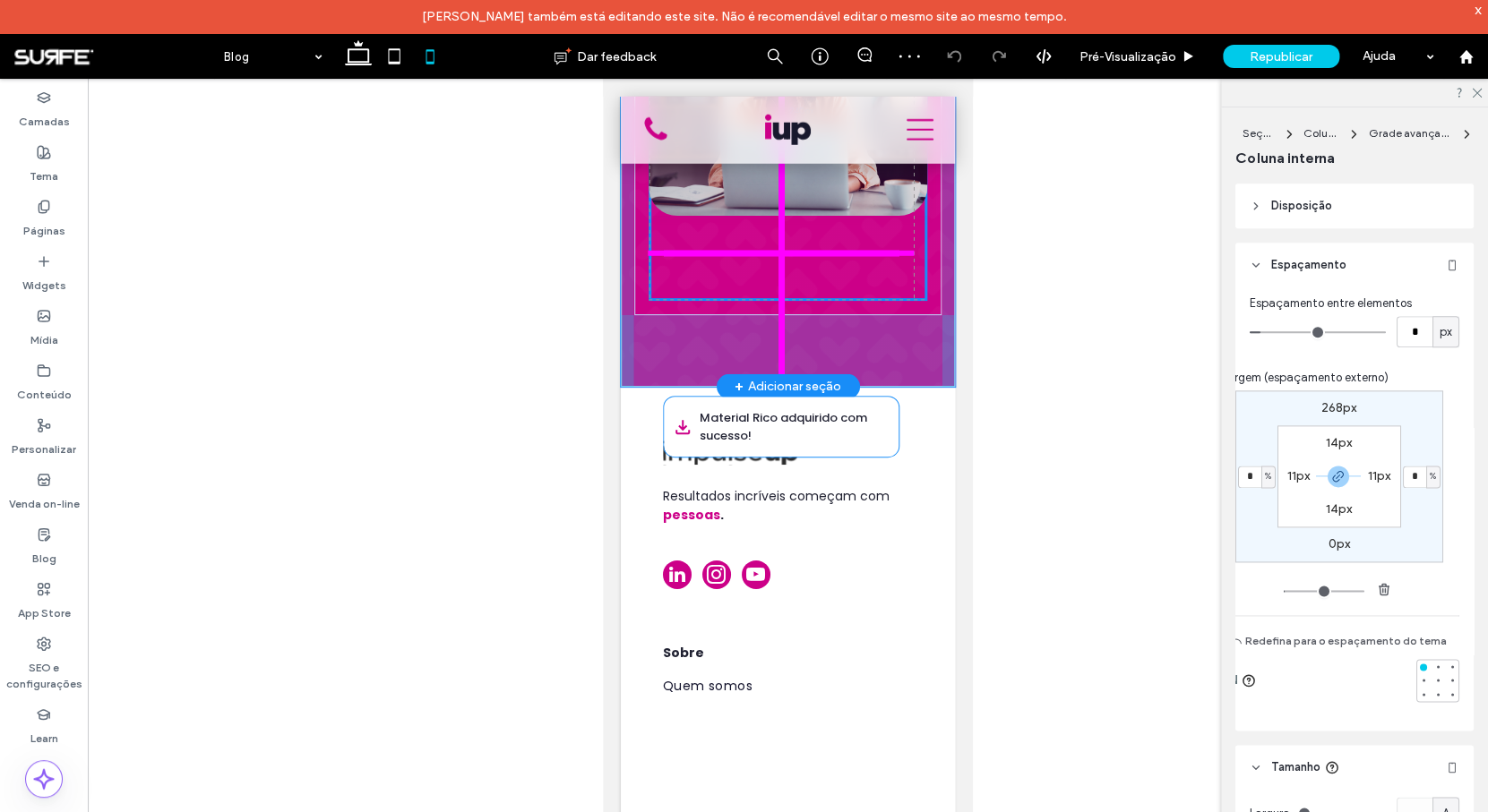
scroll to position [858, 0]
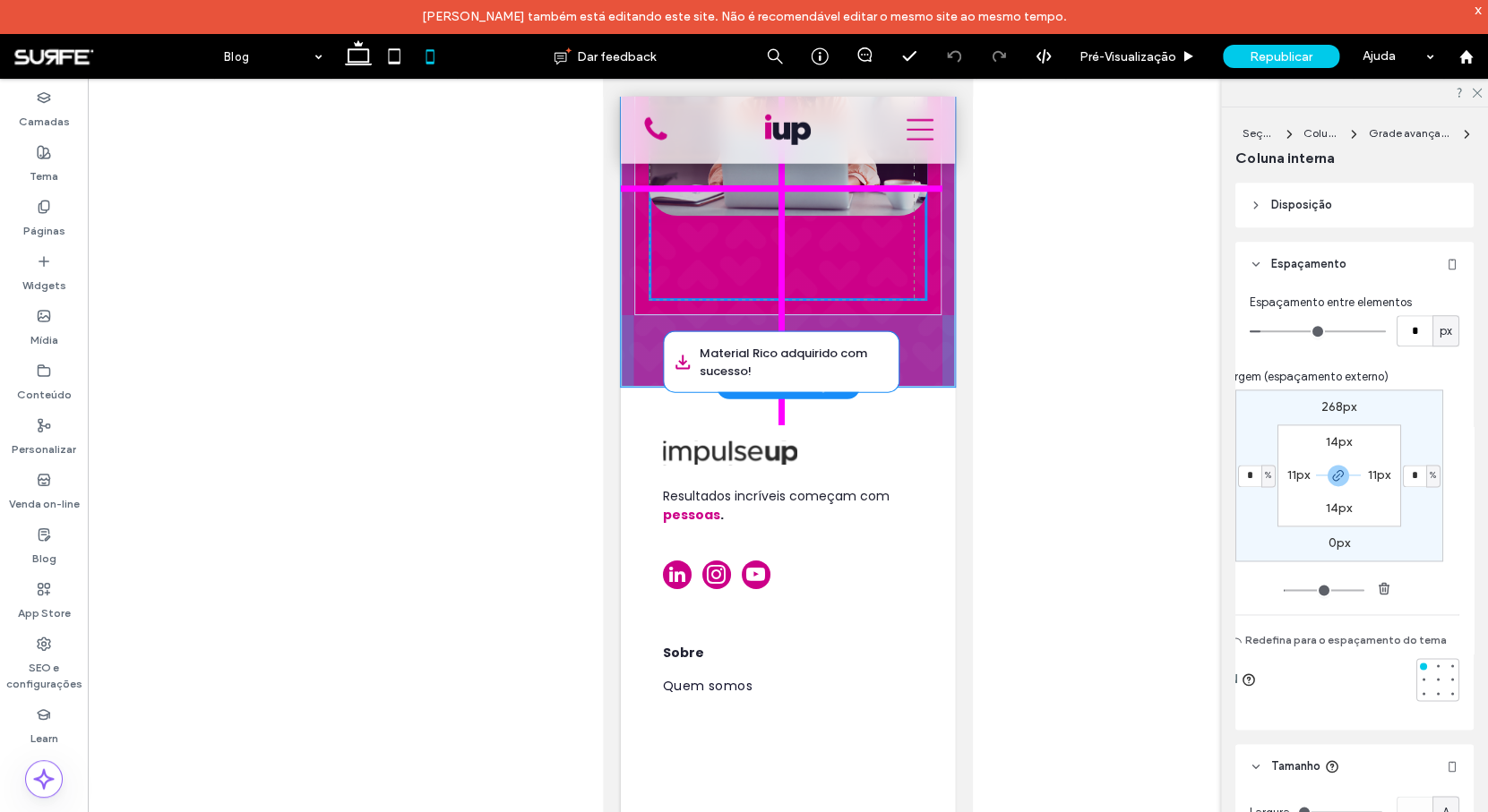
drag, startPoint x: 870, startPoint y: 433, endPoint x: 867, endPoint y: 343, distance: 90.0
click at [867, 301] on div "Material Rico adquirido com sucesso! 3.98% 167px" at bounding box center [787, 150] width 279 height 300
type input "*"
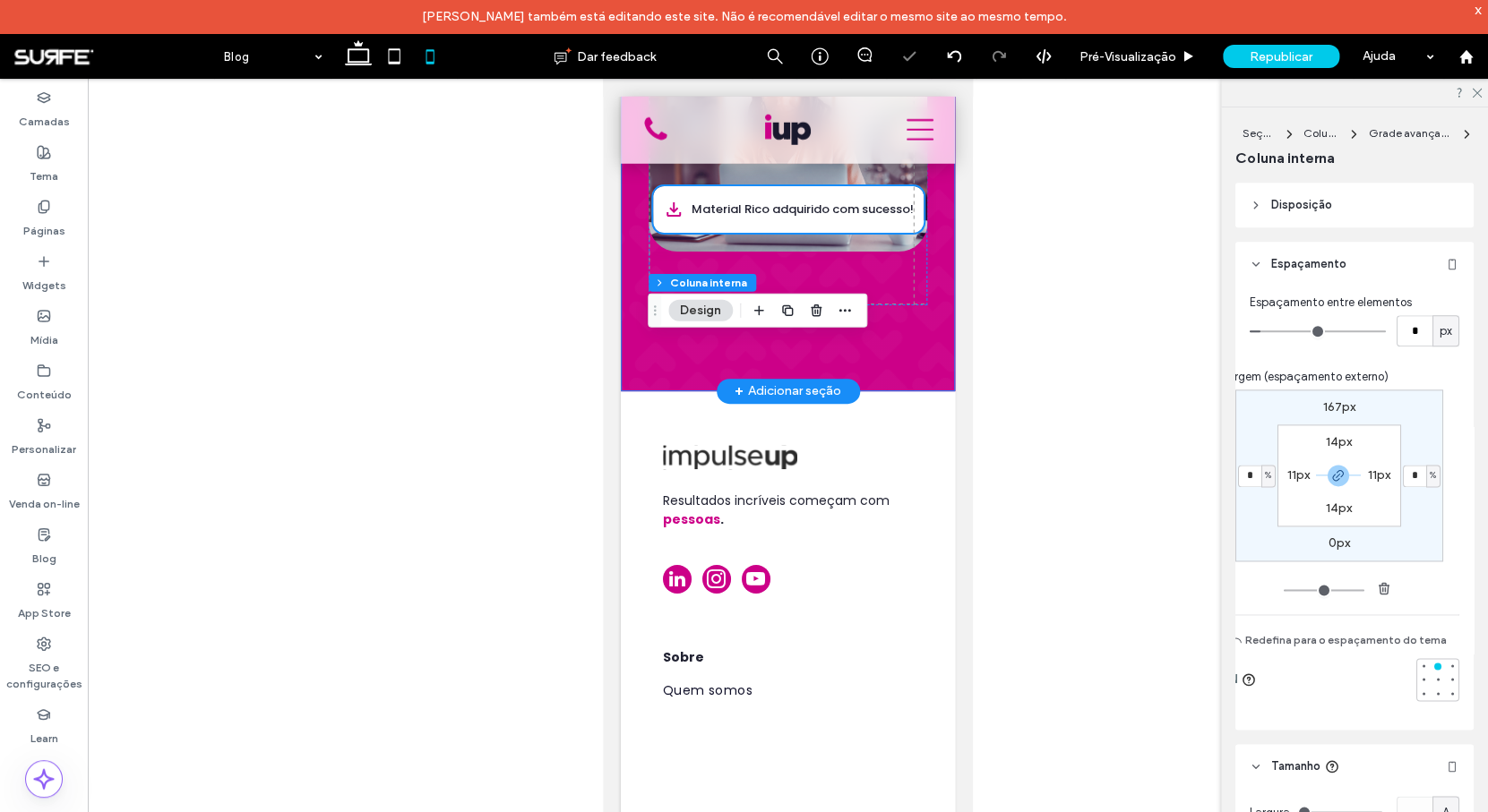
scroll to position [5073, 0]
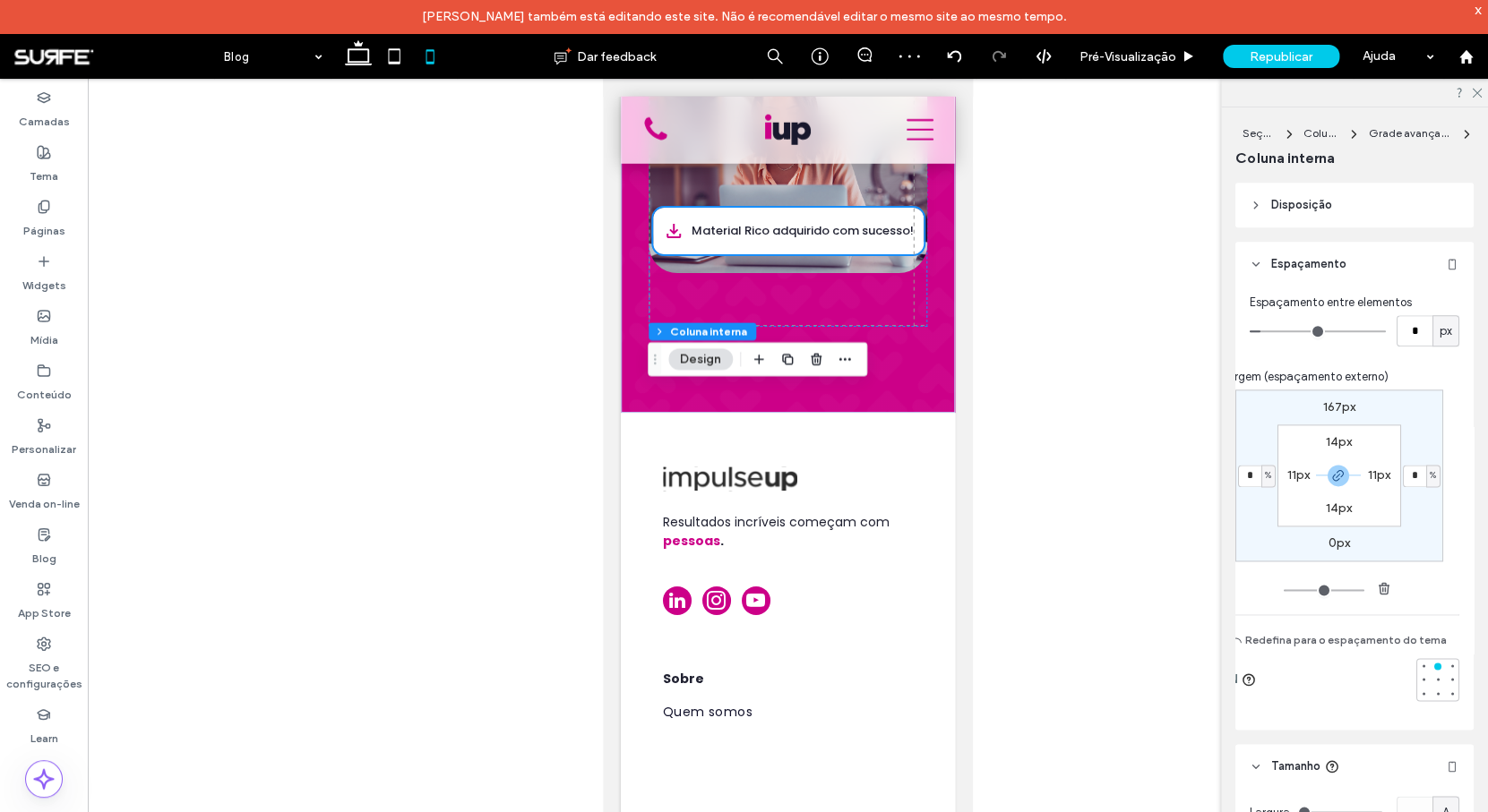
click at [1248, 480] on input "*" at bounding box center [1249, 475] width 23 height 22
type input "*"
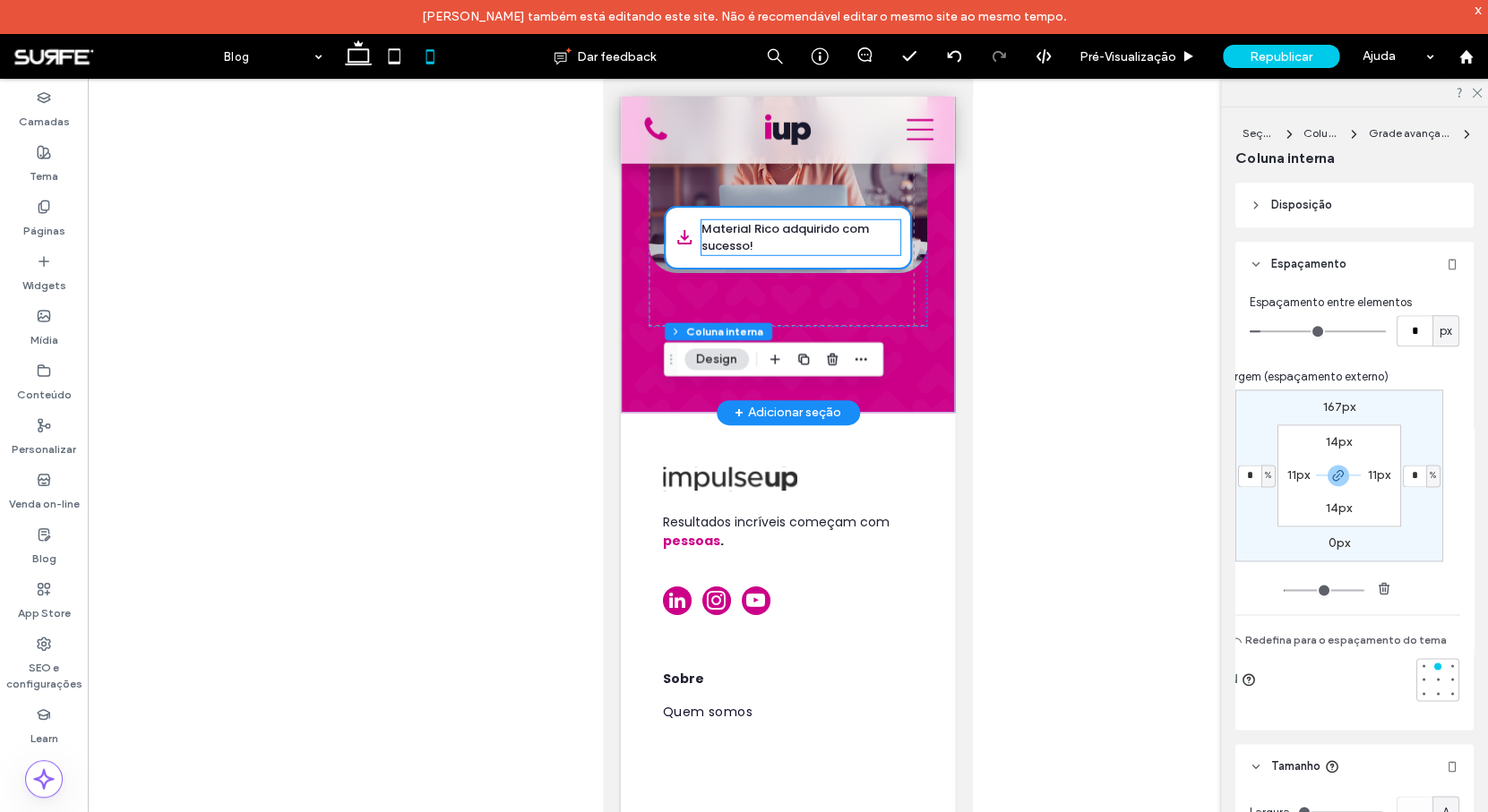
click at [773, 255] on p "Material Rico adquirido com sucesso!" at bounding box center [800, 237] width 198 height 35
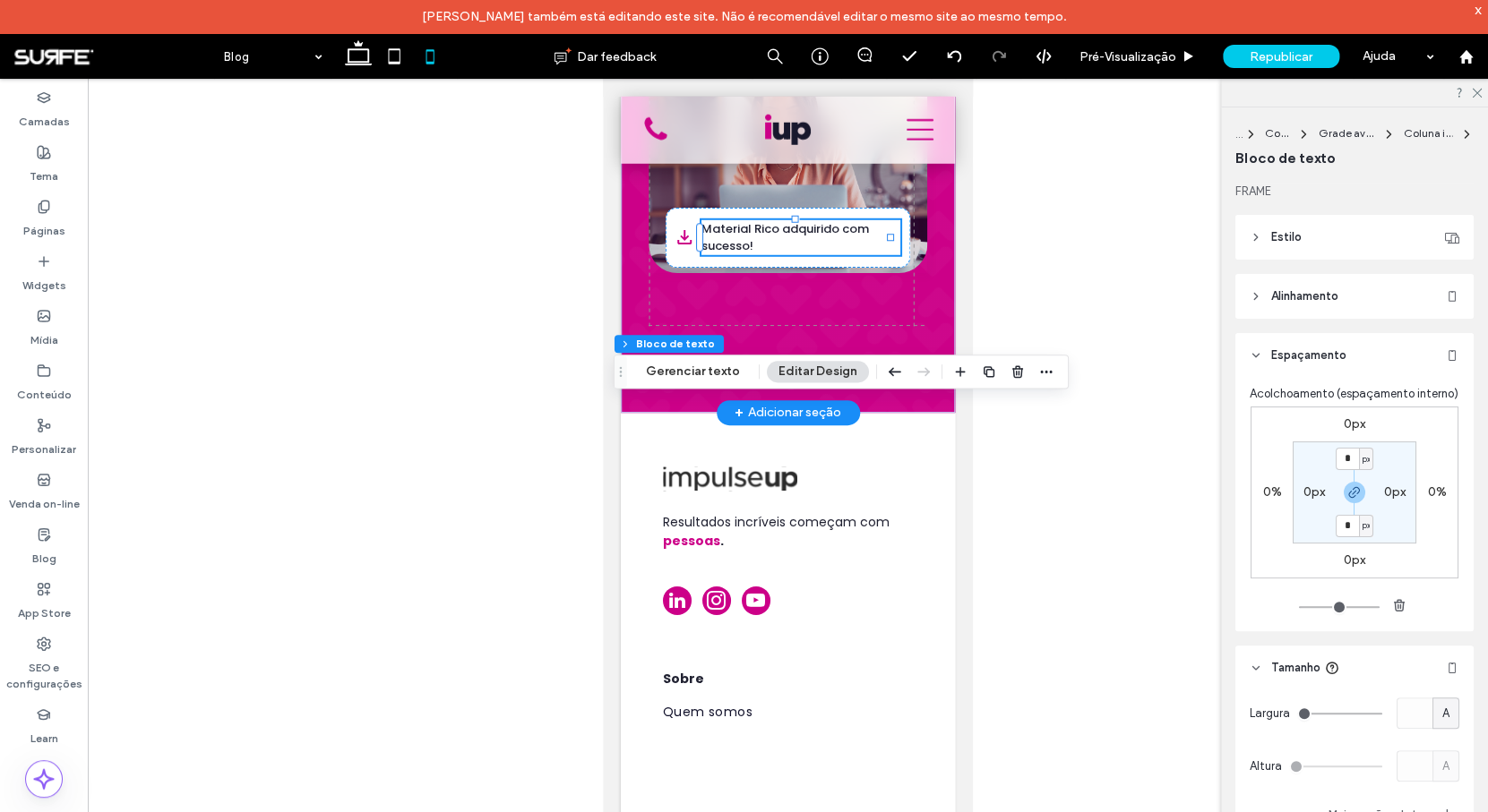
click at [773, 255] on p "Material Rico adquirido com sucesso!" at bounding box center [800, 237] width 198 height 35
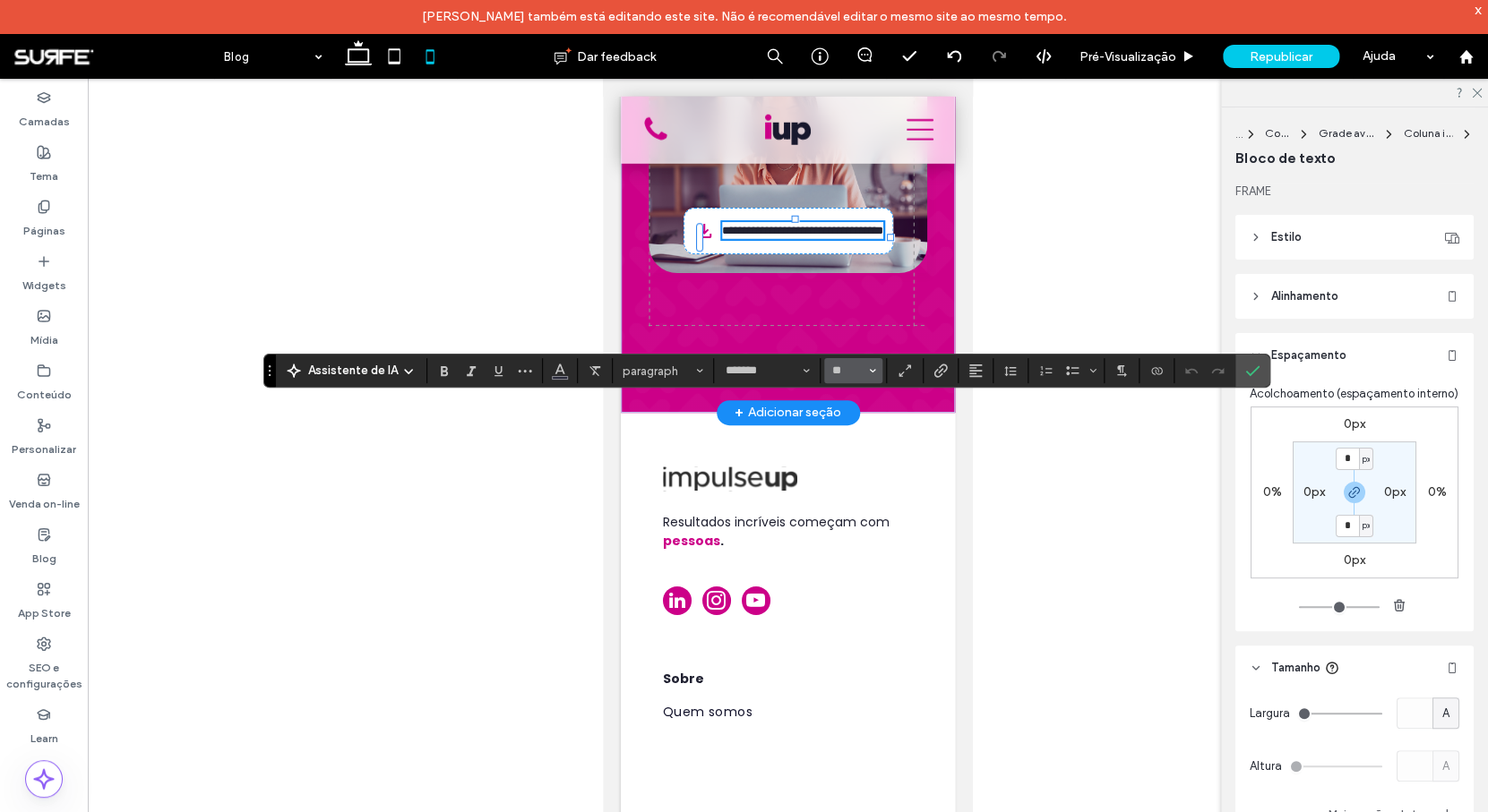
click at [857, 379] on button "**" at bounding box center [853, 370] width 59 height 25
click at [849, 368] on input "Tamanho-input" at bounding box center [848, 370] width 35 height 15
type input "**"
click at [1254, 368] on use "Confirmar" at bounding box center [1251, 371] width 15 height 11
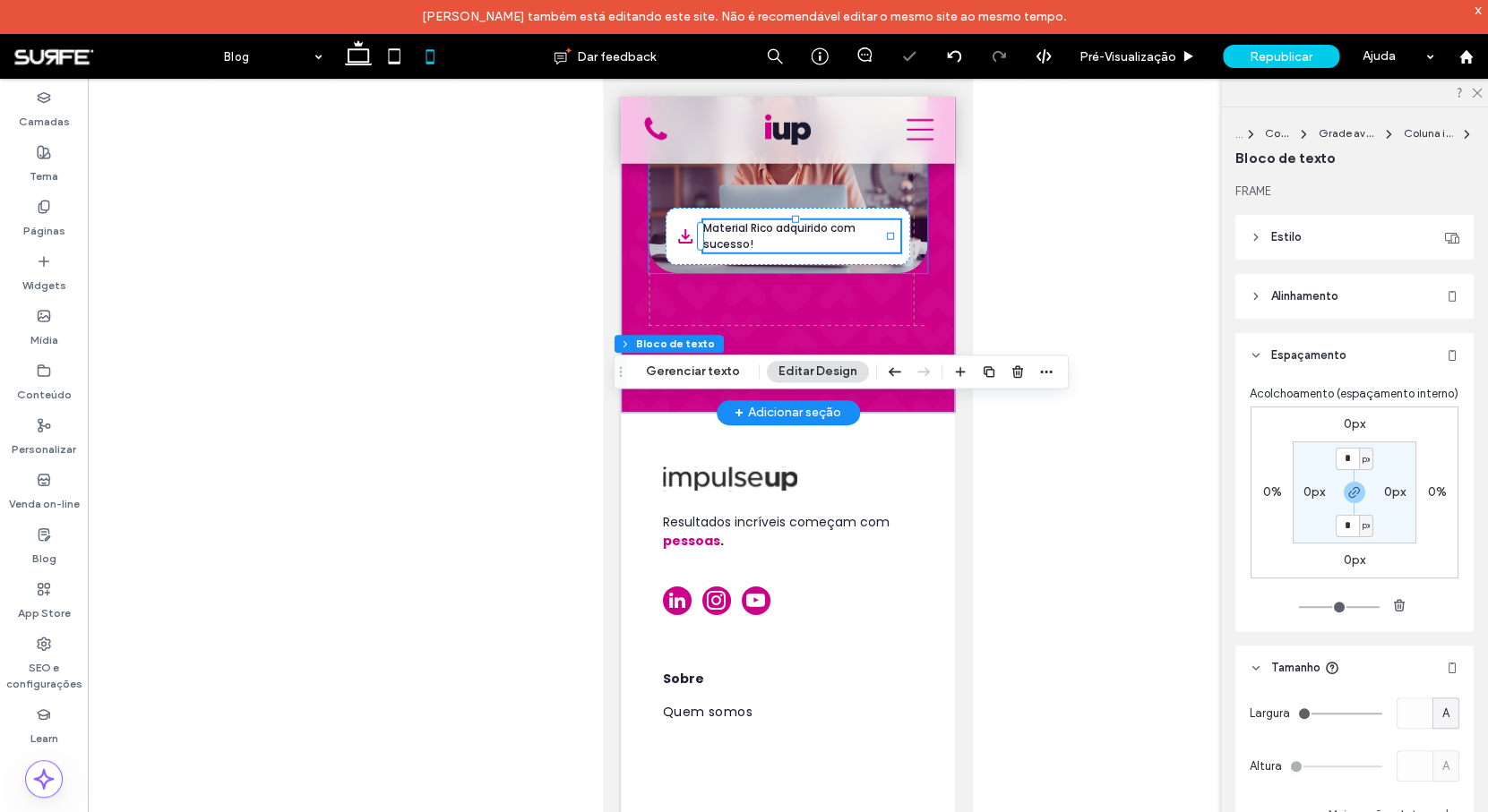
click at [847, 273] on img at bounding box center [787, 166] width 279 height 215
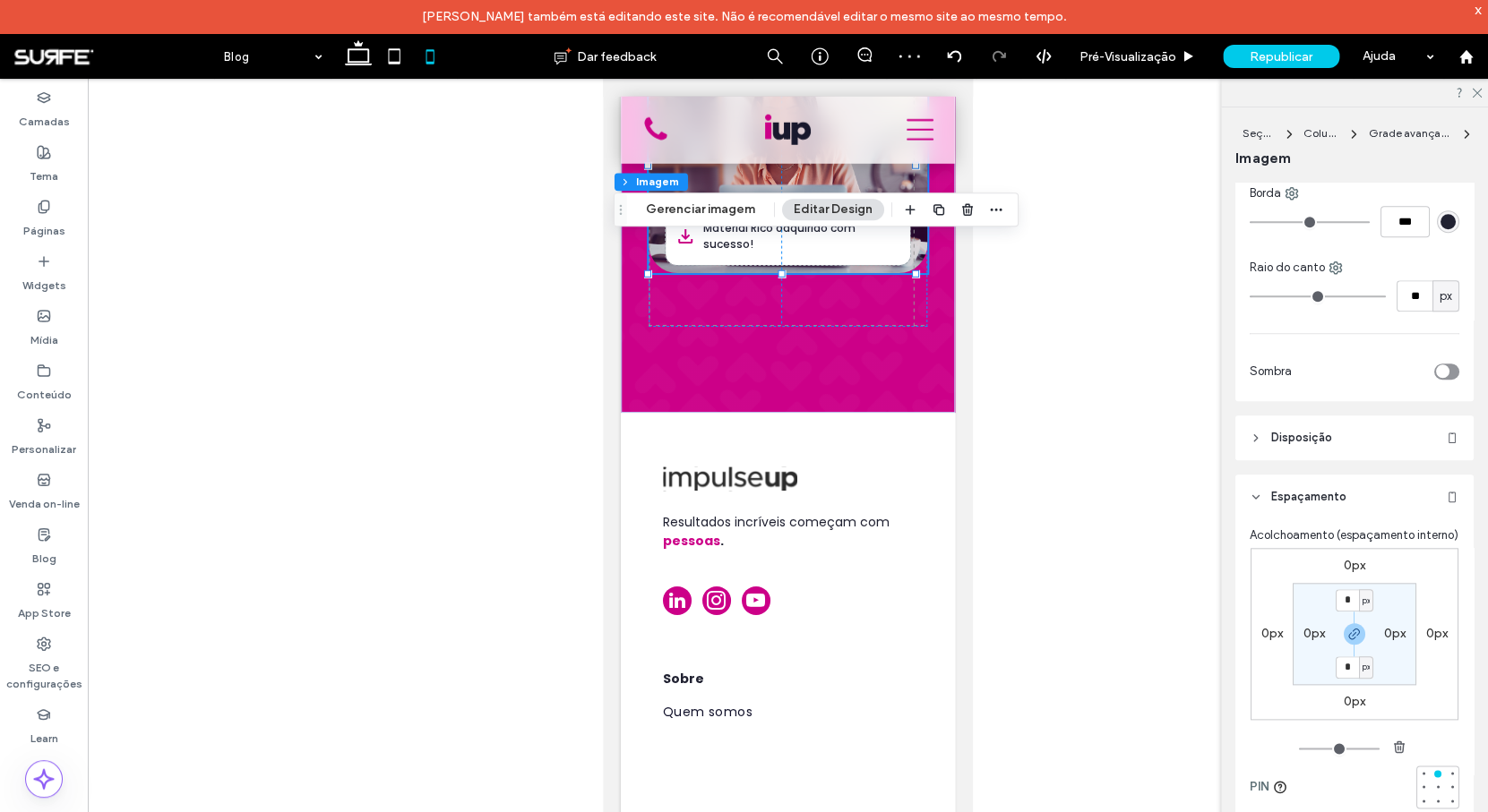
scroll to position [642, 0]
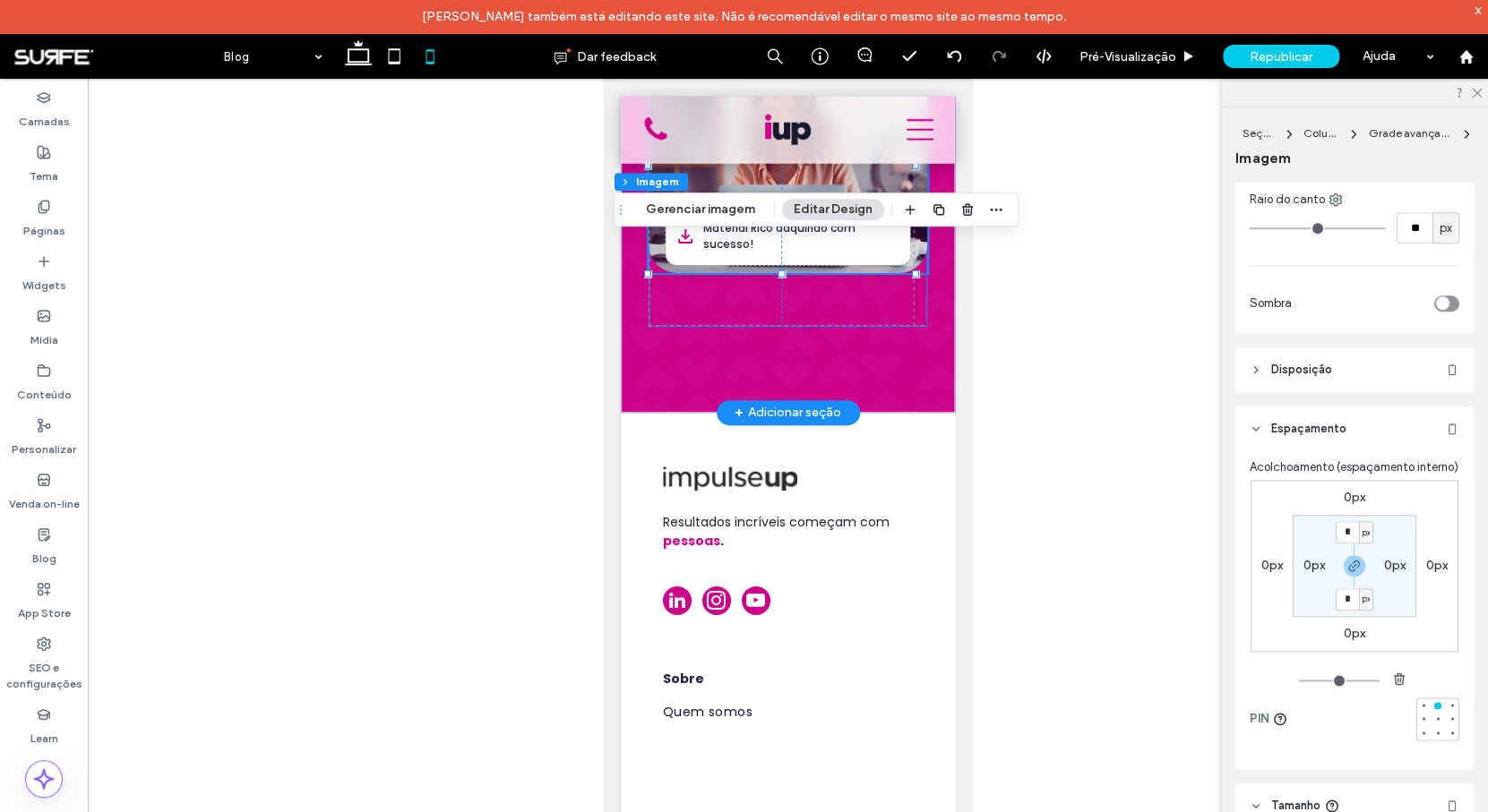
click at [738, 326] on div "Material Rico adquirido com sucesso! 0px" at bounding box center [787, 192] width 279 height 269
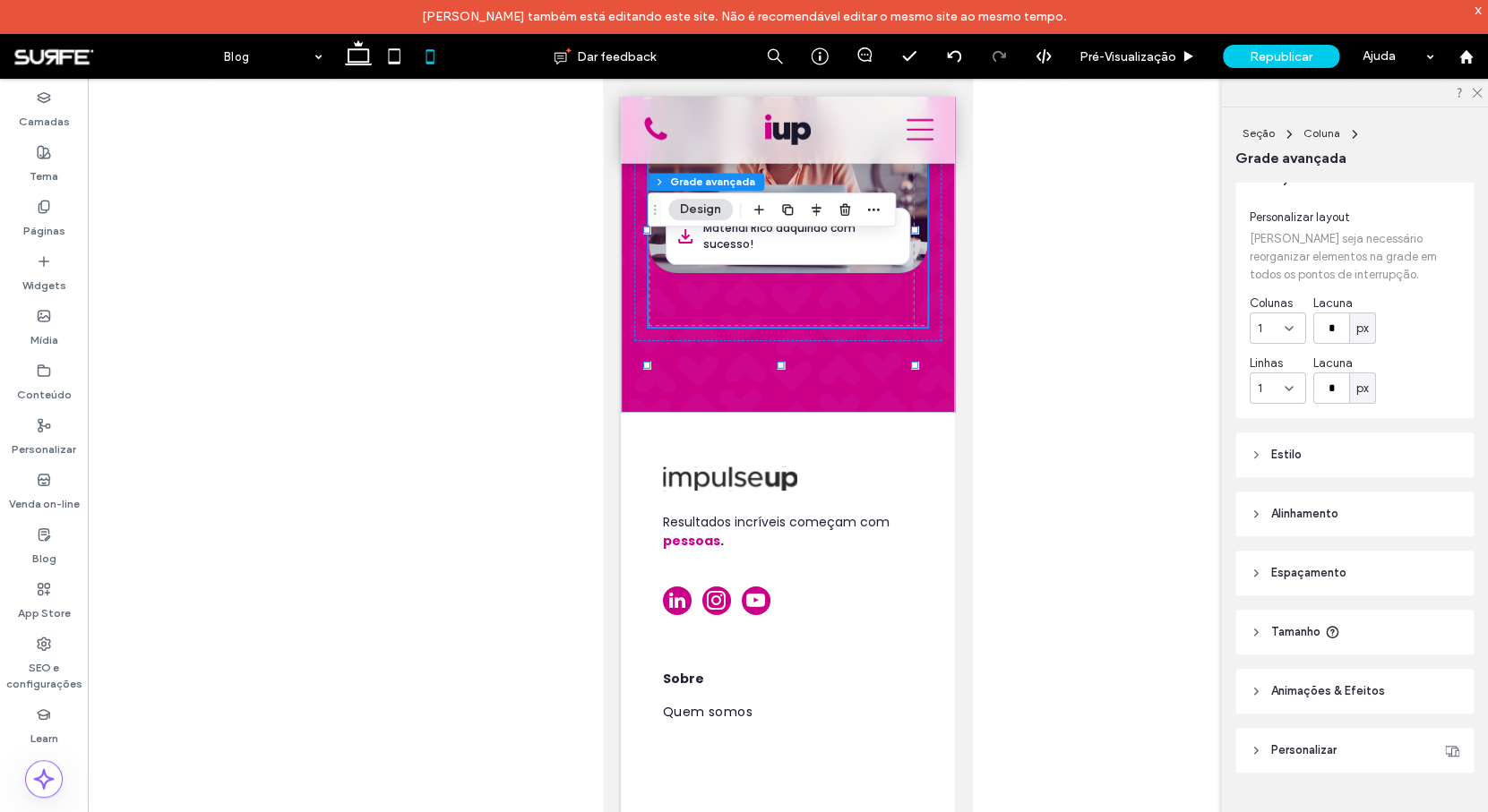
scroll to position [31, 0]
click at [1393, 622] on header "Tamanho" at bounding box center [1354, 626] width 239 height 45
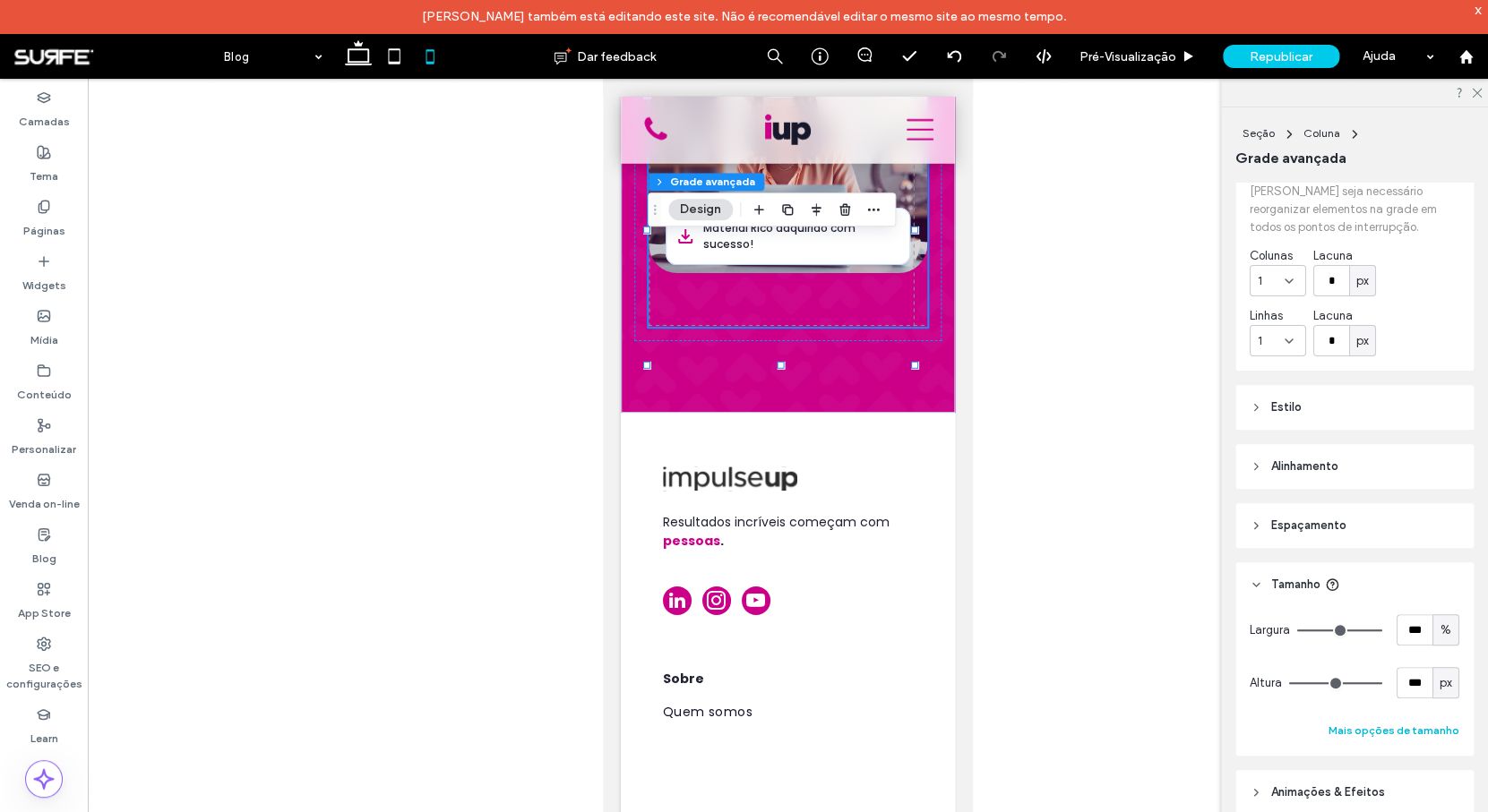
scroll to position [180, 0]
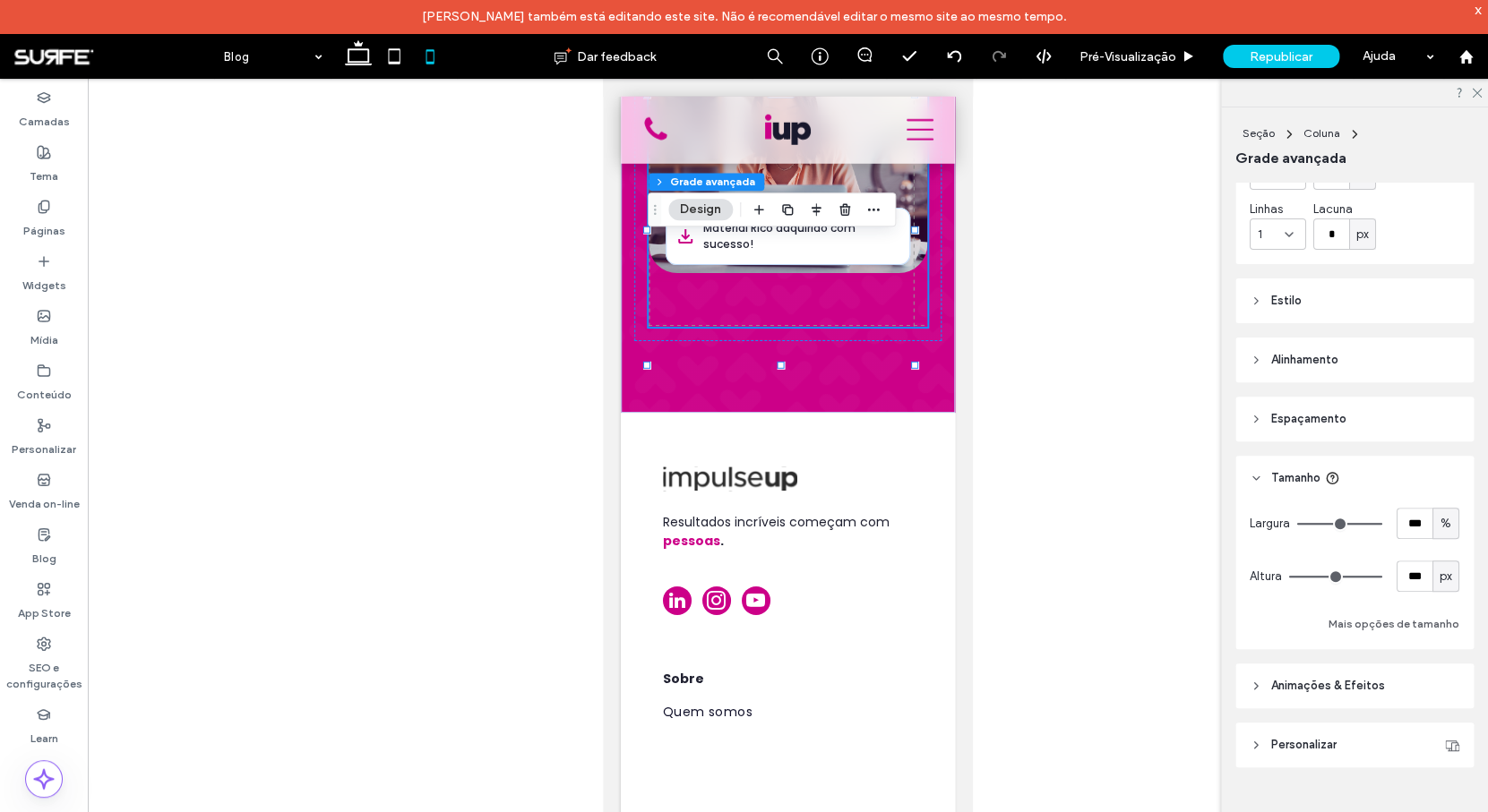
click at [1436, 581] on div "px" at bounding box center [1445, 577] width 18 height 18
click at [1442, 641] on div "vh" at bounding box center [1436, 639] width 25 height 31
type input "**"
type input "****"
click at [1443, 579] on div "vh" at bounding box center [1445, 577] width 18 height 18
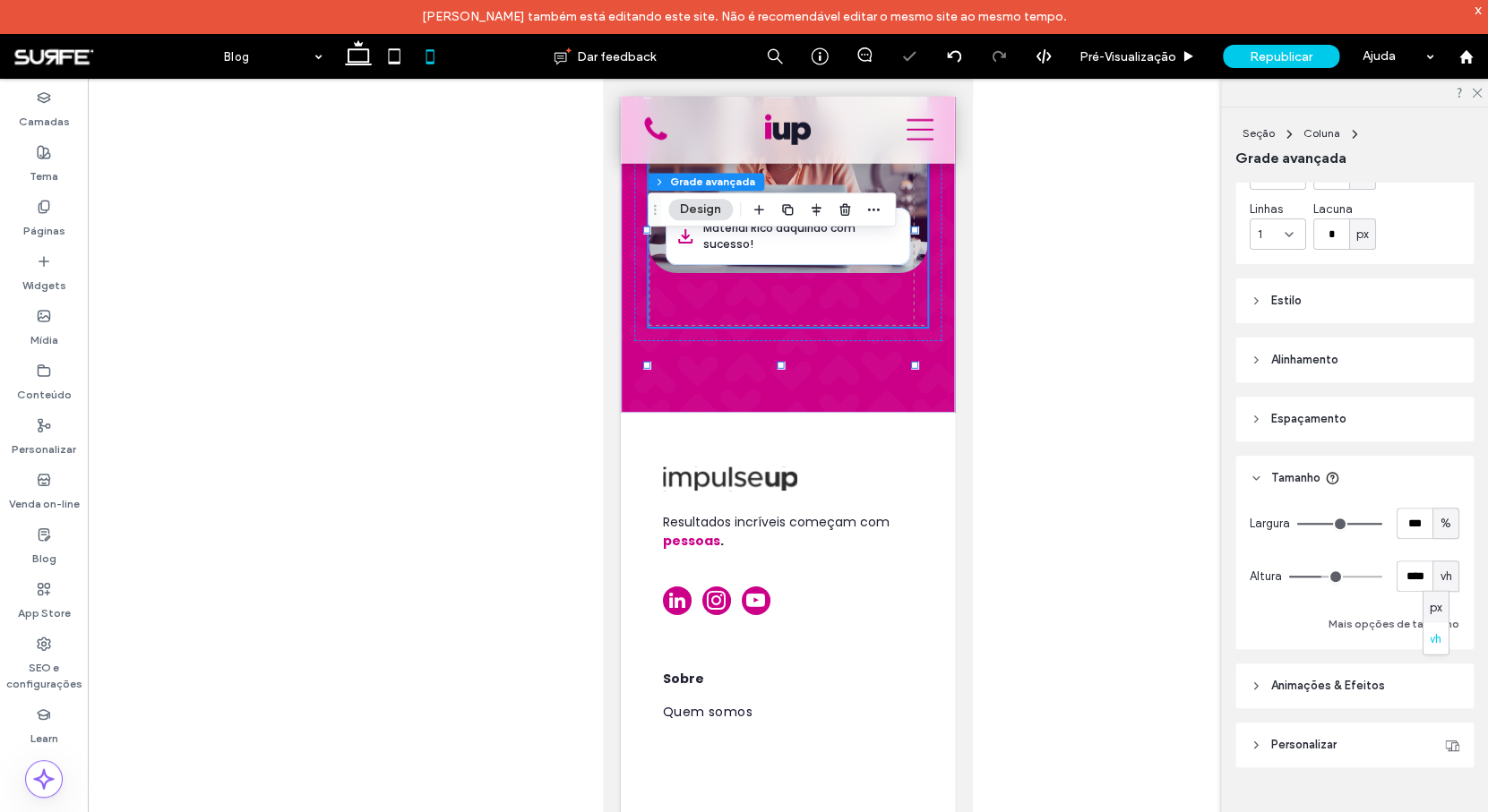
click at [1440, 609] on span "px" at bounding box center [1435, 607] width 13 height 18
type input "***"
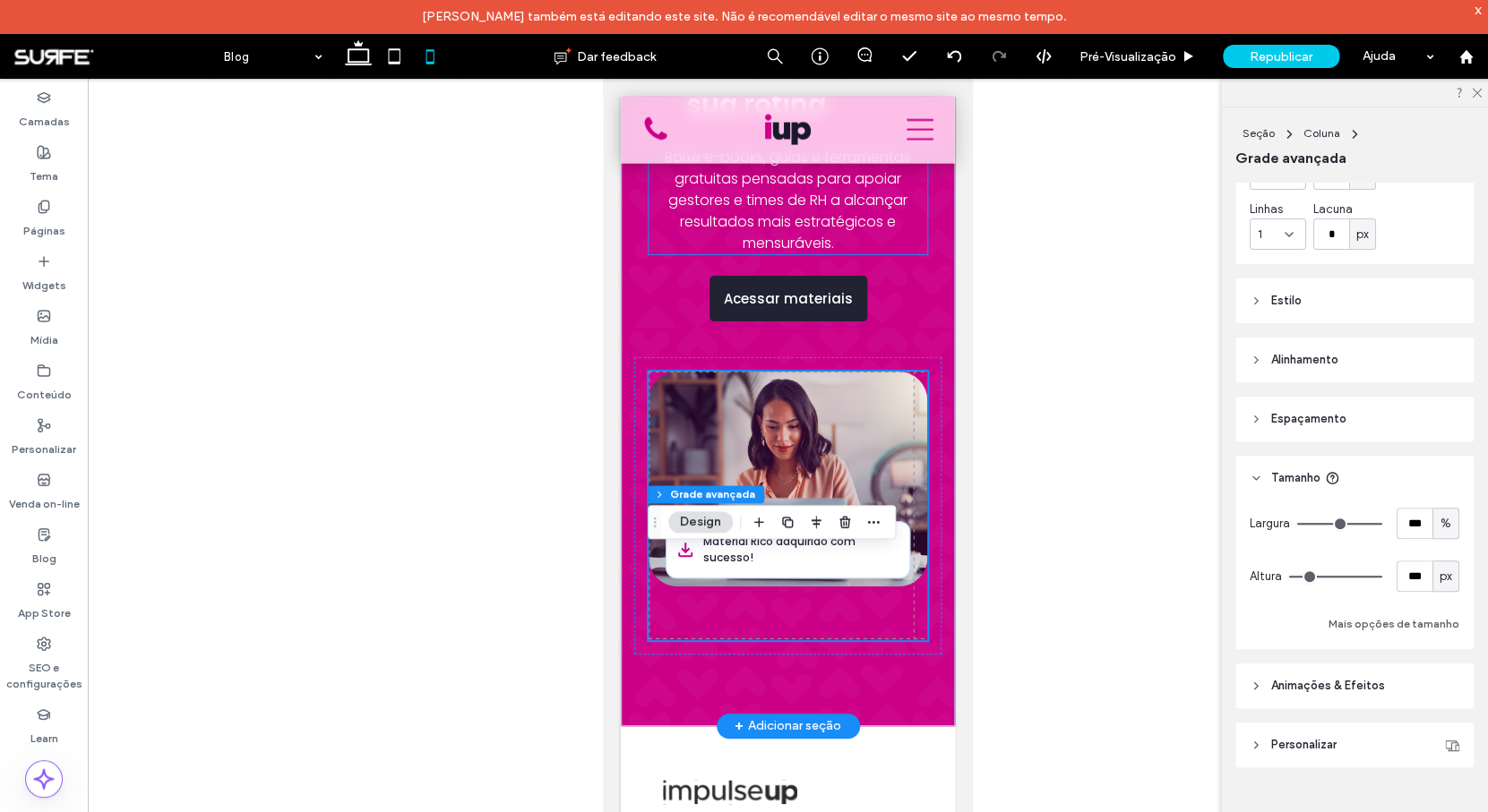
scroll to position [4759, 0]
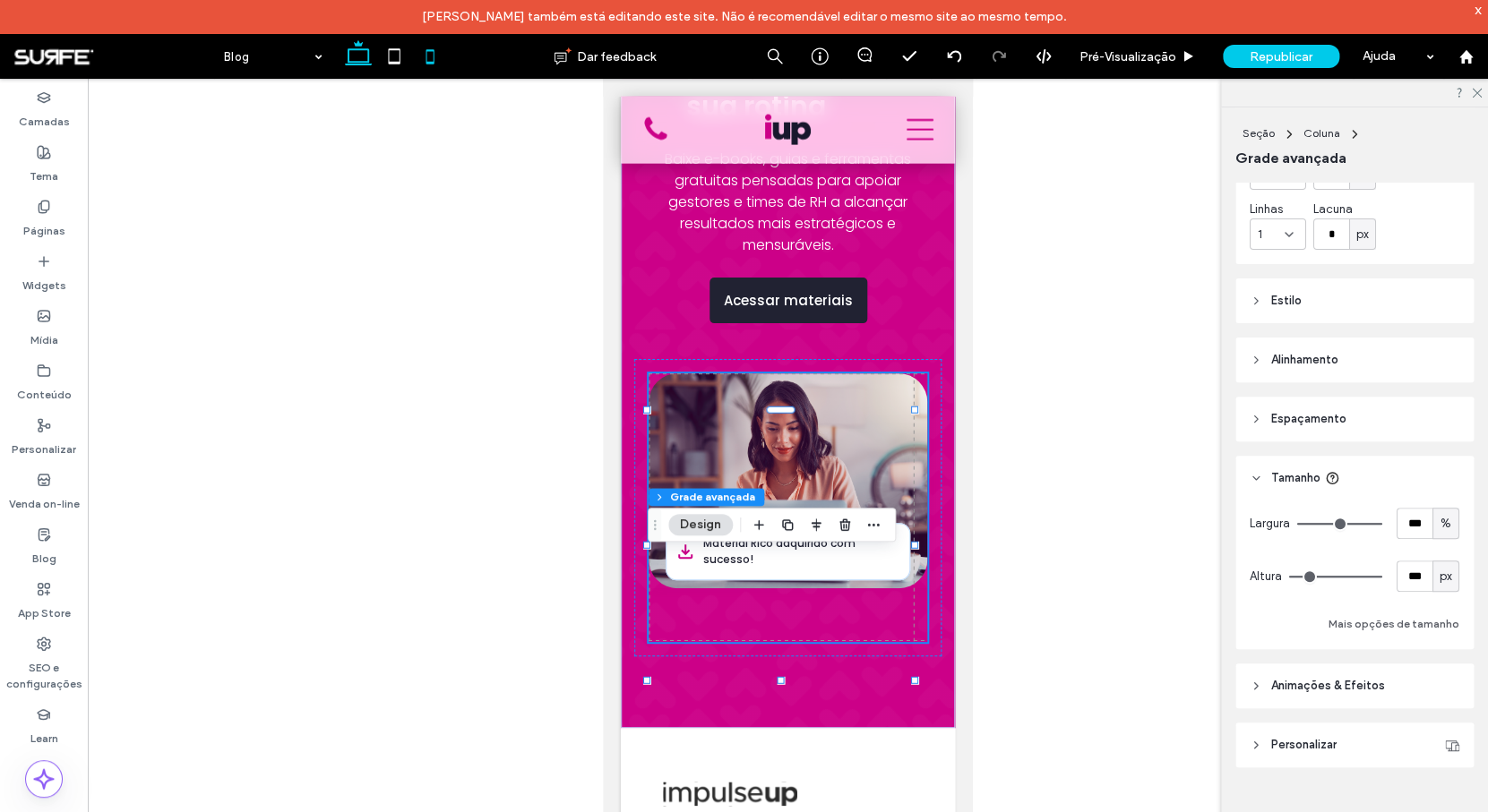
click at [360, 53] on icon at bounding box center [358, 56] width 36 height 36
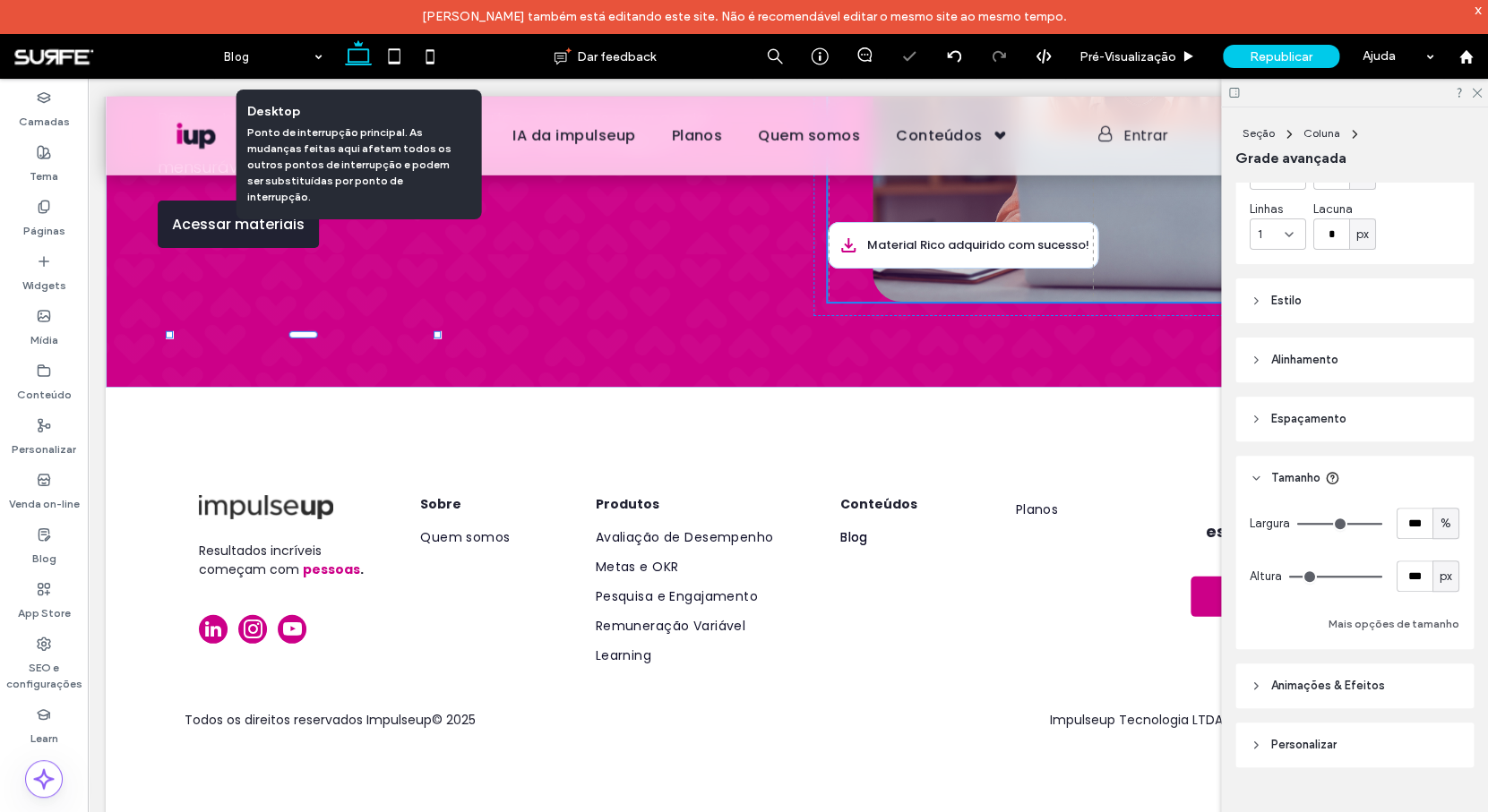
scroll to position [1704, 0]
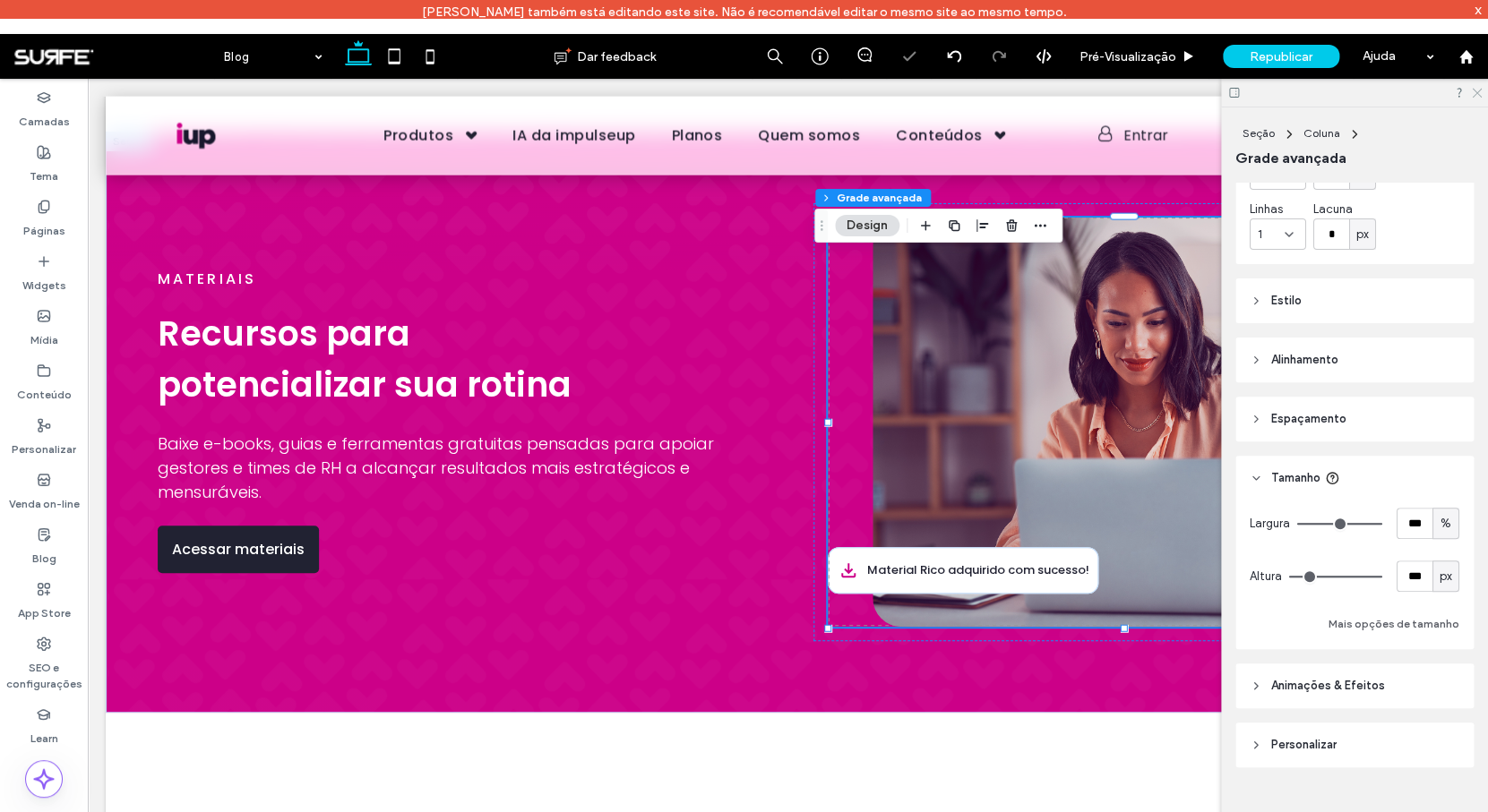
click at [1475, 92] on use at bounding box center [1476, 94] width 10 height 10
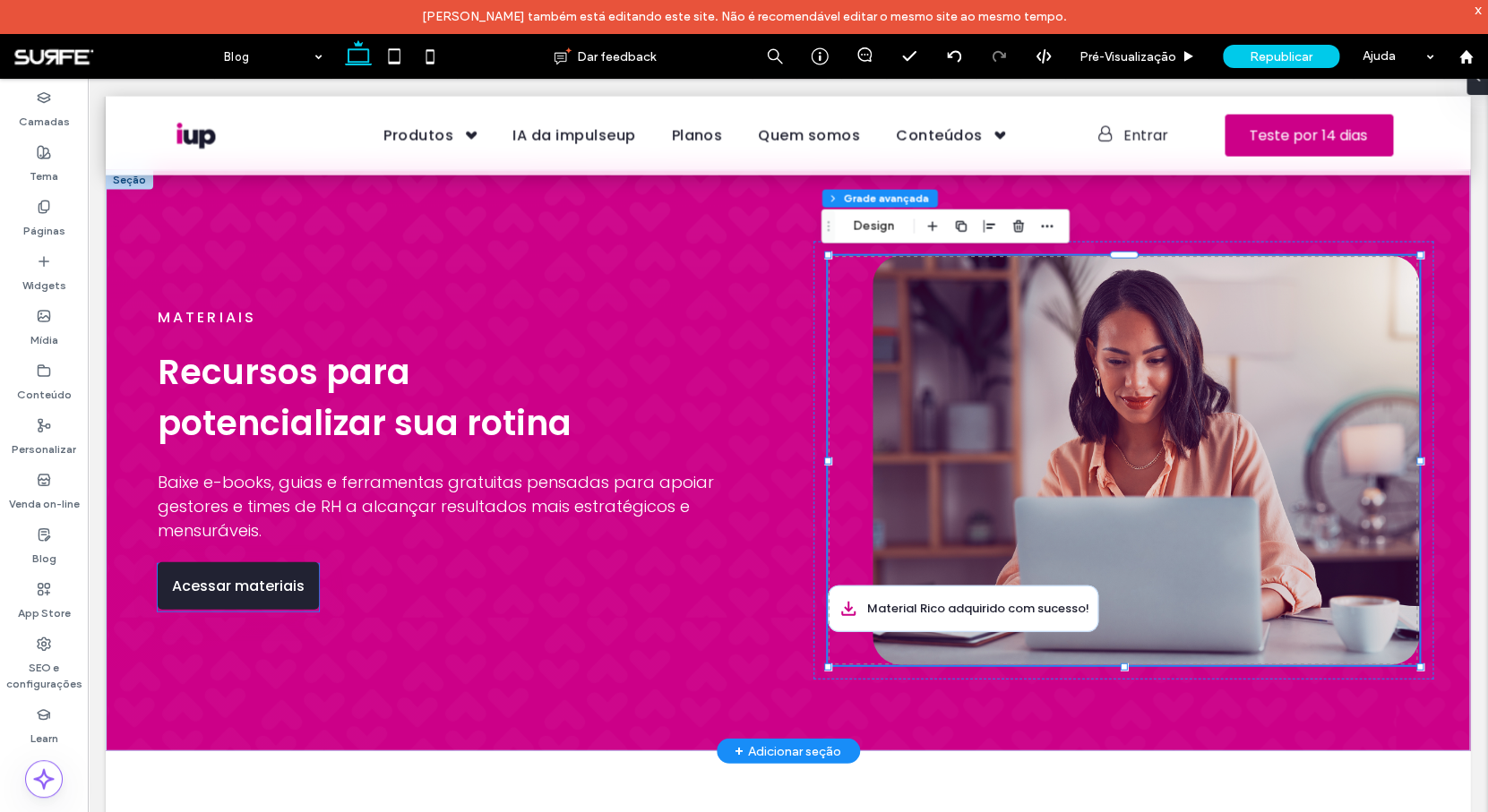
click at [237, 581] on span "Acessar materiais" at bounding box center [239, 585] width 133 height 22
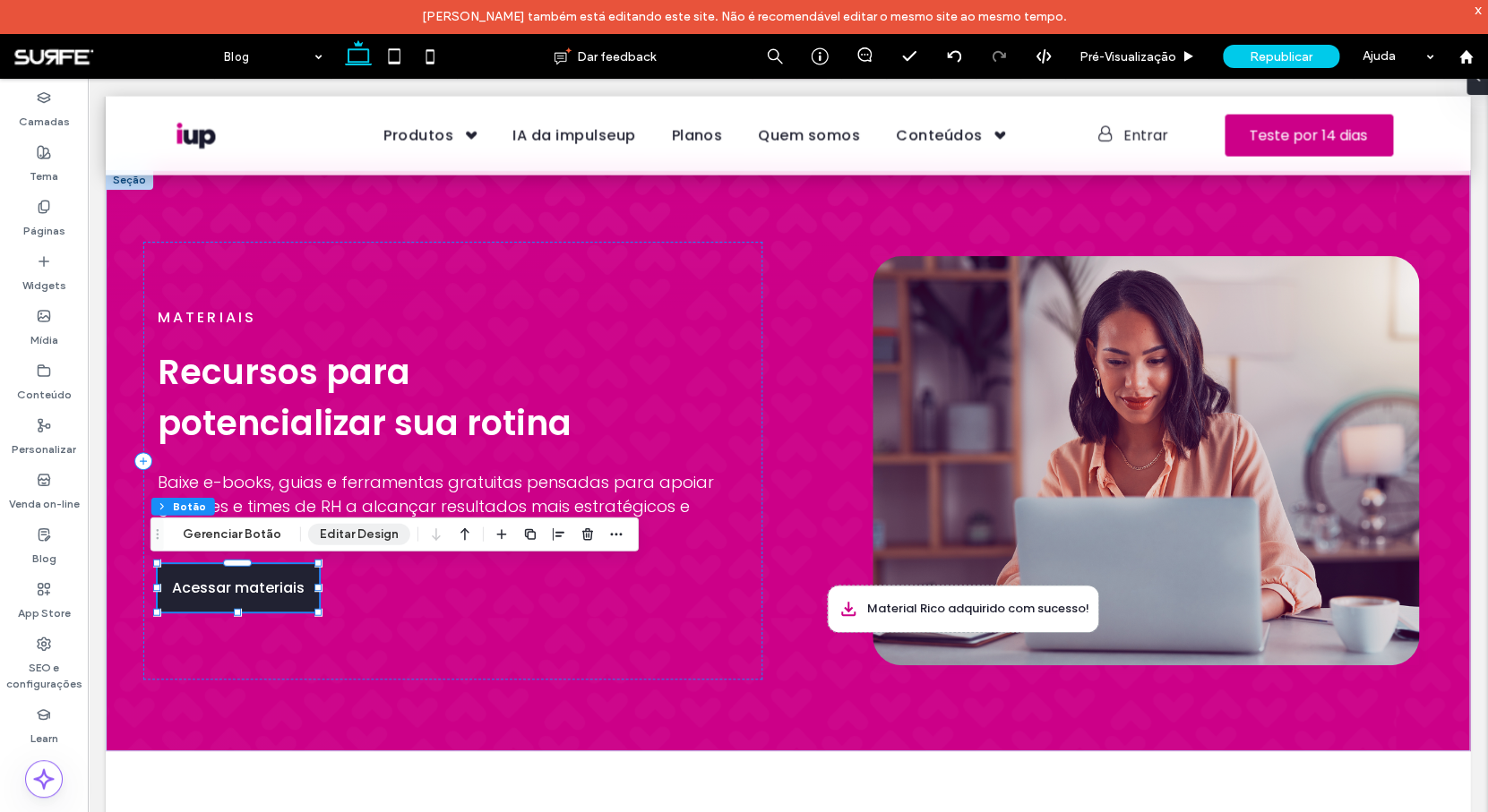
click at [351, 537] on button "Editar Design" at bounding box center [359, 534] width 102 height 21
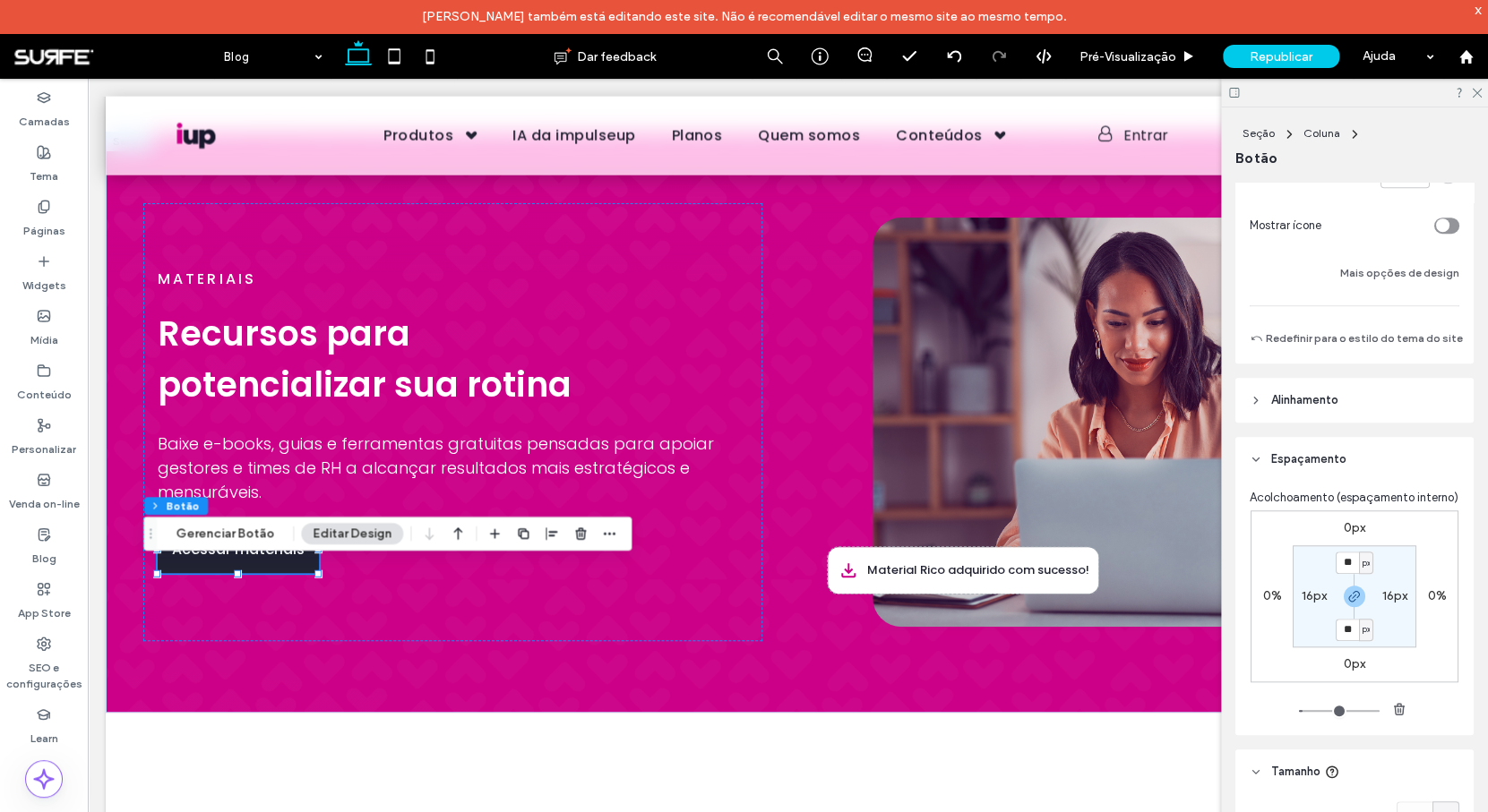
scroll to position [533, 0]
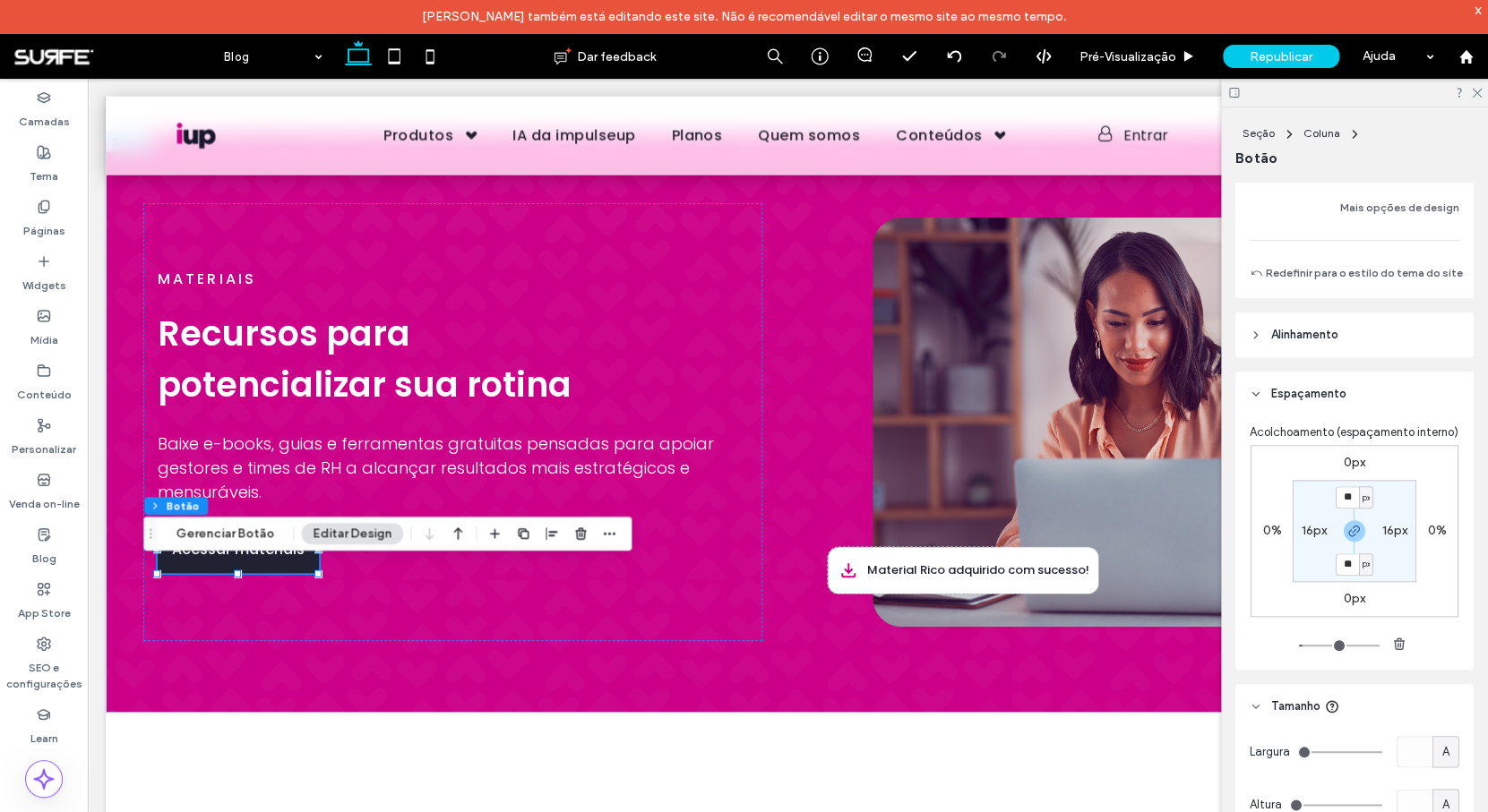
click at [1350, 496] on div "0px 0% 0px 0% ** px 16px ** px 16px" at bounding box center [1354, 531] width 208 height 172
click at [1350, 470] on label "0px" at bounding box center [1354, 462] width 22 height 16
type input "*"
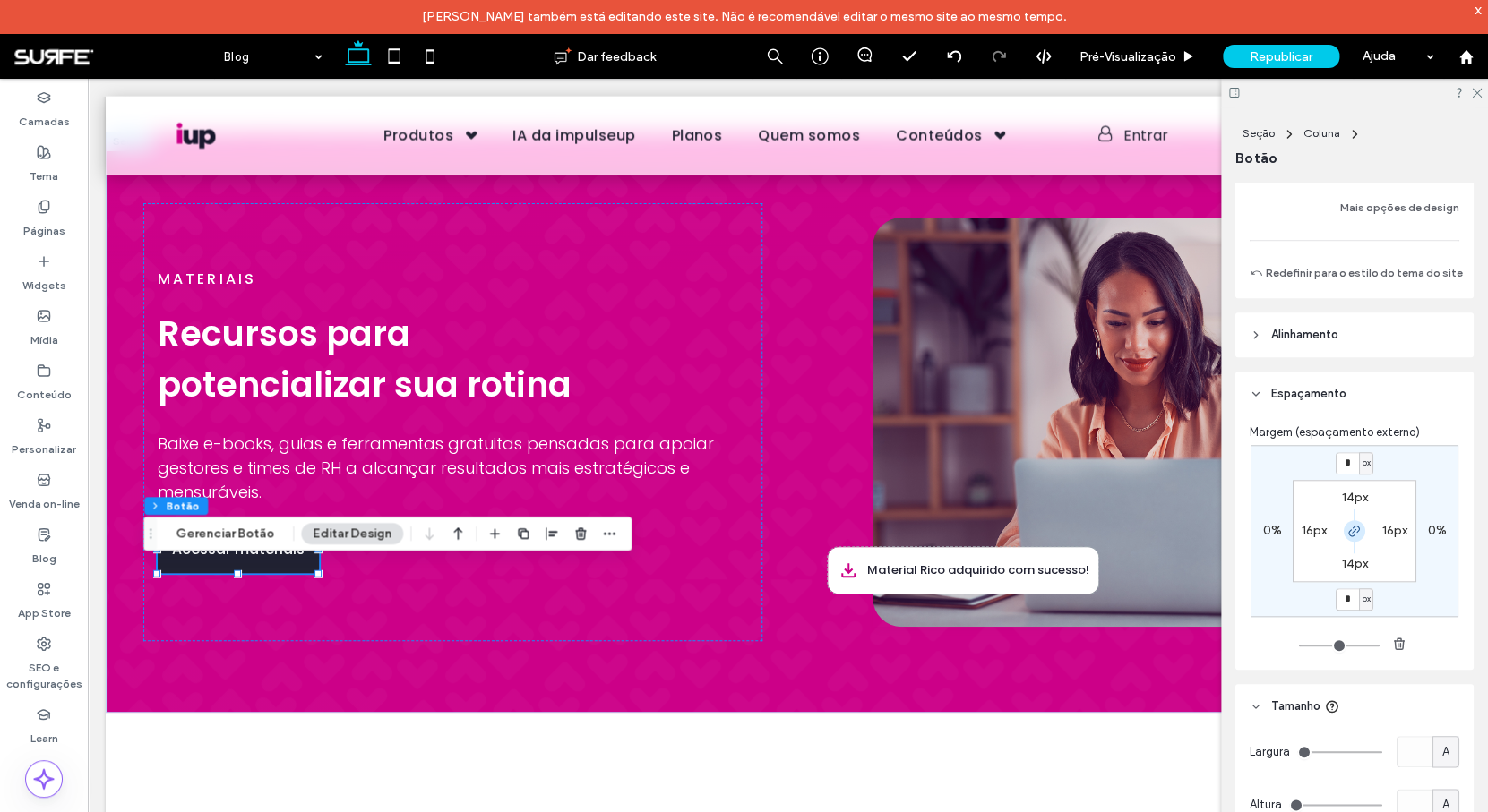
click at [1353, 538] on icon "button" at bounding box center [1354, 531] width 15 height 15
click at [1335, 465] on input "*" at bounding box center [1347, 463] width 23 height 22
type input "**"
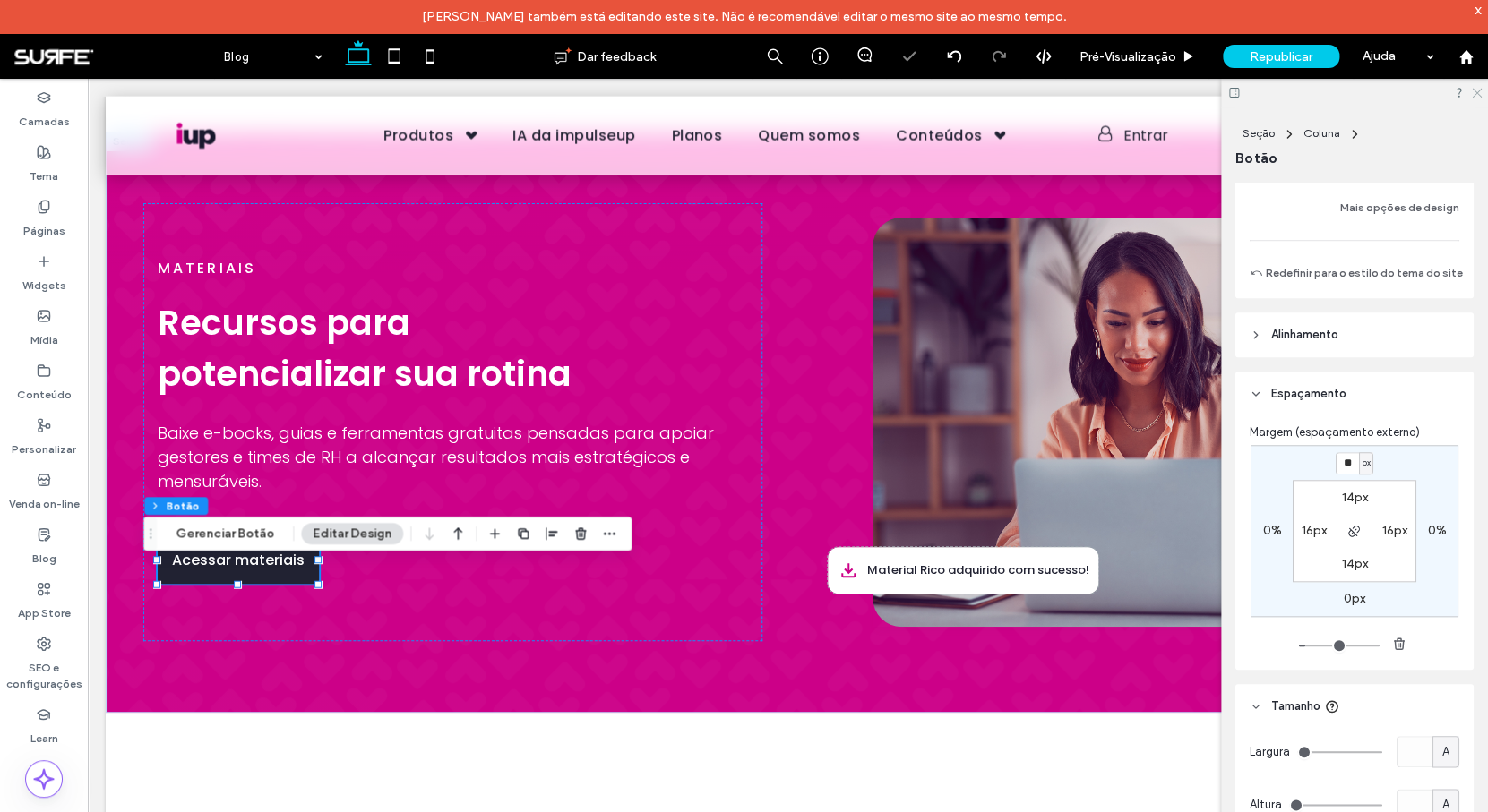
click at [1477, 95] on icon at bounding box center [1475, 92] width 12 height 12
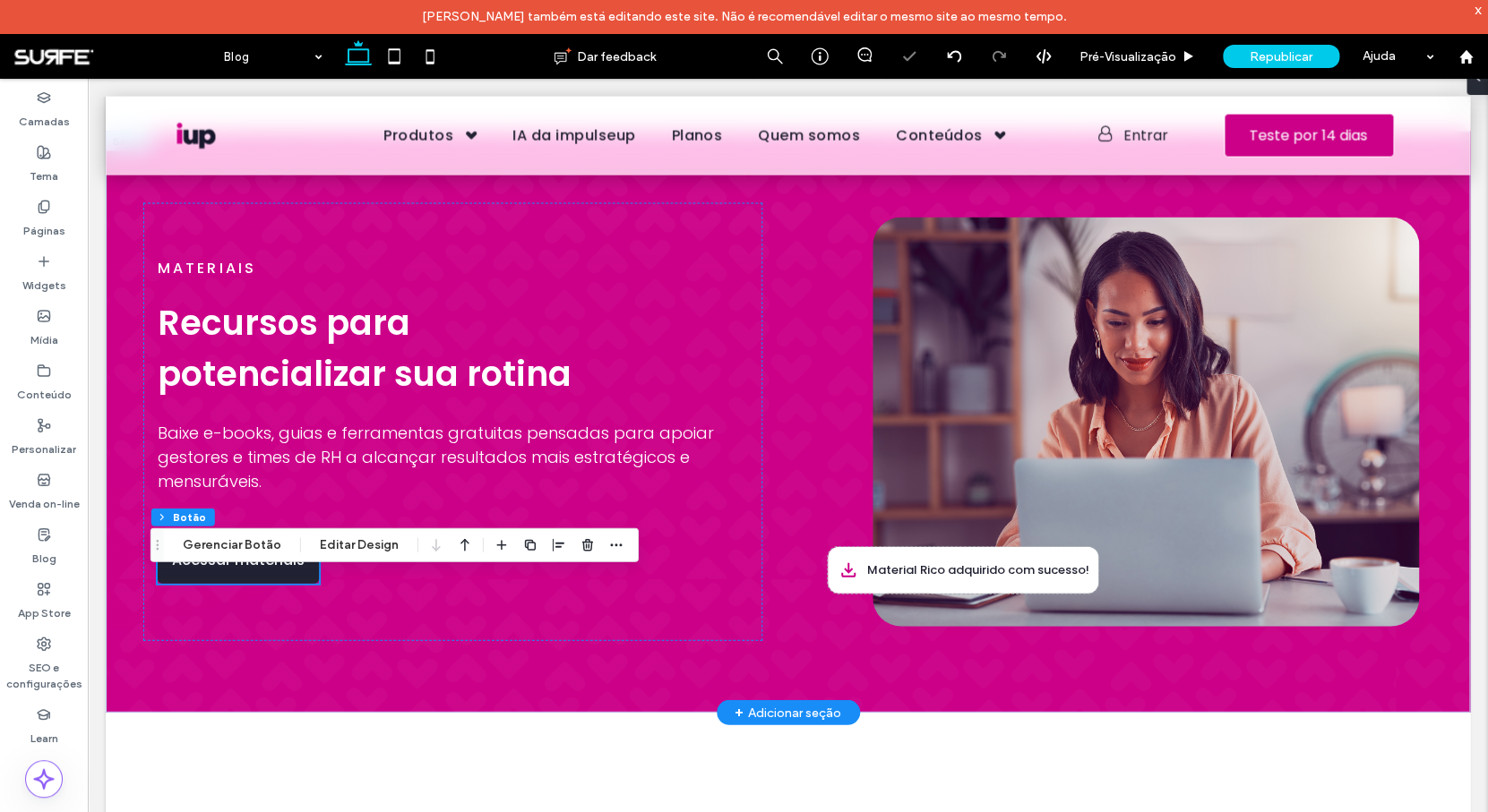
scroll to position [1666, 0]
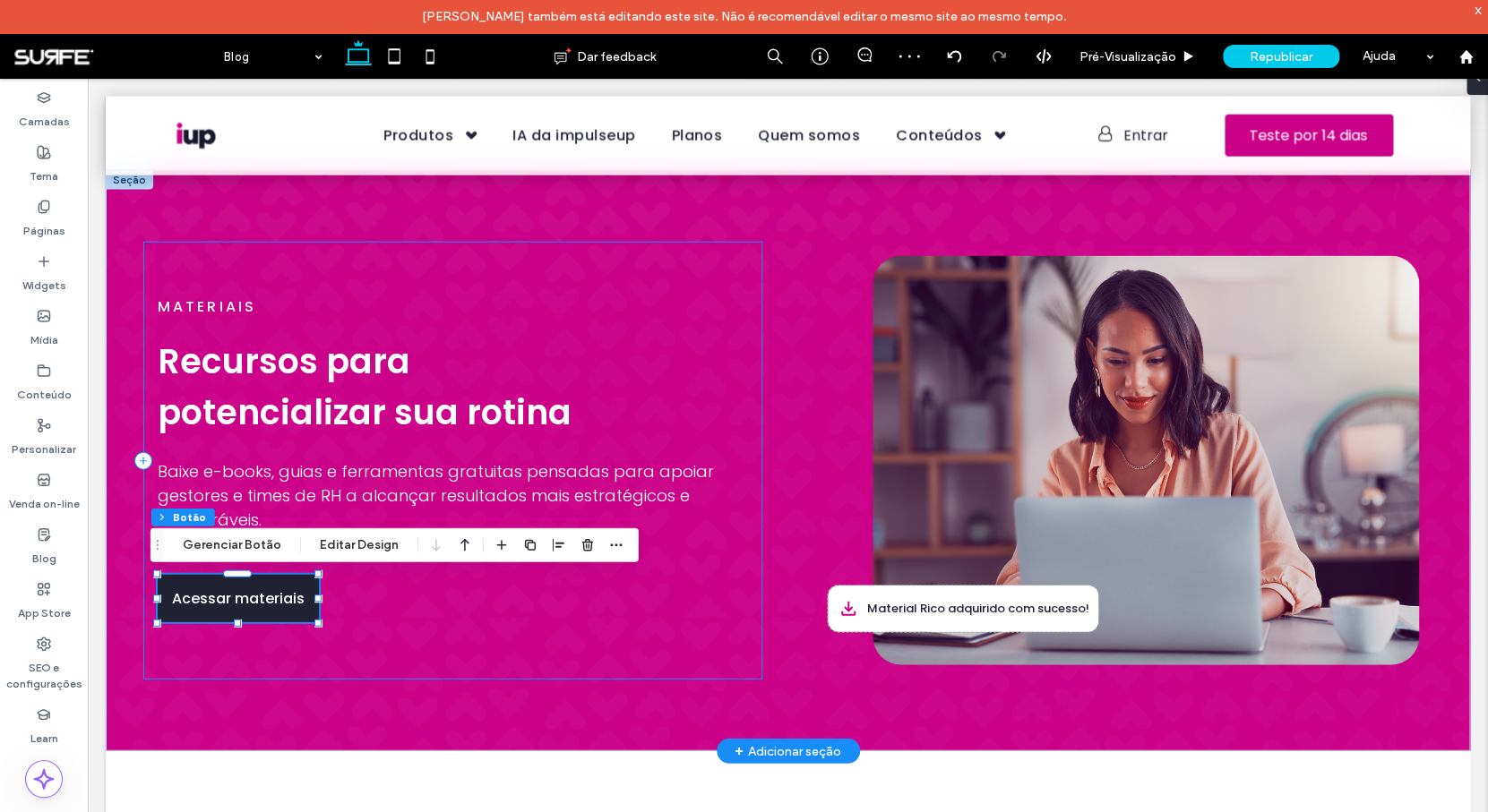
click at [671, 562] on div "Materiais Recursos para potencializar sua rotina Baixe e-books, guias e ferrame…" at bounding box center [453, 460] width 619 height 439
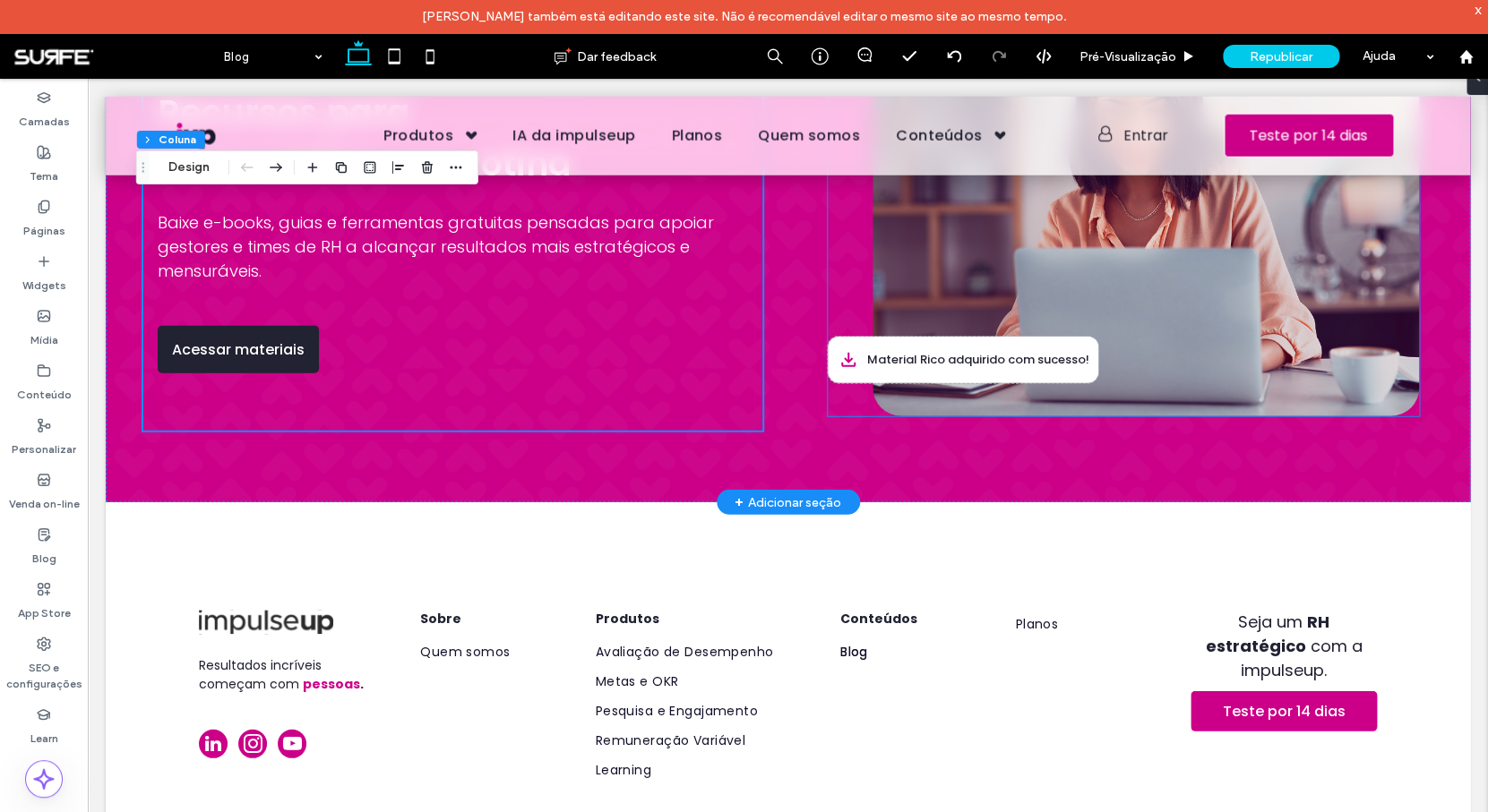
scroll to position [2031, 0]
